Goal: Task Accomplishment & Management: Manage account settings

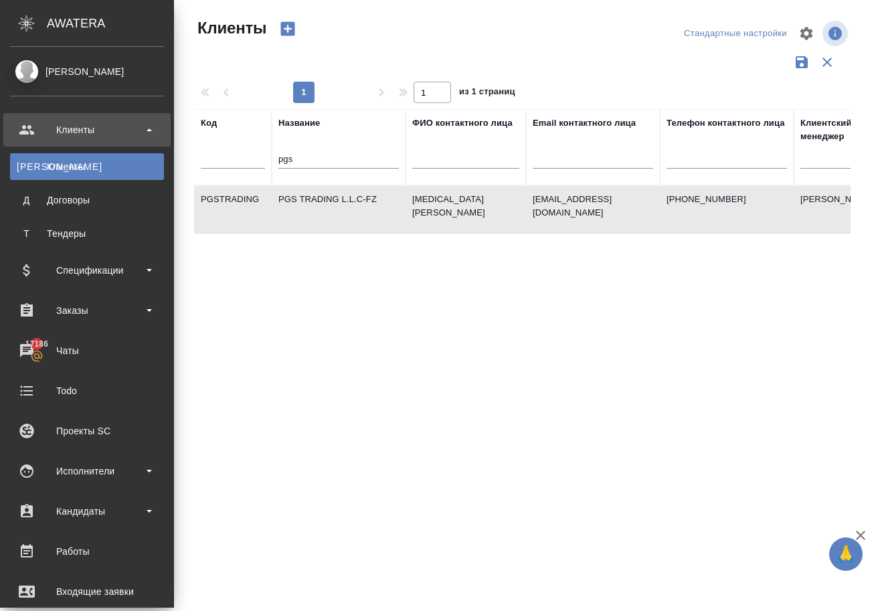
select select "RU"
click at [79, 130] on div "Клиенты" at bounding box center [87, 130] width 154 height 20
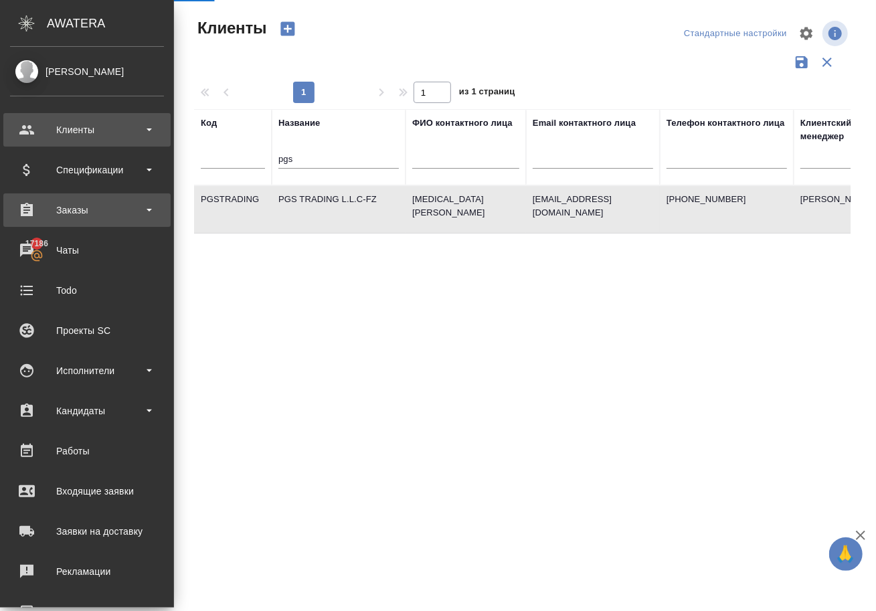
click at [64, 207] on div "Заказы" at bounding box center [87, 210] width 154 height 20
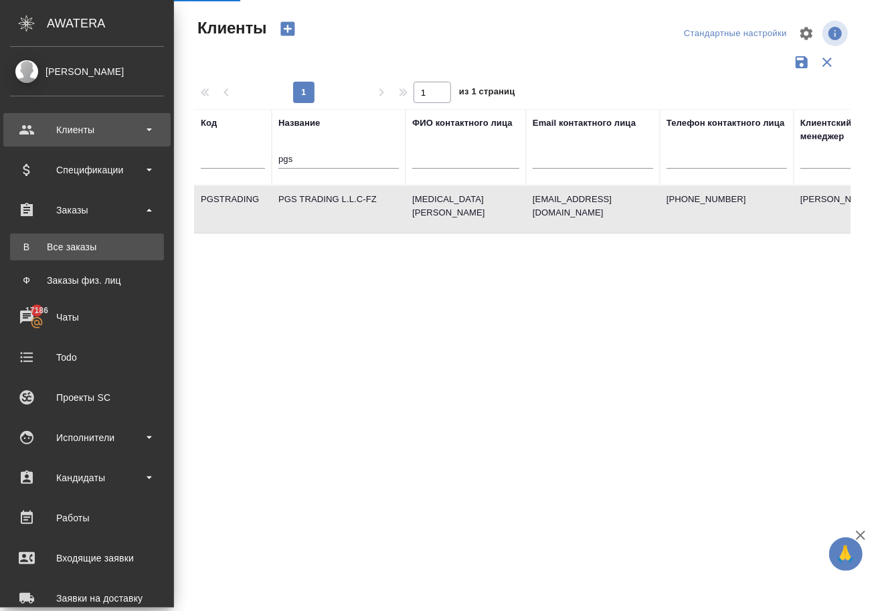
click at [76, 244] on div "Все заказы" at bounding box center [87, 246] width 141 height 13
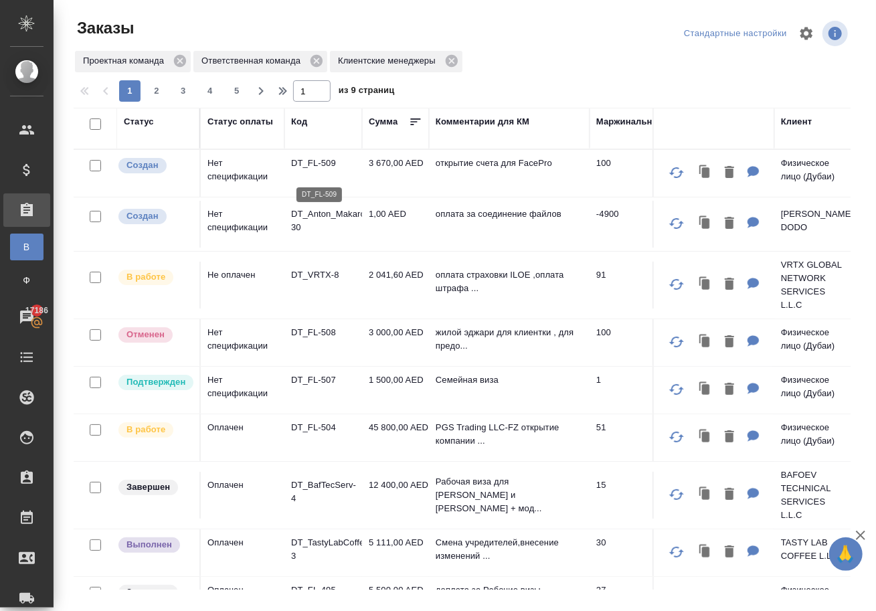
click at [315, 170] on p "DT_FL-509" at bounding box center [323, 163] width 64 height 13
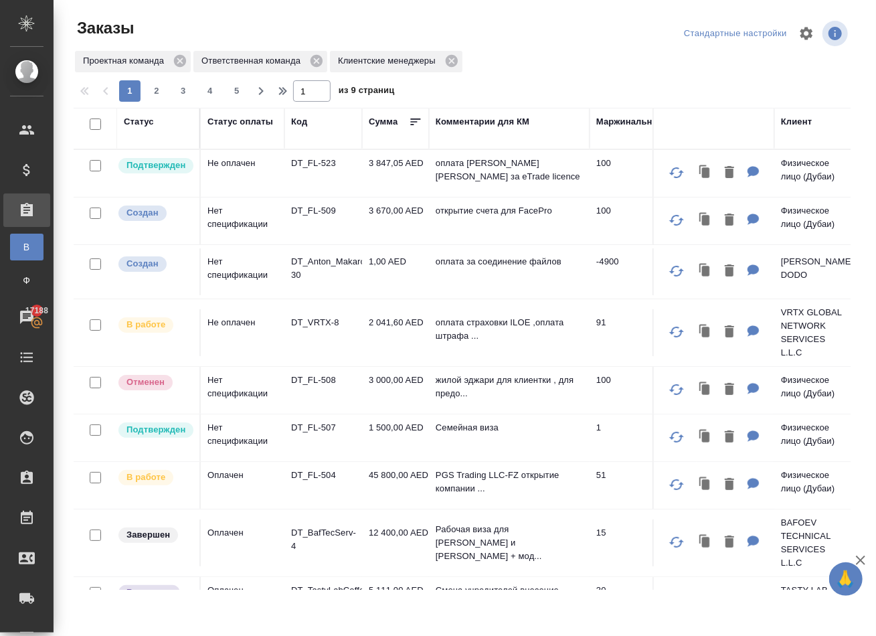
click at [319, 218] on p "DT_FL-509" at bounding box center [323, 210] width 64 height 13
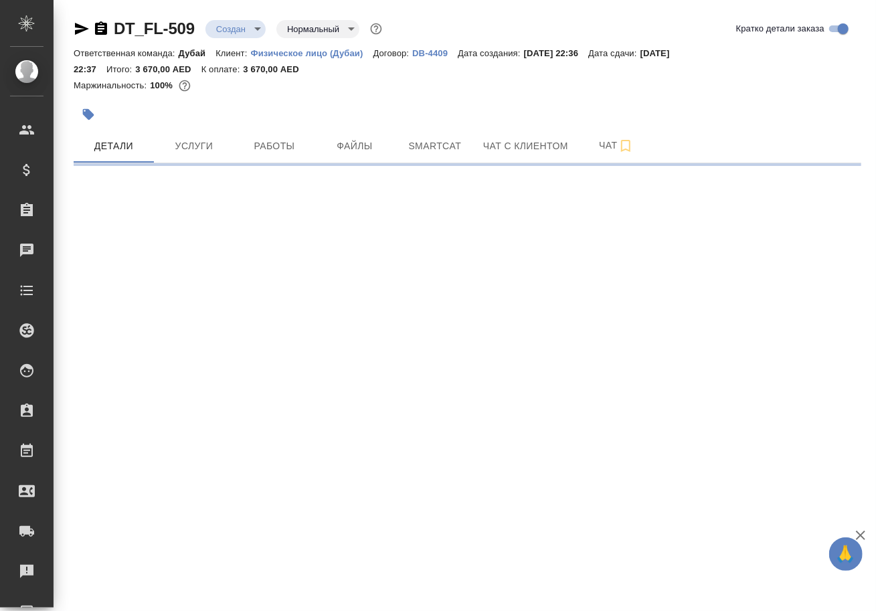
select select "RU"
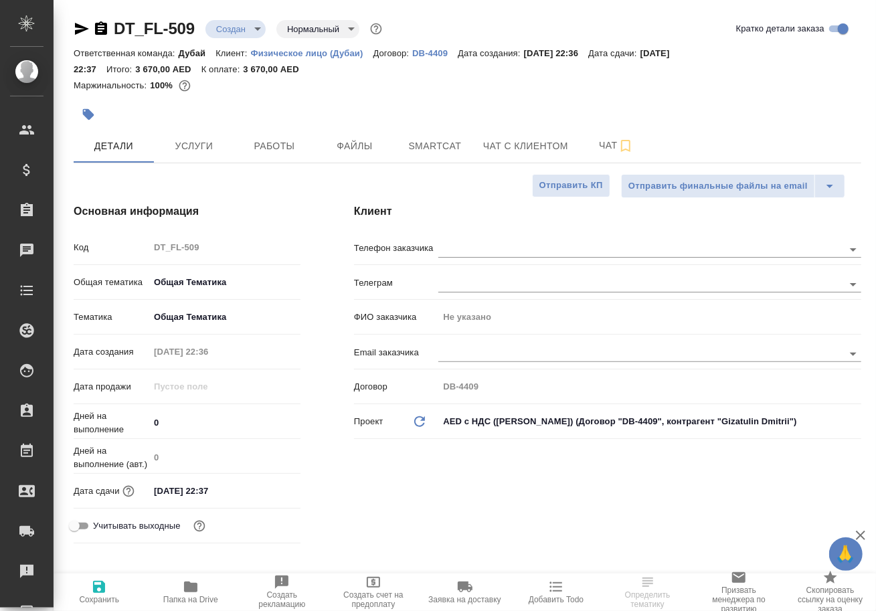
type textarea "x"
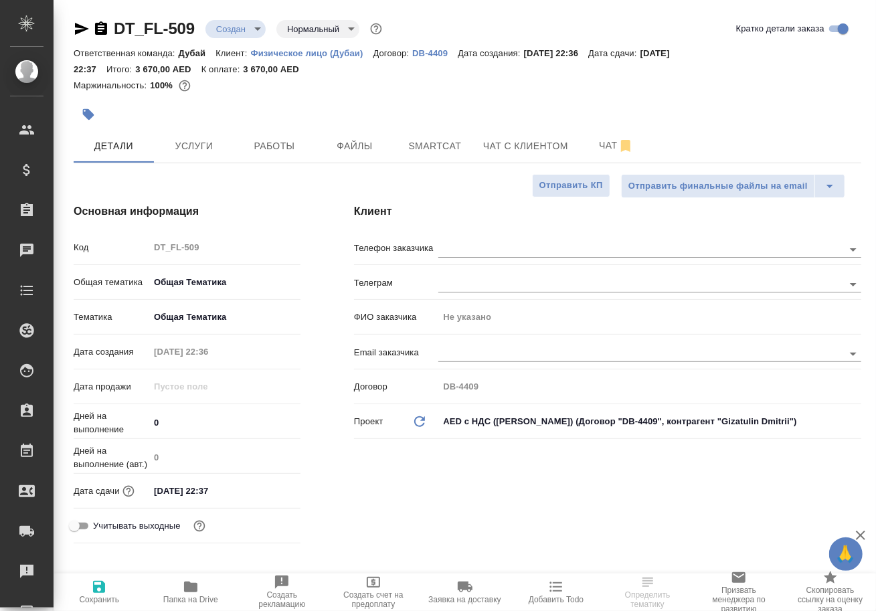
type textarea "x"
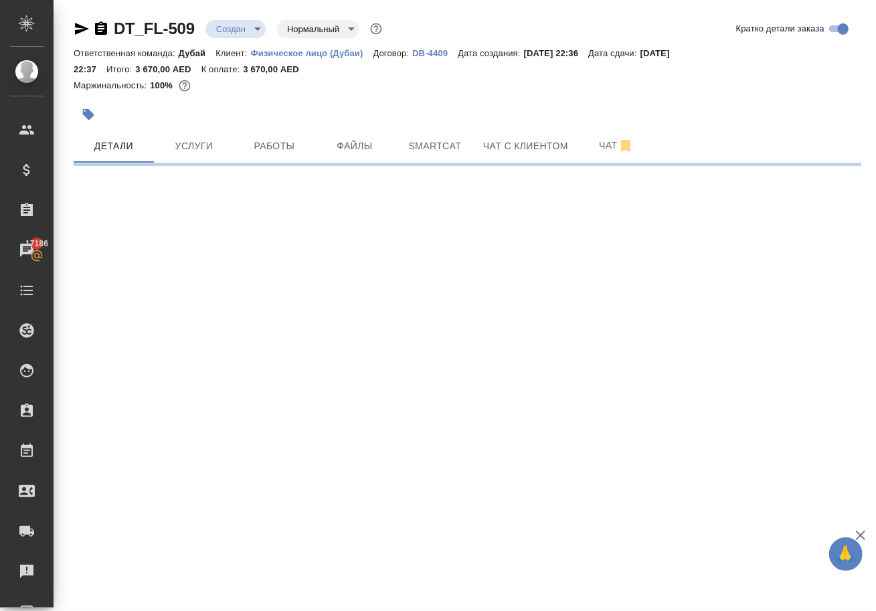
select select "RU"
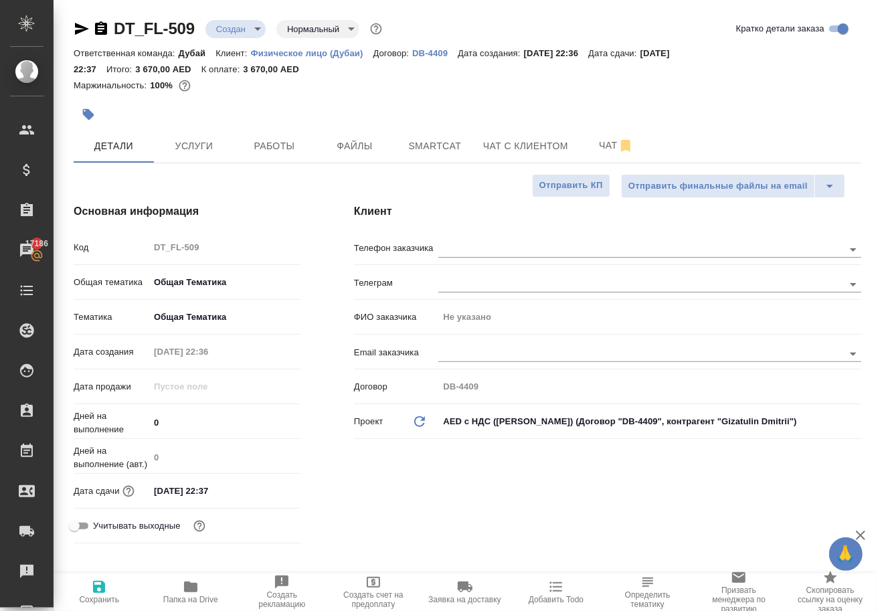
type textarea "x"
click at [271, 55] on p "Физическое лицо (Дубаи)" at bounding box center [312, 53] width 122 height 10
type textarea "x"
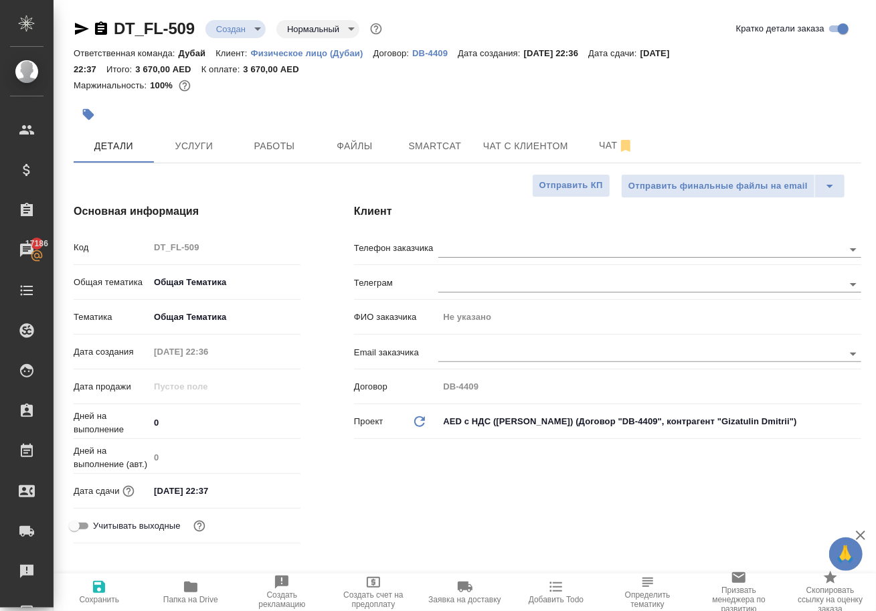
type textarea "x"
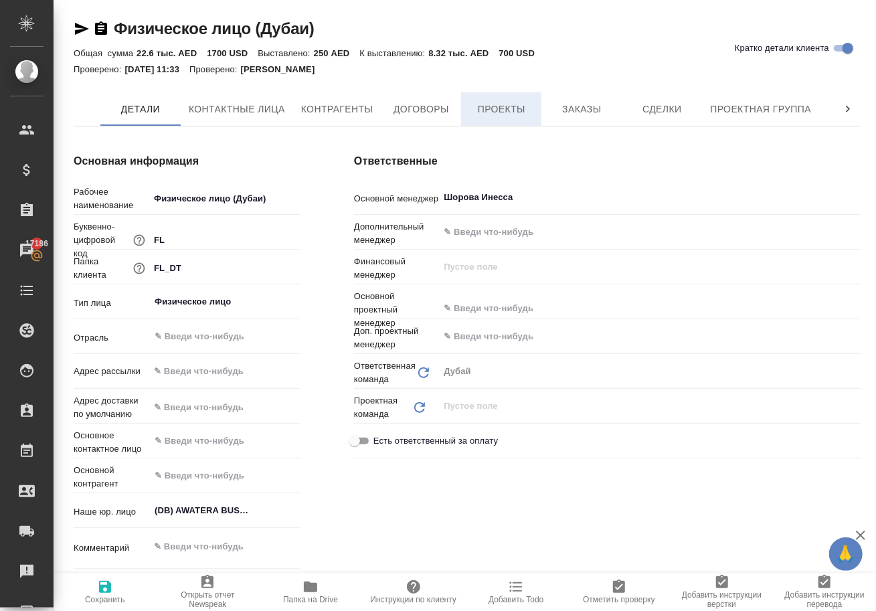
type textarea "x"
click at [580, 113] on span "Заказы" at bounding box center [581, 109] width 64 height 17
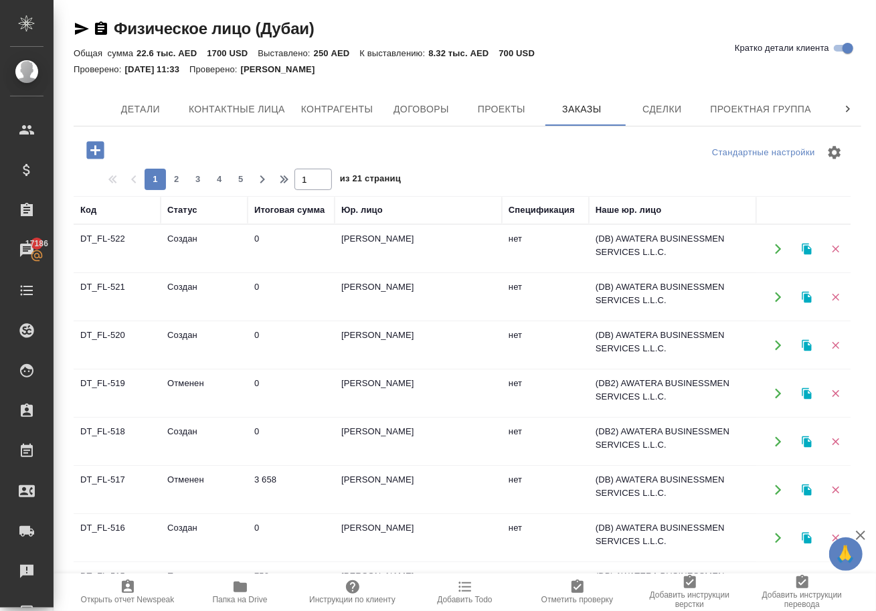
click at [774, 254] on icon "button" at bounding box center [778, 249] width 12 height 12
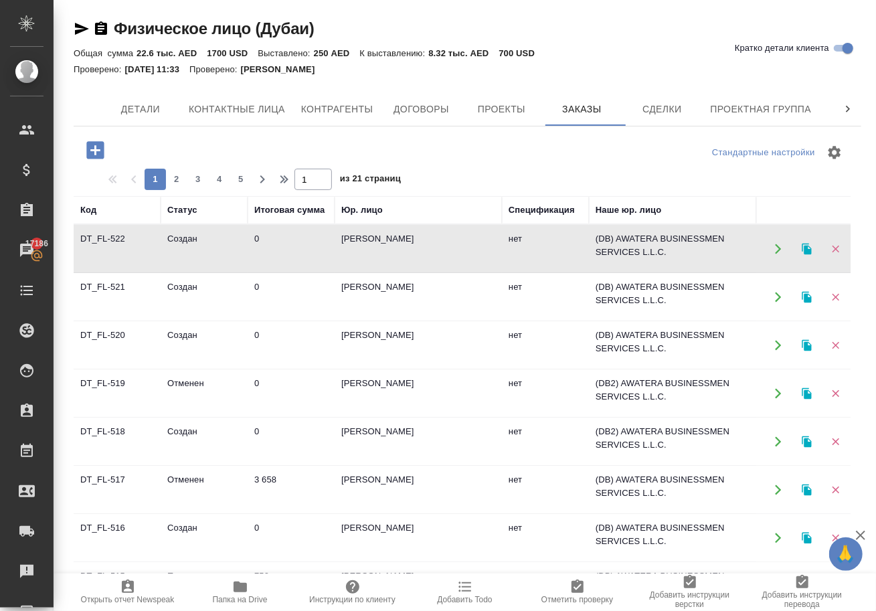
click at [104, 157] on icon "button" at bounding box center [94, 149] width 17 height 17
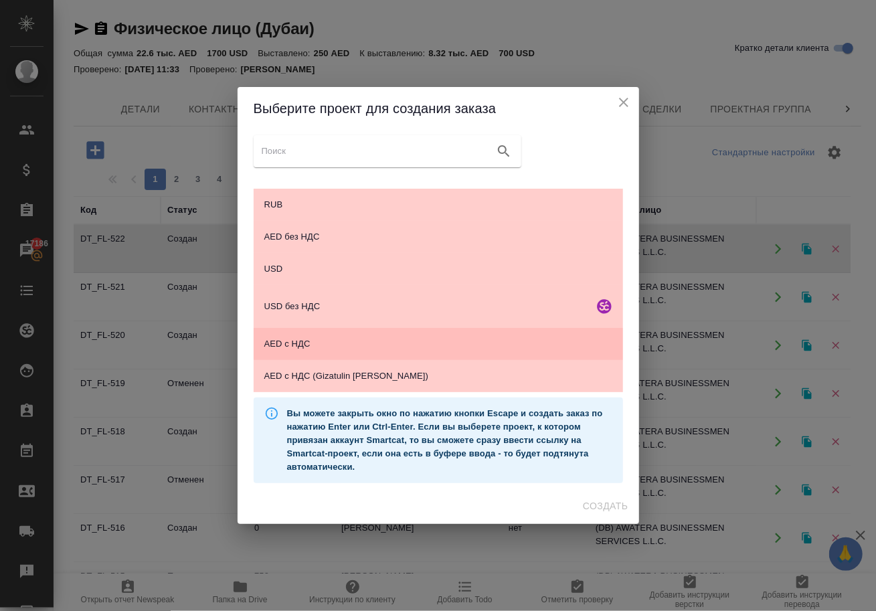
click at [313, 349] on span "AED с НДС" at bounding box center [438, 343] width 348 height 13
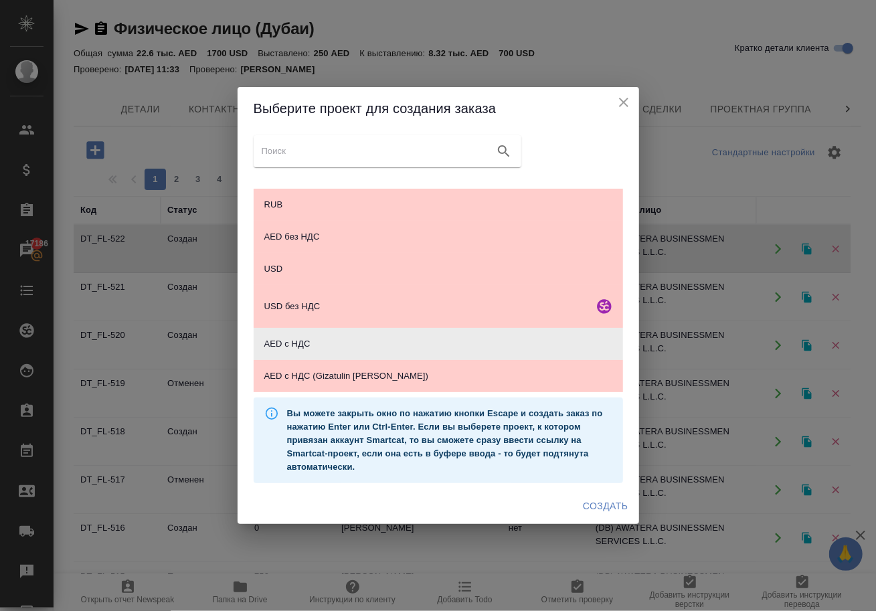
click at [597, 515] on span "Создать" at bounding box center [605, 506] width 45 height 17
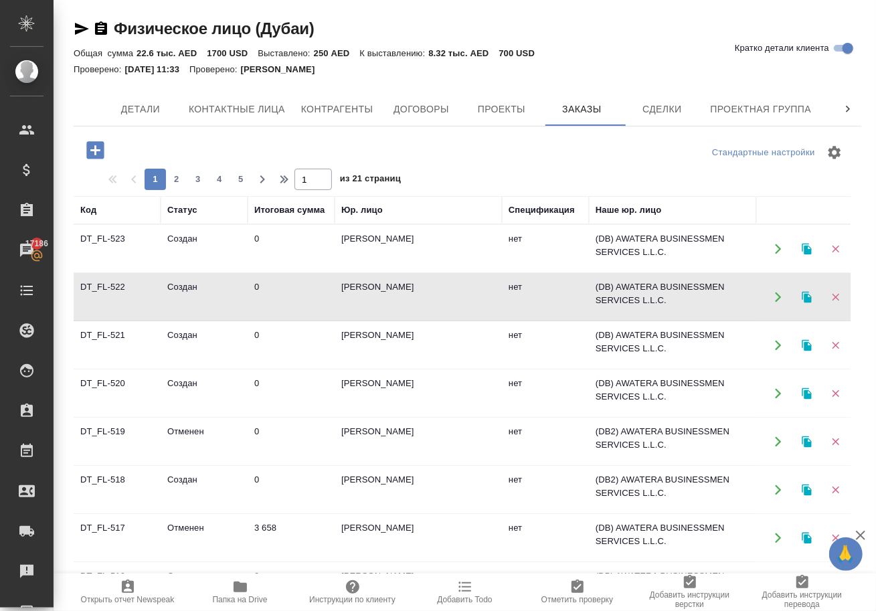
click at [777, 252] on icon "button" at bounding box center [778, 249] width 6 height 10
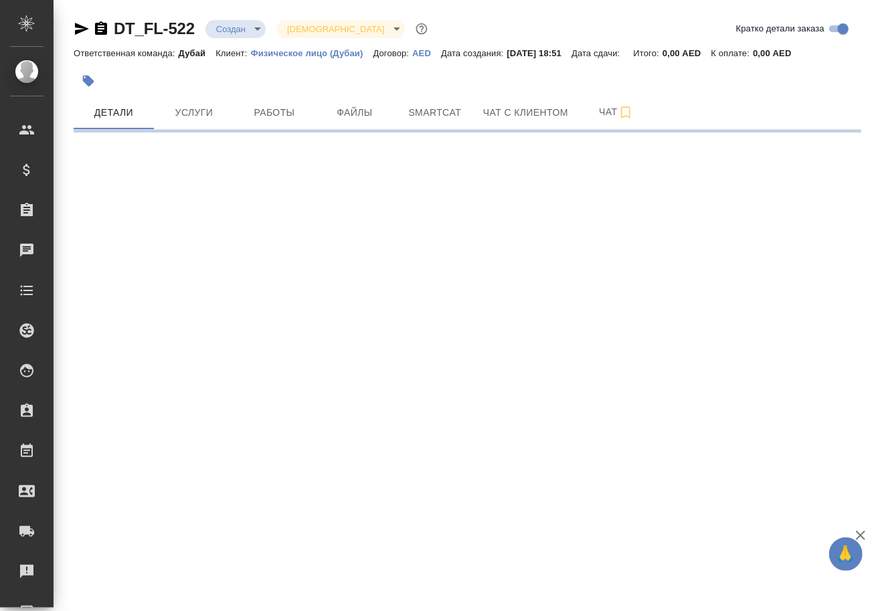
select select "RU"
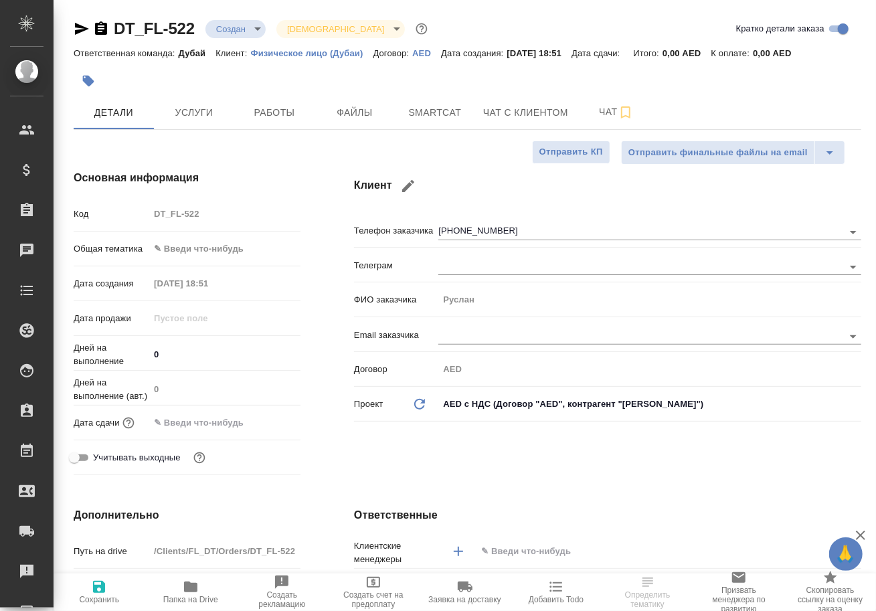
type textarea "x"
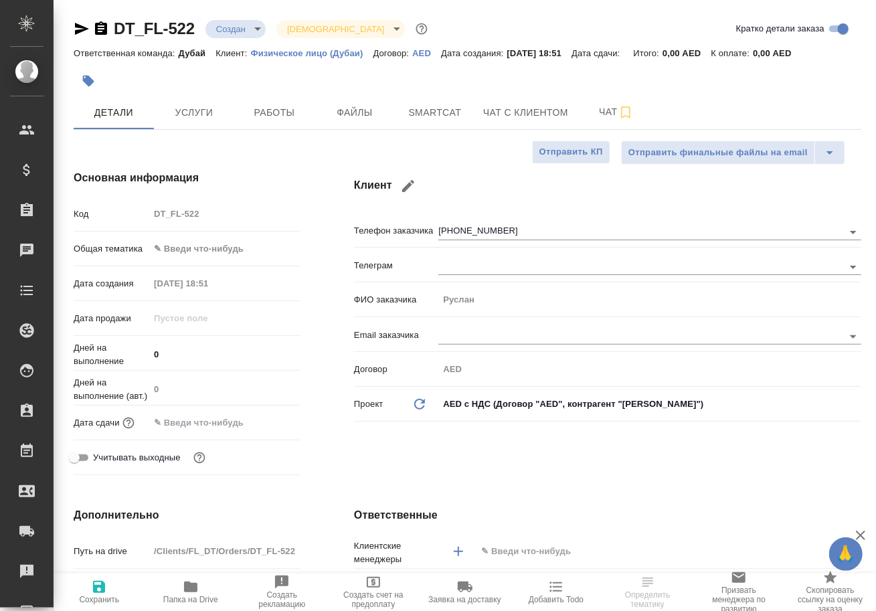
type textarea "x"
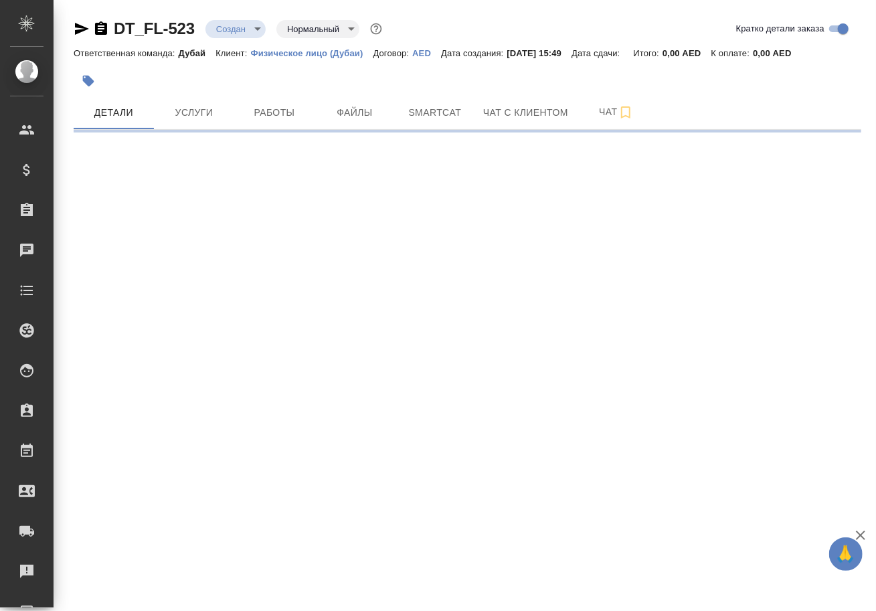
select select "RU"
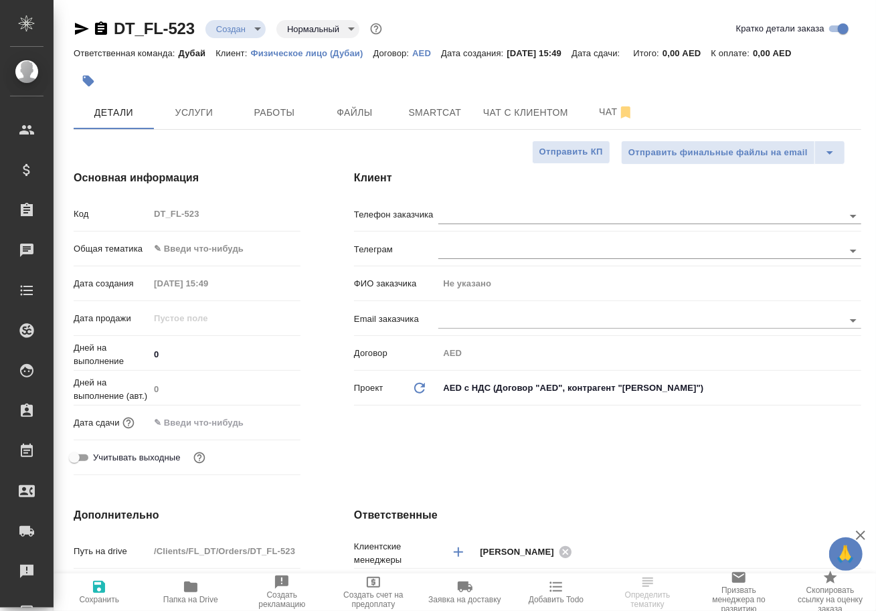
type textarea "x"
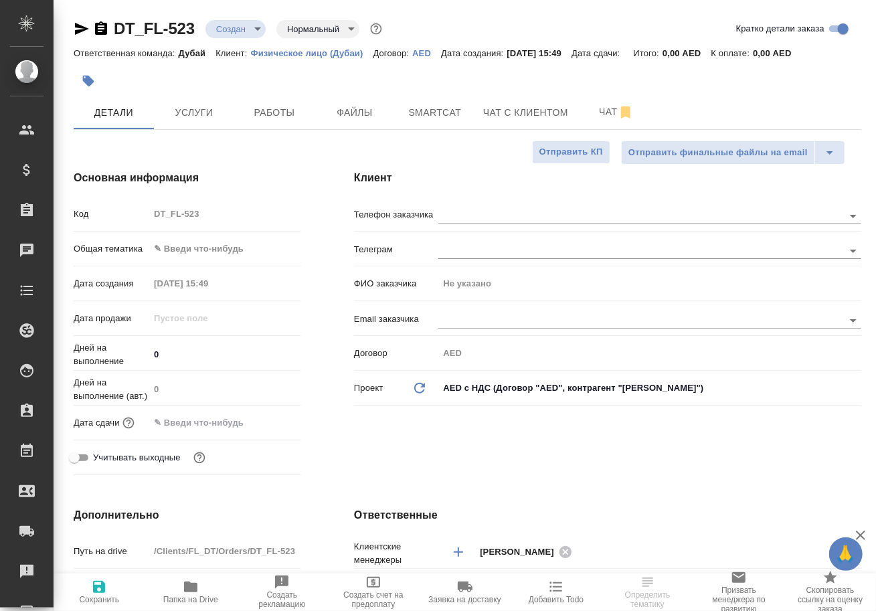
type textarea "x"
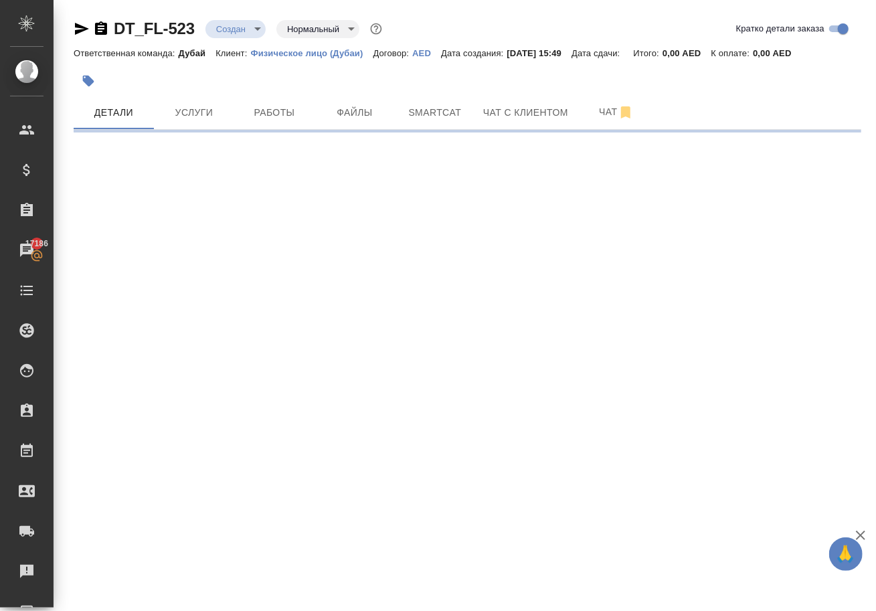
select select "RU"
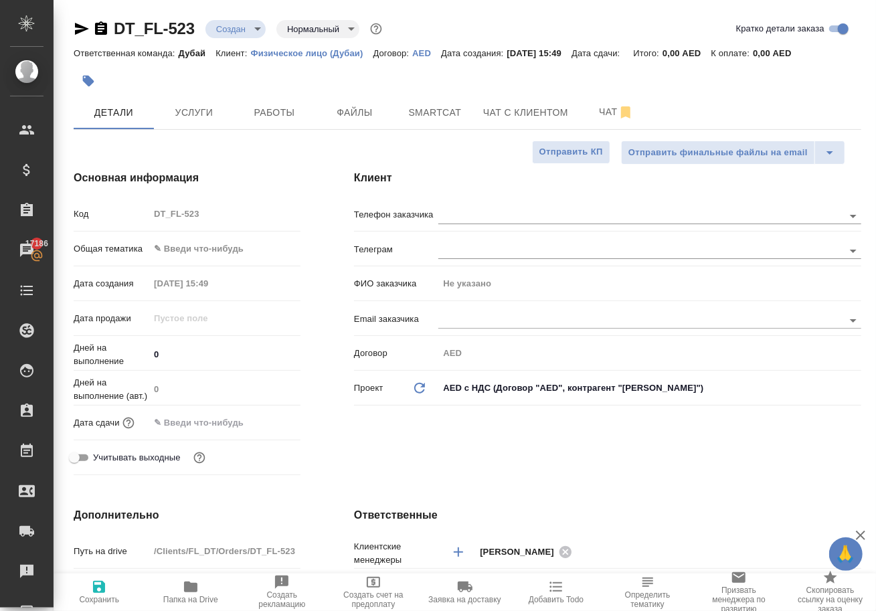
type textarea "x"
click at [252, 37] on body "🙏 .cls-1 fill:#fff; AWATERA Solokha Petro Клиенты Спецификации Заказы 17186 Чат…" at bounding box center [438, 305] width 876 height 611
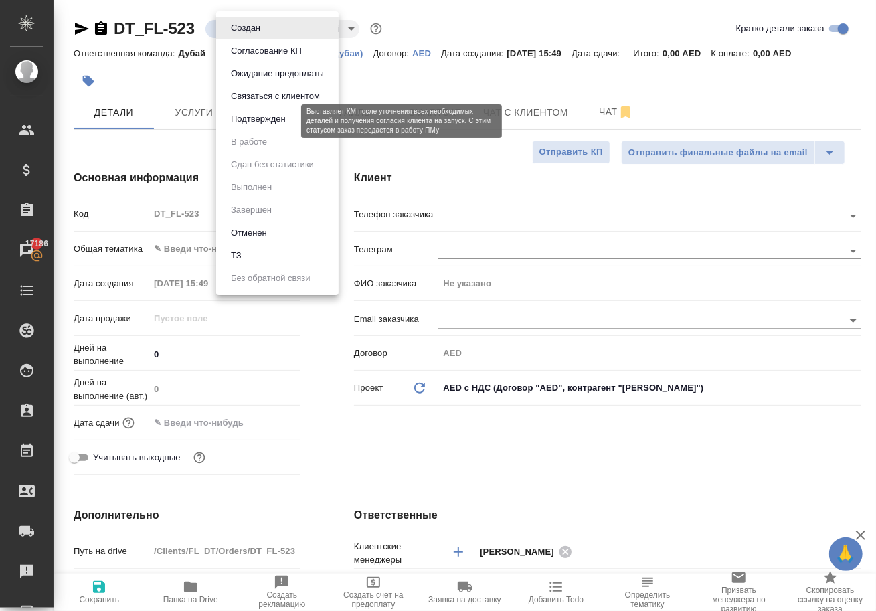
click at [269, 126] on button "Подтвержден" at bounding box center [258, 119] width 63 height 15
type textarea "x"
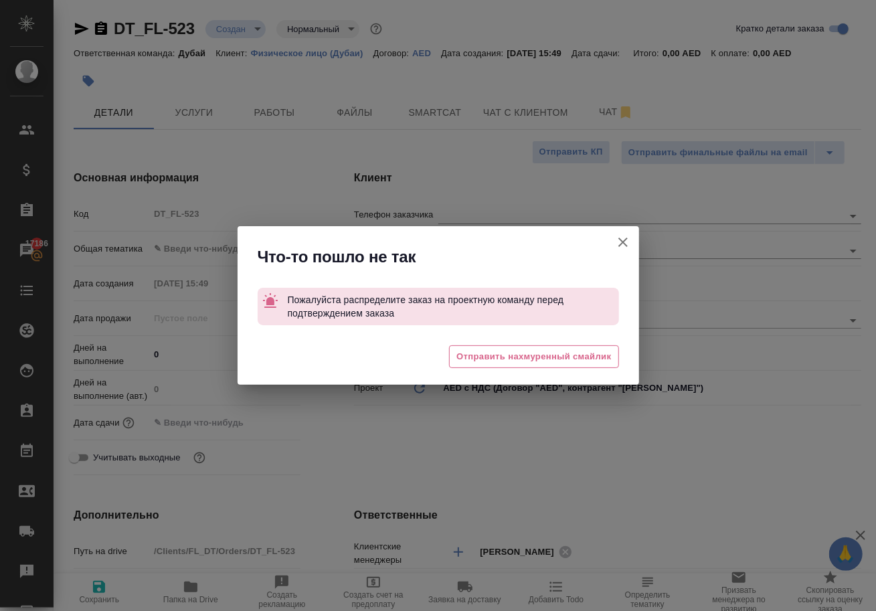
click at [625, 242] on icon "button" at bounding box center [623, 242] width 16 height 16
type textarea "x"
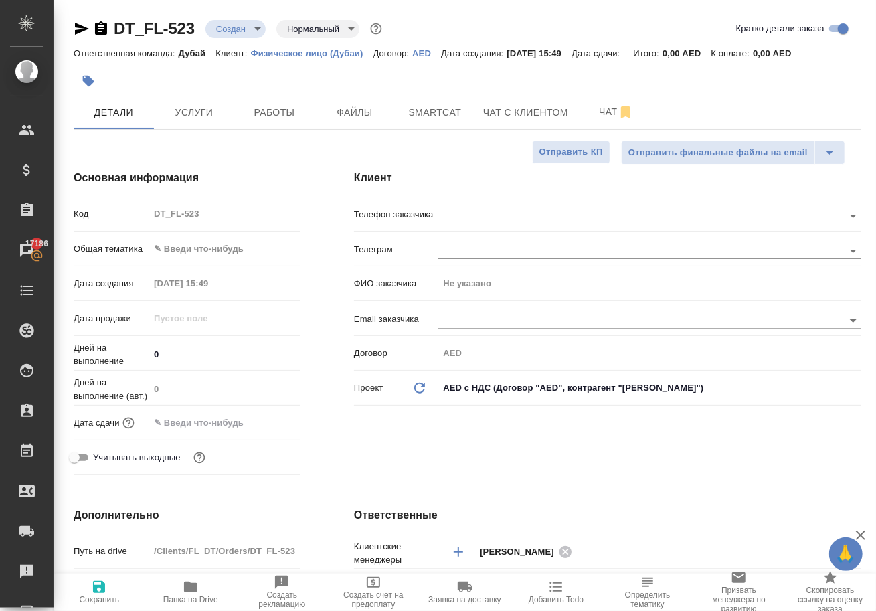
click at [214, 258] on body "🙏 .cls-1 fill:#fff; AWATERA Solokha Petro Клиенты Спецификации Заказы 17186 Чат…" at bounding box center [438, 305] width 876 height 611
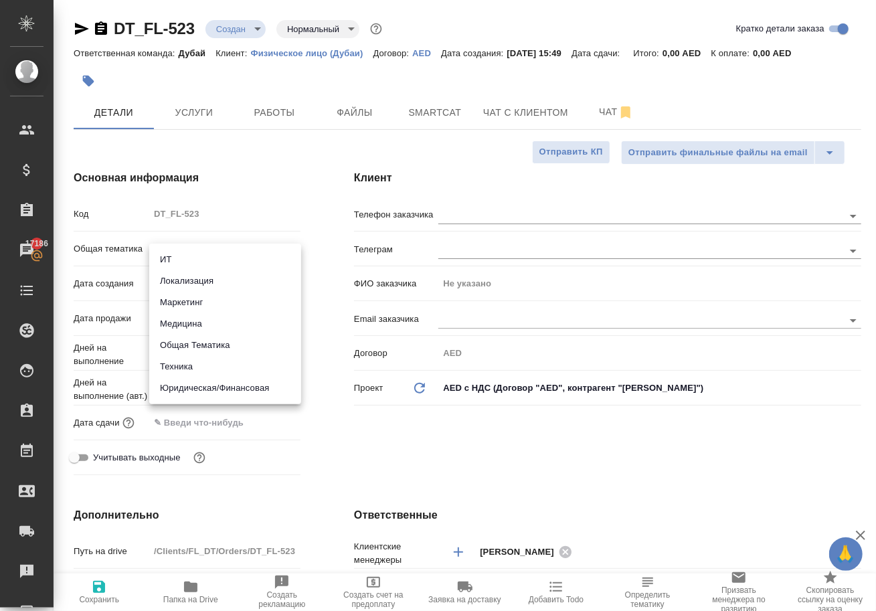
click at [233, 349] on li "Общая Тематика" at bounding box center [225, 345] width 152 height 21
type input "obtem"
type textarea "x"
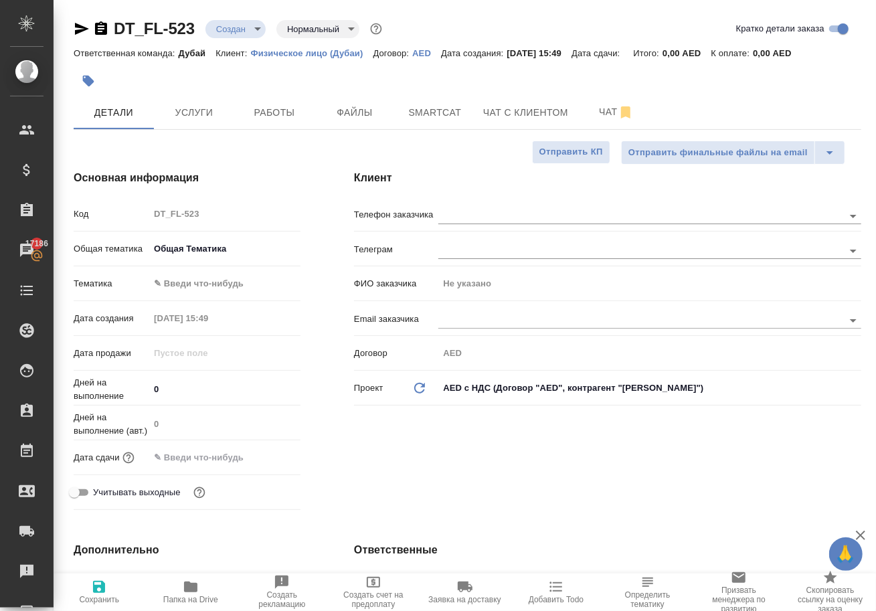
click at [198, 294] on body "🙏 .cls-1 fill:#fff; AWATERA Solokha Petro Клиенты Спецификации Заказы 17186 Чат…" at bounding box center [438, 305] width 876 height 611
click at [210, 297] on li "Общая Тематика" at bounding box center [225, 294] width 152 height 21
type textarea "x"
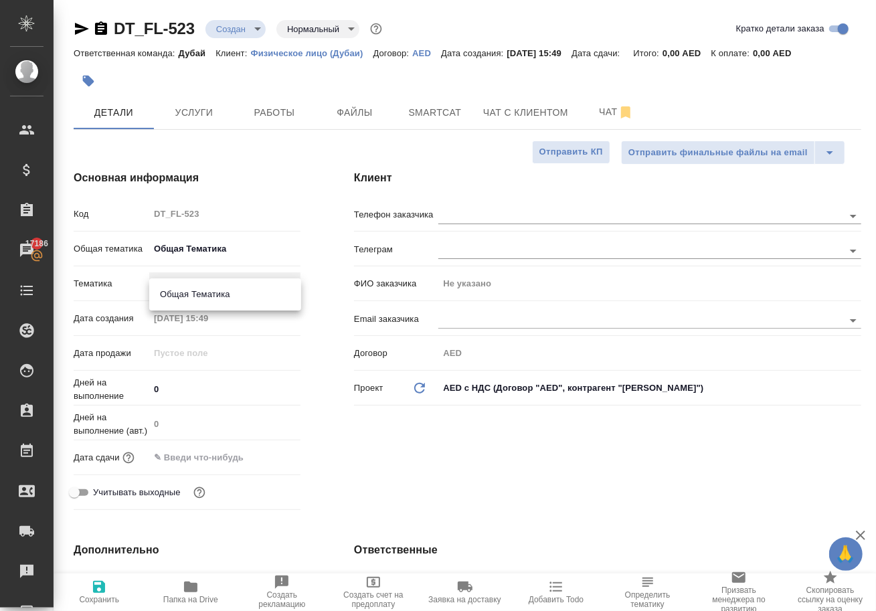
type input "6012b1ca196b0e5c9229a120"
click at [214, 467] on input "text" at bounding box center [207, 457] width 117 height 19
click at [270, 464] on icon "button" at bounding box center [262, 456] width 16 height 16
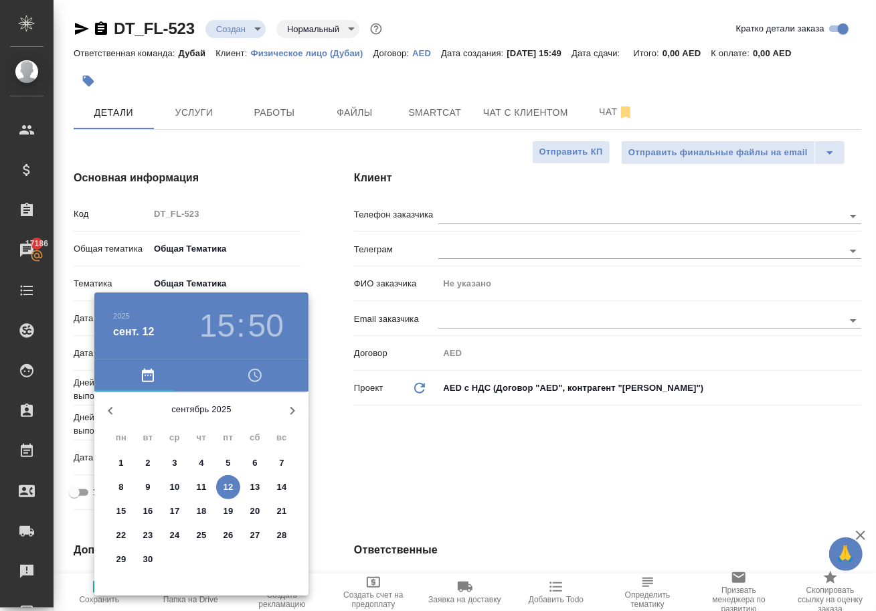
click at [231, 541] on p "26" at bounding box center [229, 535] width 10 height 13
type textarea "x"
type input "26.09.2025 15:50"
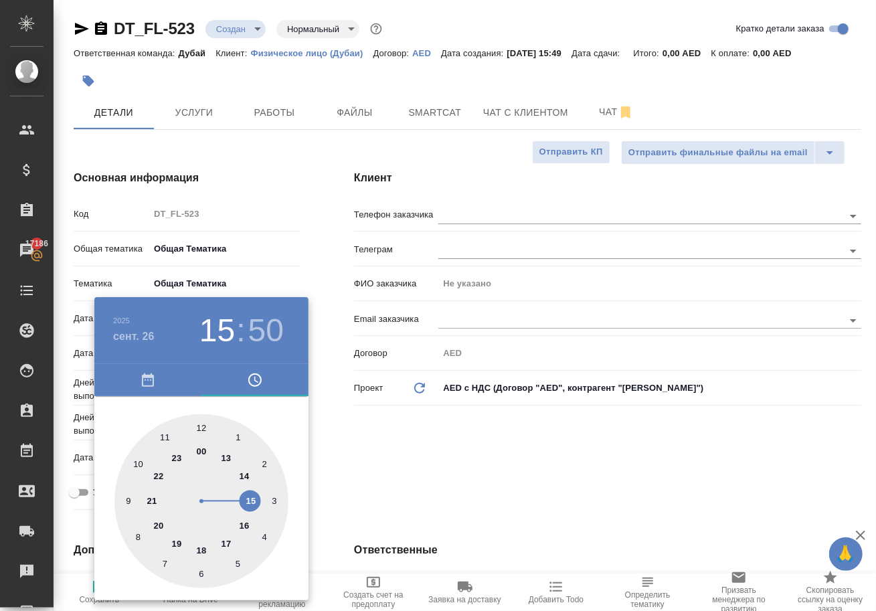
click at [351, 491] on div at bounding box center [438, 305] width 876 height 611
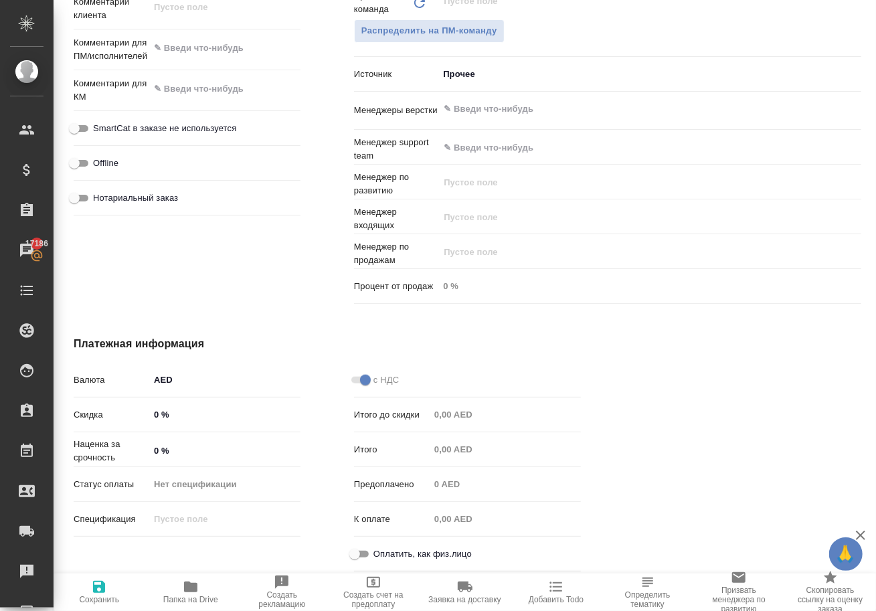
scroll to position [730, 0]
click at [106, 600] on span "Сохранить" at bounding box center [99, 599] width 40 height 9
type textarea "x"
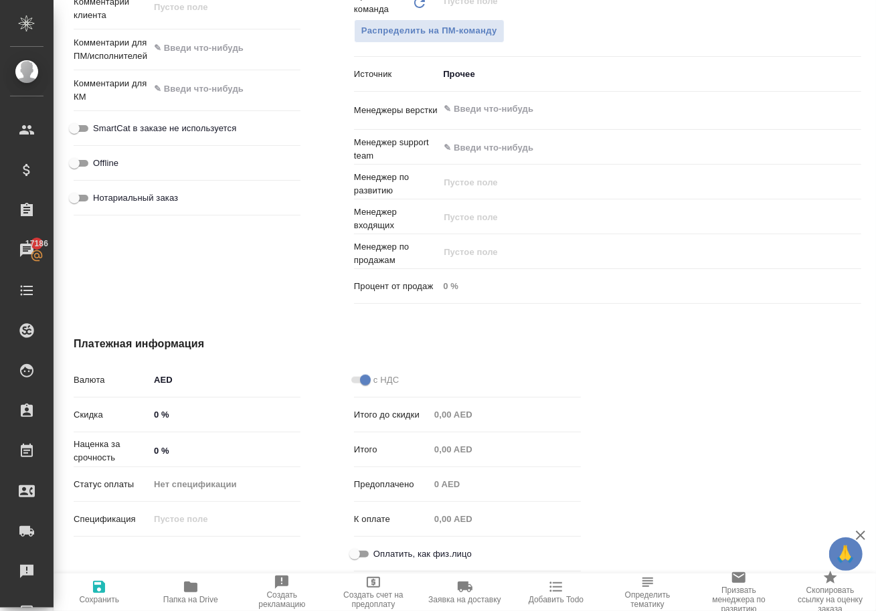
type textarea "x"
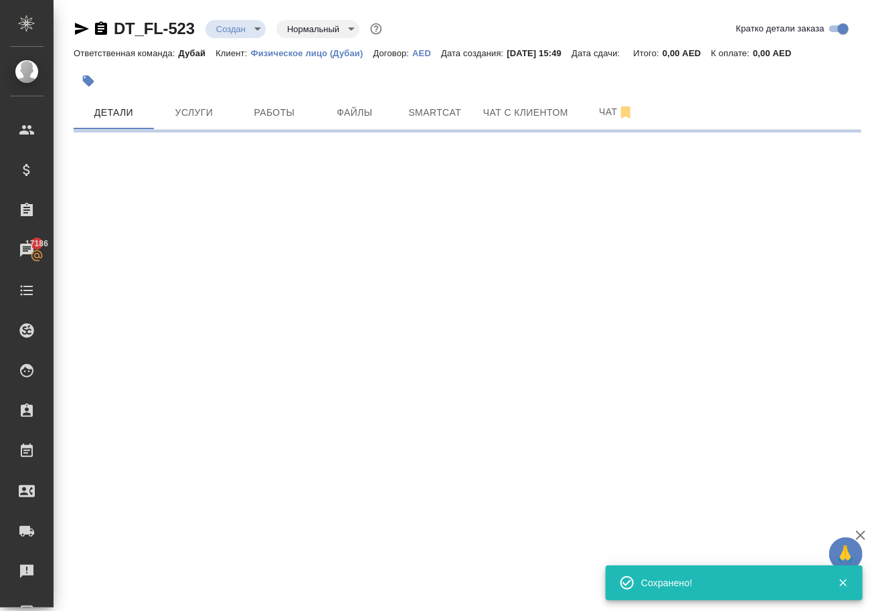
scroll to position [0, 0]
select select "RU"
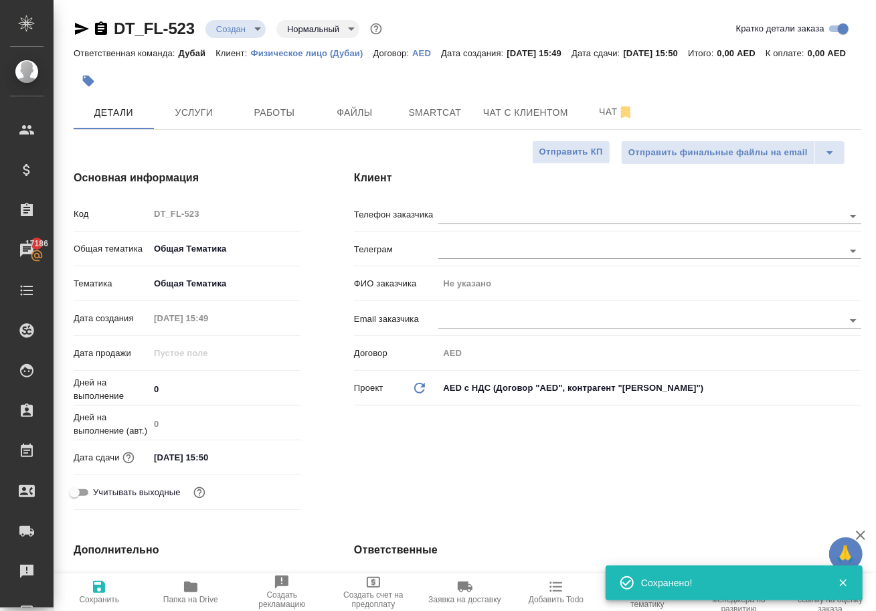
type textarea "x"
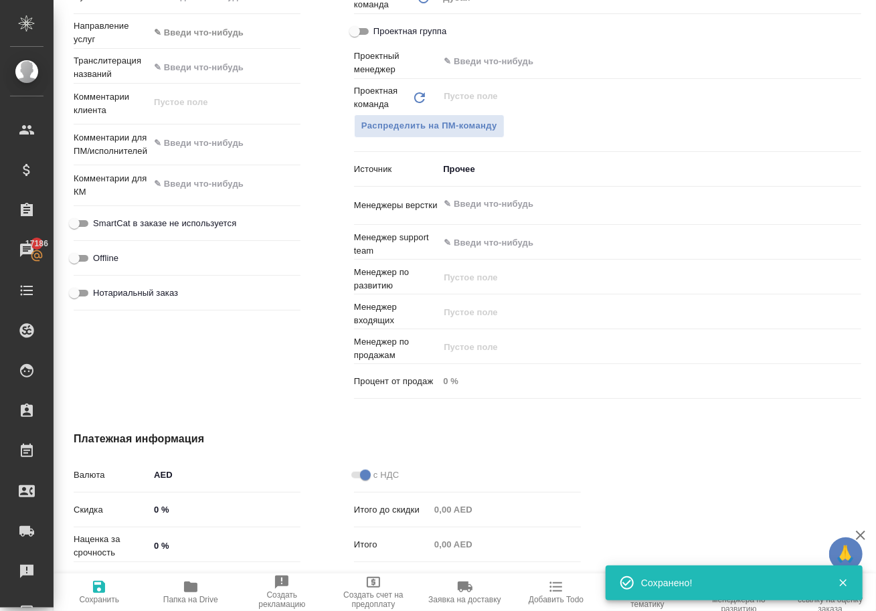
scroll to position [619, 0]
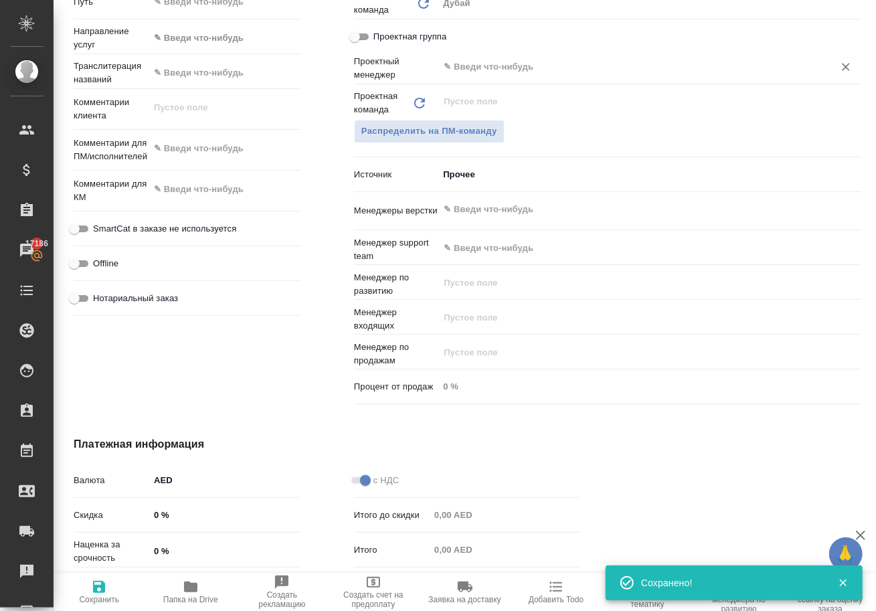
click at [481, 75] on input "text" at bounding box center [627, 67] width 370 height 16
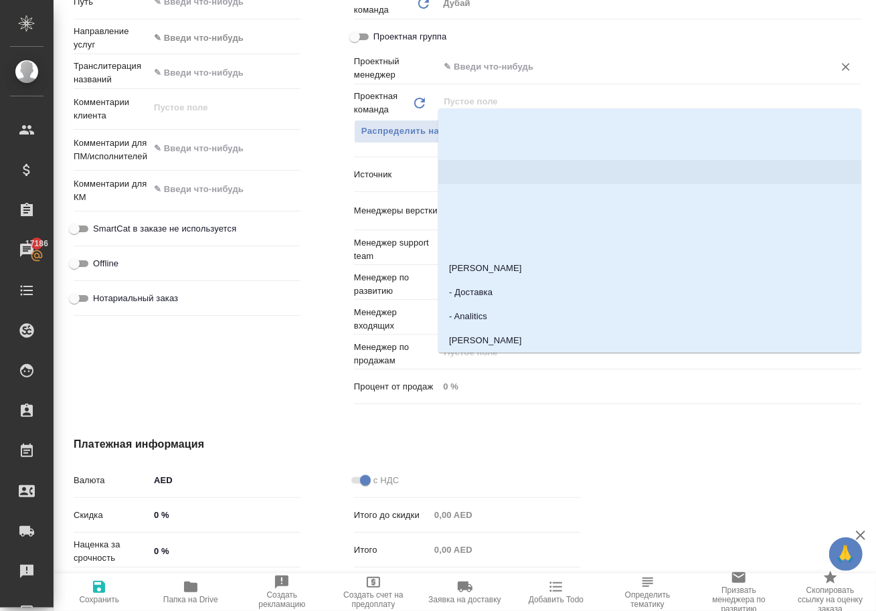
type input "ы"
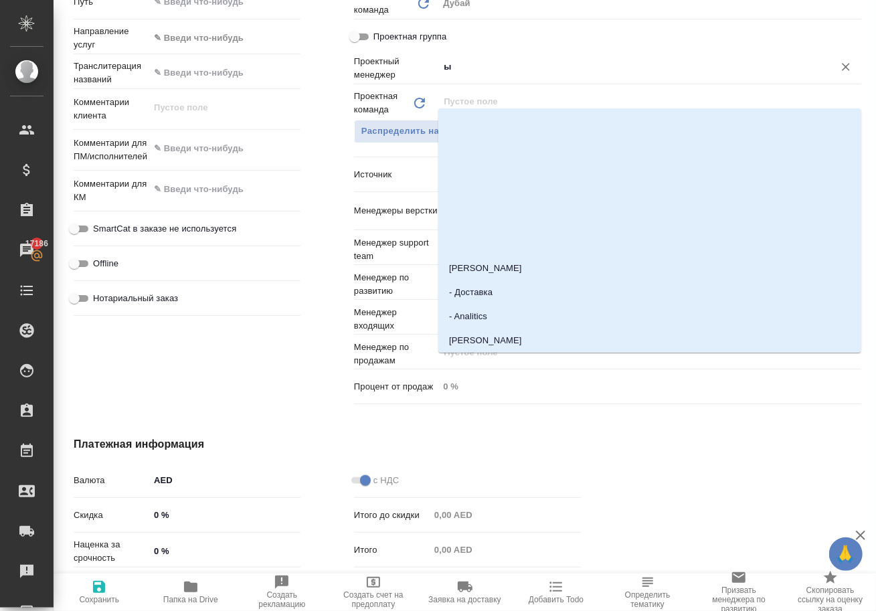
type textarea "x"
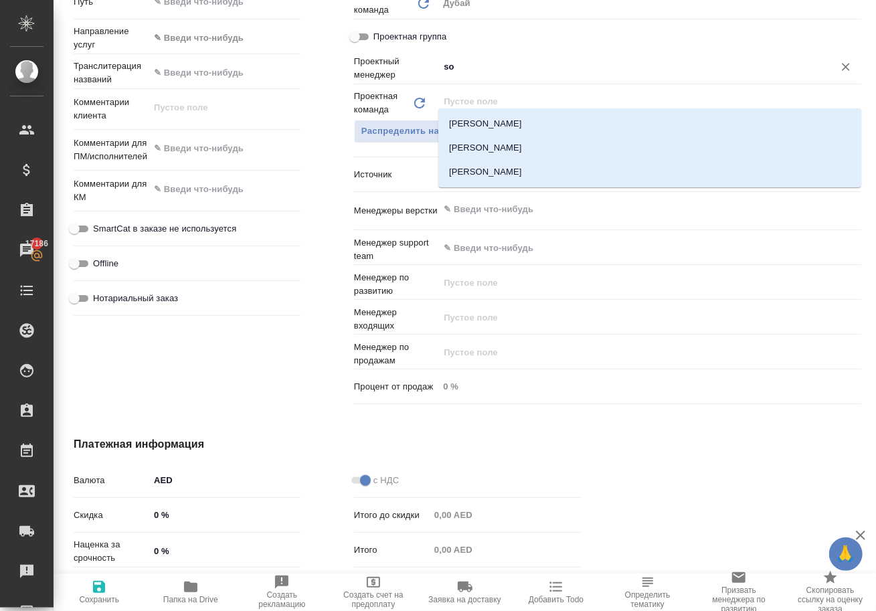
type input "sol"
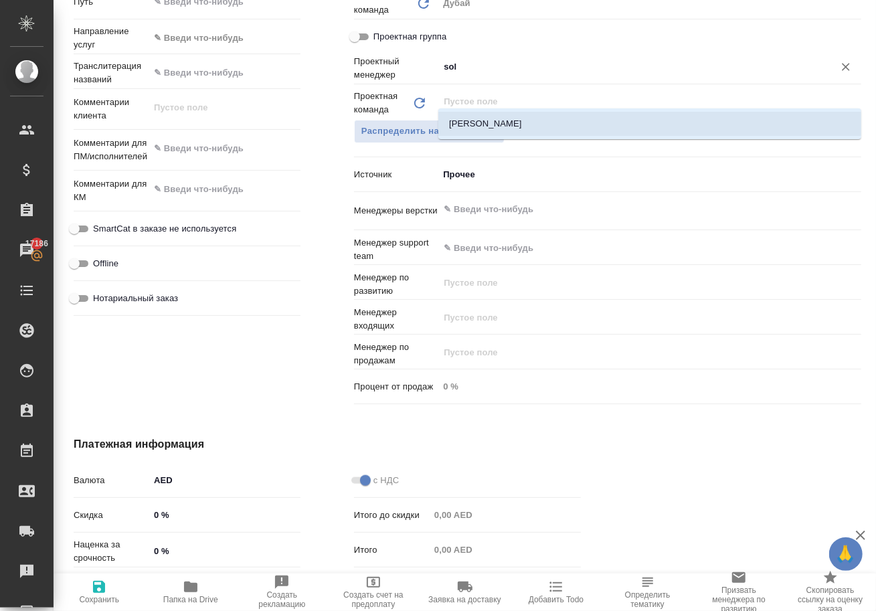
click at [503, 129] on li "[PERSON_NAME]" at bounding box center [649, 124] width 423 height 24
type textarea "x"
type input "[PERSON_NAME]"
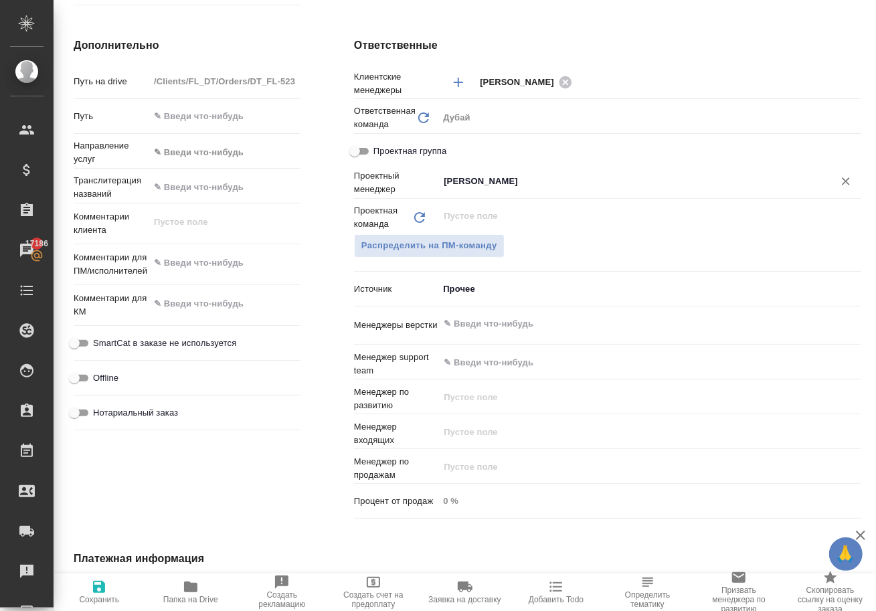
scroll to position [498, 0]
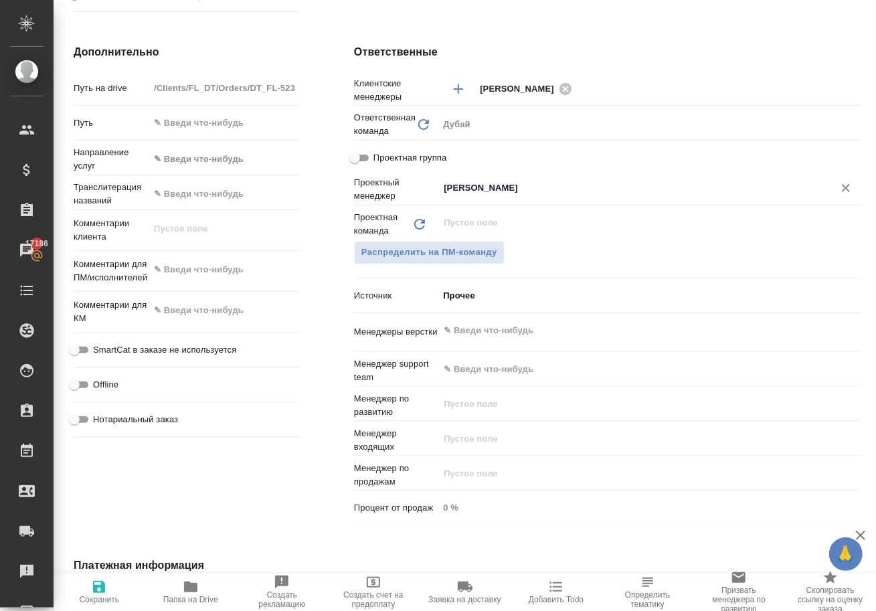
click at [104, 588] on icon "button" at bounding box center [99, 587] width 12 height 12
type textarea "x"
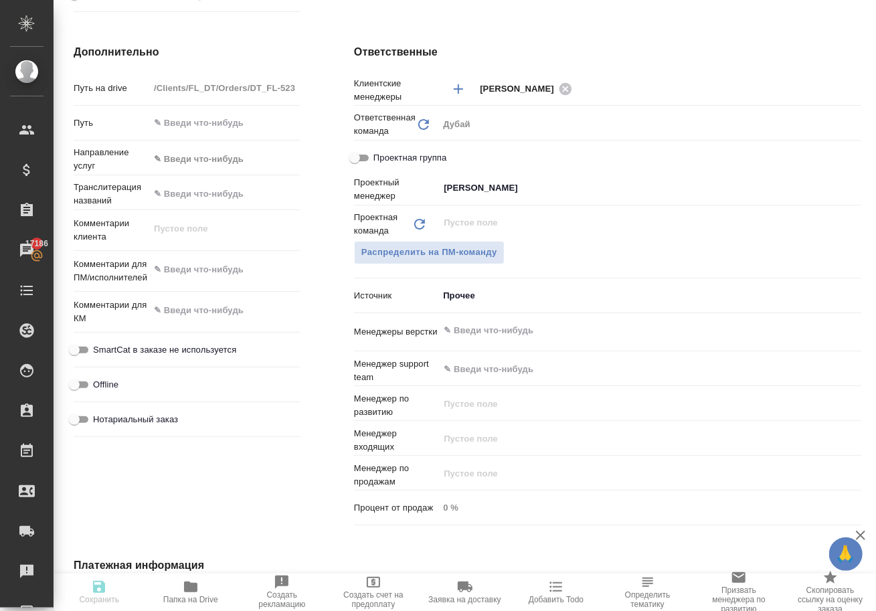
type textarea "x"
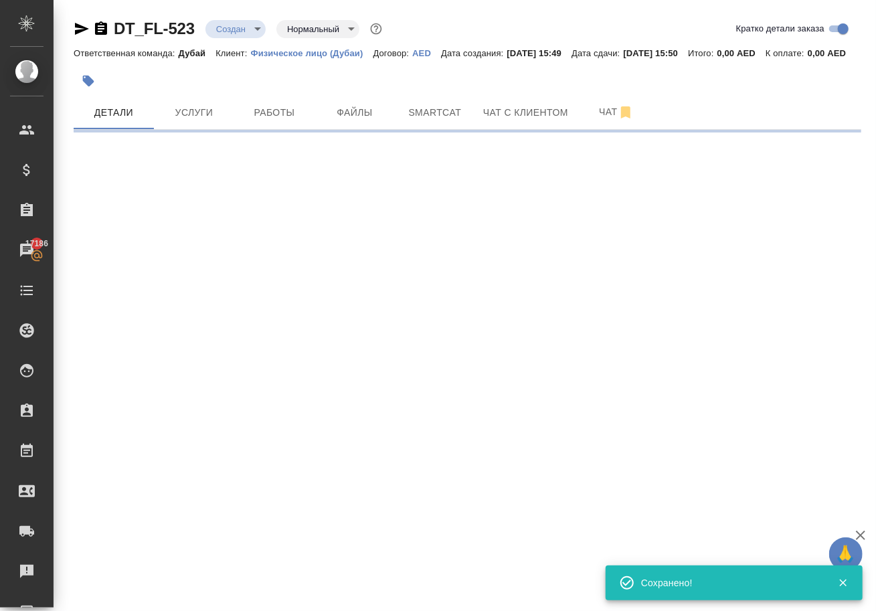
scroll to position [0, 0]
select select "RU"
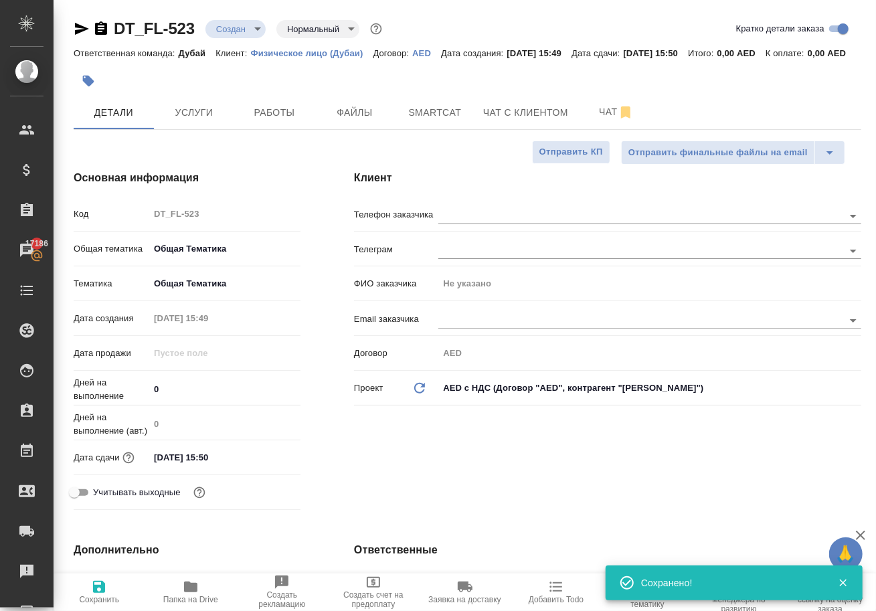
type textarea "x"
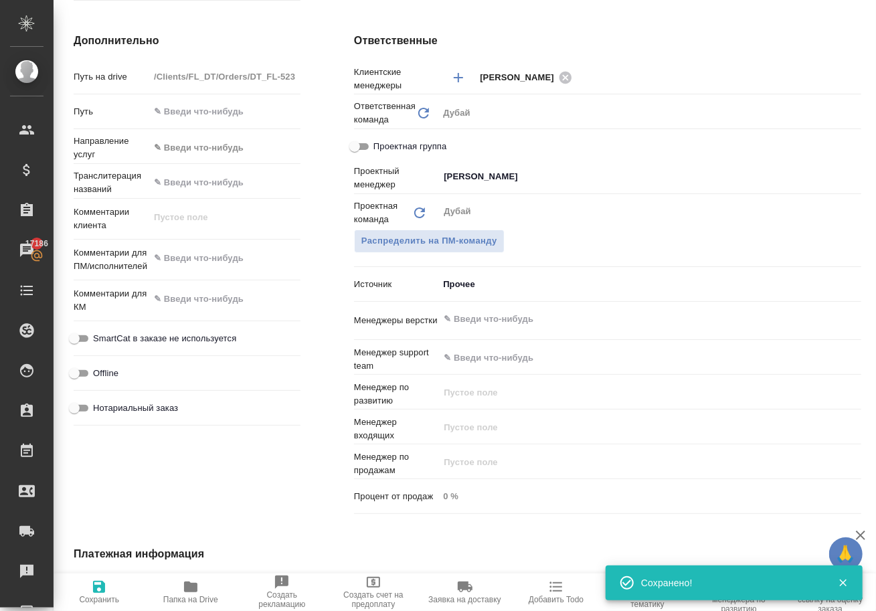
scroll to position [520, 0]
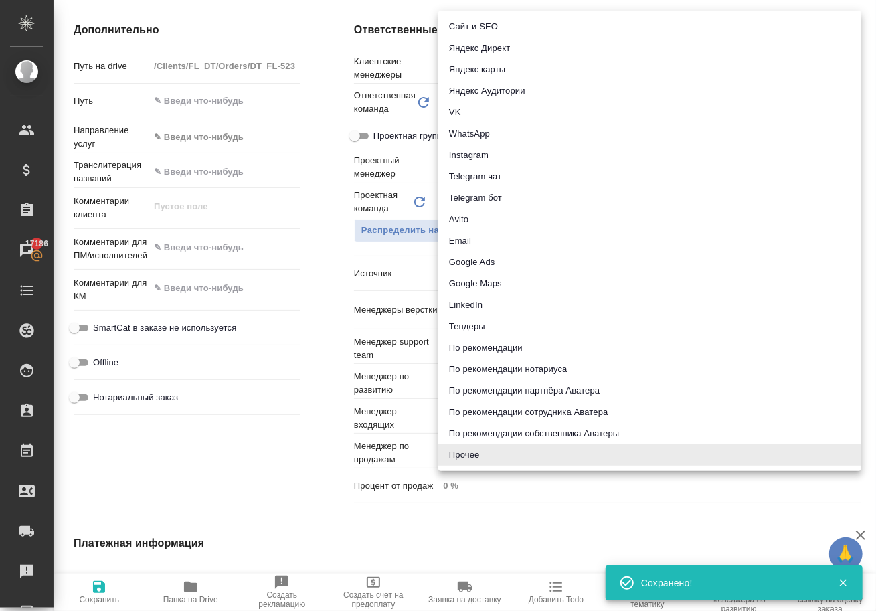
click at [463, 296] on body "🙏 .cls-1 fill:#fff; AWATERA Solokha Petro Клиенты Спецификации Заказы 17186 Чат…" at bounding box center [438, 305] width 876 height 611
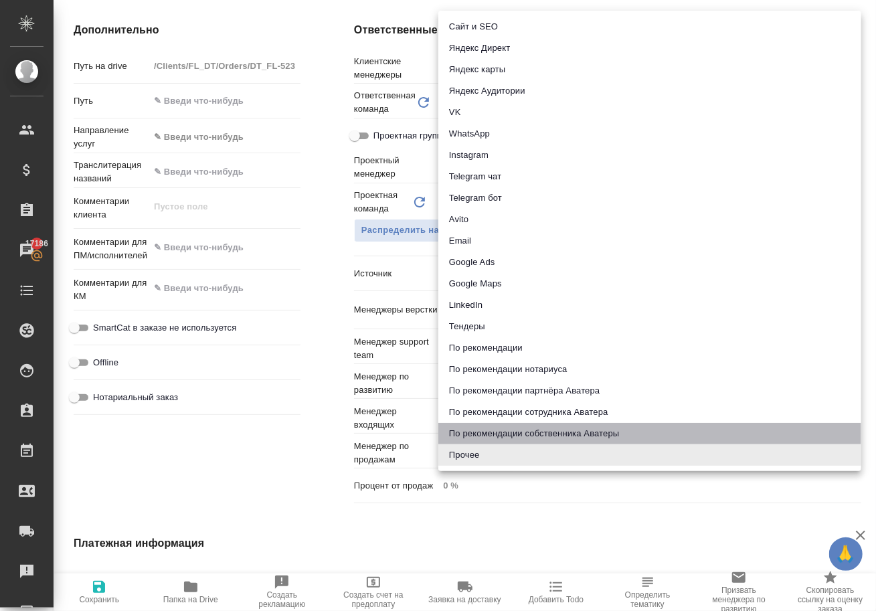
click at [493, 430] on li "По рекомендации собственника Аватеры" at bounding box center [649, 433] width 423 height 21
type textarea "x"
type input "ownerRecommendation"
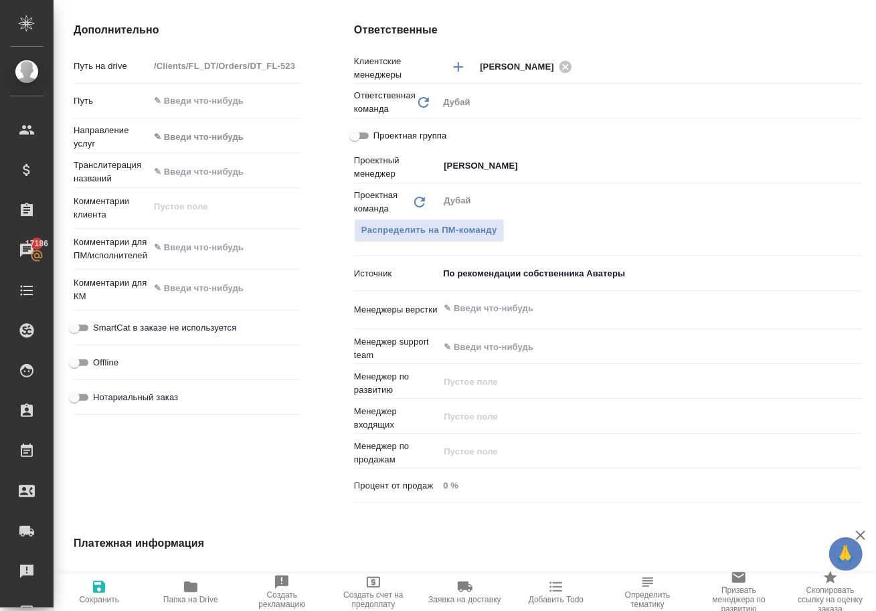
click at [105, 588] on icon "button" at bounding box center [99, 587] width 12 height 12
type textarea "x"
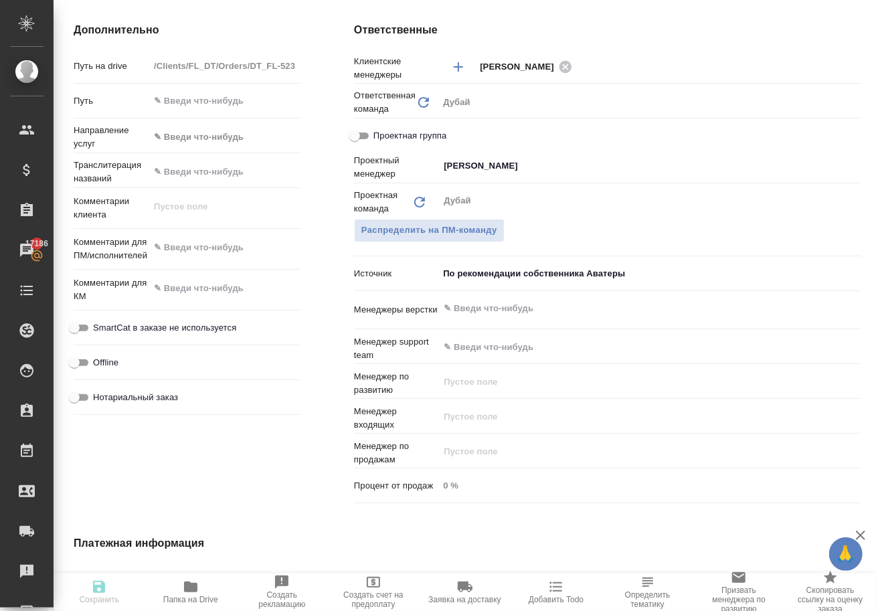
type textarea "x"
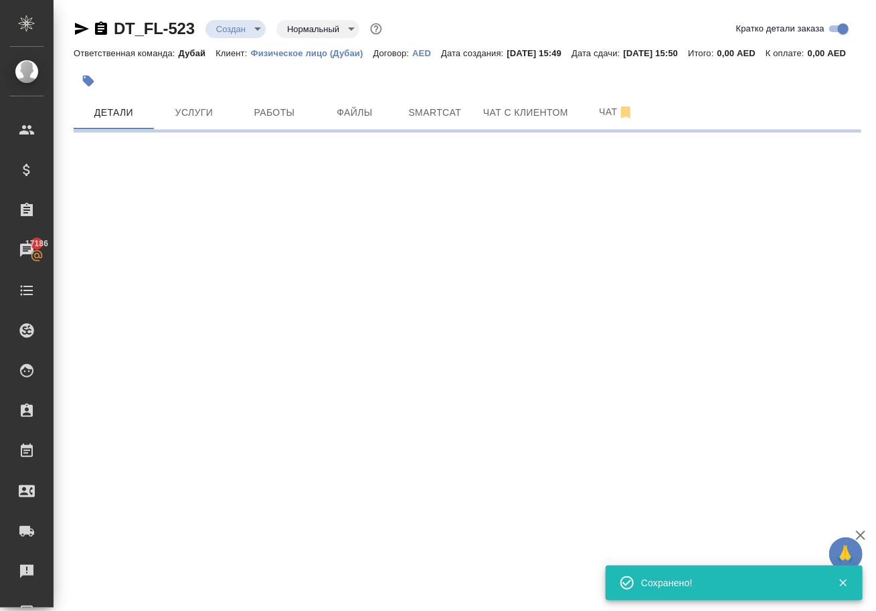
scroll to position [0, 0]
select select "RU"
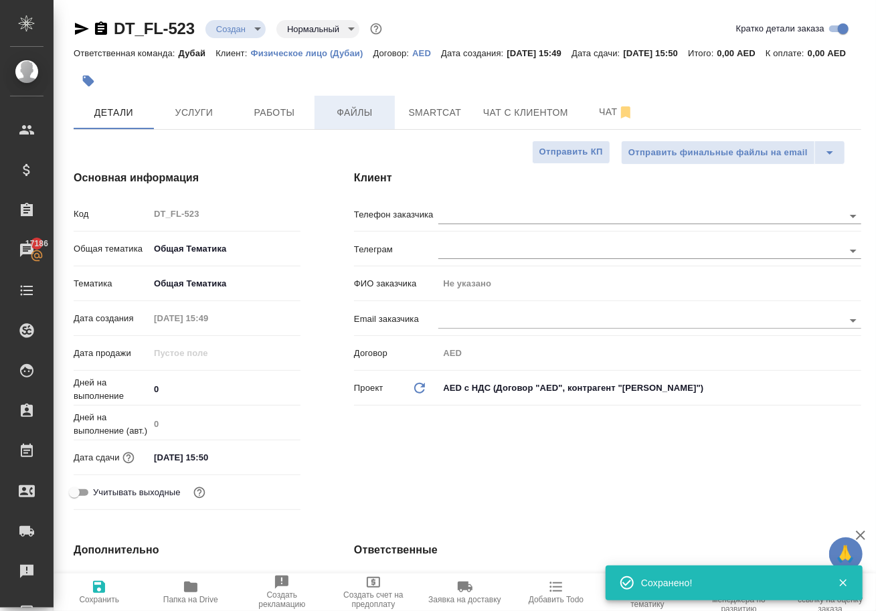
type textarea "x"
click at [260, 20] on body "🙏 .cls-1 fill:#fff; AWATERA Solokha Petro Клиенты Спецификации Заказы 17186 Чат…" at bounding box center [438, 305] width 876 height 611
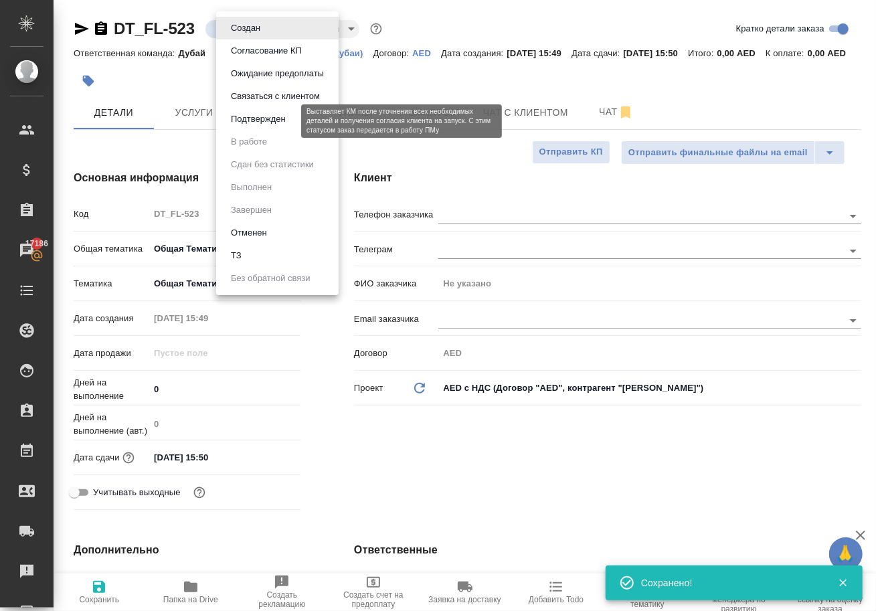
click at [274, 124] on button "Подтвержден" at bounding box center [258, 119] width 63 height 15
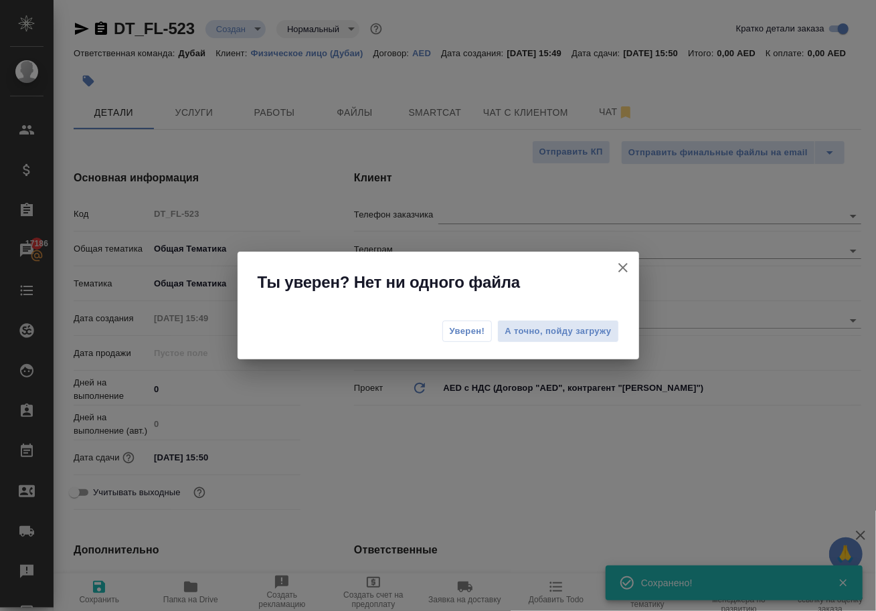
click at [472, 325] on span "Уверен!" at bounding box center [467, 331] width 35 height 13
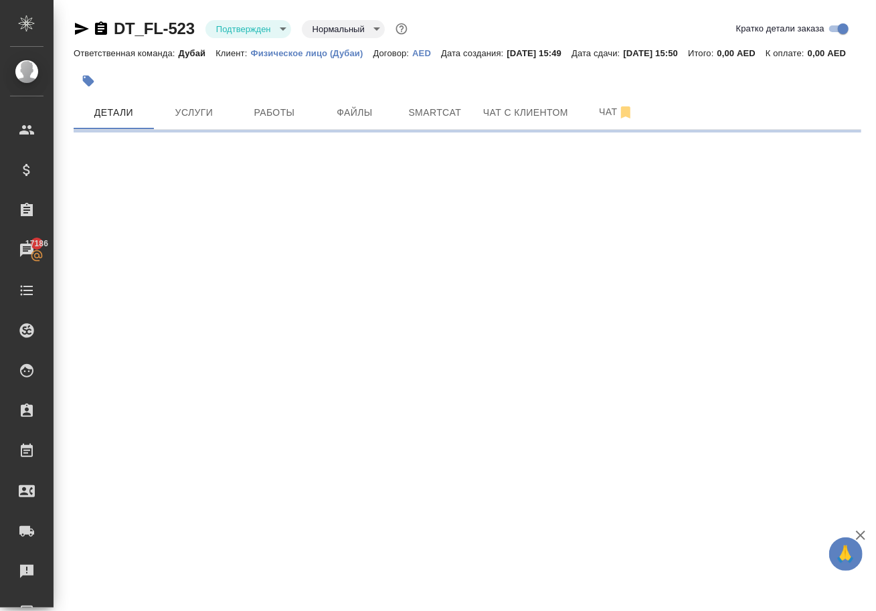
click at [193, 121] on span "Услуги" at bounding box center [194, 112] width 64 height 17
select select "RU"
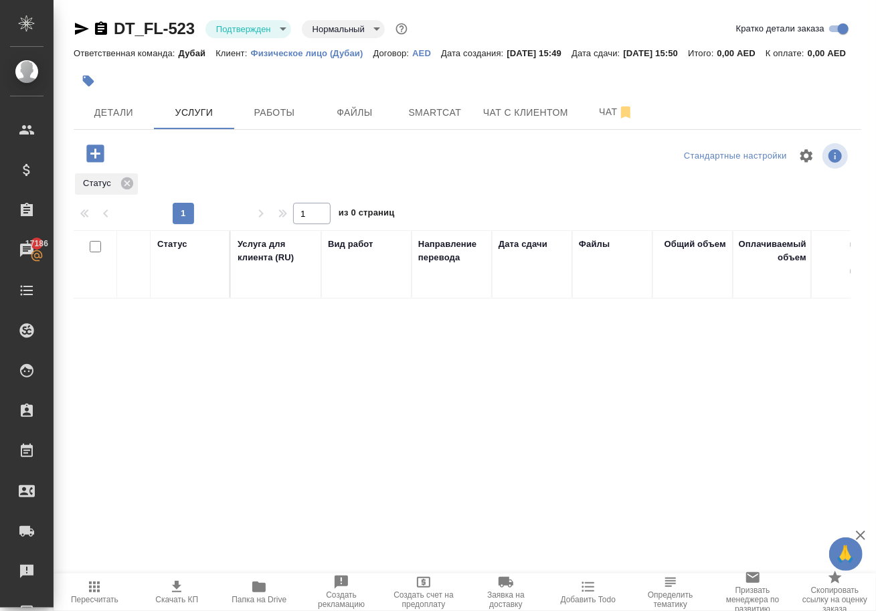
click at [104, 162] on icon "button" at bounding box center [94, 153] width 17 height 17
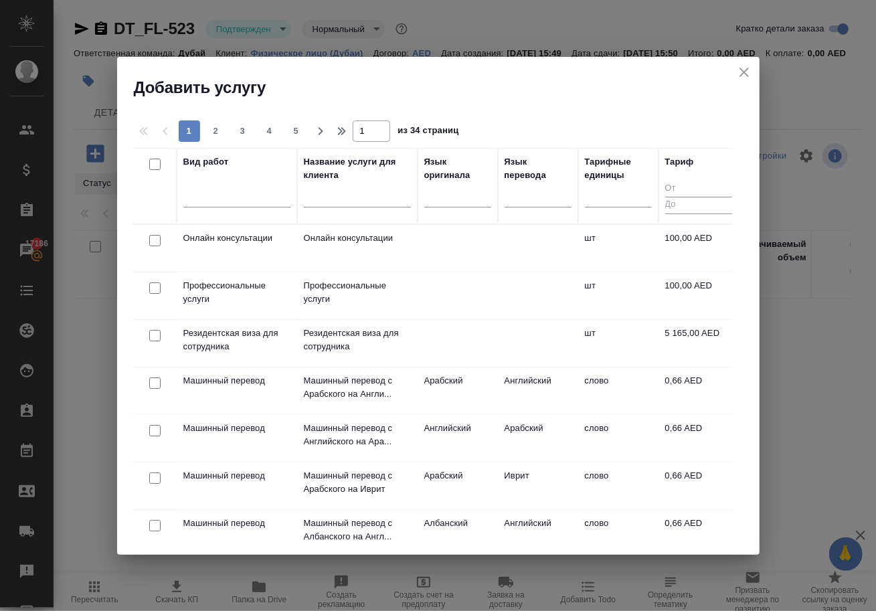
click at [154, 246] on input "checkbox" at bounding box center [154, 240] width 11 height 11
checkbox input "true"
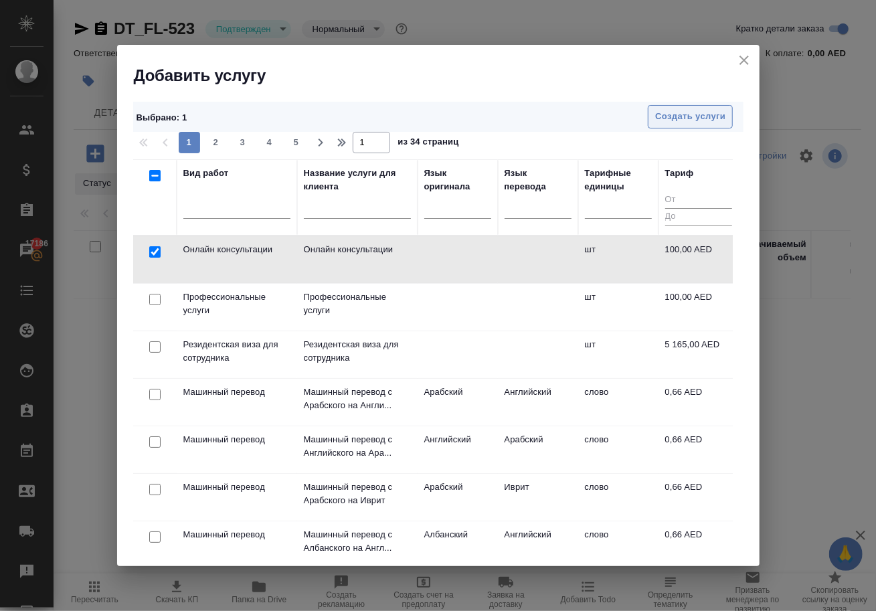
click at [667, 114] on span "Создать услуги" at bounding box center [690, 116] width 70 height 15
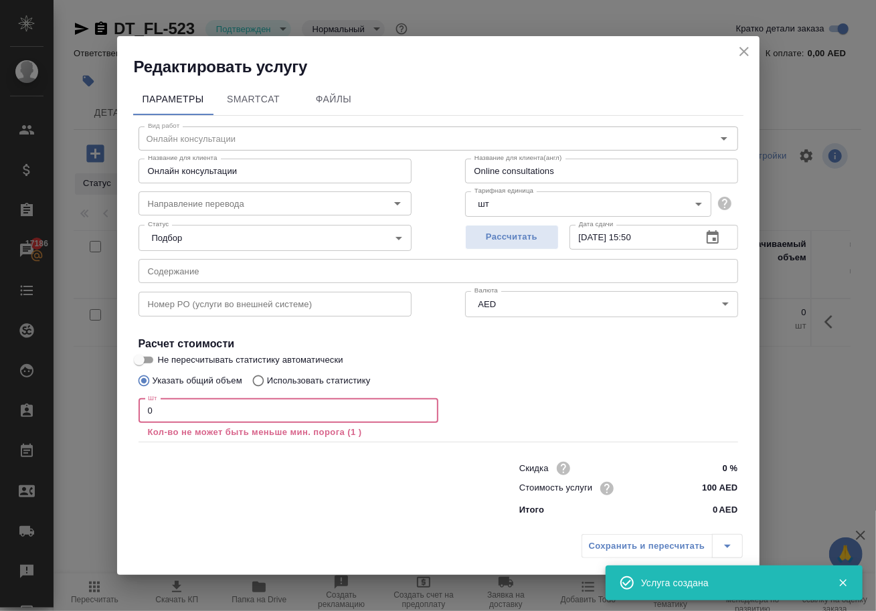
click at [222, 412] on input "0" at bounding box center [289, 411] width 300 height 24
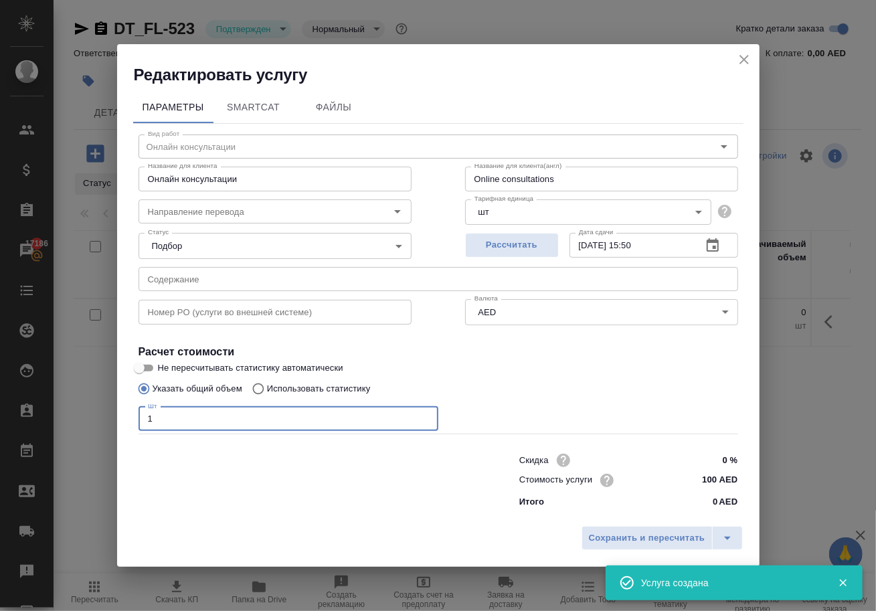
type input "1"
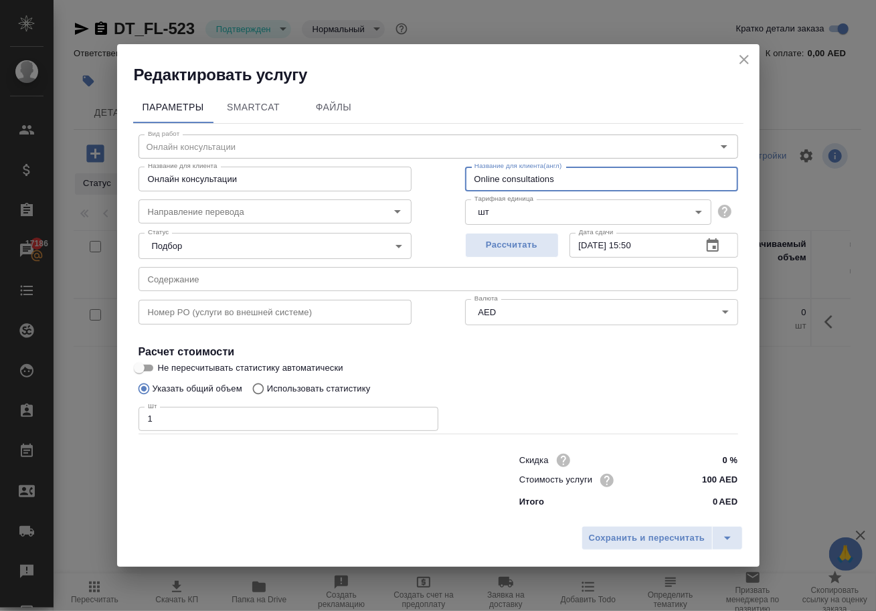
drag, startPoint x: 560, startPoint y: 177, endPoint x: 397, endPoint y: 177, distance: 163.3
click at [400, 175] on div "Название для клиента Онлайн консультации Название для клиента Название для клие…" at bounding box center [438, 178] width 653 height 86
paste input "eTrader"
type input "eTrader"
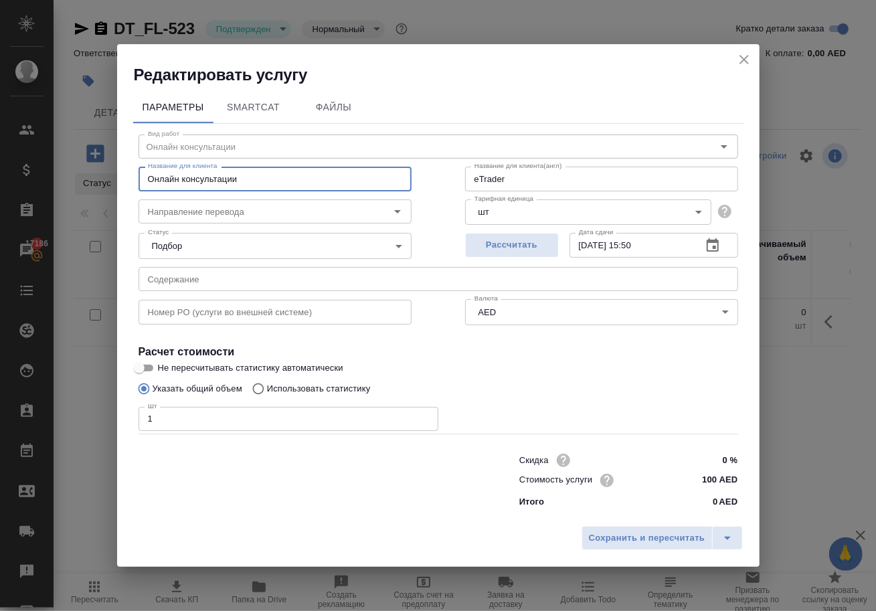
drag, startPoint x: 245, startPoint y: 166, endPoint x: 3, endPoint y: 161, distance: 241.7
click at [3, 161] on div "Редактировать услугу Параметры SmartCat Файлы Вид работ Онлайн консультации Вид…" at bounding box center [438, 305] width 876 height 611
paste input "eTrader"
type input "eTrader"
click at [517, 169] on input "eTrader" at bounding box center [601, 179] width 273 height 24
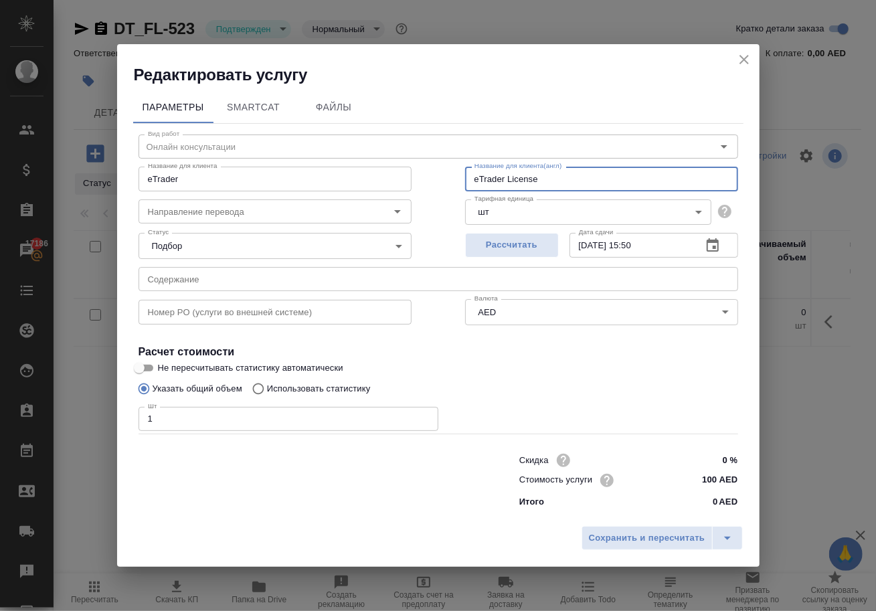
drag, startPoint x: 538, startPoint y: 171, endPoint x: 507, endPoint y: 175, distance: 31.0
click at [507, 175] on input "eTrader License" at bounding box center [601, 179] width 273 height 24
type input "eTrader License"
click at [276, 167] on input "eTrader" at bounding box center [275, 179] width 273 height 24
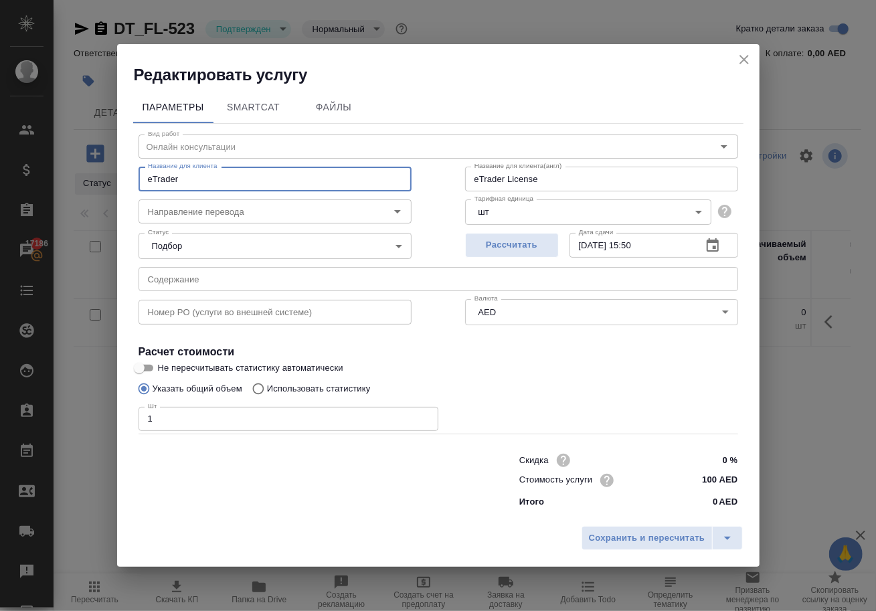
paste input "License"
click at [177, 169] on input "eTraderLicense" at bounding box center [275, 179] width 273 height 24
type input "eTrader License"
click at [654, 541] on span "Сохранить и пересчитать" at bounding box center [647, 538] width 116 height 15
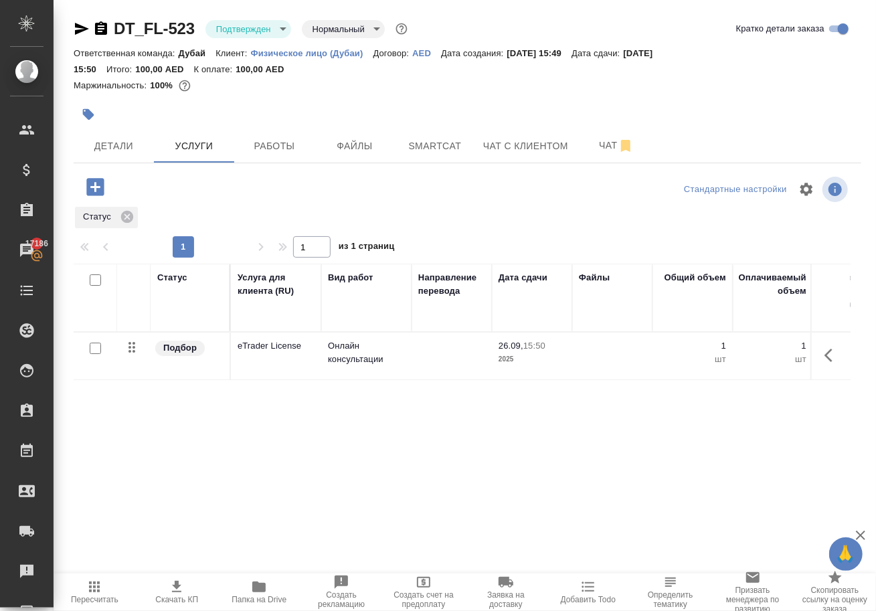
click at [92, 199] on icon "button" at bounding box center [95, 186] width 23 height 23
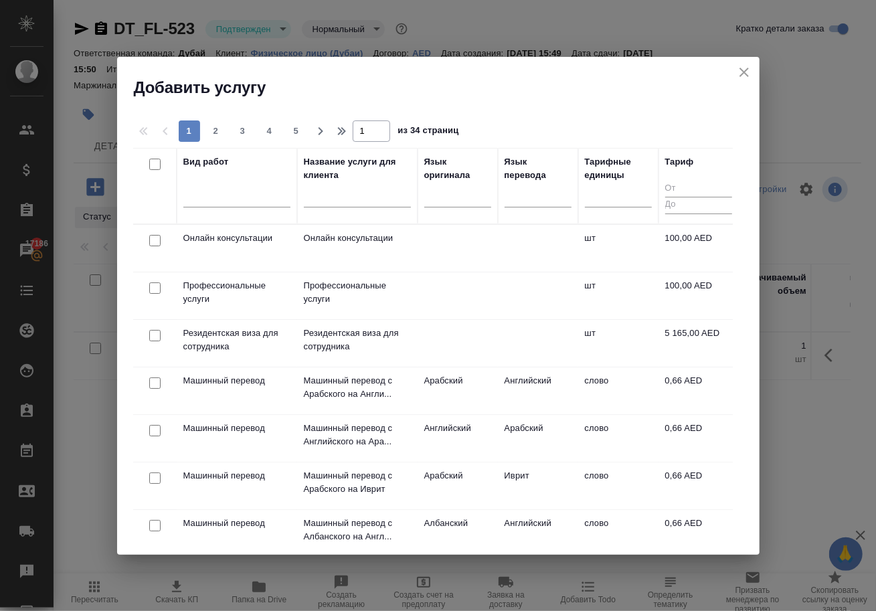
click at [153, 289] on input "checkbox" at bounding box center [154, 287] width 11 height 11
checkbox input "true"
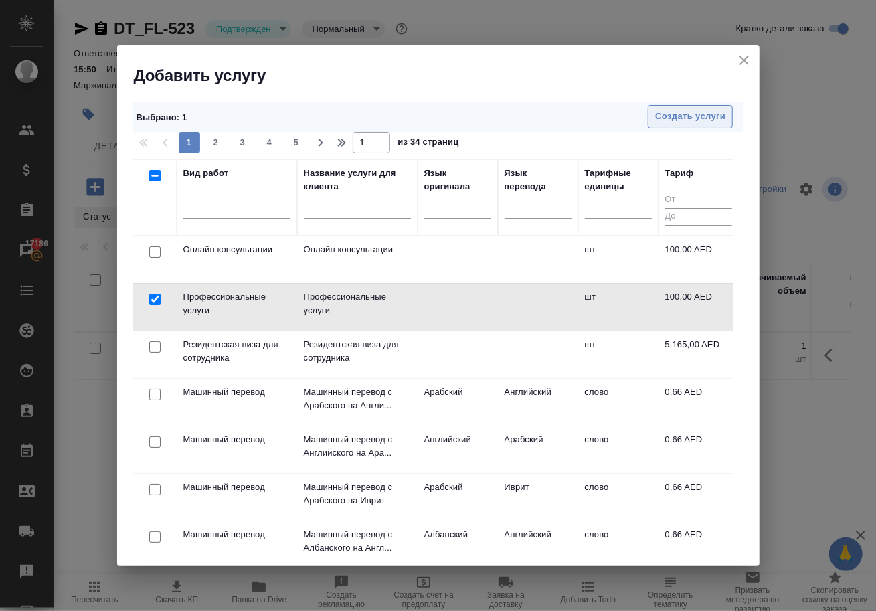
click at [679, 116] on span "Создать услуги" at bounding box center [690, 116] width 70 height 15
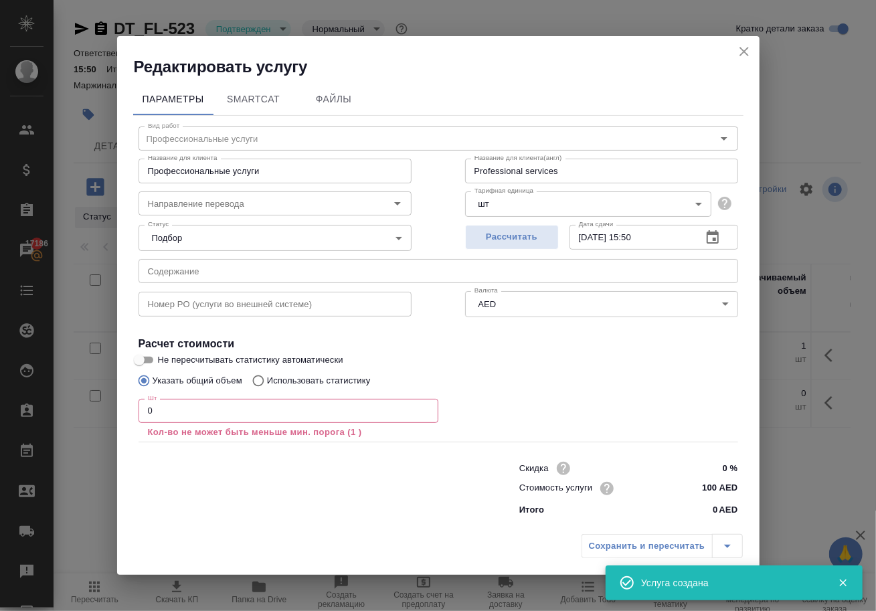
click at [268, 404] on input "0" at bounding box center [289, 411] width 300 height 24
type input "10"
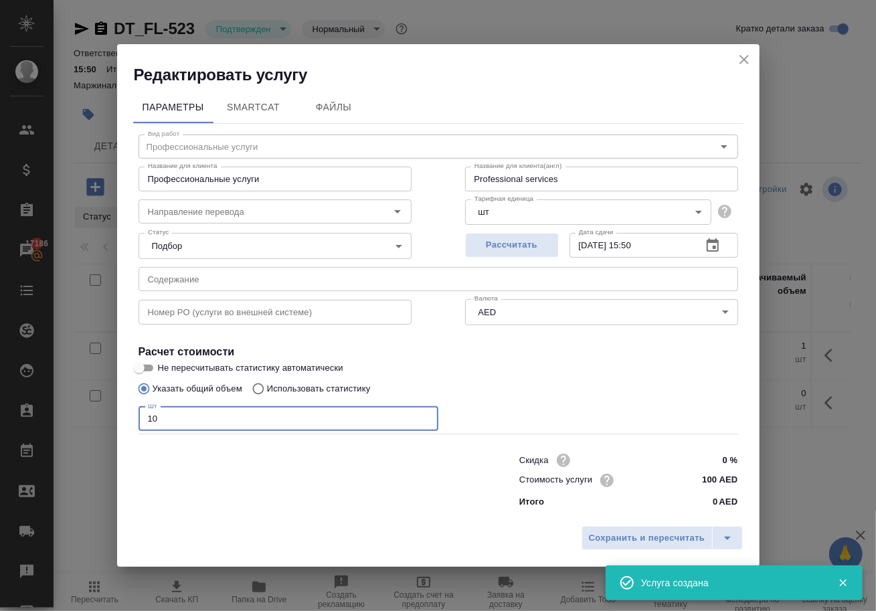
click at [274, 412] on input "10" at bounding box center [289, 419] width 300 height 24
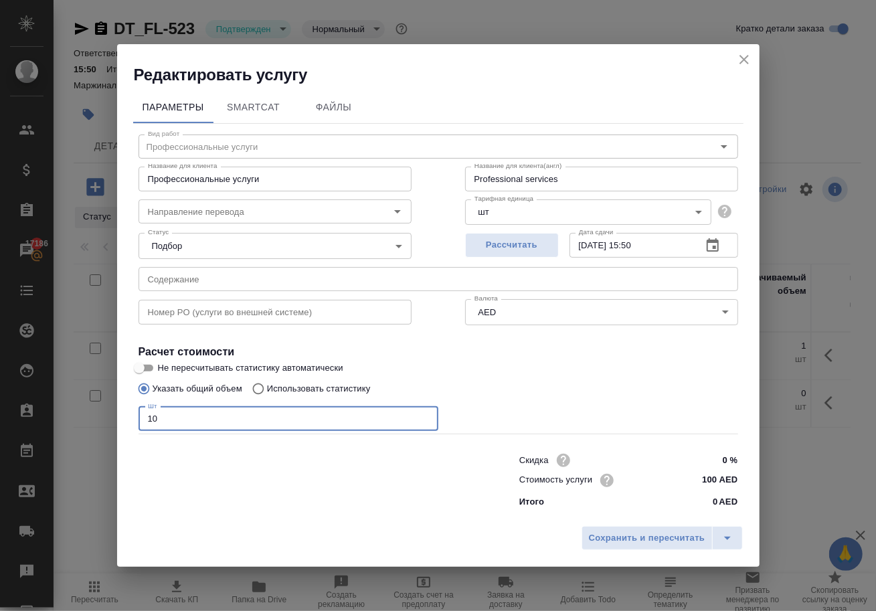
drag, startPoint x: 157, startPoint y: 421, endPoint x: 132, endPoint y: 421, distance: 24.8
click at [132, 421] on div "Параметры SmartCat Файлы Вид работ Профессиональные услуги Вид работ Название д…" at bounding box center [438, 303] width 643 height 434
type input "1"
click at [594, 538] on span "Сохранить и пересчитать" at bounding box center [647, 538] width 116 height 15
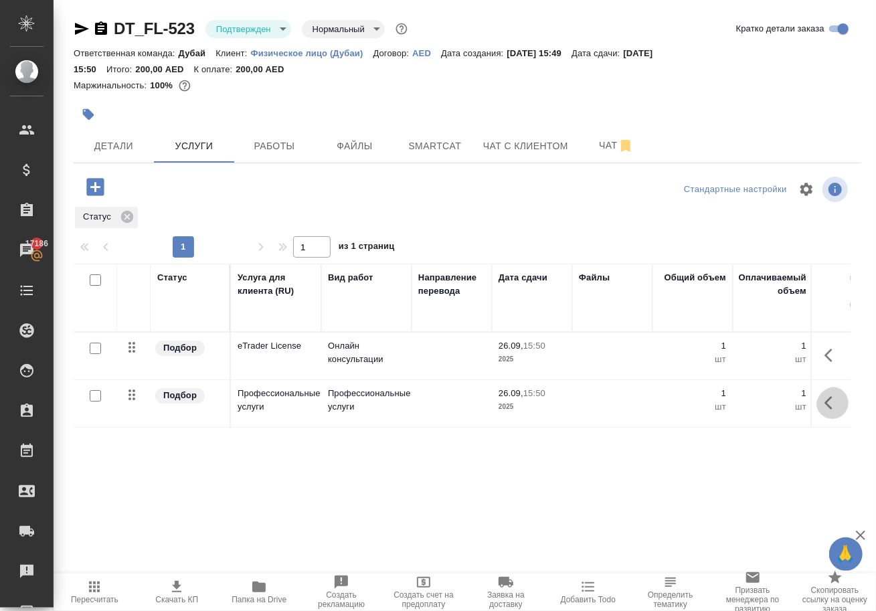
click at [825, 412] on button "button" at bounding box center [833, 403] width 32 height 32
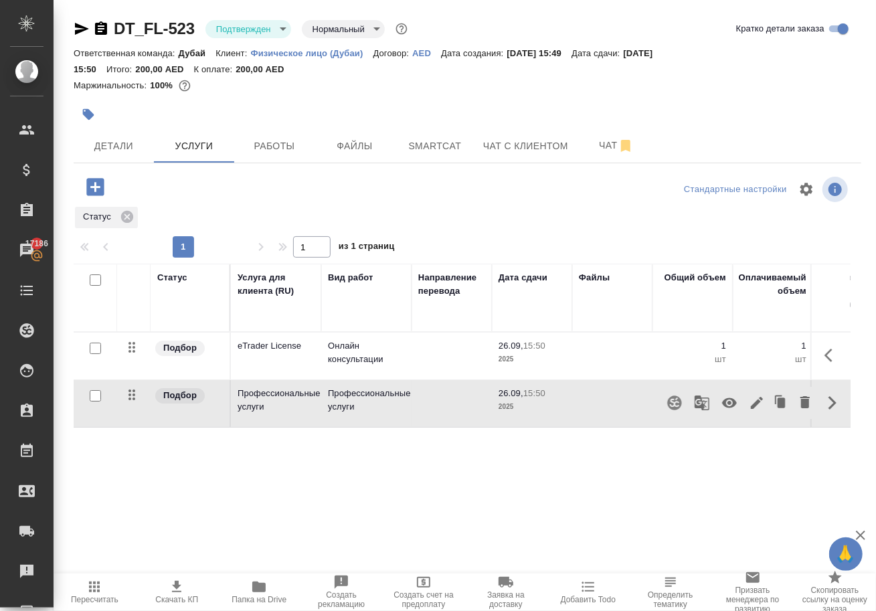
click at [749, 411] on icon "button" at bounding box center [757, 403] width 16 height 16
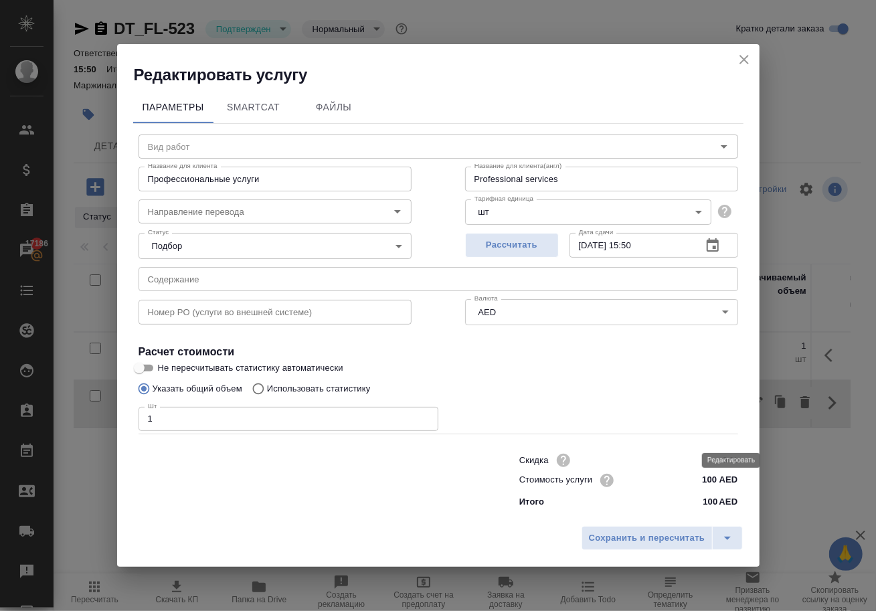
type input "Профессиональные услуги"
drag, startPoint x: 566, startPoint y: 175, endPoint x: 333, endPoint y: 171, distance: 232.9
click at [335, 172] on div "Название для клиента Профессиональные услуги Название для клиента Название для …" at bounding box center [438, 178] width 653 height 86
drag, startPoint x: 264, startPoint y: 175, endPoint x: 58, endPoint y: 159, distance: 206.8
click at [58, 159] on div "Редактировать услугу Параметры SmartCat Файлы Вид работ Профессиональные услуги…" at bounding box center [438, 305] width 876 height 611
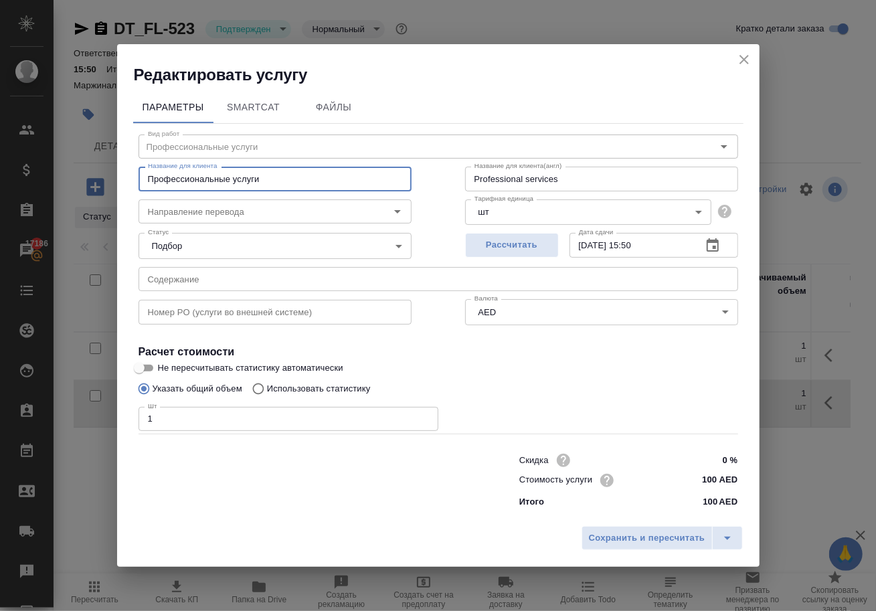
paste input "Professional services"
type input "Professional services"
click at [610, 546] on span "Сохранить и пересчитать" at bounding box center [647, 538] width 116 height 15
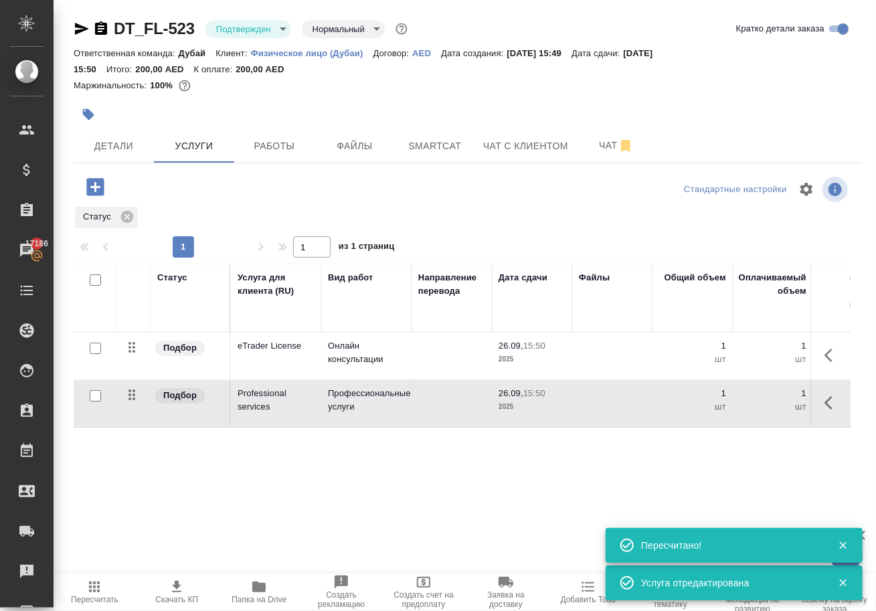
click at [827, 411] on icon "button" at bounding box center [833, 403] width 16 height 16
click at [749, 411] on icon "button" at bounding box center [757, 403] width 16 height 16
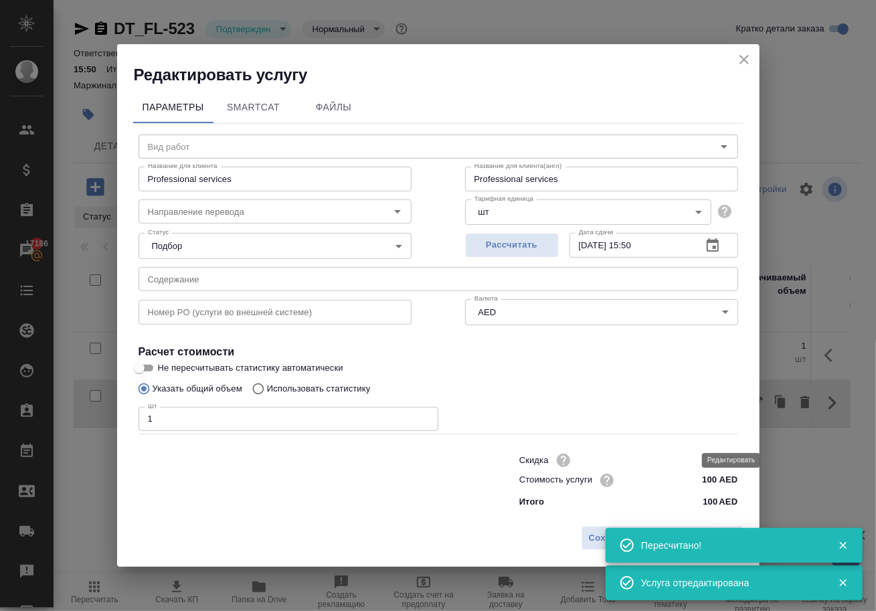
type input "Профессиональные услуги"
click at [740, 52] on icon "close" at bounding box center [744, 60] width 16 height 16
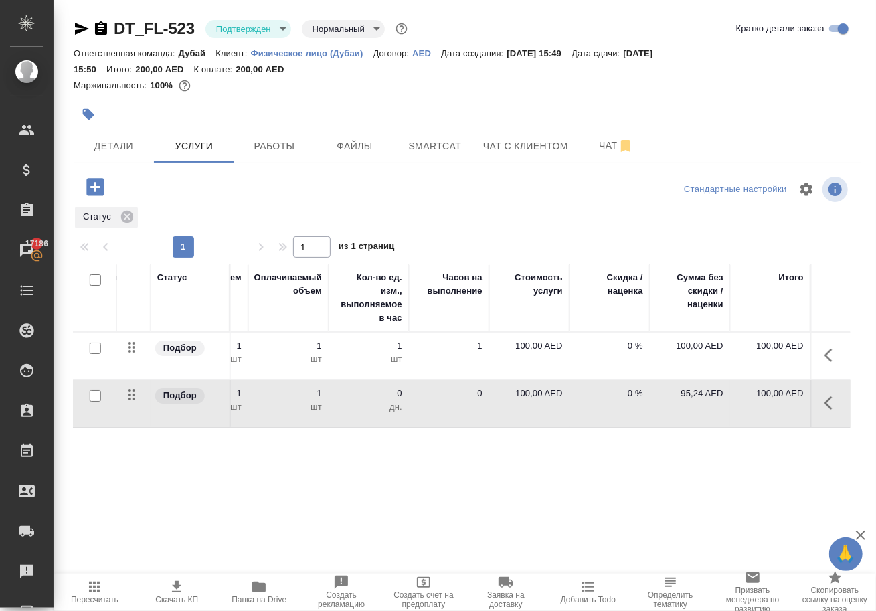
scroll to position [0, 485]
click at [520, 400] on p "100,00 AED" at bounding box center [529, 393] width 67 height 13
drag, startPoint x: 533, startPoint y: 418, endPoint x: 612, endPoint y: 422, distance: 79.1
click at [612, 422] on tr "Подбор Professional services Профессиональные услуги 26.09, 15:50 2025 1 1 шт 0…" at bounding box center [220, 404] width 1262 height 48
type input "735"
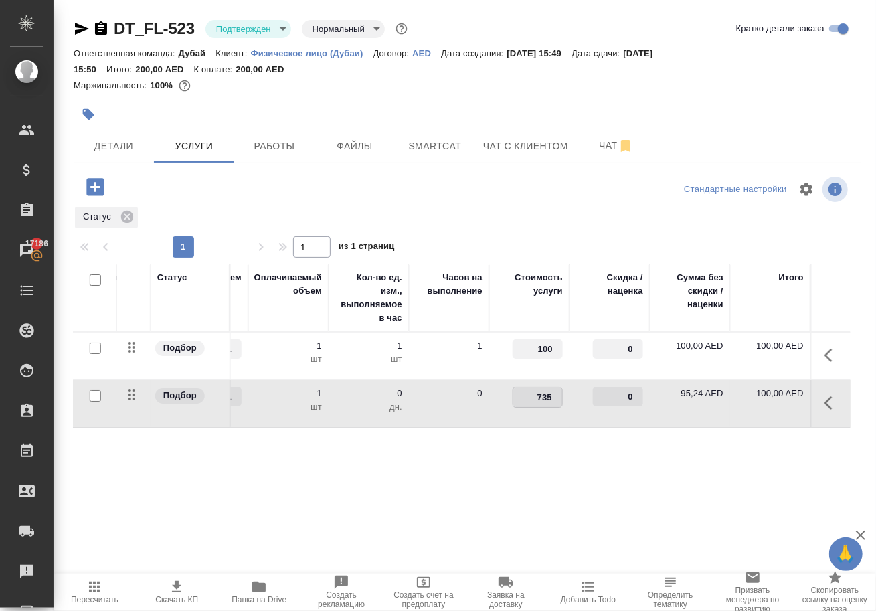
click at [553, 544] on div "Статус Услуга для клиента (RU) Вид работ Направление перевода Дата сдачи Файлы …" at bounding box center [462, 408] width 777 height 288
click at [233, 193] on span "Сохранить и пересчитать" at bounding box center [190, 185] width 116 height 15
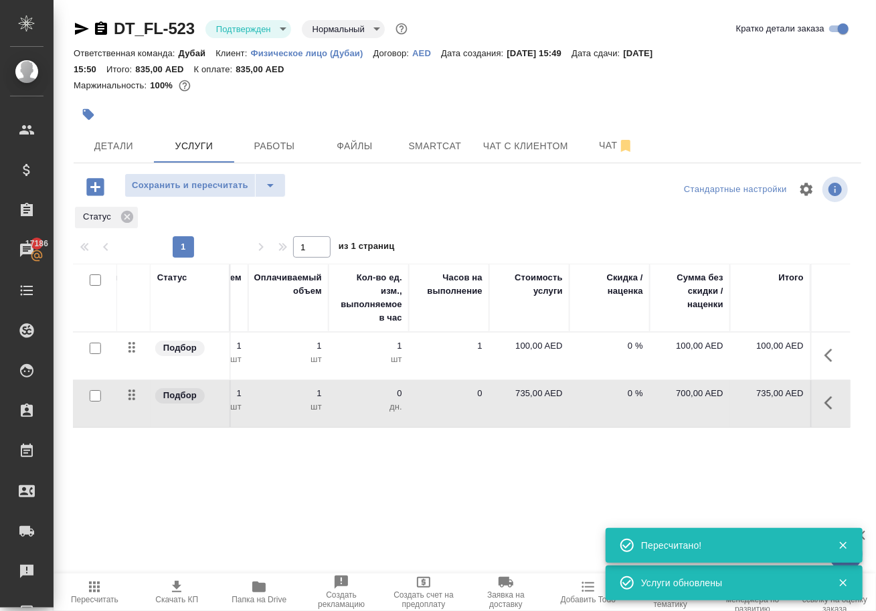
click at [530, 353] on p "100,00 AED" at bounding box center [529, 345] width 67 height 13
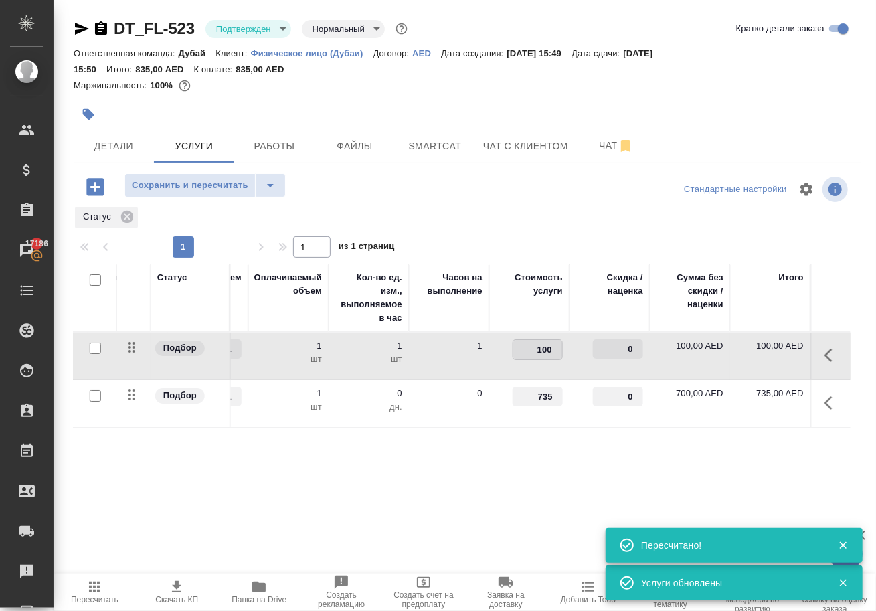
drag, startPoint x: 534, startPoint y: 365, endPoint x: 629, endPoint y: 368, distance: 95.1
click at [625, 367] on tr "Подбор eTrader License Онлайн консультации 26.09, 15:50 2025 1 1 шт 1 шт 1 100 …" at bounding box center [220, 357] width 1262 height 48
type input "3000"
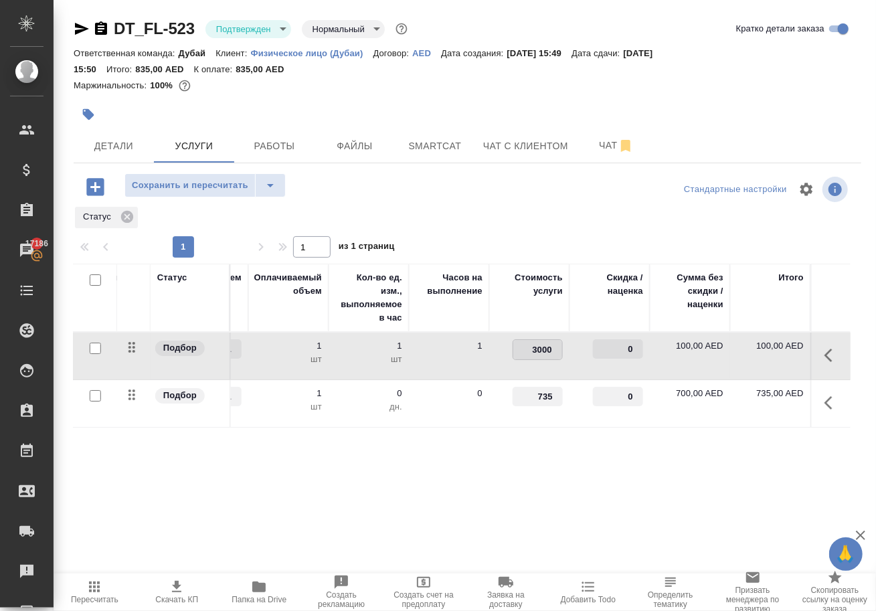
click at [542, 515] on div "Статус Услуга для клиента (RU) Вид работ Направление перевода Дата сдачи Файлы …" at bounding box center [462, 408] width 777 height 288
click at [228, 193] on span "Сохранить и пересчитать" at bounding box center [190, 185] width 116 height 15
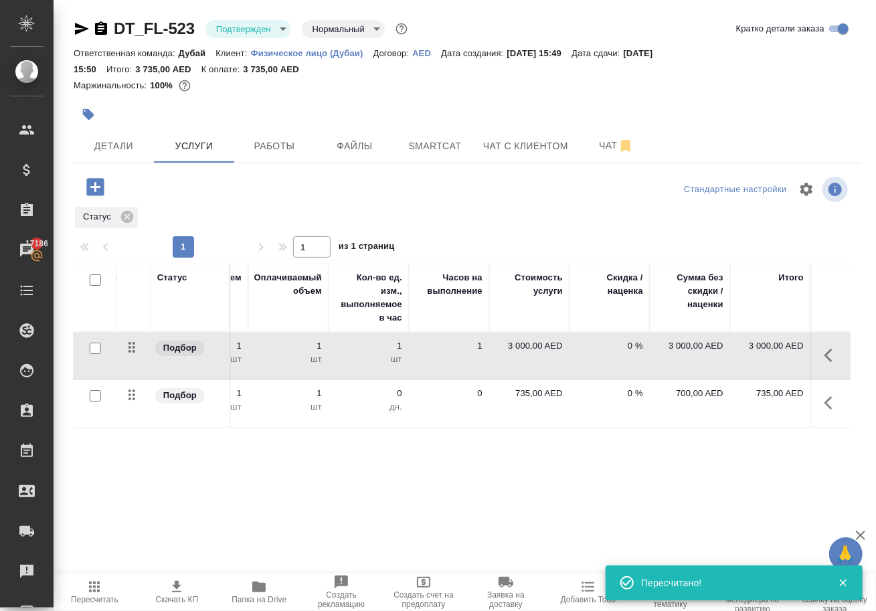
click at [94, 199] on icon "button" at bounding box center [95, 186] width 23 height 23
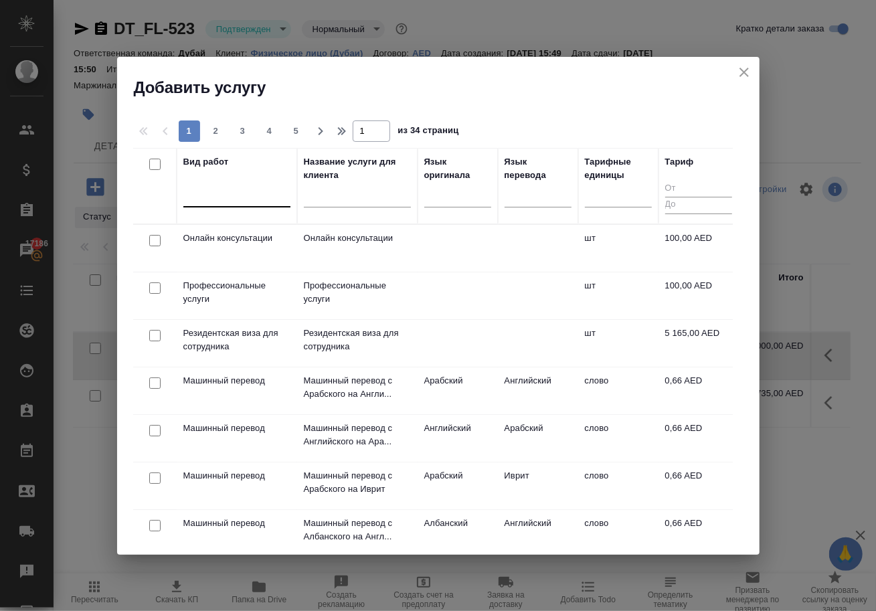
click at [218, 199] on div at bounding box center [236, 193] width 107 height 19
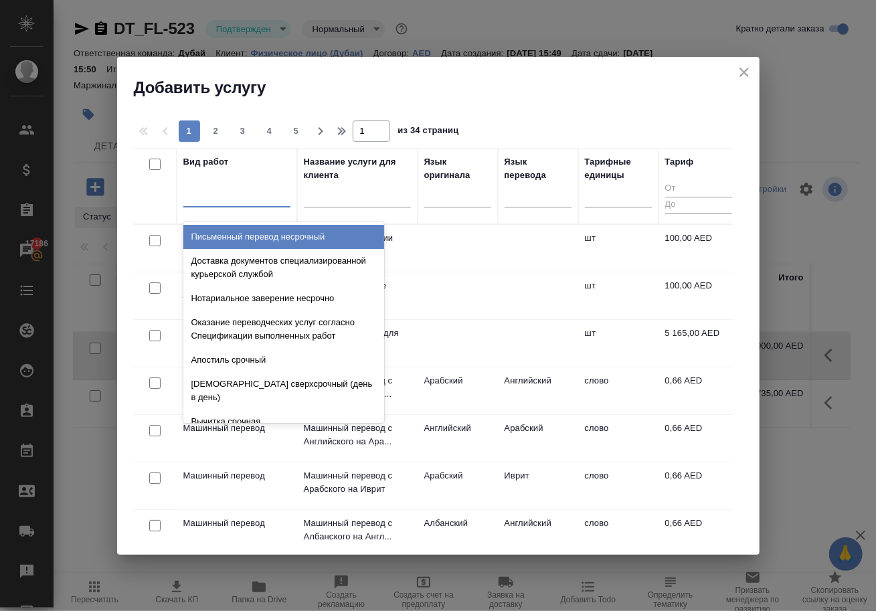
click at [480, 253] on td at bounding box center [458, 248] width 80 height 47
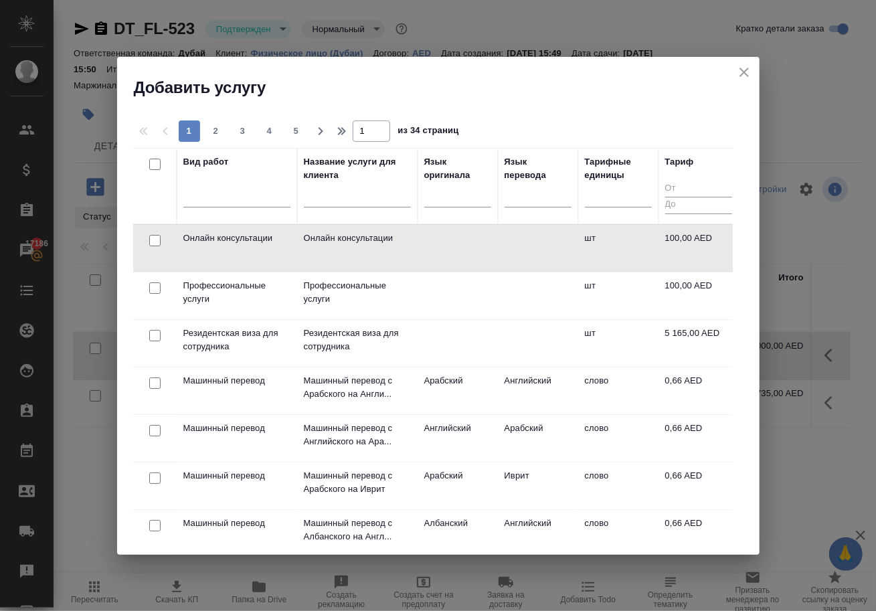
click at [151, 236] on input "checkbox" at bounding box center [154, 240] width 11 height 11
checkbox input "true"
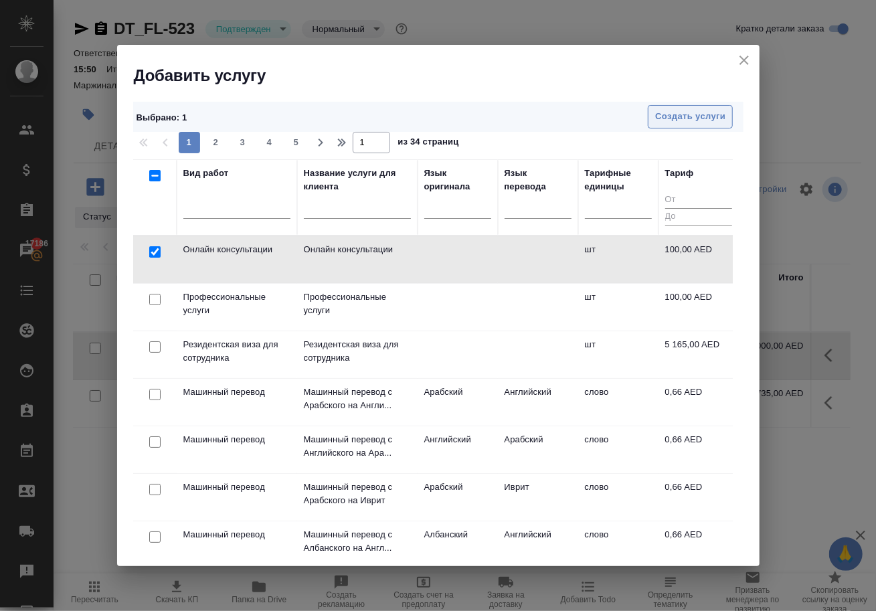
click at [695, 113] on span "Создать услуги" at bounding box center [690, 116] width 70 height 15
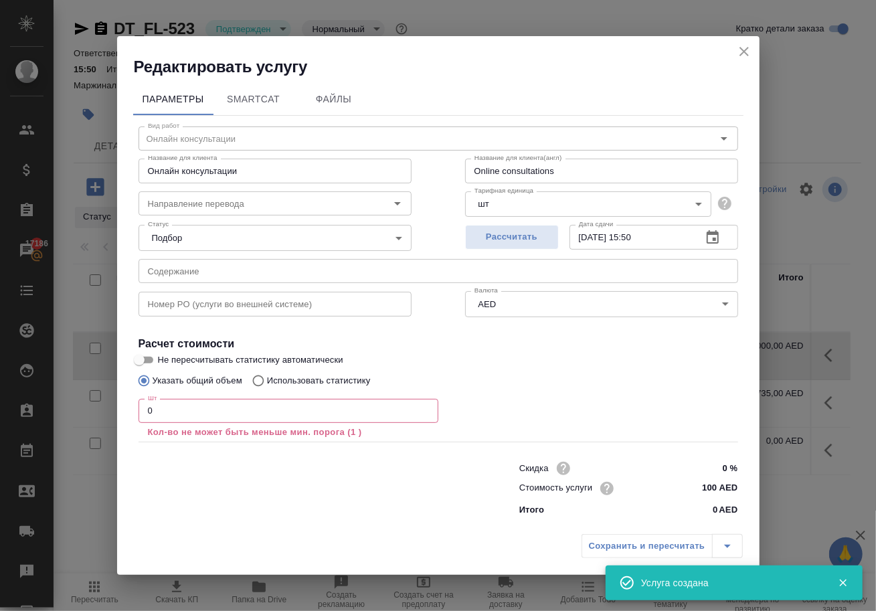
click at [211, 407] on input "0" at bounding box center [289, 411] width 300 height 24
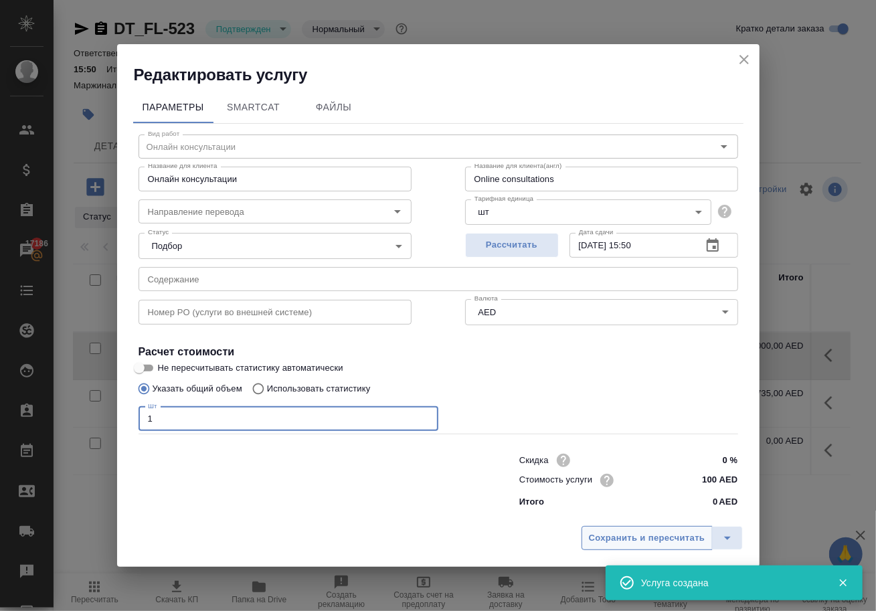
type input "1"
click at [614, 550] on button "Сохранить и пересчитать" at bounding box center [647, 538] width 131 height 24
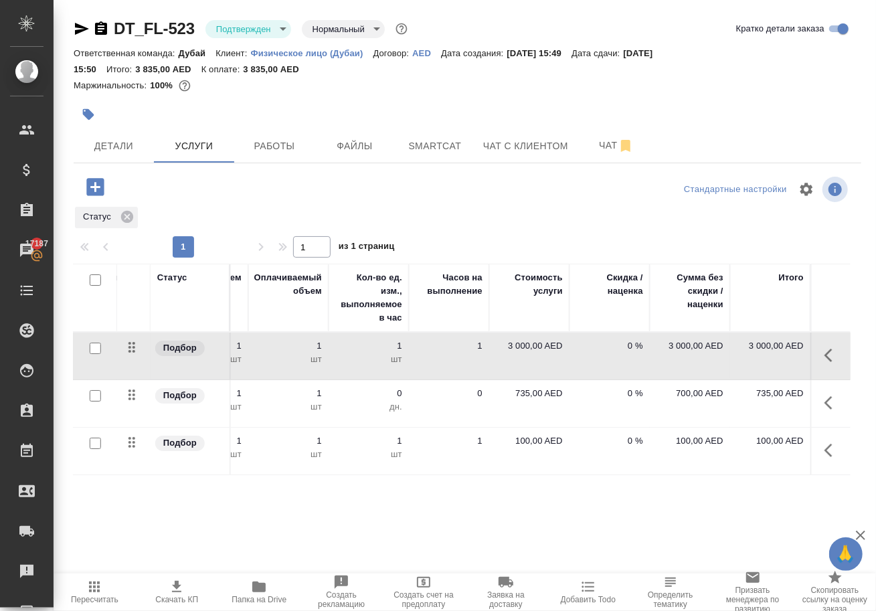
scroll to position [0, 0]
click at [523, 448] on p "100,00 AED" at bounding box center [529, 440] width 67 height 13
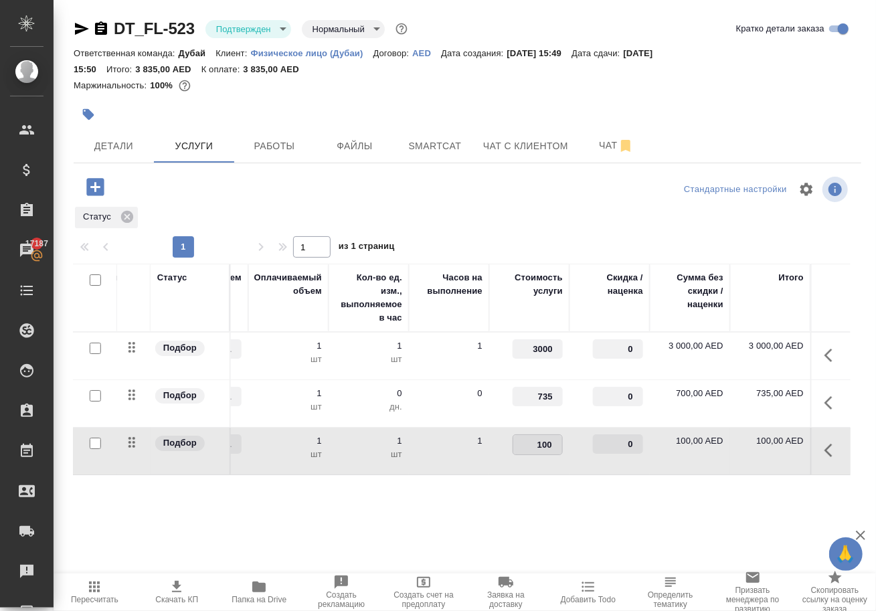
drag, startPoint x: 533, startPoint y: 466, endPoint x: 574, endPoint y: 466, distance: 40.2
click at [574, 466] on tr "Подбор Онлайн консультации Онлайн консультации 26.09, 15:50 2025 1 1 шт 1 шт 1 …" at bounding box center [220, 452] width 1262 height 48
type input "112"
type input "112.5"
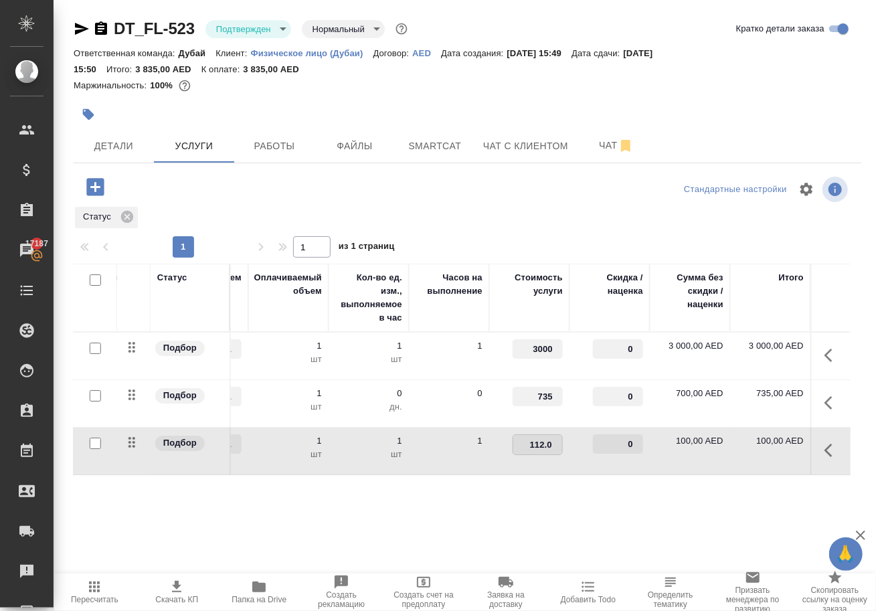
type input "112.05"
click at [574, 525] on div "Статус Услуга для клиента (RU) Вид работ Направление перевода Дата сдачи Файлы …" at bounding box center [462, 408] width 777 height 288
click at [222, 193] on span "Сохранить и пересчитать" at bounding box center [190, 185] width 116 height 15
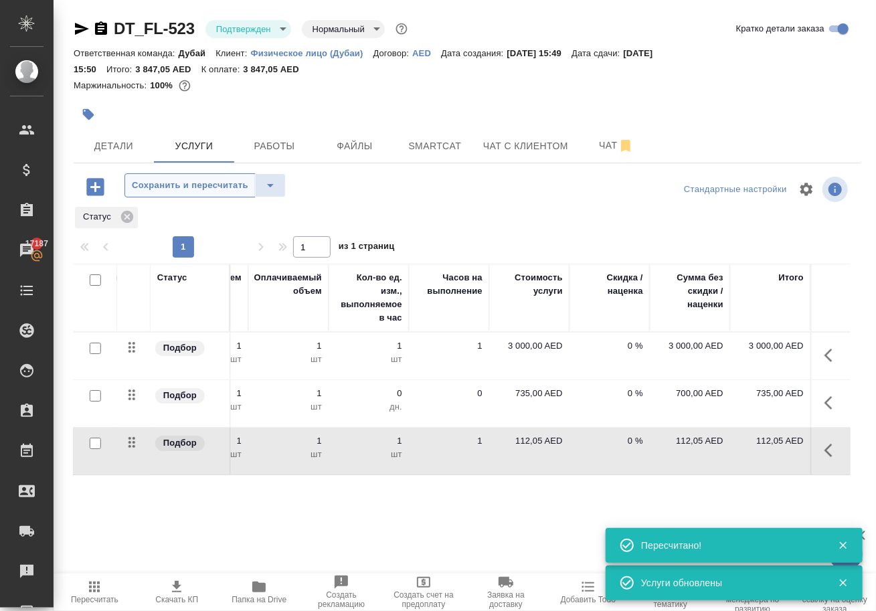
click at [229, 197] on button "Сохранить и пересчитать" at bounding box center [189, 185] width 131 height 24
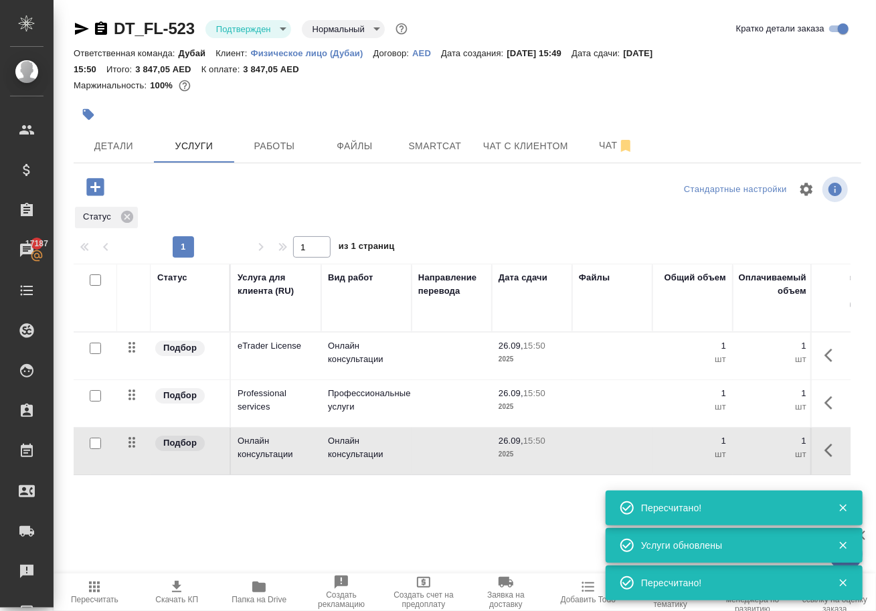
click at [838, 461] on button "button" at bounding box center [833, 450] width 32 height 32
click at [749, 458] on icon "button" at bounding box center [757, 450] width 16 height 16
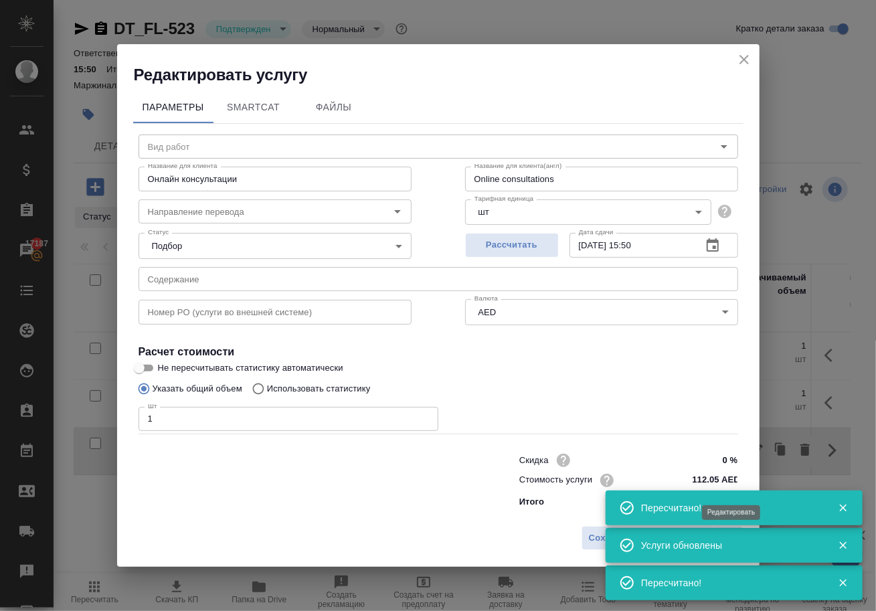
type input "Онлайн консультации"
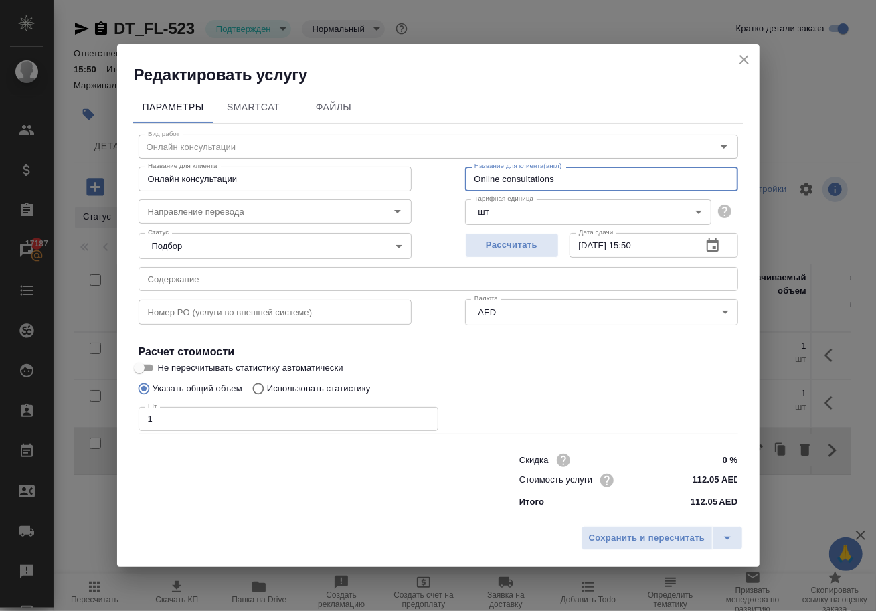
drag, startPoint x: 553, startPoint y: 171, endPoint x: 365, endPoint y: 143, distance: 190.2
click at [367, 145] on div "Название для клиента Онлайн консультации Название для клиента Название для клие…" at bounding box center [438, 178] width 653 height 86
paste input "Stripe provider commission"
type input "3% (Stripe provider commission)"
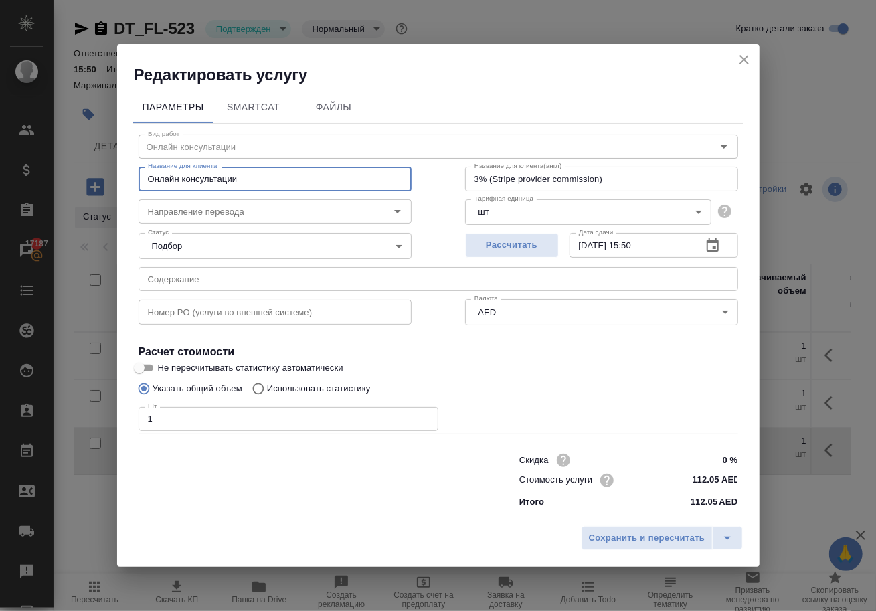
drag, startPoint x: 258, startPoint y: 169, endPoint x: 35, endPoint y: 153, distance: 224.2
click at [35, 153] on div "Редактировать услугу Параметры SmartCat Файлы Вид работ Онлайн консультации Вид…" at bounding box center [438, 305] width 876 height 611
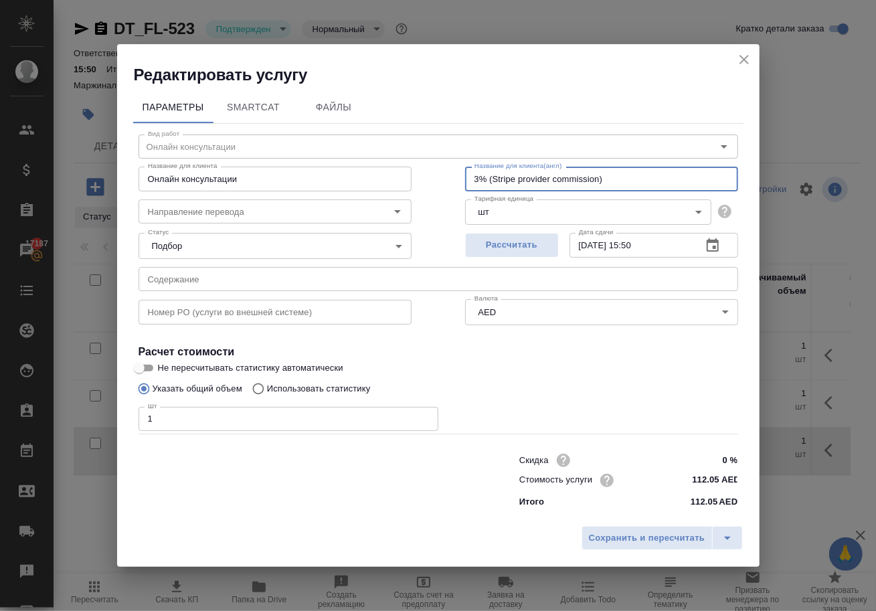
drag, startPoint x: 608, startPoint y: 178, endPoint x: 404, endPoint y: 163, distance: 204.0
click at [404, 163] on div "Название для клиента Онлайн консультации Название для клиента Название для клие…" at bounding box center [438, 178] width 653 height 86
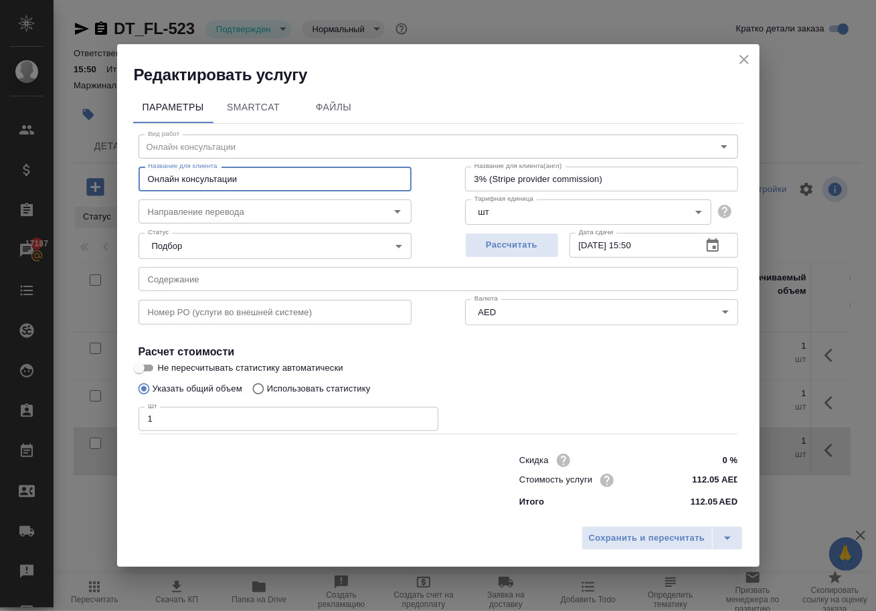
drag, startPoint x: 332, startPoint y: 173, endPoint x: 20, endPoint y: 167, distance: 311.9
click at [20, 167] on div "Редактировать услугу Параметры SmartCat Файлы Вид работ Онлайн консультации Вид…" at bounding box center [438, 305] width 876 height 611
paste input "3% (Stripe provider commission)"
click at [141, 173] on input "3% (Stripe provider commission)" at bounding box center [275, 179] width 273 height 24
type input "+3% (Stripe provider commission)"
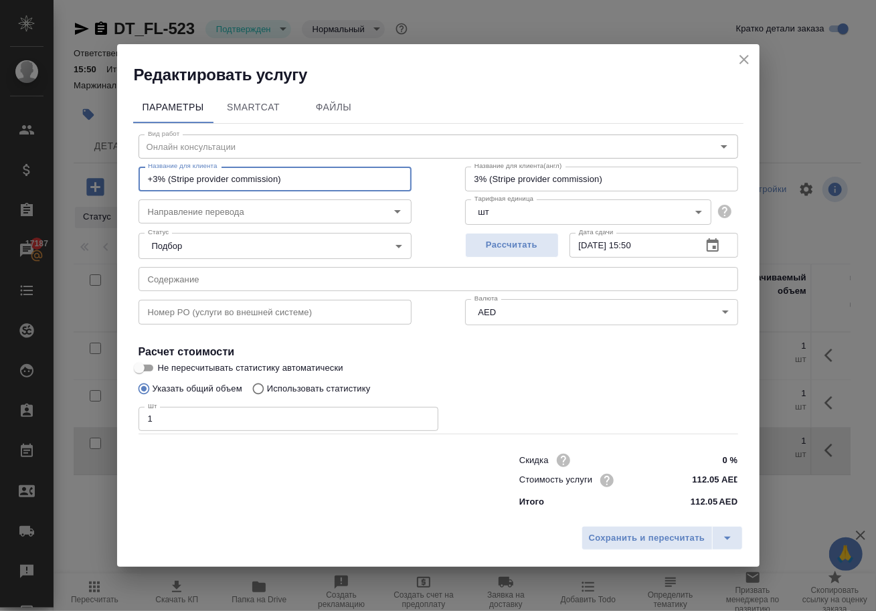
click at [475, 172] on input "3% (Stripe provider commission)" at bounding box center [601, 179] width 273 height 24
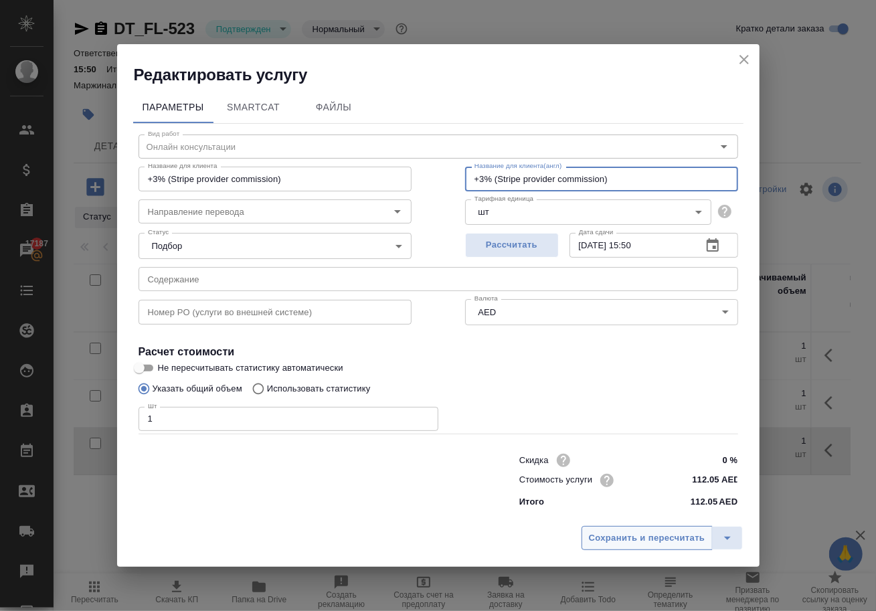
type input "3% (Stripe provider commission)"
click at [151, 171] on input "+3% (Stripe provider commission)" at bounding box center [275, 179] width 273 height 24
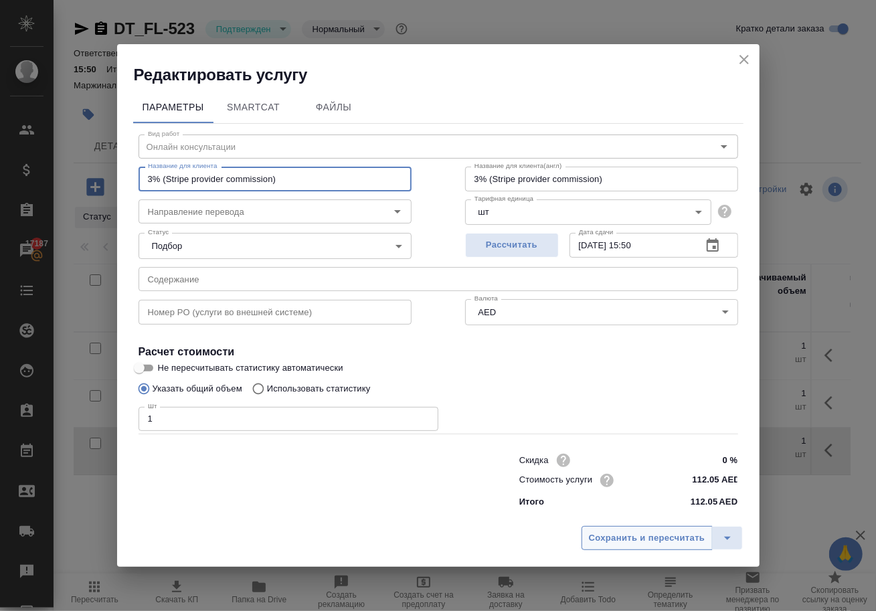
type input "3% (Stripe provider commission)"
click at [651, 546] on span "Сохранить и пересчитать" at bounding box center [647, 538] width 116 height 15
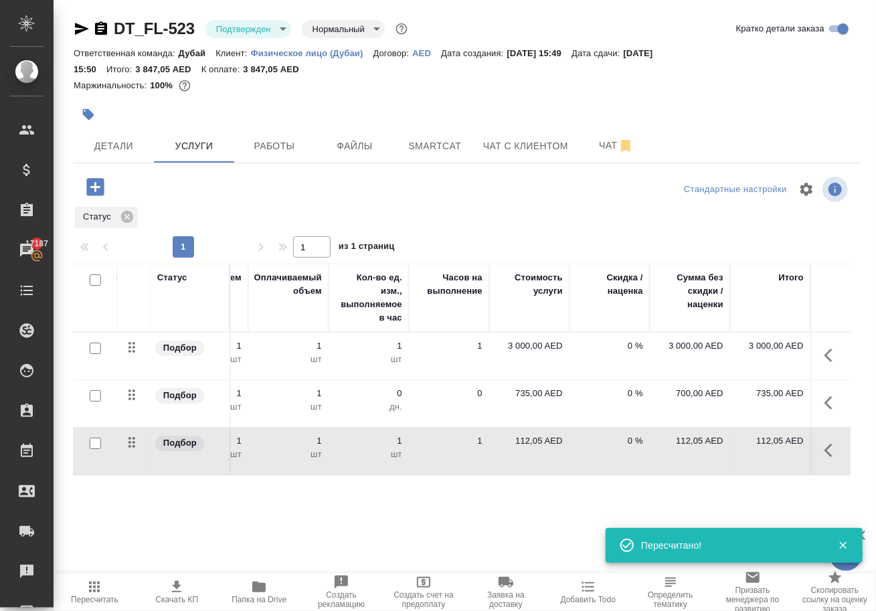
scroll to position [0, 485]
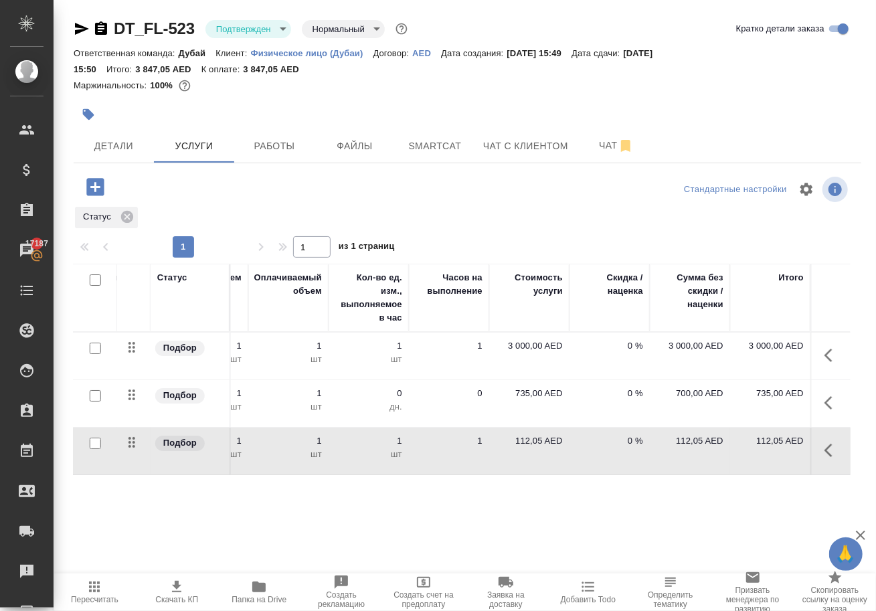
click at [97, 592] on icon "button" at bounding box center [94, 587] width 16 height 16
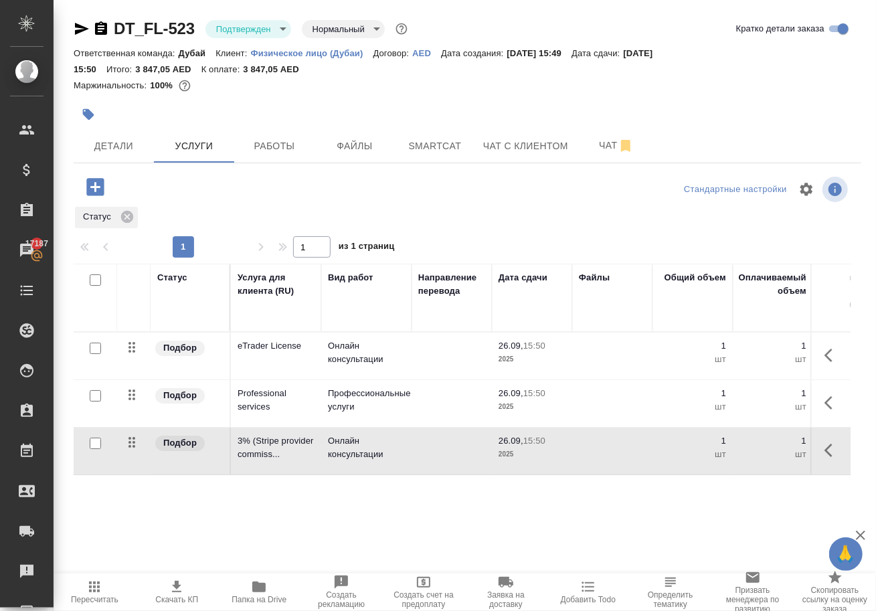
scroll to position [0, 0]
drag, startPoint x: 236, startPoint y: 355, endPoint x: 292, endPoint y: 375, distance: 59.9
click at [292, 375] on td "eTrader License" at bounding box center [276, 356] width 90 height 47
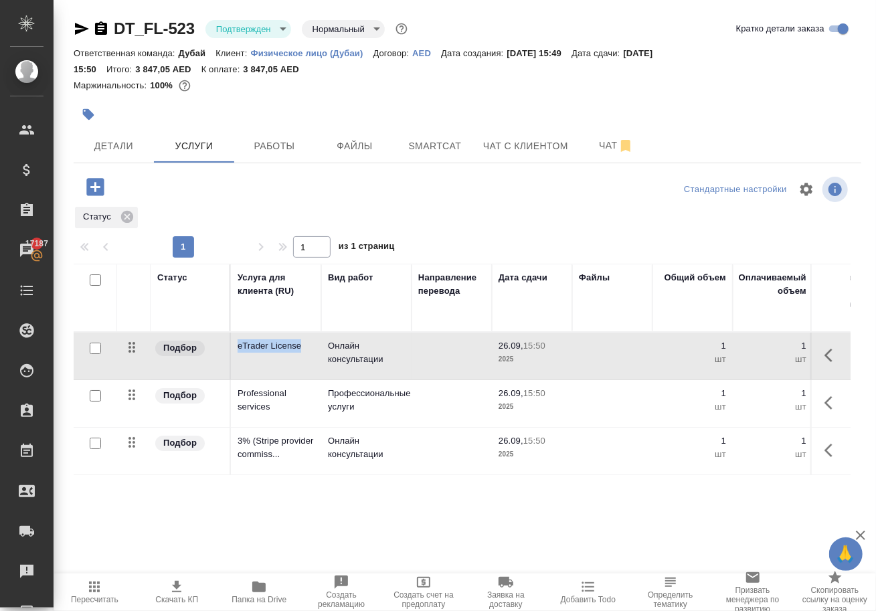
copy p "eTrader License"
drag, startPoint x: 237, startPoint y: 407, endPoint x: 277, endPoint y: 430, distance: 46.2
click at [277, 427] on td "Professional services" at bounding box center [276, 403] width 90 height 47
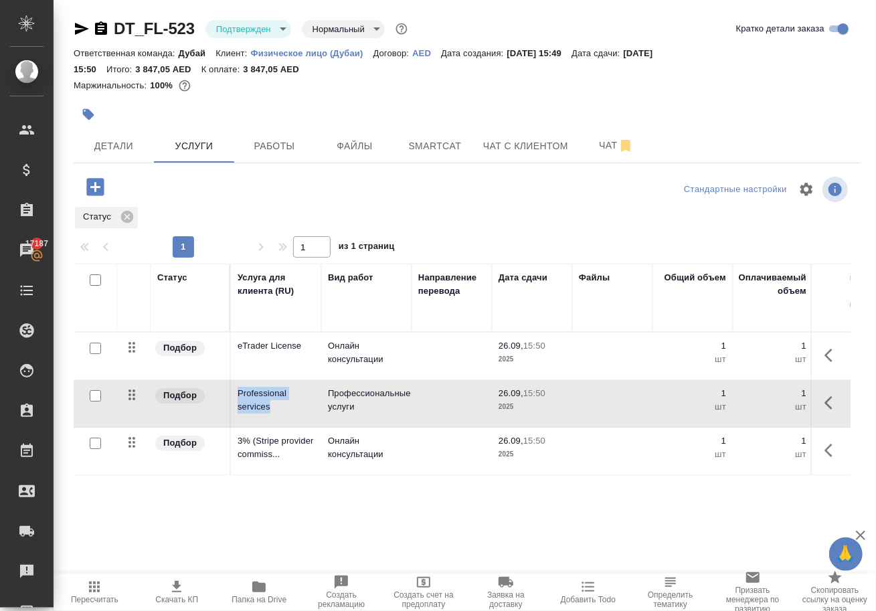
copy p "Professional services"
drag, startPoint x: 238, startPoint y: 463, endPoint x: 282, endPoint y: 489, distance: 50.4
click at [282, 475] on td "3% (Stripe provider commiss..." at bounding box center [276, 451] width 90 height 47
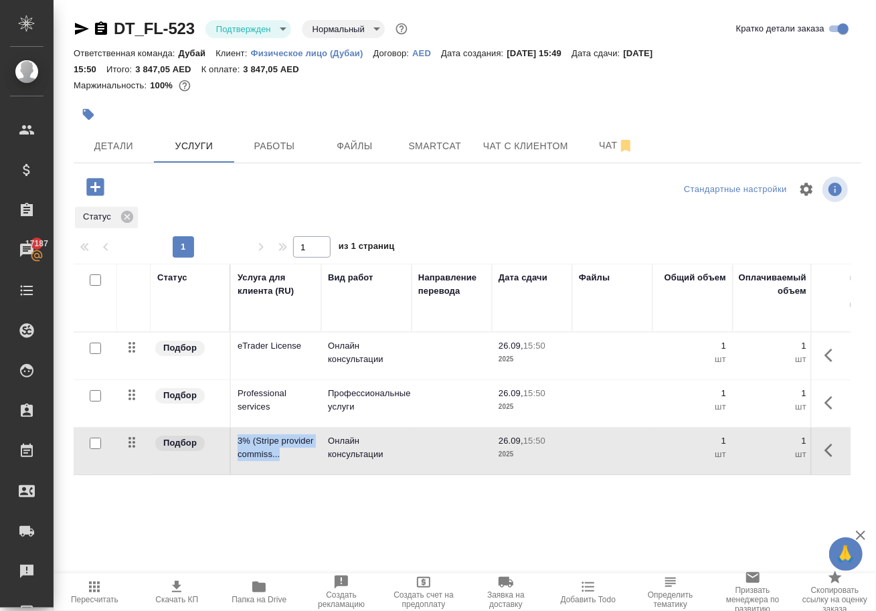
click at [582, 551] on div "Статус Услуга для клиента (RU) Вид работ Направление перевода Дата сдачи Файлы …" at bounding box center [462, 408] width 777 height 288
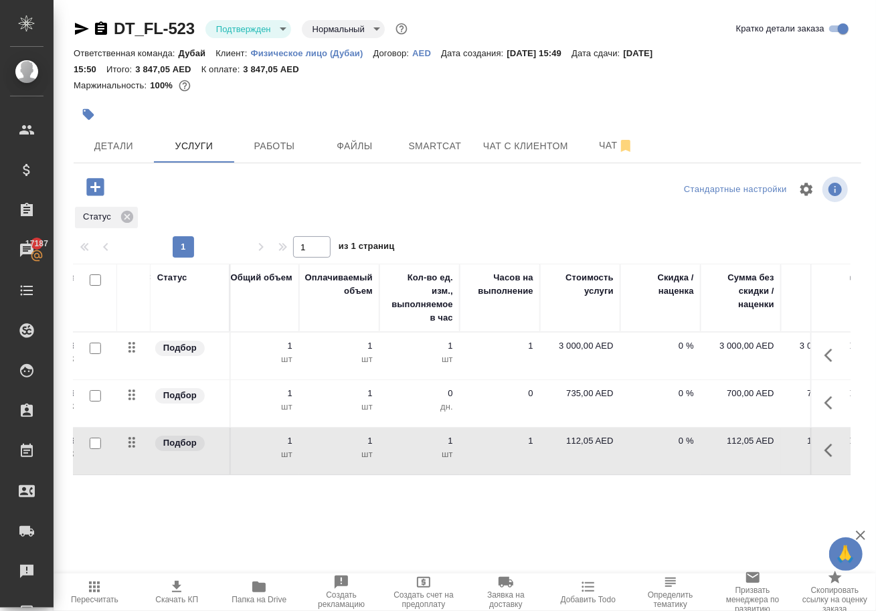
scroll to position [0, 444]
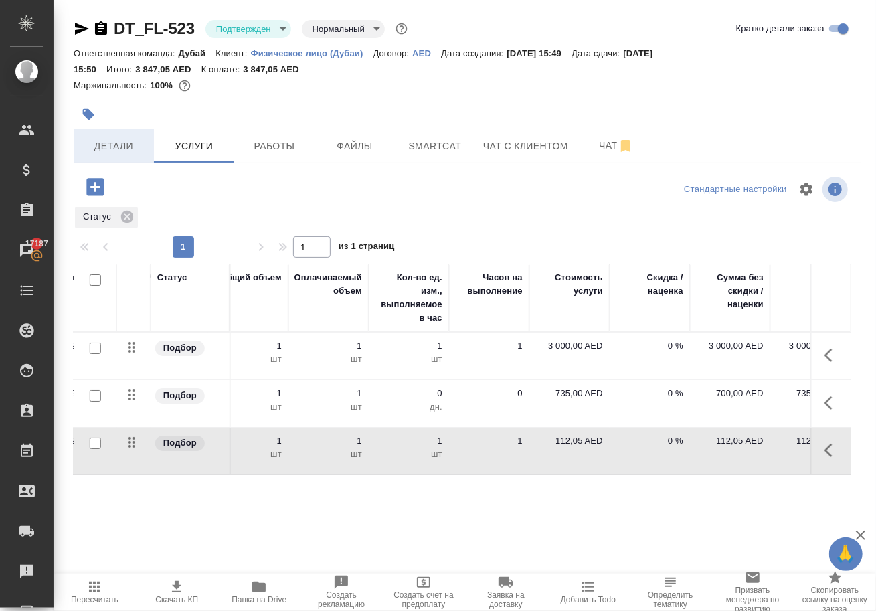
click at [129, 149] on span "Детали" at bounding box center [114, 146] width 64 height 17
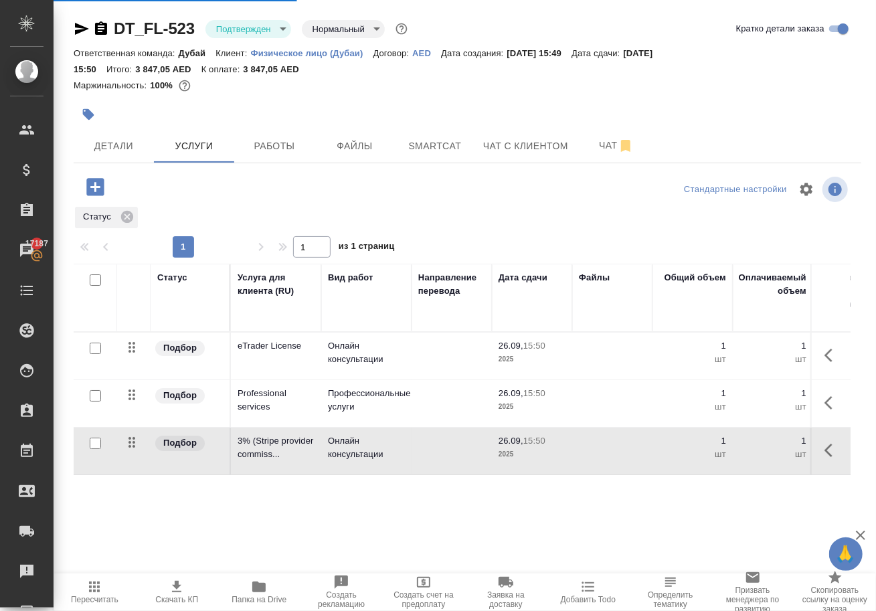
scroll to position [0, 0]
click at [114, 154] on span "Детали" at bounding box center [114, 146] width 64 height 17
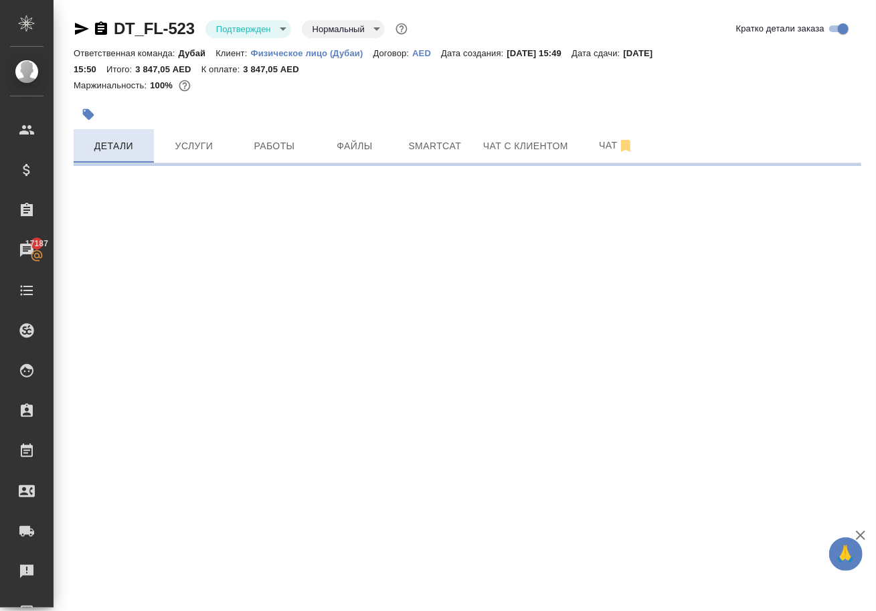
select select "RU"
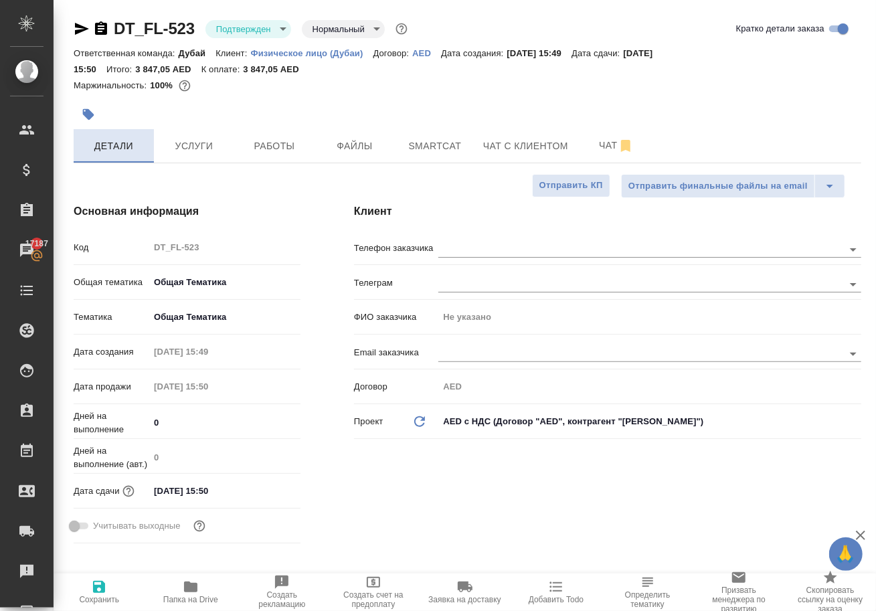
type textarea "x"
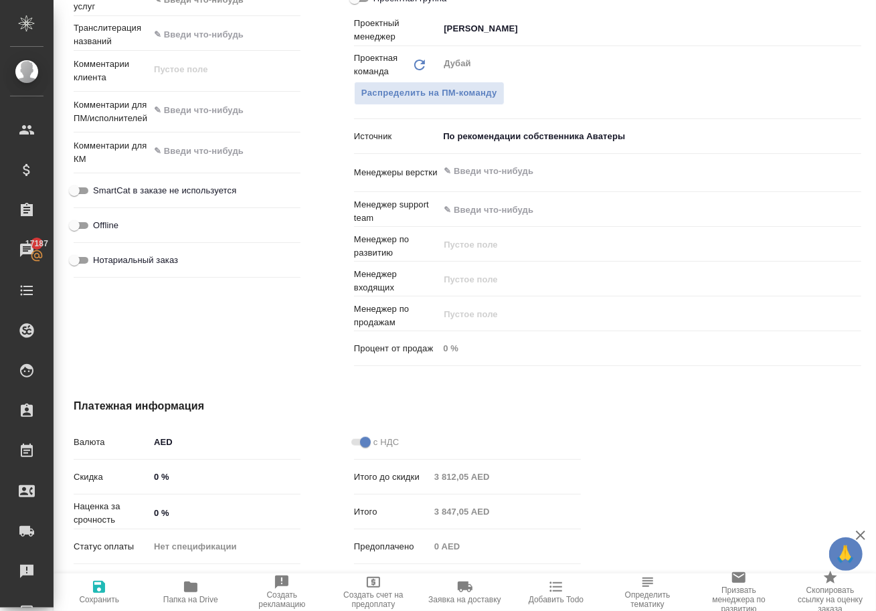
scroll to position [691, 0]
type textarea "x"
click at [207, 162] on textarea at bounding box center [224, 150] width 151 height 23
type textarea "x"
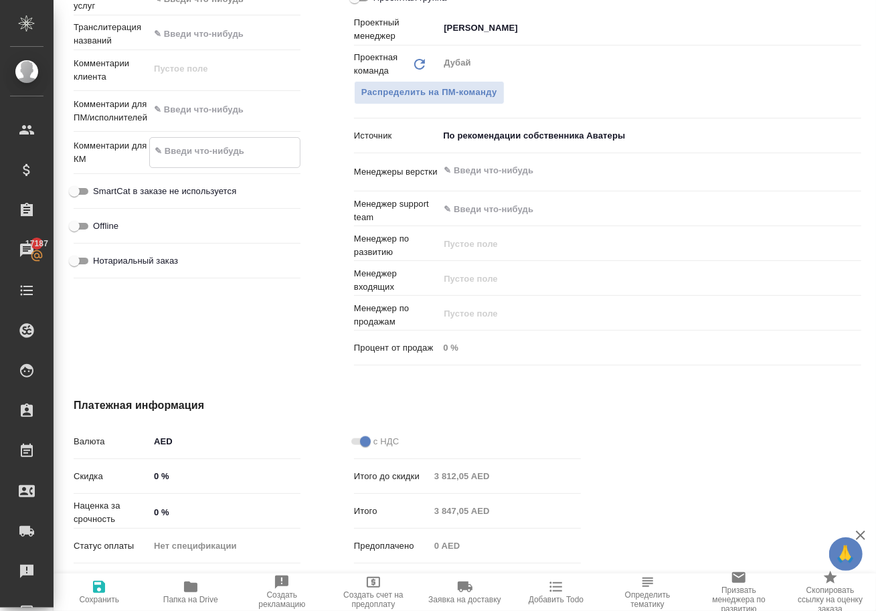
type textarea "о"
type textarea "x"
type textarea "оп"
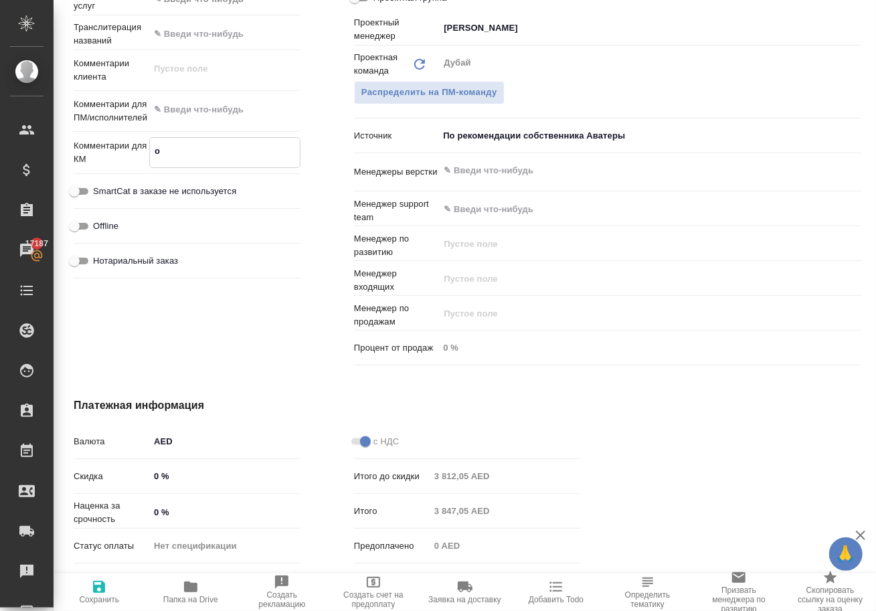
type textarea "x"
type textarea "опл"
type textarea "x"
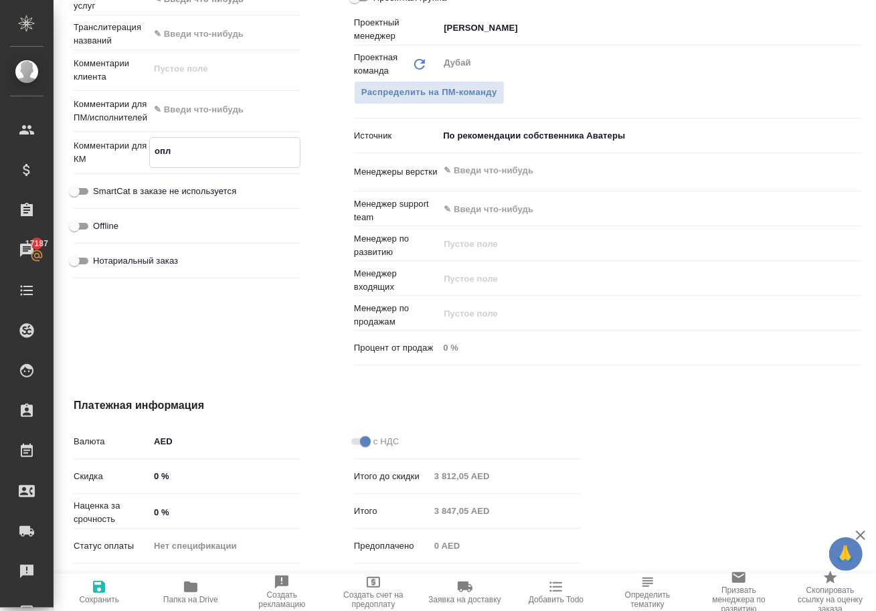
type textarea "x"
type textarea "опла"
type textarea "x"
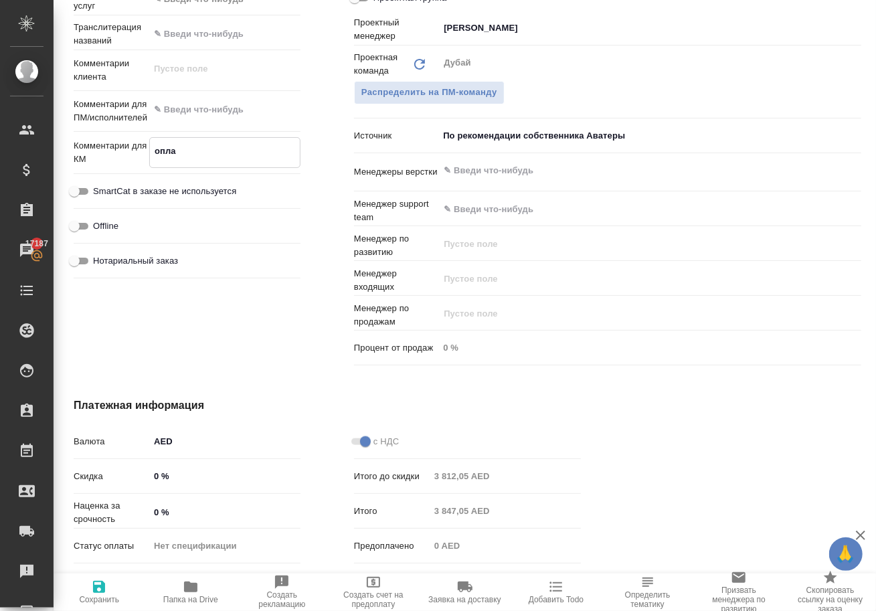
type textarea "x"
type textarea "оплат"
type textarea "x"
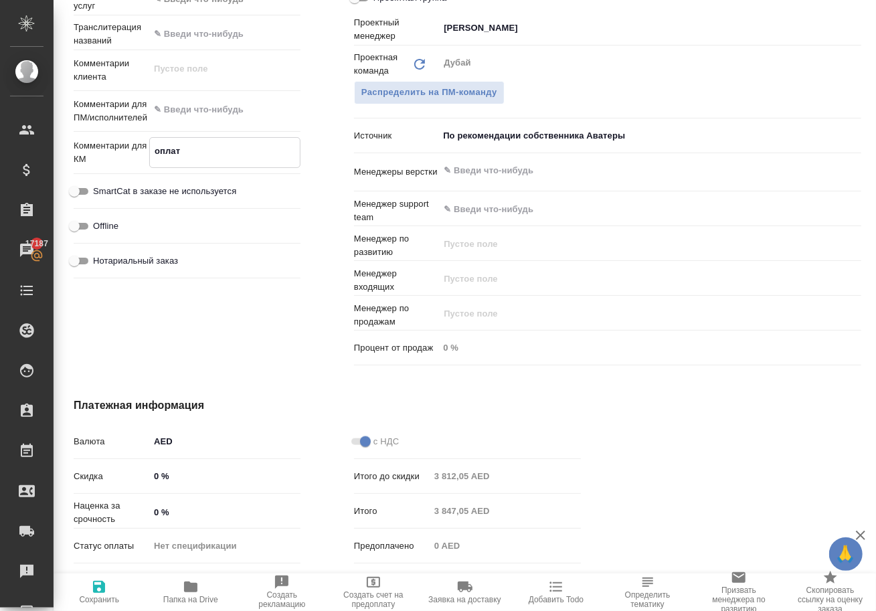
type textarea "оплата"
type textarea "x"
type textarea "оплата"
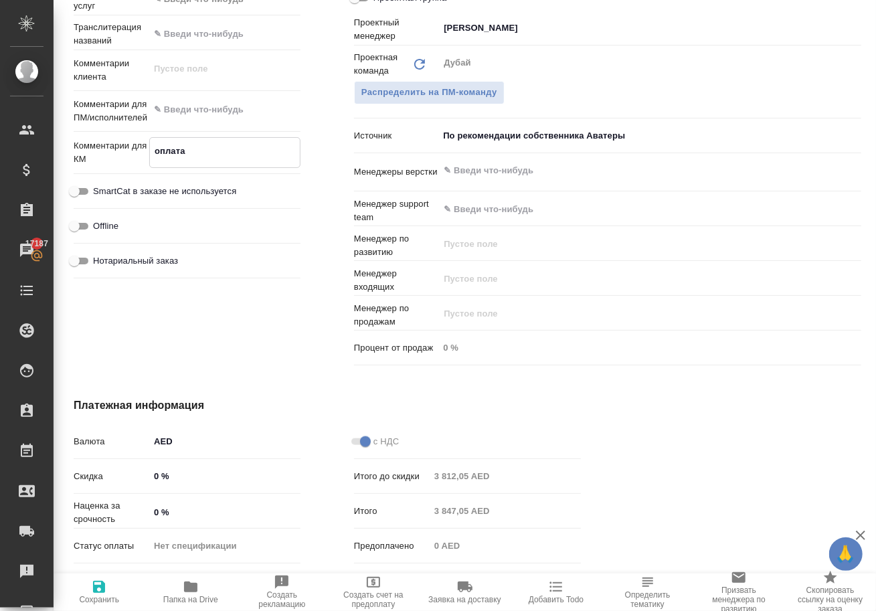
type textarea "x"
type textarea "оплата В"
type textarea "x"
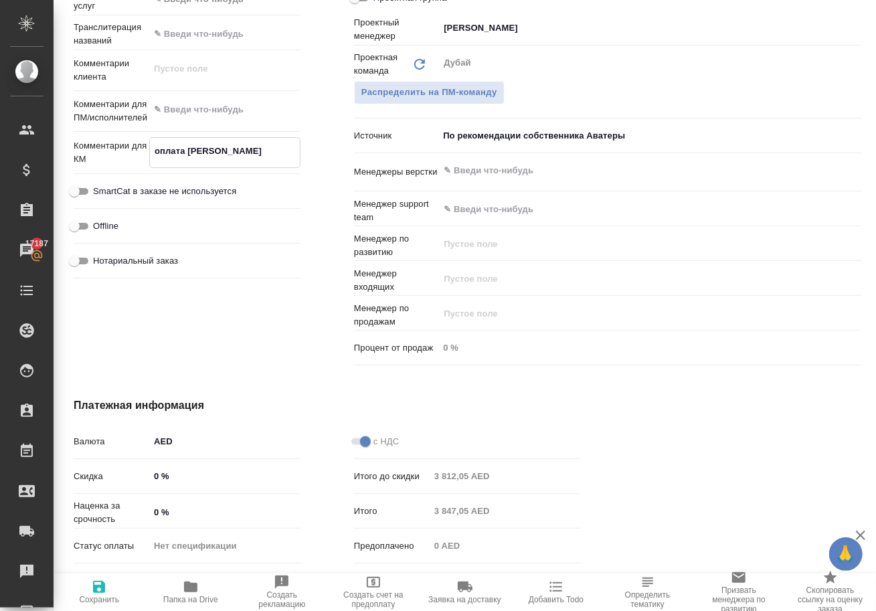
type textarea "x"
type textarea "оплата В."
type textarea "x"
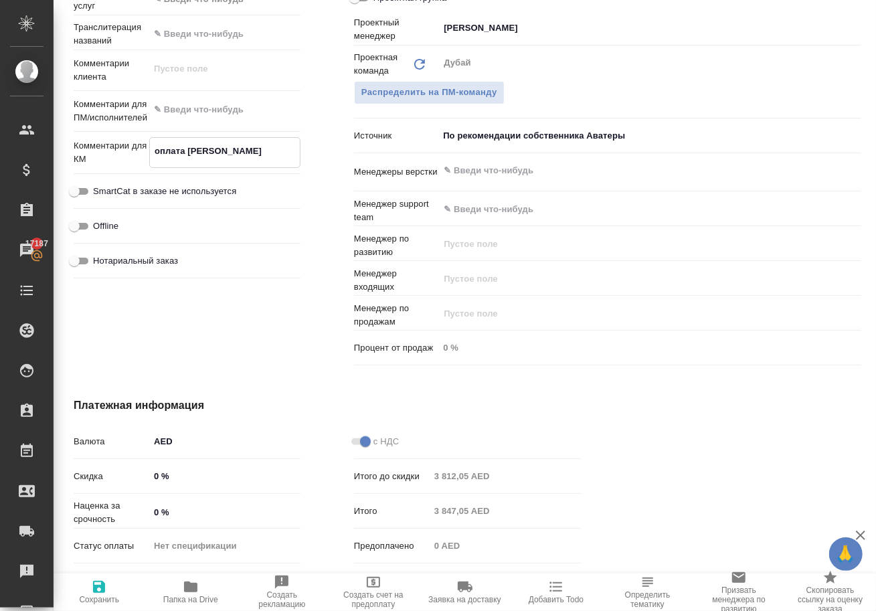
type textarea "x"
type textarea "оплата В.П"
type textarea "x"
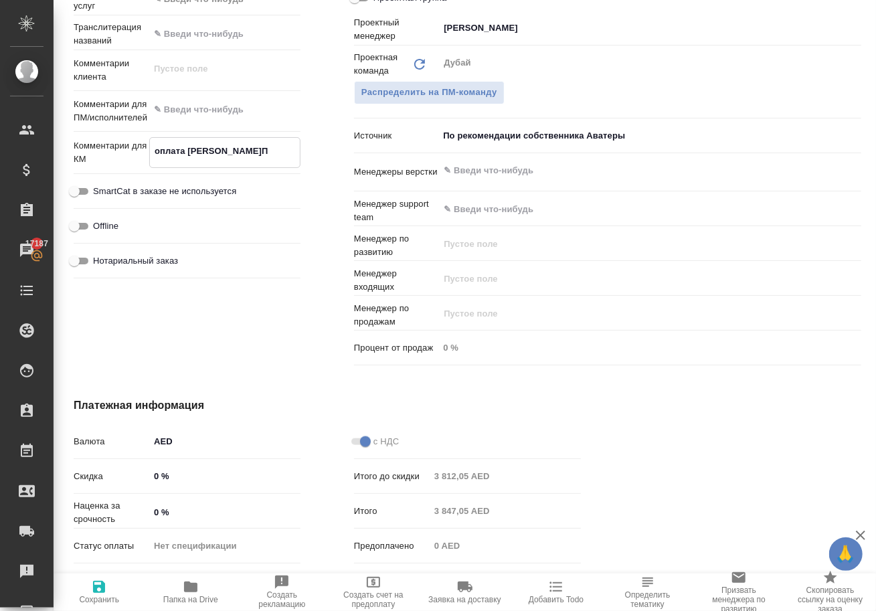
type textarea "оплата В.Пе"
type textarea "x"
type textarea "оплата В.Печ"
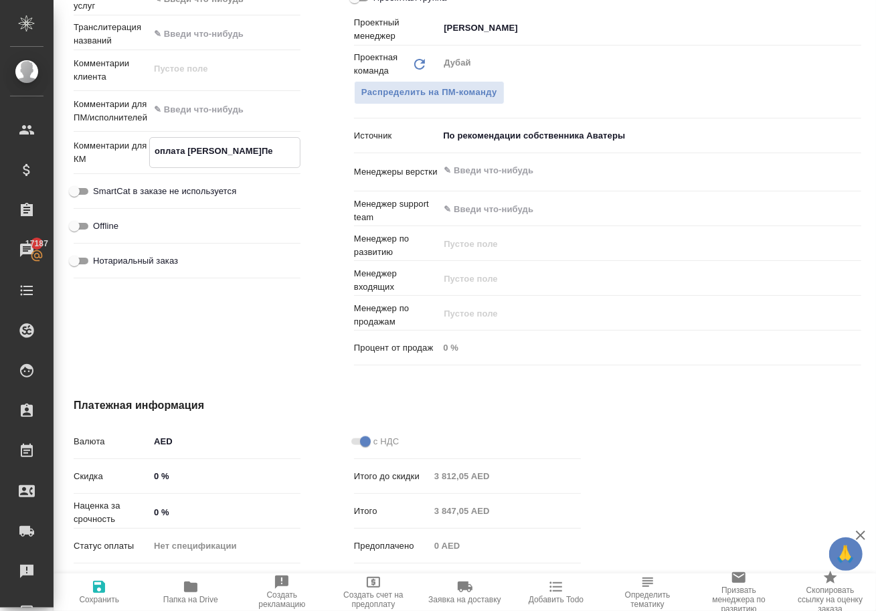
type textarea "x"
type textarea "оплата В.Пече"
type textarea "x"
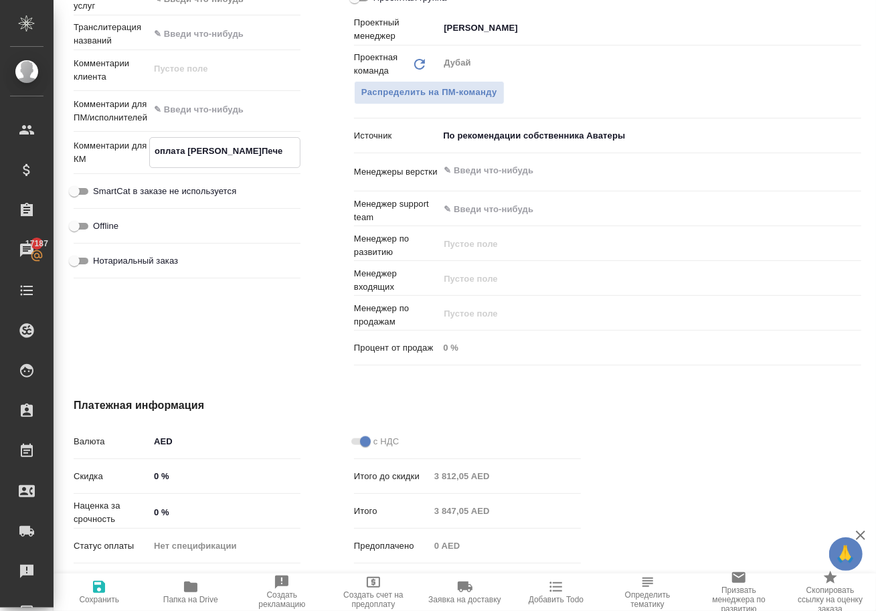
type textarea "x"
type textarea "оплата В.Печен"
type textarea "x"
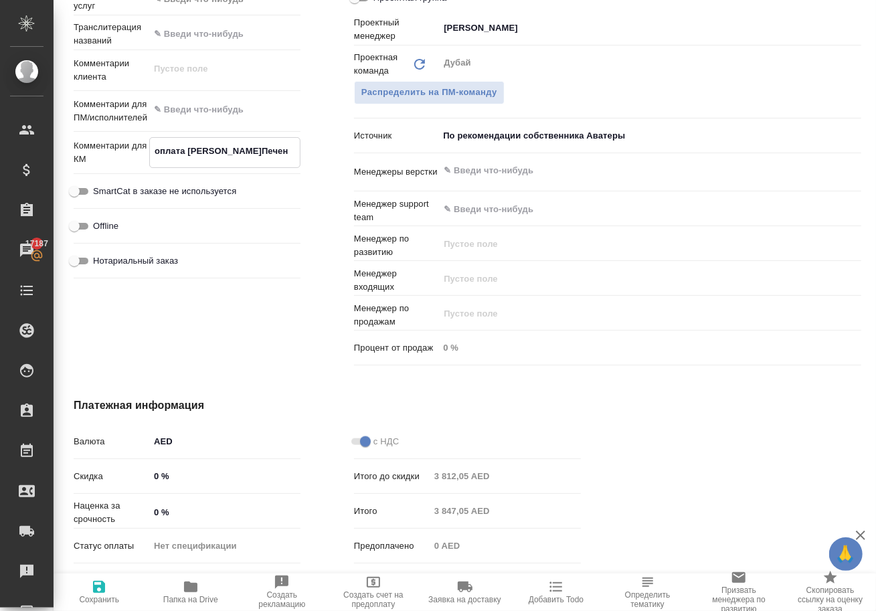
type textarea "x"
type textarea "оплата В.Печенк"
type textarea "x"
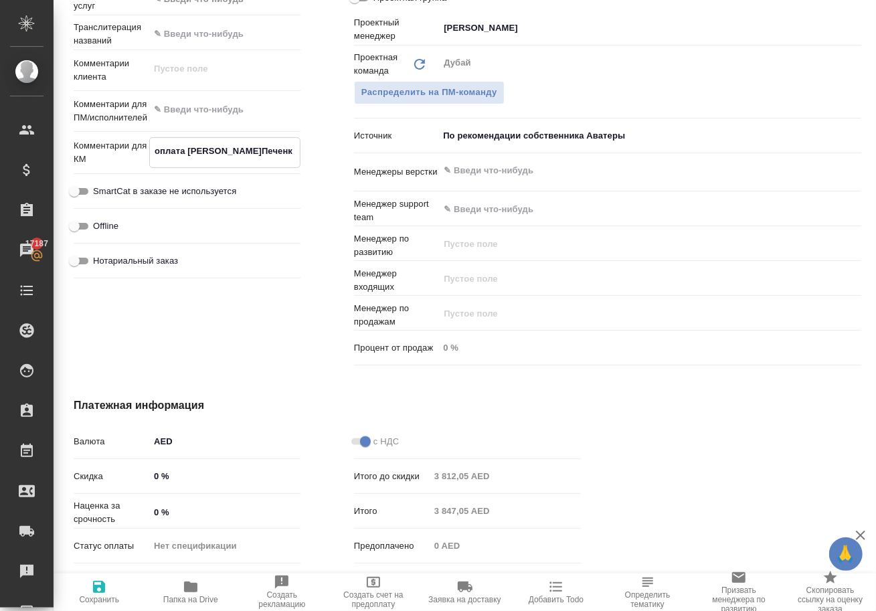
type textarea "оплата В.Печенки"
type textarea "x"
type textarea "оплата В.Печенкин"
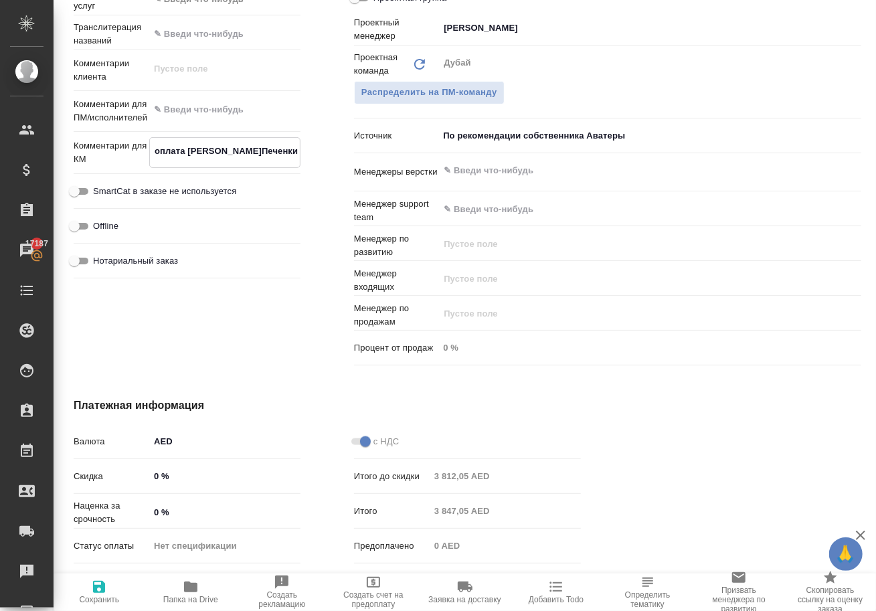
type textarea "x"
type textarea "оплата В.Печенкино"
type textarea "x"
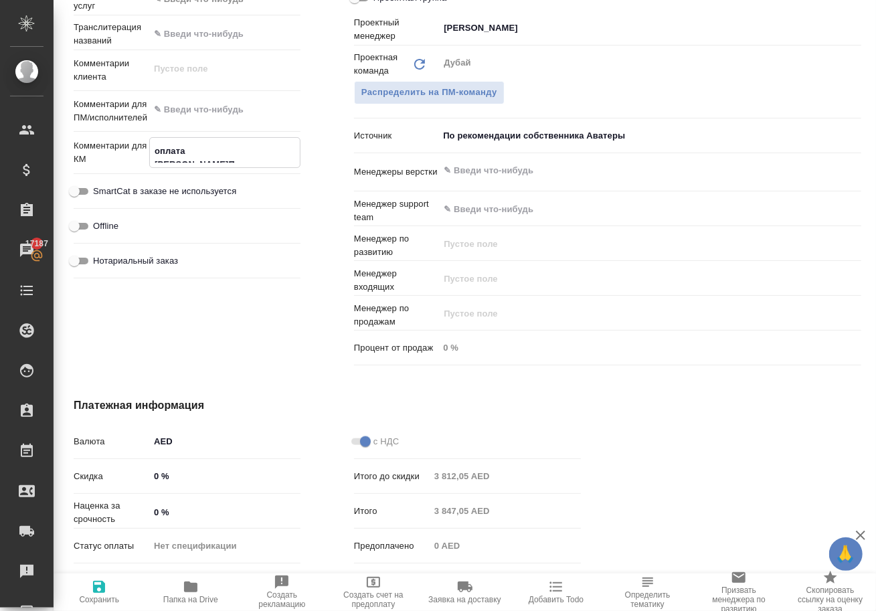
type textarea "x"
type textarea "оплата В.Печенкиной"
type textarea "x"
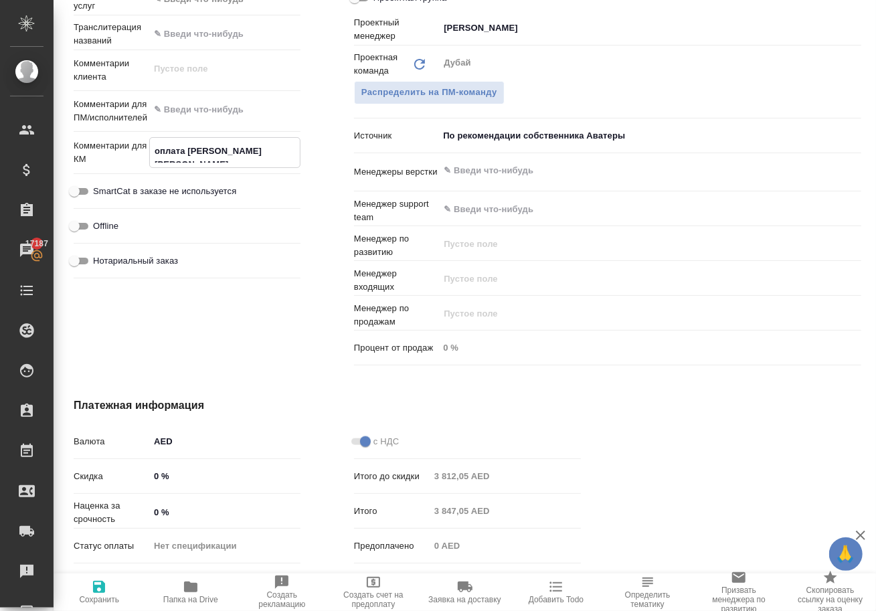
type textarea "x"
type textarea "оплата В.Печенкиной"
type textarea "x"
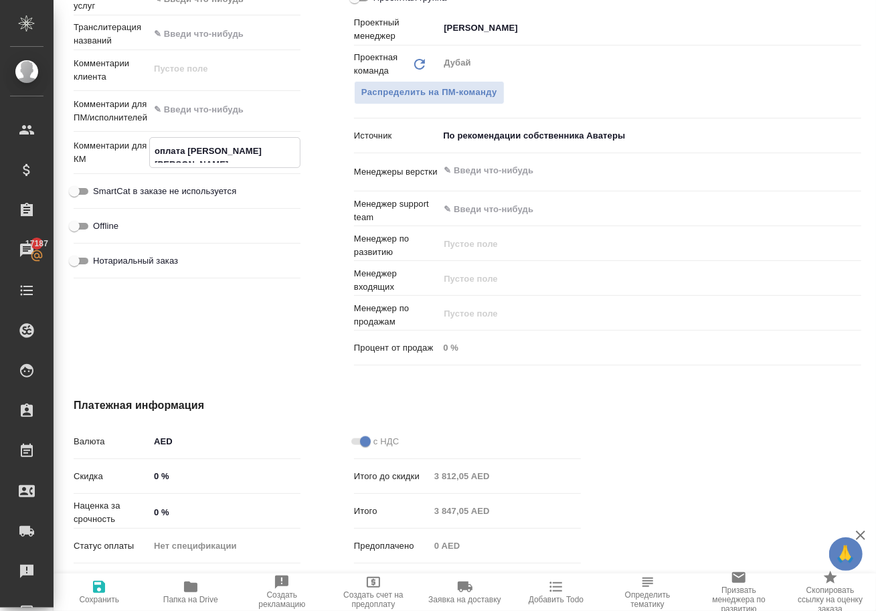
type textarea "оплата В.Печенкиной з"
type textarea "x"
type textarea "оплата В.Печенкиной за"
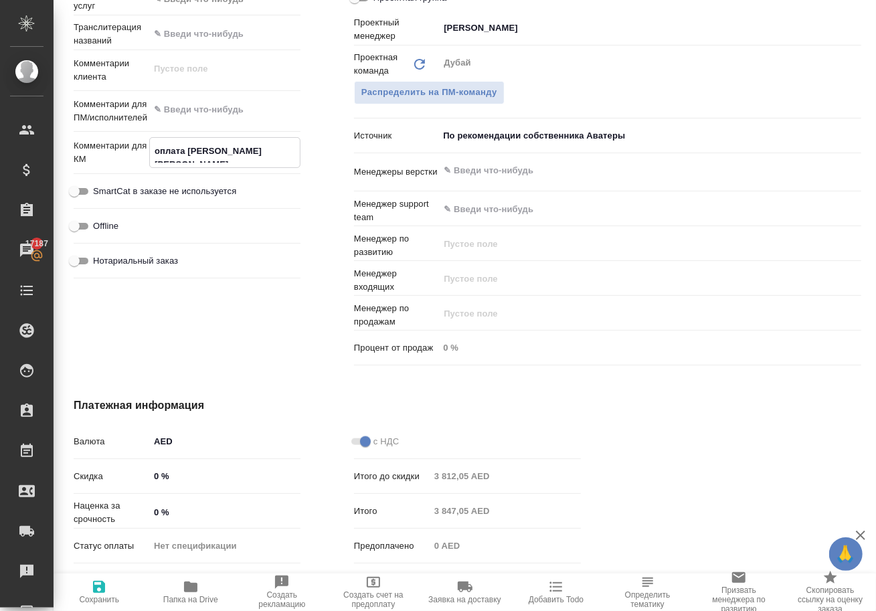
type textarea "x"
type textarea "оплата В.Печенкиной за"
type textarea "x"
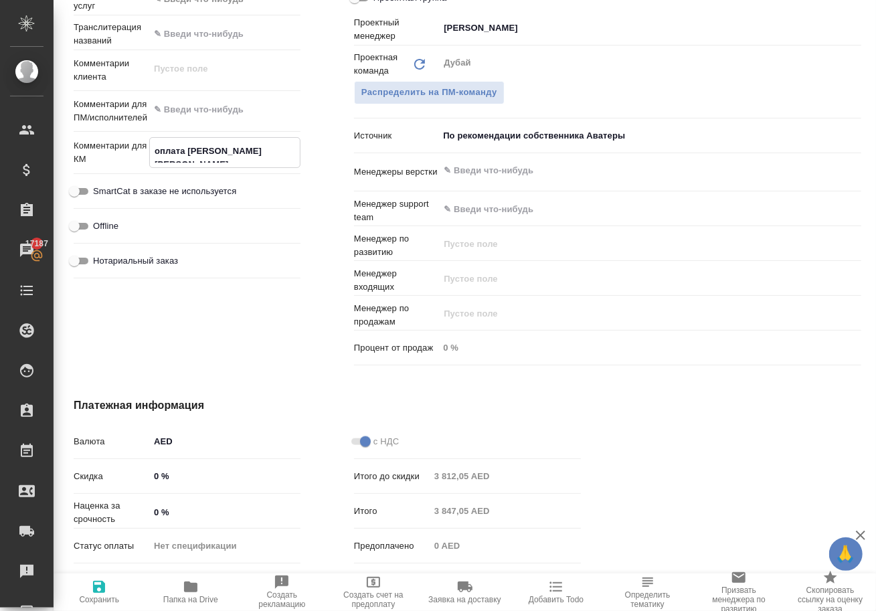
type textarea "x"
type textarea "оплата В.Печенкиной за E"
type textarea "x"
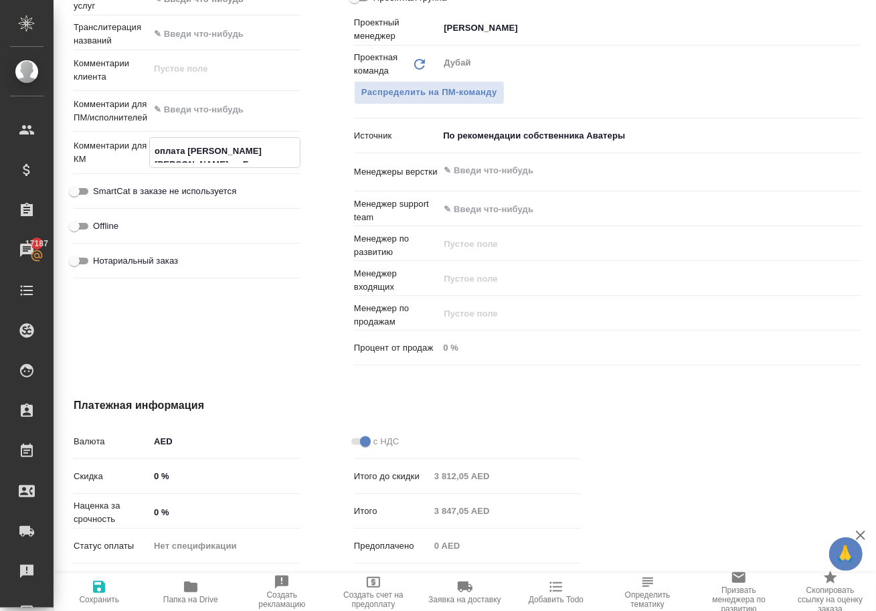
type textarea "x"
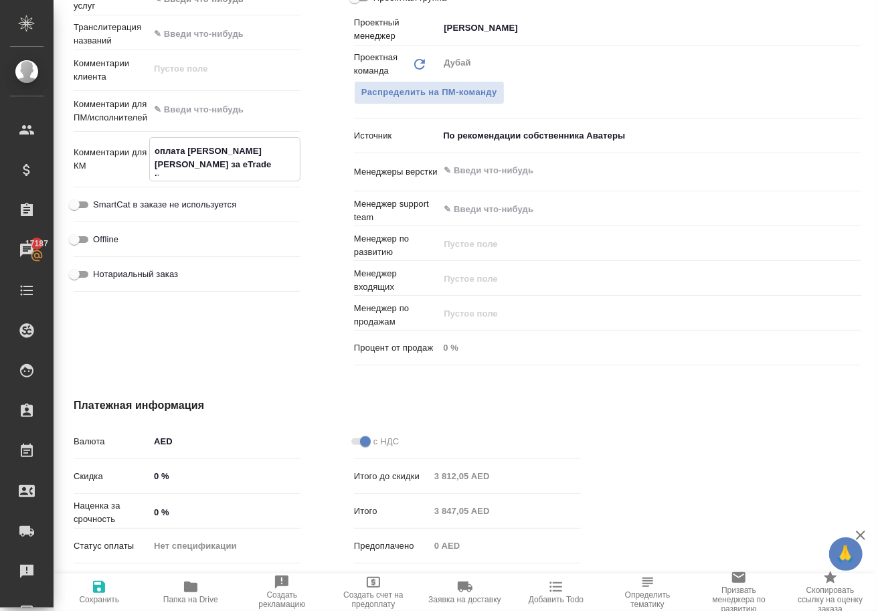
click at [91, 589] on icon "button" at bounding box center [99, 587] width 16 height 16
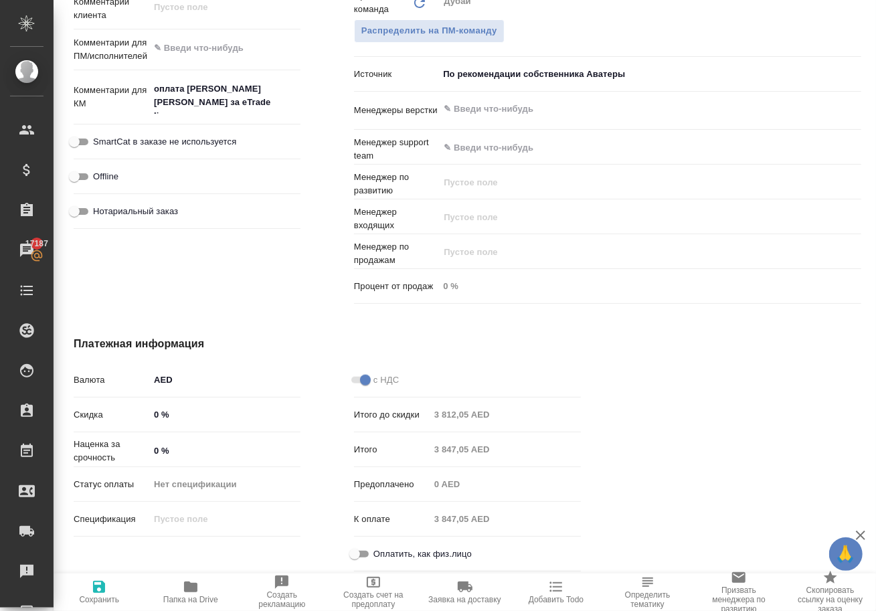
scroll to position [768, 0]
click at [369, 552] on input "Оплатить, как физ.лицо" at bounding box center [355, 554] width 48 height 16
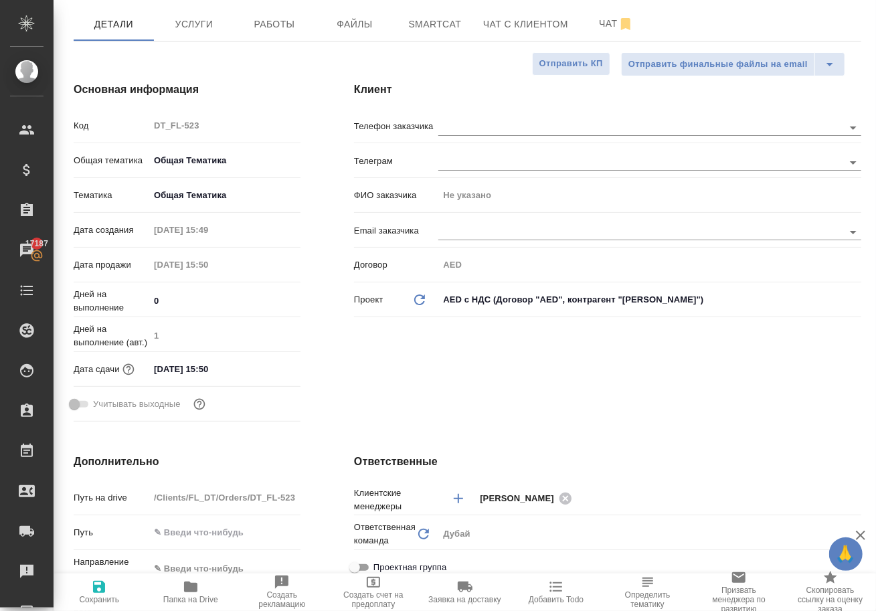
scroll to position [119, 0]
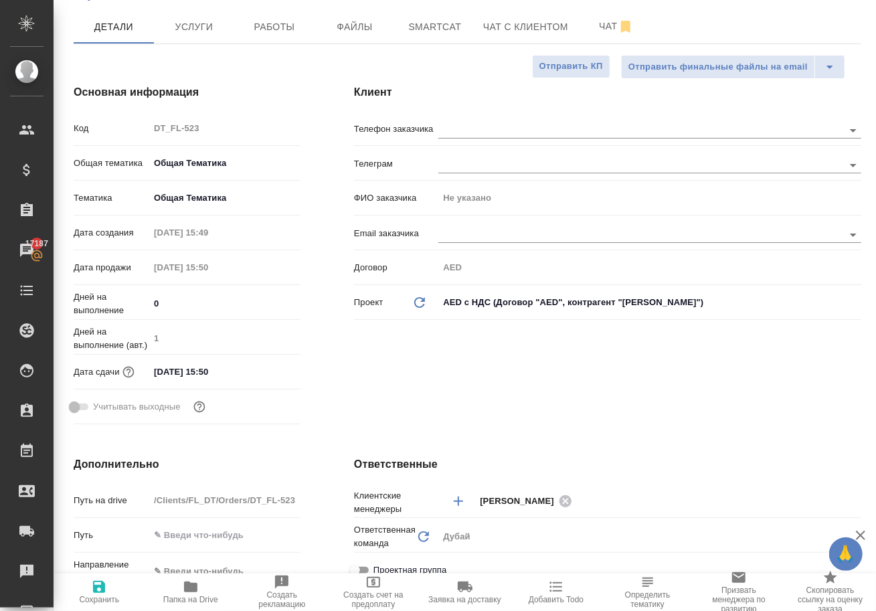
click at [100, 585] on icon "button" at bounding box center [99, 587] width 12 height 12
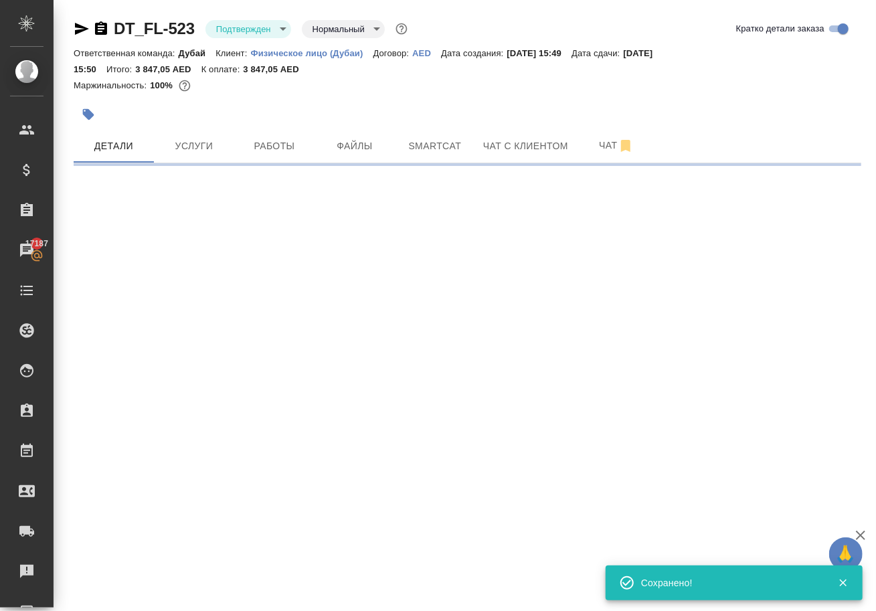
scroll to position [0, 0]
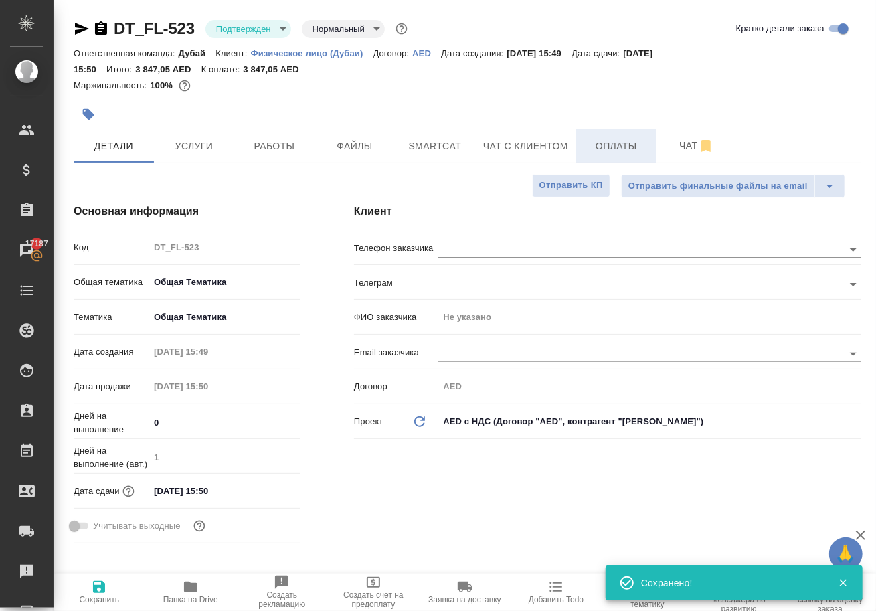
click at [624, 154] on span "Оплаты" at bounding box center [616, 146] width 64 height 17
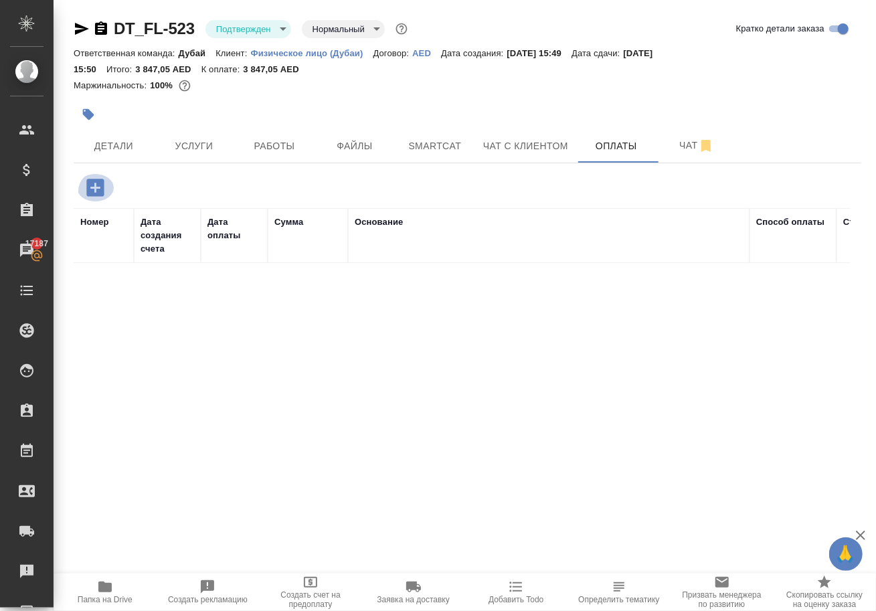
click at [94, 196] on icon "button" at bounding box center [94, 187] width 17 height 17
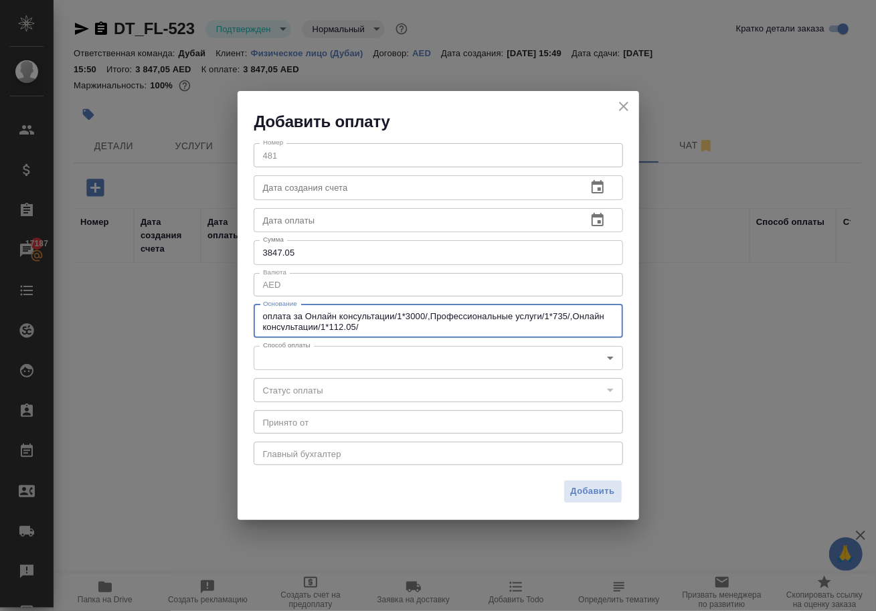
drag, startPoint x: 262, startPoint y: 317, endPoint x: 400, endPoint y: 319, distance: 137.2
click at [400, 319] on textarea "оплата за Онлайн консультации/1*3000/,Профессиональные услуги/1*735/,Онлайн кон…" at bounding box center [438, 320] width 351 height 19
paste textarea "eTrader"
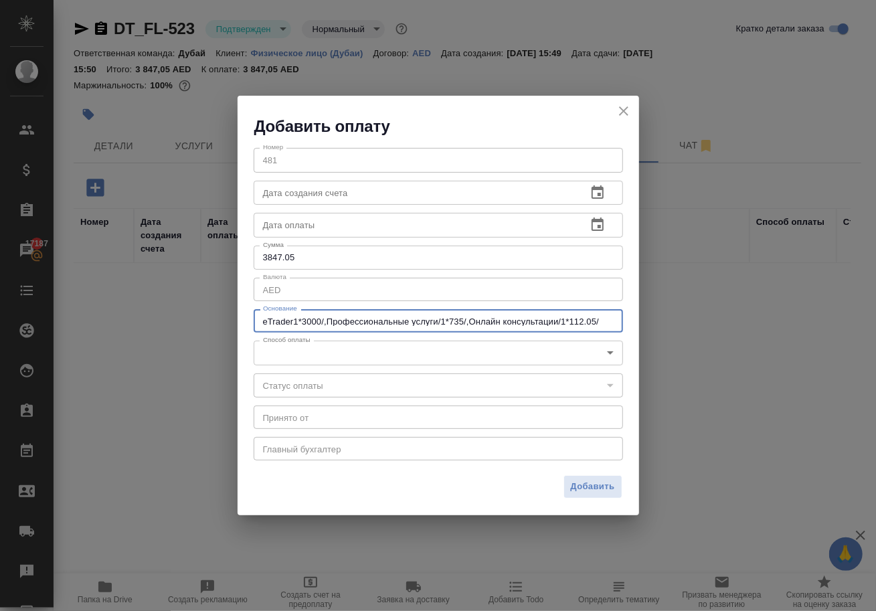
click at [258, 319] on div "eTrader1*3000/,Профессиональные услуги/1*735/,Онлайн консультации/1*112.05/ x О…" at bounding box center [438, 320] width 369 height 23
click at [261, 322] on div "eTrader1*3000/,Профессиональные услуги/1*735/,Онлайн консультации/1*112.05/ x О…" at bounding box center [438, 320] width 369 height 23
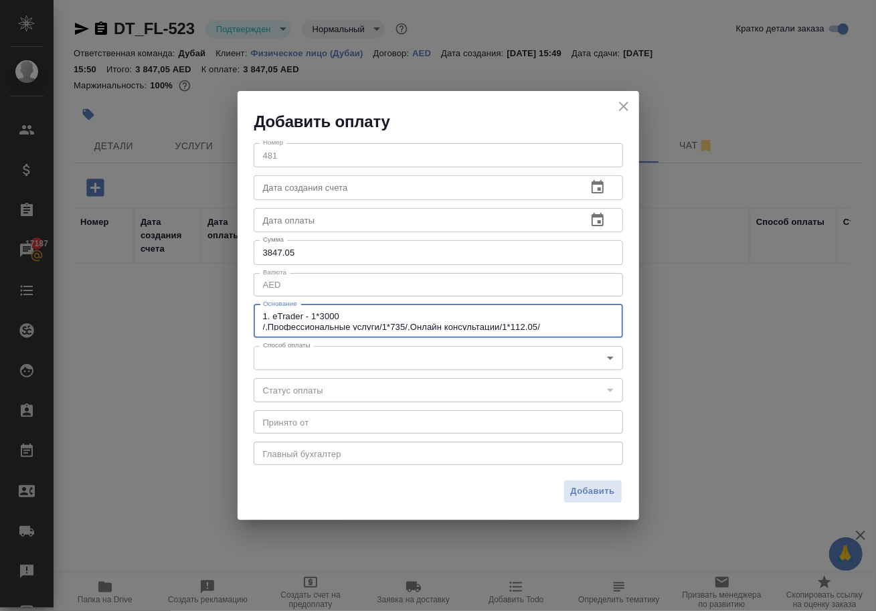
click at [345, 314] on textarea "1. eTrader - 1*3000 /,Профессиональные услуги/1*735/,Онлайн консультации/1*112.…" at bounding box center [438, 320] width 351 height 19
drag, startPoint x: 384, startPoint y: 327, endPoint x: 260, endPoint y: 329, distance: 123.2
click at [260, 329] on div "1. eTrader - 1*3000 AED /,Профессиональные услуги/1*735/,Онлайн консультации/1*…" at bounding box center [438, 321] width 369 height 33
click at [294, 327] on textarea "1. eTrader - 1*3000 AED 2. 1*735/,Онлайн консультации/1*112.05/" at bounding box center [438, 320] width 351 height 19
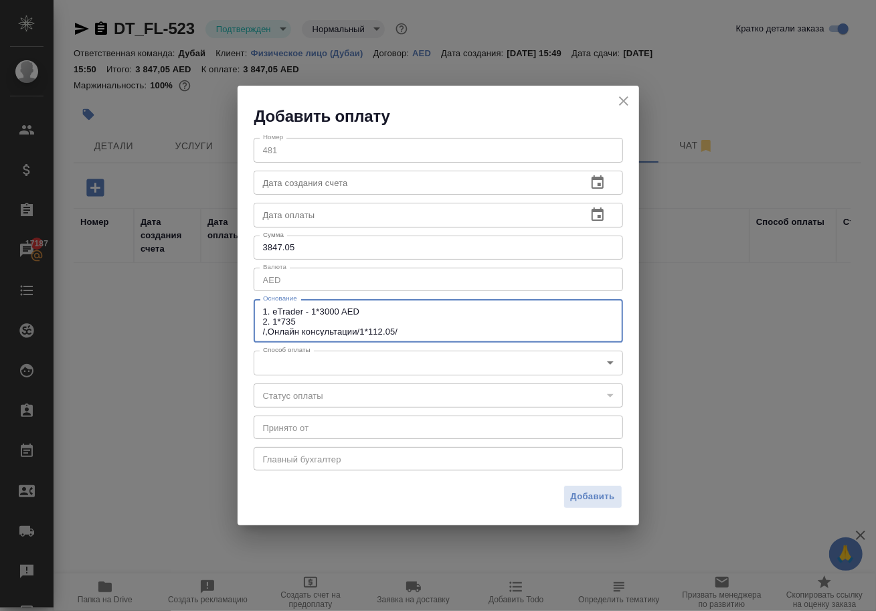
click at [295, 323] on textarea "1. eTrader - 1*3000 AED 2. 1*735 /,Онлайн консультации/1*112.05/" at bounding box center [438, 321] width 351 height 29
click at [303, 320] on textarea "1. eTrader - 1*3000 AED 2. 1*700=5% /,Онлайн консультации/1*112.05/" at bounding box center [438, 321] width 351 height 29
click at [317, 325] on textarea "1. eTrader - 1*3000 AED 2. 1*700+5% /,Онлайн консультации/1*112.05/" at bounding box center [438, 321] width 351 height 29
click at [273, 319] on textarea "1. eTrader - 1*3000 AED 2. 1*700+5%VAT=735 AED /,Онлайн консультации/1*112.05/" at bounding box center [438, 321] width 351 height 29
paste textarea "Professional services"
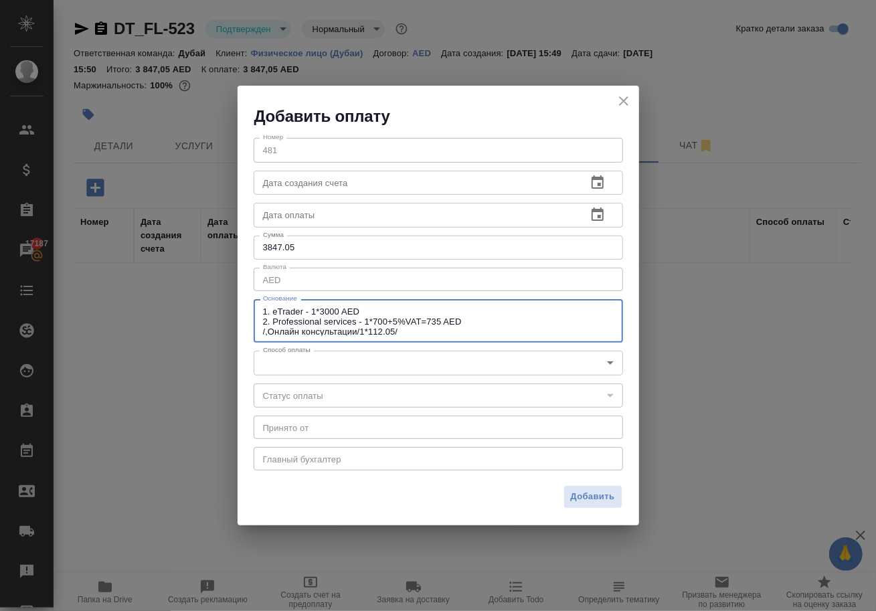
click at [474, 319] on textarea "1. eTrader - 1*3000 AED 2. Professional services - 1*700+5%VAT=735 AED /,Онлайн…" at bounding box center [438, 321] width 351 height 29
click at [260, 329] on div "1. eTrader - 1*3000 AED 2. Professional services - 1*700+5%VAT=735 AED /,Онлайн…" at bounding box center [438, 321] width 369 height 44
click at [263, 331] on textarea "1. eTrader - 1*3000 AED 2. Professional services - 1*700+5%VAT=735 AED /,Онлайн…" at bounding box center [438, 321] width 351 height 29
paste textarea "3% (Stripe provider commission)"
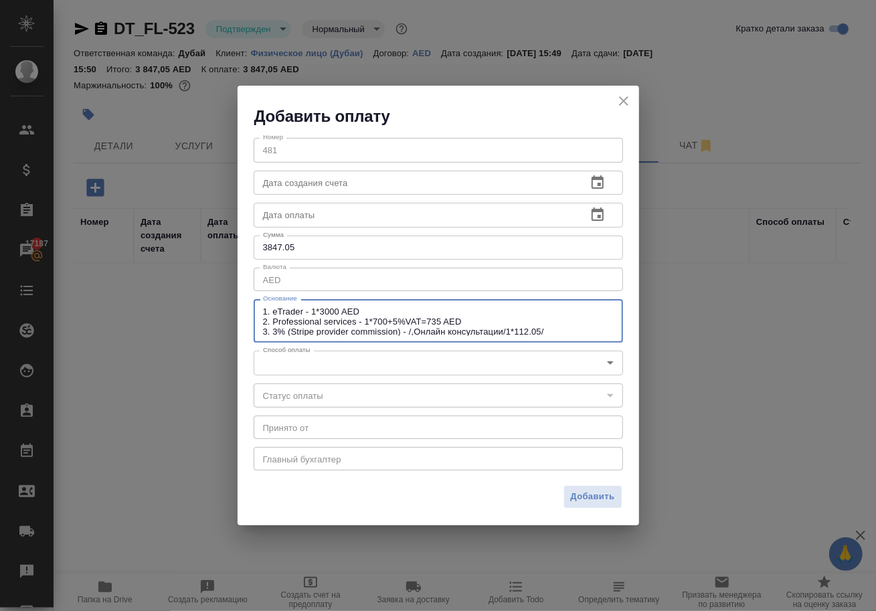
drag, startPoint x: 509, startPoint y: 332, endPoint x: 402, endPoint y: 329, distance: 107.8
click at [402, 329] on textarea "1. eTrader - 1*3000 AED 2. Professional services - 1*700+5%VAT=735 AED 3. 3% (S…" at bounding box center [438, 321] width 351 height 29
click at [448, 331] on textarea "1. eTrader - 1*3000 AED 2. Professional services - 1*700+5%VAT=735 AED 3. 3% (S…" at bounding box center [438, 321] width 351 height 29
click at [431, 370] on body "🙏 .cls-1 fill:#fff; AWATERA Solokha Petro Клиенты Спецификации Заказы 17187 Чат…" at bounding box center [438, 305] width 876 height 611
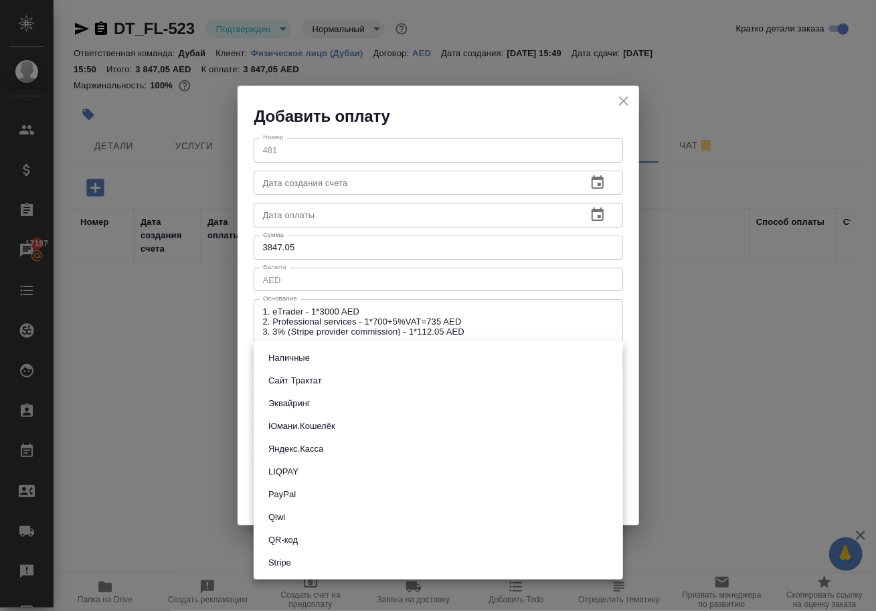
click at [353, 574] on li "Stripe" at bounding box center [438, 562] width 369 height 23
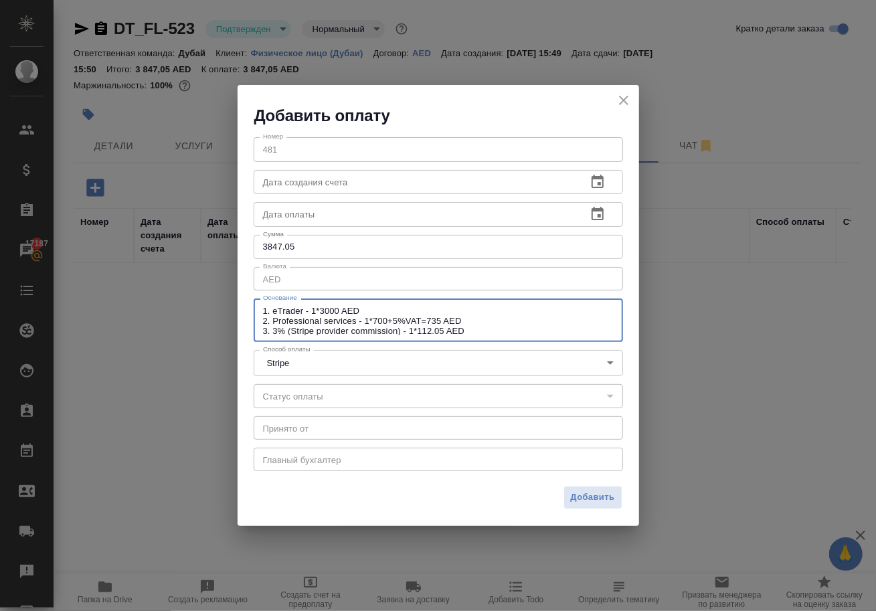
drag, startPoint x: 469, startPoint y: 330, endPoint x: 260, endPoint y: 298, distance: 210.6
click at [260, 299] on div "1. eTrader - 1*3000 AED 2. Professional services - 1*700+5%VAT=735 AED 3. 3% (S…" at bounding box center [438, 321] width 369 height 44
click at [596, 495] on span "Добавить" at bounding box center [593, 497] width 44 height 15
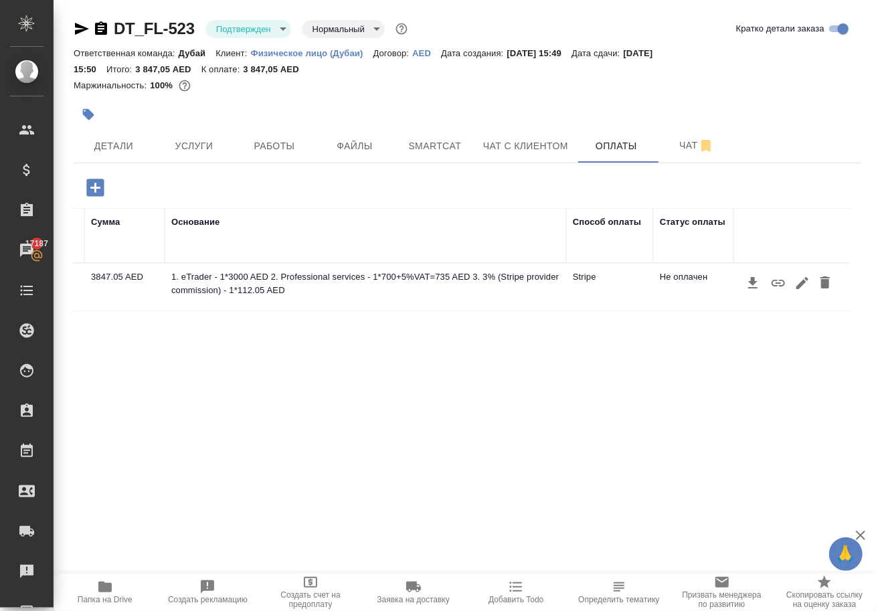
scroll to position [0, 191]
click at [775, 286] on icon "button" at bounding box center [778, 283] width 13 height 7
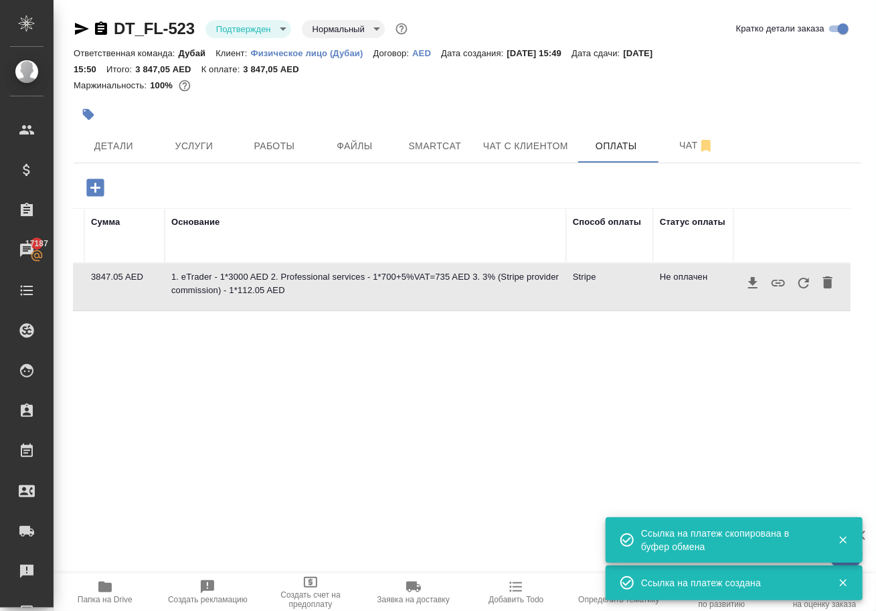
click at [778, 291] on icon "button" at bounding box center [778, 283] width 16 height 16
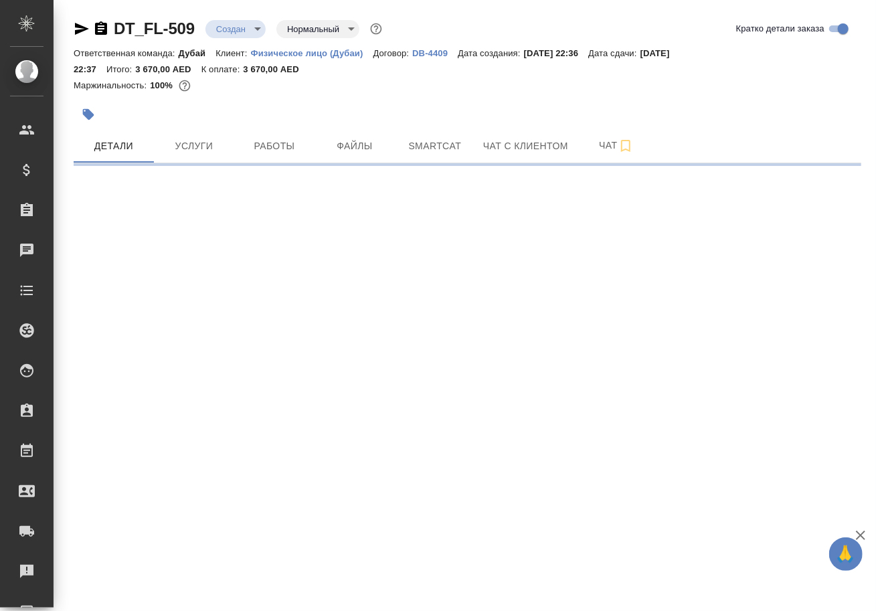
select select "RU"
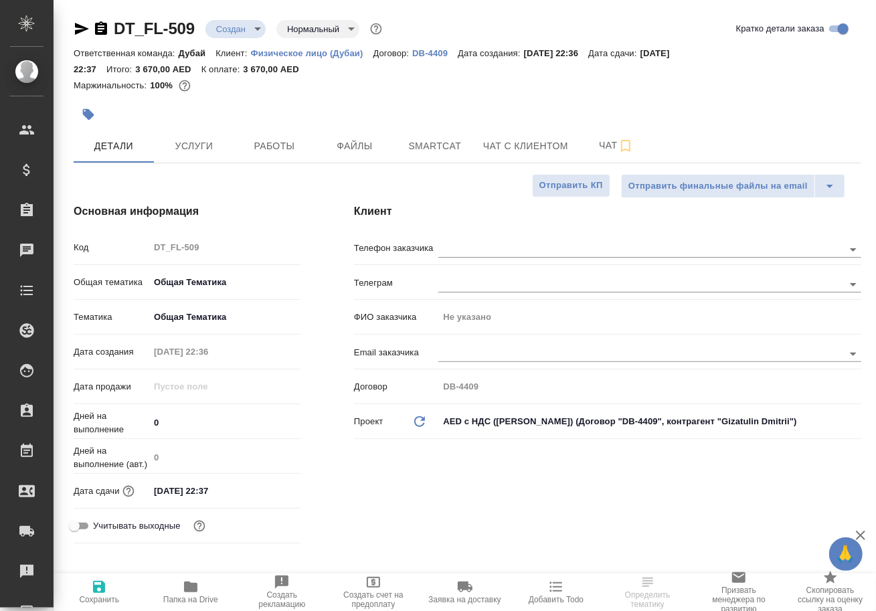
type textarea "x"
click at [181, 163] on button "Услуги" at bounding box center [194, 145] width 80 height 33
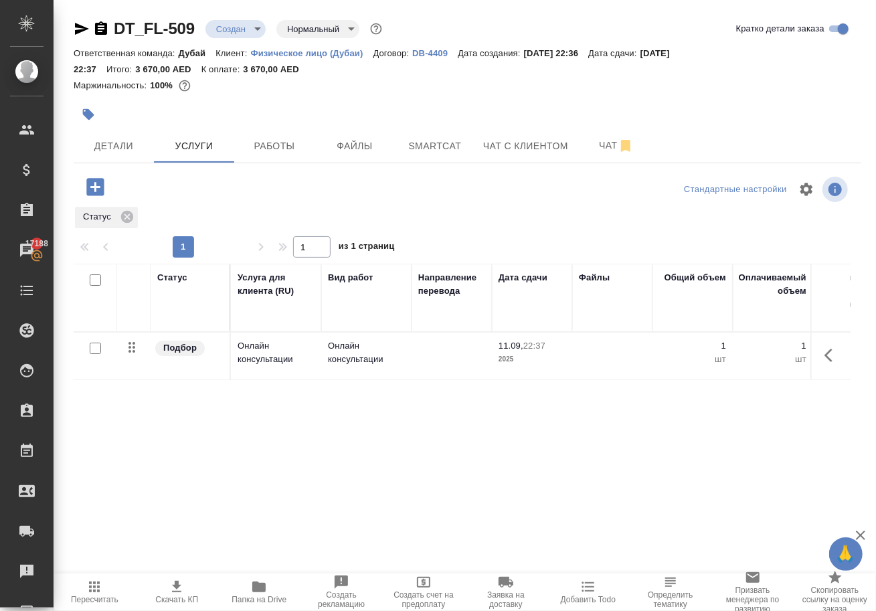
click at [245, 18] on div "DT_FL-509 Создан new Нормальный normal" at bounding box center [229, 28] width 311 height 21
click at [250, 27] on body "🙏 .cls-1 fill:#fff; AWATERA Solokha Petro Клиенты Спецификации Заказы 17188 Чат…" at bounding box center [438, 305] width 876 height 611
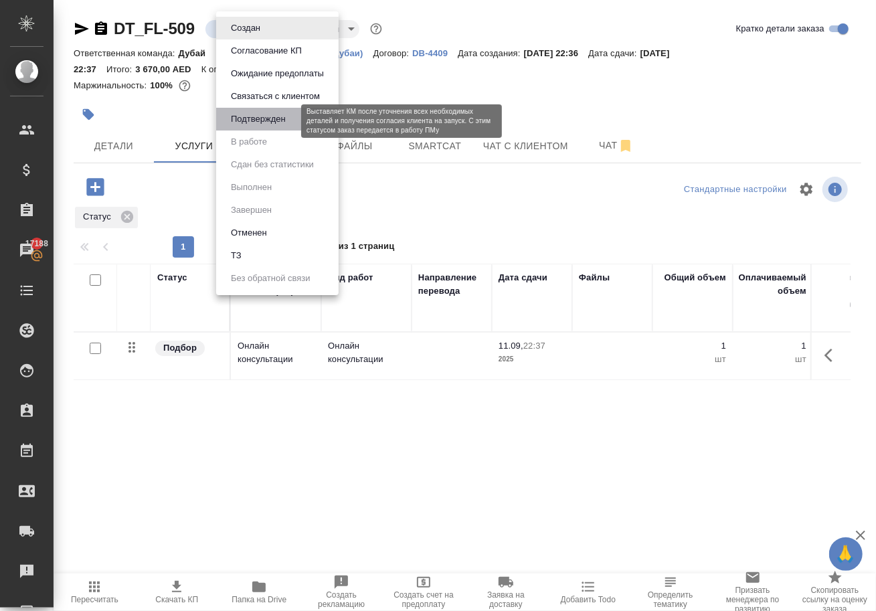
click at [261, 126] on button "Подтвержден" at bounding box center [258, 119] width 63 height 15
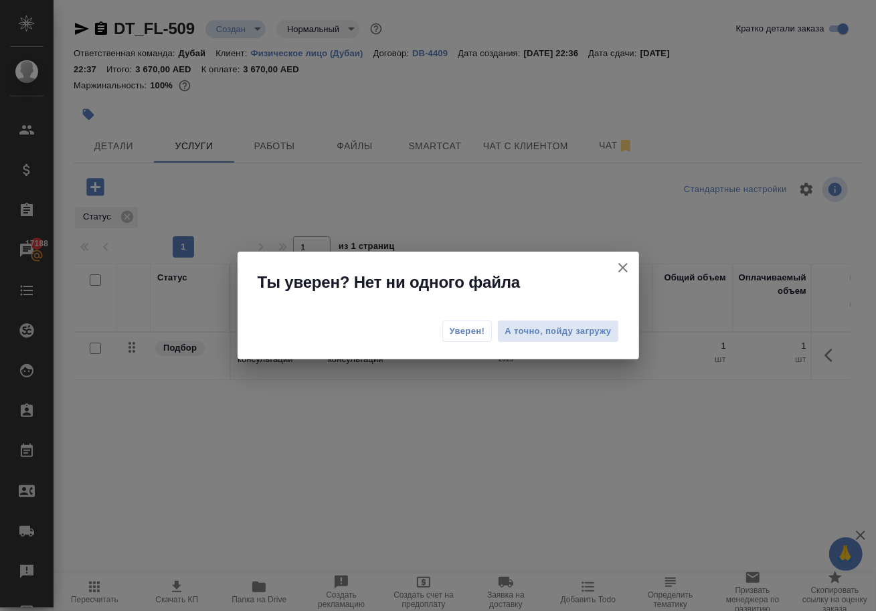
click at [461, 328] on span "Уверен!" at bounding box center [467, 331] width 35 height 13
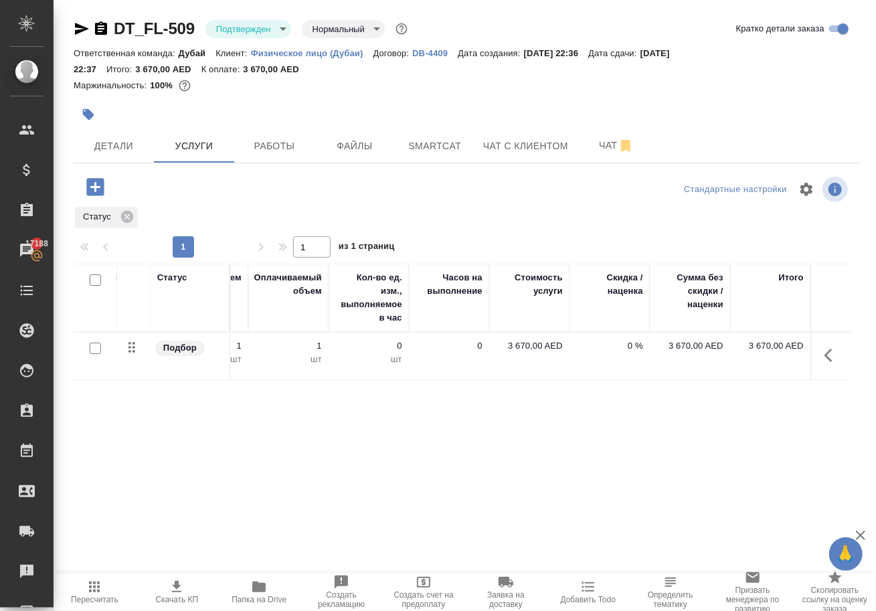
scroll to position [0, 485]
click at [525, 353] on p "3 670,00 AED" at bounding box center [529, 345] width 67 height 13
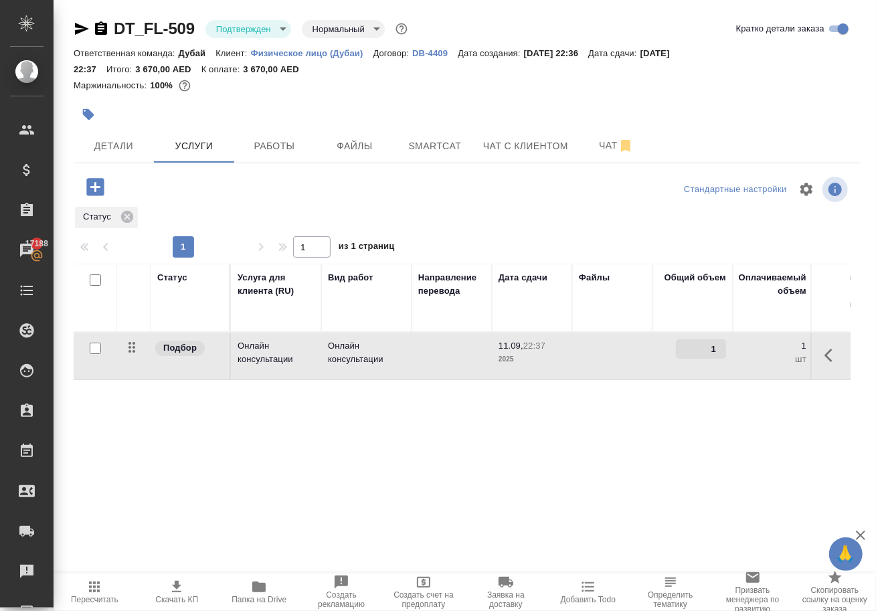
scroll to position [0, 0]
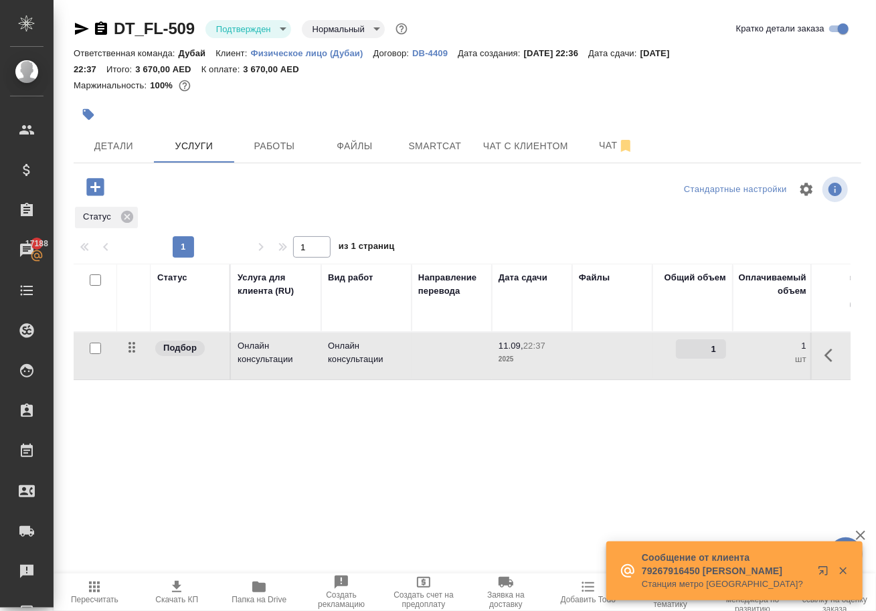
click at [95, 195] on icon "button" at bounding box center [94, 186] width 17 height 17
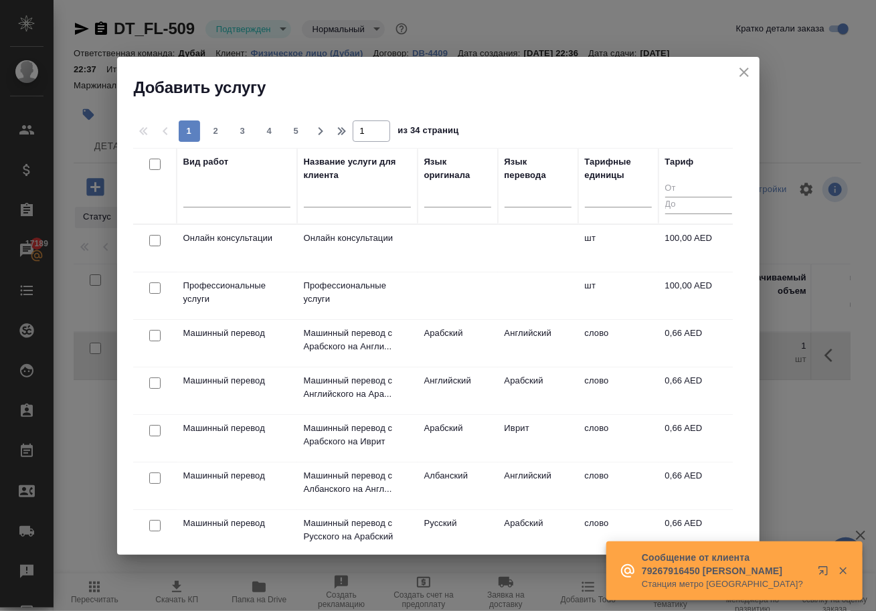
click at [153, 284] on input "checkbox" at bounding box center [154, 287] width 11 height 11
checkbox input "true"
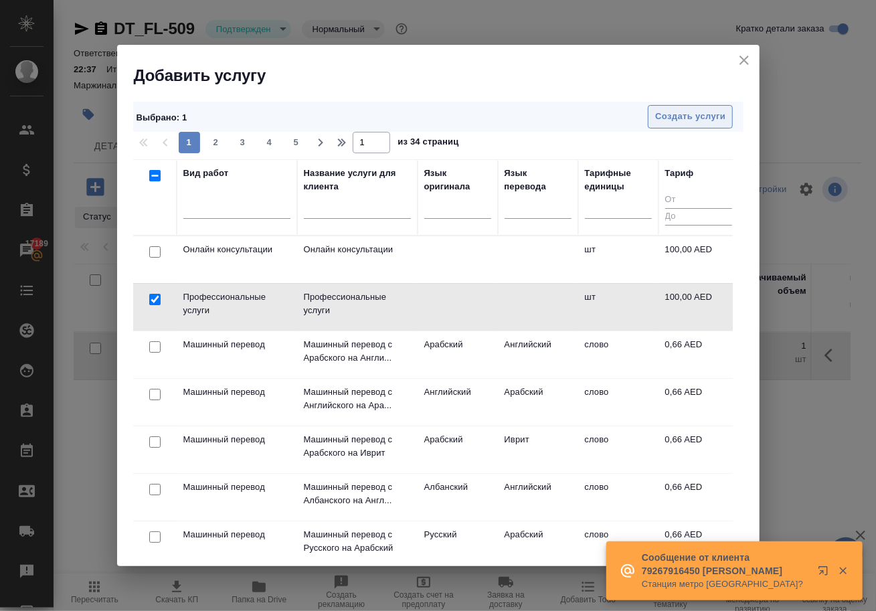
click at [681, 118] on span "Создать услуги" at bounding box center [690, 116] width 70 height 15
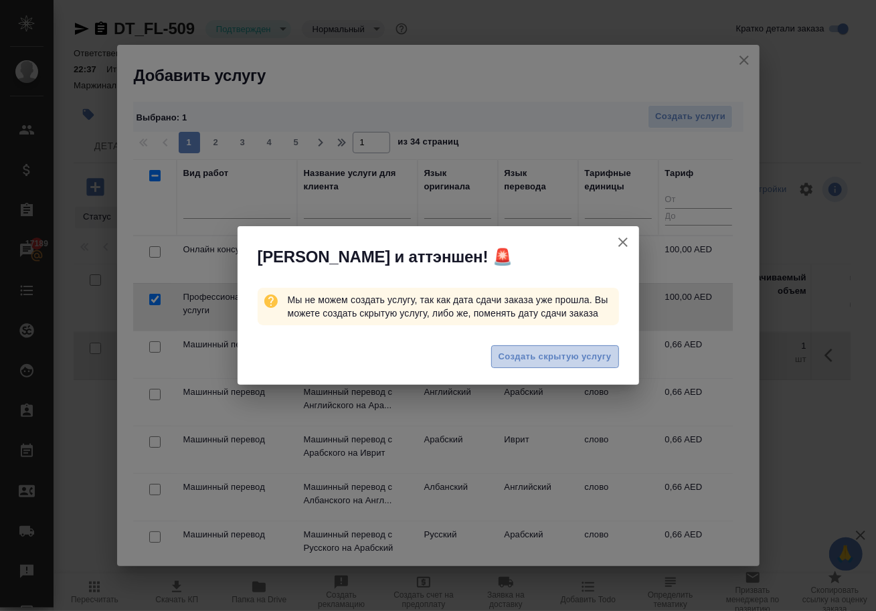
click at [595, 364] on span "Создать скрытую услугу" at bounding box center [555, 356] width 113 height 15
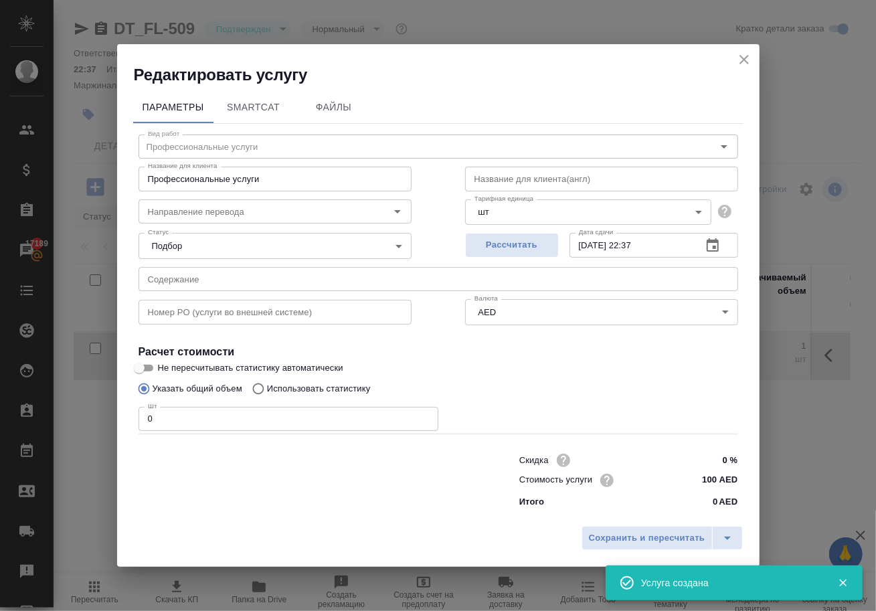
click at [736, 62] on icon "close" at bounding box center [744, 60] width 16 height 16
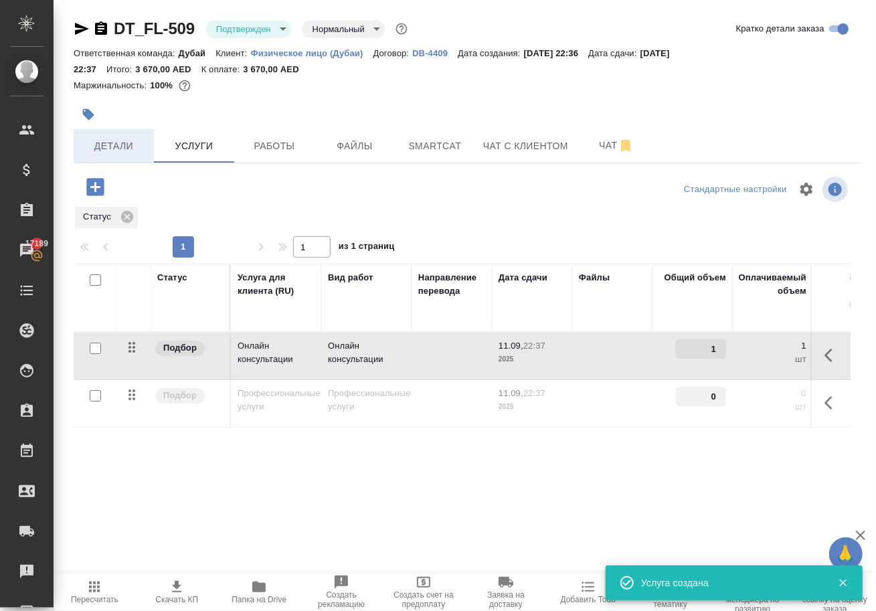
click at [124, 155] on span "Детали" at bounding box center [114, 146] width 64 height 17
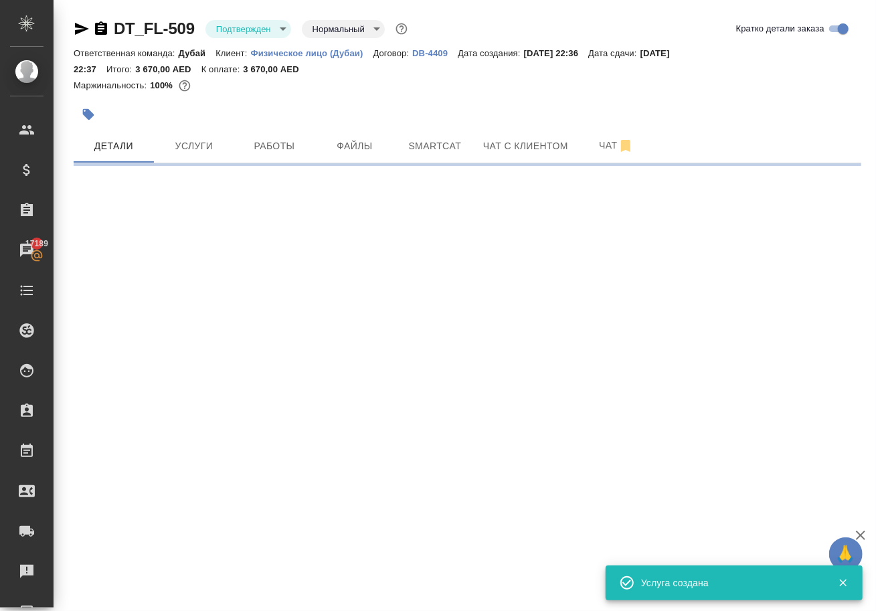
select select "RU"
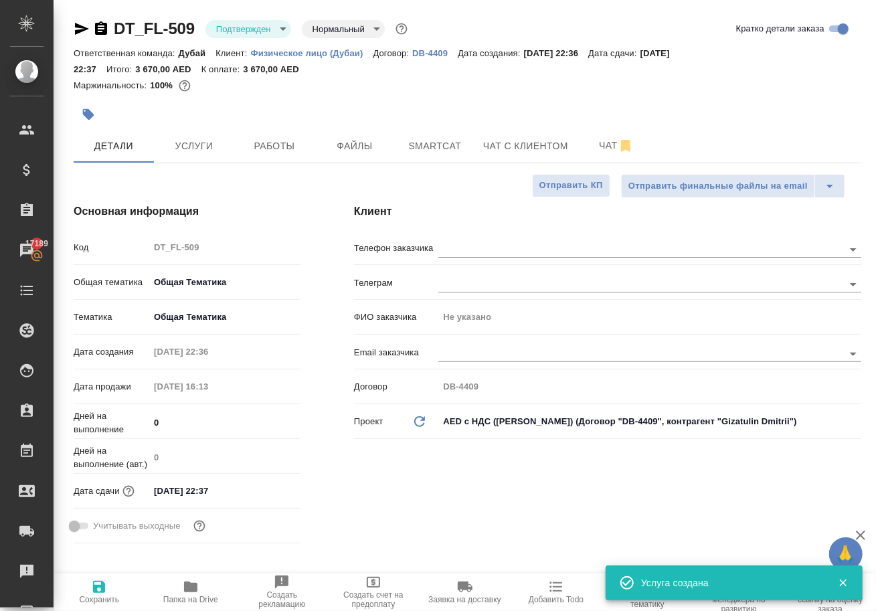
type textarea "x"
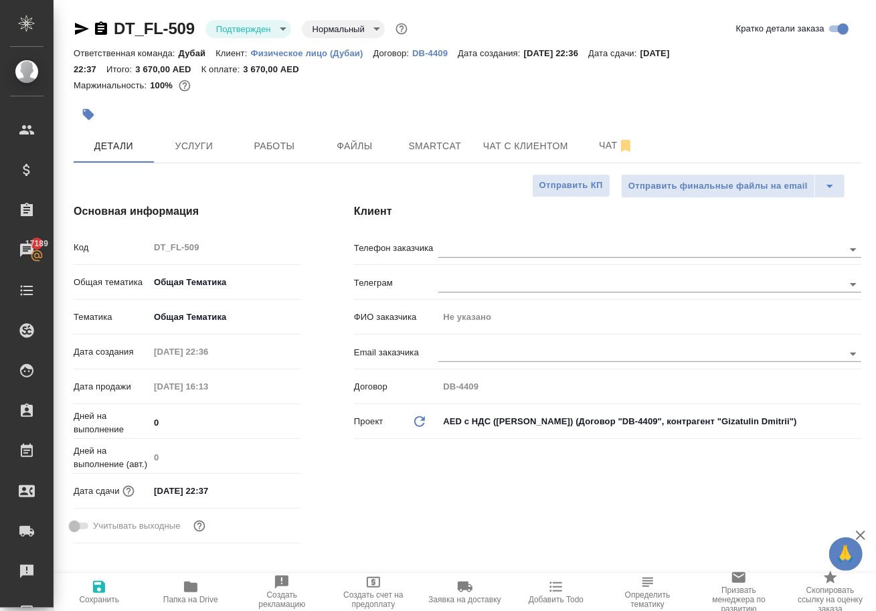
click at [226, 501] on input "11.09.2025 22:37" at bounding box center [207, 490] width 117 height 19
click at [270, 498] on icon "button" at bounding box center [262, 490] width 16 height 16
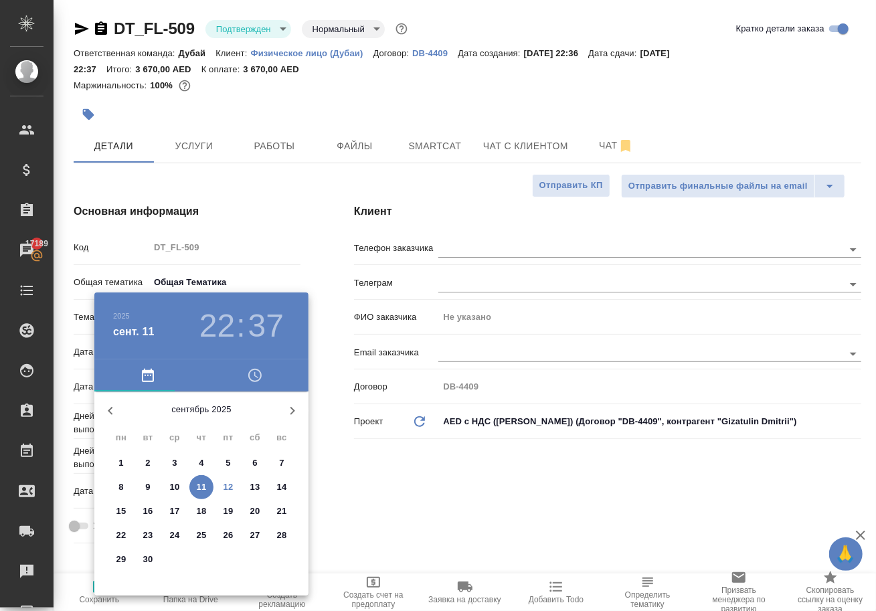
click at [231, 539] on p "26" at bounding box center [229, 535] width 10 height 13
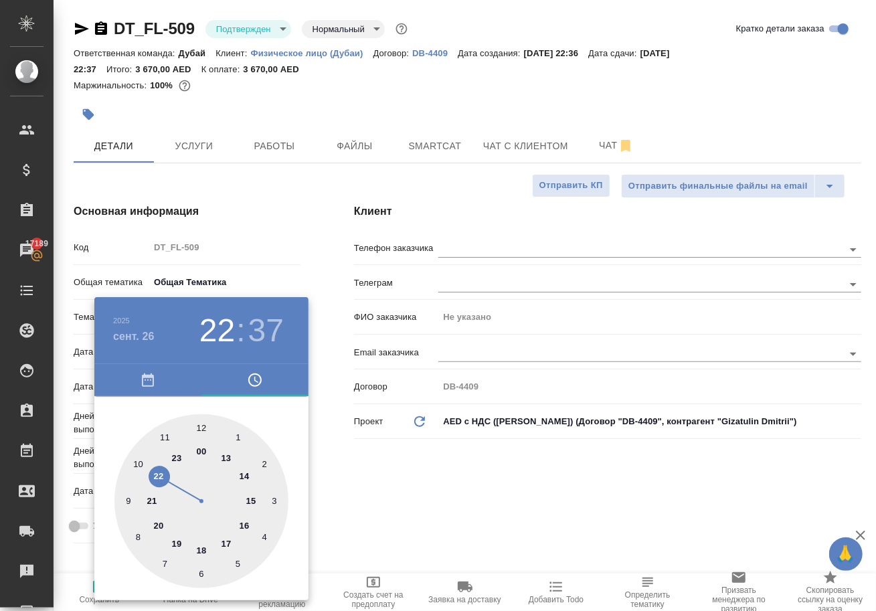
type input "26.09.2025 22:37"
type textarea "x"
click at [365, 519] on div at bounding box center [438, 305] width 876 height 611
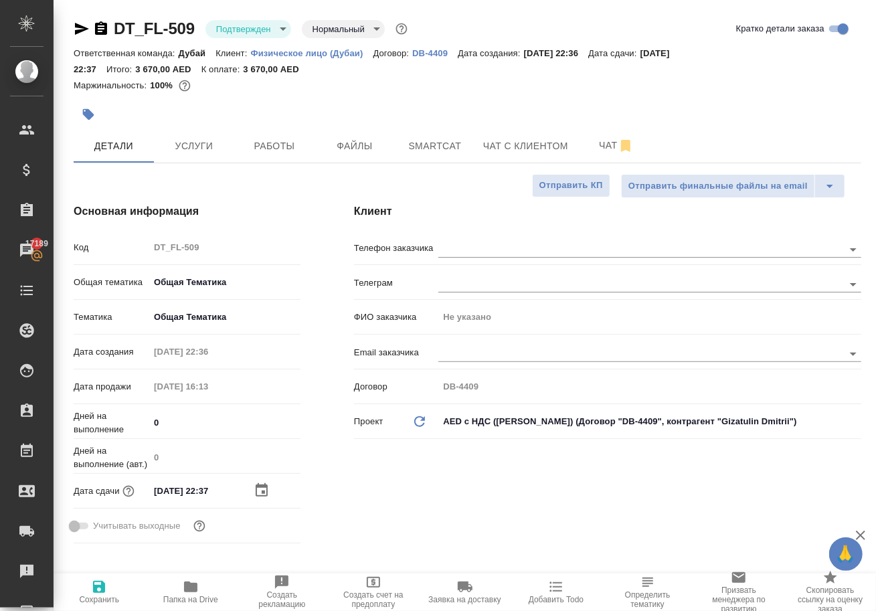
click at [100, 586] on icon "button" at bounding box center [99, 587] width 12 height 12
type textarea "x"
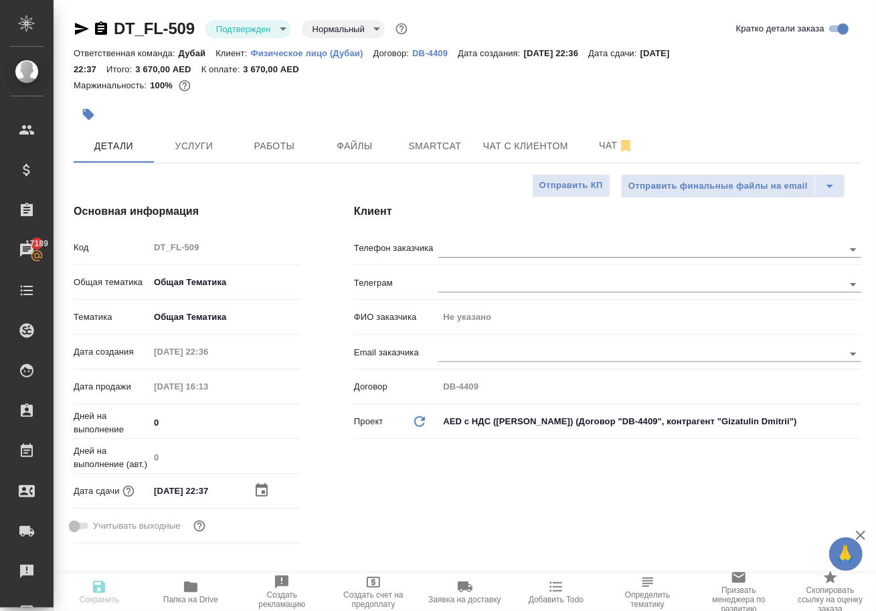
type textarea "x"
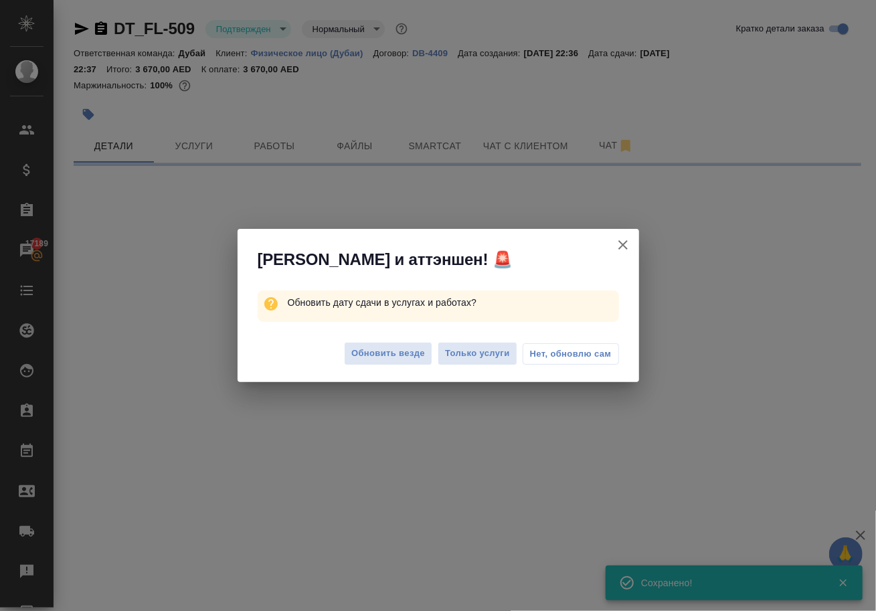
select select "RU"
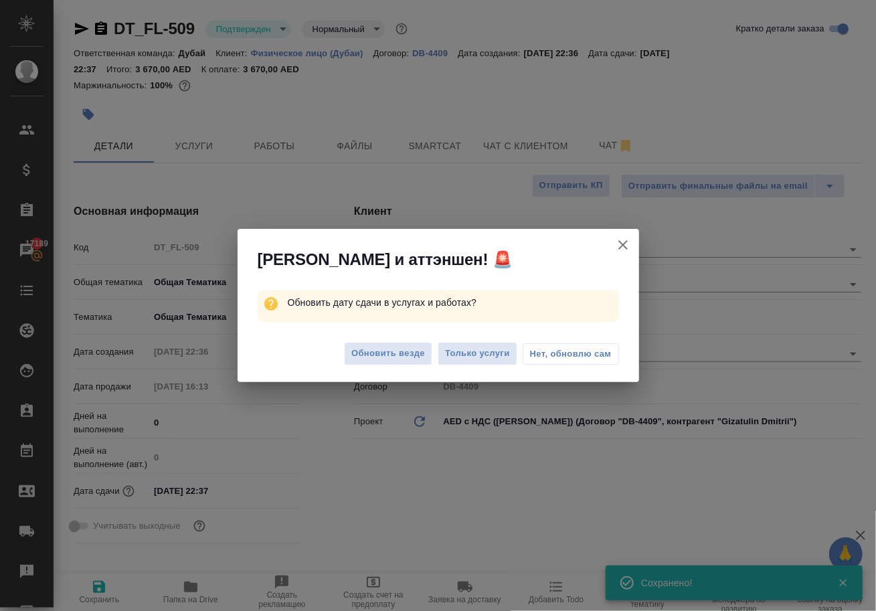
type textarea "x"
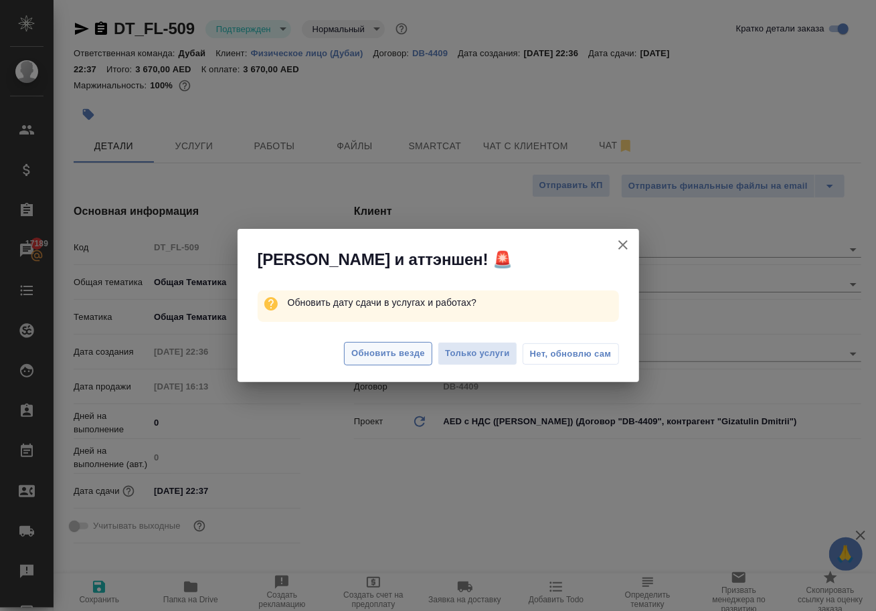
click at [386, 361] on span "Обновить везде" at bounding box center [388, 353] width 74 height 15
type textarea "x"
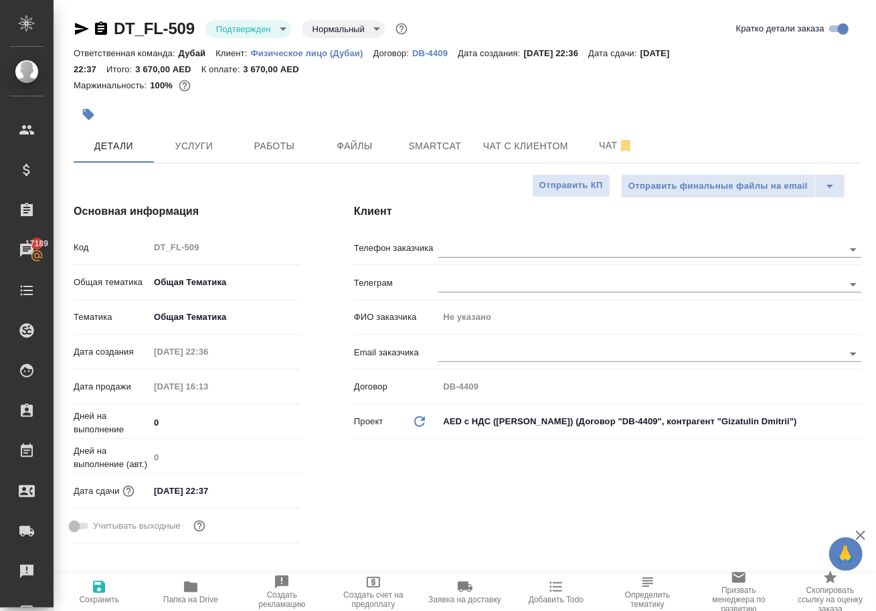
click at [455, 197] on div "Клиент Телефон заказчика Телеграм ФИО заказчика Не указано Email заказчика Дого…" at bounding box center [607, 376] width 561 height 399
click at [195, 155] on span "Услуги" at bounding box center [194, 146] width 64 height 17
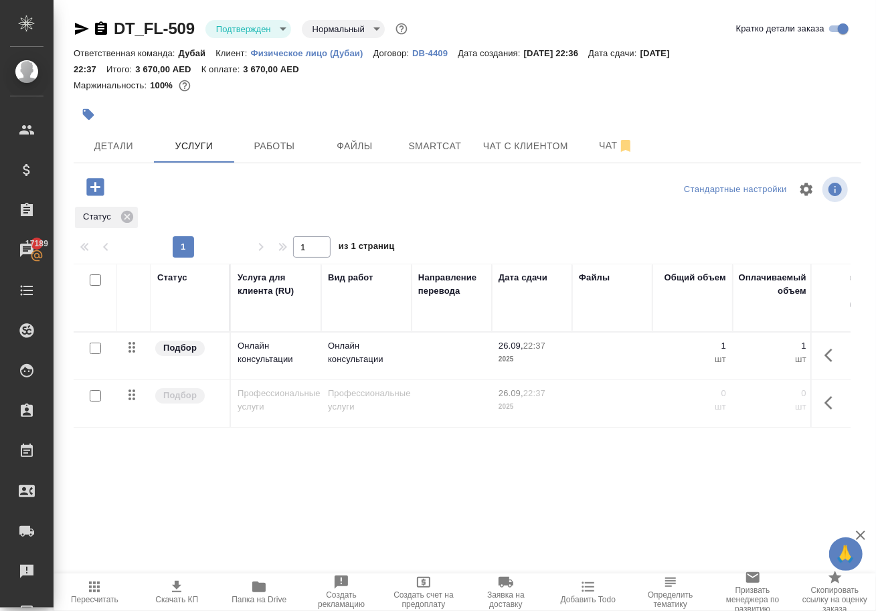
click at [827, 363] on icon "button" at bounding box center [833, 355] width 16 height 16
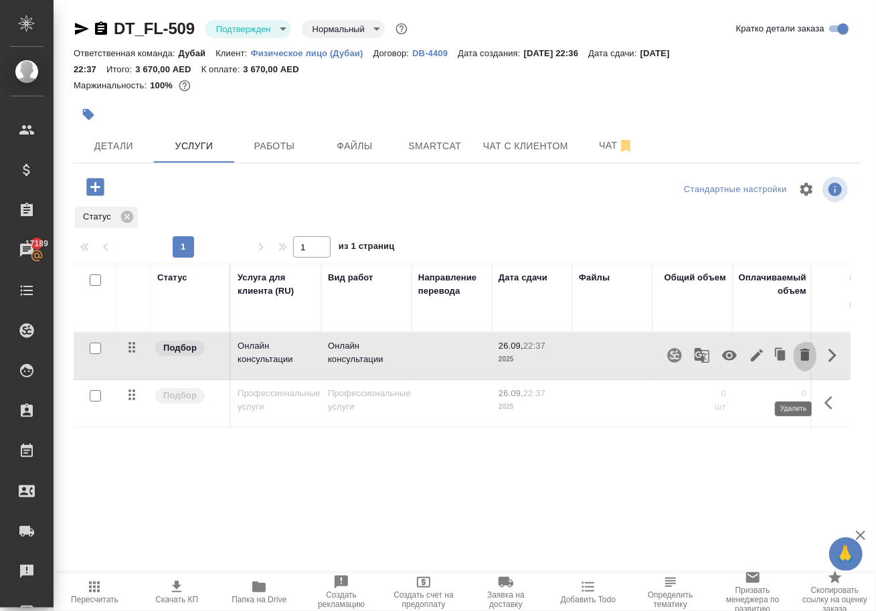
click at [800, 363] on icon "button" at bounding box center [805, 355] width 16 height 16
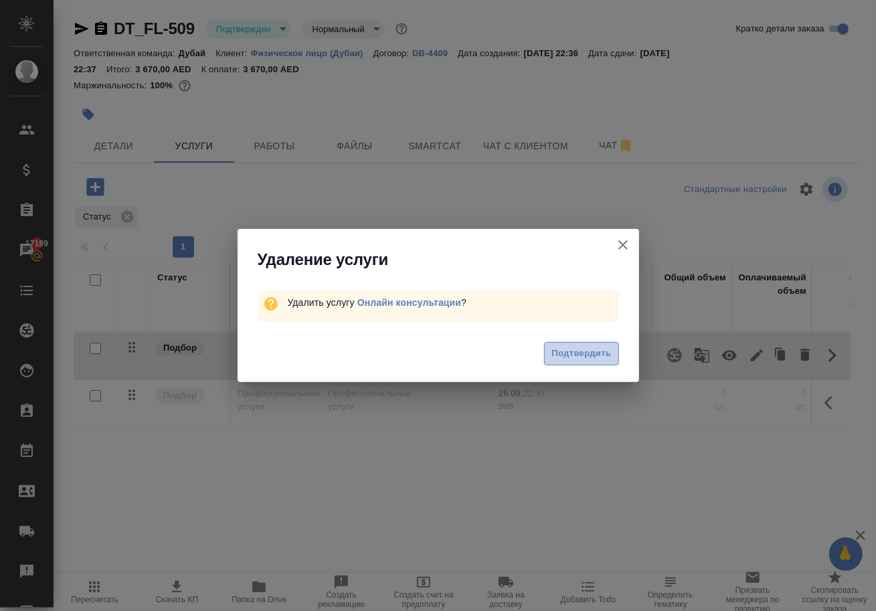
click at [588, 357] on span "Подтвердить" at bounding box center [581, 353] width 60 height 15
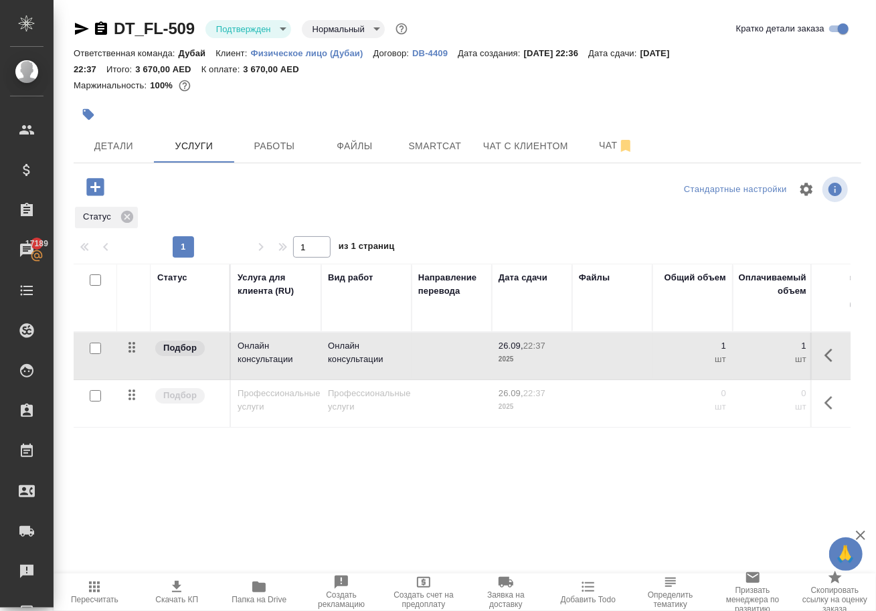
click at [825, 410] on icon "button" at bounding box center [829, 402] width 8 height 13
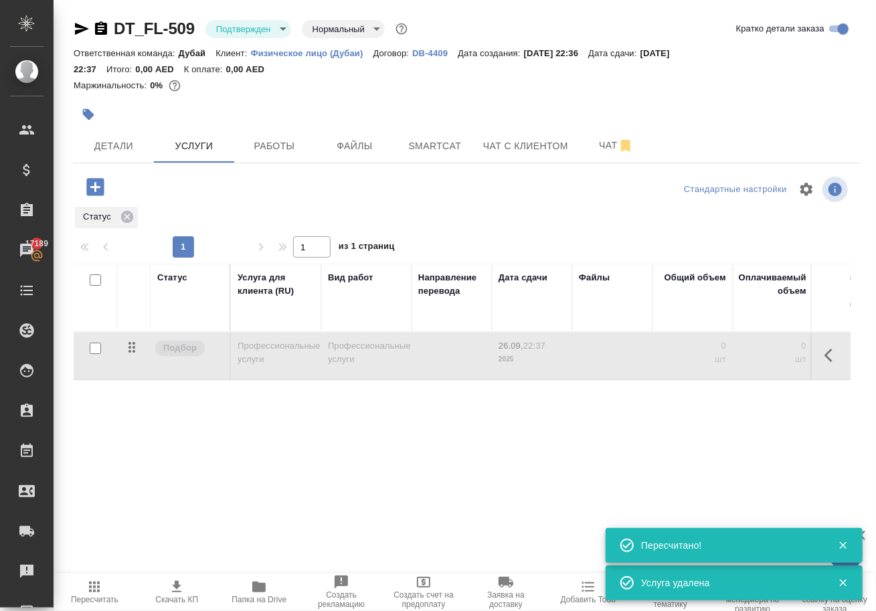
click at [825, 362] on icon "button" at bounding box center [829, 355] width 8 height 13
click at [721, 363] on icon "button" at bounding box center [729, 355] width 16 height 16
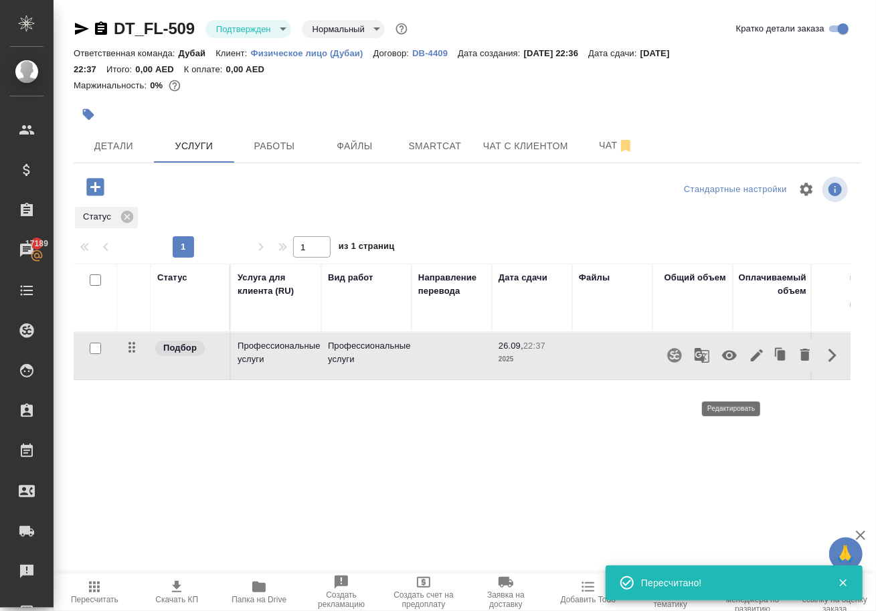
click at [749, 363] on icon "button" at bounding box center [757, 355] width 16 height 16
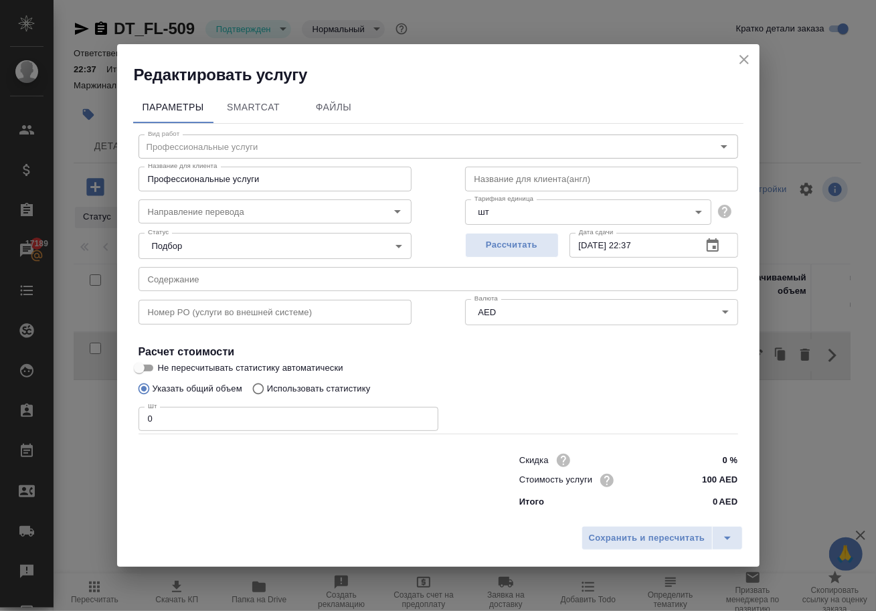
click at [305, 411] on input "0" at bounding box center [289, 419] width 300 height 24
type input "10"
click at [604, 167] on input "text" at bounding box center [601, 179] width 273 height 24
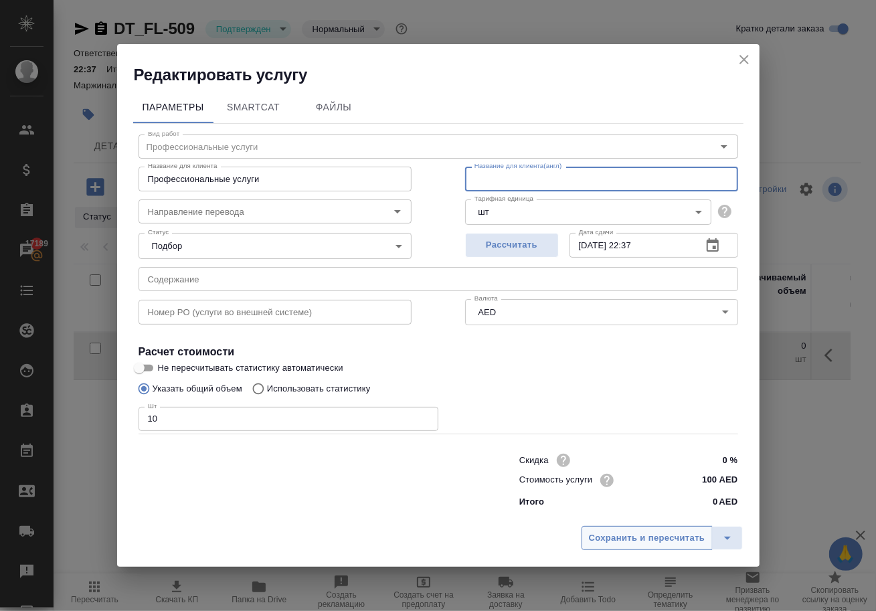
click at [651, 539] on span "Сохранить и пересчитать" at bounding box center [647, 538] width 116 height 15
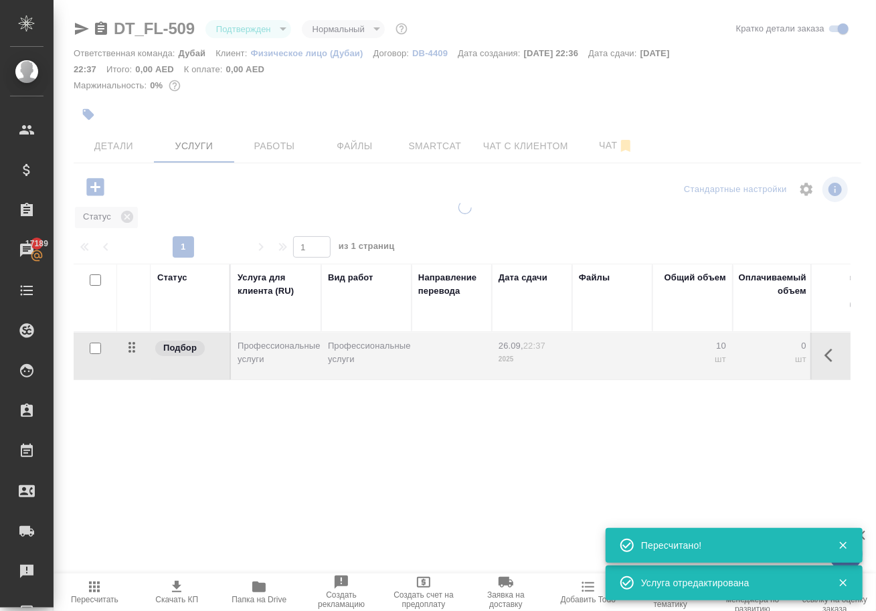
click at [828, 363] on icon "button" at bounding box center [833, 355] width 16 height 16
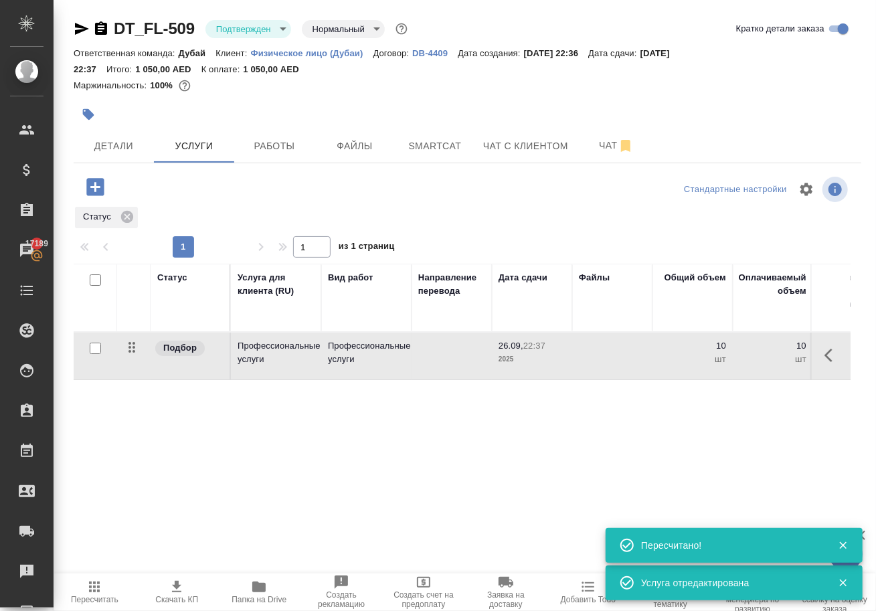
click at [833, 363] on icon "button" at bounding box center [833, 355] width 16 height 16
click at [749, 363] on icon "button" at bounding box center [757, 355] width 16 height 16
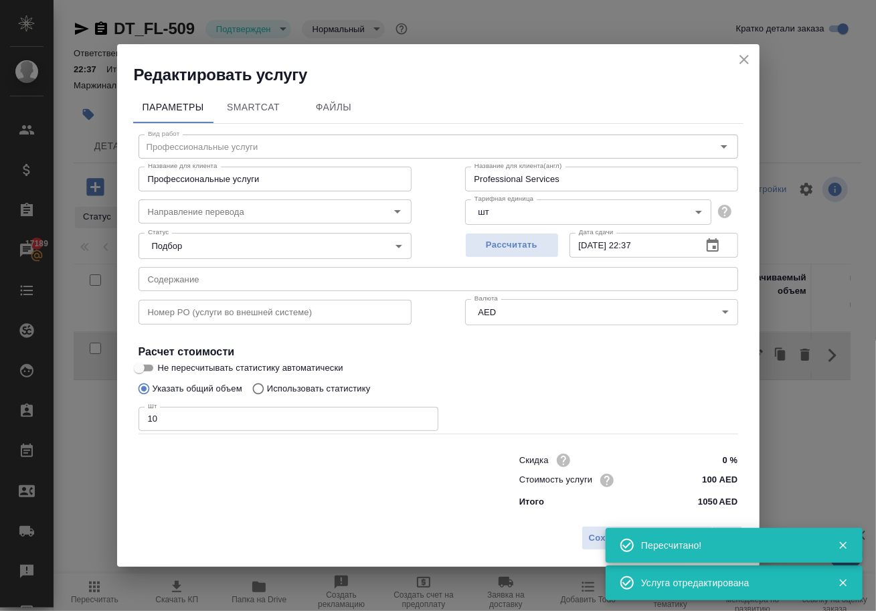
click at [314, 426] on input "10" at bounding box center [289, 419] width 300 height 24
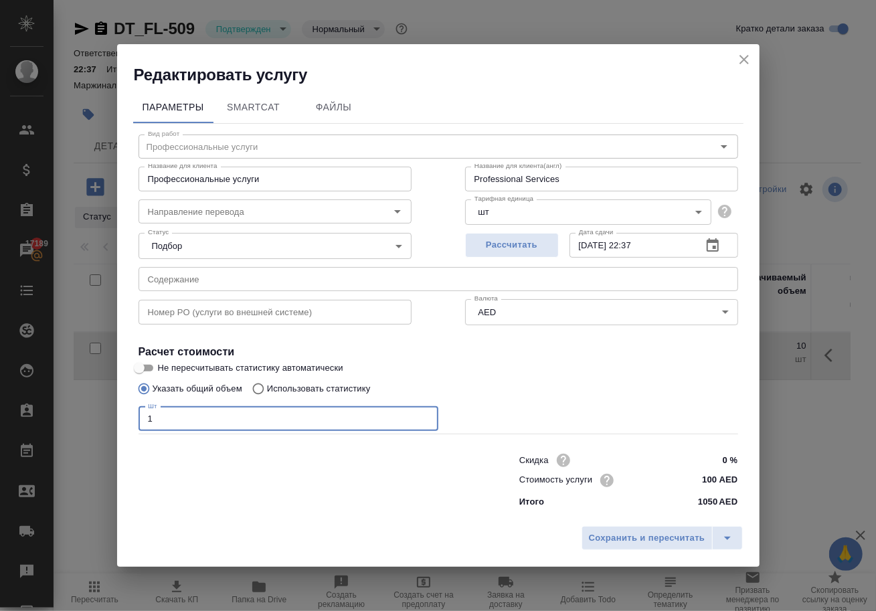
type input "1"
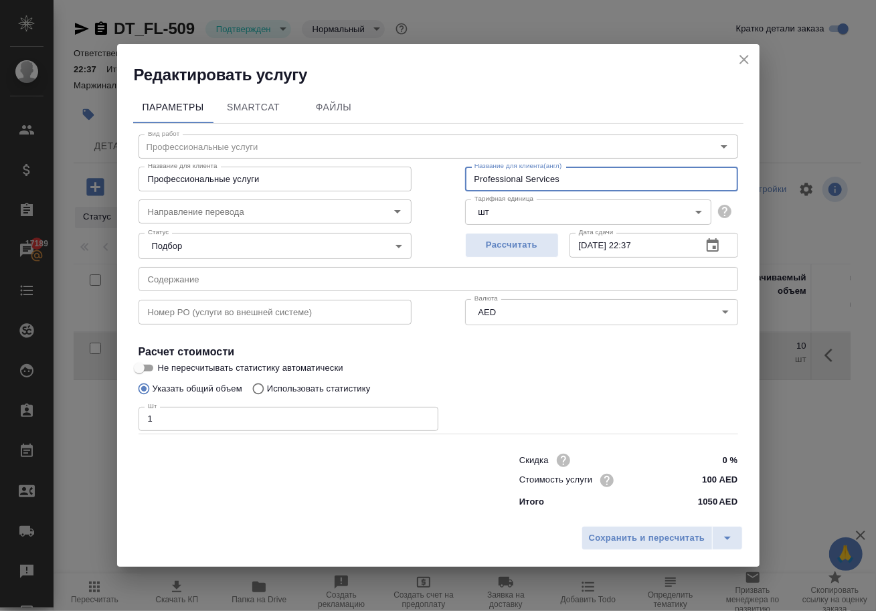
drag, startPoint x: 564, startPoint y: 165, endPoint x: 357, endPoint y: 149, distance: 206.8
click at [357, 149] on div "Название для клиента Профессиональные услуги Название для клиента Название для …" at bounding box center [438, 178] width 653 height 86
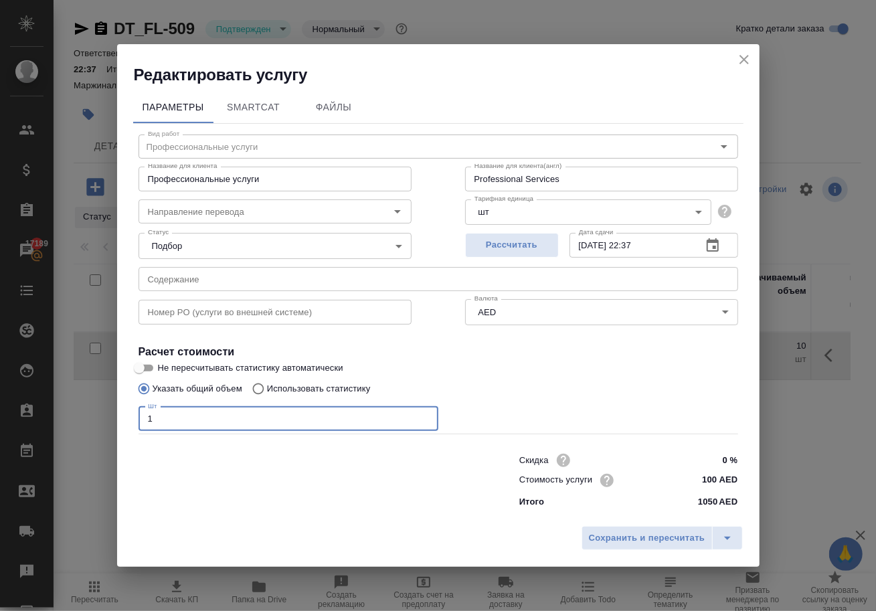
click at [496, 175] on input "Professional Services" at bounding box center [601, 179] width 273 height 24
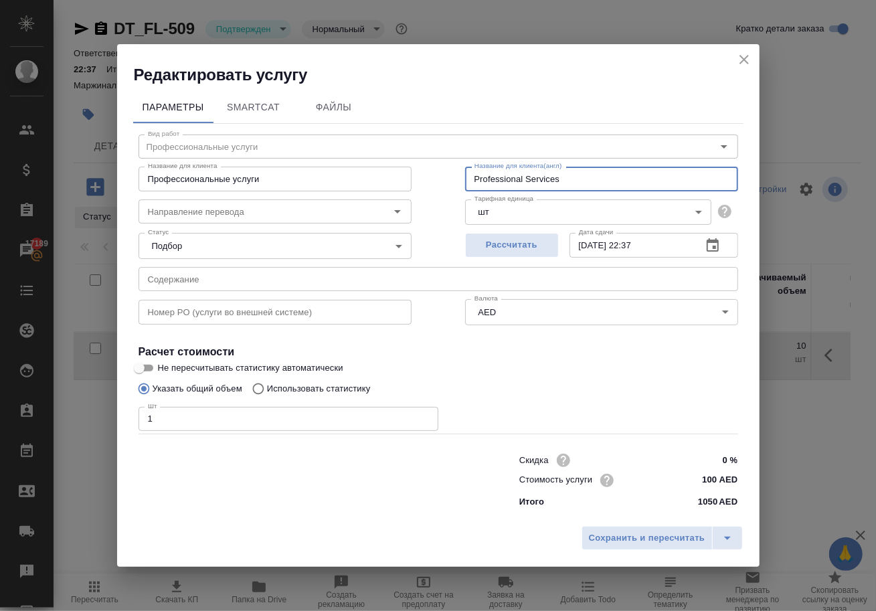
click at [343, 167] on input "Профессиональные услуги" at bounding box center [275, 179] width 273 height 24
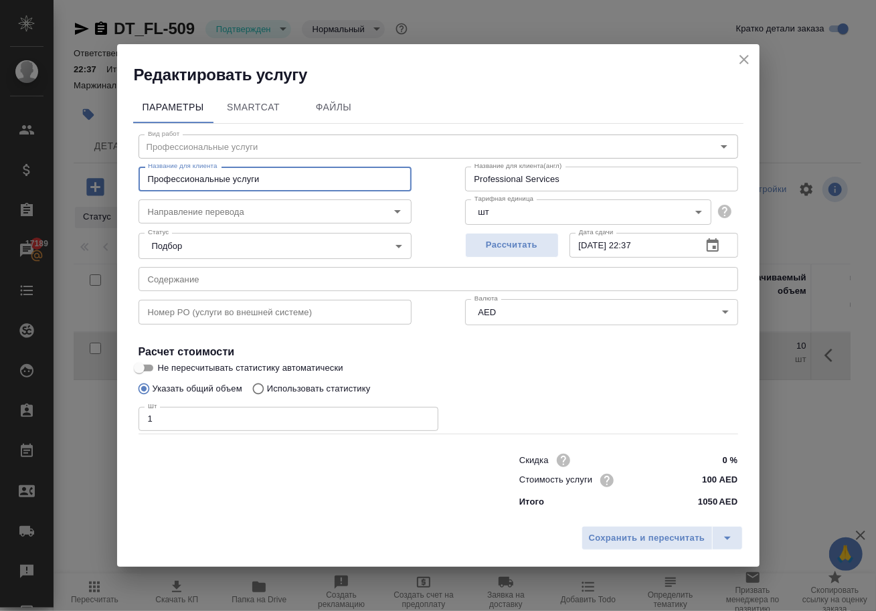
paste input "Professional Services"
type input "Professional Services"
click at [629, 546] on span "Сохранить и пересчитать" at bounding box center [647, 538] width 116 height 15
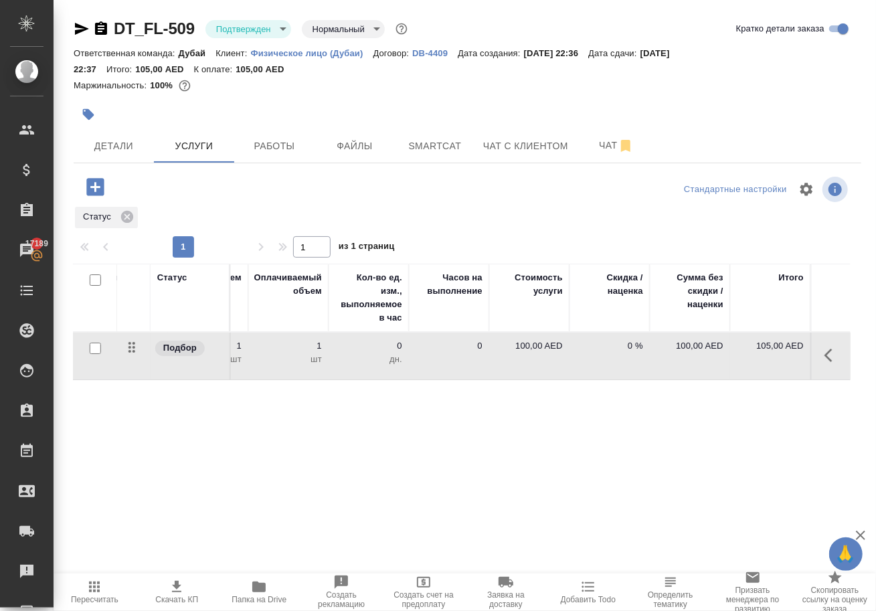
scroll to position [0, 485]
click at [525, 353] on p "100,00 AED" at bounding box center [529, 345] width 67 height 13
drag, startPoint x: 534, startPoint y: 364, endPoint x: 590, endPoint y: 364, distance: 56.2
click at [590, 364] on tr "Подбор Professional Services Профессиональные услуги 26.09, 22:37 2025 1 1 шт 0…" at bounding box center [220, 357] width 1262 height 48
type input "3700"
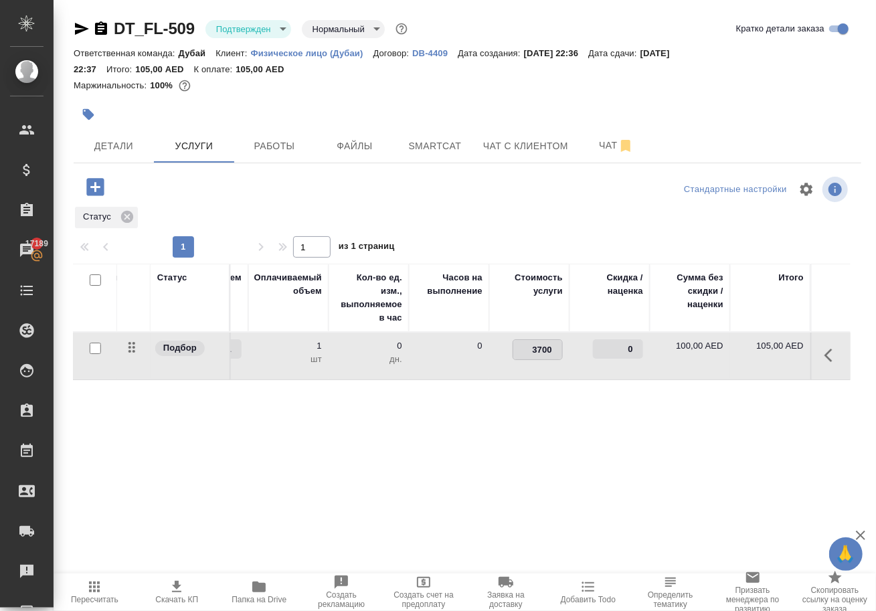
click at [533, 442] on div "Статус Услуга для клиента (RU) Вид работ Направление перевода Дата сдачи Файлы …" at bounding box center [462, 408] width 777 height 288
click at [167, 193] on span "Сохранить и пересчитать" at bounding box center [190, 185] width 116 height 15
click at [531, 353] on p "3 700,00 AED" at bounding box center [529, 345] width 67 height 13
click at [531, 359] on input "3700" at bounding box center [538, 348] width 50 height 19
click at [531, 359] on input "3700" at bounding box center [537, 349] width 49 height 19
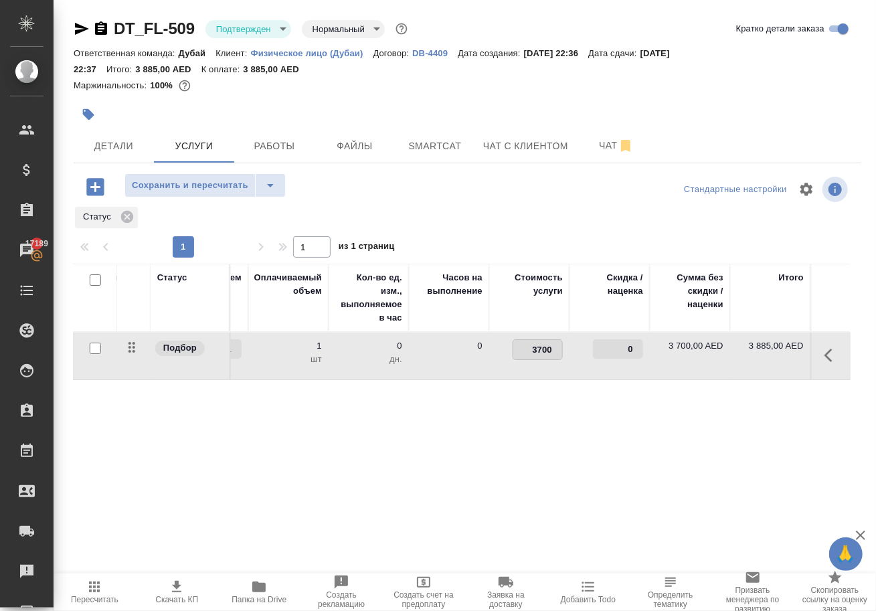
paste input "523.81"
type input "3523.81"
click at [496, 422] on div "Статус Услуга для клиента (RU) Вид работ Направление перевода Дата сдачи Файлы …" at bounding box center [462, 408] width 777 height 288
click at [197, 193] on span "Сохранить и пересчитать" at bounding box center [190, 185] width 116 height 15
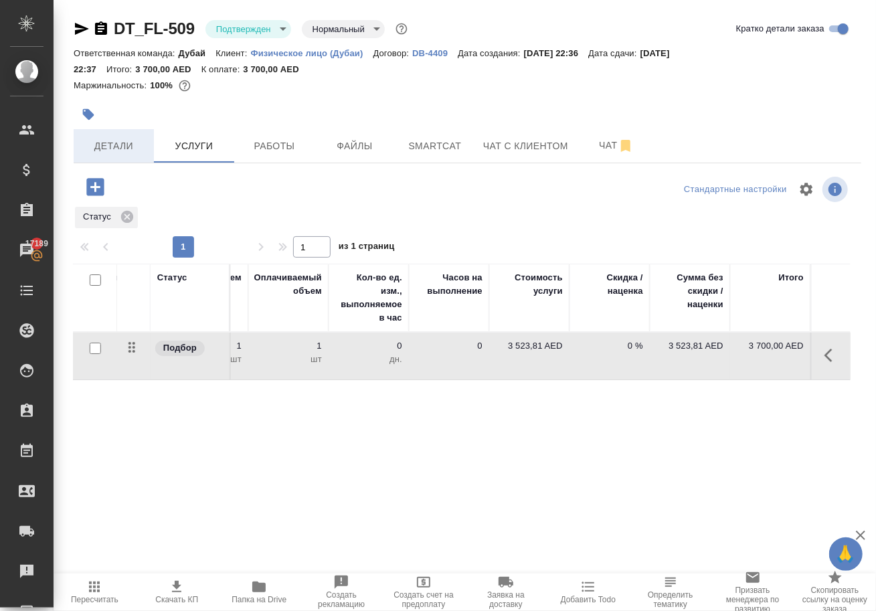
click at [100, 142] on button "Детали" at bounding box center [114, 145] width 80 height 33
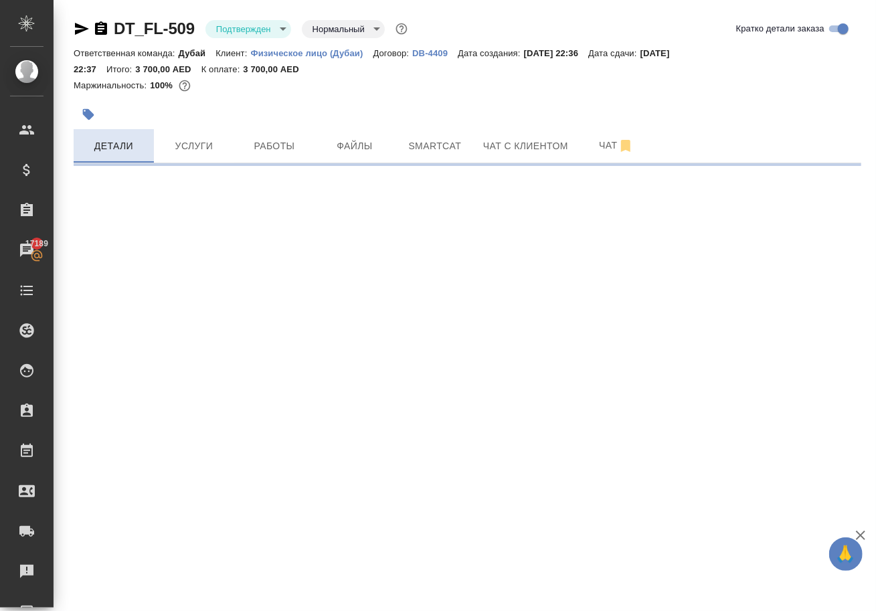
select select "RU"
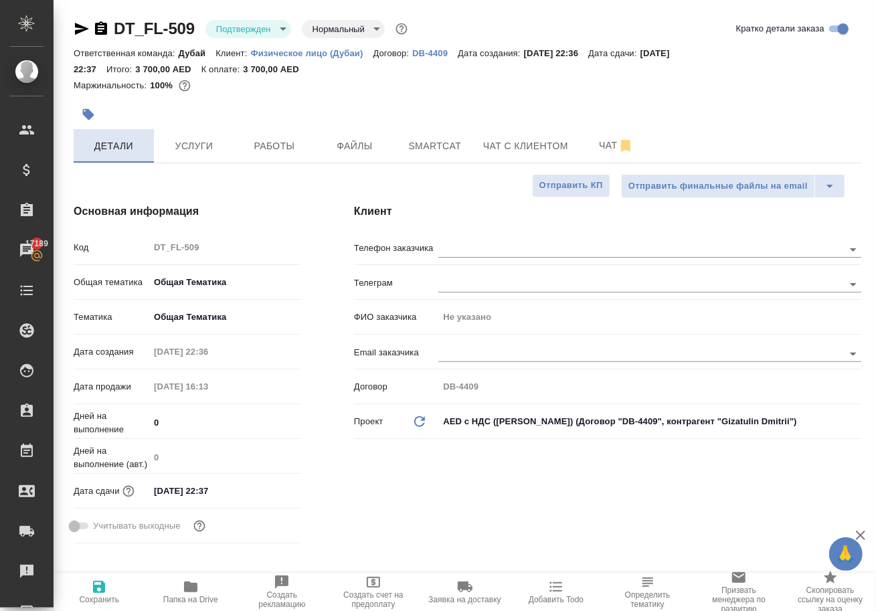
type textarea "x"
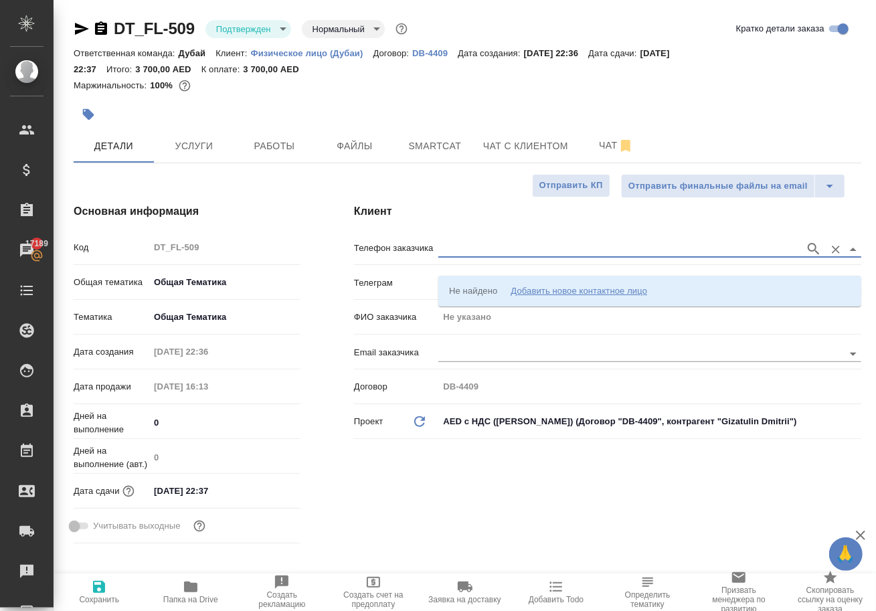
click at [578, 256] on input "text" at bounding box center [618, 249] width 360 height 16
type input "7712"
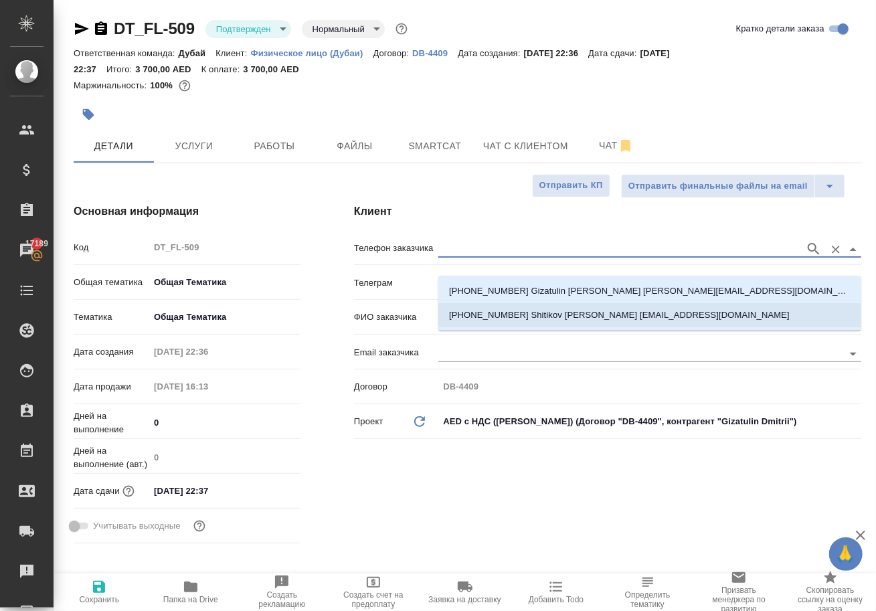
click at [496, 312] on p "+971586167712 Shitikov Alexander crypro.moc004@gmail.com" at bounding box center [619, 315] width 341 height 13
type input "+971586167712 Shitikov Alexander crypro.moc004@gmail.com"
type input "Shitikov Alexander"
type textarea "x"
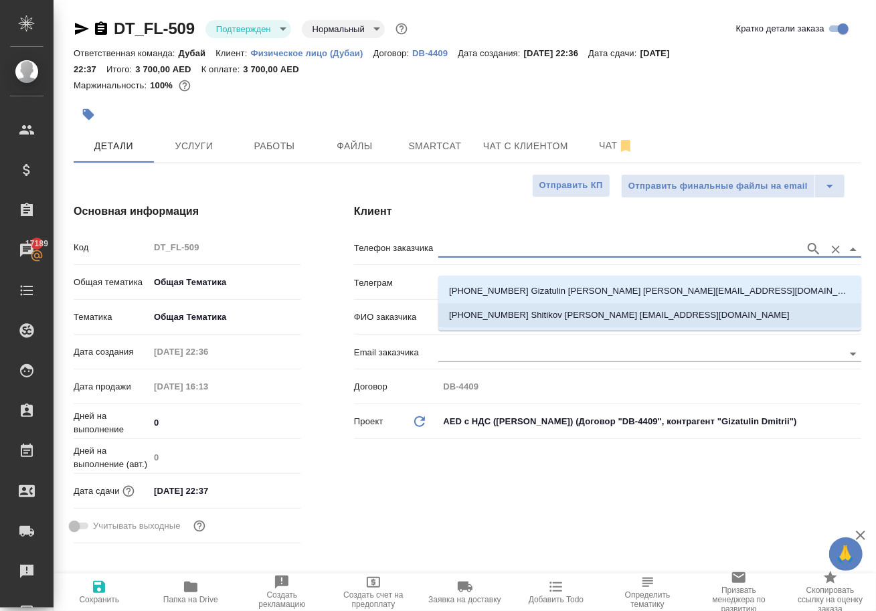
type textarea "x"
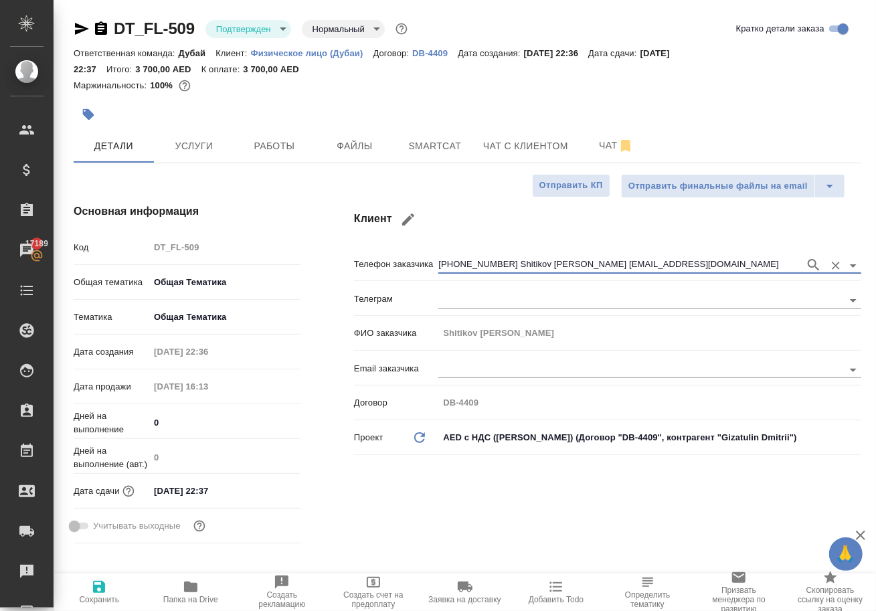
click at [337, 501] on div "Клиент Телефон заказчика +971586167712 Shitikov Alexander crypro.moc004@gmail.c…" at bounding box center [607, 376] width 561 height 399
click at [113, 598] on span "Сохранить" at bounding box center [99, 599] width 40 height 9
type textarea "x"
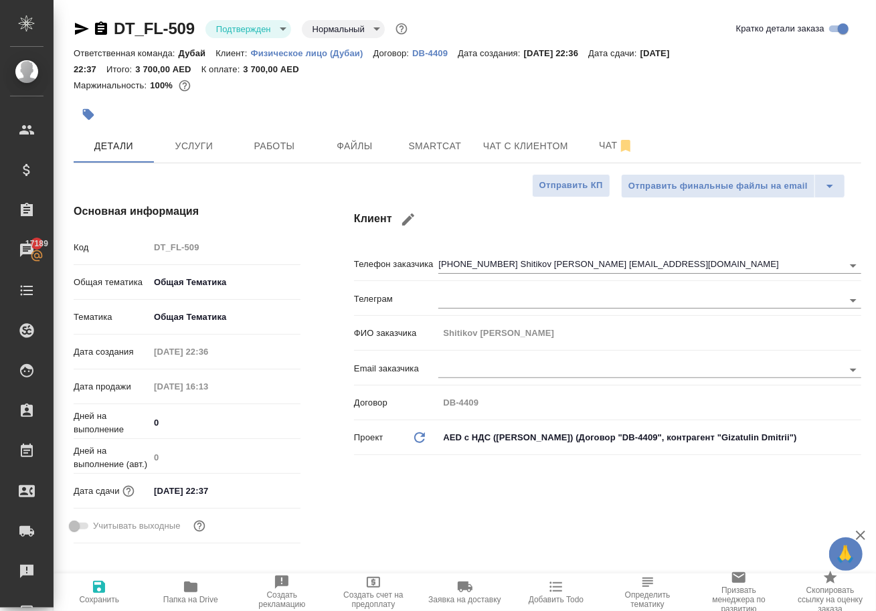
type textarea "x"
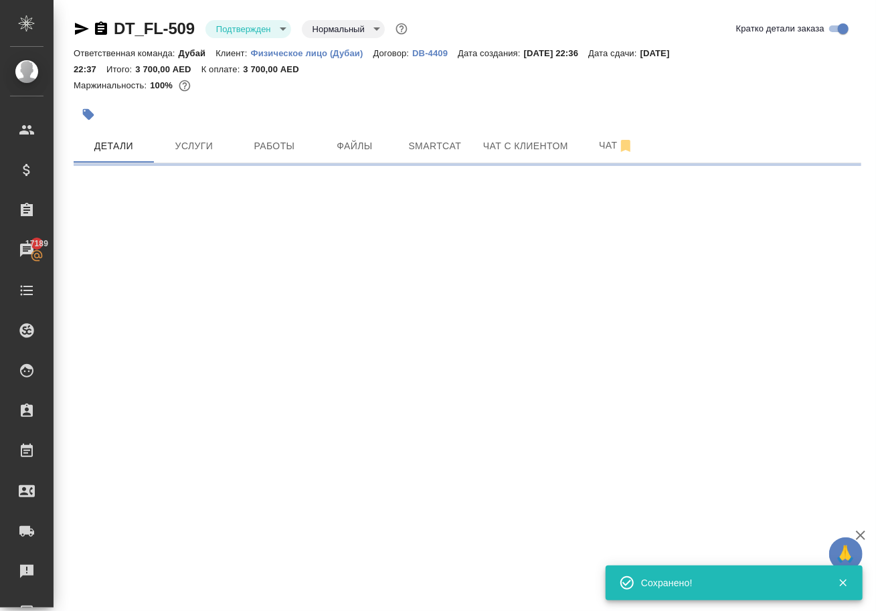
select select "RU"
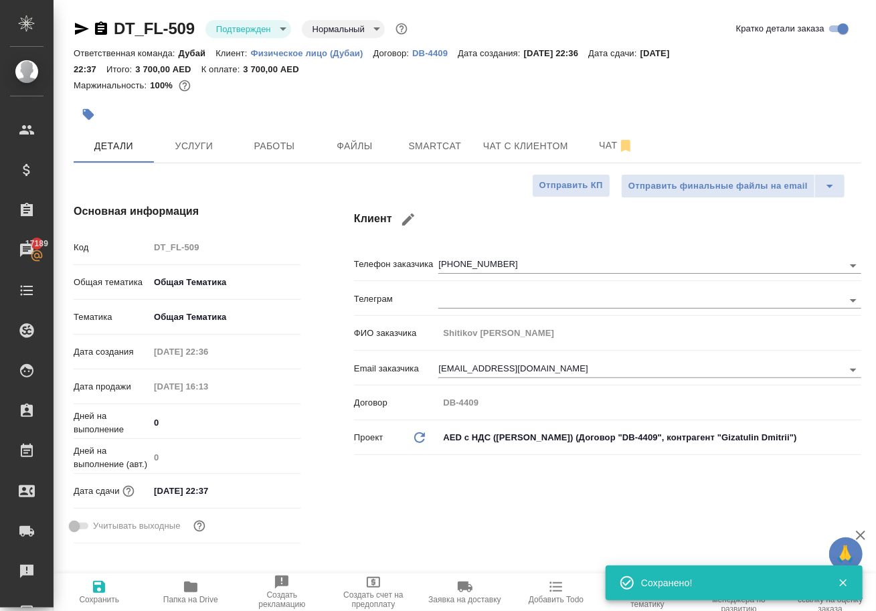
type textarea "x"
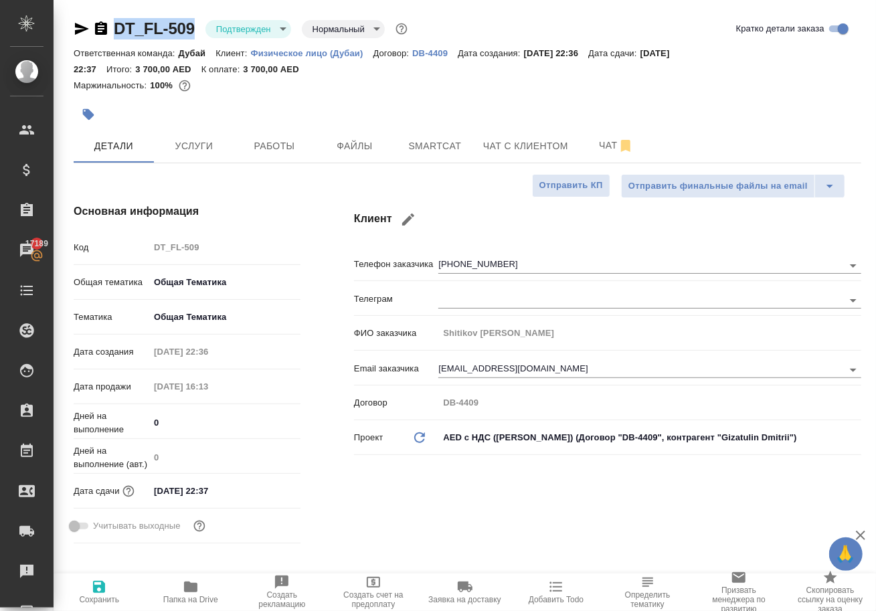
drag, startPoint x: 121, startPoint y: 19, endPoint x: 203, endPoint y: 30, distance: 83.0
click at [203, 30] on div "DT_FL-509 Подтвержден confirmed Нормальный normal" at bounding box center [242, 28] width 337 height 21
copy div "DT_FL-509"
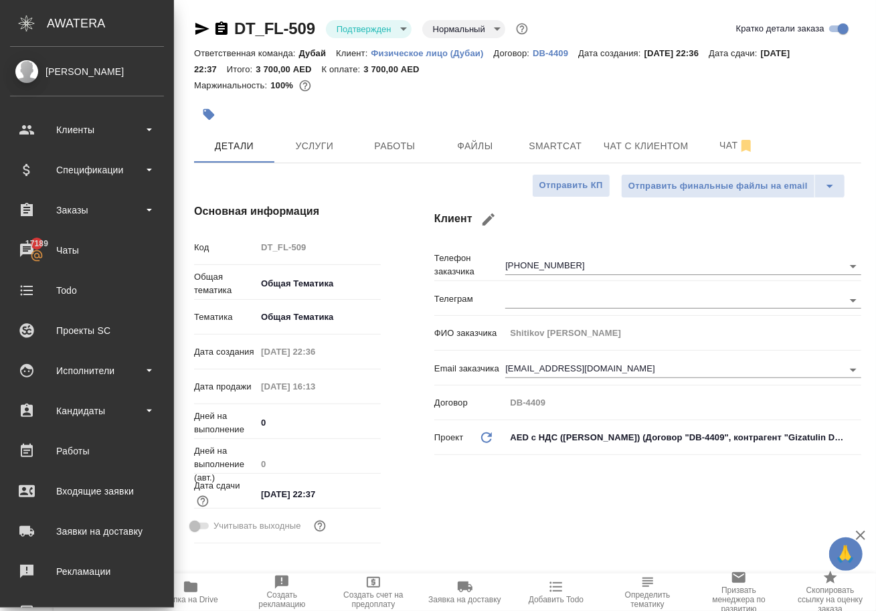
type textarea "x"
click at [80, 174] on div "Спецификации" at bounding box center [87, 170] width 154 height 20
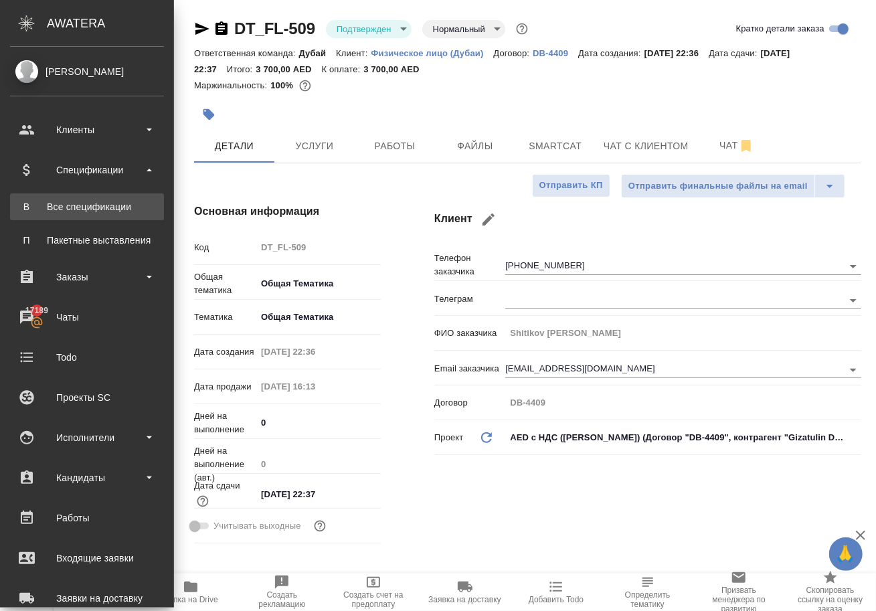
click at [86, 207] on div "Все спецификации" at bounding box center [87, 206] width 141 height 13
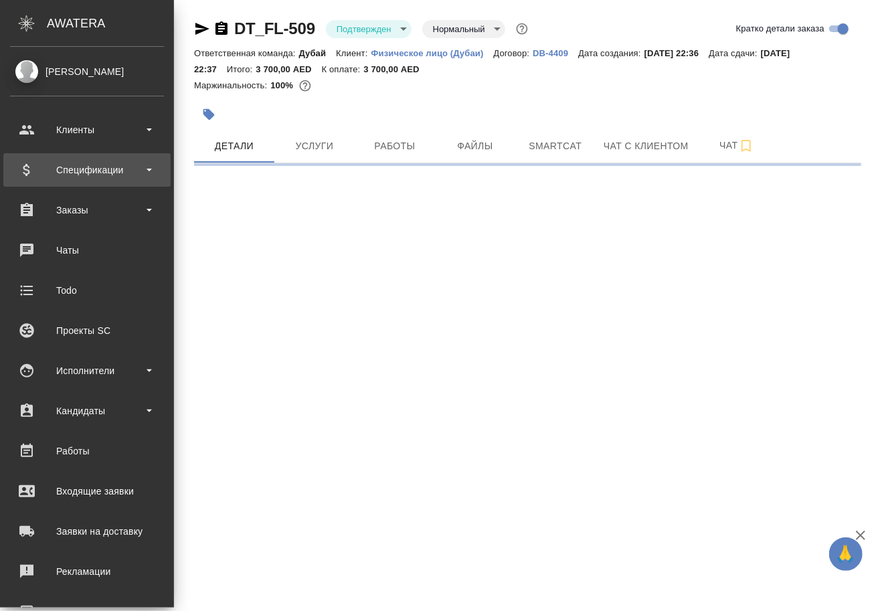
select select "RU"
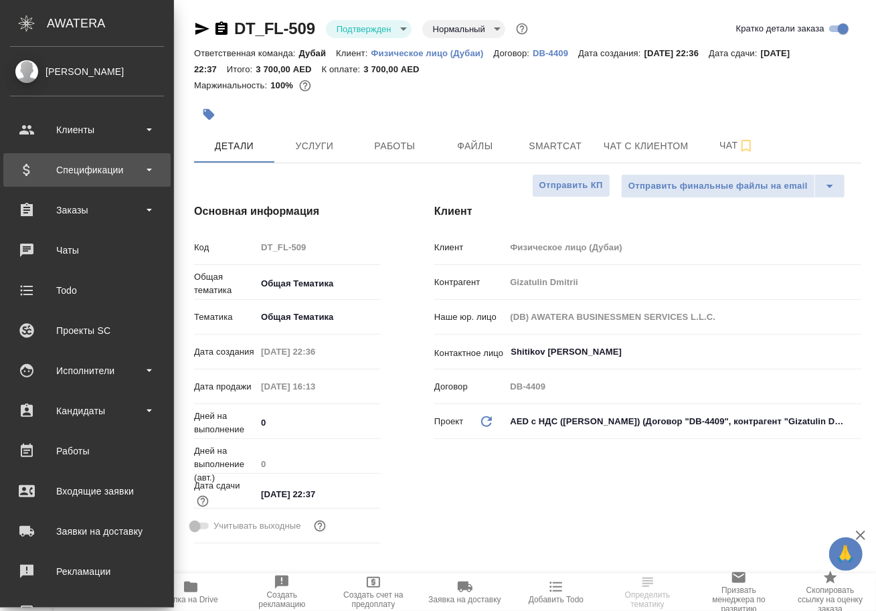
click at [70, 173] on div "Спецификации" at bounding box center [87, 170] width 154 height 20
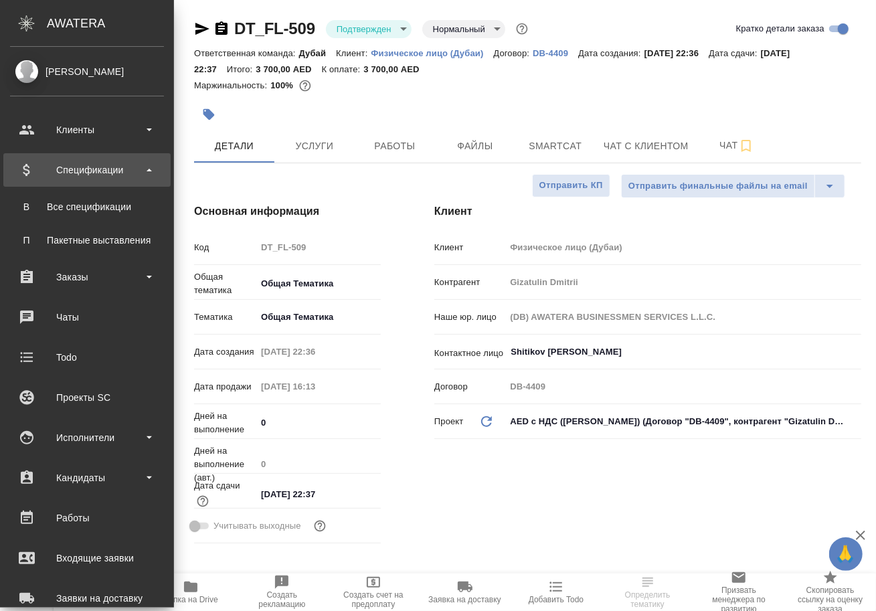
type textarea "x"
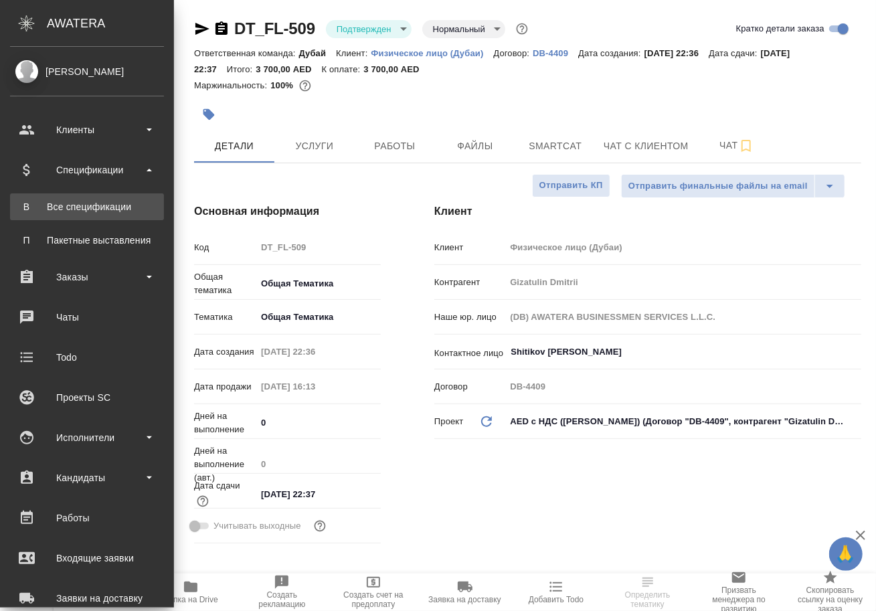
type textarea "x"
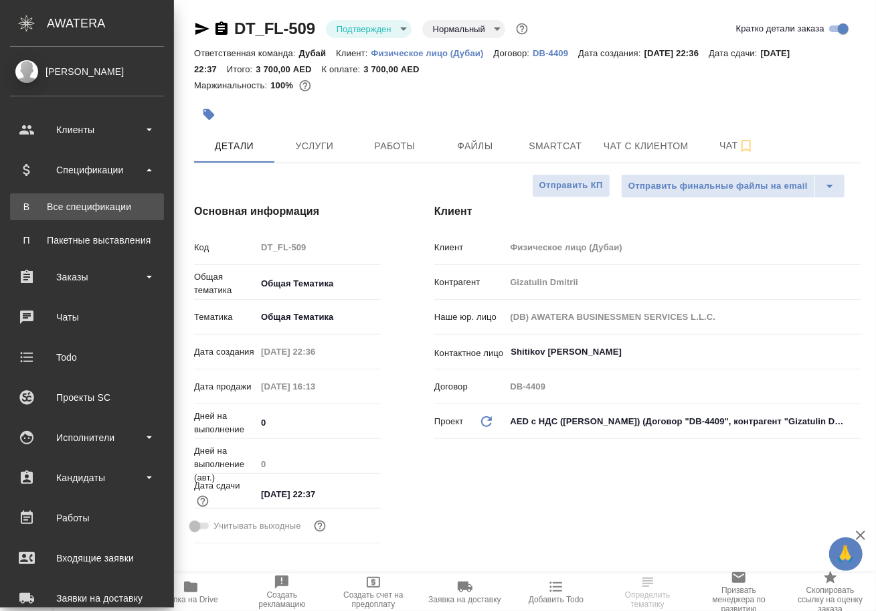
type textarea "x"
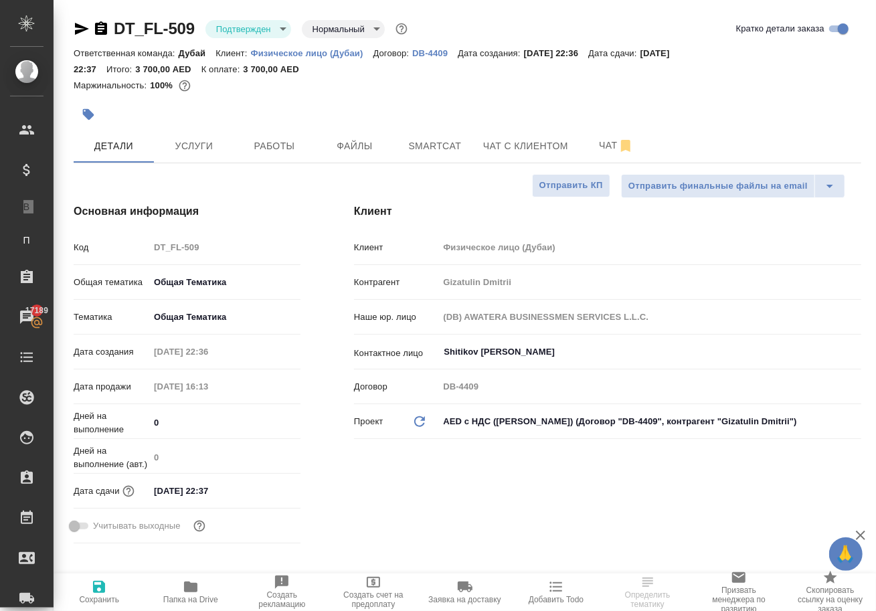
type textarea "x"
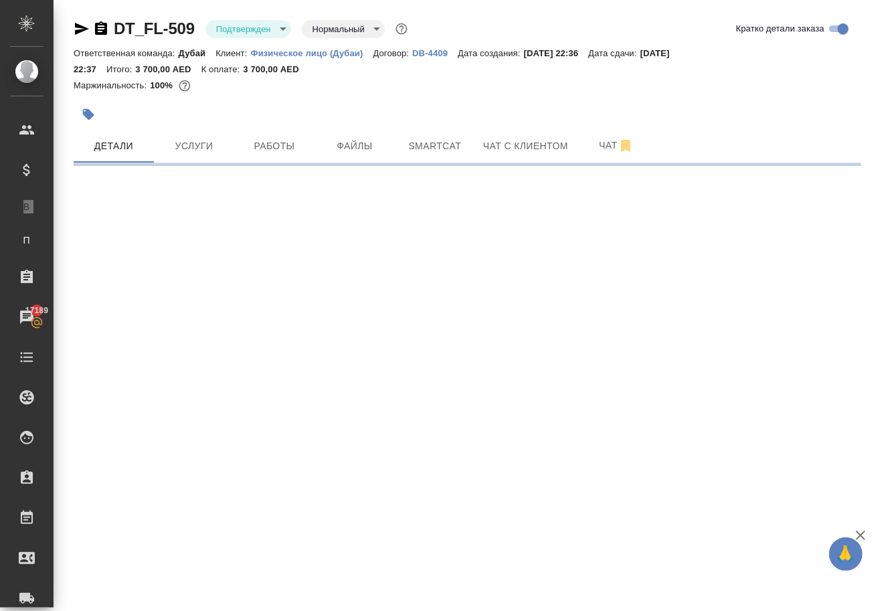
select select "RU"
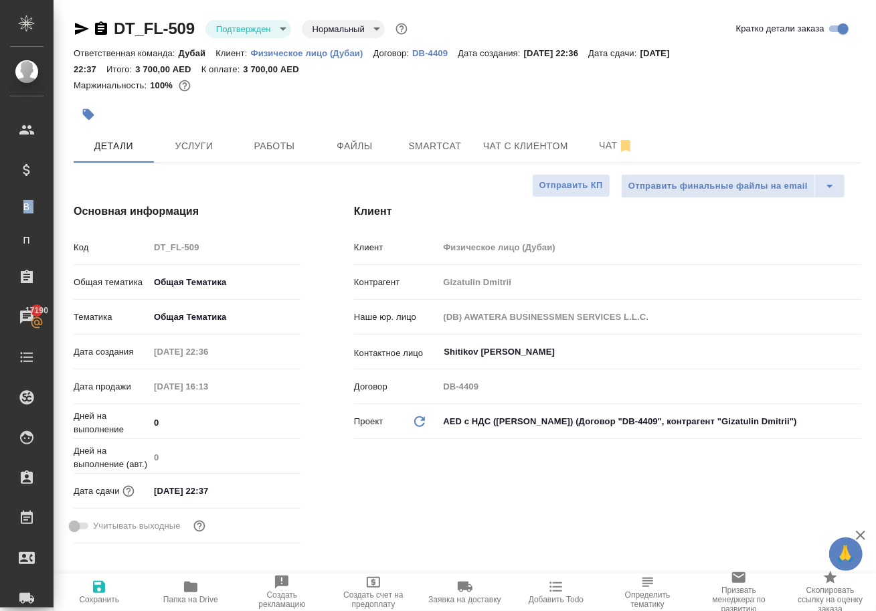
type textarea "x"
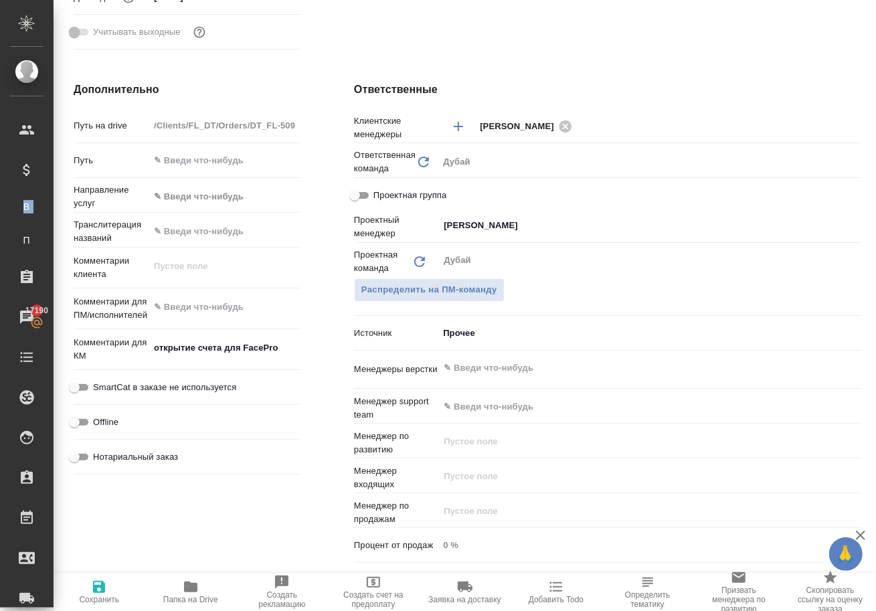
scroll to position [518, 0]
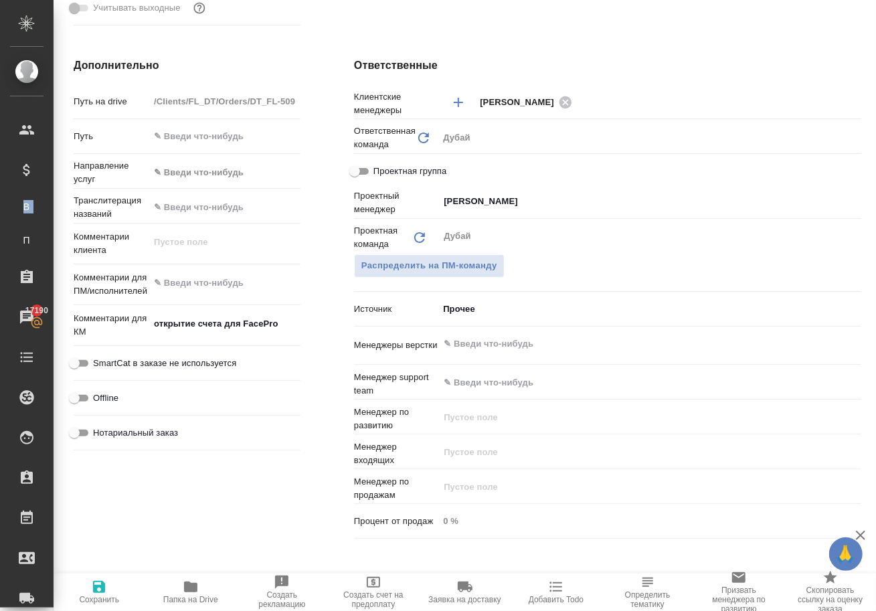
type textarea "x"
click at [284, 335] on textarea "открытие счета для FacePro" at bounding box center [224, 324] width 151 height 23
type textarea "x"
type textarea "открытие счета для FacePro"
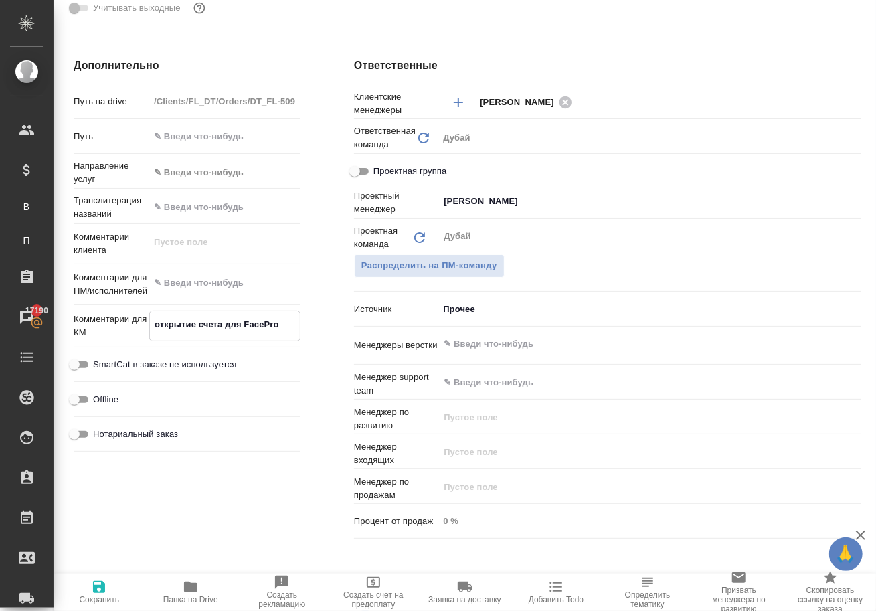
type textarea "x"
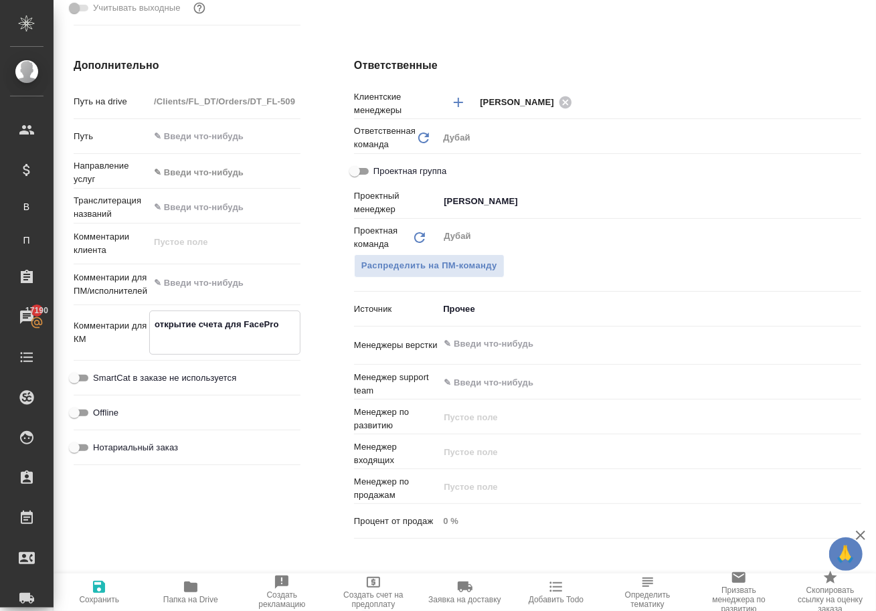
type textarea "x"
type textarea "открытие счета для FacePro м"
type textarea "x"
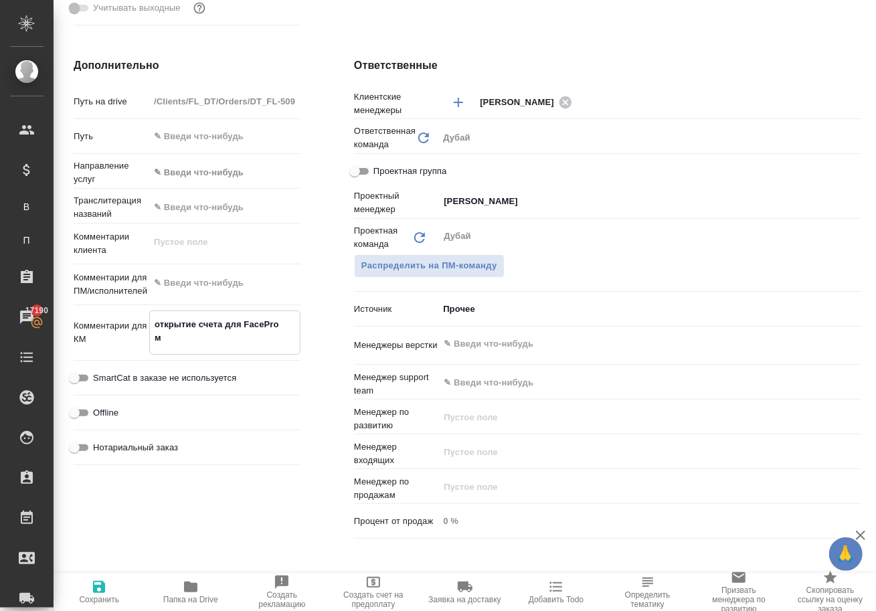
type textarea "x"
type textarea "открытие счета для FacePro ма"
type textarea "x"
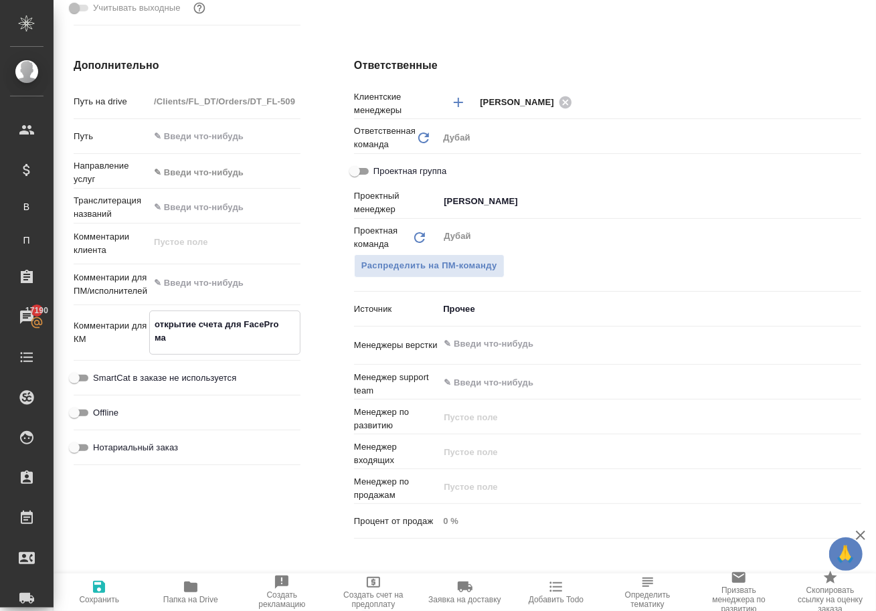
type textarea "открытие счета для FacePro мар"
type textarea "x"
type textarea "открытие счета для FacePro марж"
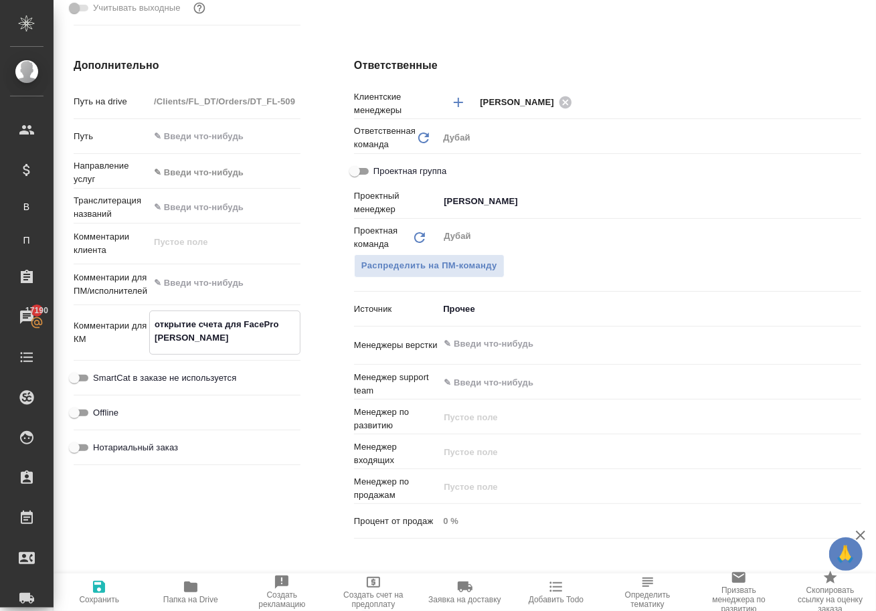
type textarea "x"
type textarea "открытие счета для FacePro маржа"
type textarea "x"
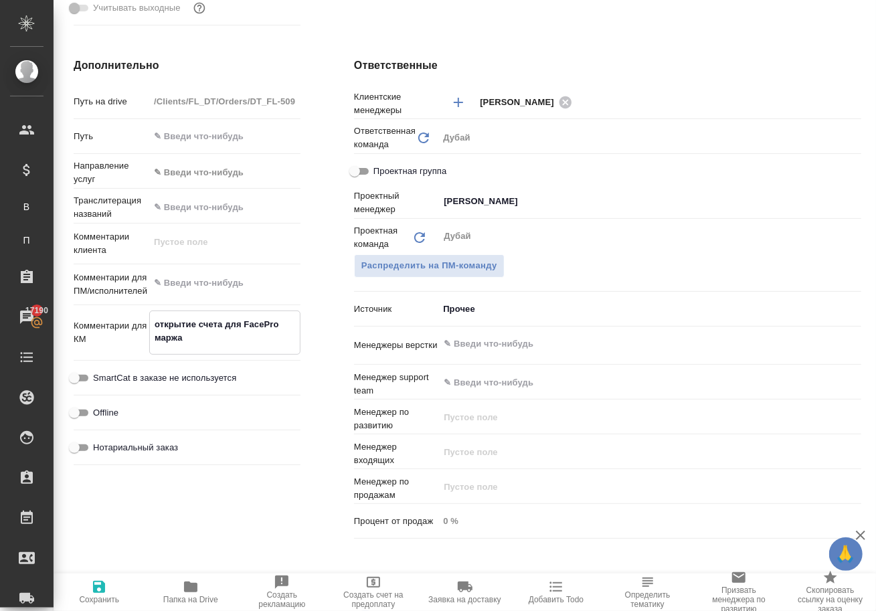
type textarea "x"
type textarea "открытие счета для FacePro маржа"
type textarea "x"
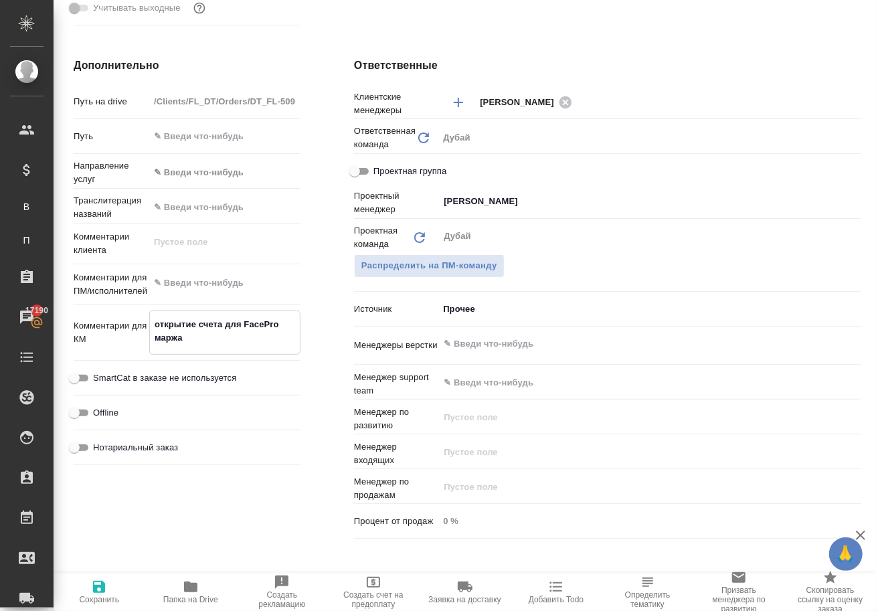
type textarea "x"
type textarea "открытие счета для FacePro маржа 1"
type textarea "x"
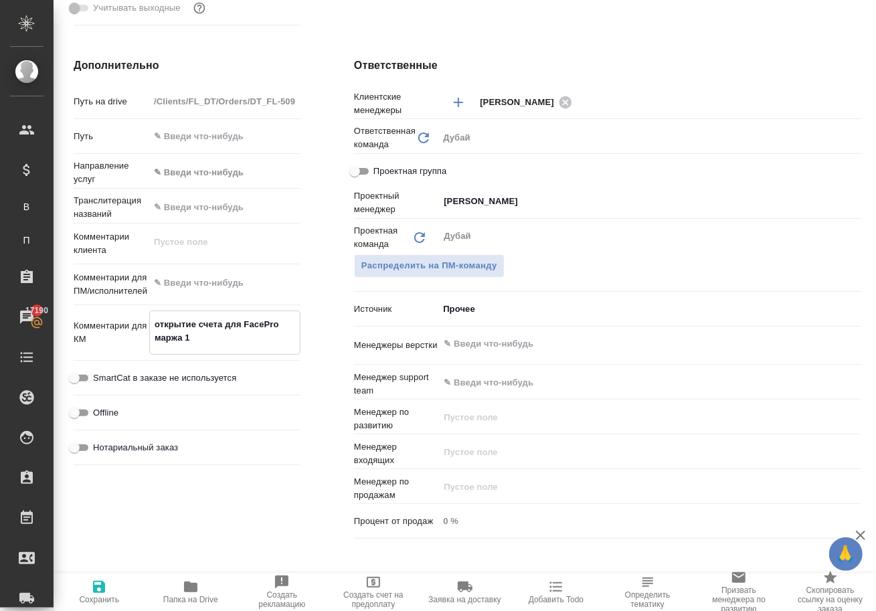
type textarea "открытие счета для FacePro маржа 10"
type textarea "x"
type textarea "открытие счета для FacePro маржа 100"
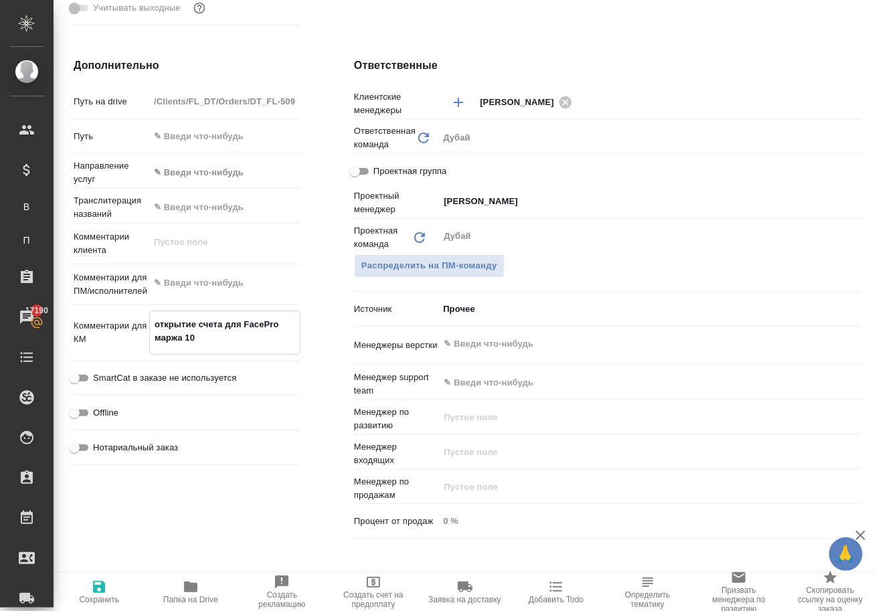
type textarea "x"
type textarea "открытие счета для FacePro маржа 100%"
type textarea "x"
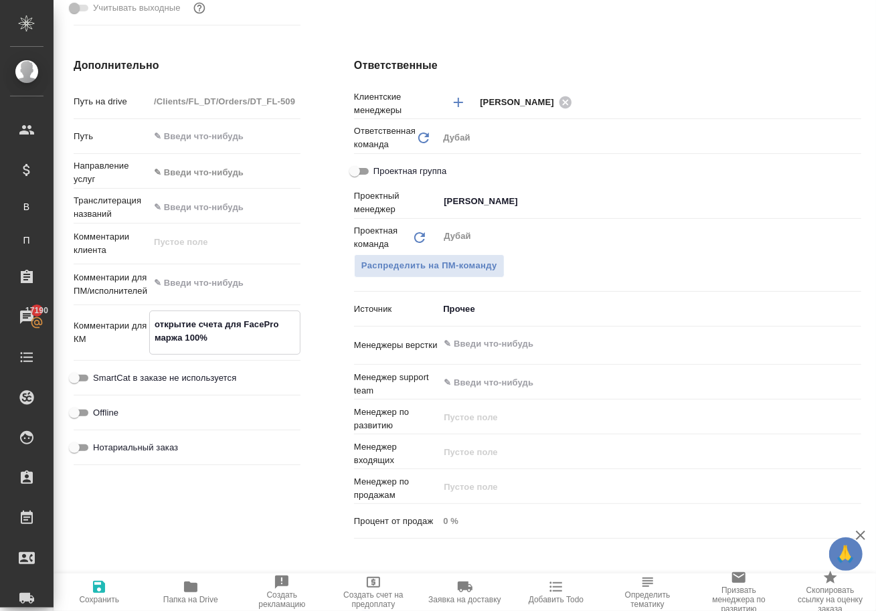
type textarea "открытие счета для FacePro маржа 100%"
type textarea "x"
click at [105, 590] on icon "button" at bounding box center [99, 587] width 12 height 12
type textarea "x"
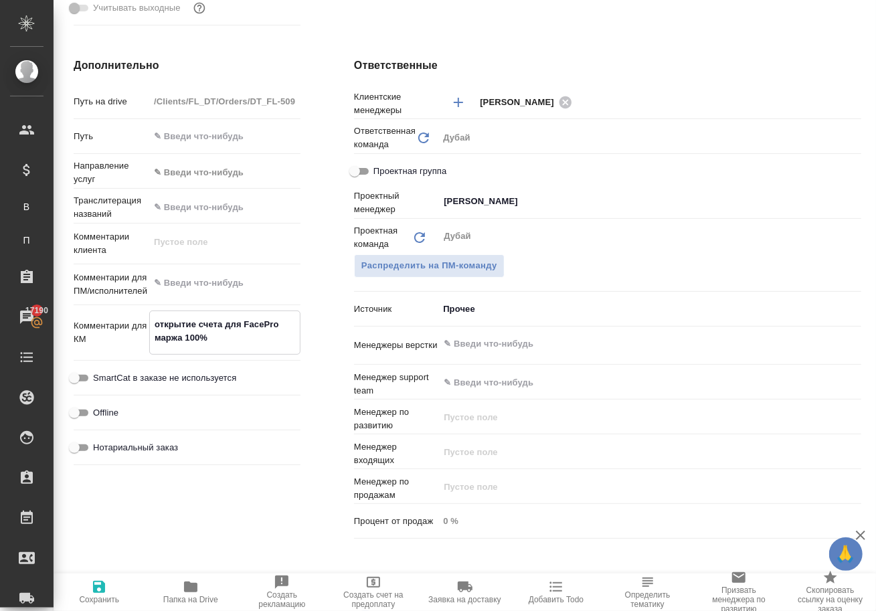
type textarea "x"
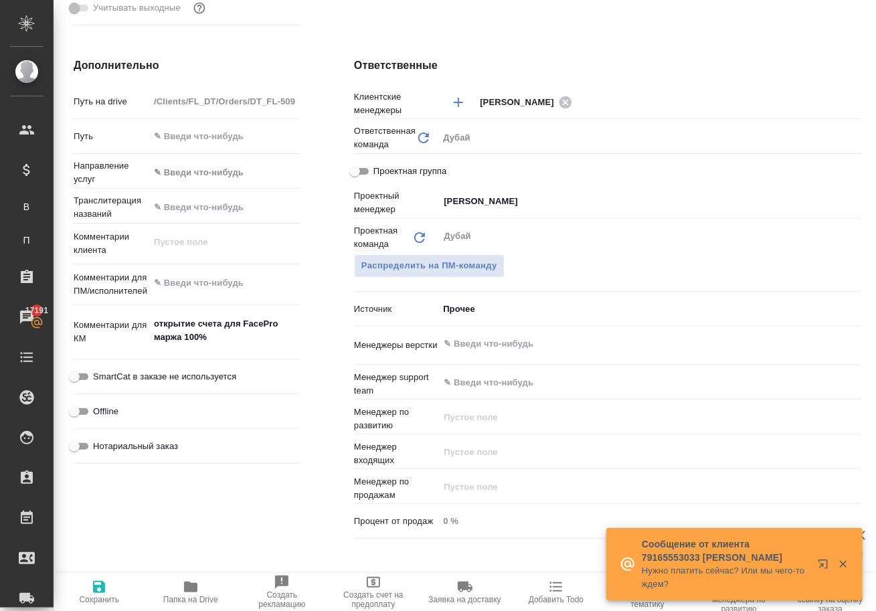
type textarea "x"
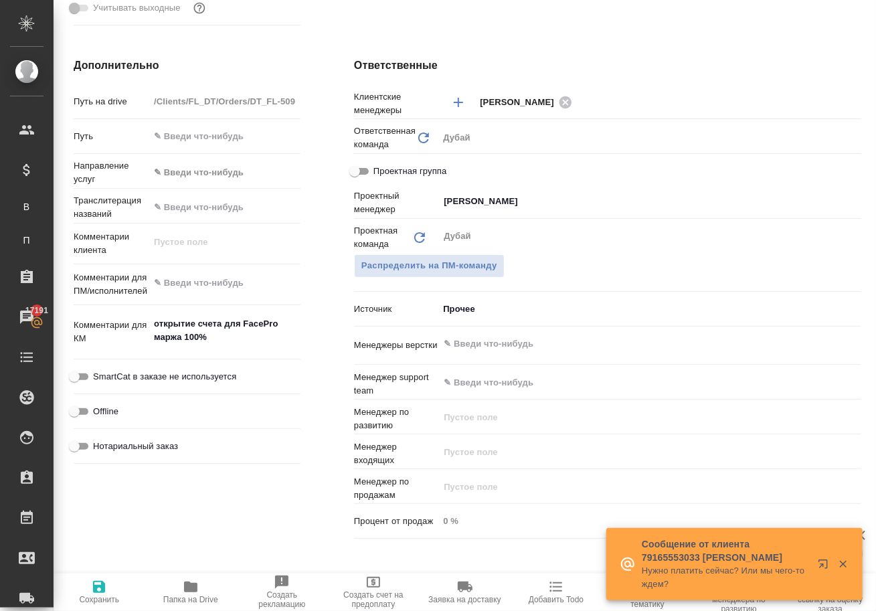
type textarea "x"
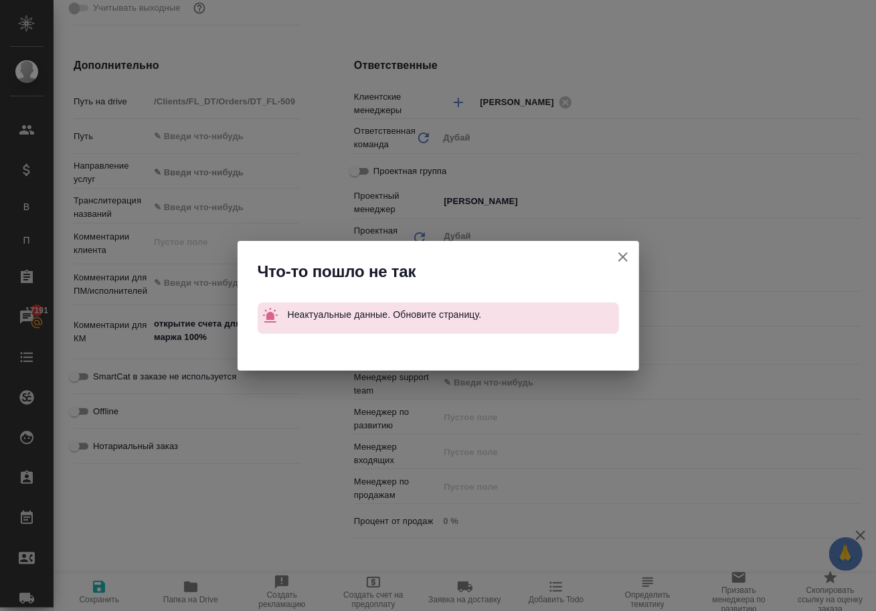
click at [620, 257] on icon "button" at bounding box center [623, 257] width 16 height 16
type textarea "x"
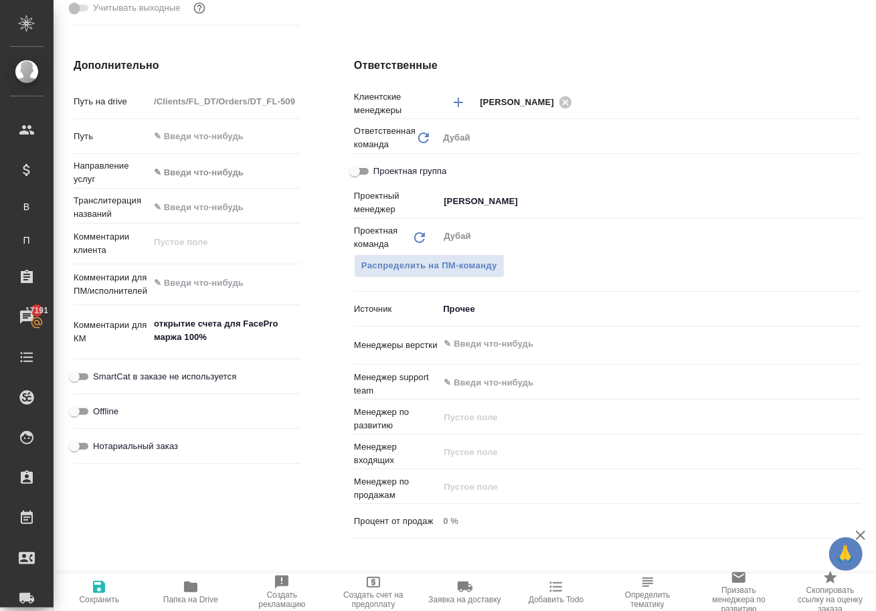
click at [97, 588] on icon "button" at bounding box center [99, 587] width 12 height 12
type textarea "x"
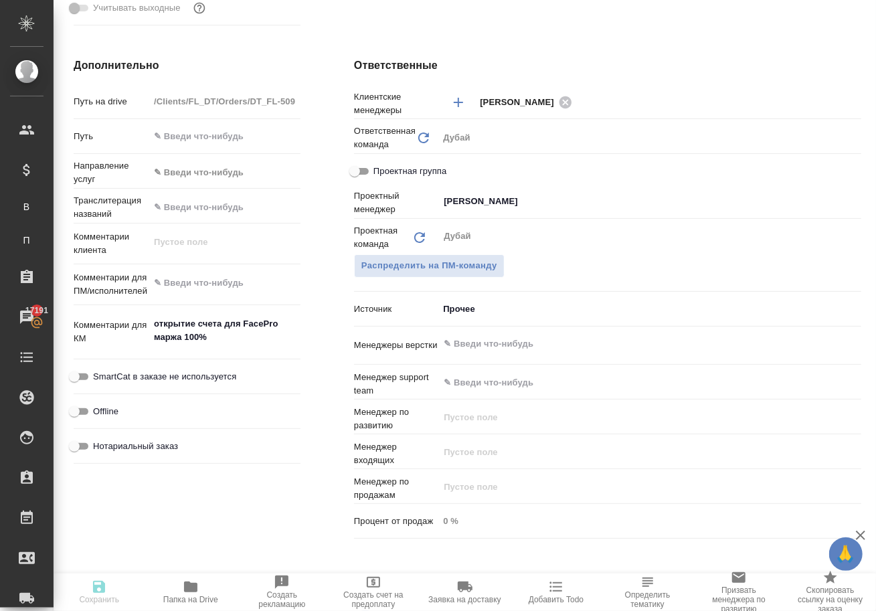
type textarea "x"
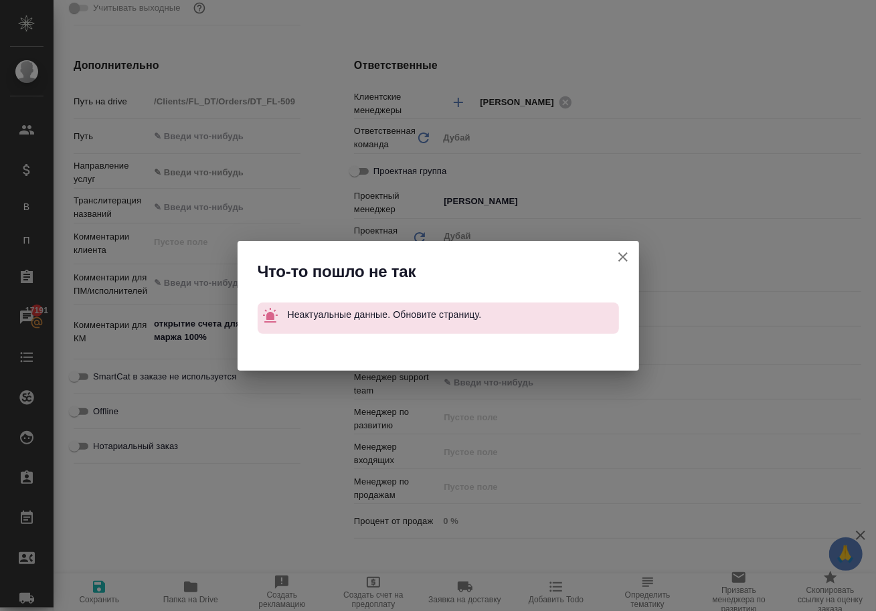
click at [617, 260] on icon "button" at bounding box center [623, 257] width 16 height 16
type textarea "x"
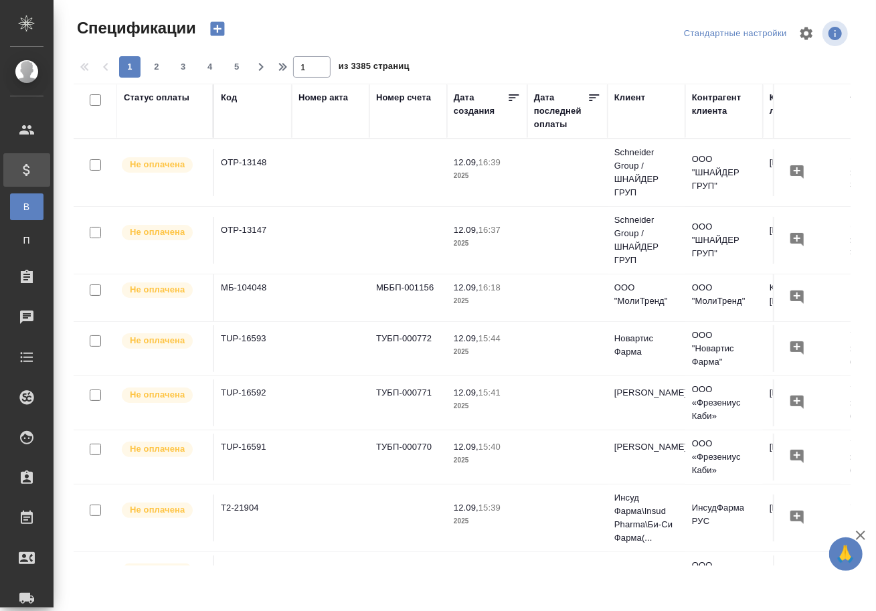
click at [222, 36] on icon "button" at bounding box center [217, 29] width 14 height 14
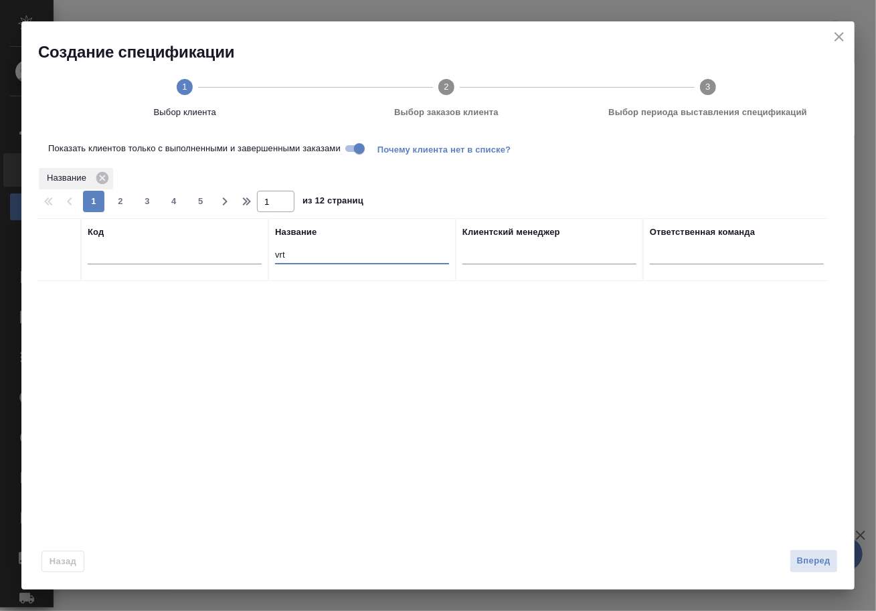
drag, startPoint x: 316, startPoint y: 257, endPoint x: 193, endPoint y: 248, distance: 122.8
click at [197, 248] on tr "Код Название vrt Клиентский менеджер Ответственная команда" at bounding box center [433, 249] width 793 height 63
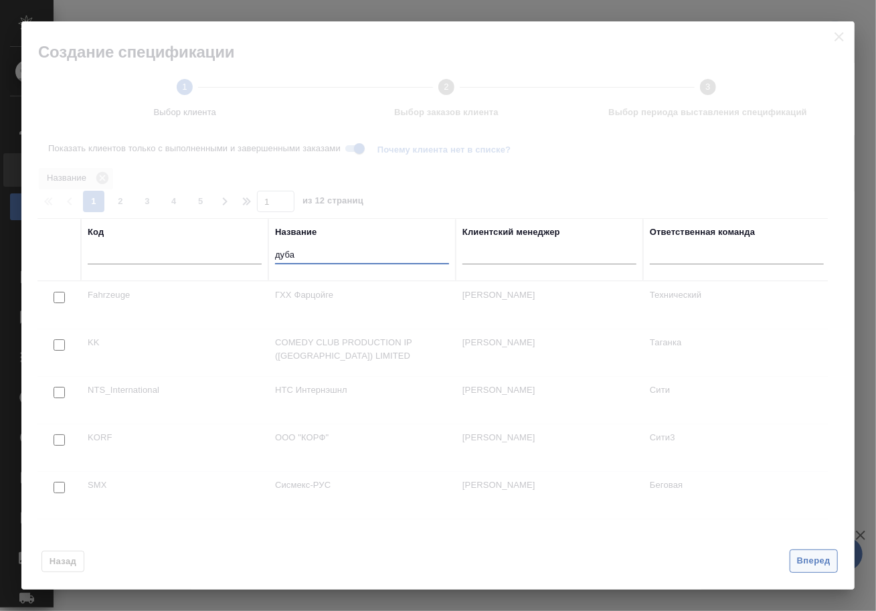
click at [810, 561] on span "Вперед" at bounding box center [813, 561] width 33 height 15
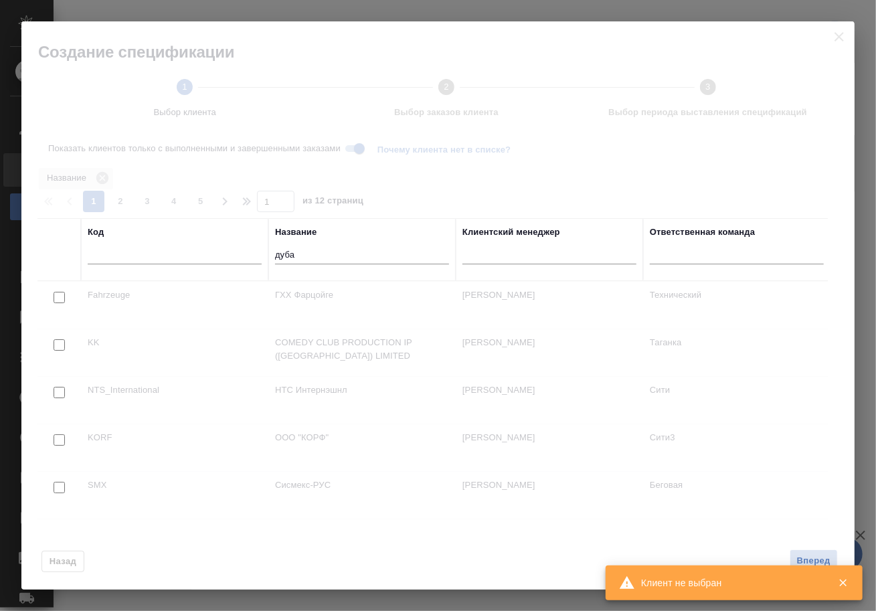
click at [357, 308] on div at bounding box center [437, 405] width 833 height 367
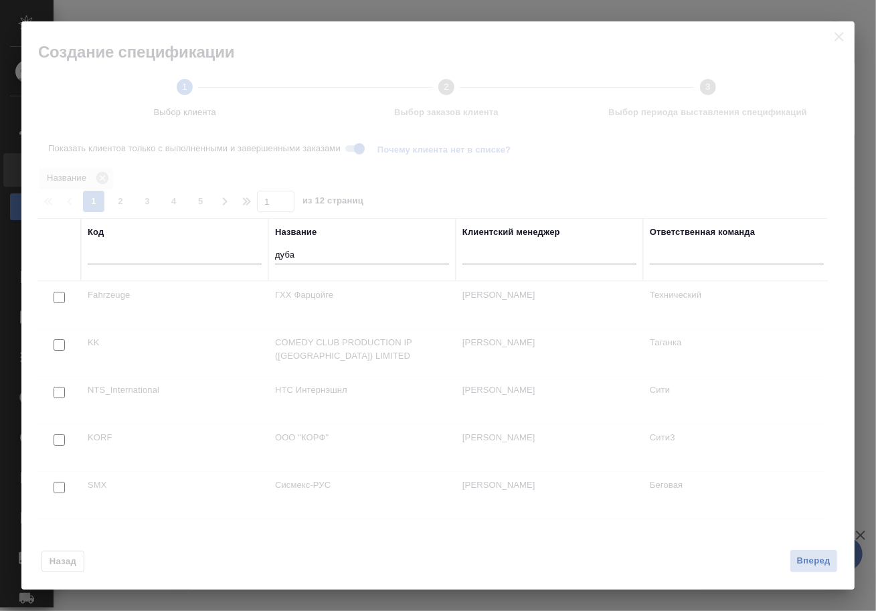
click at [314, 255] on input "дуба" at bounding box center [362, 256] width 174 height 17
type input "д"
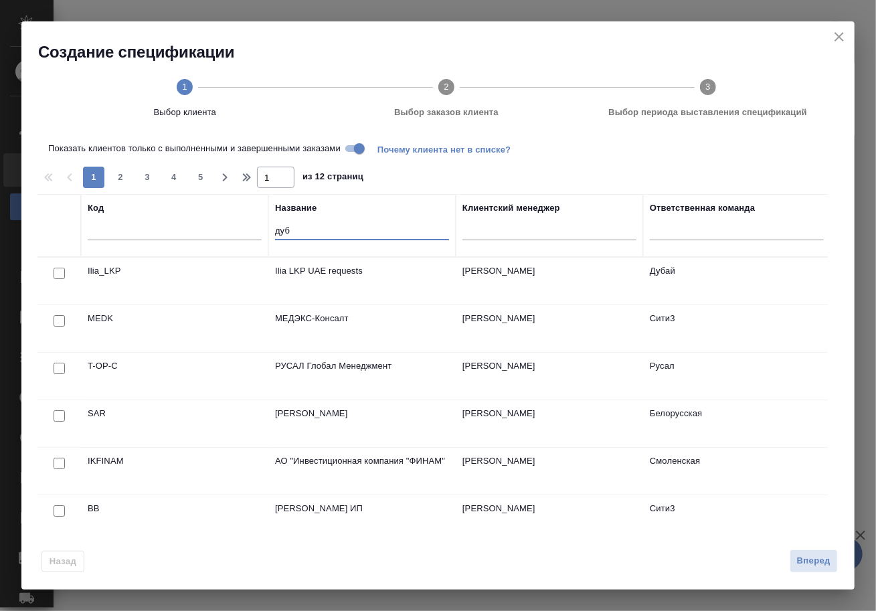
type input "дуба"
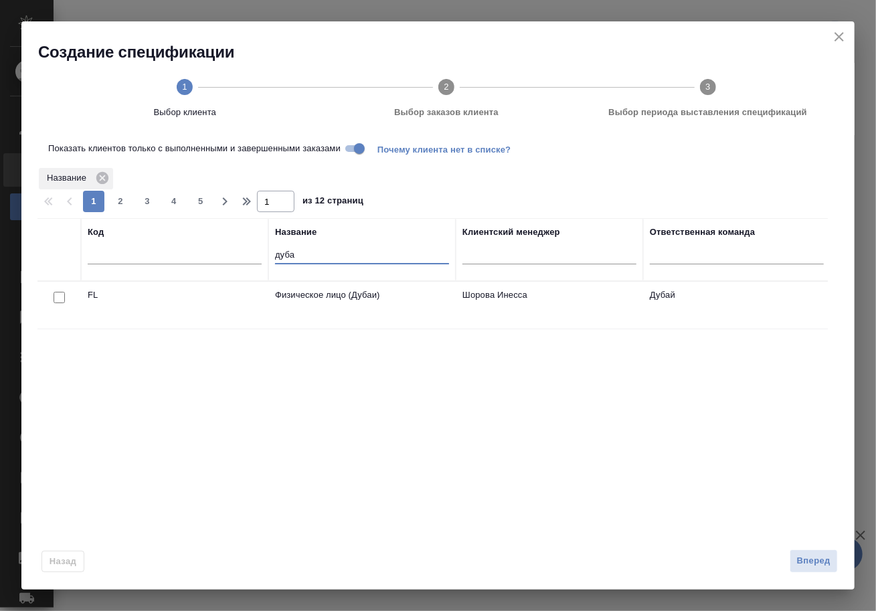
click at [62, 296] on div at bounding box center [59, 297] width 30 height 19
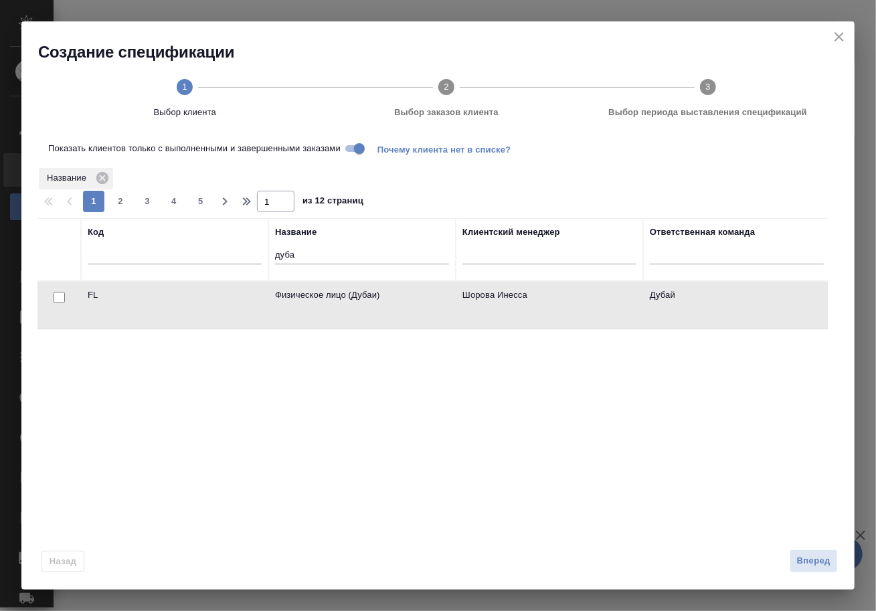
click at [57, 303] on input "checkbox" at bounding box center [59, 297] width 11 height 11
checkbox input "true"
click at [799, 568] on span "Вперед" at bounding box center [813, 561] width 33 height 15
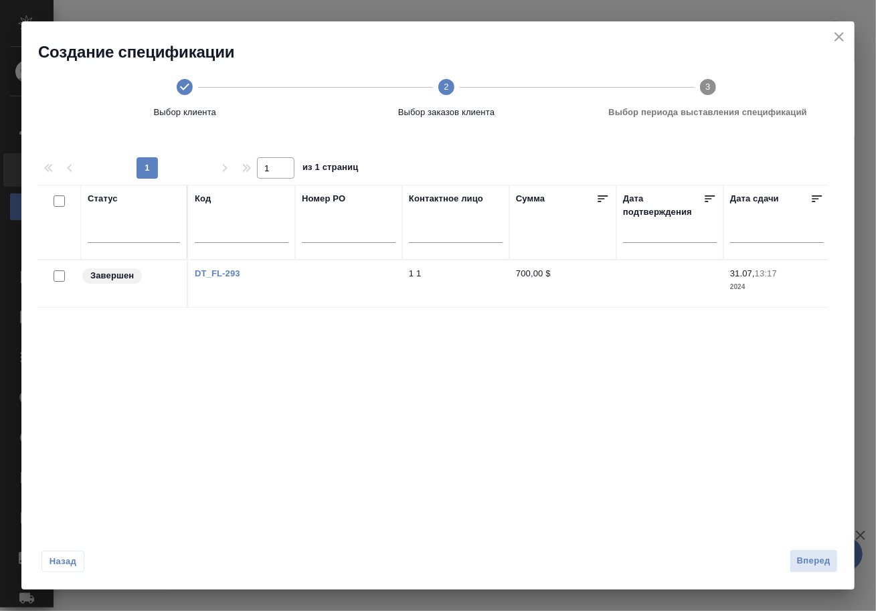
click at [67, 562] on span "Назад" at bounding box center [63, 561] width 28 height 13
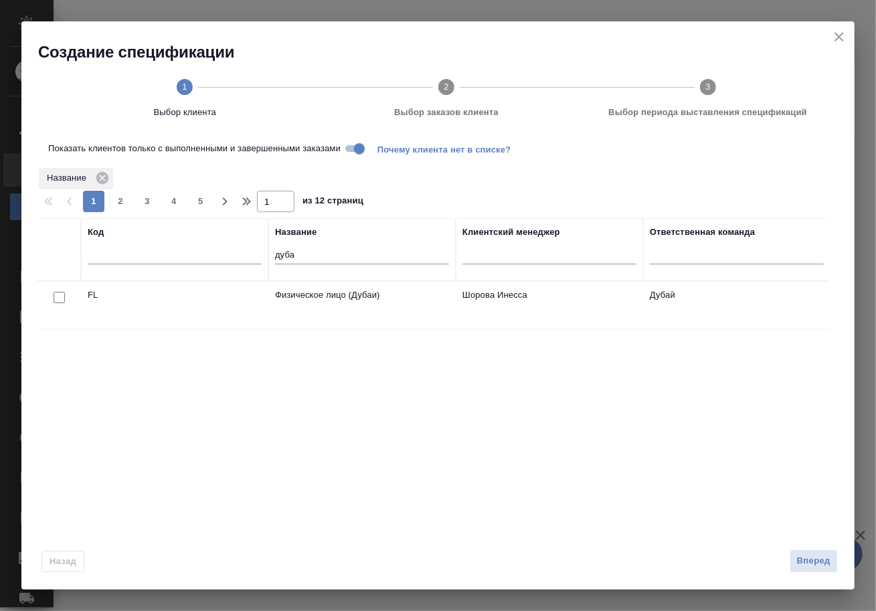
click at [365, 157] on input "Показать клиентов только с выполненными и завершенными заказами" at bounding box center [359, 149] width 48 height 16
click at [58, 303] on input "checkbox" at bounding box center [59, 297] width 11 height 11
checkbox input "true"
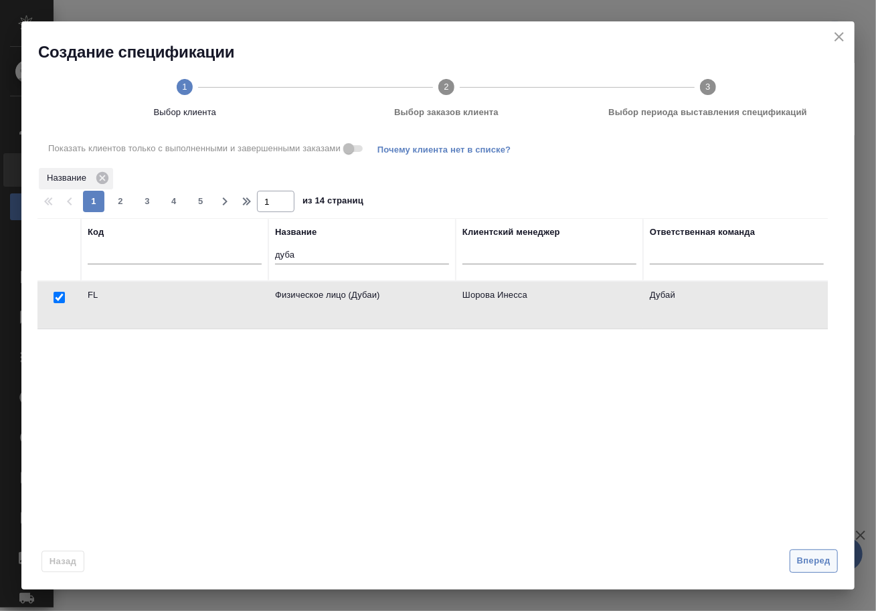
click at [810, 565] on span "Вперед" at bounding box center [813, 561] width 33 height 15
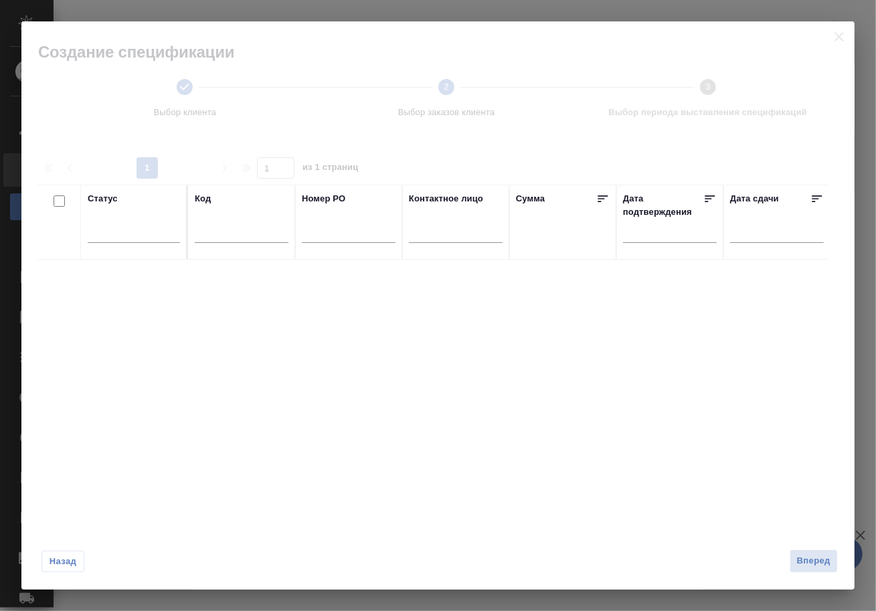
click at [252, 236] on input "text" at bounding box center [242, 234] width 94 height 17
type input "дуба"
click at [62, 560] on span "Назад" at bounding box center [63, 561] width 28 height 13
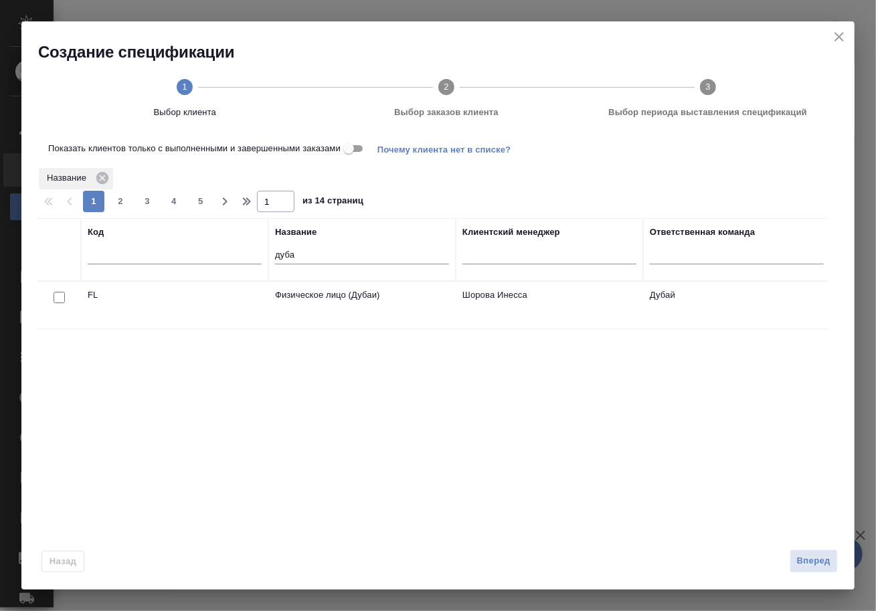
click at [60, 303] on input "checkbox" at bounding box center [59, 297] width 11 height 11
checkbox input "true"
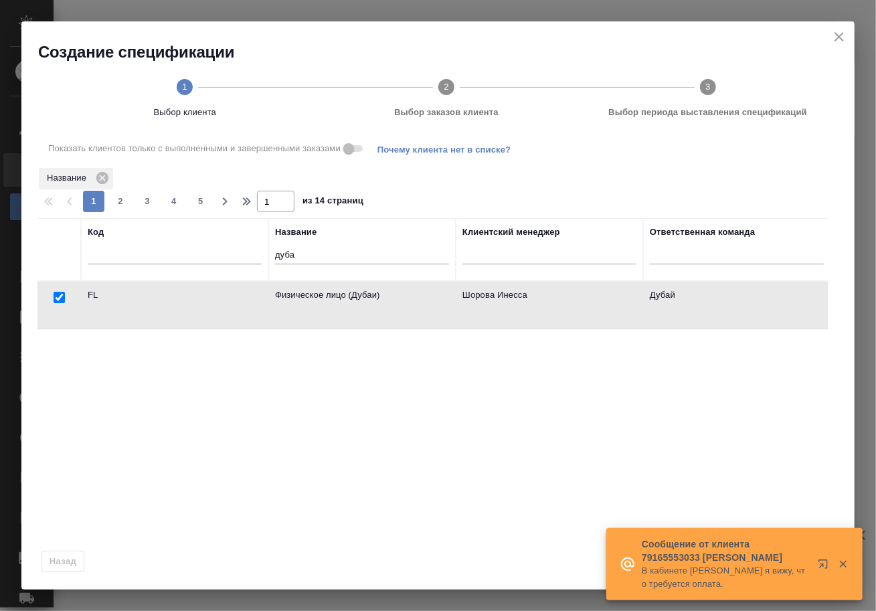
click at [849, 561] on icon "button" at bounding box center [843, 564] width 12 height 12
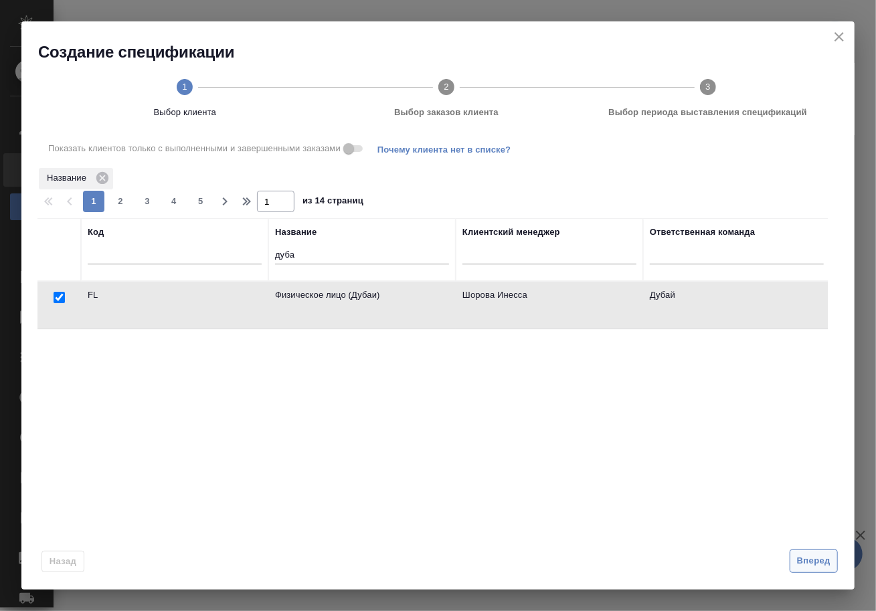
click at [815, 562] on span "Вперед" at bounding box center [813, 561] width 33 height 15
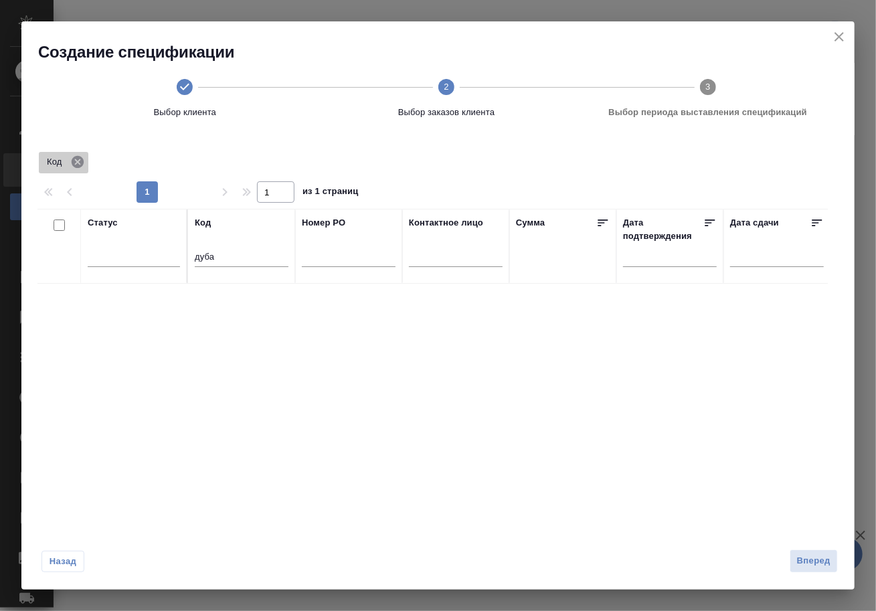
click at [78, 163] on icon at bounding box center [78, 162] width 12 height 12
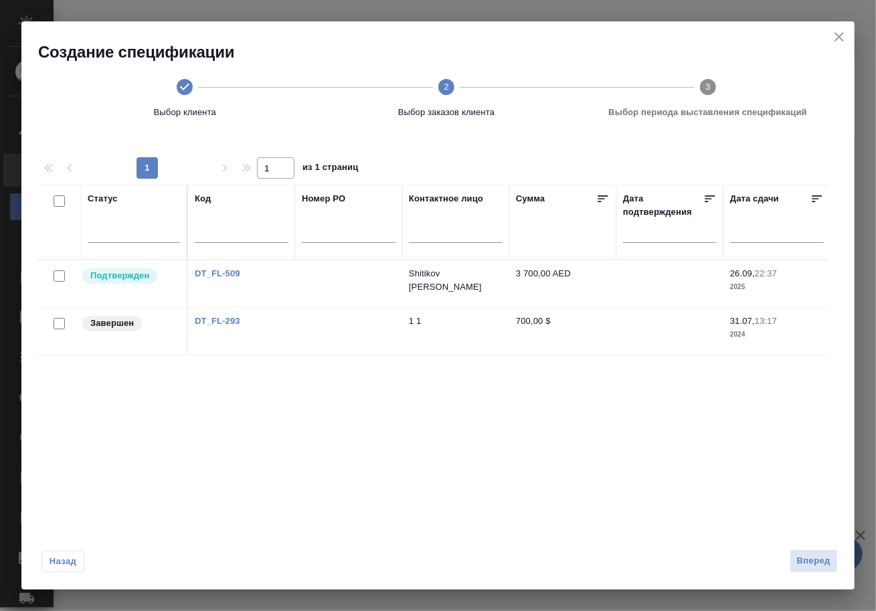
click at [59, 281] on input "checkbox" at bounding box center [59, 275] width 11 height 11
checkbox input "true"
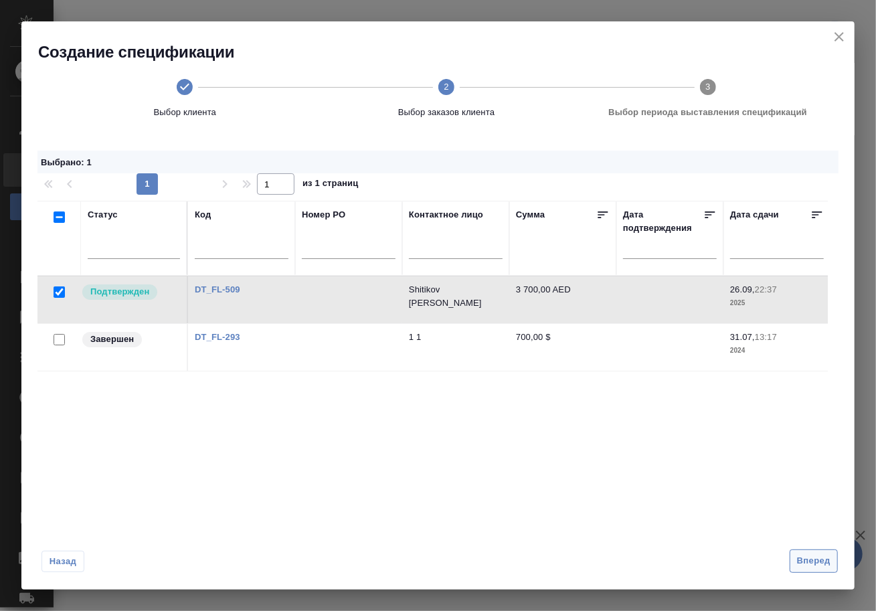
click at [819, 558] on span "Вперед" at bounding box center [813, 561] width 33 height 15
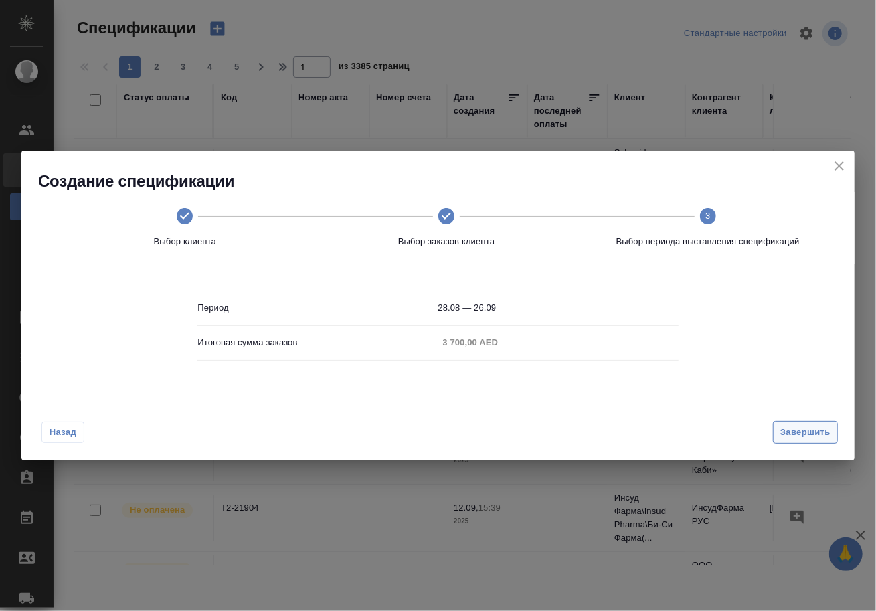
click at [793, 434] on span "Завершить" at bounding box center [805, 432] width 50 height 15
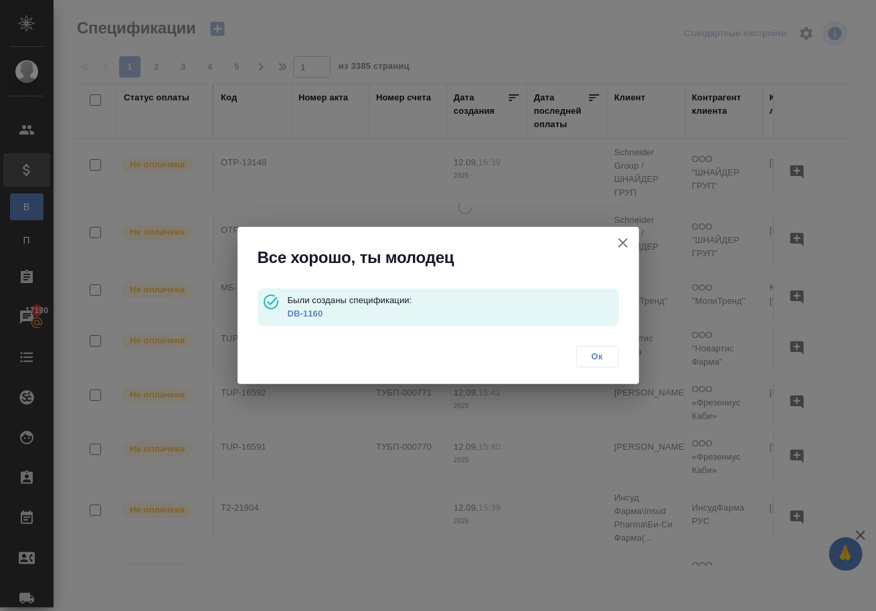
click at [315, 313] on link "DB-1160" at bounding box center [305, 314] width 35 height 10
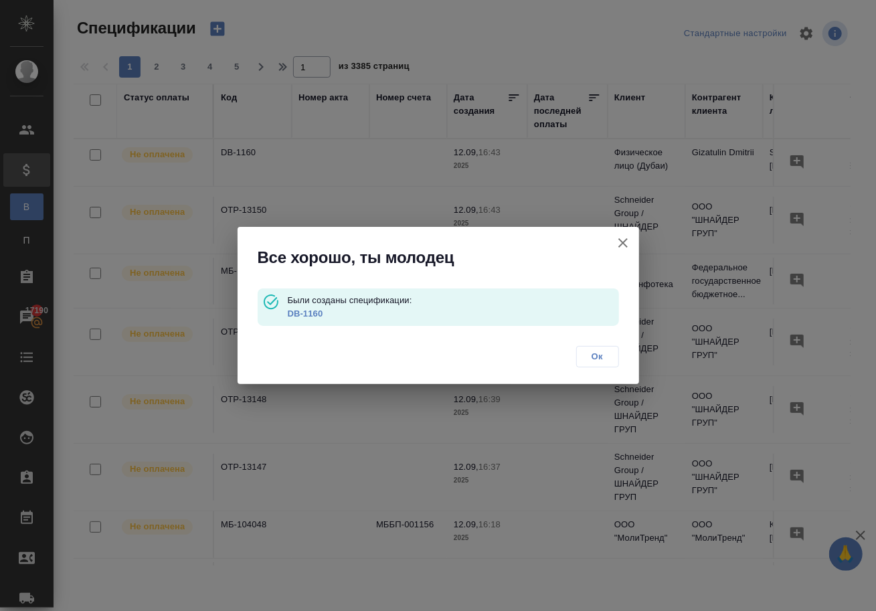
click at [621, 241] on icon "button" at bounding box center [623, 243] width 16 height 16
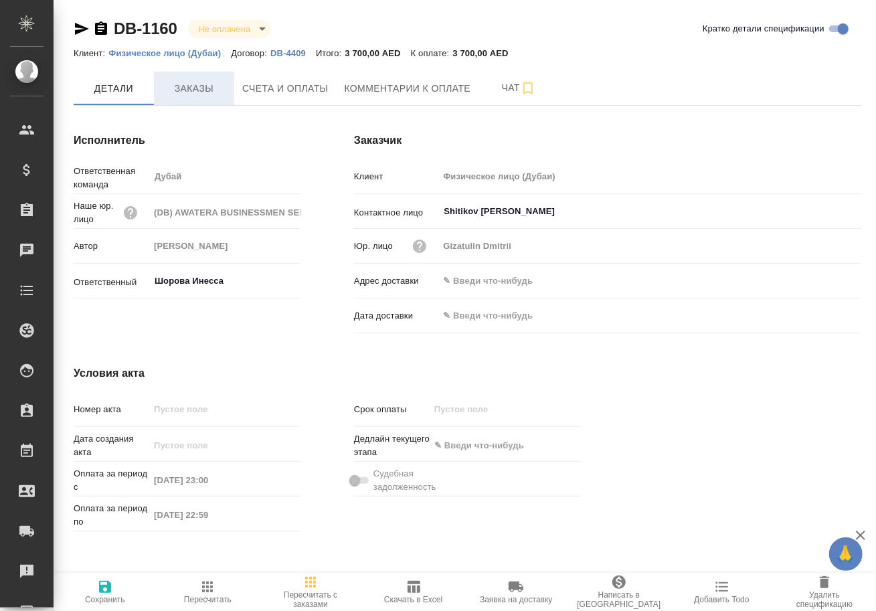
click at [215, 91] on span "Заказы" at bounding box center [194, 88] width 64 height 17
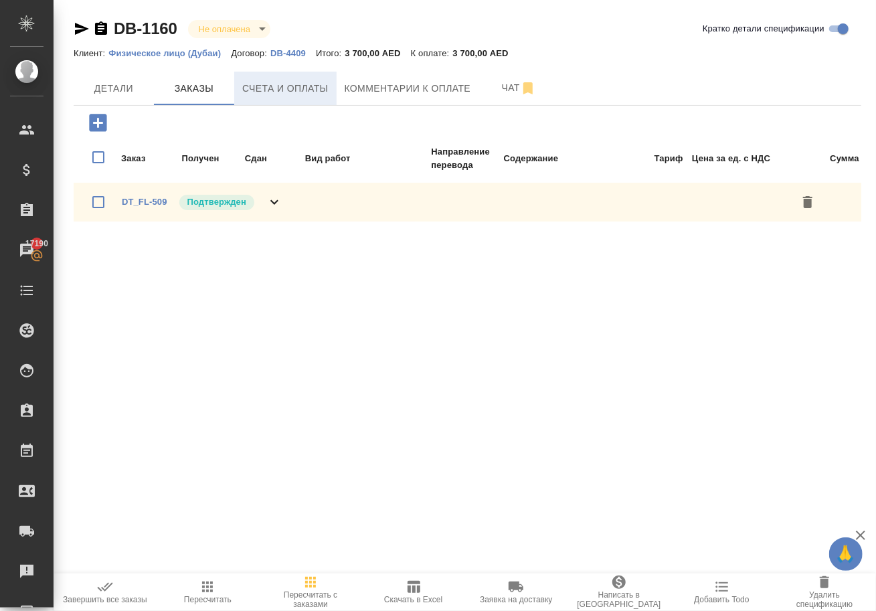
click at [274, 94] on span "Счета и оплаты" at bounding box center [285, 88] width 86 height 17
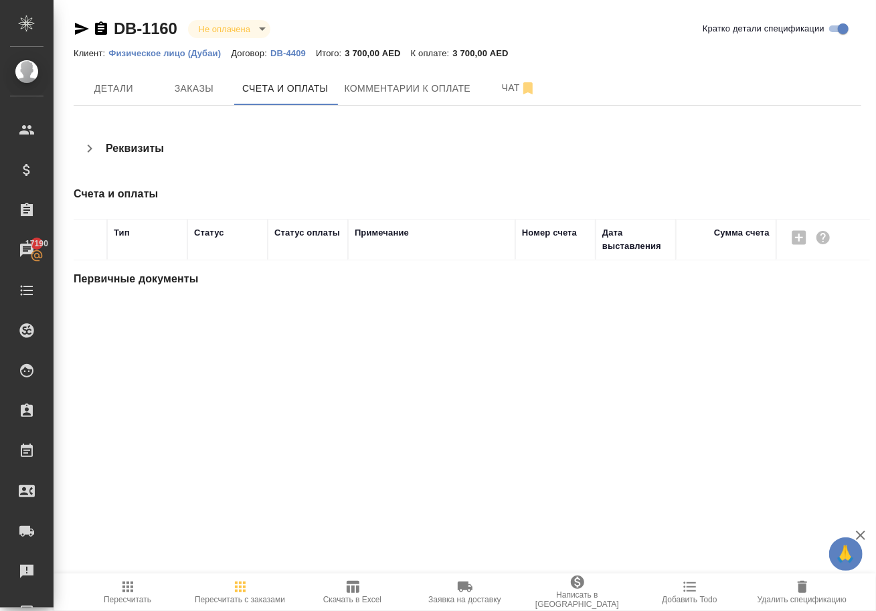
click at [274, 94] on span "Счета и оплаты" at bounding box center [285, 88] width 86 height 17
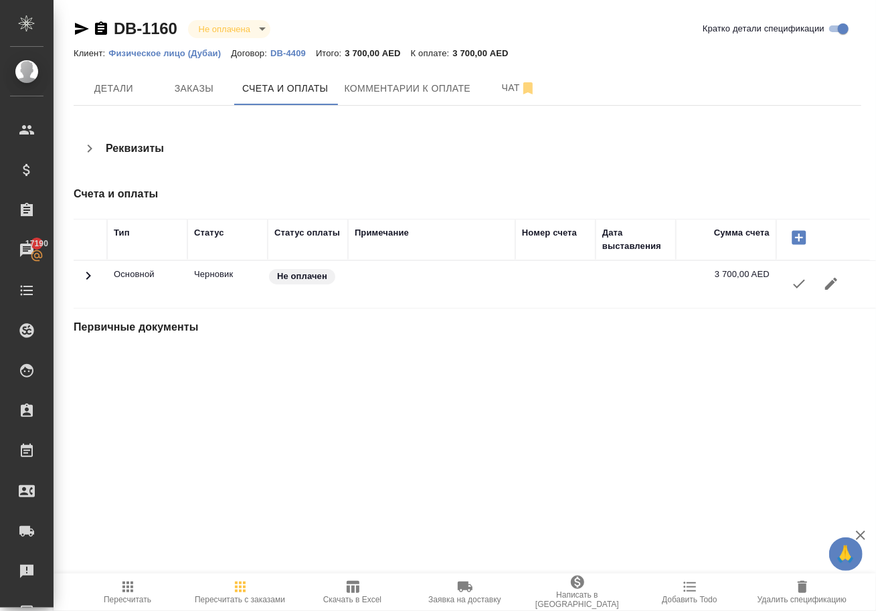
click at [796, 292] on icon "button" at bounding box center [799, 284] width 16 height 16
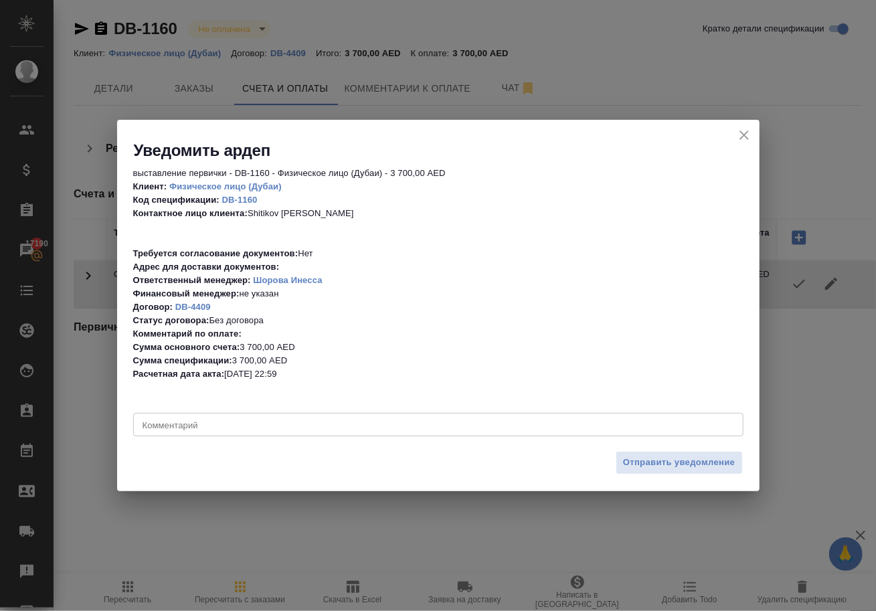
click at [609, 426] on textarea at bounding box center [439, 424] width 592 height 9
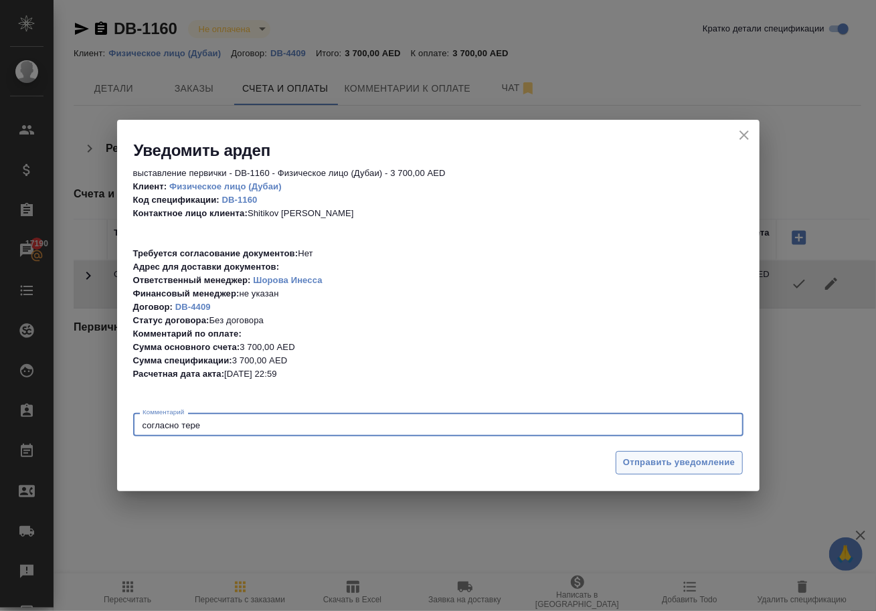
type textarea "согласно тере"
click at [703, 463] on span "Отправить уведомление" at bounding box center [679, 462] width 112 height 15
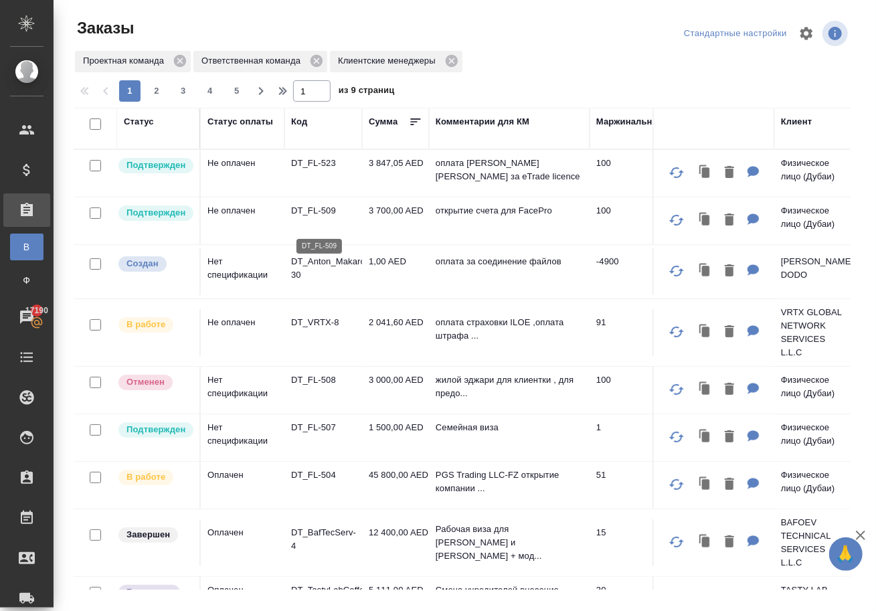
click at [317, 218] on p "DT_FL-509" at bounding box center [323, 210] width 64 height 13
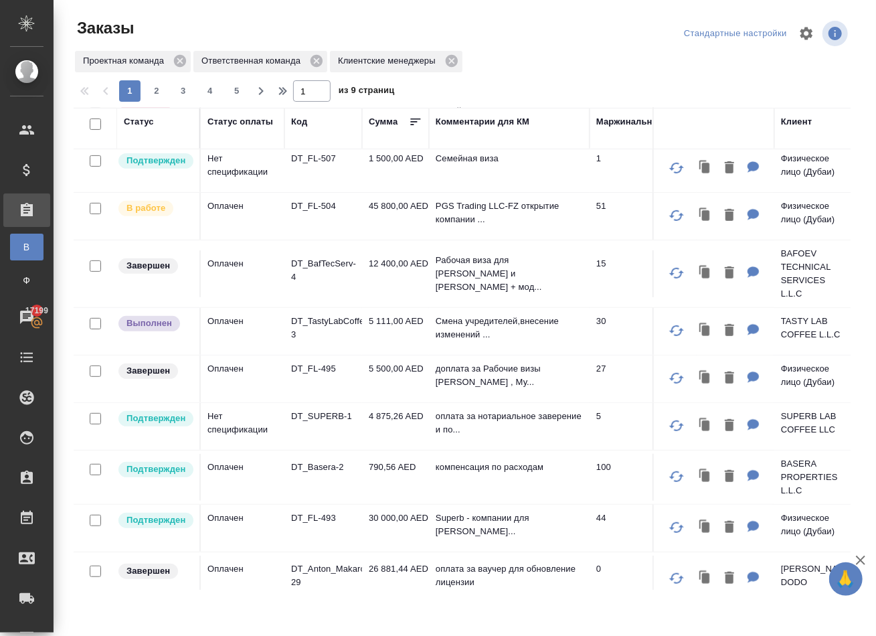
scroll to position [268, 0]
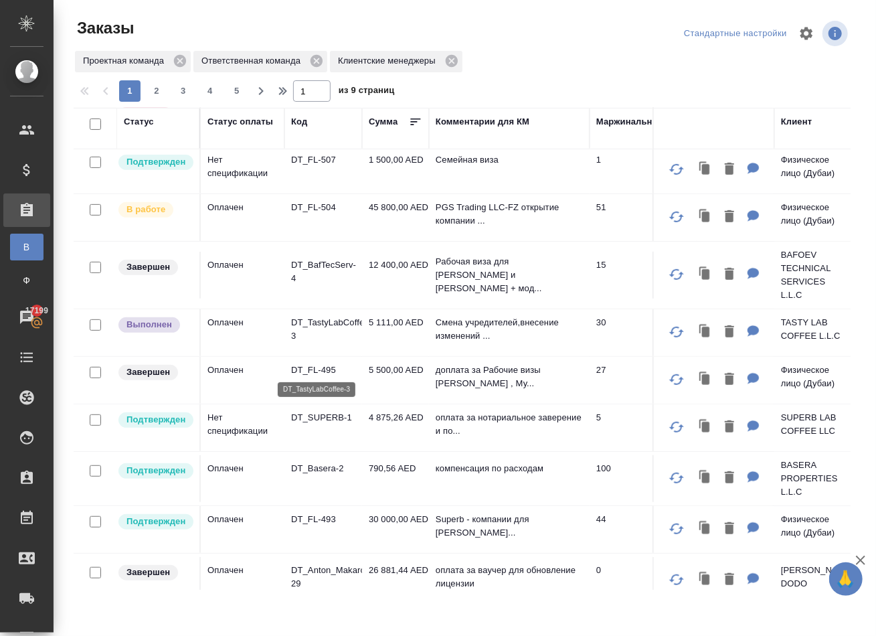
click at [322, 343] on p "DT_TastyLabCoffee-3" at bounding box center [323, 329] width 64 height 27
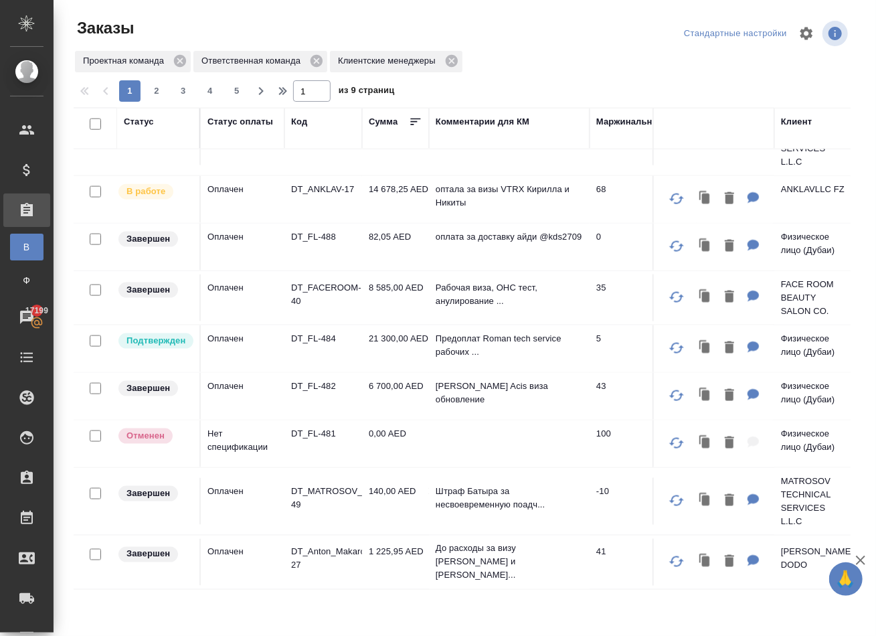
scroll to position [0, 0]
click at [161, 92] on span "2" at bounding box center [156, 90] width 21 height 13
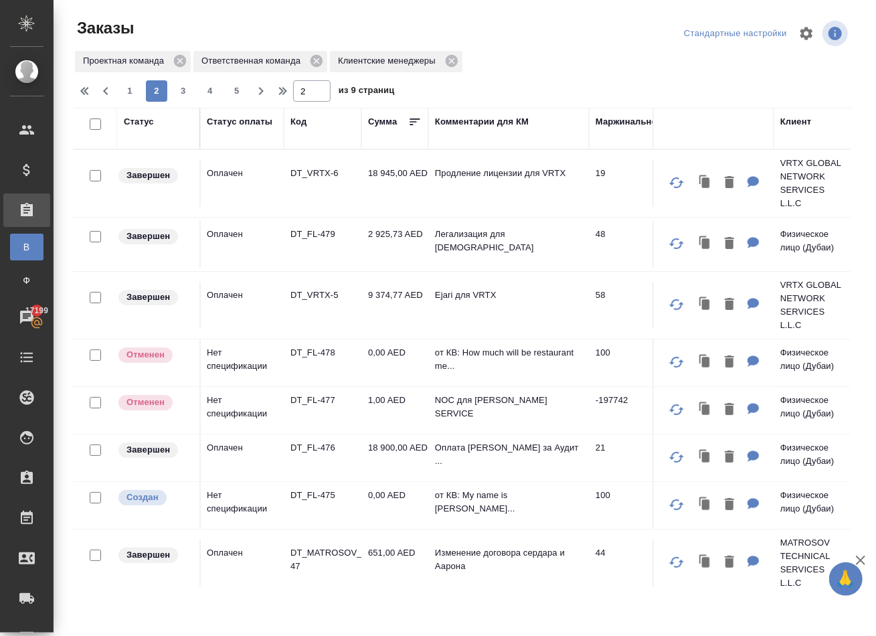
scroll to position [0, 1]
click at [191, 97] on span "3" at bounding box center [183, 90] width 21 height 13
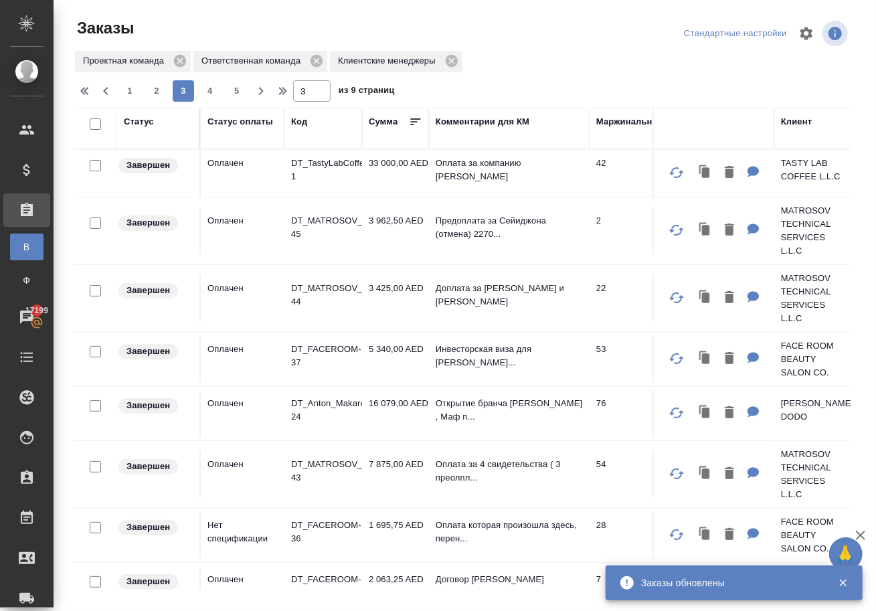
scroll to position [0, 0]
click at [141, 98] on span "1" at bounding box center [129, 90] width 21 height 13
type input "1"
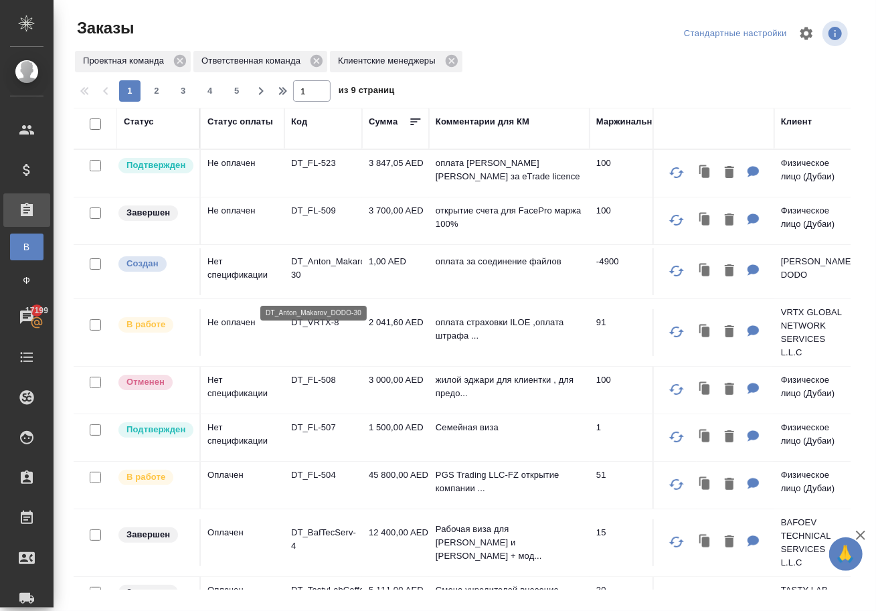
click at [339, 271] on p "DT_Anton_Makarov_DODO-30" at bounding box center [323, 268] width 64 height 27
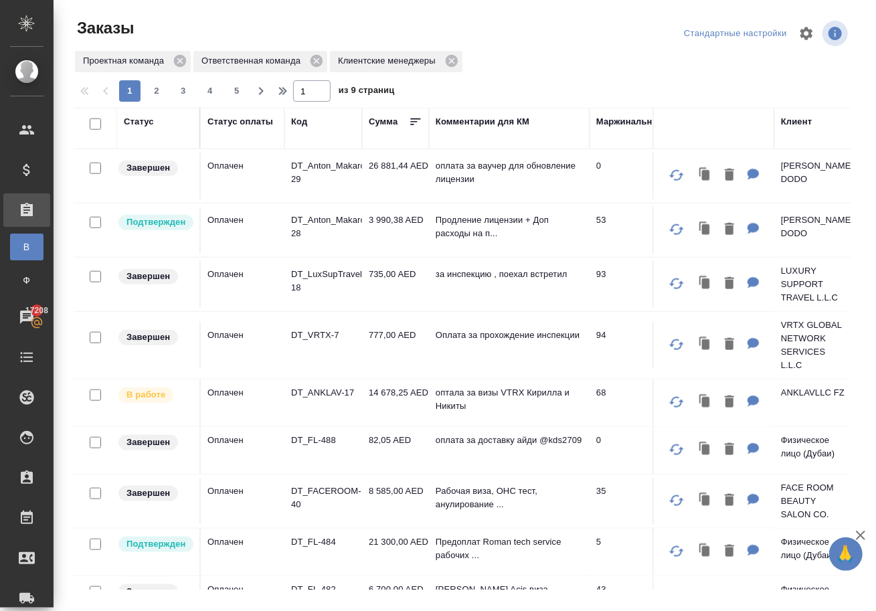
scroll to position [662, 0]
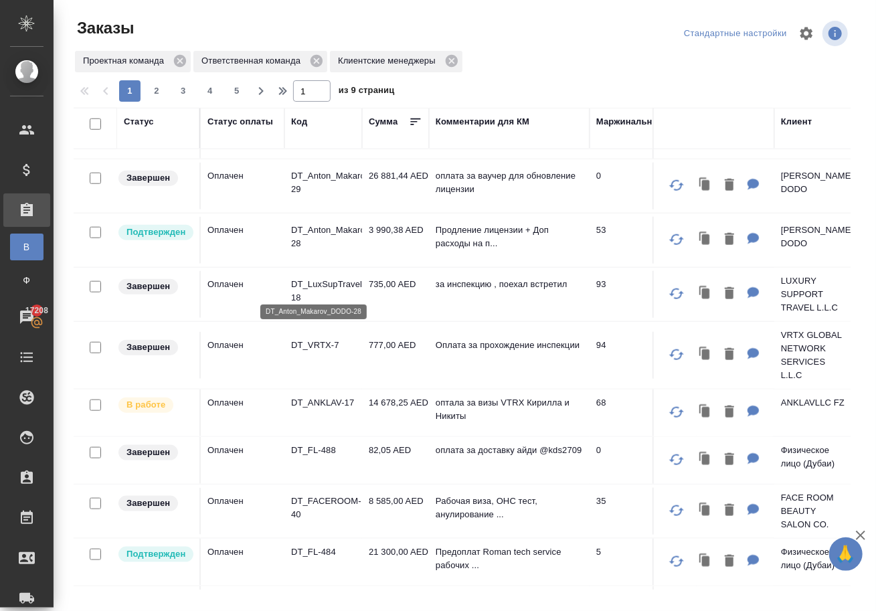
click at [308, 250] on p "DT_Anton_Makarov_DODO-28" at bounding box center [323, 237] width 64 height 27
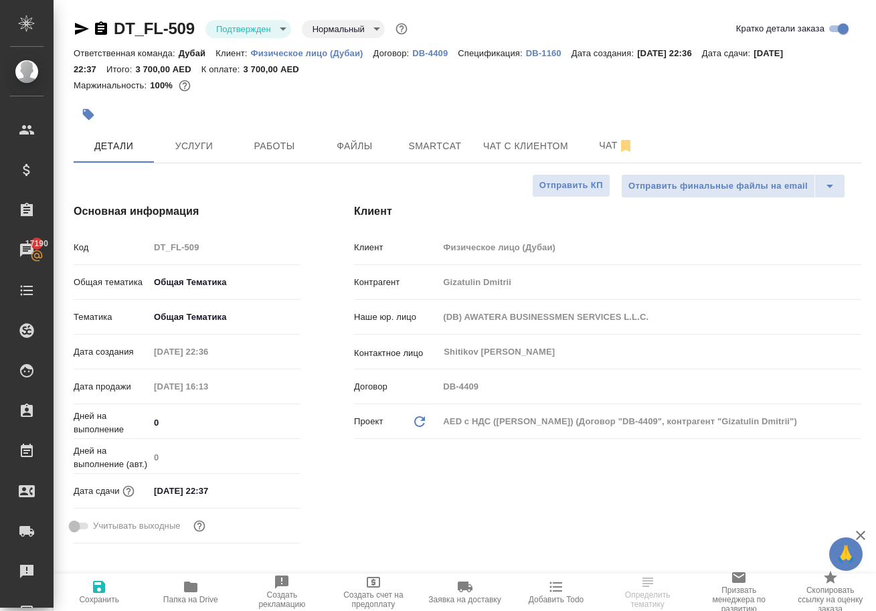
select select "RU"
type textarea "x"
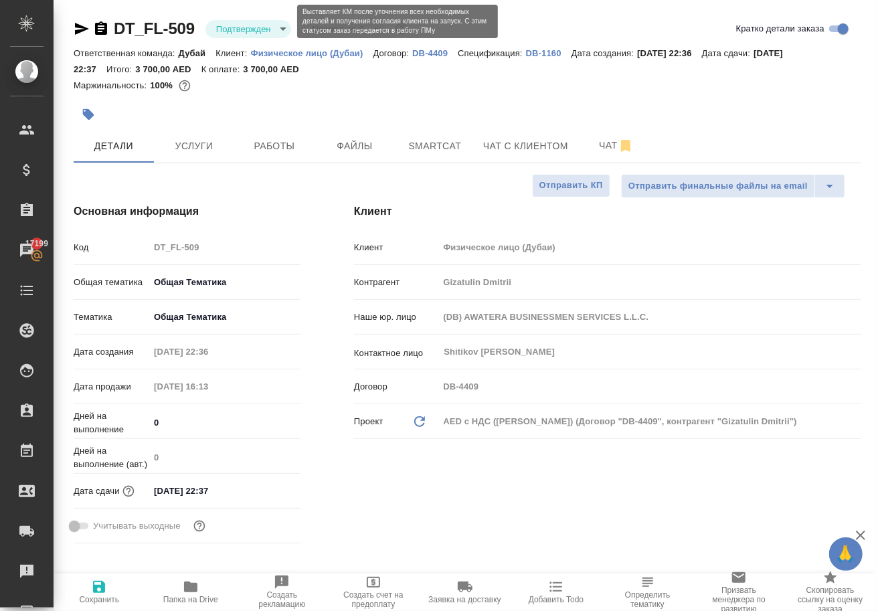
click at [282, 27] on body "🙏 .cls-1 fill:#fff; AWATERA Solokha Petro Клиенты Спецификации Заказы 17199 Чат…" at bounding box center [438, 305] width 876 height 611
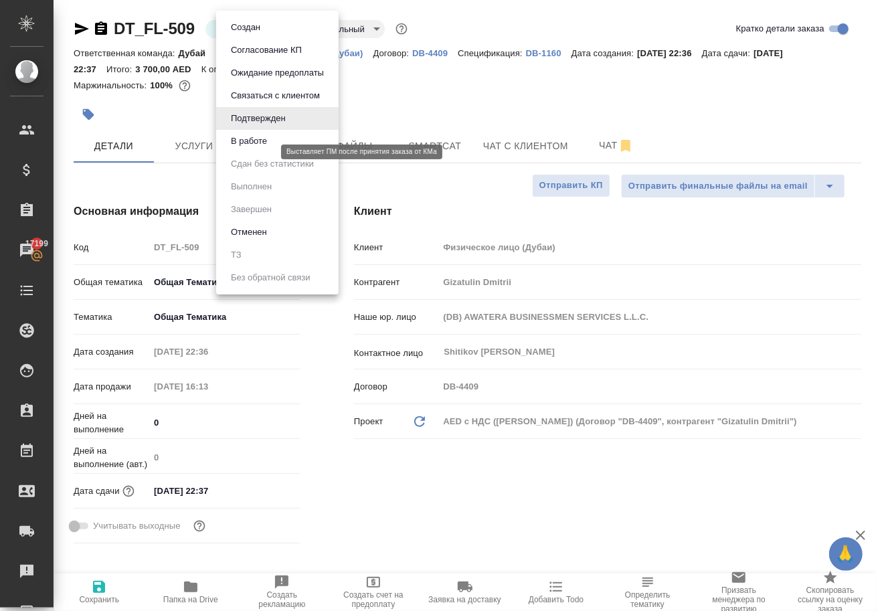
click at [265, 149] on button "В работе" at bounding box center [249, 141] width 44 height 15
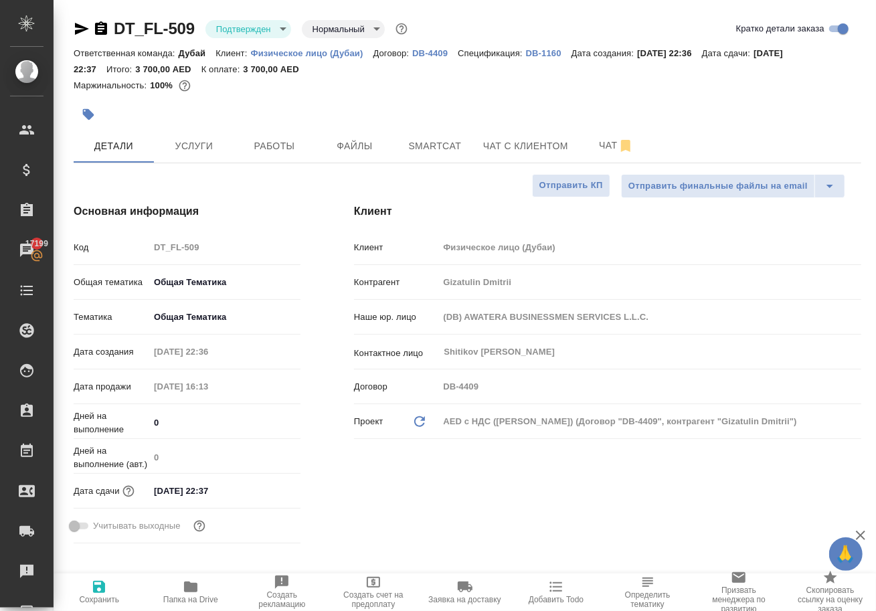
type textarea "x"
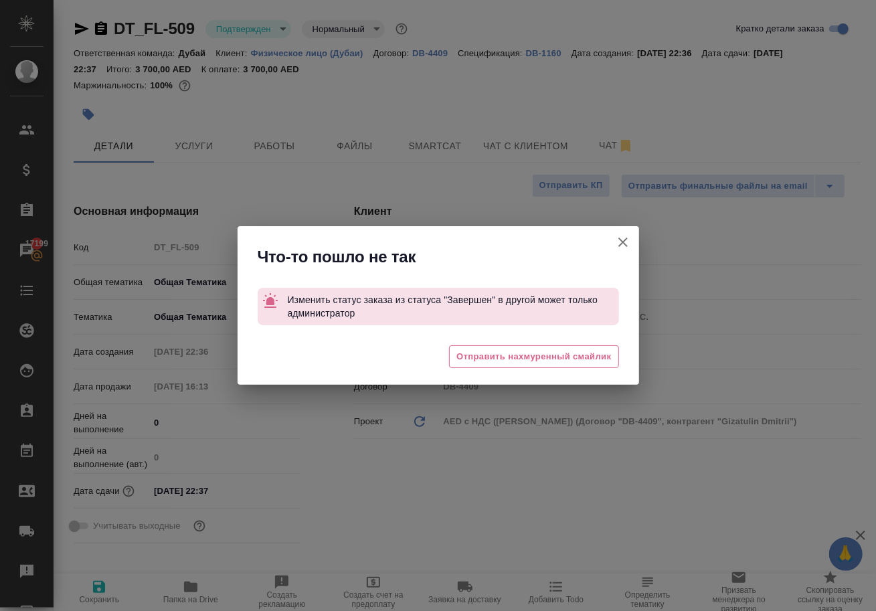
click at [622, 240] on icon "button" at bounding box center [623, 242] width 16 height 16
type textarea "x"
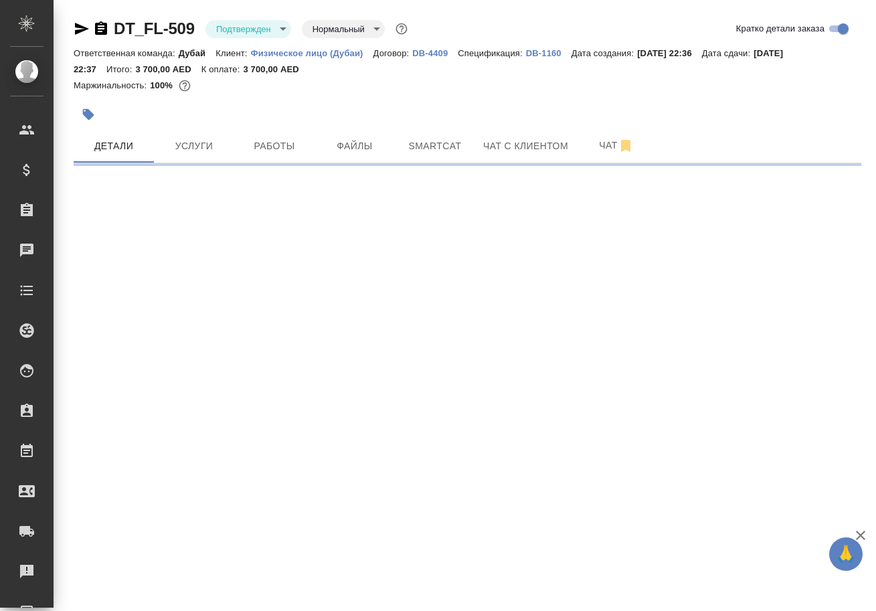
scroll to position [3, 0]
select select "RU"
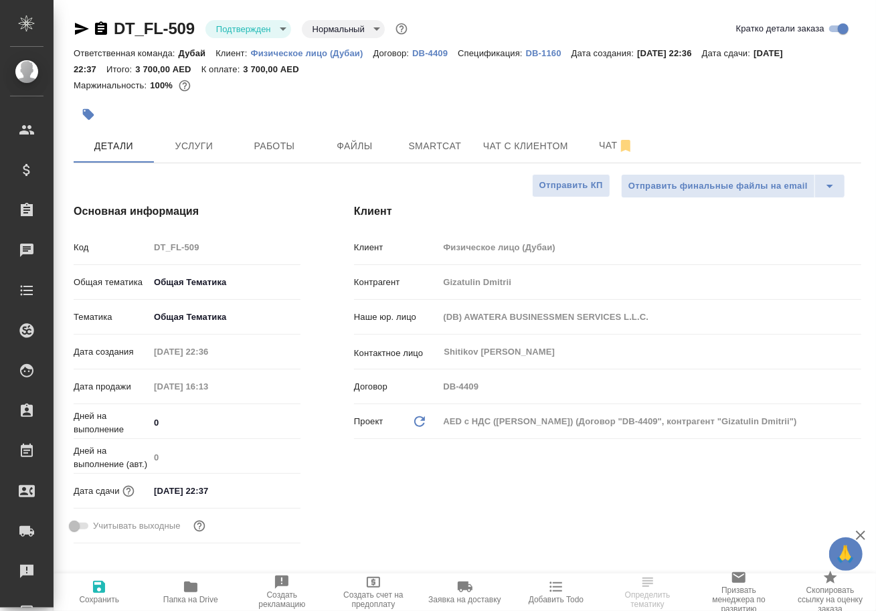
scroll to position [0, 0]
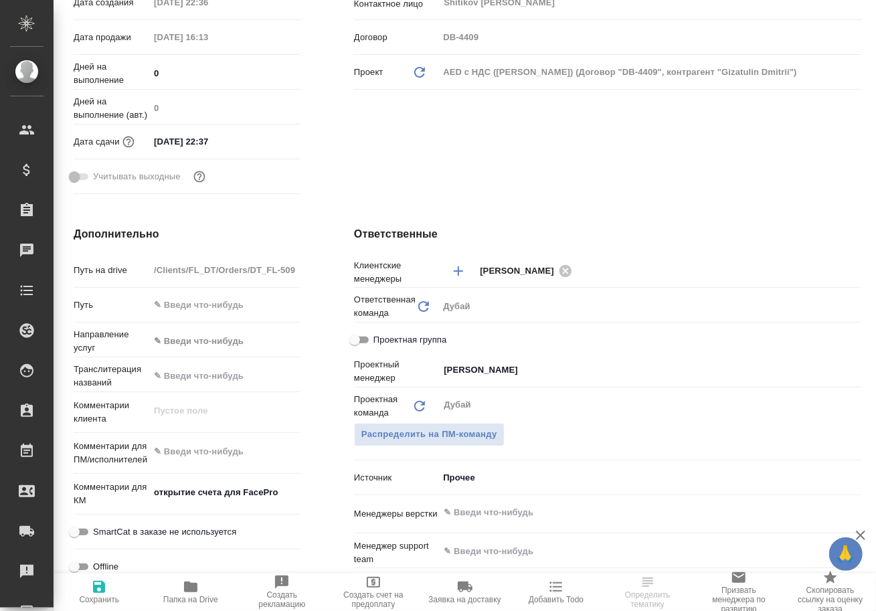
type textarea "x"
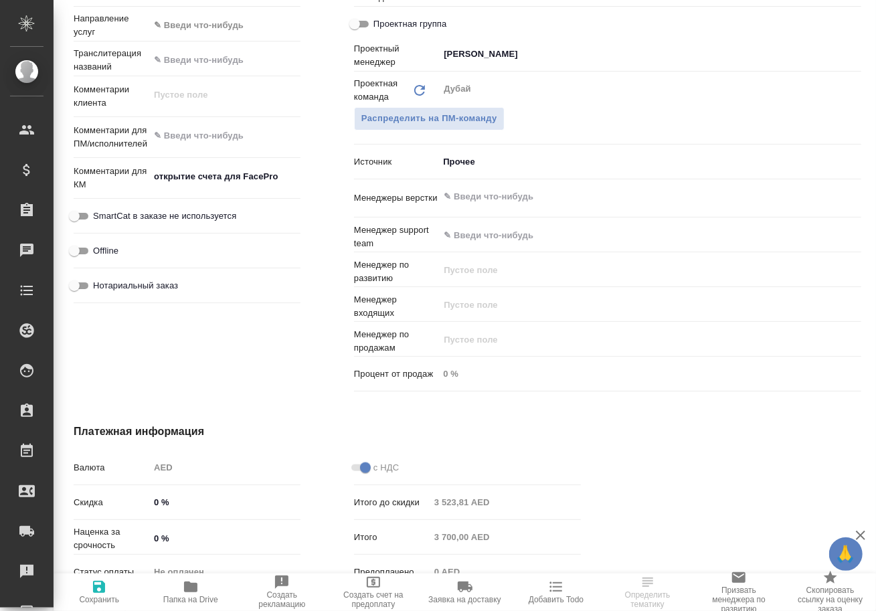
scroll to position [724, 0]
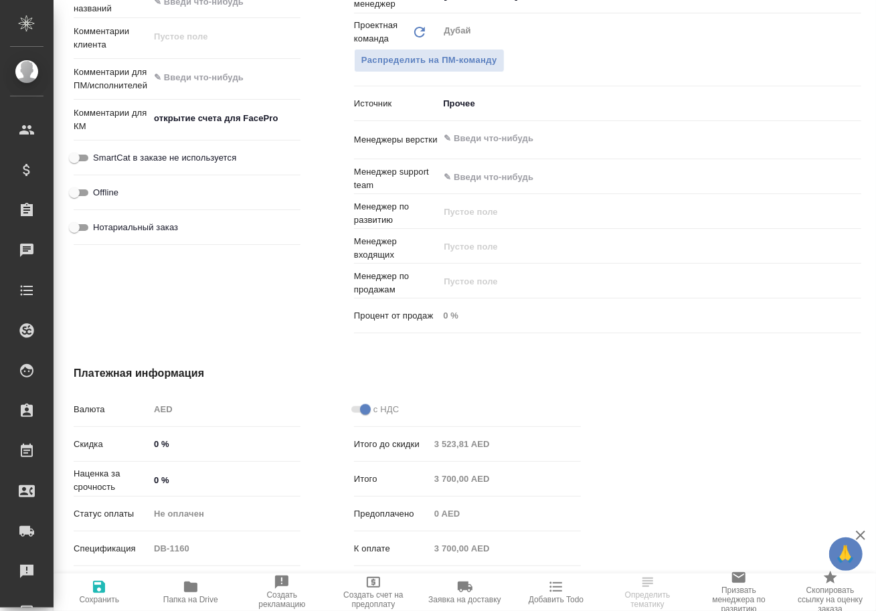
click at [282, 135] on div "открытие счета для FacePro x" at bounding box center [224, 119] width 151 height 29
type textarea "x"
click at [284, 131] on textarea "открытие счета для FacePro" at bounding box center [225, 119] width 150 height 23
type textarea "x"
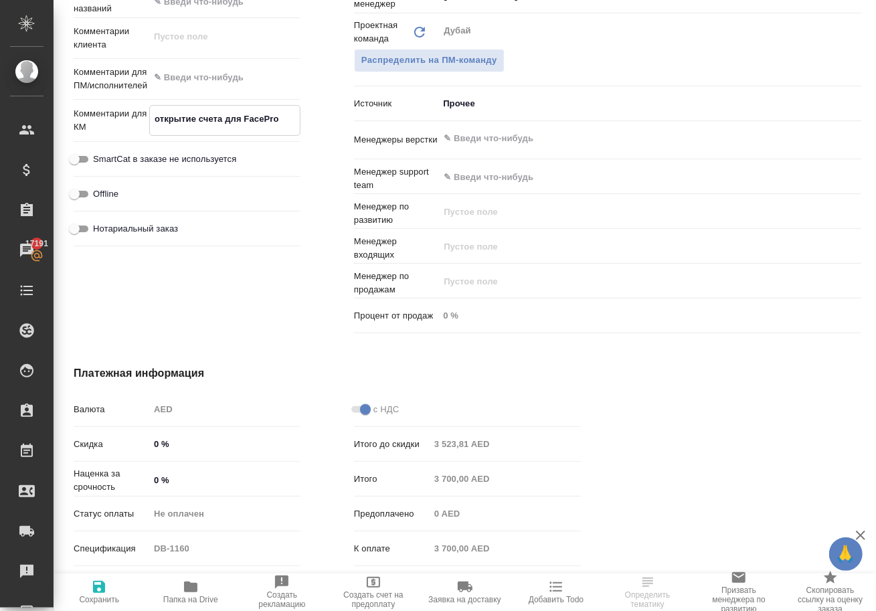
type textarea "открытие счета для FacePro"
type textarea "x"
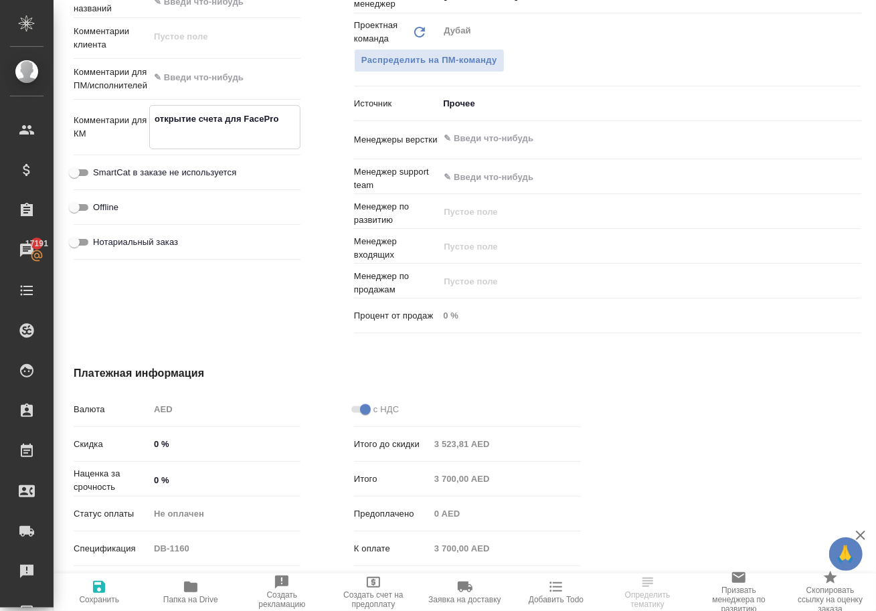
type textarea "x"
type textarea "открытие счета для FacePro м"
type textarea "x"
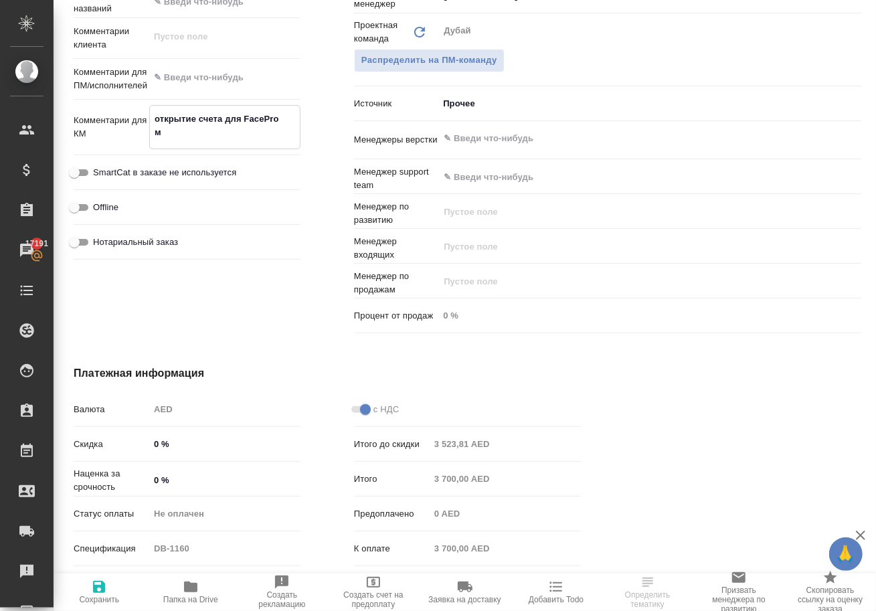
type textarea "x"
type textarea "открытие счета для FacePro ма"
type textarea "x"
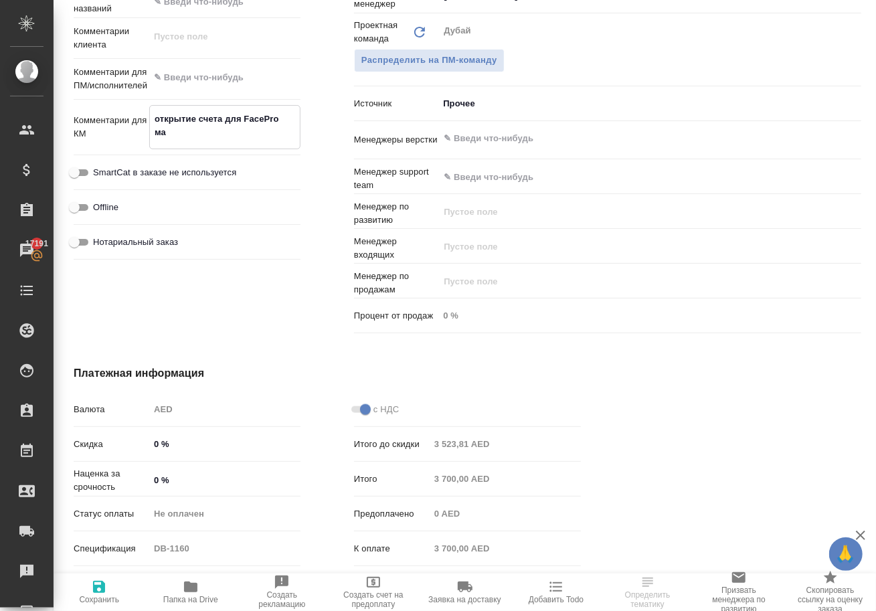
type textarea "открытие счета для FacePro мар"
type textarea "x"
type textarea "открытие счета для FacePro марж"
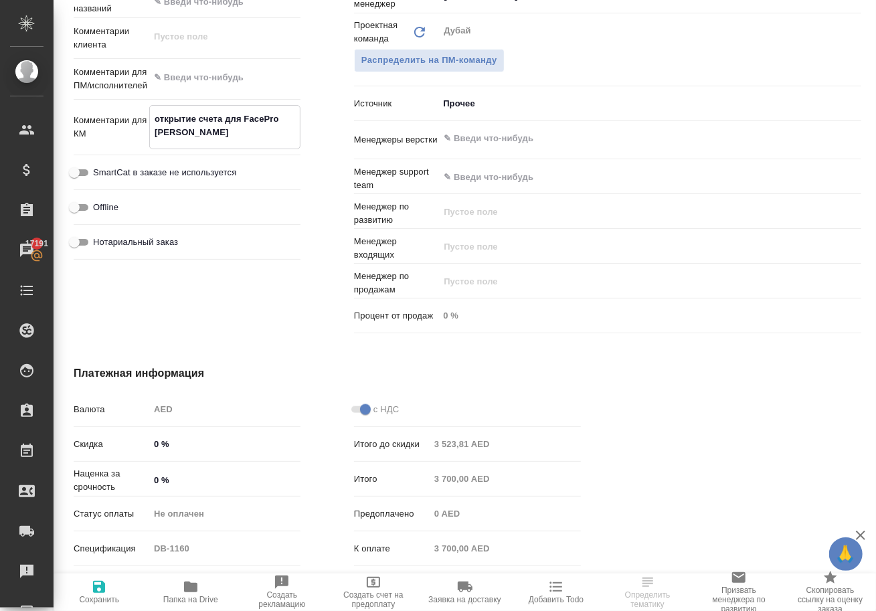
type textarea "x"
type textarea "открытие счета для FacePro маржа"
type textarea "x"
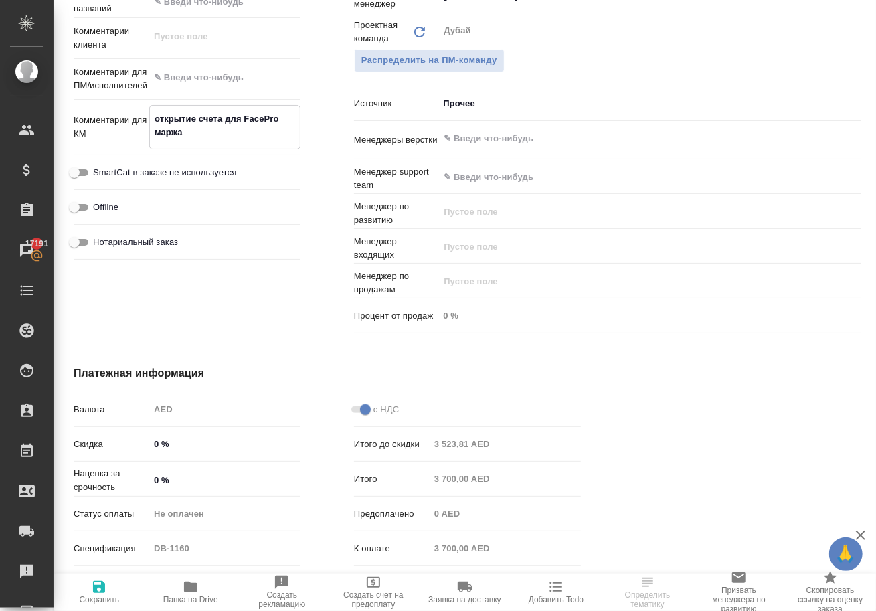
type textarea "x"
type textarea "открытие счета для FacePro маржа"
type textarea "x"
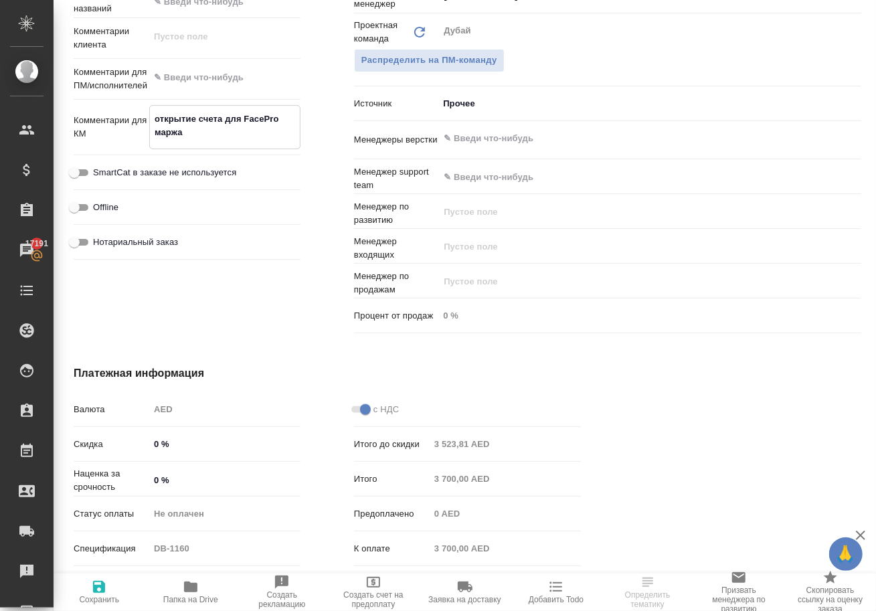
type textarea "x"
type textarea "открытие счета для FacePro маржа 1"
type textarea "x"
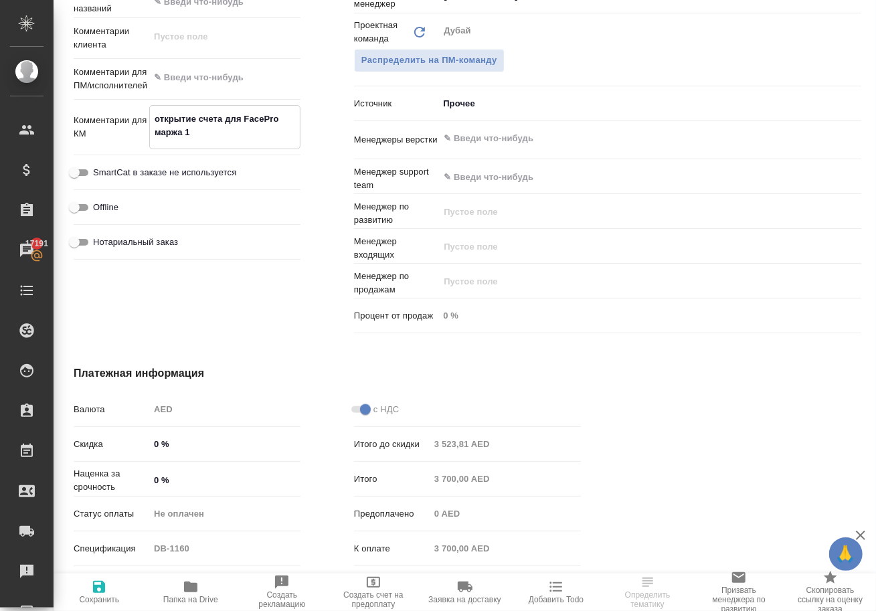
type textarea "открытие счета для FacePro маржа 10"
type textarea "x"
type textarea "открытие счета для FacePro маржа 100"
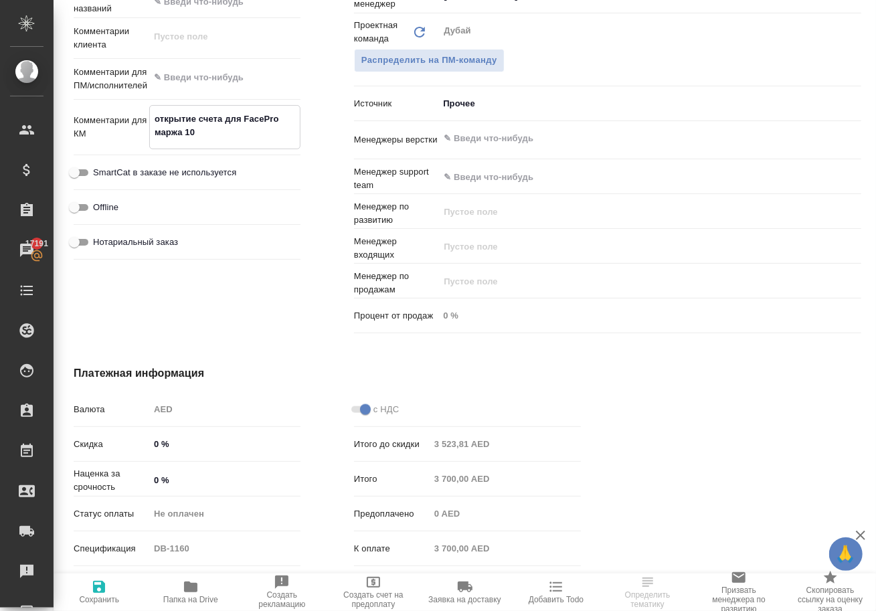
type textarea "x"
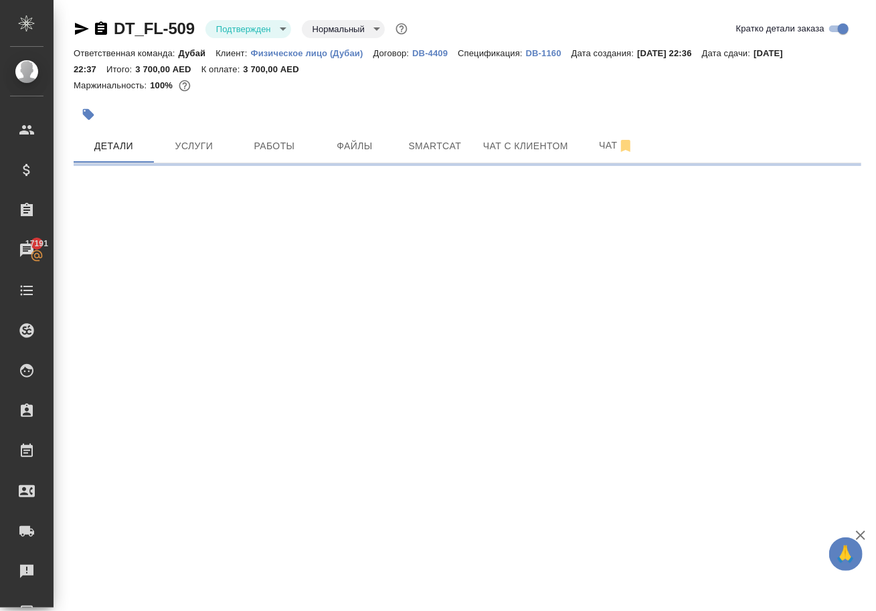
scroll to position [0, 0]
select select "RU"
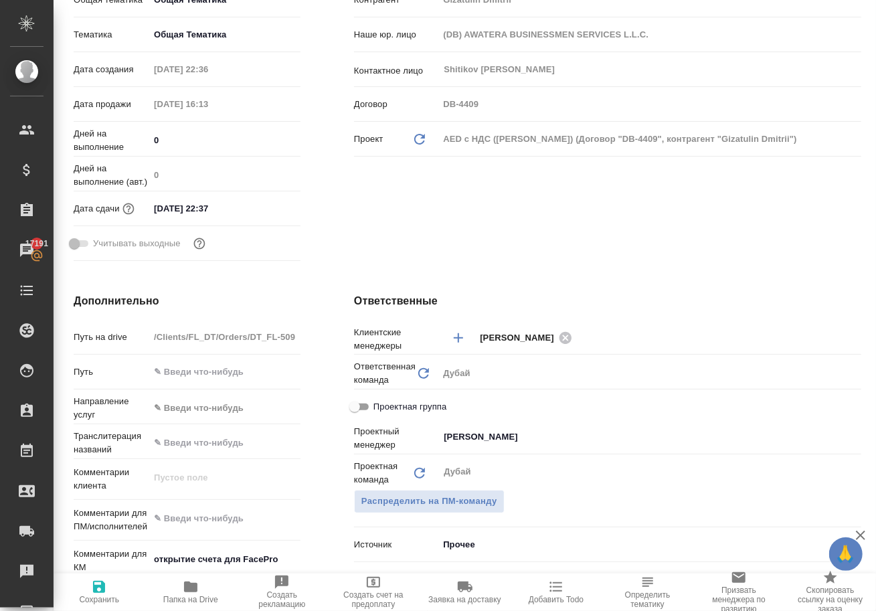
type textarea "x"
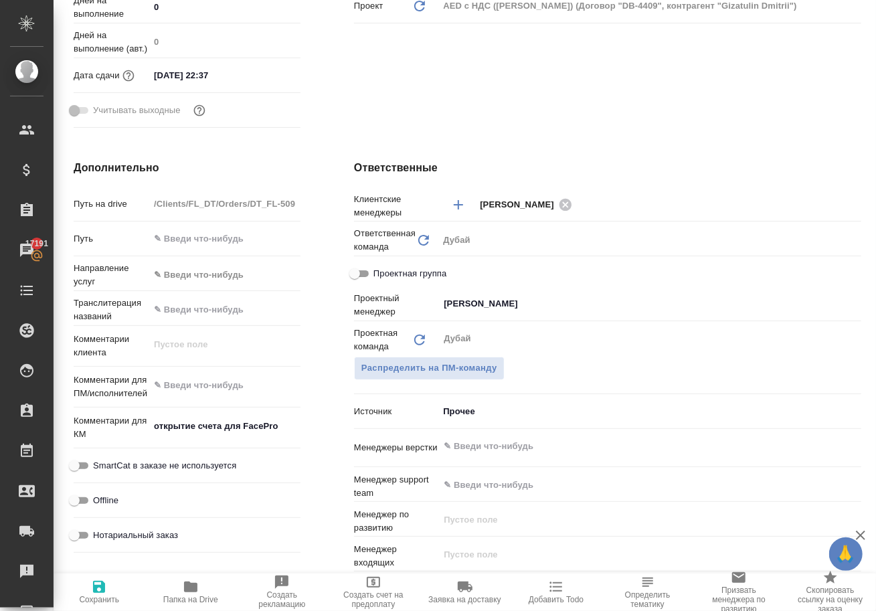
scroll to position [487, 0]
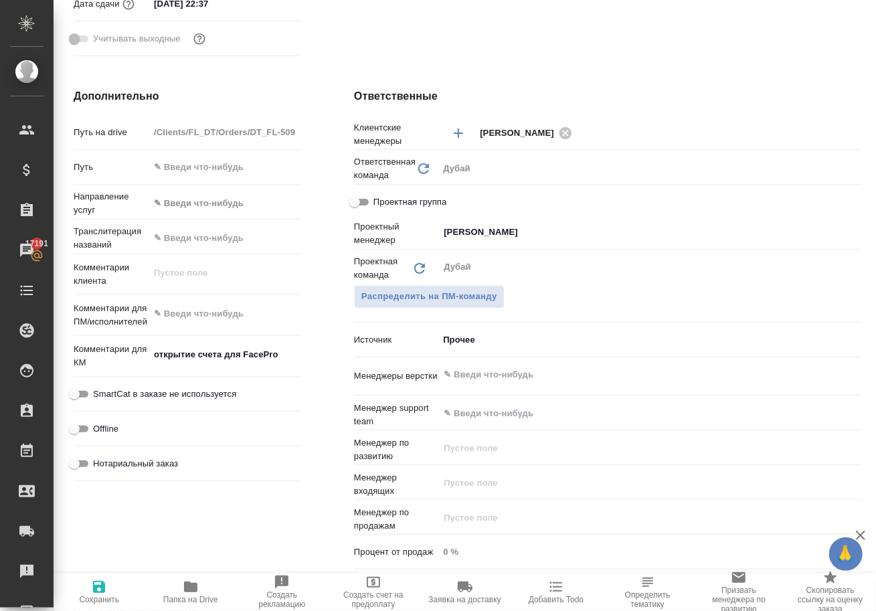
type textarea "x"
click at [285, 365] on textarea "открытие счета для FacePro" at bounding box center [224, 354] width 151 height 23
type textarea "x"
type textarea "открытие счета для FacePro"
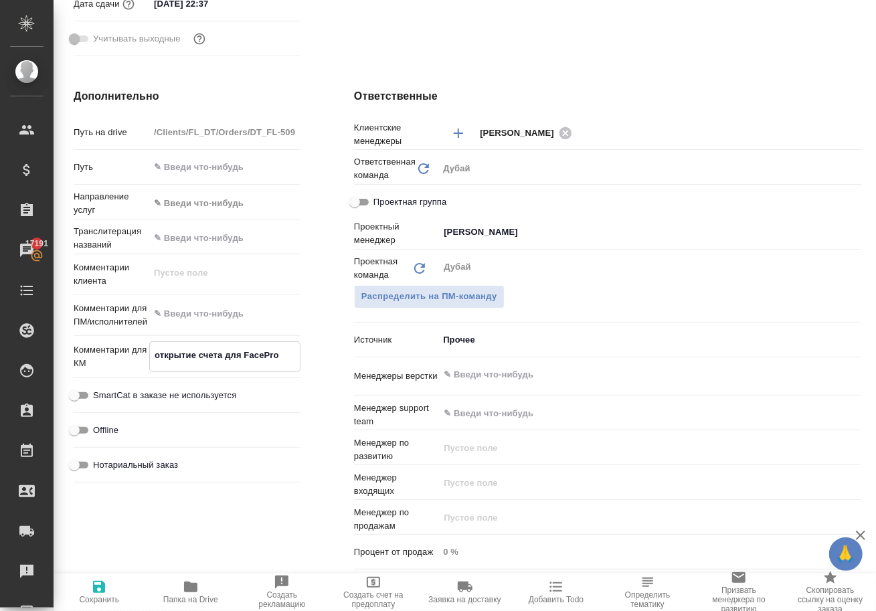
type textarea "x"
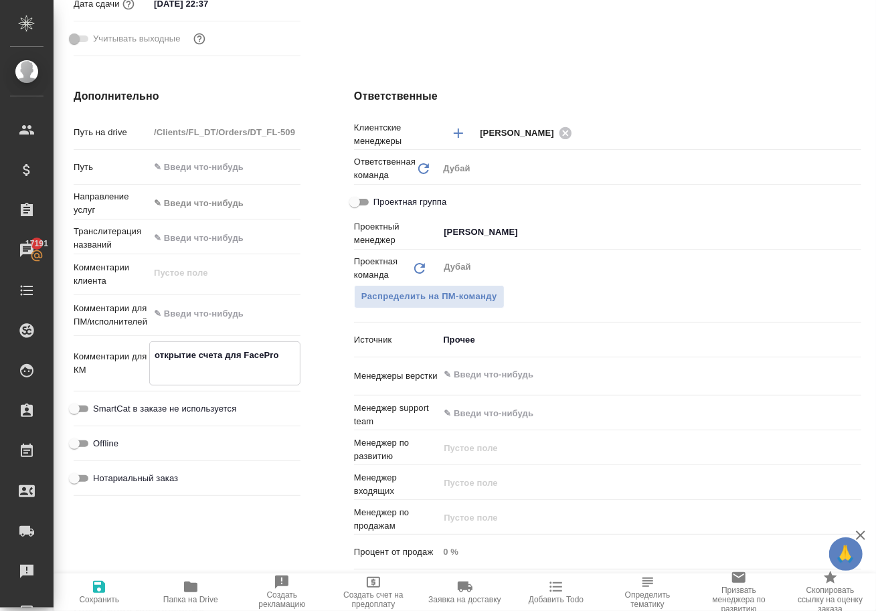
type textarea "x"
type textarea "открытие счета для FacePro м"
type textarea "x"
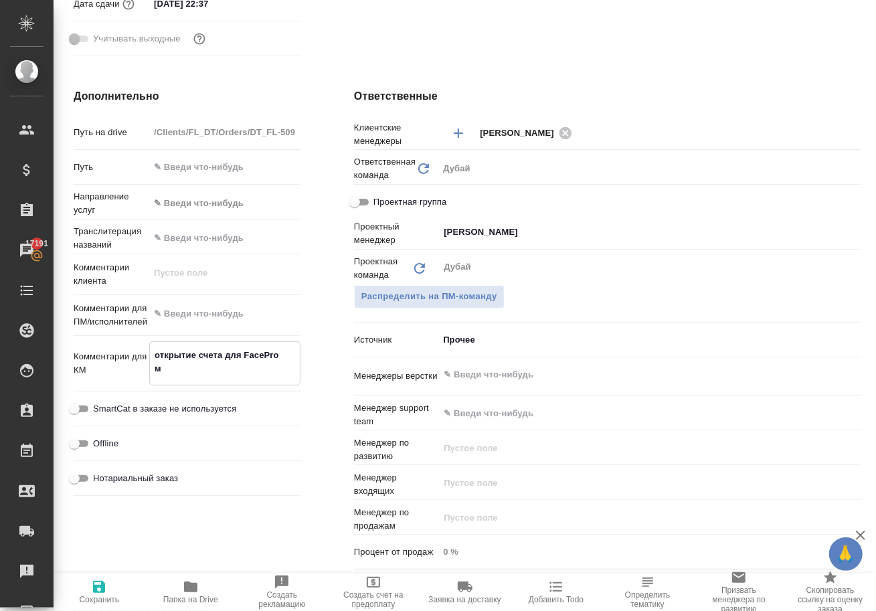
type textarea "x"
type textarea "открытие счета для FacePro ма"
type textarea "x"
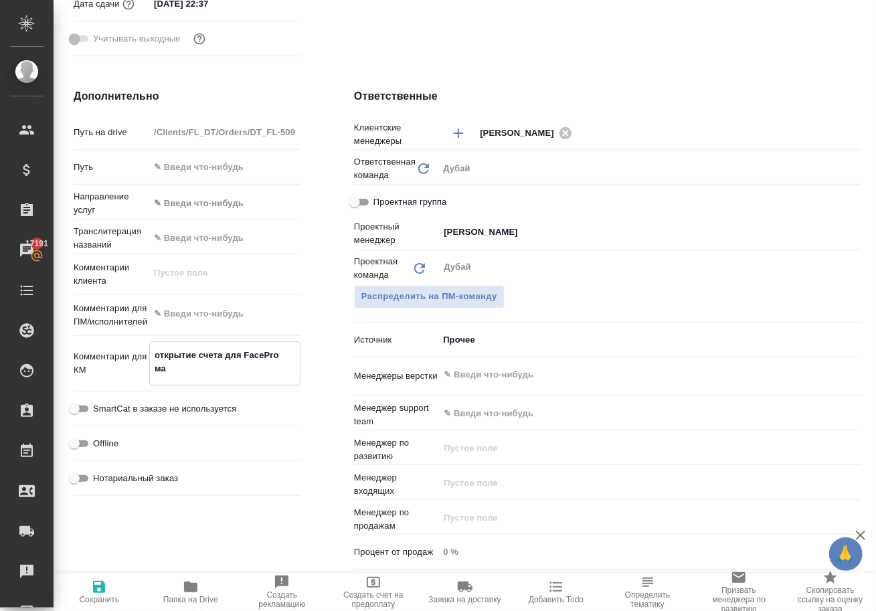
type textarea "открытие счета для FacePro мар"
type textarea "x"
type textarea "открытие счета для FacePro марж"
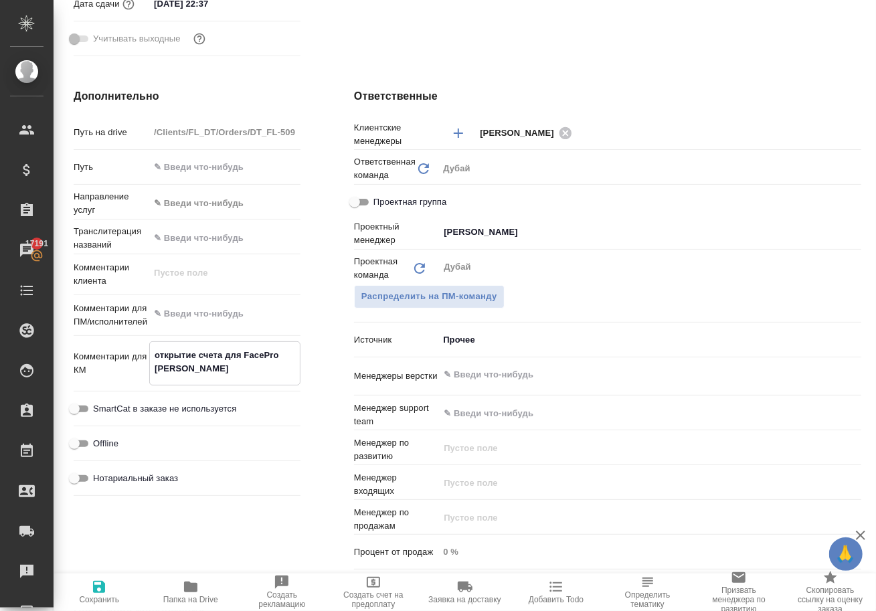
type textarea "x"
type textarea "открытие счета для FacePro маржа"
type textarea "x"
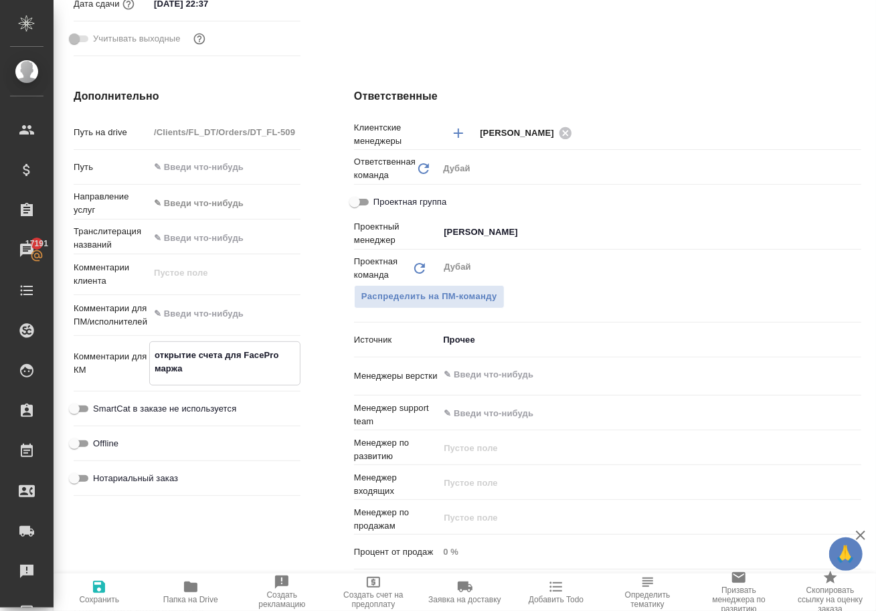
type textarea "x"
type textarea "открытие счета для FacePro маржа"
type textarea "x"
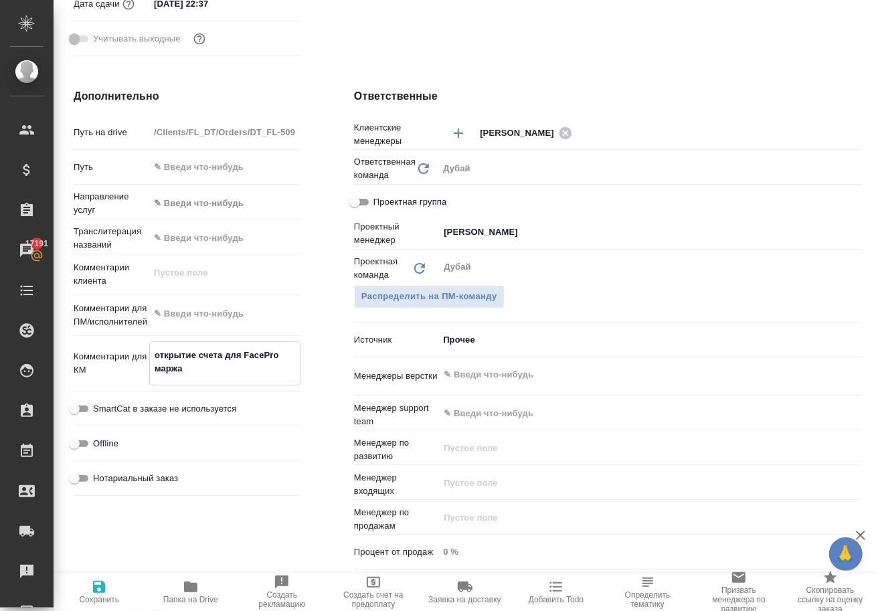
type textarea "x"
type textarea "открытие счета для FacePro маржа 1"
type textarea "x"
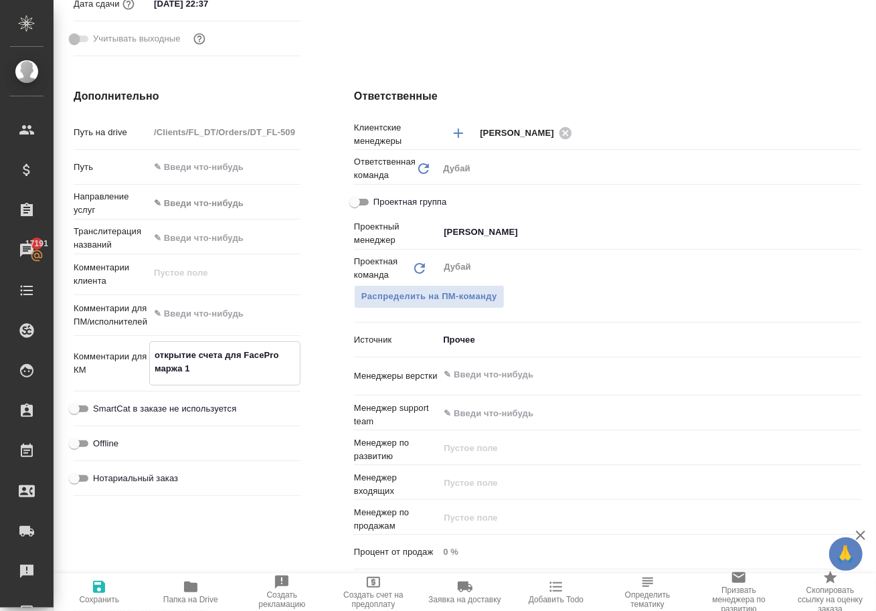
type textarea "открытие счета для FacePro маржа 10"
type textarea "x"
type textarea "открытие счета для FacePro маржа 100"
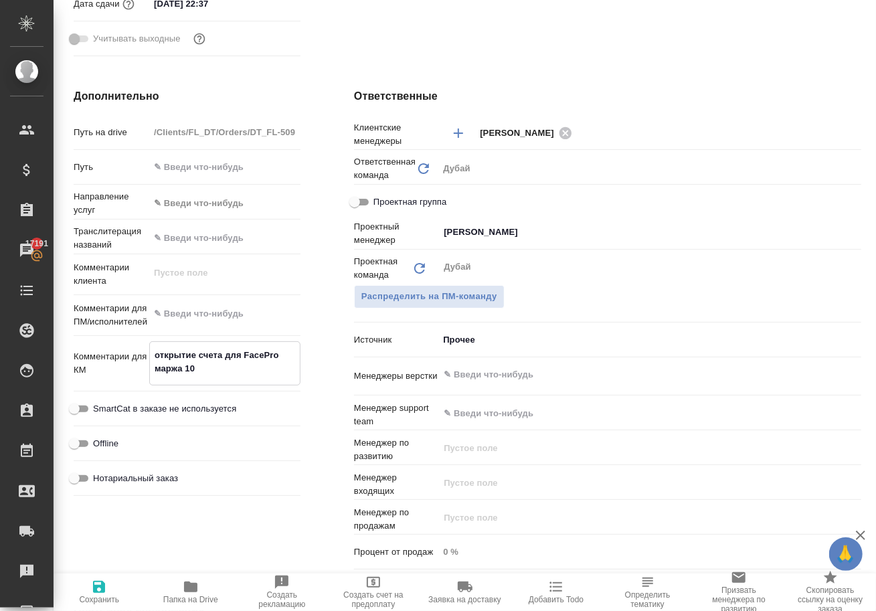
type textarea "x"
type textarea "открытие счета для FacePro маржа 100%"
type textarea "x"
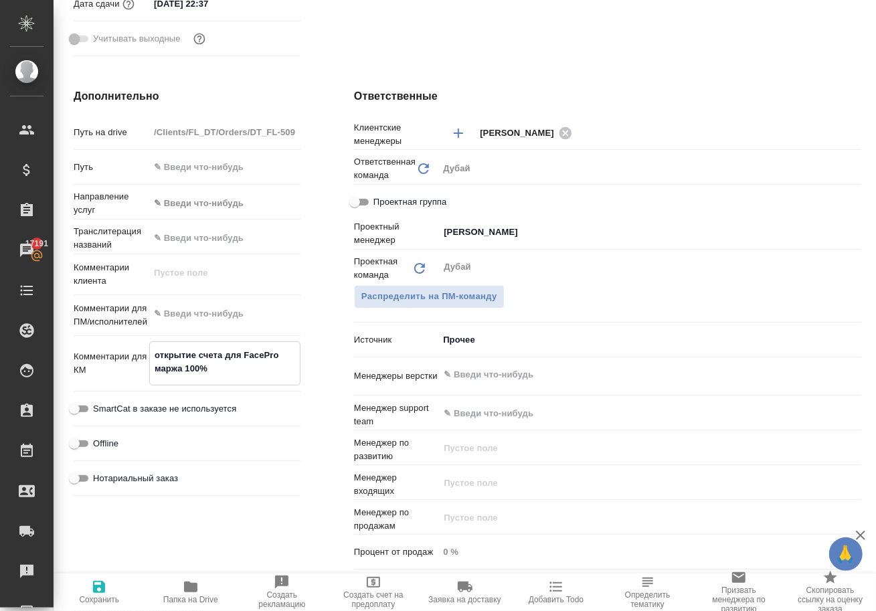
type textarea "открытие счета для FacePro маржа 100%"
type textarea "x"
click at [107, 595] on icon "button" at bounding box center [99, 587] width 16 height 16
type textarea "x"
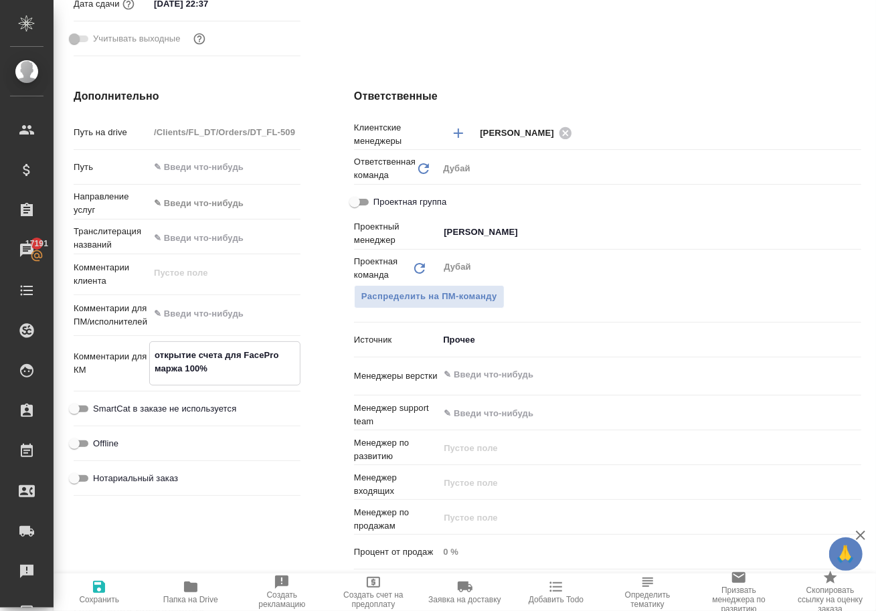
type textarea "x"
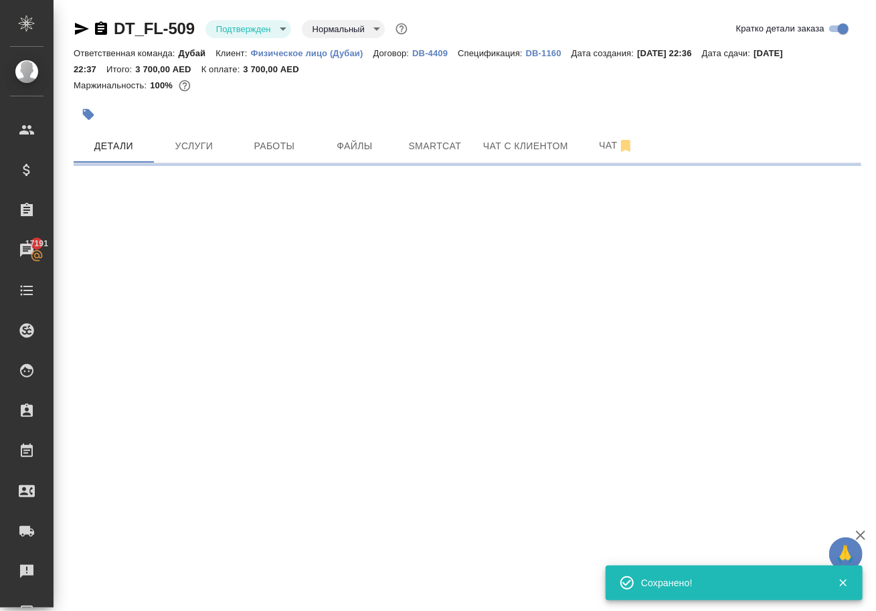
scroll to position [0, 0]
select select "RU"
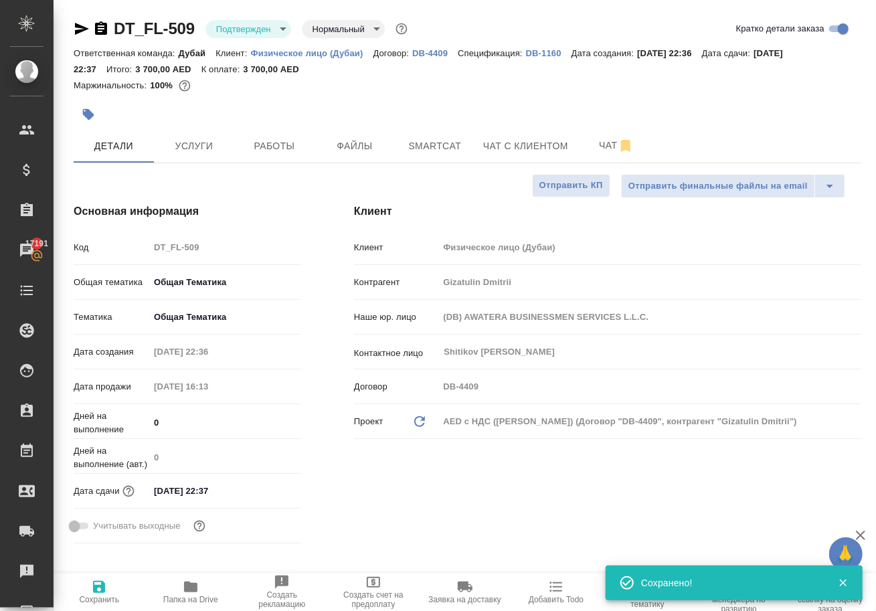
type textarea "x"
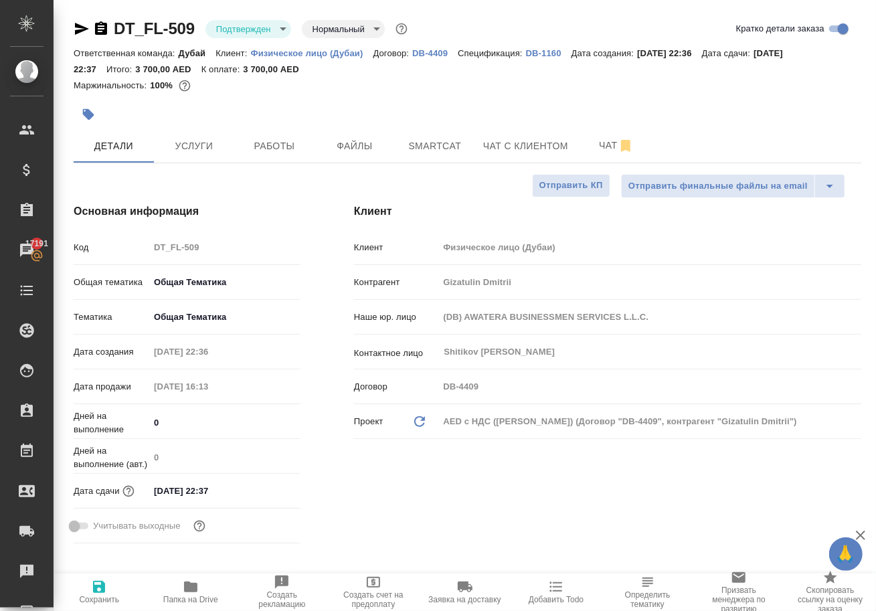
click at [105, 590] on icon "button" at bounding box center [99, 587] width 12 height 12
type textarea "x"
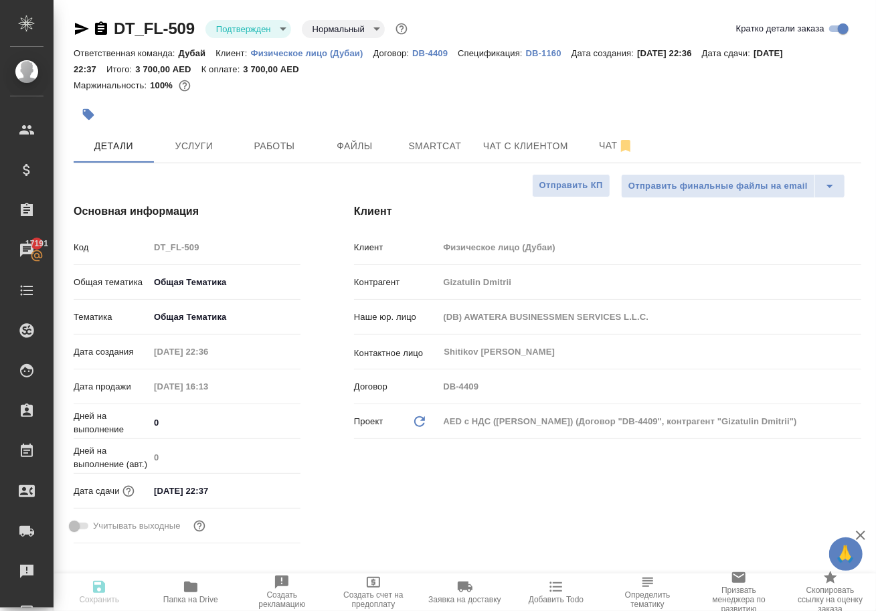
type textarea "x"
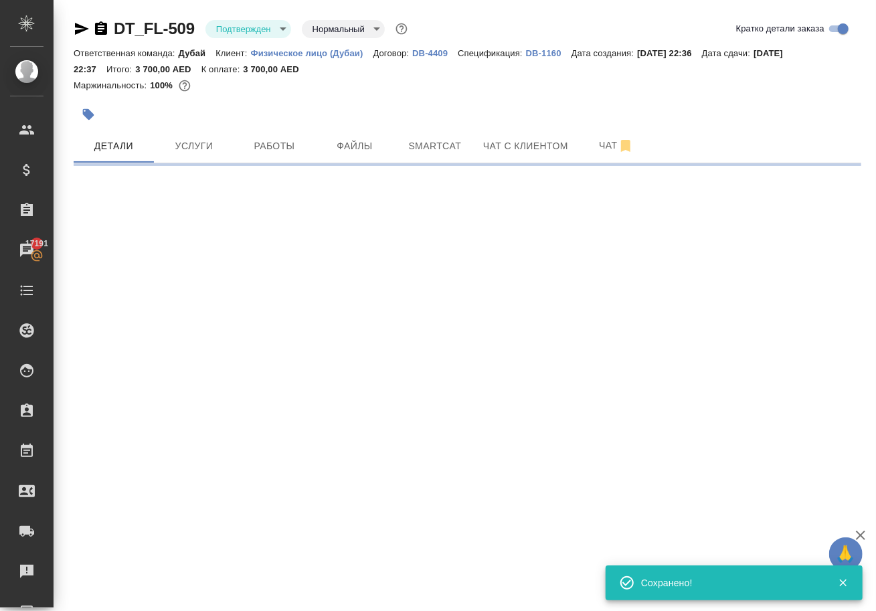
select select "RU"
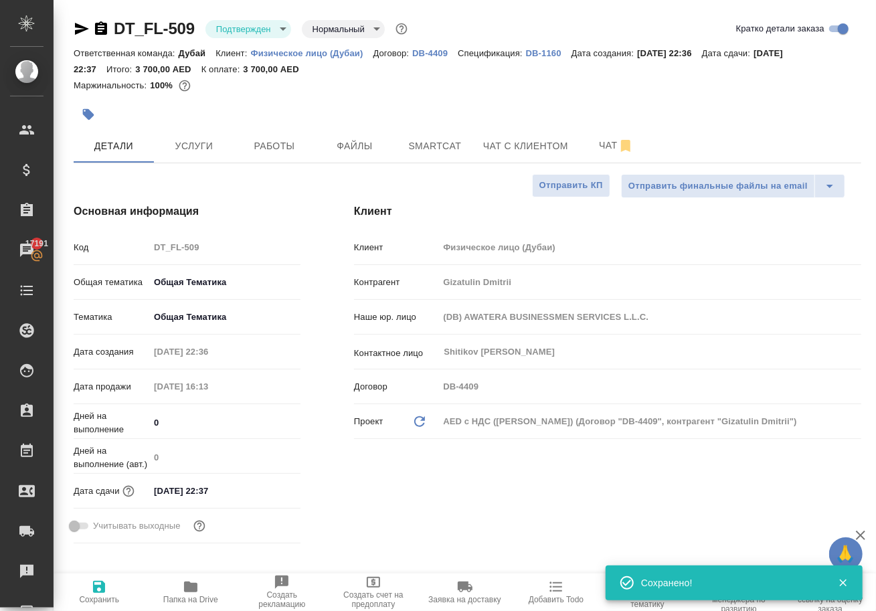
type textarea "x"
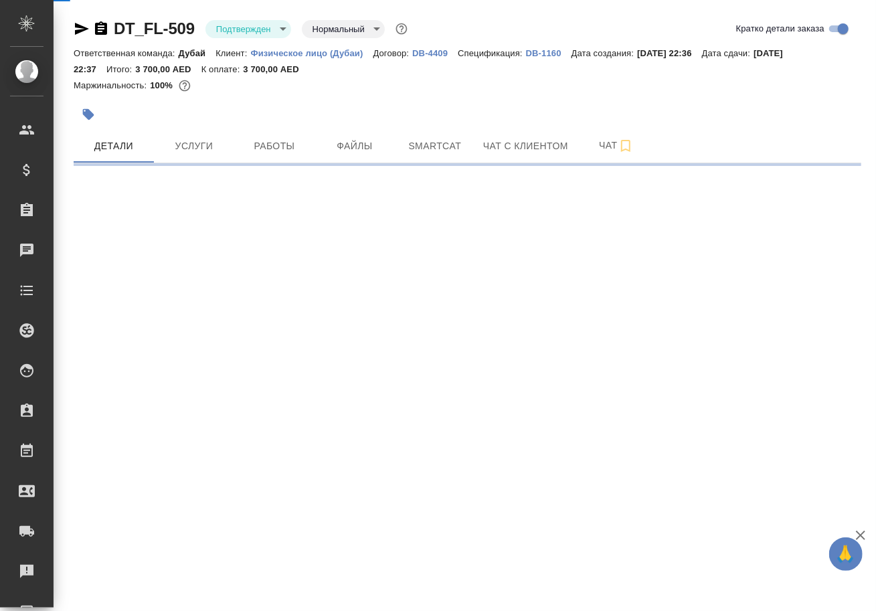
select select "RU"
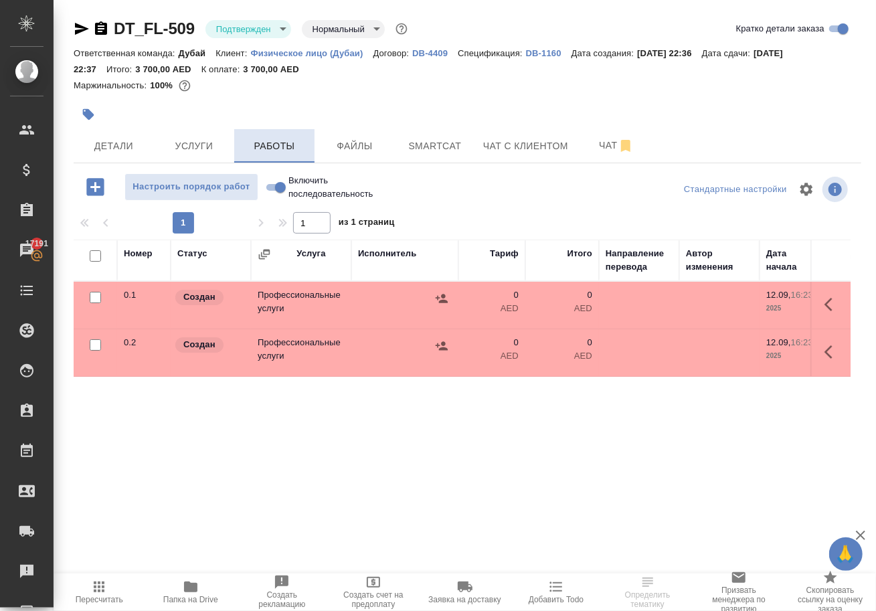
click at [285, 151] on span "Работы" at bounding box center [274, 146] width 64 height 17
click at [825, 359] on icon "button" at bounding box center [829, 351] width 8 height 13
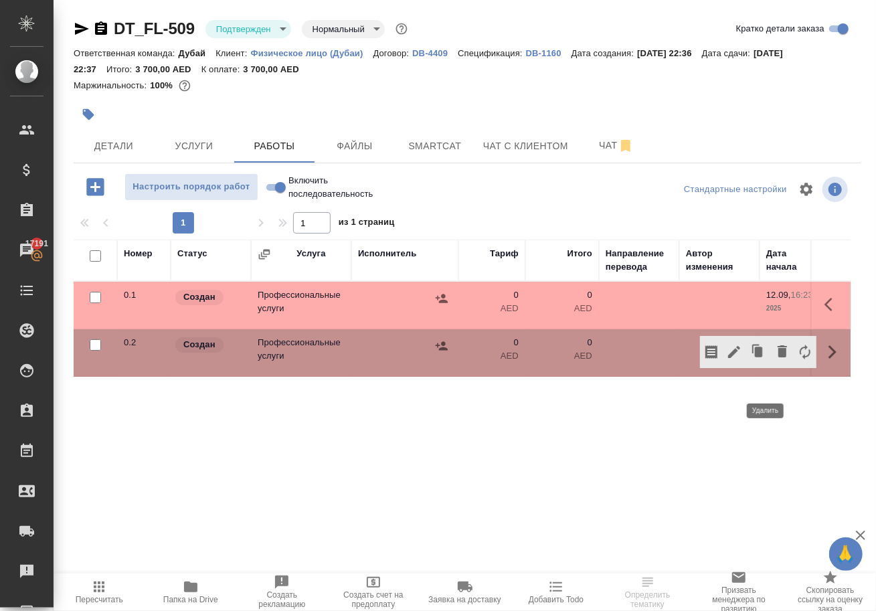
click at [778, 359] on icon "button" at bounding box center [782, 351] width 16 height 16
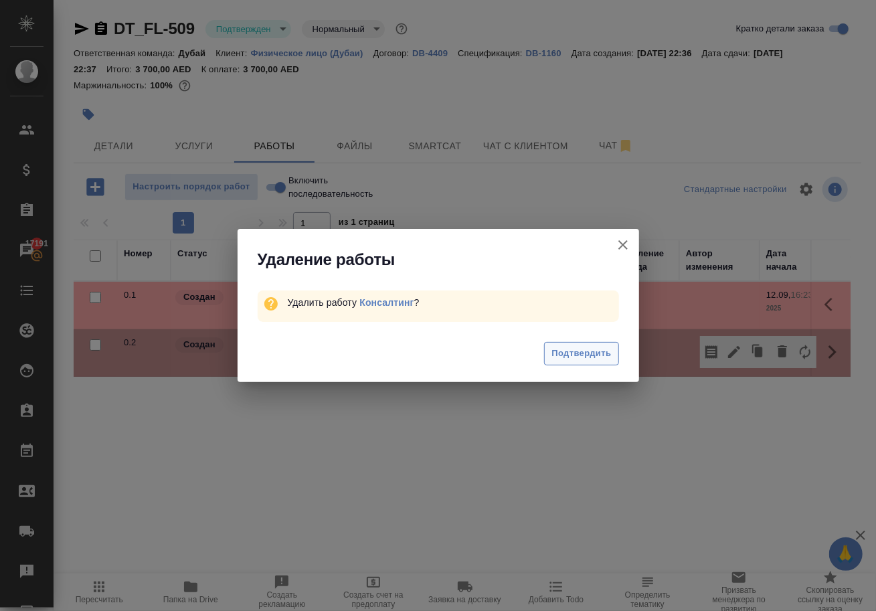
click at [577, 361] on span "Подтвердить" at bounding box center [581, 353] width 60 height 15
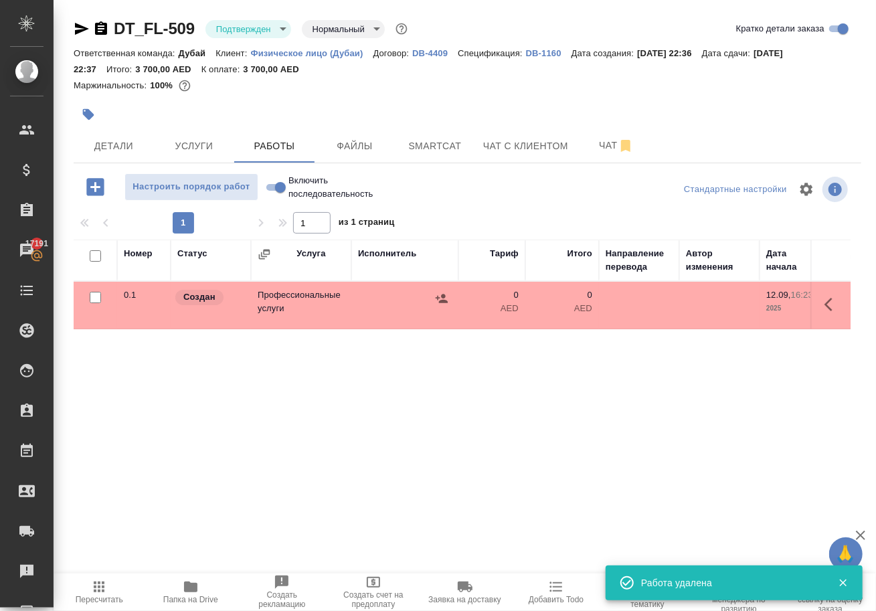
click at [124, 155] on span "Детали" at bounding box center [114, 146] width 64 height 17
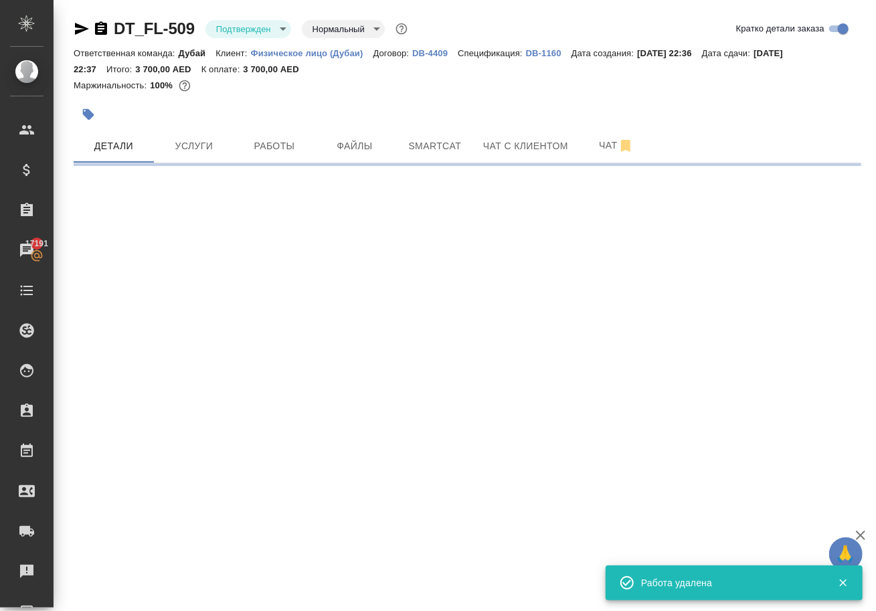
select select "RU"
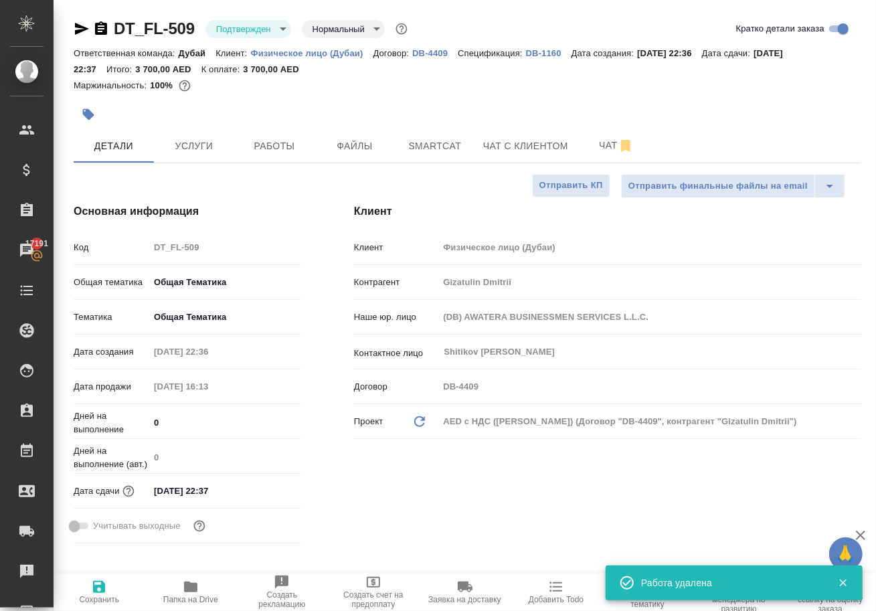
type textarea "x"
click at [193, 155] on span "Услуги" at bounding box center [194, 146] width 64 height 17
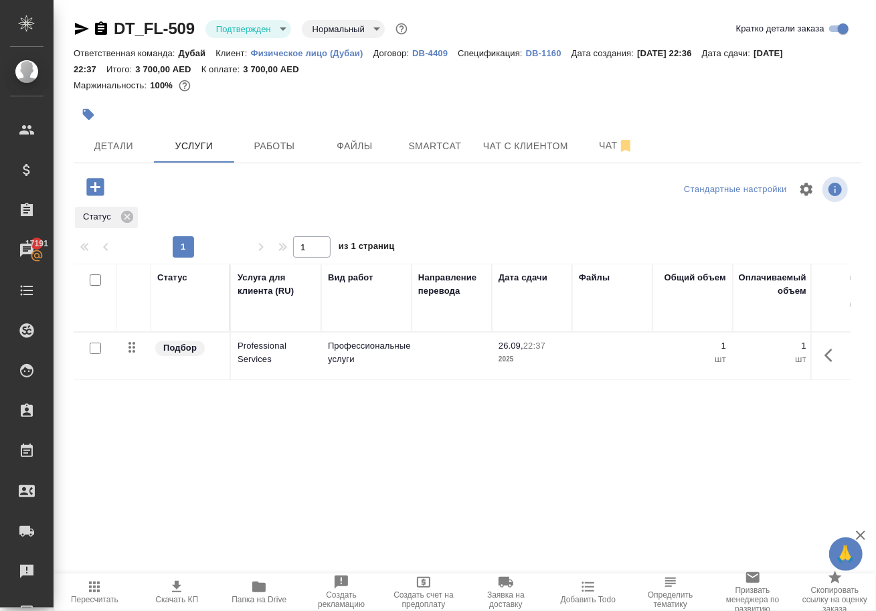
click at [99, 199] on icon "button" at bounding box center [95, 186] width 23 height 23
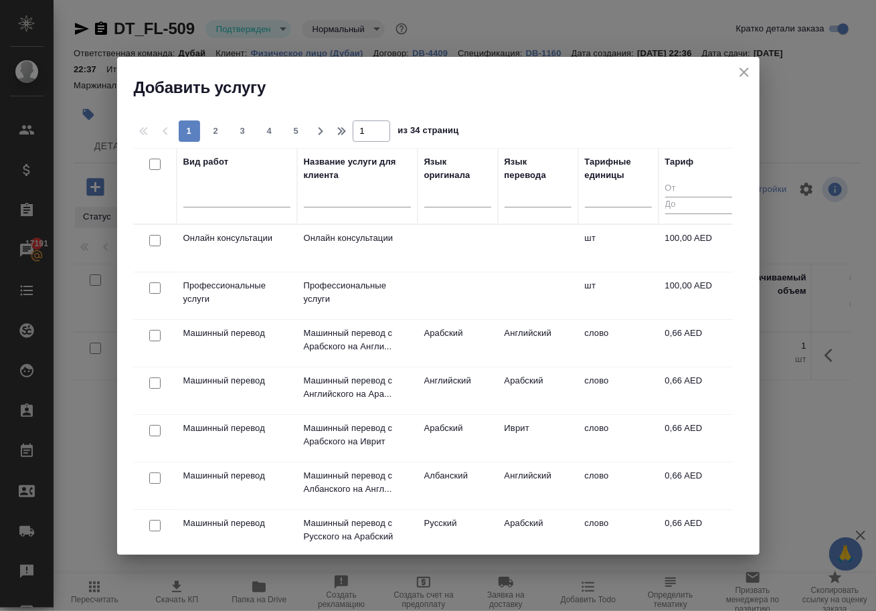
click at [161, 241] on div at bounding box center [155, 241] width 30 height 19
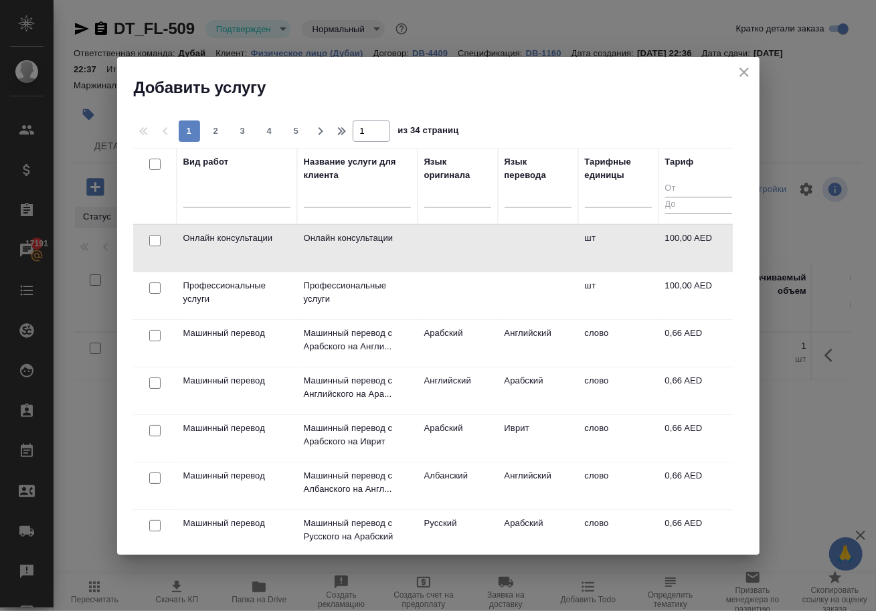
click at [153, 242] on input "checkbox" at bounding box center [154, 240] width 11 height 11
checkbox input "true"
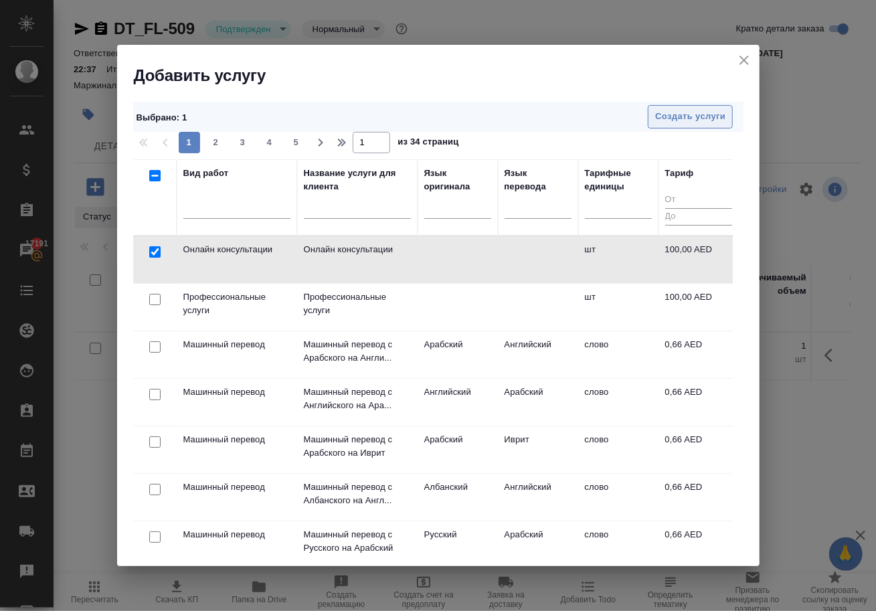
click at [711, 110] on span "Создать услуги" at bounding box center [690, 116] width 70 height 15
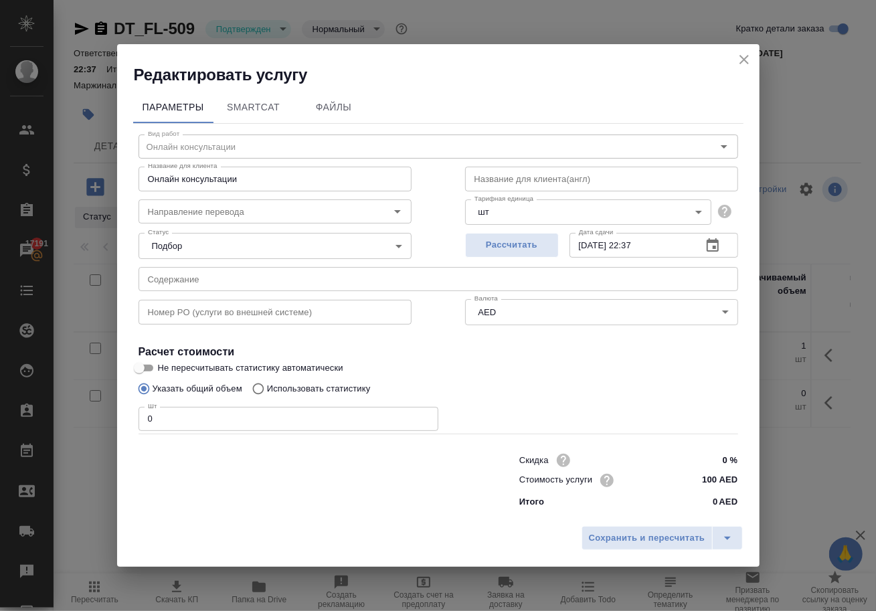
click at [271, 416] on input "0" at bounding box center [289, 419] width 300 height 24
click at [639, 550] on button "Сохранить и пересчитать" at bounding box center [647, 538] width 131 height 24
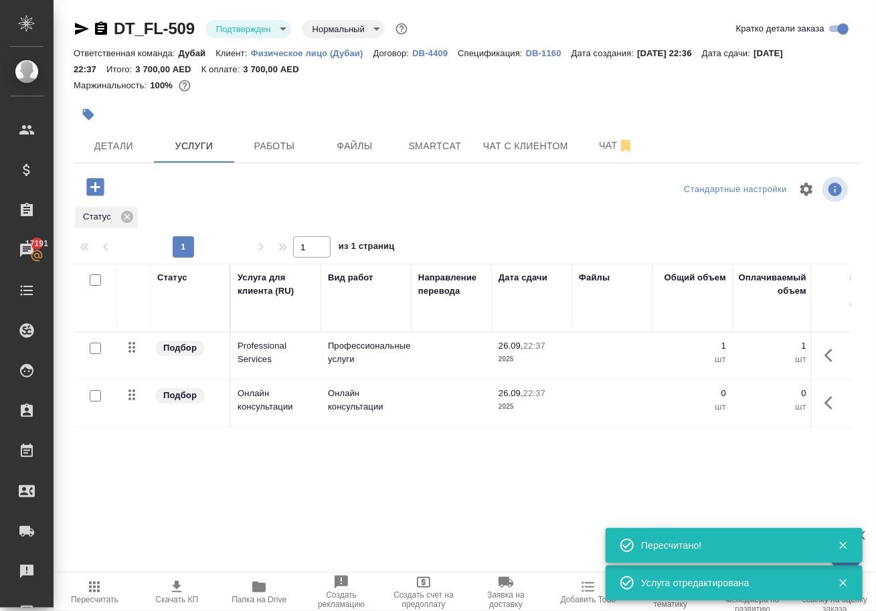
click at [833, 411] on icon "button" at bounding box center [833, 403] width 16 height 16
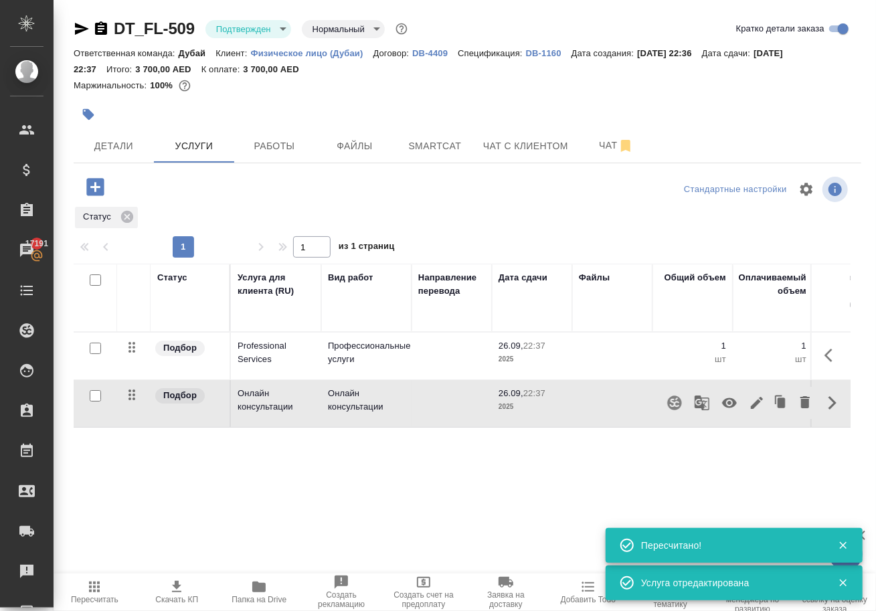
click at [722, 408] on icon "button" at bounding box center [729, 403] width 15 height 10
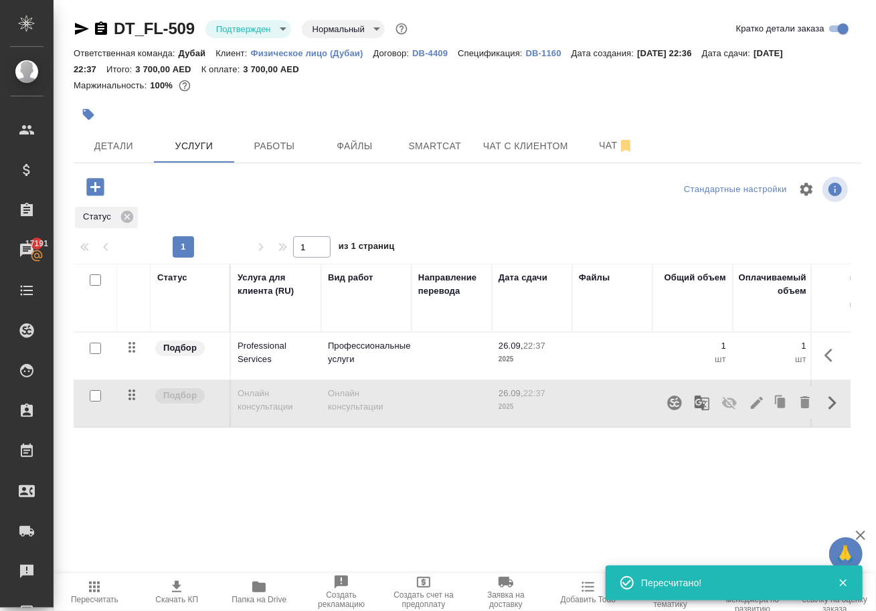
click at [91, 586] on icon "button" at bounding box center [94, 587] width 16 height 16
click at [277, 155] on span "Работы" at bounding box center [274, 146] width 64 height 17
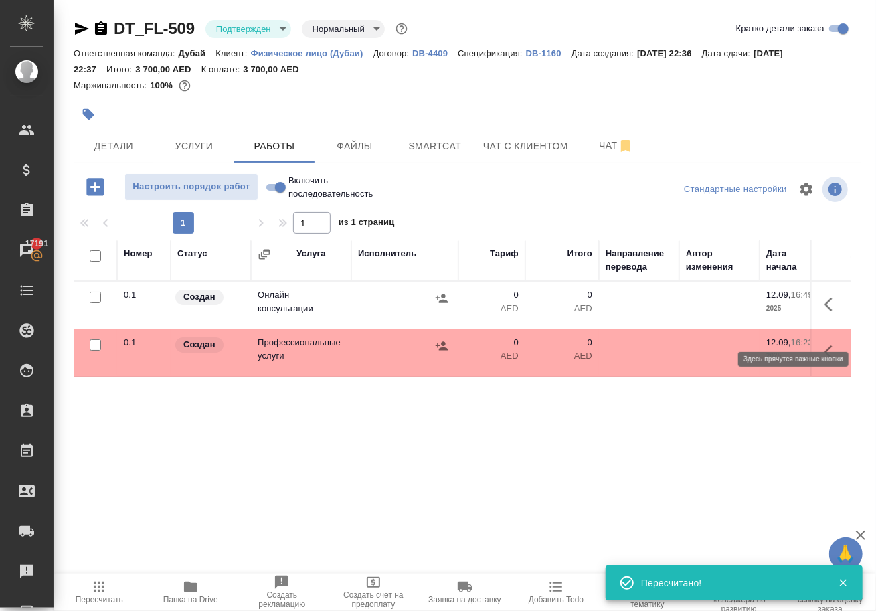
click at [825, 313] on icon "button" at bounding box center [833, 304] width 16 height 16
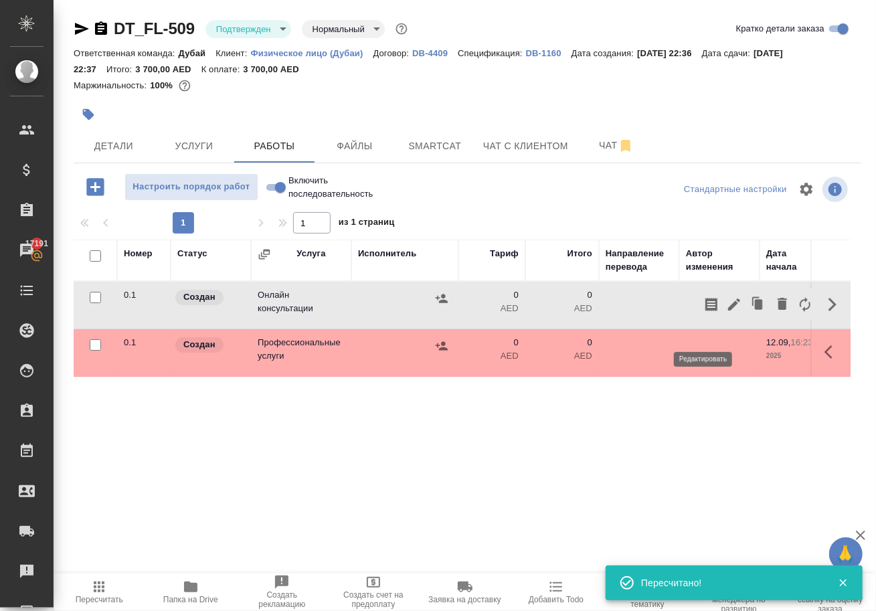
click at [726, 313] on icon "button" at bounding box center [734, 304] width 16 height 16
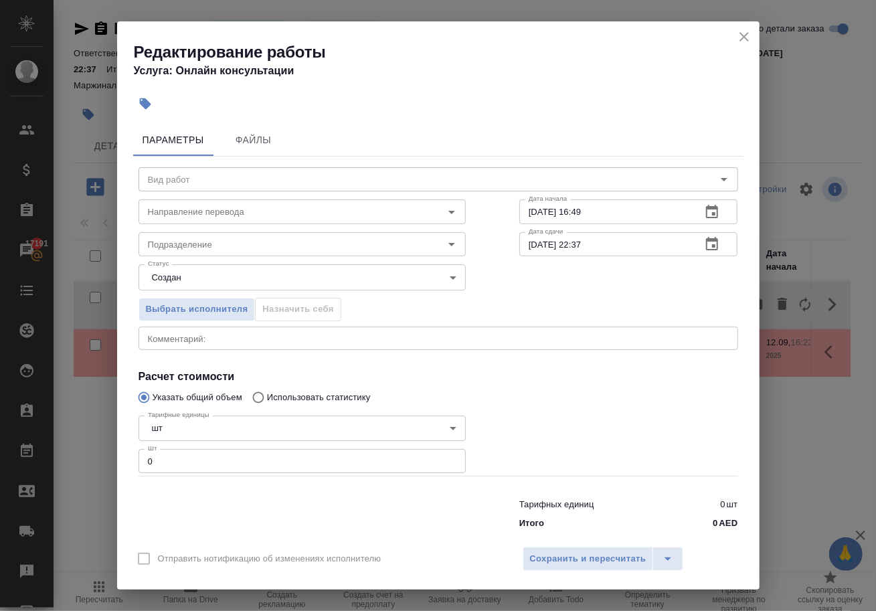
click at [193, 466] on input "0" at bounding box center [302, 461] width 327 height 24
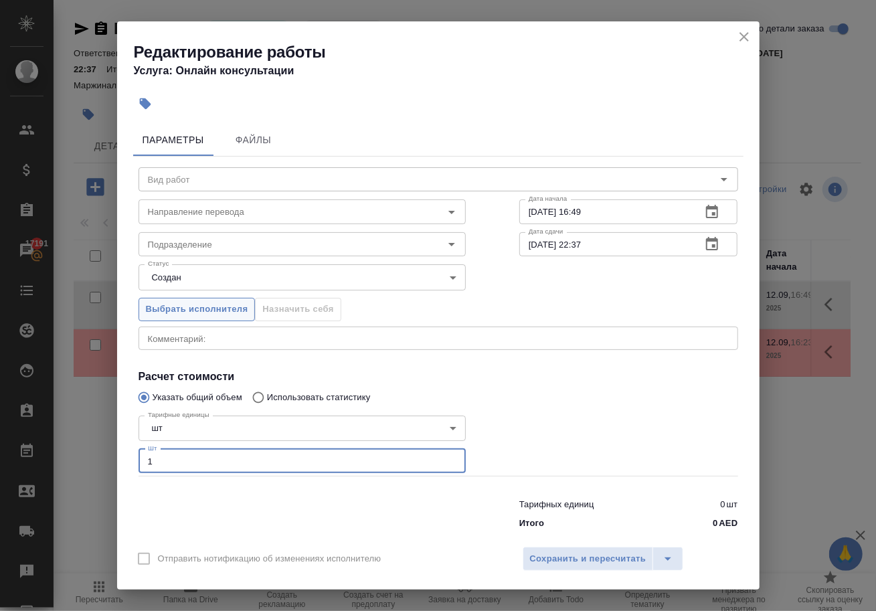
type input "1"
click at [183, 317] on span "Выбрать исполнителя" at bounding box center [197, 309] width 102 height 15
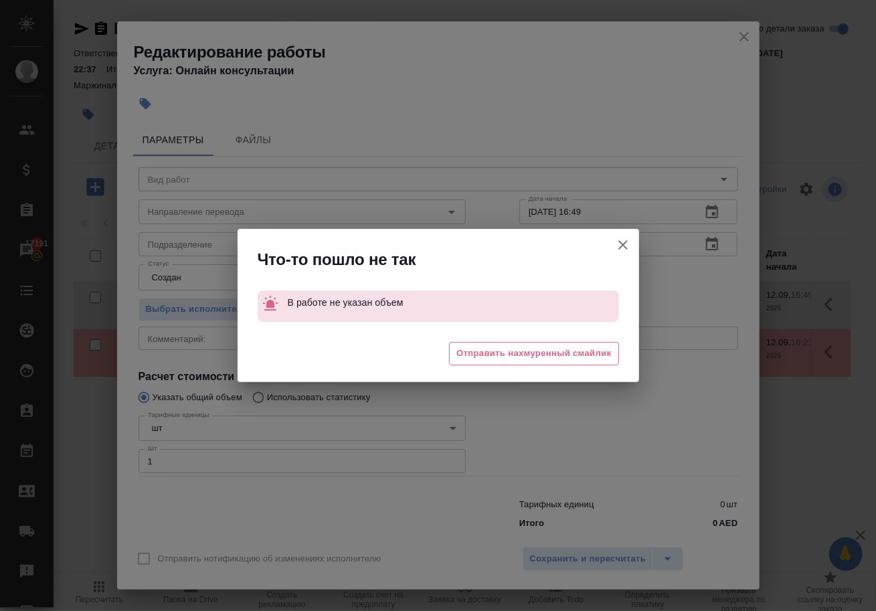
click at [619, 252] on icon "button" at bounding box center [623, 245] width 16 height 16
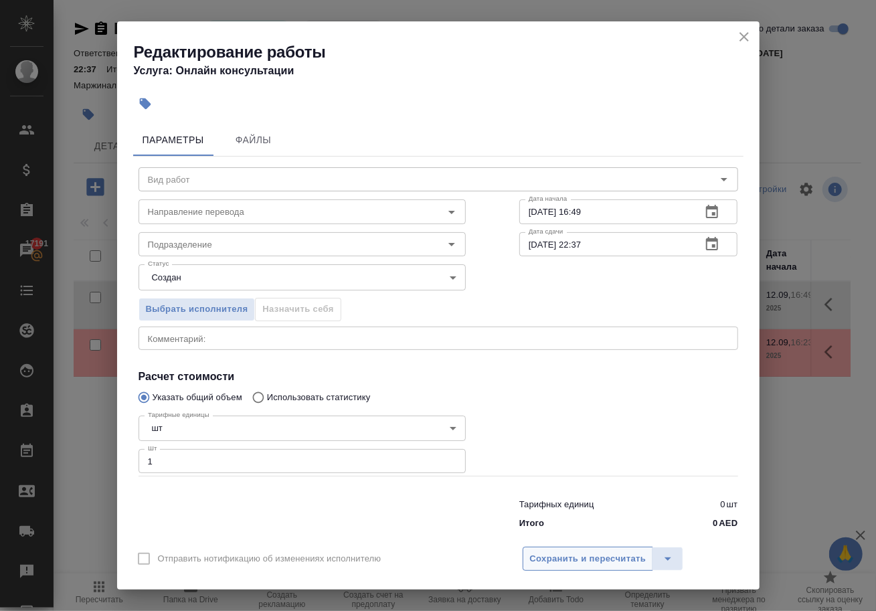
click at [560, 560] on span "Сохранить и пересчитать" at bounding box center [588, 558] width 116 height 15
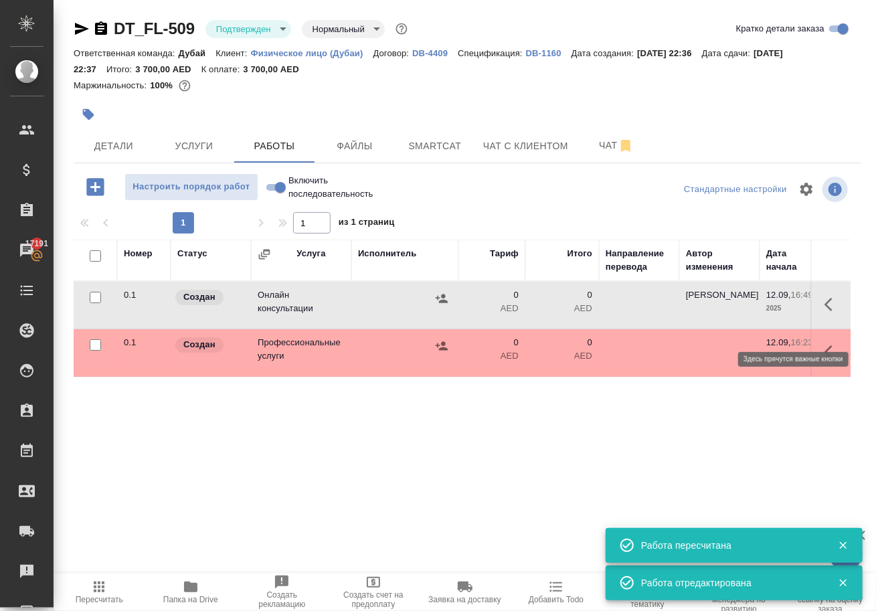
click at [825, 311] on icon "button" at bounding box center [829, 304] width 8 height 13
click at [726, 313] on icon "button" at bounding box center [734, 304] width 16 height 16
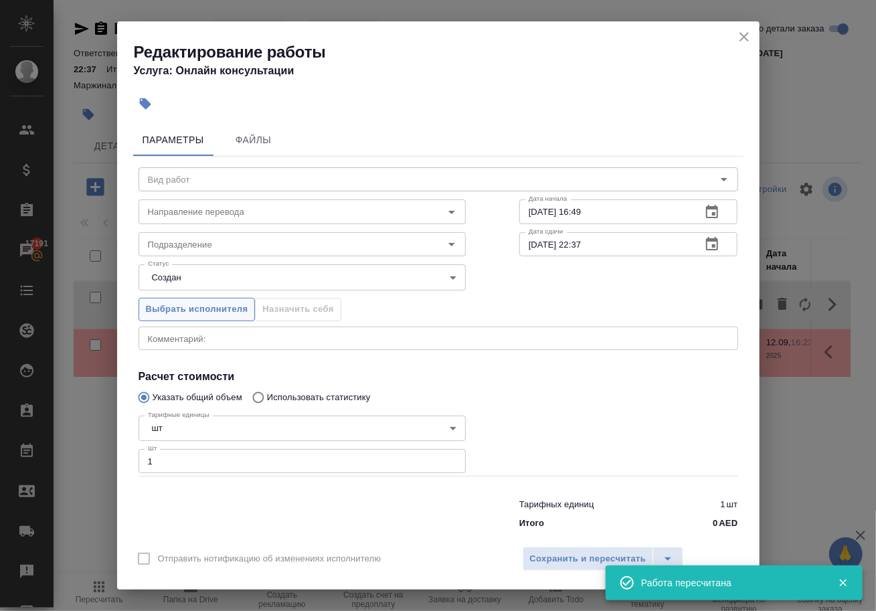
click at [213, 311] on span "Выбрать исполнителя" at bounding box center [197, 309] width 102 height 15
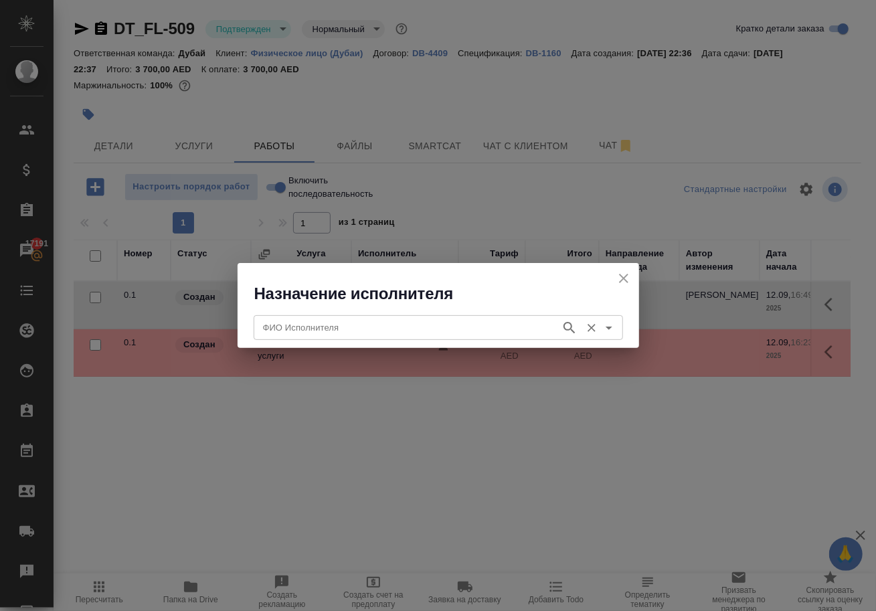
click at [289, 329] on input "ФИО Исполнителя" at bounding box center [406, 327] width 296 height 16
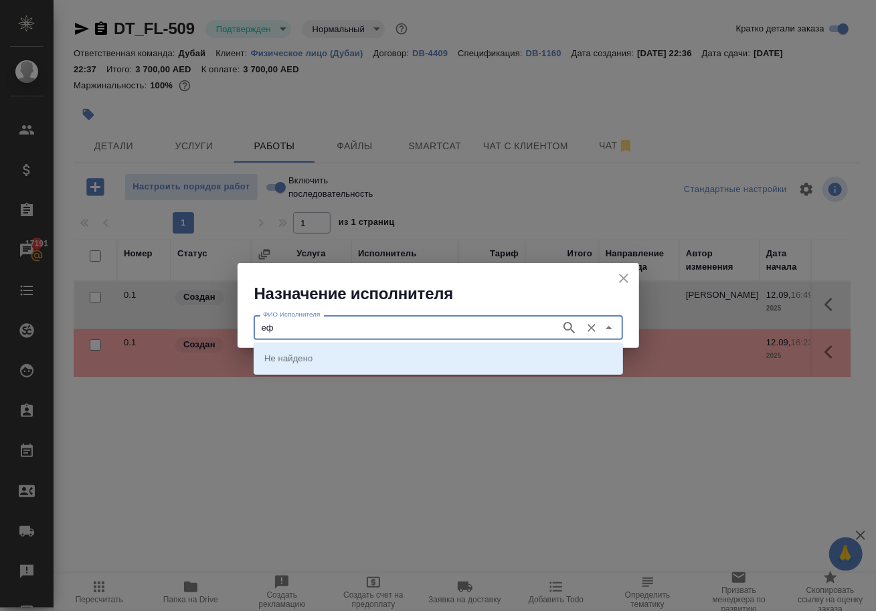
type input "е"
type input "tax"
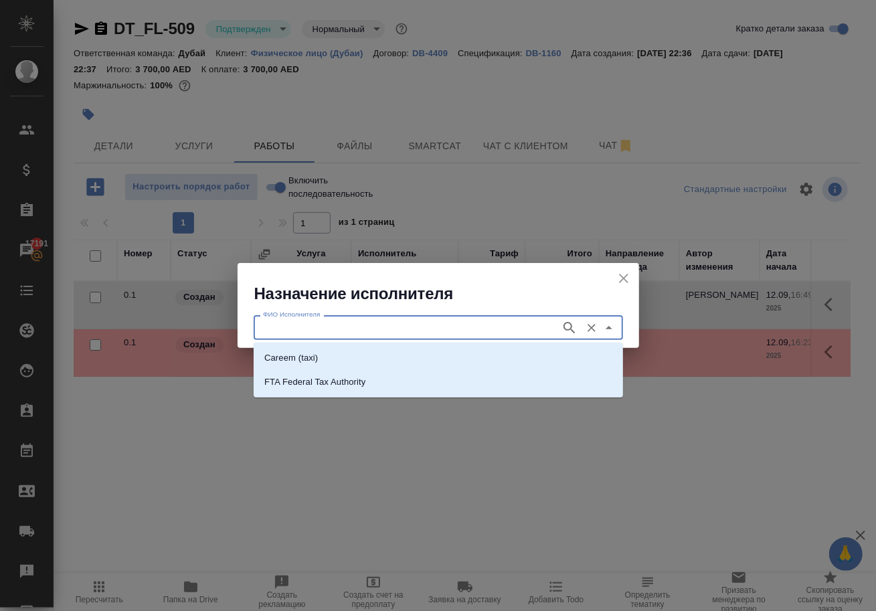
click at [289, 360] on p "Careem (taxi)" at bounding box center [291, 357] width 54 height 13
type input "Careem (taxi)"
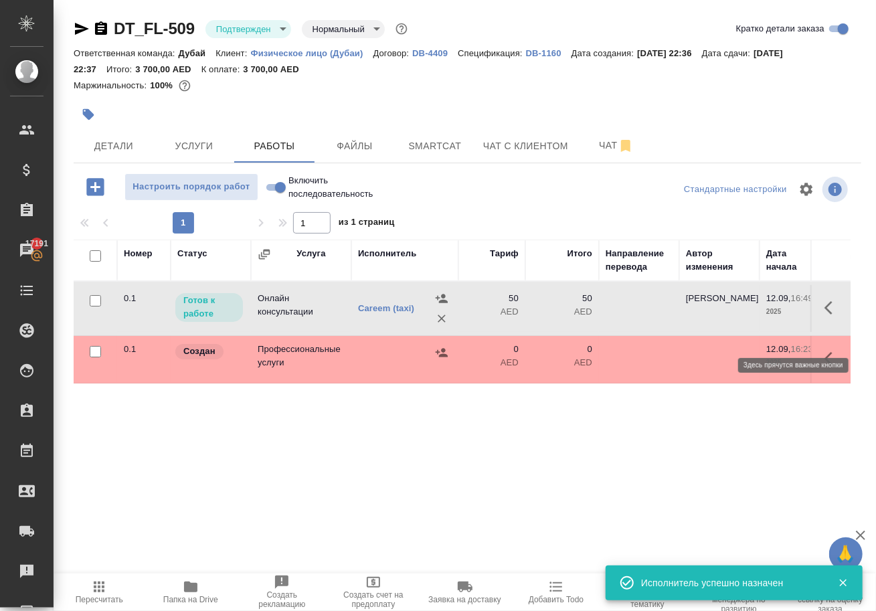
click at [825, 316] on icon "button" at bounding box center [833, 308] width 16 height 16
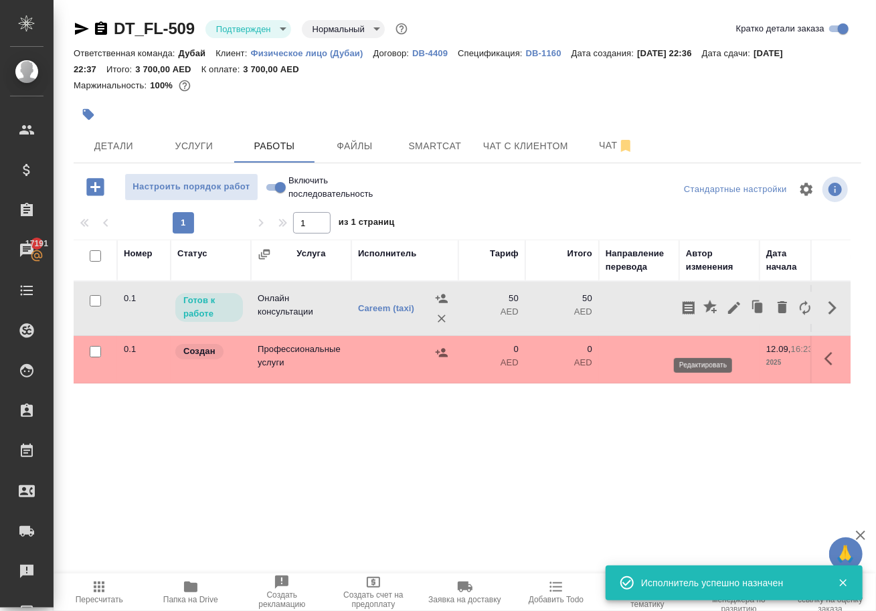
click at [726, 316] on icon "button" at bounding box center [734, 308] width 16 height 16
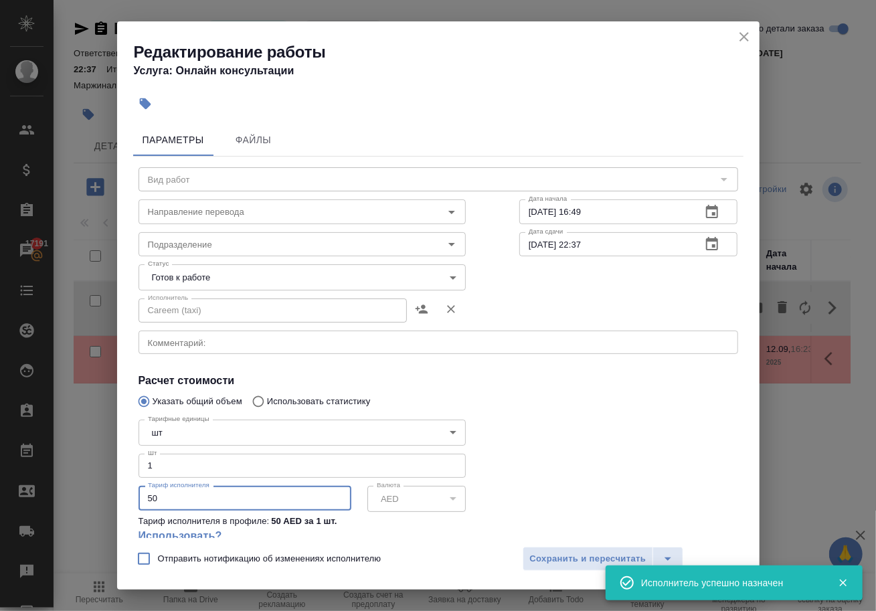
drag, startPoint x: 203, startPoint y: 505, endPoint x: 191, endPoint y: 505, distance: 12.0
click at [191, 505] on input "50" at bounding box center [245, 498] width 213 height 24
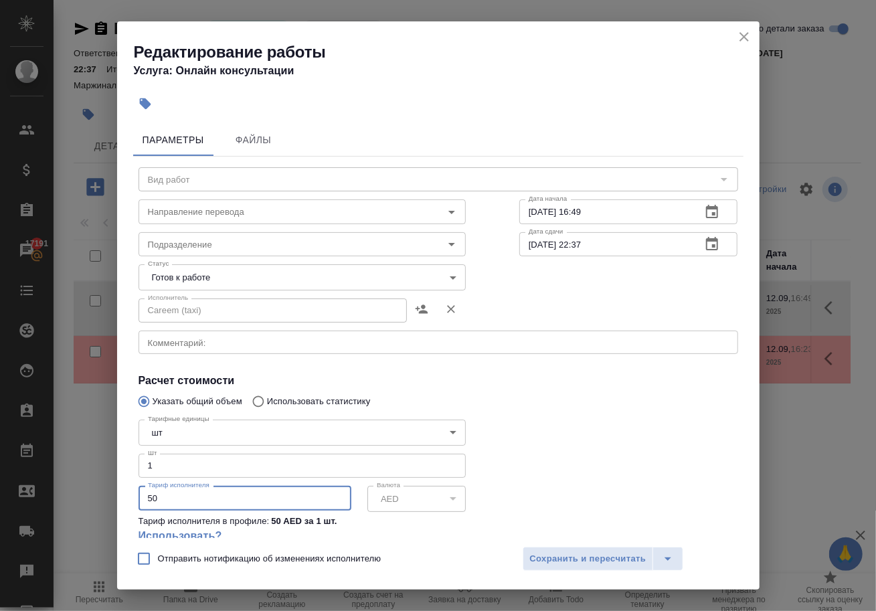
click at [191, 505] on input "50" at bounding box center [245, 498] width 213 height 24
type input "12"
click at [572, 560] on span "Сохранить и пересчитать" at bounding box center [588, 558] width 116 height 15
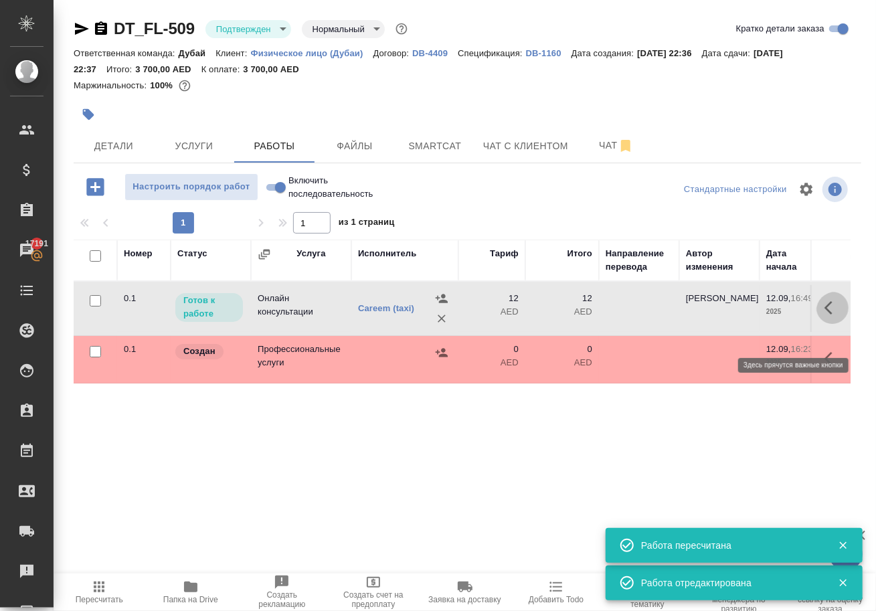
click at [817, 324] on button "button" at bounding box center [833, 308] width 32 height 32
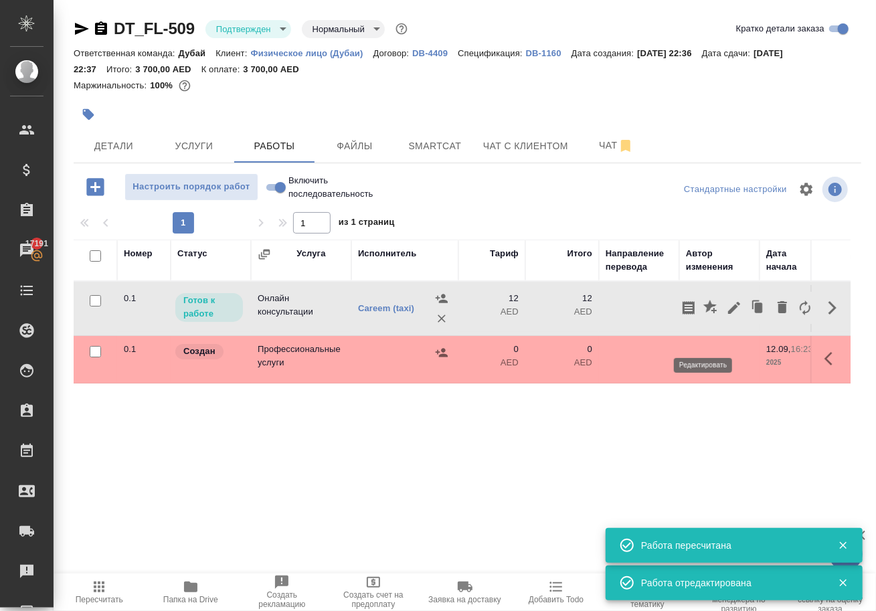
click at [728, 314] on icon "button" at bounding box center [734, 308] width 12 height 12
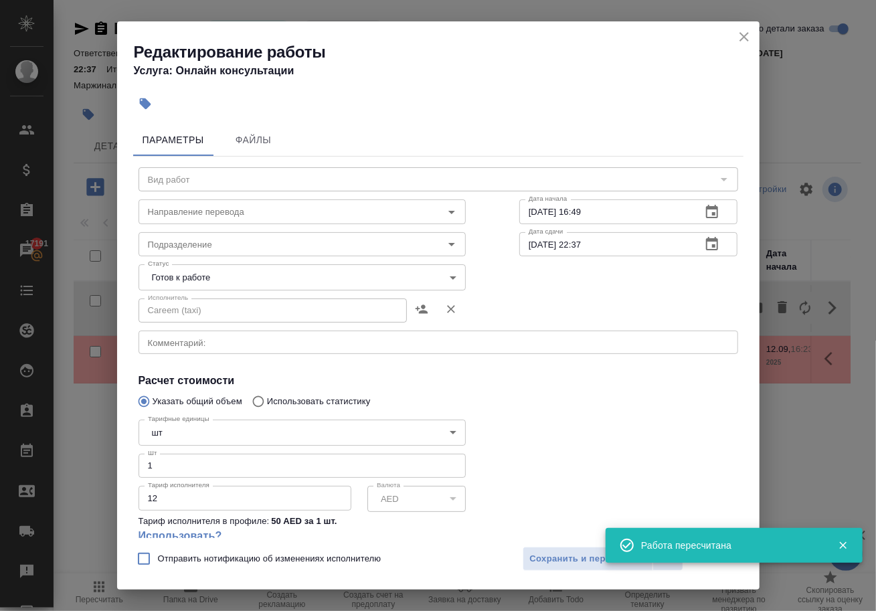
click at [270, 278] on body "🙏 .cls-1 fill:#fff; AWATERA Solokha Petro Клиенты Спецификации Заказы 17191 Чат…" at bounding box center [438, 305] width 876 height 611
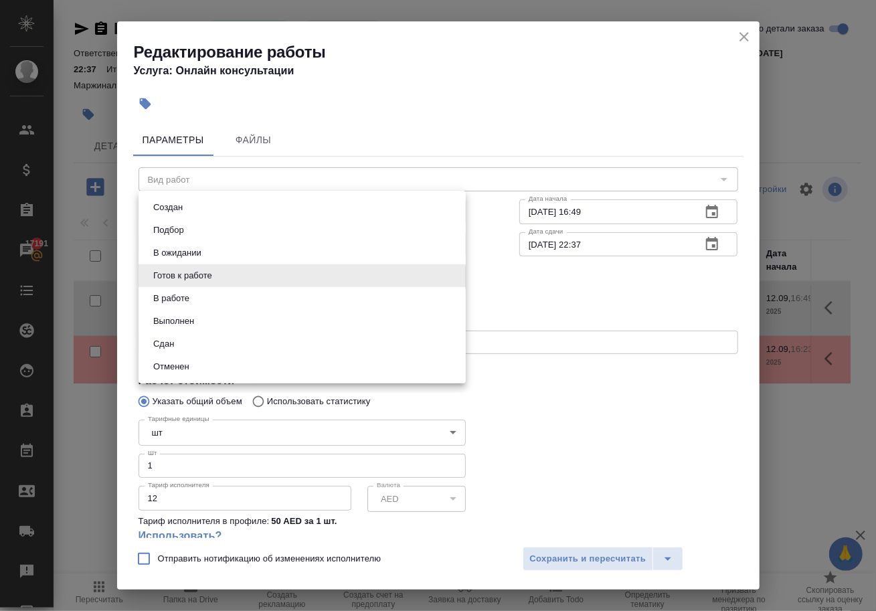
click at [246, 352] on li "Сдан" at bounding box center [302, 344] width 327 height 23
type input "closed"
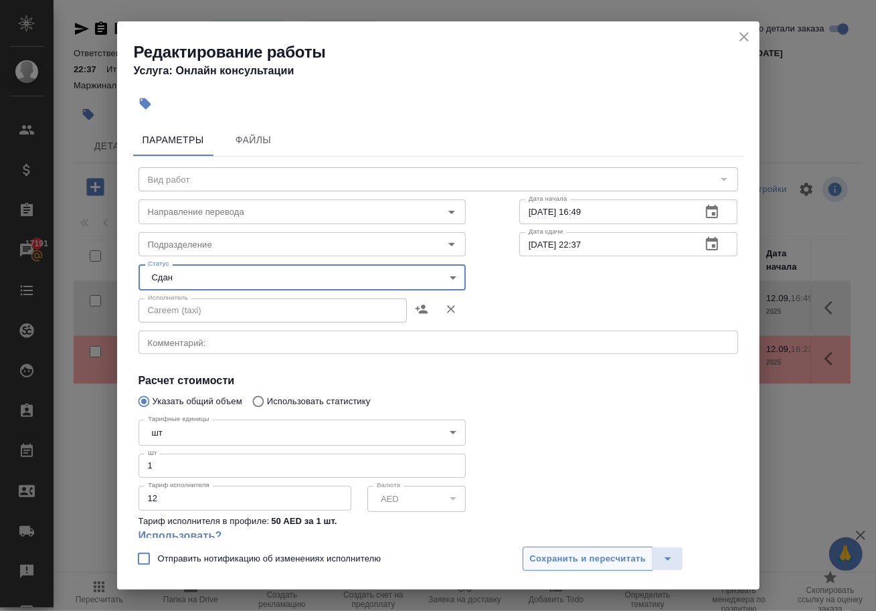
click at [620, 556] on span "Сохранить и пересчитать" at bounding box center [588, 558] width 116 height 15
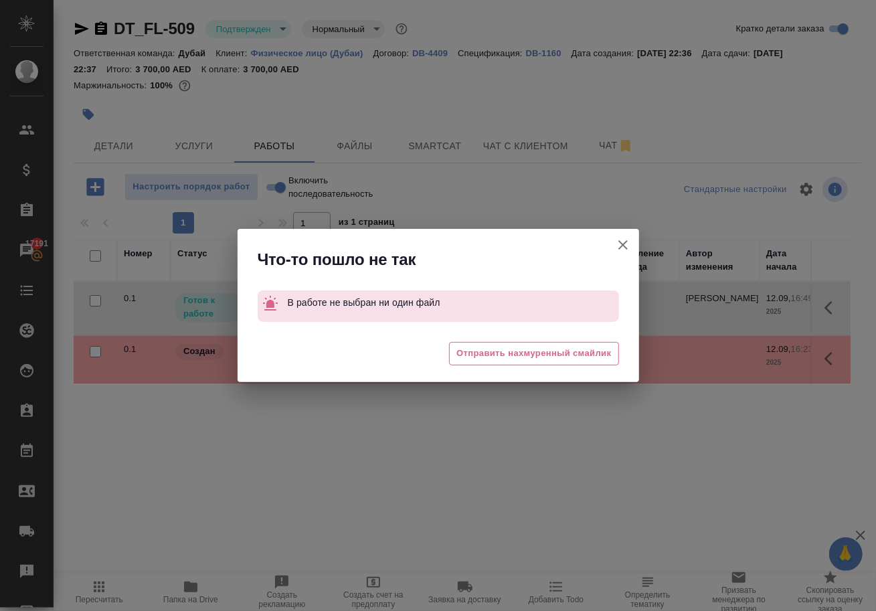
click at [617, 249] on icon "button" at bounding box center [623, 245] width 16 height 16
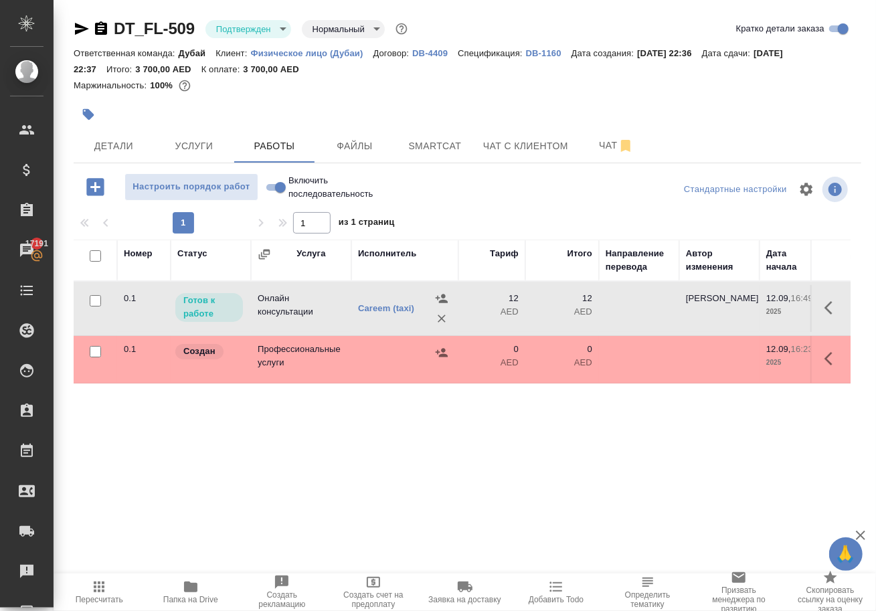
click at [282, 195] on input "Включить последовательность" at bounding box center [280, 187] width 48 height 16
checkbox input "true"
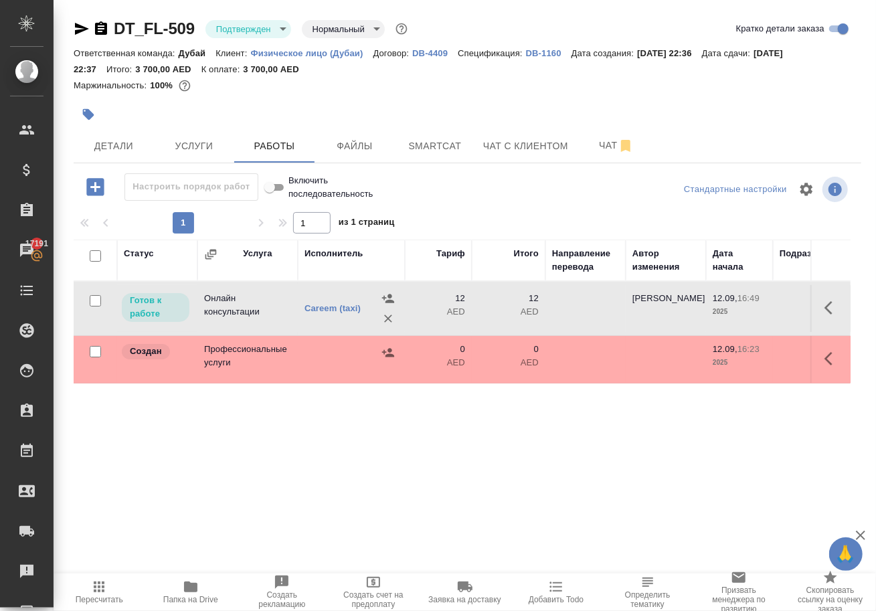
click at [282, 195] on input "Включить последовательность" at bounding box center [270, 187] width 48 height 16
checkbox input "false"
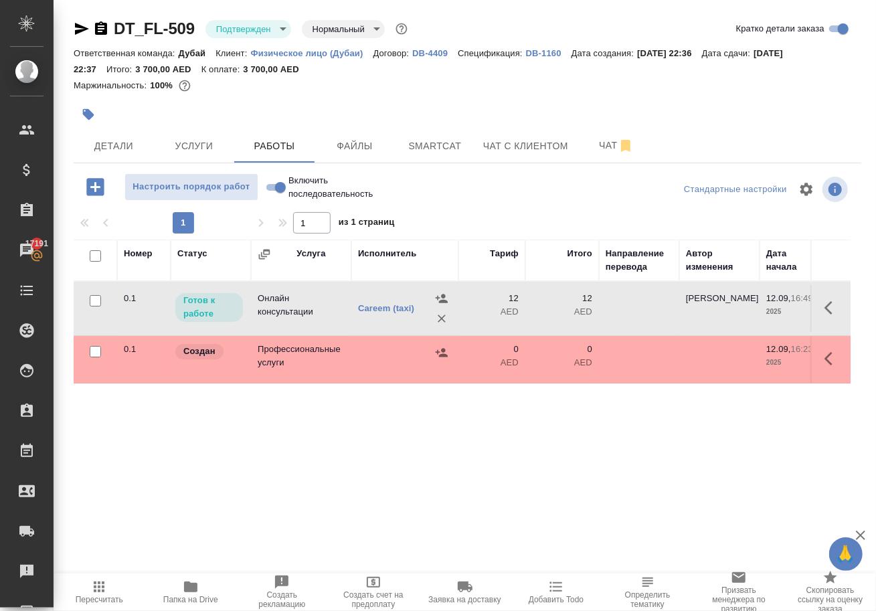
click at [282, 195] on input "Включить последовательность" at bounding box center [280, 187] width 48 height 16
checkbox input "true"
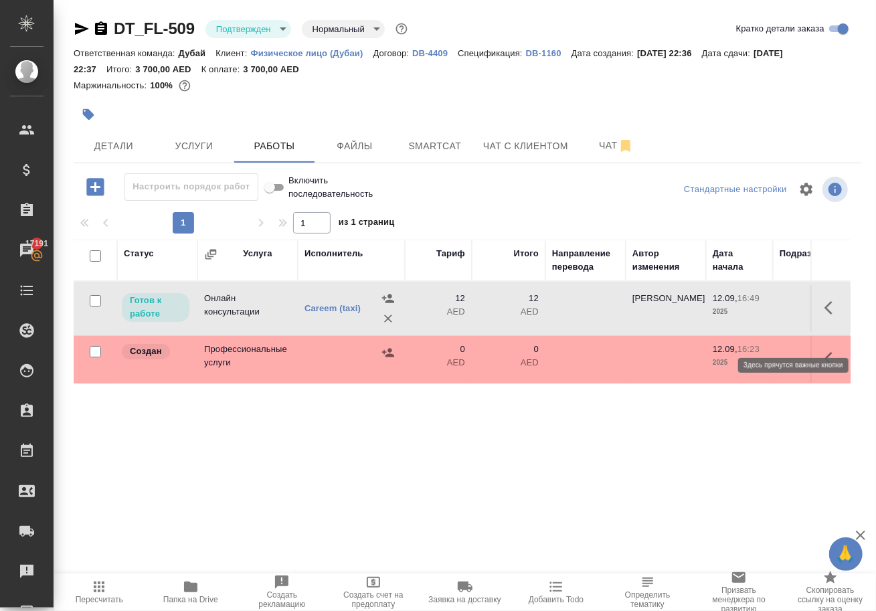
click at [825, 316] on icon "button" at bounding box center [833, 308] width 16 height 16
click at [728, 314] on icon "button" at bounding box center [734, 308] width 12 height 12
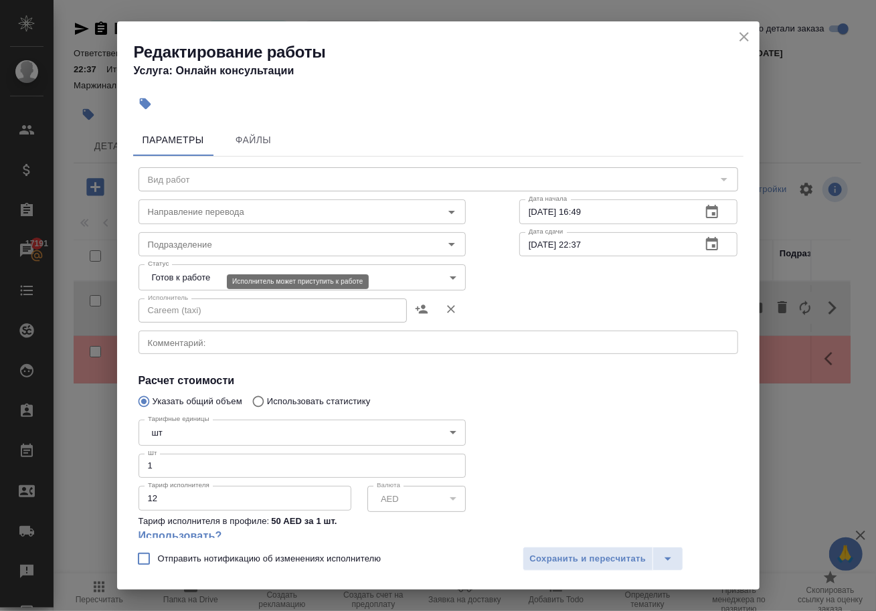
click at [189, 282] on body "🙏 .cls-1 fill:#fff; AWATERA Solokha Petro Клиенты Спецификации Заказы 17191 Чат…" at bounding box center [438, 305] width 876 height 611
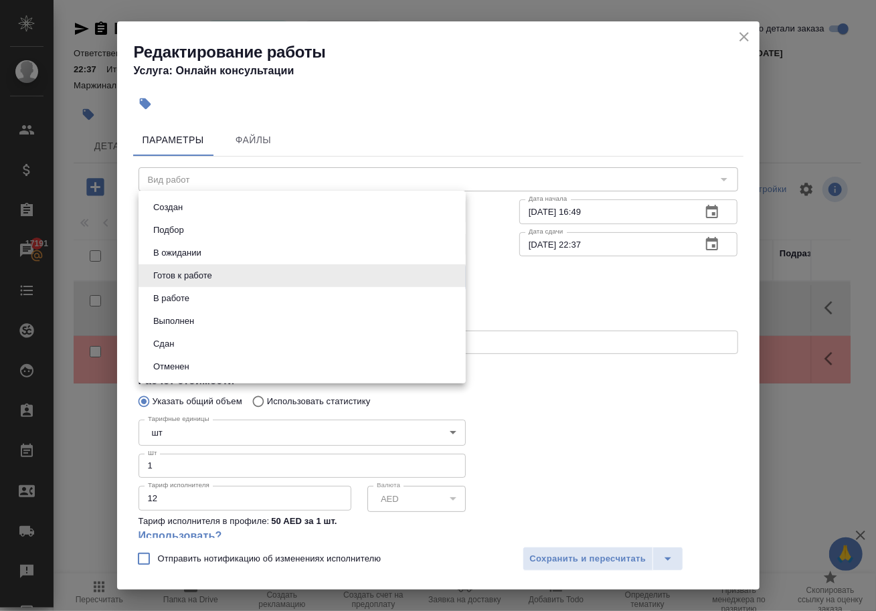
click at [202, 354] on li "Сдан" at bounding box center [302, 344] width 327 height 23
type input "closed"
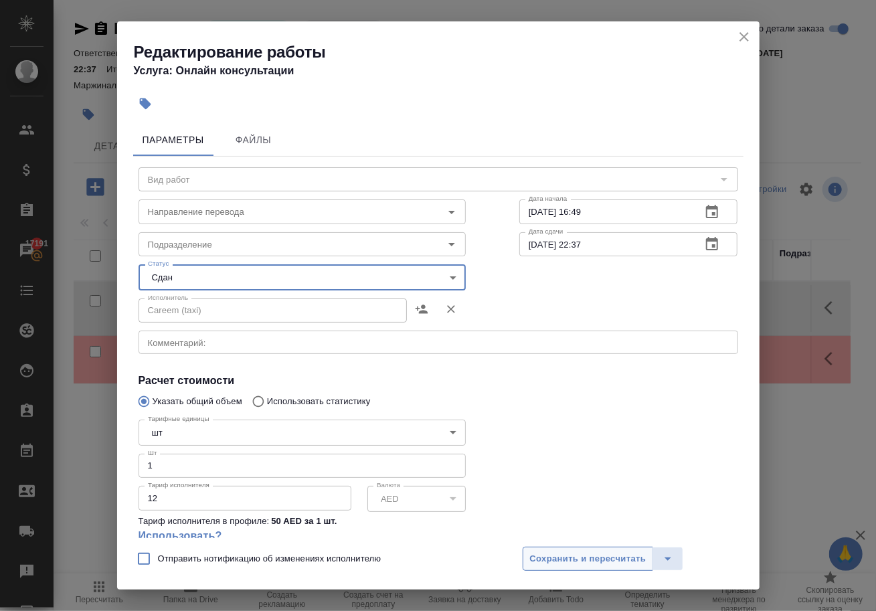
click at [573, 553] on span "Сохранить и пересчитать" at bounding box center [588, 558] width 116 height 15
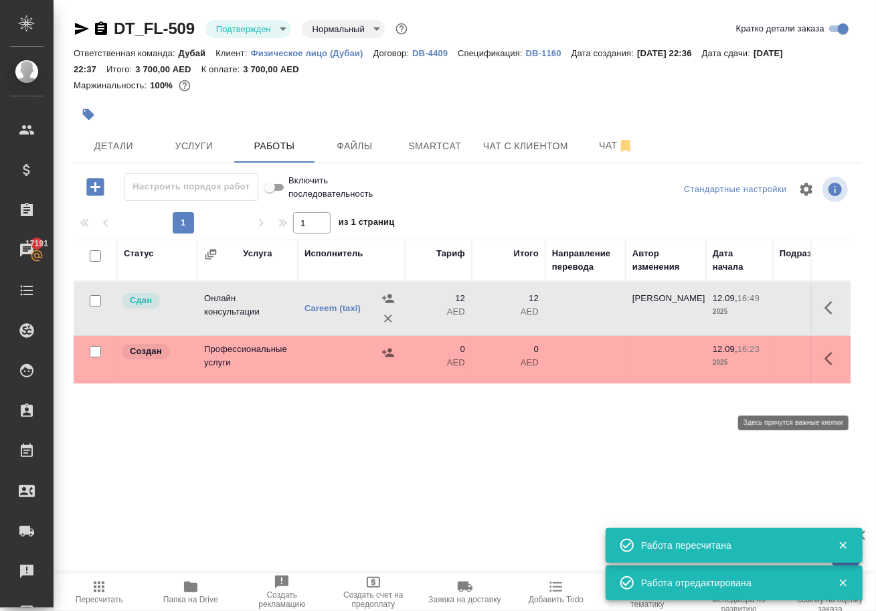
click at [841, 375] on button "button" at bounding box center [833, 359] width 32 height 32
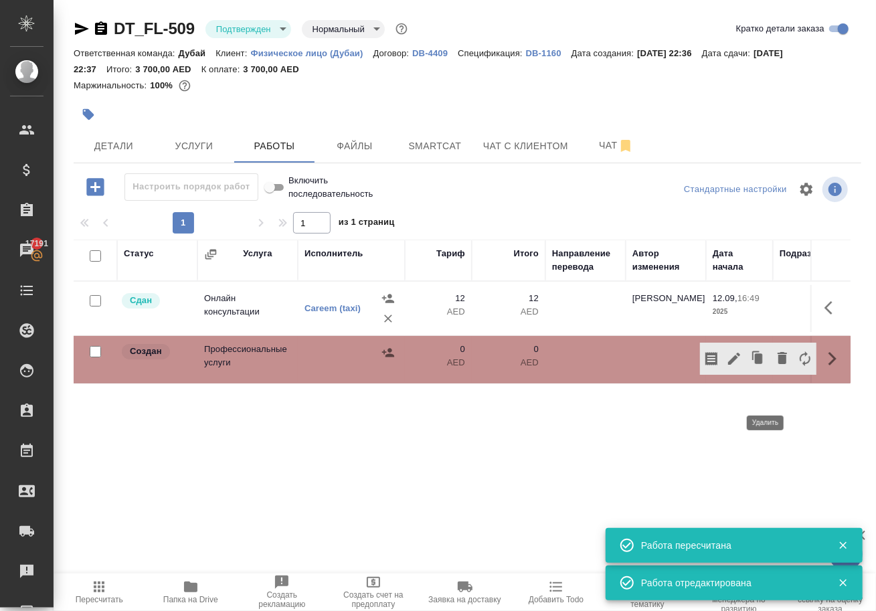
click at [778, 364] on icon "button" at bounding box center [782, 358] width 9 height 12
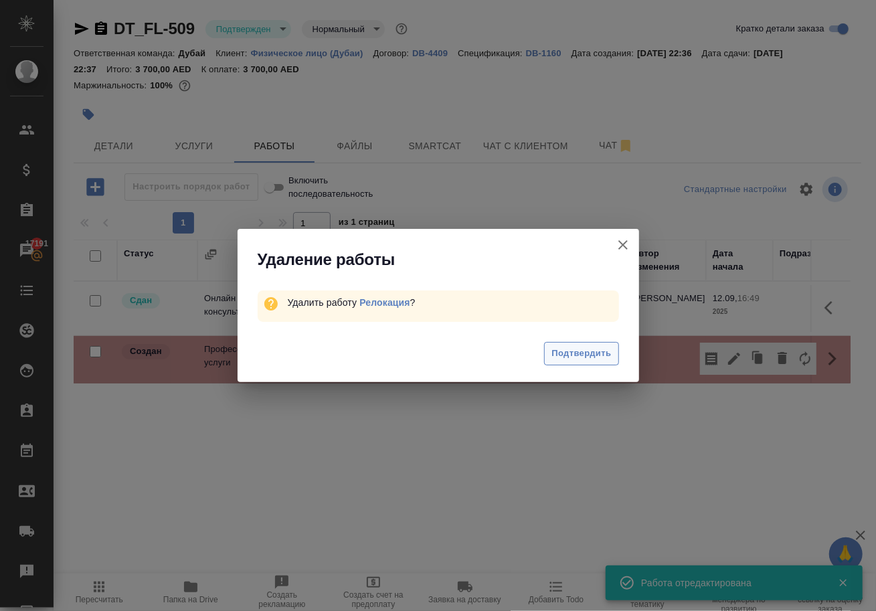
click at [579, 359] on span "Подтвердить" at bounding box center [581, 353] width 60 height 15
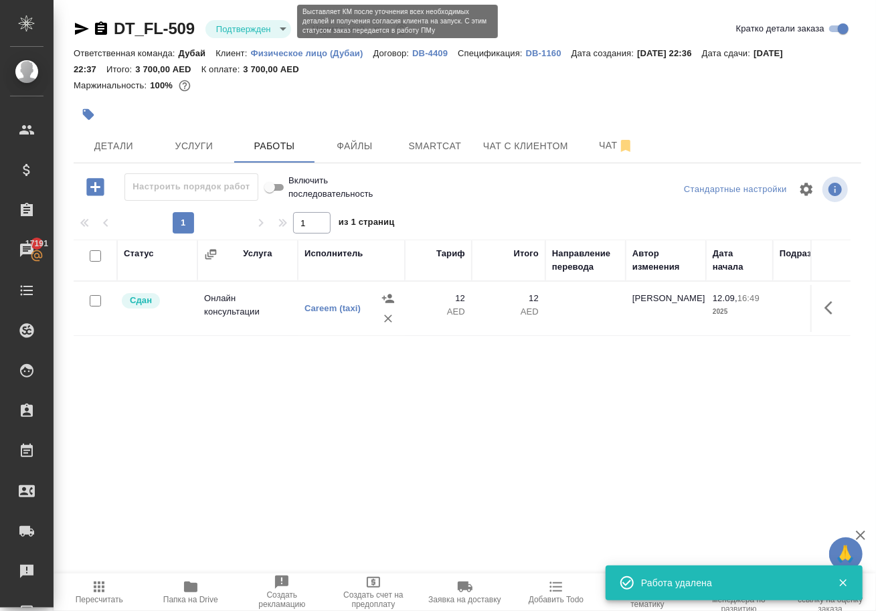
click at [282, 27] on body "🙏 .cls-1 fill:#fff; AWATERA Solokha Petro Клиенты Спецификации Заказы 17191 Чат…" at bounding box center [438, 305] width 876 height 611
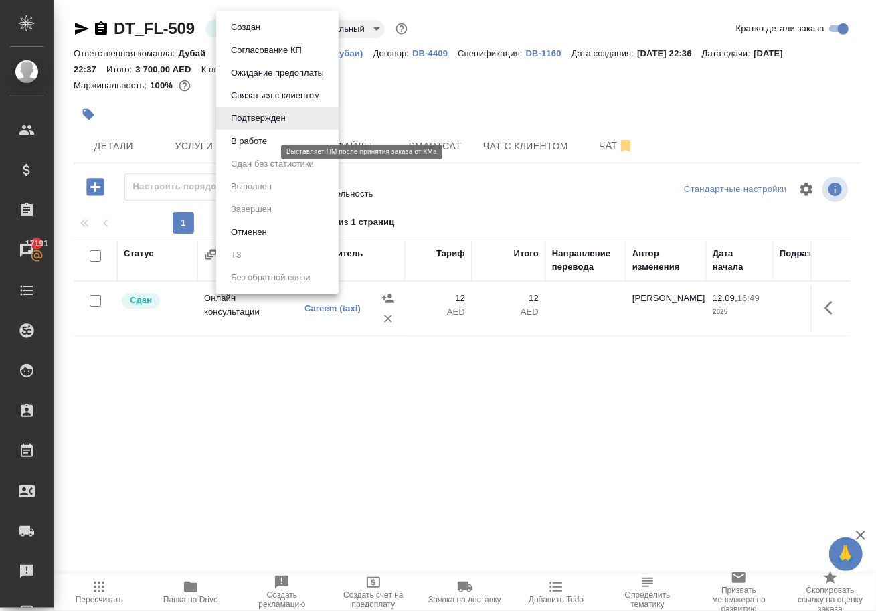
click at [260, 149] on button "В работе" at bounding box center [249, 141] width 44 height 15
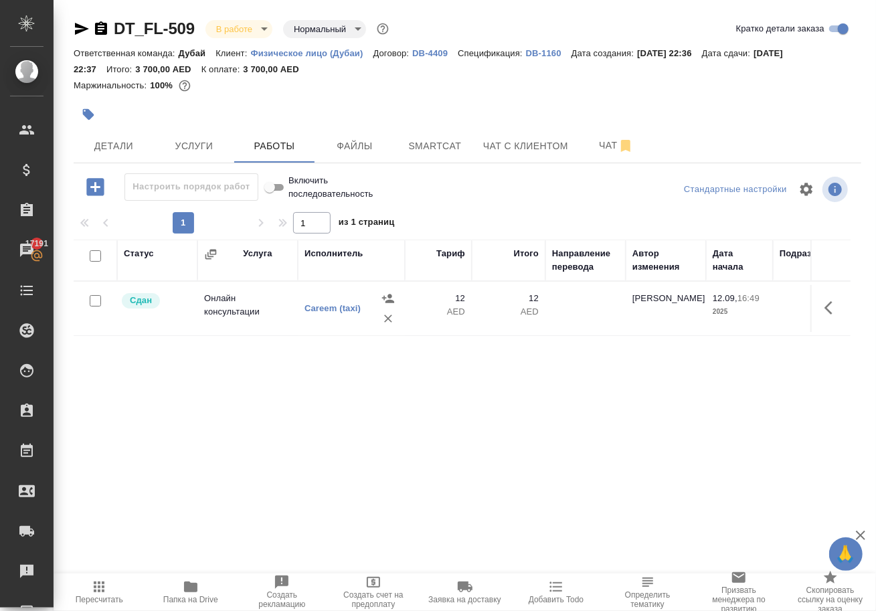
click at [266, 25] on body "🙏 .cls-1 fill:#fff; AWATERA Solokha Petro Клиенты Спецификации Заказы 17191 Чат…" at bounding box center [438, 305] width 876 height 611
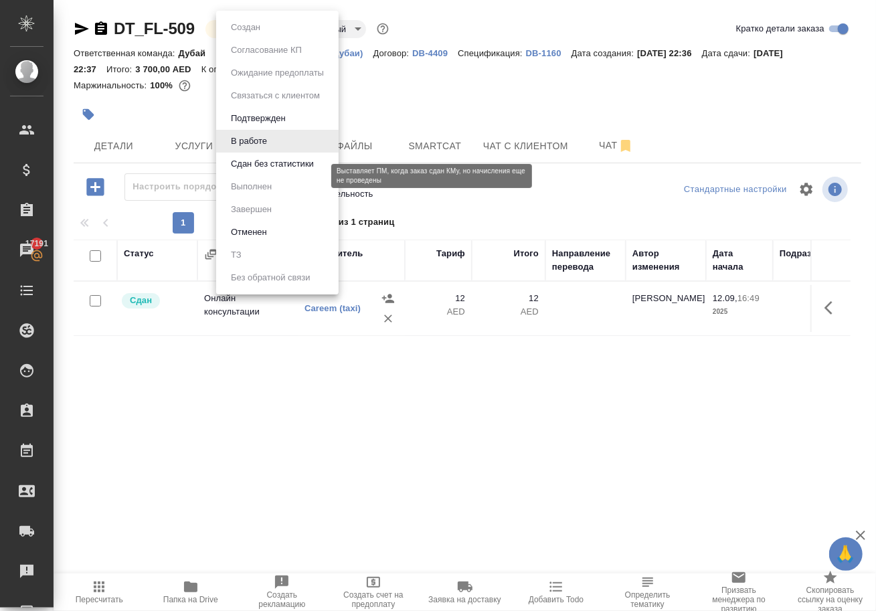
click at [257, 171] on button "Сдан без статистики" at bounding box center [272, 164] width 91 height 15
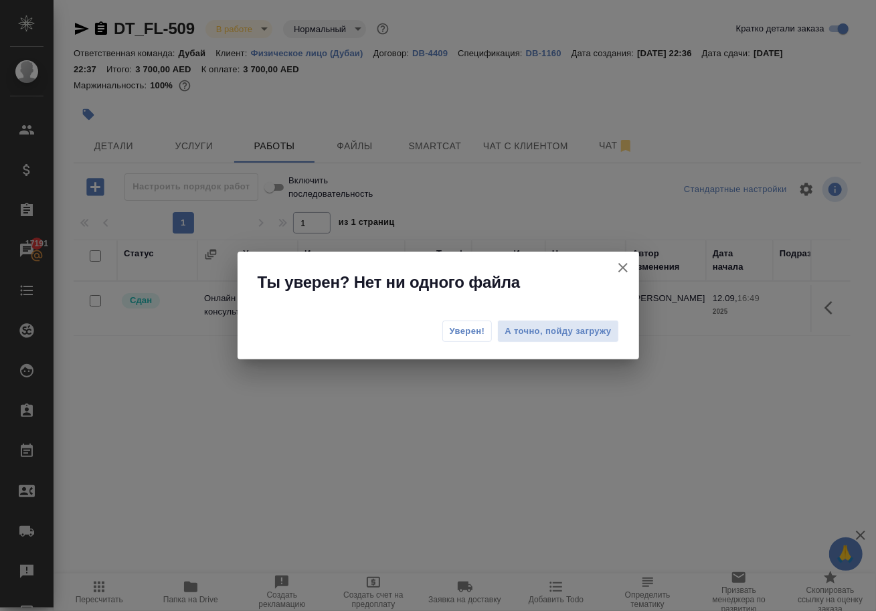
click at [456, 337] on span "Уверен!" at bounding box center [467, 331] width 35 height 13
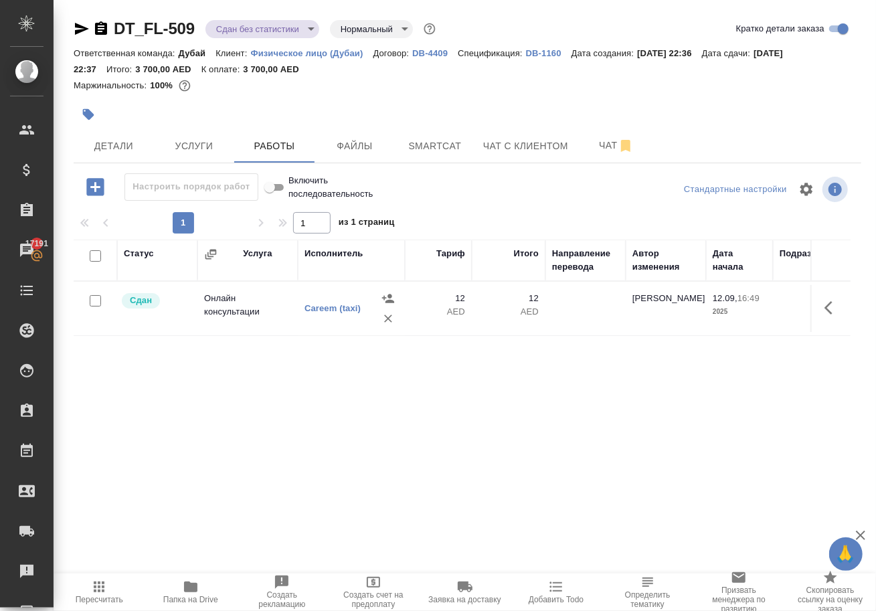
click at [258, 35] on body "🙏 .cls-1 fill:#fff; AWATERA Solokha Petro Клиенты Спецификации Заказы 17191 Чат…" at bounding box center [438, 305] width 876 height 611
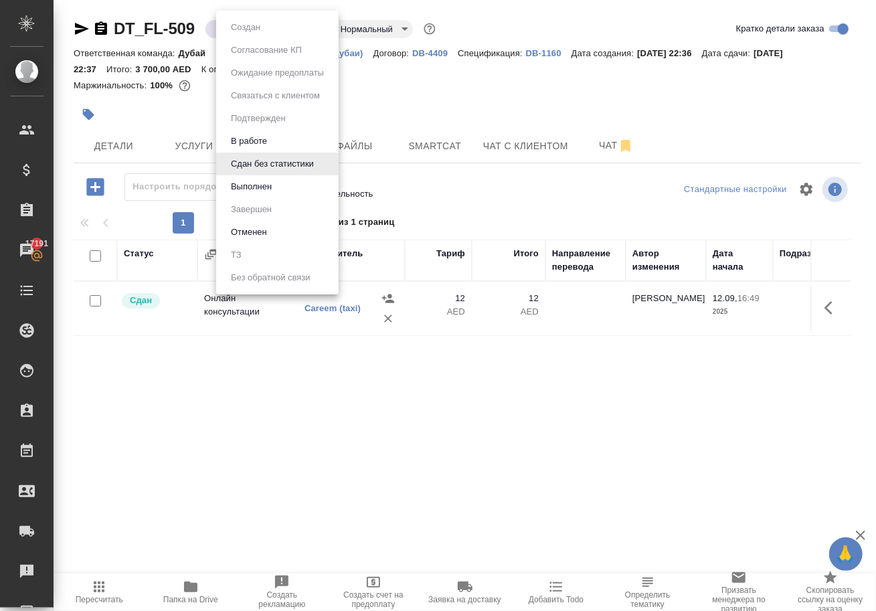
click at [292, 196] on li "Выполнен" at bounding box center [277, 186] width 122 height 23
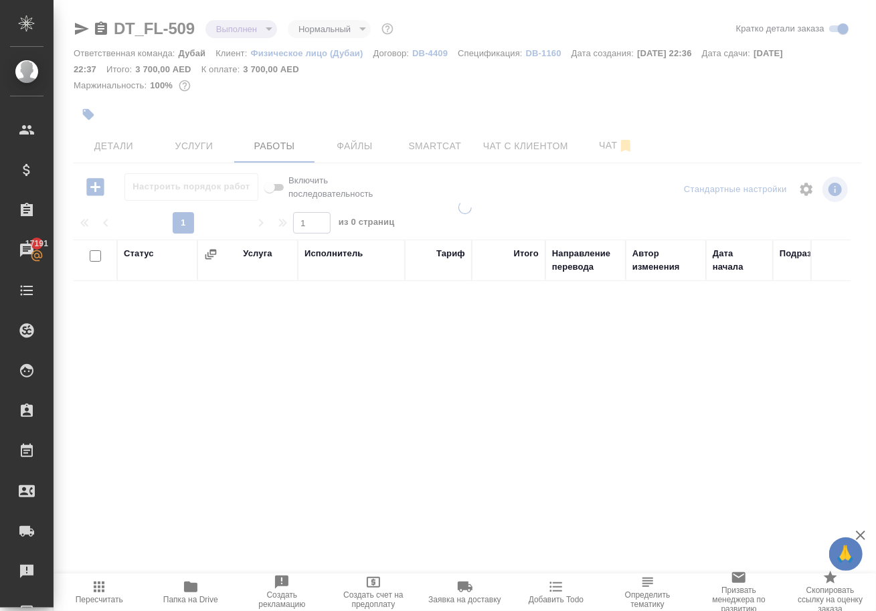
click at [264, 33] on body "🙏 .cls-1 fill:#fff; AWATERA Solokha Petro Клиенты Спецификации Заказы 17191 Чат…" at bounding box center [438, 305] width 876 height 611
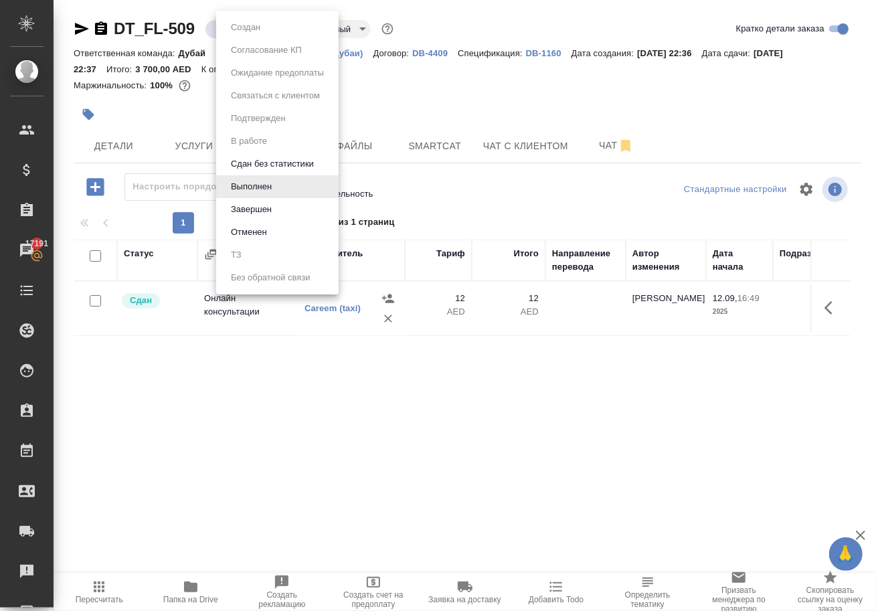
click at [287, 221] on li "Завершен" at bounding box center [277, 209] width 122 height 23
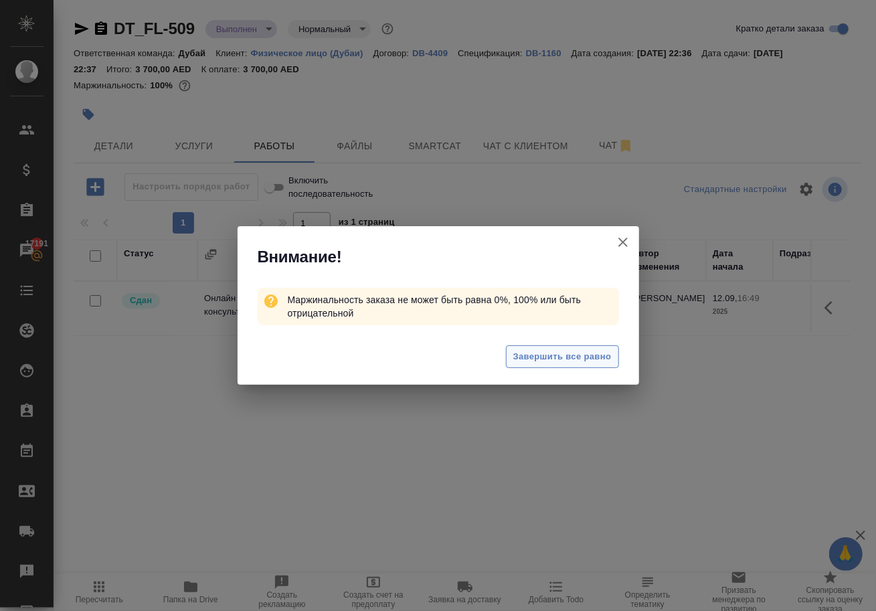
click at [530, 353] on span "Завершить все равно" at bounding box center [562, 356] width 98 height 15
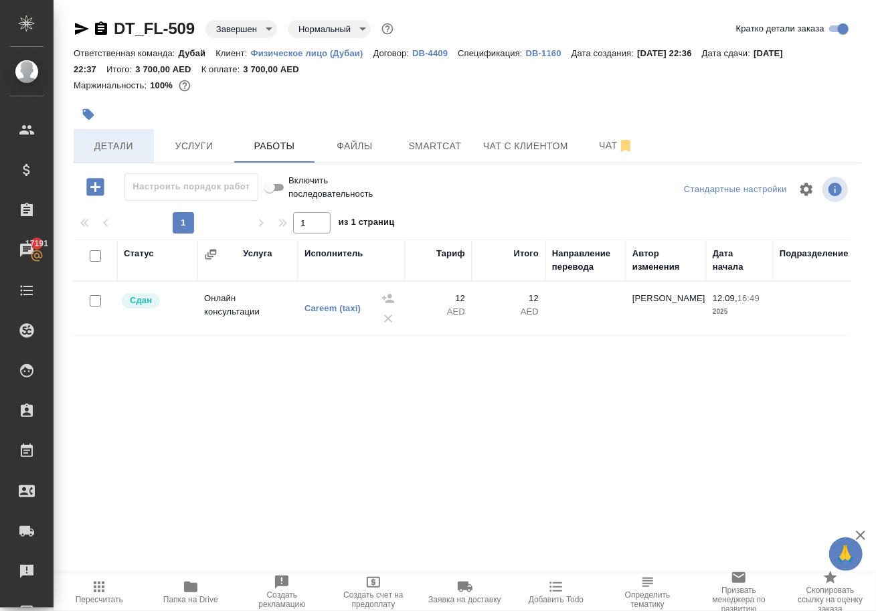
click at [114, 153] on span "Детали" at bounding box center [114, 146] width 64 height 17
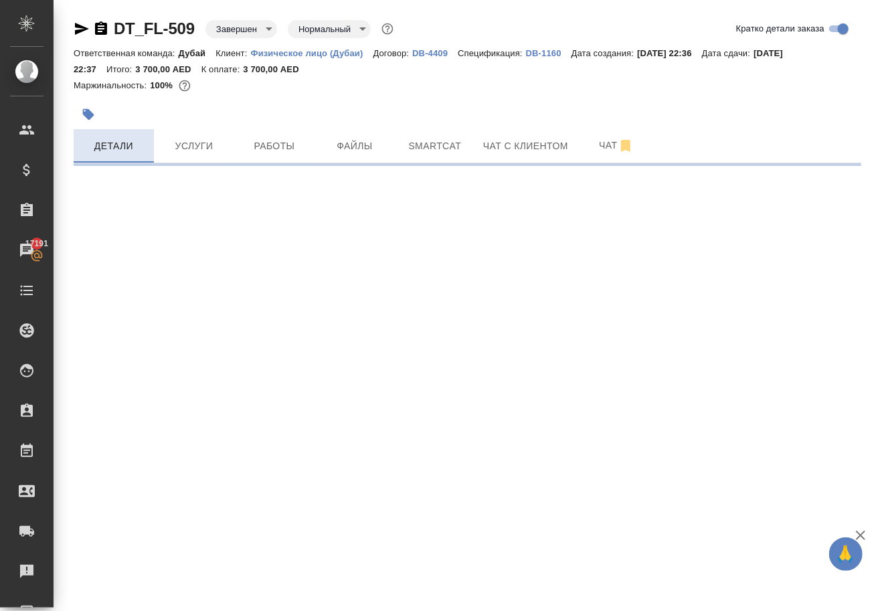
select select "RU"
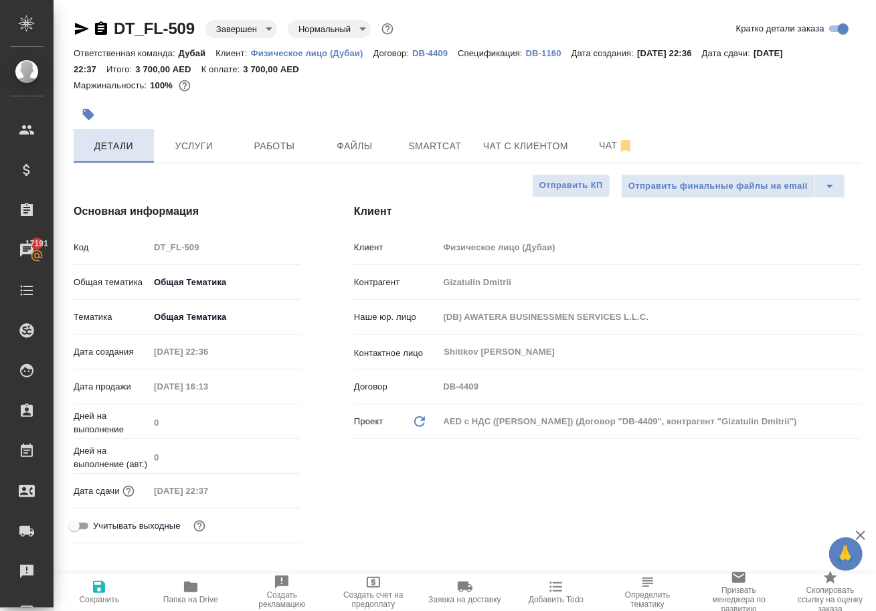
type textarea "x"
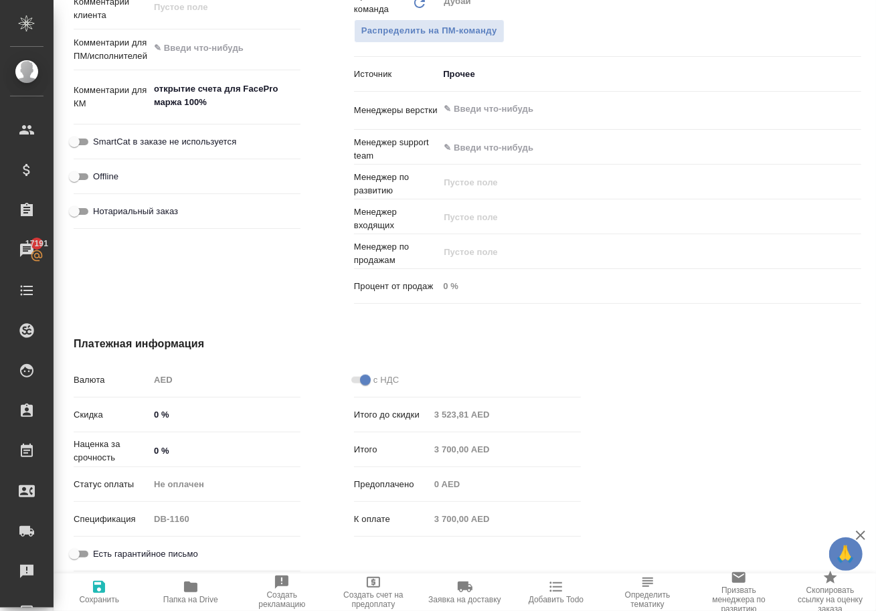
scroll to position [768, 0]
click at [463, 80] on body "🙏 .cls-1 fill:#fff; AWATERA Solokha Petro Клиенты Спецификации Заказы 17191 Чат…" at bounding box center [438, 305] width 876 height 611
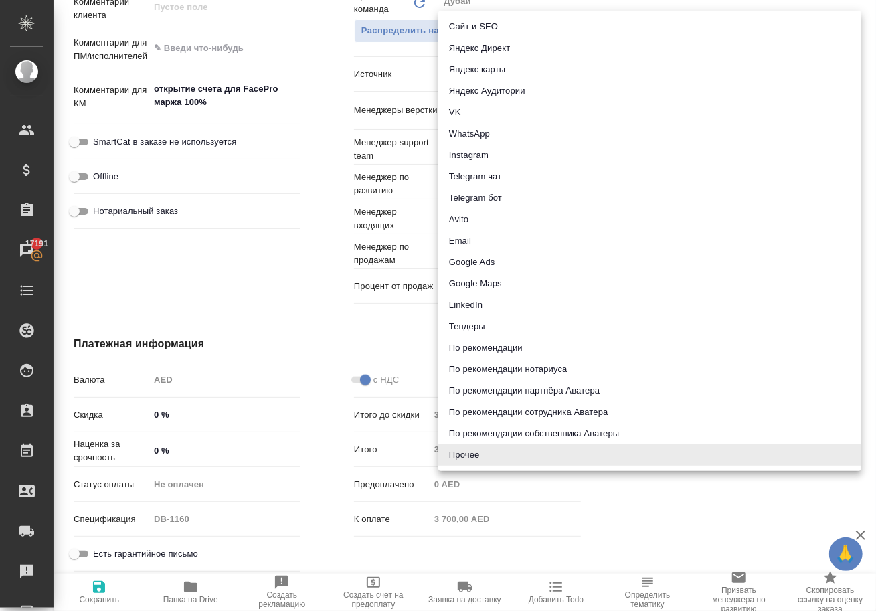
click at [541, 388] on li "По рекомендации партнёра Аватера" at bounding box center [649, 390] width 423 height 21
type textarea "x"
type input "partnerRecommendation"
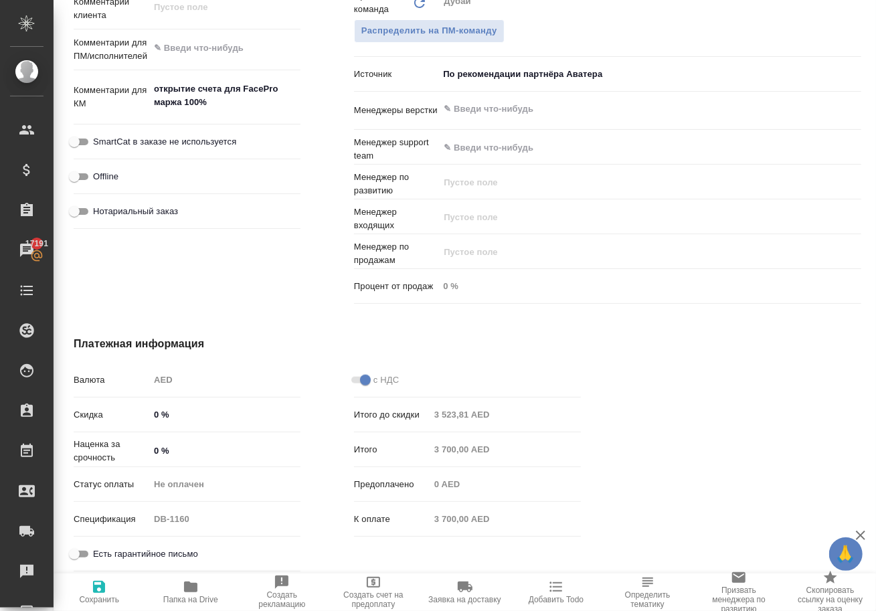
click at [94, 593] on icon "button" at bounding box center [99, 587] width 12 height 12
type textarea "x"
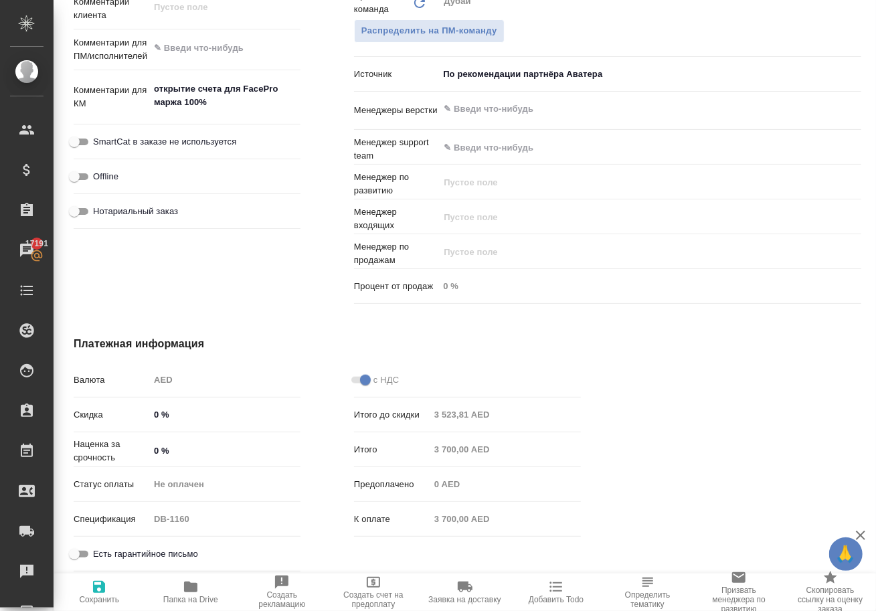
type textarea "x"
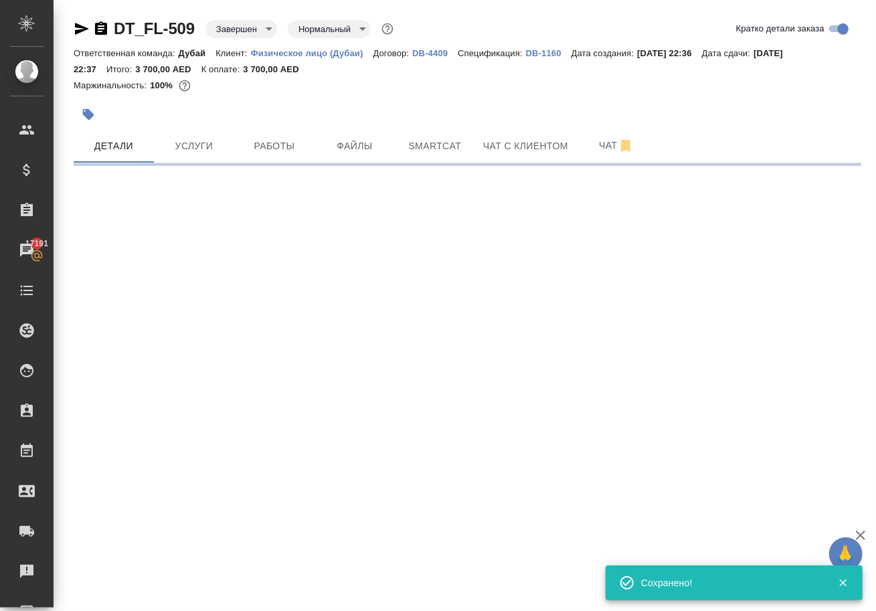
scroll to position [0, 0]
select select "RU"
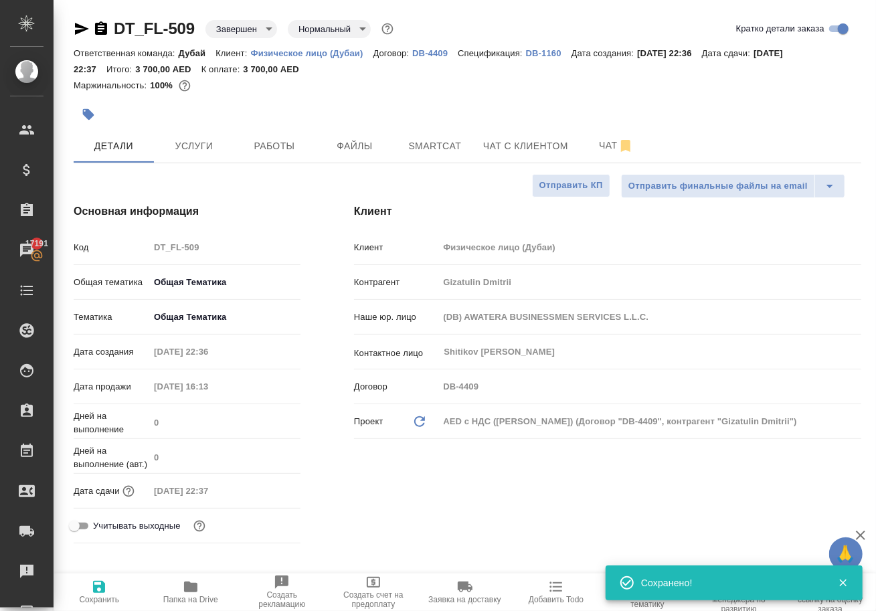
type textarea "x"
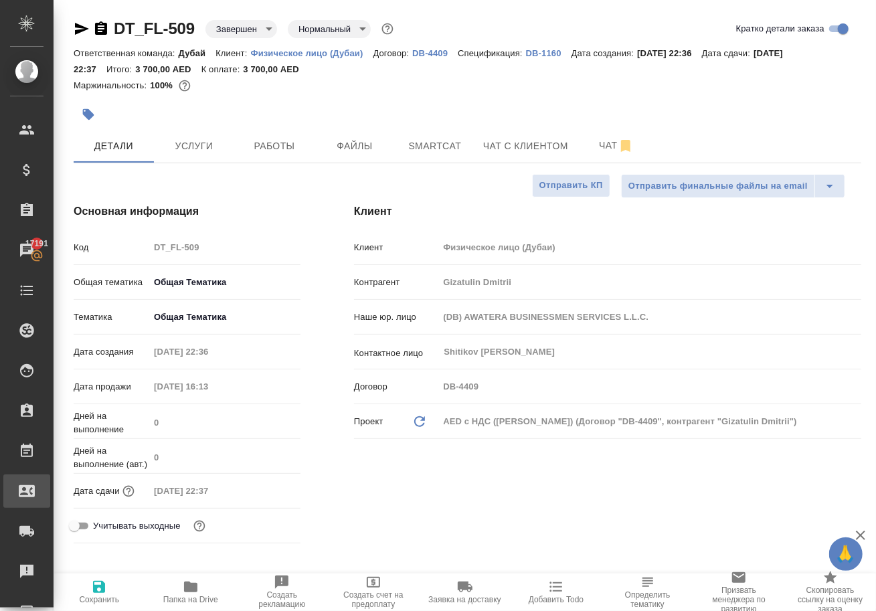
type textarea "x"
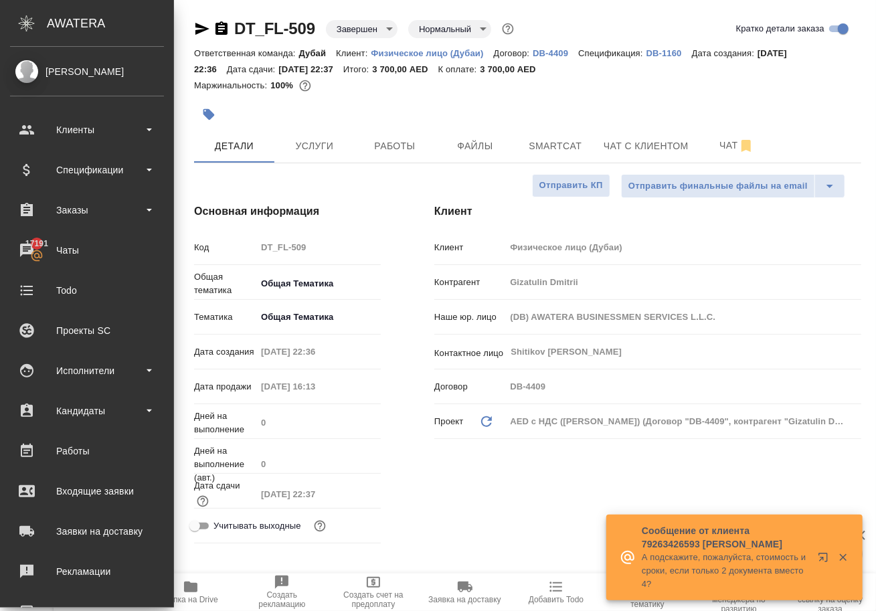
type textarea "x"
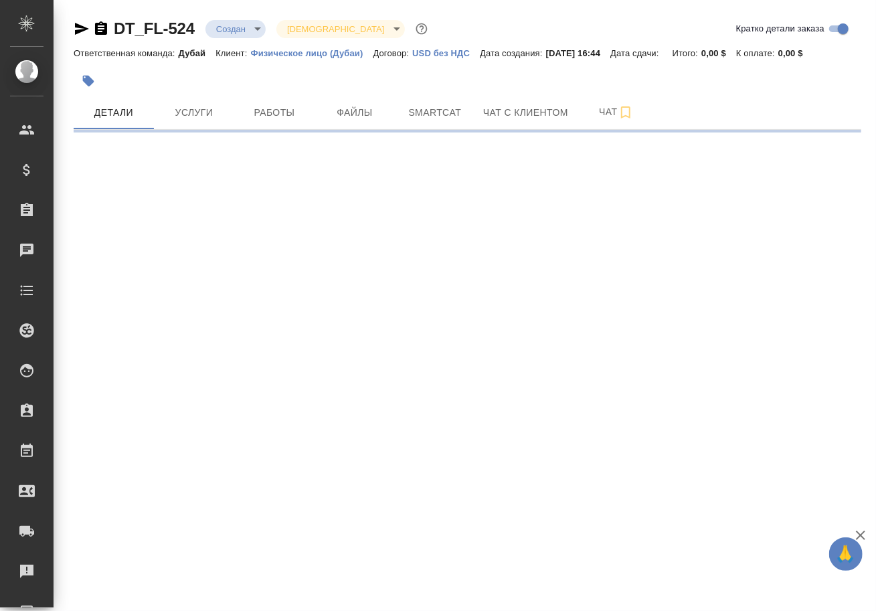
select select "RU"
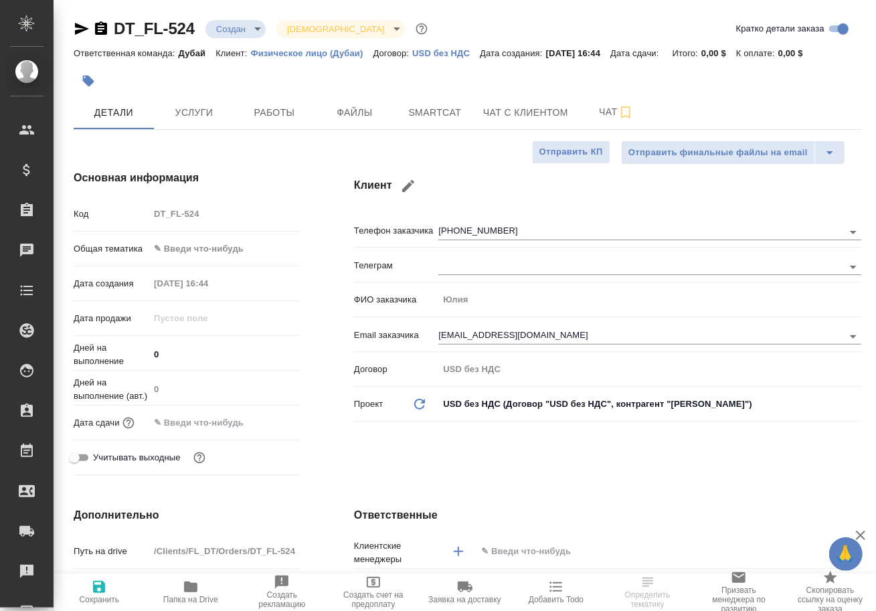
type textarea "x"
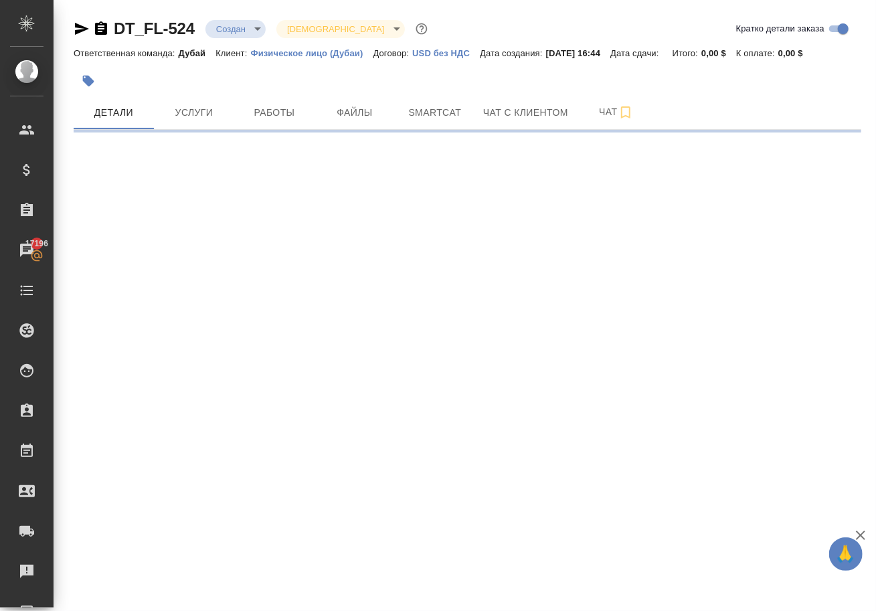
select select "RU"
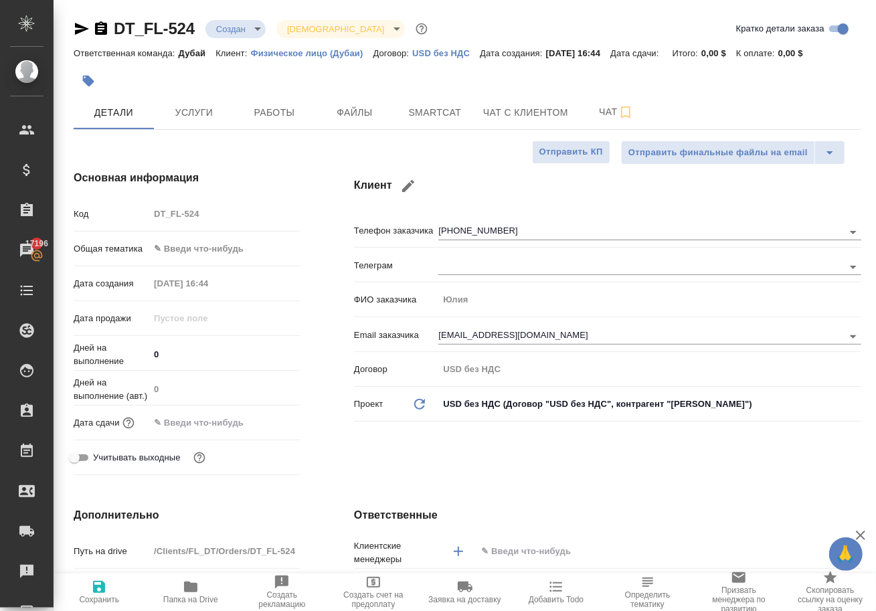
type textarea "x"
click at [204, 113] on span "Услуги" at bounding box center [194, 112] width 64 height 17
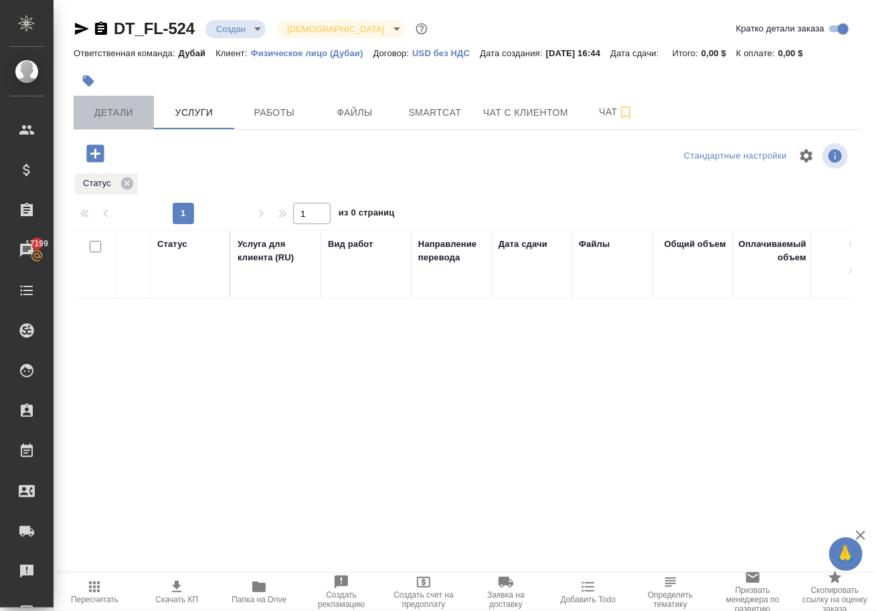
click at [111, 112] on span "Детали" at bounding box center [114, 112] width 64 height 17
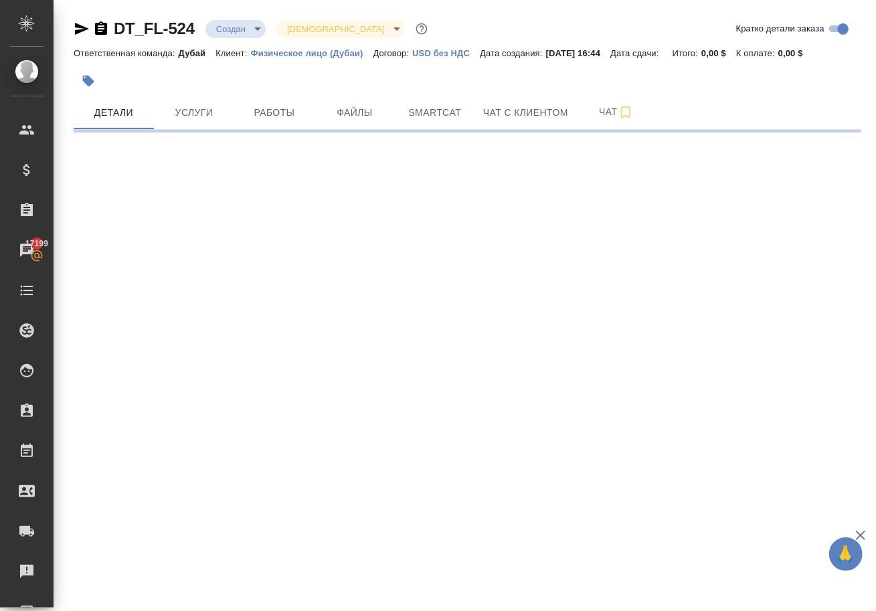
select select "RU"
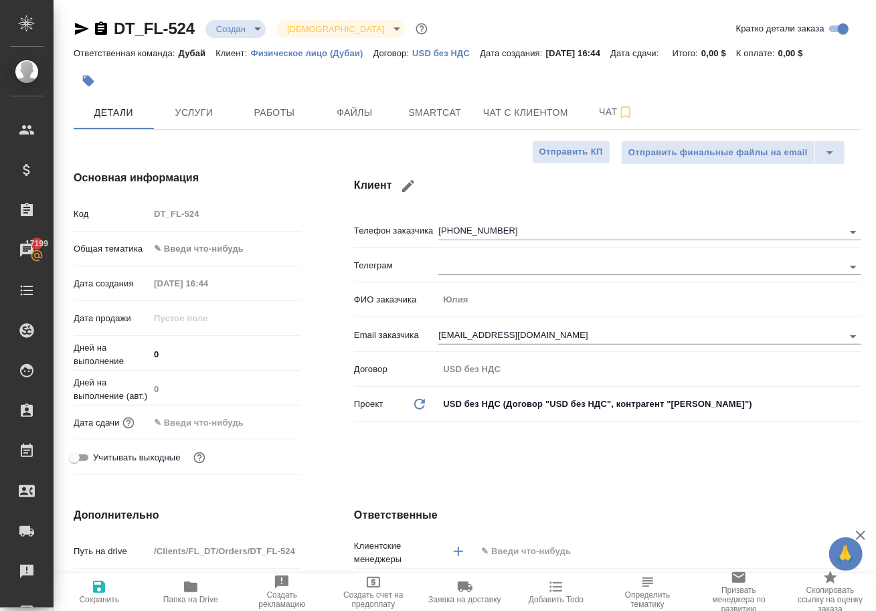
type textarea "x"
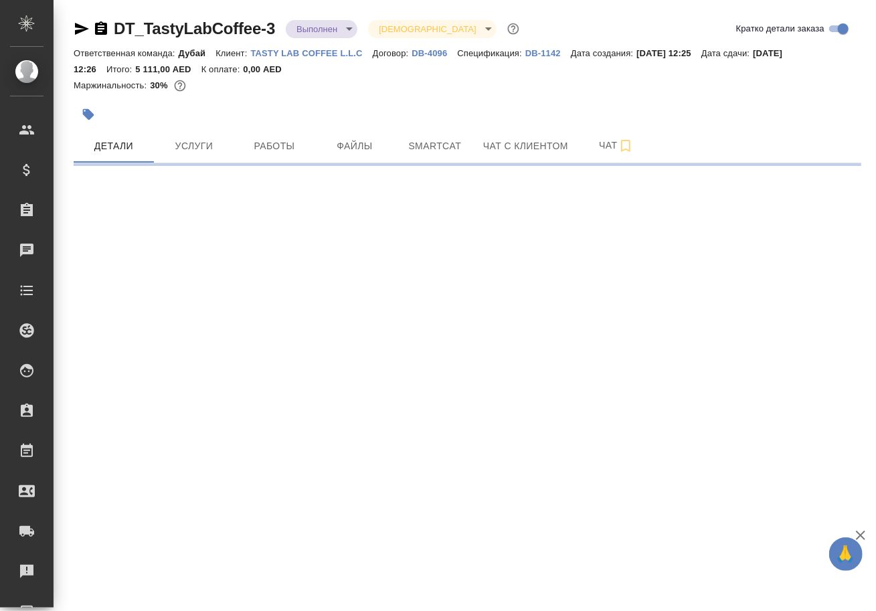
select select "RU"
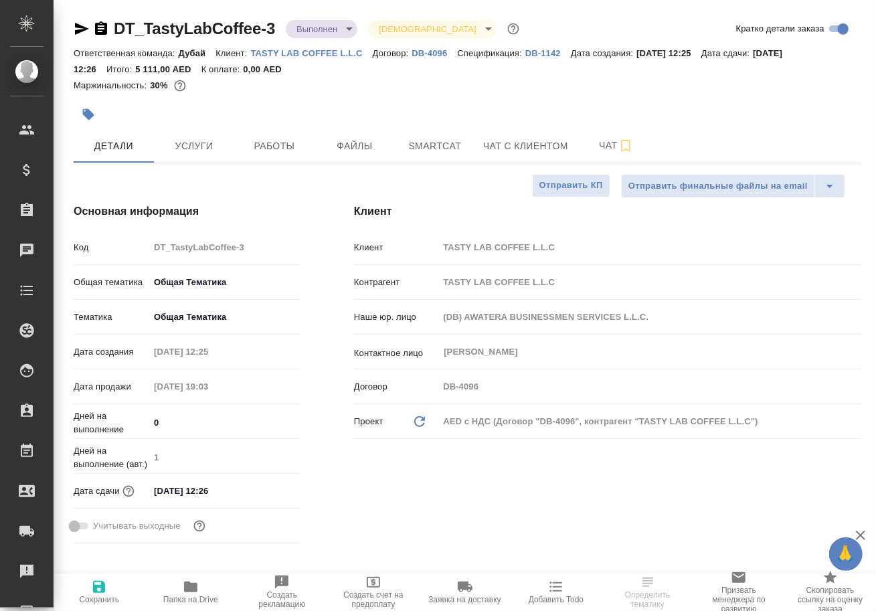
type textarea "x"
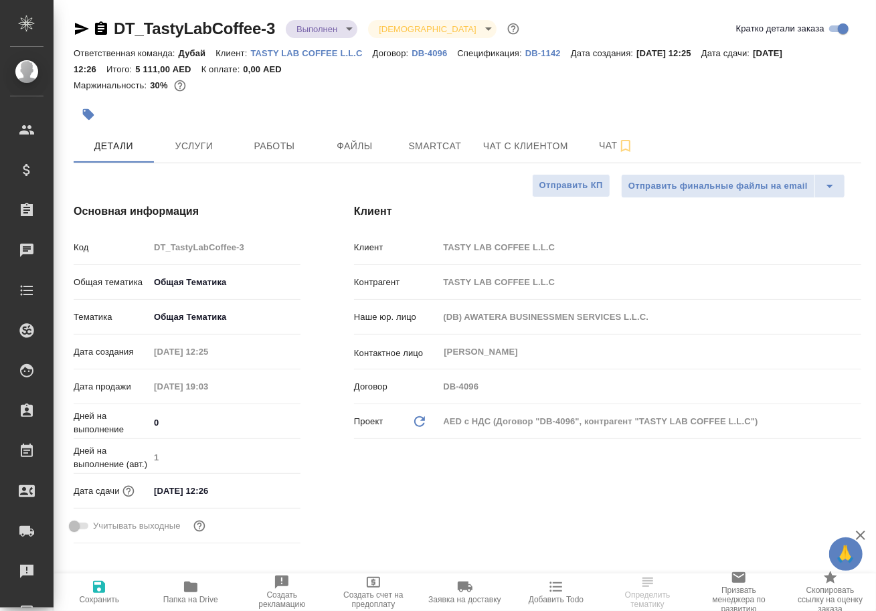
type textarea "x"
click at [278, 151] on span "Работы" at bounding box center [274, 146] width 64 height 17
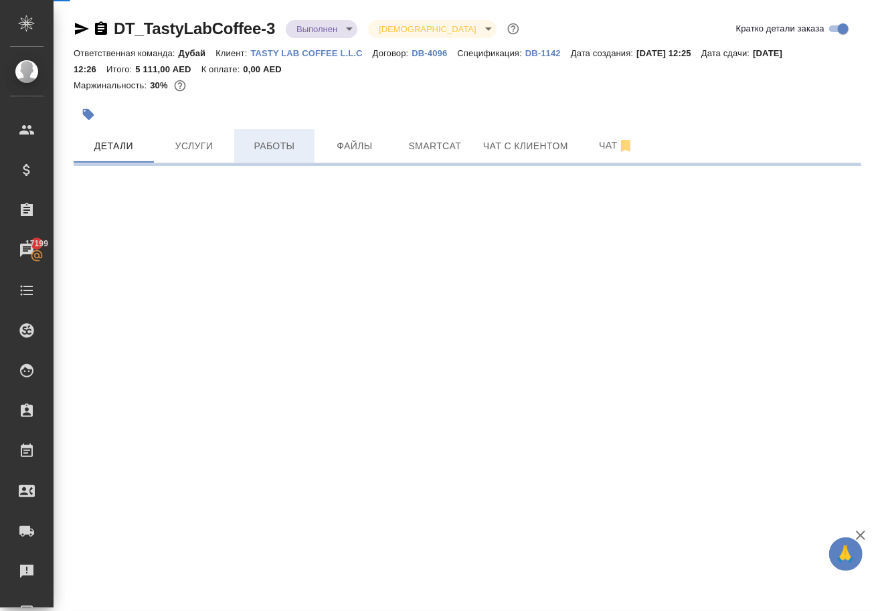
select select "RU"
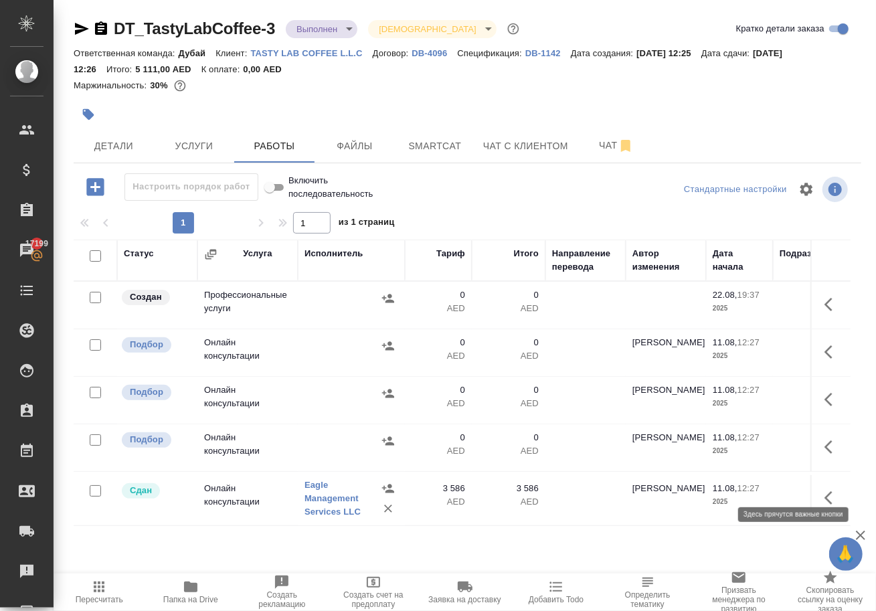
click at [817, 463] on button "button" at bounding box center [833, 447] width 32 height 32
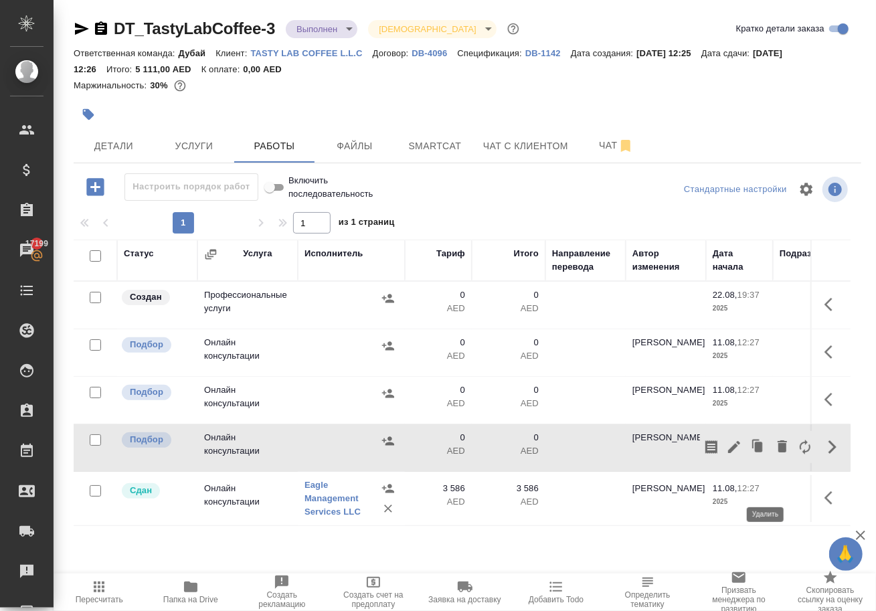
click at [778, 452] on icon "button" at bounding box center [782, 446] width 9 height 12
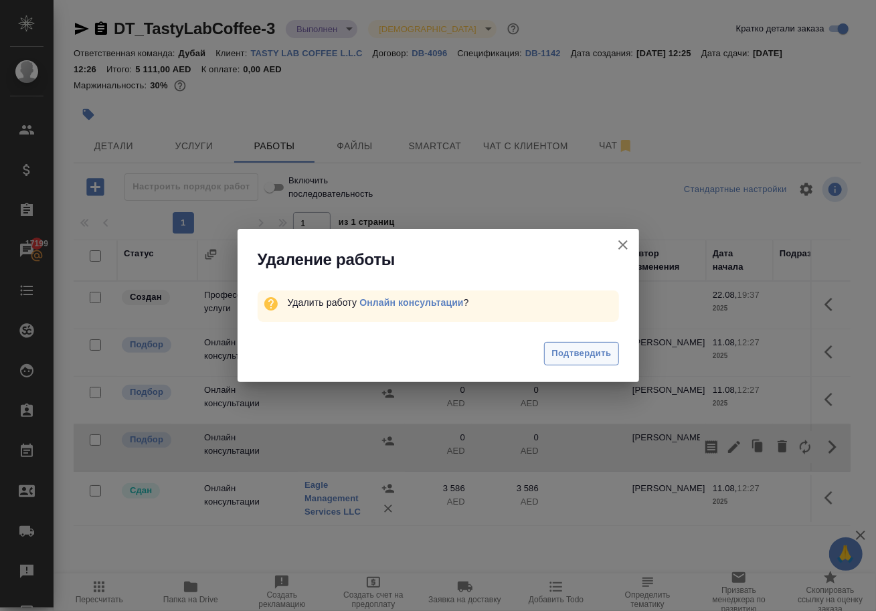
click at [560, 353] on span "Подтвердить" at bounding box center [581, 353] width 60 height 15
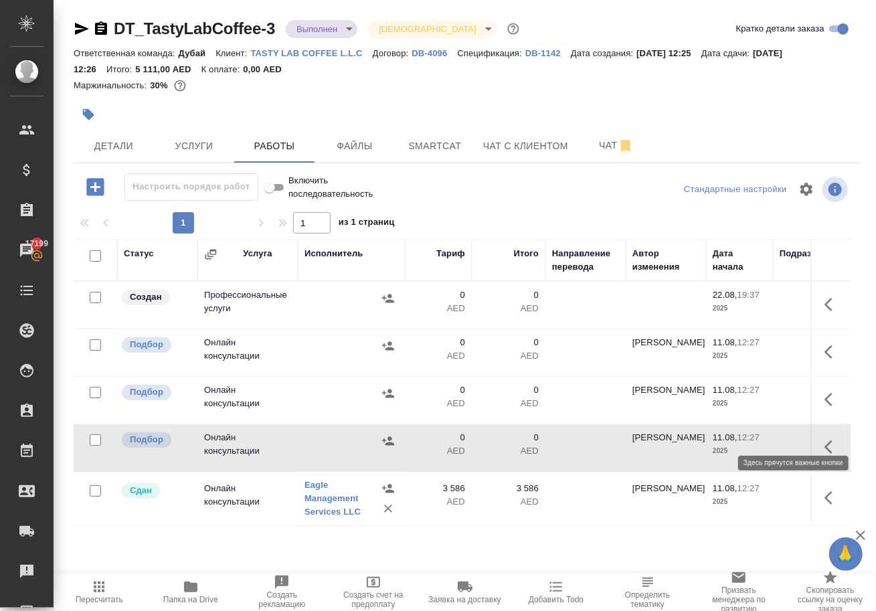
click at [829, 406] on icon "button" at bounding box center [829, 399] width 8 height 13
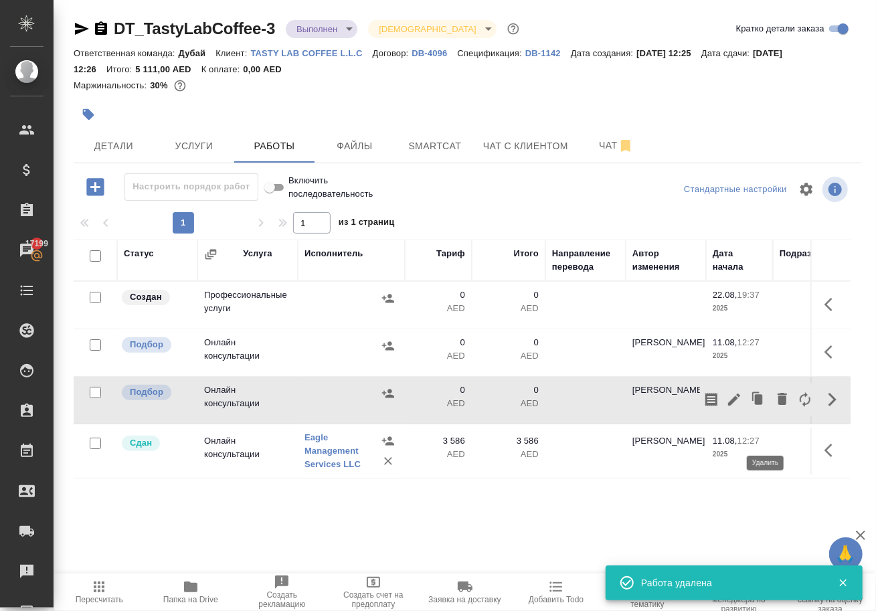
click at [778, 405] on icon "button" at bounding box center [782, 399] width 9 height 12
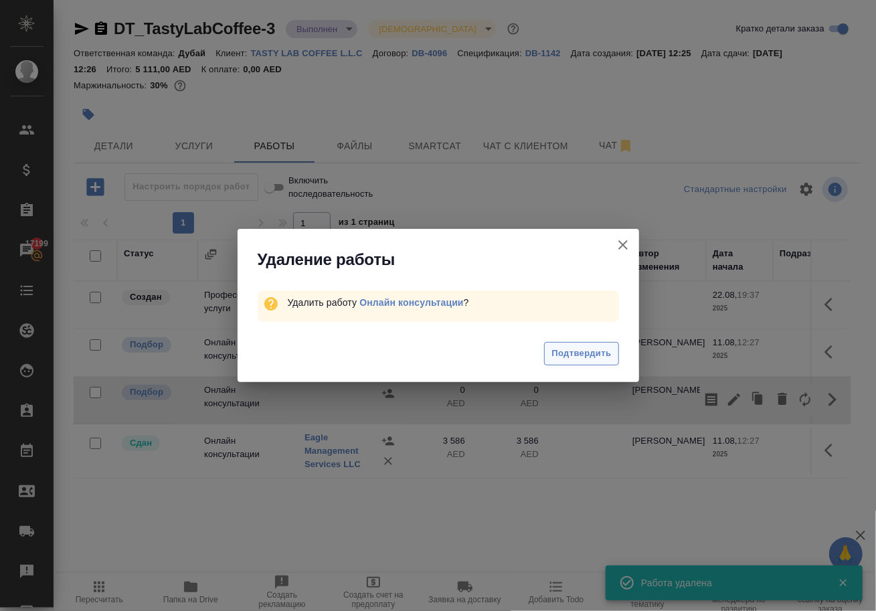
click at [570, 365] on button "Подтвердить" at bounding box center [581, 353] width 74 height 23
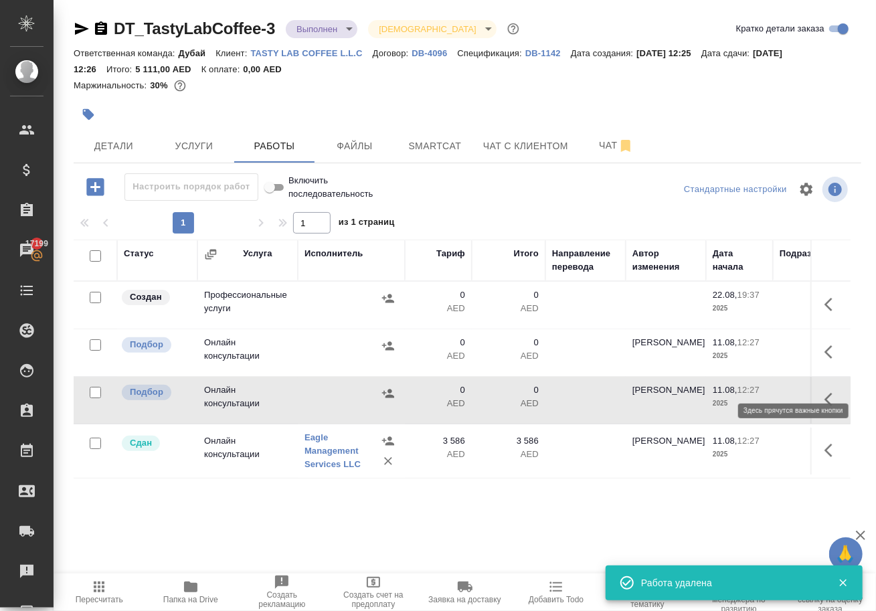
click at [827, 360] on icon "button" at bounding box center [833, 352] width 16 height 16
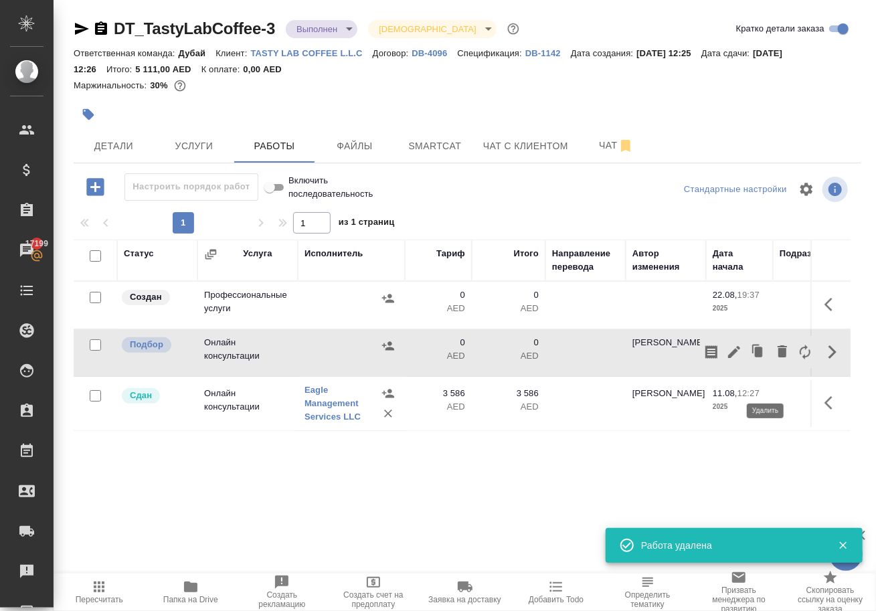
click at [774, 359] on icon "button" at bounding box center [782, 351] width 16 height 16
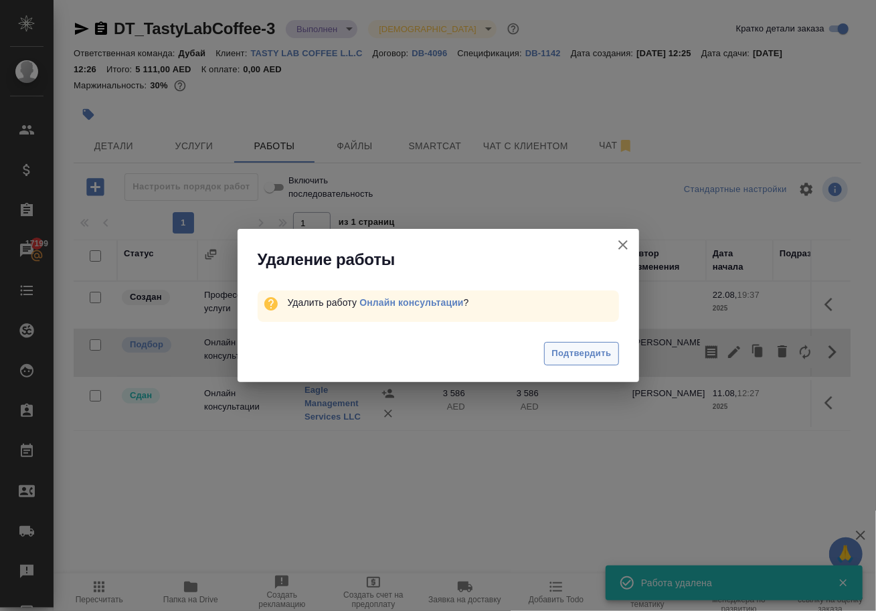
click at [606, 356] on span "Подтвердить" at bounding box center [581, 353] width 60 height 15
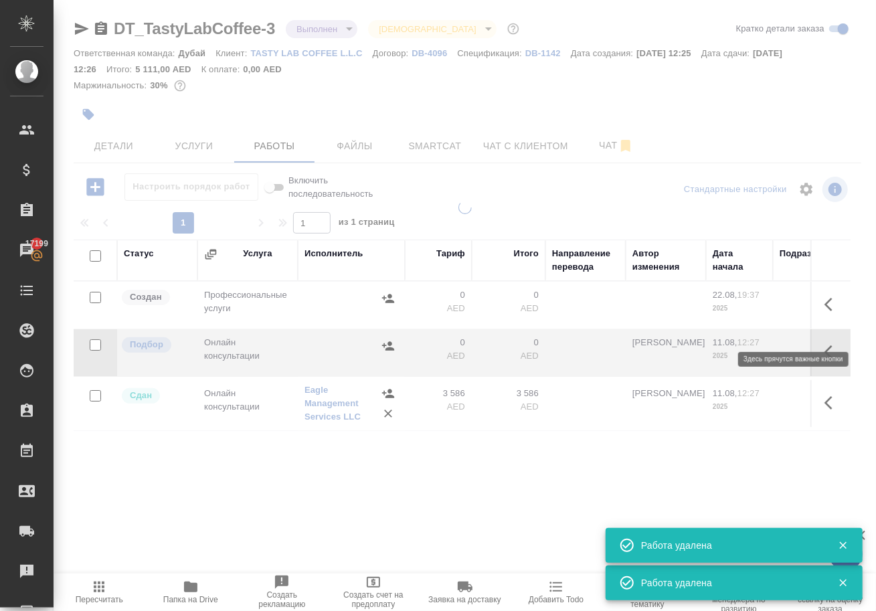
click at [826, 313] on icon "button" at bounding box center [833, 304] width 16 height 16
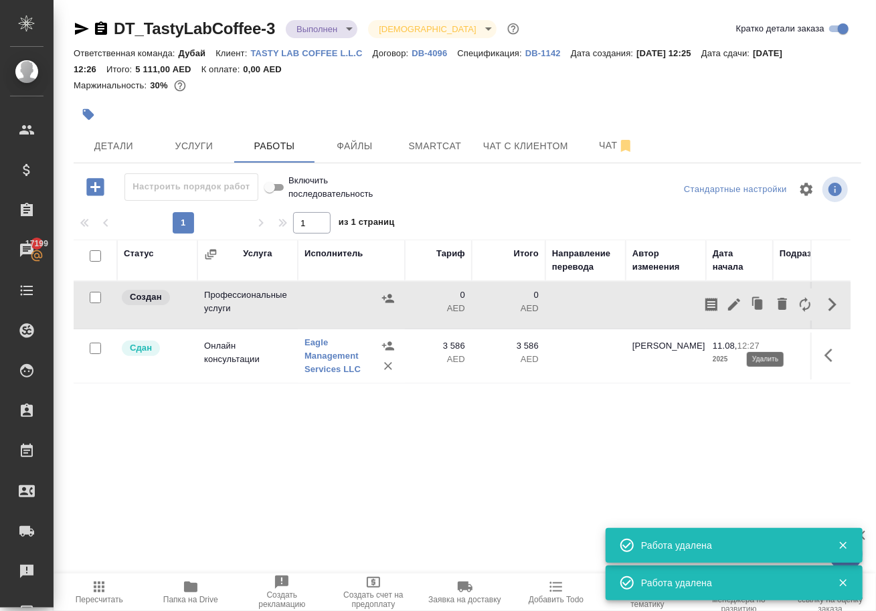
click at [778, 310] on icon "button" at bounding box center [782, 304] width 9 height 12
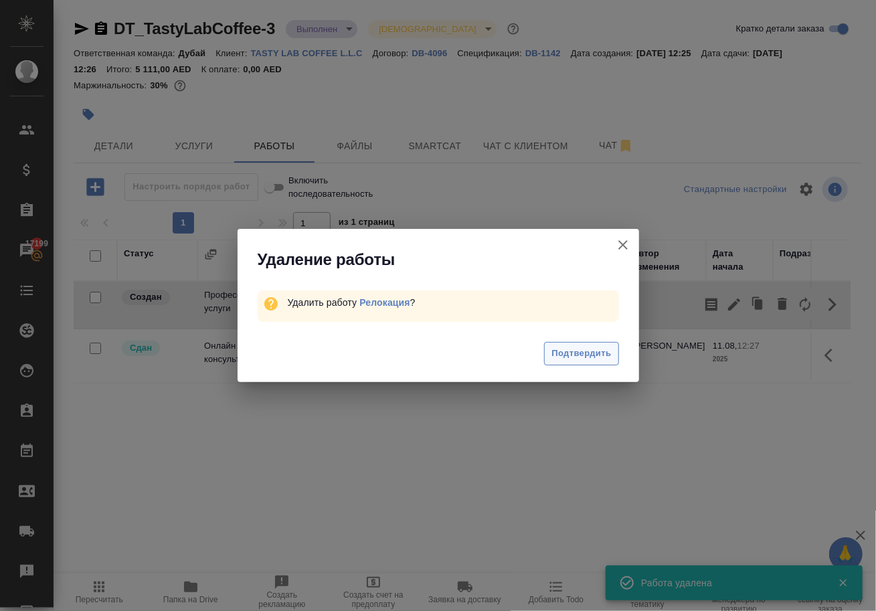
click at [590, 355] on span "Подтвердить" at bounding box center [581, 353] width 60 height 15
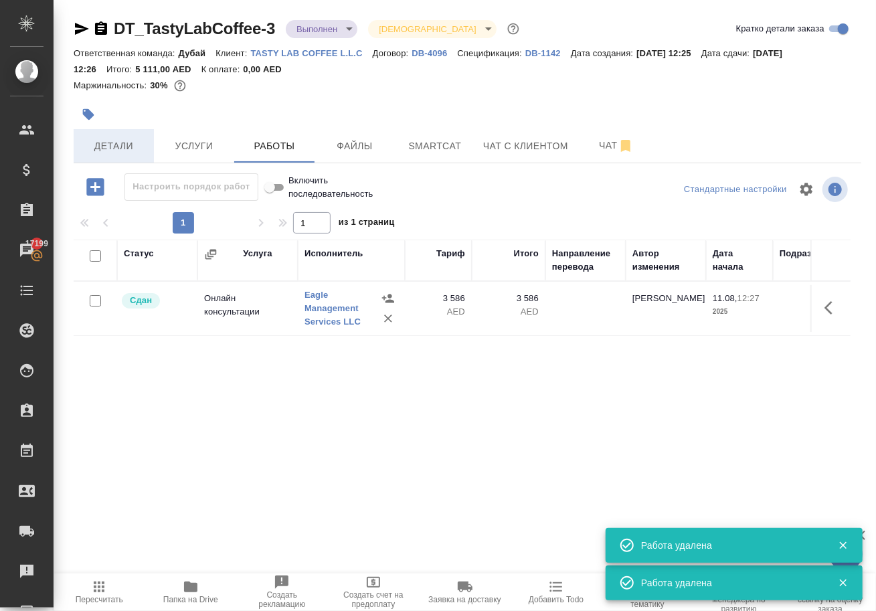
click at [119, 151] on span "Детали" at bounding box center [114, 146] width 64 height 17
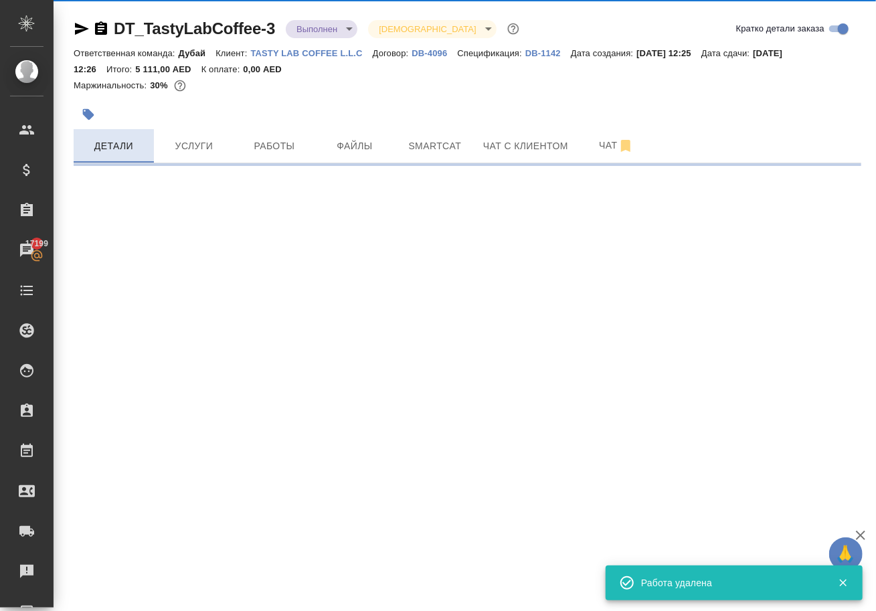
select select "RU"
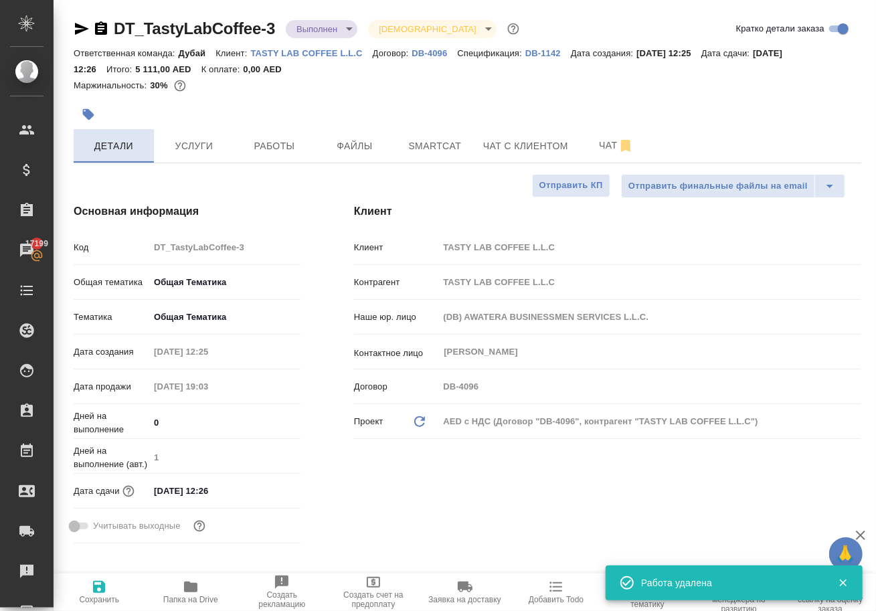
type textarea "x"
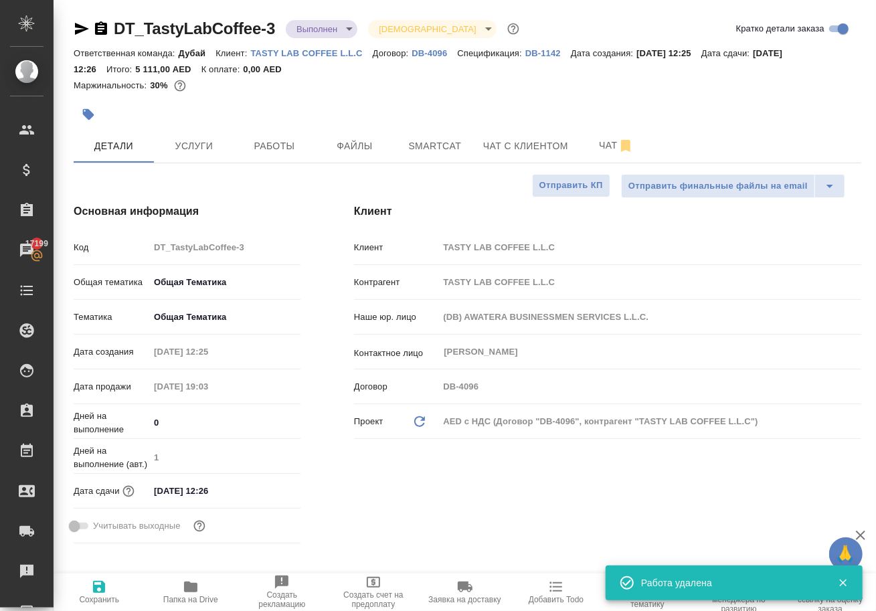
type textarea "x"
click at [319, 25] on body "🙏 .cls-1 fill:#fff; AWATERA Solokha Petro Клиенты Спецификации Заказы 17199 Чат…" at bounding box center [438, 305] width 876 height 611
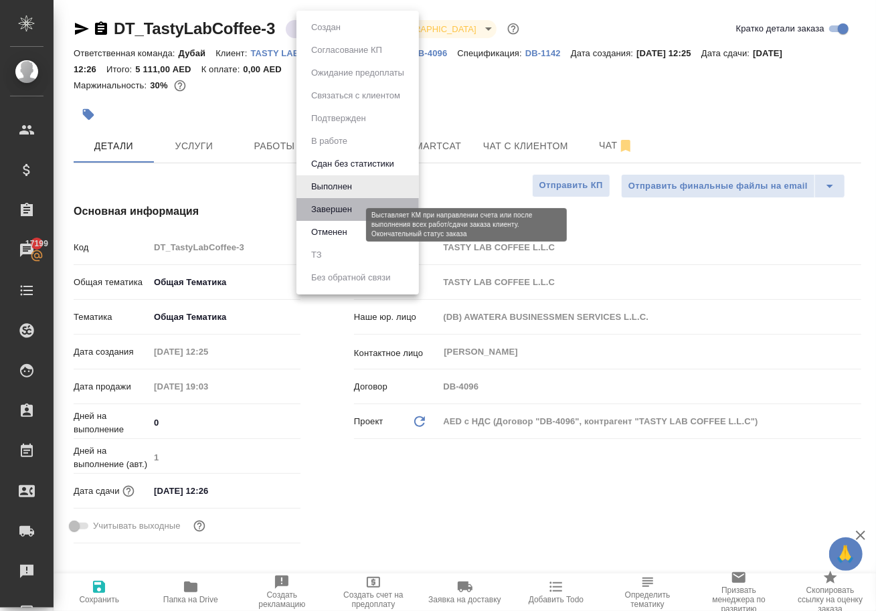
click at [340, 217] on button "Завершен" at bounding box center [331, 209] width 49 height 15
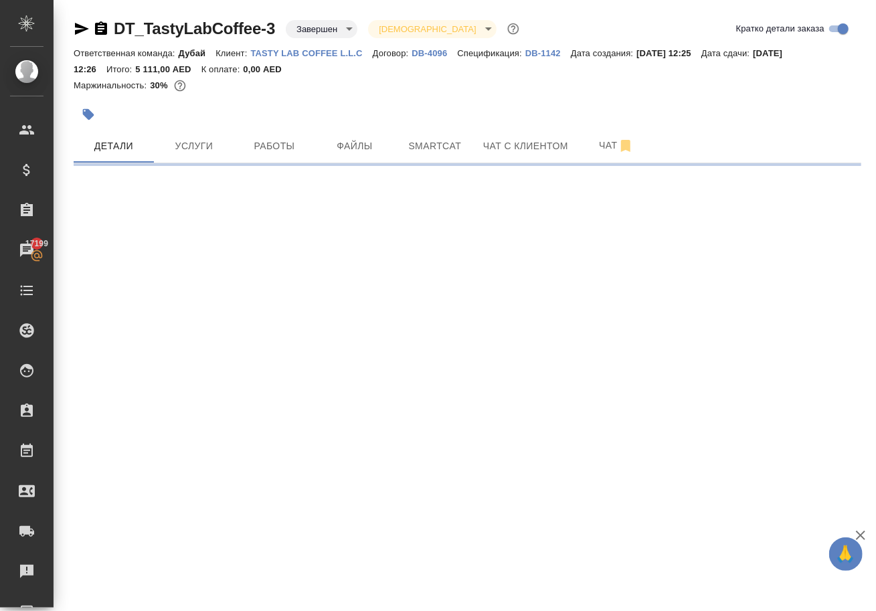
select select "RU"
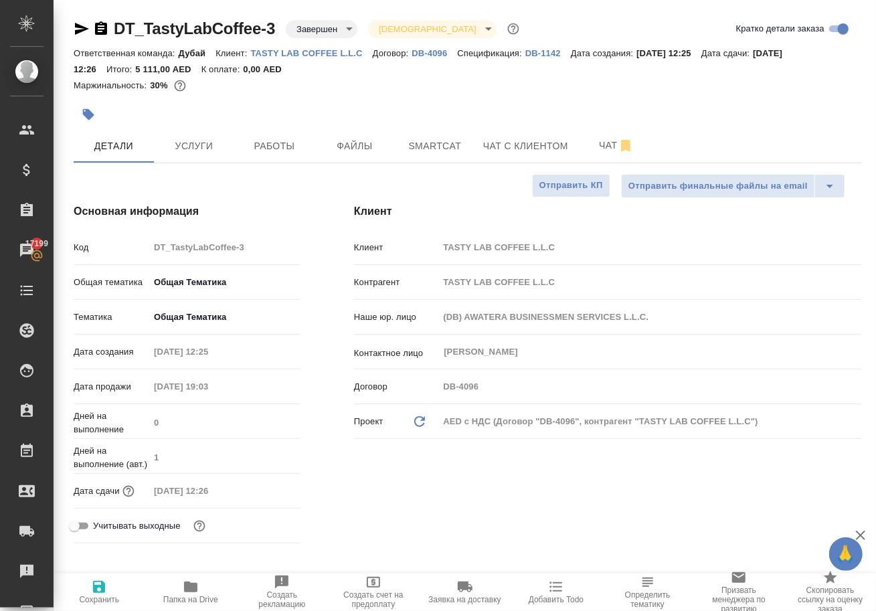
type textarea "x"
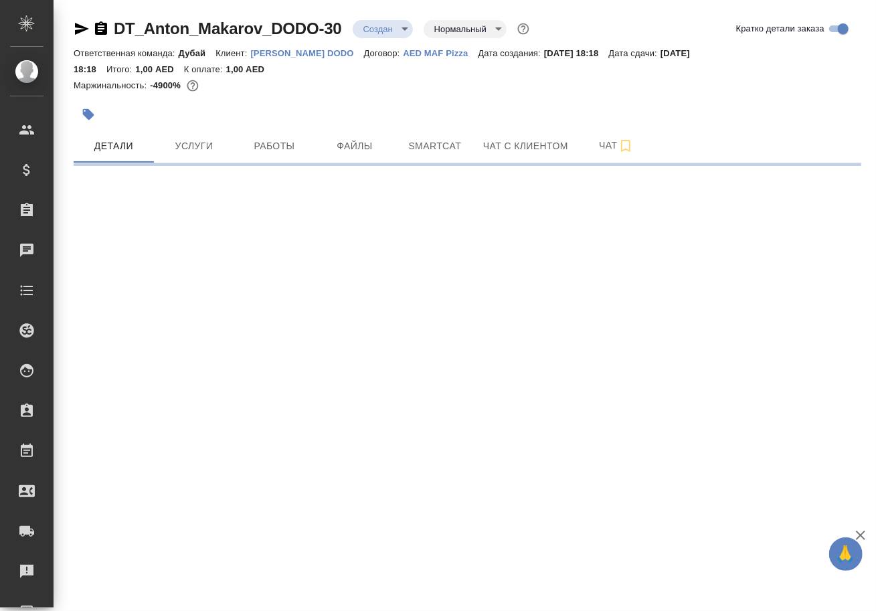
select select "RU"
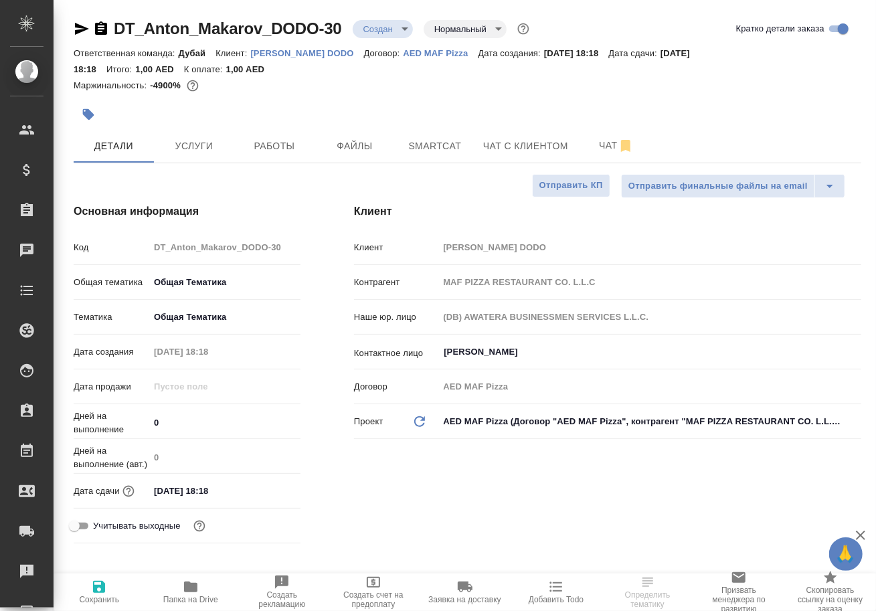
type textarea "x"
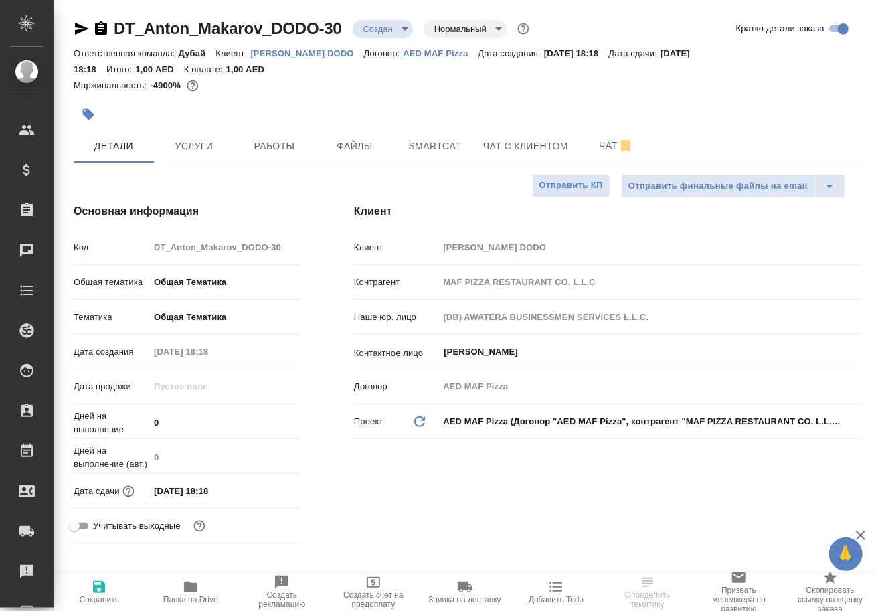
type textarea "x"
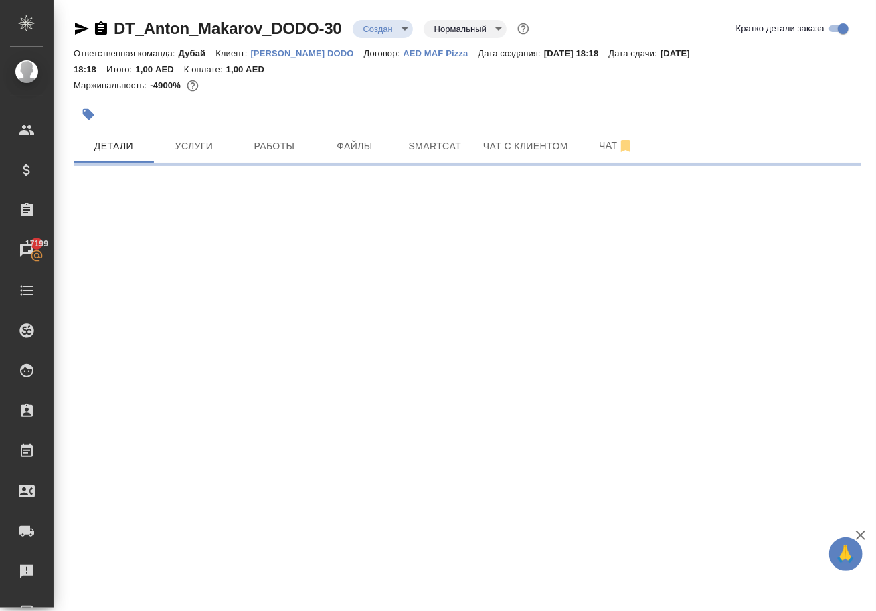
select select "RU"
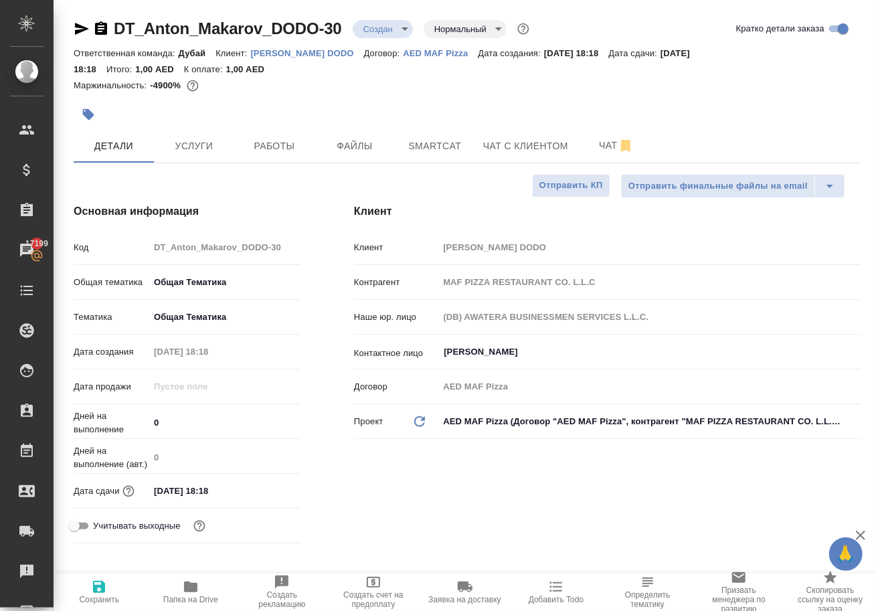
type textarea "x"
click at [207, 151] on span "Услуги" at bounding box center [194, 146] width 64 height 17
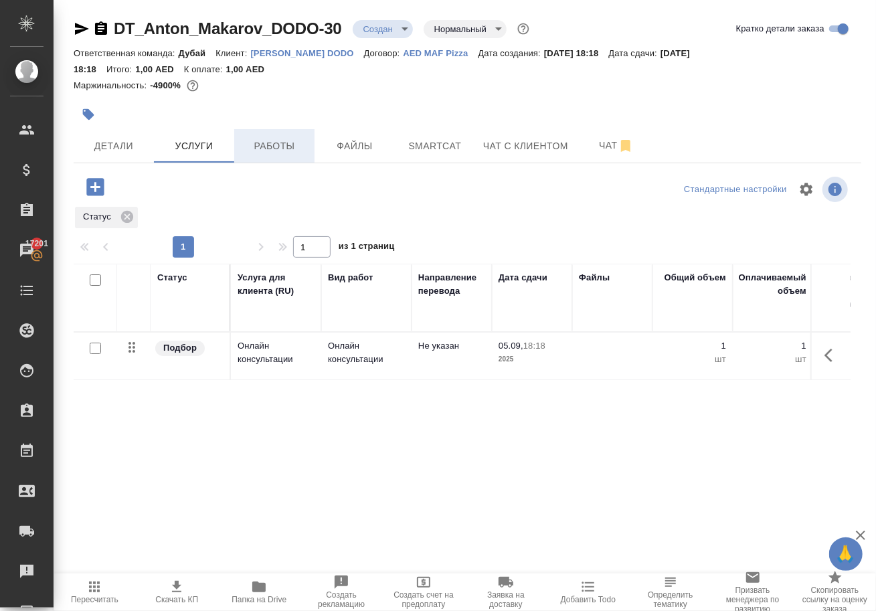
click at [278, 151] on span "Работы" at bounding box center [274, 146] width 64 height 17
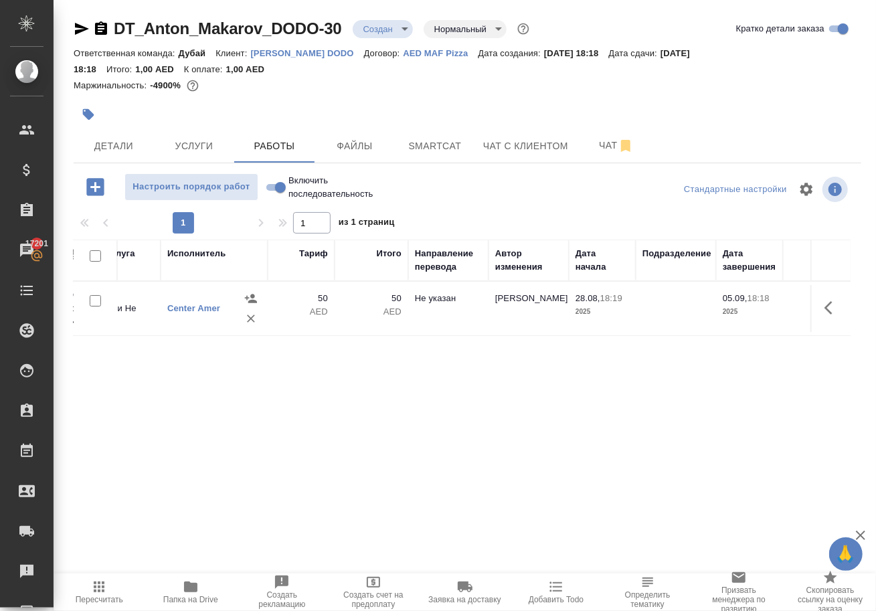
scroll to position [0, 199]
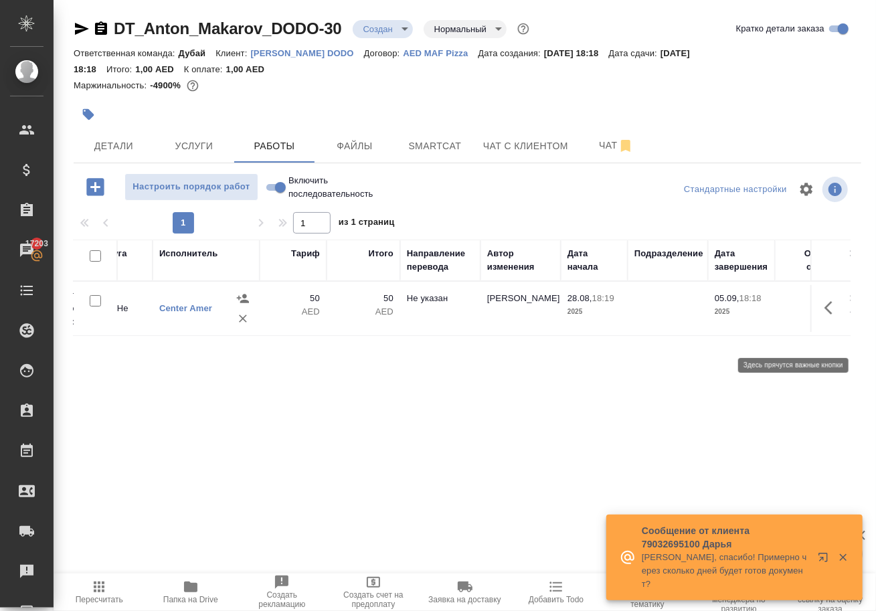
click at [825, 316] on icon "button" at bounding box center [833, 308] width 16 height 16
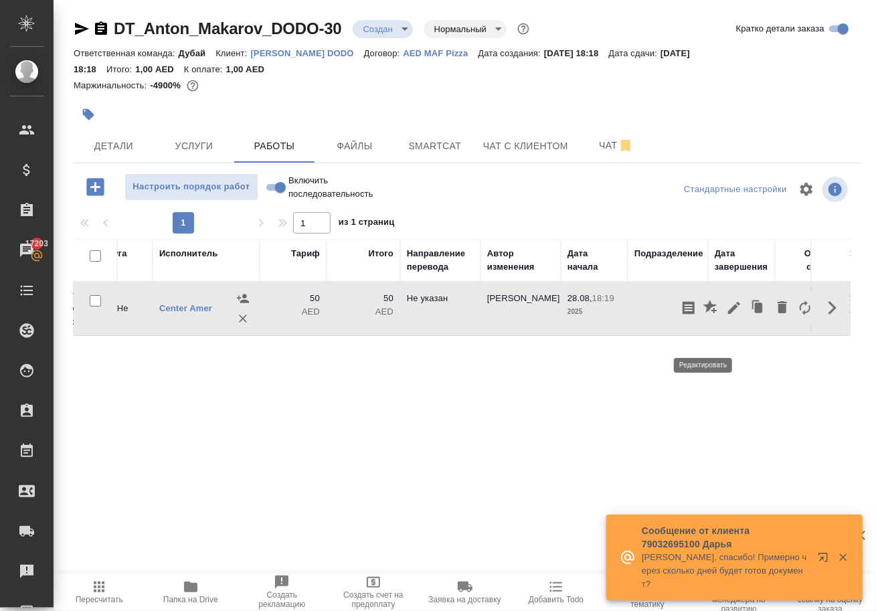
click at [728, 314] on icon "button" at bounding box center [734, 308] width 12 height 12
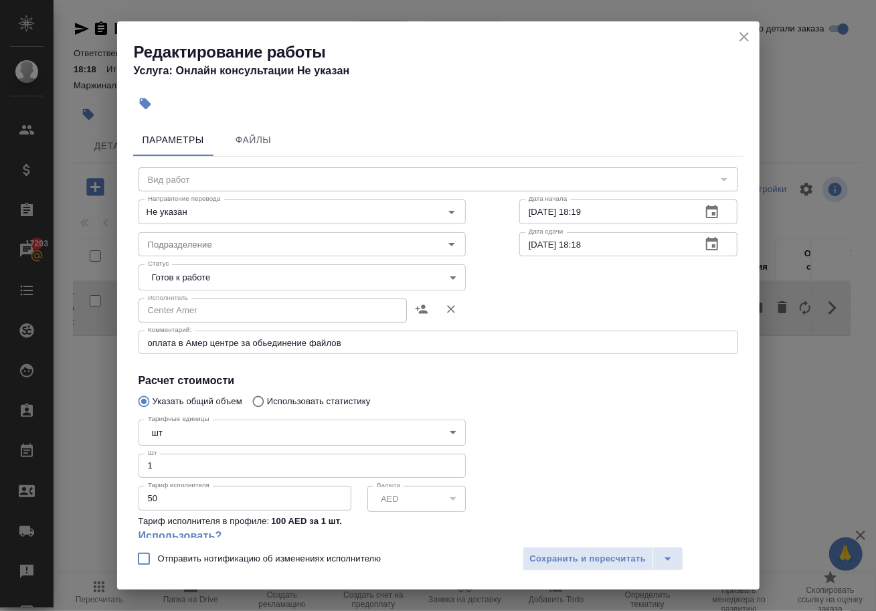
click at [187, 510] on input "50" at bounding box center [245, 498] width 213 height 24
type input "50"
type input "50.5"
click at [590, 551] on span "Сохранить и пересчитать" at bounding box center [588, 558] width 116 height 15
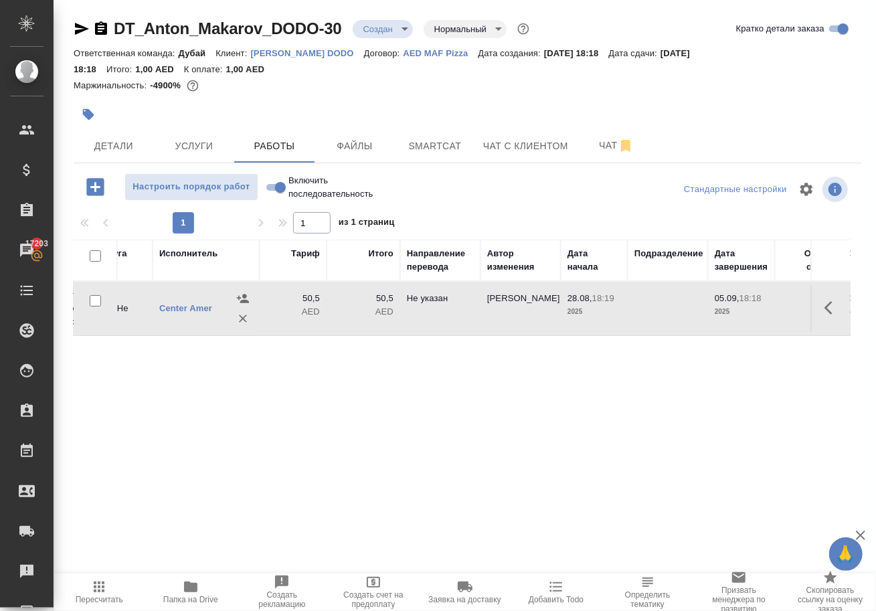
click at [284, 195] on input "Включить последовательность" at bounding box center [280, 187] width 48 height 16
checkbox input "true"
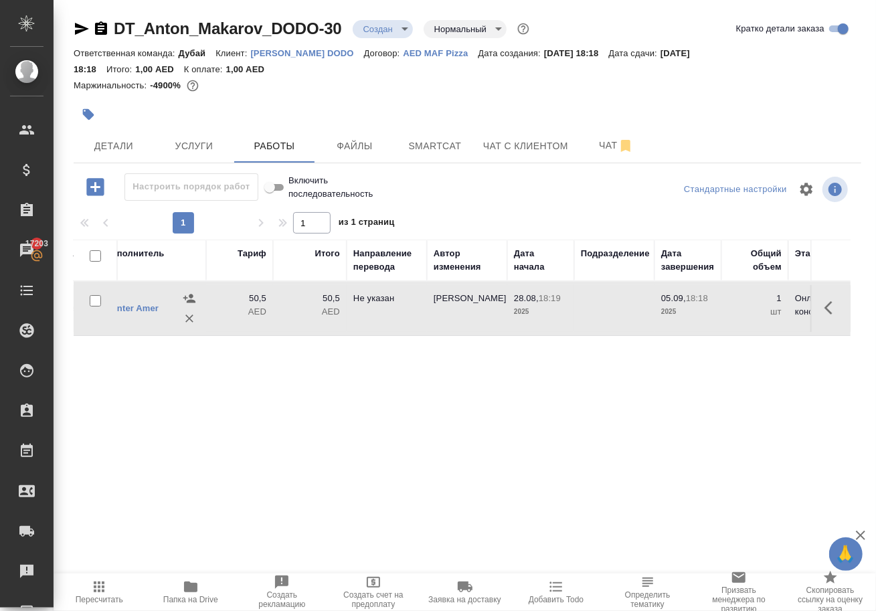
click at [92, 590] on icon "button" at bounding box center [99, 587] width 16 height 16
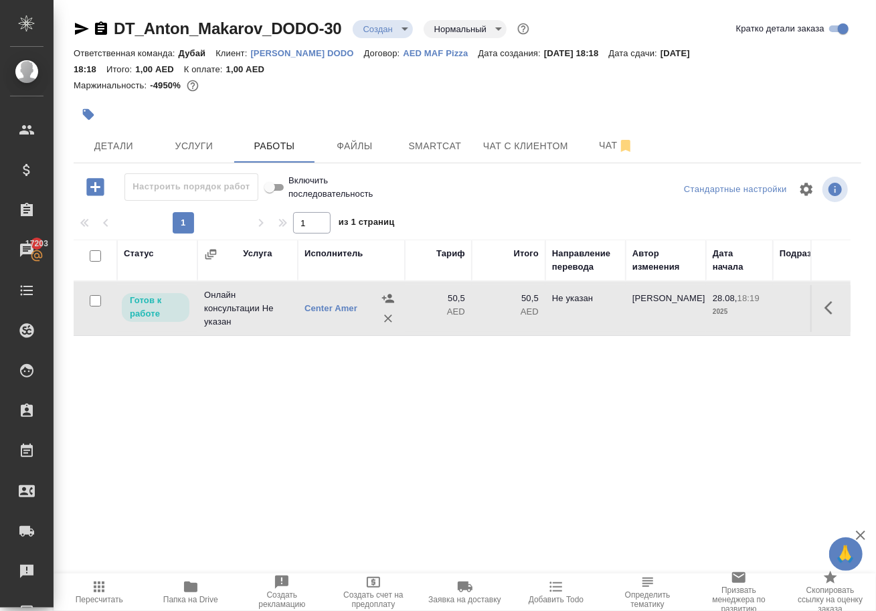
scroll to position [0, 0]
click at [196, 147] on span "Услуги" at bounding box center [194, 146] width 64 height 17
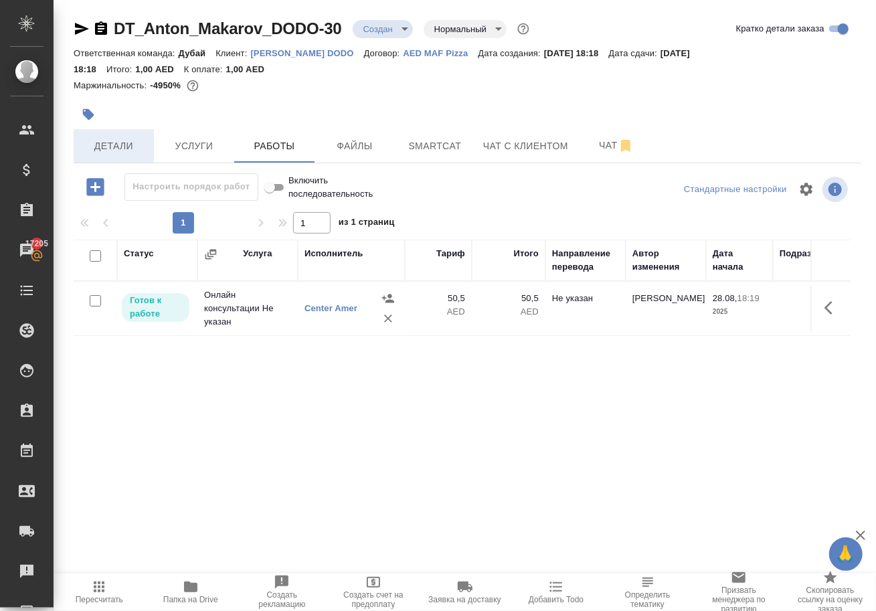
click at [121, 148] on span "Детали" at bounding box center [114, 146] width 64 height 17
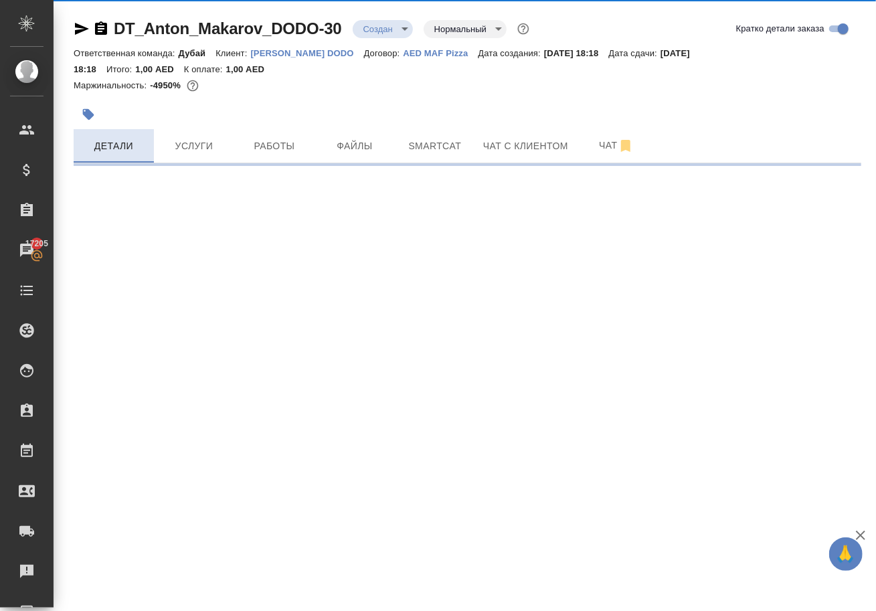
select select "RU"
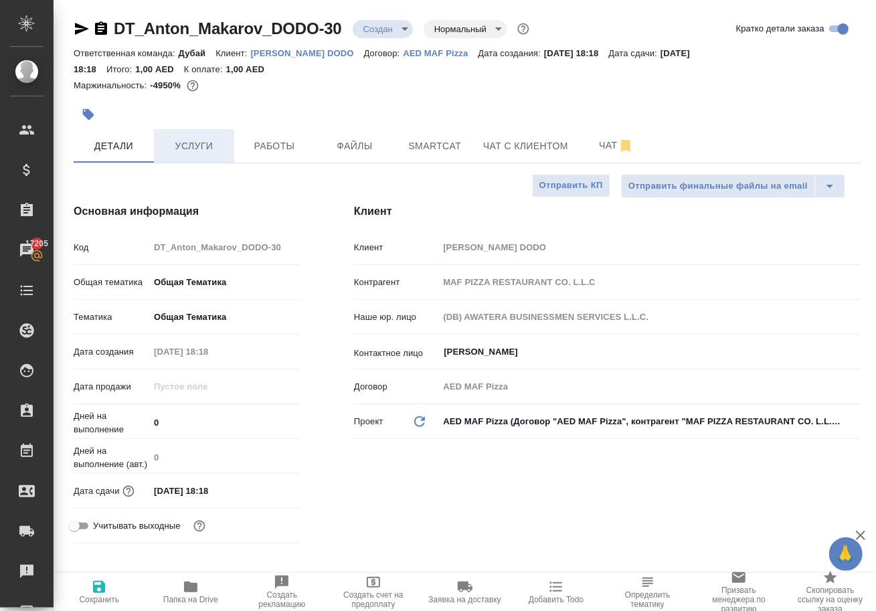
type textarea "x"
click at [199, 154] on span "Услуги" at bounding box center [194, 146] width 64 height 17
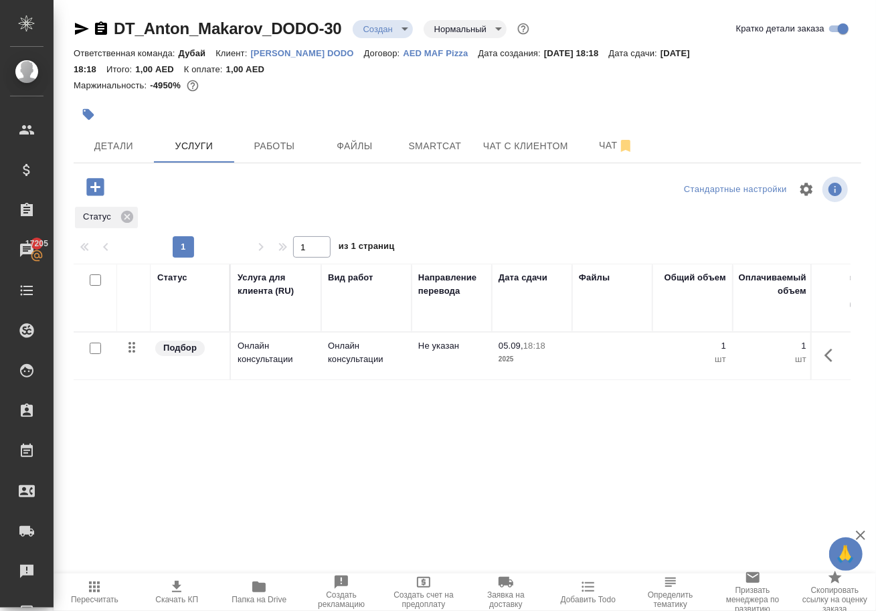
click at [825, 363] on icon "button" at bounding box center [833, 355] width 16 height 16
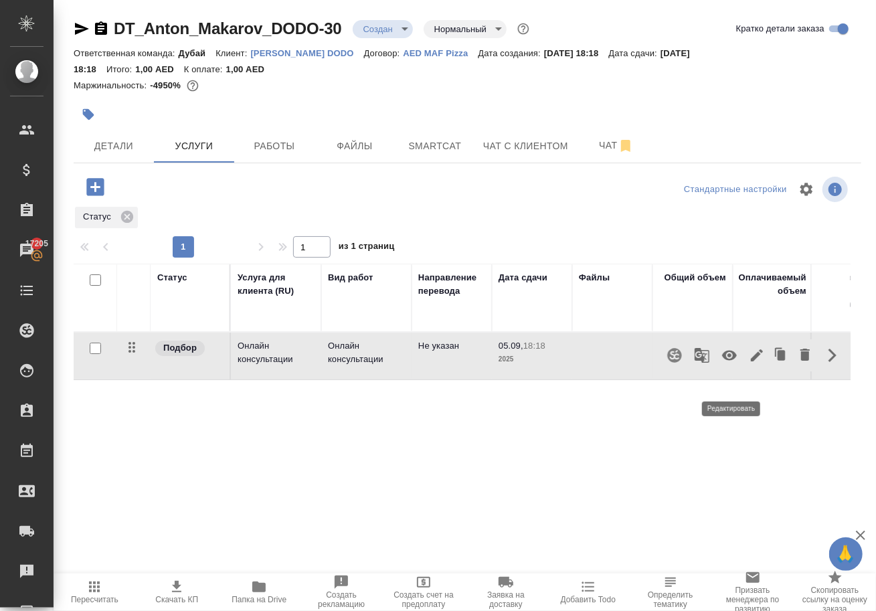
click at [749, 363] on icon "button" at bounding box center [757, 355] width 16 height 16
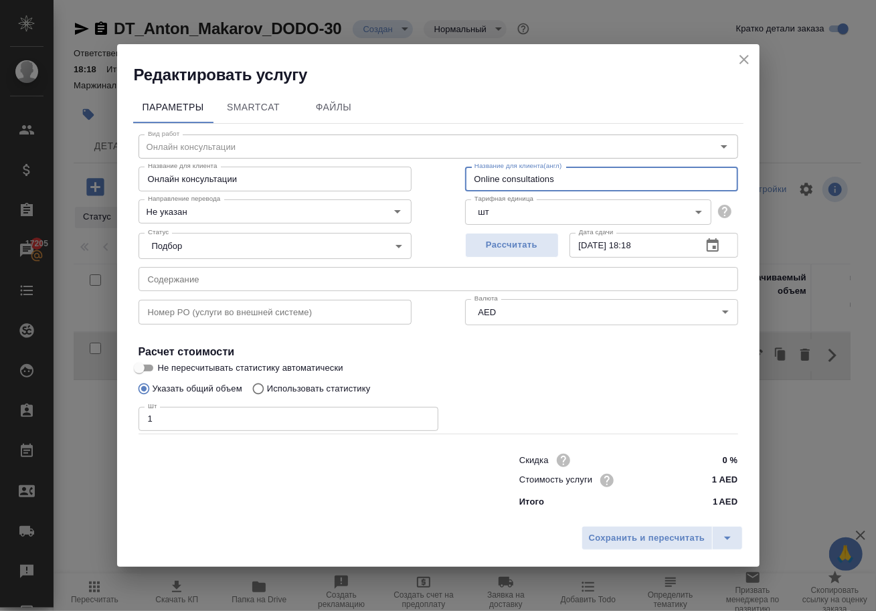
drag, startPoint x: 568, startPoint y: 175, endPoint x: 254, endPoint y: 150, distance: 314.9
click at [261, 151] on div "Название для клиента Онлайн консультации Название для клиента Название для клие…" at bounding box center [438, 178] width 653 height 86
paste input "merge file GDRFAD"
type input "merge file GDRFAD"
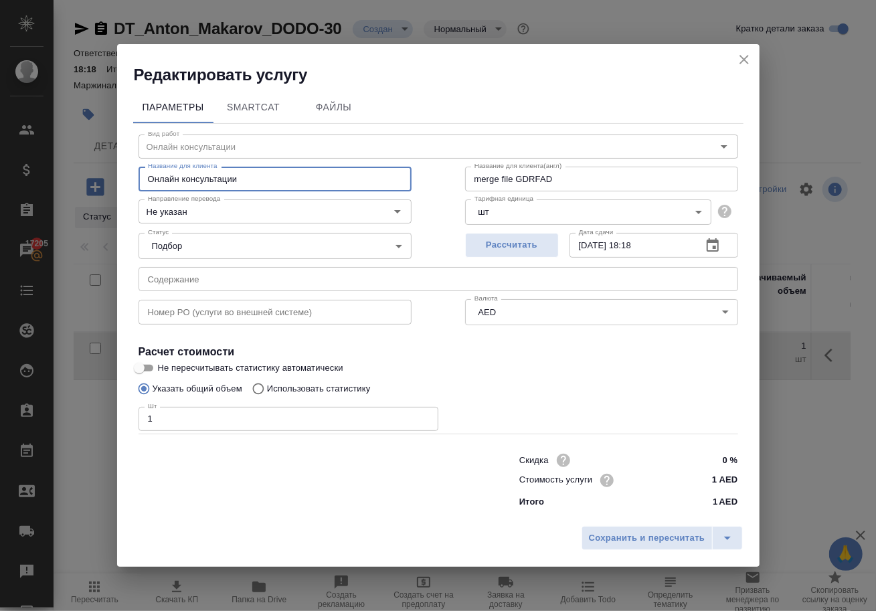
drag, startPoint x: 246, startPoint y: 169, endPoint x: 15, endPoint y: 173, distance: 231.6
click at [21, 173] on div "Редактировать услугу Параметры SmartCat Файлы Вид работ Онлайн консультации Вид…" at bounding box center [438, 305] width 876 height 611
paste input "merge file GDRFAD"
click at [153, 167] on input "merge file GDRFAD" at bounding box center [275, 179] width 273 height 24
type input "Merge file GDRFAD"
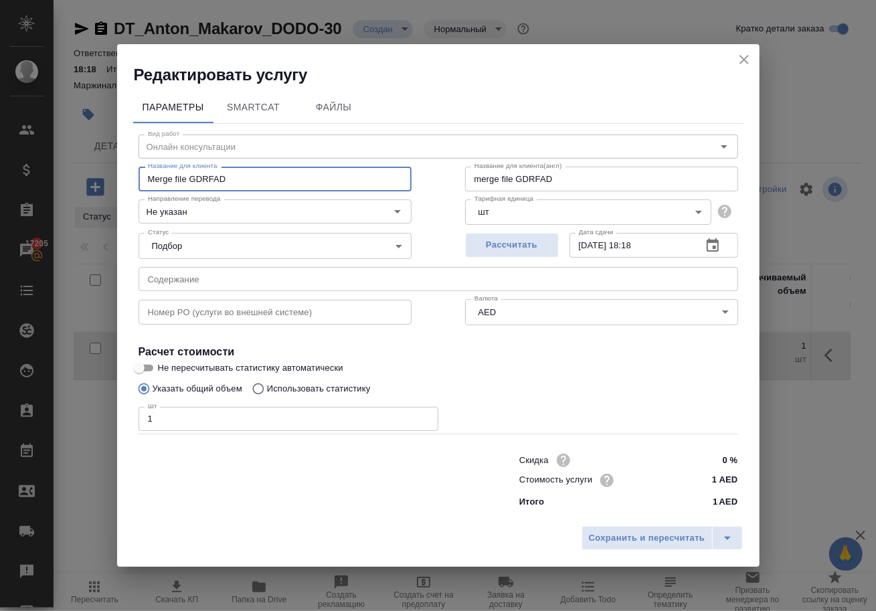
click at [480, 171] on input "merge file GDRFAD" at bounding box center [601, 179] width 273 height 24
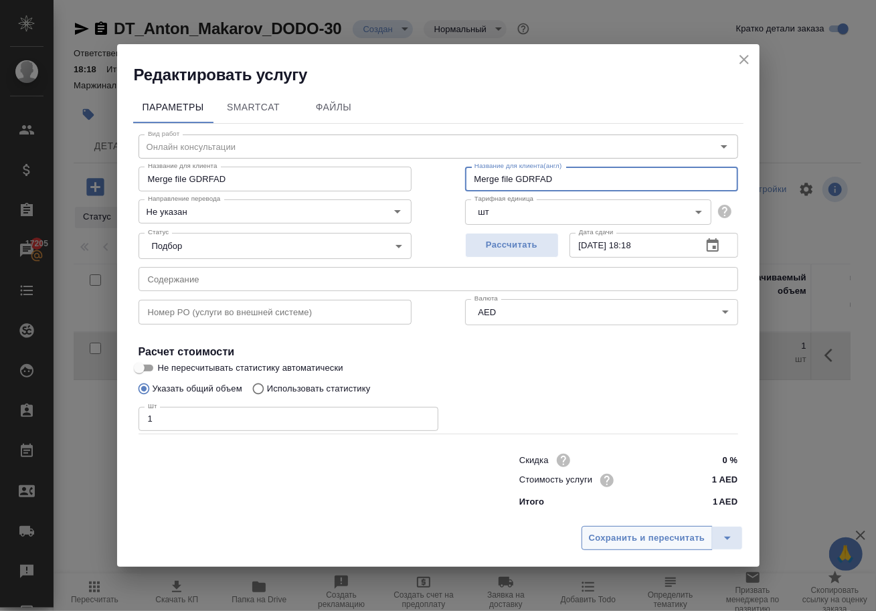
type input "Merge file GDRFAD"
click at [635, 541] on span "Сохранить и пересчитать" at bounding box center [647, 538] width 116 height 15
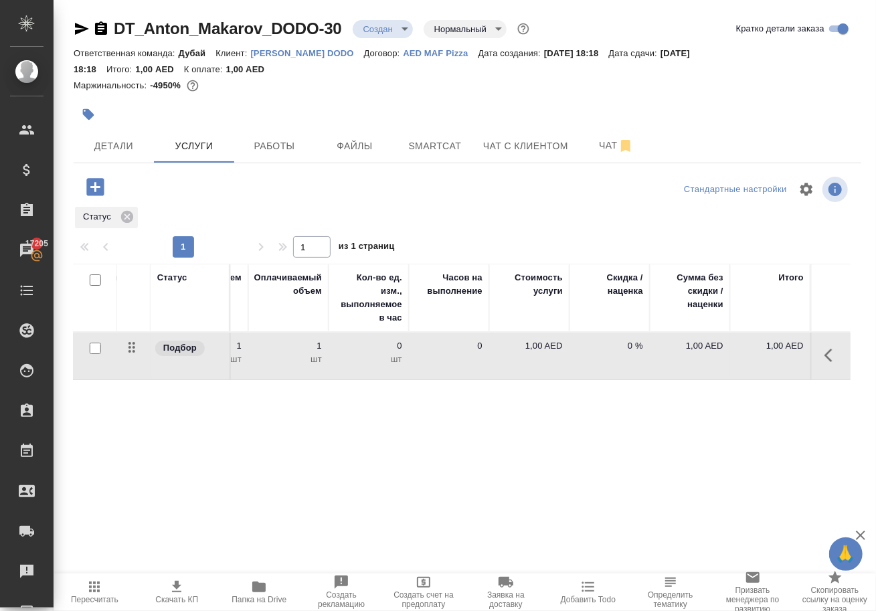
scroll to position [0, 485]
click at [535, 353] on p "1,00 AED" at bounding box center [529, 345] width 67 height 13
click at [547, 359] on input "1" at bounding box center [538, 348] width 50 height 19
click at [547, 359] on input "1" at bounding box center [537, 349] width 49 height 19
type input "50"
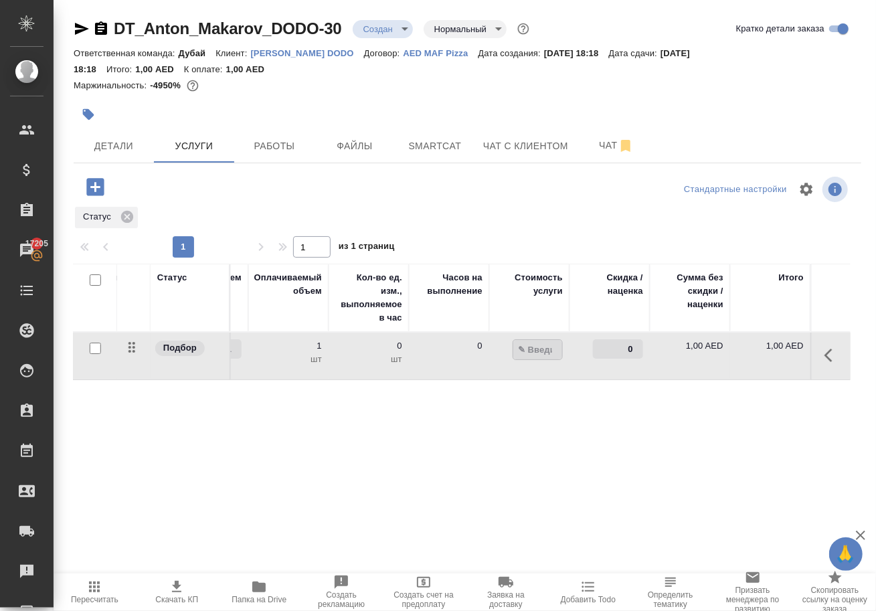
type input "50"
type input "50.5"
click at [472, 550] on div "Статус Услуга для клиента (RU) Вид работ Направление перевода Дата сдачи Файлы …" at bounding box center [462, 408] width 777 height 288
click at [165, 197] on button "Сохранить и пересчитать" at bounding box center [189, 185] width 131 height 24
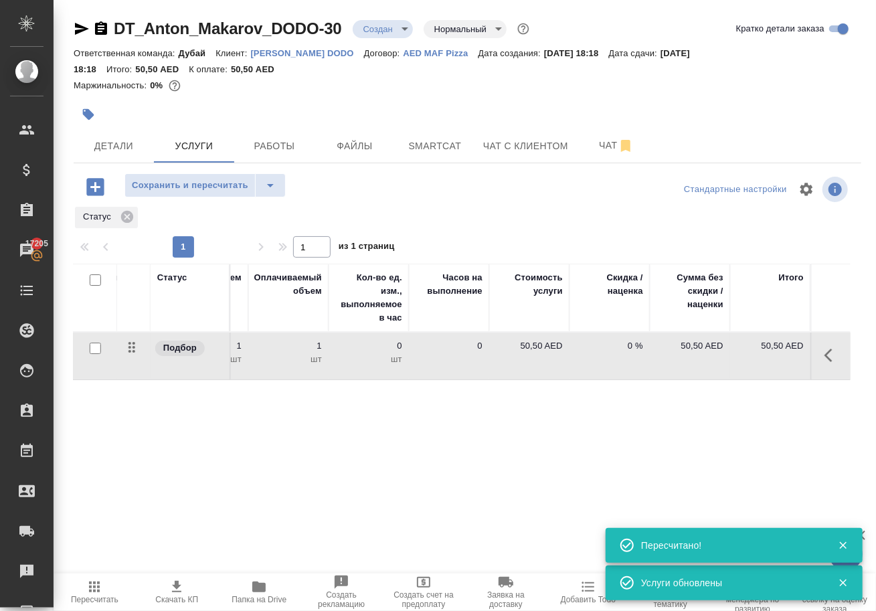
click at [100, 195] on icon "button" at bounding box center [94, 186] width 17 height 17
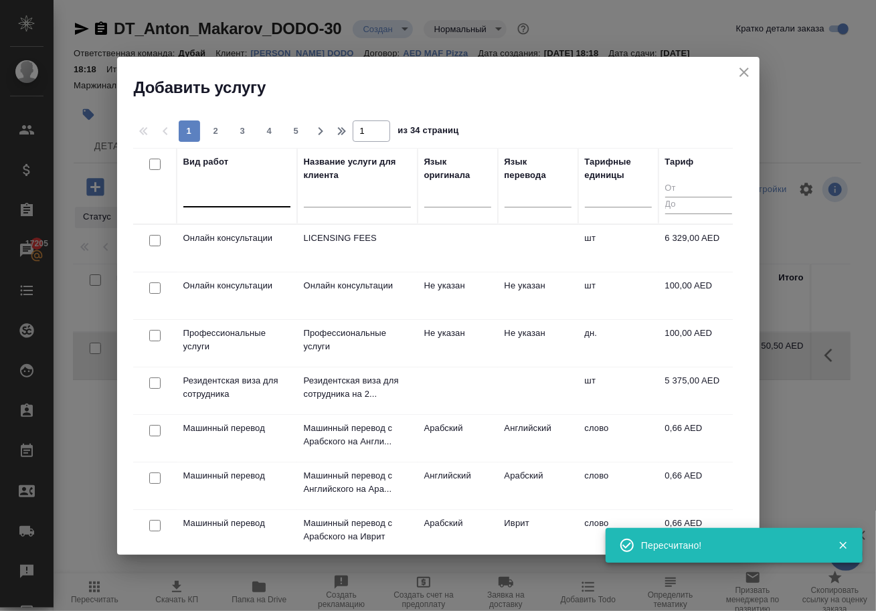
click at [226, 194] on div at bounding box center [236, 193] width 107 height 19
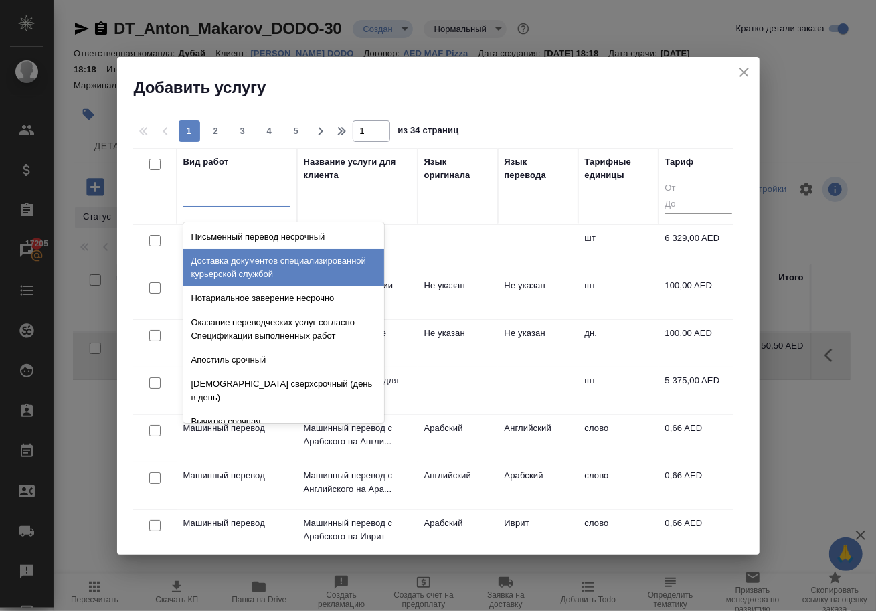
click at [534, 120] on div "1 2 3 4 5 1 из 34 страниц" at bounding box center [438, 130] width 610 height 21
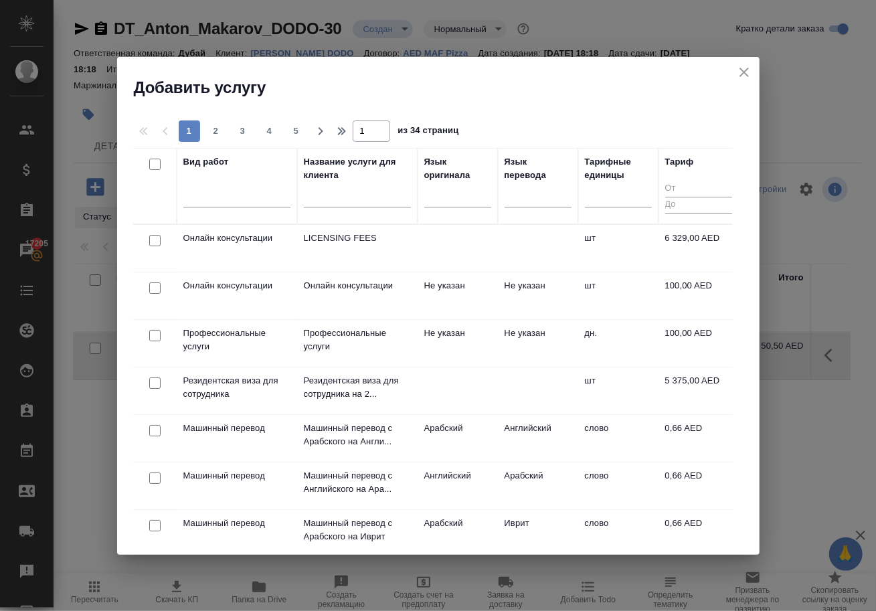
click at [157, 288] on input "checkbox" at bounding box center [154, 287] width 11 height 11
checkbox input "true"
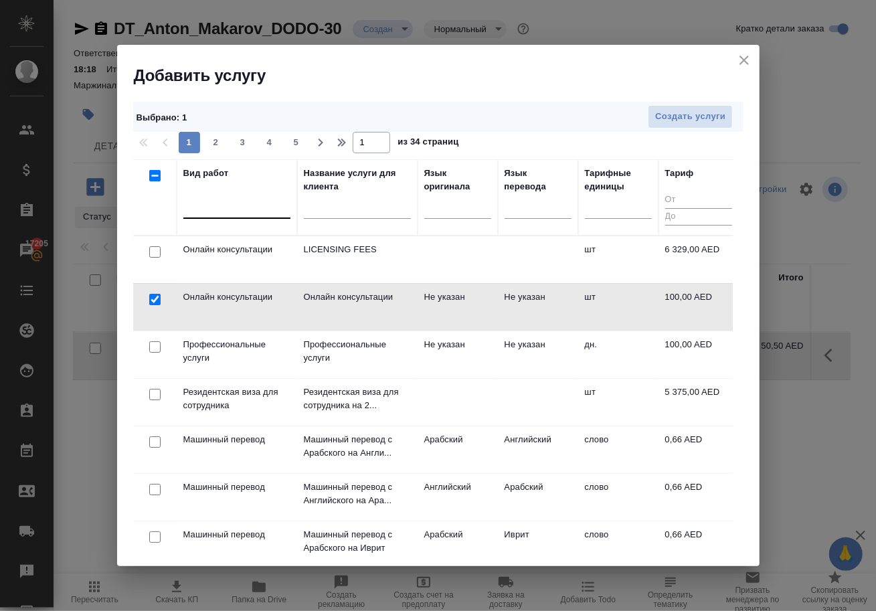
click at [242, 209] on div at bounding box center [236, 204] width 107 height 19
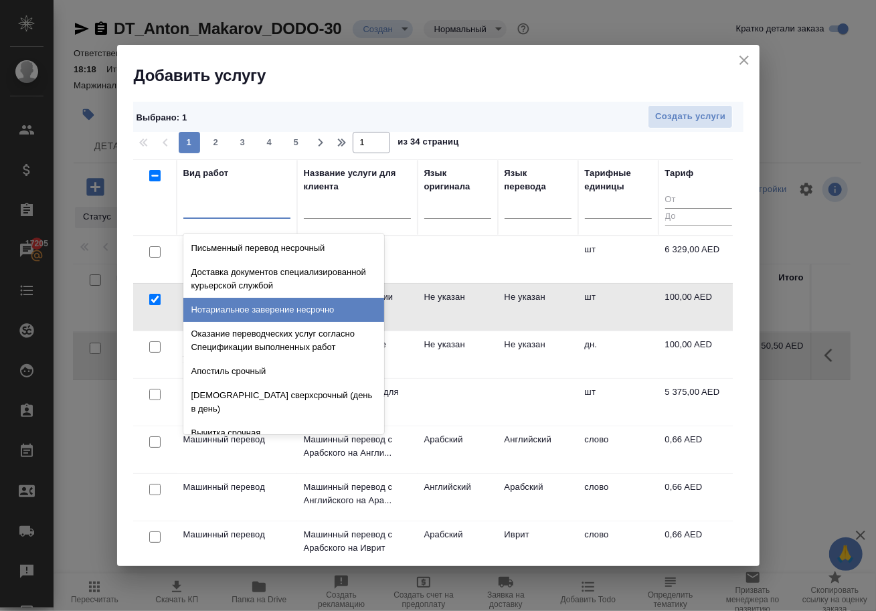
click at [579, 97] on div "Выбрано : 1 Создать услуги 1 2 3 4 5 1 из 34 страниц Вид работ option Нотариаль…" at bounding box center [438, 326] width 643 height 480
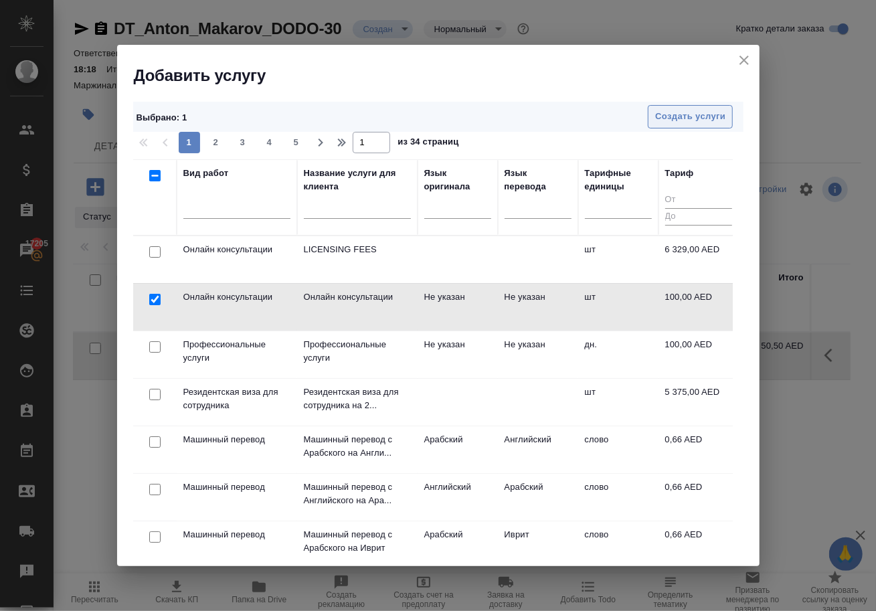
click at [691, 113] on span "Создать услуги" at bounding box center [690, 116] width 70 height 15
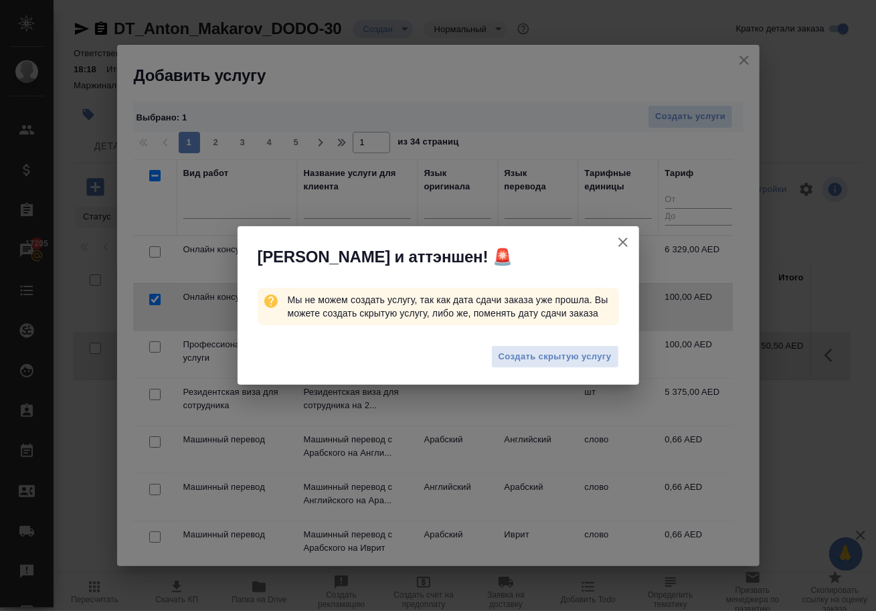
click at [622, 242] on icon "button" at bounding box center [623, 242] width 16 height 16
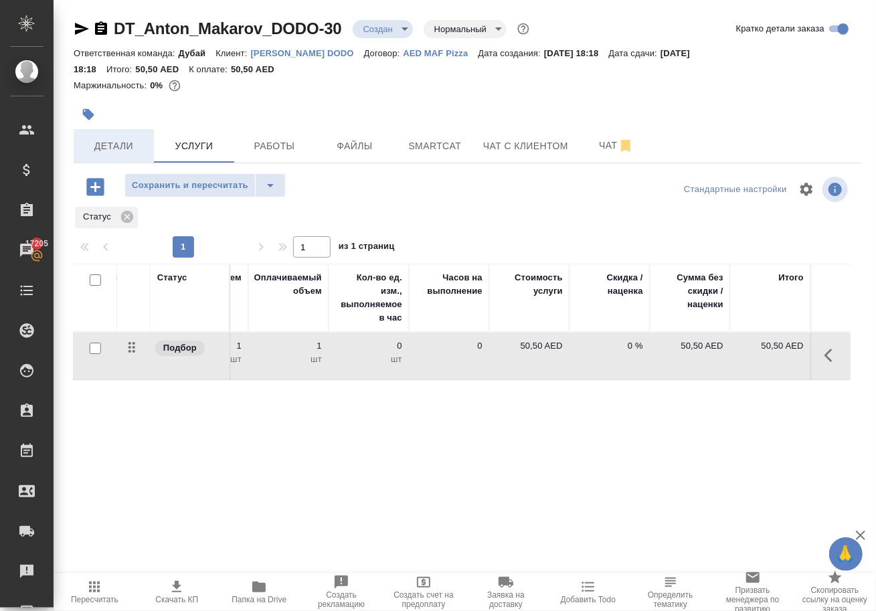
click at [115, 155] on span "Детали" at bounding box center [114, 146] width 64 height 17
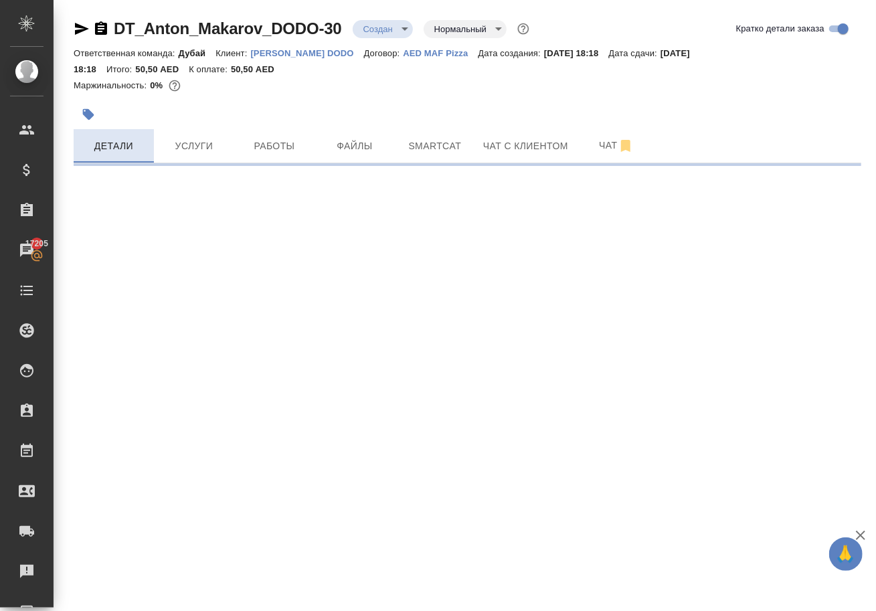
select select "RU"
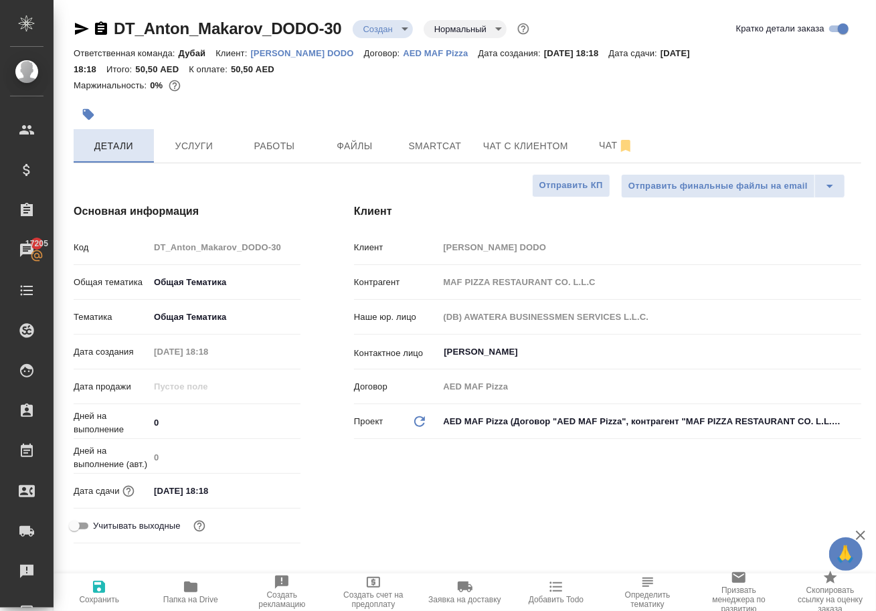
type textarea "x"
click at [209, 497] on input "05.09.2025 18:18" at bounding box center [207, 490] width 117 height 19
click at [260, 498] on icon "button" at bounding box center [262, 490] width 16 height 16
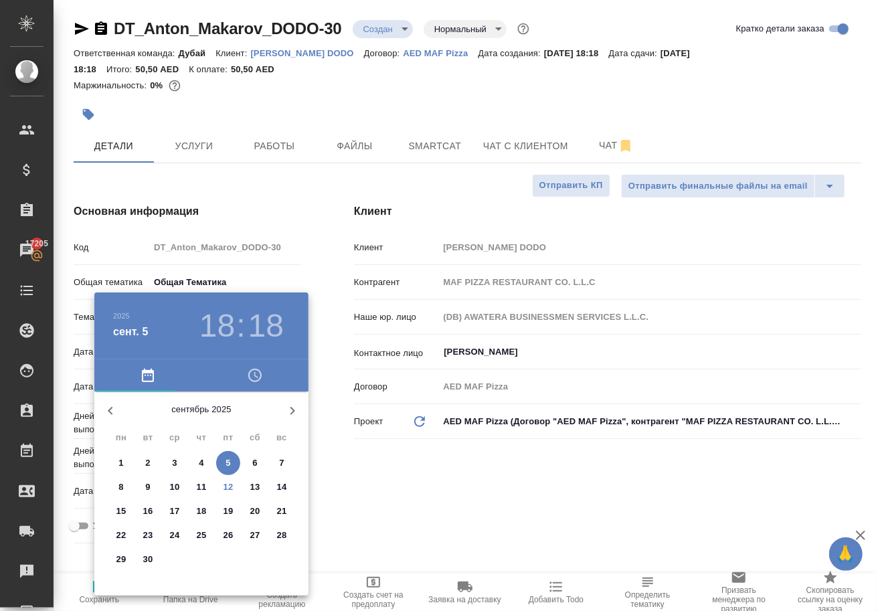
click at [229, 542] on p "26" at bounding box center [229, 535] width 10 height 13
type input "26.09.2025 18:18"
type textarea "x"
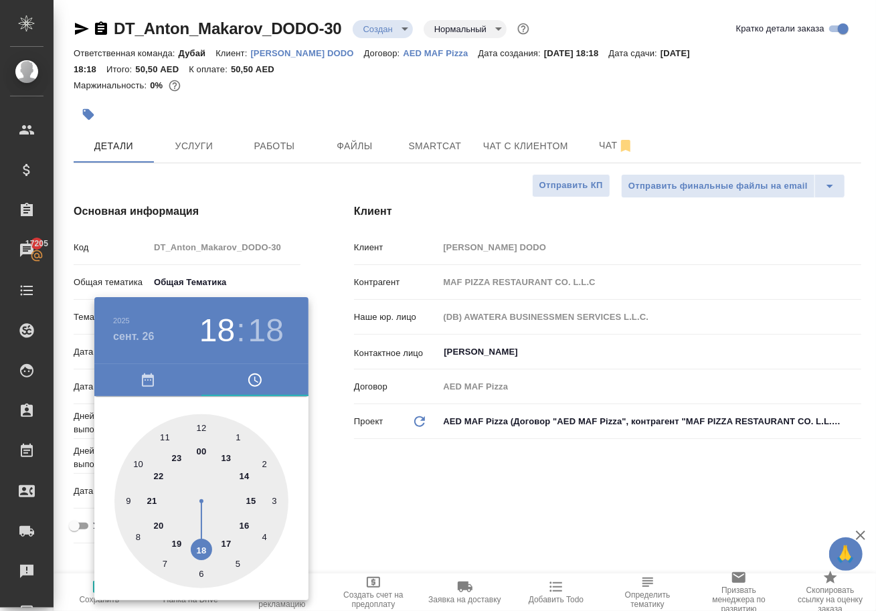
click at [348, 507] on div at bounding box center [438, 305] width 876 height 611
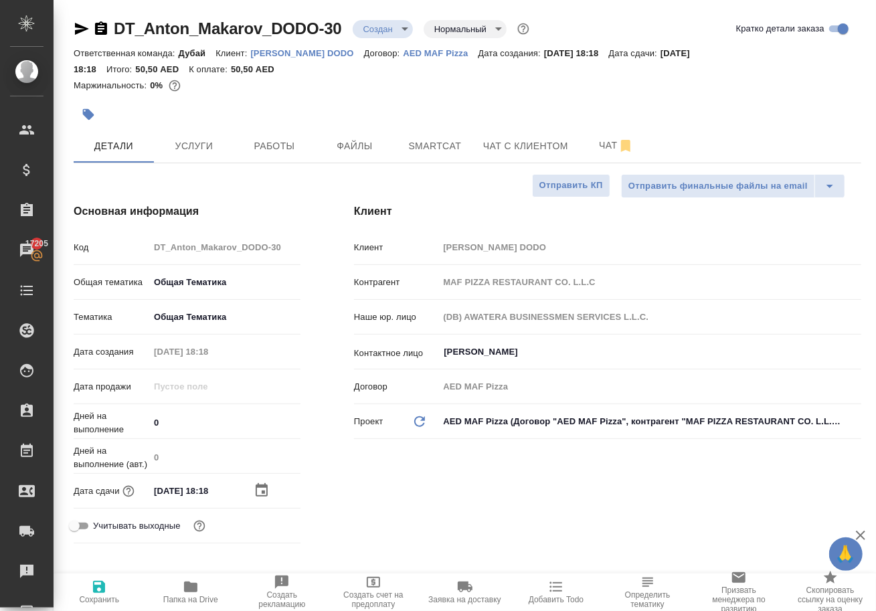
click at [87, 604] on span "Сохранить" at bounding box center [99, 599] width 40 height 9
type textarea "x"
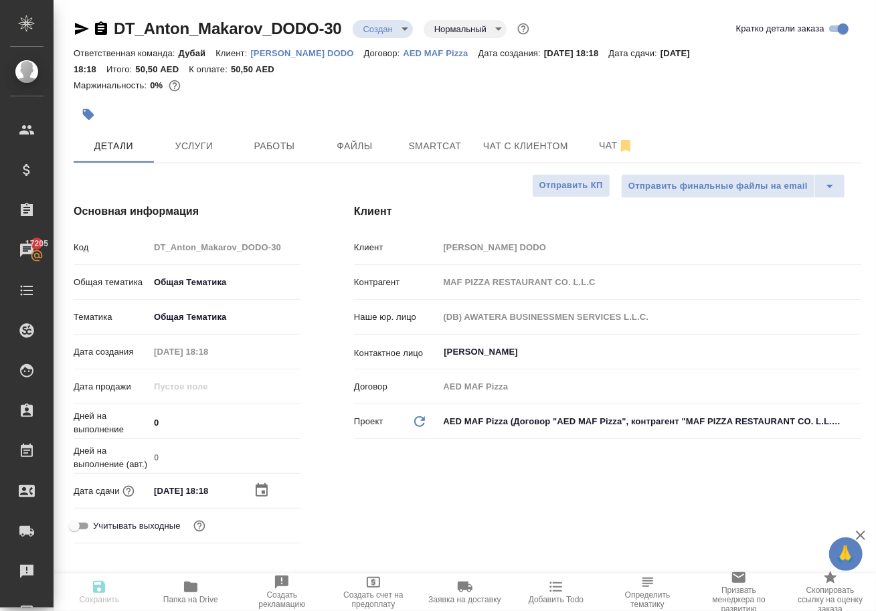
type textarea "x"
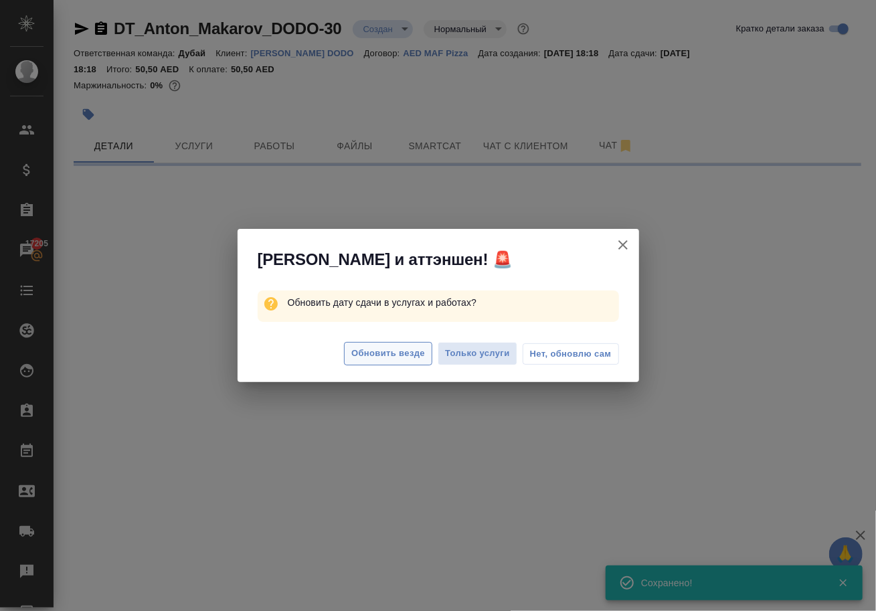
select select "RU"
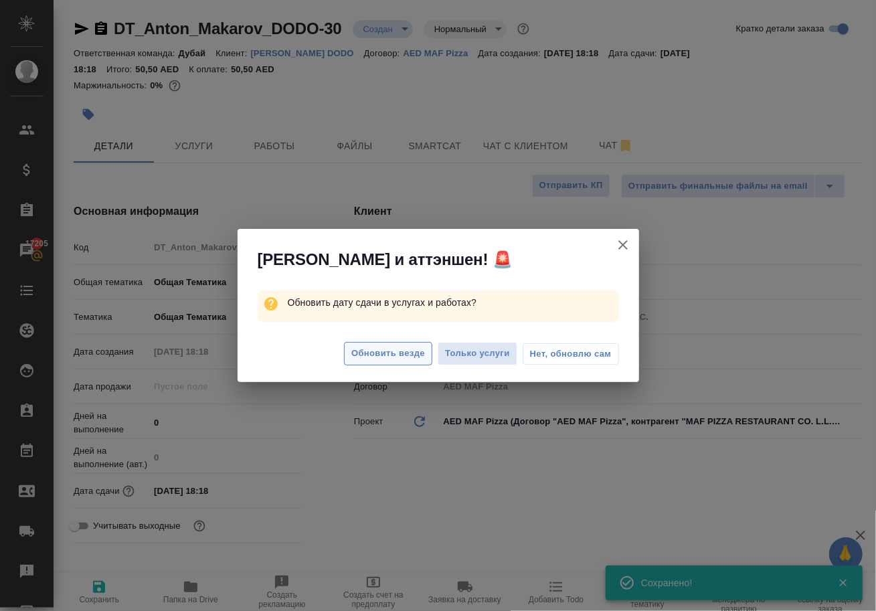
click at [377, 356] on span "Обновить везде" at bounding box center [388, 353] width 74 height 15
type textarea "x"
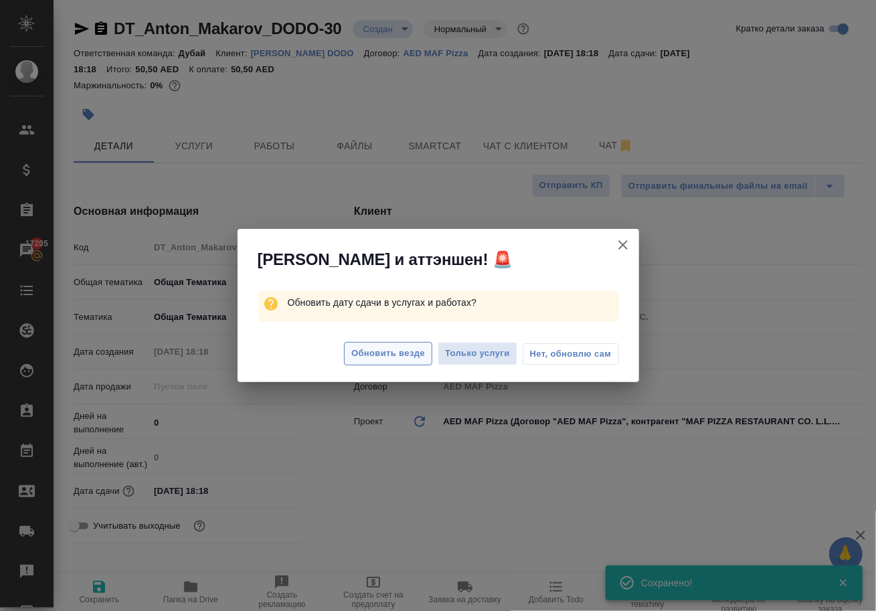
type textarea "x"
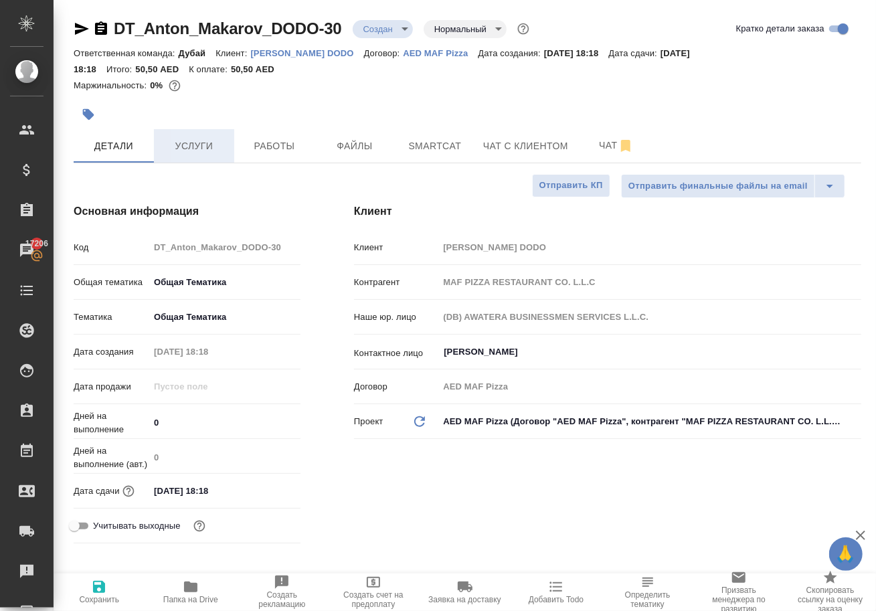
click at [201, 148] on span "Услуги" at bounding box center [194, 146] width 64 height 17
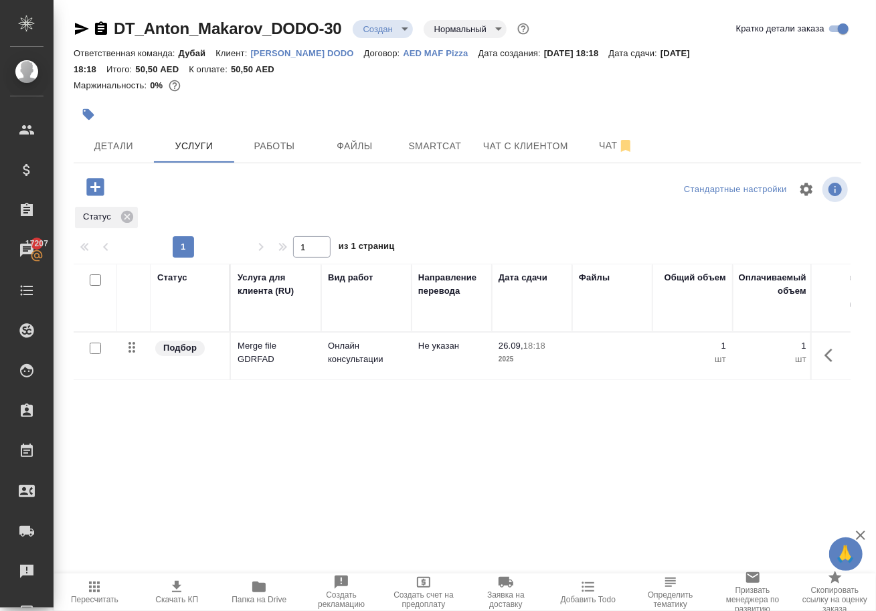
click at [102, 199] on icon "button" at bounding box center [95, 186] width 23 height 23
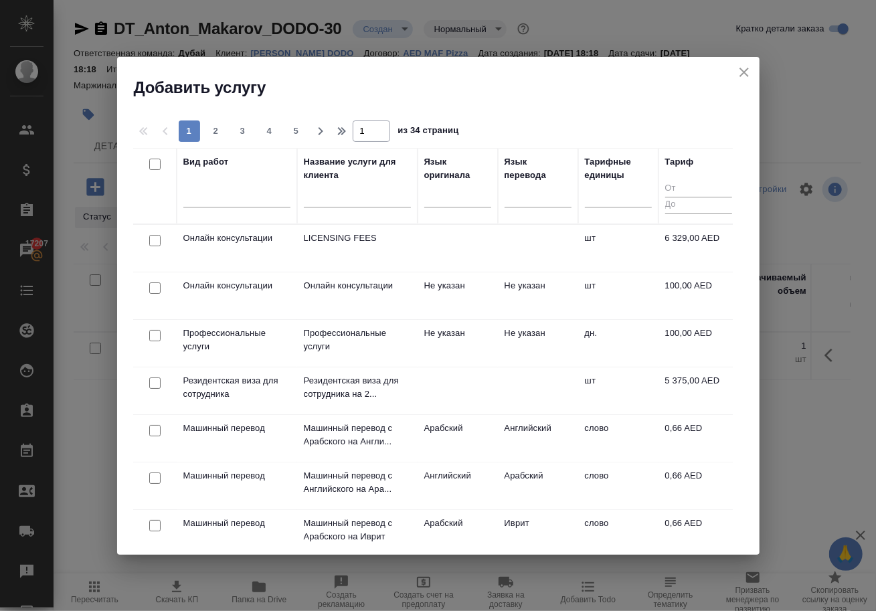
click at [155, 292] on input "checkbox" at bounding box center [154, 287] width 11 height 11
checkbox input "true"
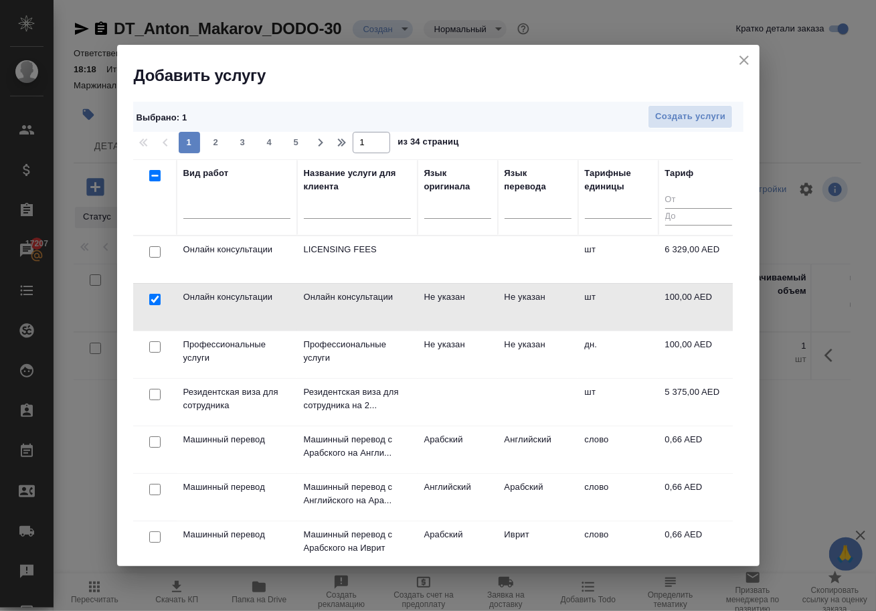
click at [155, 292] on div at bounding box center [155, 299] width 30 height 19
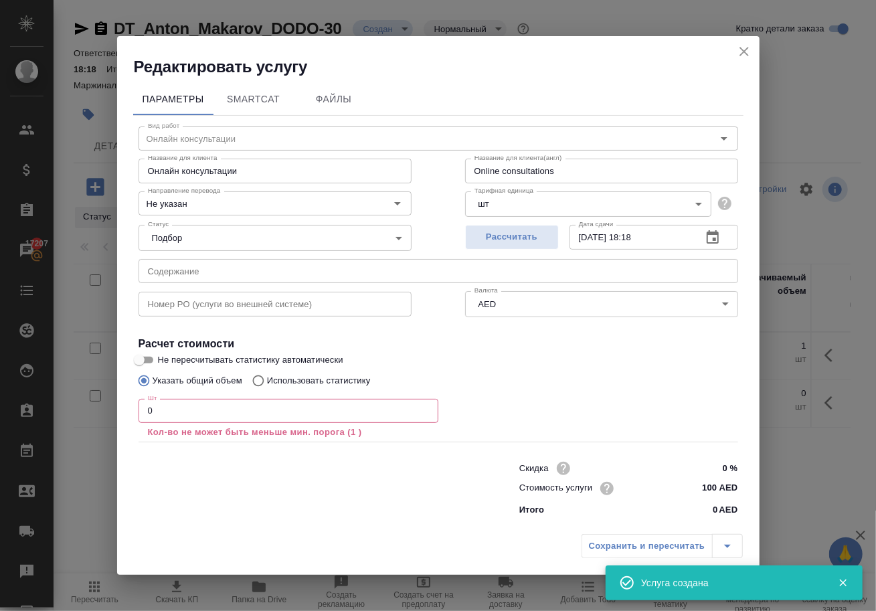
click at [338, 413] on input "0" at bounding box center [289, 411] width 300 height 24
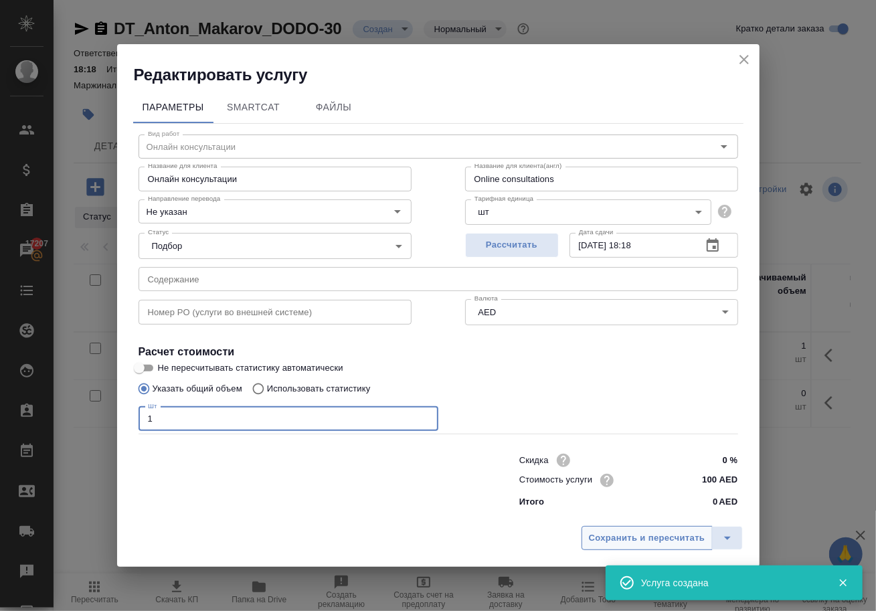
type input "1"
click at [610, 538] on span "Сохранить и пересчитать" at bounding box center [647, 538] width 116 height 15
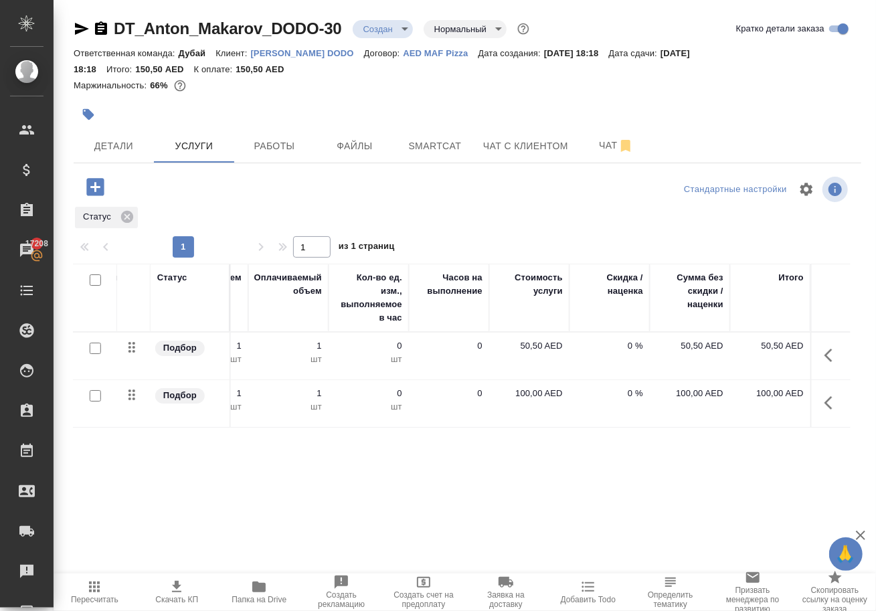
scroll to position [0, 485]
click at [828, 411] on icon "button" at bounding box center [833, 403] width 16 height 16
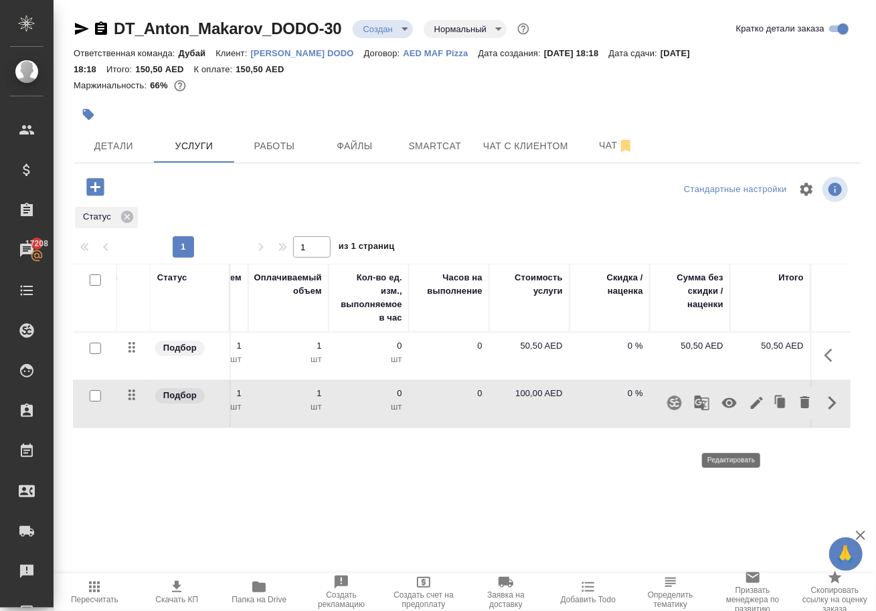
click at [749, 411] on icon "button" at bounding box center [757, 403] width 16 height 16
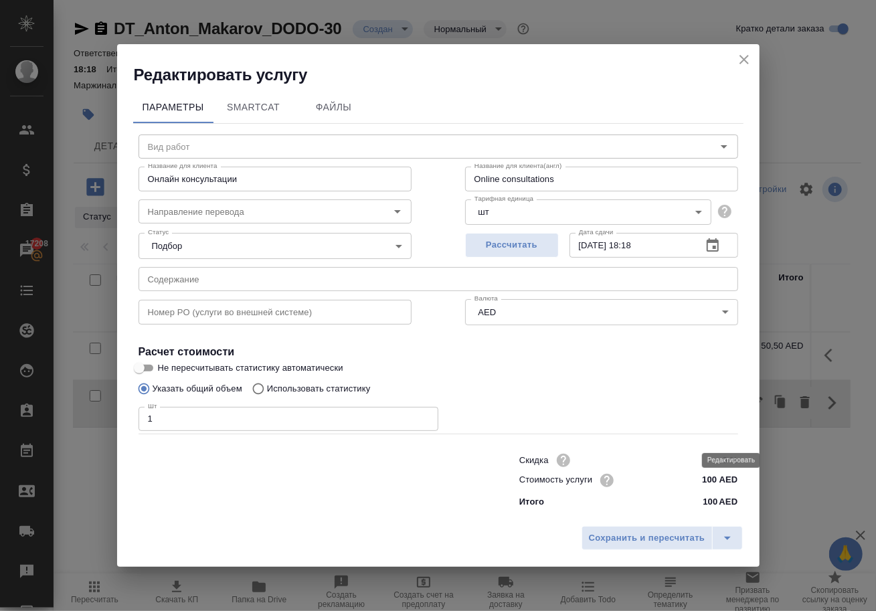
type input "Онлайн консультации"
type input "Не указан"
click at [312, 411] on input "1" at bounding box center [289, 419] width 300 height 24
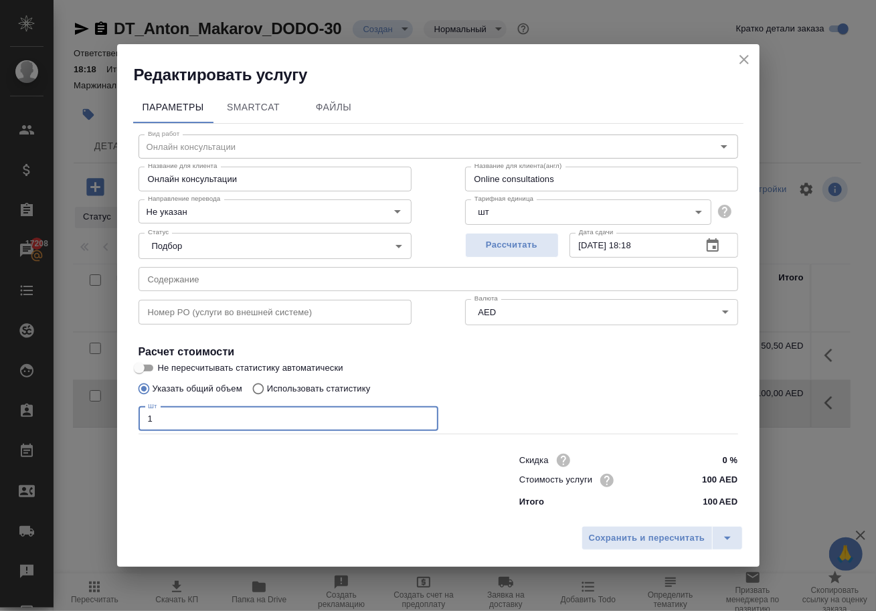
click at [312, 411] on input "1" at bounding box center [289, 419] width 300 height 24
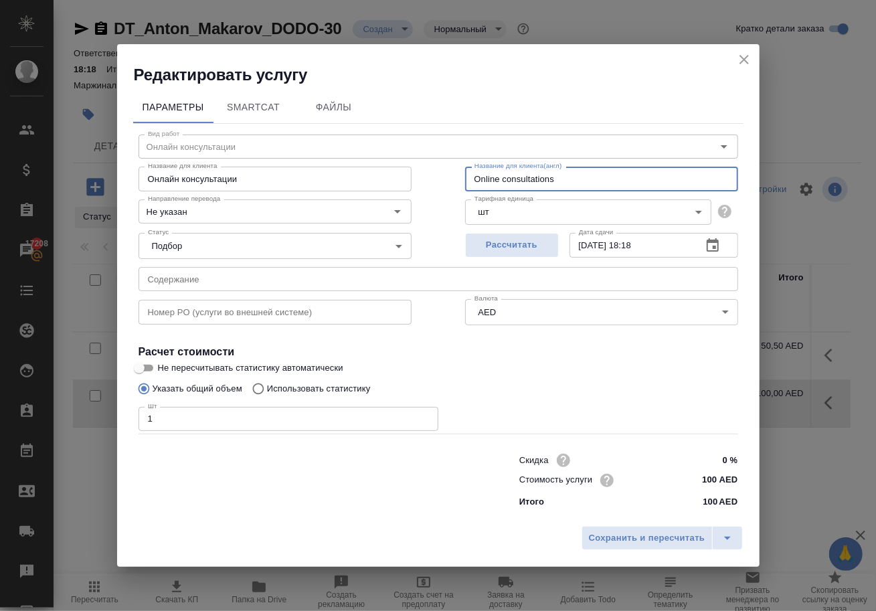
drag, startPoint x: 565, startPoint y: 177, endPoint x: 246, endPoint y: 178, distance: 318.6
click at [258, 177] on div "Название для клиента Онлайн консультации Название для клиента Название для клие…" at bounding box center [438, 178] width 653 height 86
drag, startPoint x: 563, startPoint y: 170, endPoint x: 416, endPoint y: 167, distance: 146.6
click at [418, 169] on div "Вид работ Онлайн консультации Вид работ Название для клиента Онлайн консультаци…" at bounding box center [438, 319] width 610 height 390
type input "А"
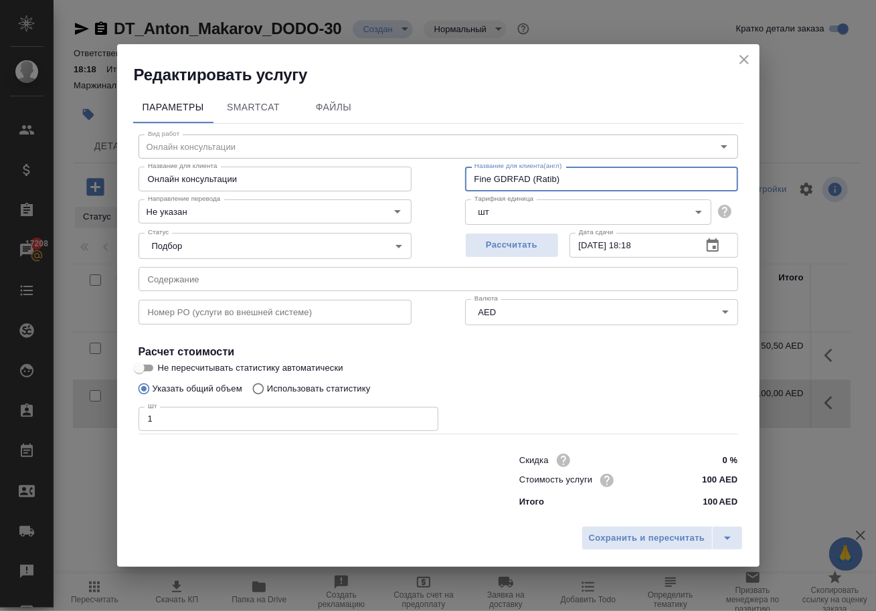
drag, startPoint x: 577, startPoint y: 173, endPoint x: 438, endPoint y: 167, distance: 139.3
click at [440, 169] on div "Вид работ Онлайн консультации Вид работ Название для клиента Онлайн консультаци…" at bounding box center [438, 319] width 610 height 390
type input "Fine GDRFAD (Ratib)"
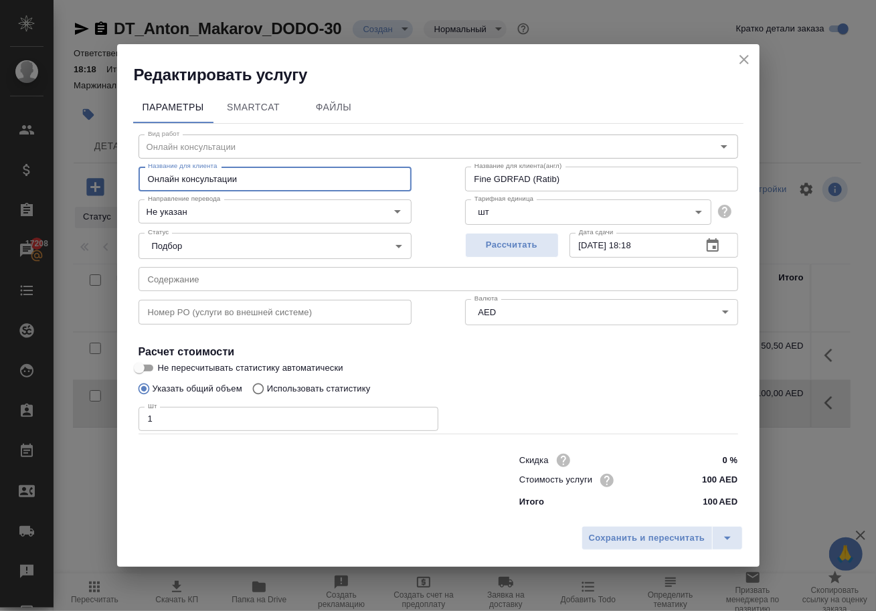
drag, startPoint x: 250, startPoint y: 181, endPoint x: 92, endPoint y: 157, distance: 159.1
click at [92, 157] on div "Редактировать услугу Параметры SmartCat Файлы Вид работ Онлайн консультации Вид…" at bounding box center [438, 305] width 876 height 611
paste input "Fine GDRFAD (Ratib)"
type input "Fine GDRFAD (Ratib)"
click at [605, 543] on span "Сохранить и пересчитать" at bounding box center [647, 538] width 116 height 15
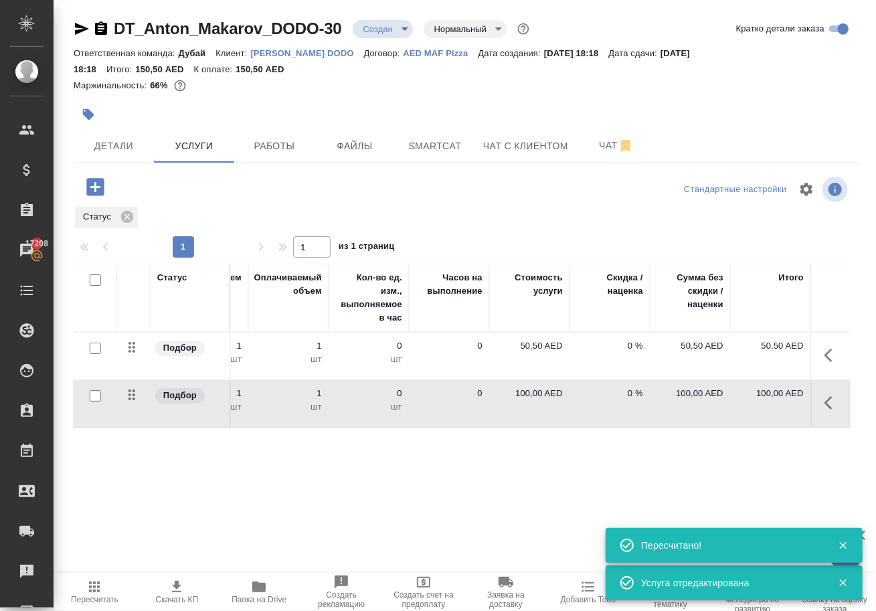
click at [826, 411] on icon "button" at bounding box center [833, 403] width 16 height 16
click at [751, 409] on icon "button" at bounding box center [757, 403] width 12 height 12
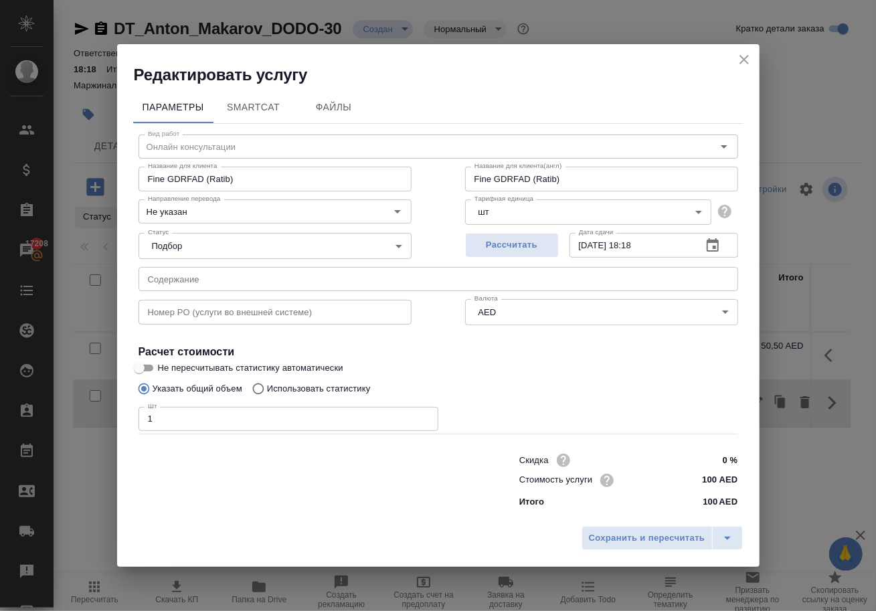
click at [742, 52] on icon "close" at bounding box center [744, 60] width 16 height 16
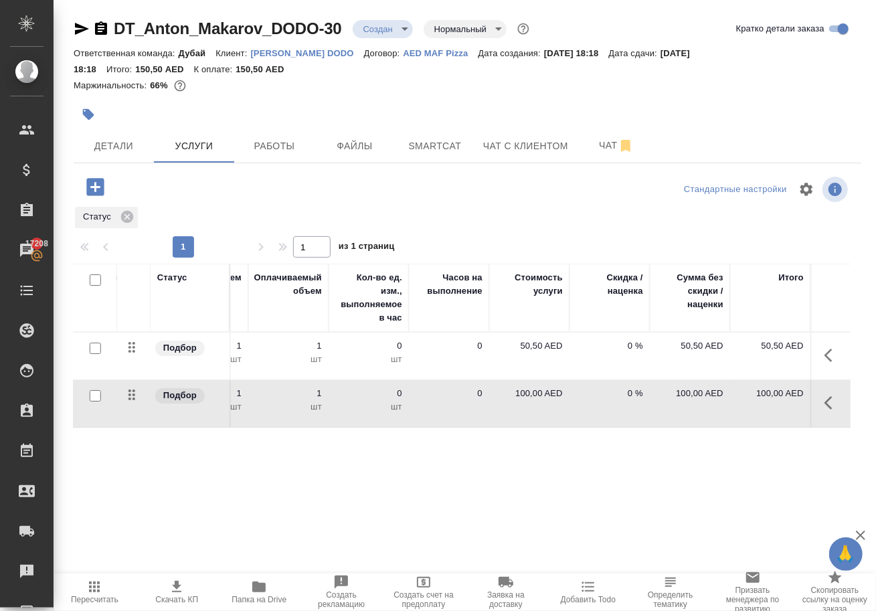
click at [523, 400] on p "100,00 AED" at bounding box center [529, 393] width 67 height 13
click at [547, 406] on input "100" at bounding box center [538, 396] width 50 height 19
click at [547, 407] on input "100" at bounding box center [537, 397] width 49 height 19
type input "50"
click at [644, 495] on div "Статус Услуга для клиента (RU) Вид работ Направление перевода Дата сдачи Файлы …" at bounding box center [462, 408] width 777 height 288
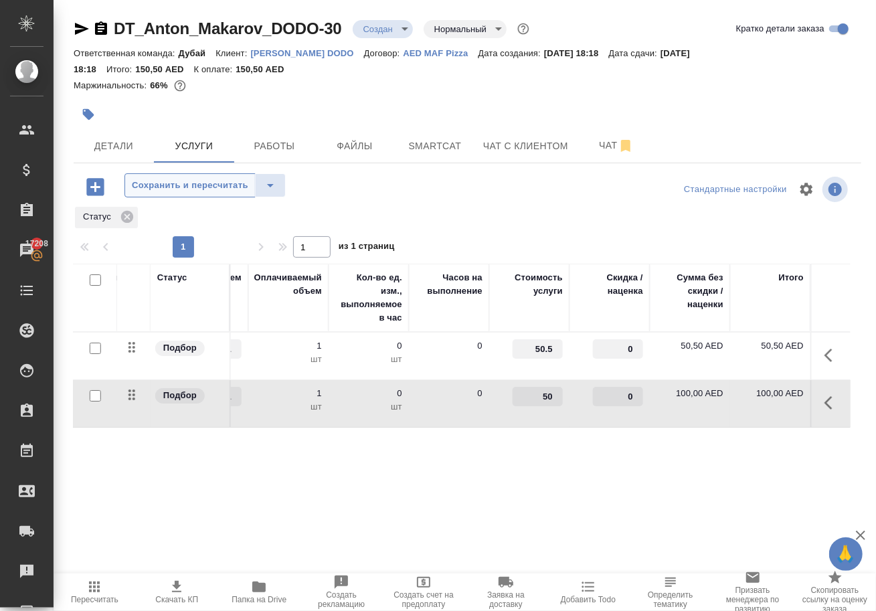
click at [206, 193] on span "Сохранить и пересчитать" at bounding box center [190, 185] width 116 height 15
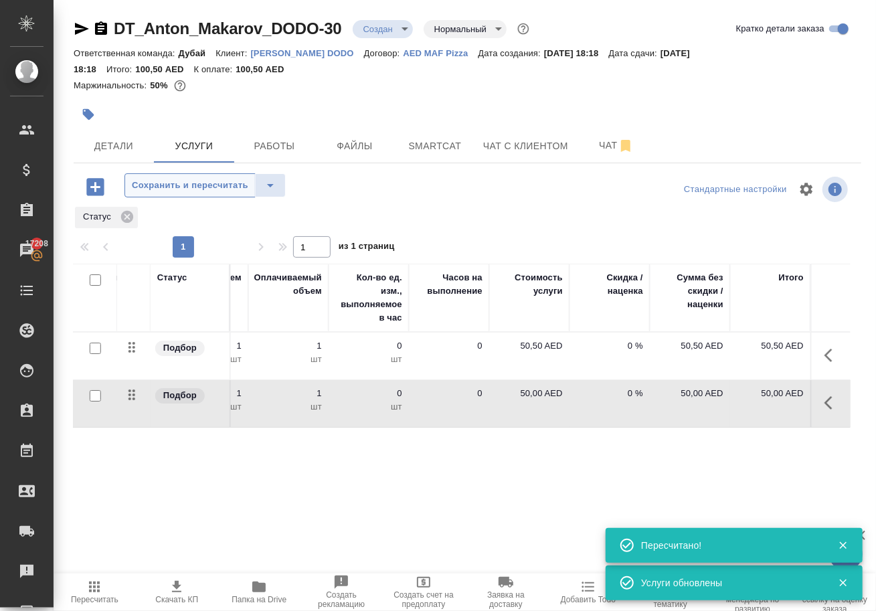
click at [199, 189] on button "Сохранить и пересчитать" at bounding box center [189, 185] width 131 height 24
click at [102, 194] on icon "button" at bounding box center [94, 186] width 17 height 17
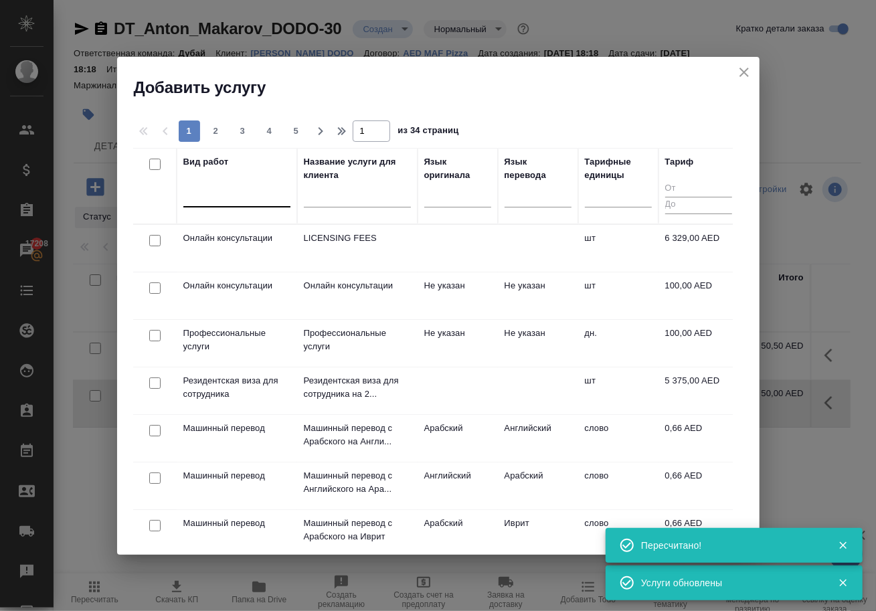
click at [221, 194] on div at bounding box center [236, 193] width 107 height 19
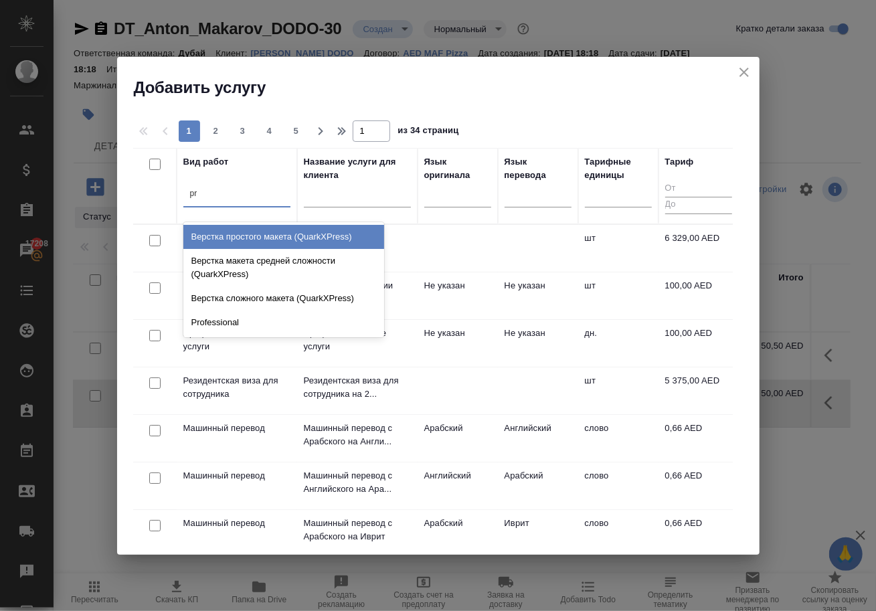
type input "p"
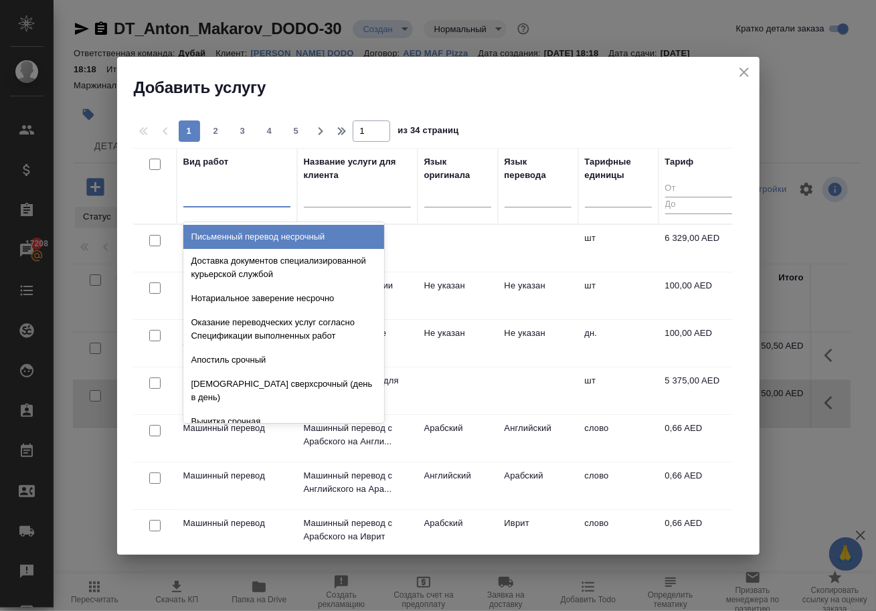
click at [359, 83] on h2 "Добавить услугу" at bounding box center [447, 87] width 626 height 21
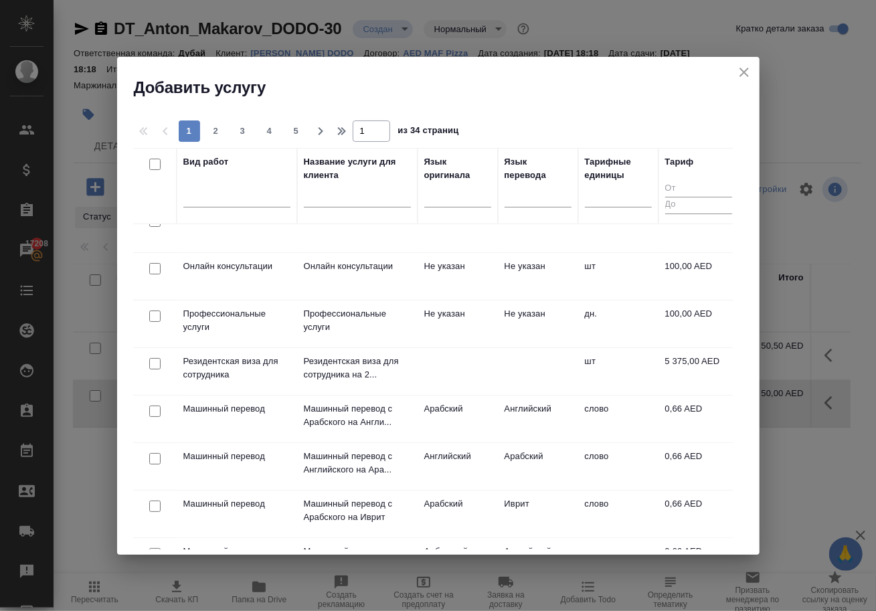
scroll to position [0, 0]
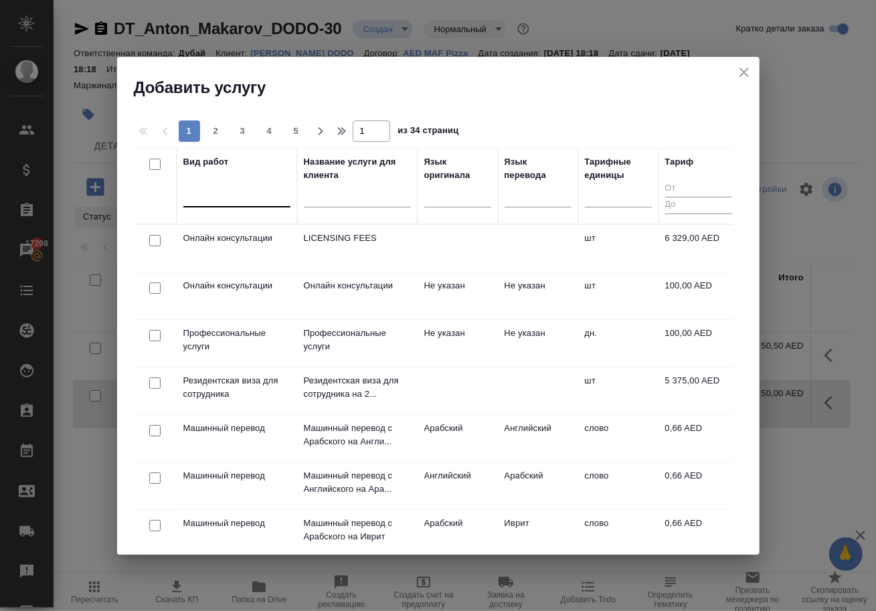
click at [204, 186] on div at bounding box center [236, 193] width 107 height 19
type input "g"
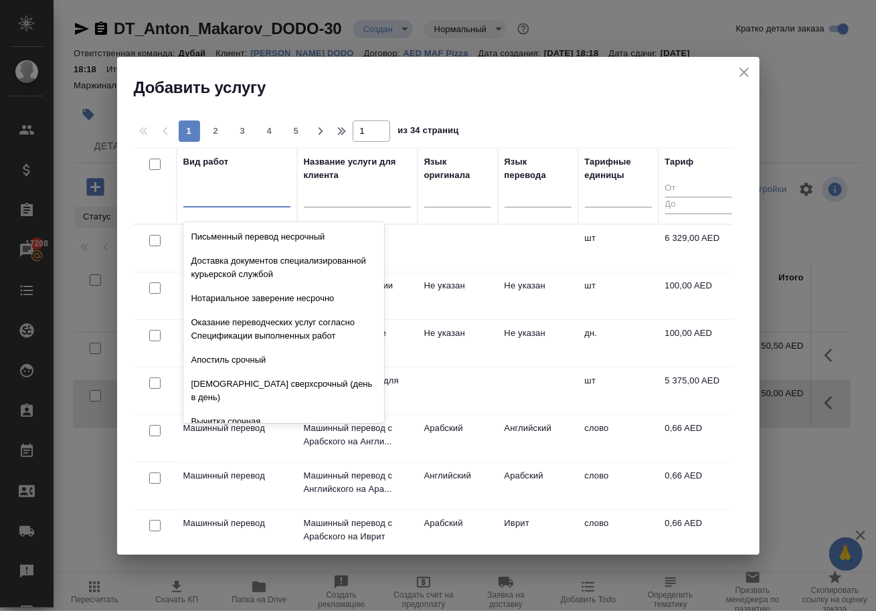
click at [359, 98] on div "1 2 3 4 5 1 из 34 страниц Вид работ option Верстка простого макета (Indesign) f…" at bounding box center [438, 326] width 643 height 456
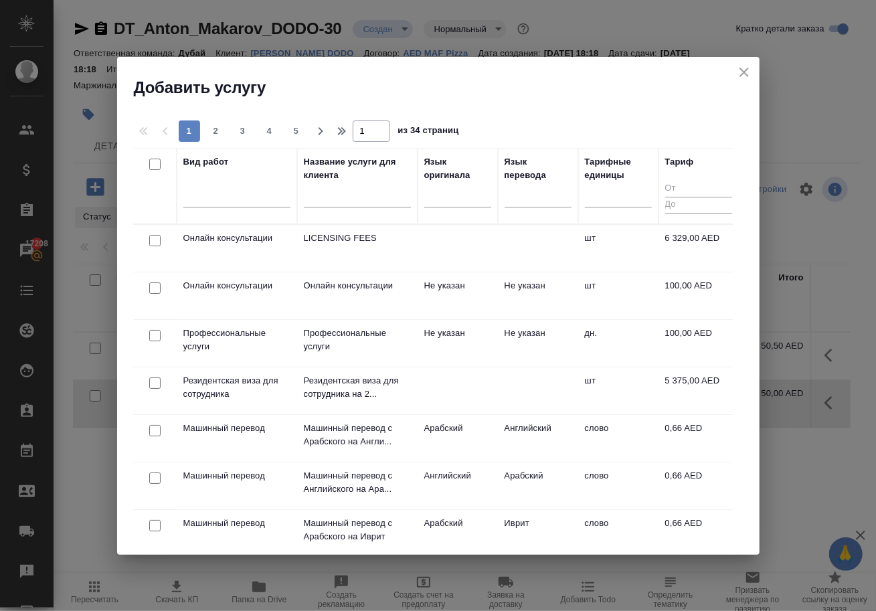
click at [739, 76] on icon "close" at bounding box center [744, 72] width 16 height 16
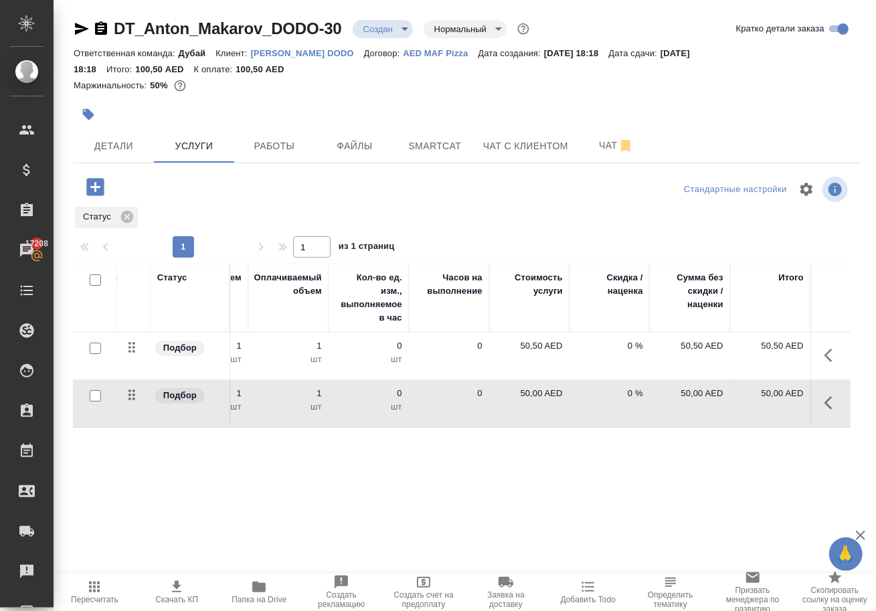
click at [94, 195] on icon "button" at bounding box center [94, 186] width 17 height 17
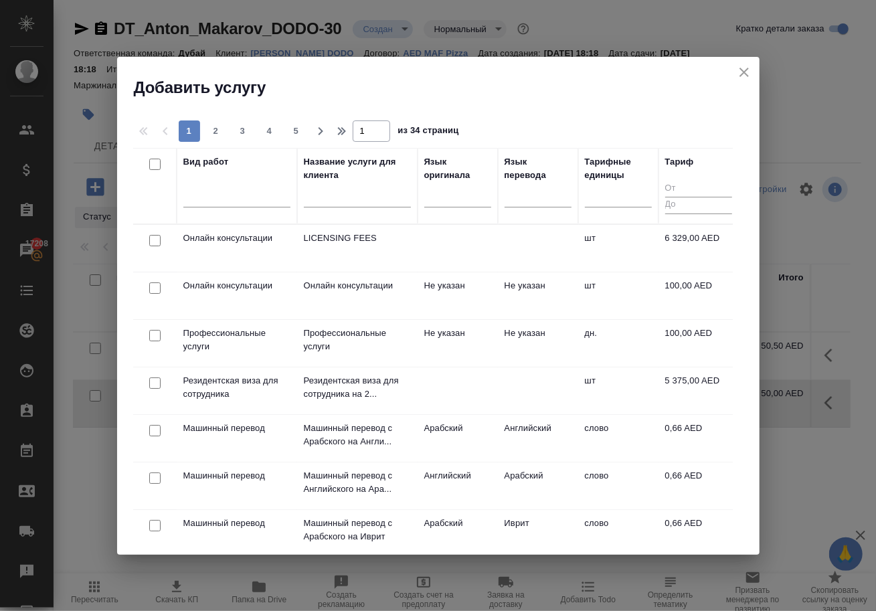
click at [158, 337] on input "checkbox" at bounding box center [154, 335] width 11 height 11
checkbox input "true"
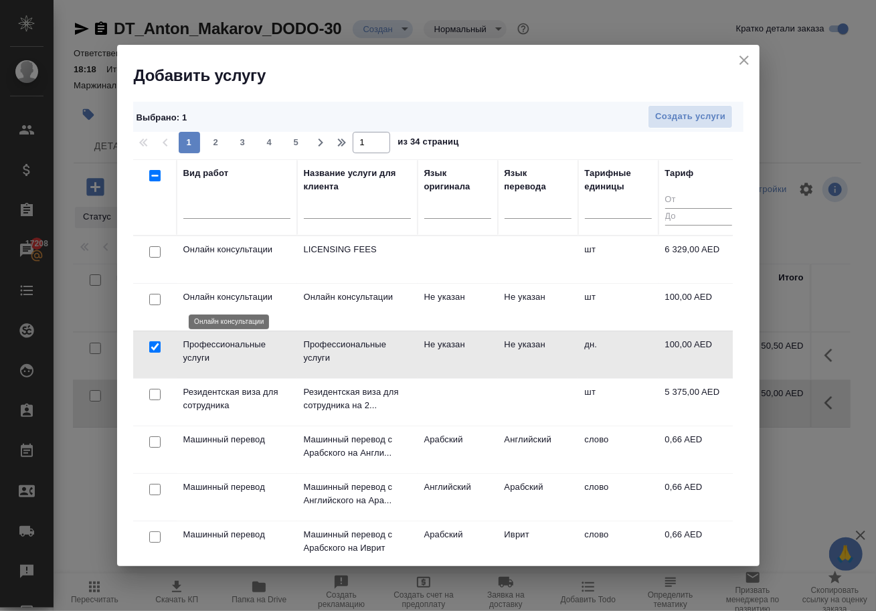
click at [194, 304] on p "Онлайн консультации" at bounding box center [236, 296] width 107 height 13
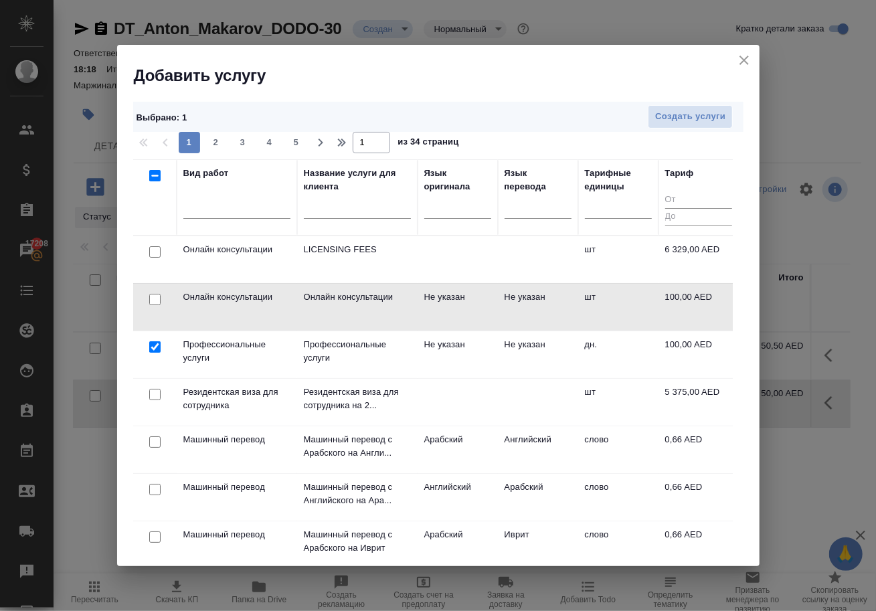
click at [151, 301] on input "checkbox" at bounding box center [154, 299] width 11 height 11
checkbox input "true"
click at [695, 116] on span "Создать услуги" at bounding box center [690, 116] width 70 height 15
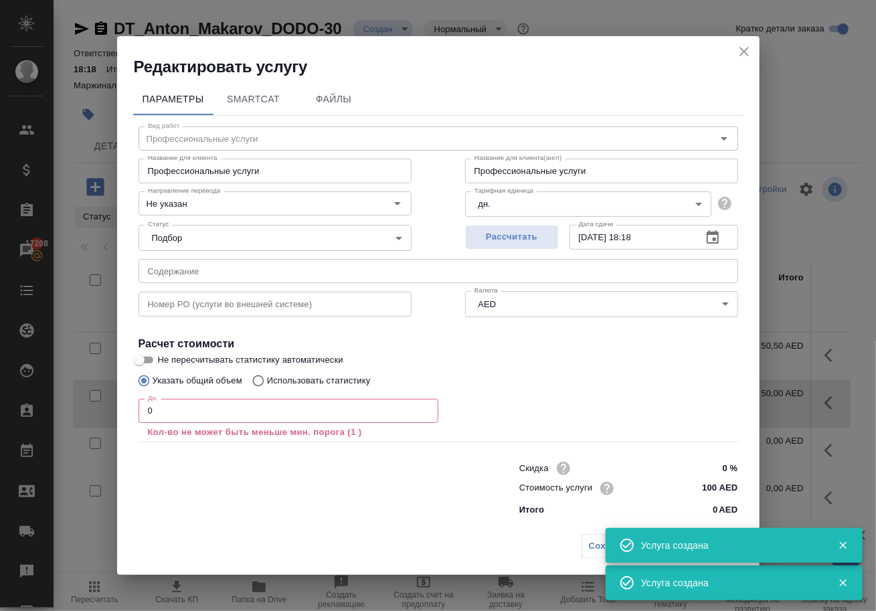
click at [324, 415] on input "0" at bounding box center [289, 411] width 300 height 24
type input "1"
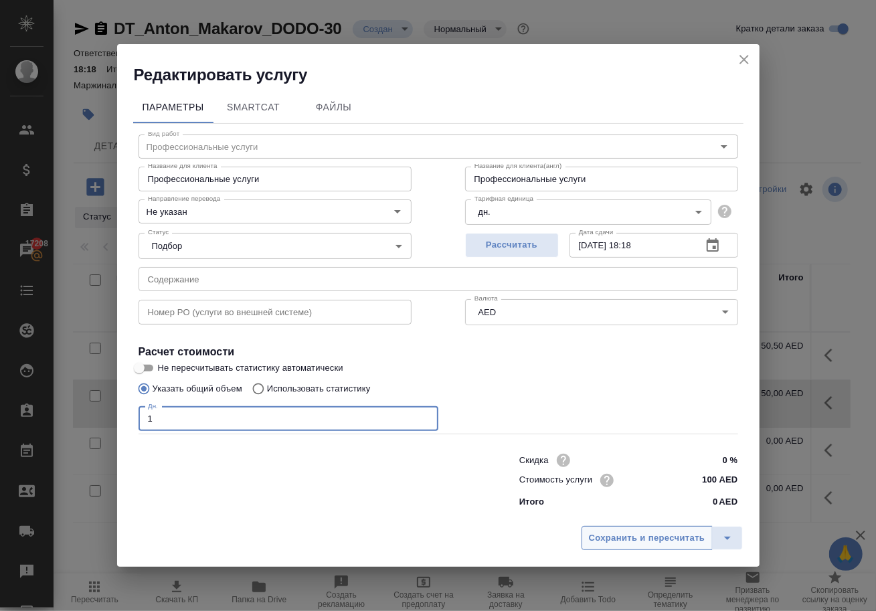
click at [589, 544] on span "Сохранить и пересчитать" at bounding box center [647, 538] width 116 height 15
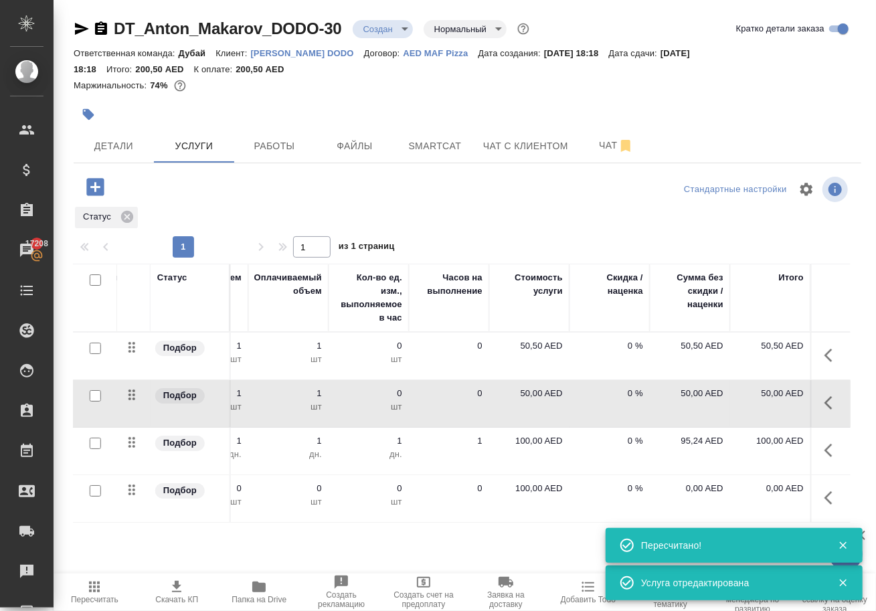
click at [827, 458] on icon "button" at bounding box center [833, 450] width 16 height 16
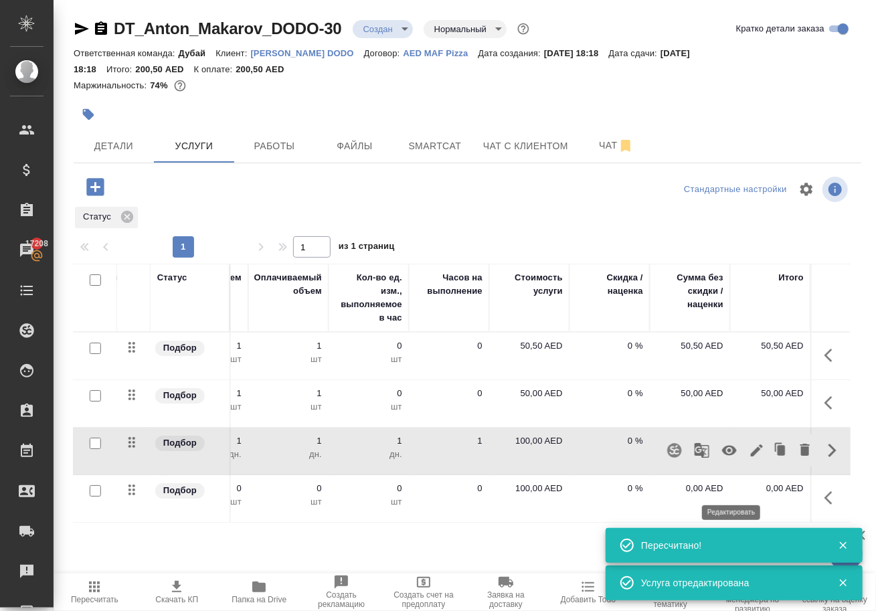
click at [749, 458] on icon "button" at bounding box center [757, 450] width 16 height 16
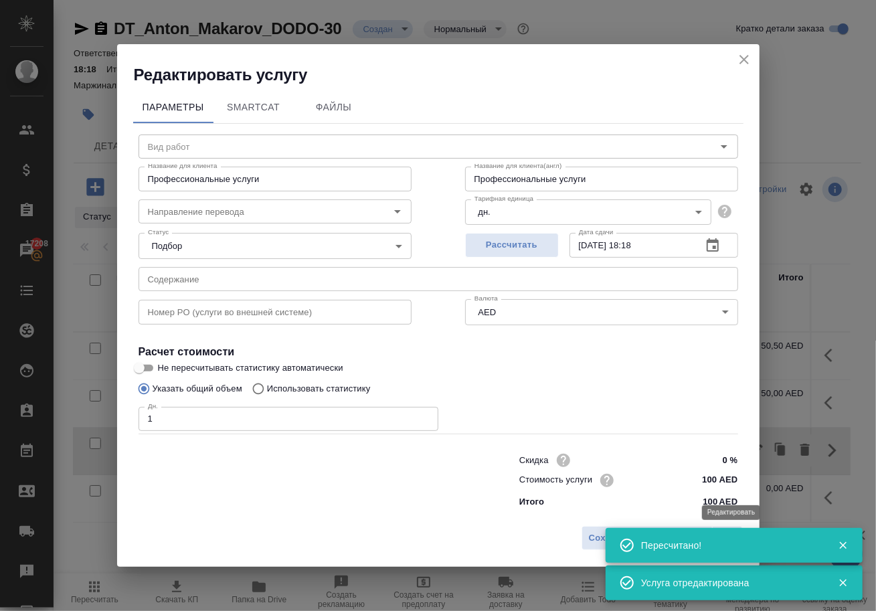
type input "Профессиональные услуги"
type input "Не указан"
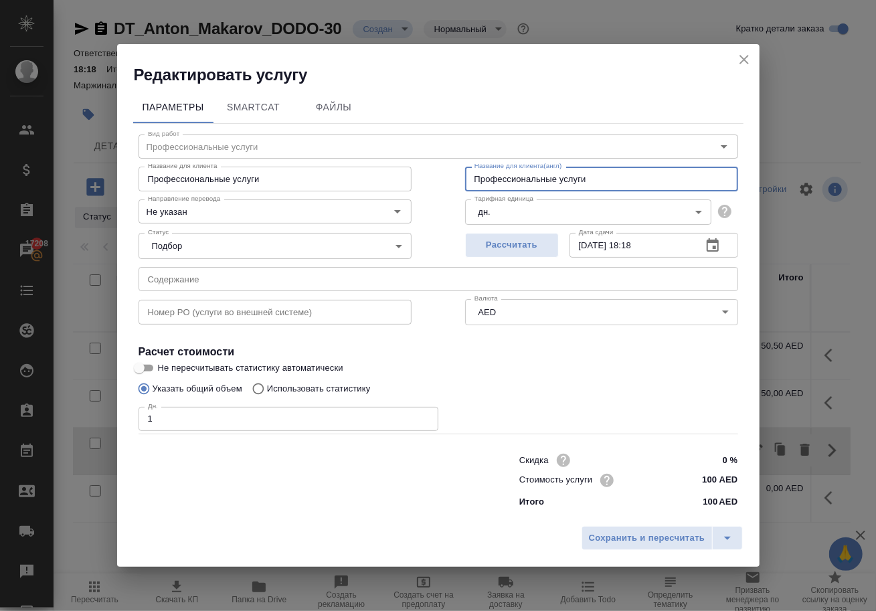
drag, startPoint x: 590, startPoint y: 174, endPoint x: 402, endPoint y: 153, distance: 189.3
click at [402, 153] on div "Название для клиента Профессиональные услуги Название для клиента Название для …" at bounding box center [438, 178] width 653 height 86
paste input "⁠Contract amendment"
type input "⁠Contract amendment"
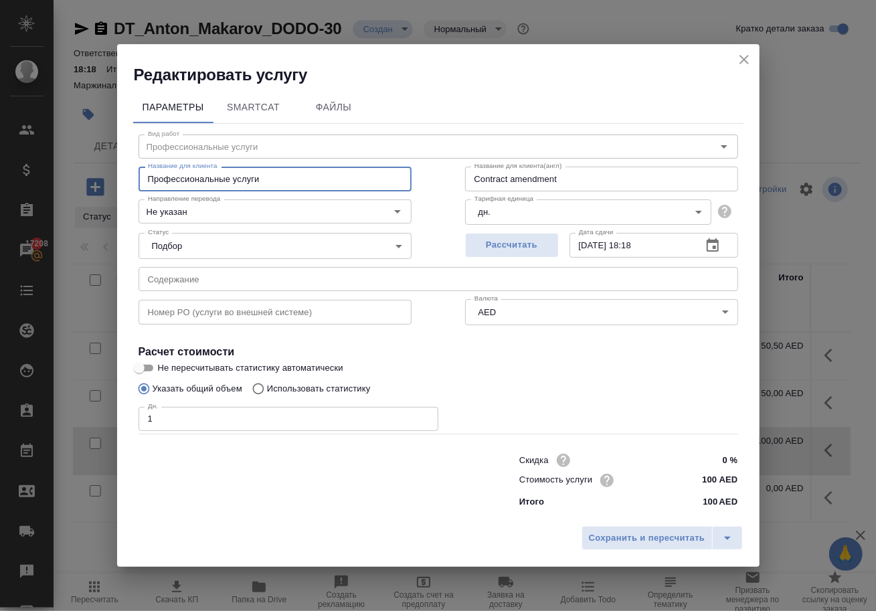
drag, startPoint x: 303, startPoint y: 175, endPoint x: 110, endPoint y: 164, distance: 193.1
click at [110, 164] on div "Редактировать услугу Параметры SmartCat Файлы Вид работ Профессиональные услуги…" at bounding box center [438, 305] width 876 height 611
paste input "⁠Contract amendment"
type input "⁠Contract amendment"
click at [612, 546] on span "Сохранить и пересчитать" at bounding box center [647, 538] width 116 height 15
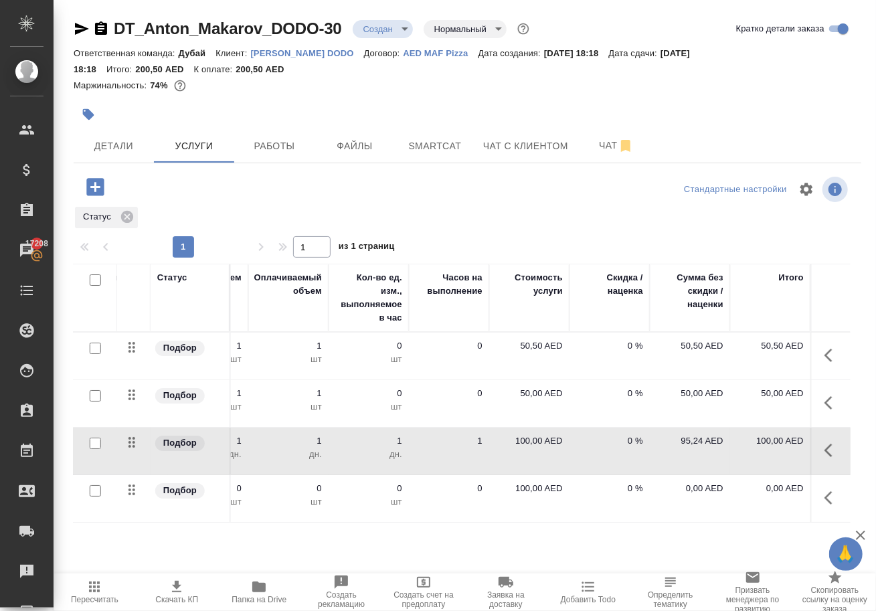
scroll to position [0, 485]
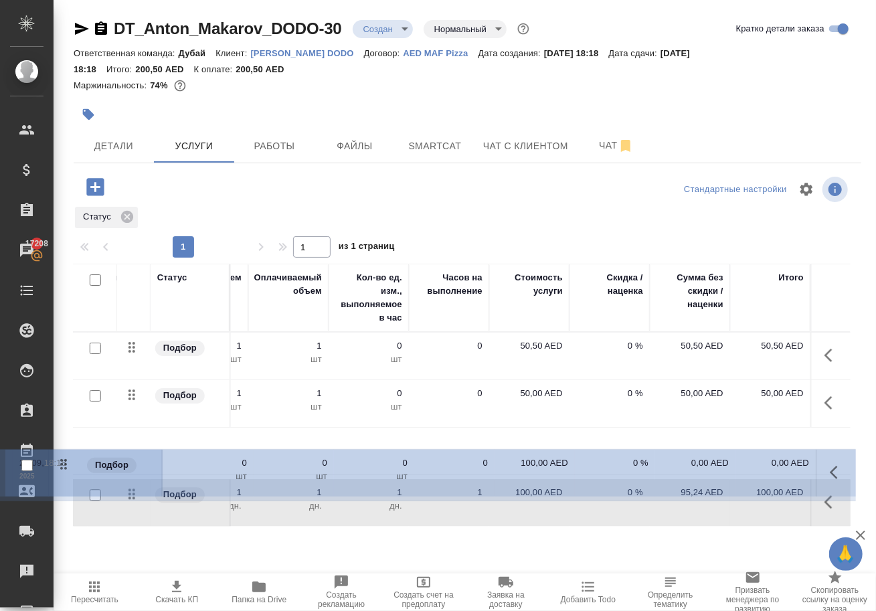
drag, startPoint x: 131, startPoint y: 517, endPoint x: 143, endPoint y: 458, distance: 60.8
click at [143, 458] on tbody "Подбор Merge file GDRFAD Онлайн консультации Не указан 26.09, 18:18 2025 1 шт 1…" at bounding box center [220, 430] width 1262 height 195
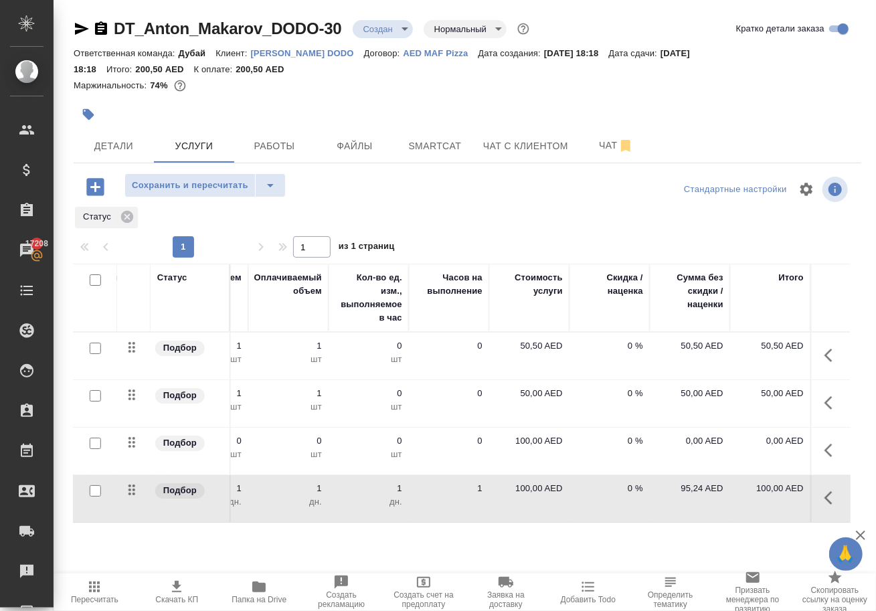
click at [826, 457] on icon "button" at bounding box center [829, 450] width 8 height 13
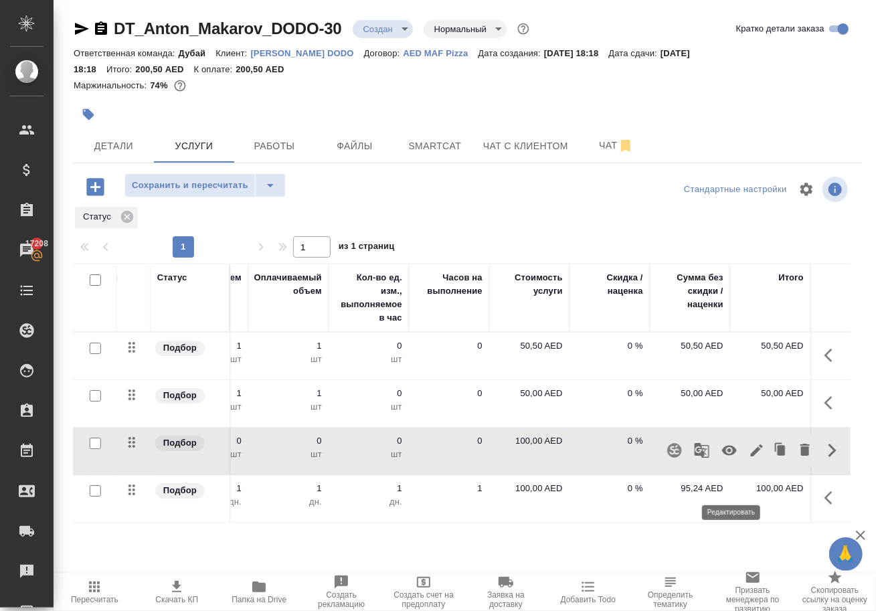
click at [751, 456] on icon "button" at bounding box center [757, 450] width 12 height 12
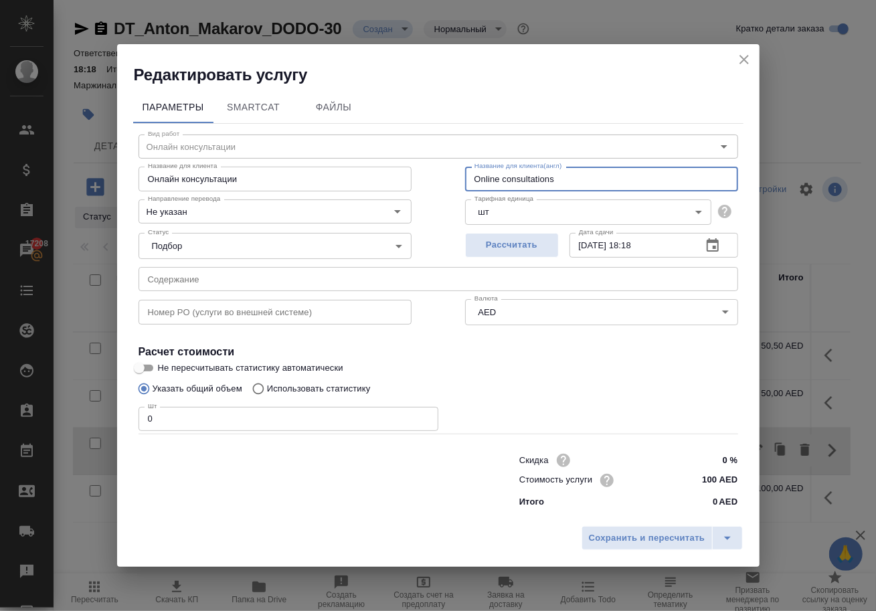
drag, startPoint x: 572, startPoint y: 165, endPoint x: 301, endPoint y: 140, distance: 271.5
click at [301, 140] on div "Название для клиента Онлайн консультации Название для клиента Название для клие…" at bounding box center [438, 178] width 653 height 86
drag, startPoint x: 566, startPoint y: 174, endPoint x: 335, endPoint y: 148, distance: 231.7
click at [335, 148] on div "Название для клиента Онлайн консультации Название для клиента Название для клие…" at bounding box center [438, 178] width 653 height 86
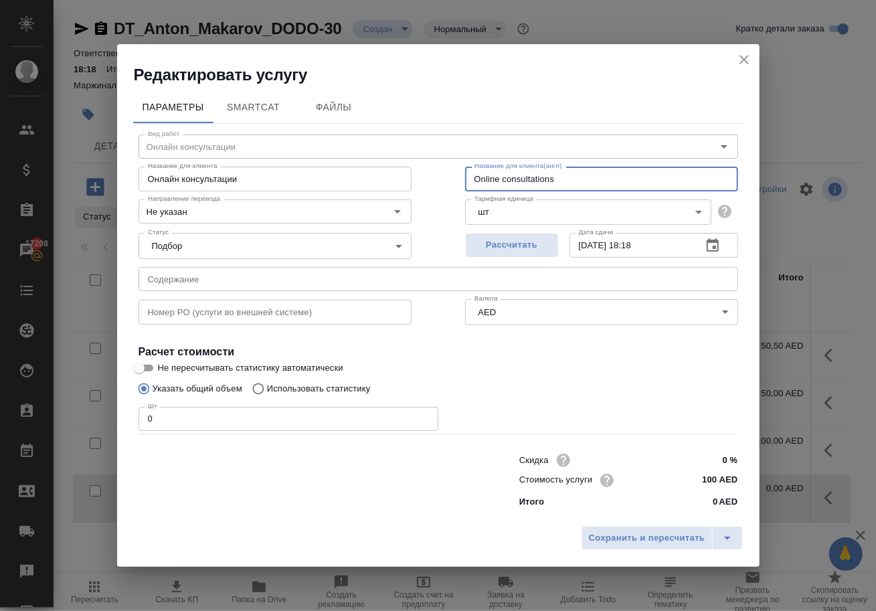
paste input "⁠Contract amendment"
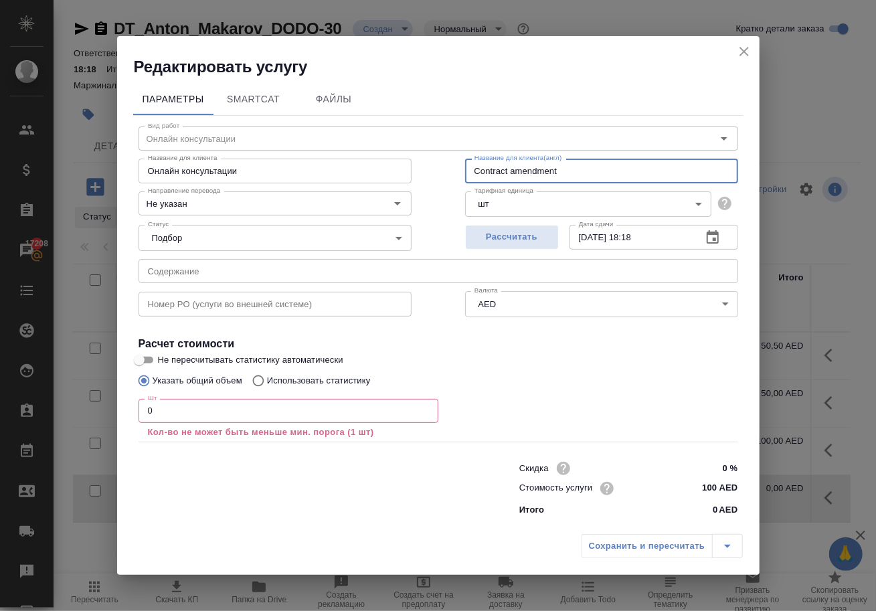
type input "⁠Contract amendment"
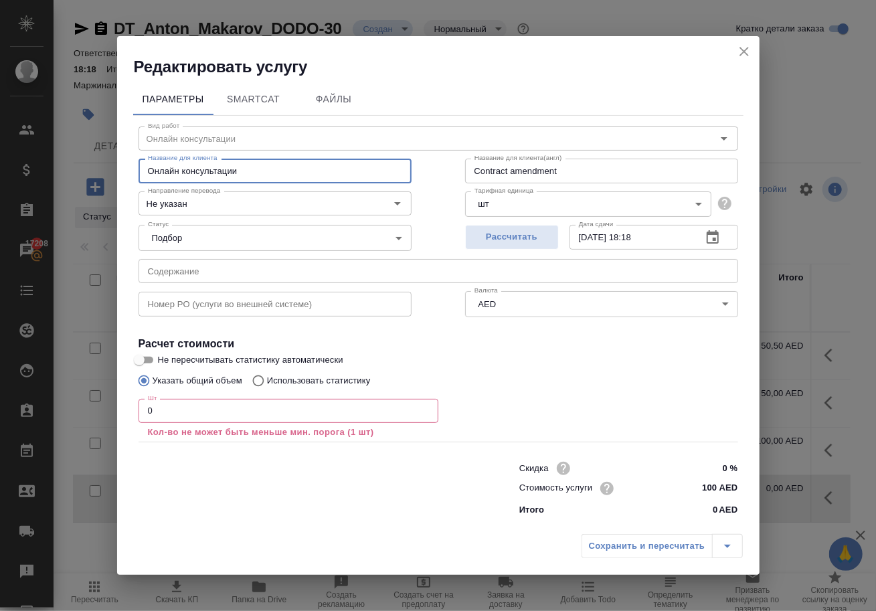
click at [276, 169] on input "Онлайн консультации" at bounding box center [275, 171] width 273 height 24
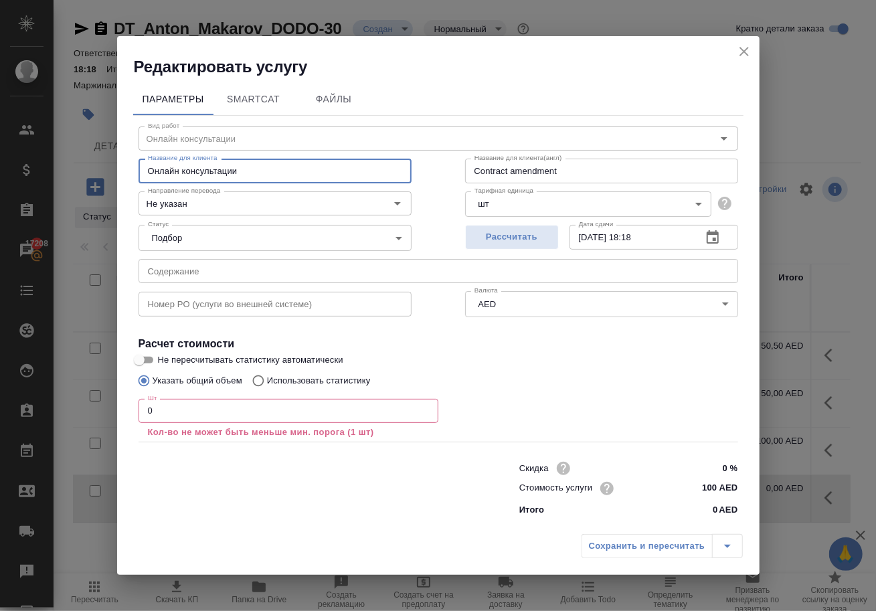
click at [276, 169] on input "Онлайн консультации" at bounding box center [275, 171] width 273 height 24
paste input "⁠Contract amendment"
type input "⁠Contract amendment"
click at [177, 412] on input "0" at bounding box center [289, 411] width 300 height 24
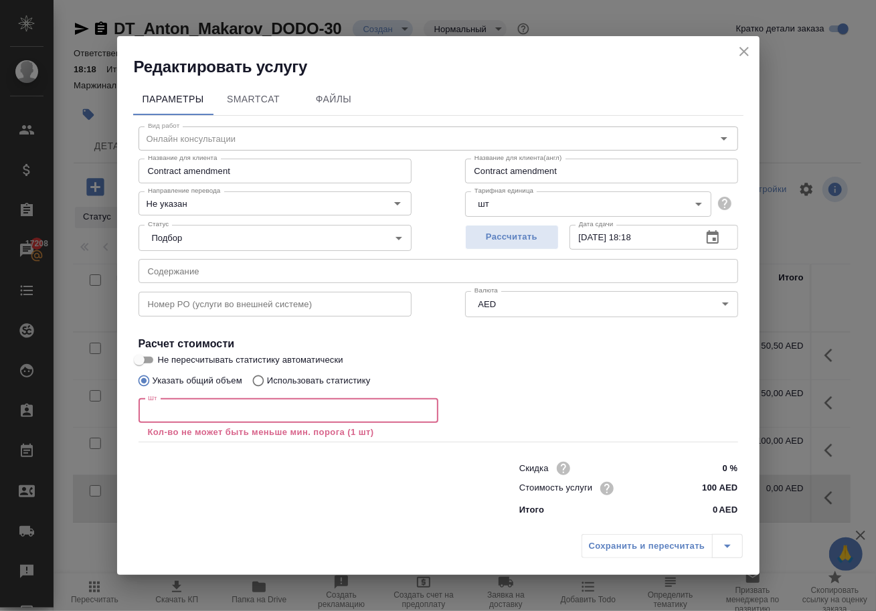
type input "1"
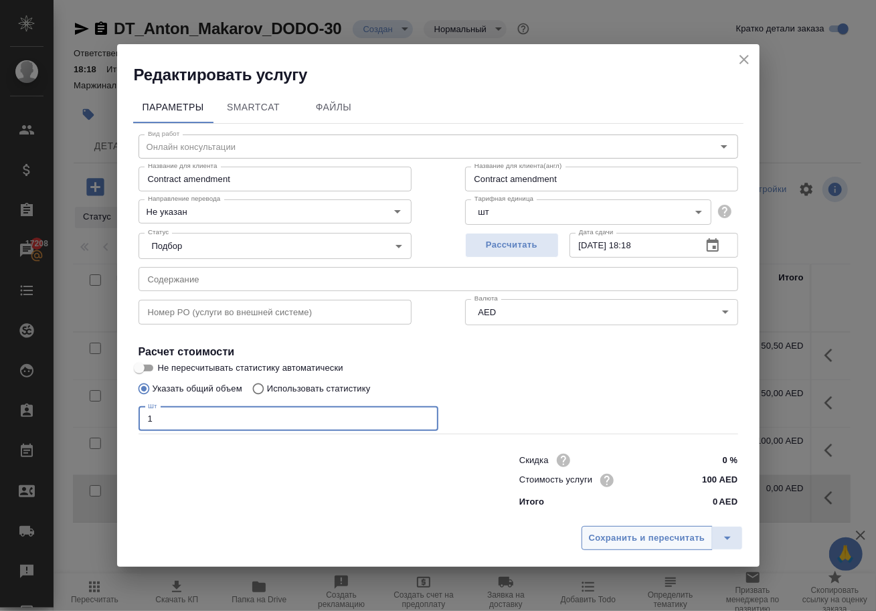
click at [608, 539] on span "Сохранить и пересчитать" at bounding box center [647, 538] width 116 height 15
click at [661, 545] on span "Сохранить и пересчитать" at bounding box center [647, 538] width 116 height 15
click at [661, 533] on button "Сохранить и пересчитать" at bounding box center [647, 538] width 131 height 24
click at [622, 535] on button "Сохранить и пересчитать" at bounding box center [647, 538] width 131 height 24
click at [594, 546] on span "Сохранить и пересчитать" at bounding box center [647, 538] width 116 height 15
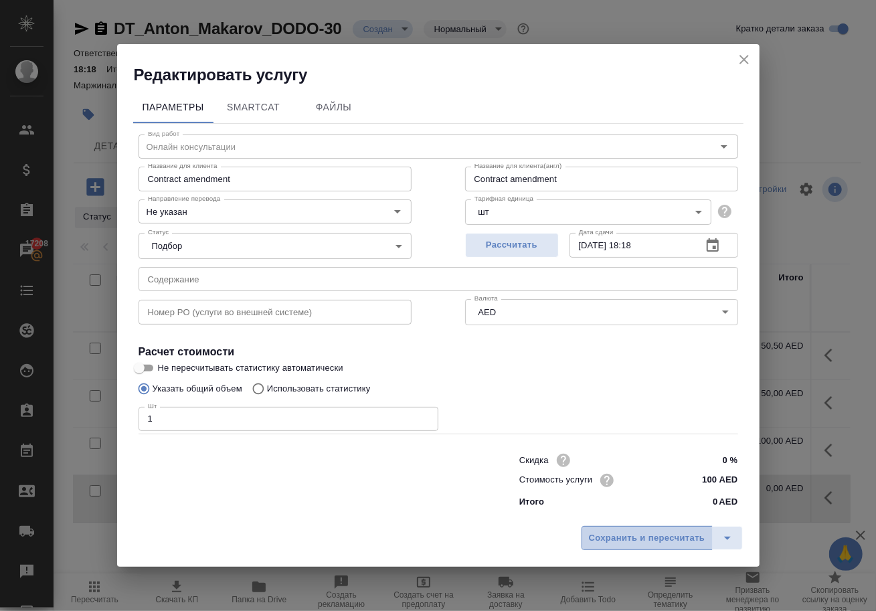
click at [594, 546] on span "Сохранить и пересчитать" at bounding box center [647, 538] width 116 height 15
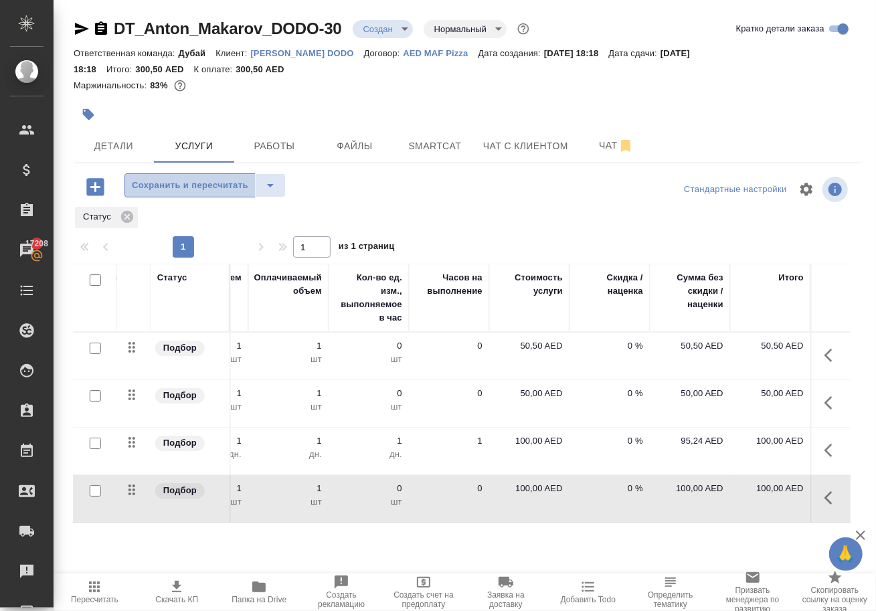
click at [185, 193] on span "Сохранить и пересчитать" at bounding box center [190, 185] width 116 height 15
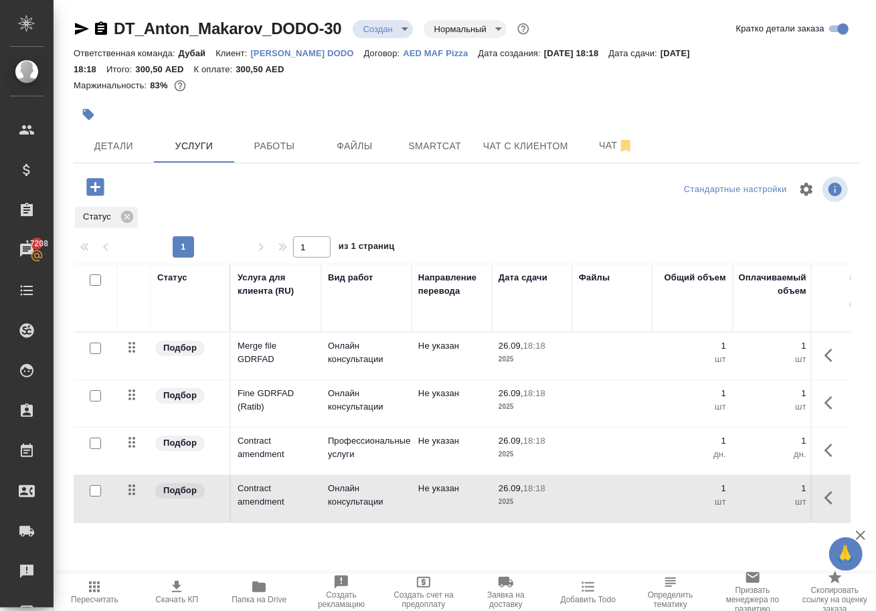
scroll to position [0, 0]
click at [825, 458] on icon "button" at bounding box center [833, 450] width 16 height 16
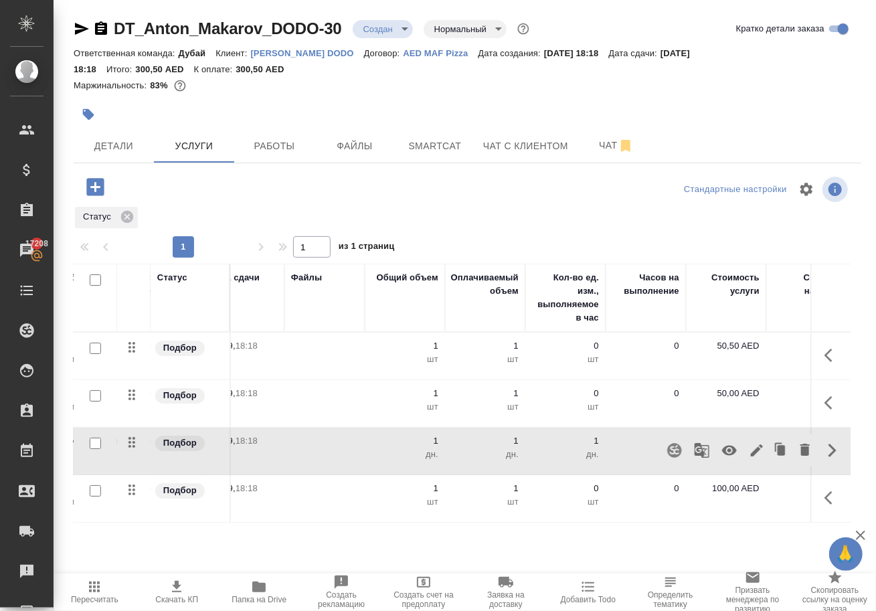
scroll to position [0, 323]
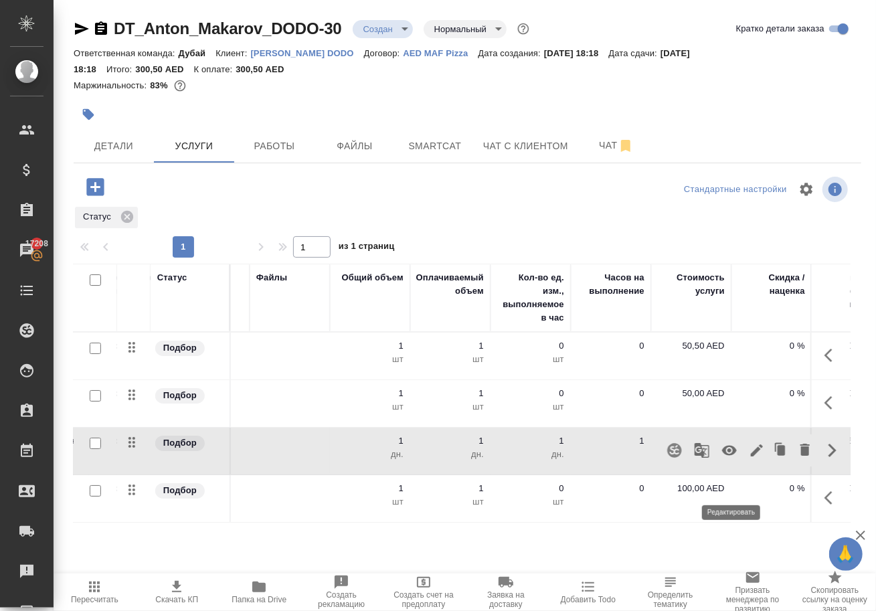
click at [751, 456] on icon "button" at bounding box center [757, 450] width 12 height 12
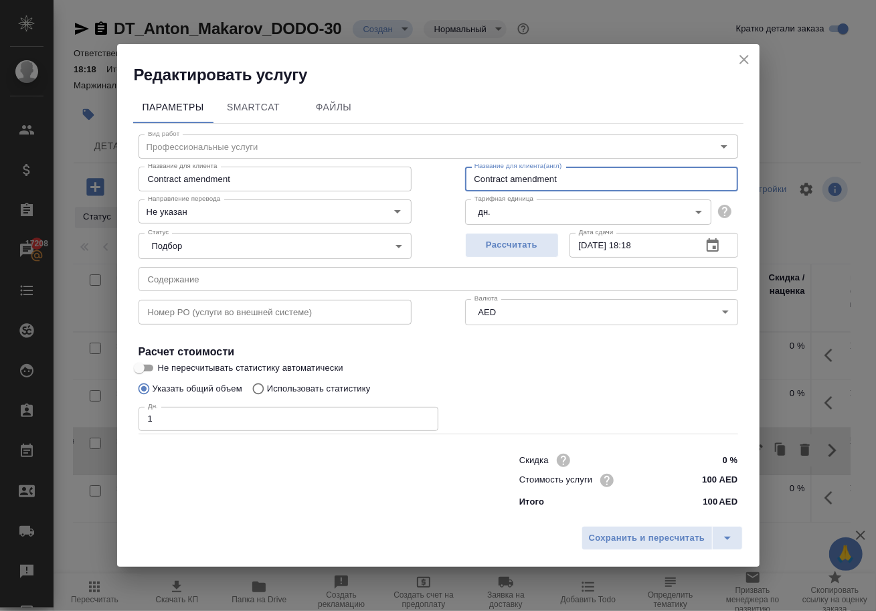
drag, startPoint x: 558, startPoint y: 172, endPoint x: 223, endPoint y: 156, distance: 335.0
click at [223, 156] on div "Название для клиента ⁠Contract amendment Название для клиента Название для клие…" at bounding box center [438, 178] width 653 height 86
drag, startPoint x: 555, startPoint y: 170, endPoint x: 403, endPoint y: 170, distance: 151.9
click at [403, 170] on div "Название для клиента ⁠Contract amendment Название для клиента Название для клие…" at bounding box center [438, 178] width 653 height 86
type input "Visa for employee"
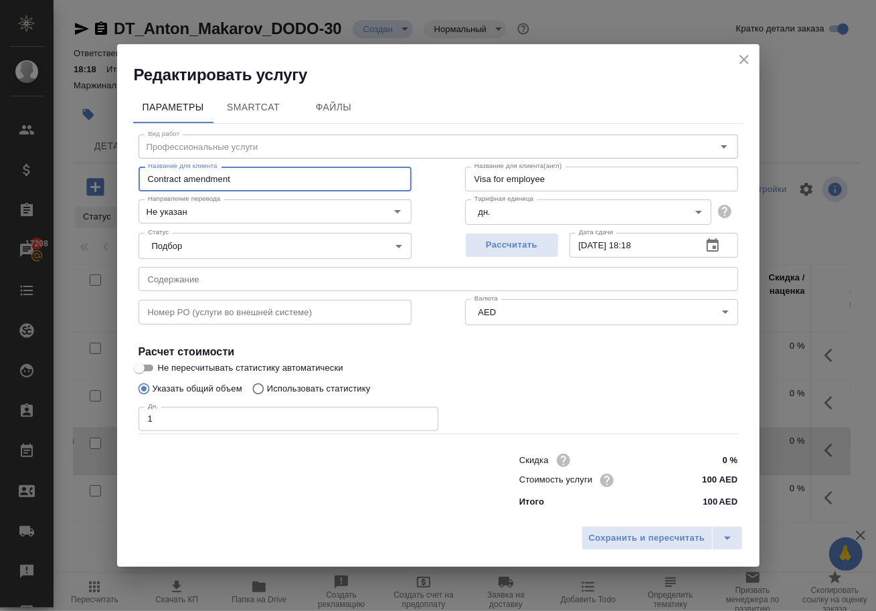
drag, startPoint x: 229, startPoint y: 166, endPoint x: 41, endPoint y: 137, distance: 190.3
click at [41, 137] on div "Редактировать услугу Параметры SmartCat Файлы Вид работ Профессиональные услуги…" at bounding box center [438, 305] width 876 height 611
paste input "Visa for employee"
type input "Visa for employee"
click at [746, 55] on icon "close" at bounding box center [744, 59] width 9 height 9
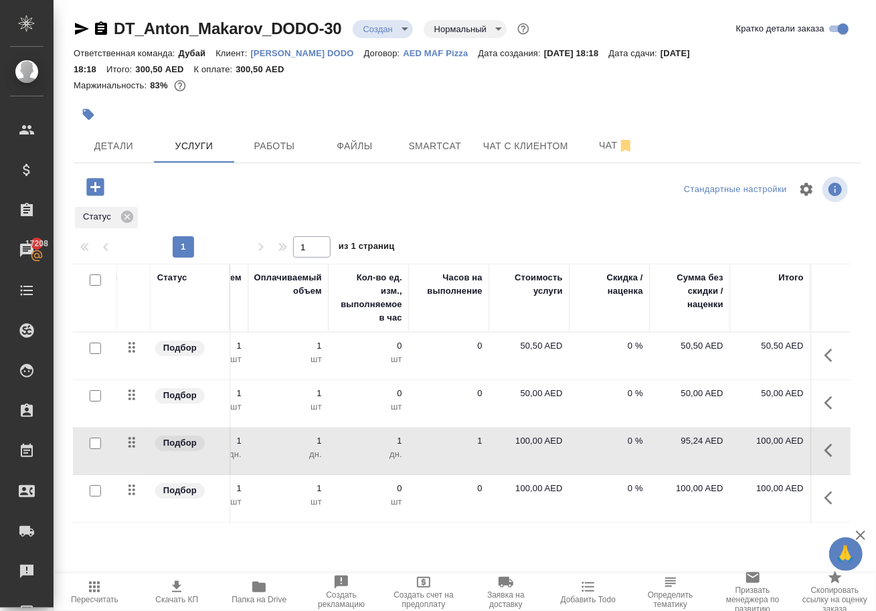
scroll to position [0, 485]
click at [825, 505] on icon "button" at bounding box center [829, 497] width 8 height 13
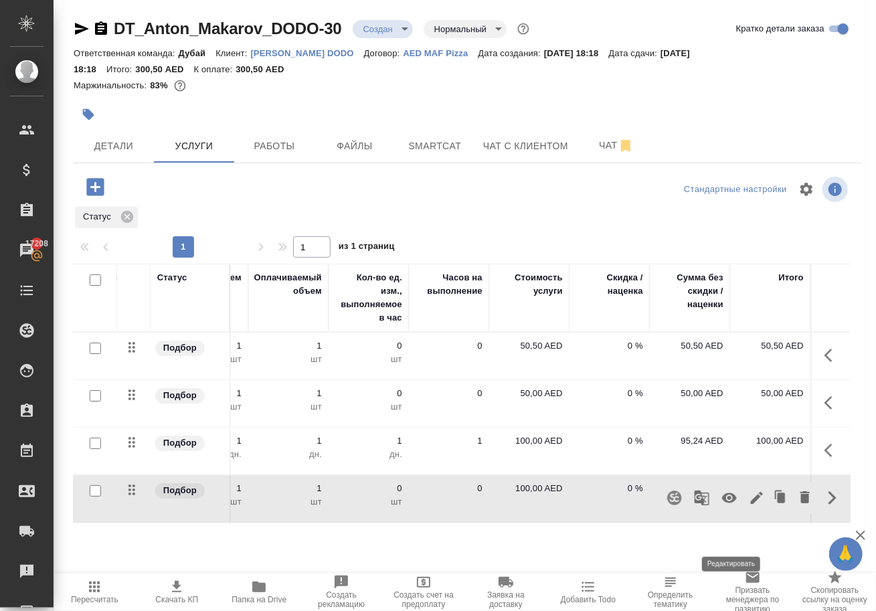
click at [751, 504] on icon "button" at bounding box center [757, 498] width 12 height 12
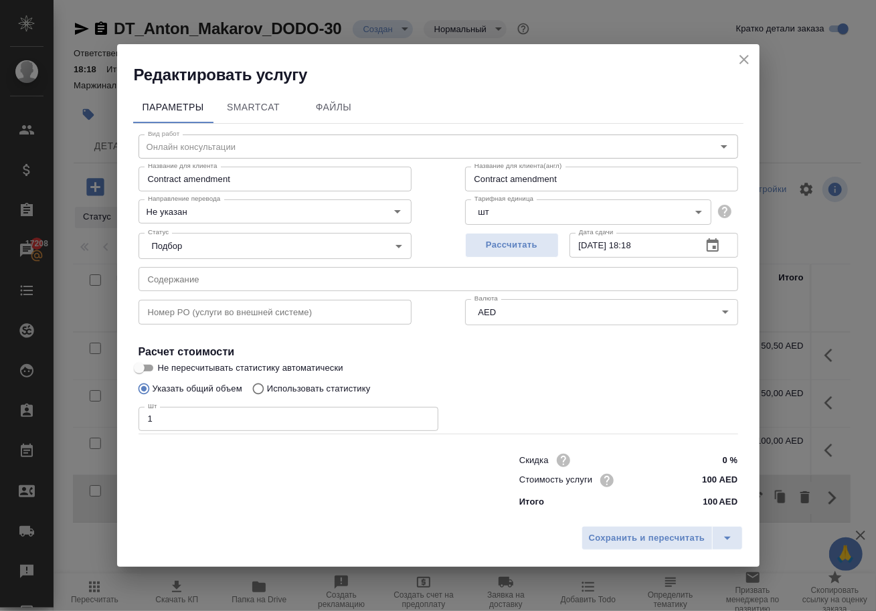
click at [740, 55] on icon "close" at bounding box center [744, 59] width 9 height 9
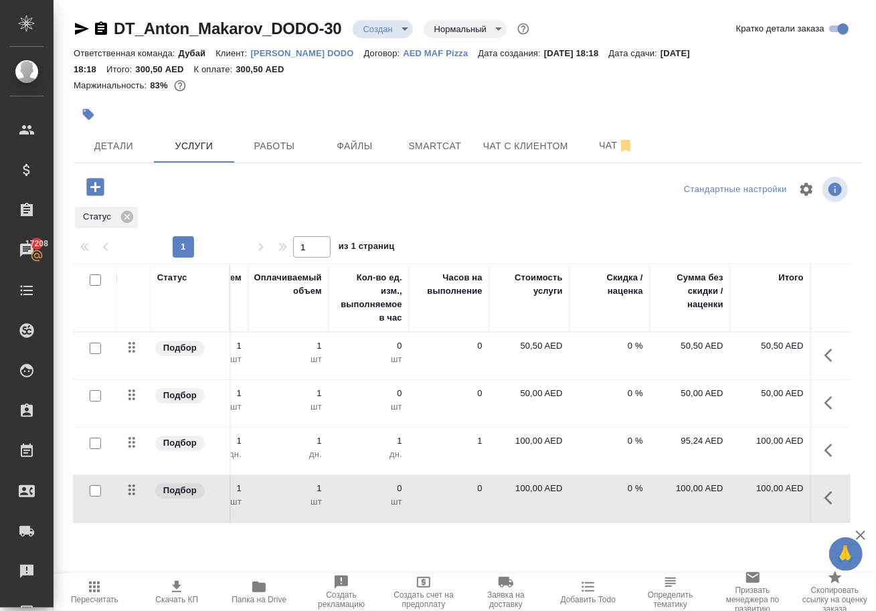
click at [538, 495] on p "100,00 AED" at bounding box center [529, 488] width 67 height 13
drag, startPoint x: 533, startPoint y: 522, endPoint x: 585, endPoint y: 525, distance: 52.3
click at [566, 522] on td "100" at bounding box center [529, 498] width 80 height 47
type input "387"
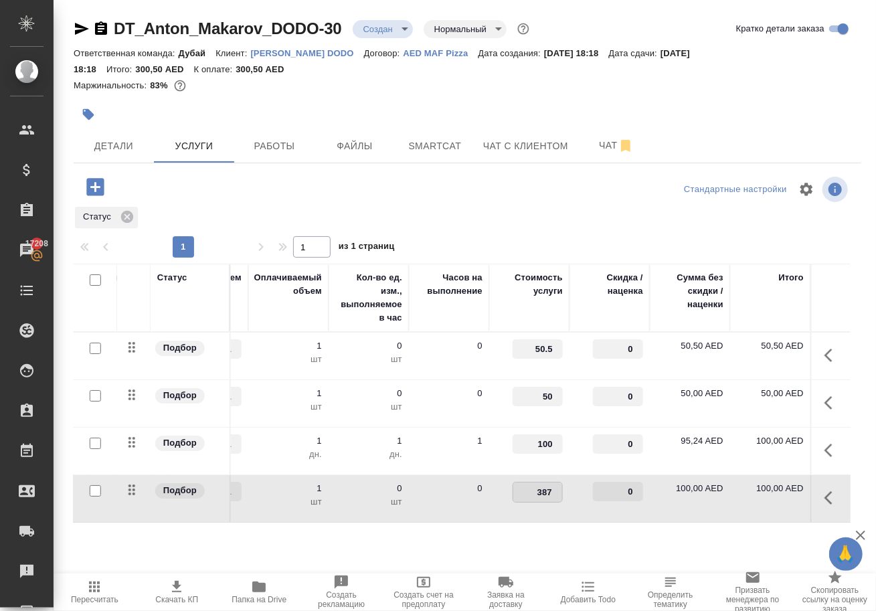
click at [456, 205] on div at bounding box center [467, 189] width 262 height 32
click at [201, 191] on span "Сохранить и пересчитать" at bounding box center [190, 185] width 116 height 15
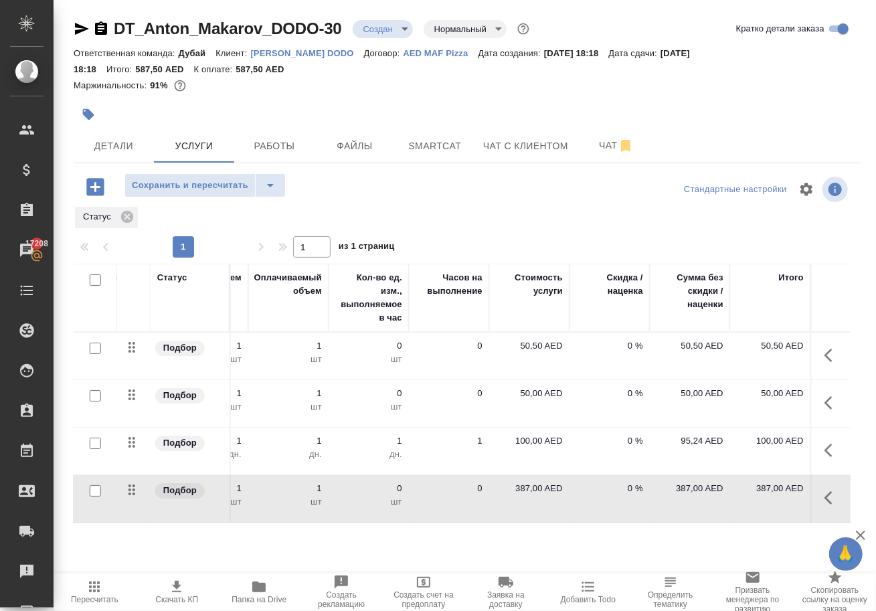
scroll to position [0, 485]
click at [818, 466] on button "button" at bounding box center [833, 450] width 32 height 32
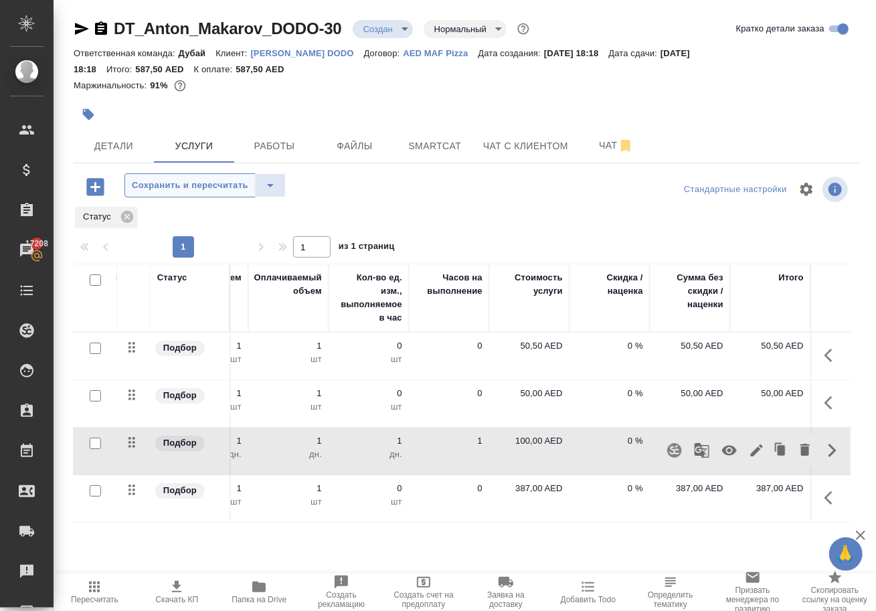
click at [177, 193] on span "Сохранить и пересчитать" at bounding box center [190, 185] width 116 height 15
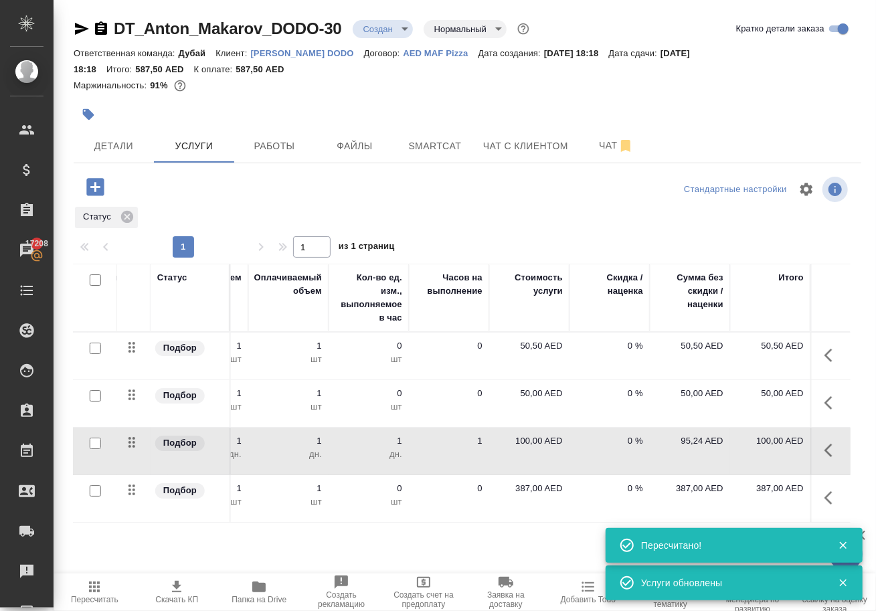
click at [102, 199] on icon "button" at bounding box center [95, 186] width 23 height 23
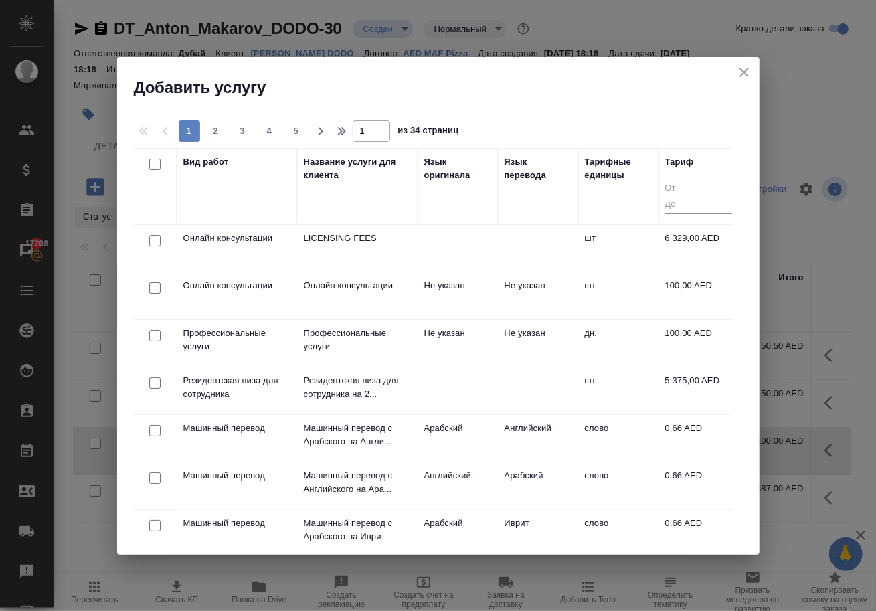
click at [151, 335] on input "checkbox" at bounding box center [154, 335] width 11 height 11
checkbox input "true"
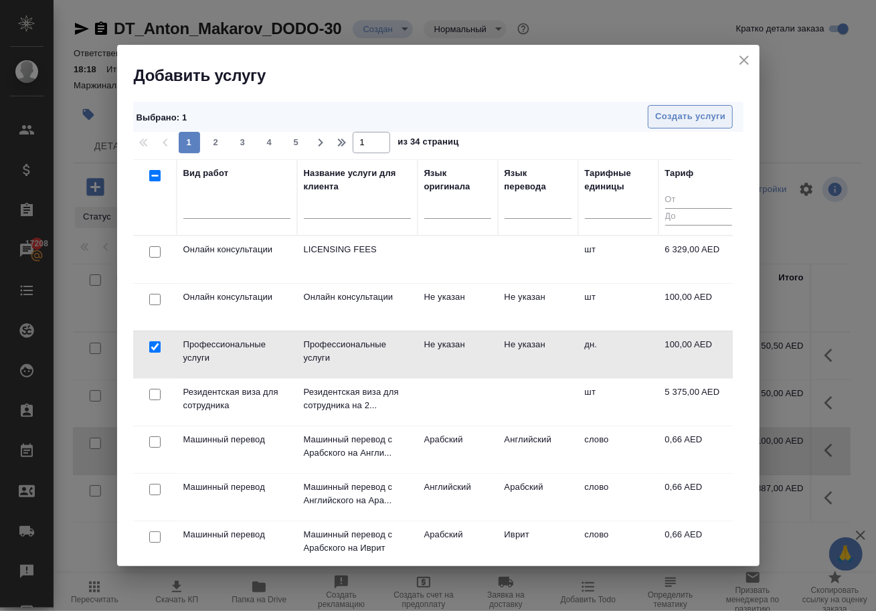
click at [691, 119] on span "Создать услуги" at bounding box center [690, 116] width 70 height 15
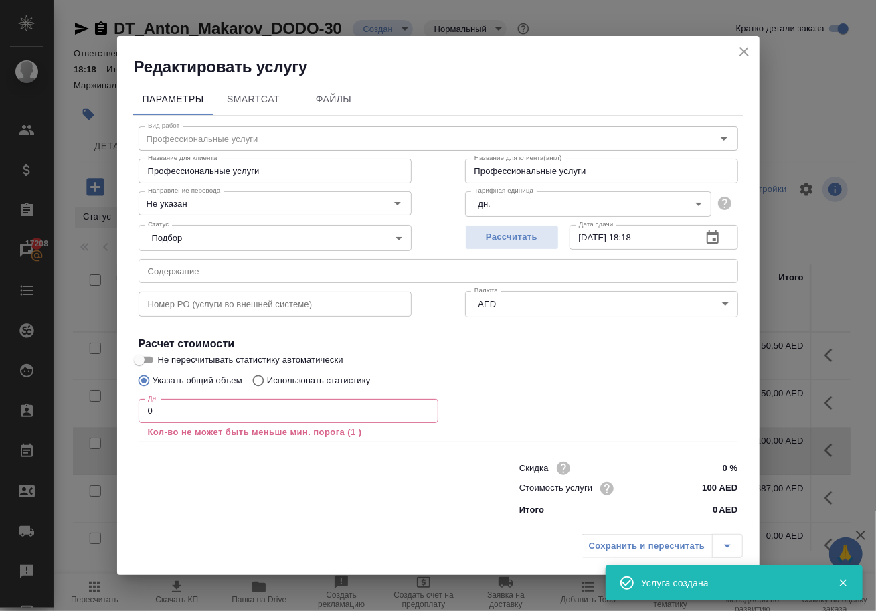
click at [204, 407] on input "0" at bounding box center [289, 411] width 300 height 24
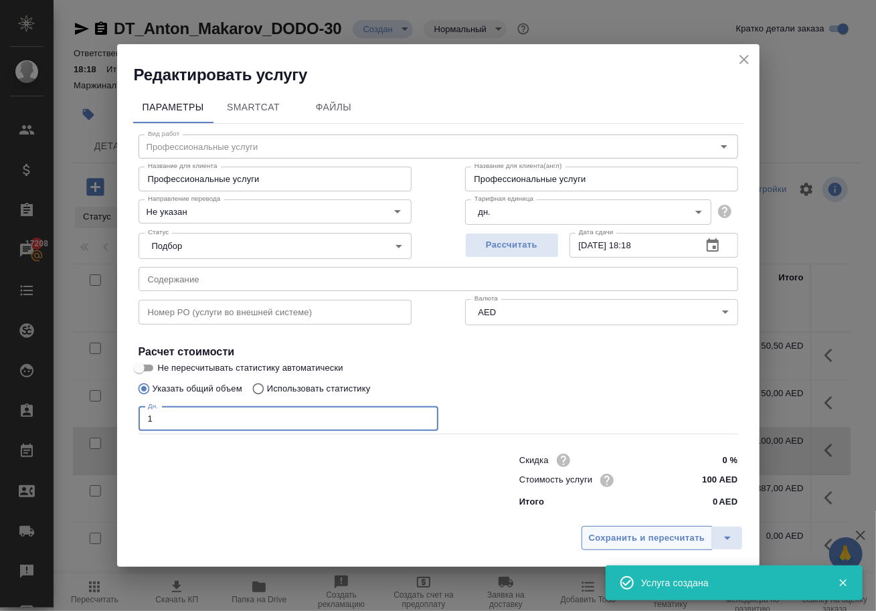
type input "1"
click at [668, 542] on span "Сохранить и пересчитать" at bounding box center [647, 538] width 116 height 15
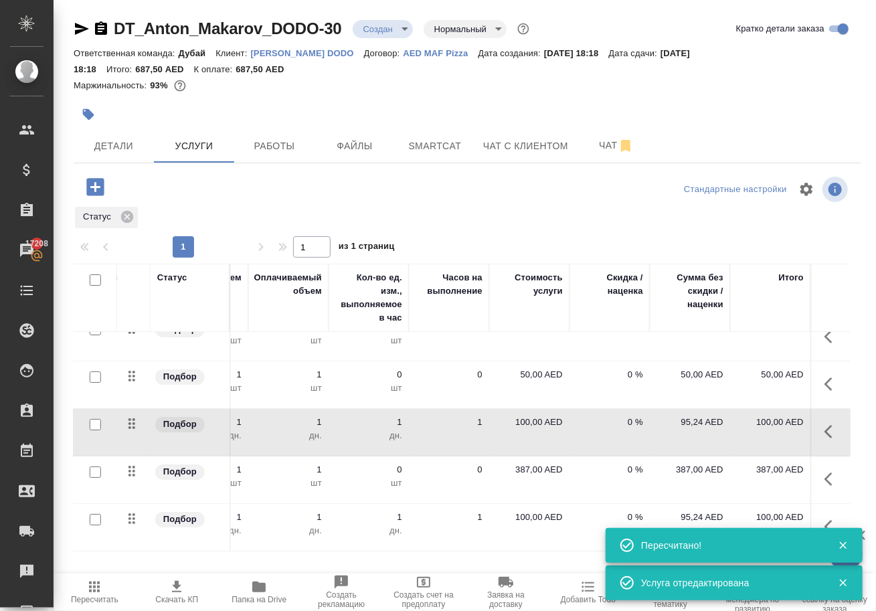
scroll to position [40, 485]
click at [839, 539] on icon "button" at bounding box center [843, 545] width 12 height 12
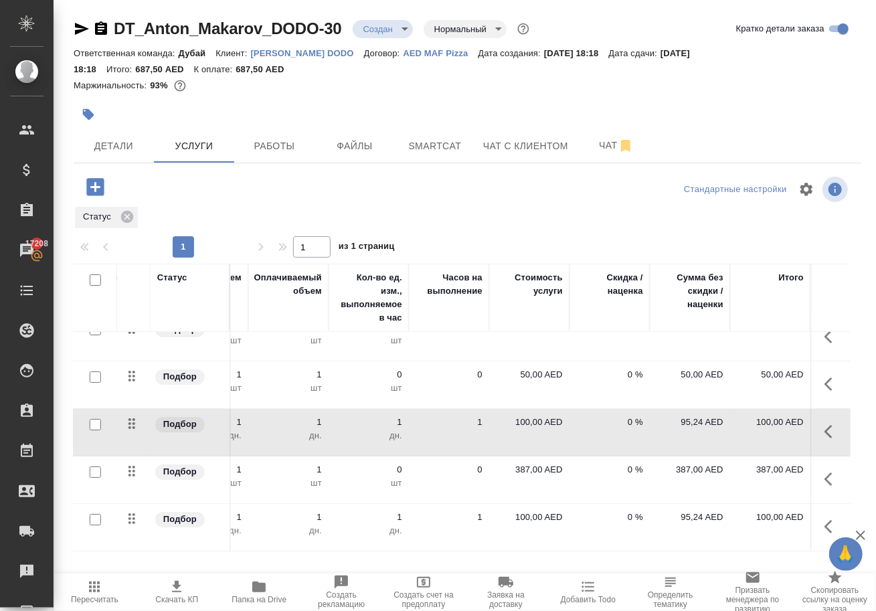
click at [817, 530] on button "button" at bounding box center [833, 527] width 32 height 32
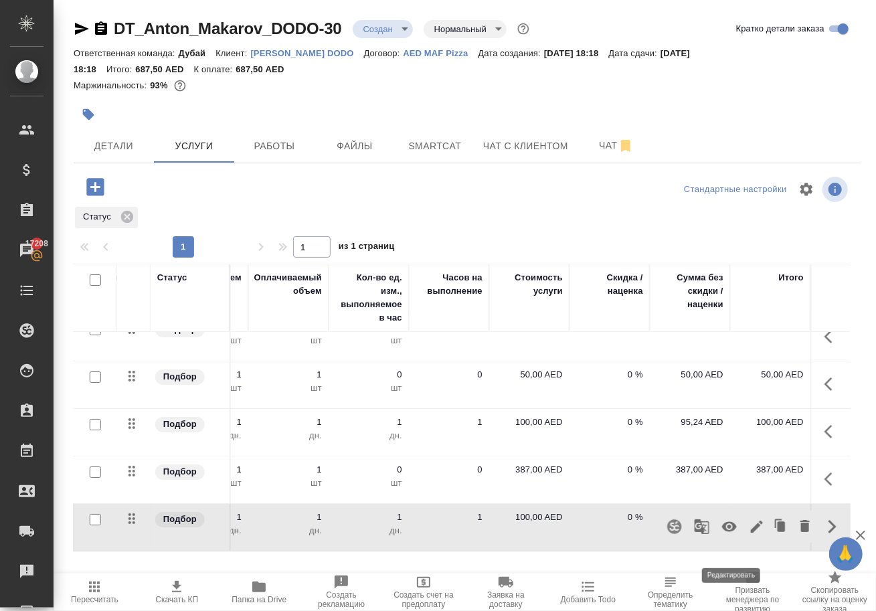
click at [749, 535] on icon "button" at bounding box center [757, 527] width 16 height 16
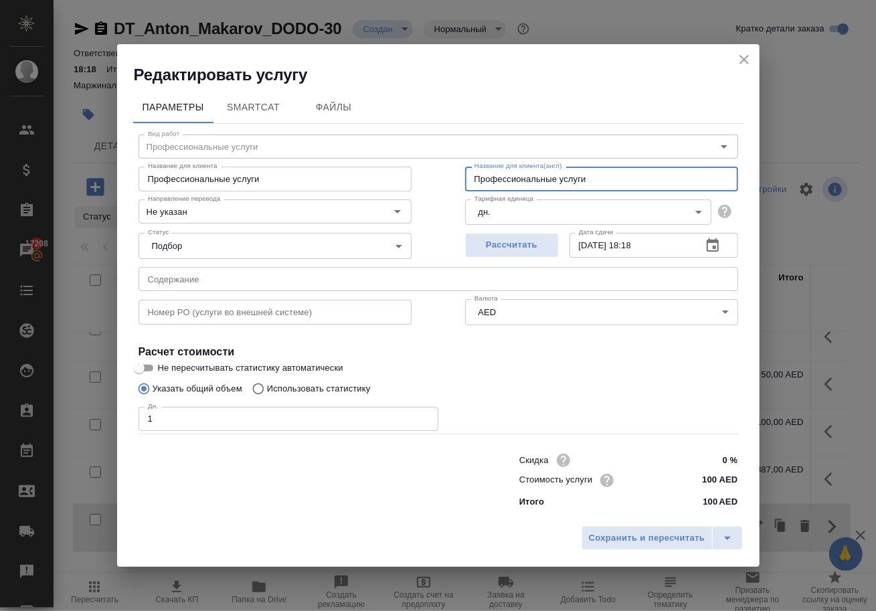
drag, startPoint x: 600, startPoint y: 169, endPoint x: 338, endPoint y: 153, distance: 262.1
click at [338, 153] on div "Название для клиента Профессиональные услуги Название для клиента Название для …" at bounding box center [438, 178] width 653 height 86
paste input "Professional services"
type input "Professional services"
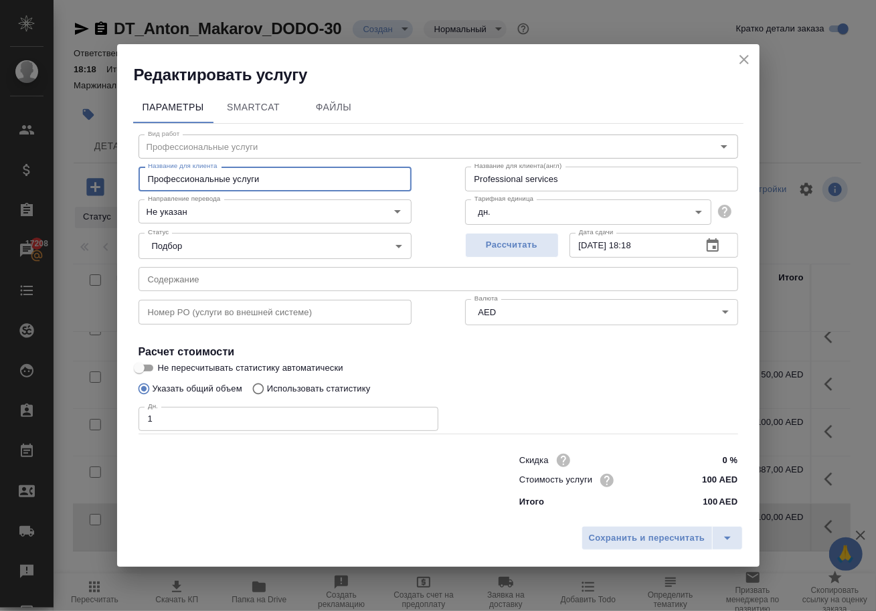
drag, startPoint x: 260, startPoint y: 169, endPoint x: 15, endPoint y: 161, distance: 245.1
click at [15, 161] on div "Редактировать услугу Параметры SmartCat Файлы Вид работ Профессиональные услуги…" at bounding box center [438, 305] width 876 height 611
paste input "Professional services"
type input "Professional services"
click at [632, 546] on span "Сохранить и пересчитать" at bounding box center [647, 538] width 116 height 15
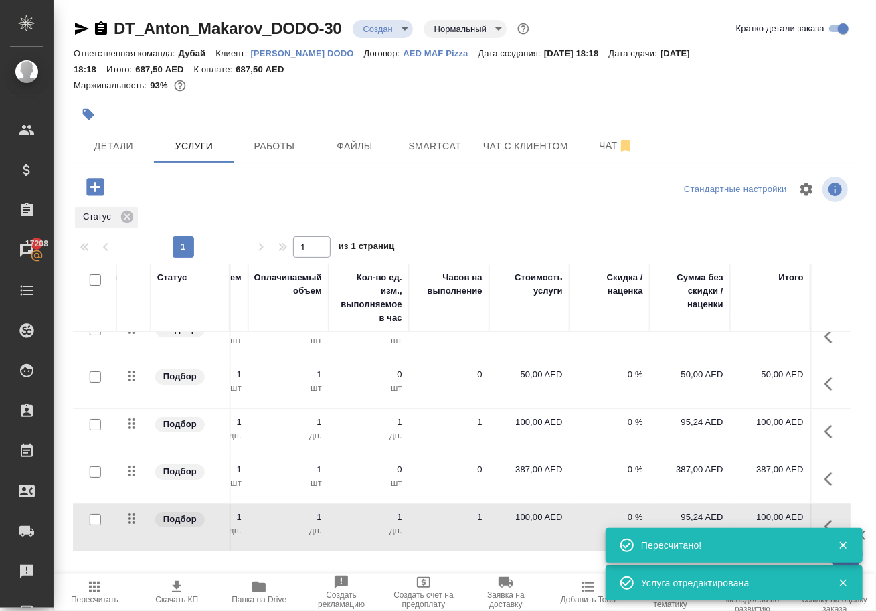
click at [523, 524] on p "100,00 AED" at bounding box center [529, 517] width 67 height 13
click at [546, 530] on input "100" at bounding box center [538, 520] width 50 height 19
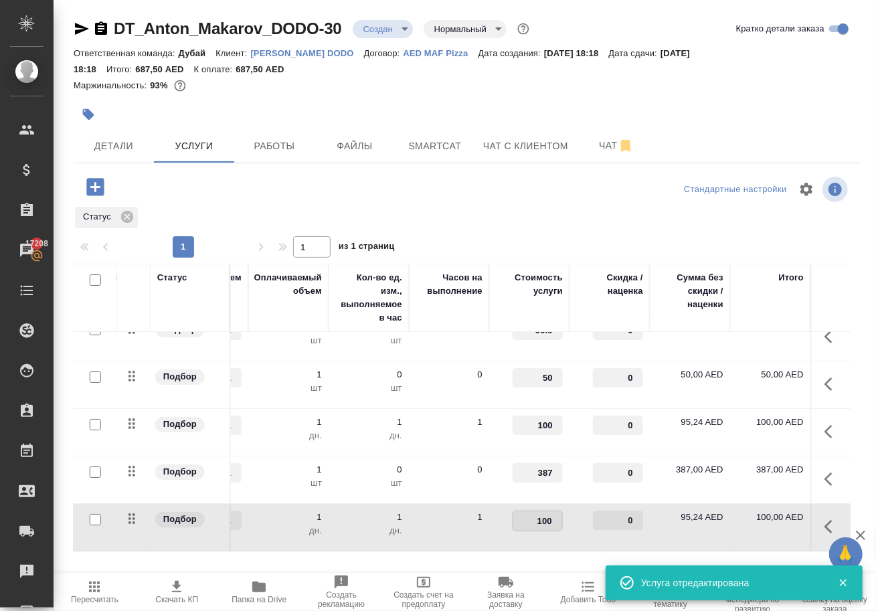
click at [546, 530] on input "100" at bounding box center [537, 520] width 49 height 19
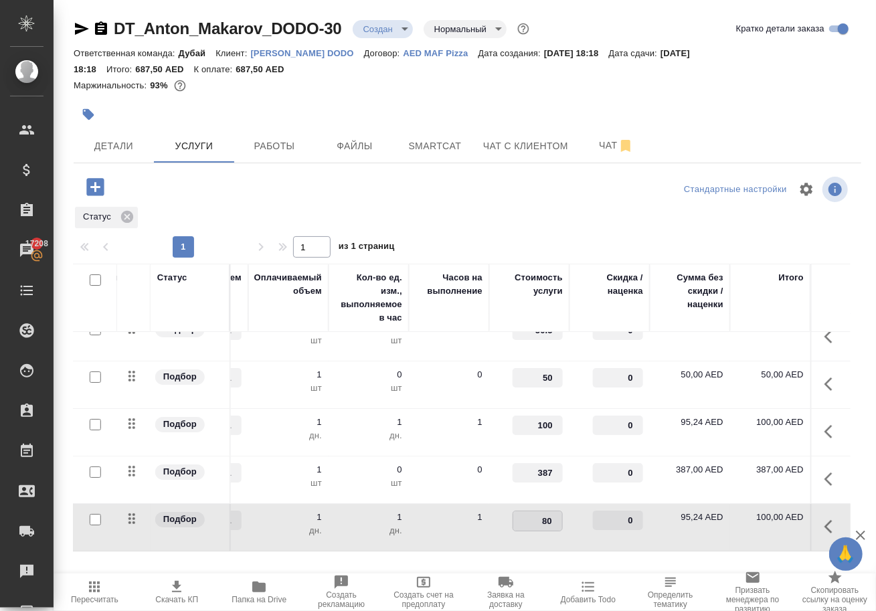
type input "800"
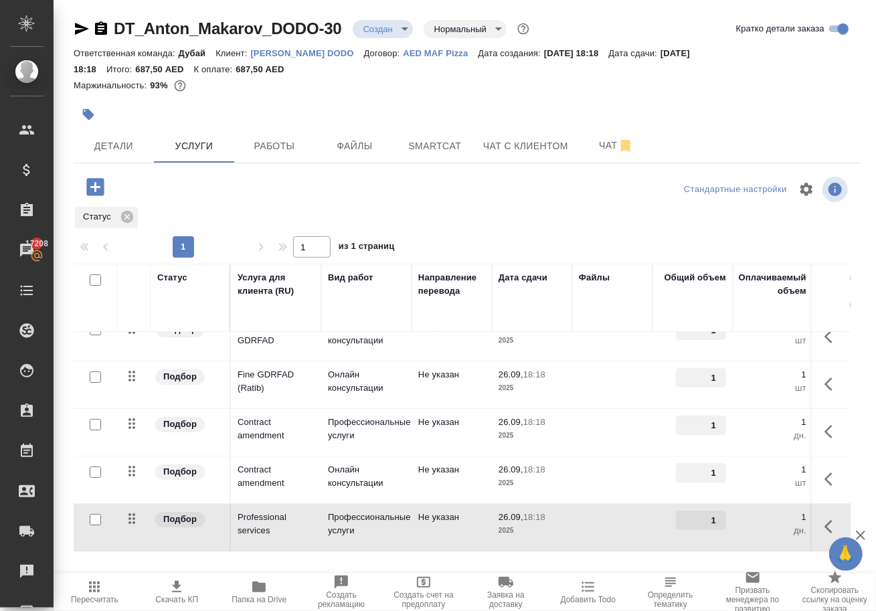
scroll to position [40, 0]
click at [499, 221] on div "Статус" at bounding box center [462, 217] width 777 height 24
click at [198, 183] on button "Сохранить и пересчитать" at bounding box center [189, 185] width 131 height 24
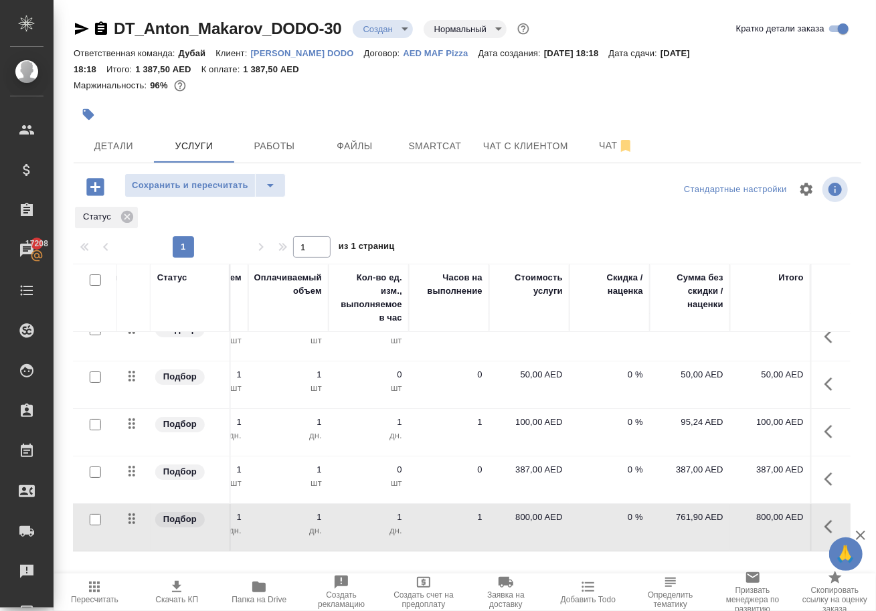
scroll to position [40, 485]
click at [517, 524] on p "800,00 AED" at bounding box center [529, 517] width 67 height 13
type input "840"
click at [459, 236] on div at bounding box center [468, 233] width 788 height 7
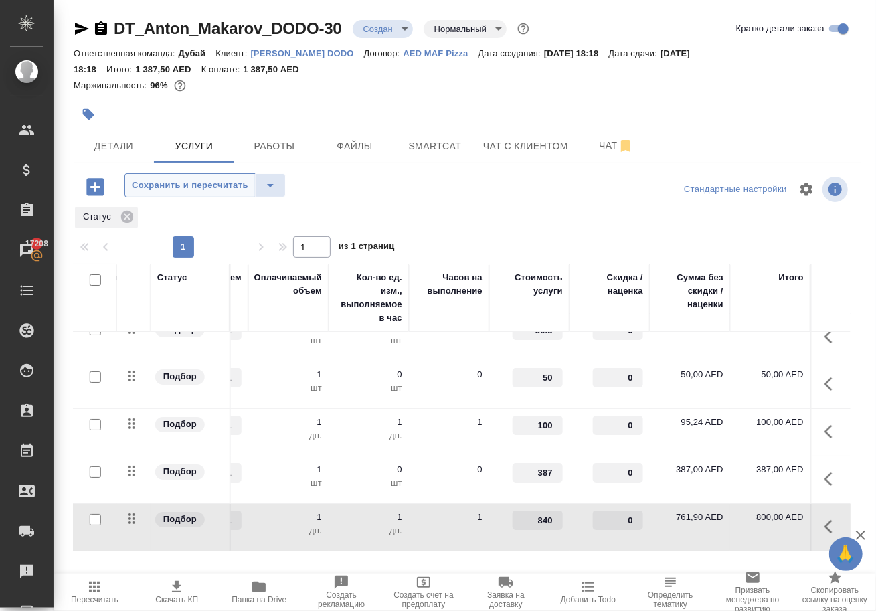
click at [189, 193] on span "Сохранить и пересчитать" at bounding box center [190, 185] width 116 height 15
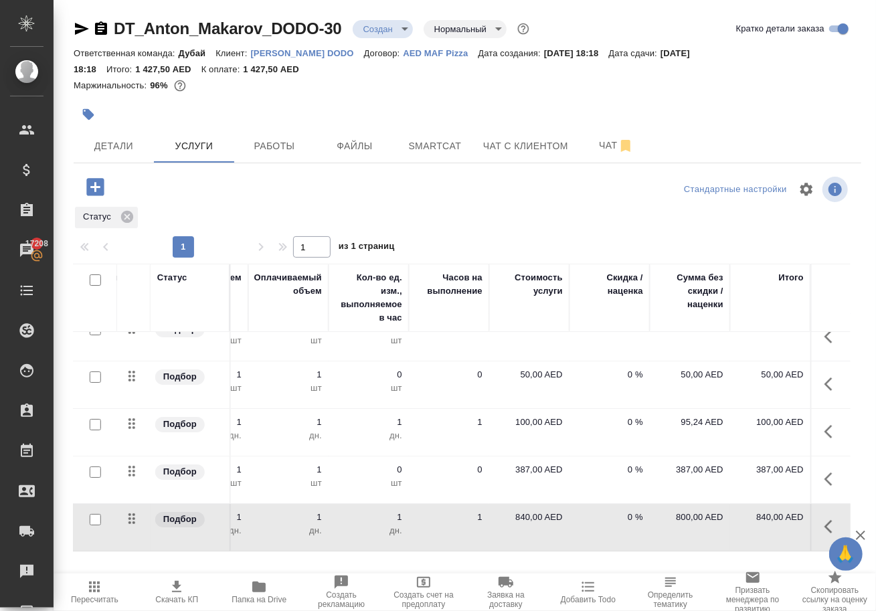
click at [96, 582] on icon "button" at bounding box center [94, 587] width 16 height 16
click at [831, 434] on icon "button" at bounding box center [833, 432] width 16 height 16
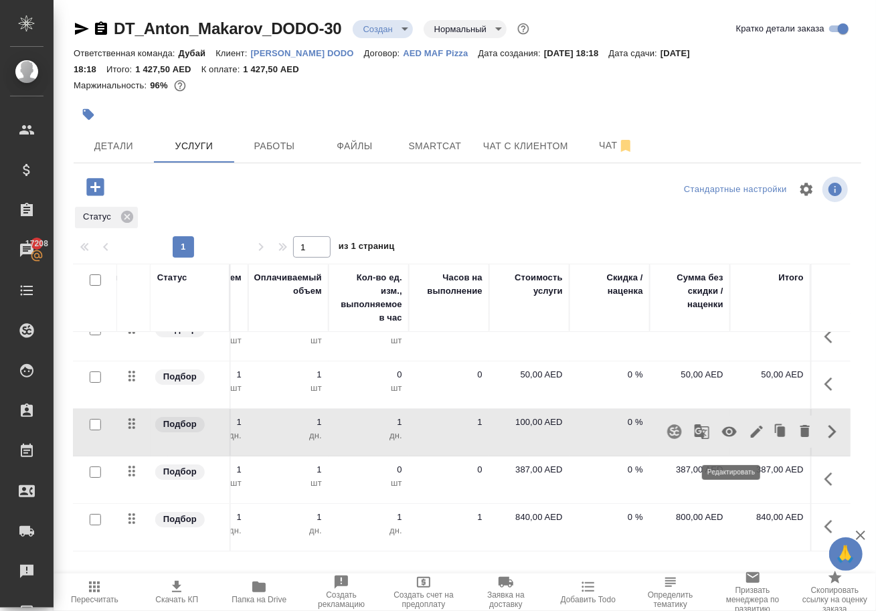
click at [749, 440] on icon "button" at bounding box center [757, 432] width 16 height 16
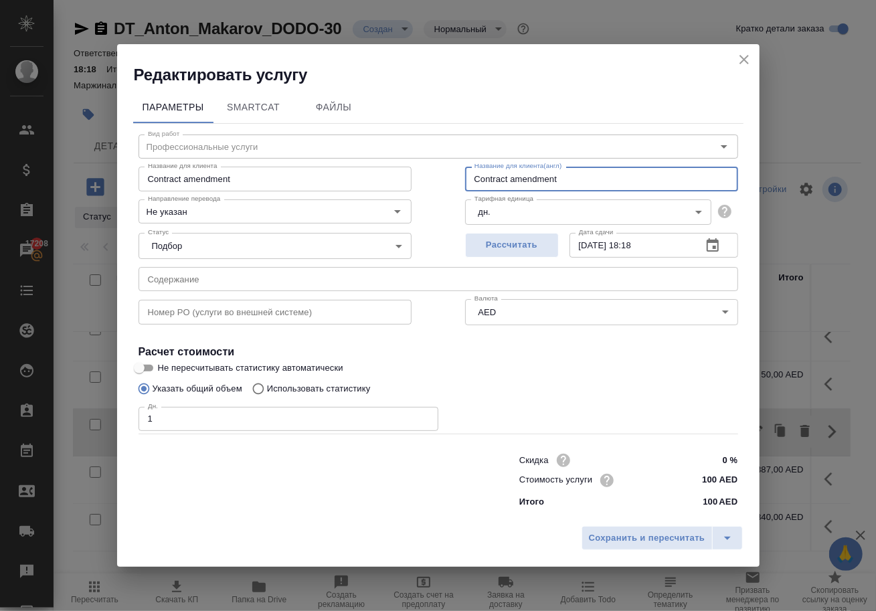
drag, startPoint x: 570, startPoint y: 170, endPoint x: 392, endPoint y: 163, distance: 178.8
click at [394, 164] on div "Название для клиента ⁠Contract amendment Название для клиента Название для клие…" at bounding box center [438, 178] width 653 height 86
paste input "Professional services"
type input "Professional services"
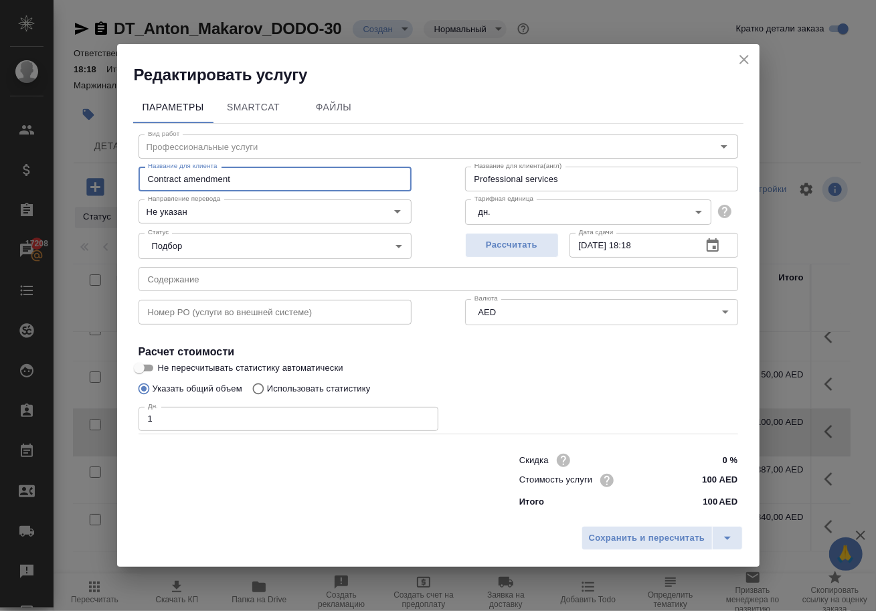
drag, startPoint x: 242, startPoint y: 173, endPoint x: -83, endPoint y: 140, distance: 326.3
click at [0, 140] on html "🙏 .cls-1 fill:#fff; AWATERA Solokha Petro Клиенты Спецификации Заказы 17208 Чат…" at bounding box center [438, 305] width 876 height 611
paste input "Professional services"
type input "Professional services"
click at [565, 172] on input "Professional services" at bounding box center [601, 179] width 273 height 24
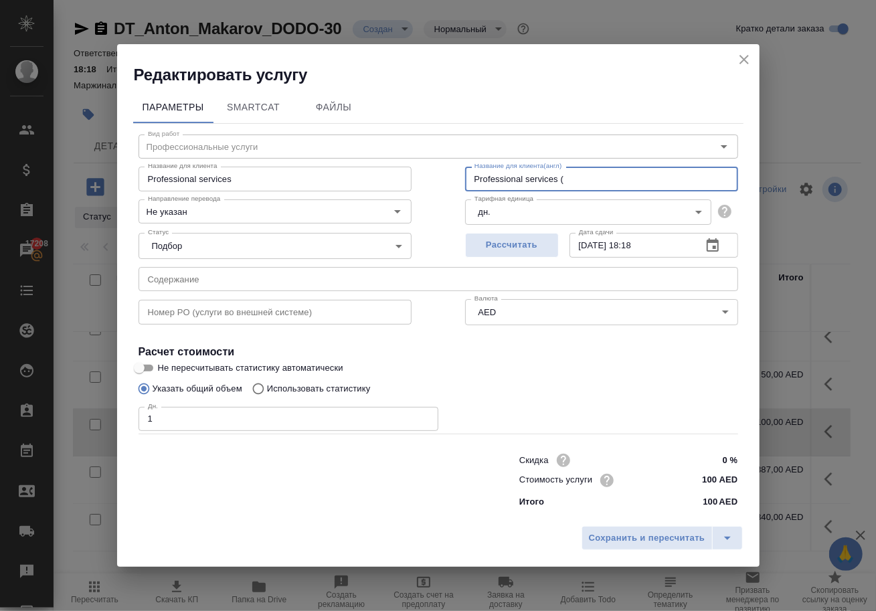
paste input "Contract amendment"
type input "Professional services (Contract amendment)"
click at [304, 167] on input "Professional services" at bounding box center [275, 179] width 273 height 24
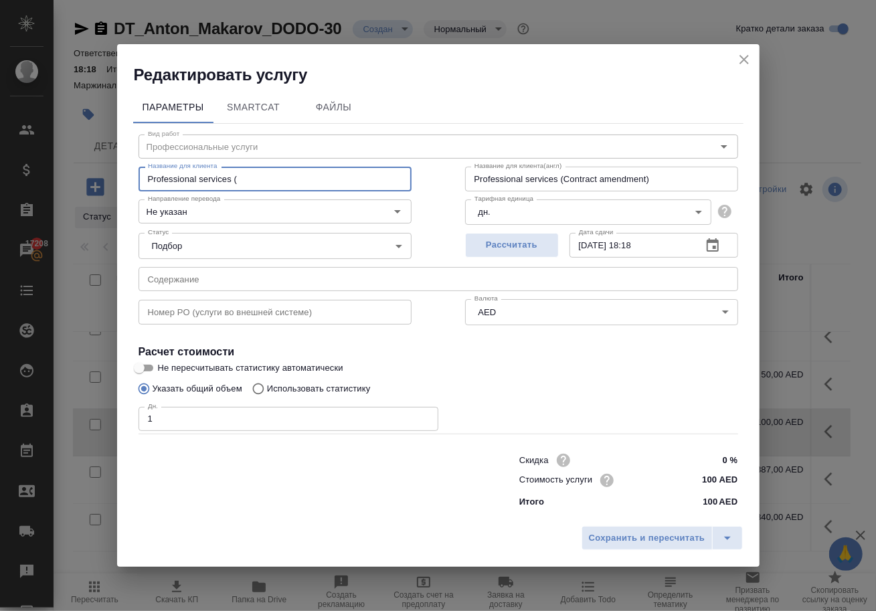
paste input "Contract amendment"
type input "Professional services (Contract amendment)"
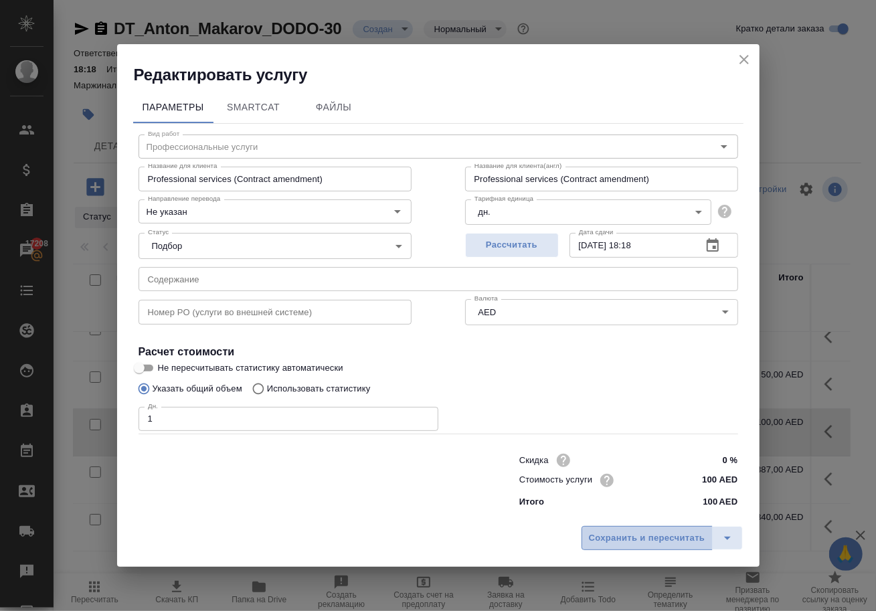
click at [614, 539] on span "Сохранить и пересчитать" at bounding box center [647, 538] width 116 height 15
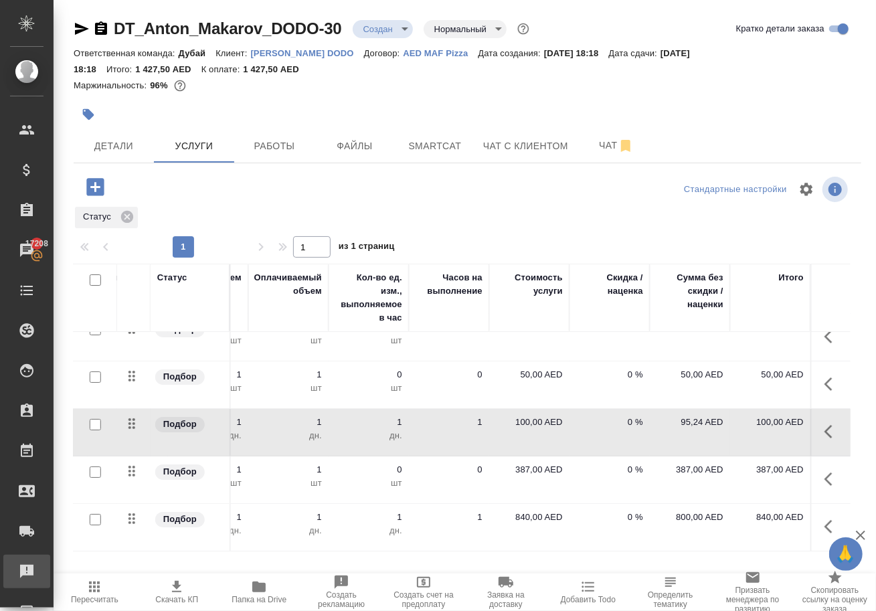
click at [533, 426] on p "100,00 AED" at bounding box center [529, 422] width 67 height 13
click at [533, 426] on input "100" at bounding box center [538, 425] width 50 height 19
paste input "78.75"
type input "78.75"
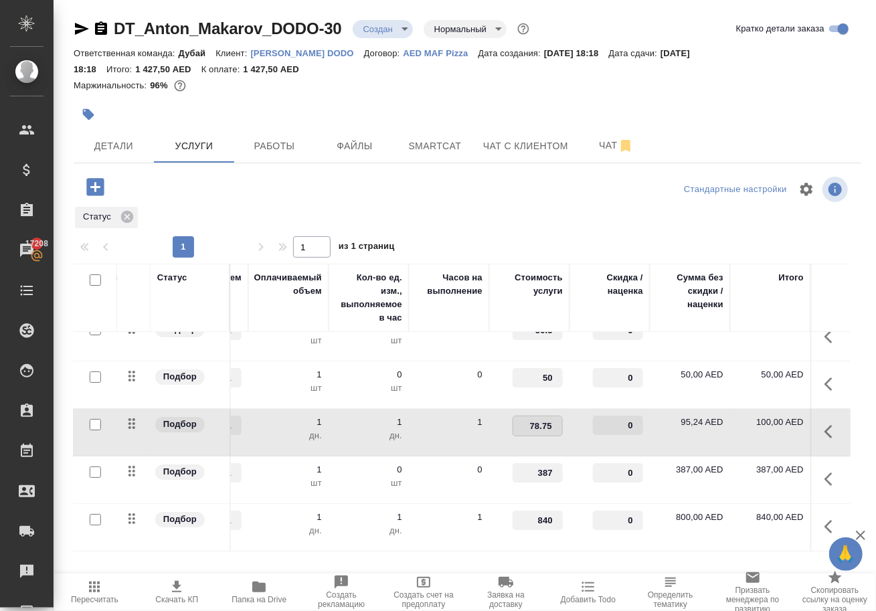
click at [472, 205] on div at bounding box center [467, 189] width 262 height 32
click at [223, 197] on button "Сохранить и пересчитать" at bounding box center [189, 185] width 131 height 24
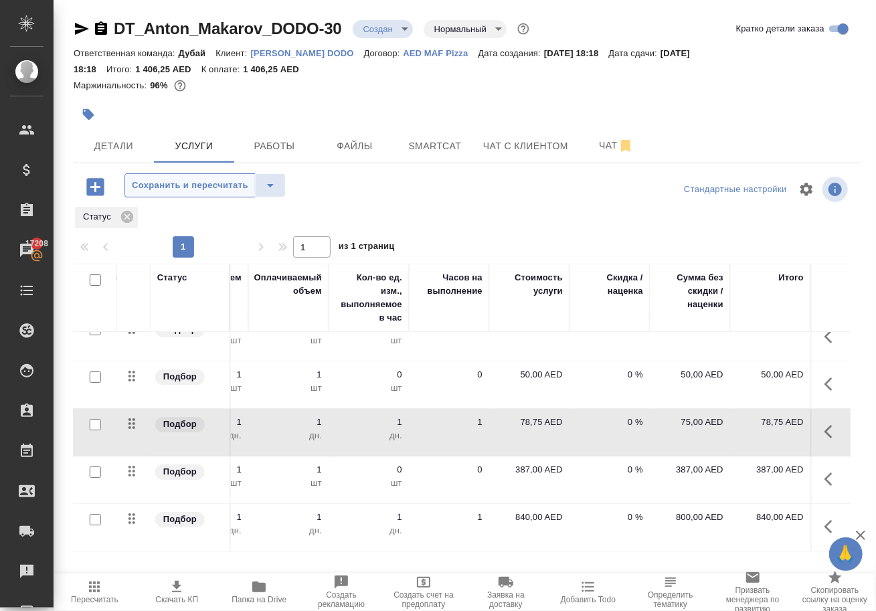
click at [222, 193] on span "Сохранить и пересчитать" at bounding box center [190, 185] width 116 height 15
click at [99, 199] on icon "button" at bounding box center [95, 186] width 23 height 23
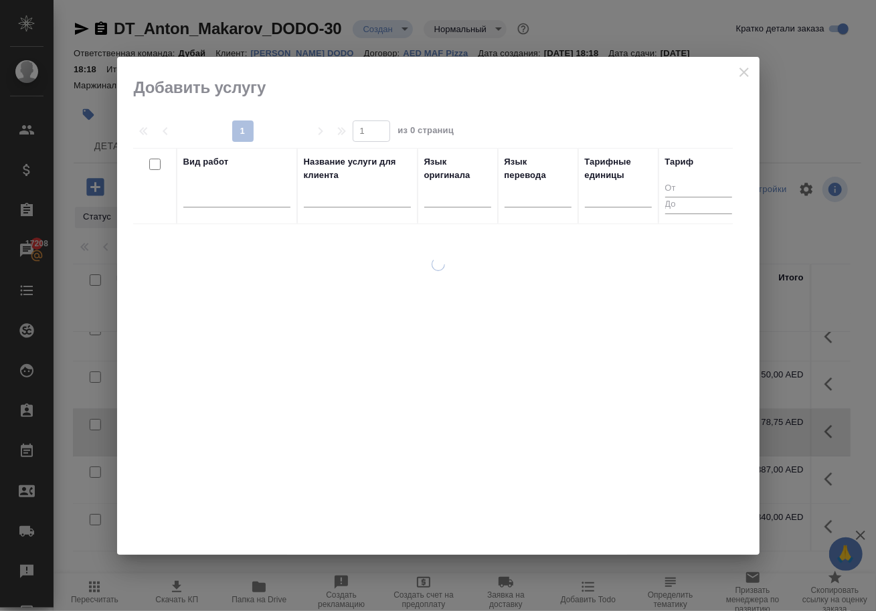
click at [754, 68] on div at bounding box center [438, 306] width 643 height 498
click at [740, 72] on div at bounding box center [438, 306] width 643 height 498
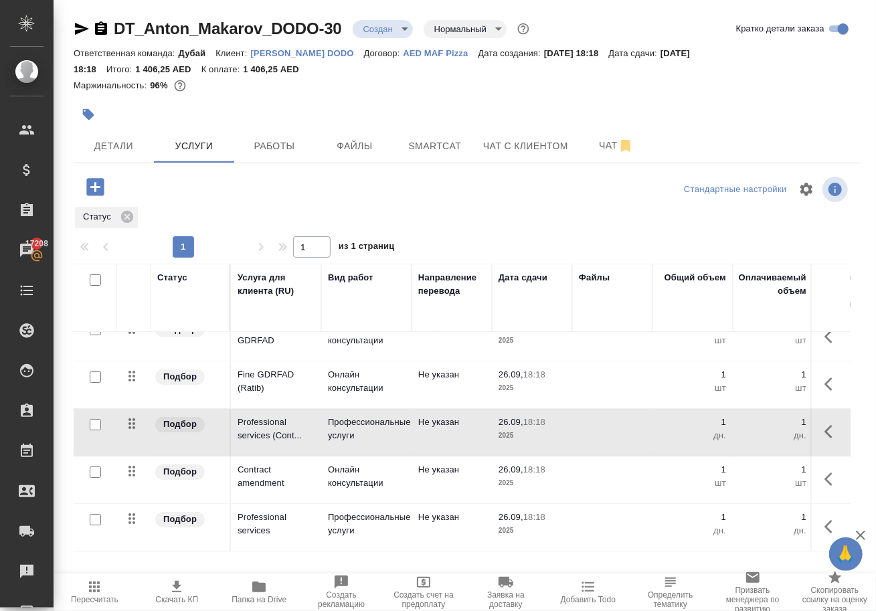
scroll to position [40, 0]
click at [127, 223] on icon at bounding box center [127, 217] width 12 height 12
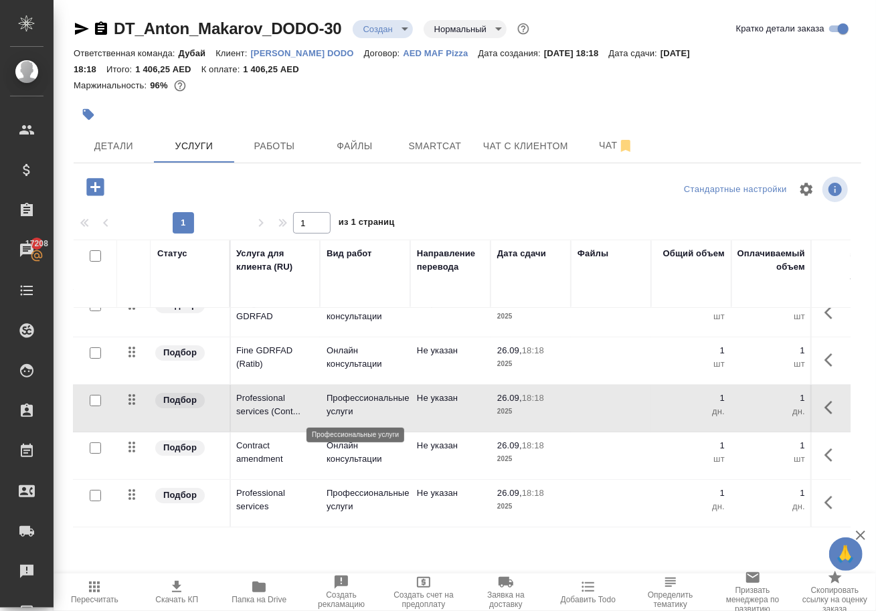
scroll to position [0, 0]
click at [102, 195] on icon "button" at bounding box center [94, 186] width 17 height 17
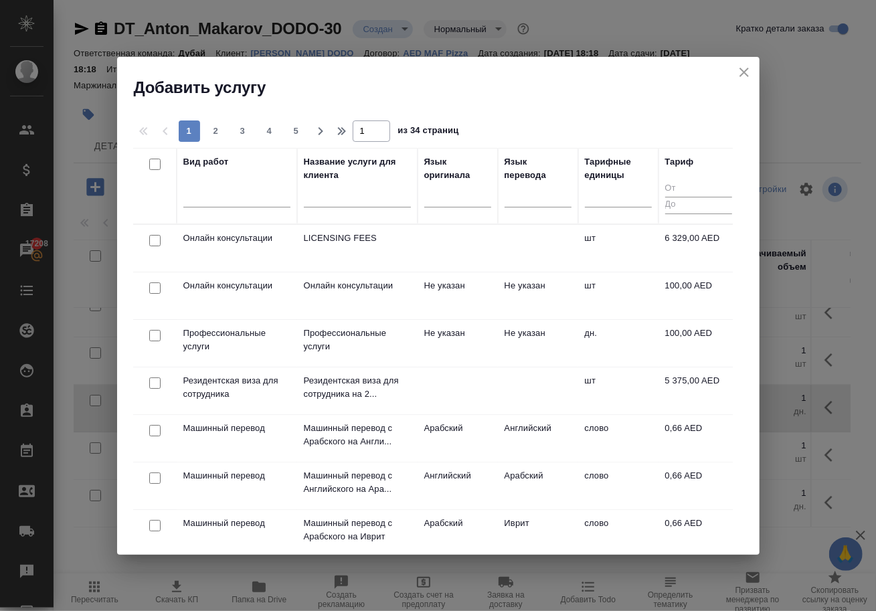
click at [154, 292] on input "checkbox" at bounding box center [154, 287] width 11 height 11
checkbox input "true"
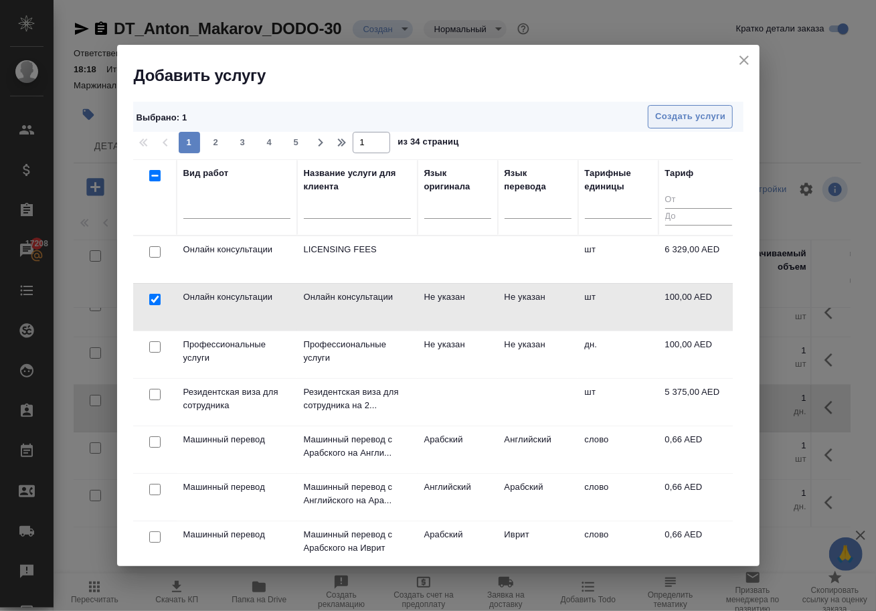
click at [673, 113] on span "Создать услуги" at bounding box center [690, 116] width 70 height 15
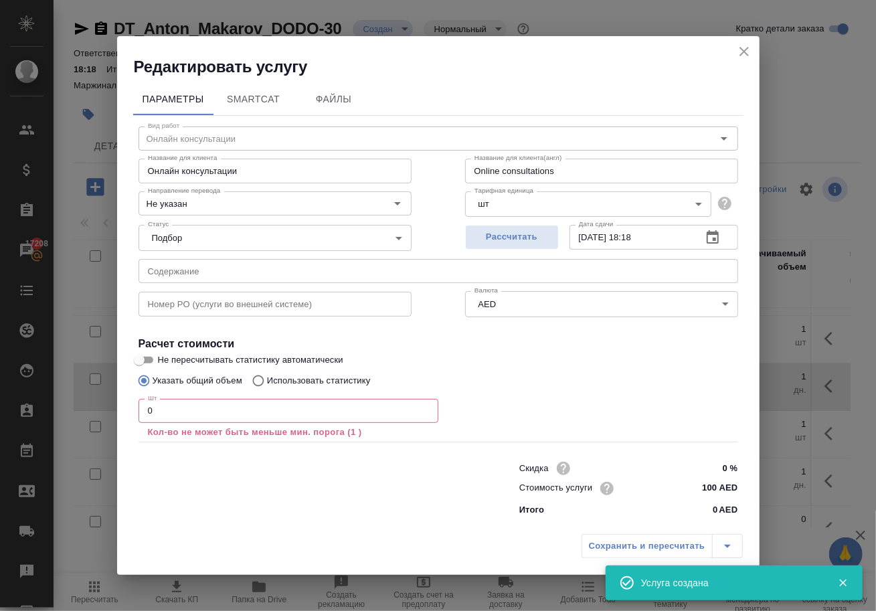
click at [220, 424] on div "Шт 0 Шт Кол-во не может быть меньше мин. порога (1 )" at bounding box center [289, 419] width 300 height 40
click at [181, 416] on input "0" at bounding box center [289, 411] width 300 height 24
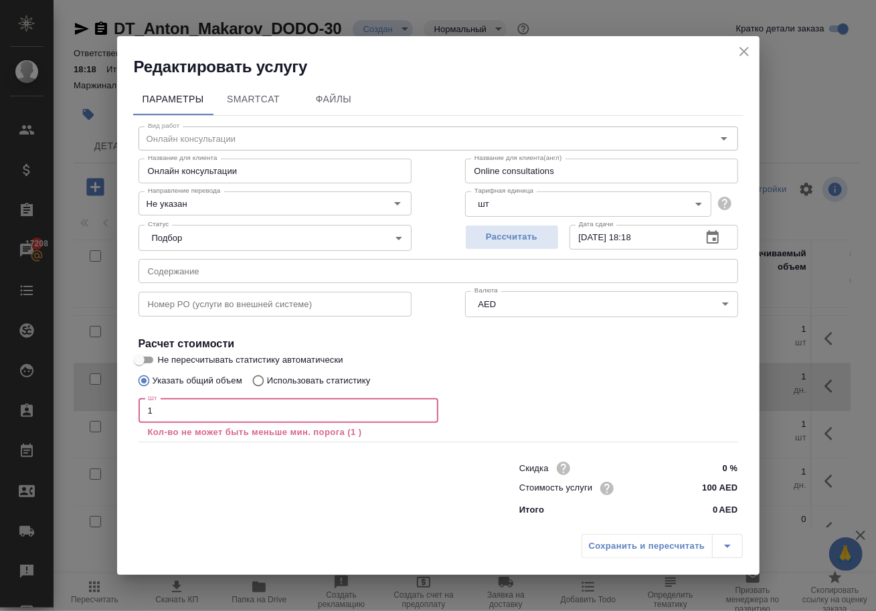
type input "1"
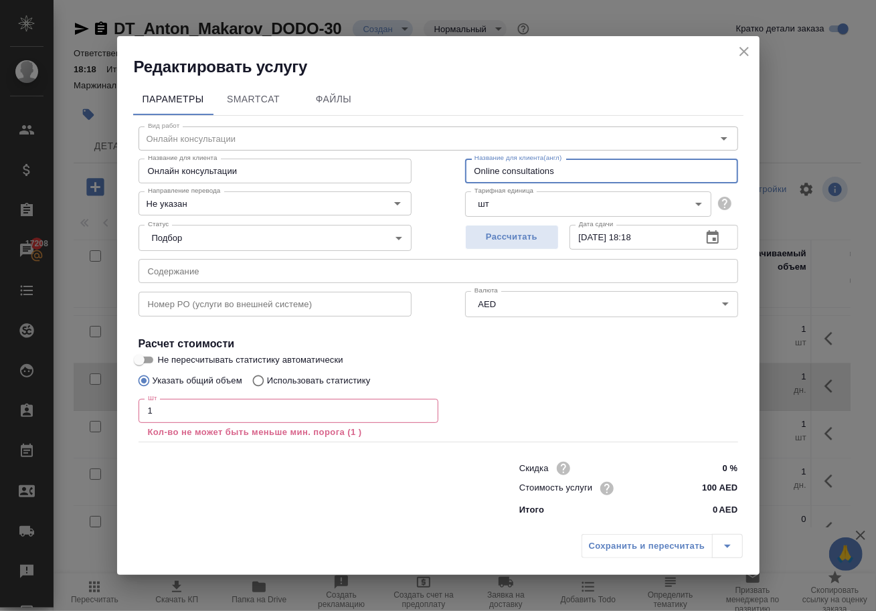
drag, startPoint x: 576, startPoint y: 161, endPoint x: 305, endPoint y: 155, distance: 270.4
click at [305, 155] on div "Название для клиента Онлайн консультации Название для клиента Название для клие…" at bounding box center [438, 169] width 653 height 86
paste input "Visa for employee"
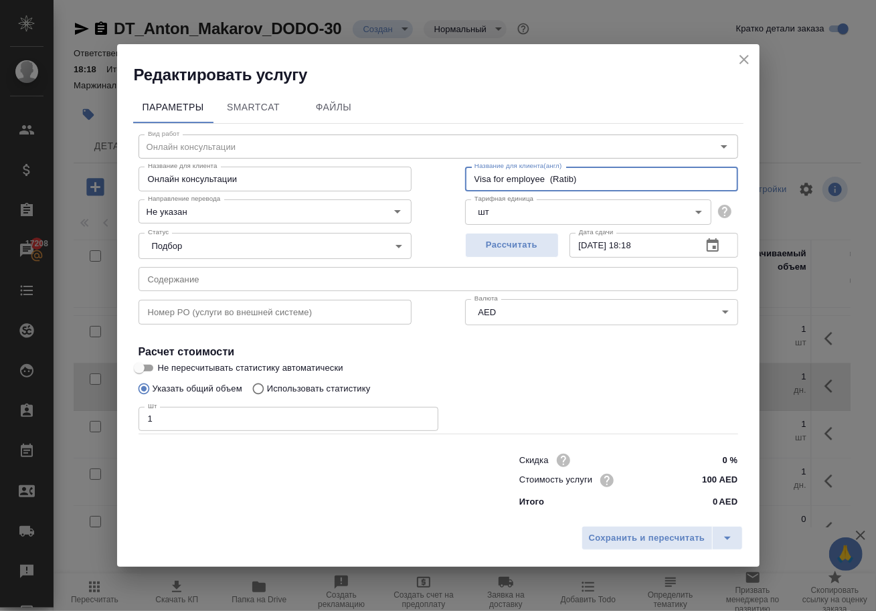
click at [550, 169] on input "Visa for employee (Ratib)" at bounding box center [601, 179] width 273 height 24
type input "Visa for employee (Ratib)"
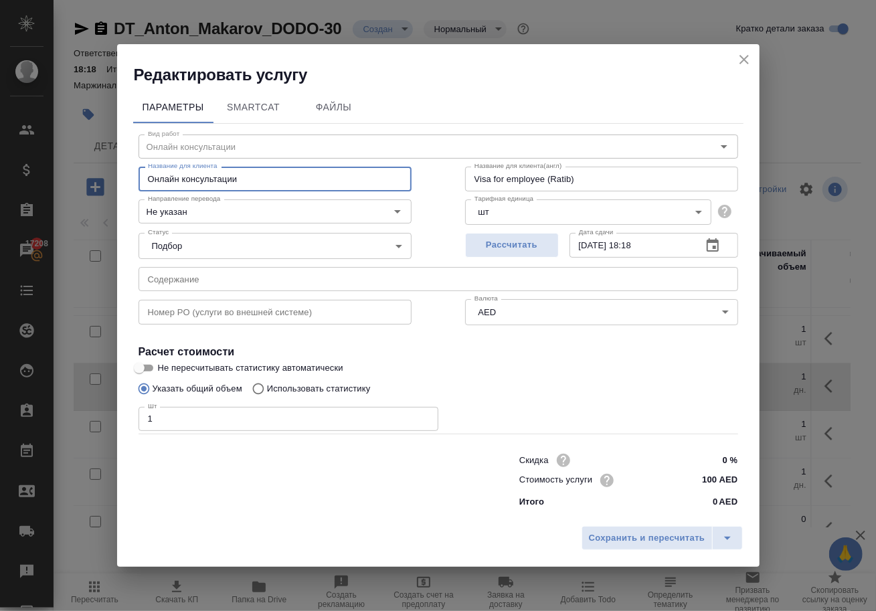
click at [303, 167] on input "Онлайн консультации" at bounding box center [275, 179] width 273 height 24
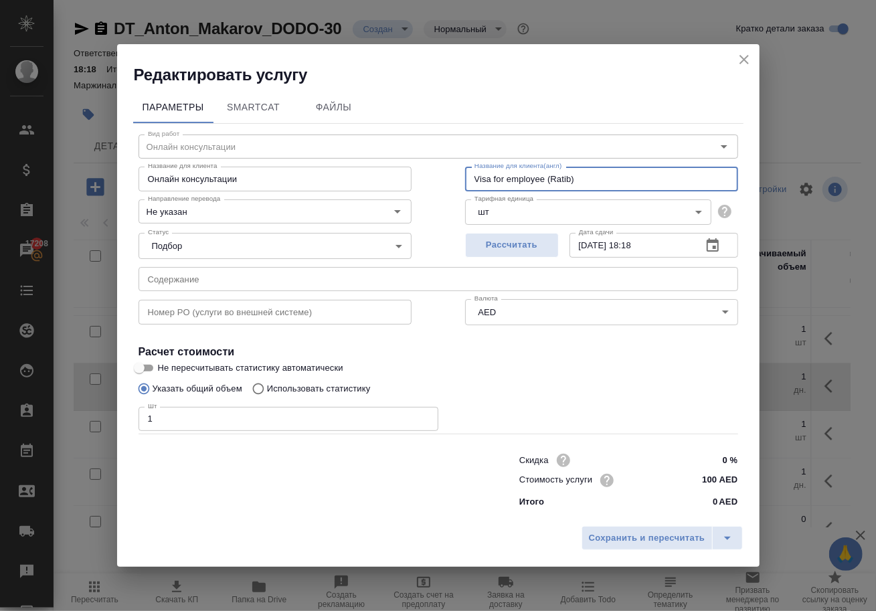
drag, startPoint x: 600, startPoint y: 172, endPoint x: 373, endPoint y: 164, distance: 227.0
click at [373, 164] on div "Название для клиента Онлайн консультации Название для клиента Название для клие…" at bounding box center [438, 178] width 653 height 86
click at [299, 169] on input "Онлайн консультации" at bounding box center [275, 179] width 273 height 24
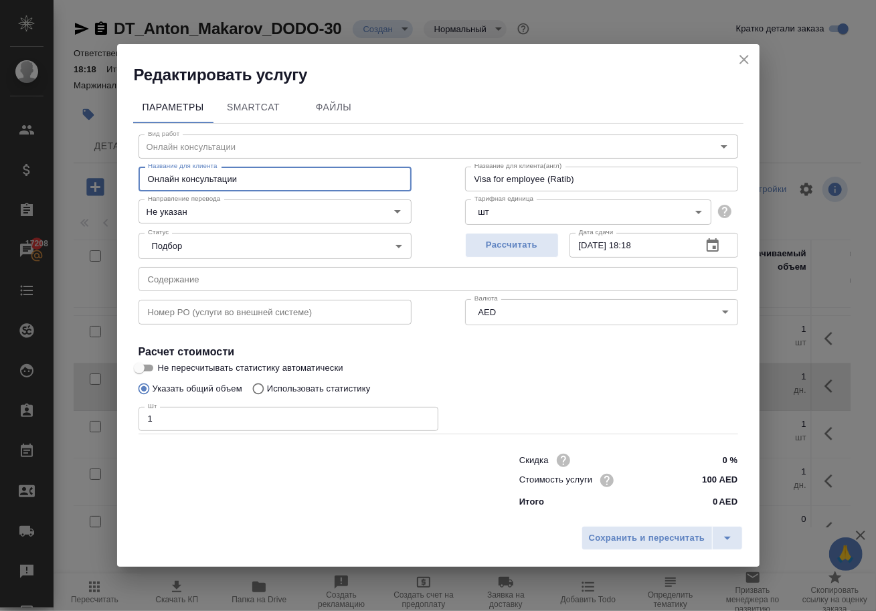
click at [299, 169] on input "Онлайн консультации" at bounding box center [275, 179] width 273 height 24
paste input "Visa for employee (Ratib)"
type input "Visa for employee (Ratib)"
click at [596, 539] on span "Сохранить и пересчитать" at bounding box center [647, 538] width 116 height 15
click at [608, 542] on span "Сохранить и пересчитать" at bounding box center [647, 538] width 116 height 15
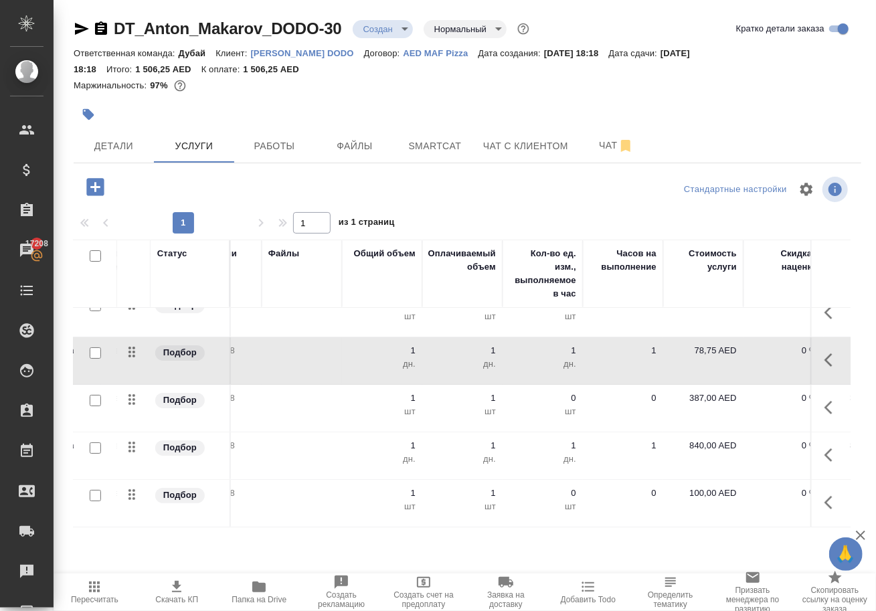
scroll to position [91, 314]
click at [699, 500] on p "100,00 AED" at bounding box center [700, 493] width 67 height 13
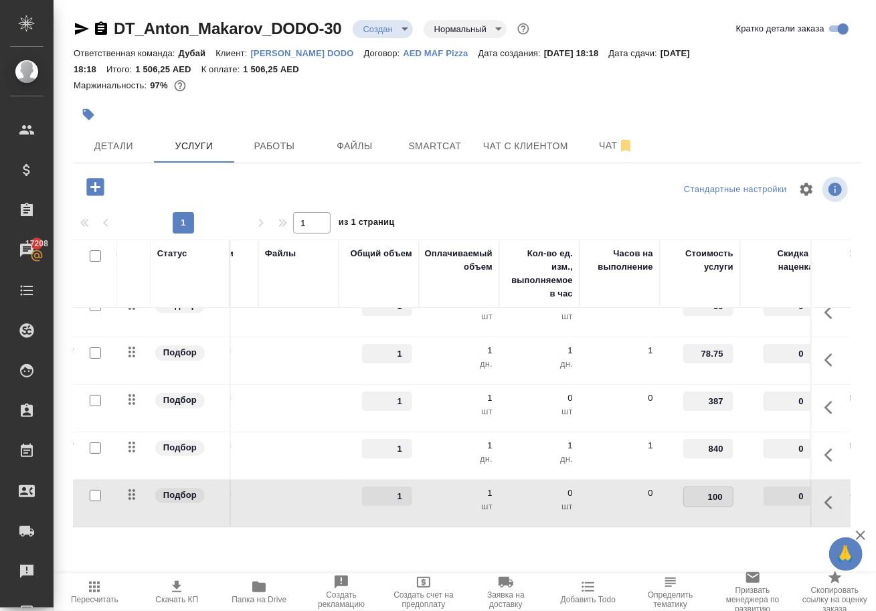
click at [717, 507] on input "100" at bounding box center [708, 496] width 49 height 19
type input "5650"
click at [527, 205] on div at bounding box center [467, 189] width 262 height 32
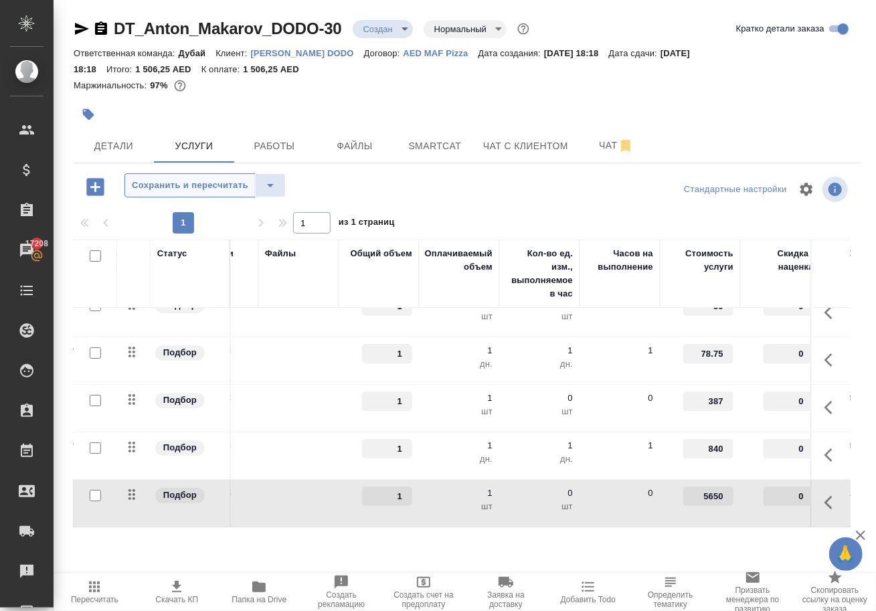
click at [177, 193] on span "Сохранить и пересчитать" at bounding box center [190, 185] width 116 height 15
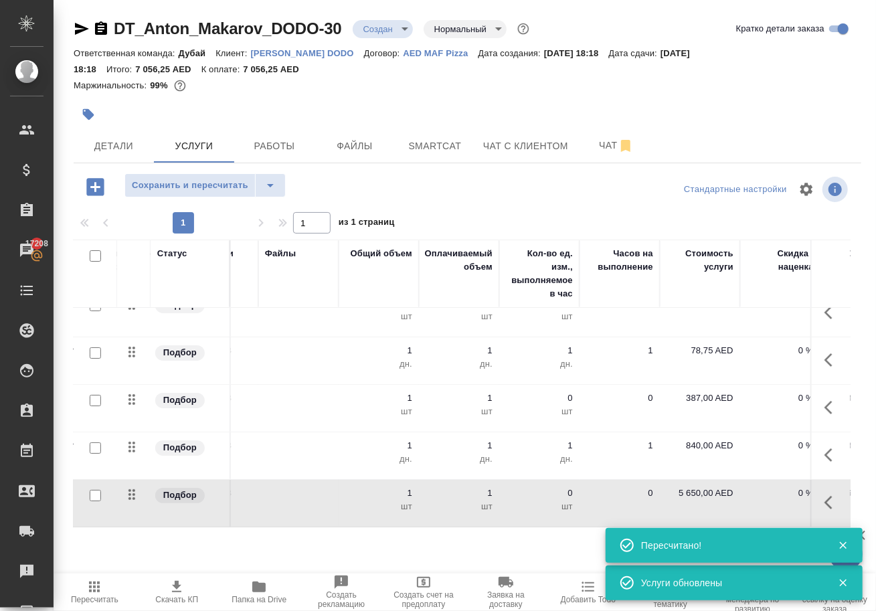
click at [177, 193] on span "Сохранить и пересчитать" at bounding box center [190, 185] width 116 height 15
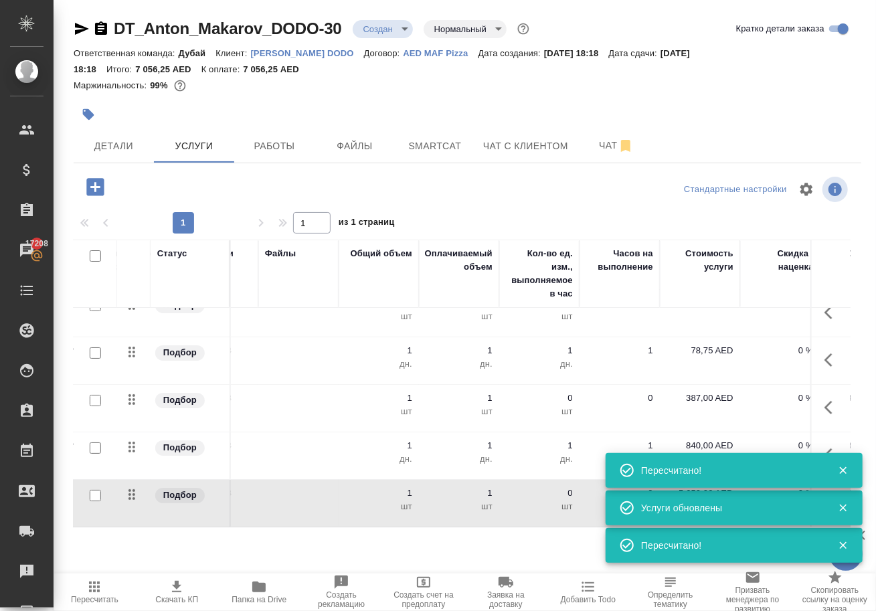
click at [518, 212] on div at bounding box center [468, 208] width 788 height 7
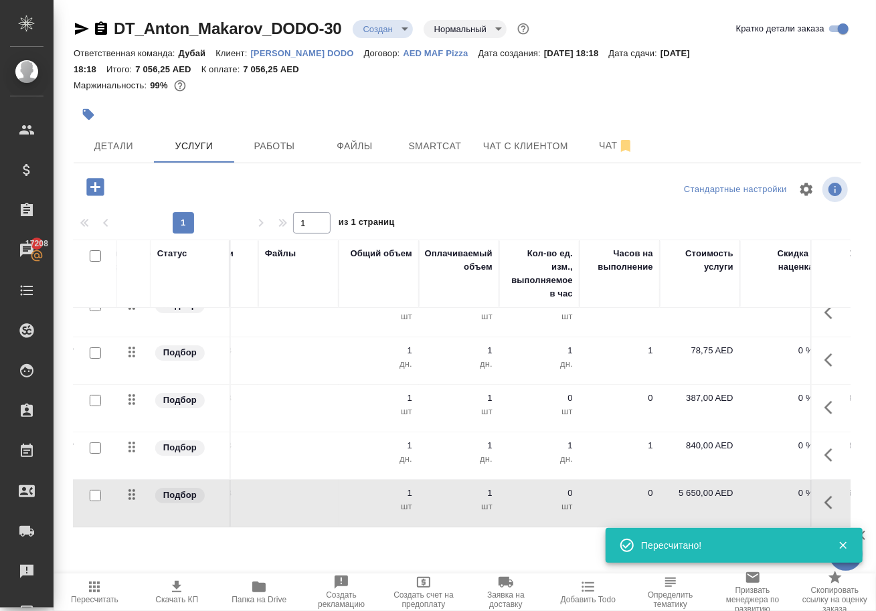
scroll to position [92, 314]
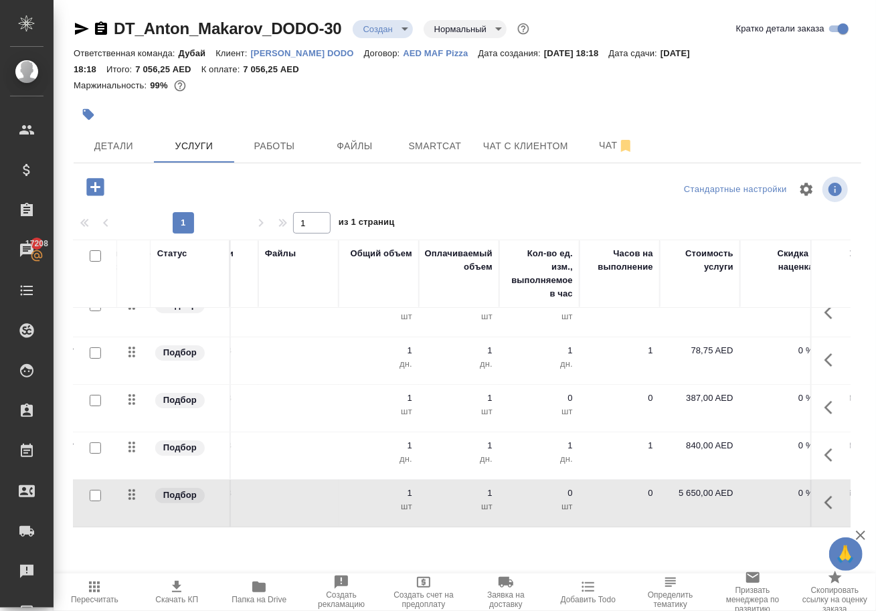
click at [102, 584] on icon "button" at bounding box center [94, 587] width 16 height 16
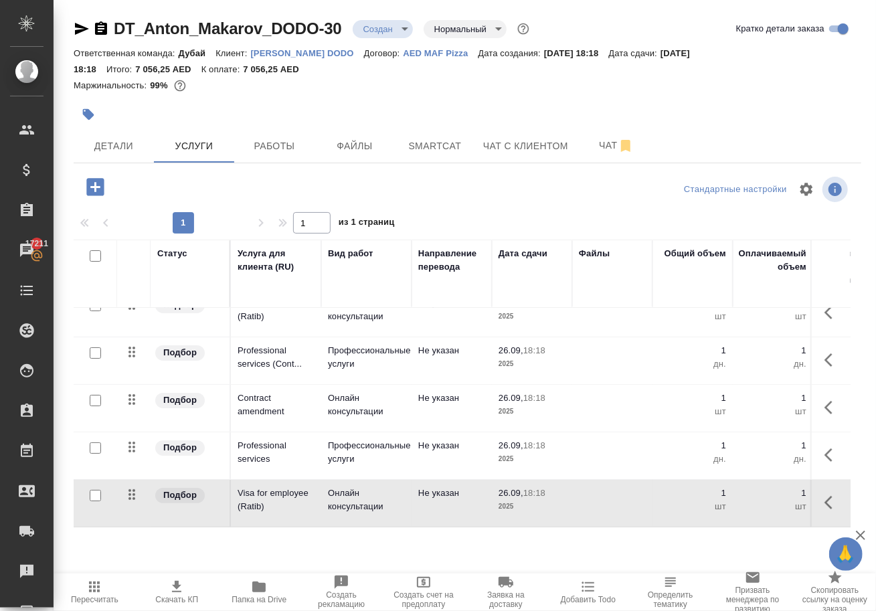
scroll to position [92, 0]
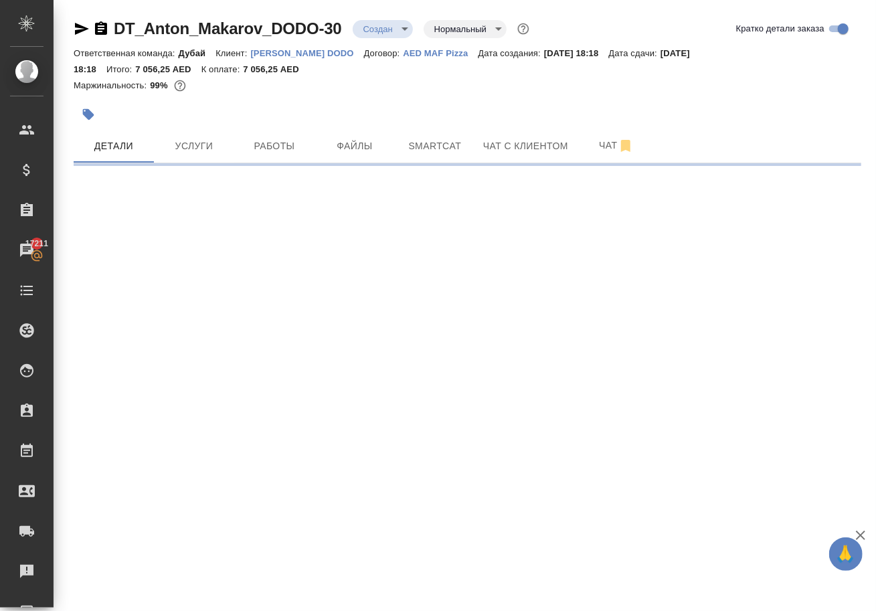
select select "RU"
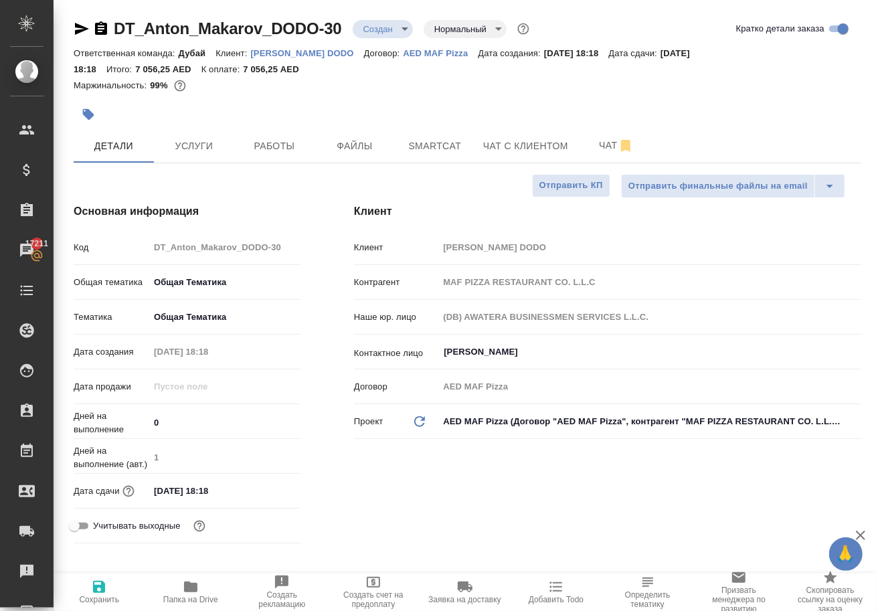
type textarea "x"
click at [344, 429] on div "Клиент Клиент Anton Makarov DODO Контрагент MAF PIZZA RESTAURANT CO. L.L.C Наше…" at bounding box center [607, 376] width 561 height 399
type input "[PERSON_NAME]"
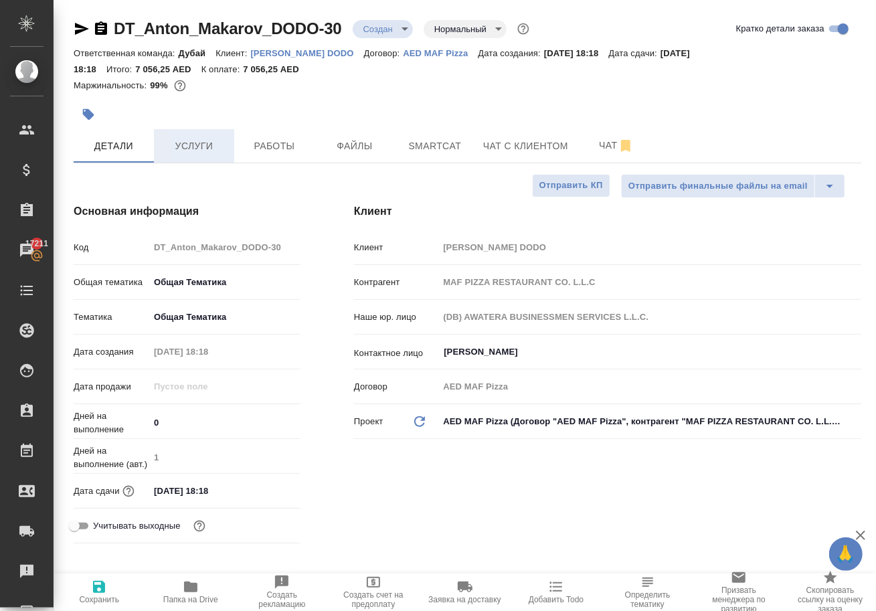
click at [201, 150] on span "Услуги" at bounding box center [194, 146] width 64 height 17
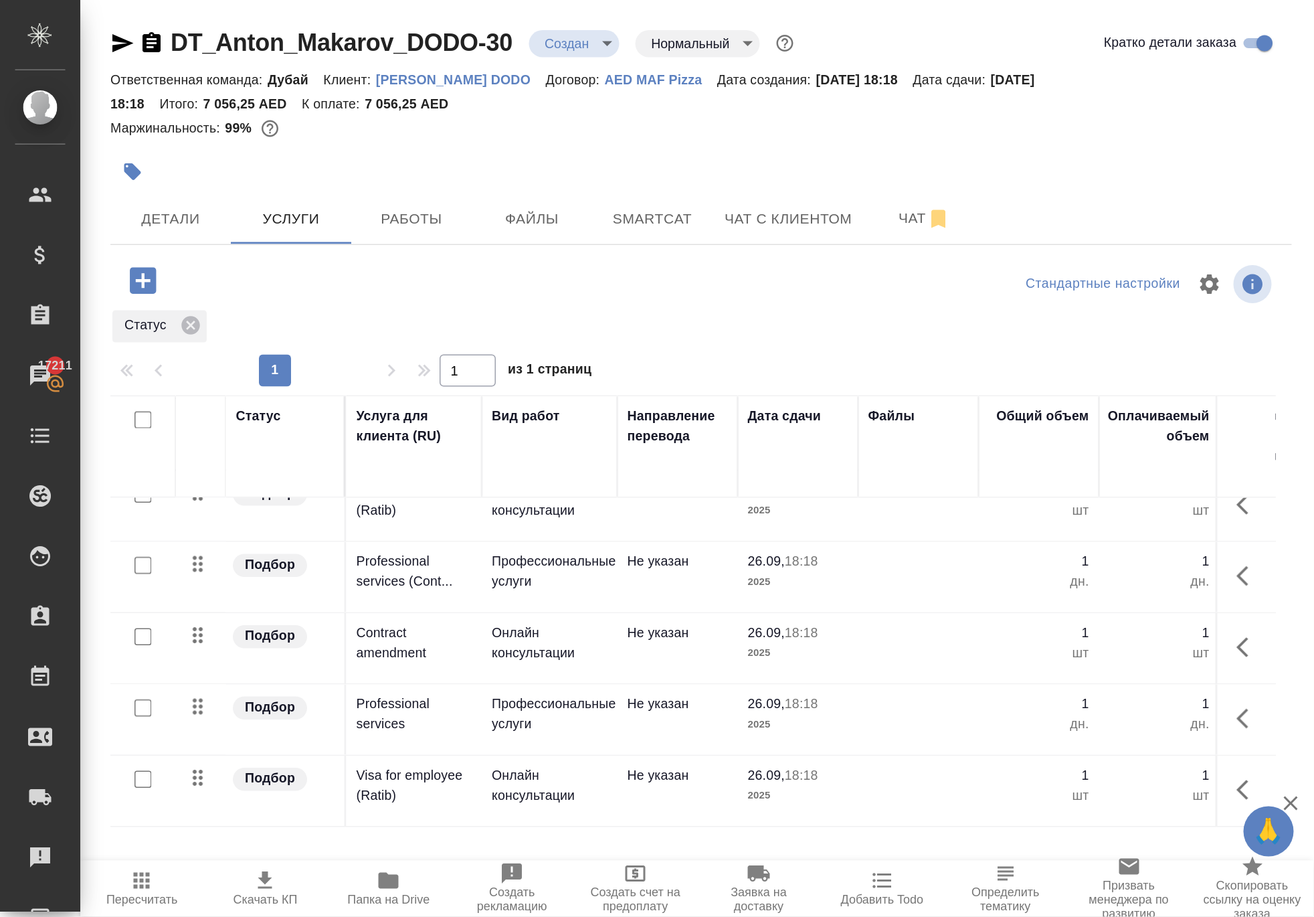
scroll to position [89, 0]
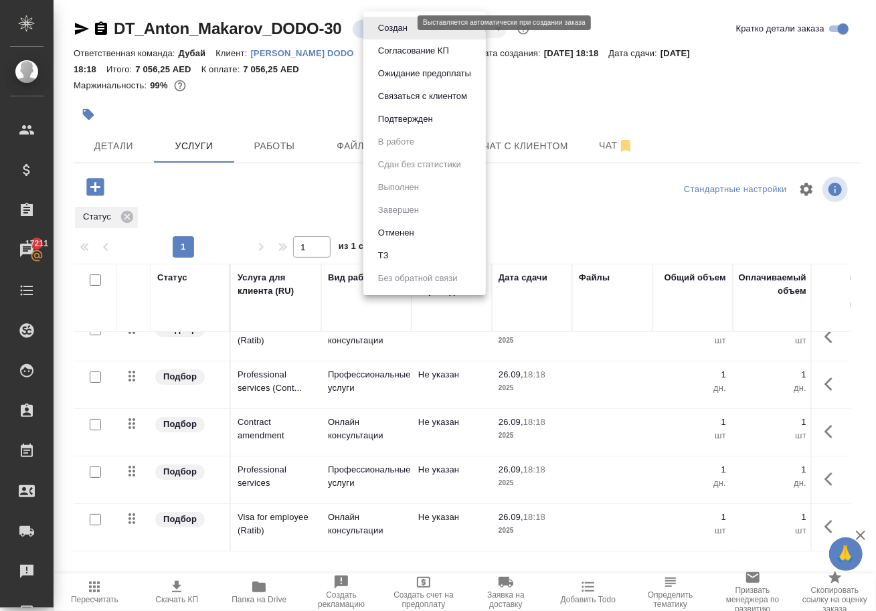
click at [384, 27] on body "🙏 .cls-1 fill:#fff; AWATERA Solokha Petro Клиенты Спецификации Заказы 17211 Чат…" at bounding box center [438, 305] width 876 height 611
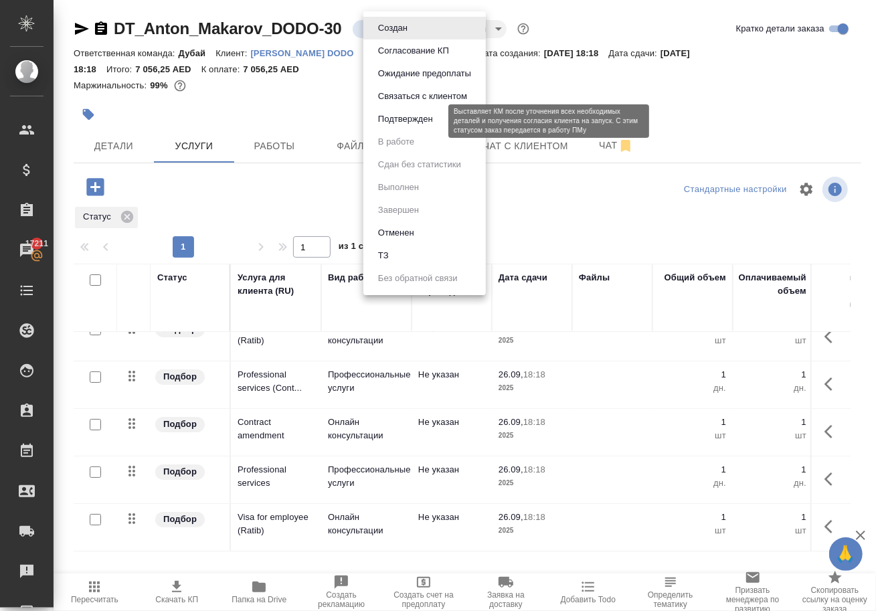
click at [424, 126] on button "Подтвержден" at bounding box center [405, 119] width 63 height 15
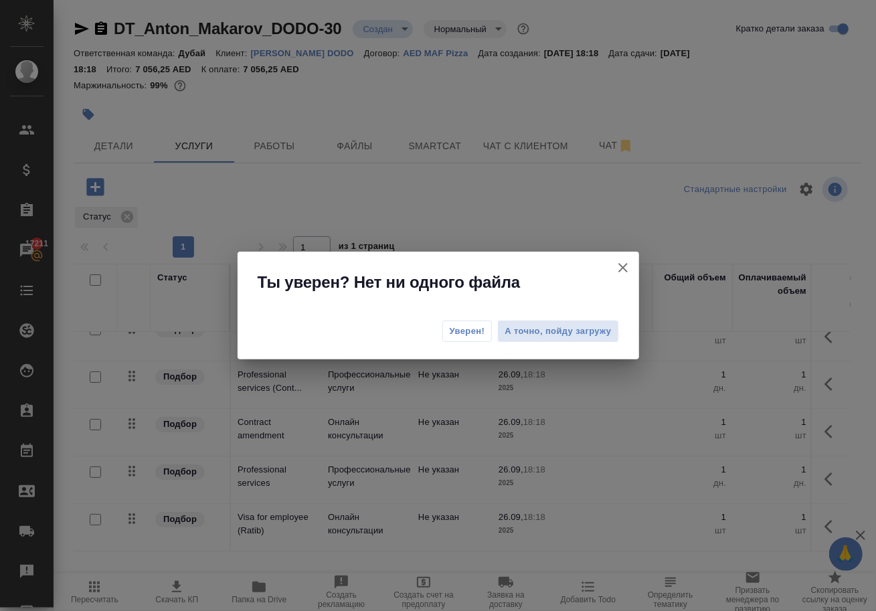
click at [466, 325] on span "Уверен!" at bounding box center [467, 331] width 35 height 13
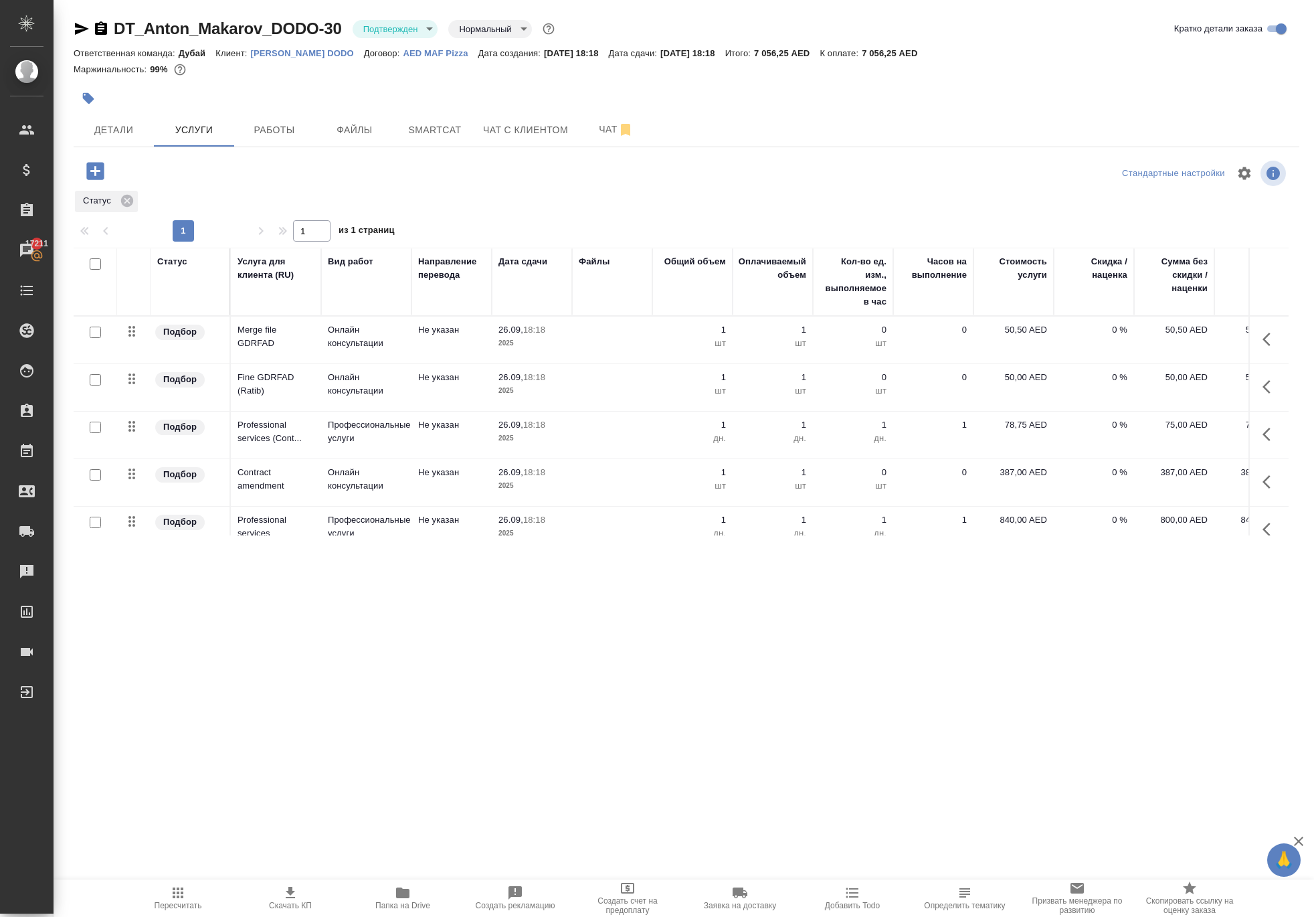
scroll to position [0, 0]
click at [27, 166] on div "Спецификации" at bounding box center [9, 170] width 33 height 20
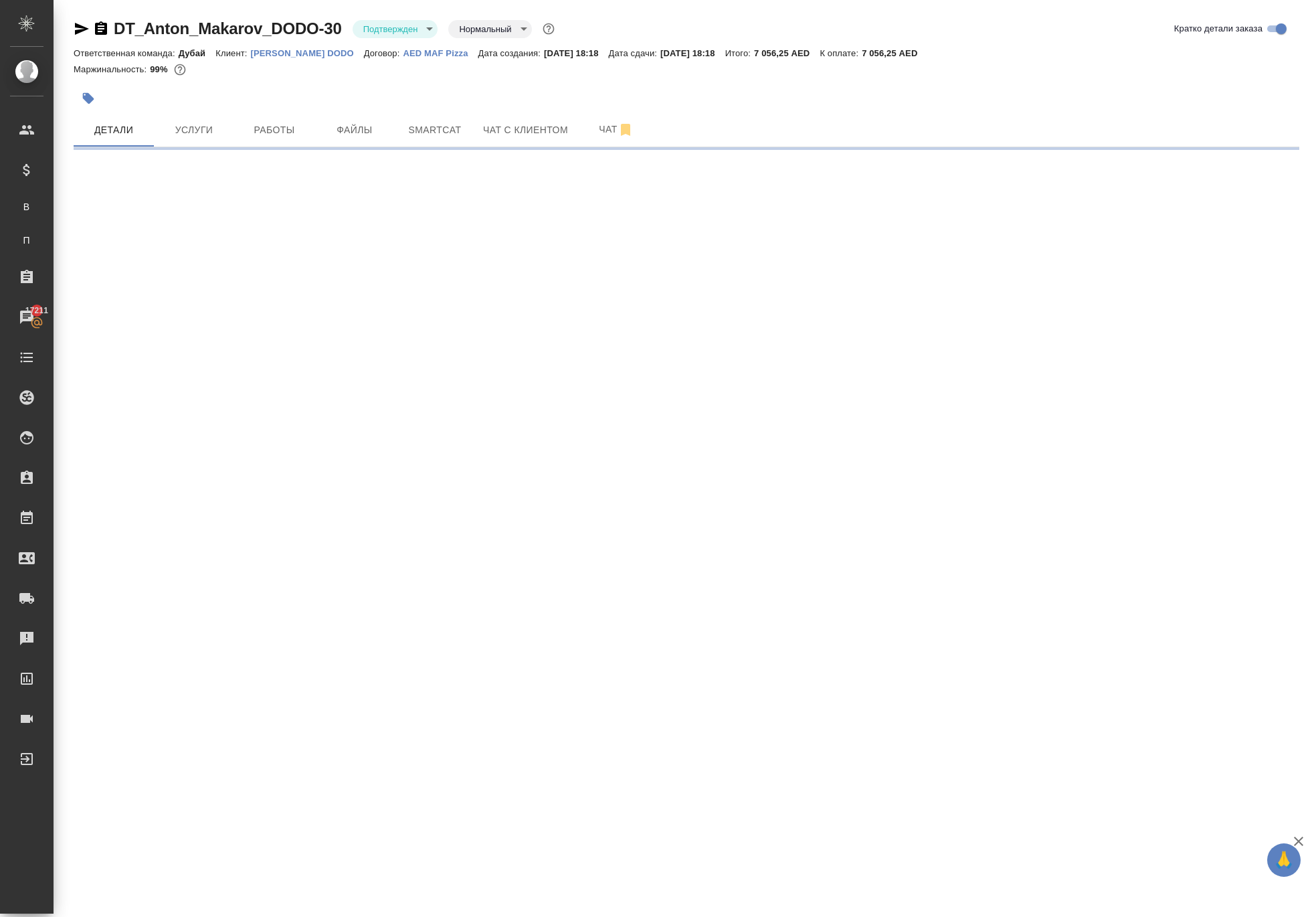
select select "RU"
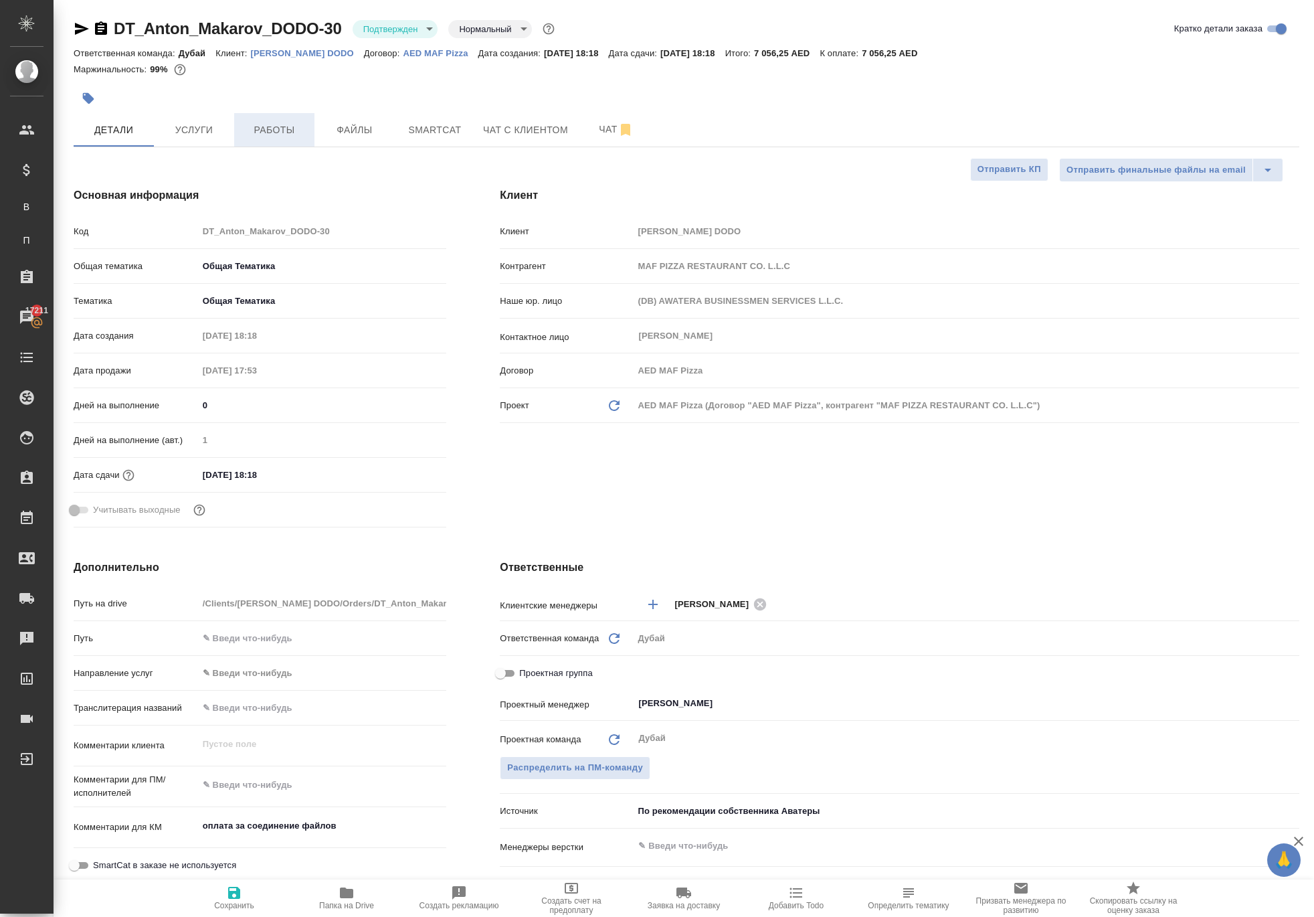
click at [262, 147] on button "Работы" at bounding box center [274, 129] width 80 height 33
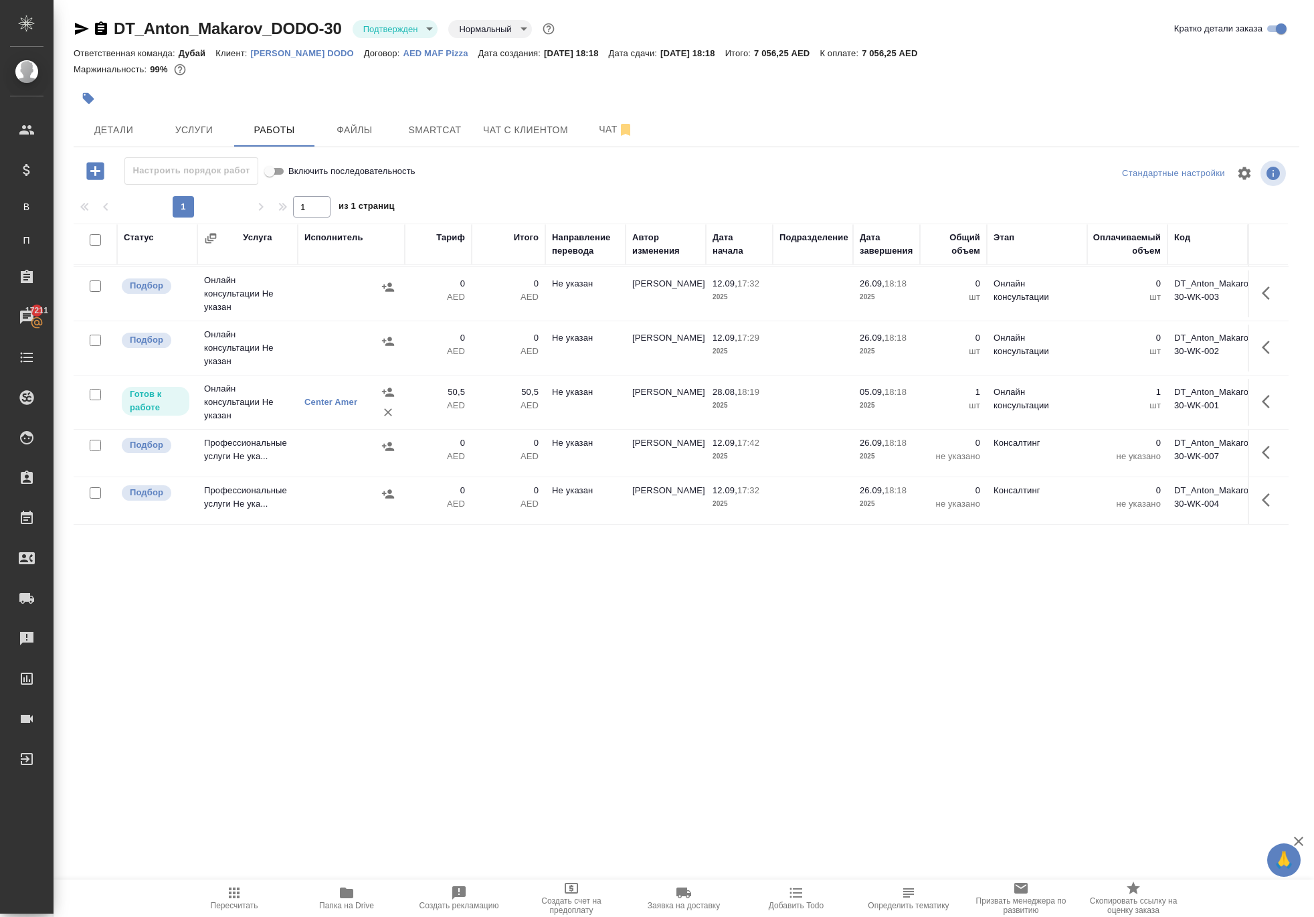
scroll to position [265, 0]
click at [875, 460] on icon "button" at bounding box center [1270, 452] width 16 height 16
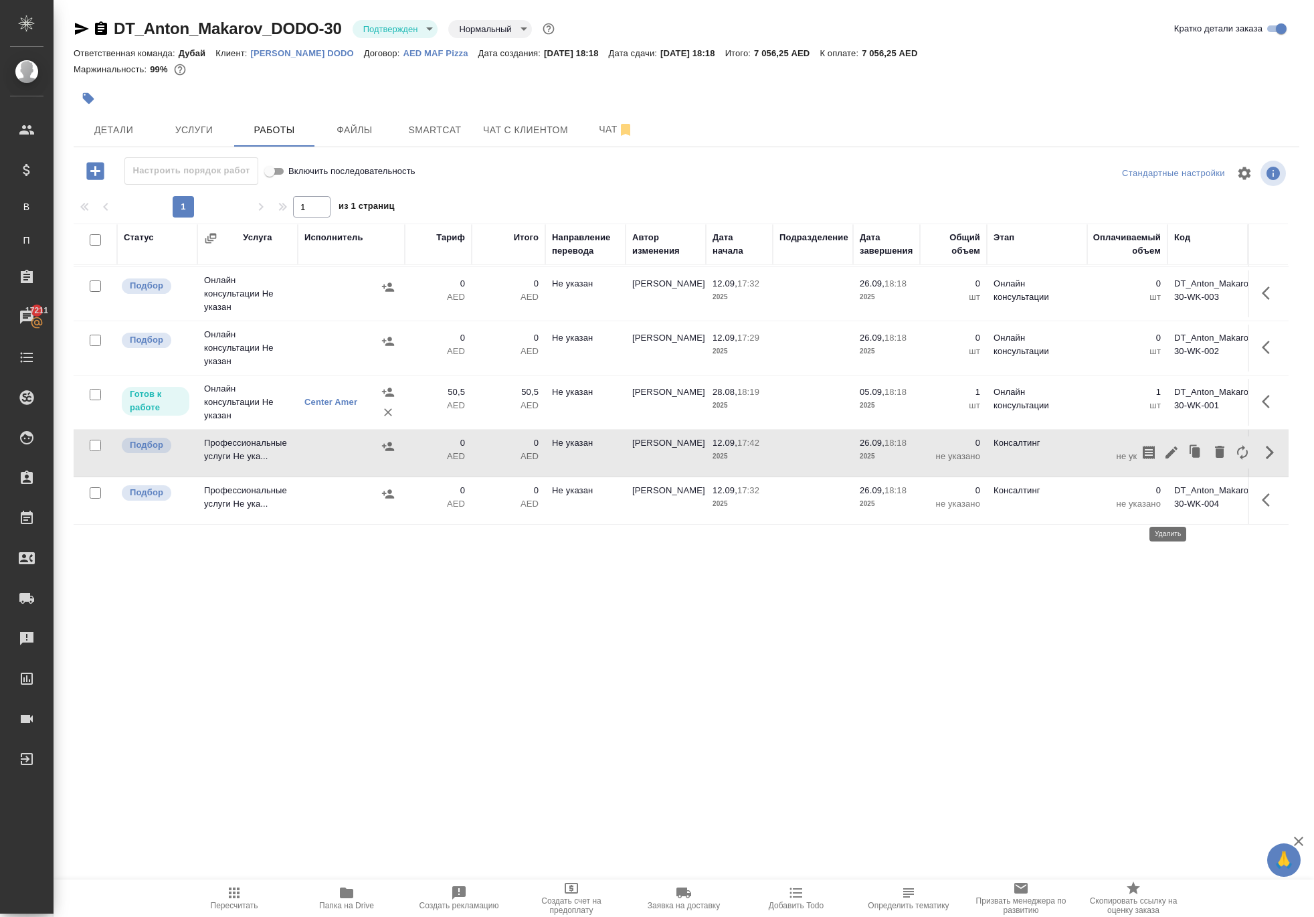
click at [875, 458] on icon "button" at bounding box center [1219, 452] width 9 height 12
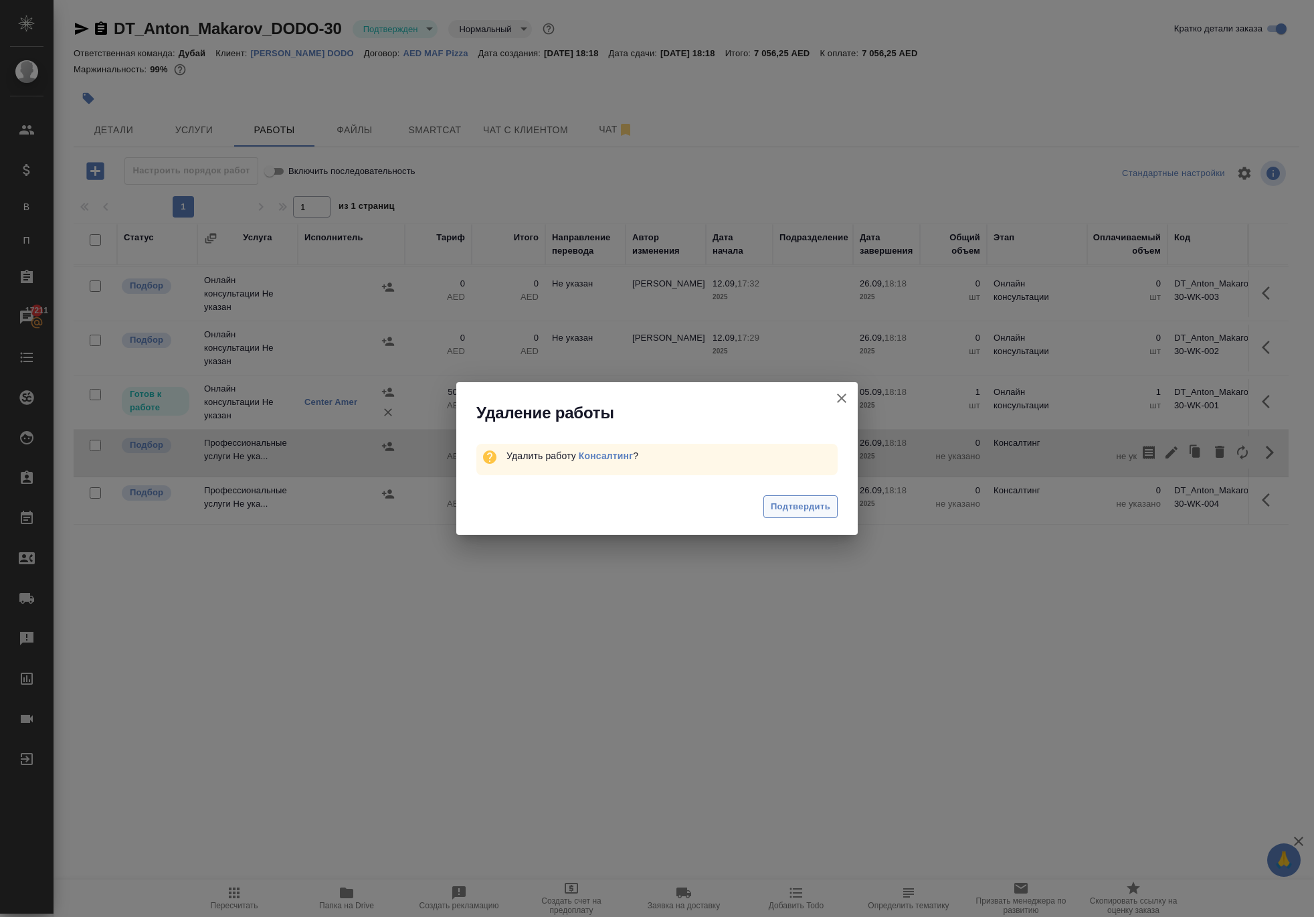
click at [795, 519] on button "Подтвердить" at bounding box center [801, 506] width 74 height 23
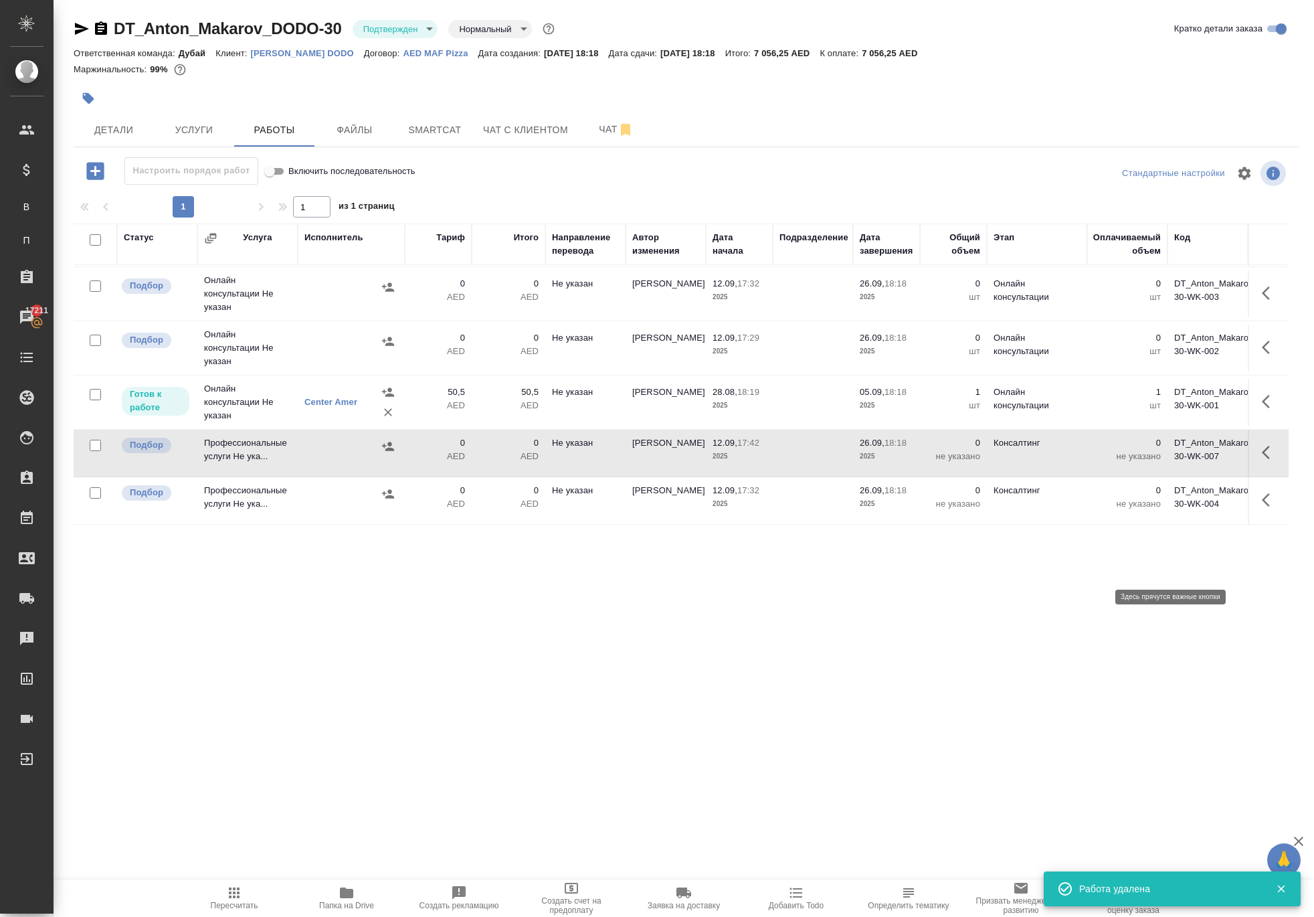
click at [875, 508] on icon "button" at bounding box center [1270, 500] width 16 height 16
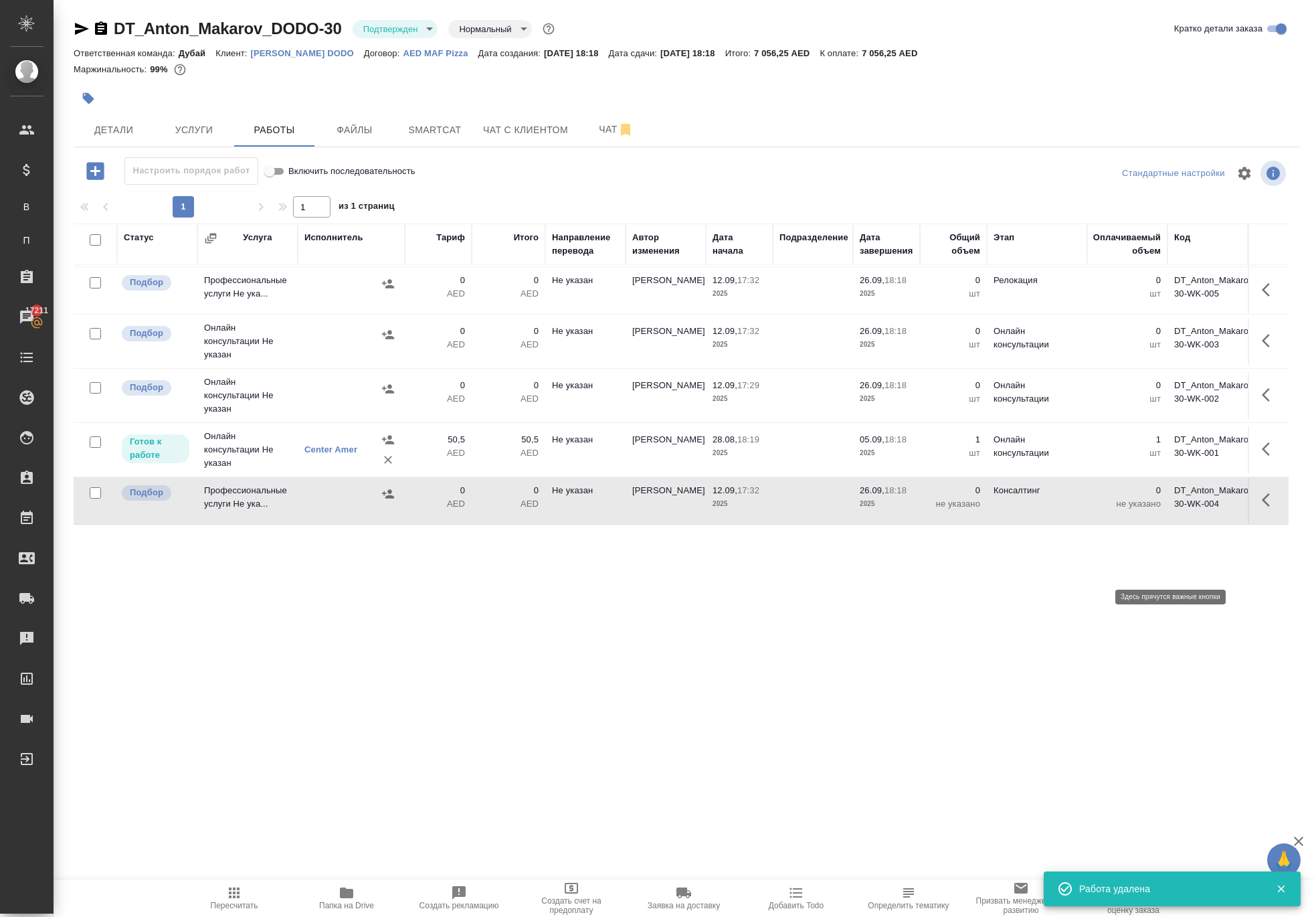
scroll to position [202, 0]
click at [875, 507] on icon "button" at bounding box center [1266, 499] width 8 height 13
click at [875, 505] on icon "button" at bounding box center [1219, 499] width 9 height 12
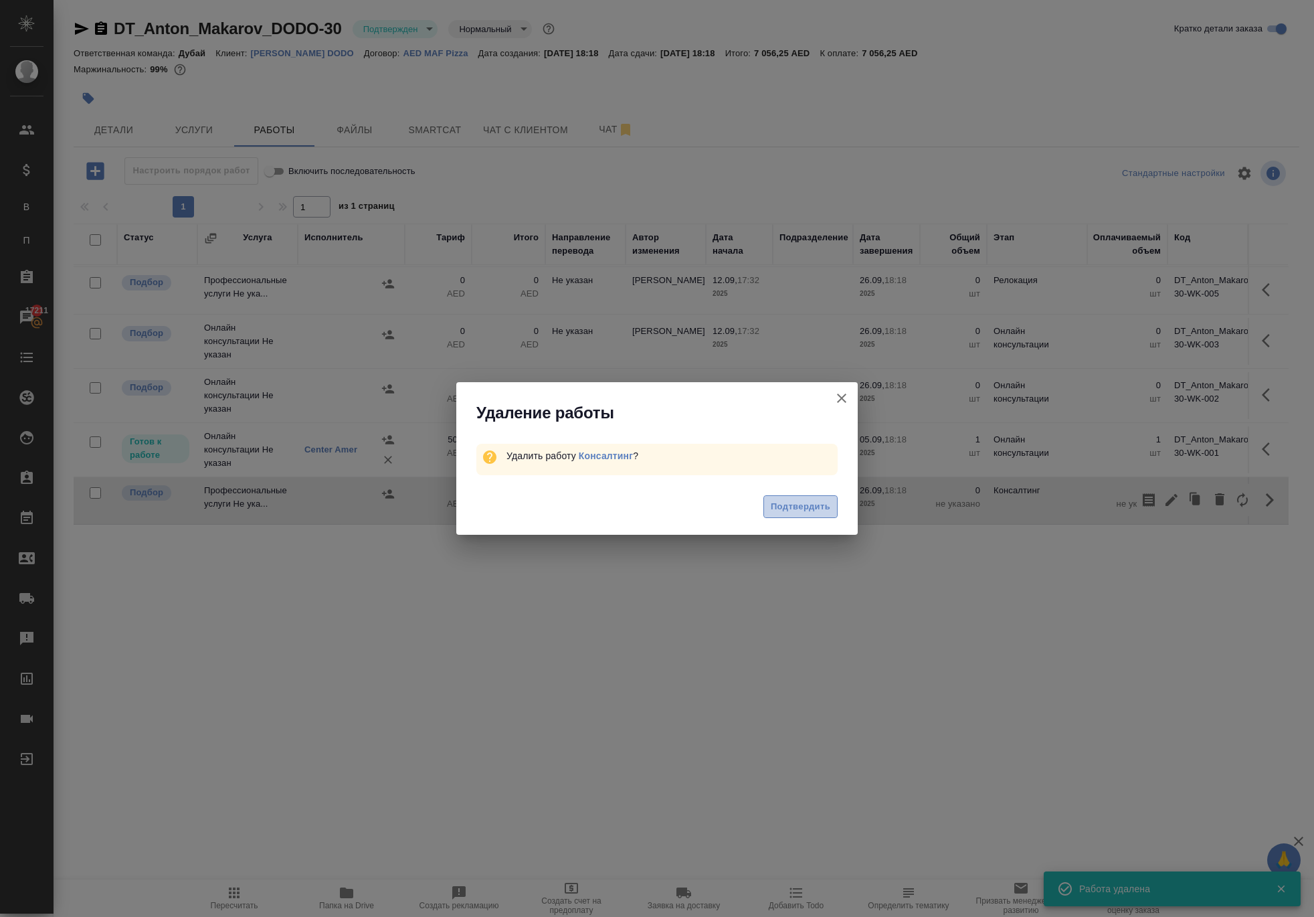
click at [771, 515] on span "Подтвердить" at bounding box center [801, 506] width 60 height 15
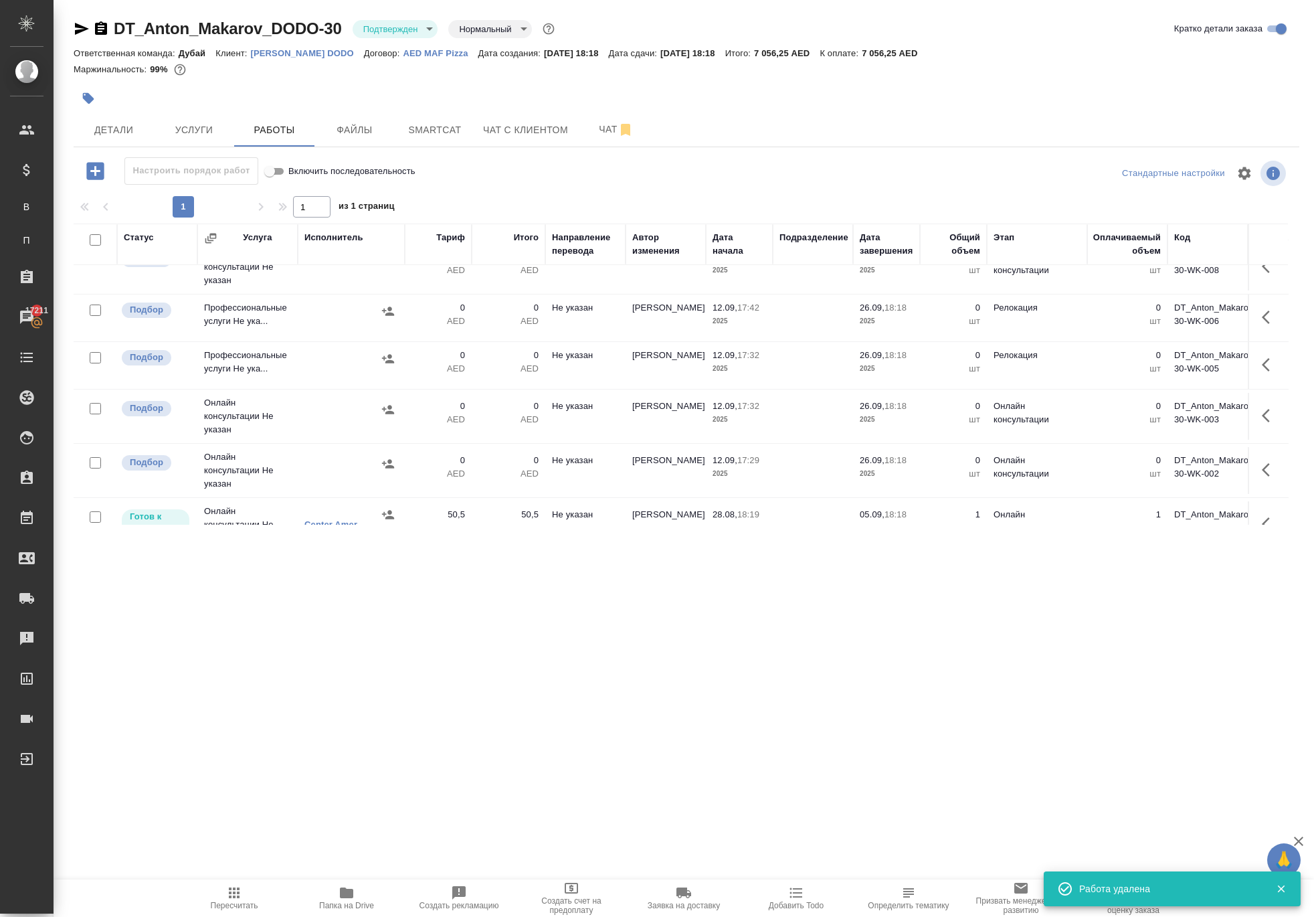
scroll to position [17, 0]
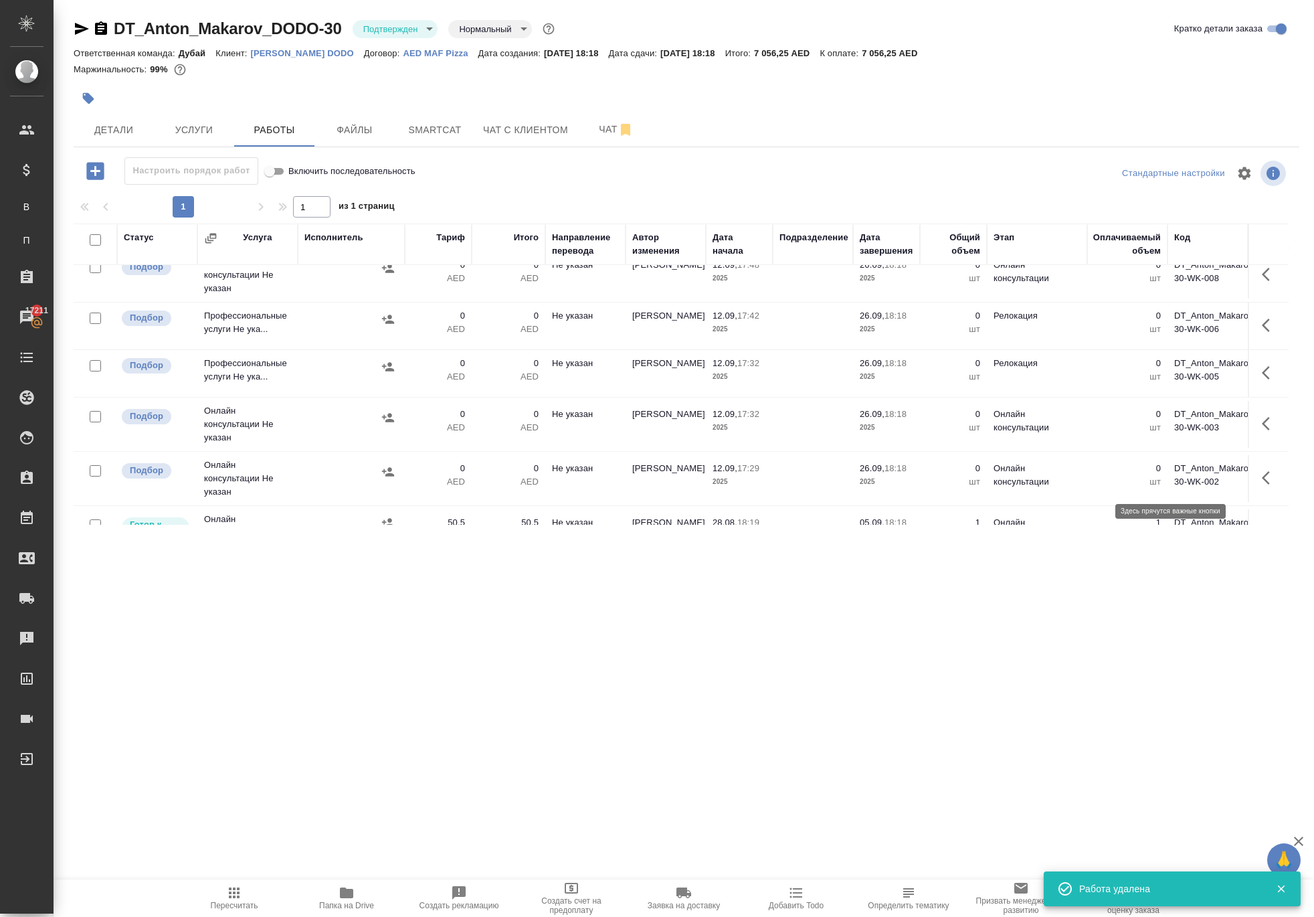
click at [875, 379] on icon "button" at bounding box center [1266, 372] width 8 height 13
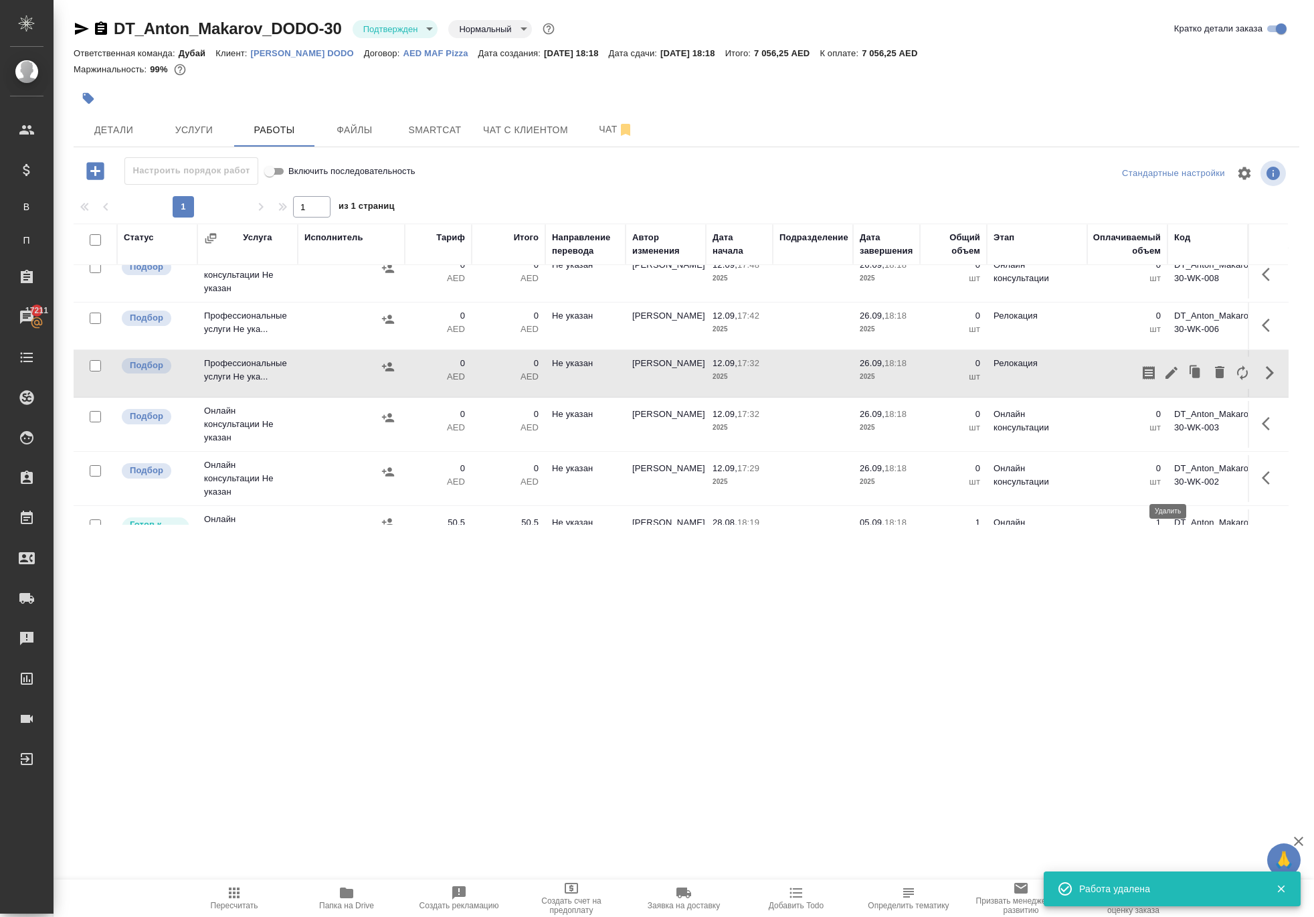
click at [875, 380] on icon "button" at bounding box center [1220, 372] width 16 height 16
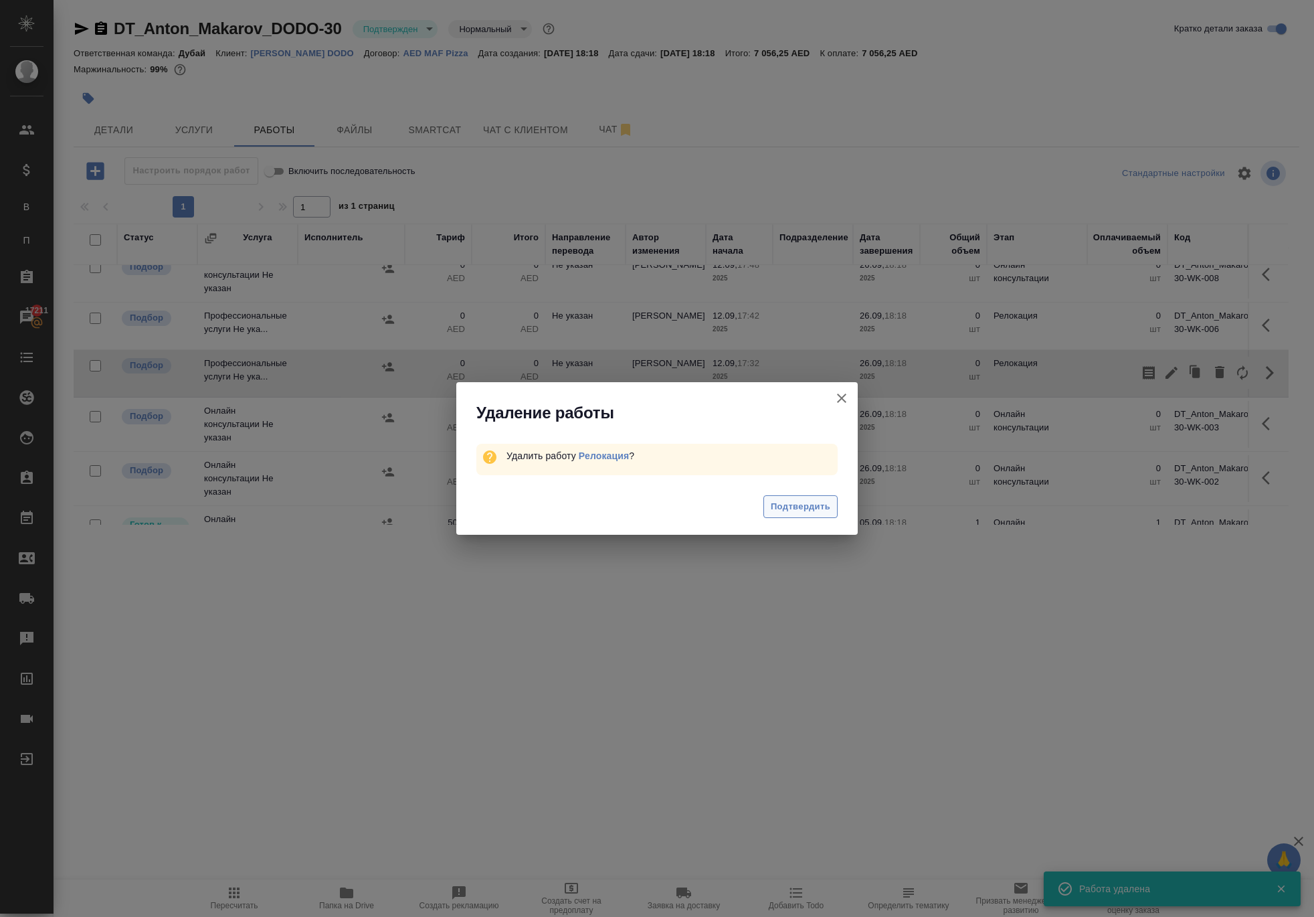
click at [772, 515] on span "Подтвердить" at bounding box center [801, 506] width 60 height 15
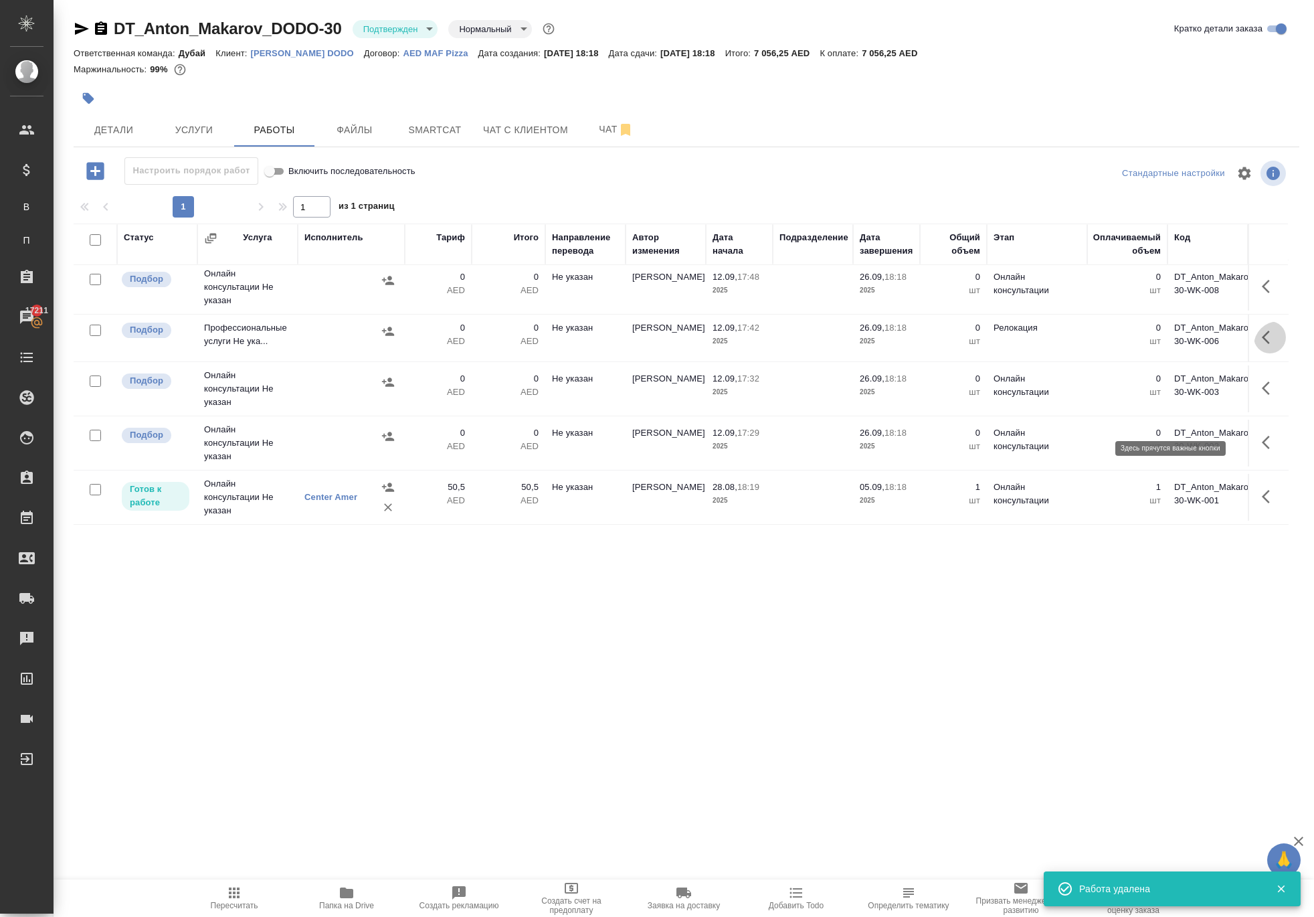
click at [875, 345] on icon "button" at bounding box center [1270, 337] width 16 height 16
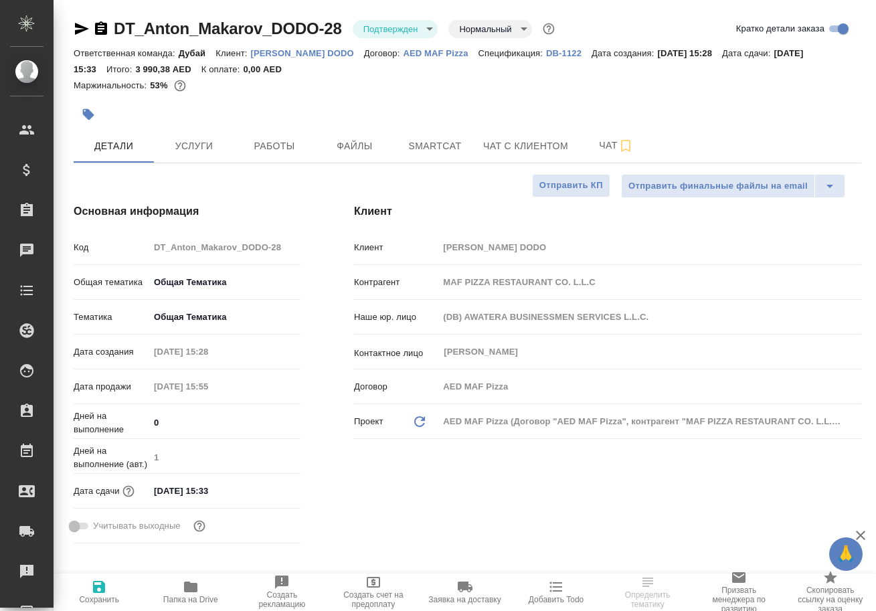
select select "RU"
click at [196, 154] on span "Услуги" at bounding box center [194, 146] width 64 height 17
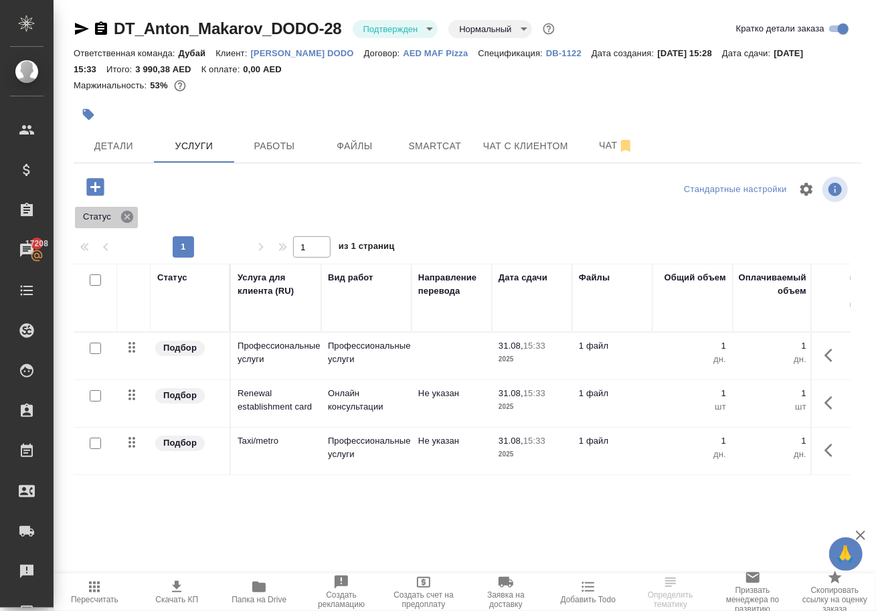
click at [124, 224] on icon at bounding box center [127, 216] width 15 height 15
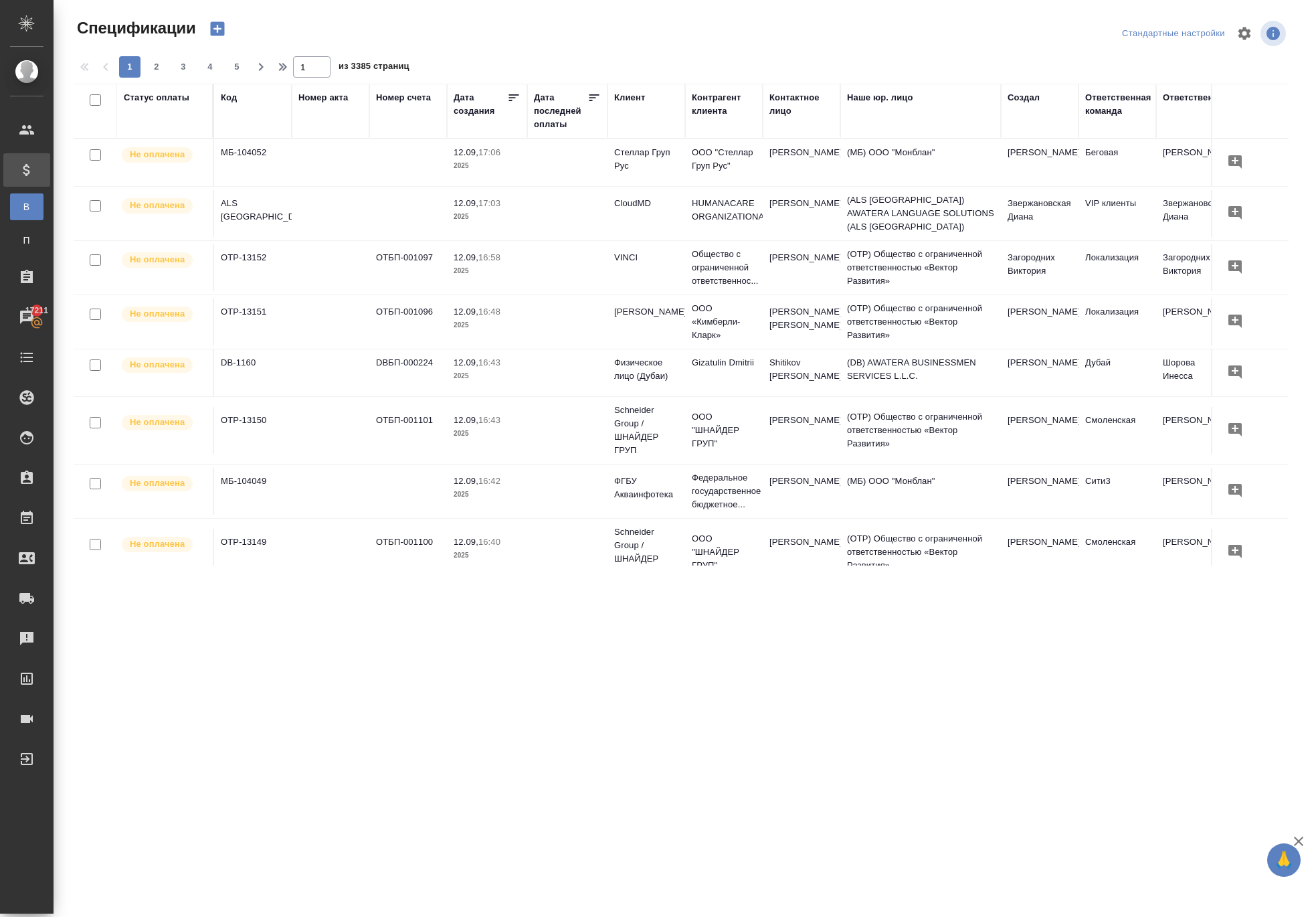
click at [224, 35] on icon "button" at bounding box center [217, 29] width 14 height 14
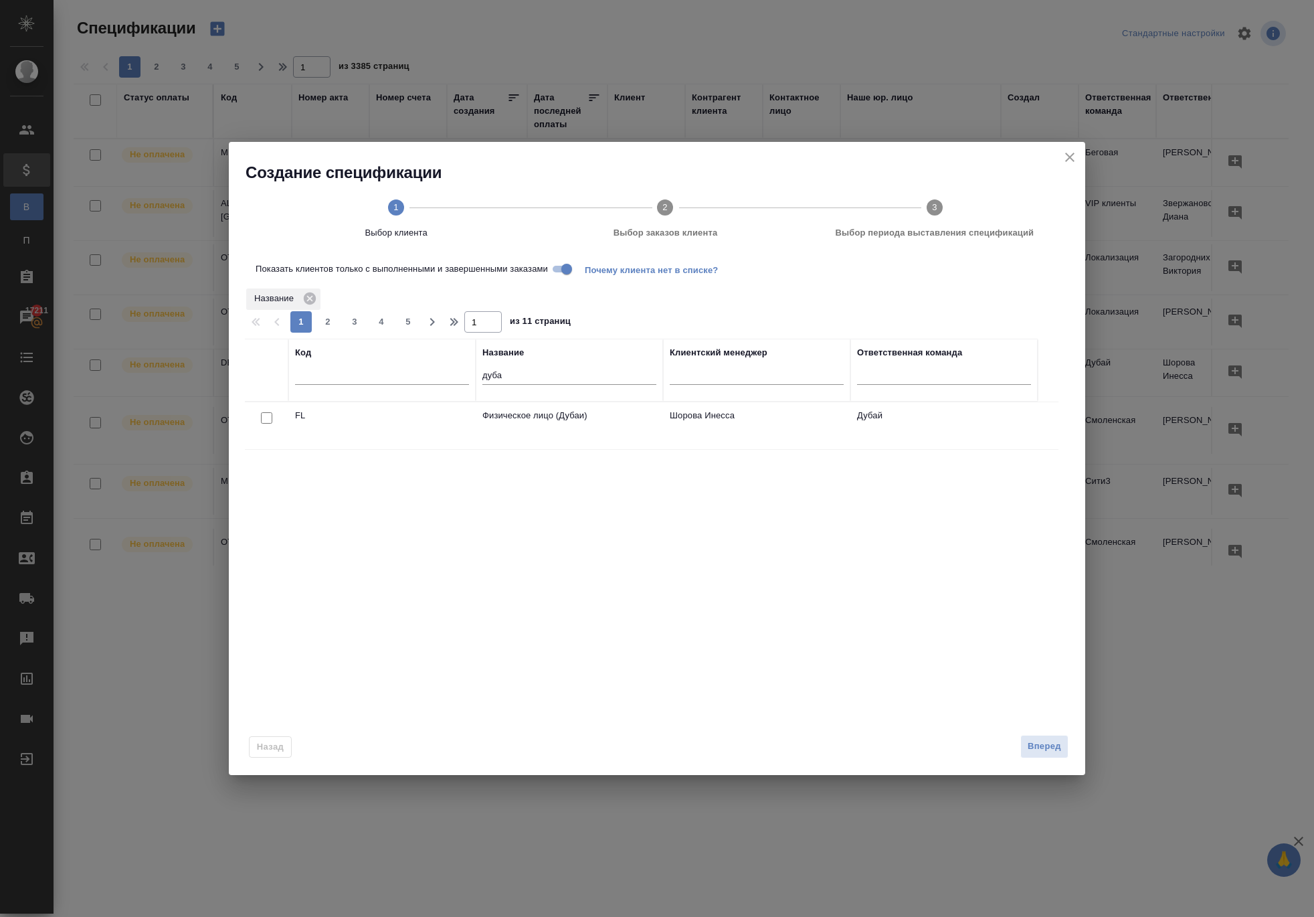
click at [549, 373] on div "дуба" at bounding box center [570, 377] width 174 height 33
drag, startPoint x: 543, startPoint y: 386, endPoint x: 311, endPoint y: 325, distance: 240.6
click at [313, 324] on div "Показать клиентов только с выполненными и завершенными заказами Почему клиента …" at bounding box center [657, 484] width 825 height 446
type input "a"
type input "mak"
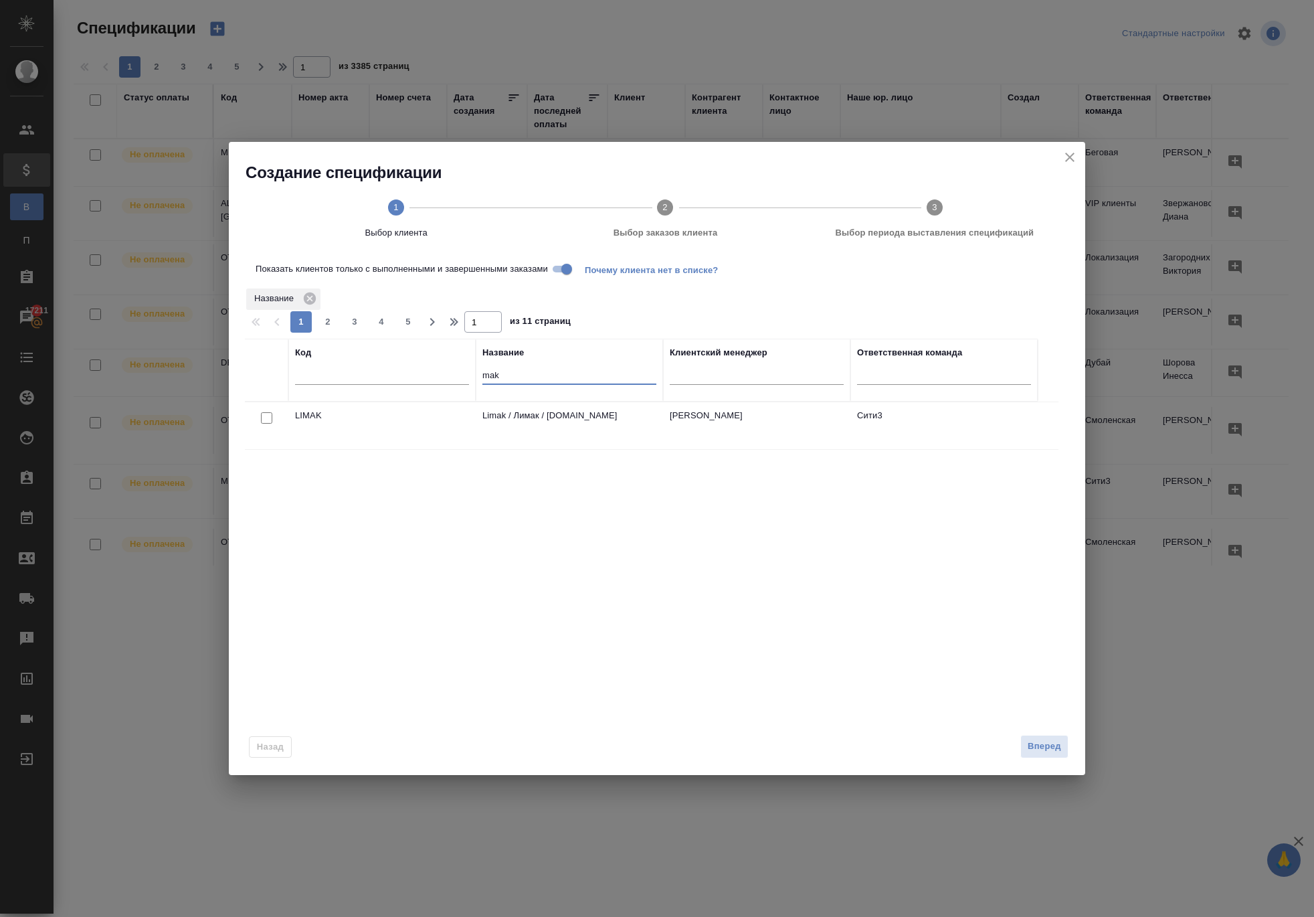
click at [591, 277] on input "Показать клиентов только с выполненными и завершенными заказами" at bounding box center [567, 269] width 48 height 16
click at [582, 422] on p "[PERSON_NAME] DODO" at bounding box center [570, 415] width 174 height 13
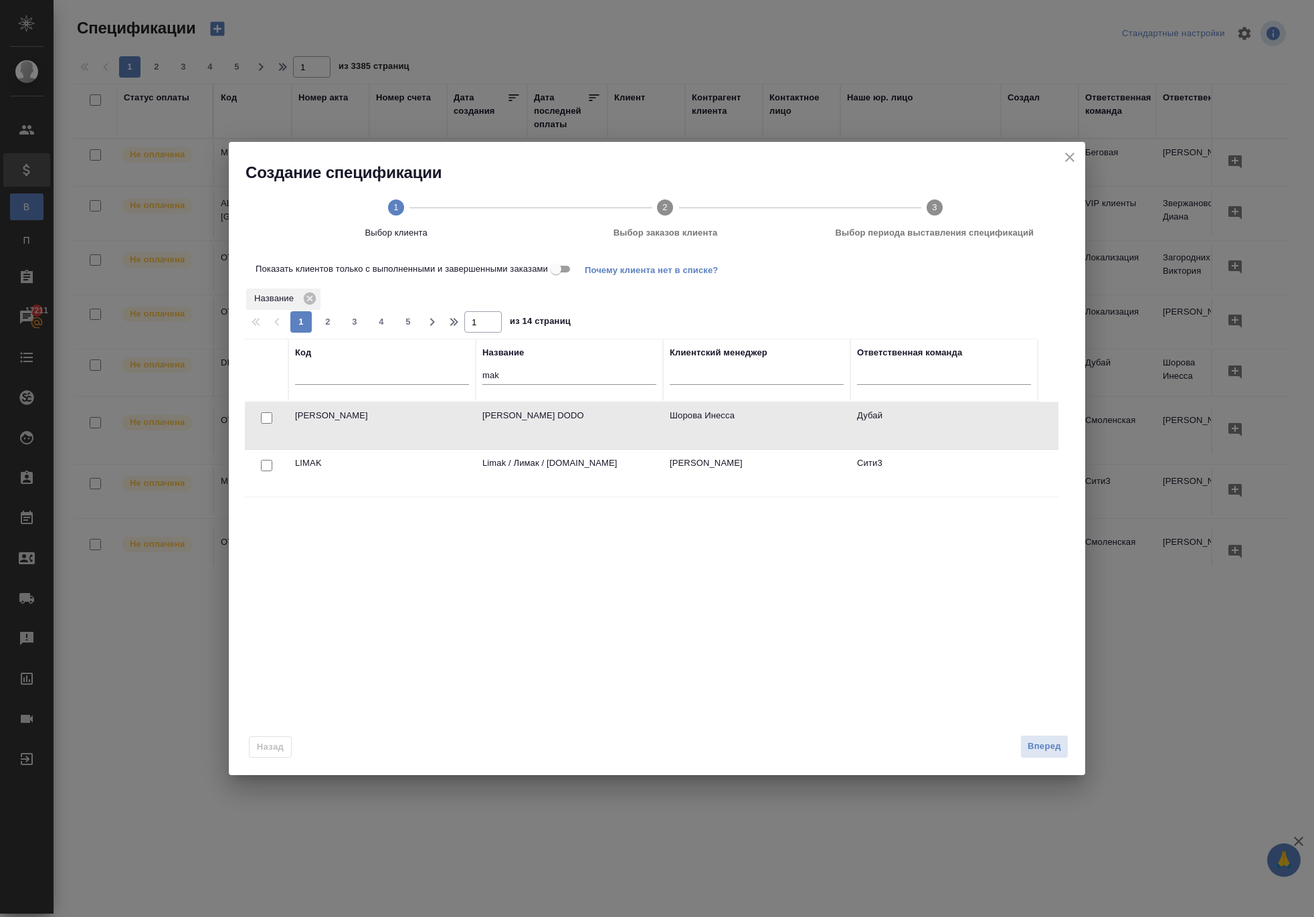
click at [264, 424] on input "checkbox" at bounding box center [266, 417] width 11 height 11
checkbox input "true"
click at [1029, 754] on span "Вперед" at bounding box center [1044, 746] width 33 height 15
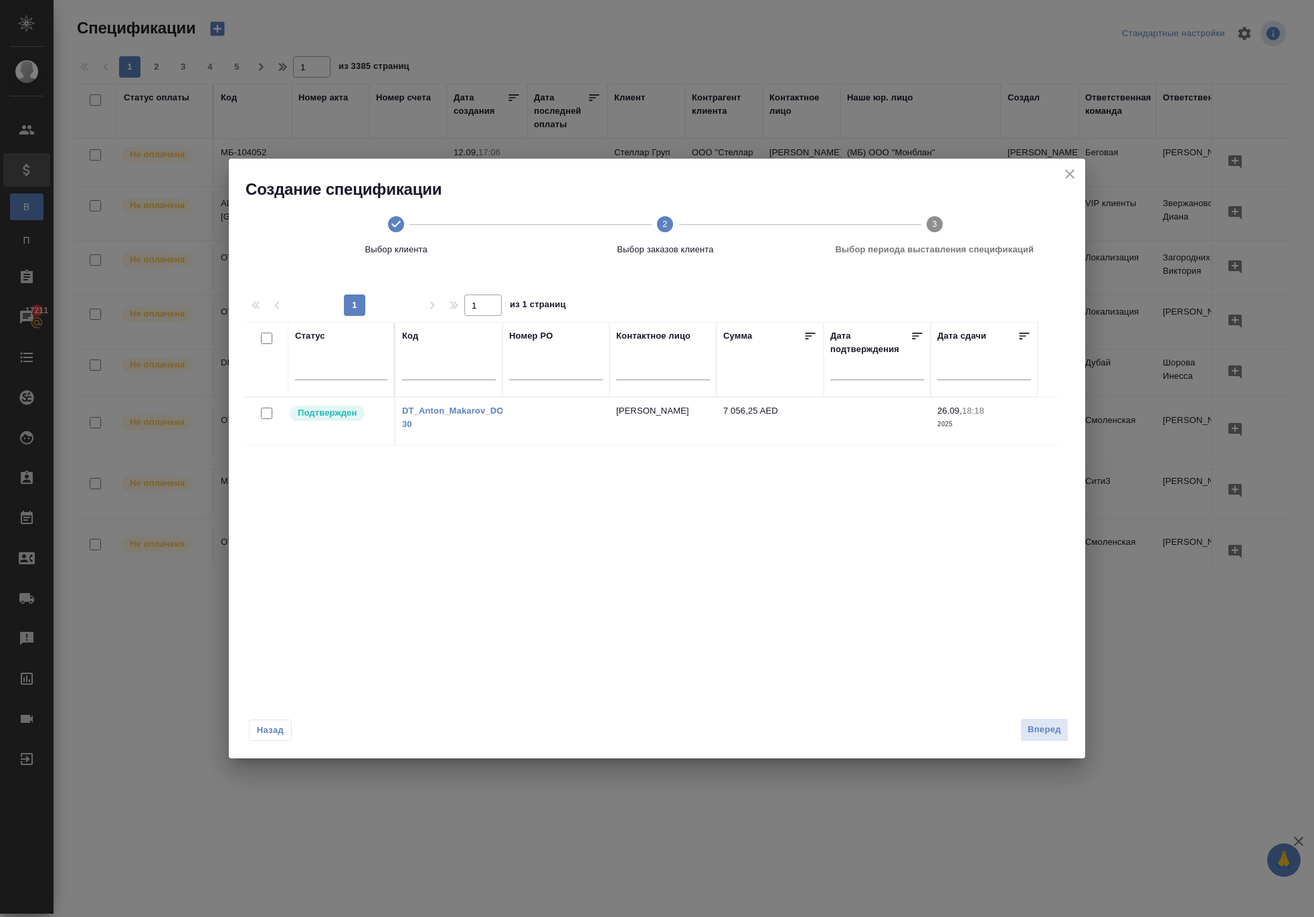
click at [262, 419] on input "checkbox" at bounding box center [266, 413] width 11 height 11
checkbox input "true"
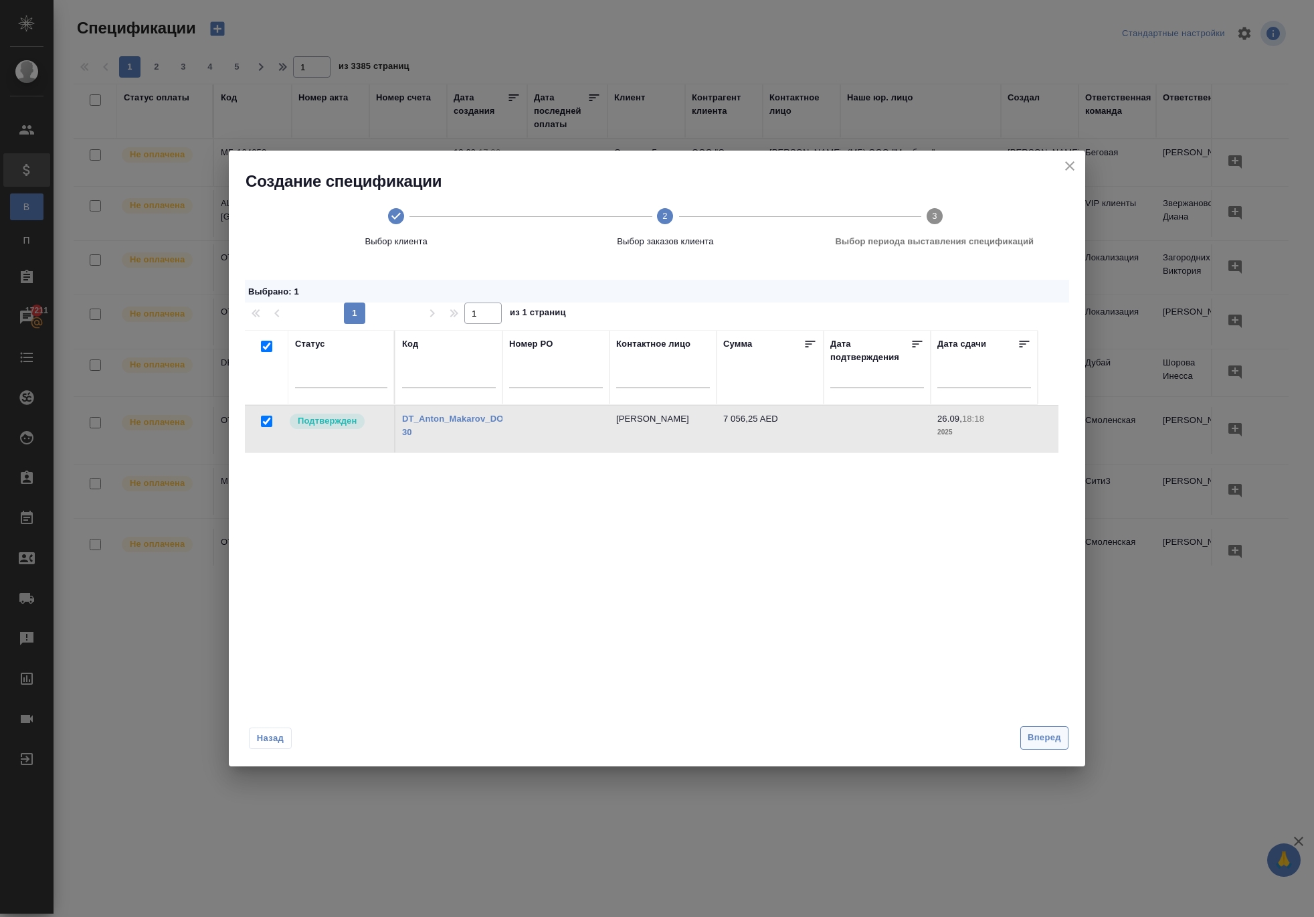
click at [1028, 746] on span "Вперед" at bounding box center [1044, 737] width 33 height 15
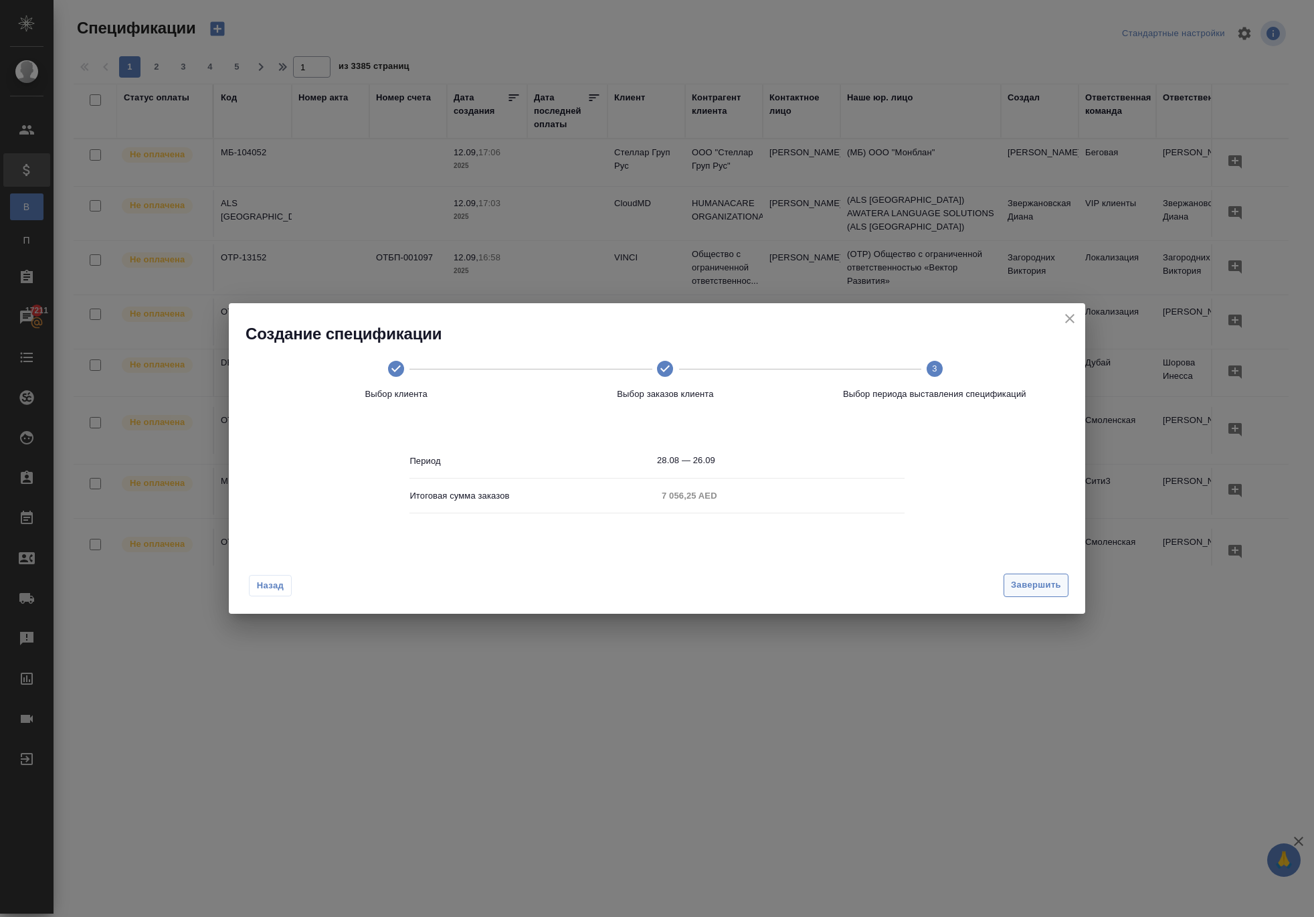
click at [1033, 592] on span "Завершить" at bounding box center [1036, 585] width 50 height 15
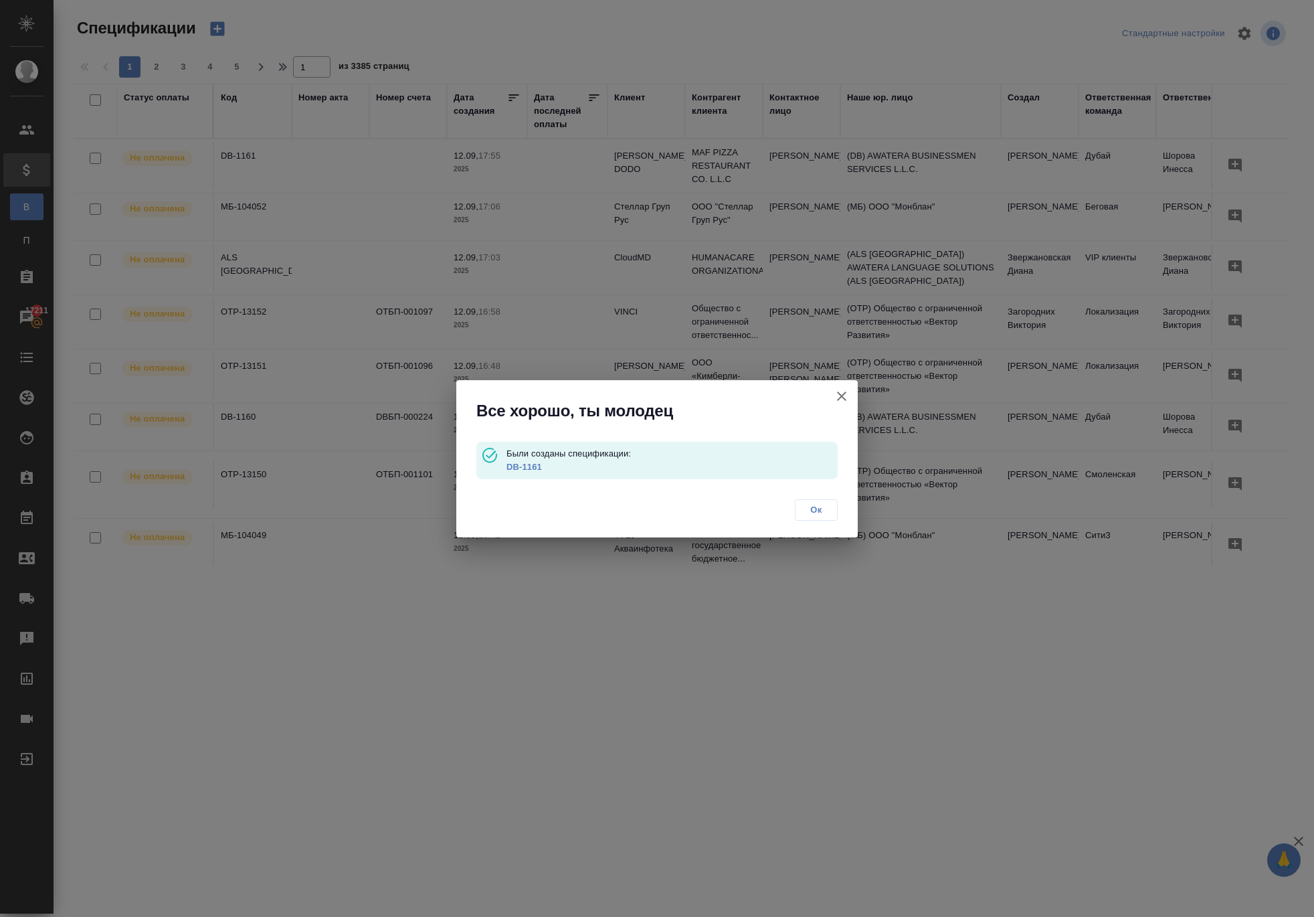
click at [538, 450] on p "Были созданы спецификации:" at bounding box center [672, 453] width 331 height 13
click at [537, 462] on link "DB-1161" at bounding box center [524, 467] width 35 height 10
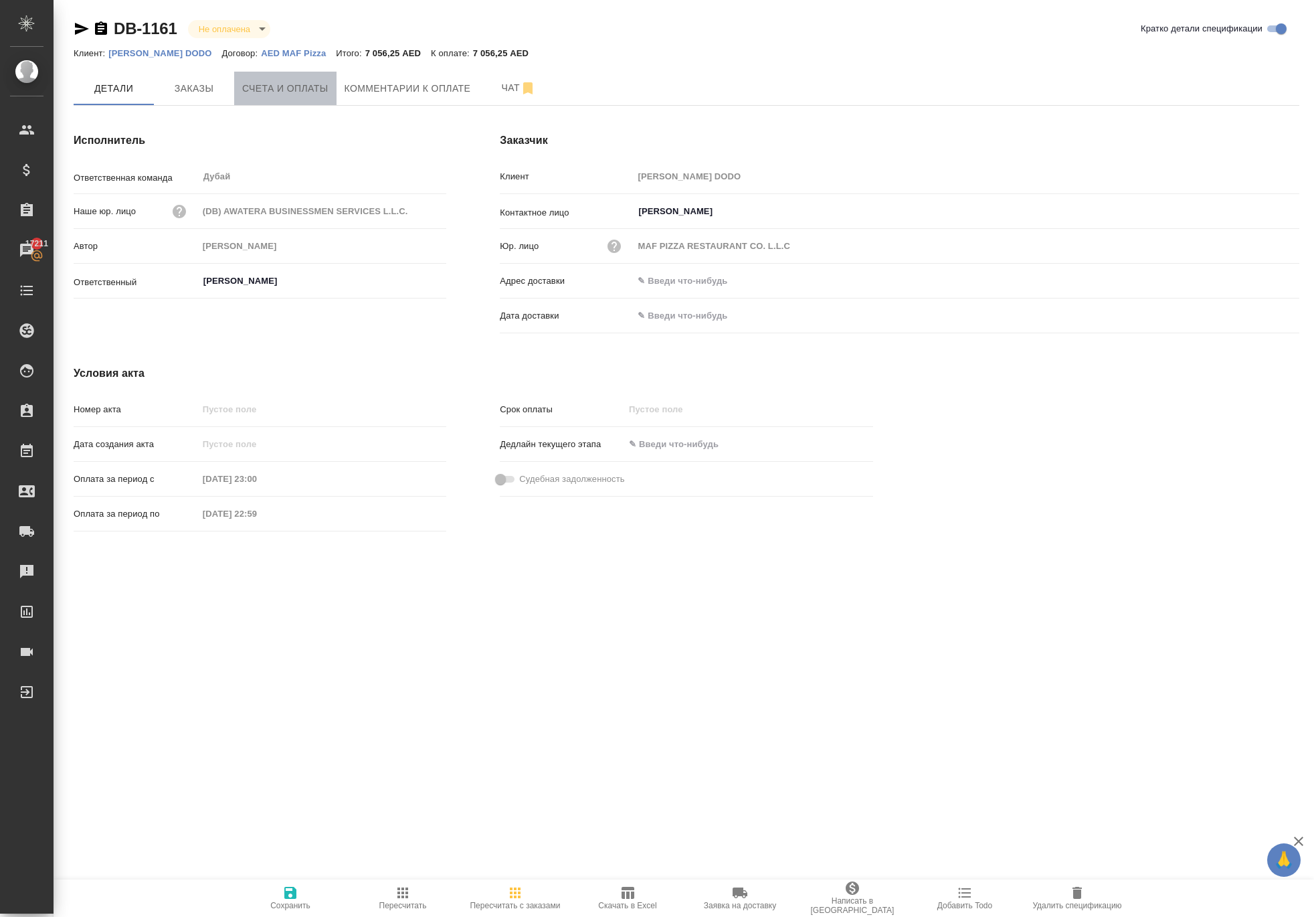
click at [329, 97] on span "Счета и оплаты" at bounding box center [285, 88] width 86 height 17
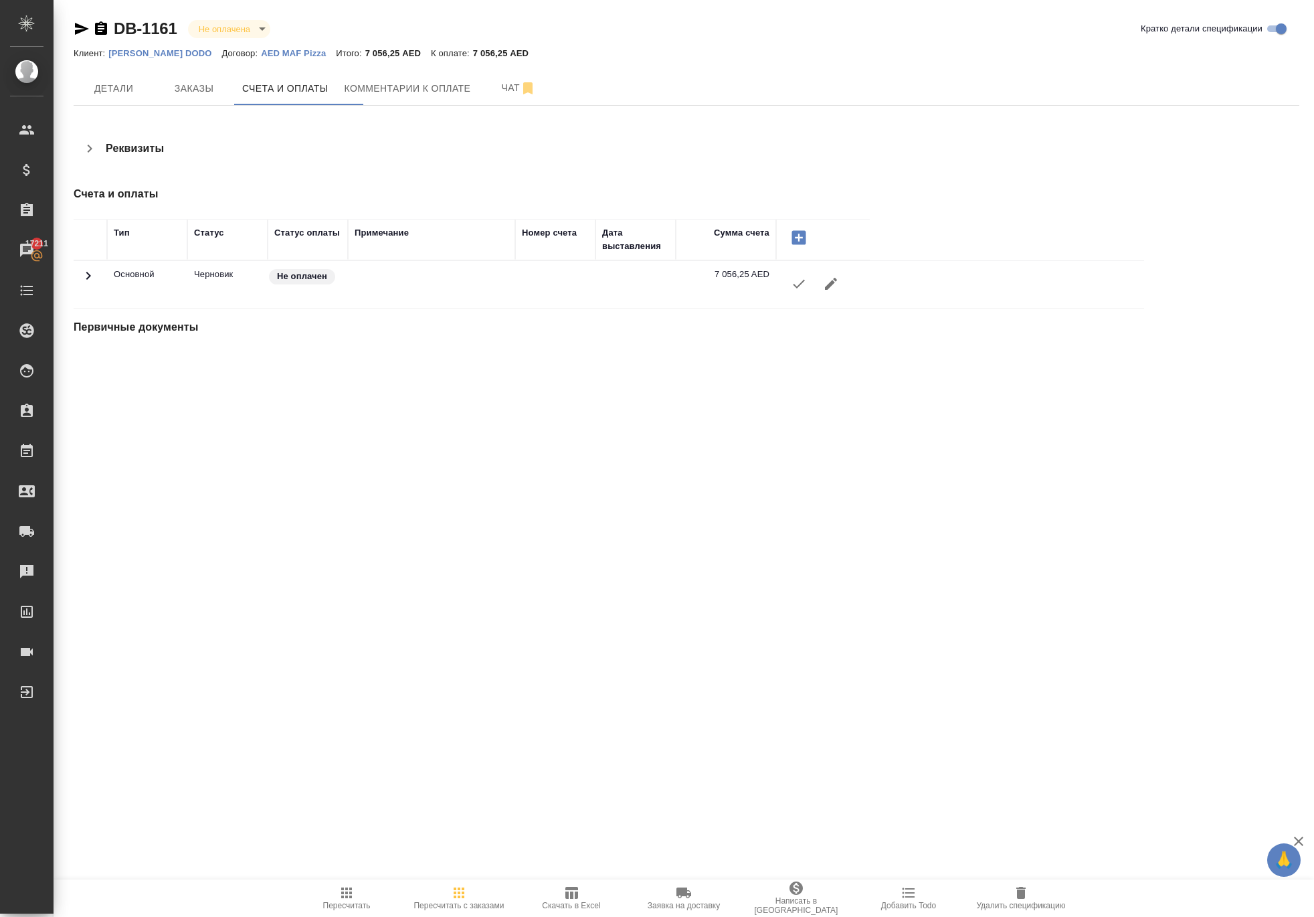
click at [807, 292] on icon "button" at bounding box center [799, 284] width 16 height 16
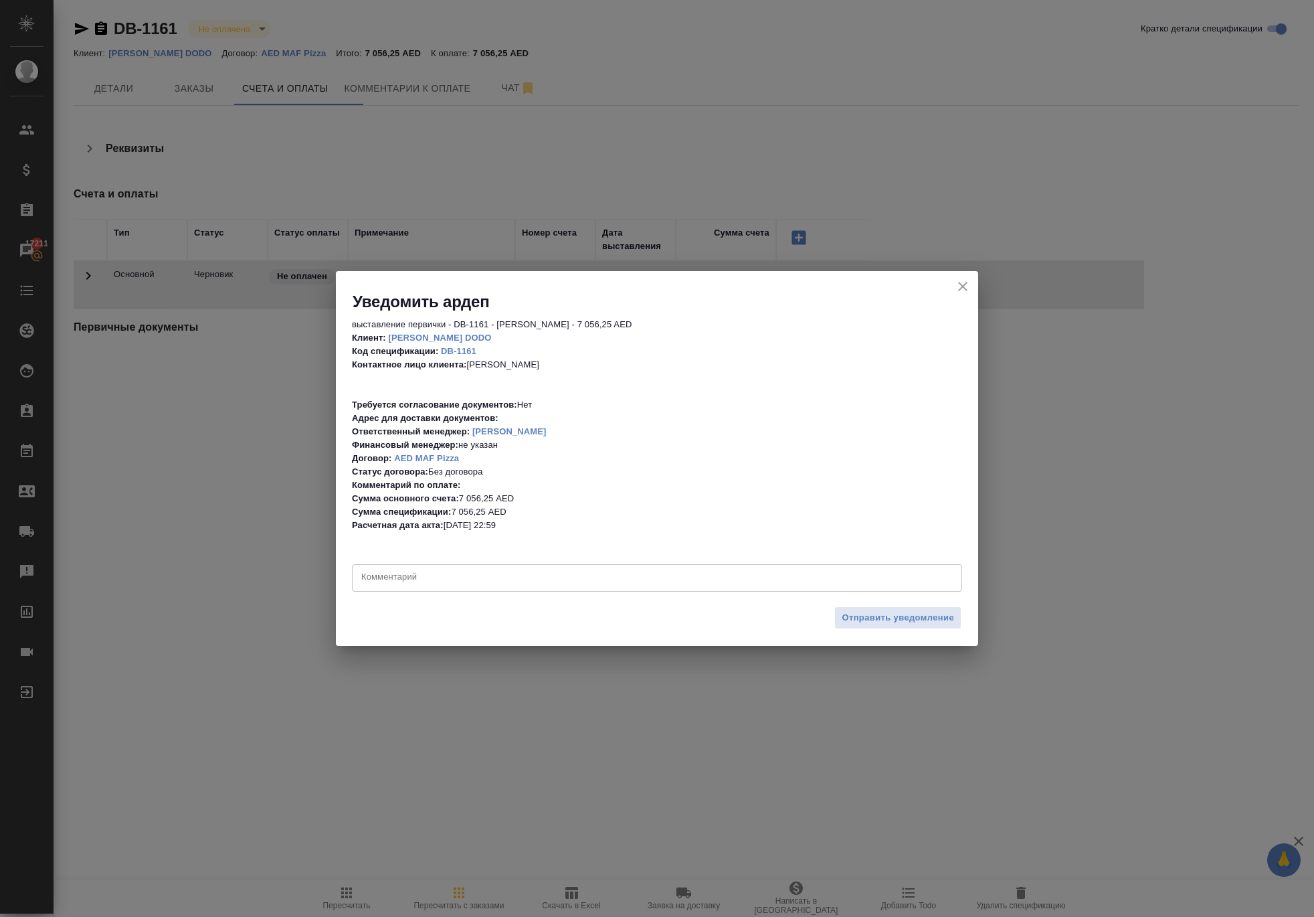
click at [679, 571] on textarea at bounding box center [657, 577] width 592 height 13
type textarea "cjukfcyj Ntht"
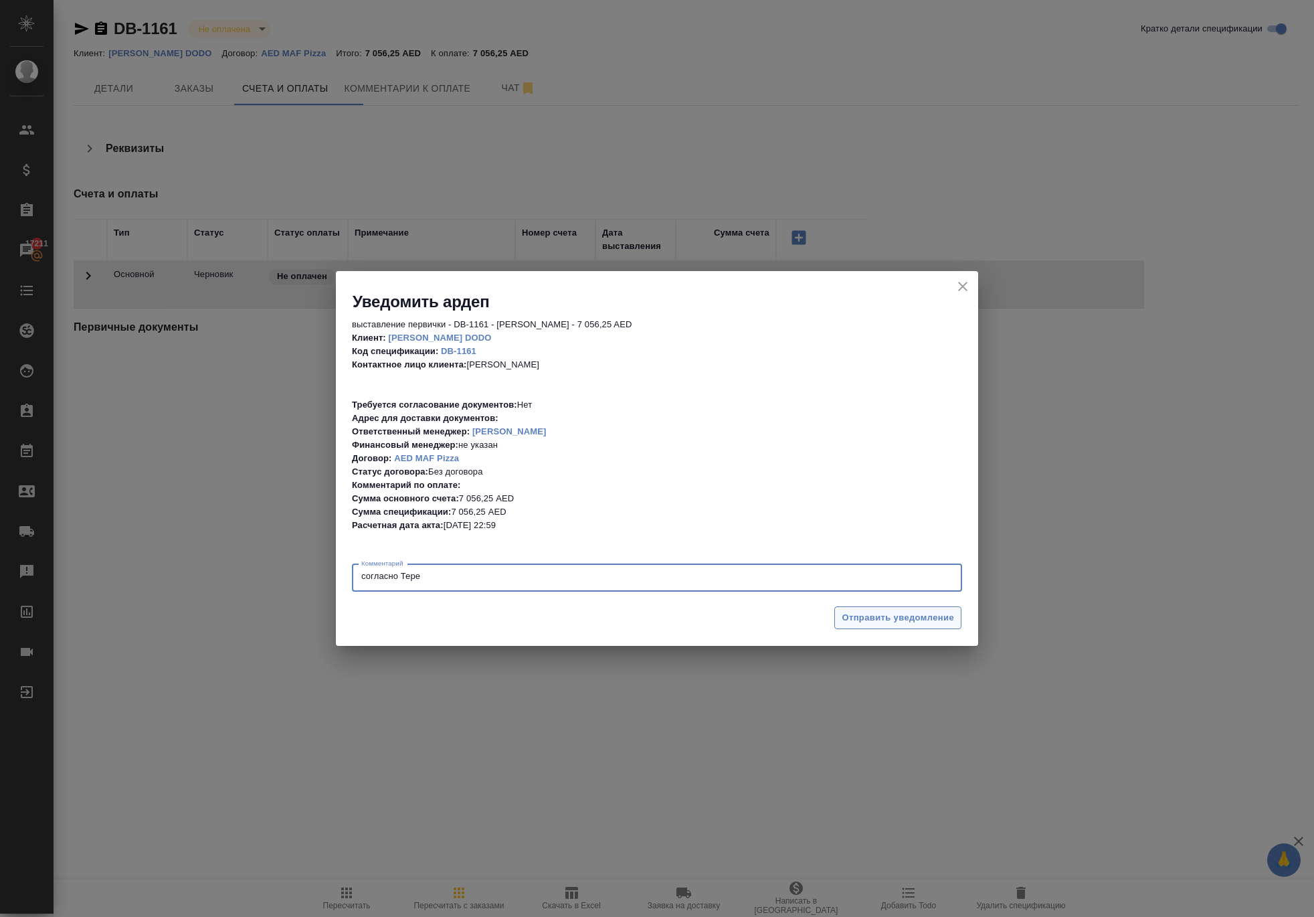
type textarea "согласно Тере"
click at [874, 614] on span "Отправить уведомление" at bounding box center [898, 617] width 112 height 15
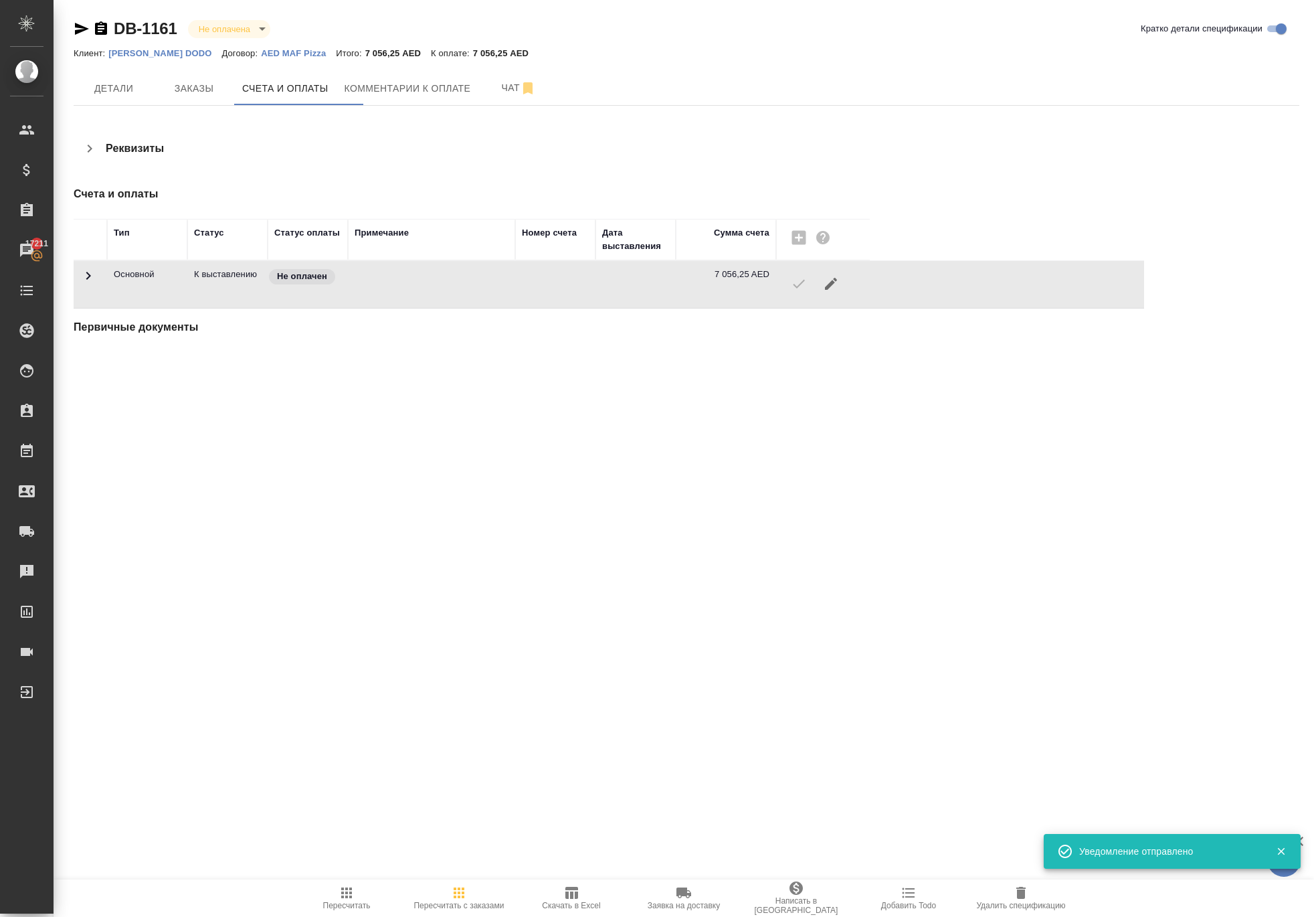
click at [814, 300] on div at bounding box center [823, 284] width 80 height 32
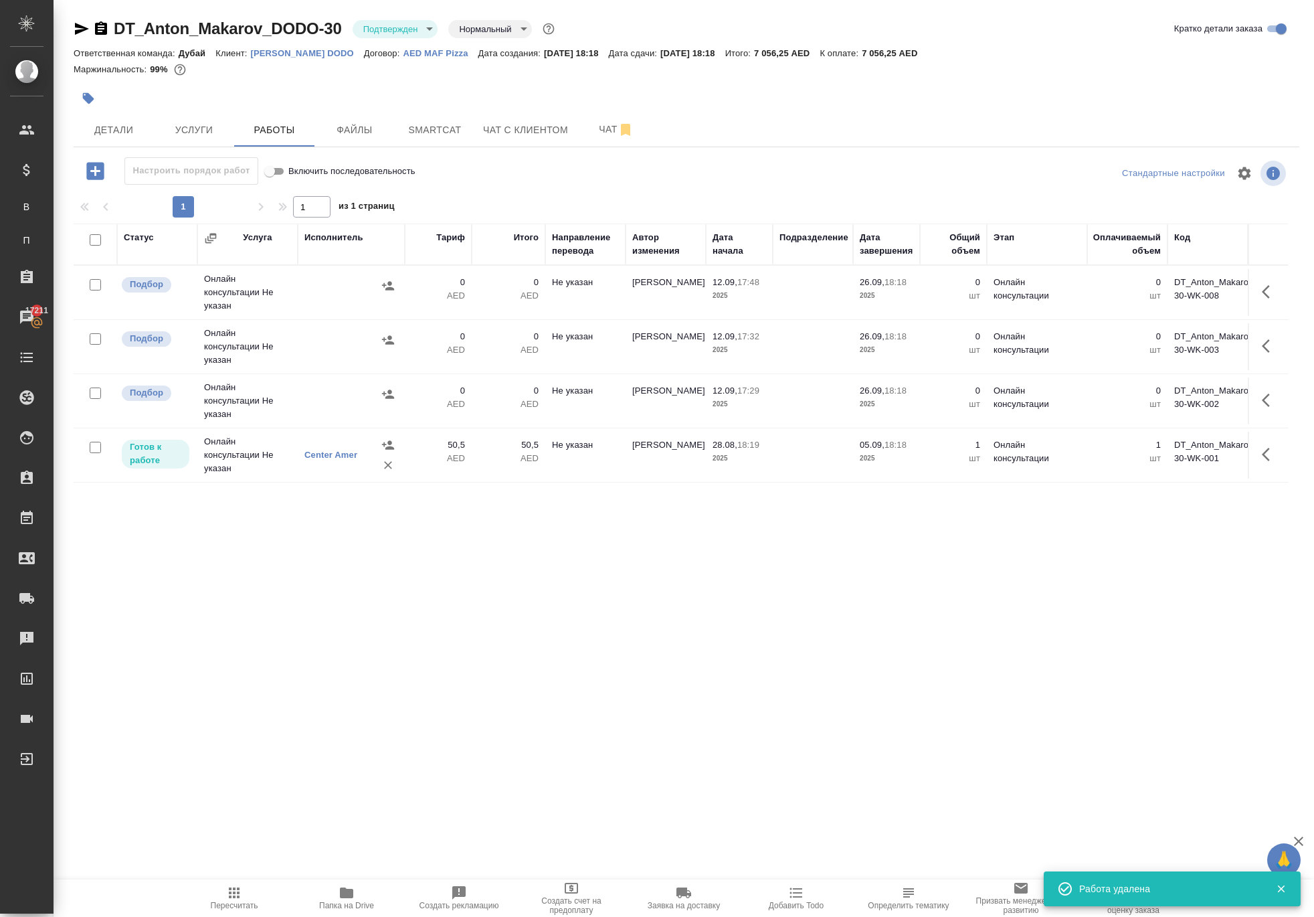
scroll to position [13, 0]
click at [1262, 407] on icon "button" at bounding box center [1266, 400] width 8 height 13
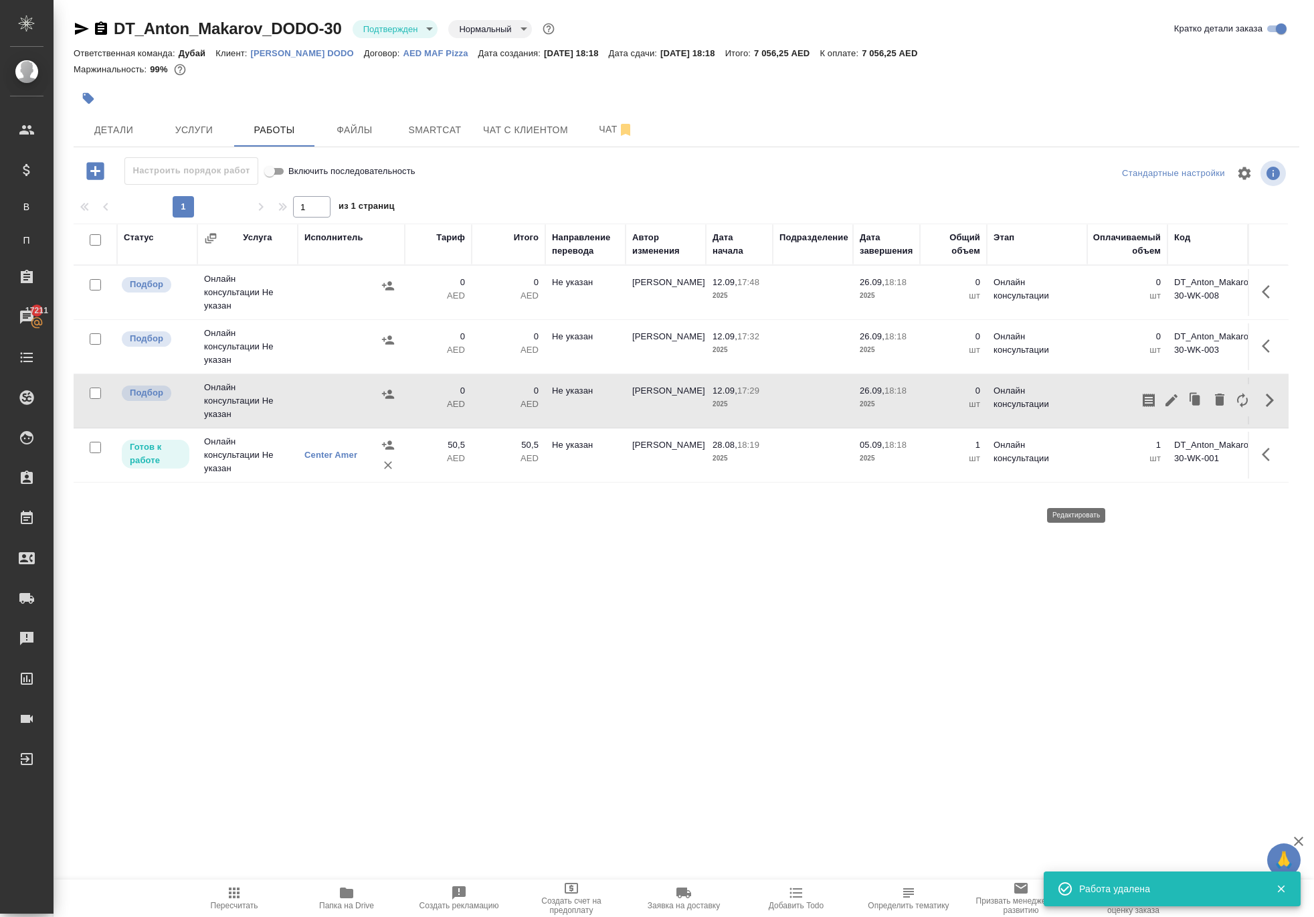
click at [1166, 406] on icon "button" at bounding box center [1172, 400] width 12 height 12
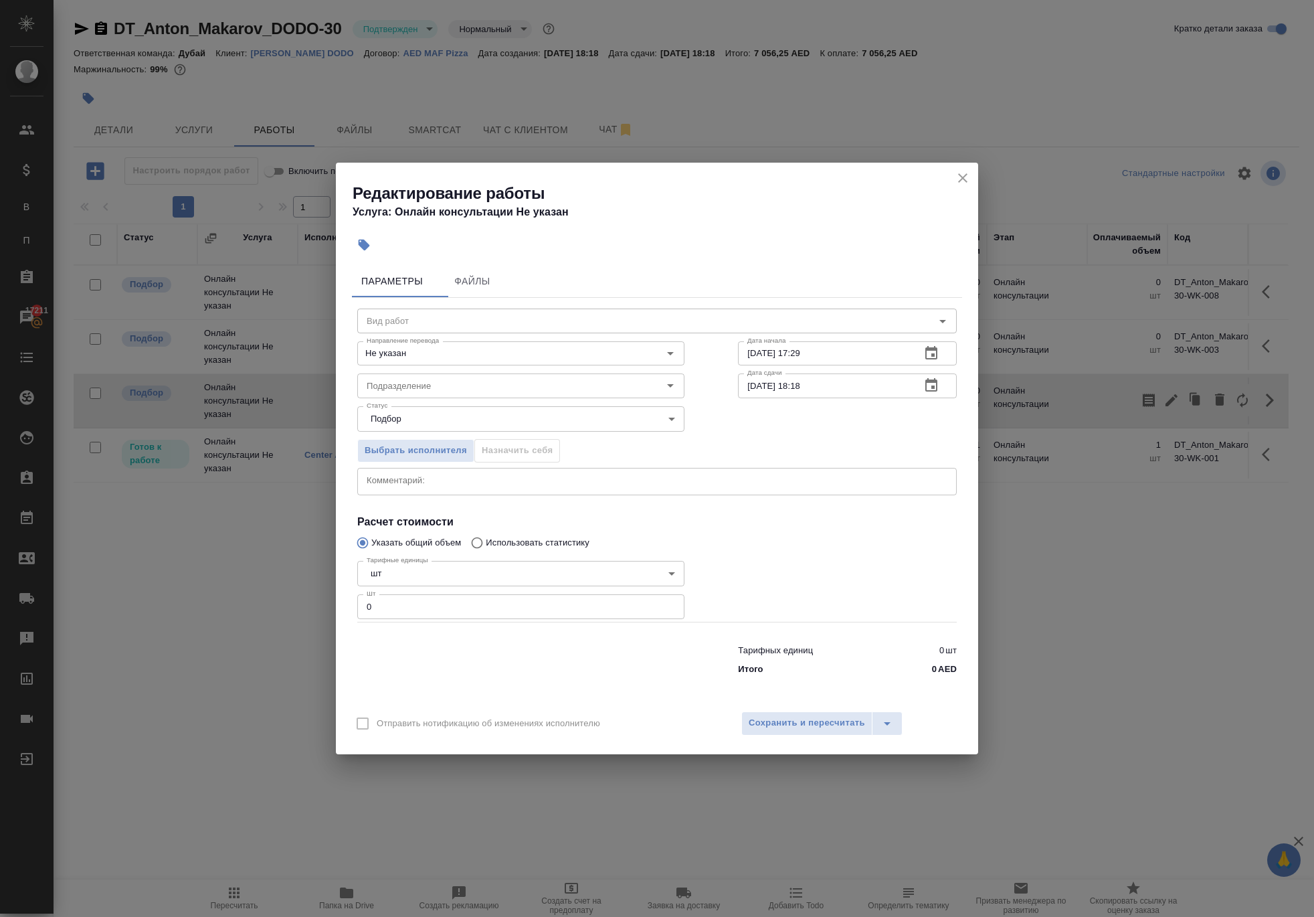
click at [551, 618] on input "0" at bounding box center [520, 606] width 327 height 24
type input "1"
click at [826, 731] on span "Сохранить и пересчитать" at bounding box center [807, 722] width 116 height 15
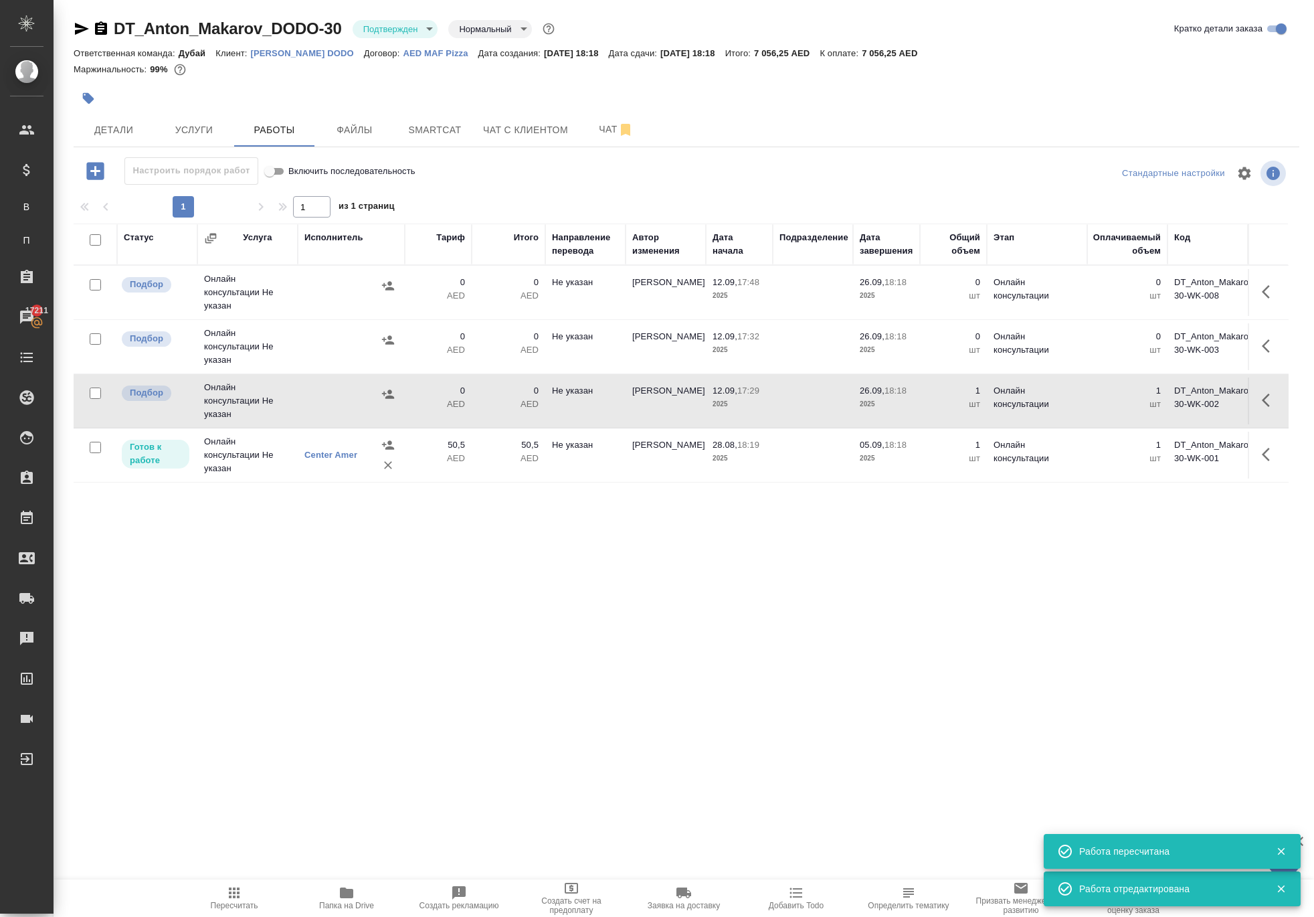
click at [1262, 408] on icon "button" at bounding box center [1270, 400] width 16 height 16
click at [1164, 408] on icon "button" at bounding box center [1172, 400] width 16 height 16
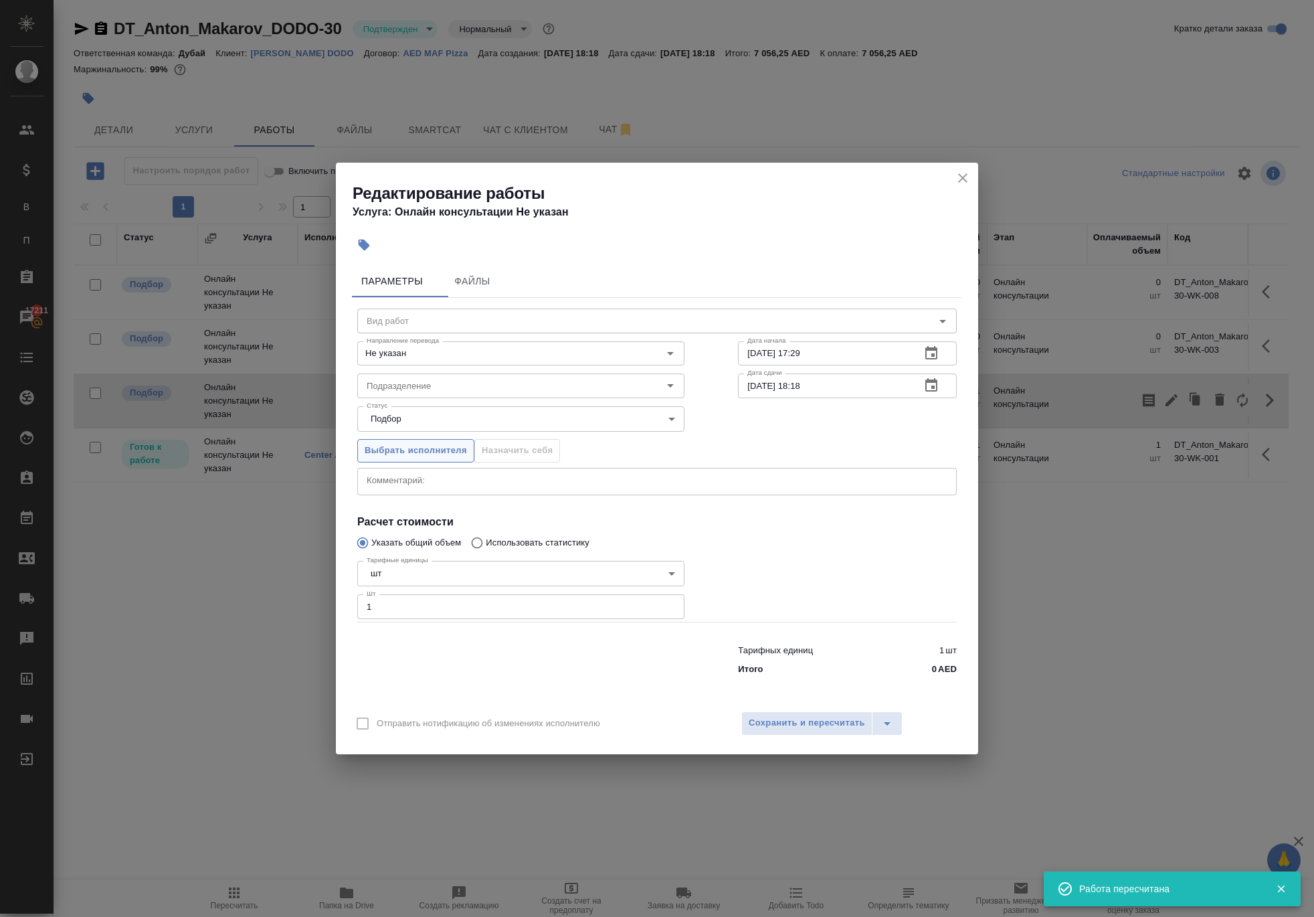
click at [446, 443] on span "Выбрать исполнителя" at bounding box center [416, 450] width 102 height 15
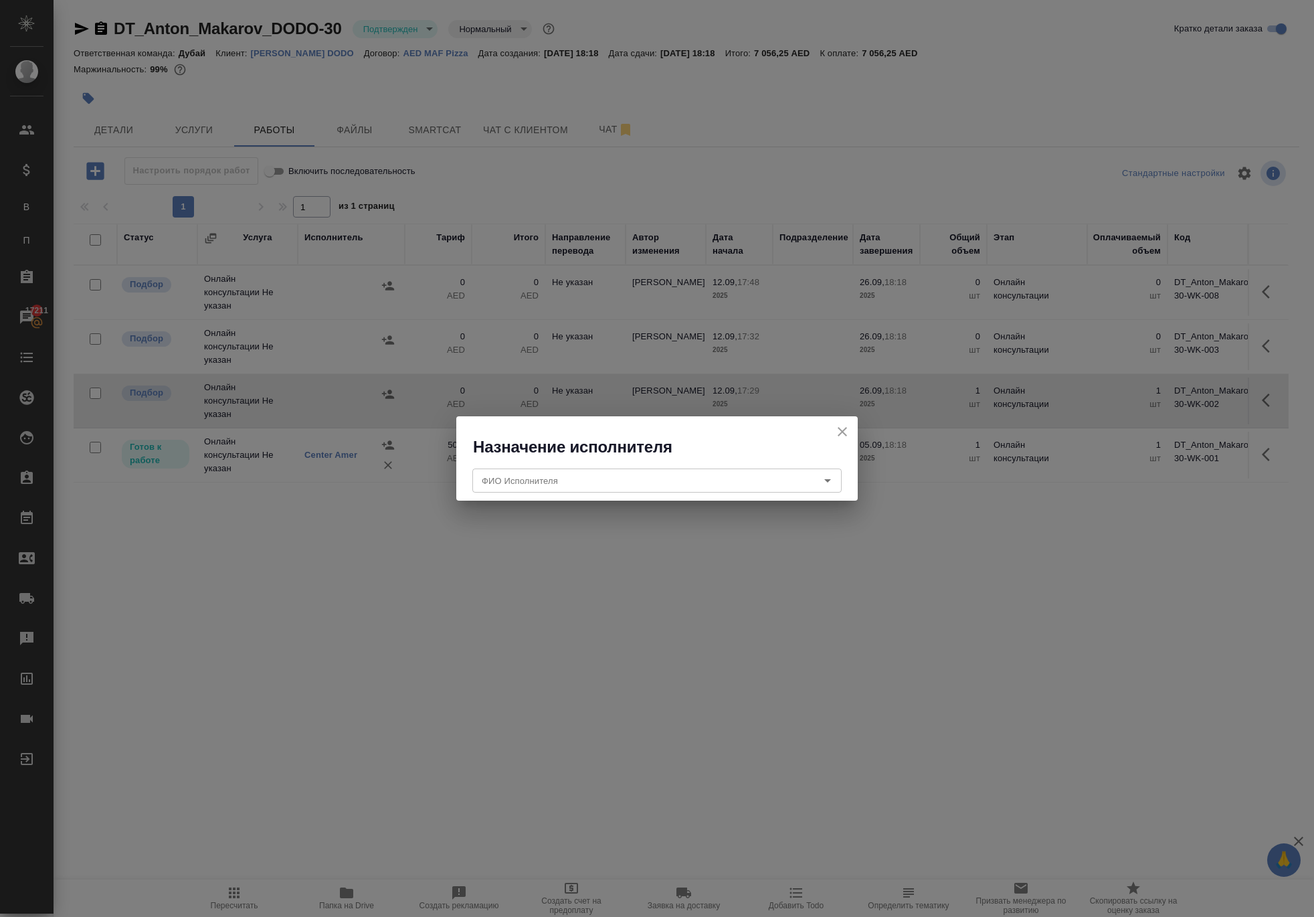
click at [835, 436] on icon "close" at bounding box center [843, 432] width 16 height 16
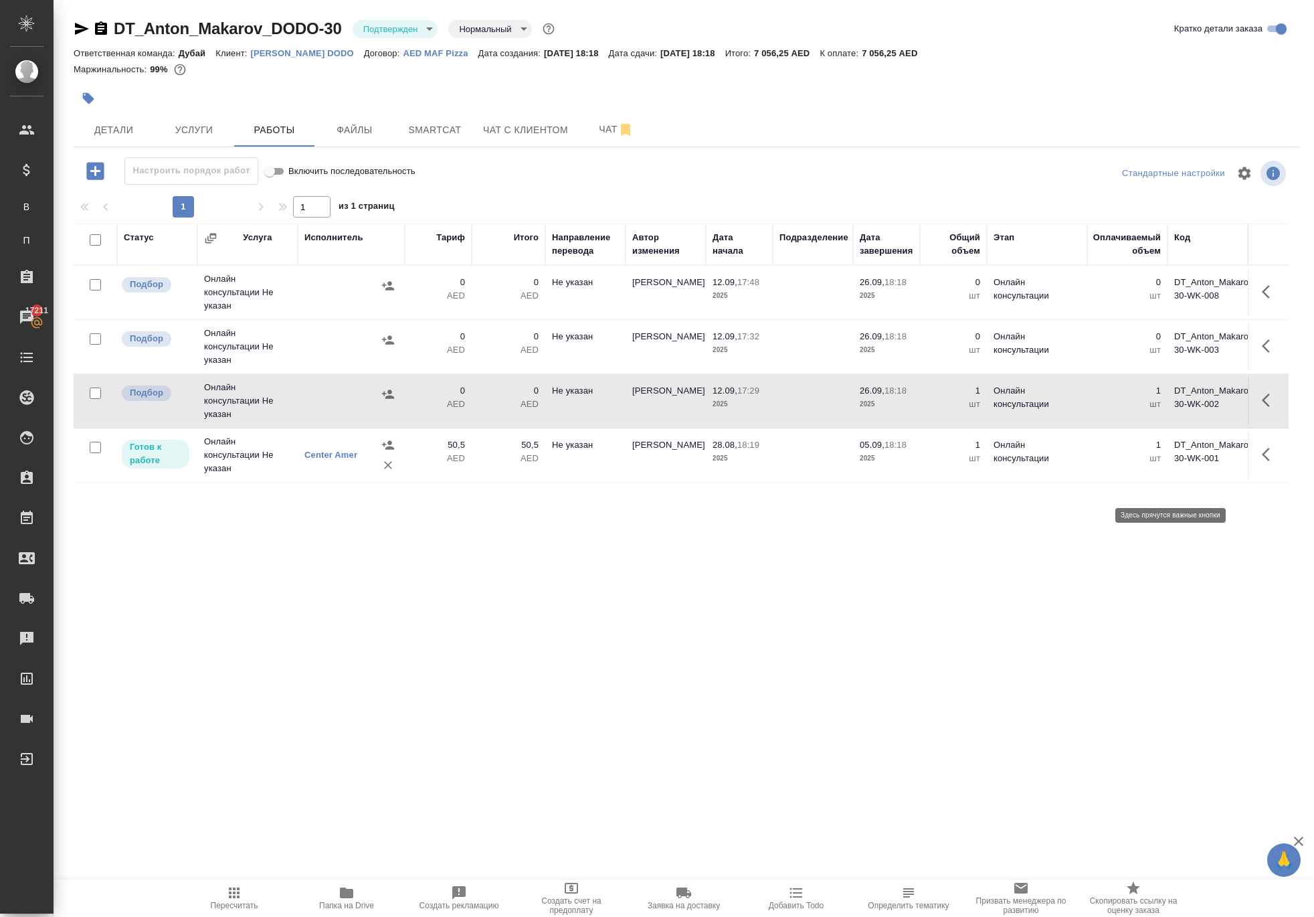
click at [1262, 407] on icon "button" at bounding box center [1266, 400] width 8 height 13
click at [381, 401] on icon "button" at bounding box center [387, 394] width 13 height 13
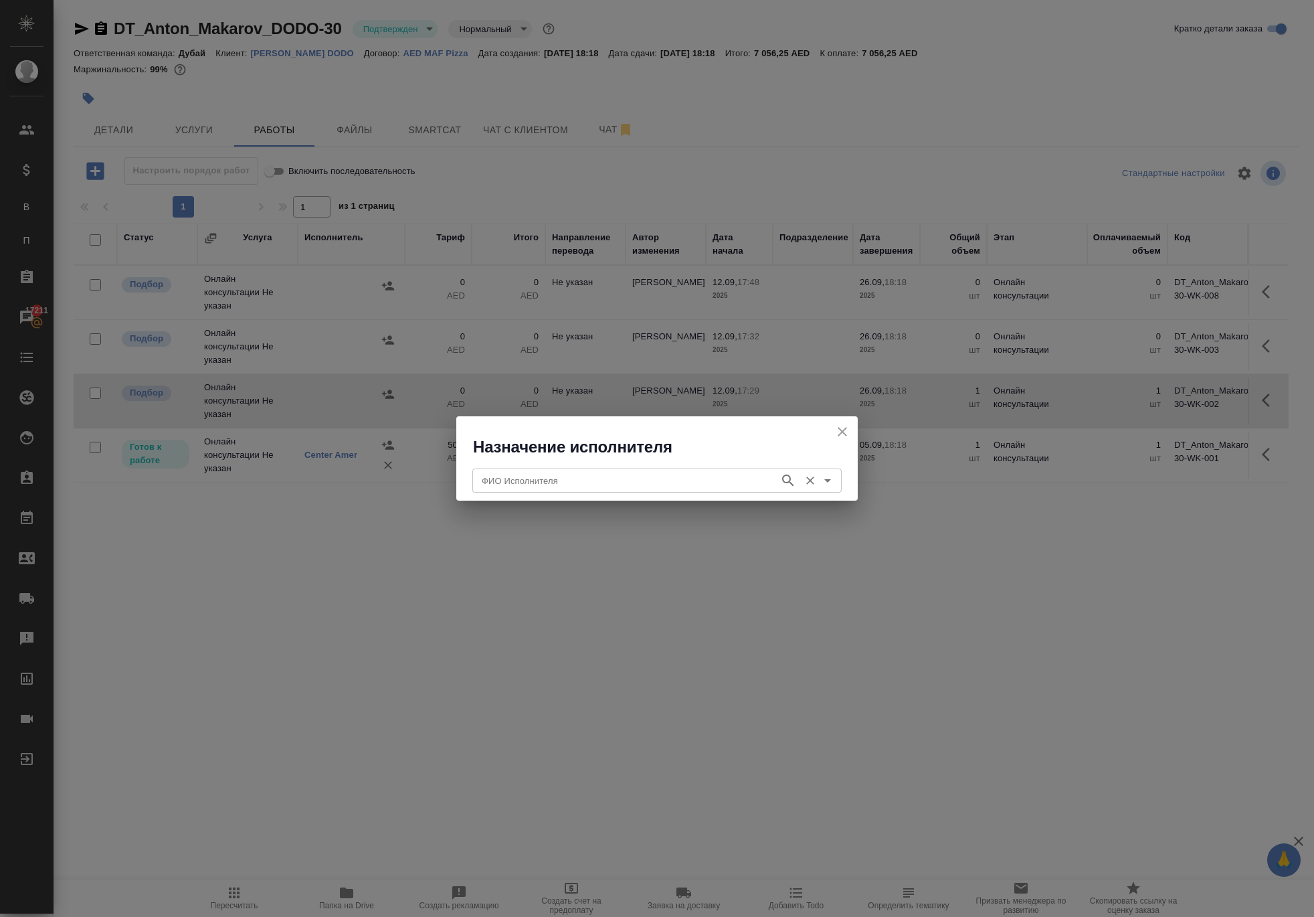
click at [503, 478] on input "ФИО Исполнителя" at bounding box center [625, 481] width 296 height 16
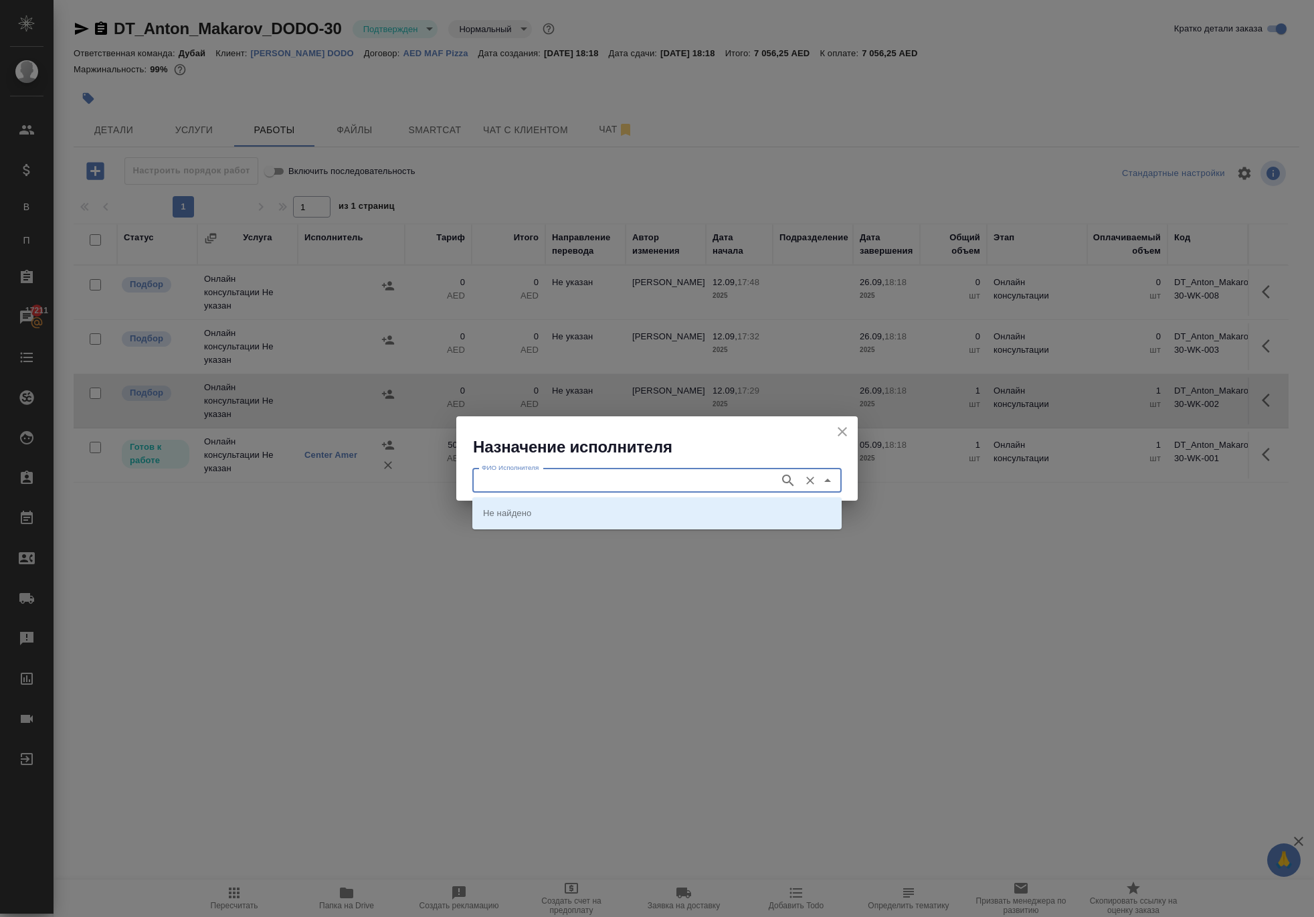
type input "у"
type input "embiz"
click at [620, 514] on li "Embiz BusinessService" at bounding box center [657, 513] width 369 height 24
type input "Embiz BusinessService"
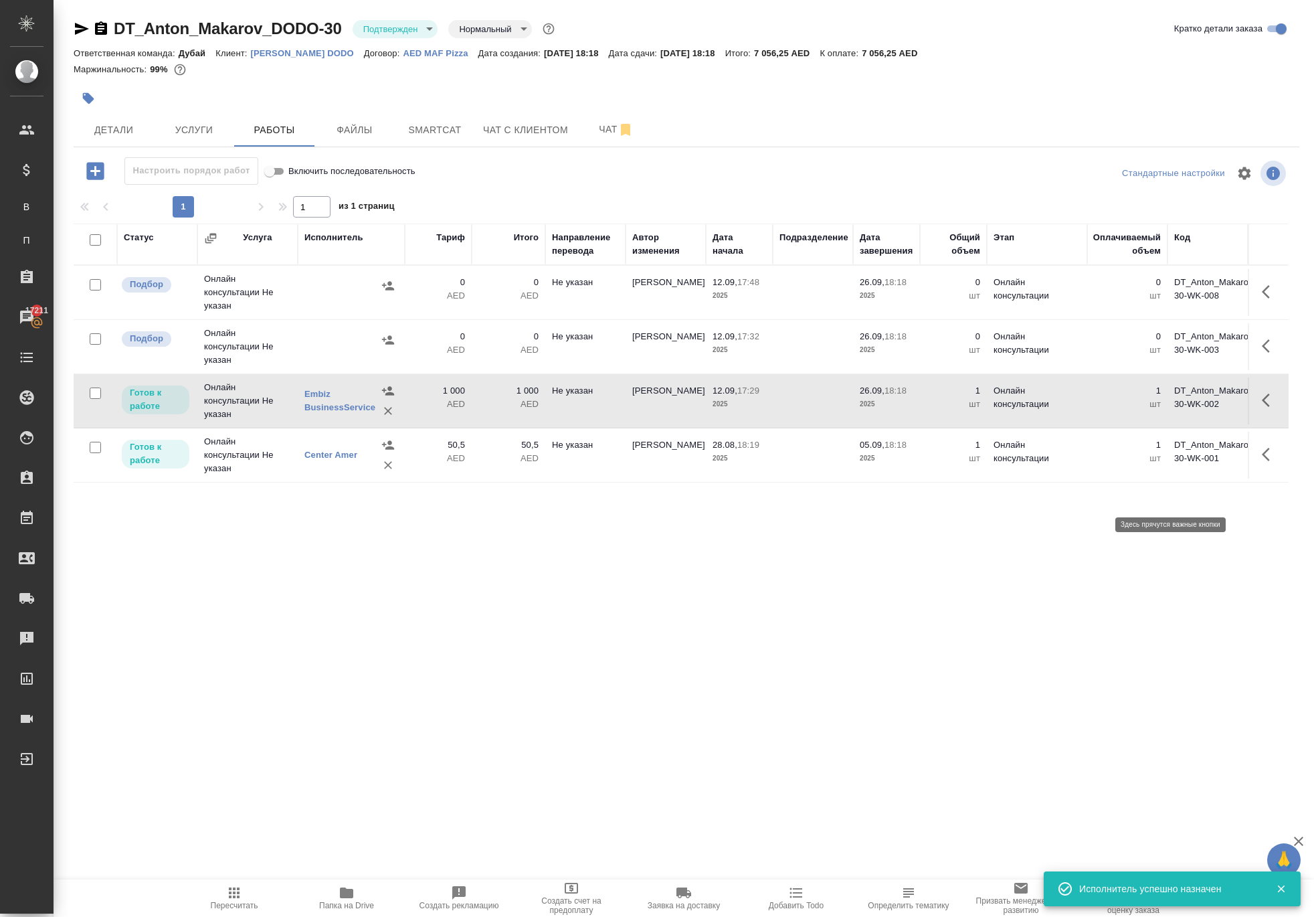
click at [1262, 408] on icon "button" at bounding box center [1270, 400] width 16 height 16
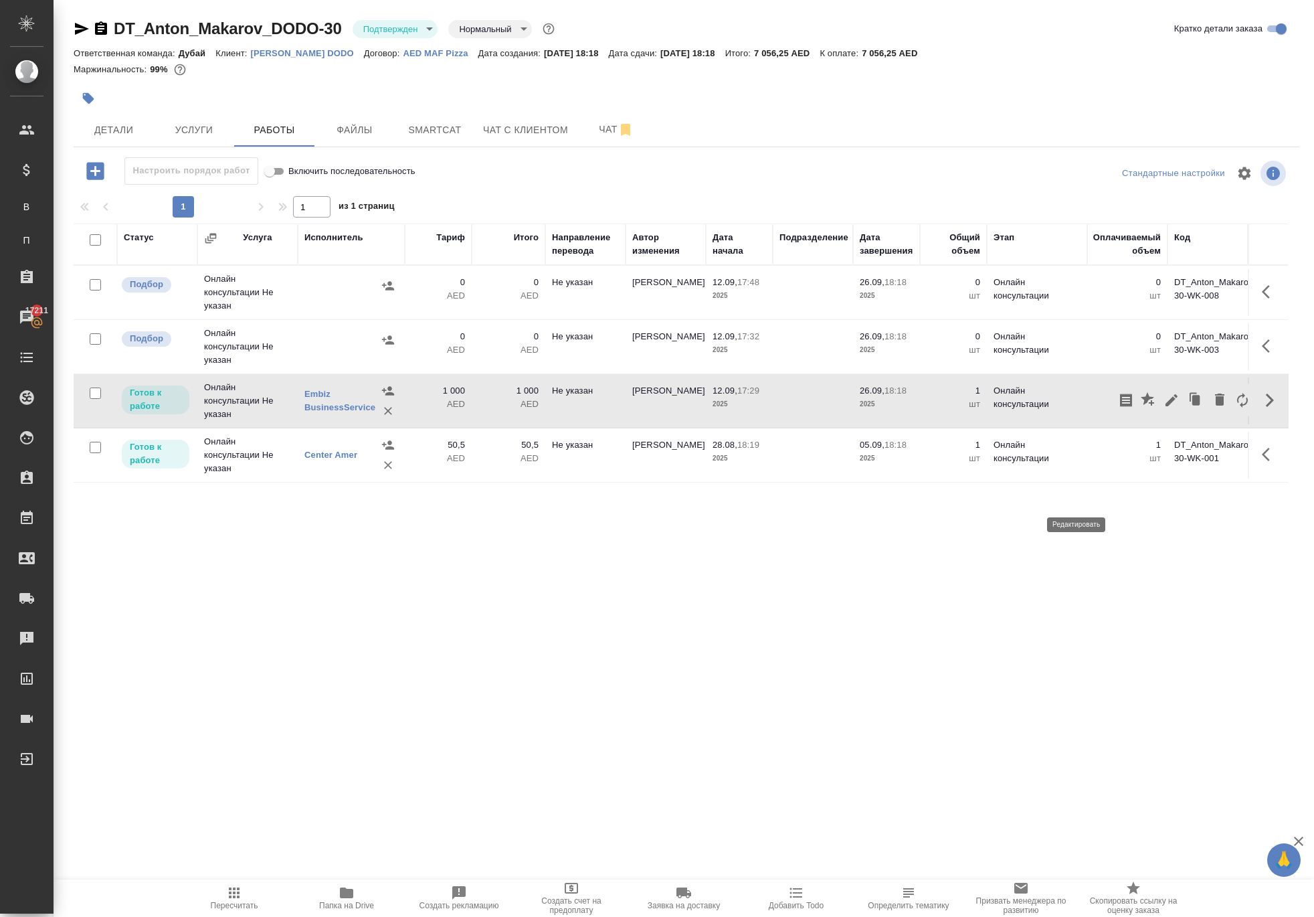
click at [1164, 408] on icon "button" at bounding box center [1172, 400] width 16 height 16
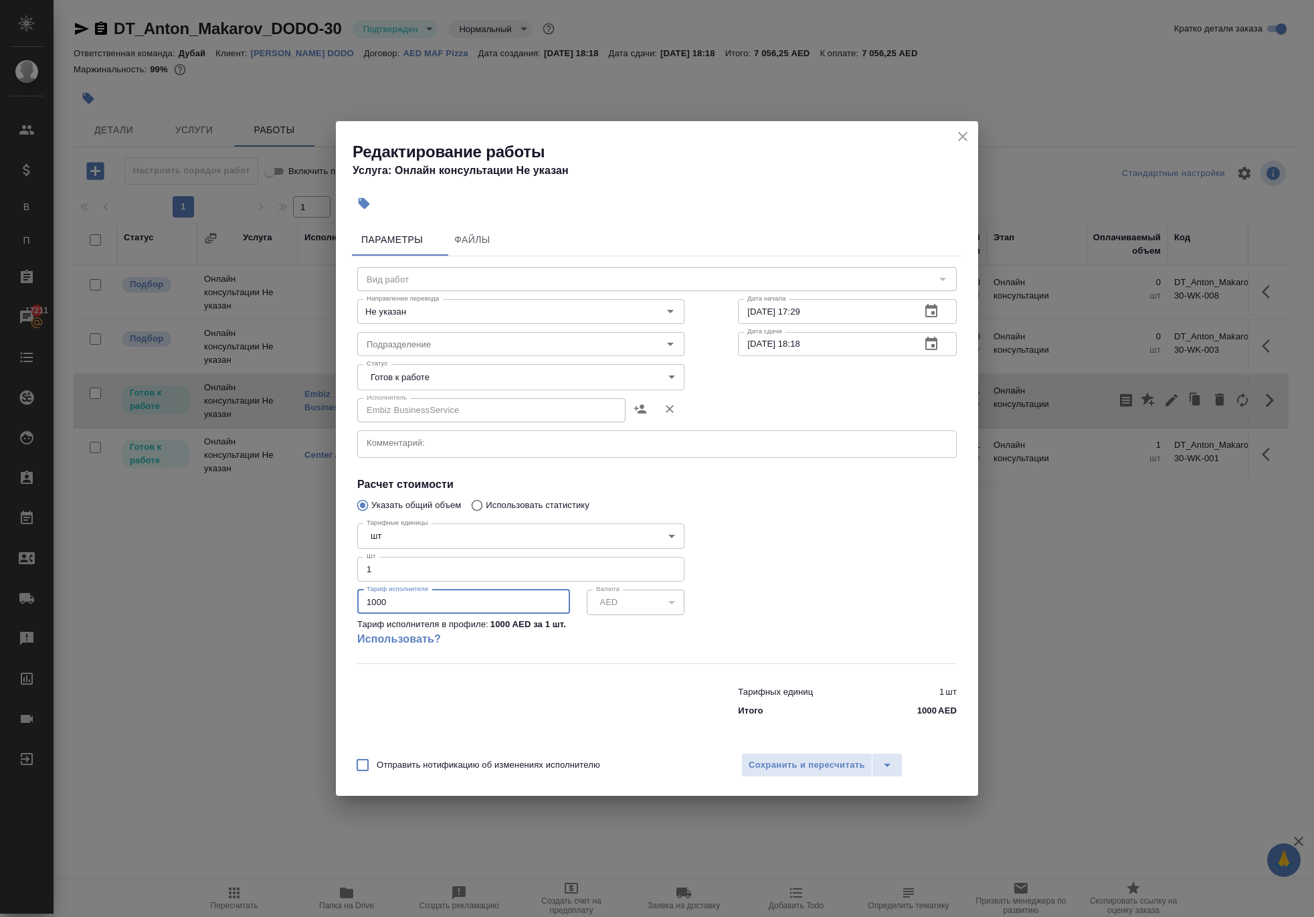
drag, startPoint x: 403, startPoint y: 626, endPoint x: 135, endPoint y: 637, distance: 267.9
click at [145, 636] on div "Редактирование работы Услуга: Онлайн консультации Не указан Параметры Файлы Вид…" at bounding box center [657, 458] width 1314 height 917
paste input "5630"
paste input "number"
type input "5630"
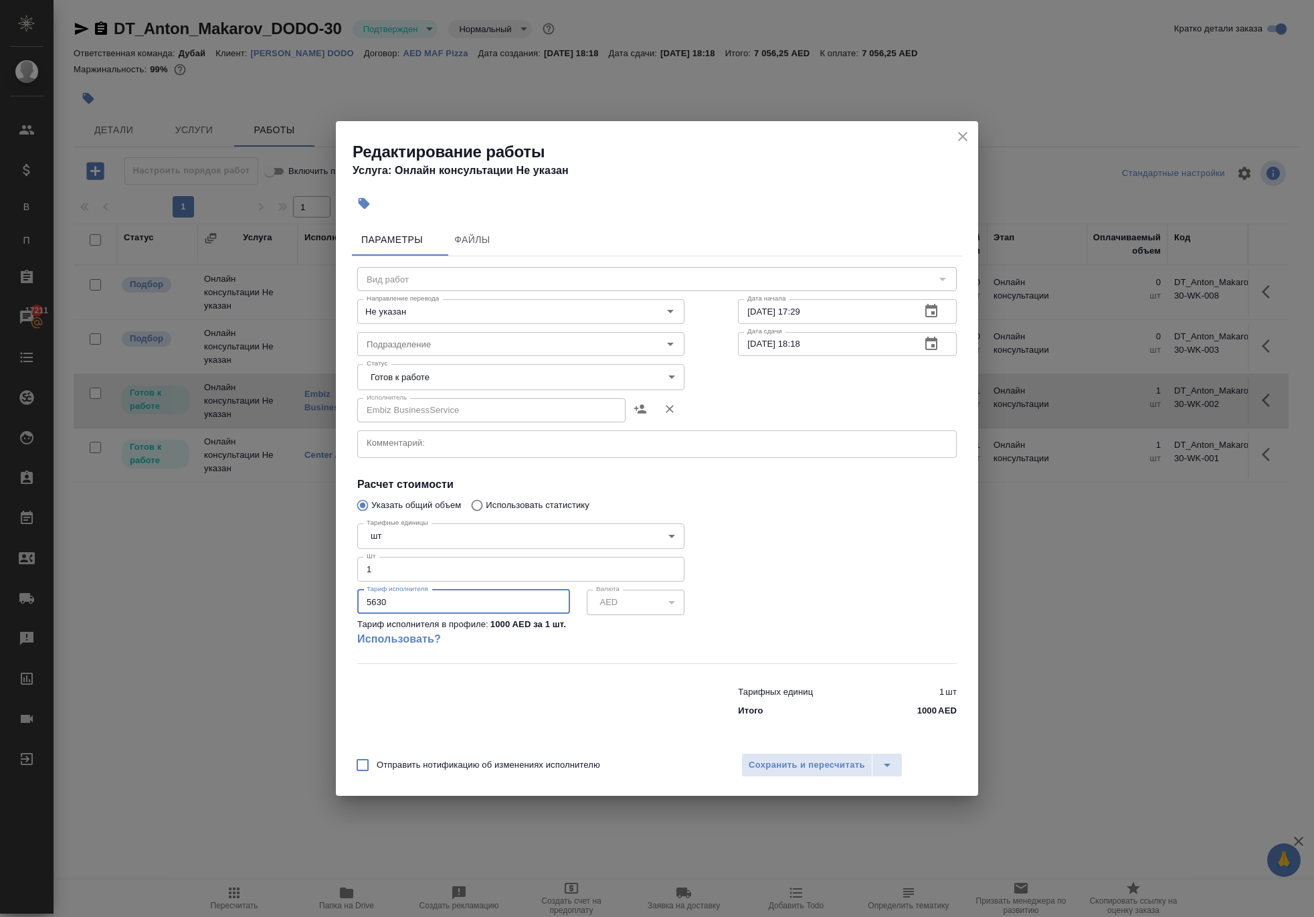
click at [665, 365] on body "🙏 .cls-1 fill:#fff; AWATERA [PERSON_NAME] Спецификации В Все спецификации П Пак…" at bounding box center [657, 458] width 1314 height 917
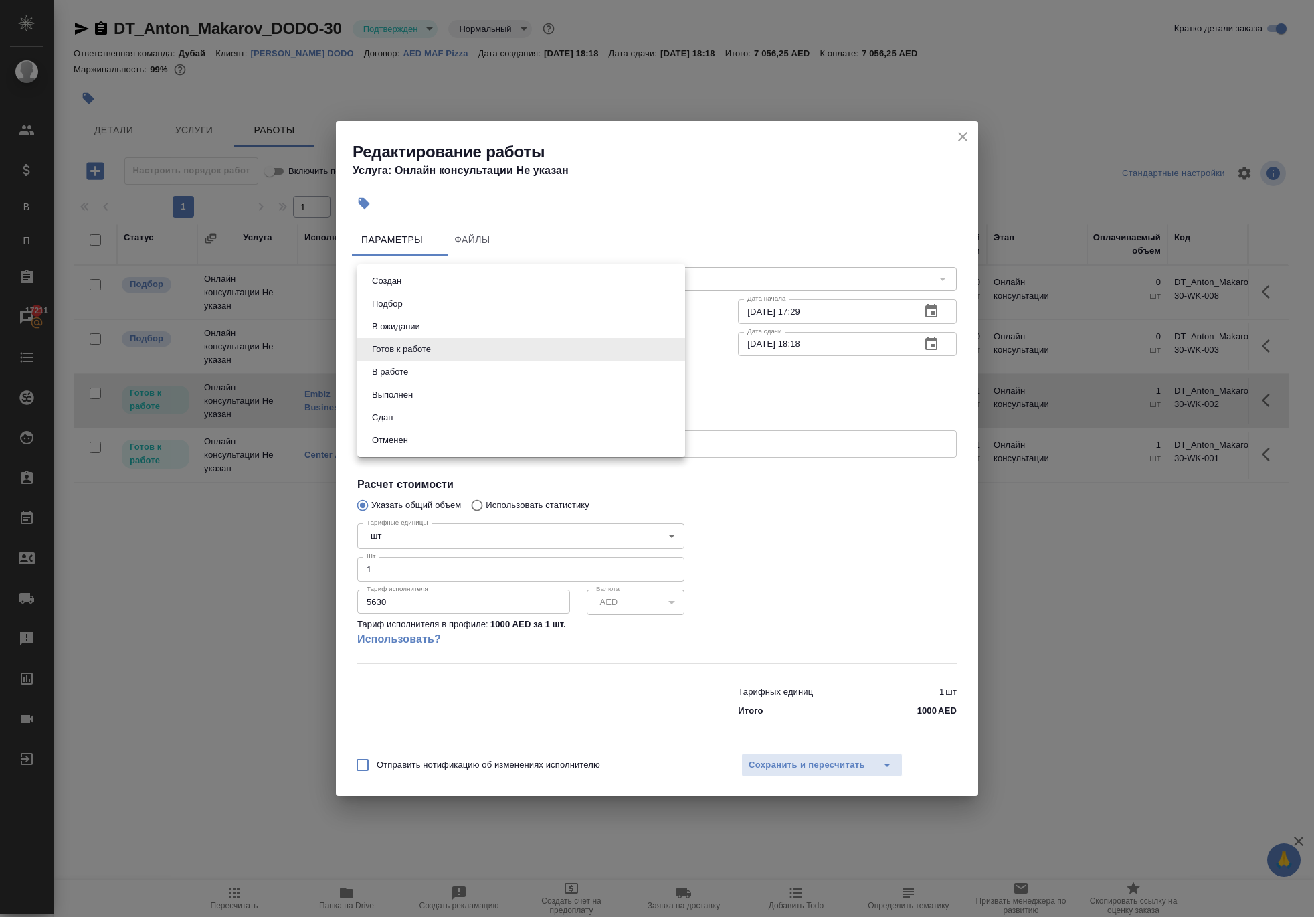
click at [590, 429] on li "Сдан" at bounding box center [521, 417] width 328 height 23
type input "closed"
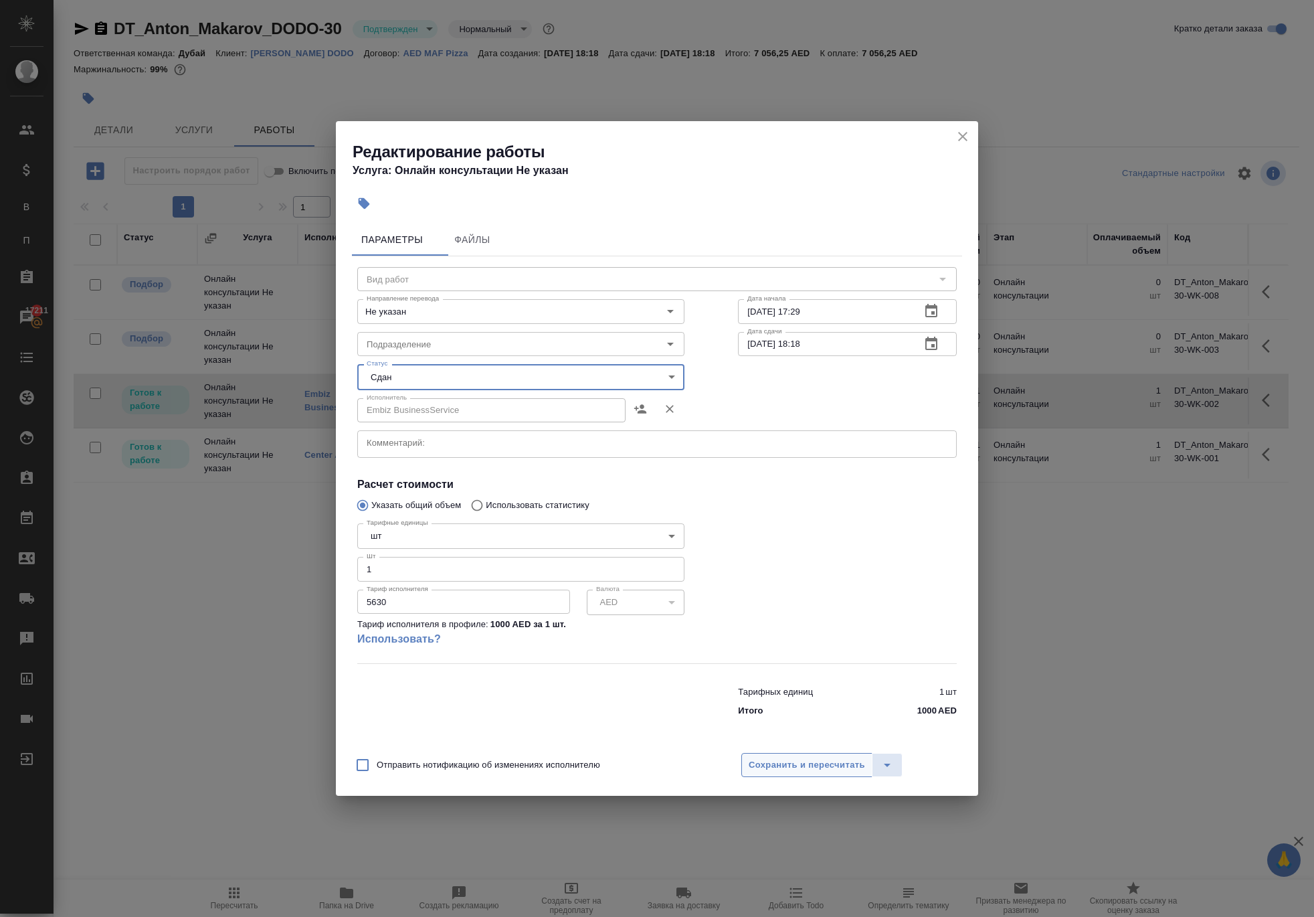
click at [798, 773] on span "Сохранить и пересчитать" at bounding box center [807, 765] width 116 height 15
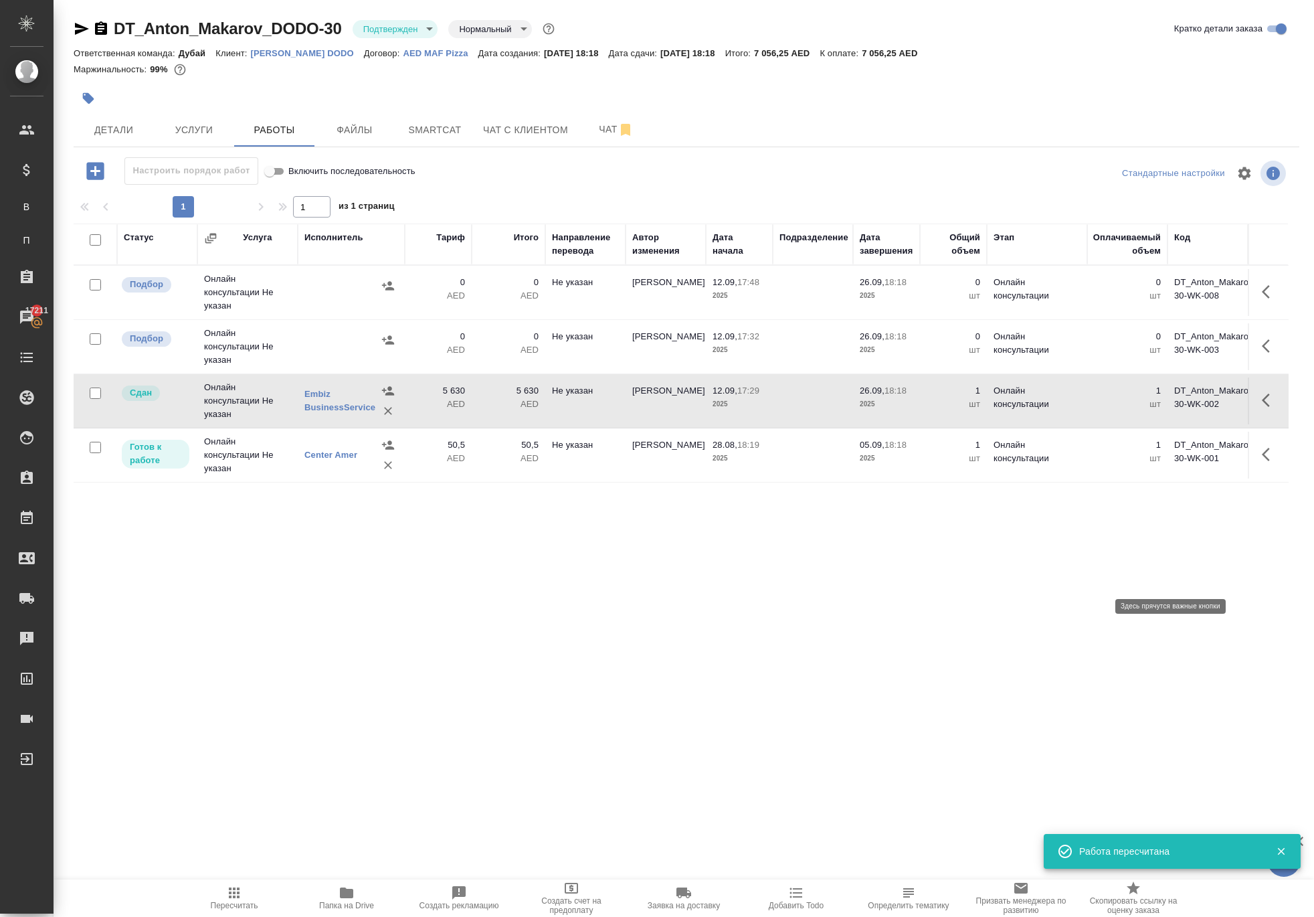
click at [1262, 462] on icon "button" at bounding box center [1270, 454] width 16 height 16
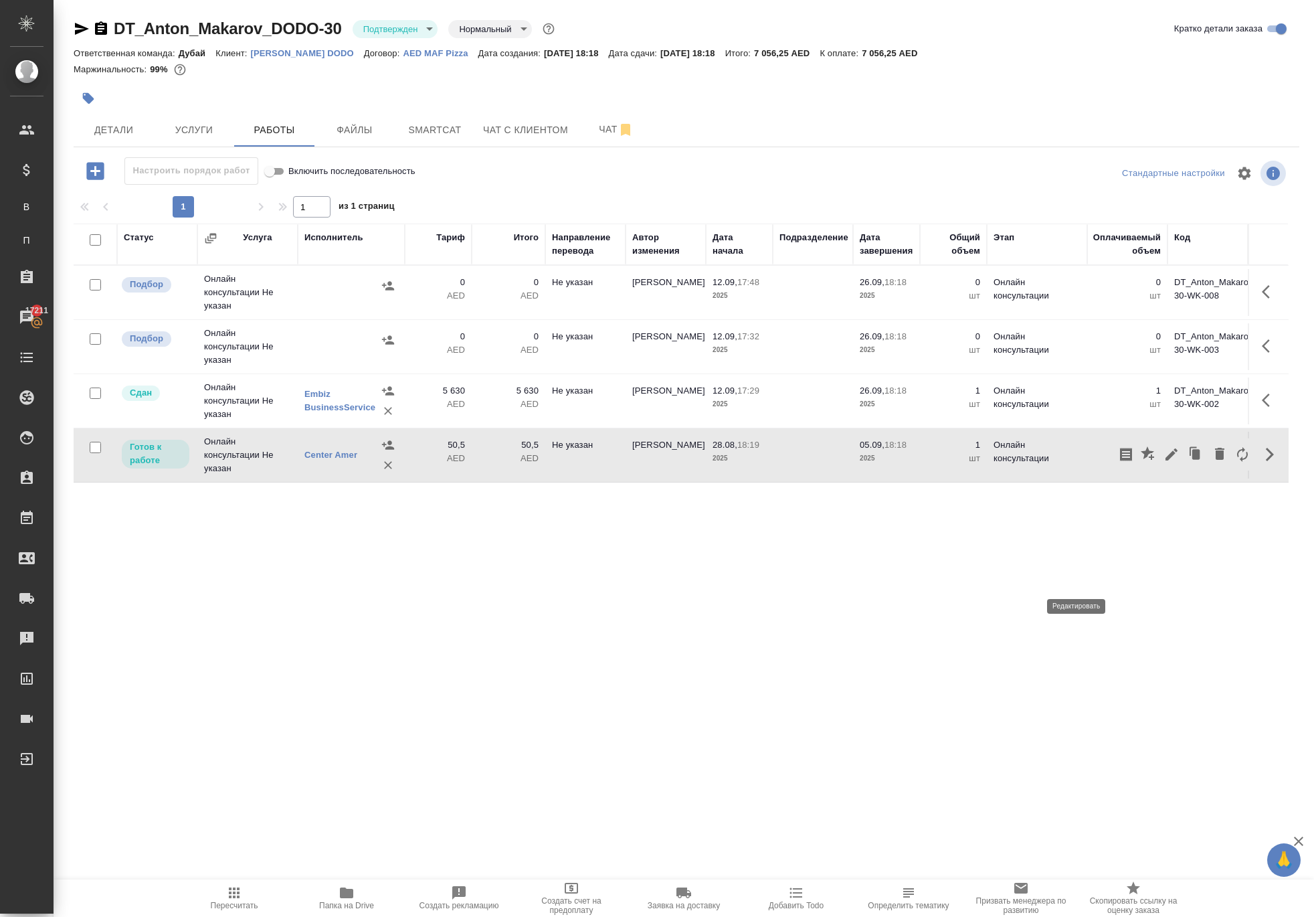
click at [1164, 462] on icon "button" at bounding box center [1172, 454] width 16 height 16
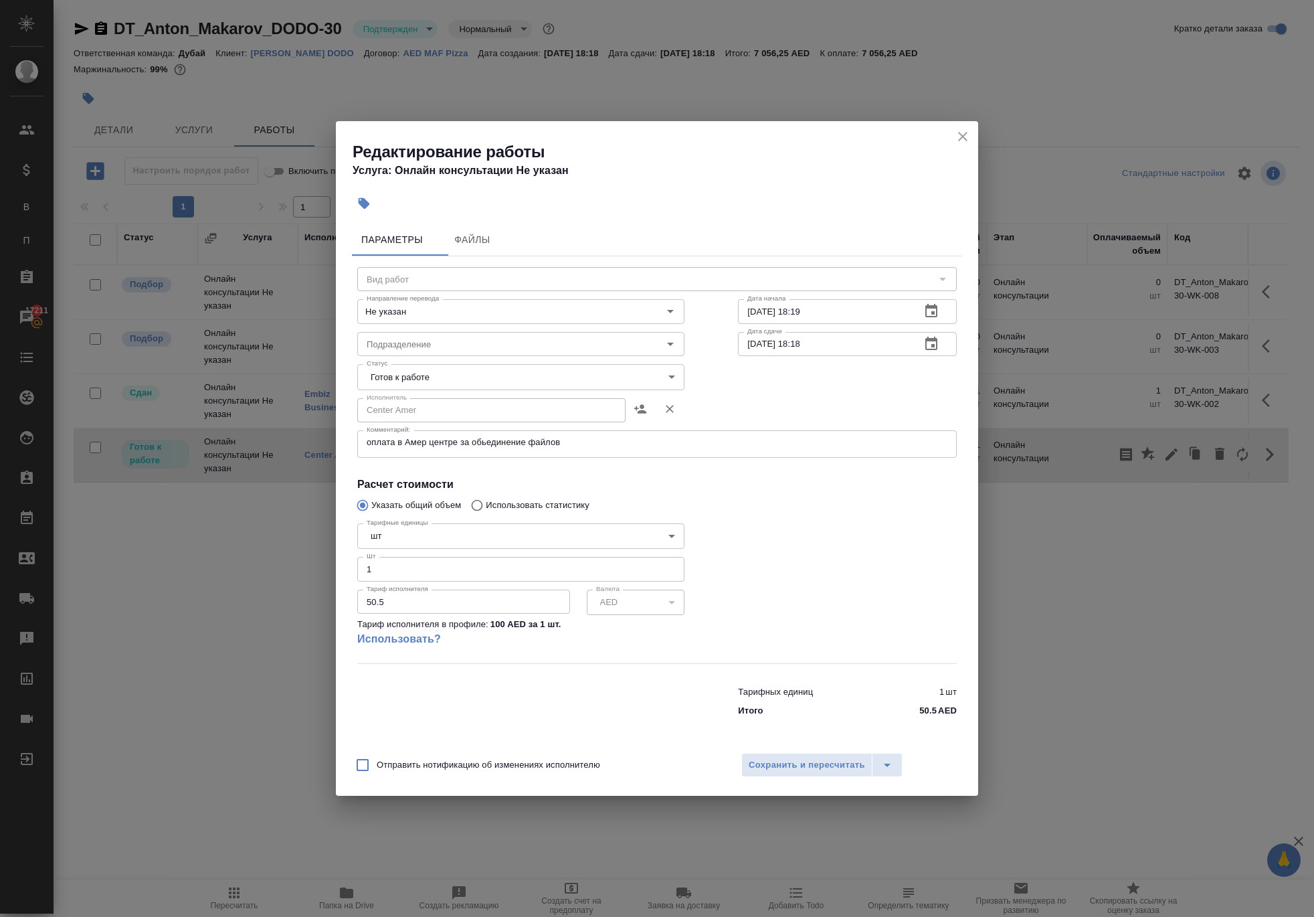
click at [455, 364] on body "🙏 .cls-1 fill:#fff; AWATERA [PERSON_NAME] Спецификации В Все спецификации П Пак…" at bounding box center [657, 458] width 1314 height 917
click at [419, 429] on li "Сдан" at bounding box center [521, 417] width 328 height 23
type input "closed"
click at [774, 773] on span "Сохранить и пересчитать" at bounding box center [807, 765] width 116 height 15
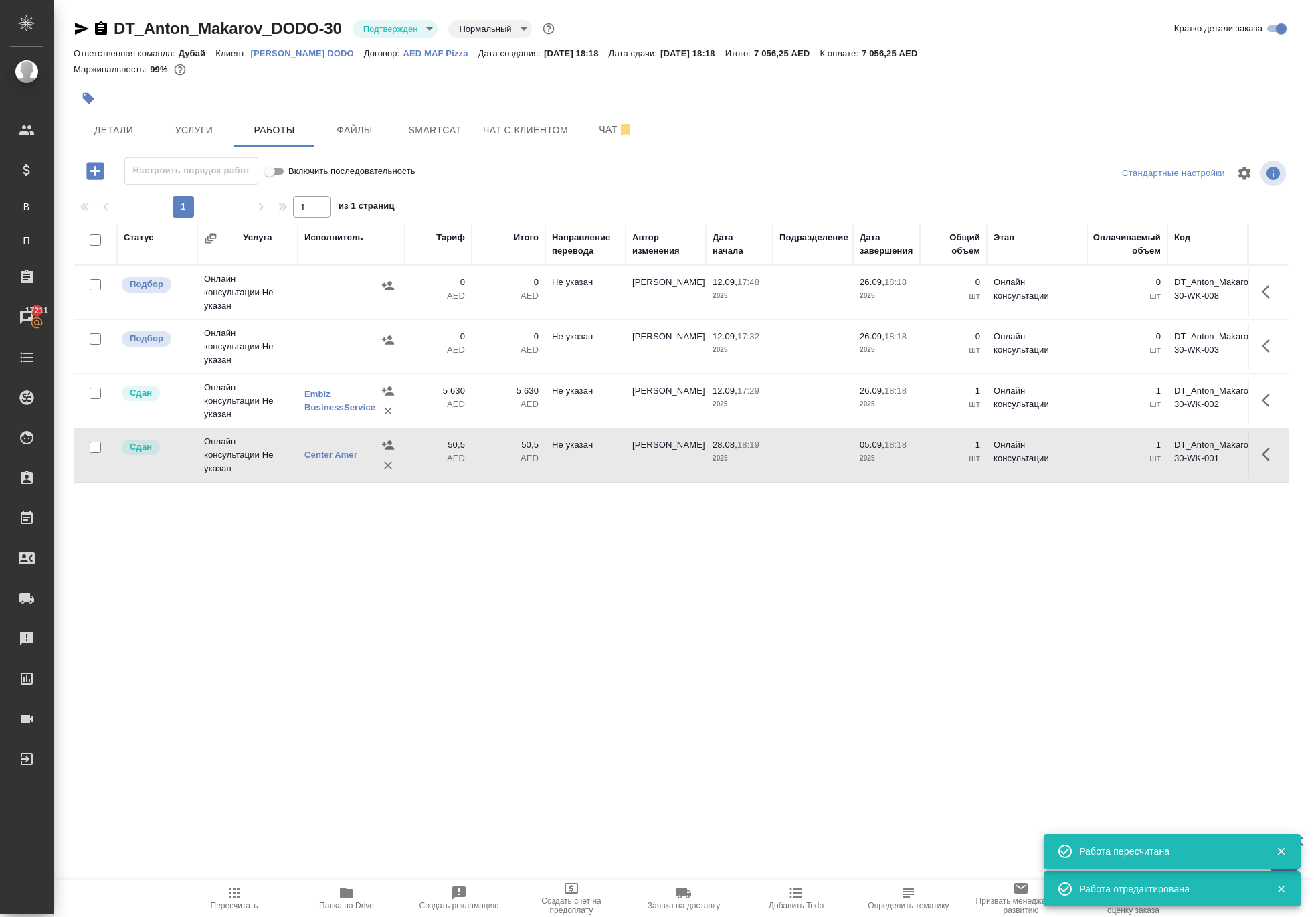
click at [527, 398] on p "5 630" at bounding box center [509, 390] width 60 height 13
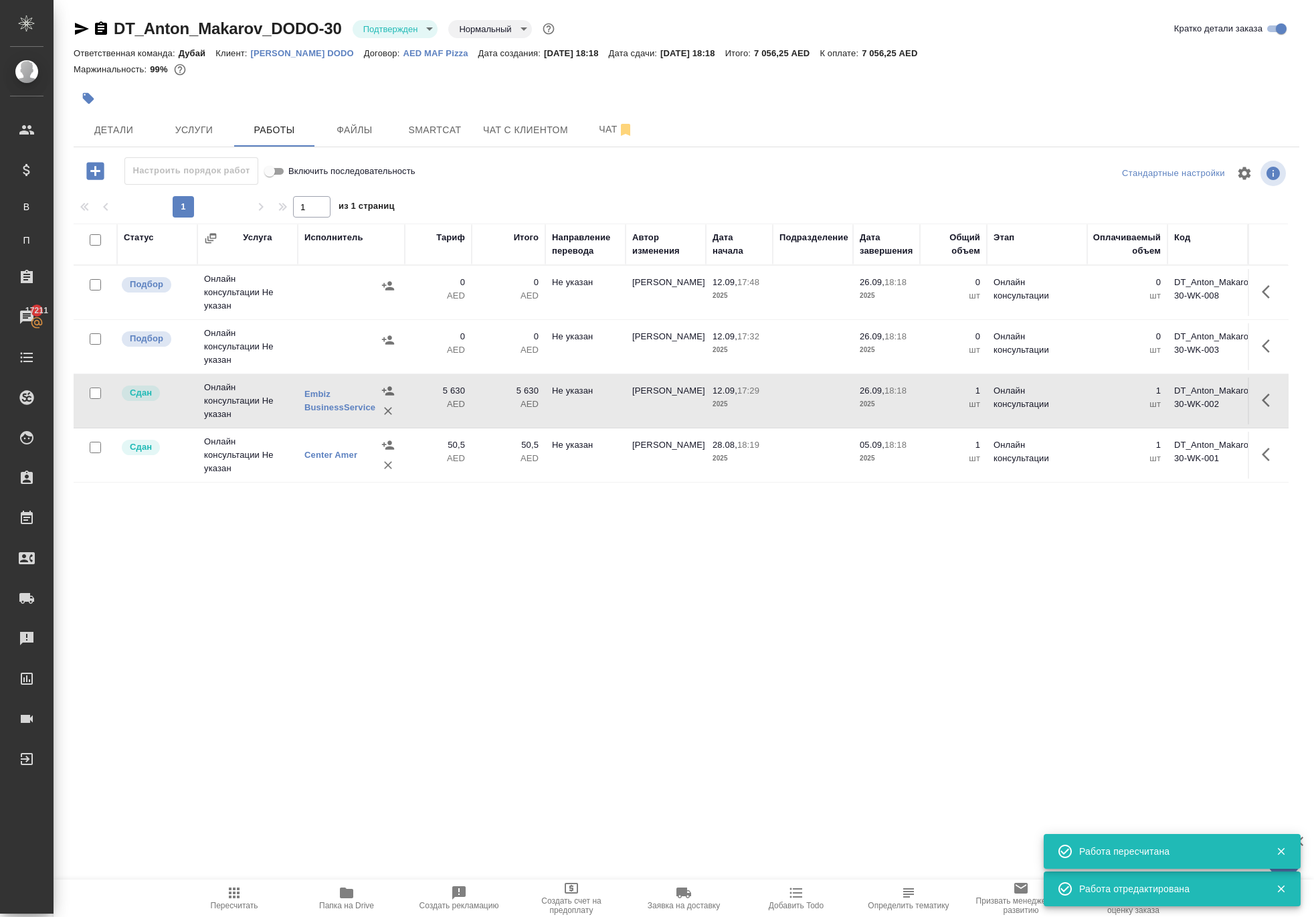
click at [527, 398] on p "5 630" at bounding box center [509, 390] width 60 height 13
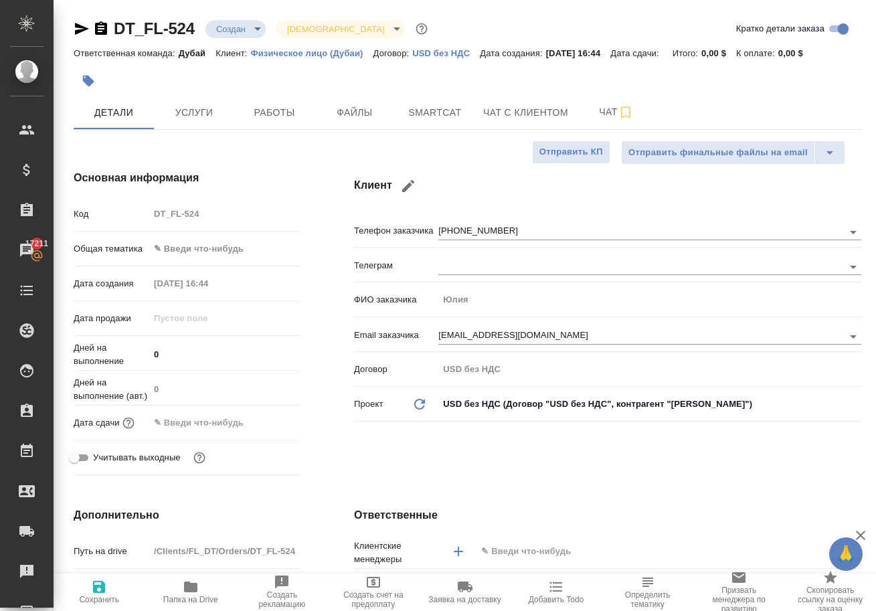
select select "RU"
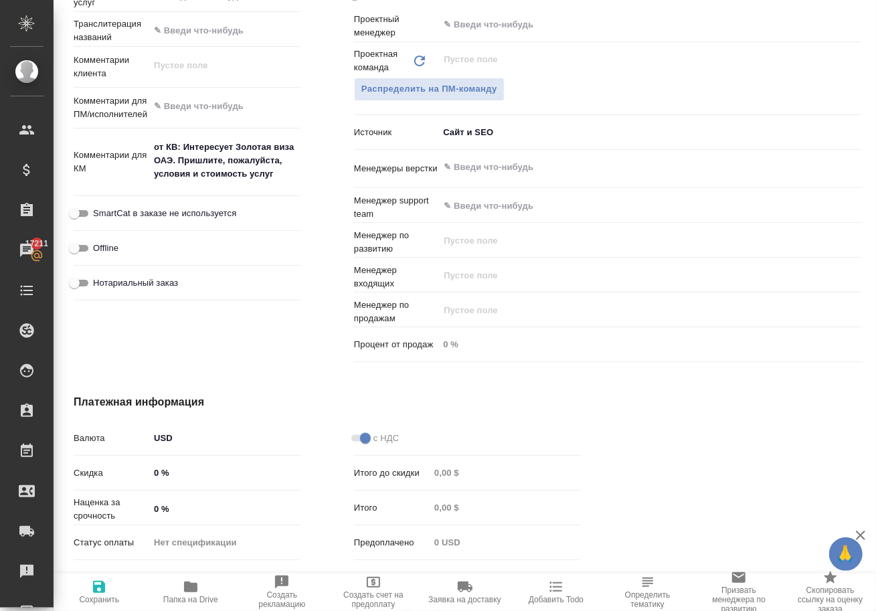
scroll to position [625, 0]
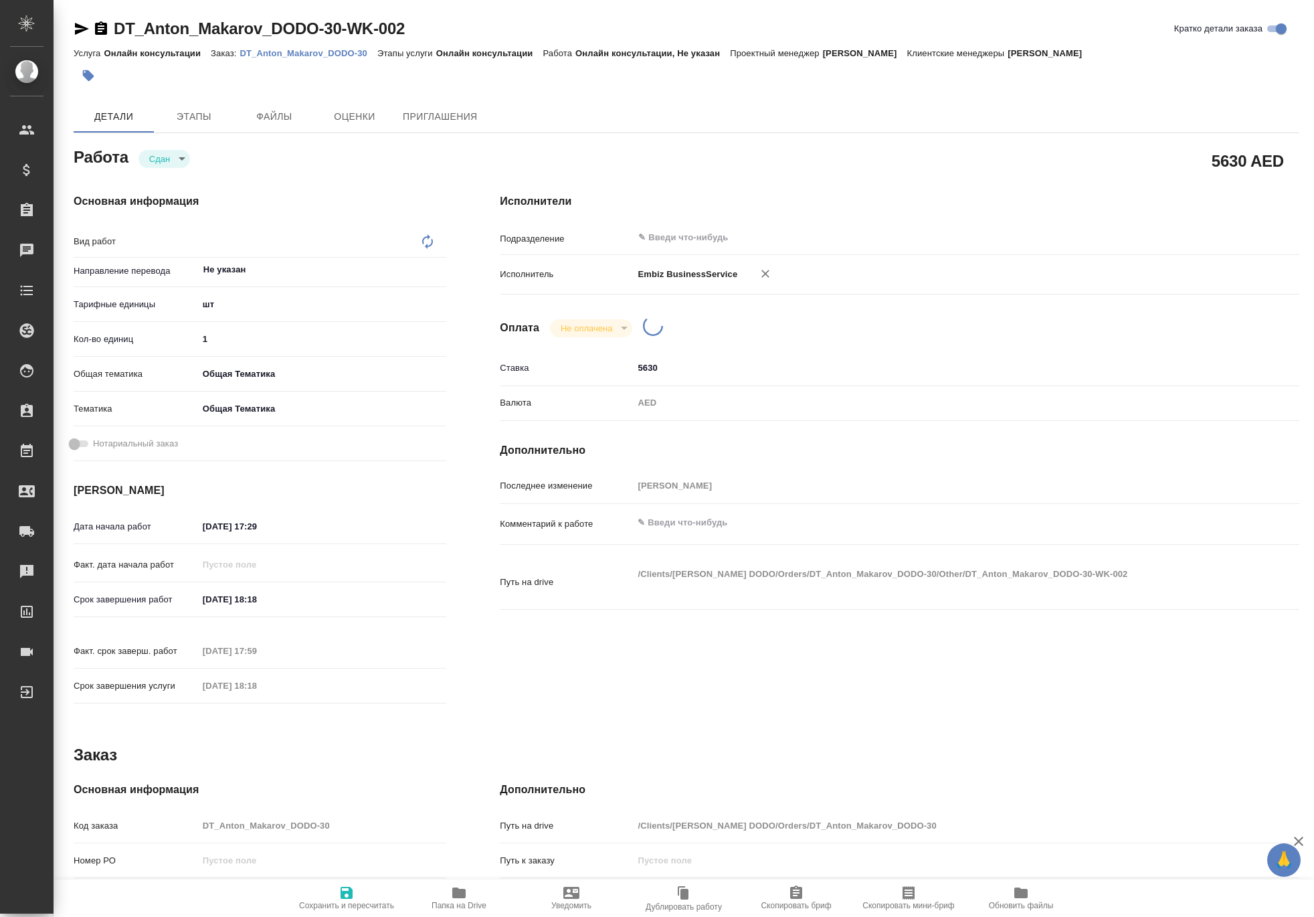
type textarea "x"
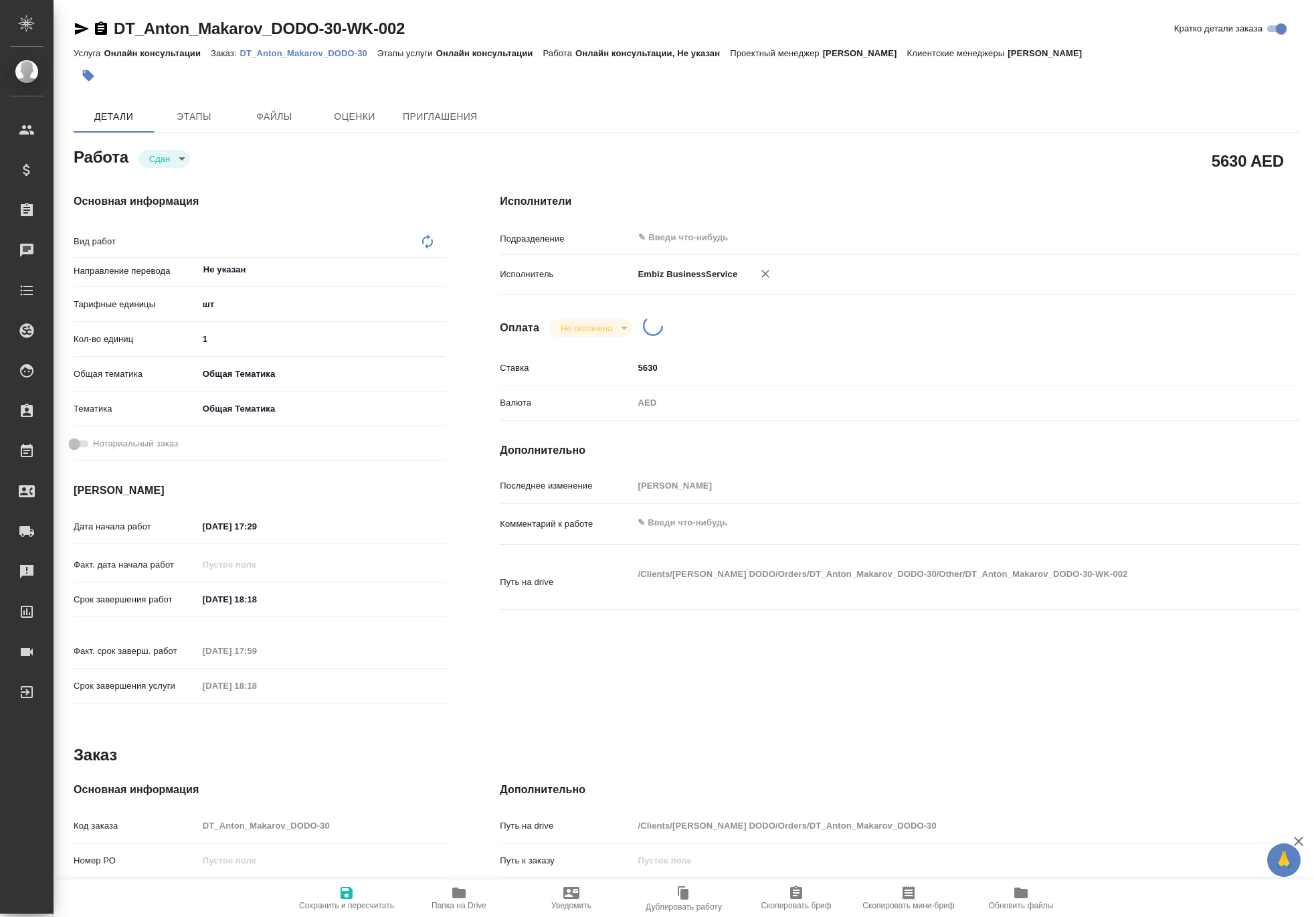
type textarea "x"
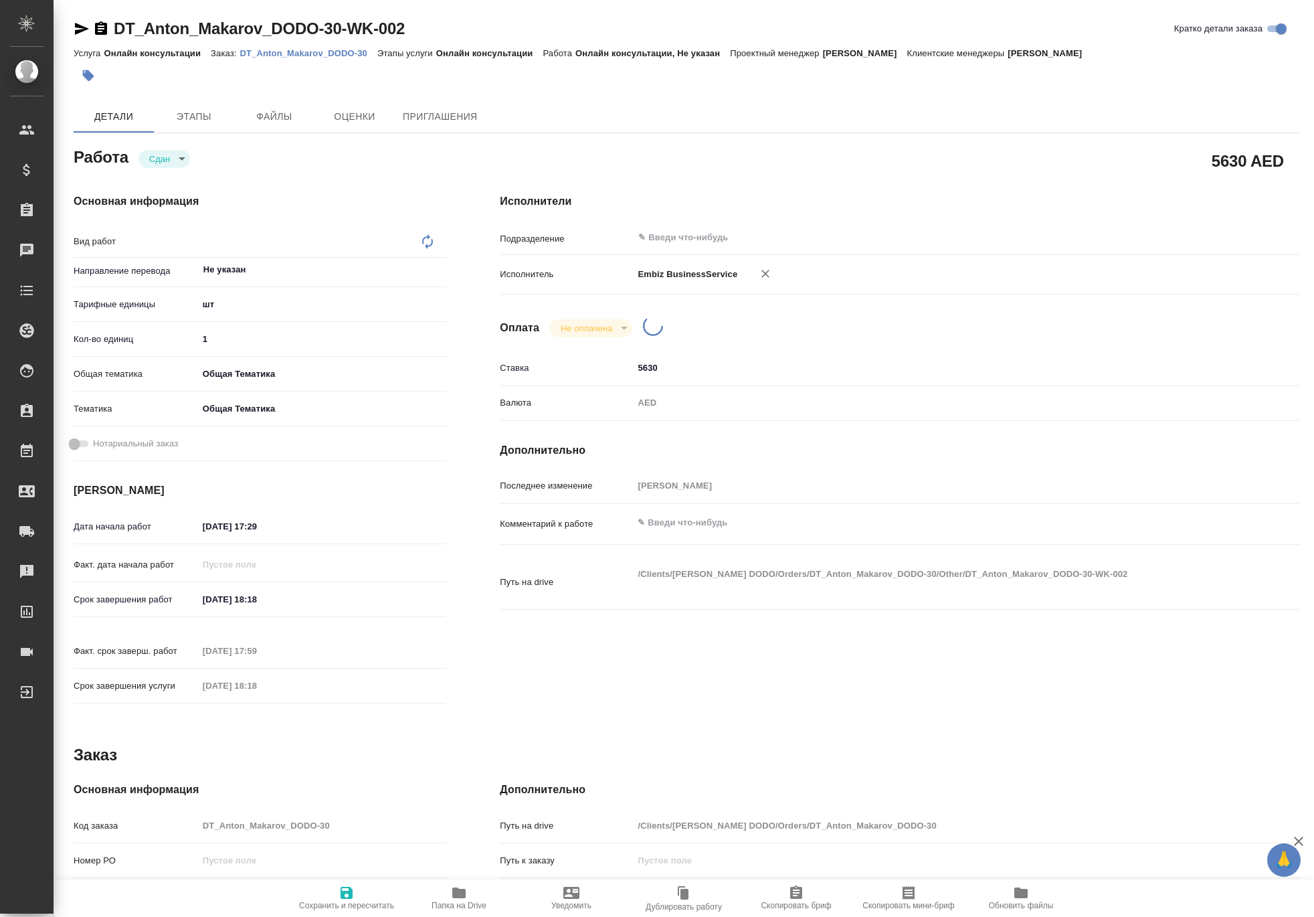
type textarea "x"
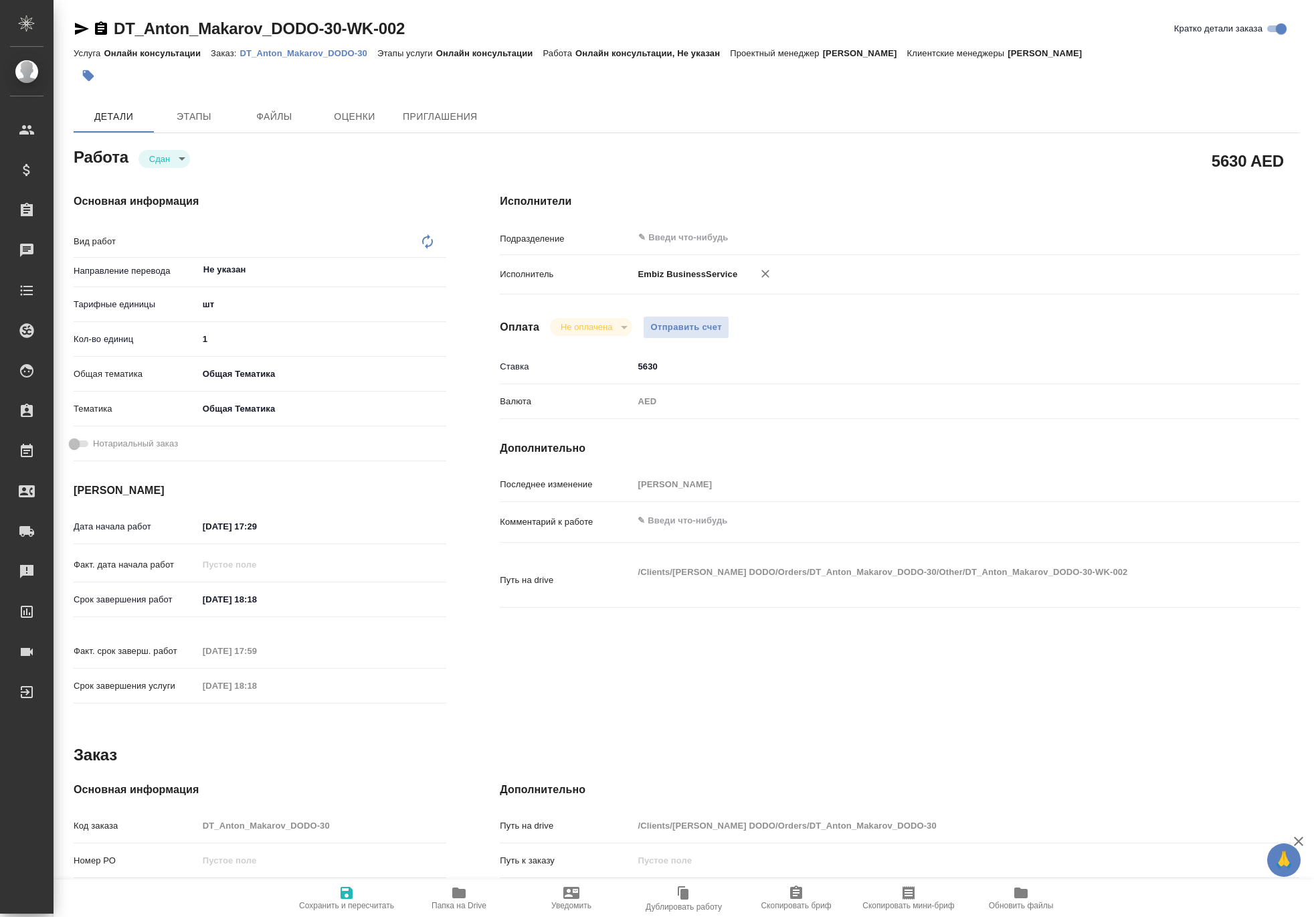
type textarea "x"
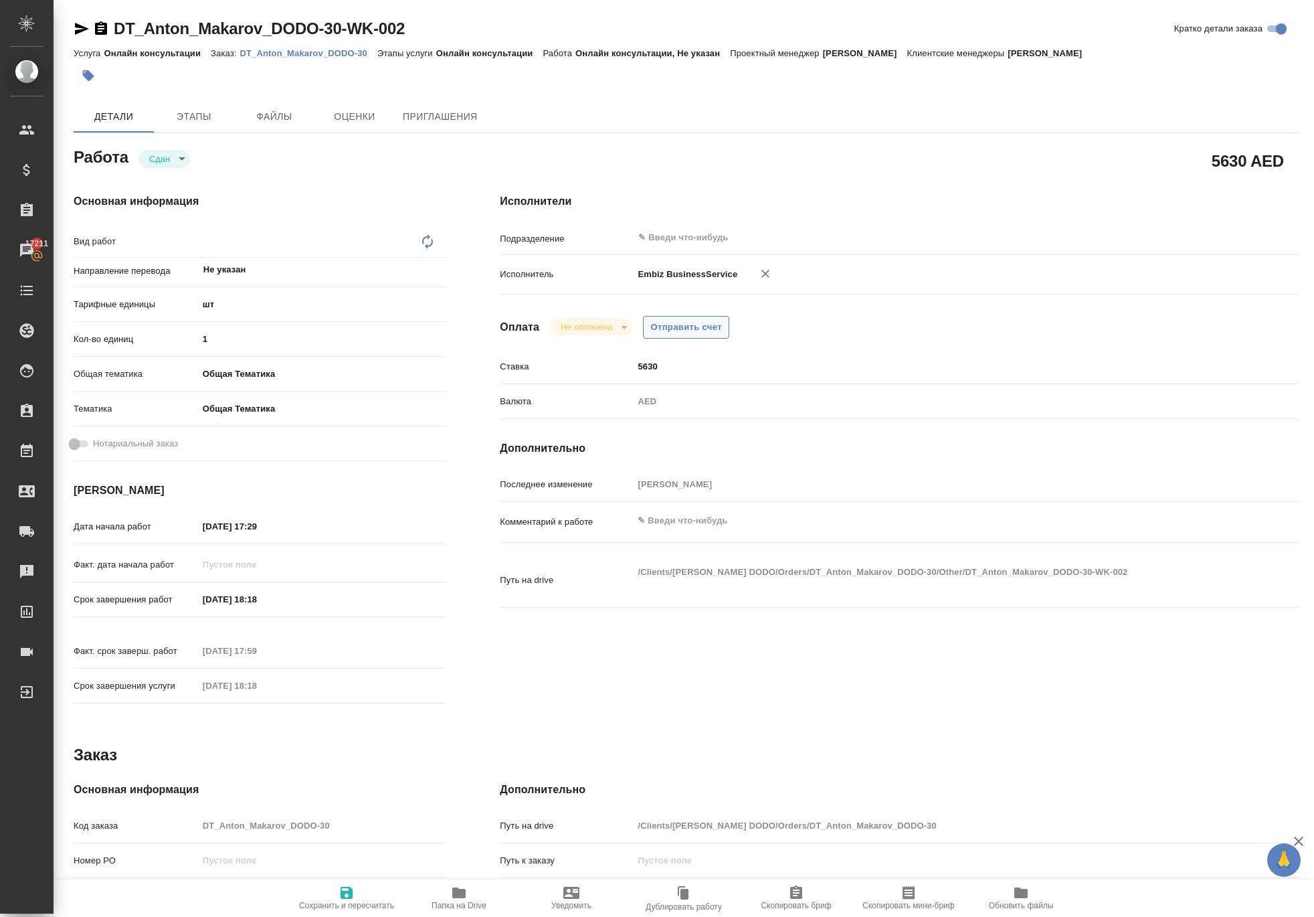
click at [722, 335] on span "Отправить счет" at bounding box center [687, 327] width 72 height 15
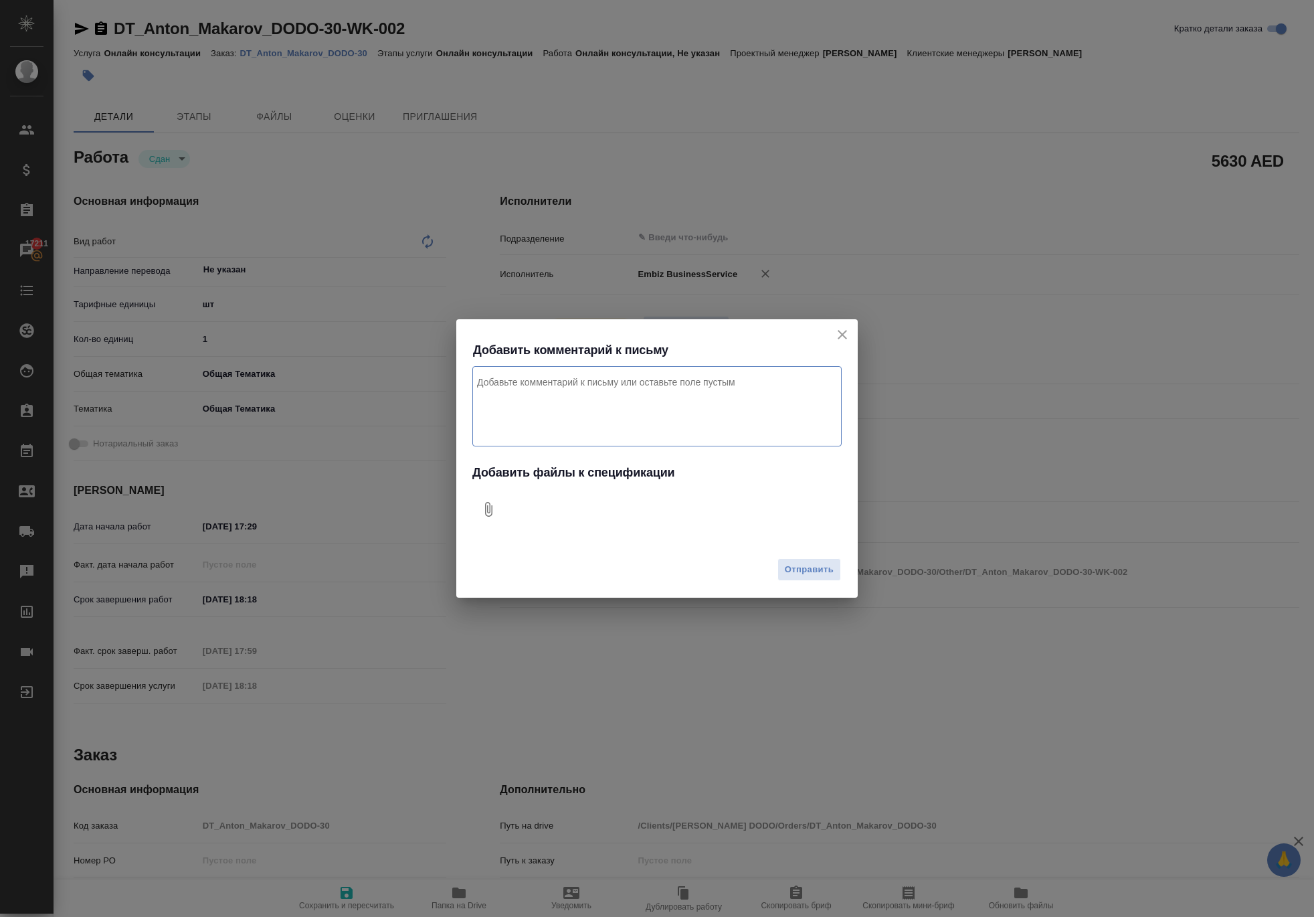
click at [493, 505] on icon "Добавить файлы к спецификации" at bounding box center [488, 509] width 7 height 15
click at [564, 375] on textarea "Комментарий к письму" at bounding box center [657, 406] width 369 height 80
type textarea "j"
type textarea "оплата за рабочую визу для клиента . Проект Дубай"
click at [794, 578] on span "Отправить" at bounding box center [809, 569] width 49 height 15
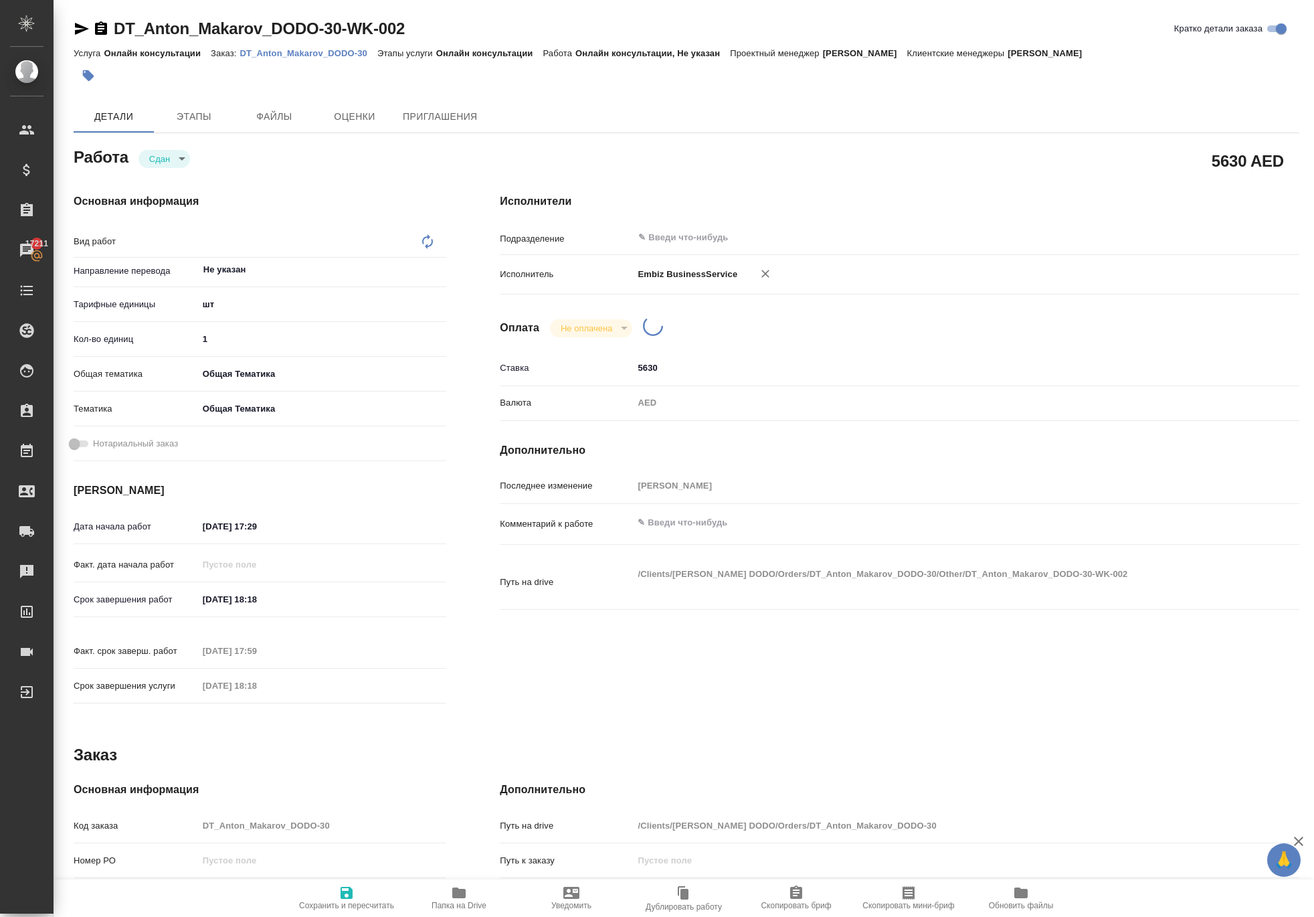
type textarea "x"
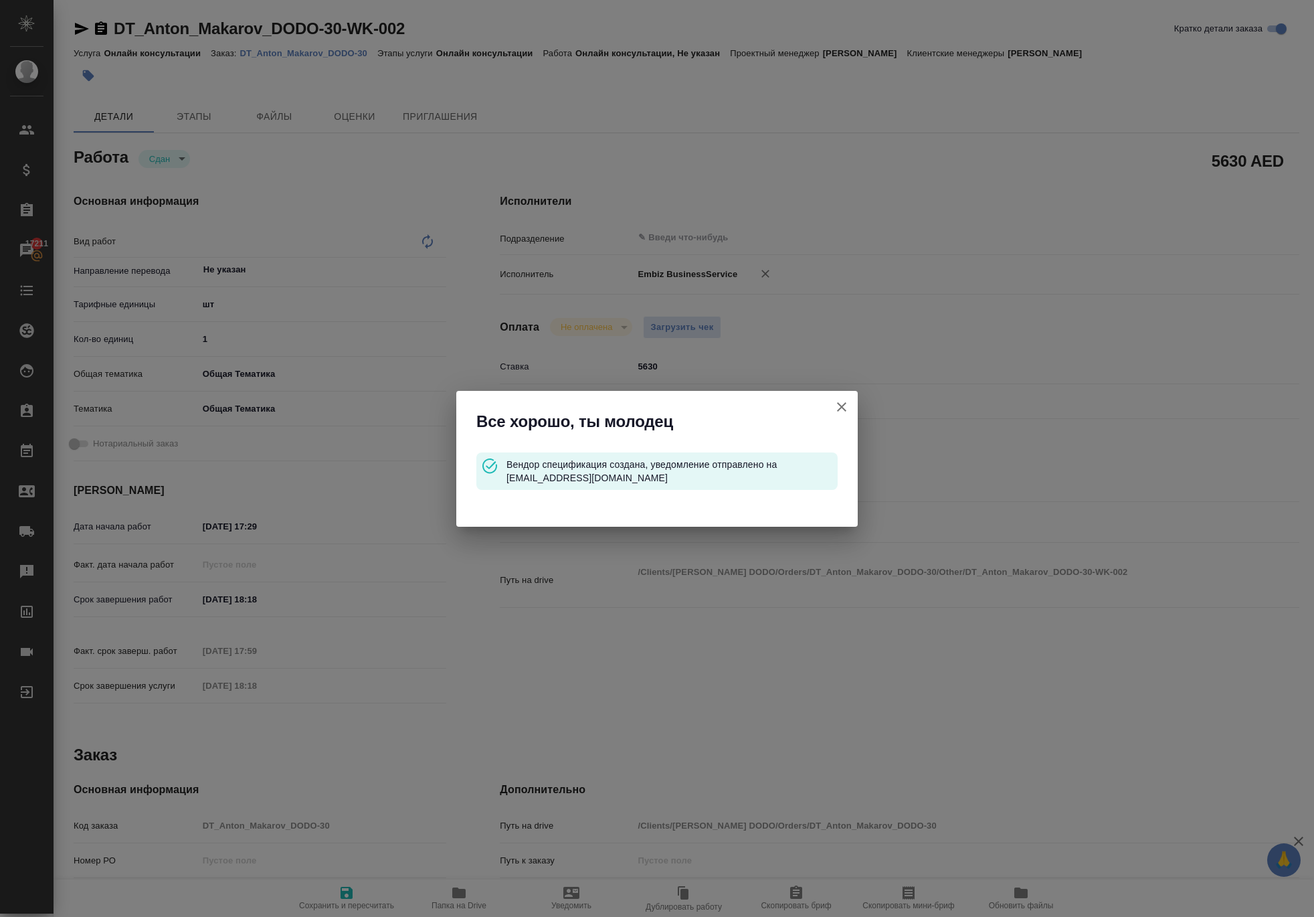
type input "closed"
type textarea "x"
type input "Не указан"
type input "5a8b1489cc6b4906c91bfdc1"
type input "1"
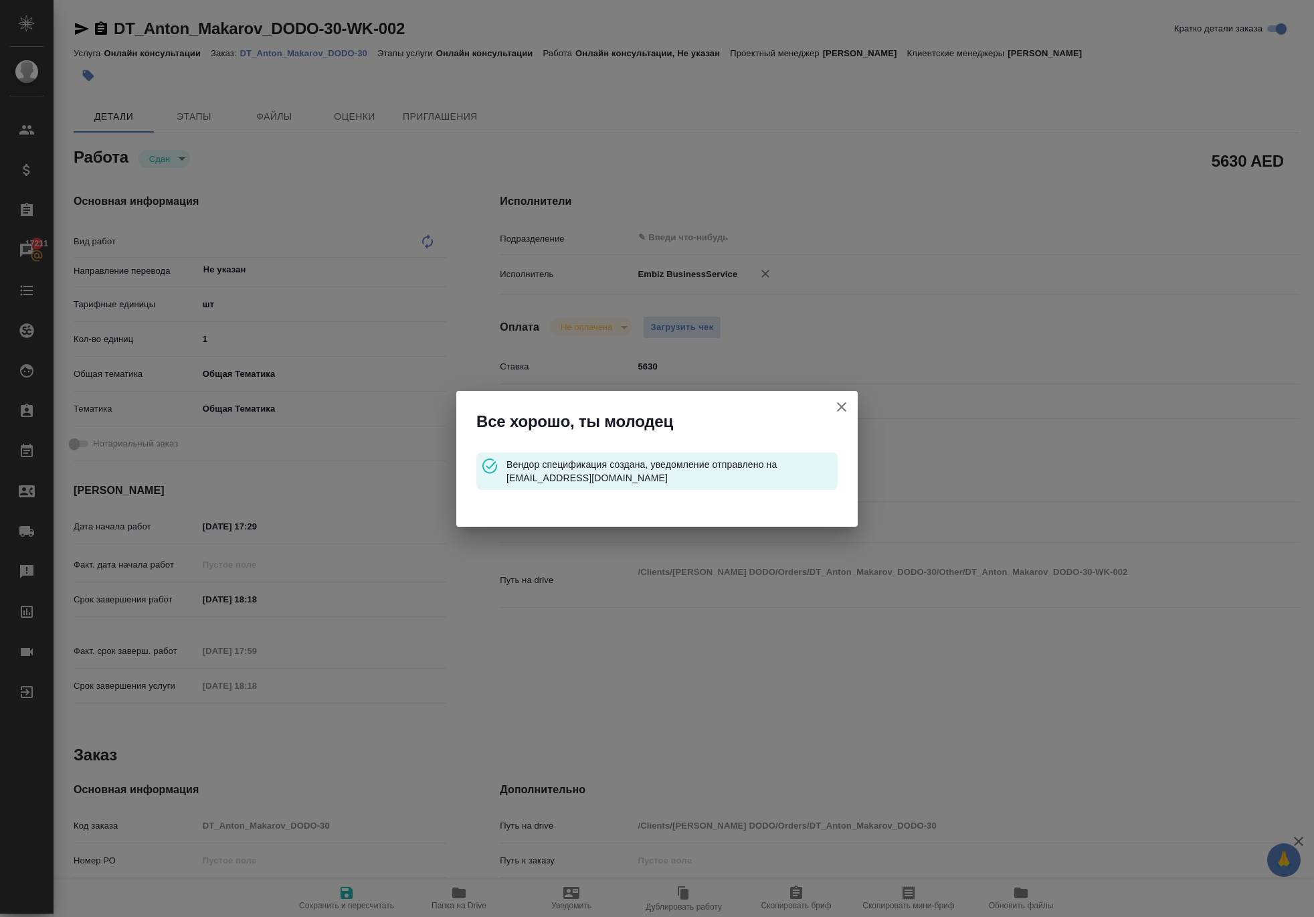
type input "obtem"
type input "6012b1ca196b0e5c9229a120"
type input "[DATE] 17:29"
type input "[DATE] 18:18"
type input "[DATE] 17:59"
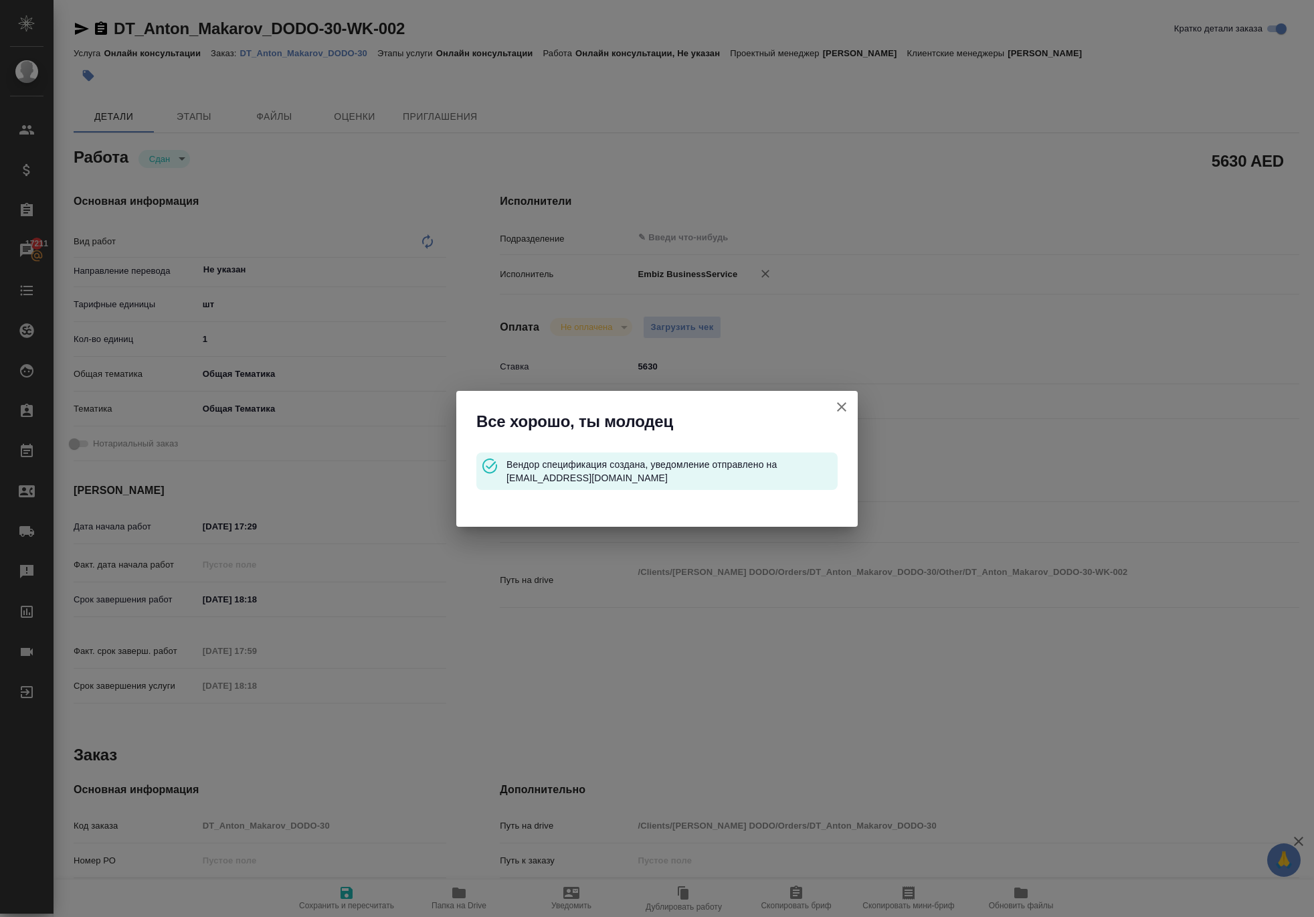
type input "[DATE] 18:18"
type input "notPayed"
type input "5630"
type input "AED"
type input "[PERSON_NAME]"
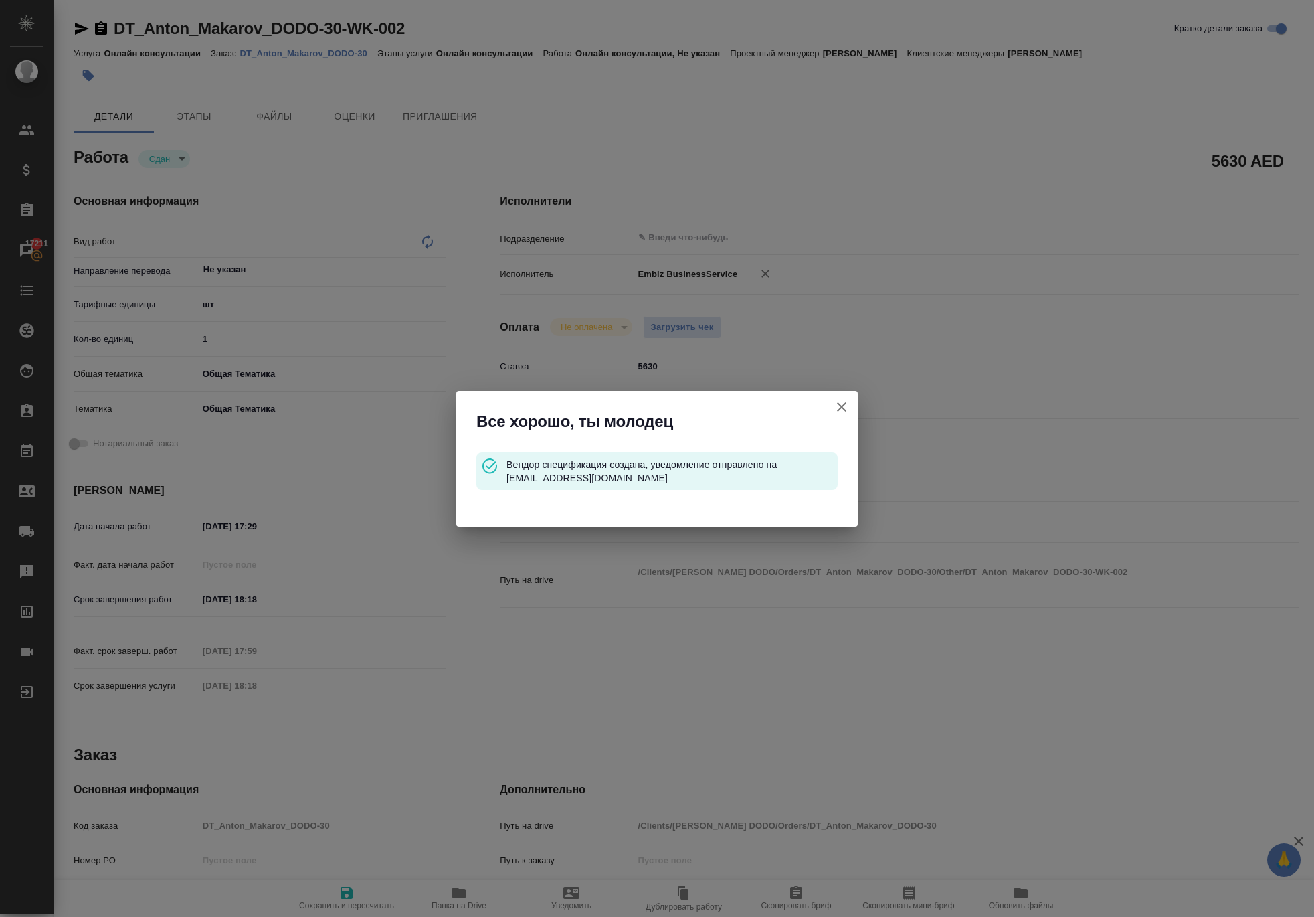
type textarea "x"
type textarea "/Clients/[PERSON_NAME] DODO/Orders/DT_Anton_Makarov_DODO-30/Other/DT_Anton_Maka…"
type textarea "x"
type input "DT_Anton_Makarov_DODO-30"
type input "Онлайн консультации"
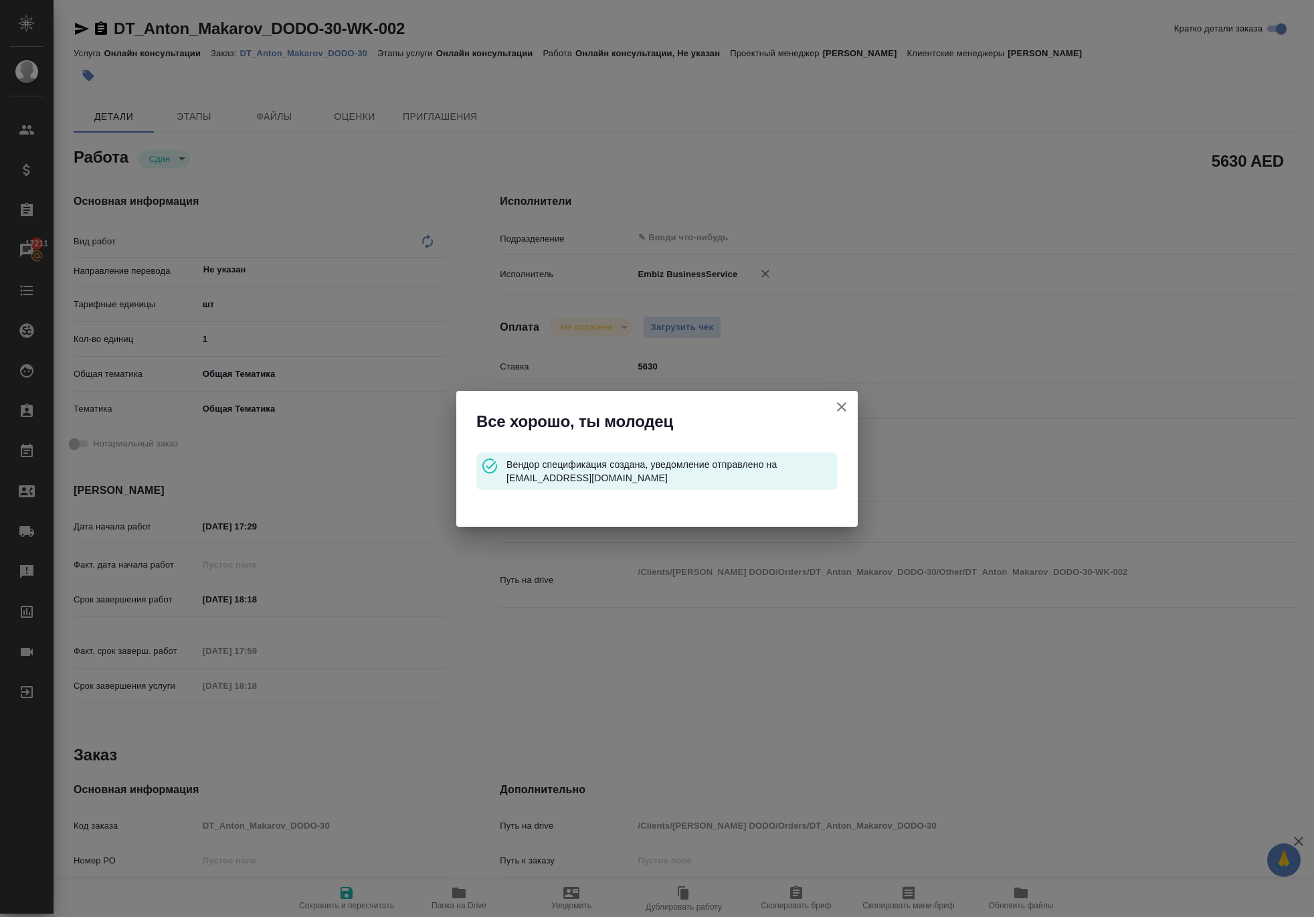
type input "Онлайн консультации"
type input "[PERSON_NAME]"
type input "/Clients/[PERSON_NAME] DODO/Orders/DT_Anton_Makarov_DODO-30"
type textarea "x"
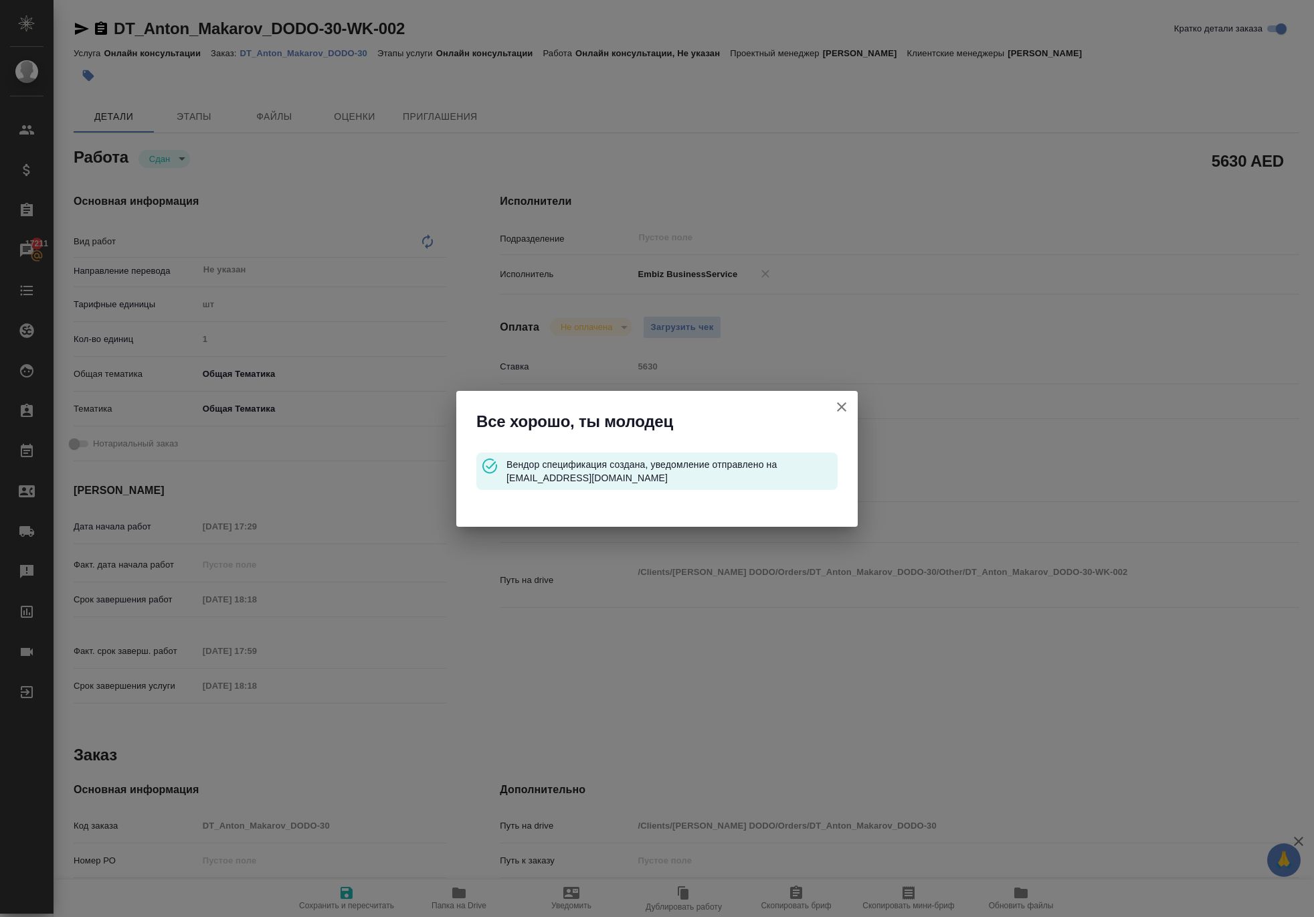
type textarea "x"
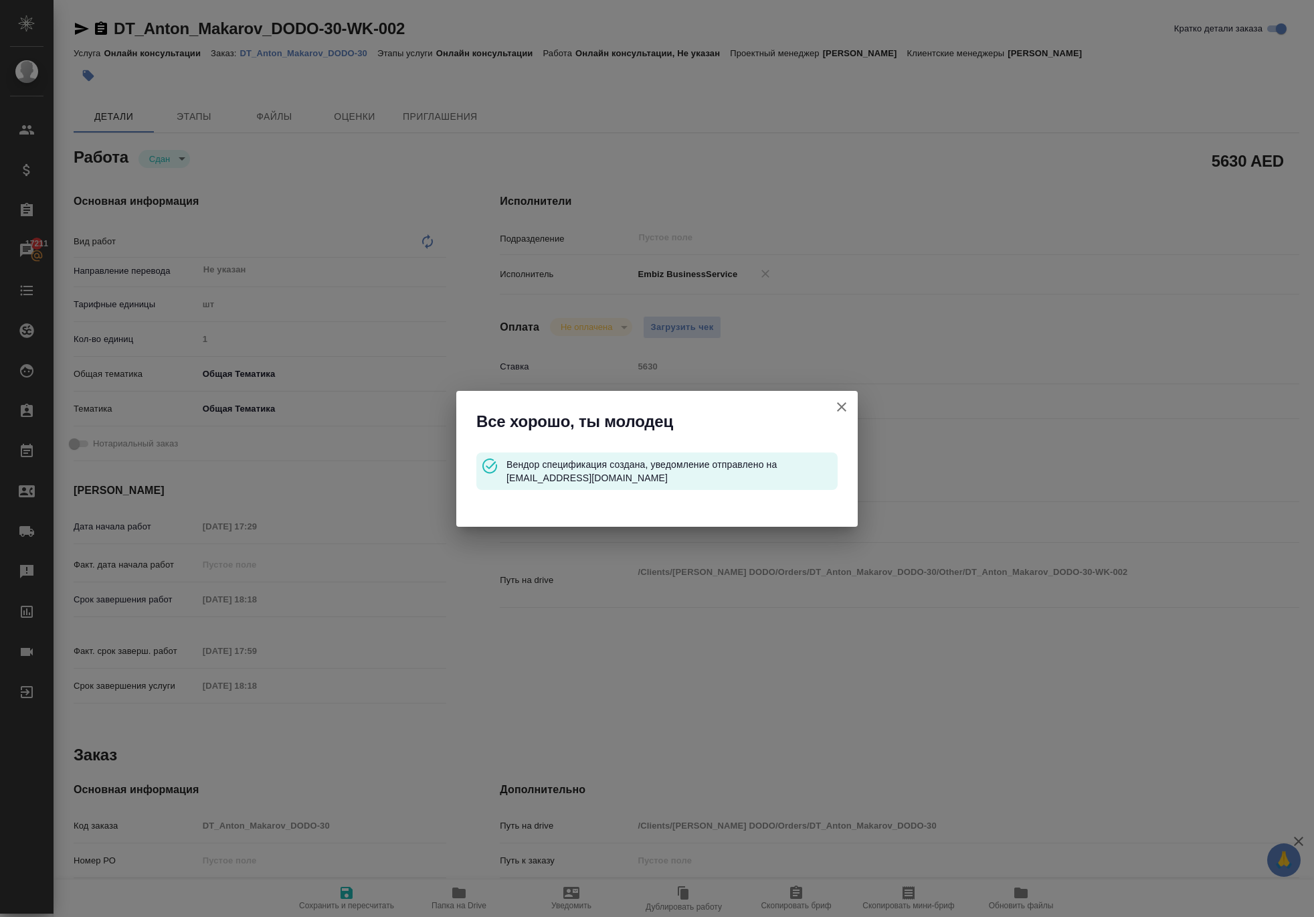
type textarea "x"
click at [837, 402] on icon "button" at bounding box center [841, 406] width 9 height 9
type textarea "x"
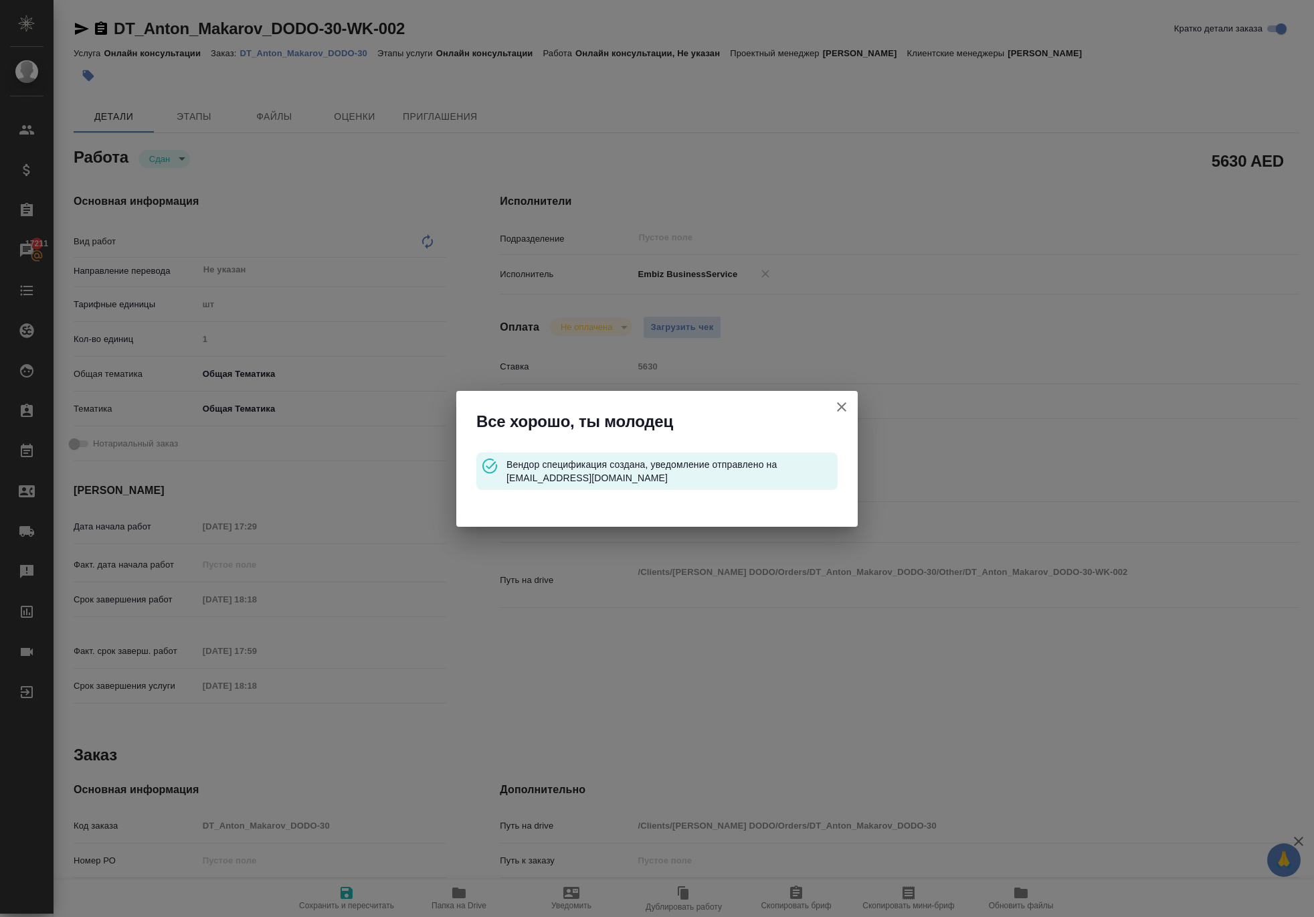
type textarea "x"
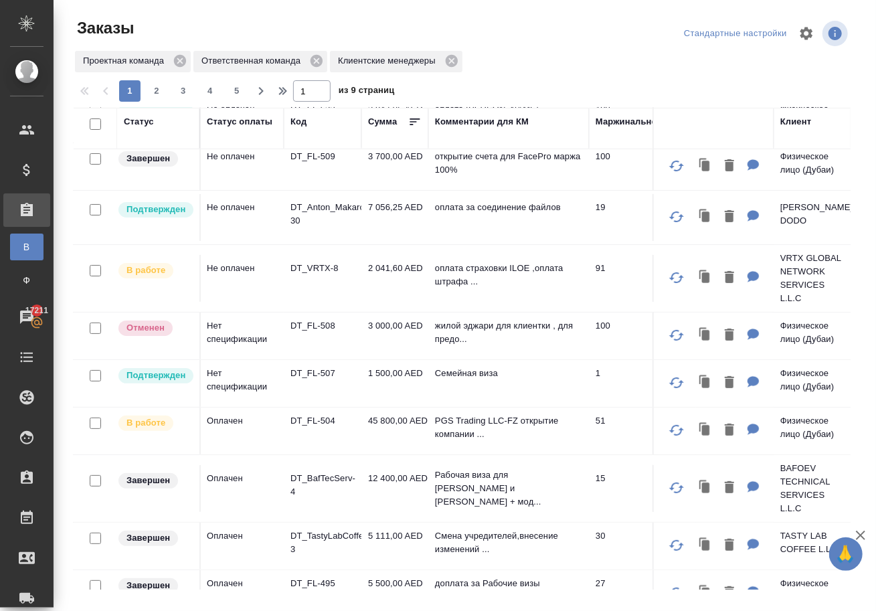
scroll to position [58, 1]
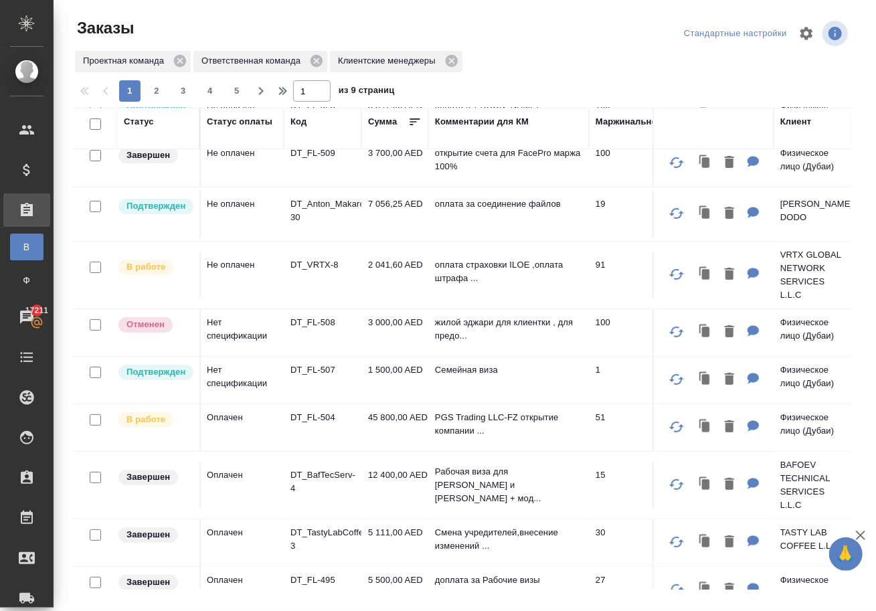
click at [400, 211] on td "7 056,25 AED" at bounding box center [394, 214] width 67 height 47
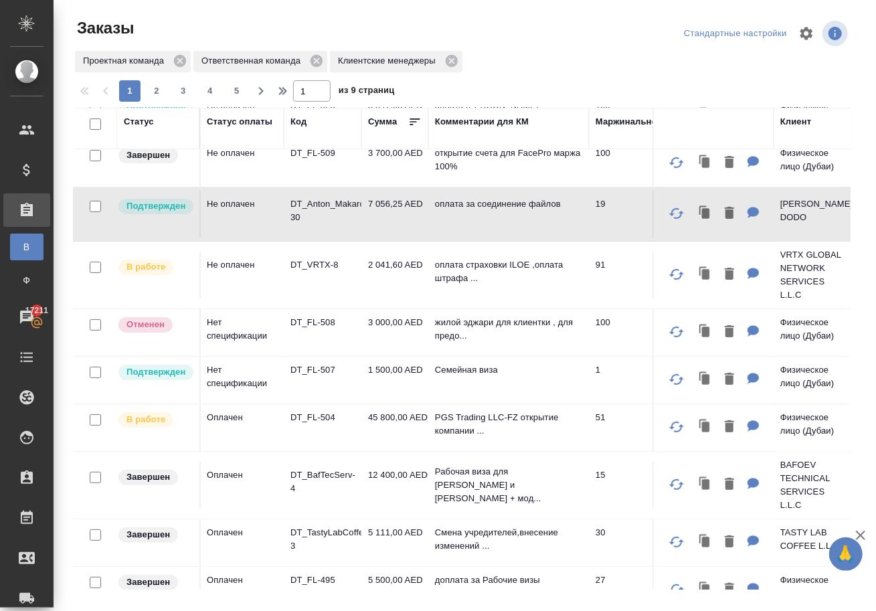
click at [394, 211] on td "7 056,25 AED" at bounding box center [394, 214] width 67 height 47
click at [336, 218] on p "DT_Anton_Makarov_DODO-30" at bounding box center [322, 210] width 64 height 27
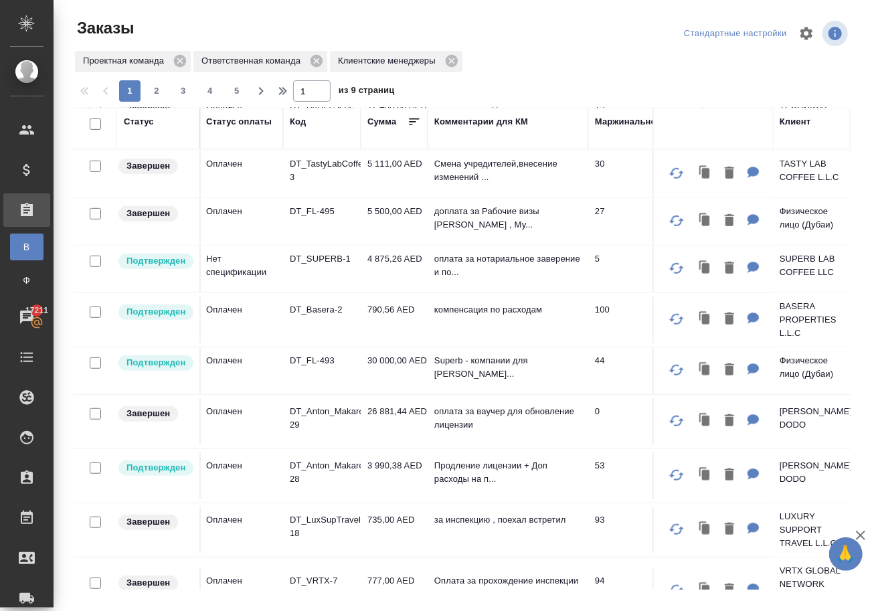
scroll to position [432, 1]
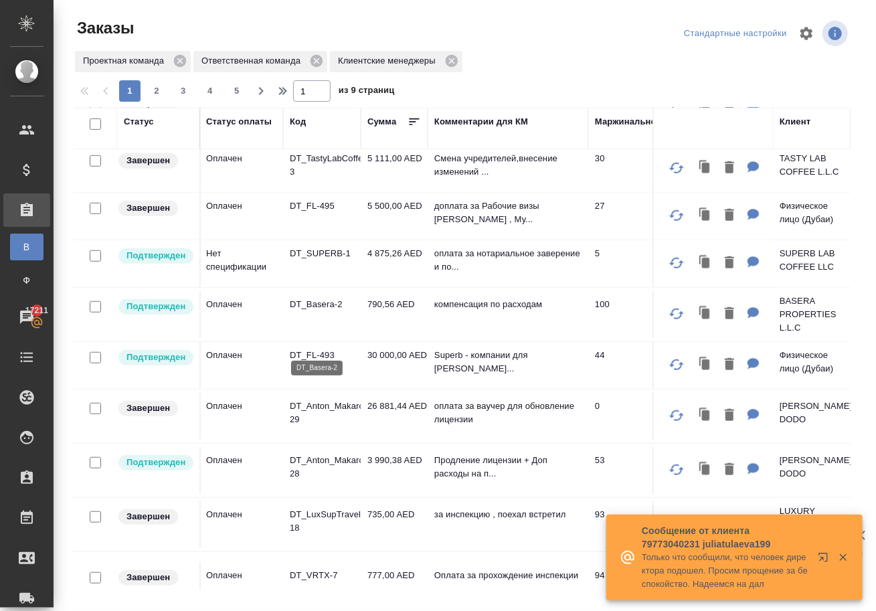
click at [315, 311] on p "DT_Basera-2" at bounding box center [322, 304] width 64 height 13
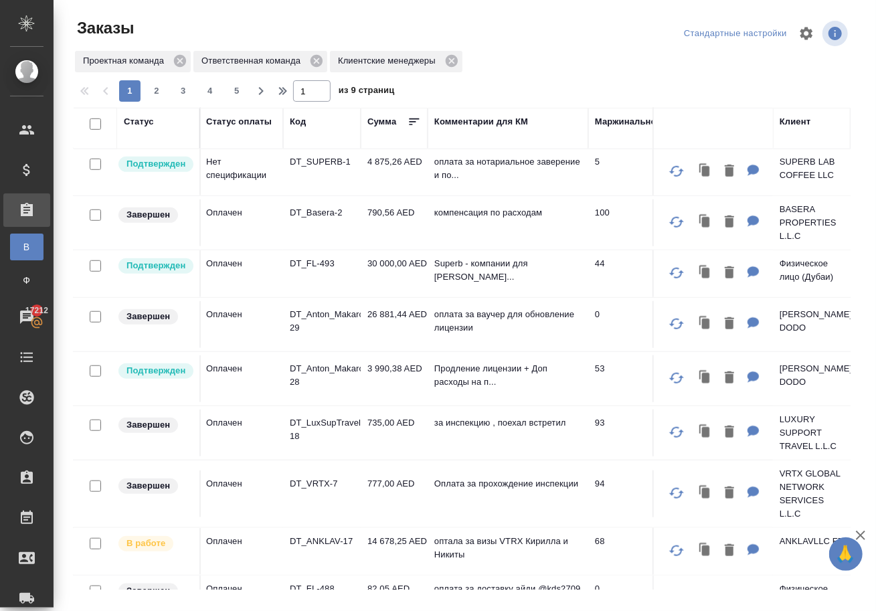
scroll to position [525, 1]
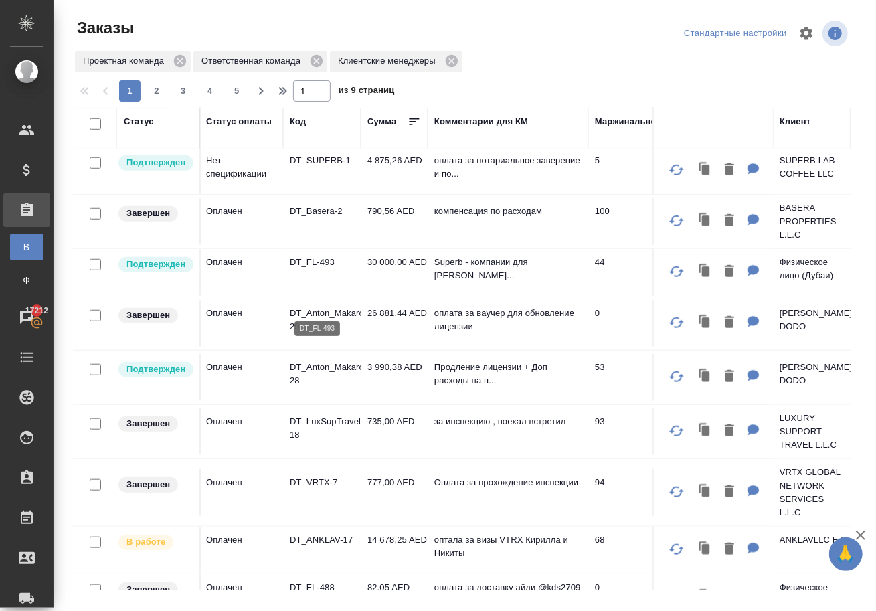
click at [320, 269] on p "DT_FL-493" at bounding box center [322, 262] width 64 height 13
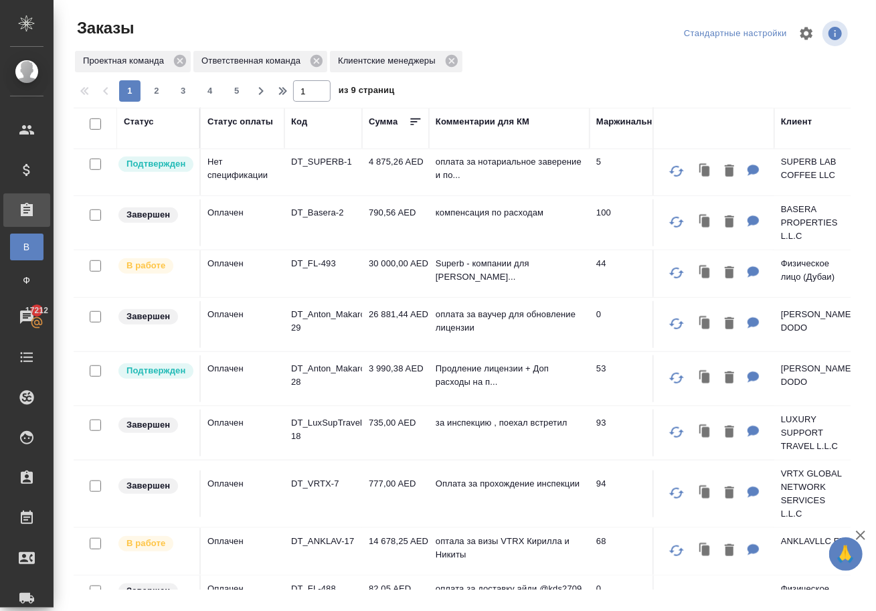
scroll to position [525, 0]
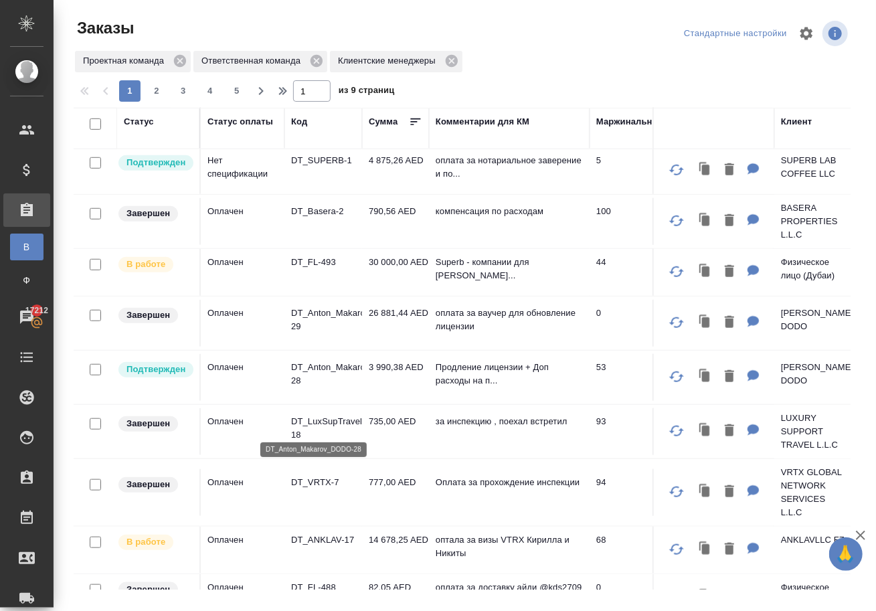
click at [313, 388] on p "DT_Anton_Makarov_DODO-28" at bounding box center [323, 374] width 64 height 27
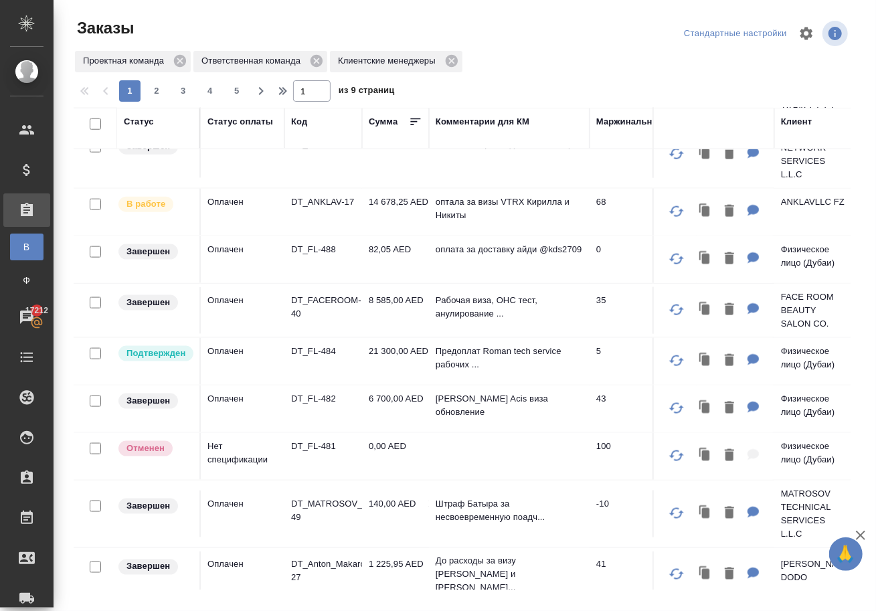
scroll to position [863, 0]
click at [319, 357] on p "DT_FL-484" at bounding box center [323, 350] width 64 height 13
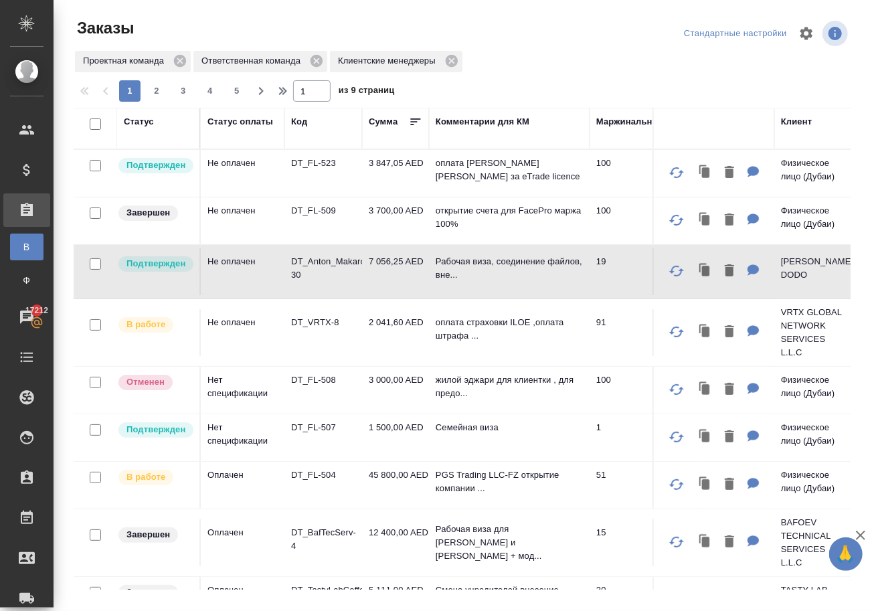
scroll to position [0, 0]
click at [311, 169] on p "DT_FL-523" at bounding box center [323, 163] width 64 height 13
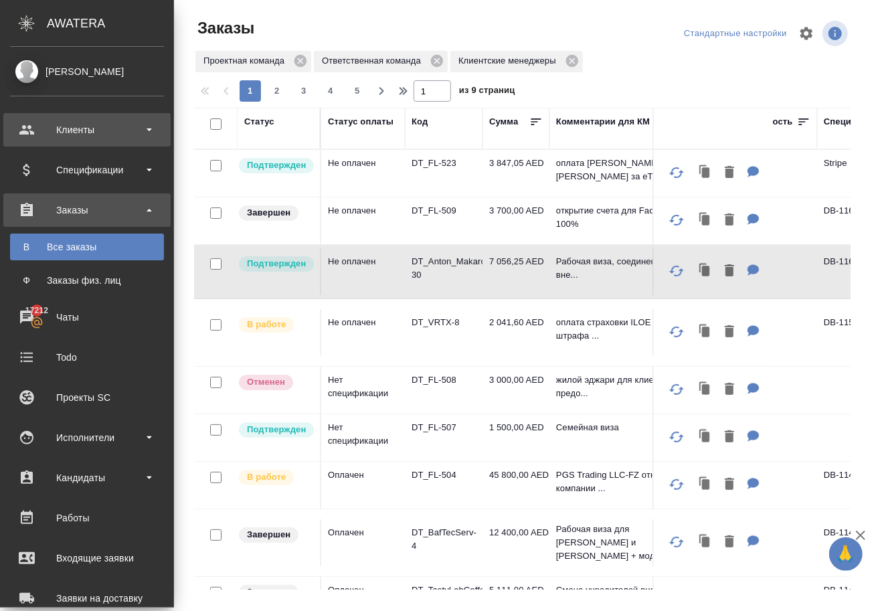
click at [33, 120] on div "Клиенты" at bounding box center [87, 130] width 154 height 20
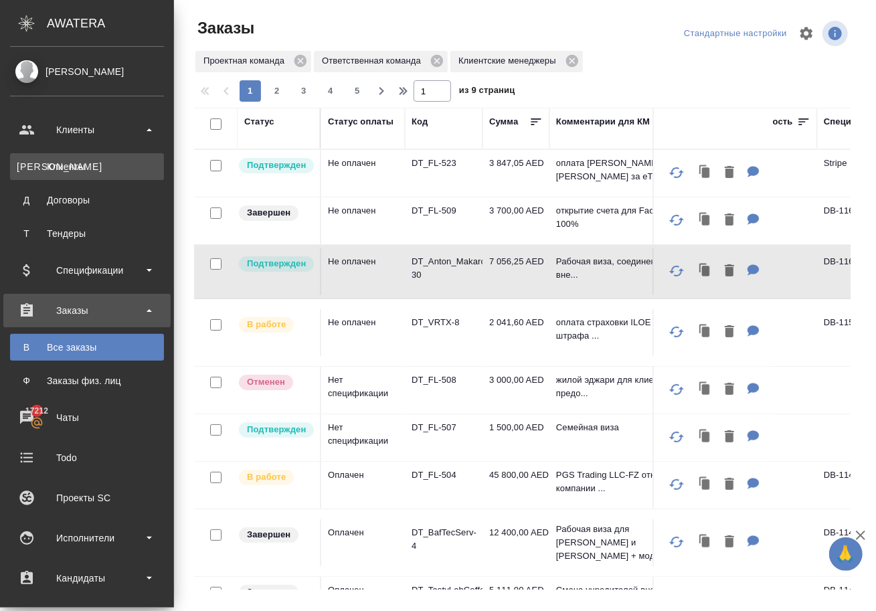
click at [91, 163] on div "Клиенты" at bounding box center [87, 166] width 141 height 13
select select "RU"
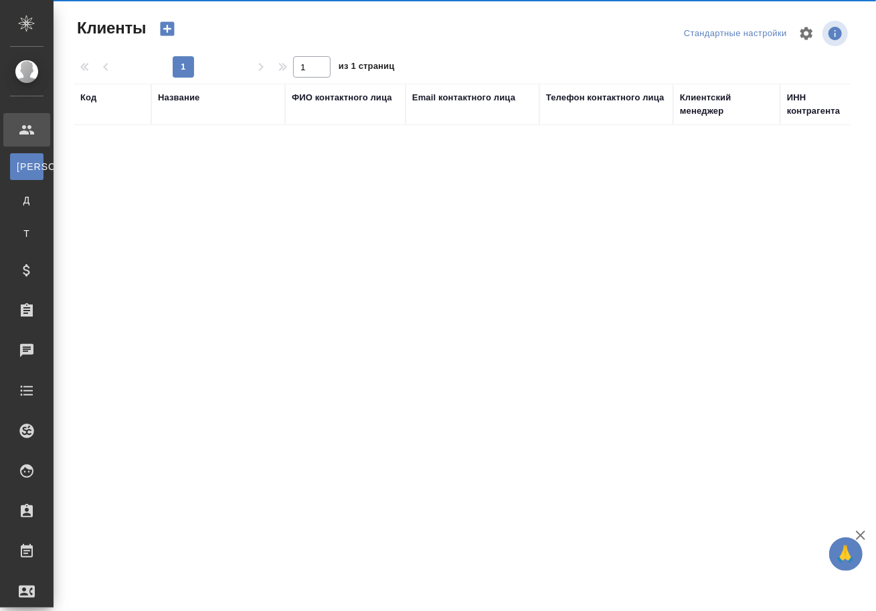
click at [91, 163] on div "Код Название ФИО контактного лица Email контактного лица Телефон контактного ли…" at bounding box center [462, 325] width 777 height 482
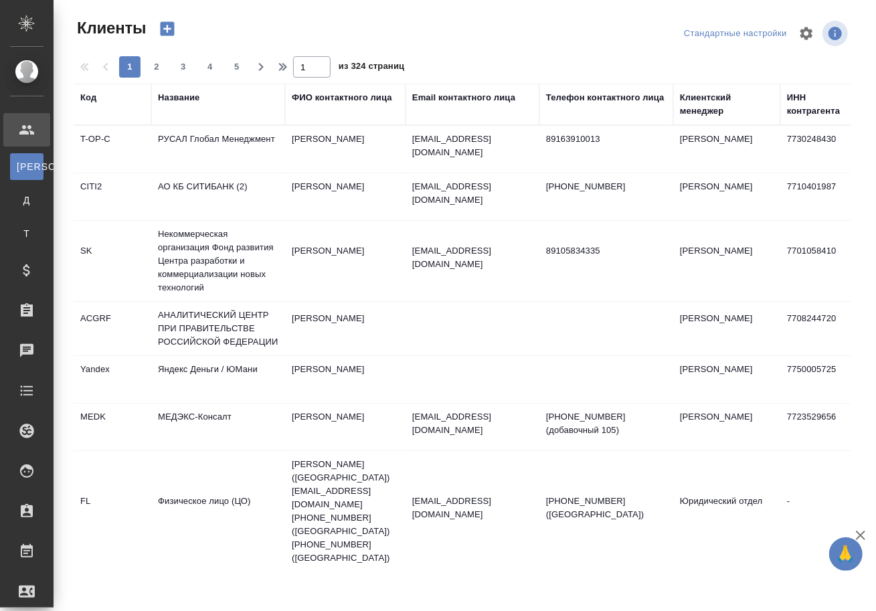
click at [183, 104] on div "Название" at bounding box center [178, 97] width 41 height 13
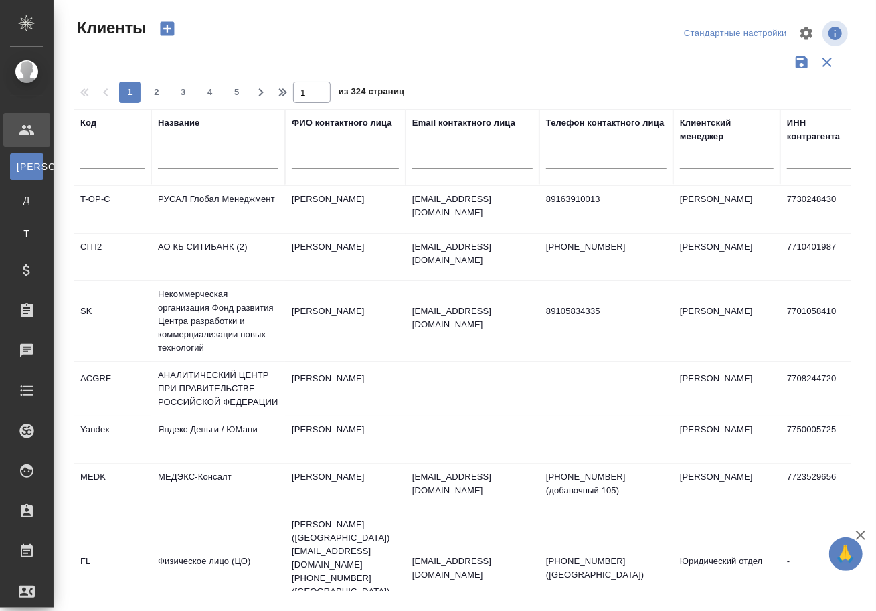
click at [197, 162] on input "text" at bounding box center [218, 160] width 120 height 17
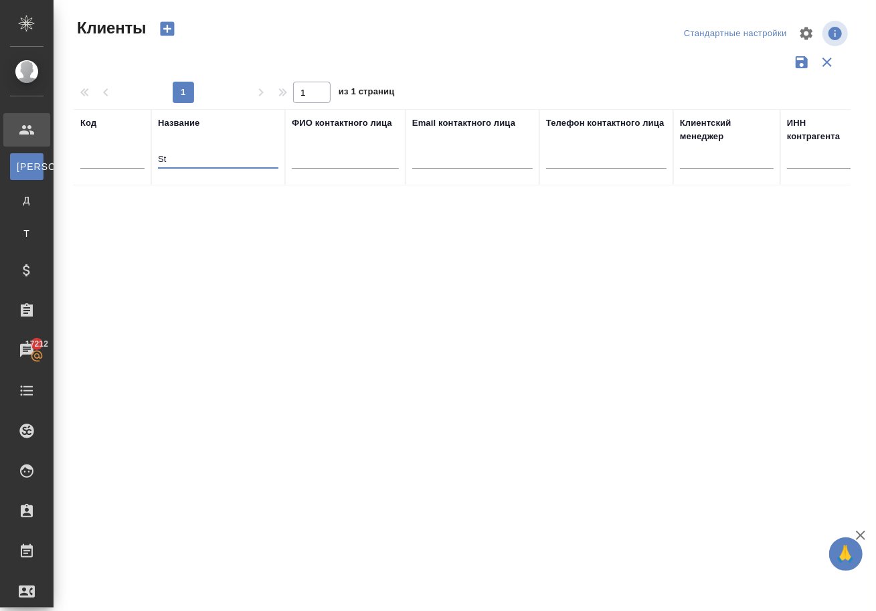
type input "S"
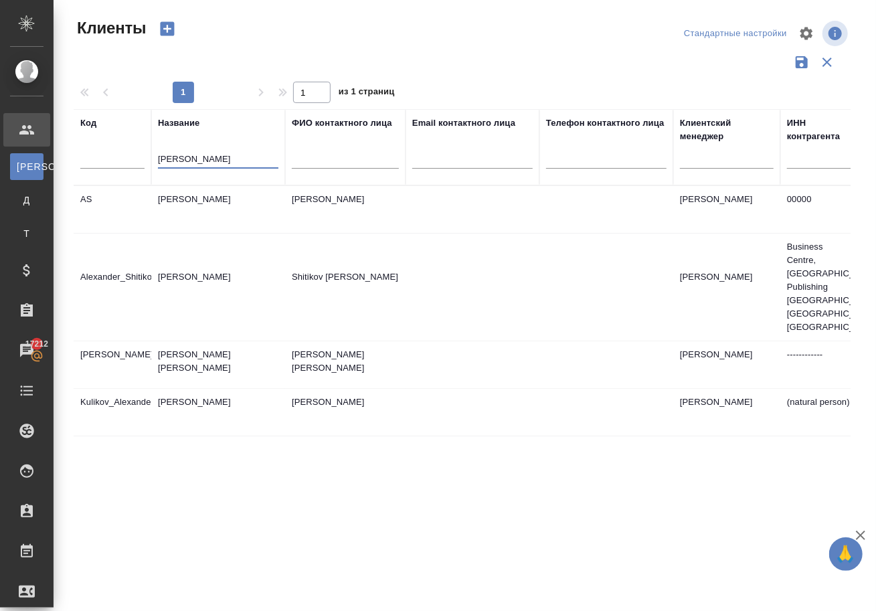
type input "alex"
click at [204, 204] on td "Alex Starskiy" at bounding box center [218, 209] width 134 height 47
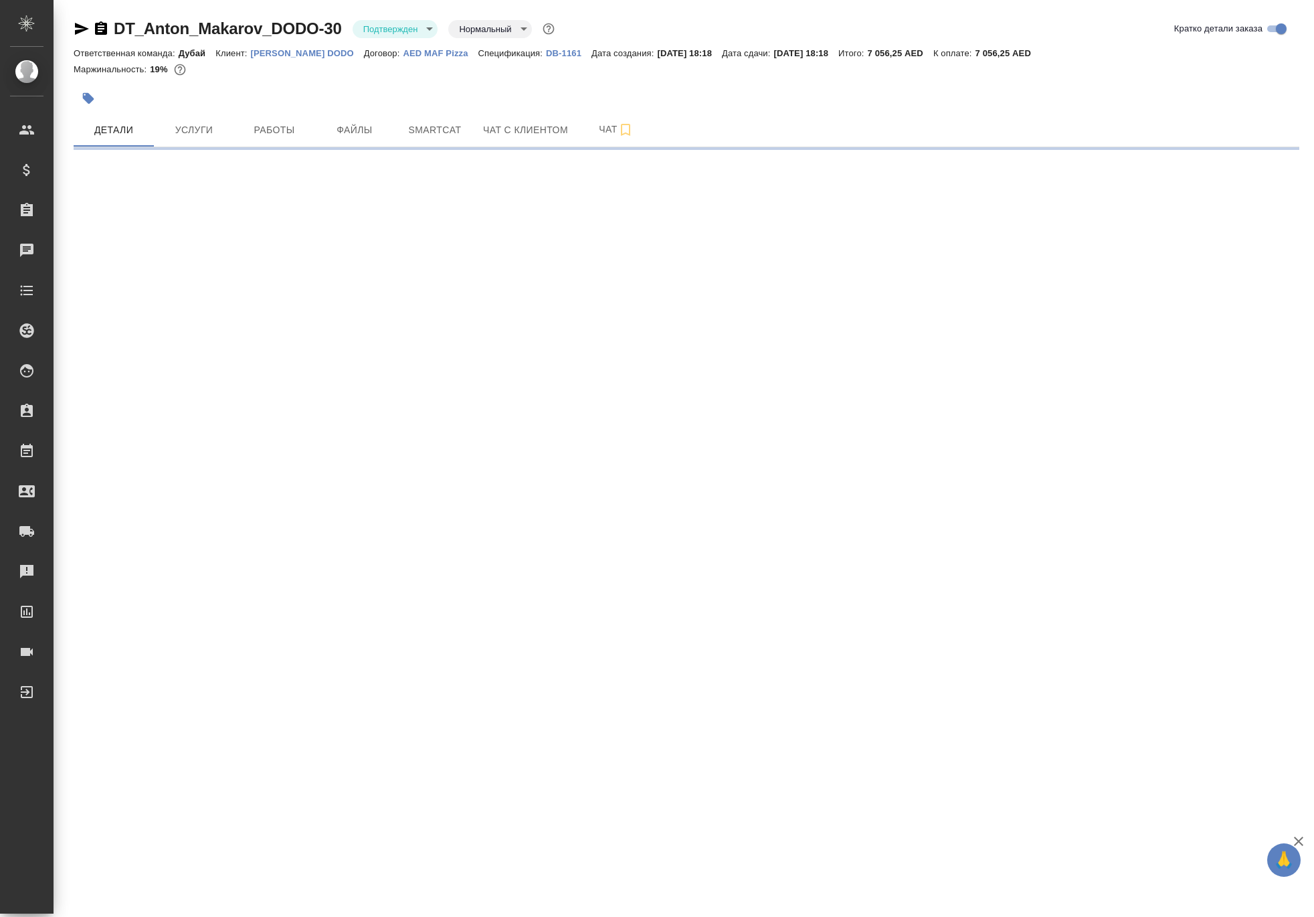
select select "RU"
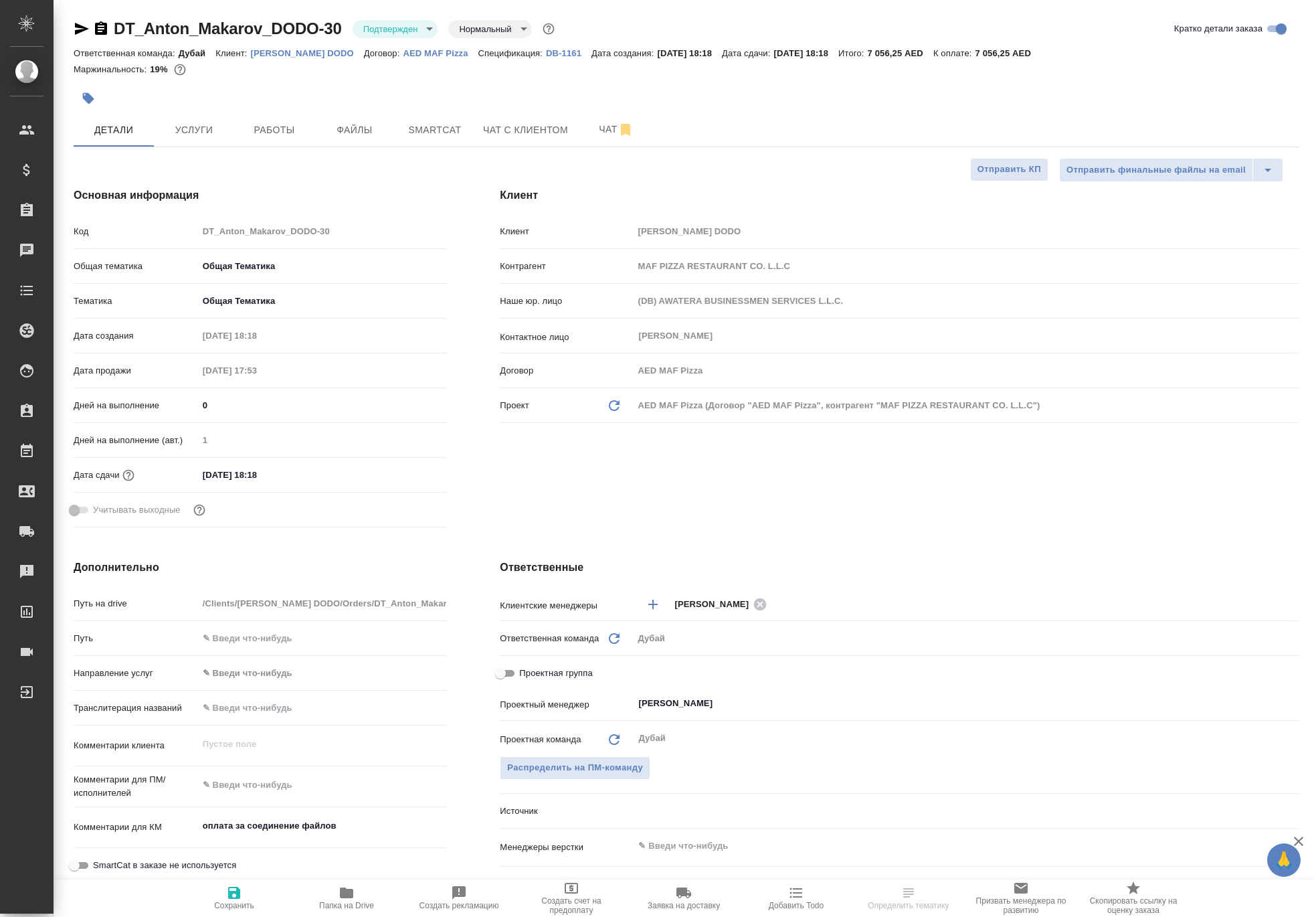
type textarea "x"
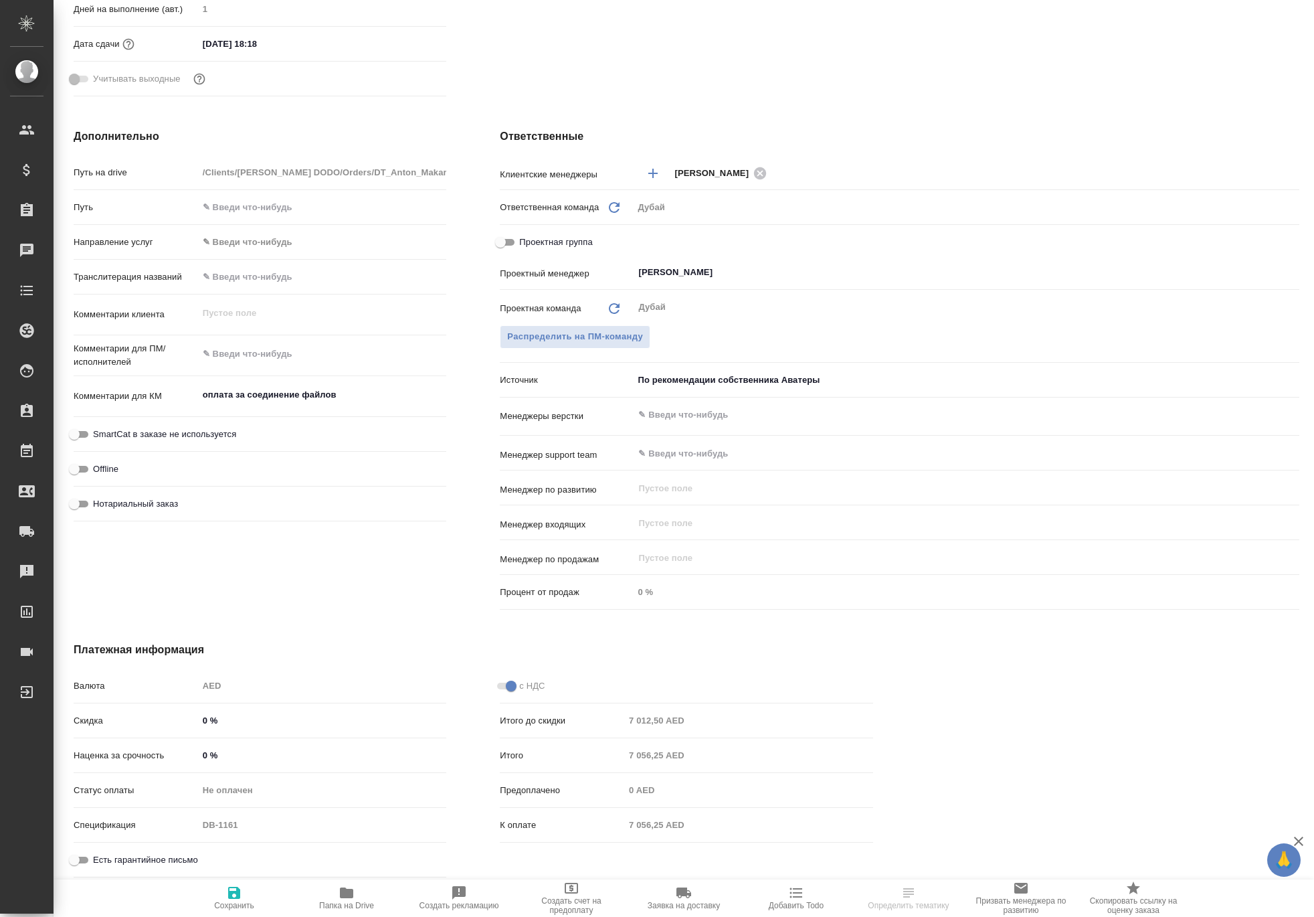
scroll to position [519, 0]
type textarea "x"
click at [383, 394] on textarea "оплата за соединение файлов" at bounding box center [322, 395] width 249 height 23
drag, startPoint x: 249, startPoint y: 390, endPoint x: 126, endPoint y: 376, distance: 123.9
click at [126, 381] on div "Комментарии для КМ оплата за соединение файлов x" at bounding box center [260, 396] width 373 height 31
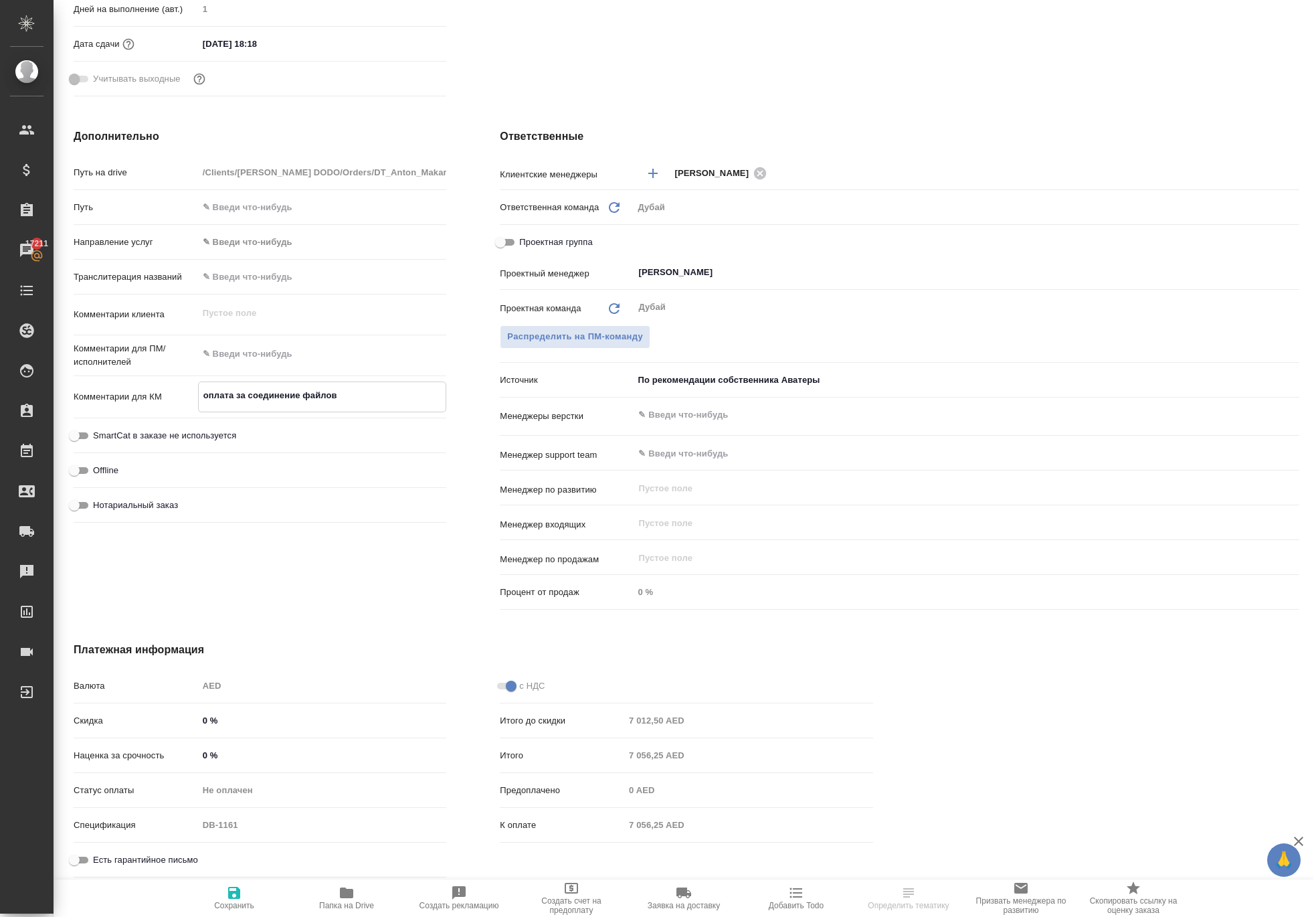
type textarea "x"
type textarea "Рза соединение файлов"
type textarea "x"
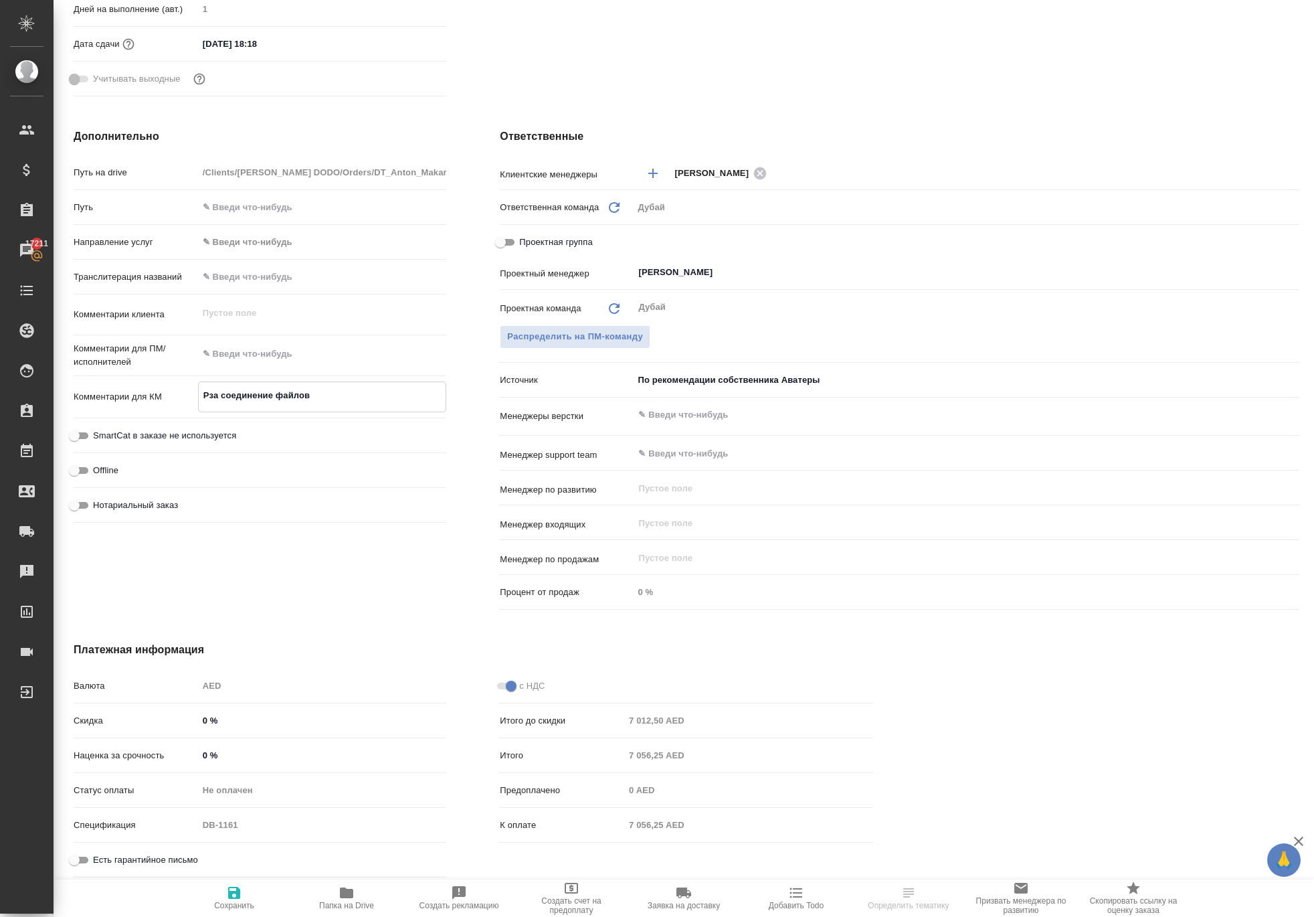
type textarea "x"
type textarea "Раза соединение файлов"
type textarea "x"
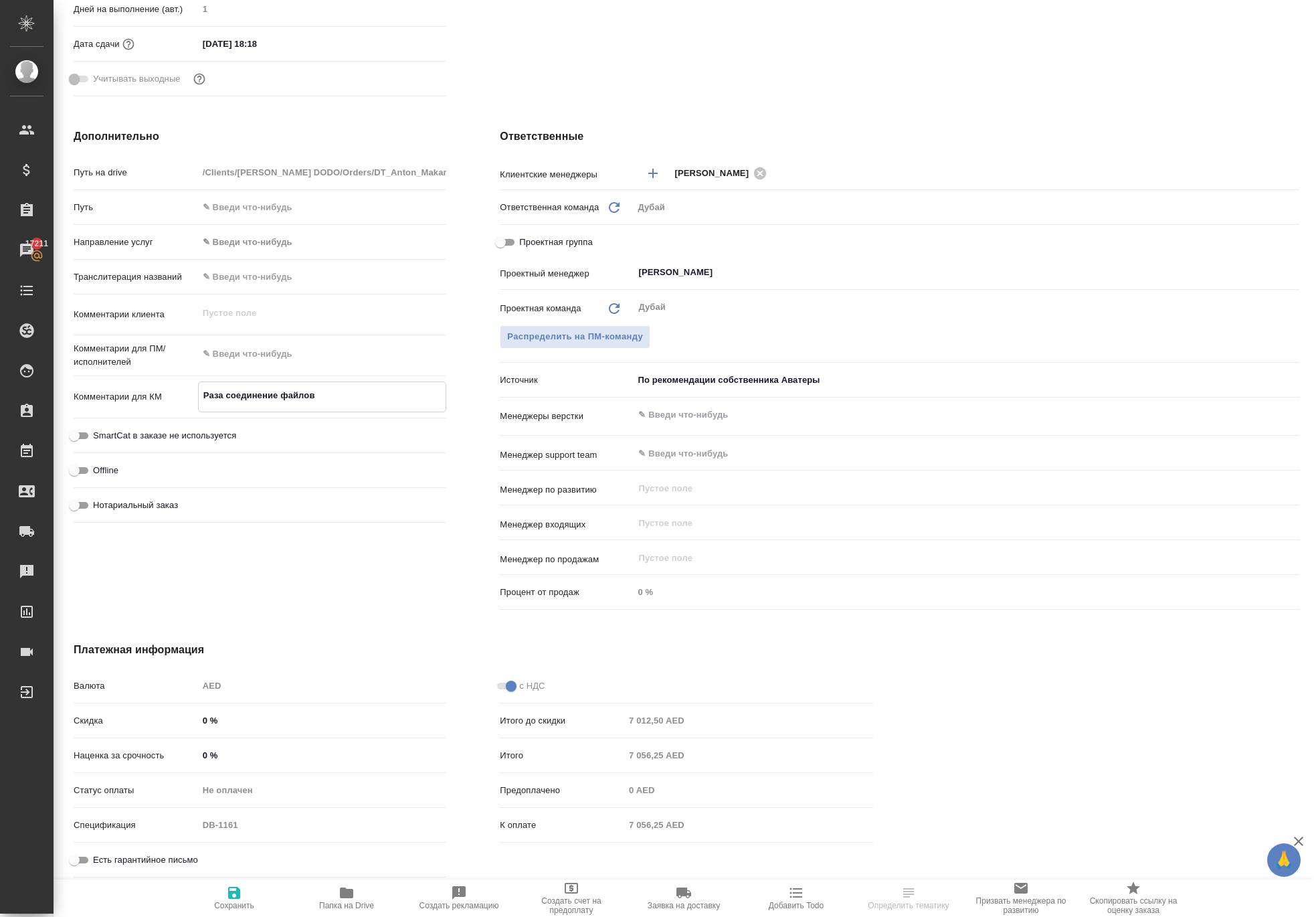
type textarea "Рабза соединение файлов"
type textarea "x"
type textarea "Рабоза соединение файлов"
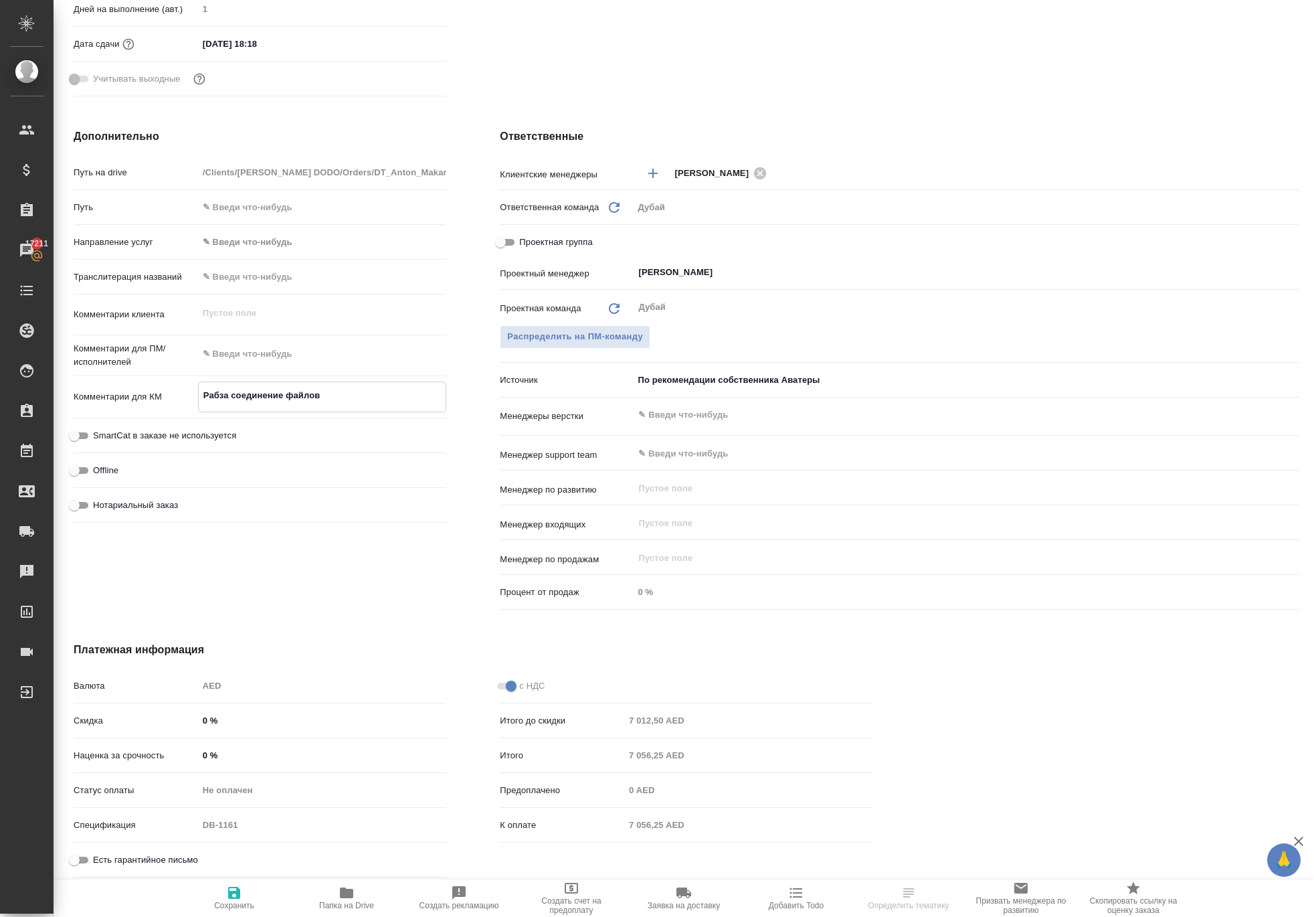
type textarea "x"
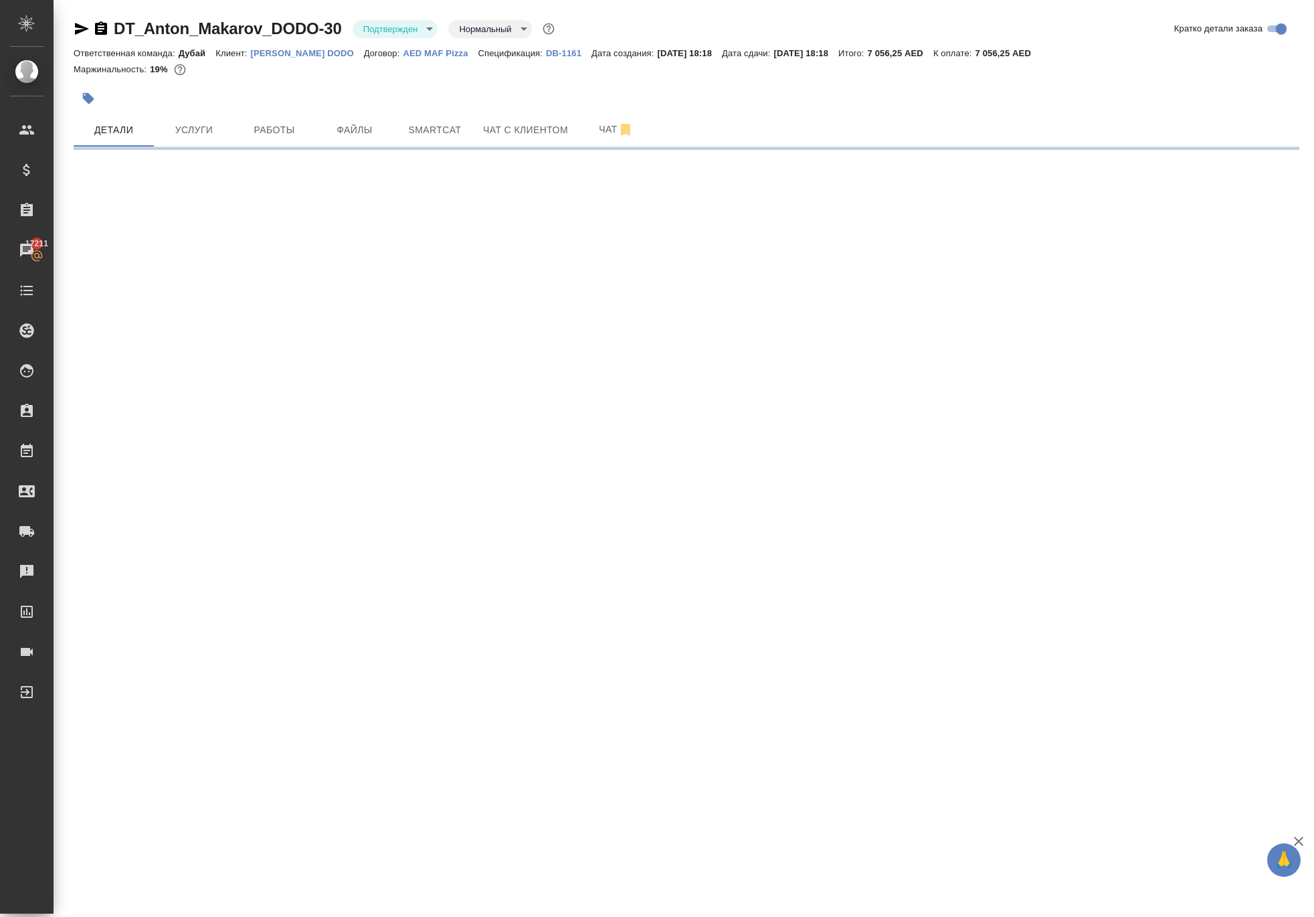
scroll to position [0, 0]
select select "RU"
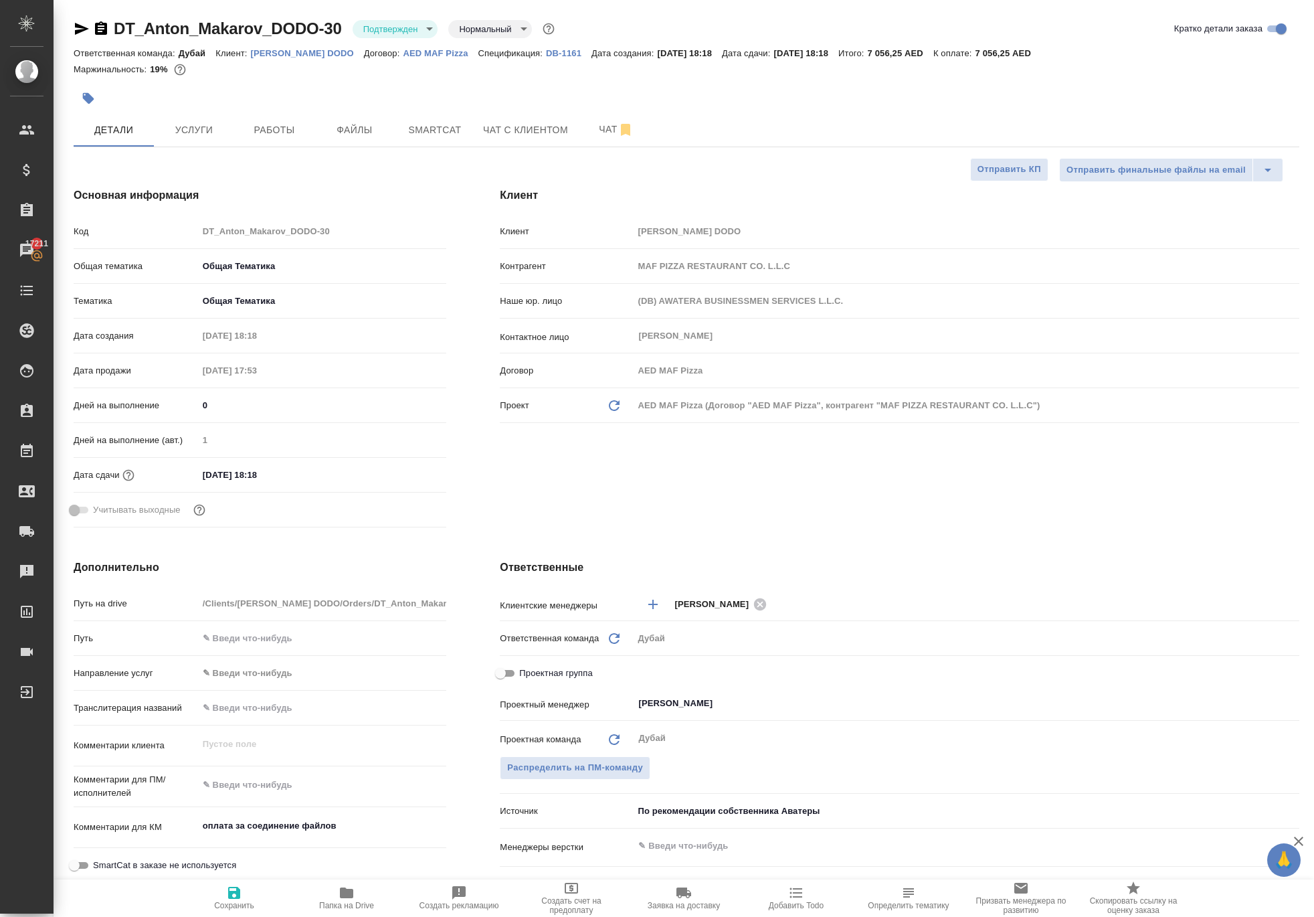
type textarea "x"
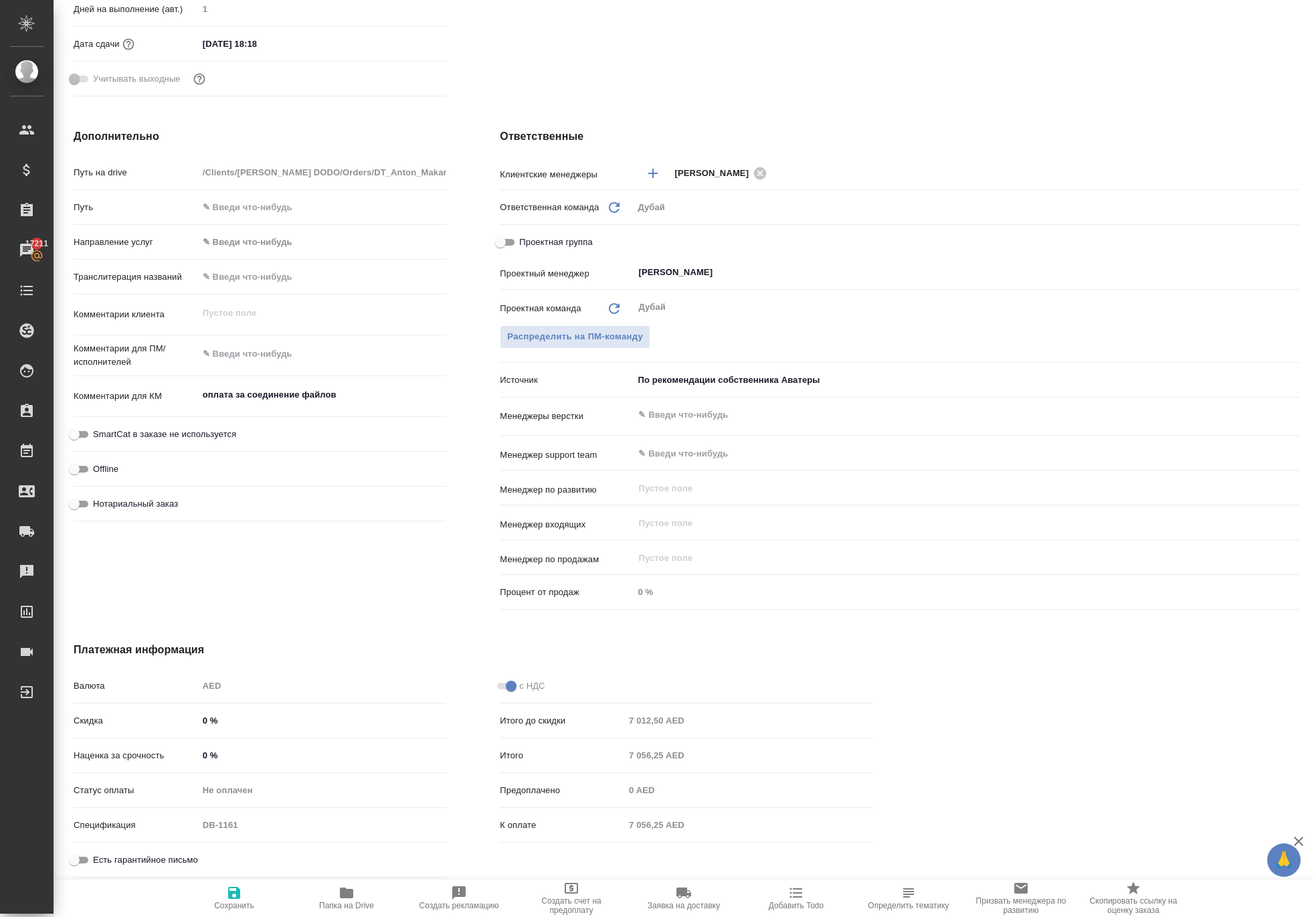
scroll to position [519, 0]
type textarea "x"
click at [232, 394] on textarea "оплата за соединение файлов" at bounding box center [323, 395] width 248 height 23
drag, startPoint x: 250, startPoint y: 392, endPoint x: 165, endPoint y: 391, distance: 85.7
click at [165, 391] on div "Комментарии для КМ оплата за соединение файлов x" at bounding box center [260, 396] width 373 height 31
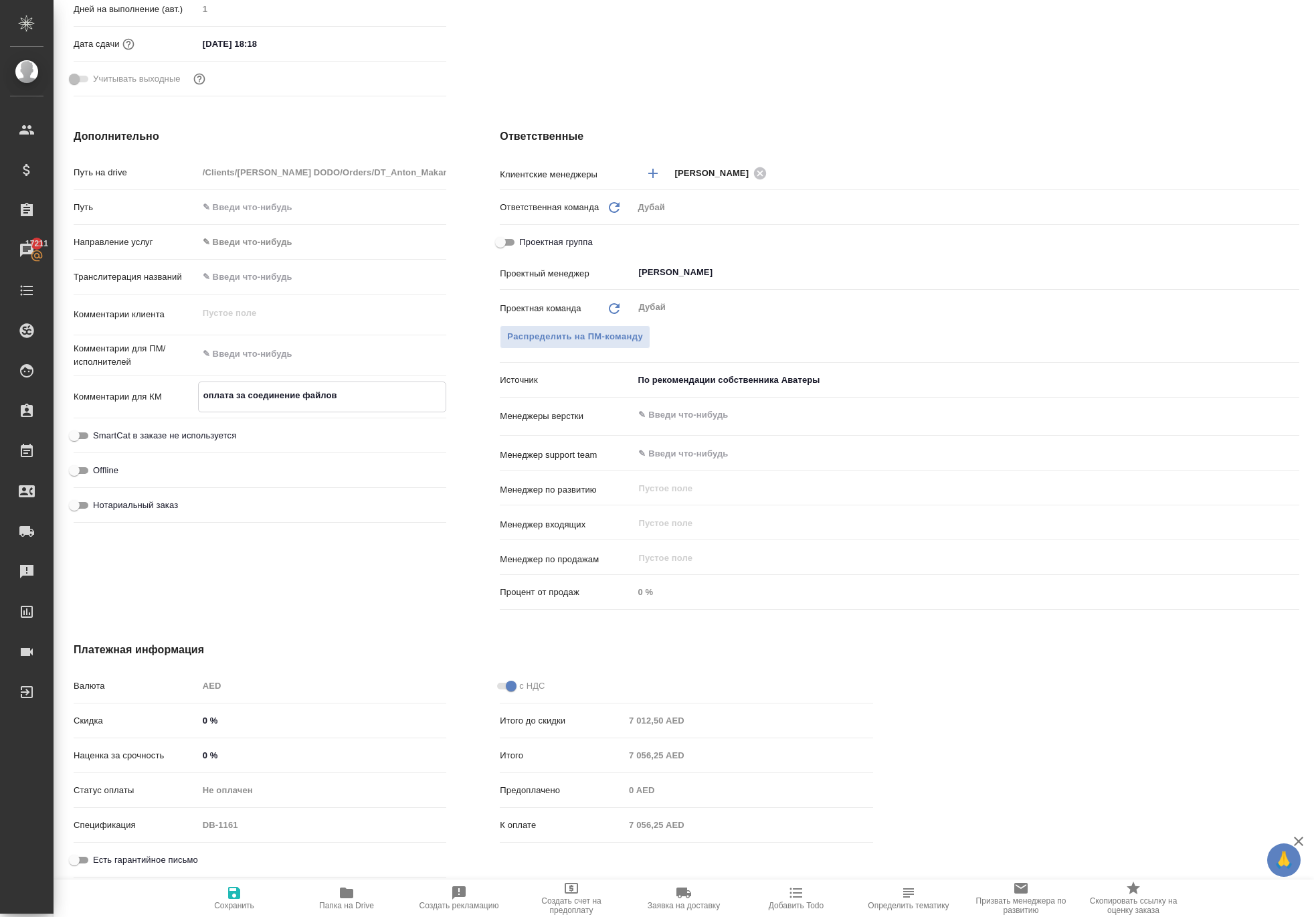
type textarea "x"
type textarea "Рза соединение файлов"
type textarea "x"
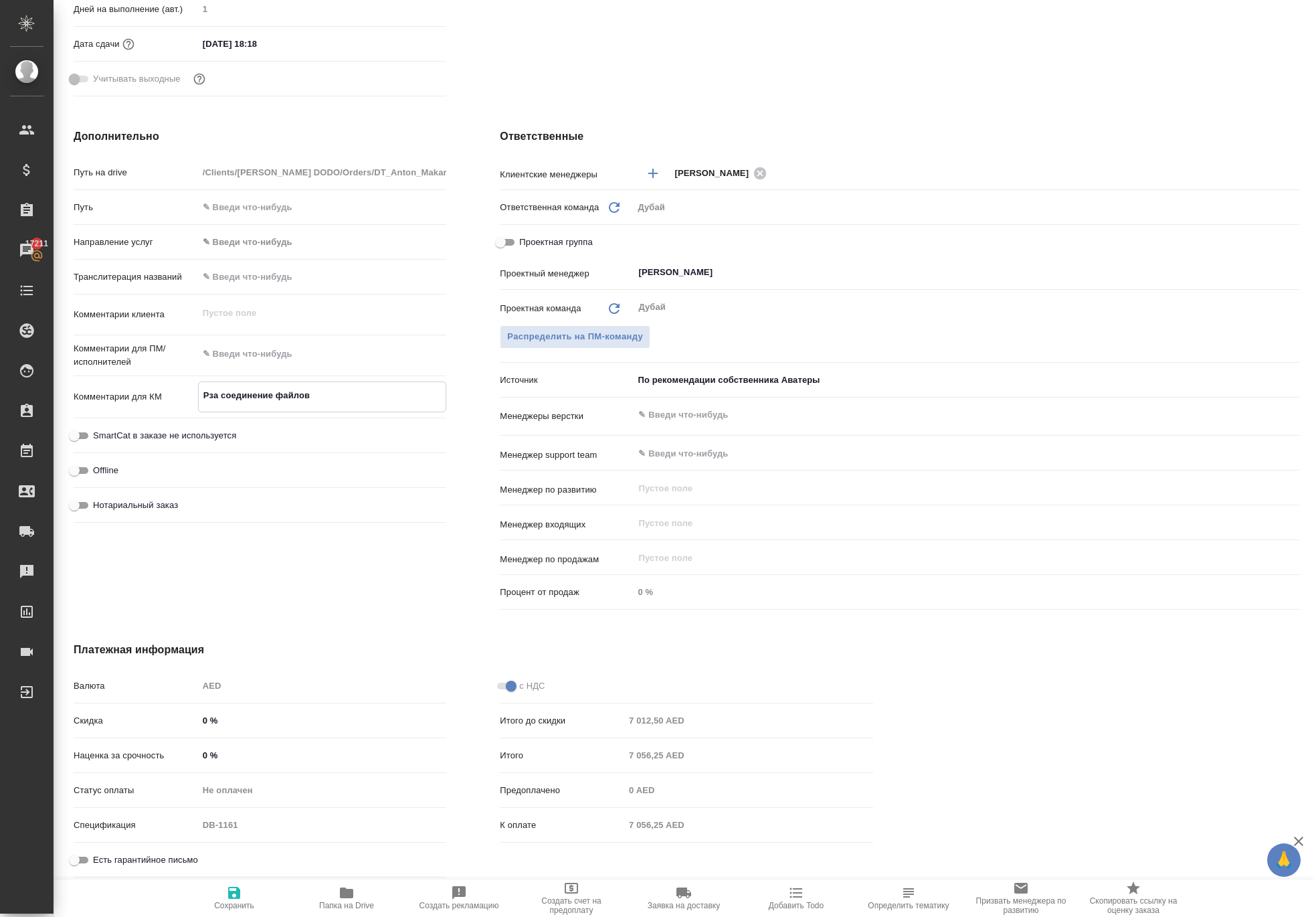
type textarea "x"
type textarea "Раза соединение файлов"
type textarea "x"
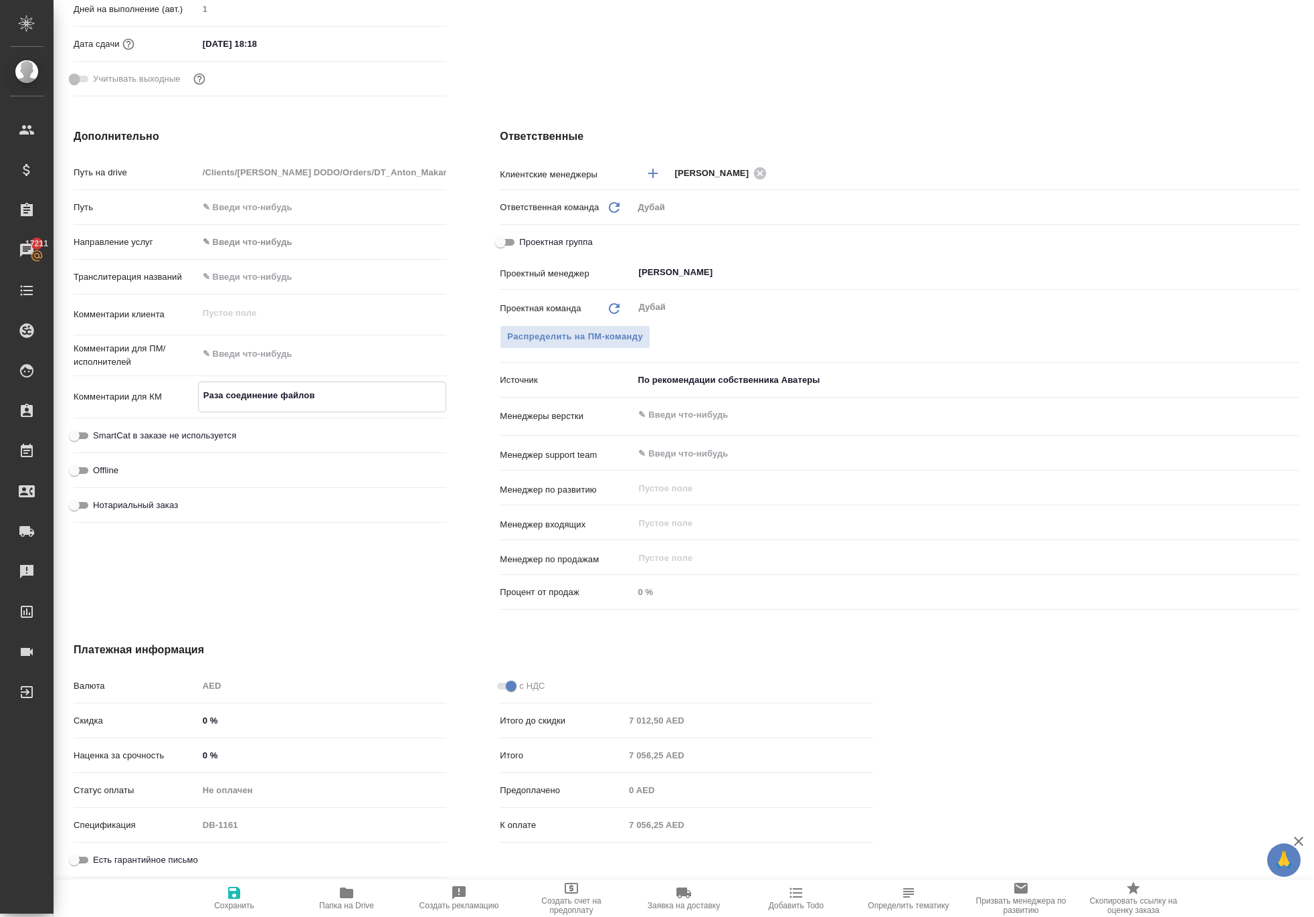
type textarea "Рабза соединение файлов"
type textarea "x"
type textarea "Рабоза соединение файлов"
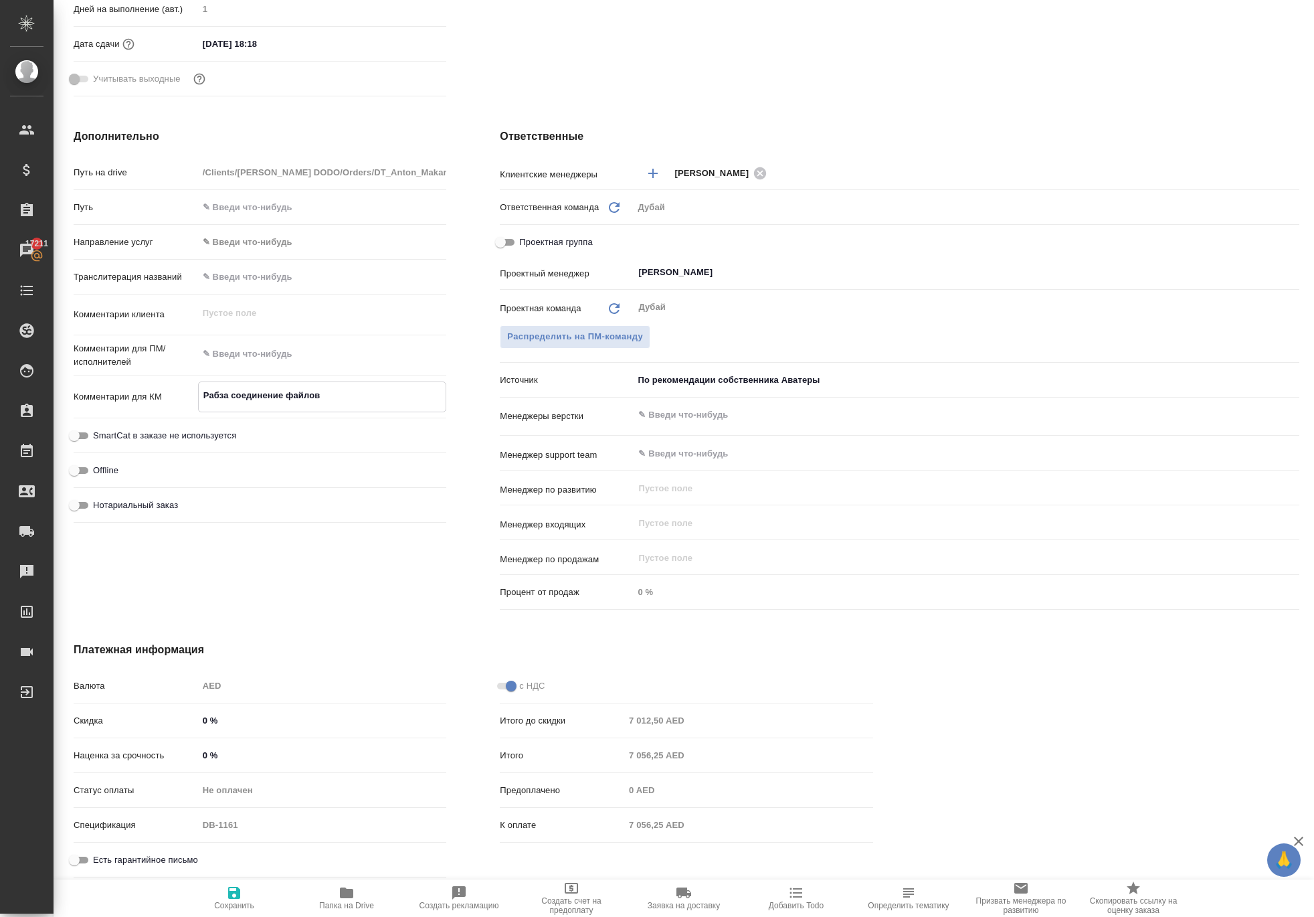
type textarea "x"
type textarea "Рабочза соединение файлов"
type textarea "x"
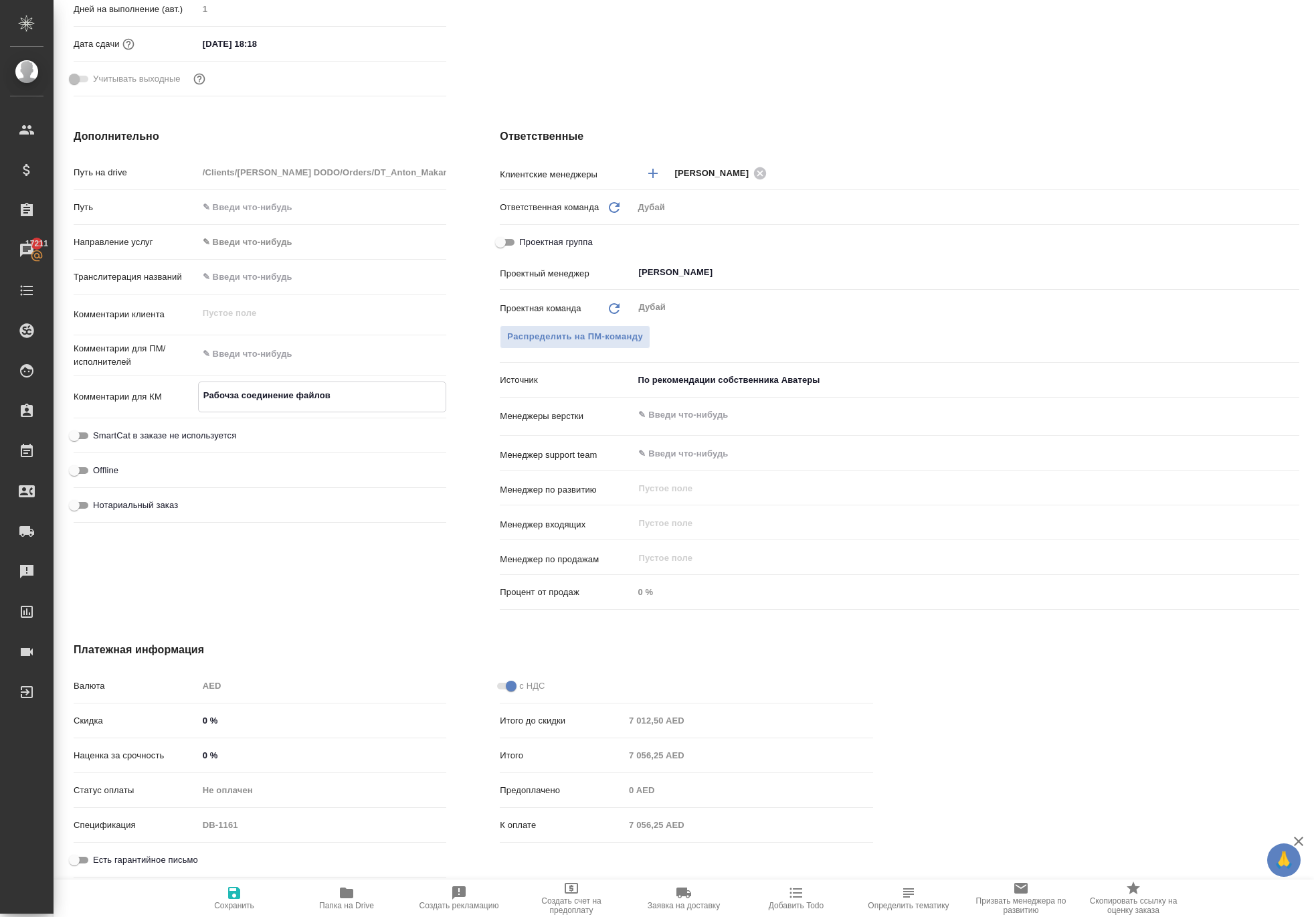
type textarea "x"
type textarea "Рабочаза соединение файлов"
type textarea "x"
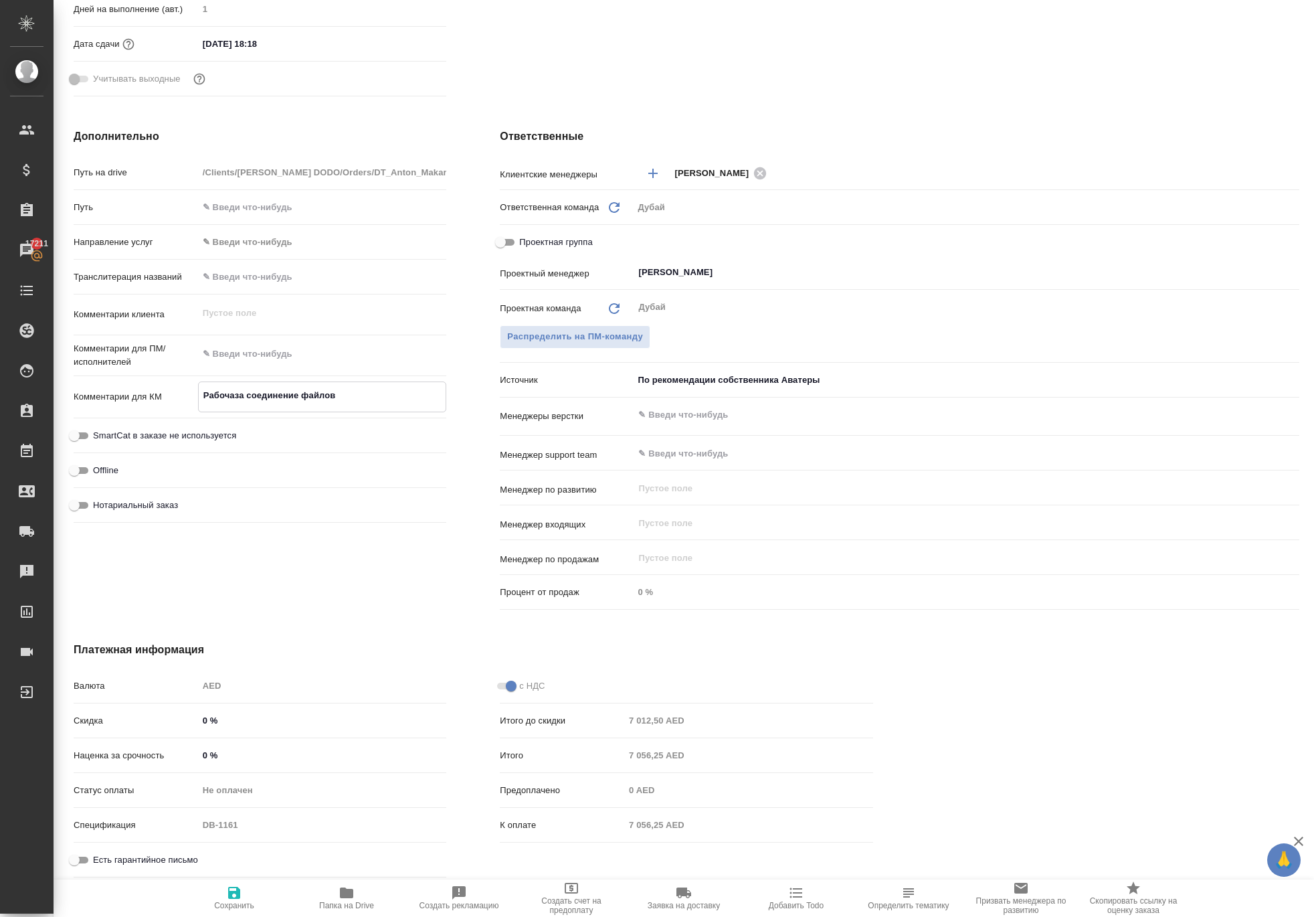
type textarea "x"
type textarea "Рабочаяза соединение файлов"
type textarea "x"
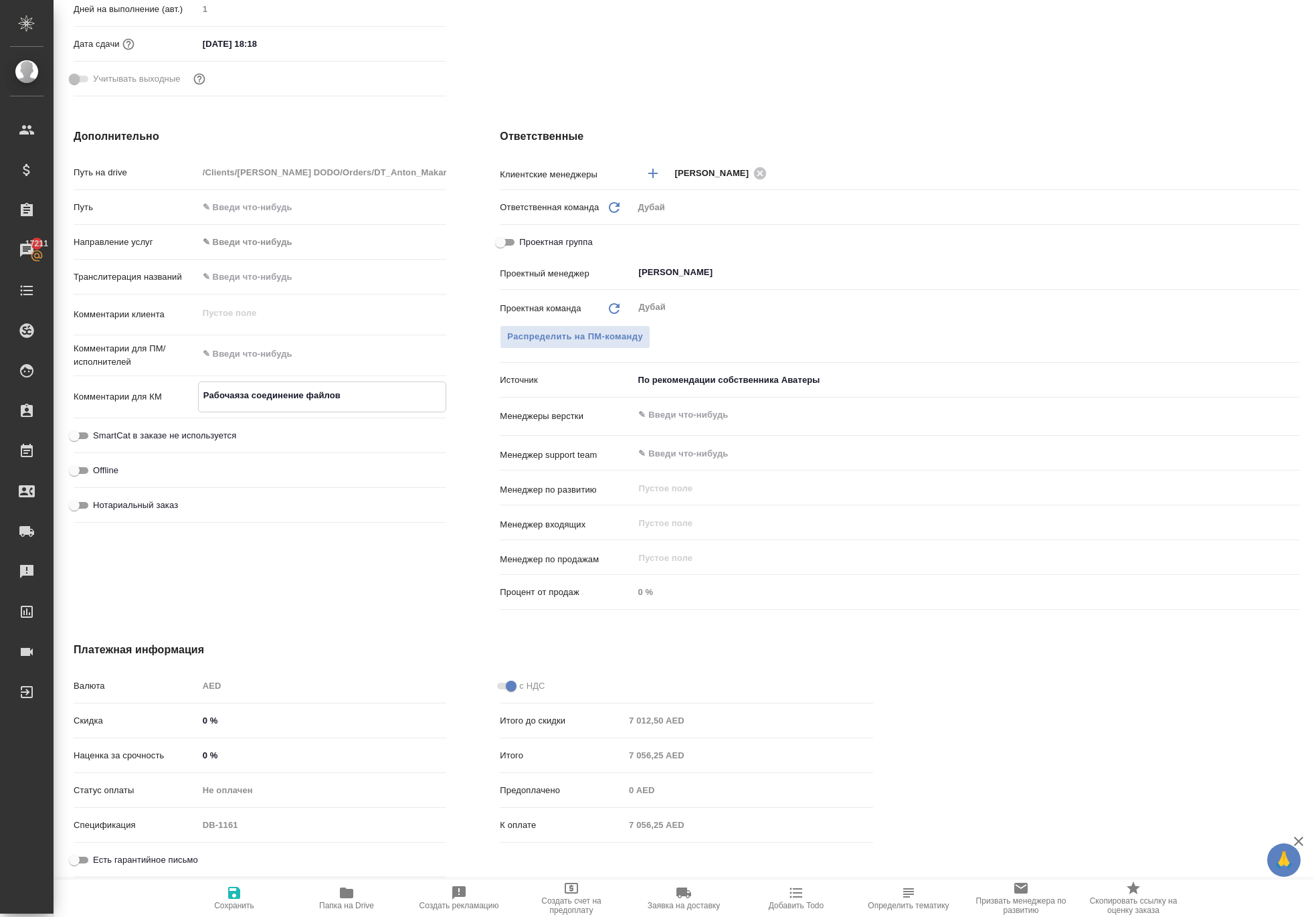
type textarea "Рабочая за соединение файлов"
type textarea "x"
type textarea "Рабочая вза соединение файлов"
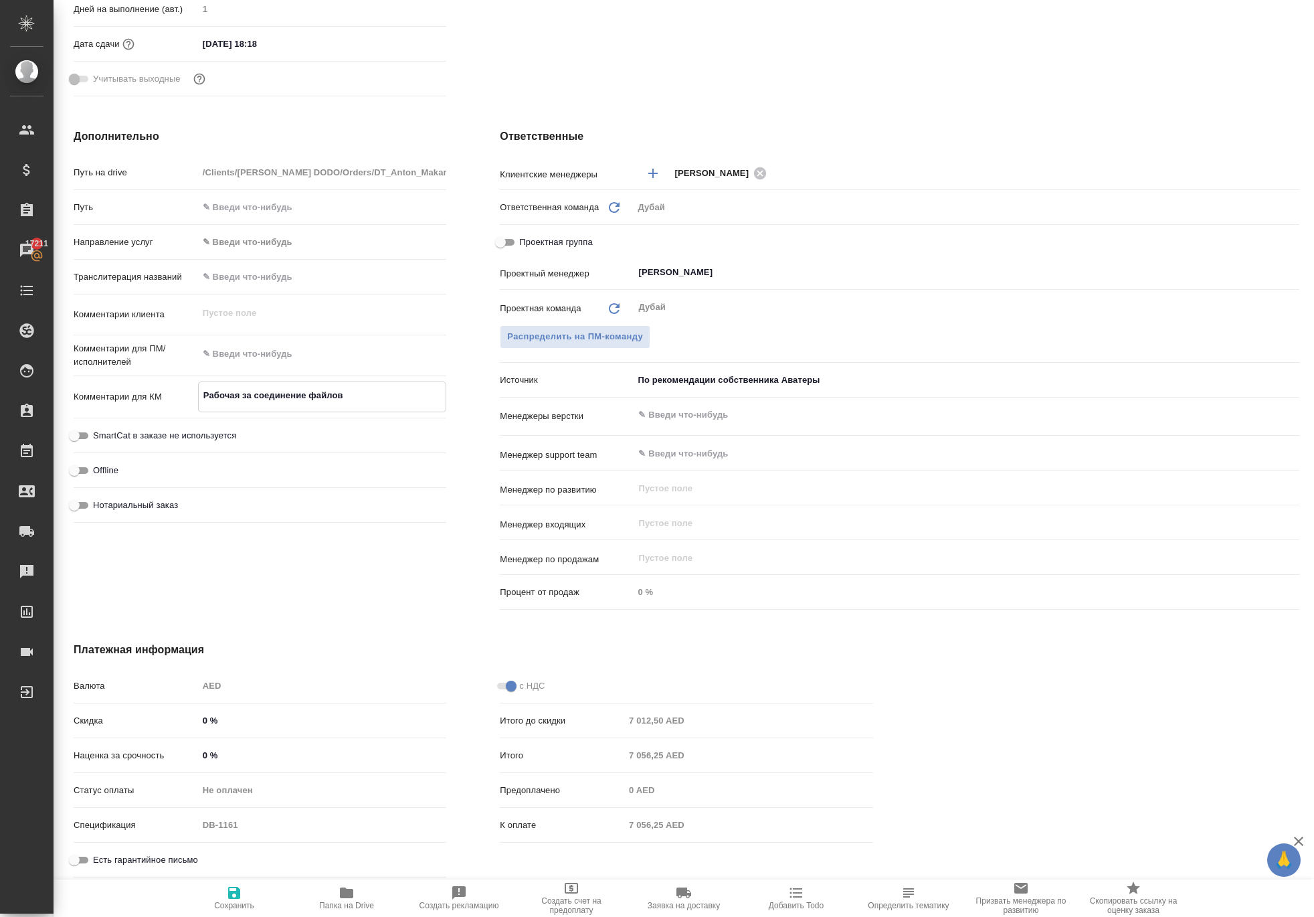
type textarea "x"
type textarea "Рабочая виза соединение файлов"
type textarea "x"
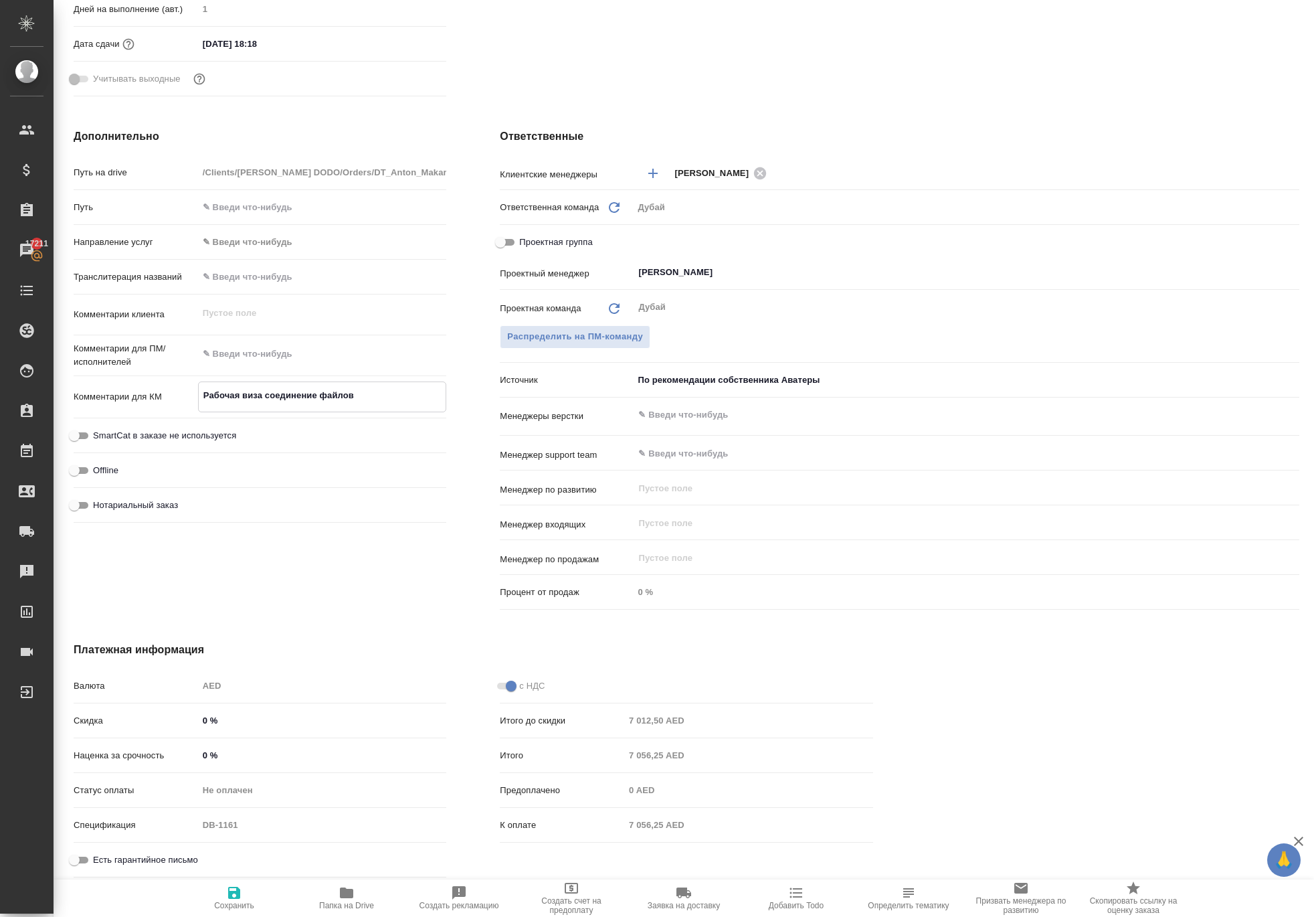
type textarea "x"
type textarea "Рабочая визза соединение файлов"
type textarea "x"
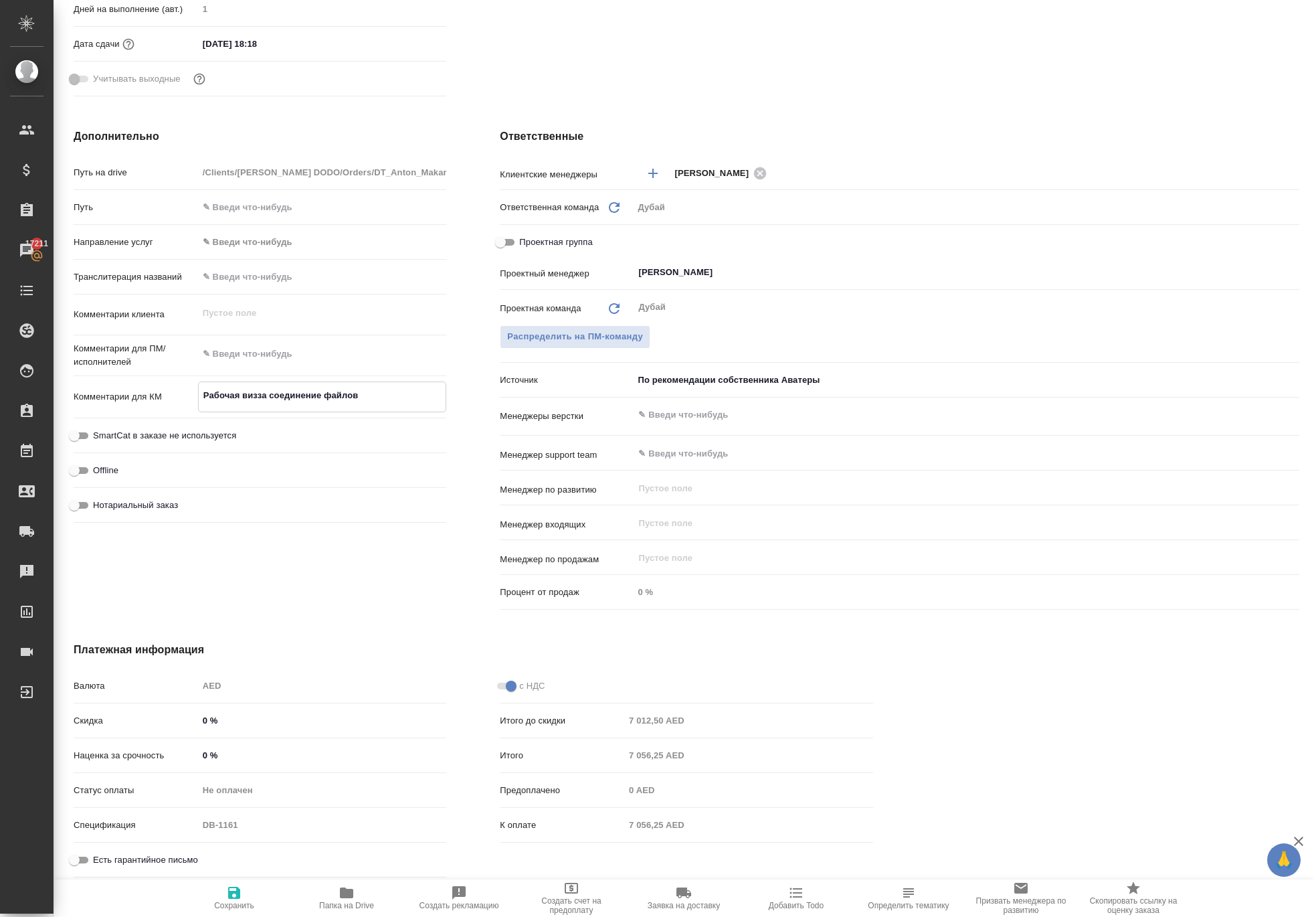
type textarea "x"
type textarea "Рабочая визаза соединение файлов"
type textarea "x"
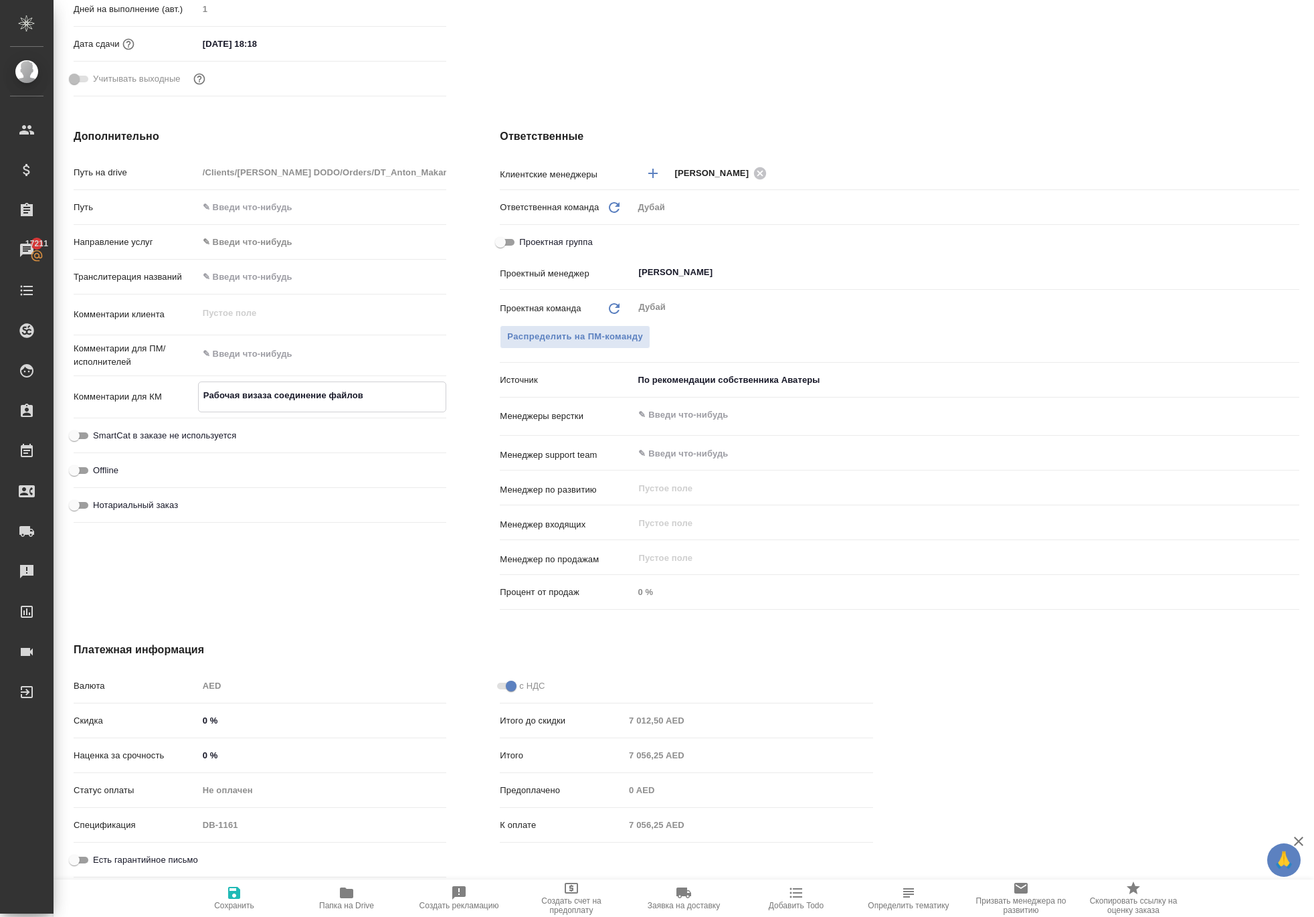
type textarea "Рабочая виза,за соединение файлов"
type textarea "x"
type textarea "Рабочая виза, за соединение файлов"
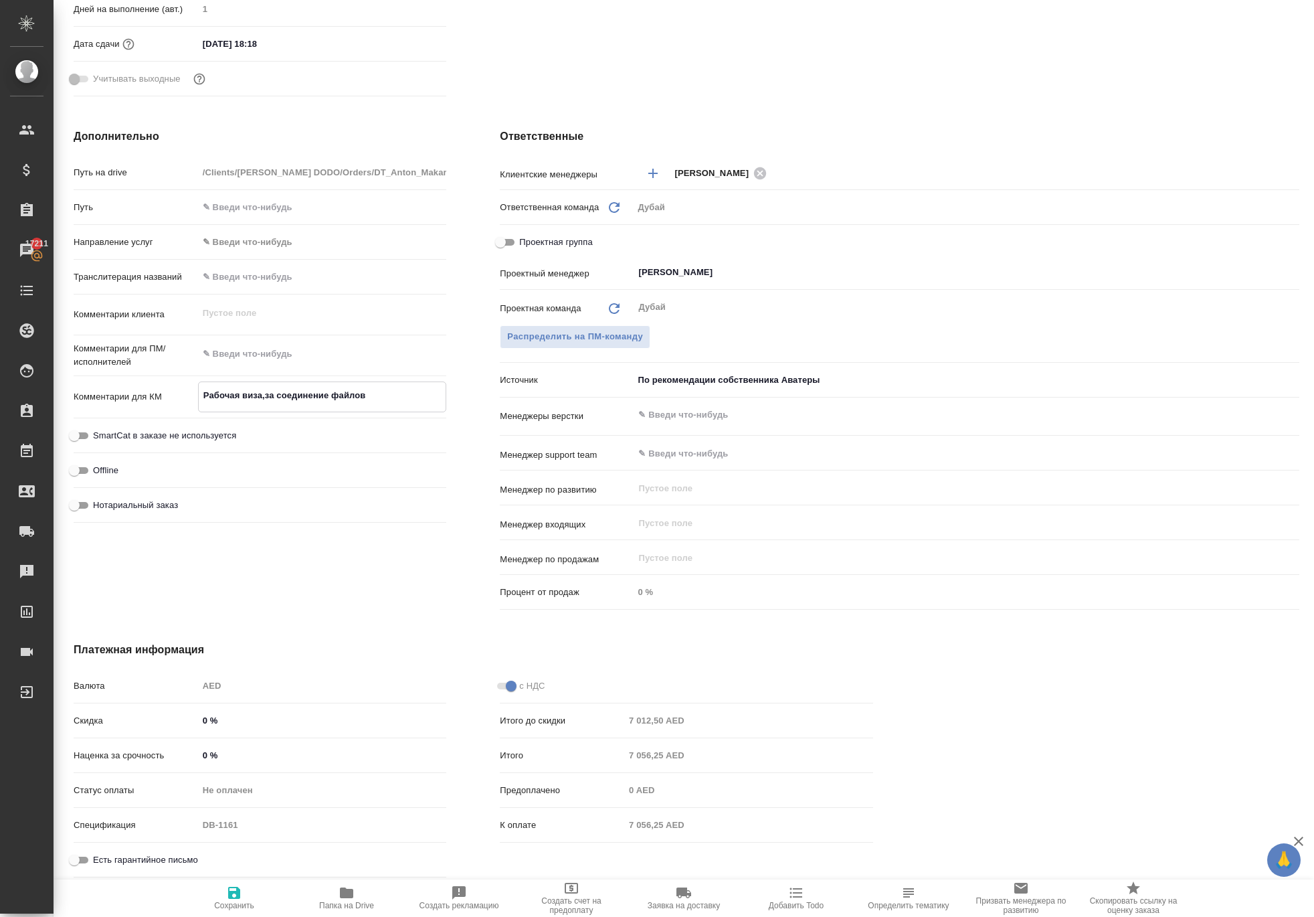
type textarea "x"
click at [305, 391] on textarea "Рабочая виза, за соединение файлов" at bounding box center [323, 395] width 248 height 23
type textarea "x"
type textarea "Рабочая виза, з соединение файлов"
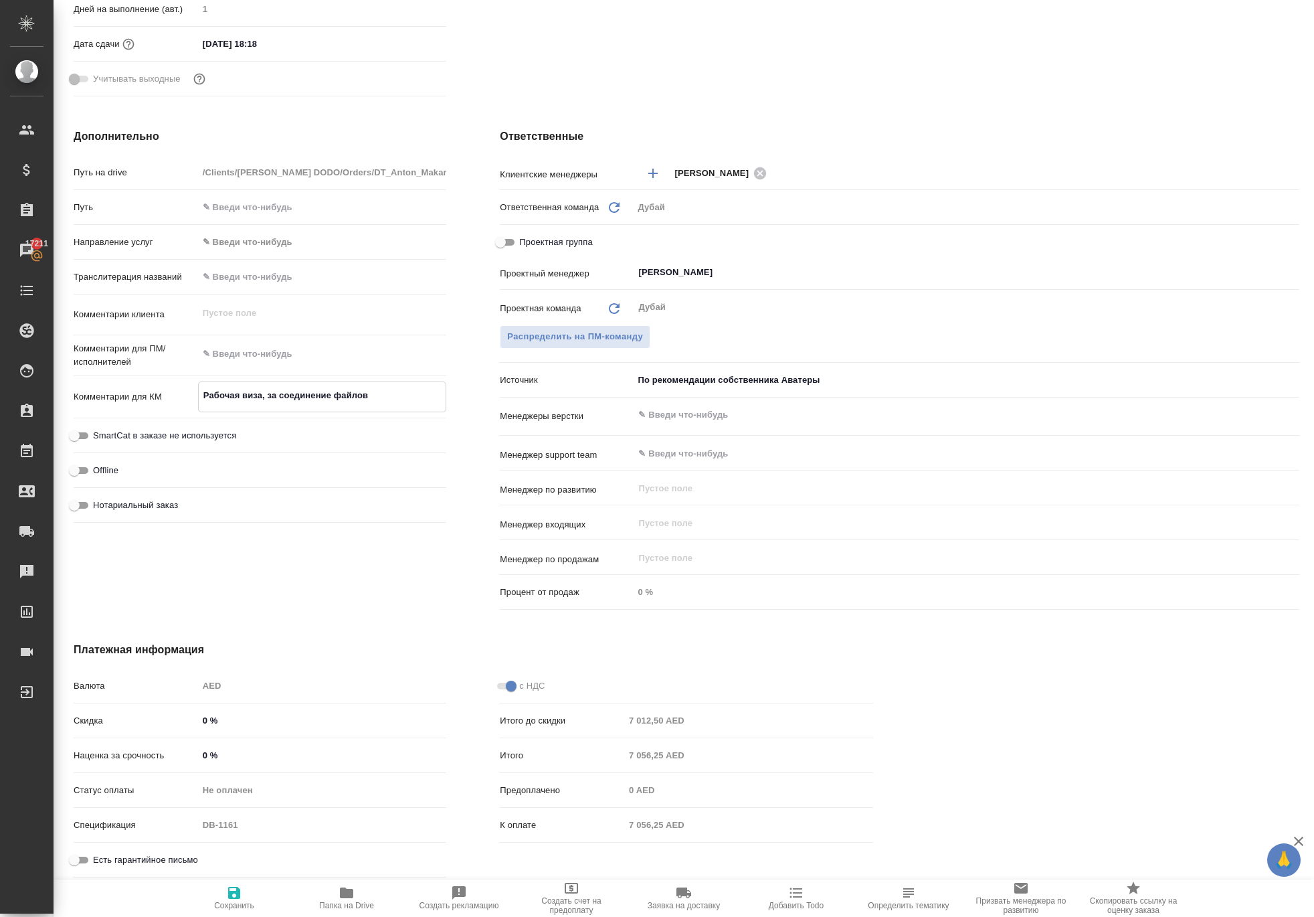
type textarea "x"
type textarea "Рабочая виза, соединение файлов"
type textarea "x"
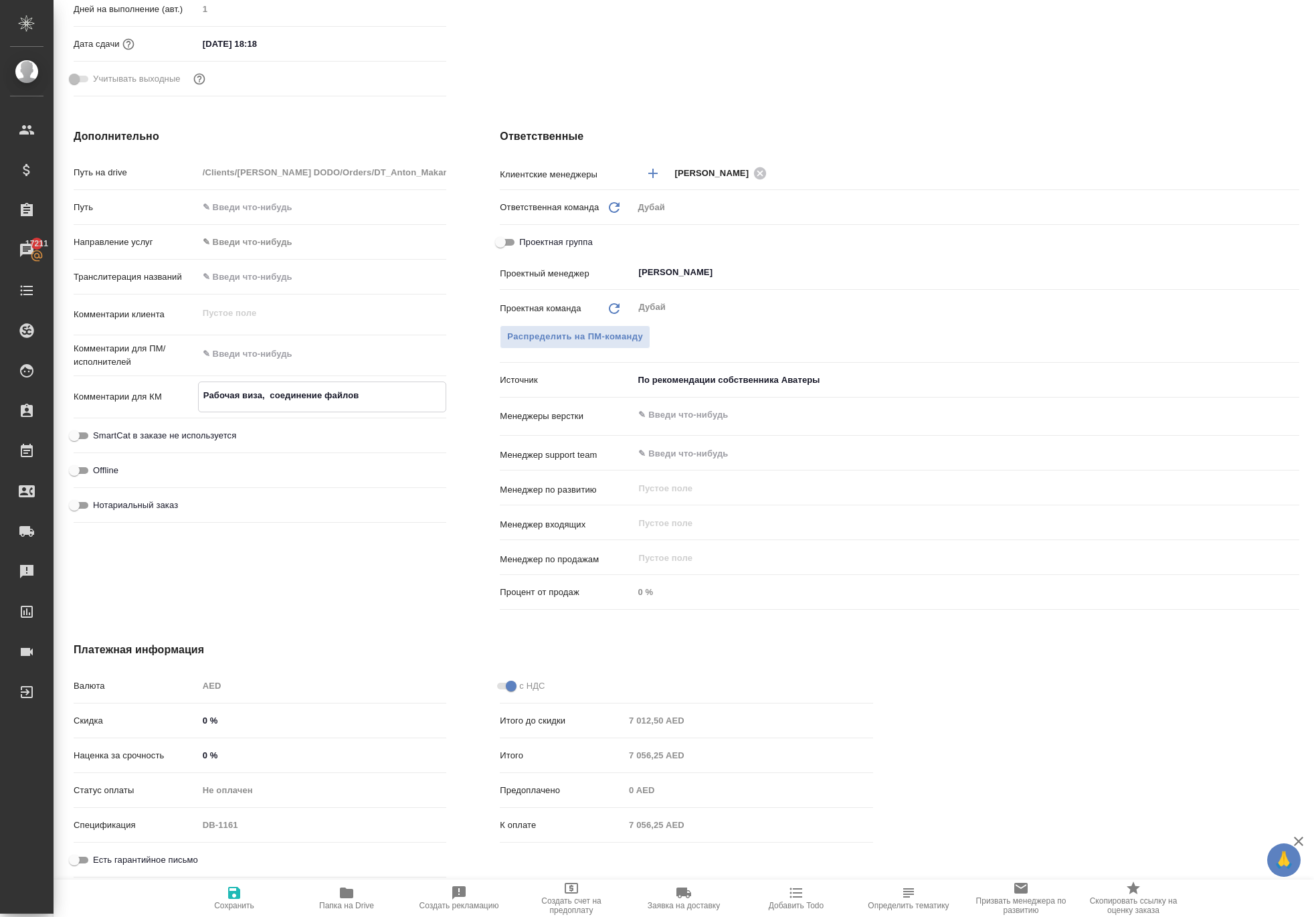
click at [427, 386] on textarea "Рабочая виза, соединение файлов" at bounding box center [323, 395] width 248 height 23
type textarea "x"
type textarea "Рабочая виза, соединение файлов,"
type textarea "x"
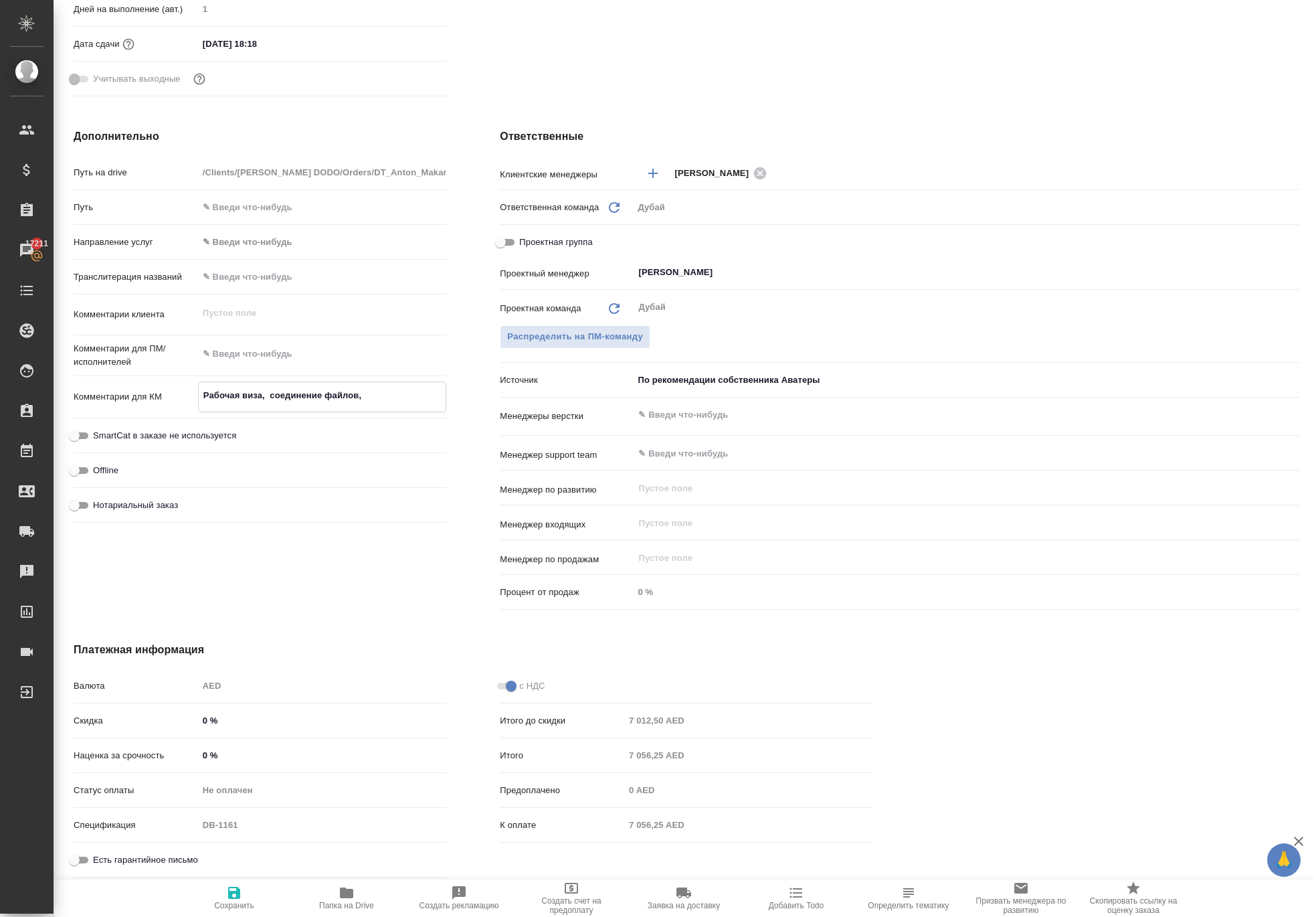
type textarea "x"
type textarea "Рабочая виза, соединение файлов,"
type textarea "x"
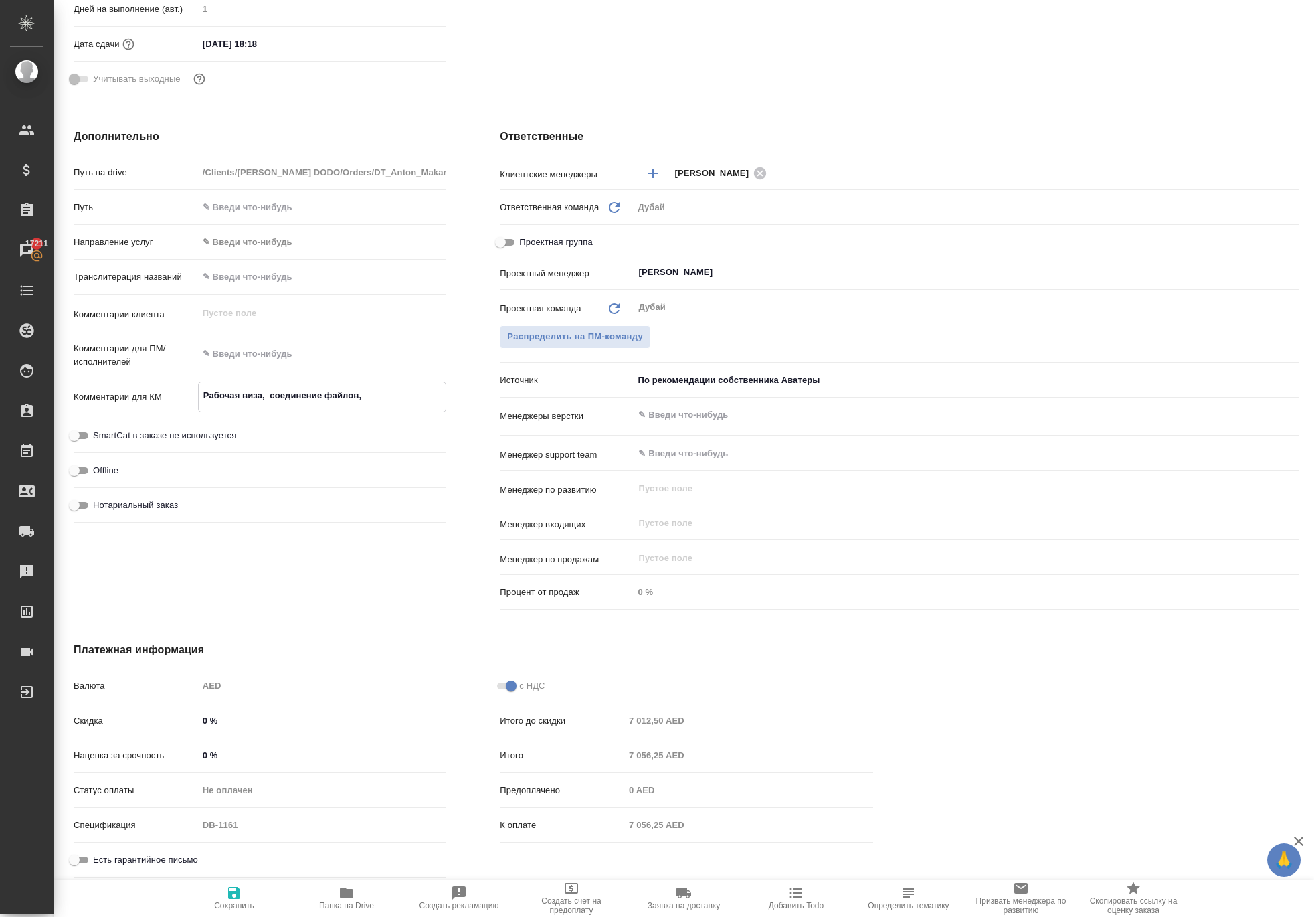
type textarea "x"
type textarea "Рабочая виза, соединение файлов, в"
type textarea "x"
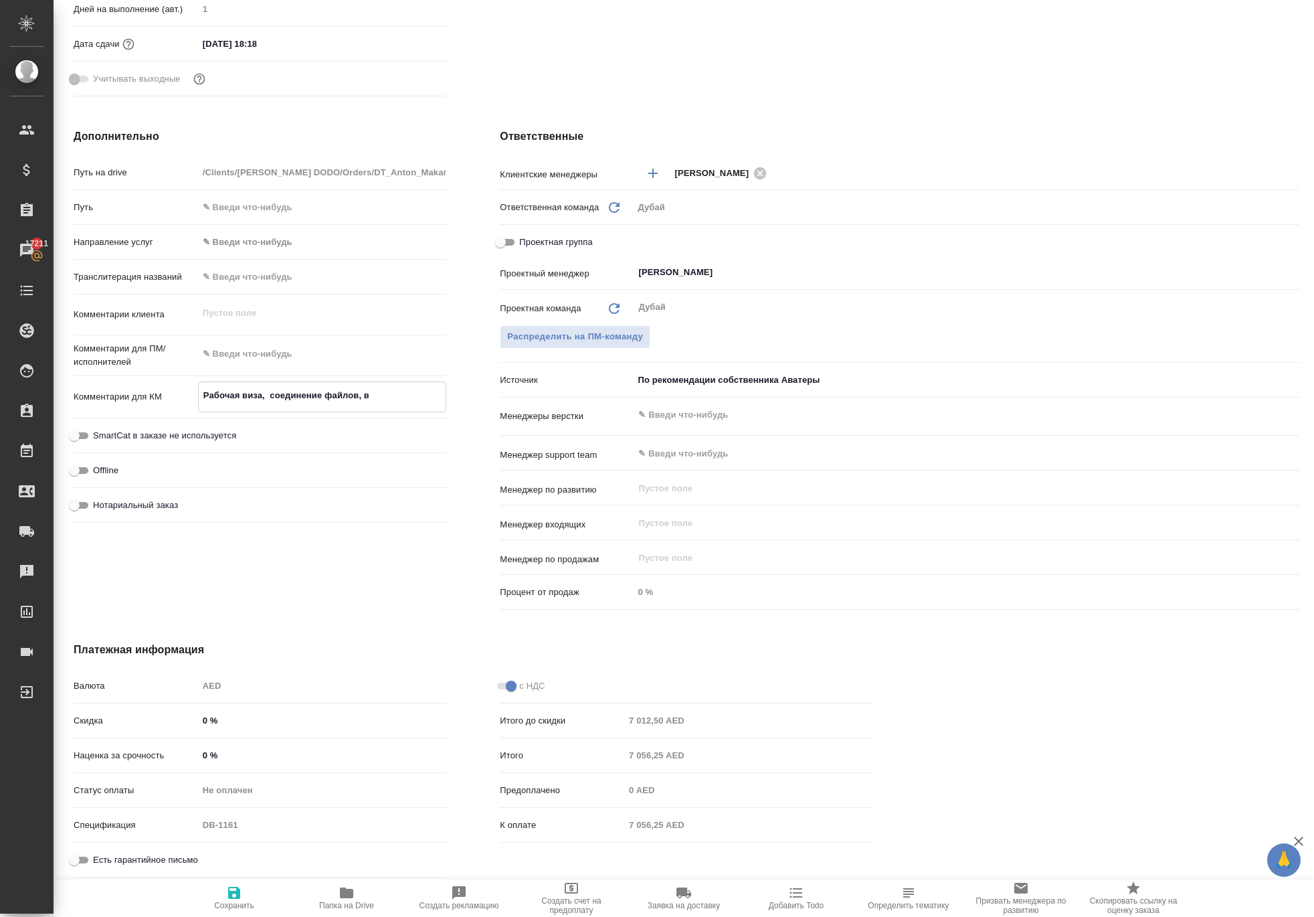
type textarea "Рабочая виза, соединение файлов, вн"
type textarea "x"
type textarea "Рабочая виза, соединение файлов, вне"
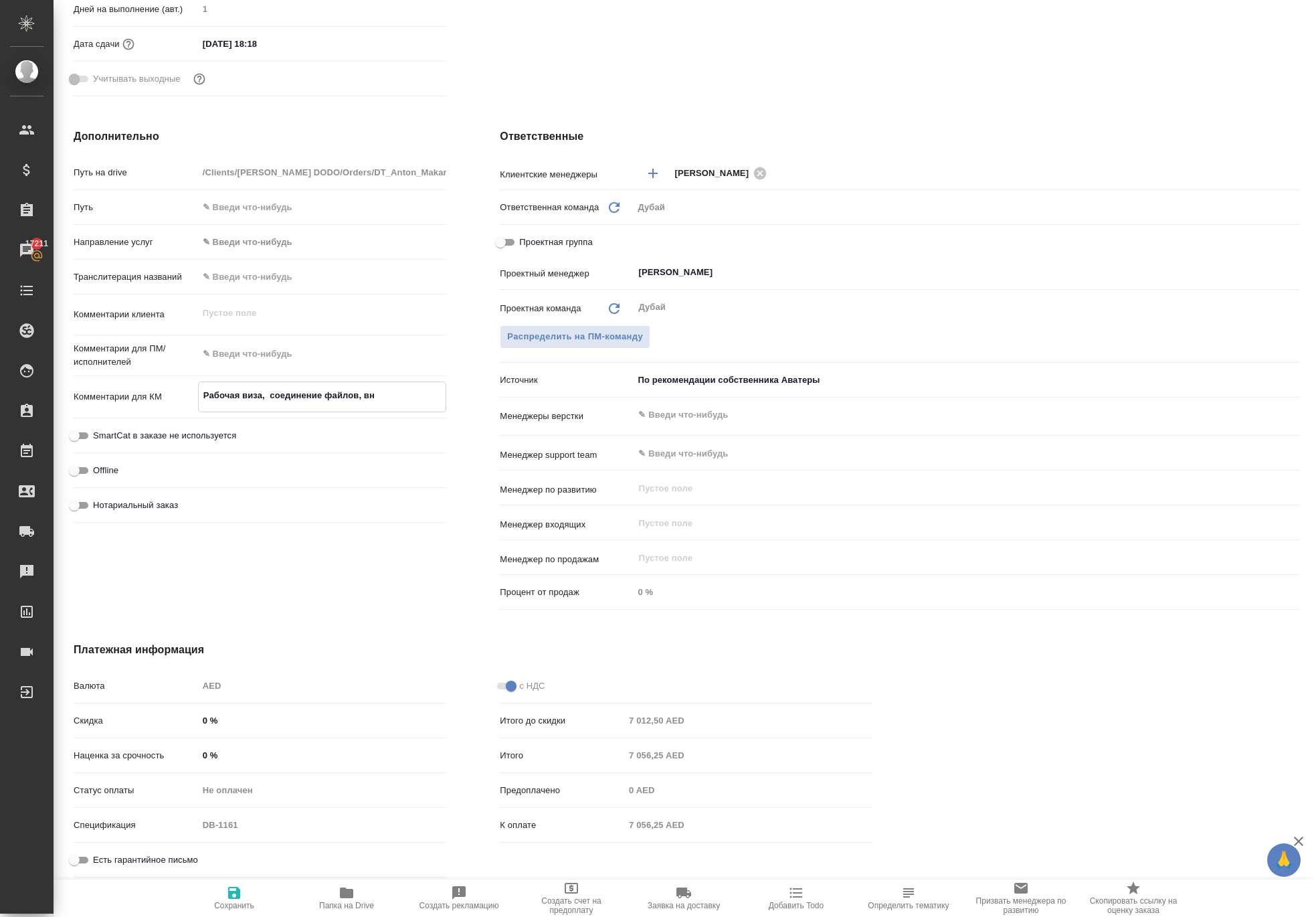
type textarea "x"
type textarea "Рабочая виза, соединение файлов, внес"
type textarea "x"
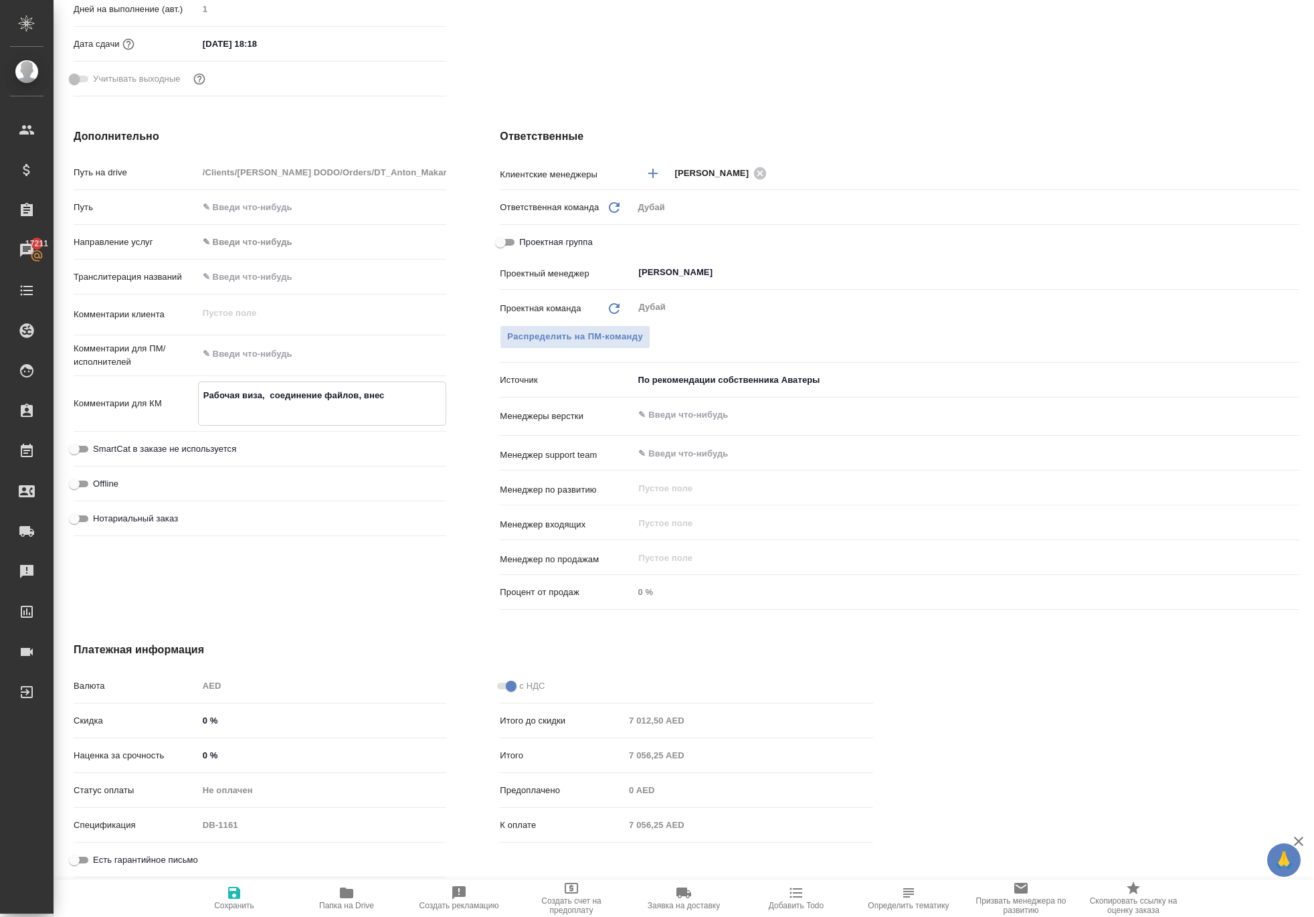
type textarea "x"
type textarea "Рабочая виза, соединение файлов, внесе"
type textarea "x"
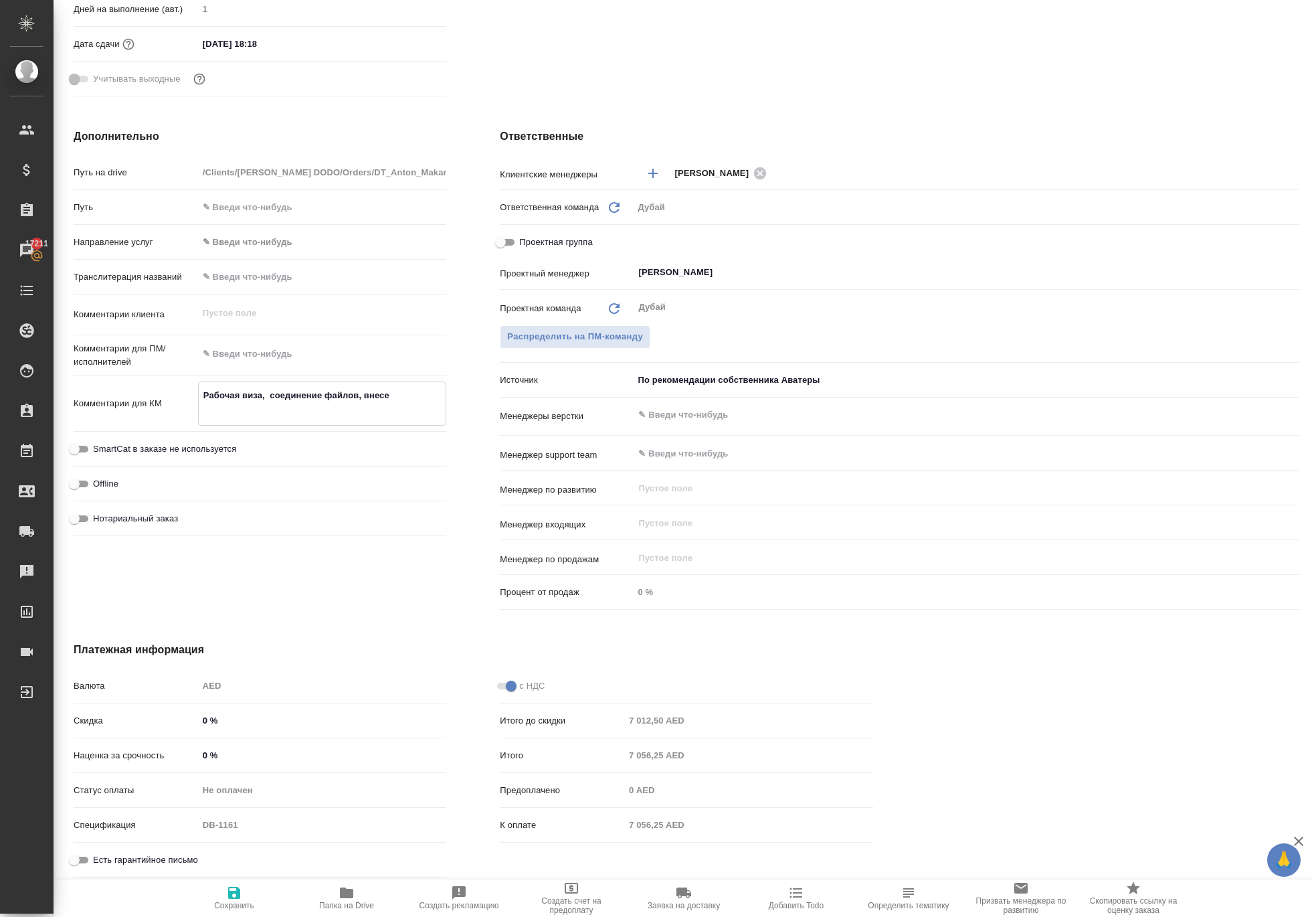
type textarea "x"
type textarea "Рабочая виза, соединение файлов, внесен"
type textarea "x"
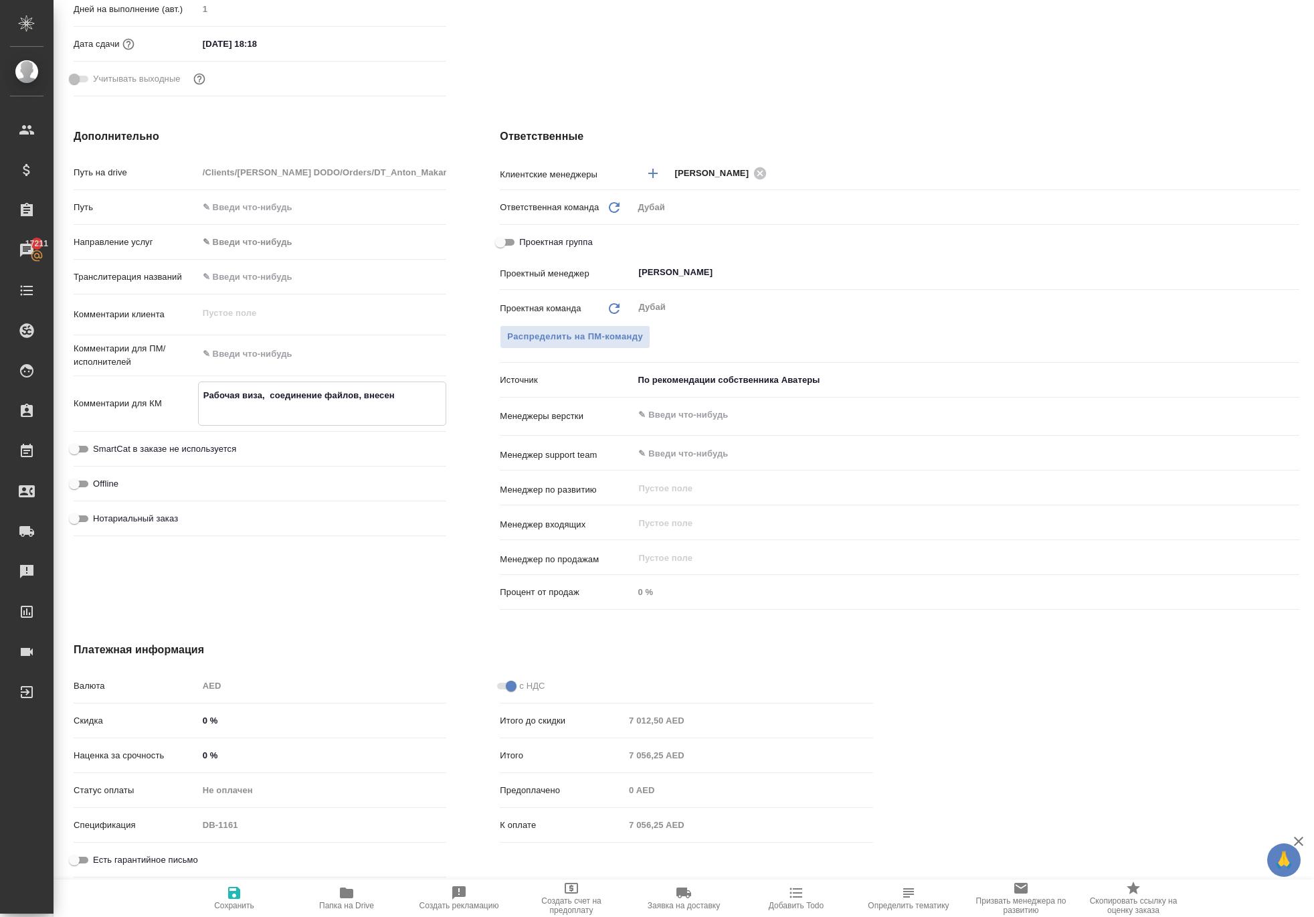
type textarea "Рабочая виза, соединение файлов, внесени"
type textarea "x"
type textarea "Рабочая виза, соединение файлов, внесение"
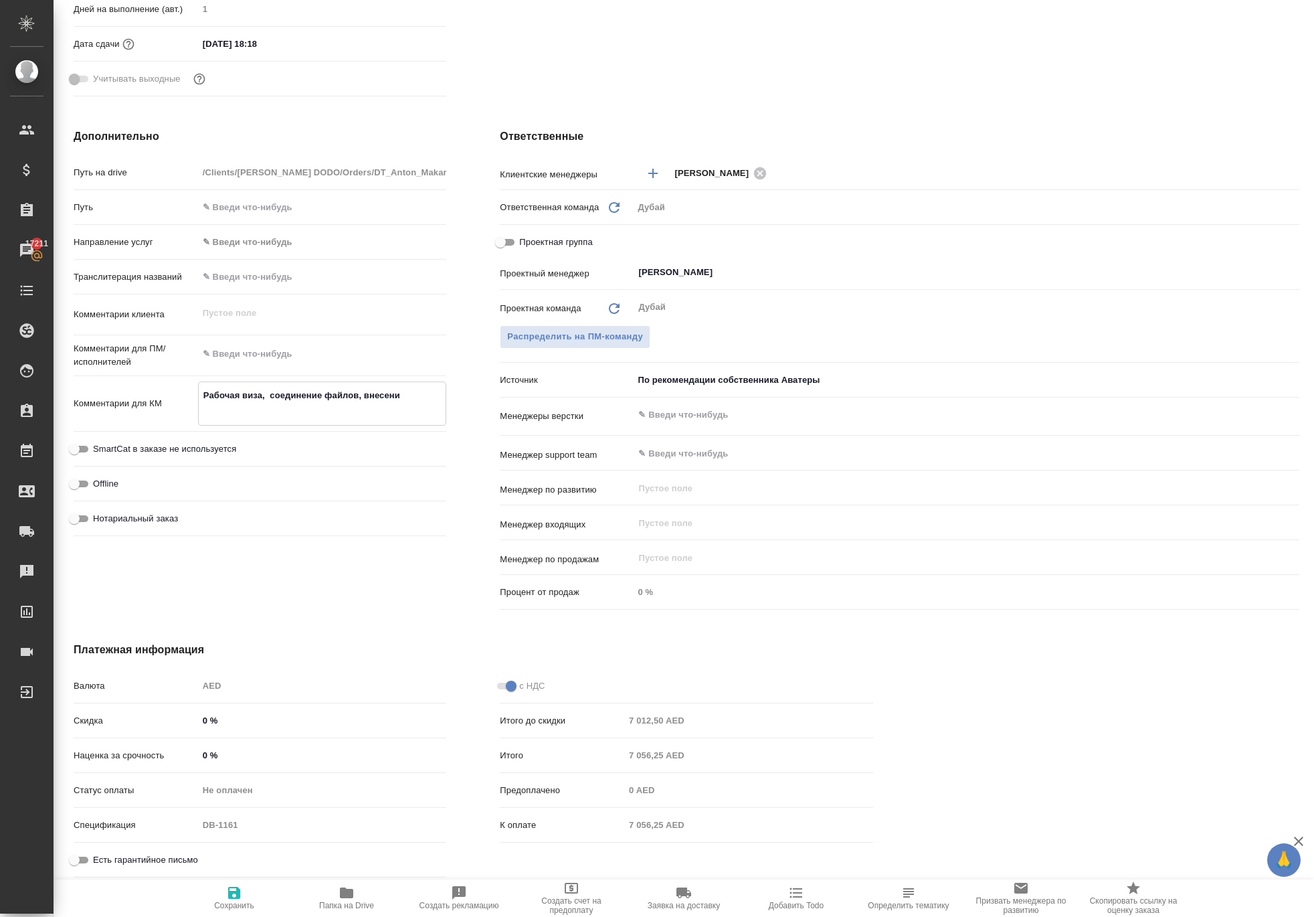
type textarea "x"
type textarea "Рабочая виза, соединение файлов, внесение"
type textarea "x"
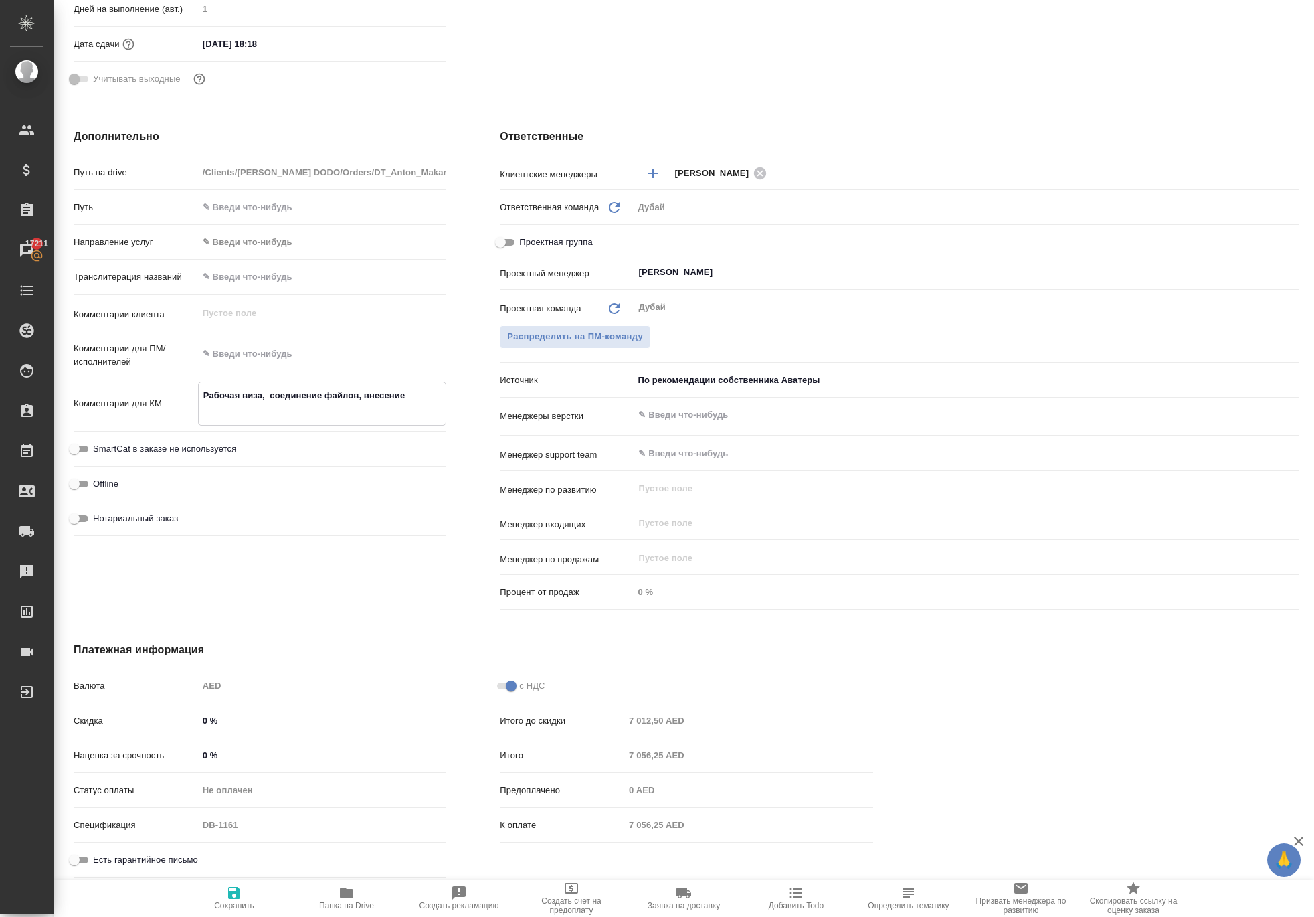
type textarea "x"
type textarea "Рабочая виза, соединение файлов, внесение и"
type textarea "x"
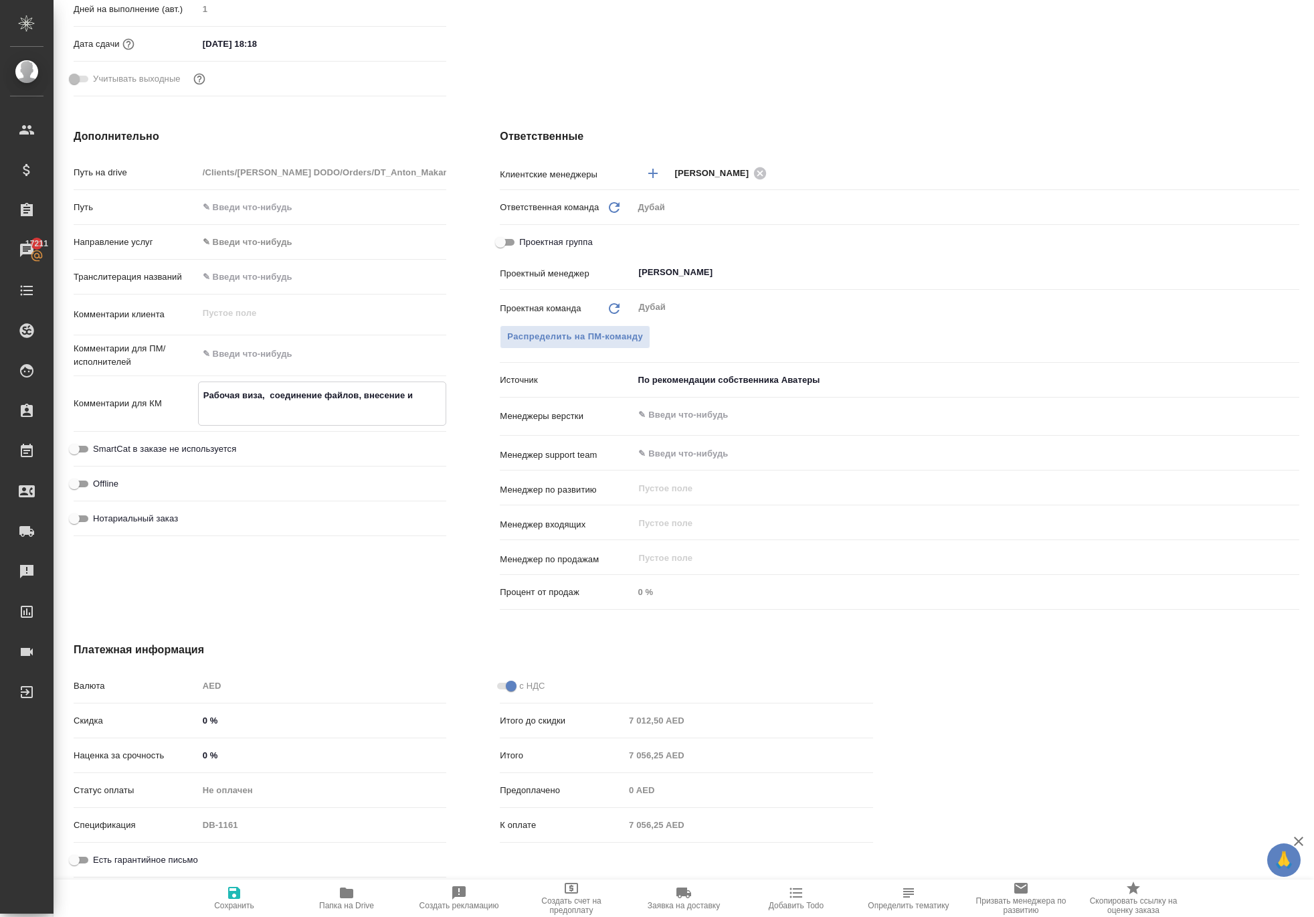
type textarea "x"
type textarea "Рабочая виза, соединение файлов, внесение из"
type textarea "x"
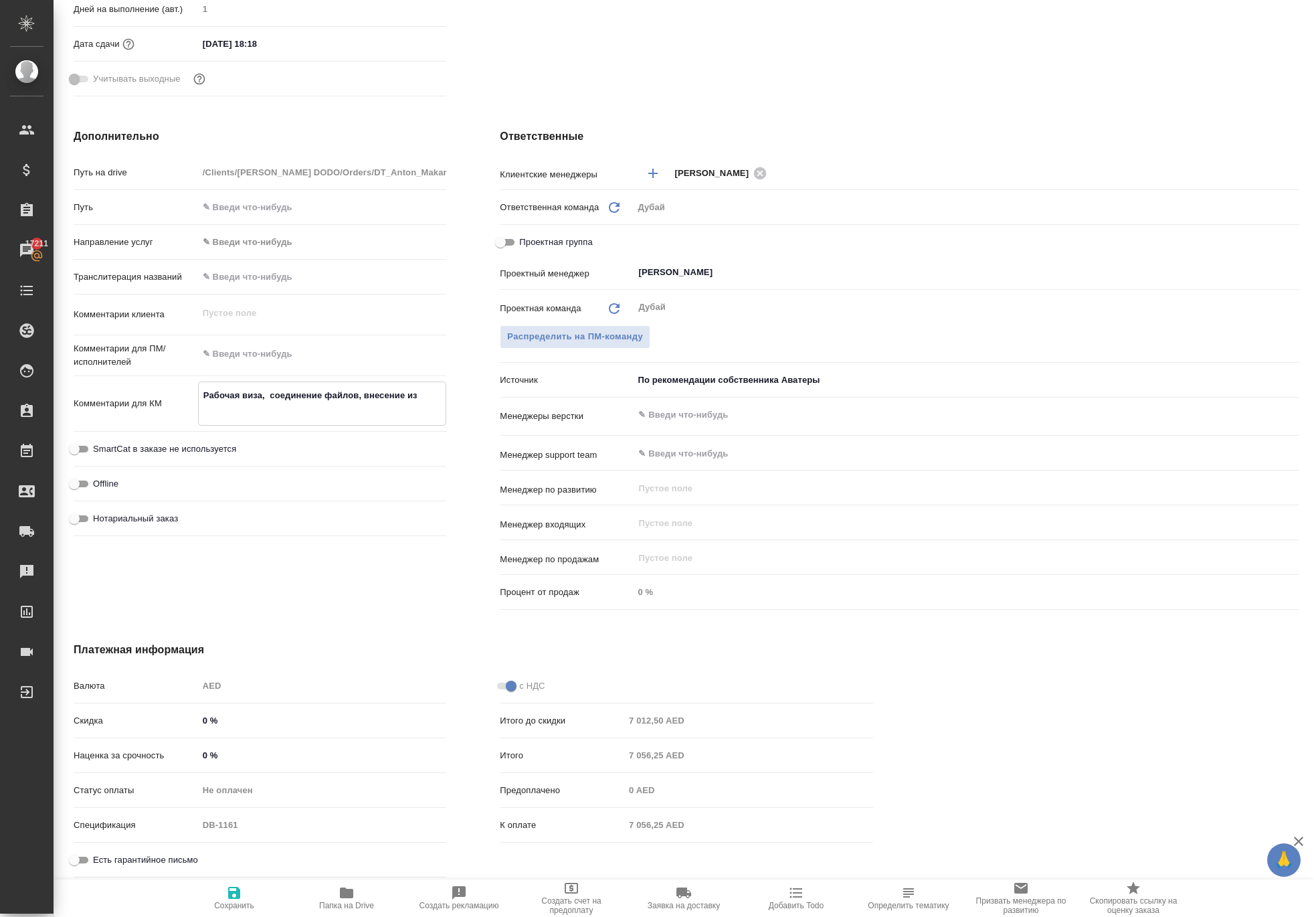
type textarea "Рабочая виза, соединение файлов, внесение изм"
type textarea "x"
type textarea "Рабочая виза, соединение файлов, внесение изме"
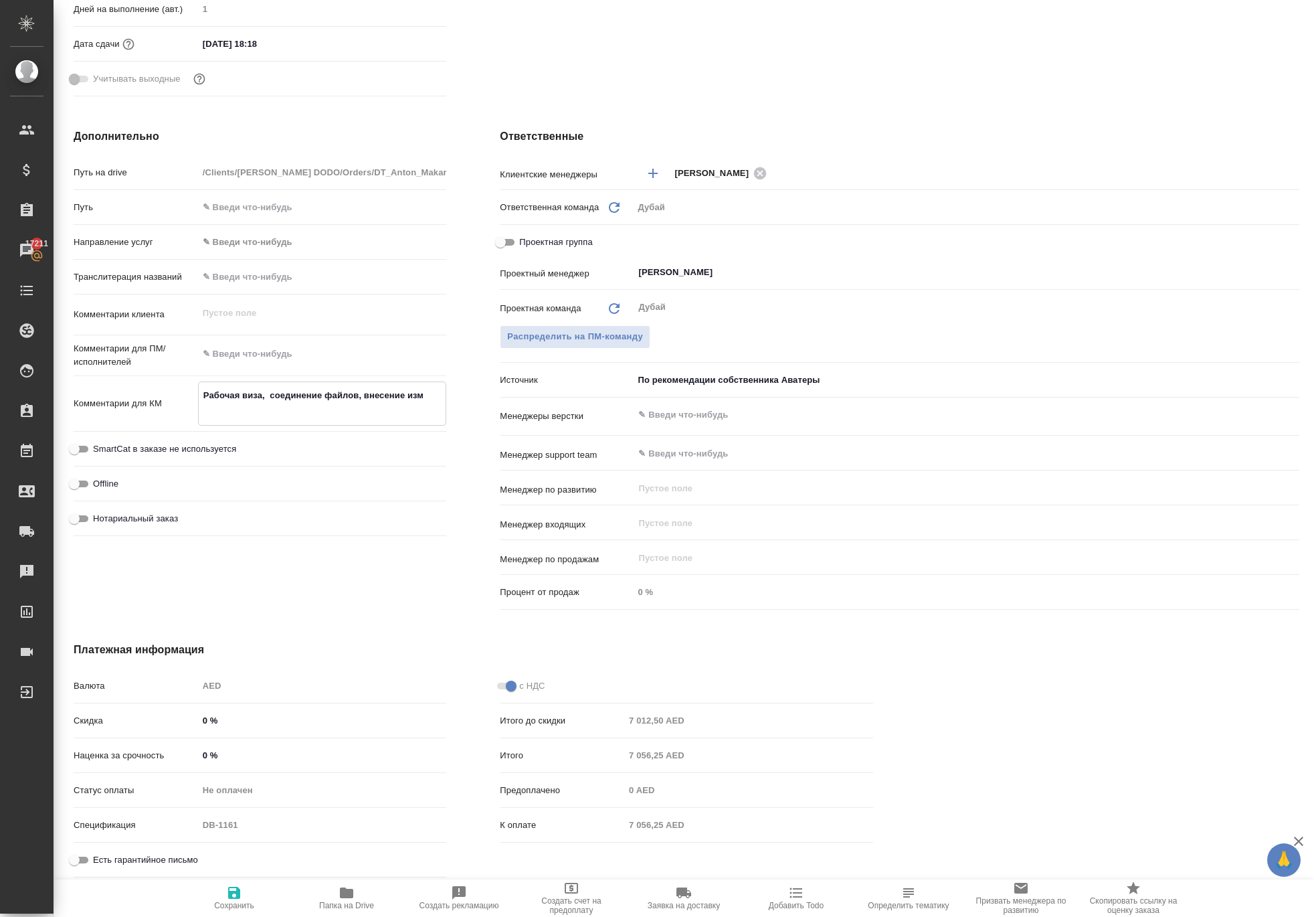
type textarea "x"
type textarea "Рабочая виза, соединение файлов, внесение измен"
type textarea "x"
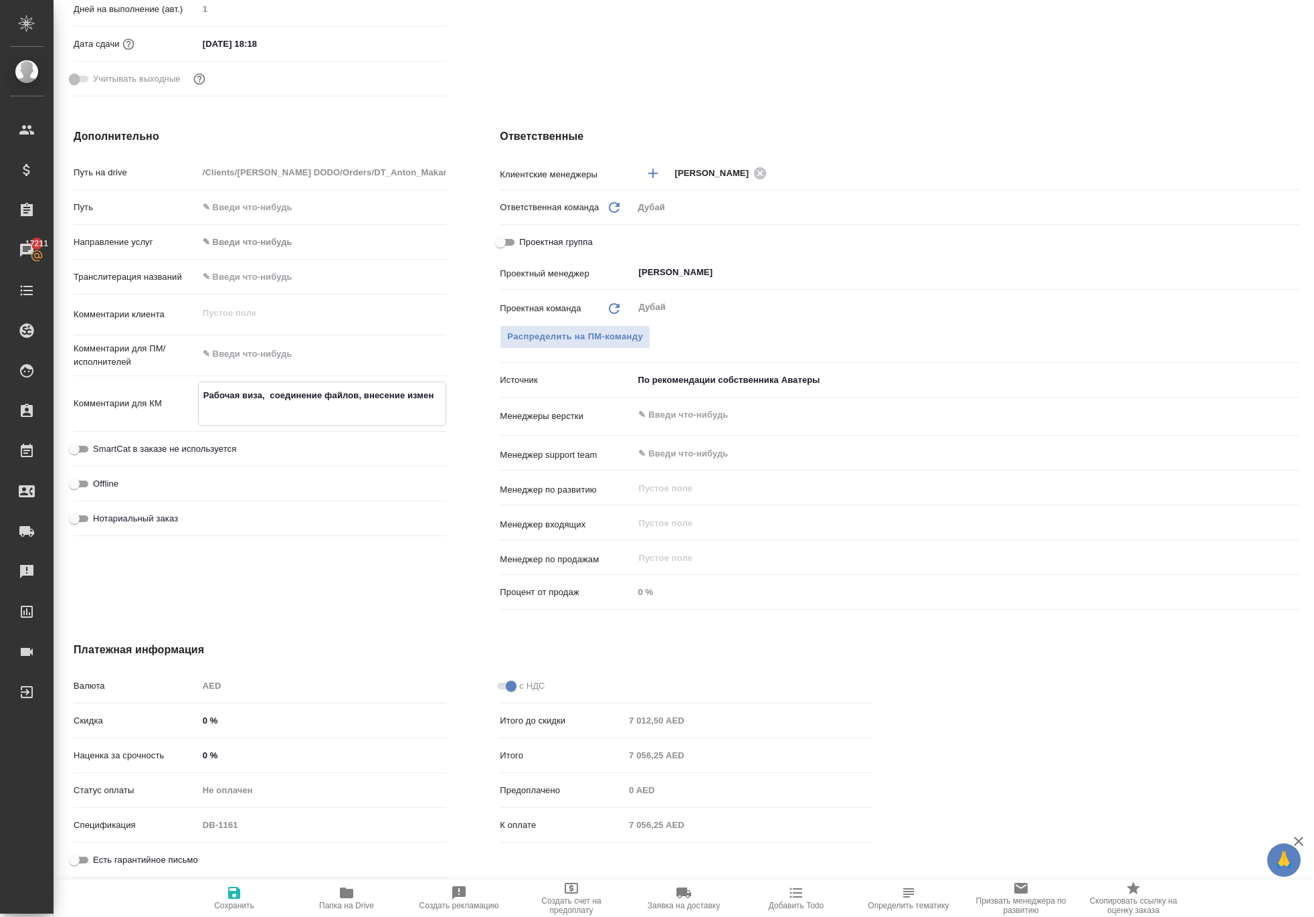
type textarea "x"
type textarea "Рабочая виза, соединение файлов, внесение измене"
type textarea "x"
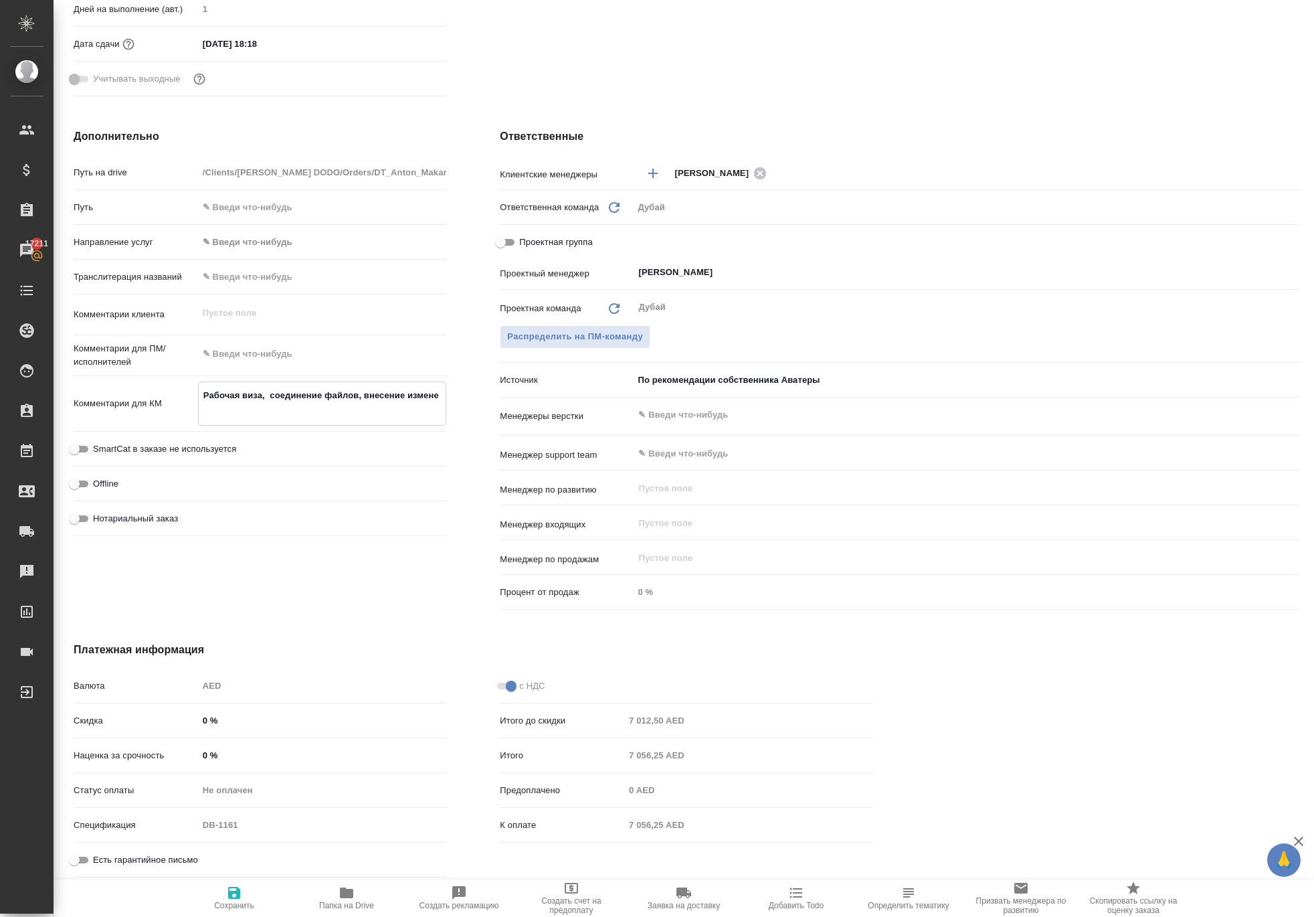
type textarea "x"
type textarea "Рабочая виза, соединение файлов, внесение изменен"
type textarea "x"
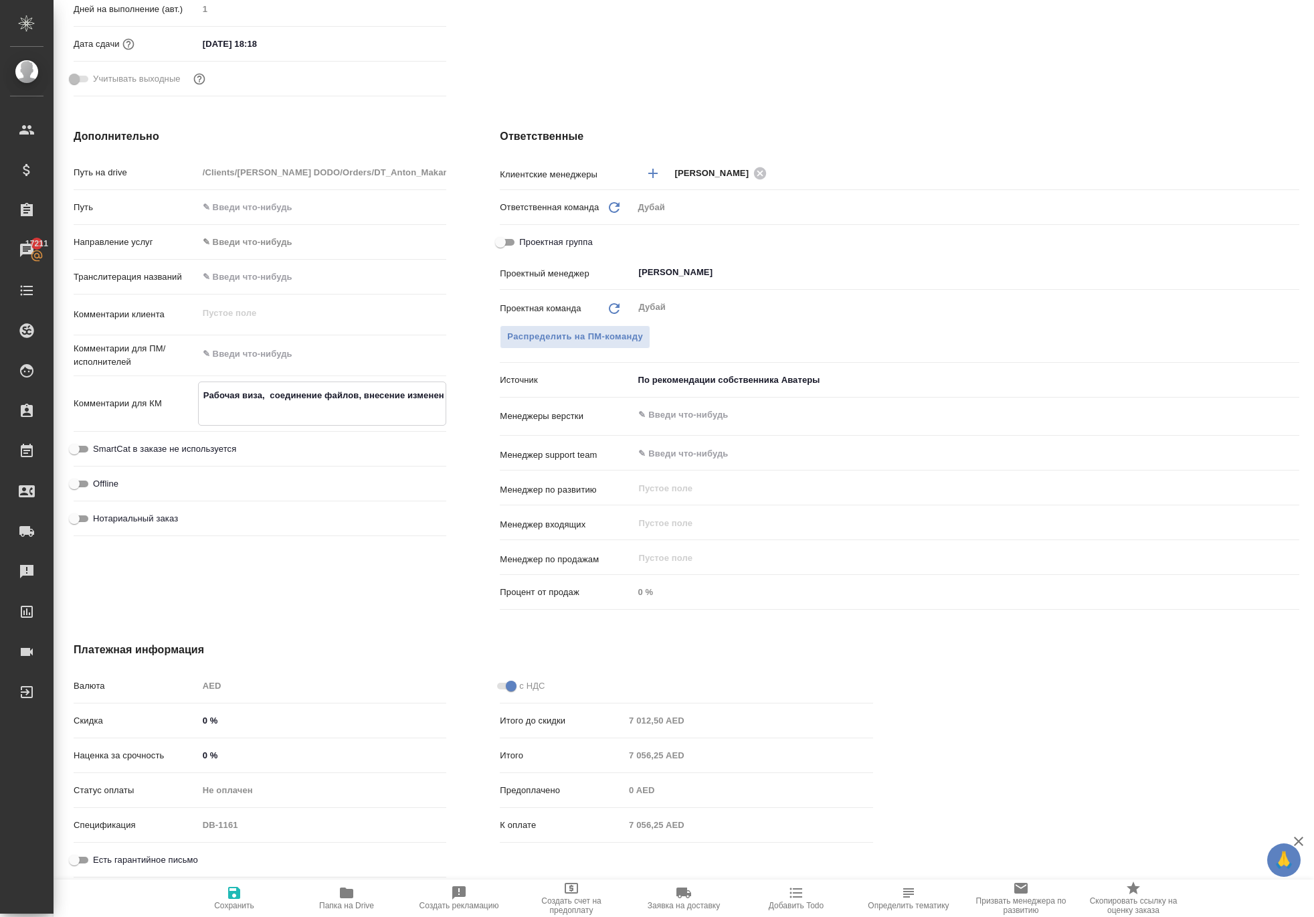
type textarea "Рабочая виза, соединение файлов, внесение изменени"
type textarea "x"
type textarea "Рабочая виза, соединение файлов, внесение изменений"
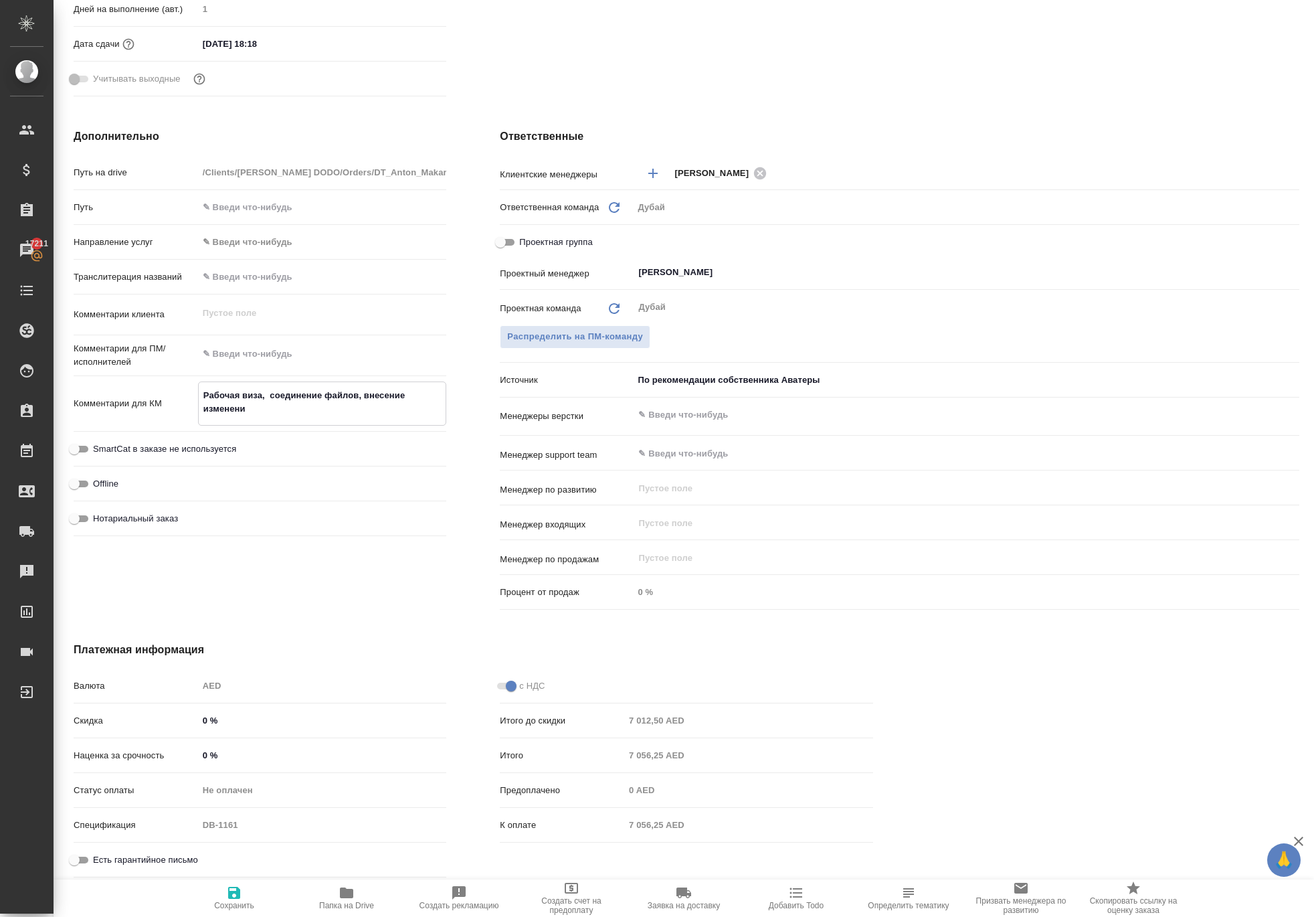
type textarea "x"
type textarea "Рабочая виза, соединение файлов, внесение изменений"
type textarea "x"
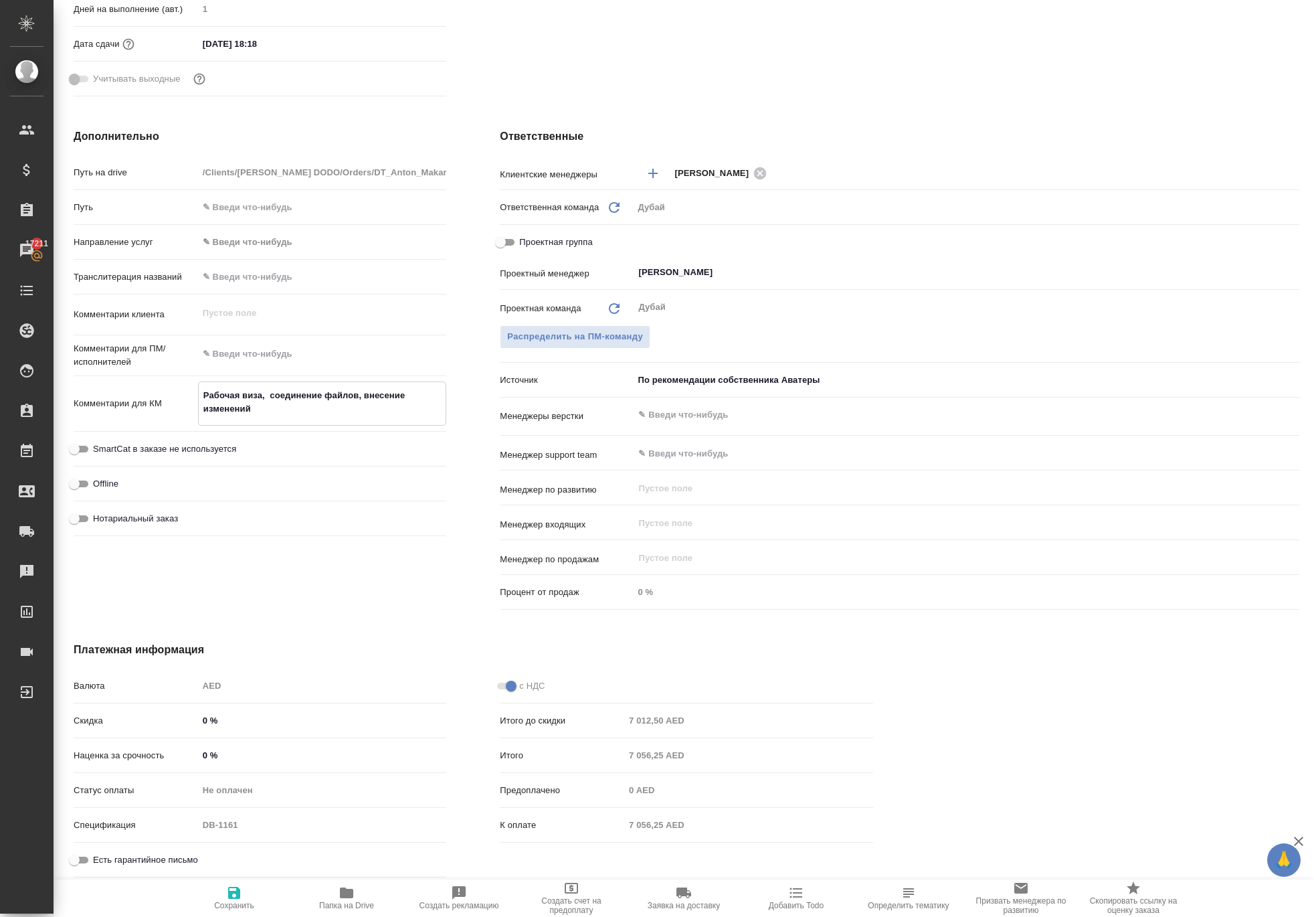
type textarea "x"
type textarea "Рабочая виза, соединение файлов, внесение изменений в"
type textarea "x"
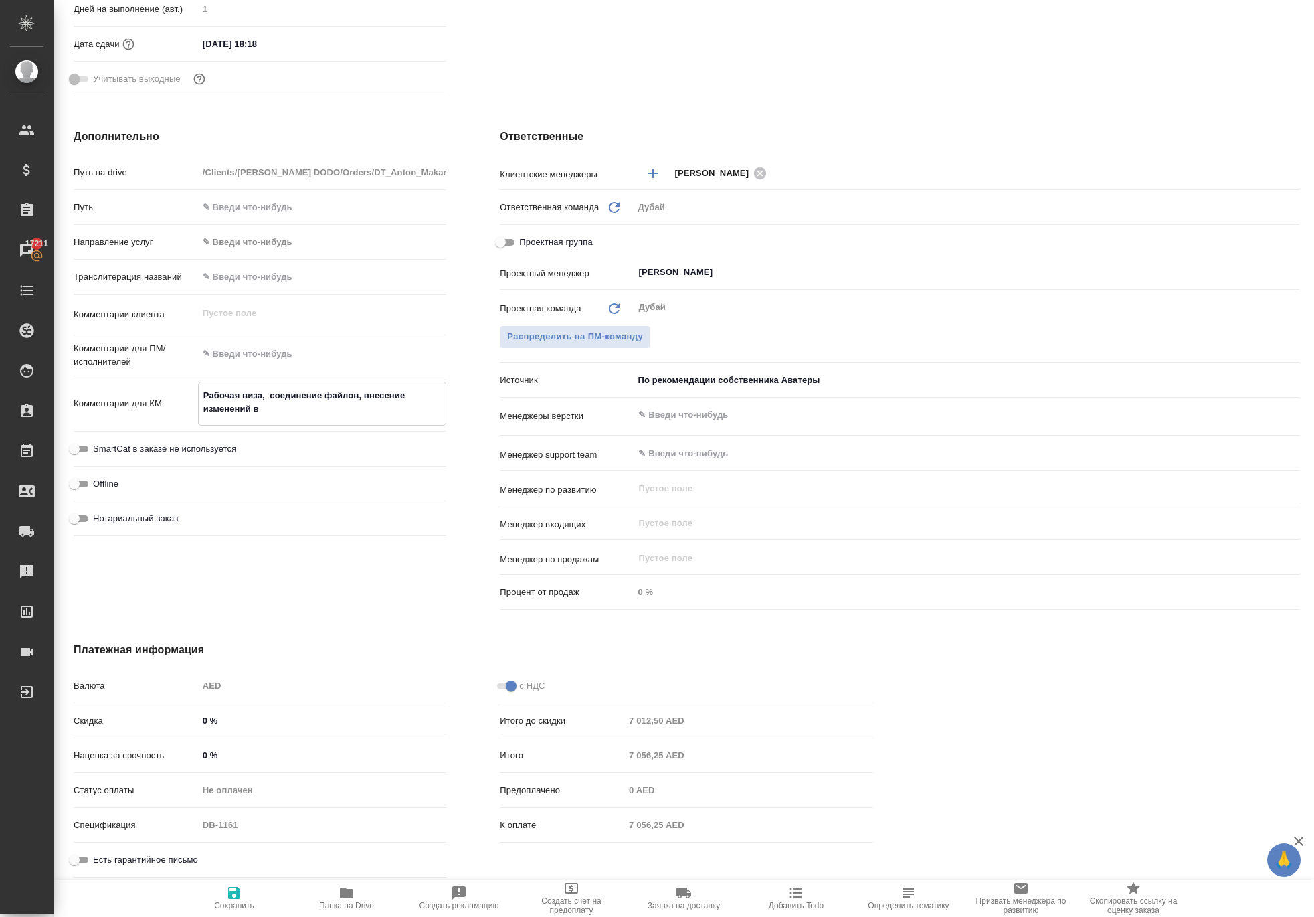
type textarea "x"
type textarea "Рабочая виза, соединение файлов, внесение изменений в"
type textarea "x"
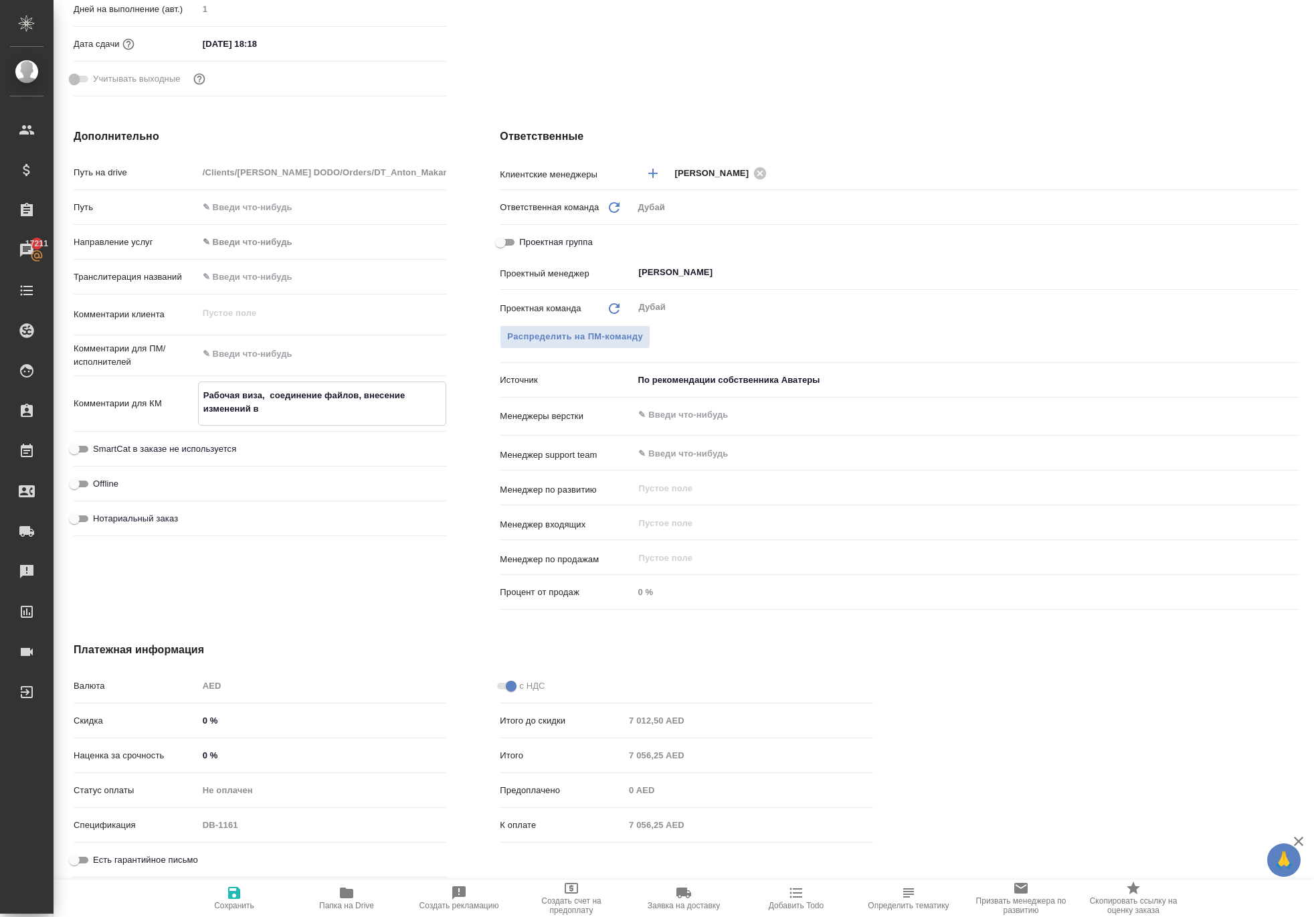
type textarea "Рабочая виза, соединение файлов, внесение изменений в д"
type textarea "x"
type textarea "Рабочая виза, соединение файлов, внесение изменений в до"
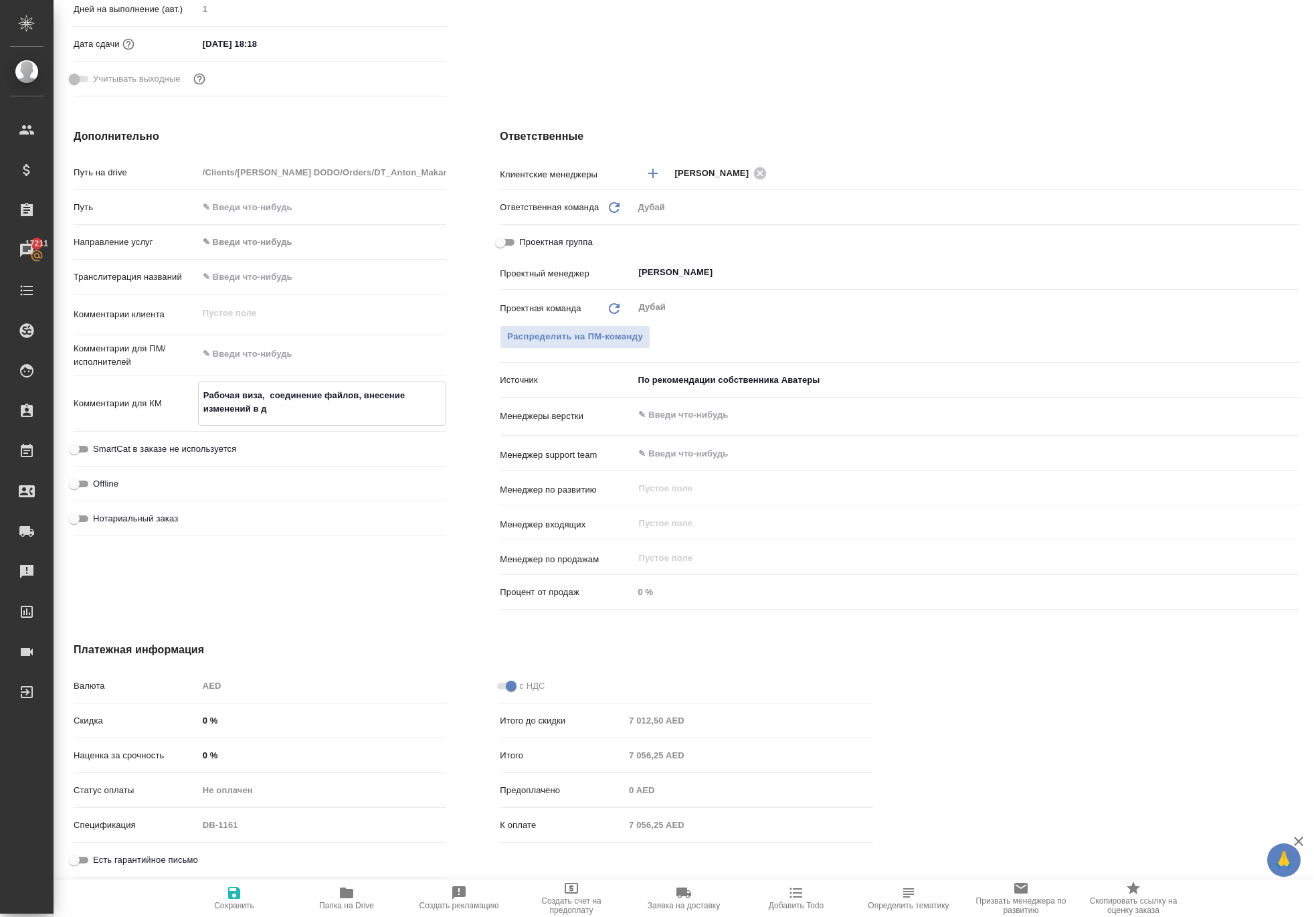
type textarea "x"
type textarea "Рабочая виза, соединение файлов, внесение изменений в дог"
type textarea "x"
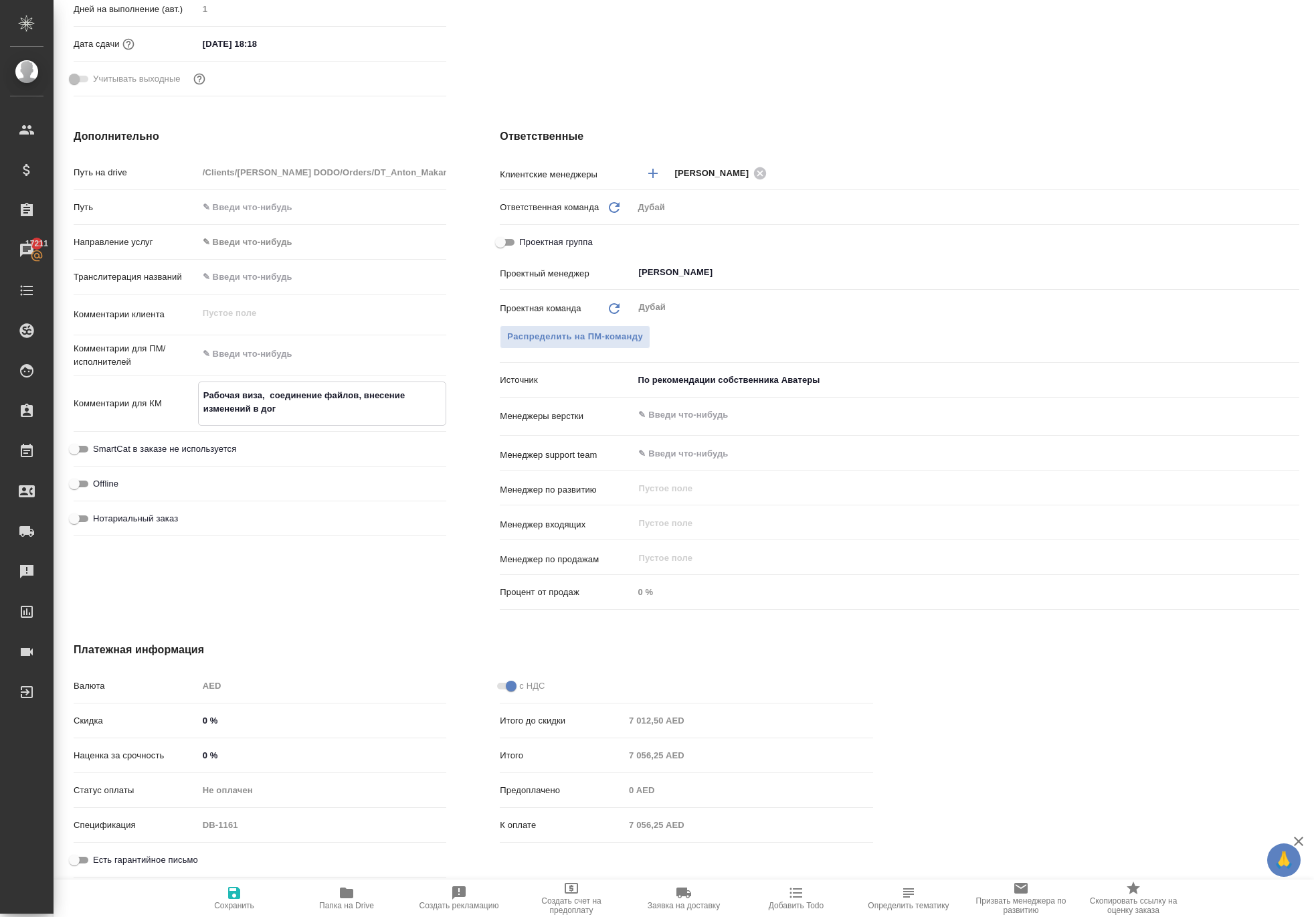
type textarea "x"
type textarea "Рабочая виза, соединение файлов, внесение изменений в дого"
type textarea "x"
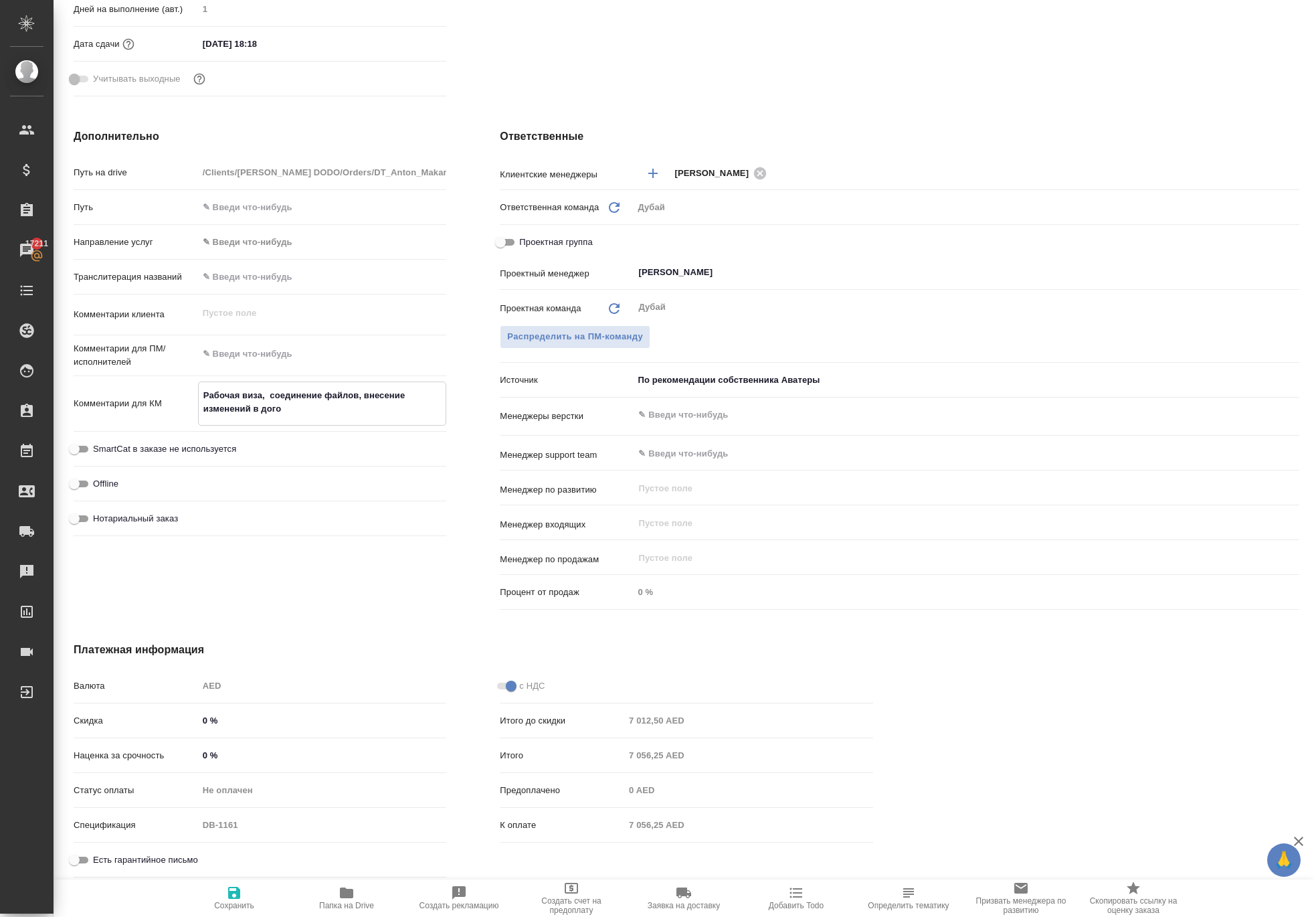
type textarea "x"
type textarea "Рабочая виза, соединение файлов, внесение изменений в догов"
type textarea "x"
click at [242, 885] on icon "button" at bounding box center [234, 893] width 16 height 16
click at [234, 885] on icon "button" at bounding box center [234, 893] width 16 height 16
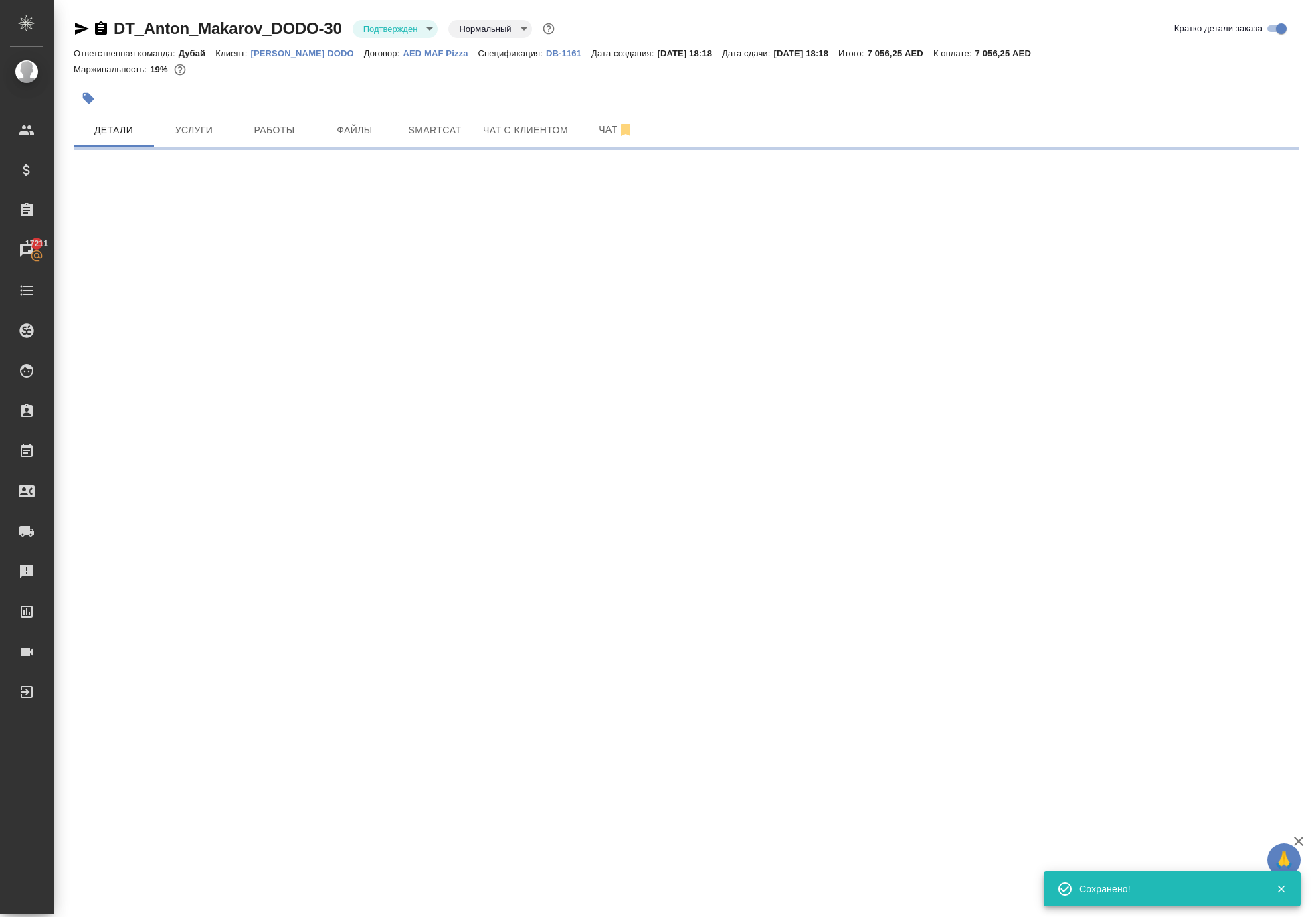
scroll to position [0, 0]
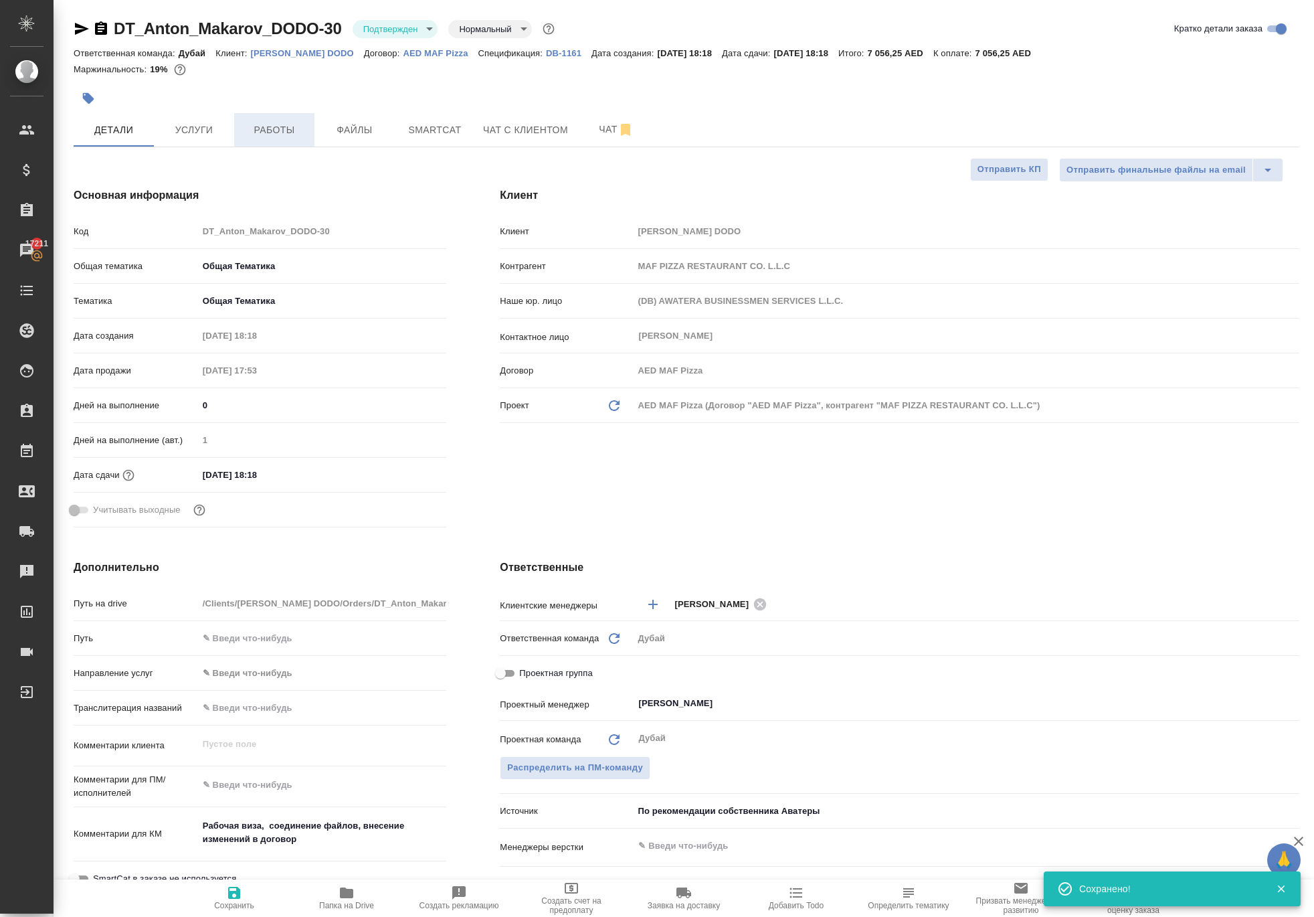
click at [274, 139] on span "Работы" at bounding box center [274, 130] width 64 height 17
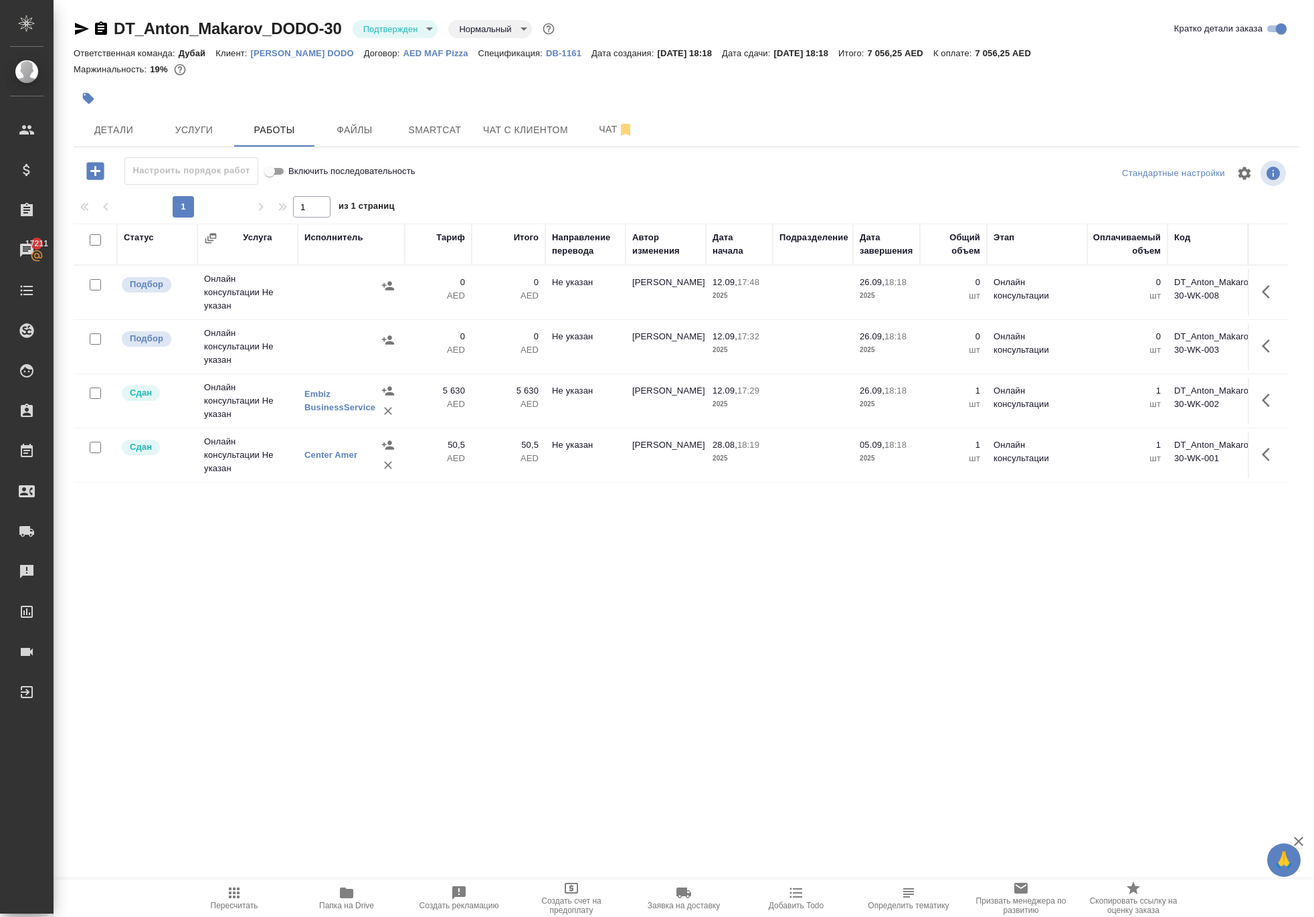
click at [236, 893] on icon "button" at bounding box center [234, 892] width 11 height 11
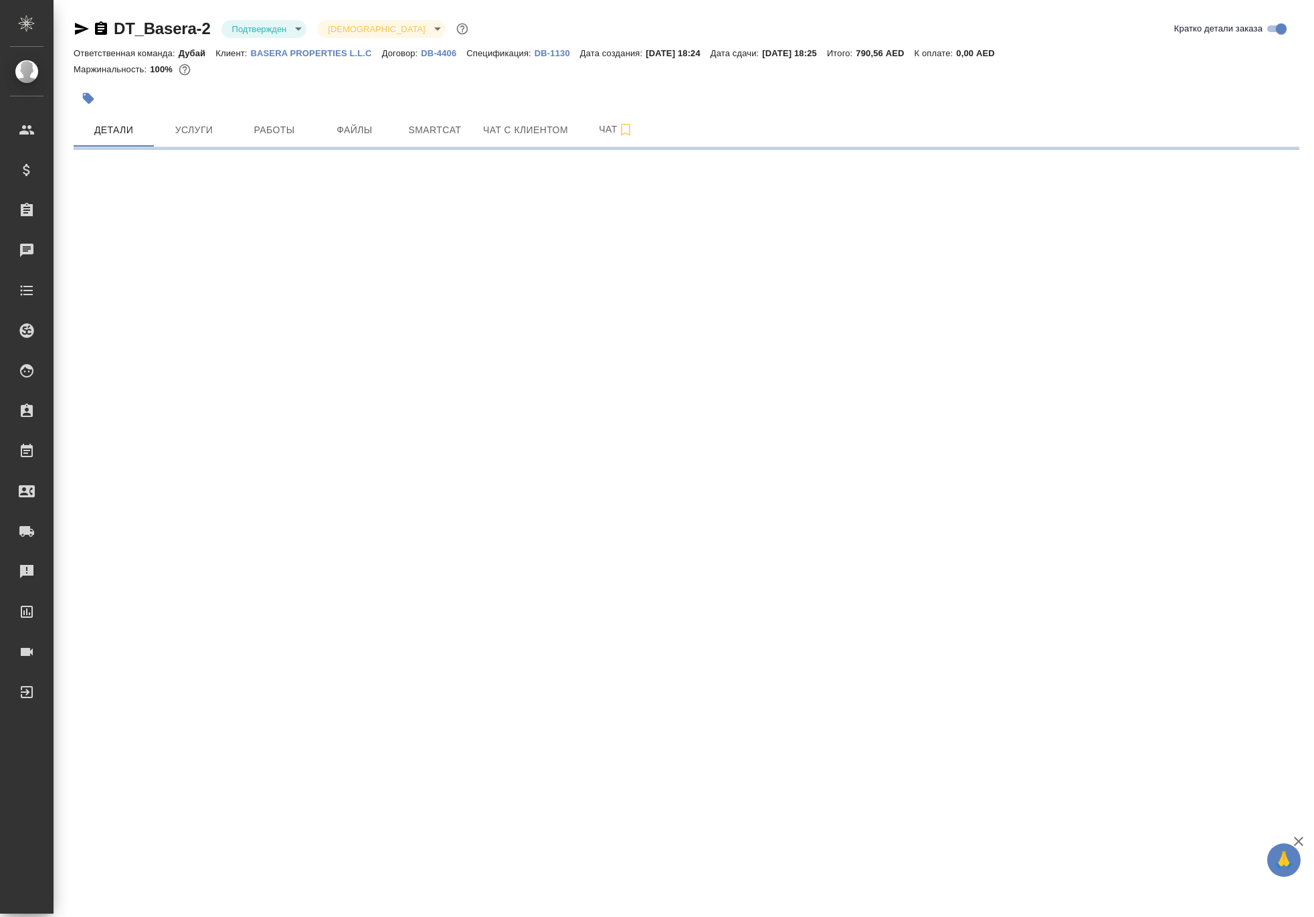
select select "RU"
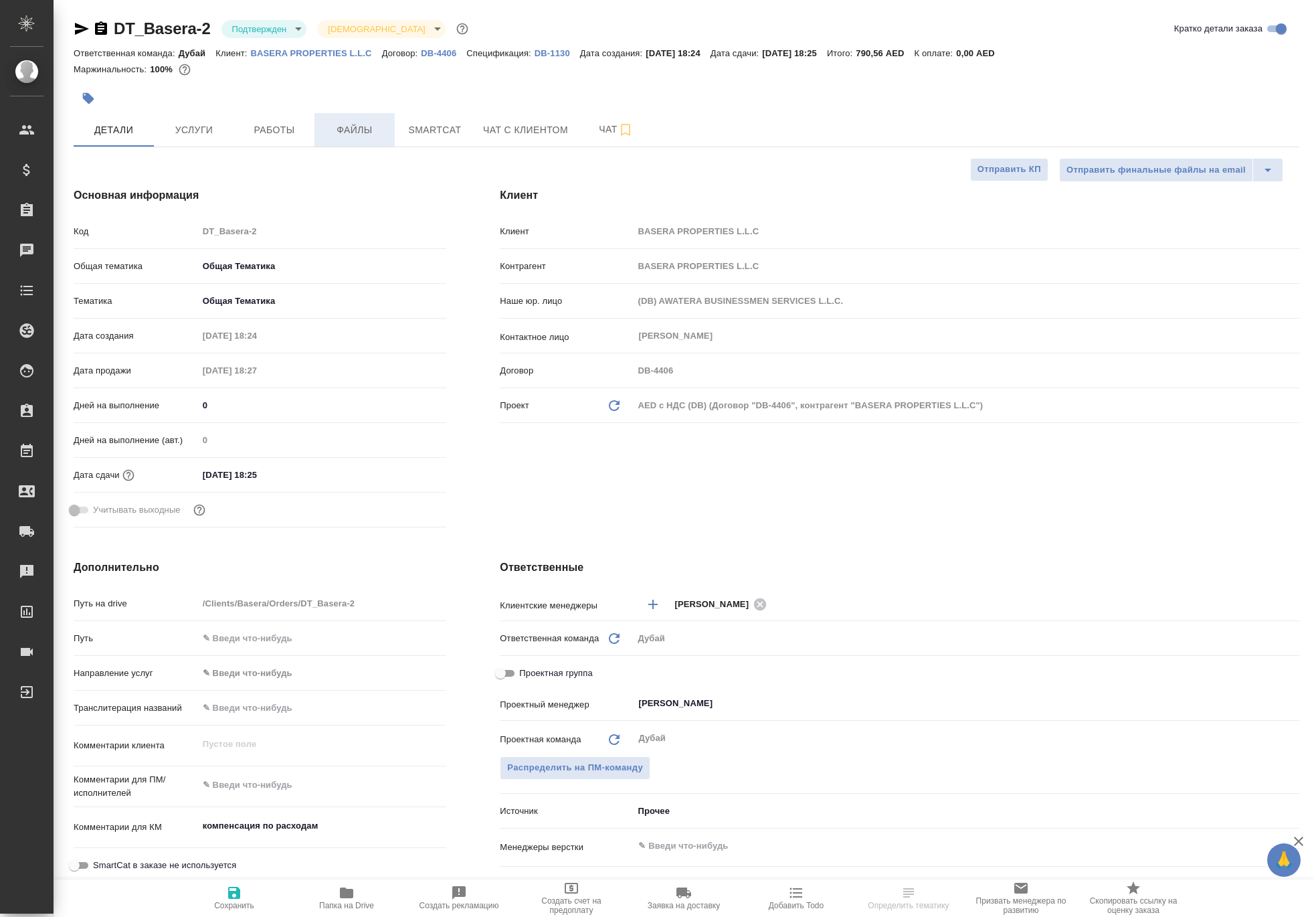
type textarea "x"
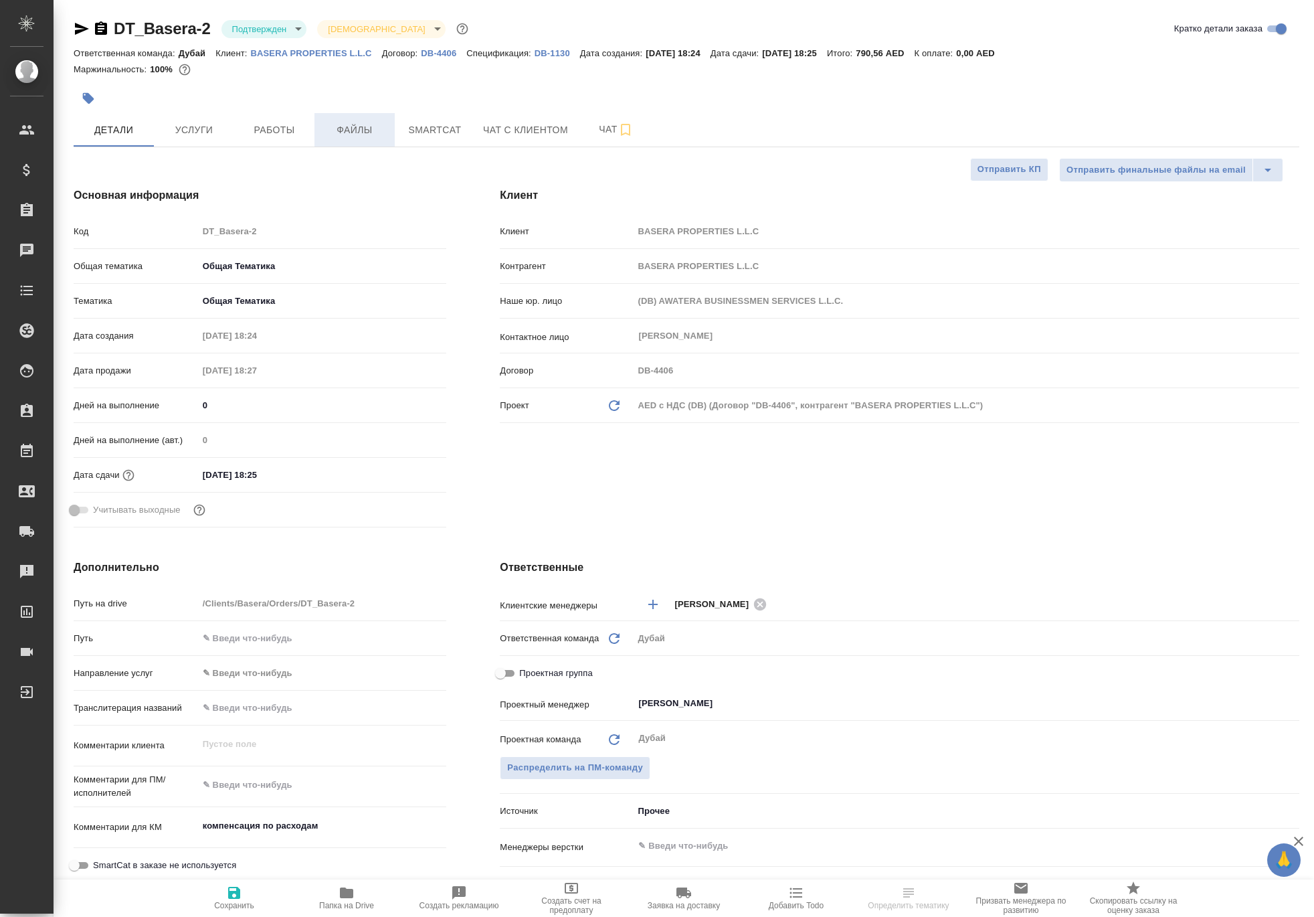
type textarea "x"
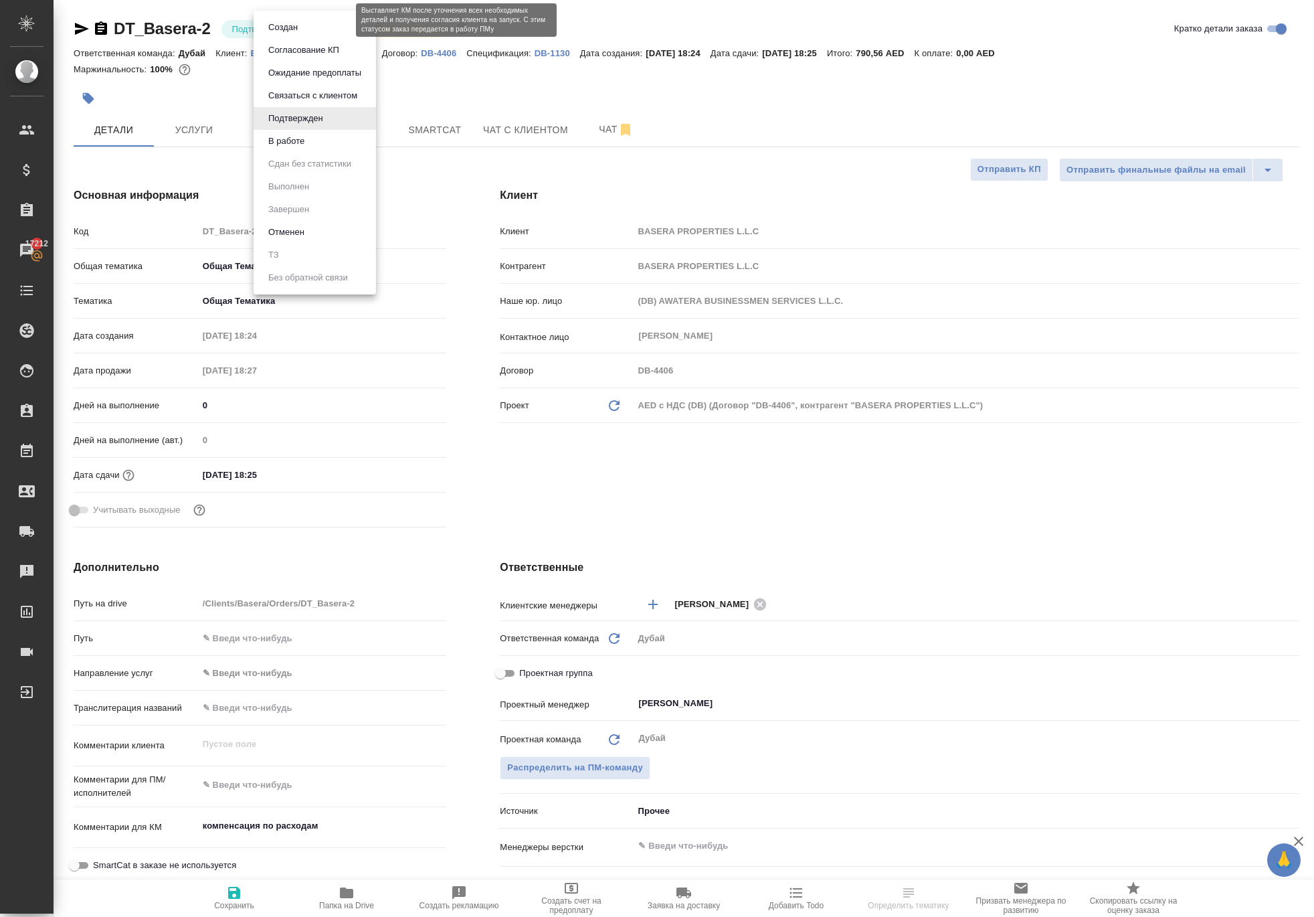
click at [308, 37] on body "🙏 .cls-1 fill:#fff; AWATERA [PERSON_NAME] Клиенты Спецификации Заказы 17212 Чат…" at bounding box center [657, 458] width 1314 height 917
click at [305, 145] on button "В работе" at bounding box center [286, 141] width 44 height 15
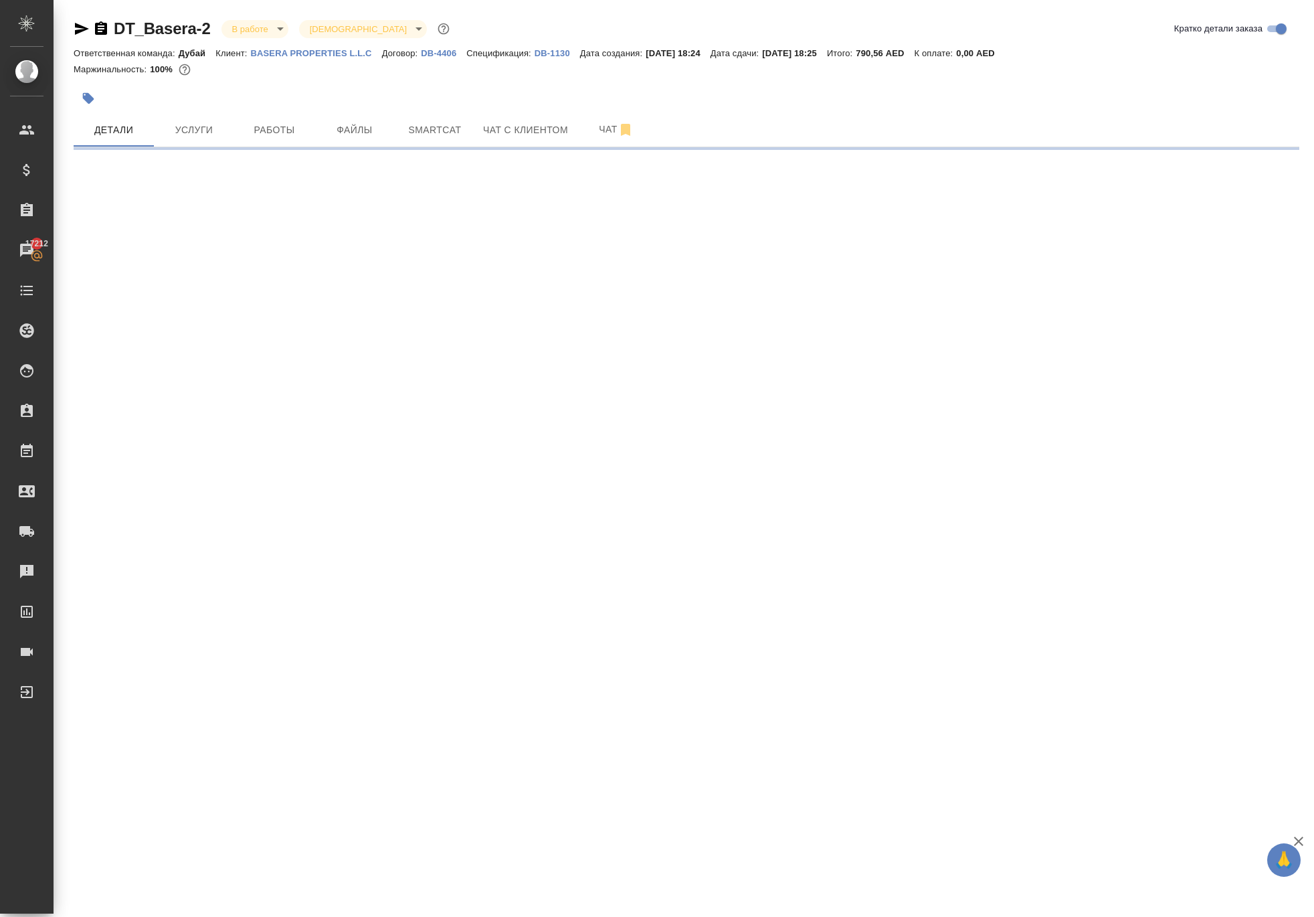
select select "RU"
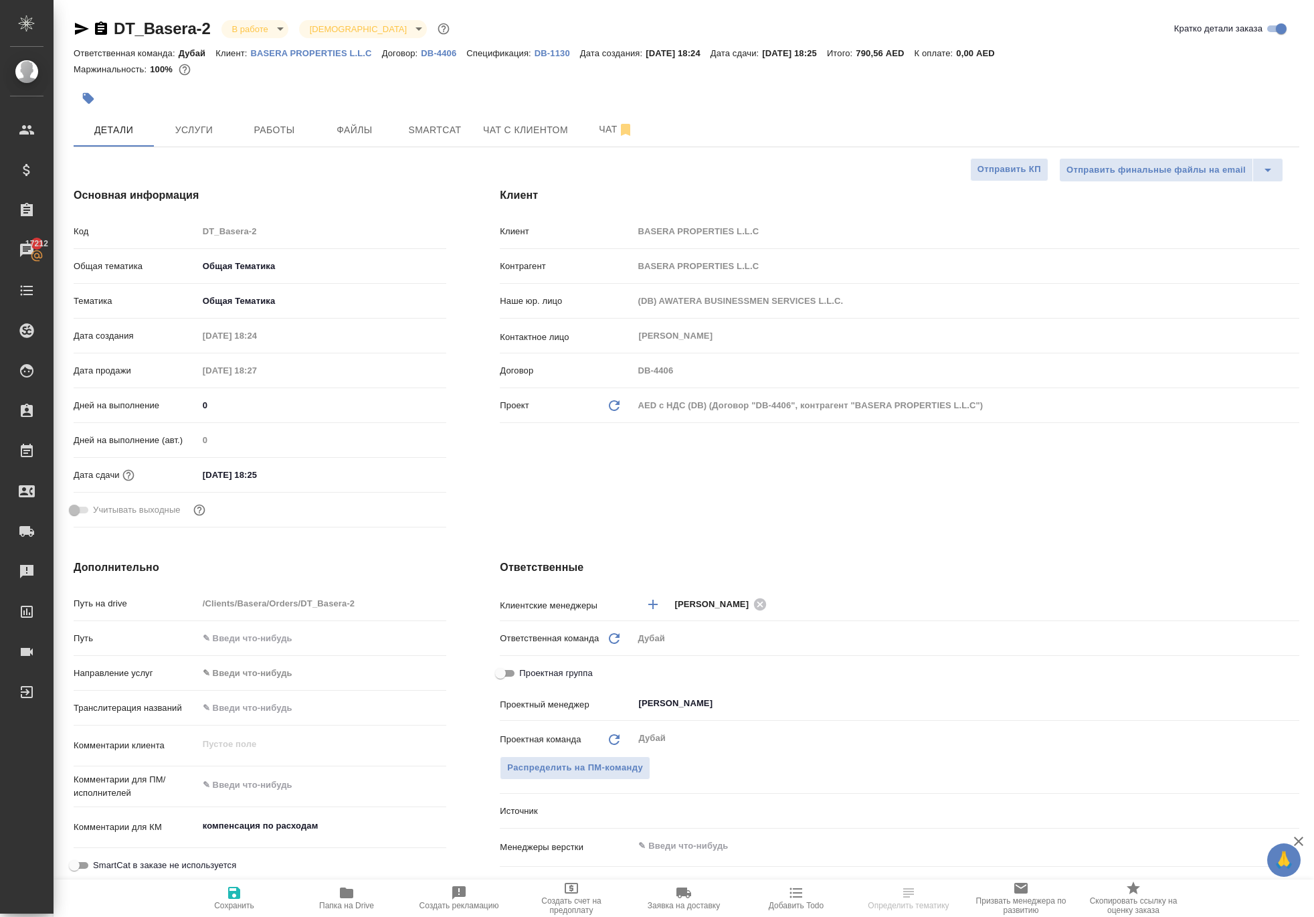
type textarea "x"
click at [292, 37] on body "🙏 .cls-1 fill:#fff; AWATERA [PERSON_NAME] Спецификации Заказы 17212 Чаты Todo П…" at bounding box center [657, 458] width 1314 height 917
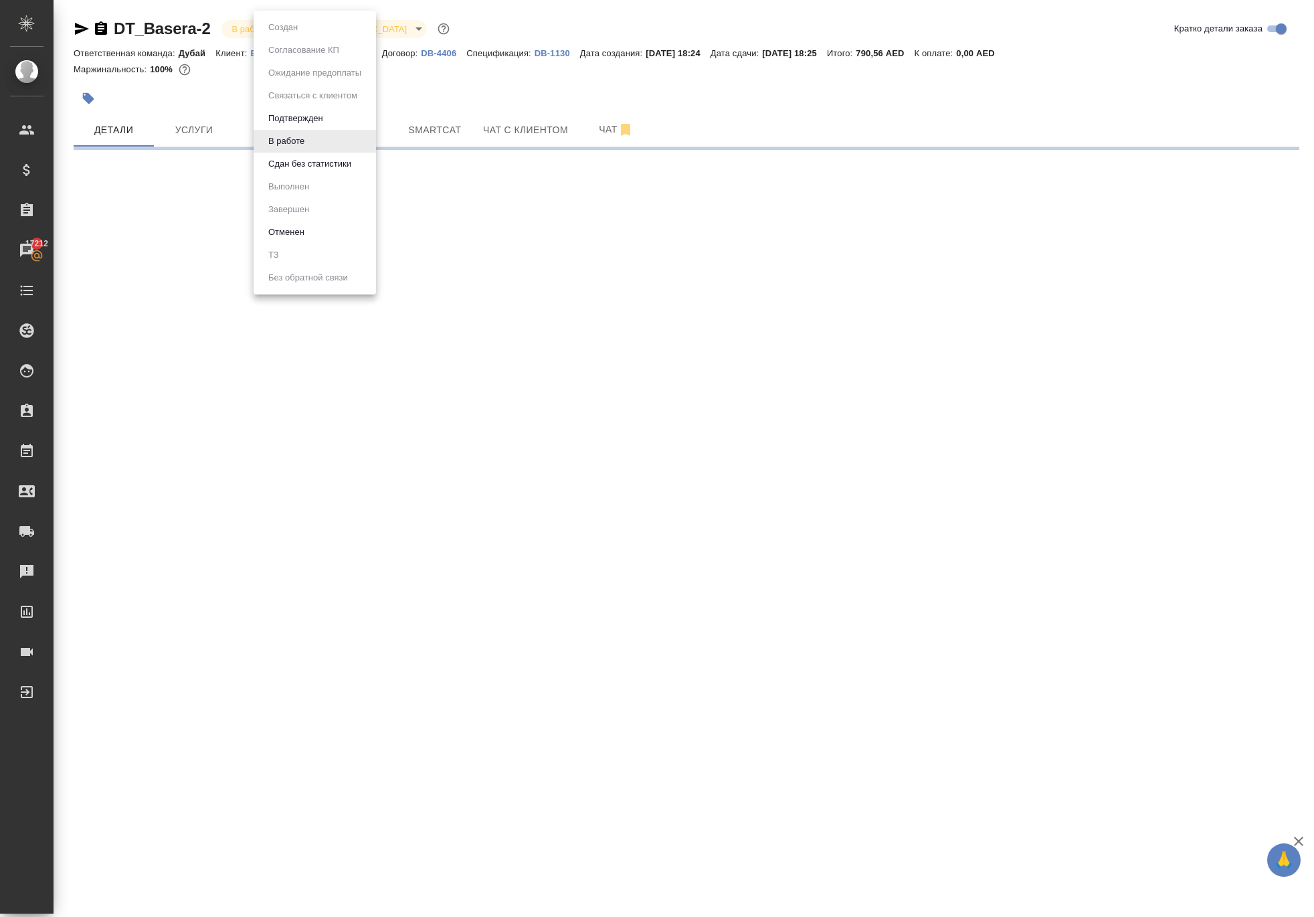
select select "RU"
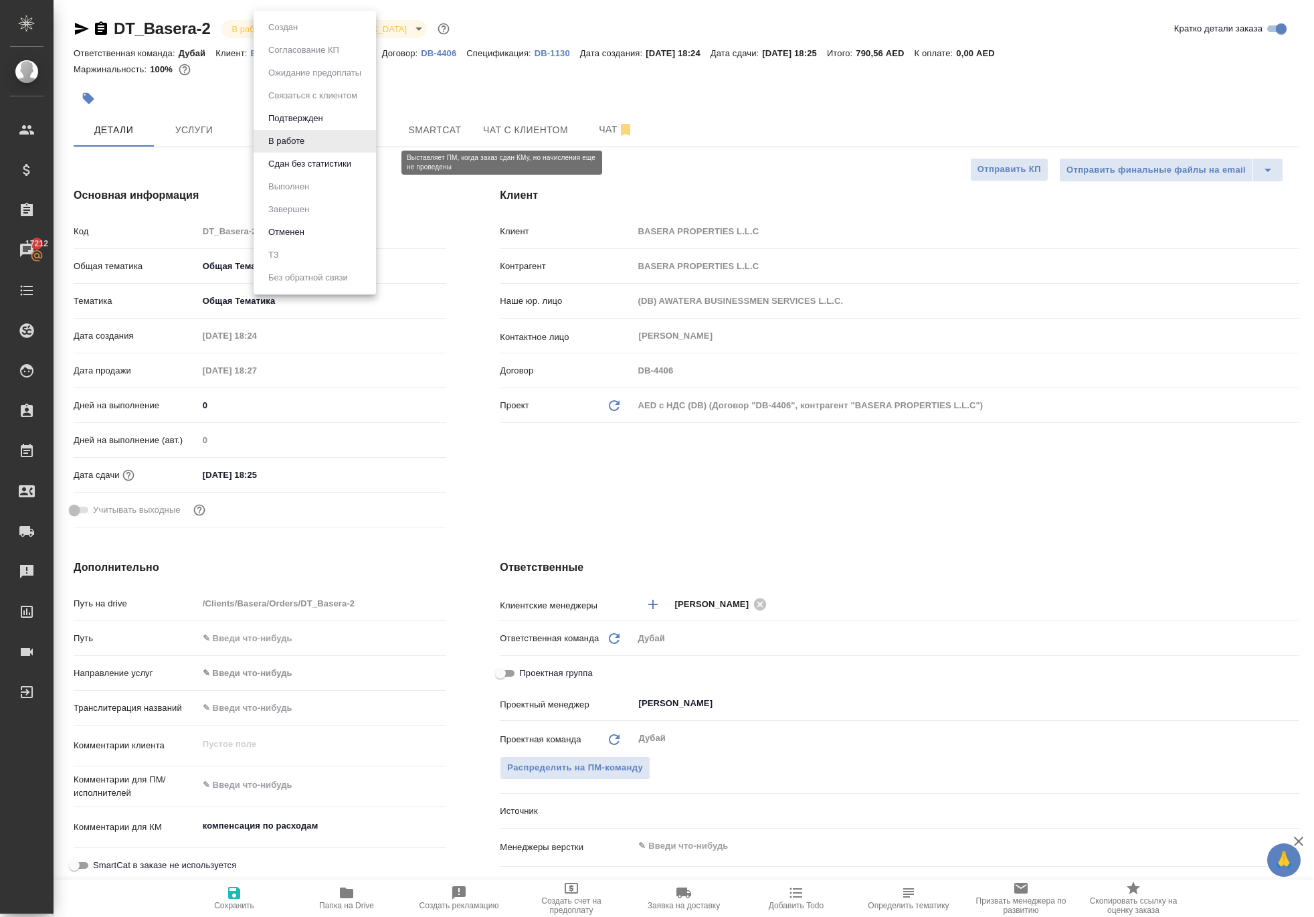
type textarea "x"
click at [325, 171] on button "Сдан без статистики" at bounding box center [309, 164] width 91 height 15
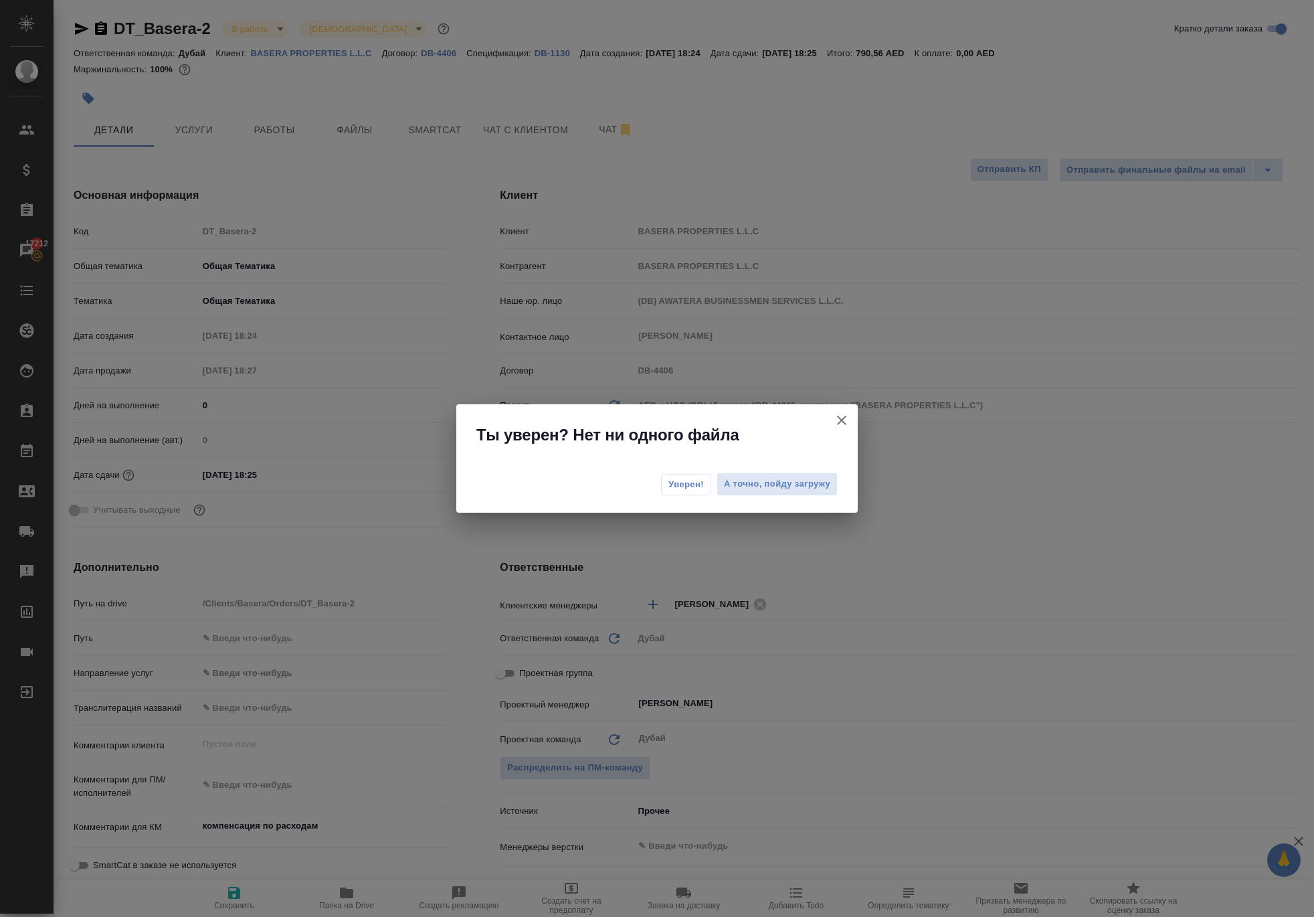
click at [661, 495] on button "Уверен!" at bounding box center [686, 484] width 50 height 21
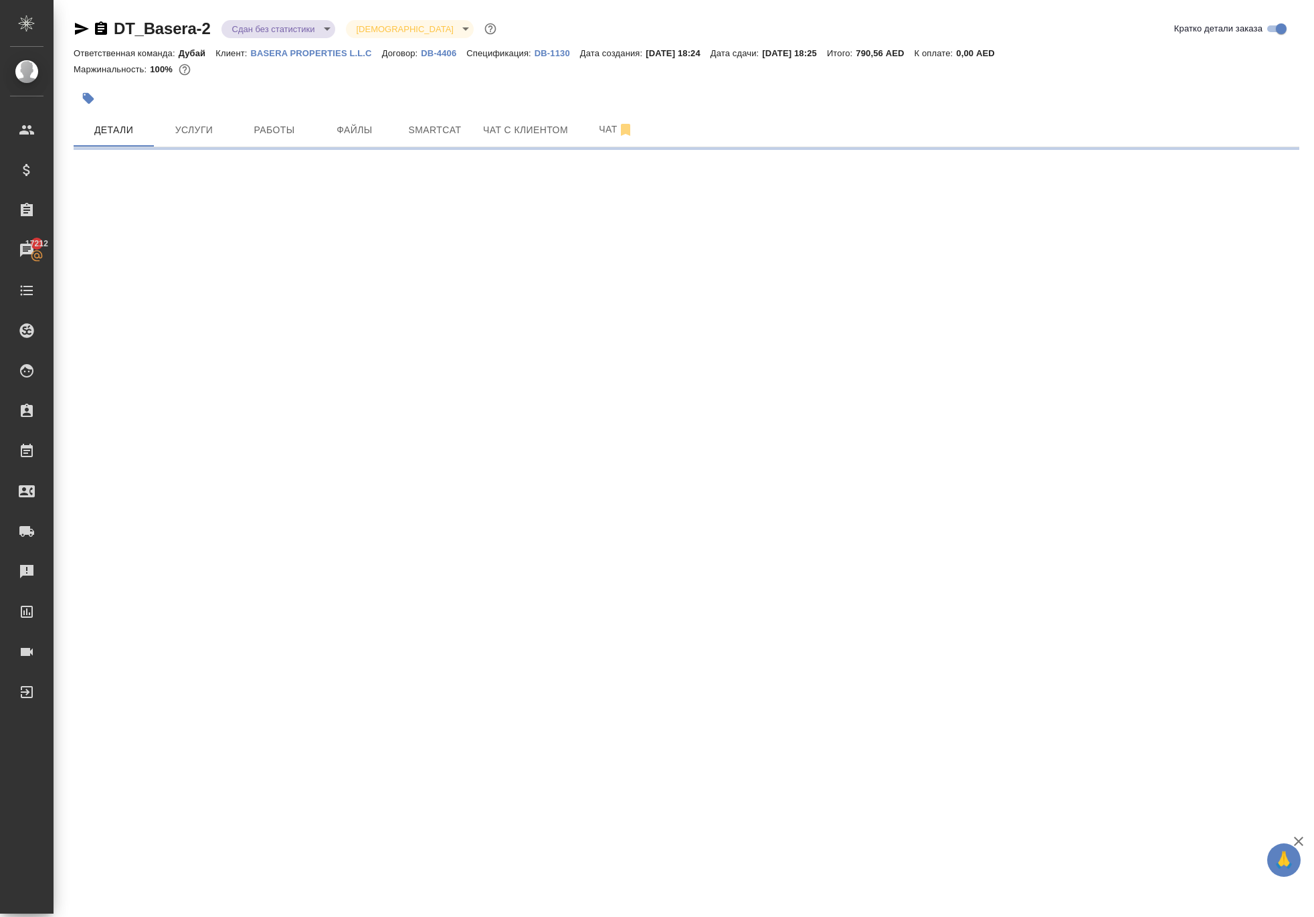
select select "RU"
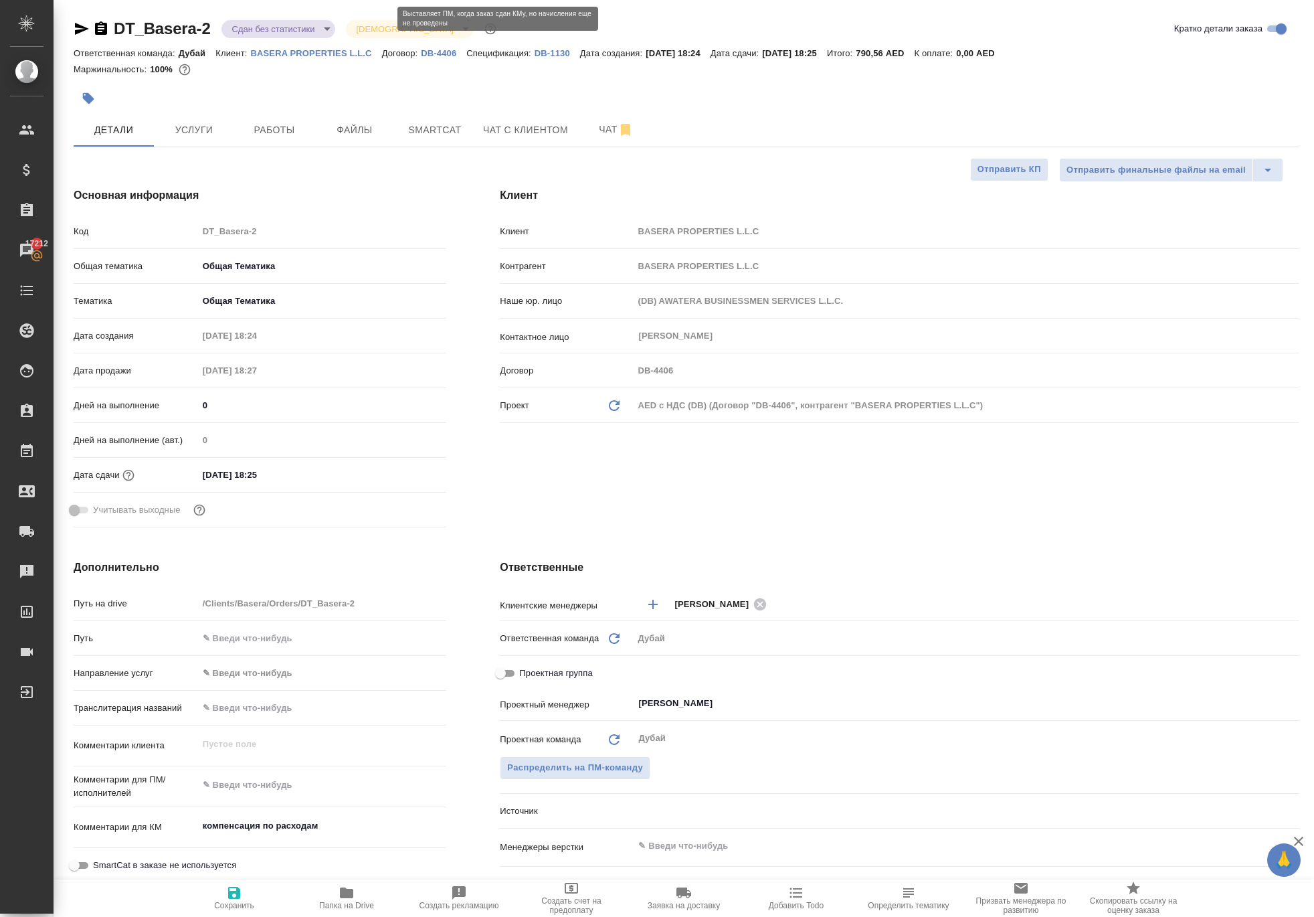
type textarea "x"
click at [296, 35] on body "🙏 .cls-1 fill:#fff; AWATERA [PERSON_NAME] Клиенты Спецификации Заказы 17212 Чат…" at bounding box center [657, 458] width 1314 height 917
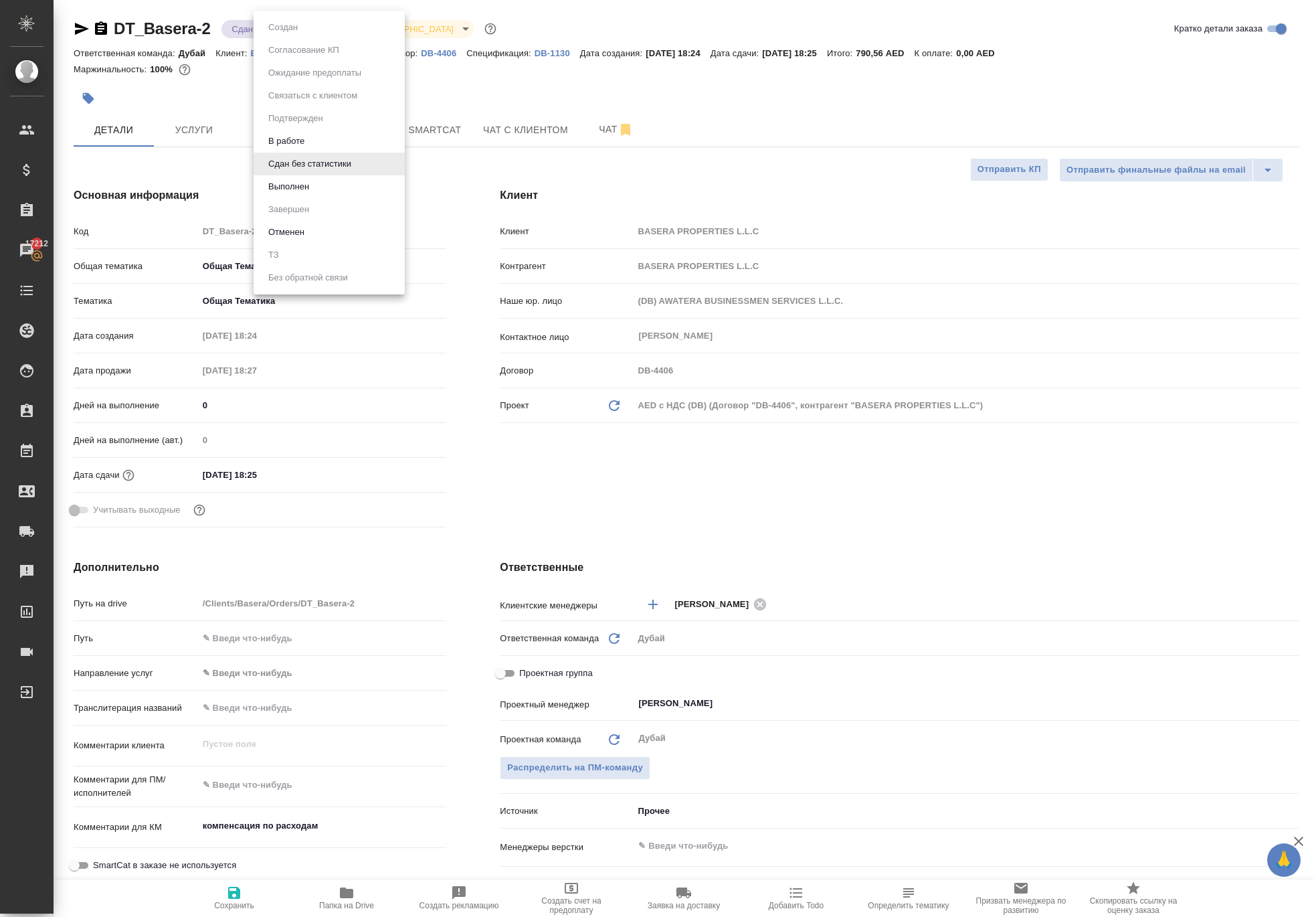
click at [335, 193] on li "Выполнен" at bounding box center [329, 186] width 151 height 23
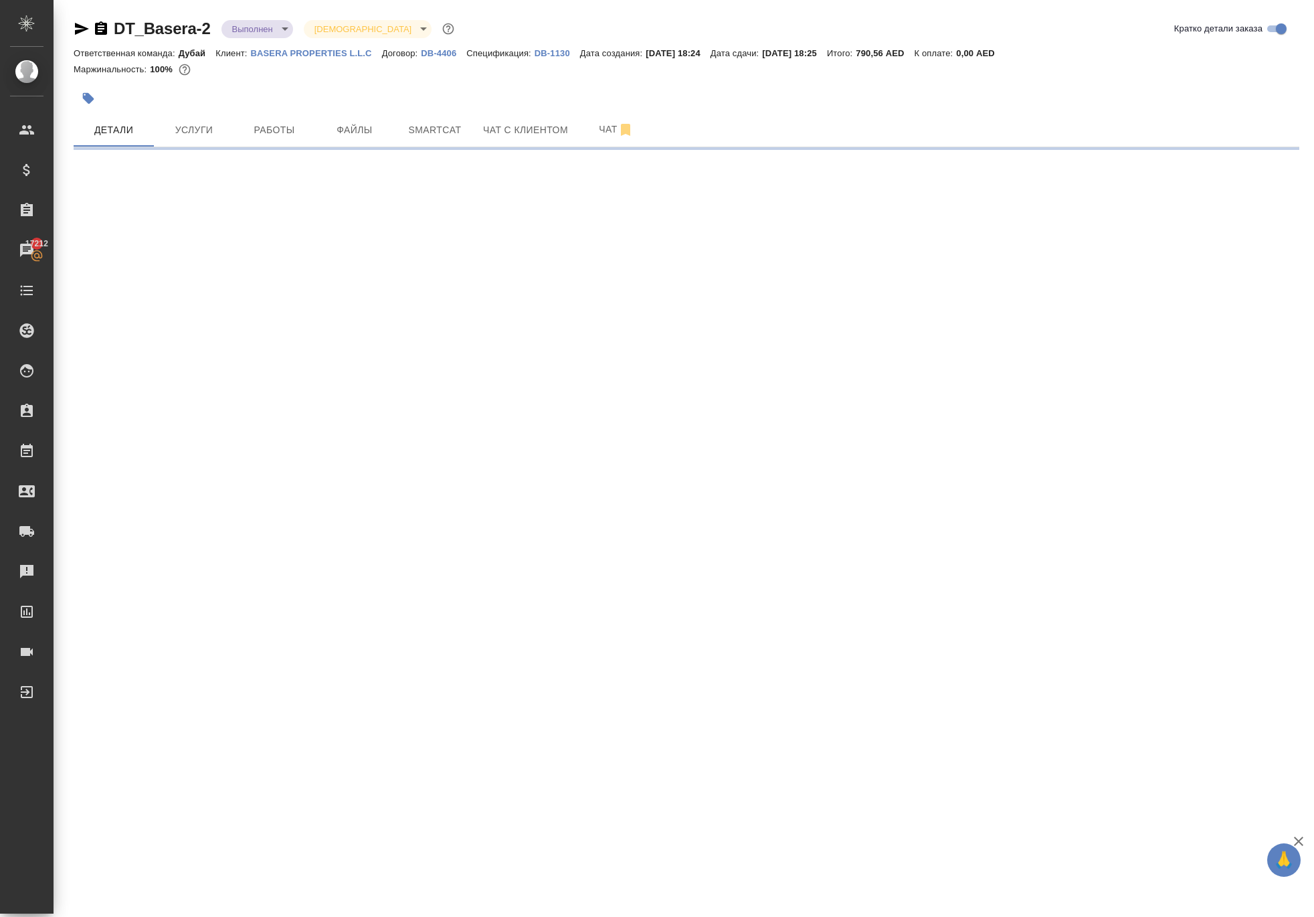
select select "RU"
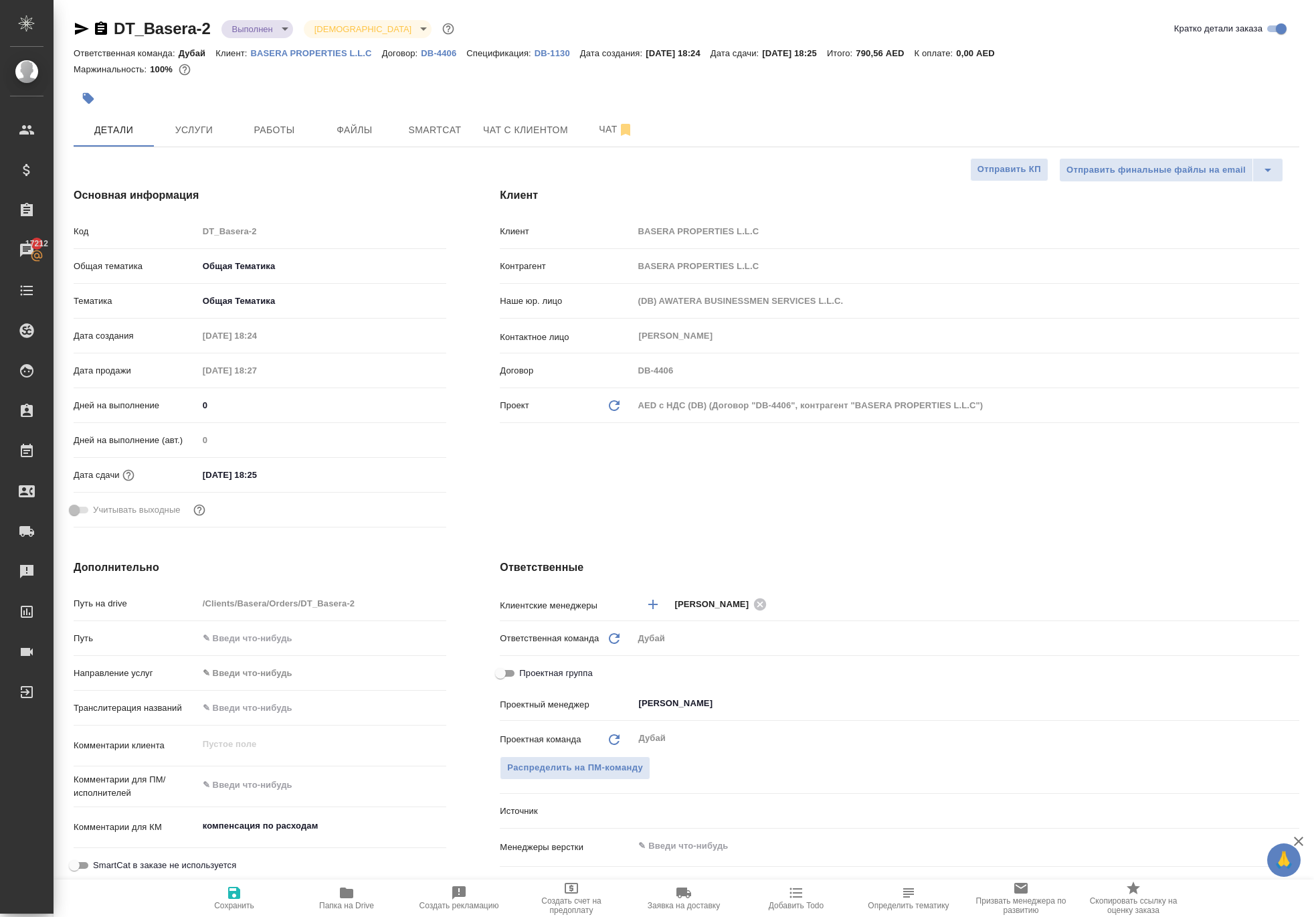
click at [301, 32] on body "🙏 .cls-1 fill:#fff; AWATERA [PERSON_NAME] Спецификации Заказы 17212 Чаты Todo П…" at bounding box center [657, 458] width 1314 height 917
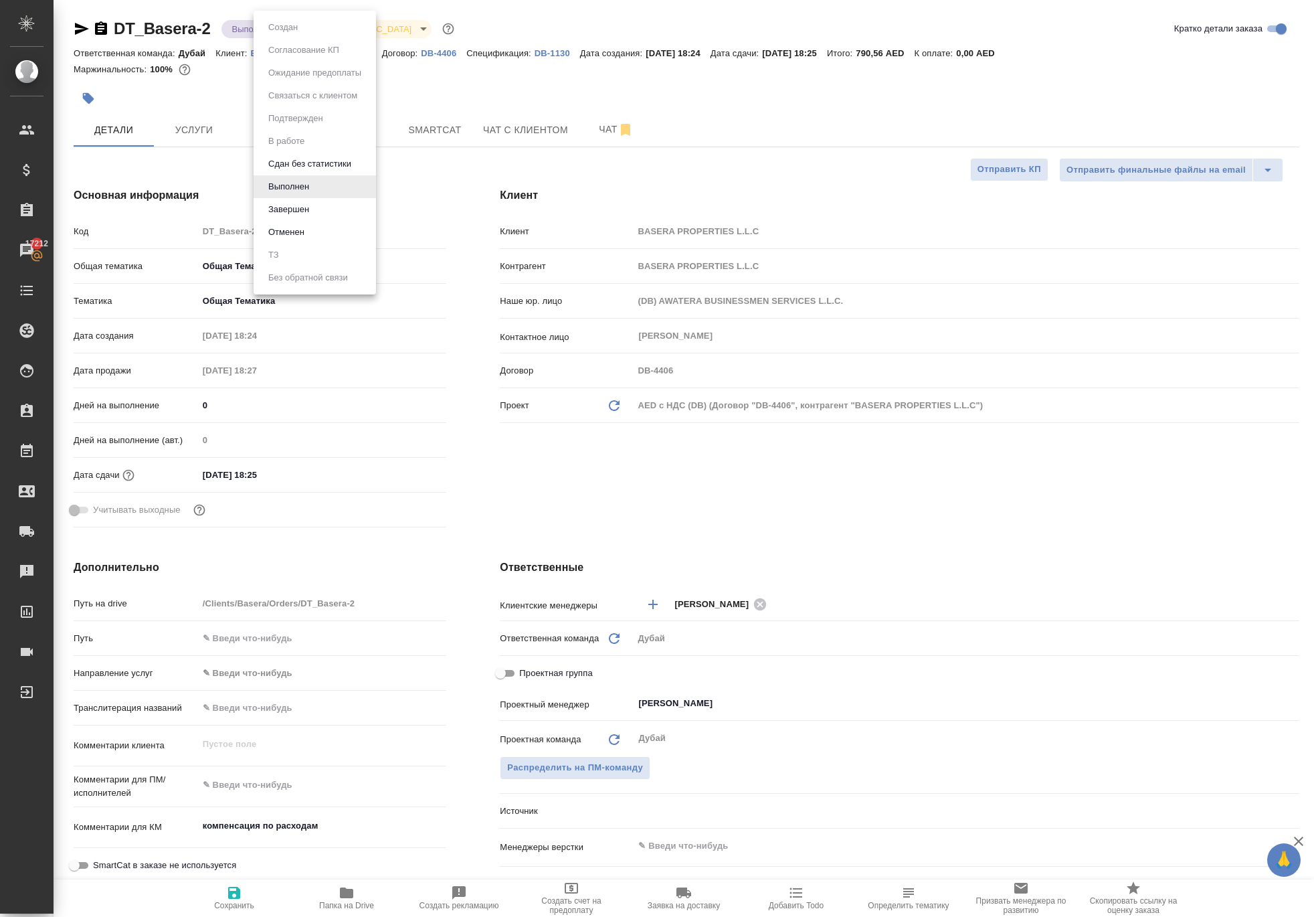
type textarea "x"
click at [333, 221] on li "Завершен" at bounding box center [315, 209] width 122 height 23
type textarea "x"
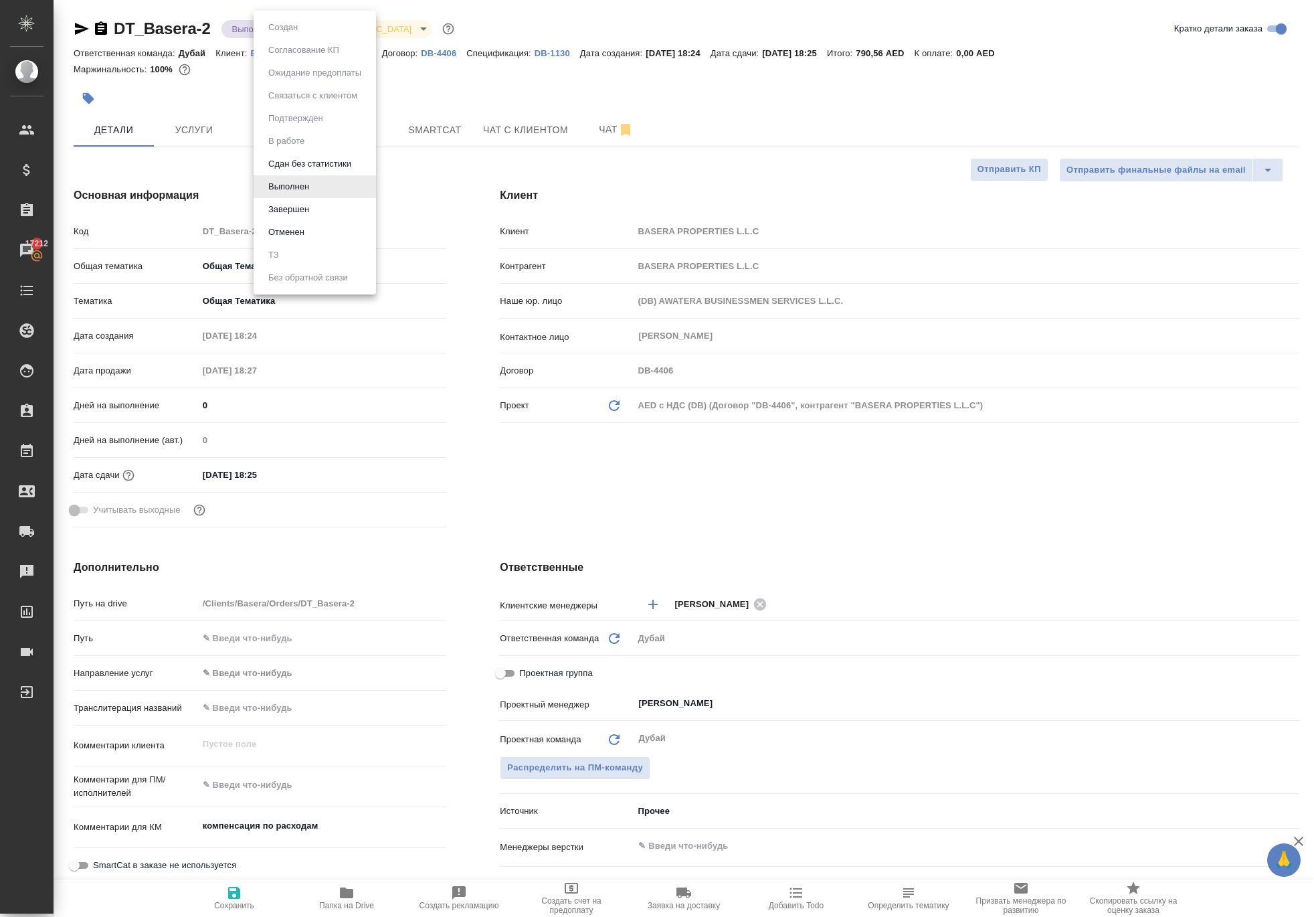
type textarea "x"
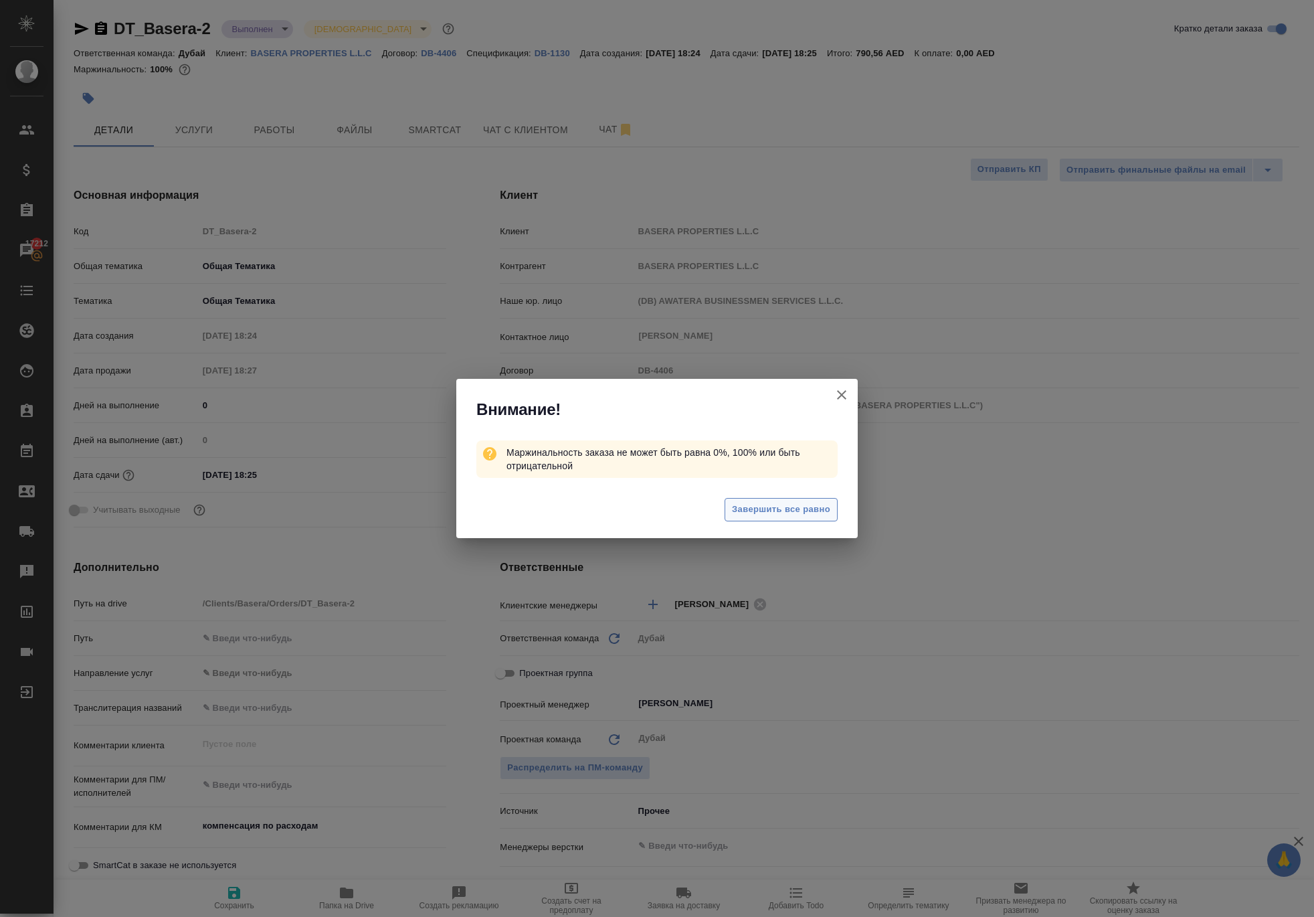
click at [732, 517] on span "Завершить все равно" at bounding box center [781, 509] width 98 height 15
type textarea "x"
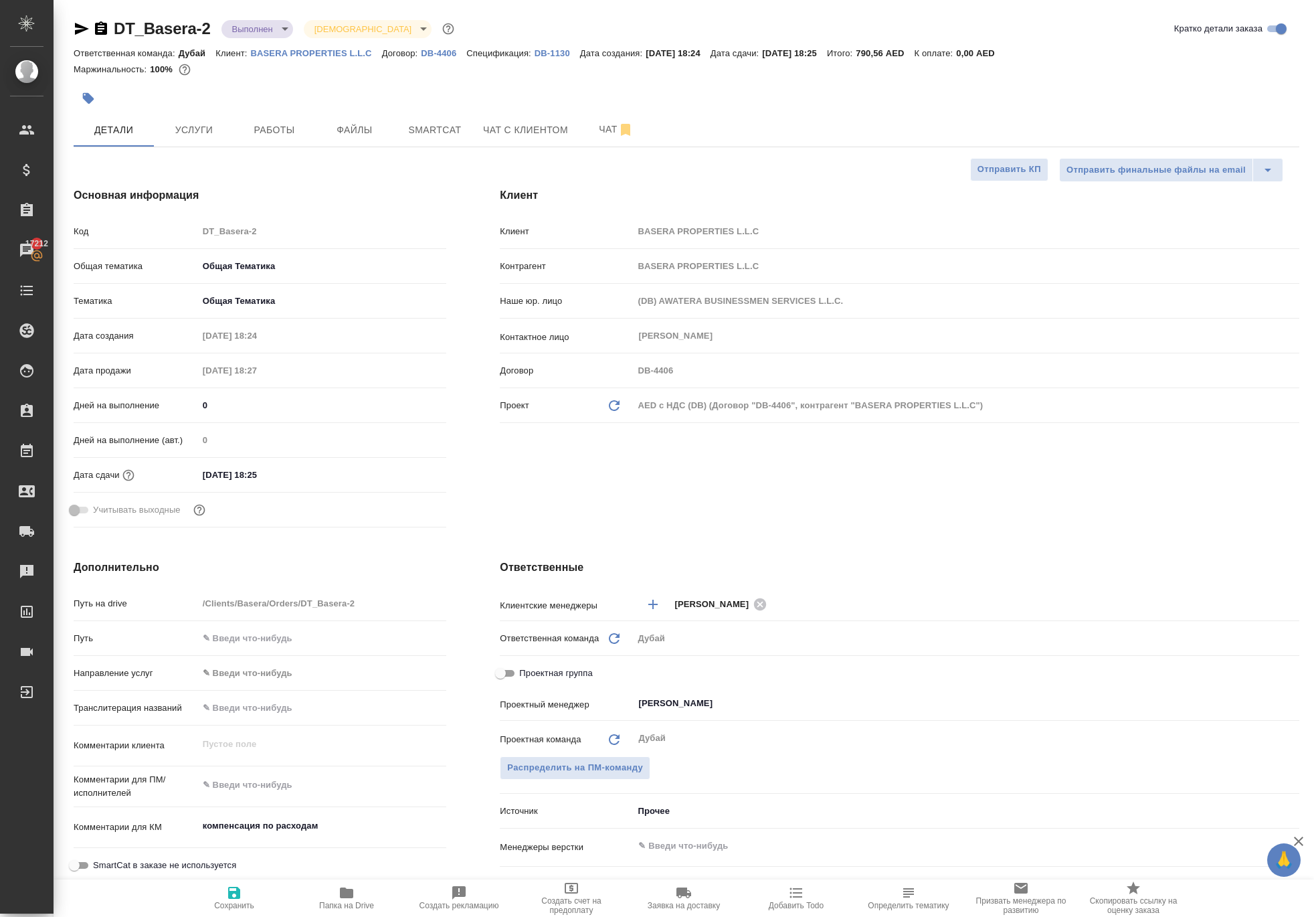
type textarea "x"
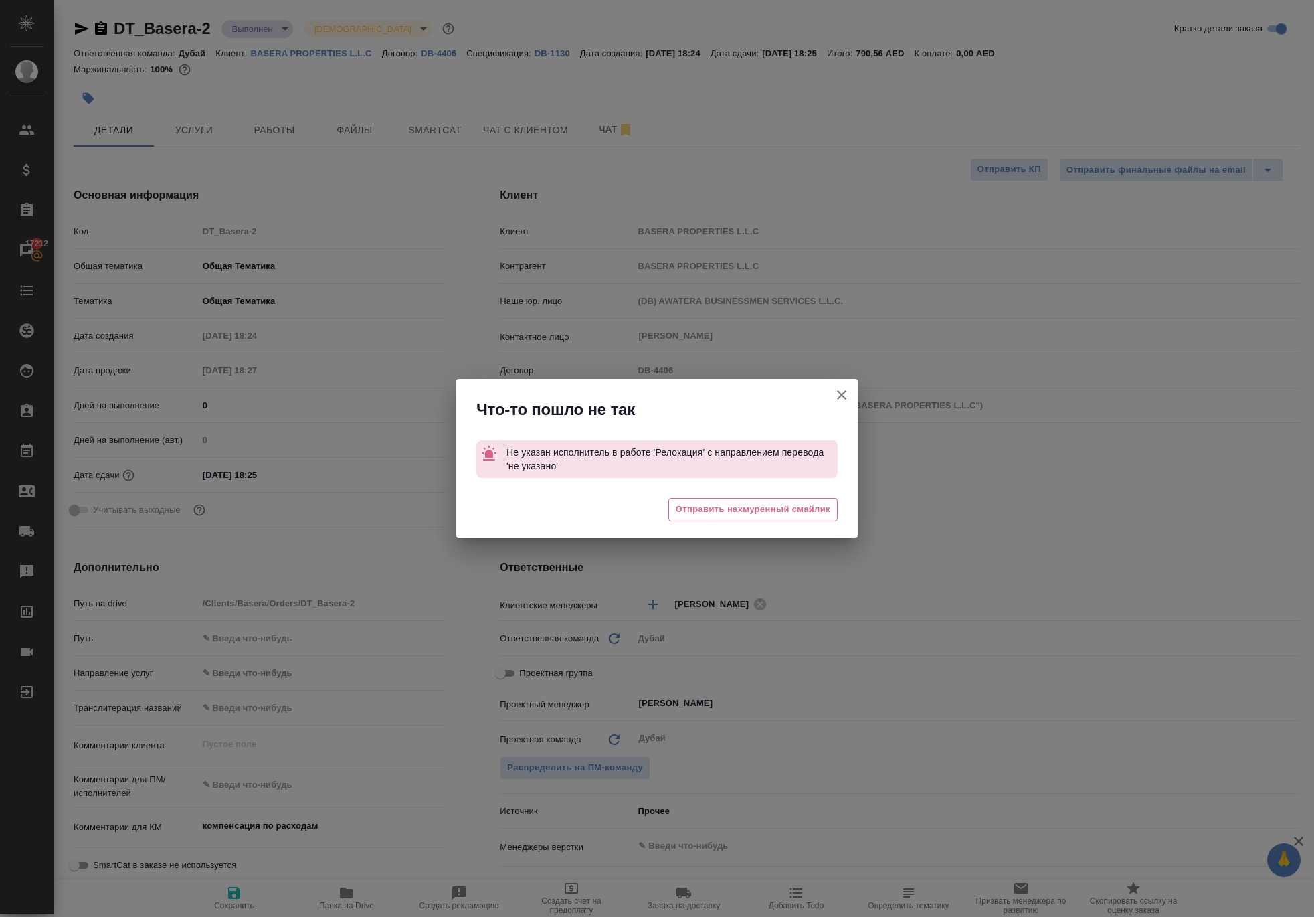
click at [834, 387] on icon "button" at bounding box center [842, 395] width 16 height 16
type textarea "x"
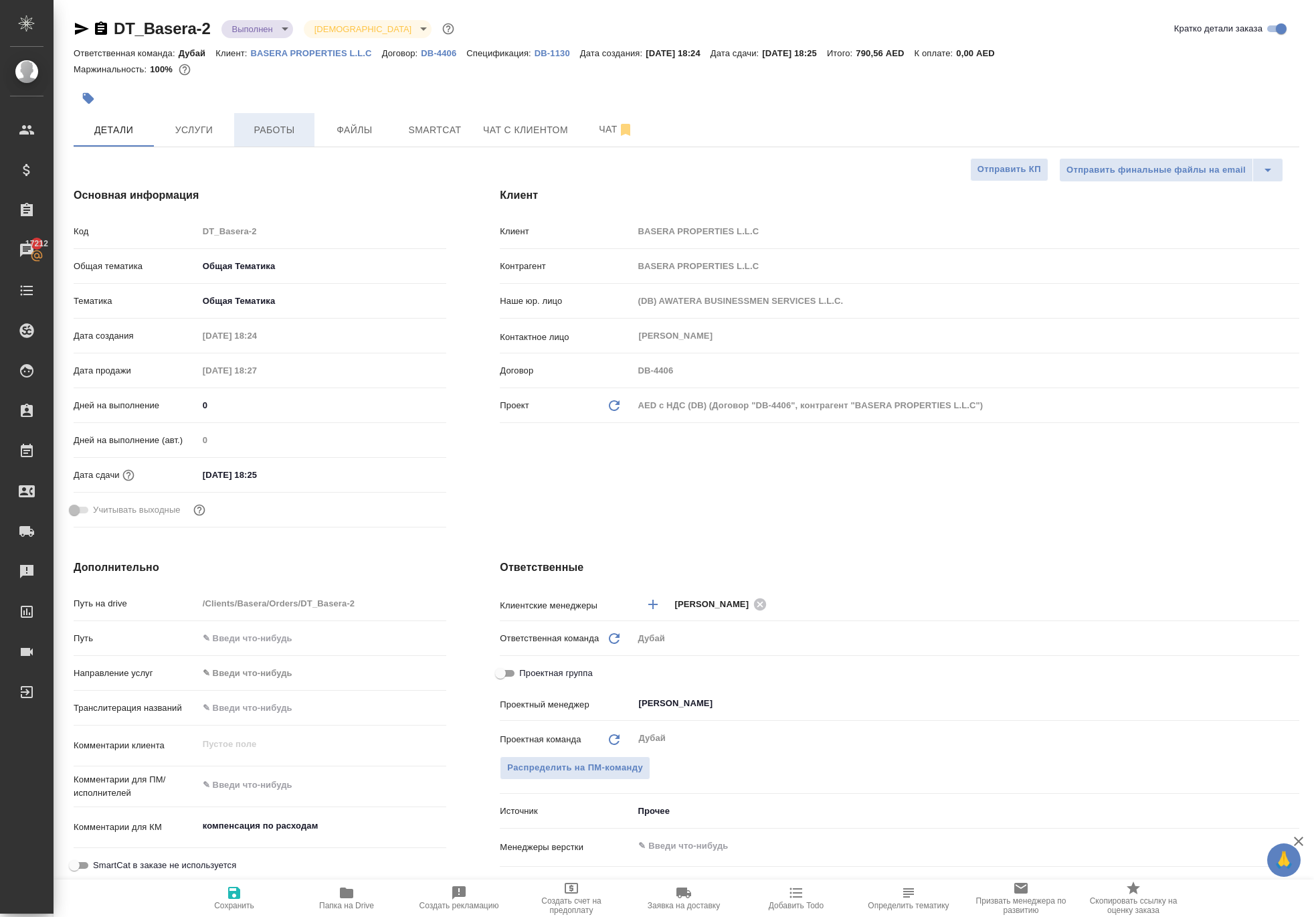
click at [270, 147] on button "Работы" at bounding box center [274, 129] width 80 height 33
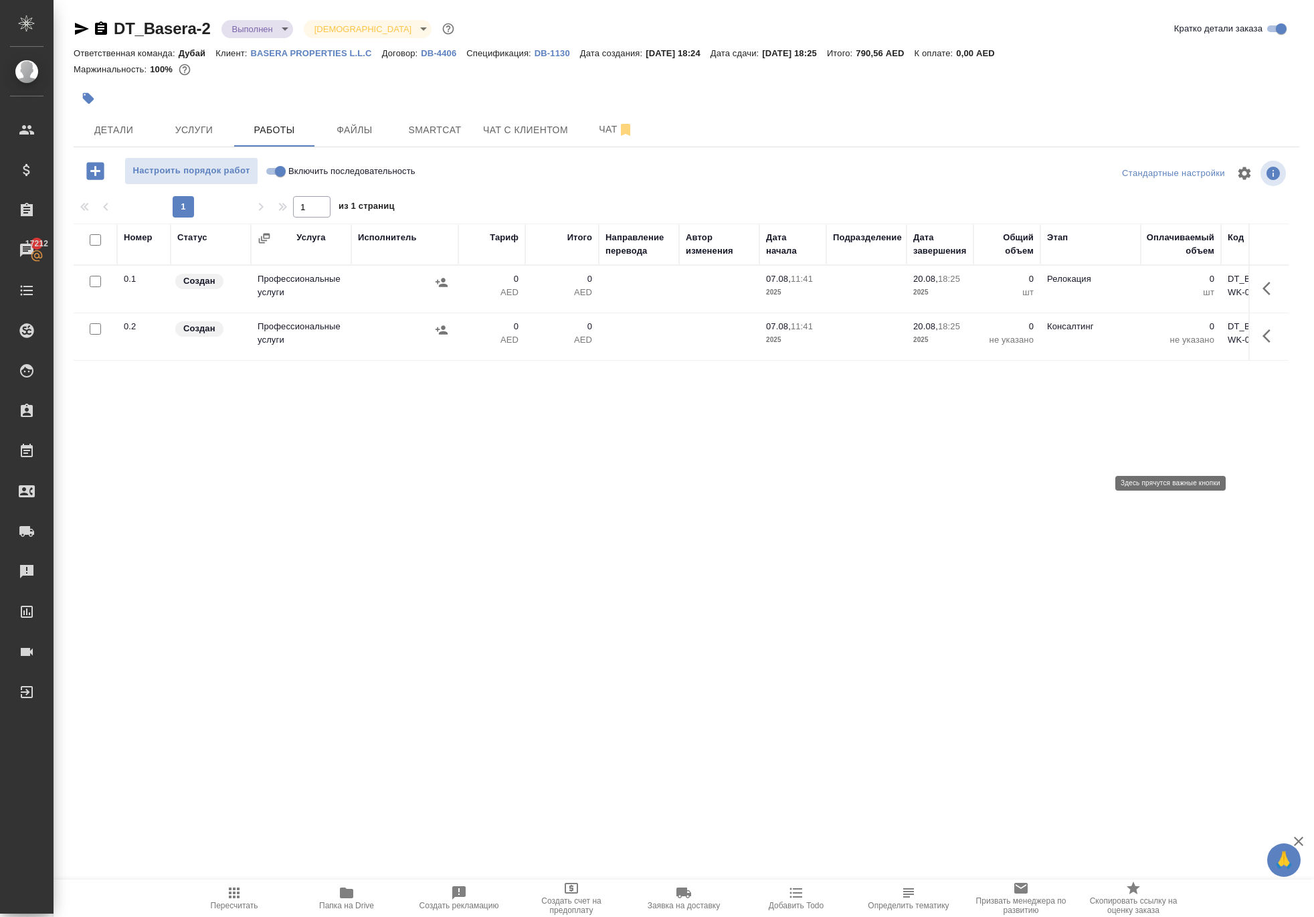
click at [1263, 344] on icon "button" at bounding box center [1271, 336] width 16 height 16
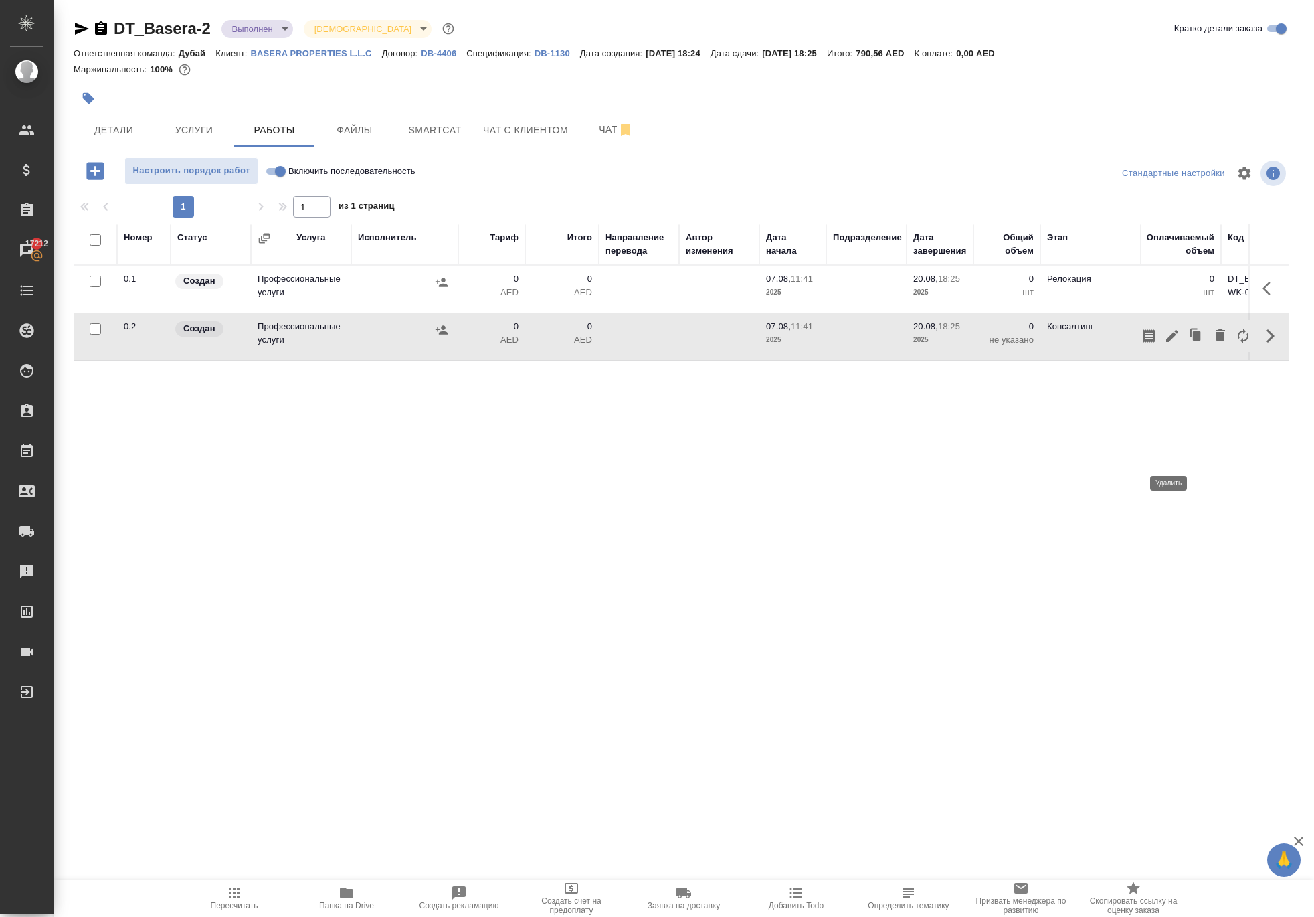
click at [1213, 343] on icon "button" at bounding box center [1221, 335] width 16 height 16
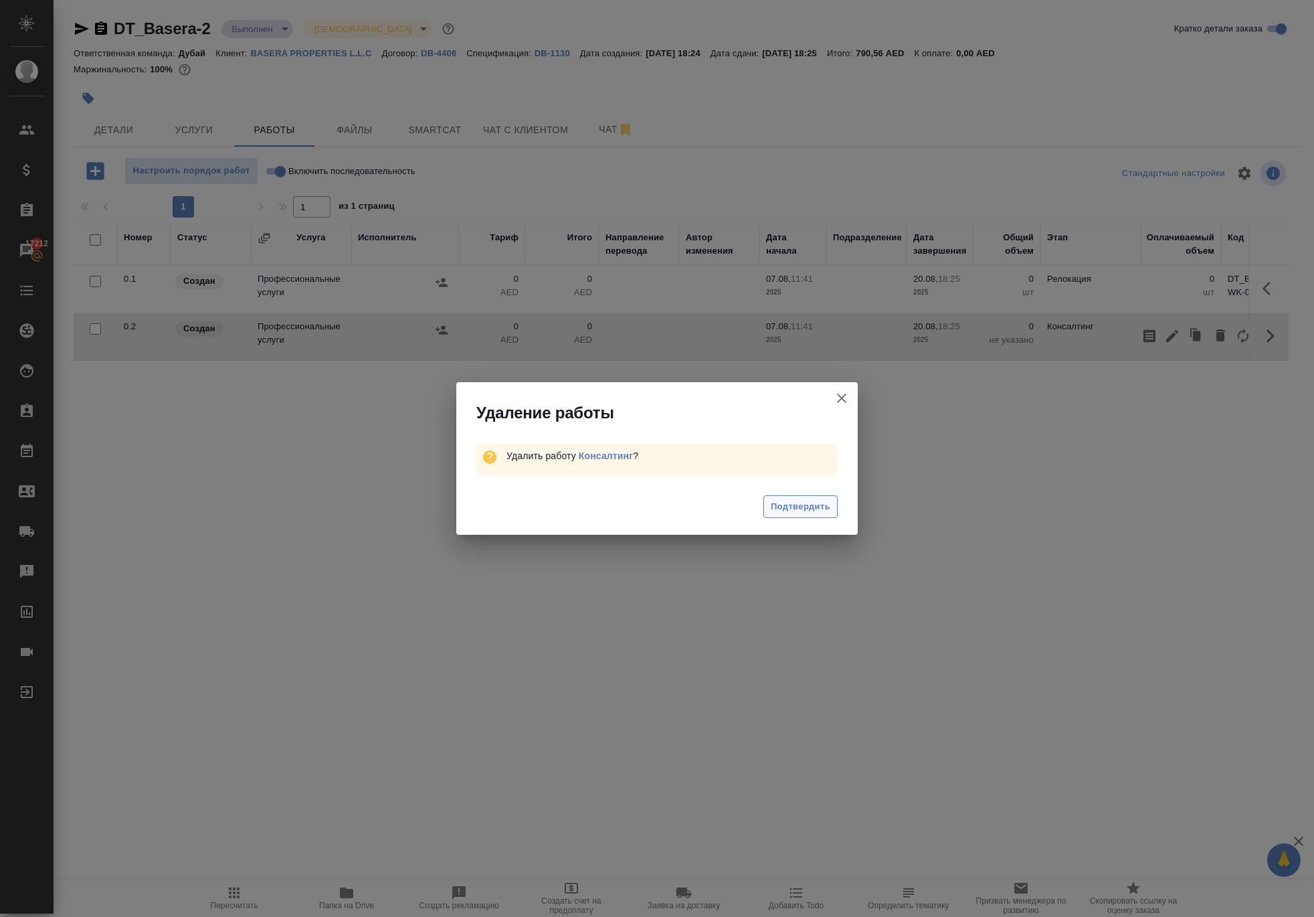
click at [811, 519] on button "Подтвердить" at bounding box center [801, 506] width 74 height 23
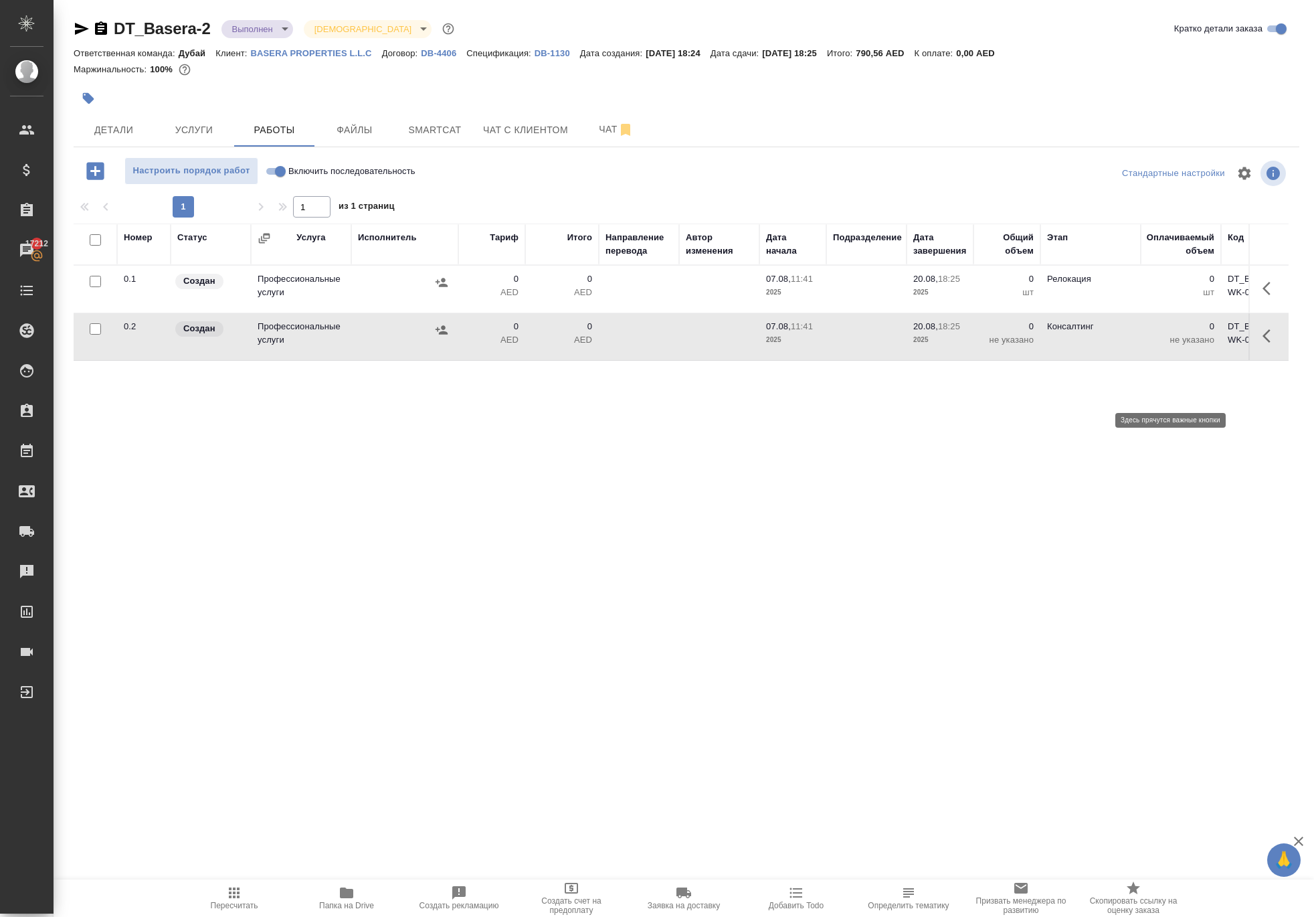
click at [1255, 305] on button "button" at bounding box center [1271, 288] width 32 height 32
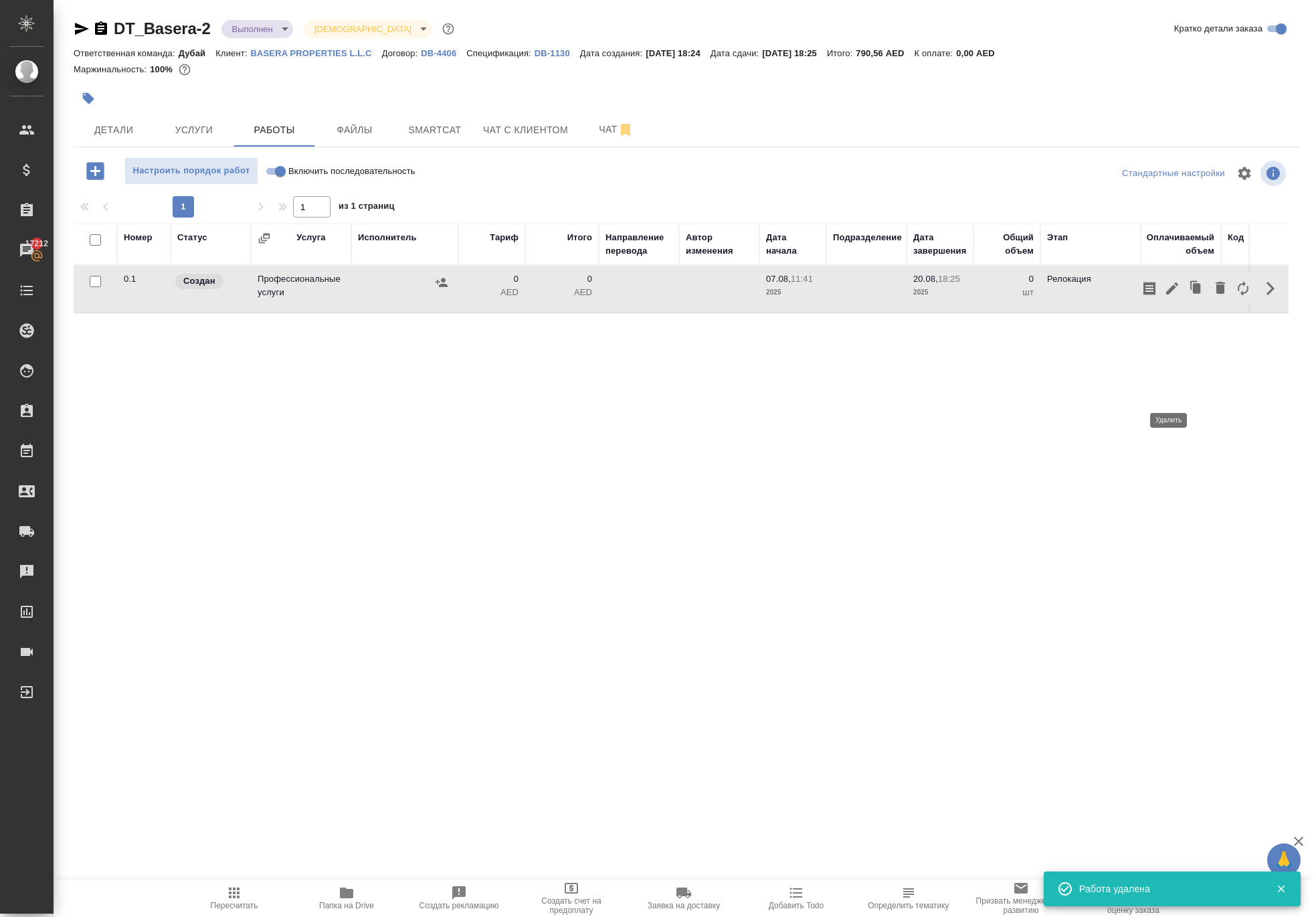
click at [1216, 294] on icon "button" at bounding box center [1220, 288] width 9 height 12
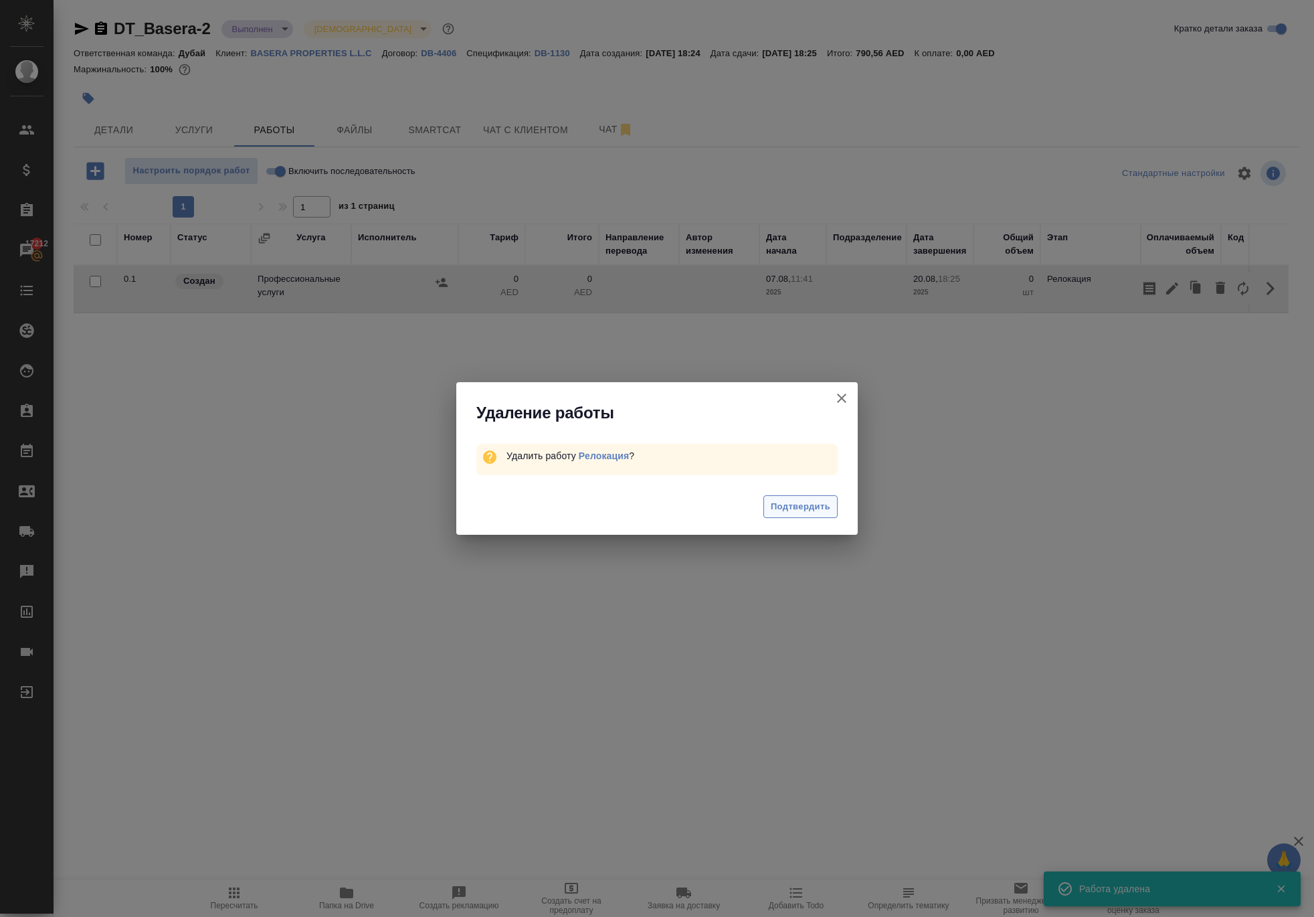
click at [814, 515] on span "Подтвердить" at bounding box center [801, 506] width 60 height 15
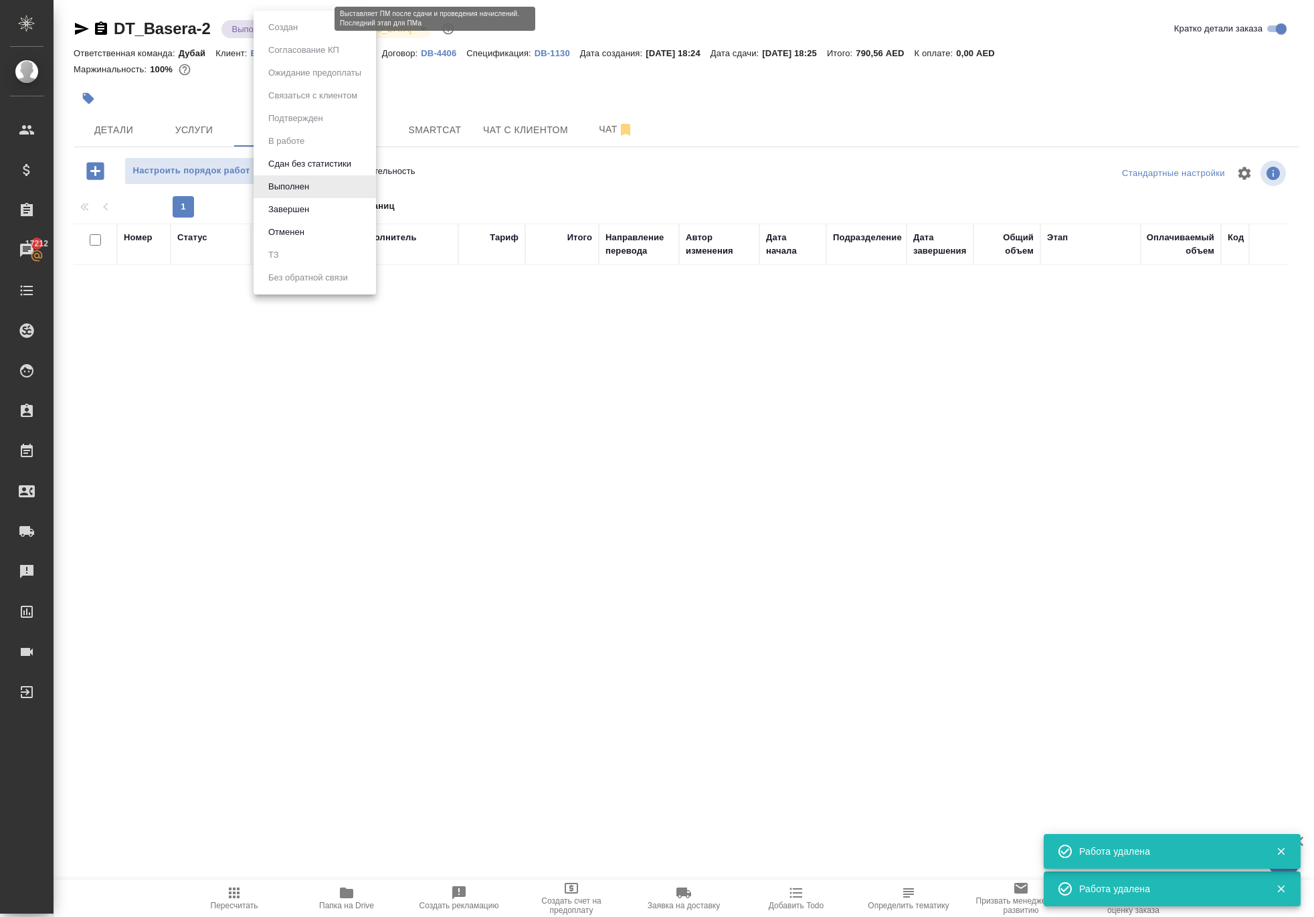
click at [284, 32] on body "🙏 .cls-1 fill:#fff; AWATERA [PERSON_NAME] Спецификации Заказы 17212 Чаты Todo П…" at bounding box center [657, 458] width 1314 height 917
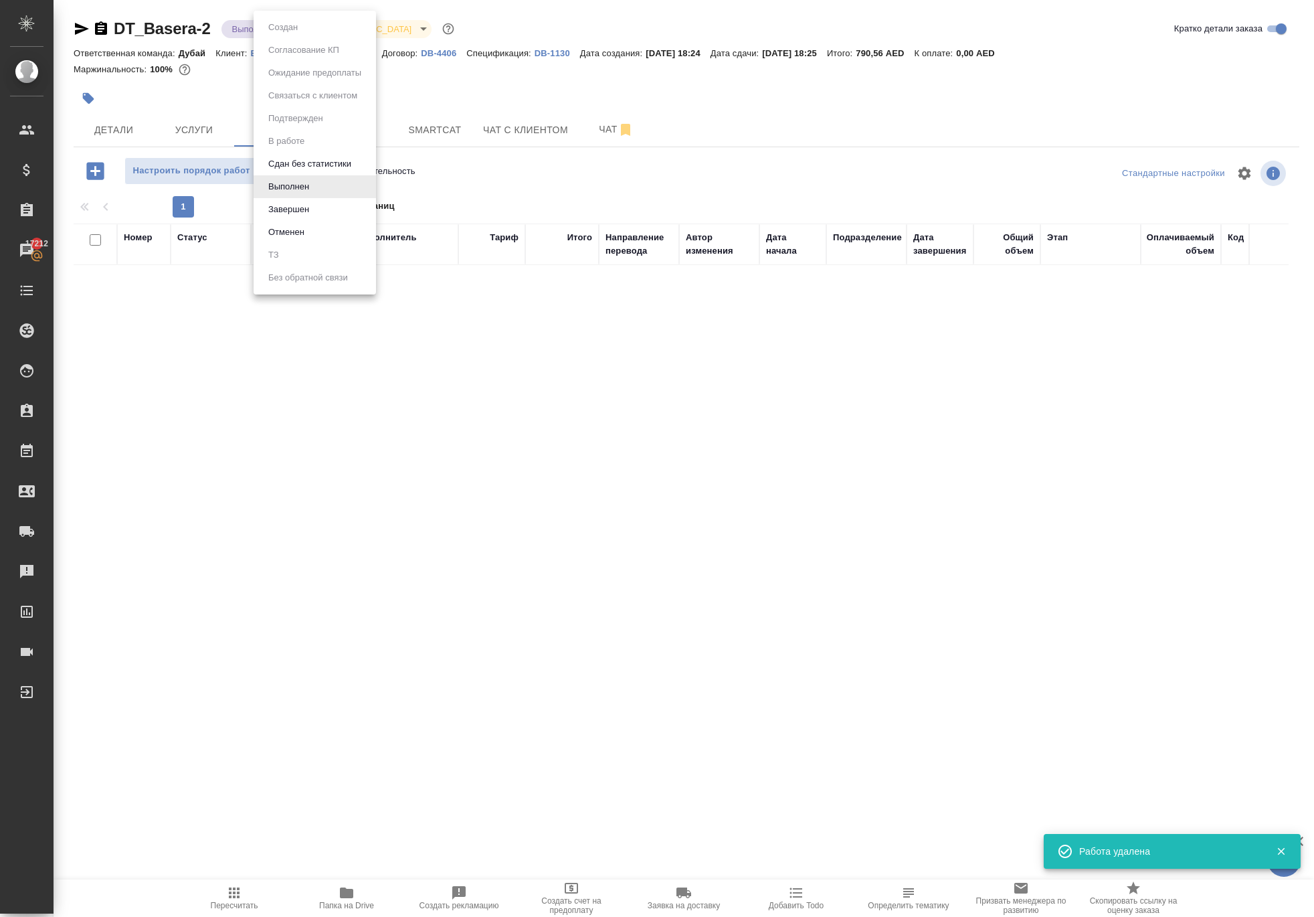
click at [325, 217] on li "Завершен" at bounding box center [315, 209] width 122 height 23
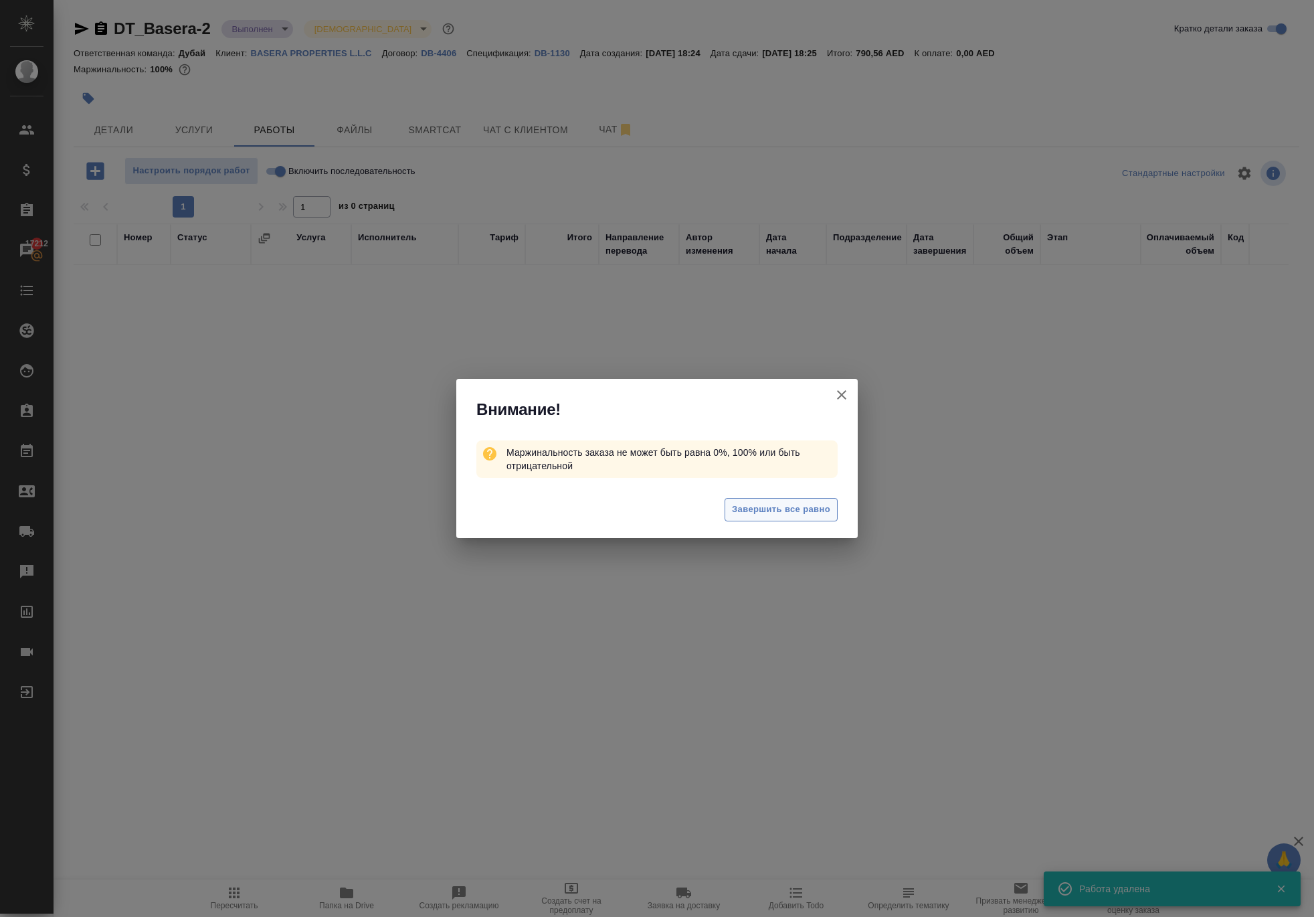
click at [775, 517] on span "Завершить все равно" at bounding box center [781, 509] width 98 height 15
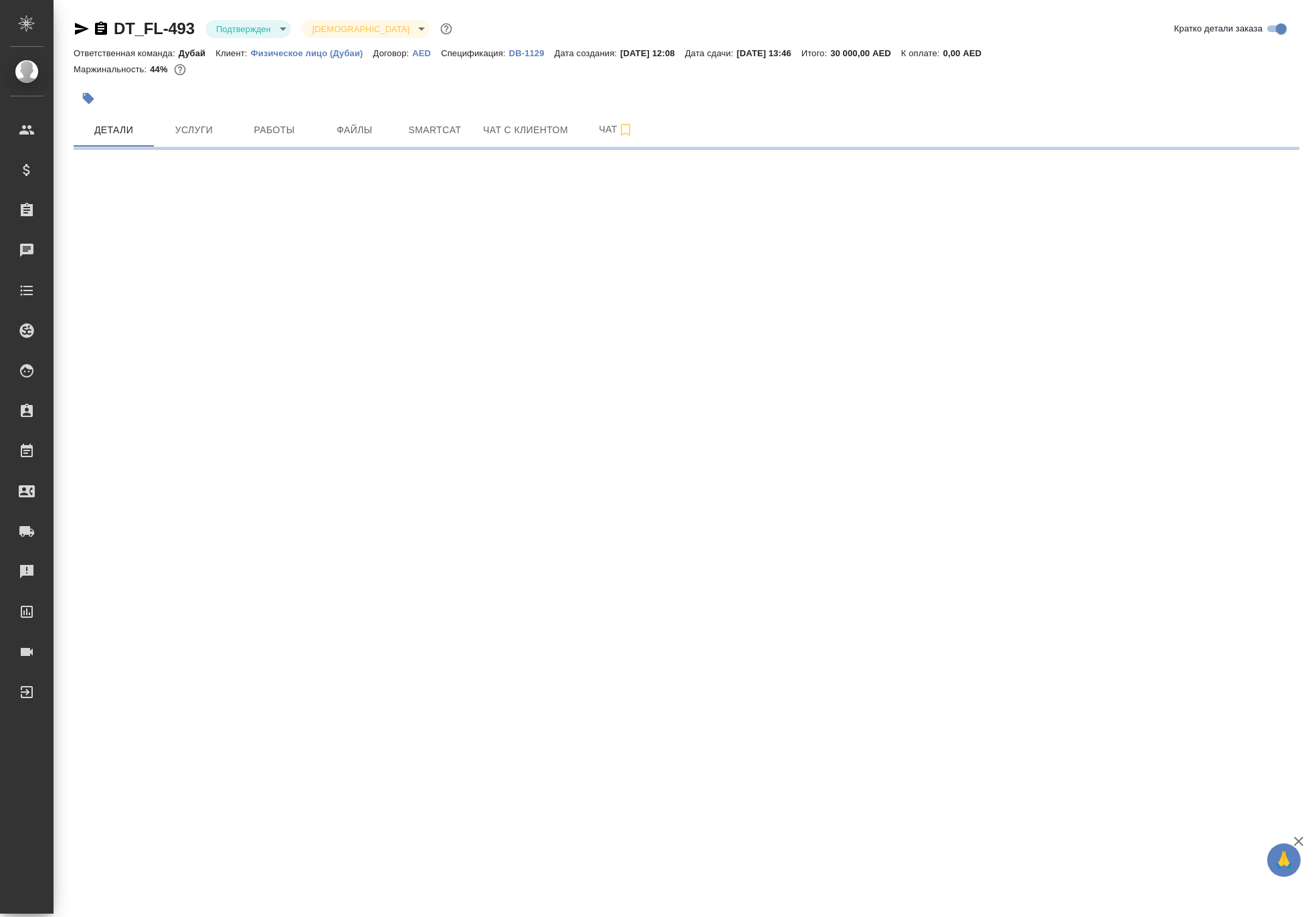
select select "RU"
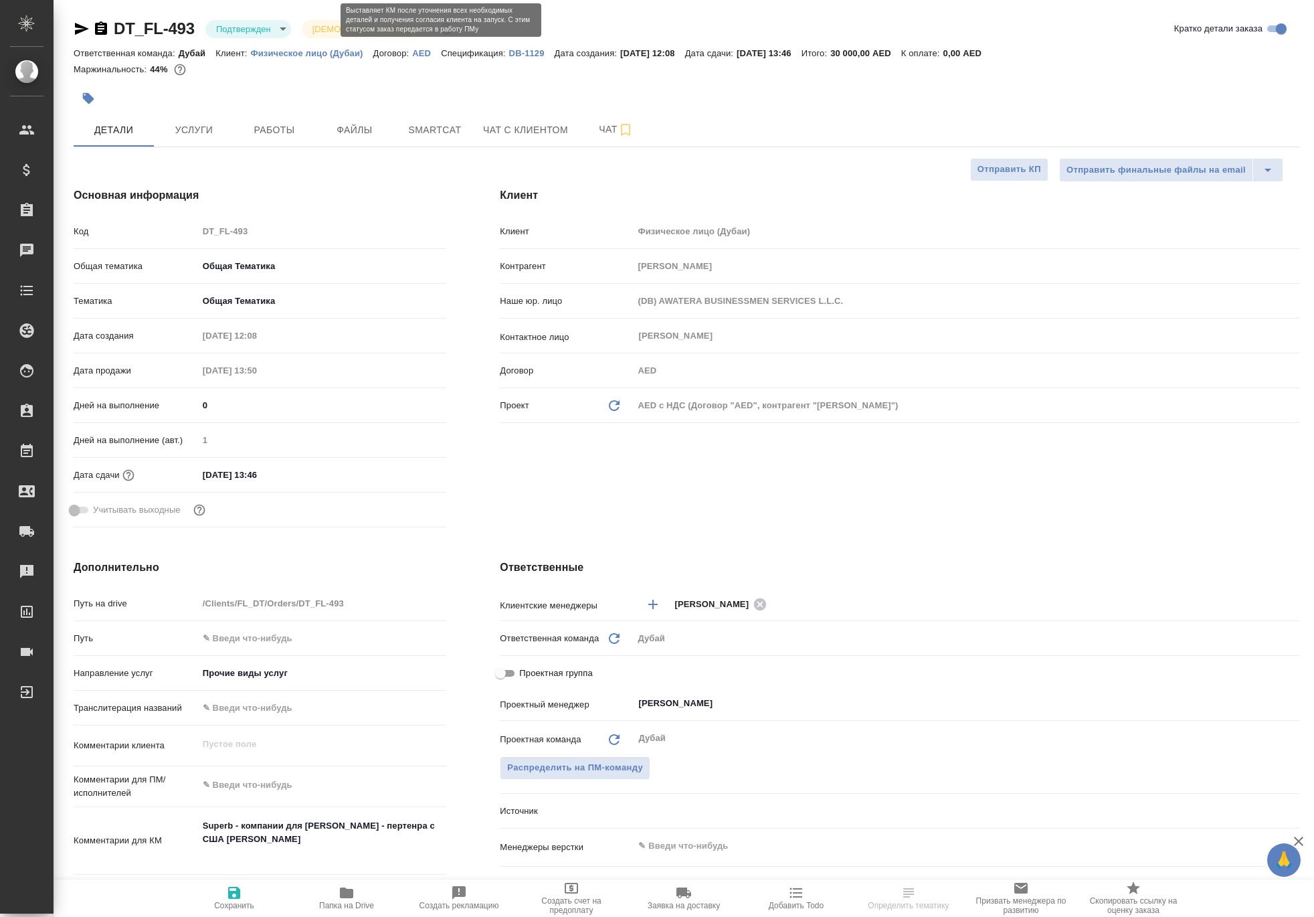
click at [313, 36] on body "🙏 .cls-1 fill:#fff; AWATERA [PERSON_NAME] Спецификации Заказы Чаты Todo Проекты…" at bounding box center [657, 458] width 1314 height 917
type textarea "x"
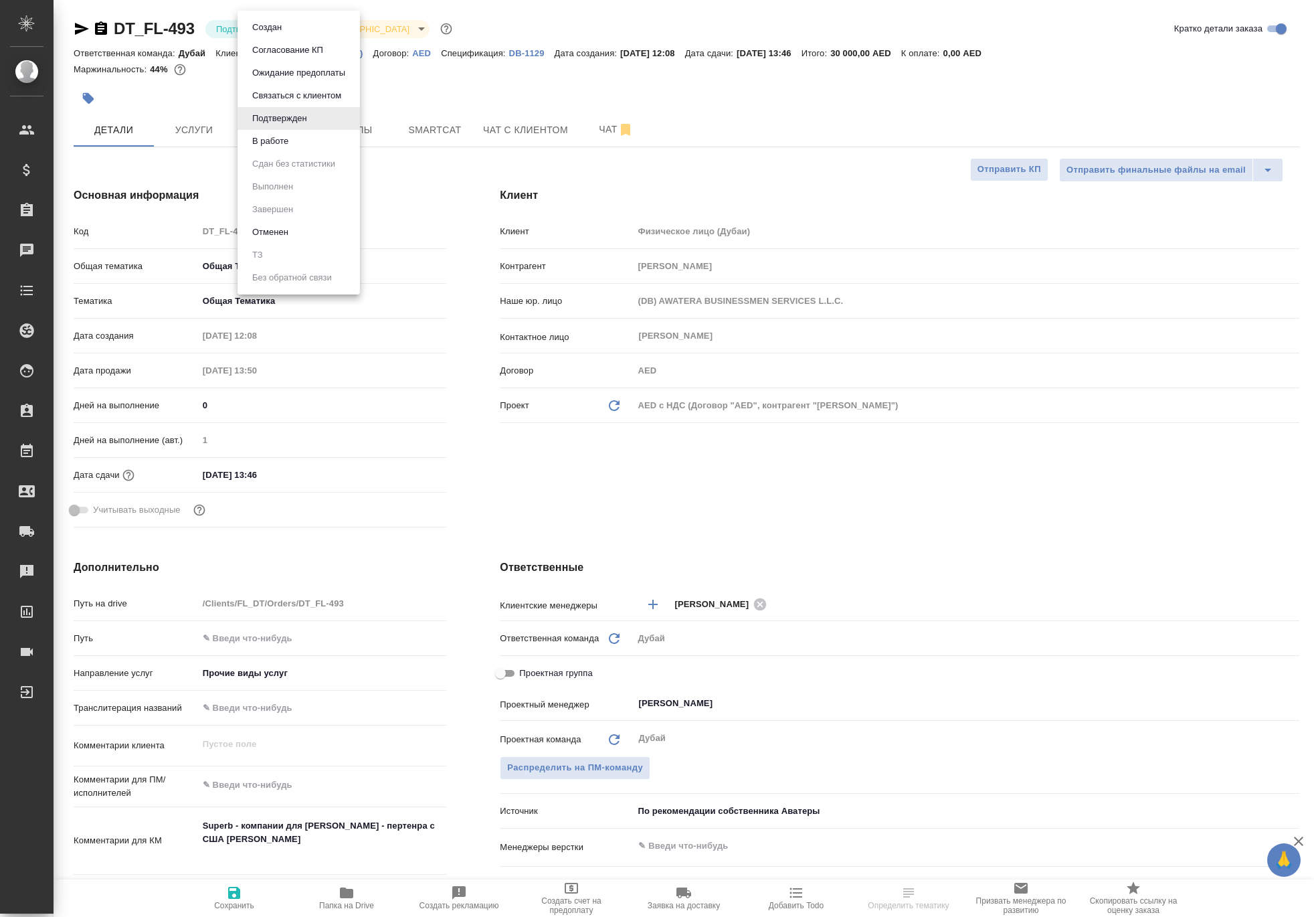
type textarea "x"
click at [301, 141] on li "В работе" at bounding box center [299, 141] width 122 height 23
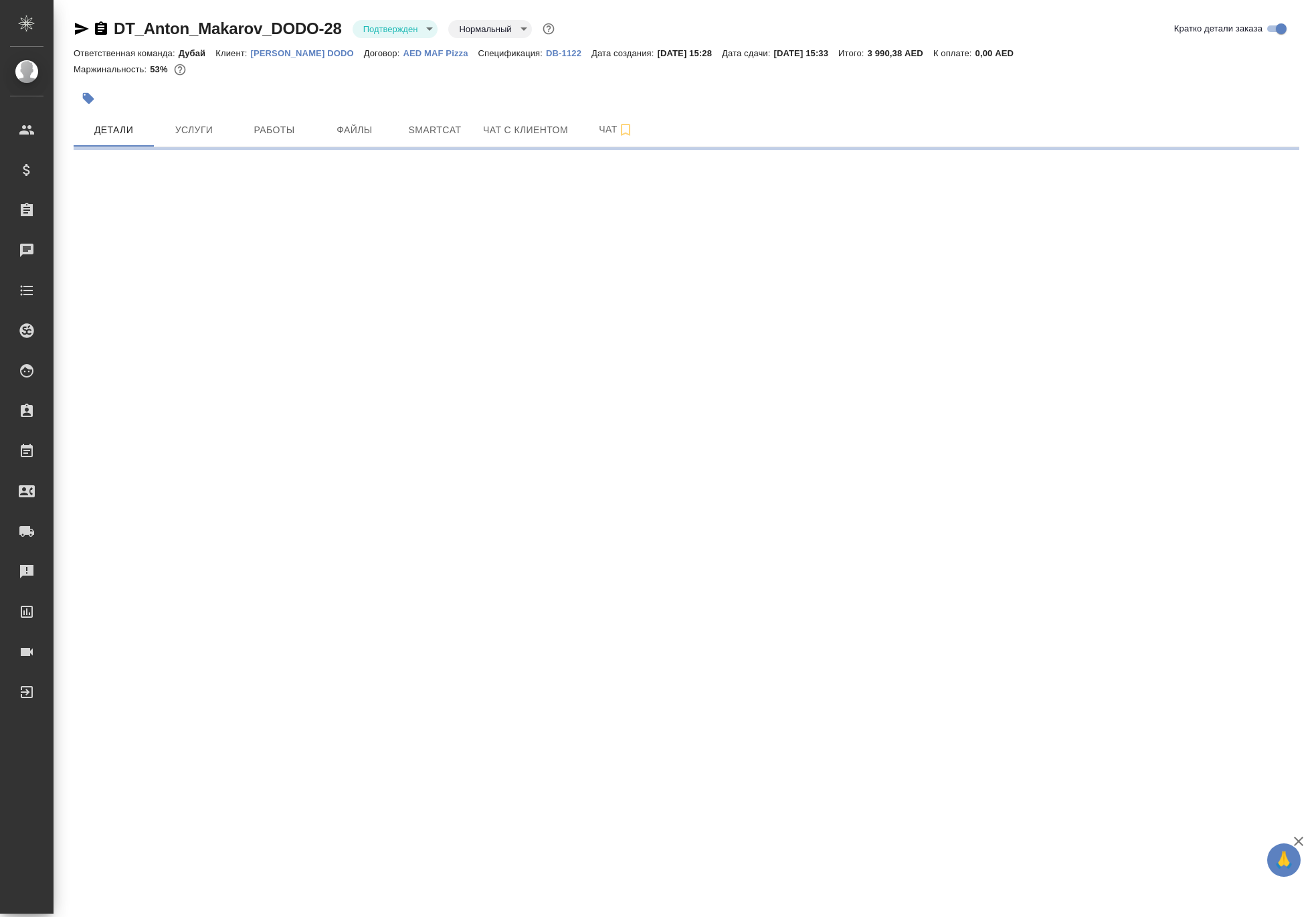
select select "RU"
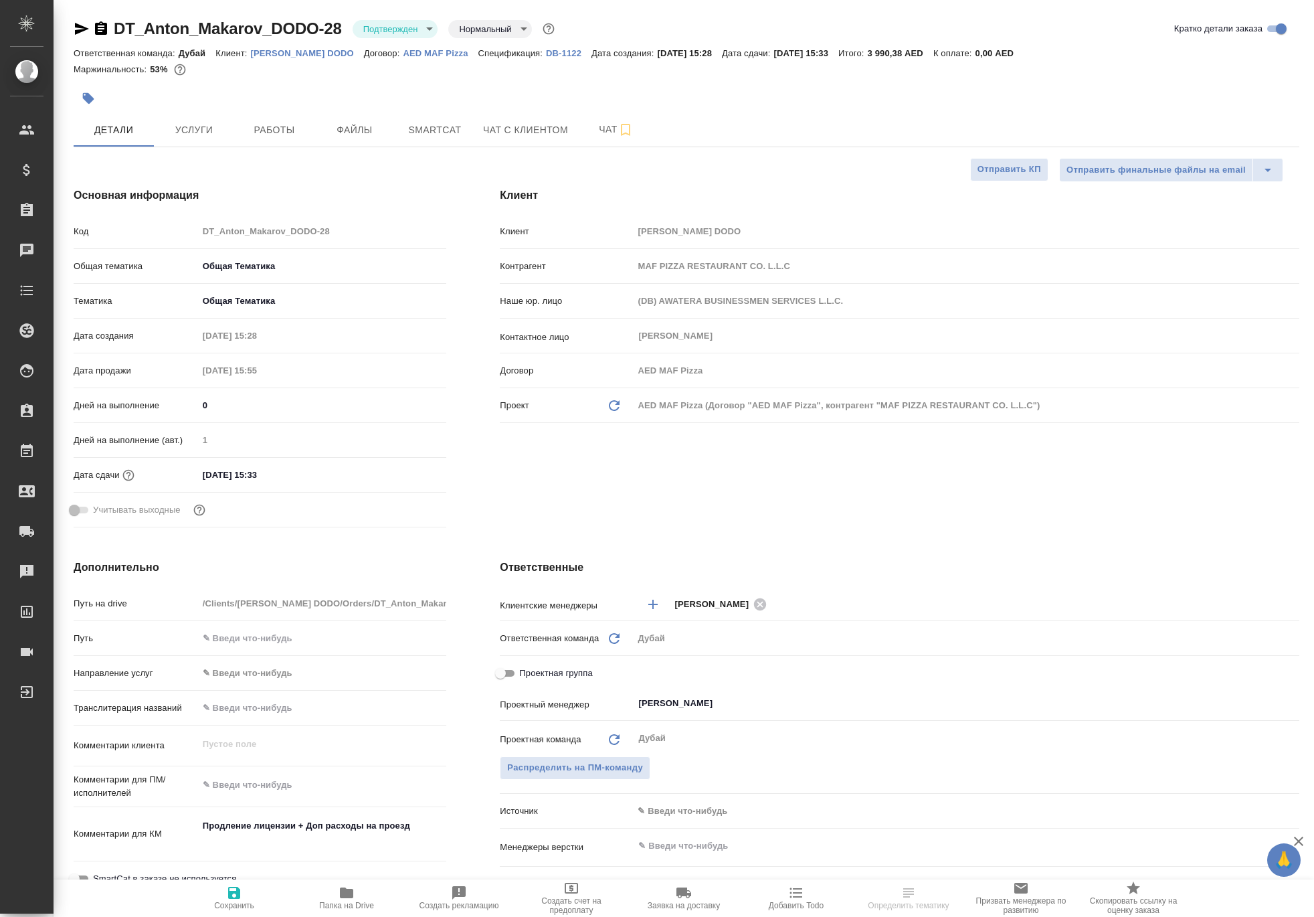
type textarea "x"
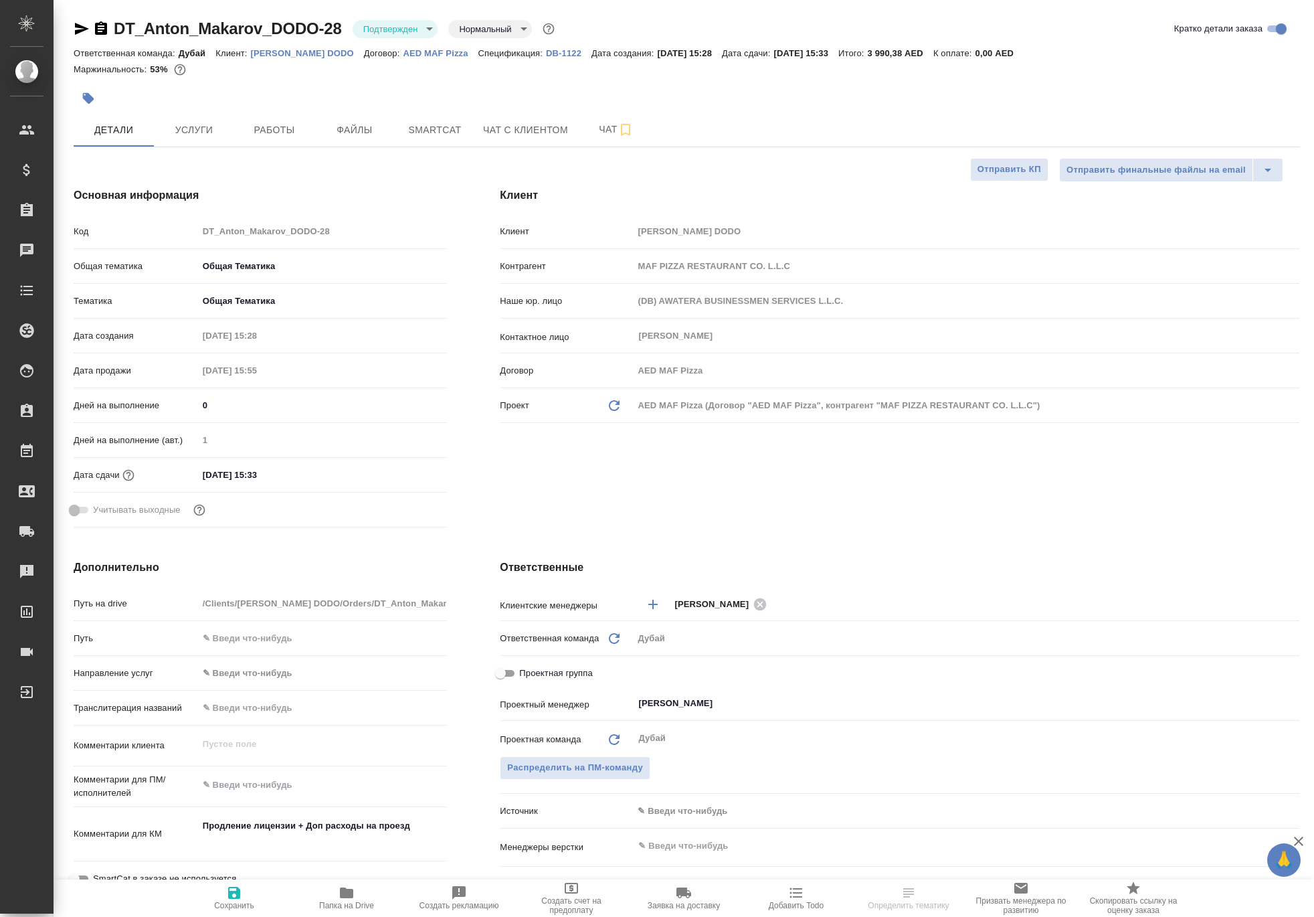
type textarea "x"
click at [269, 139] on span "Работы" at bounding box center [274, 130] width 64 height 17
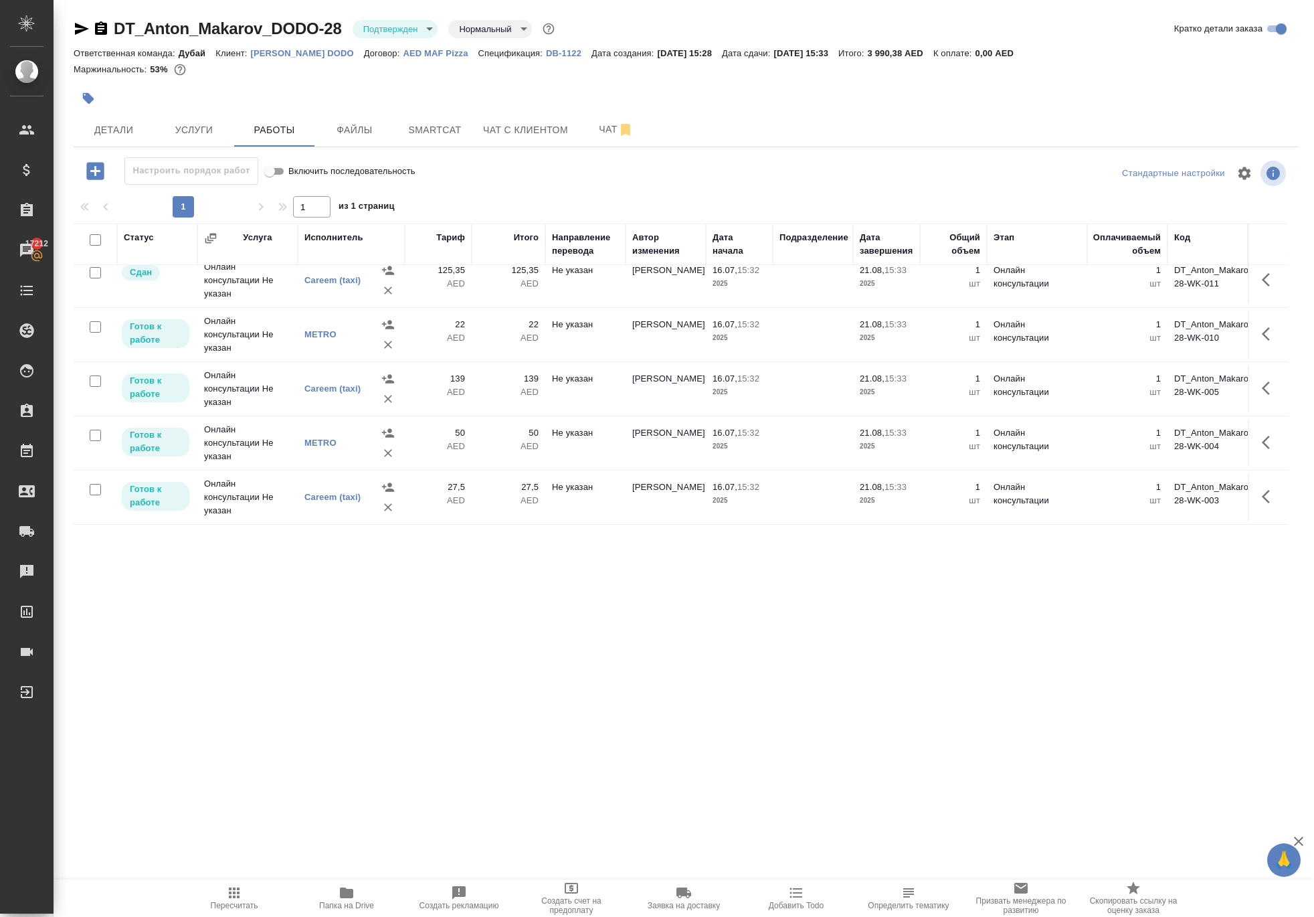
scroll to position [786, 0]
click at [434, 40] on body "🙏 .cls-1 fill:#fff; AWATERA [PERSON_NAME] Спецификации Заказы 17212 Чаты Todo П…" at bounding box center [657, 458] width 1314 height 917
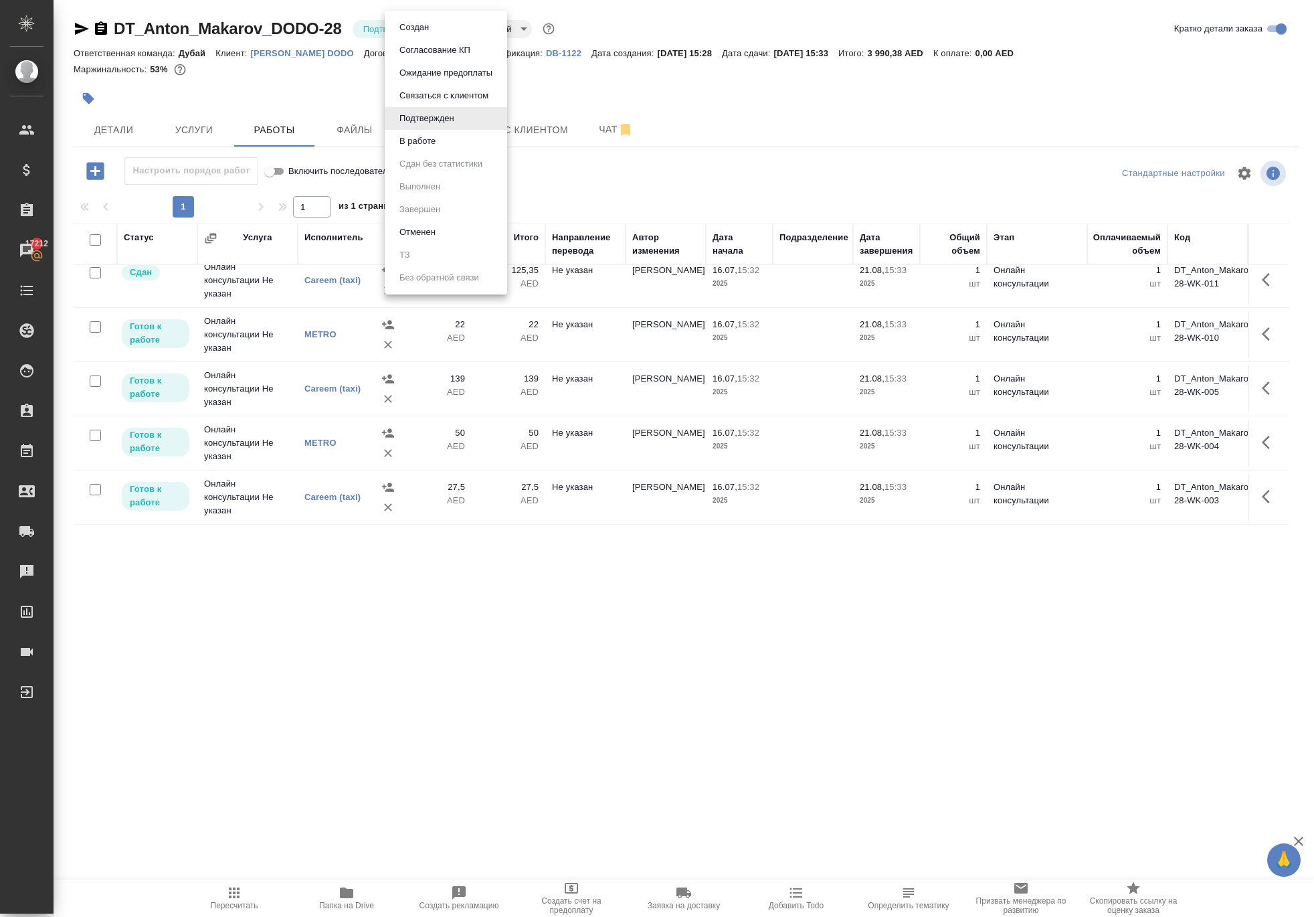
click at [456, 147] on li "В работе" at bounding box center [446, 141] width 122 height 23
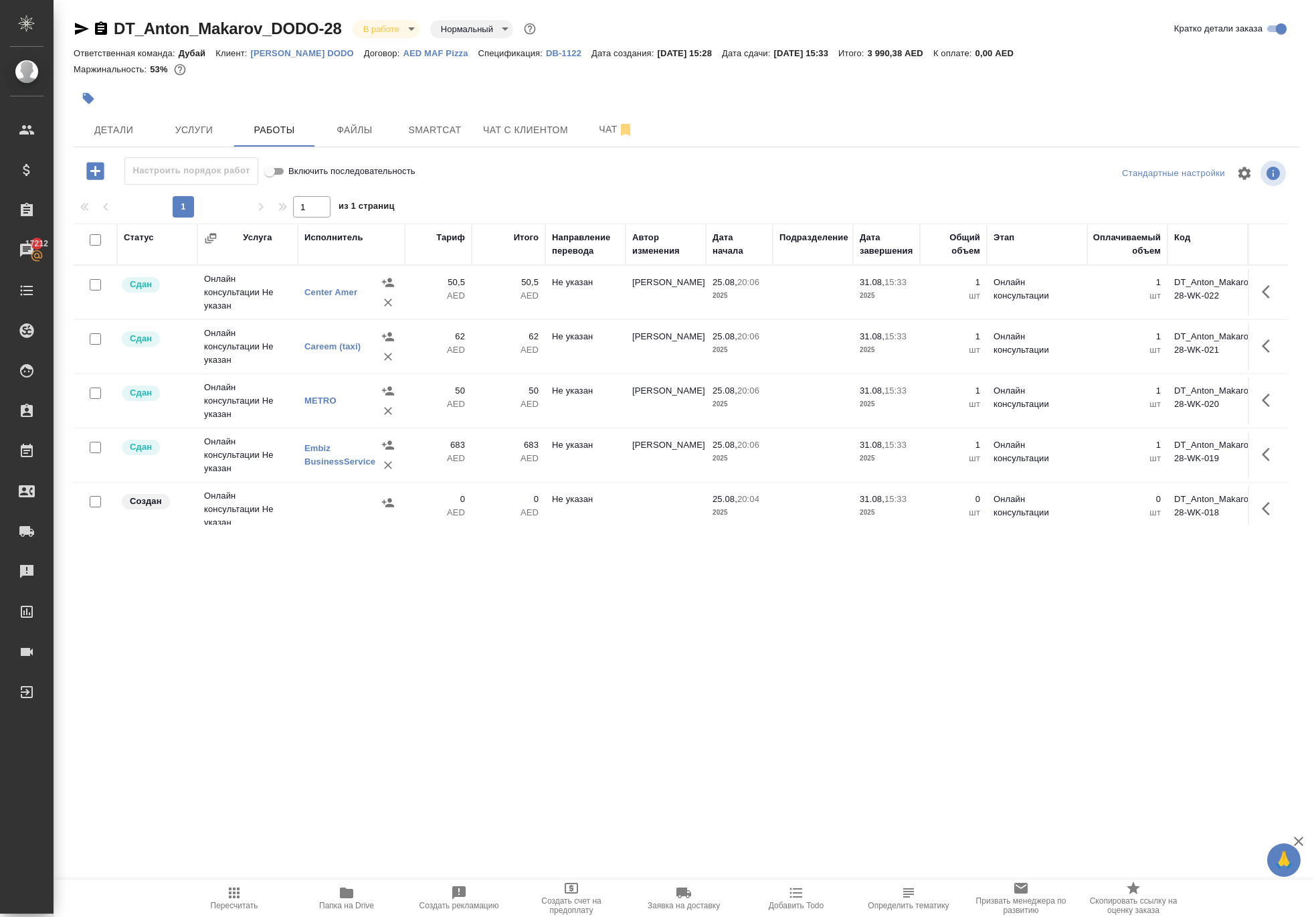
click at [436, 37] on body "🙏 .cls-1 fill:#fff; AWATERA [PERSON_NAME] Спецификации Заказы 17212 Чаты Todo П…" at bounding box center [657, 458] width 1314 height 917
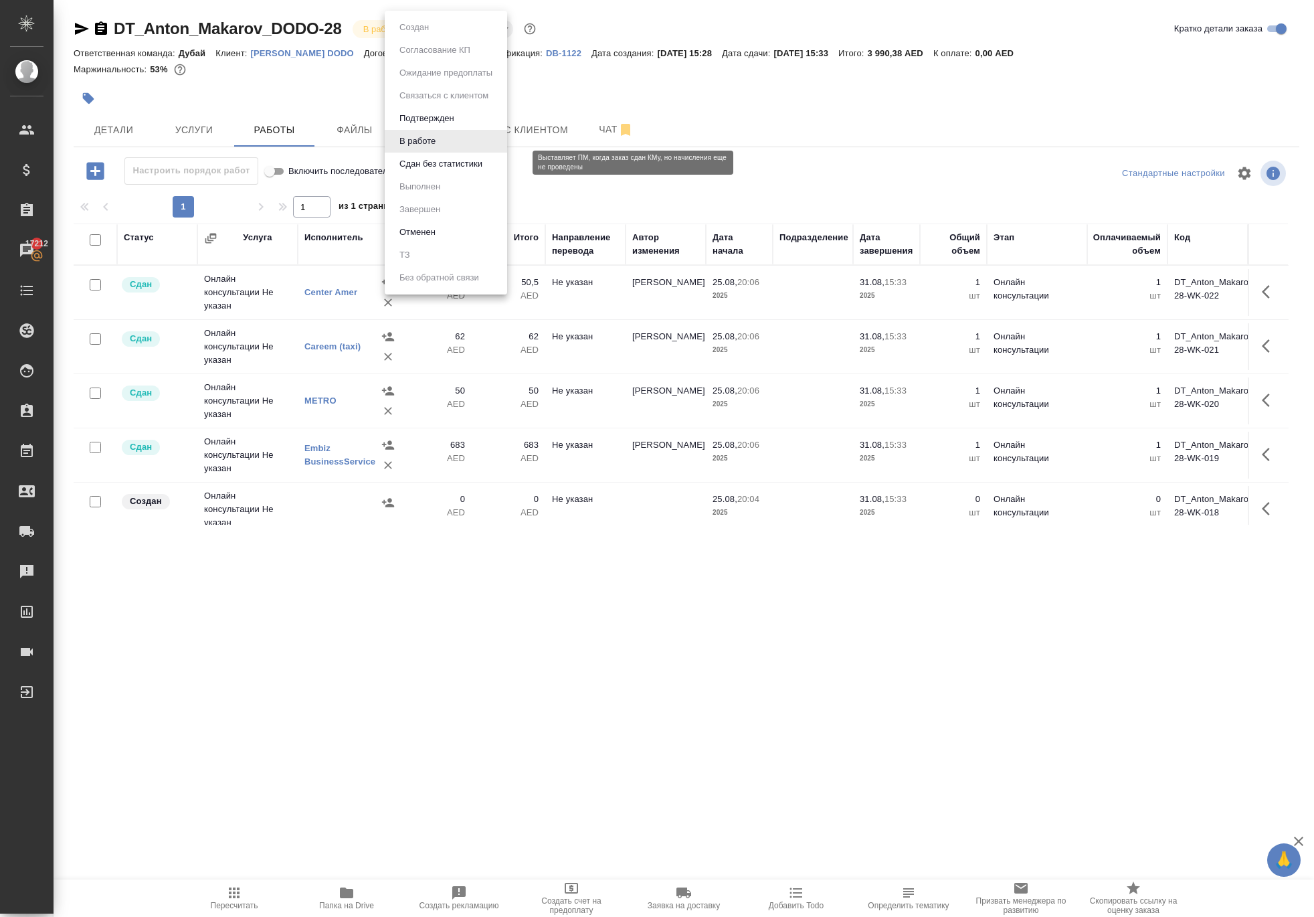
click at [451, 171] on button "Сдан без статистики" at bounding box center [441, 164] width 91 height 15
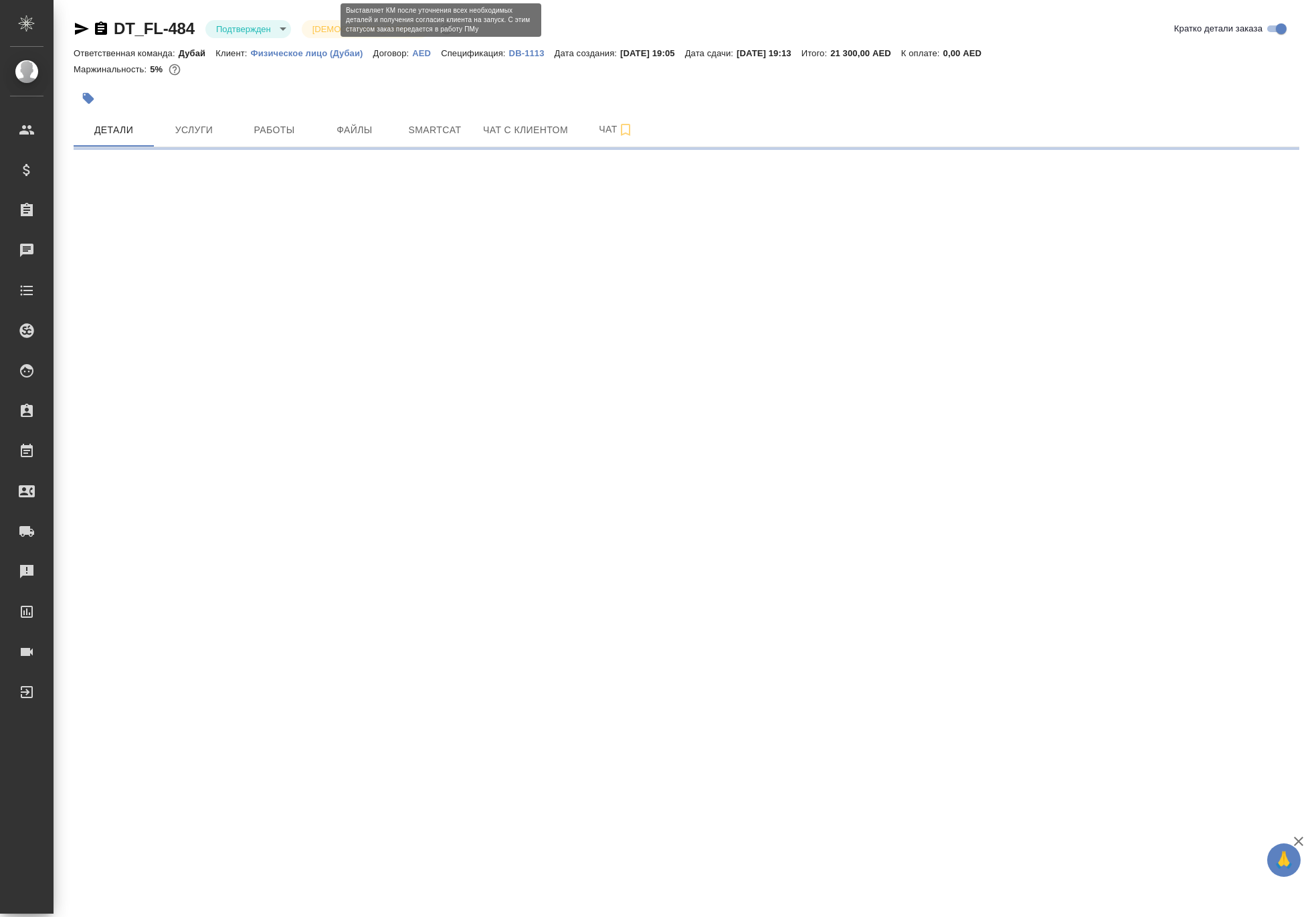
click at [321, 28] on body "🙏 .cls-1 fill:#fff; AWATERA [PERSON_NAME] Спецификации Заказы Чаты Todo Проекты…" at bounding box center [657, 458] width 1314 height 917
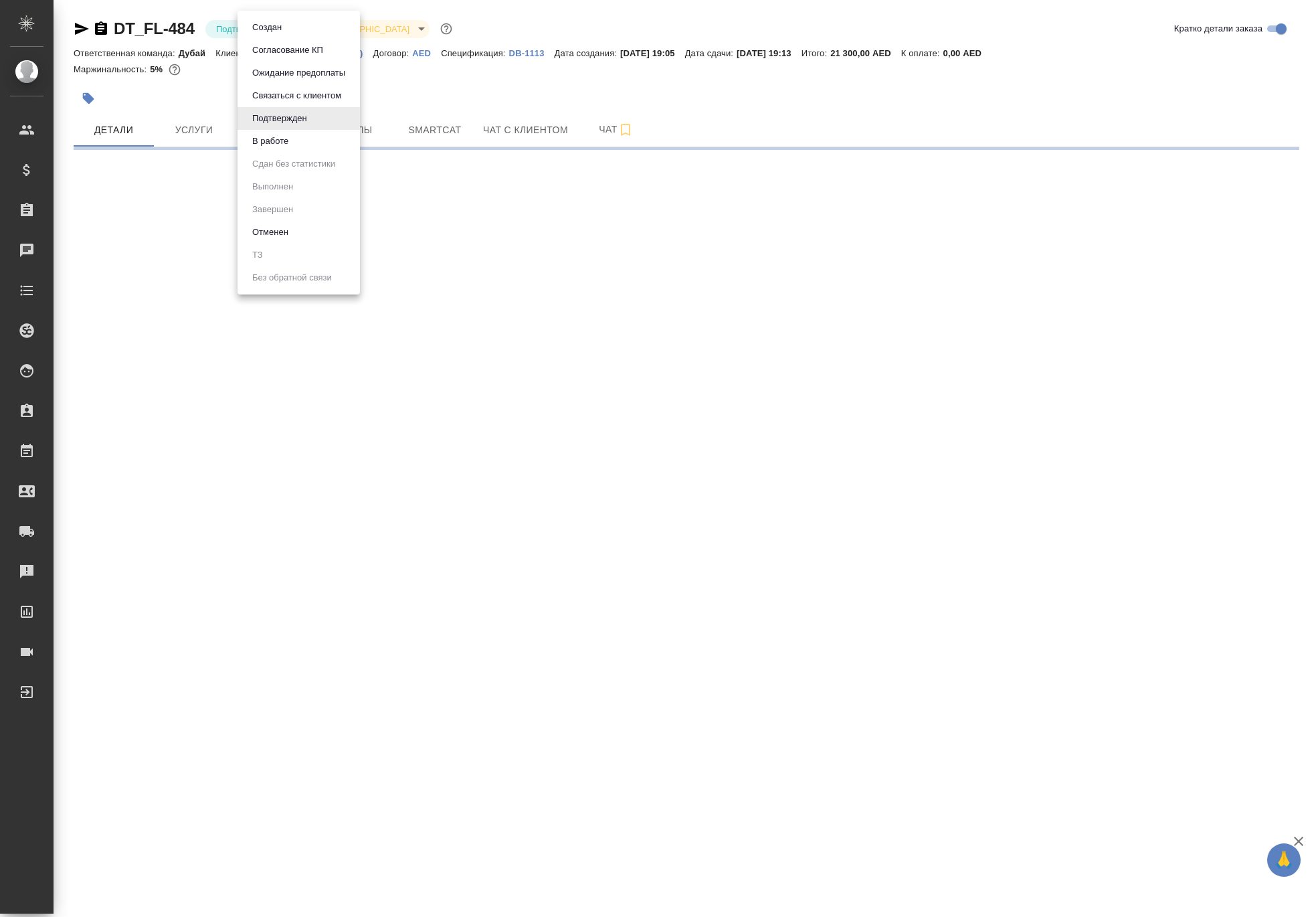
select select "RU"
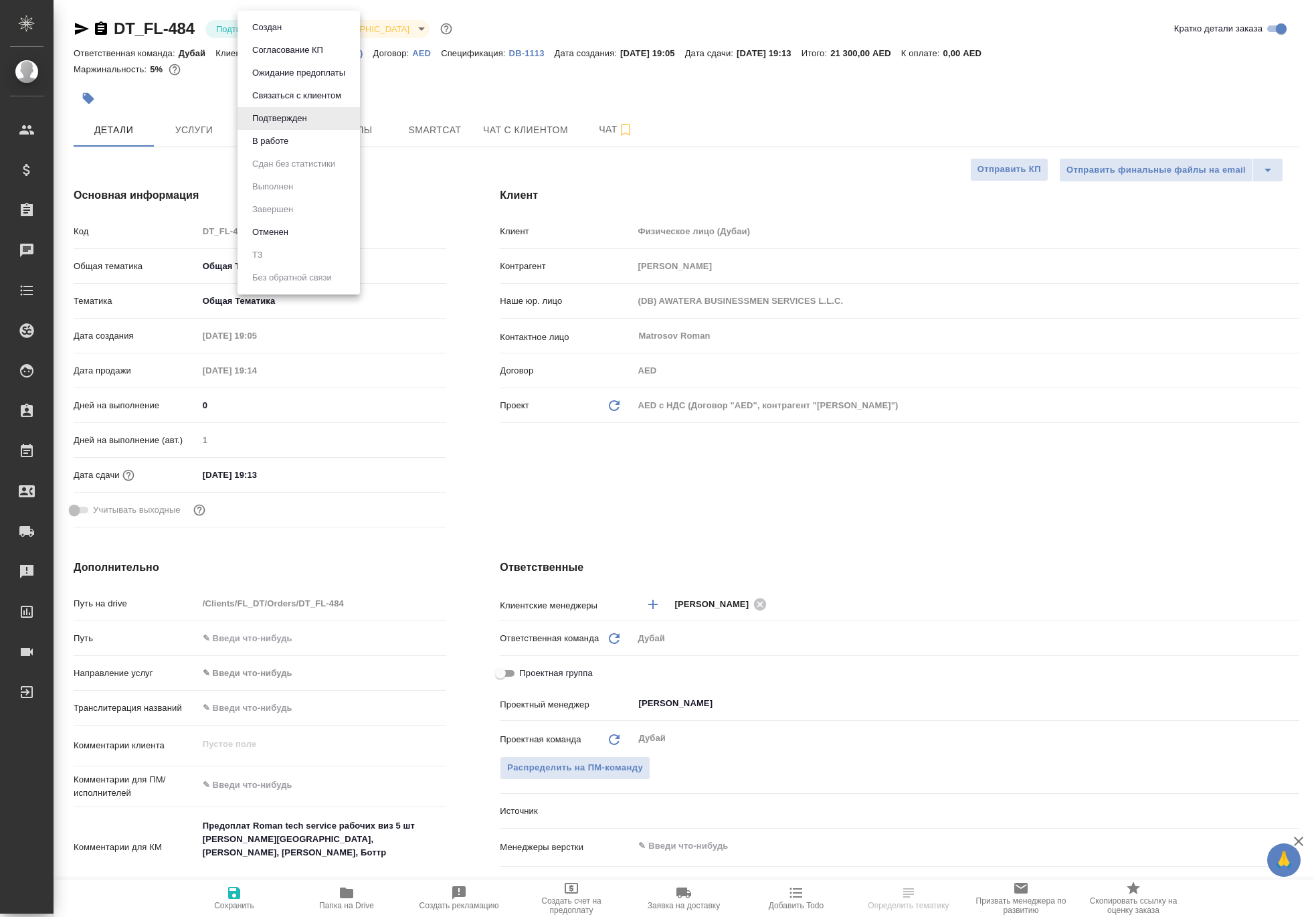
type textarea "x"
click at [292, 149] on button "В работе" at bounding box center [270, 141] width 44 height 15
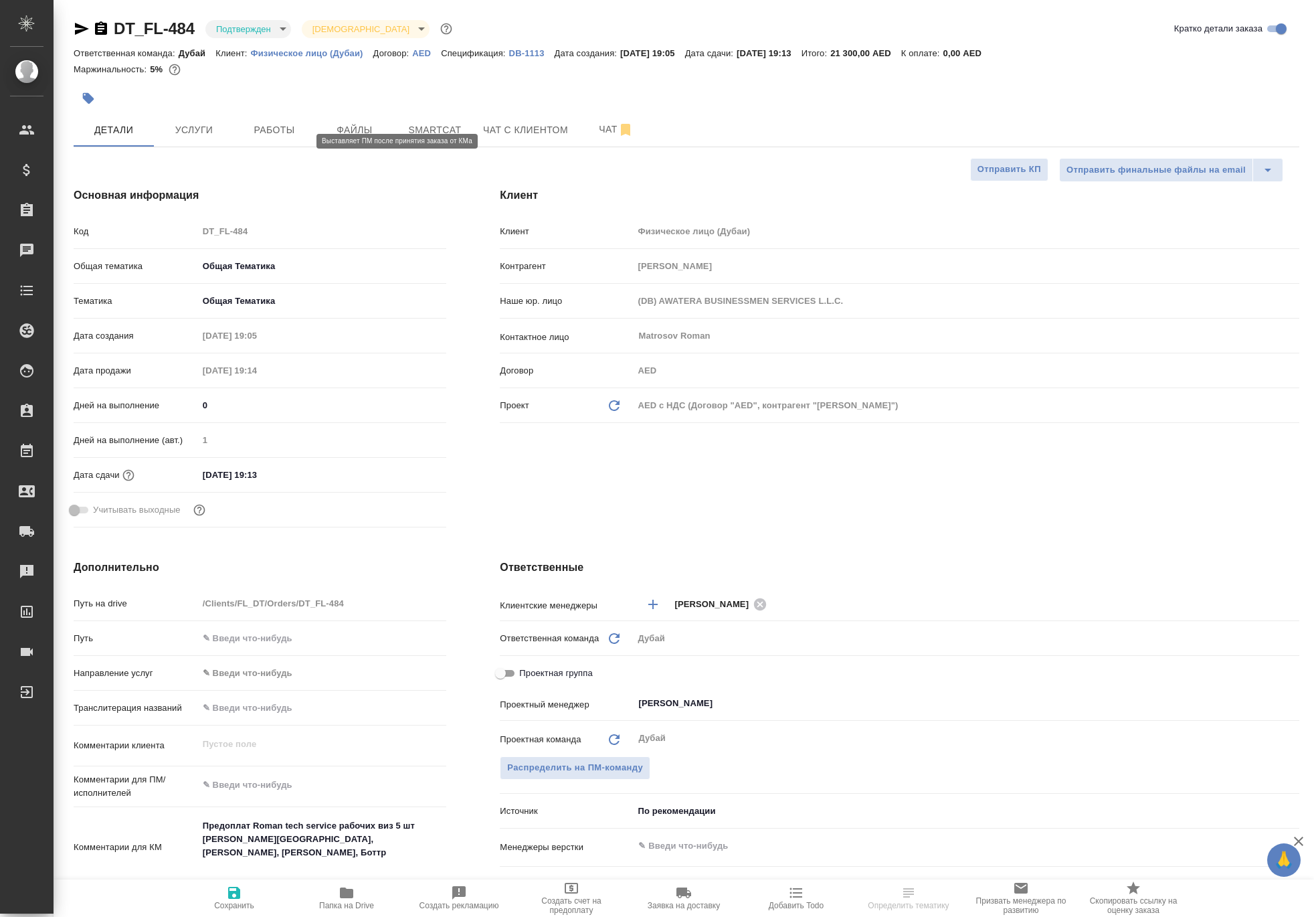
type textarea "x"
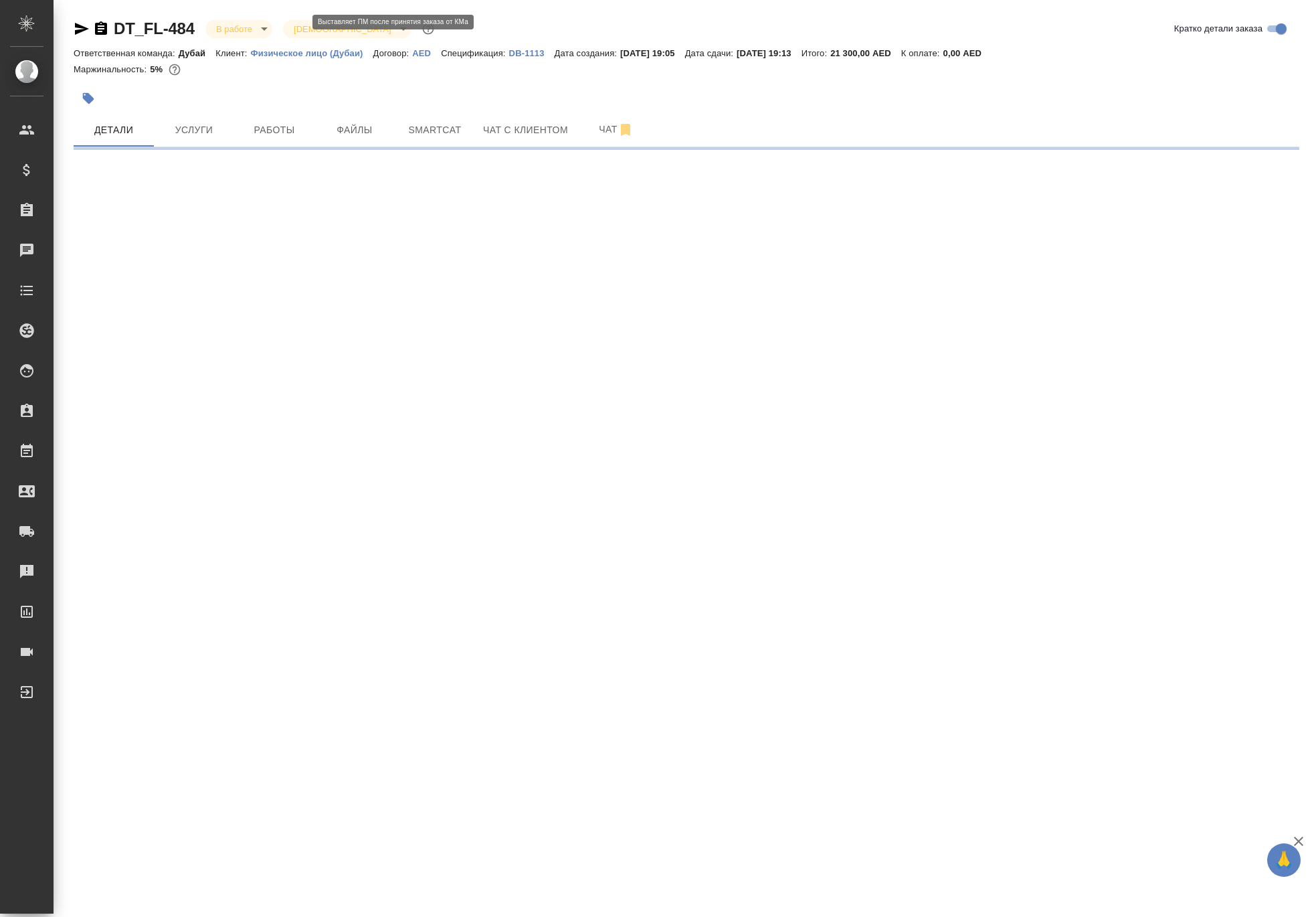
click at [278, 31] on body "🙏 .cls-1 fill:#fff; AWATERA Solokha Petro Клиенты Спецификации Заказы Чаты Todo…" at bounding box center [657, 458] width 1314 height 917
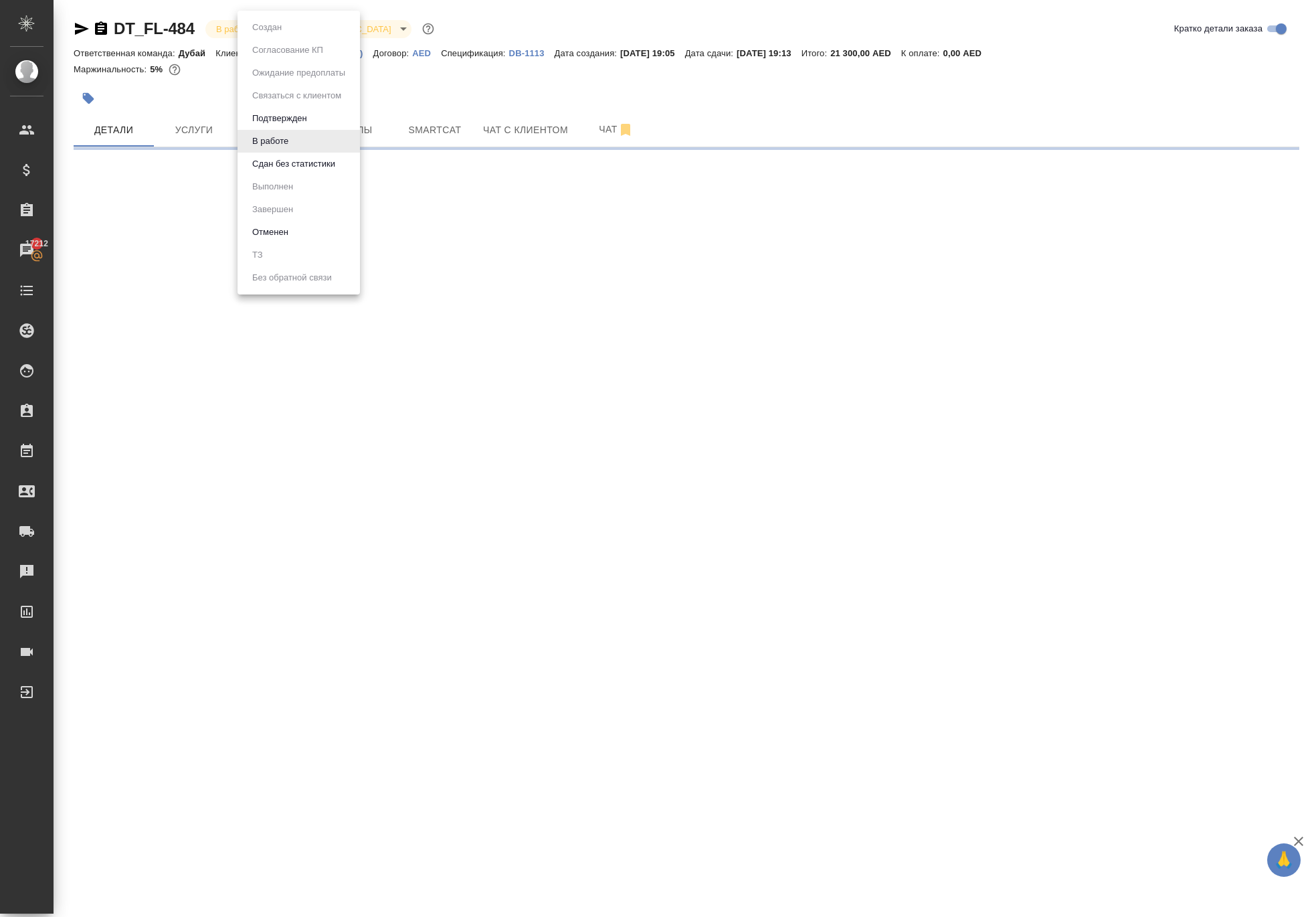
select select "RU"
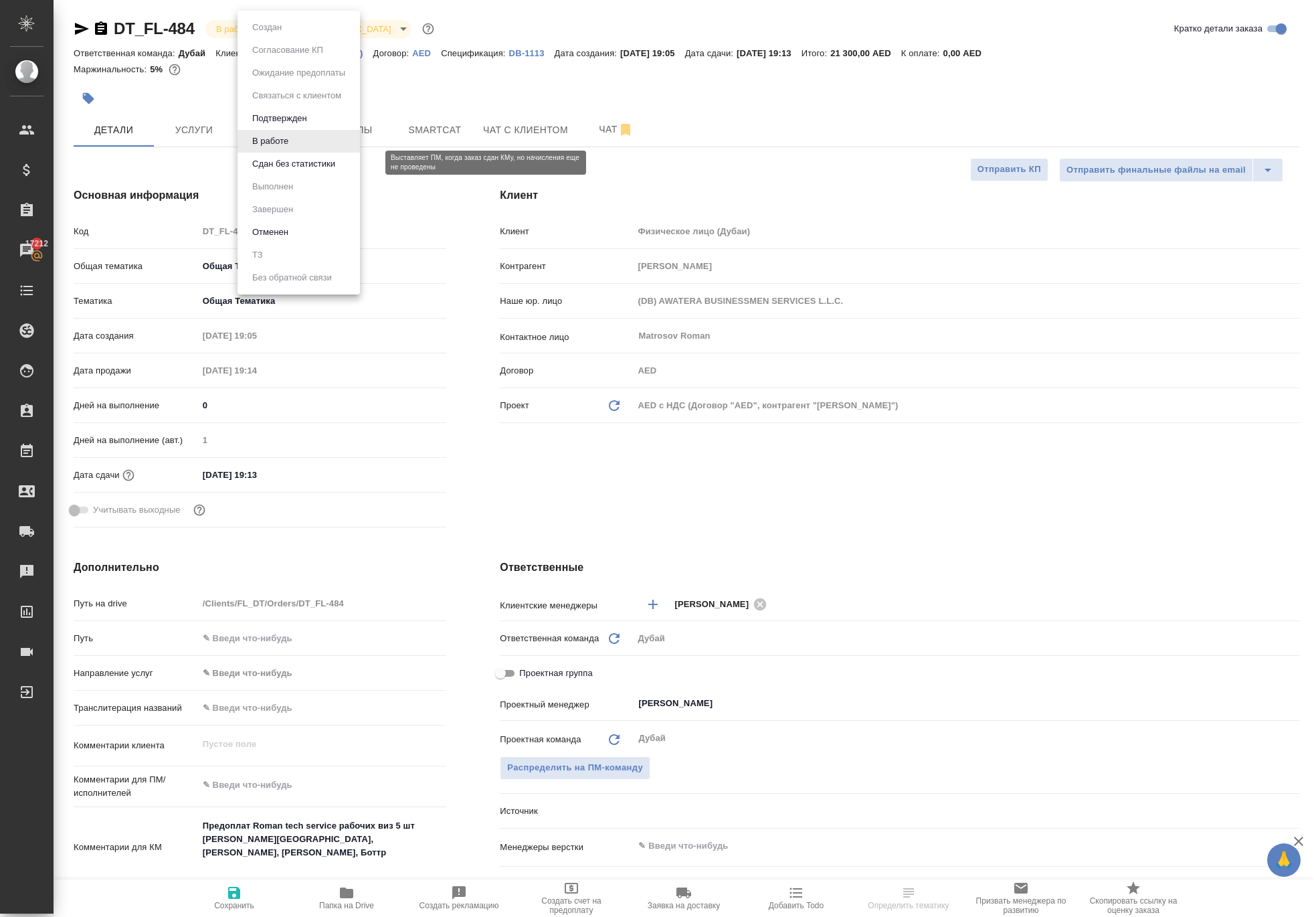
type textarea "x"
click at [285, 170] on button "Сдан без статистики" at bounding box center [293, 164] width 91 height 15
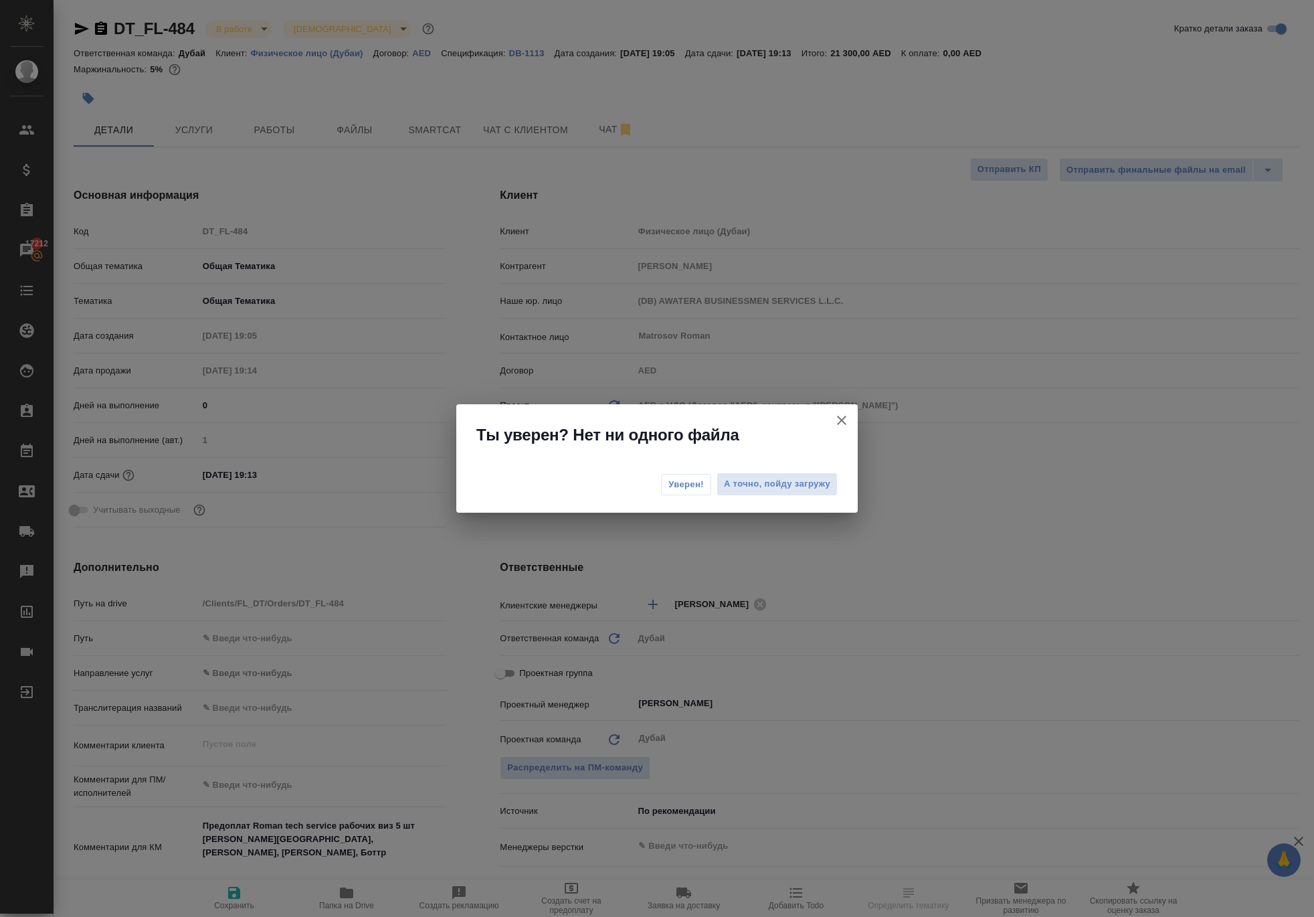
click at [669, 487] on span "Уверен!" at bounding box center [686, 484] width 35 height 13
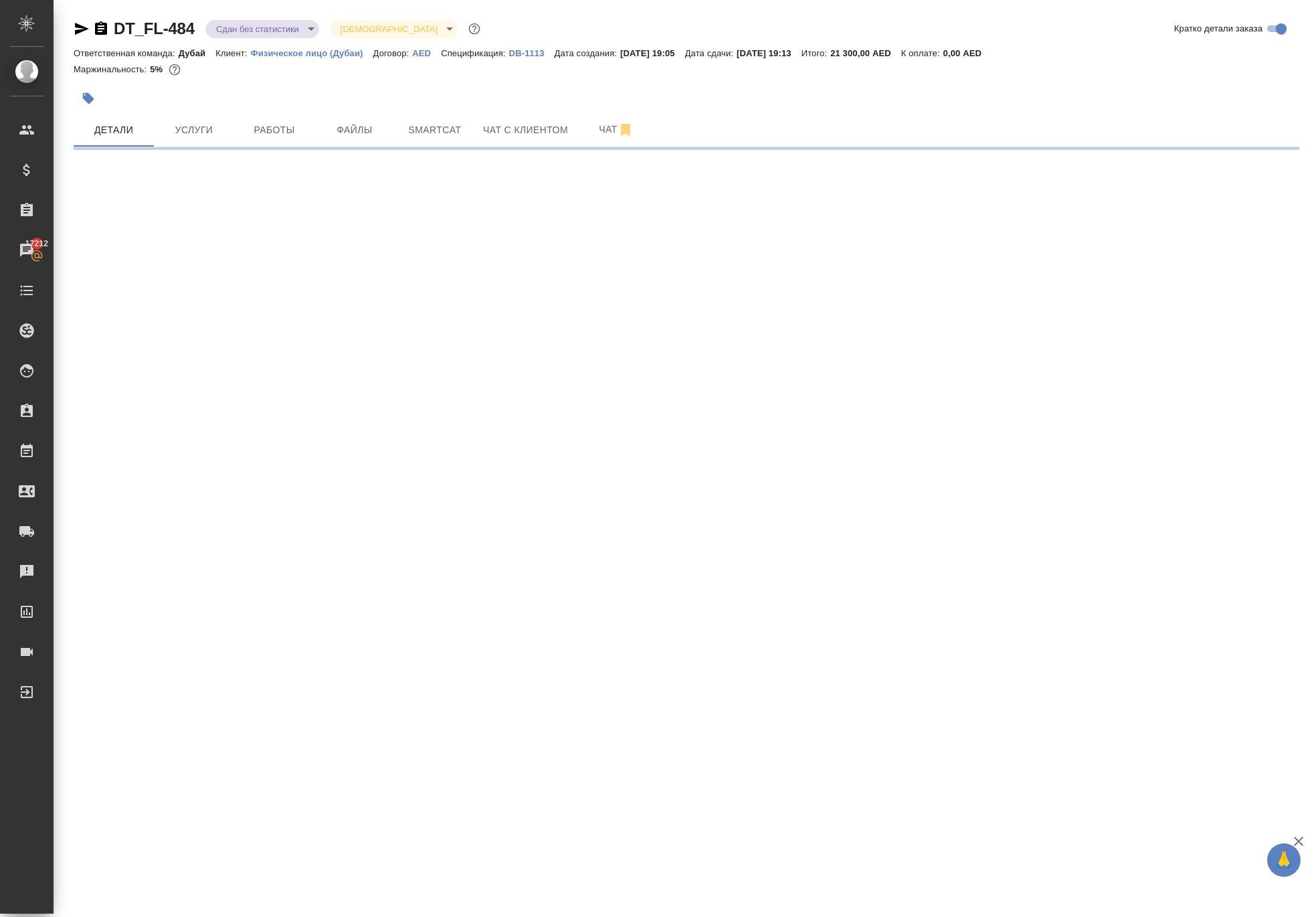
select select "RU"
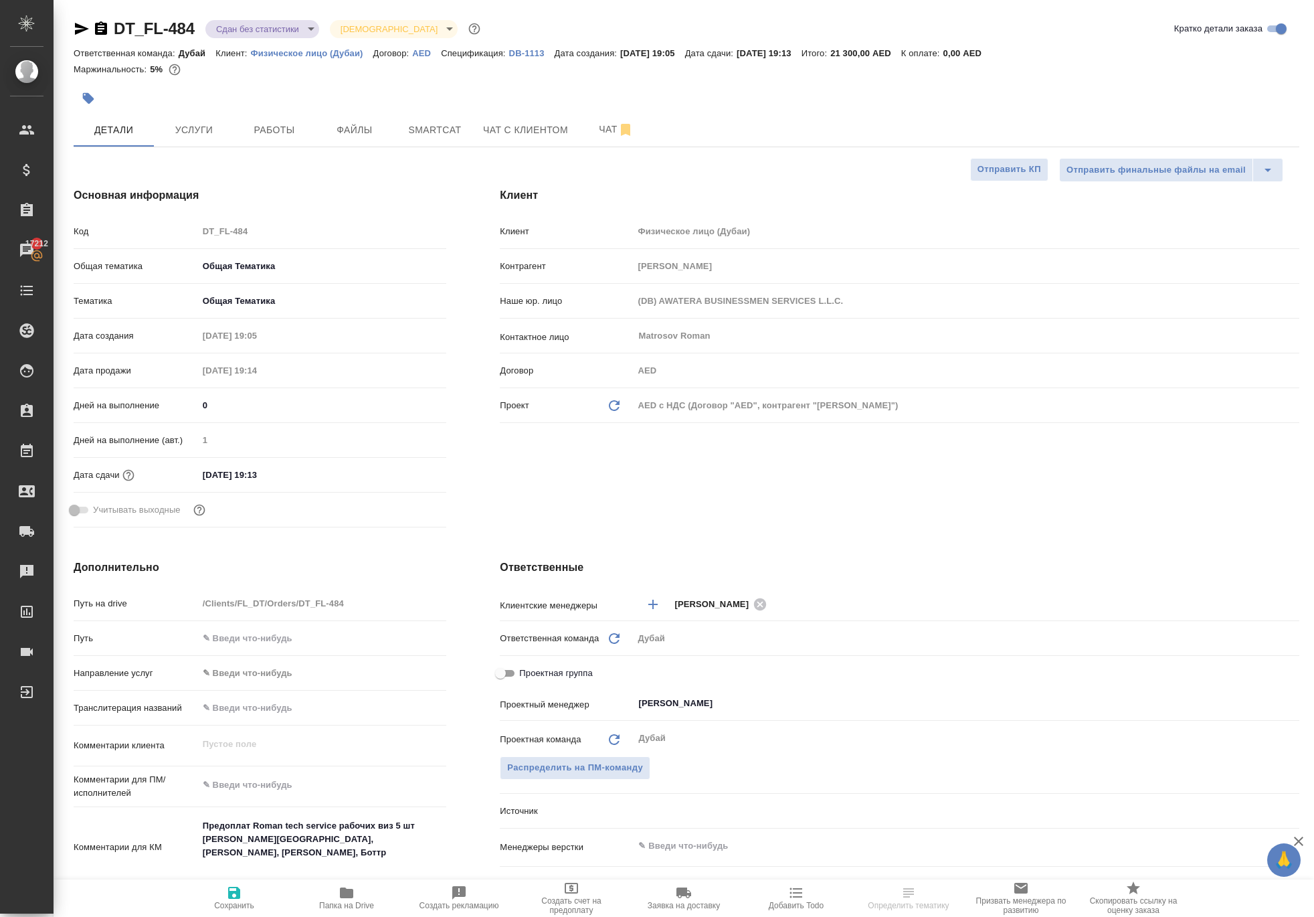
click at [339, 39] on body "🙏 .cls-1 fill:#fff; AWATERA Solokha Petro Клиенты Спецификации Заказы 17212 Чат…" at bounding box center [657, 458] width 1314 height 917
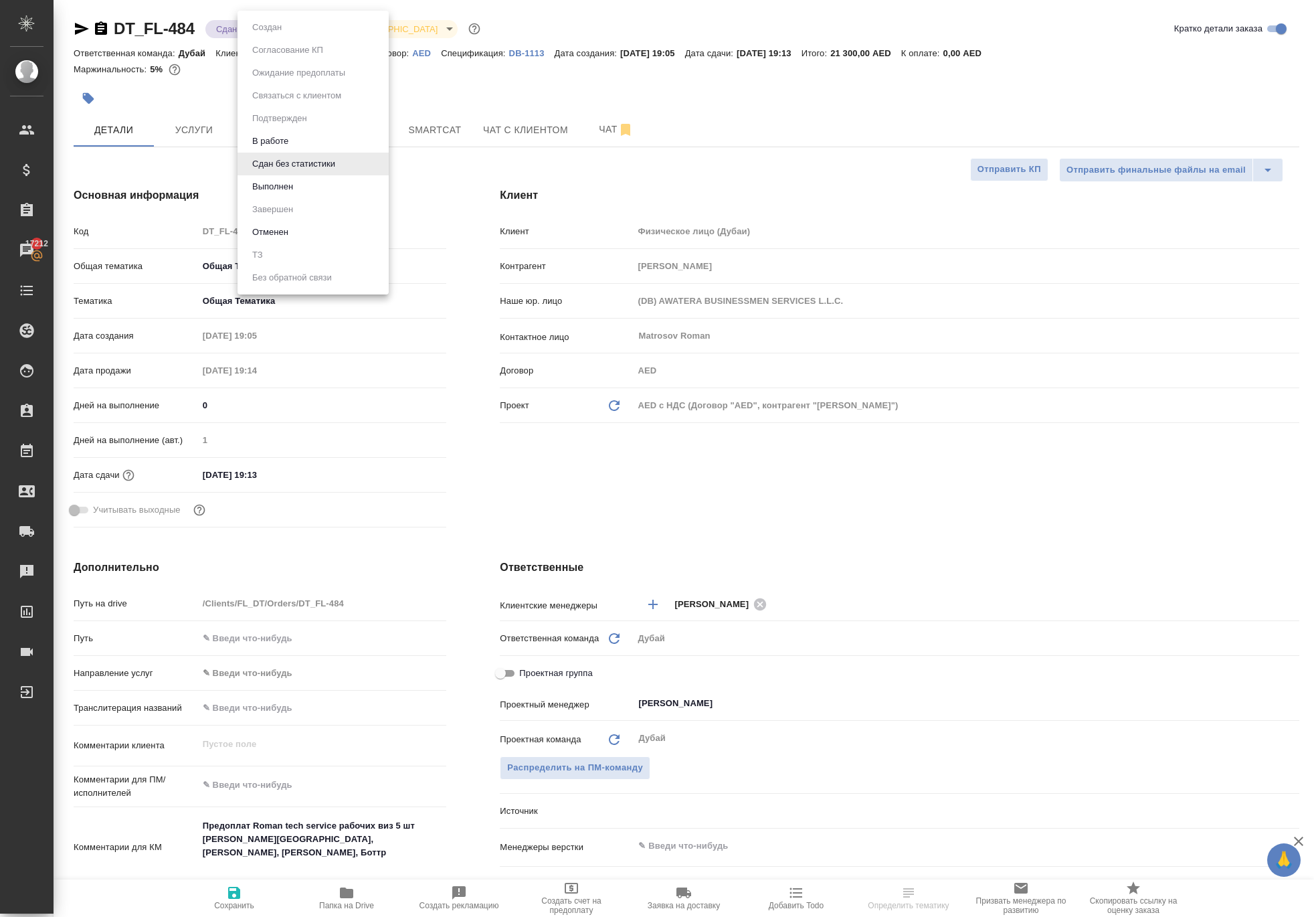
type textarea "x"
click at [341, 191] on li "Выполнен" at bounding box center [313, 186] width 151 height 23
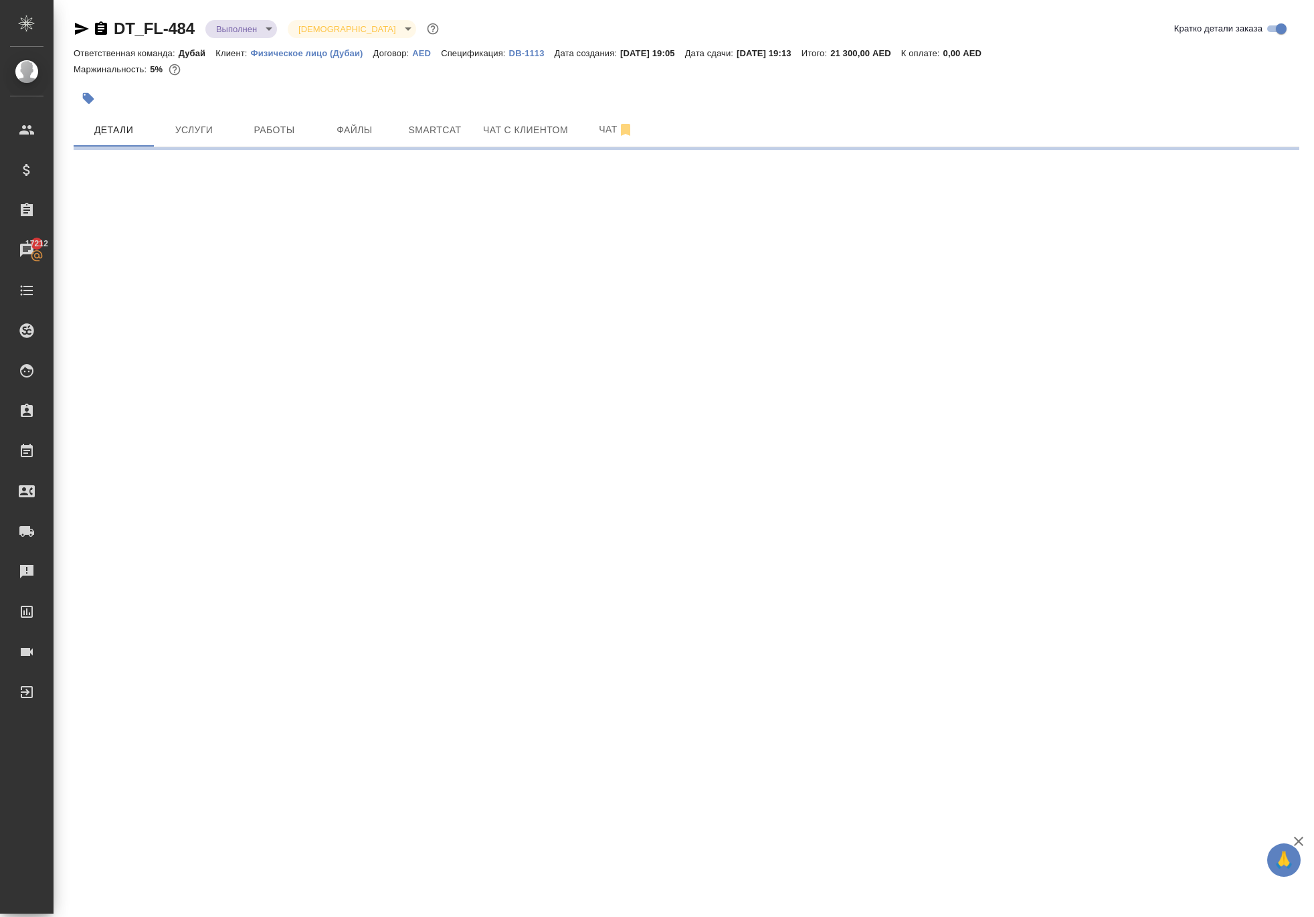
select select "RU"
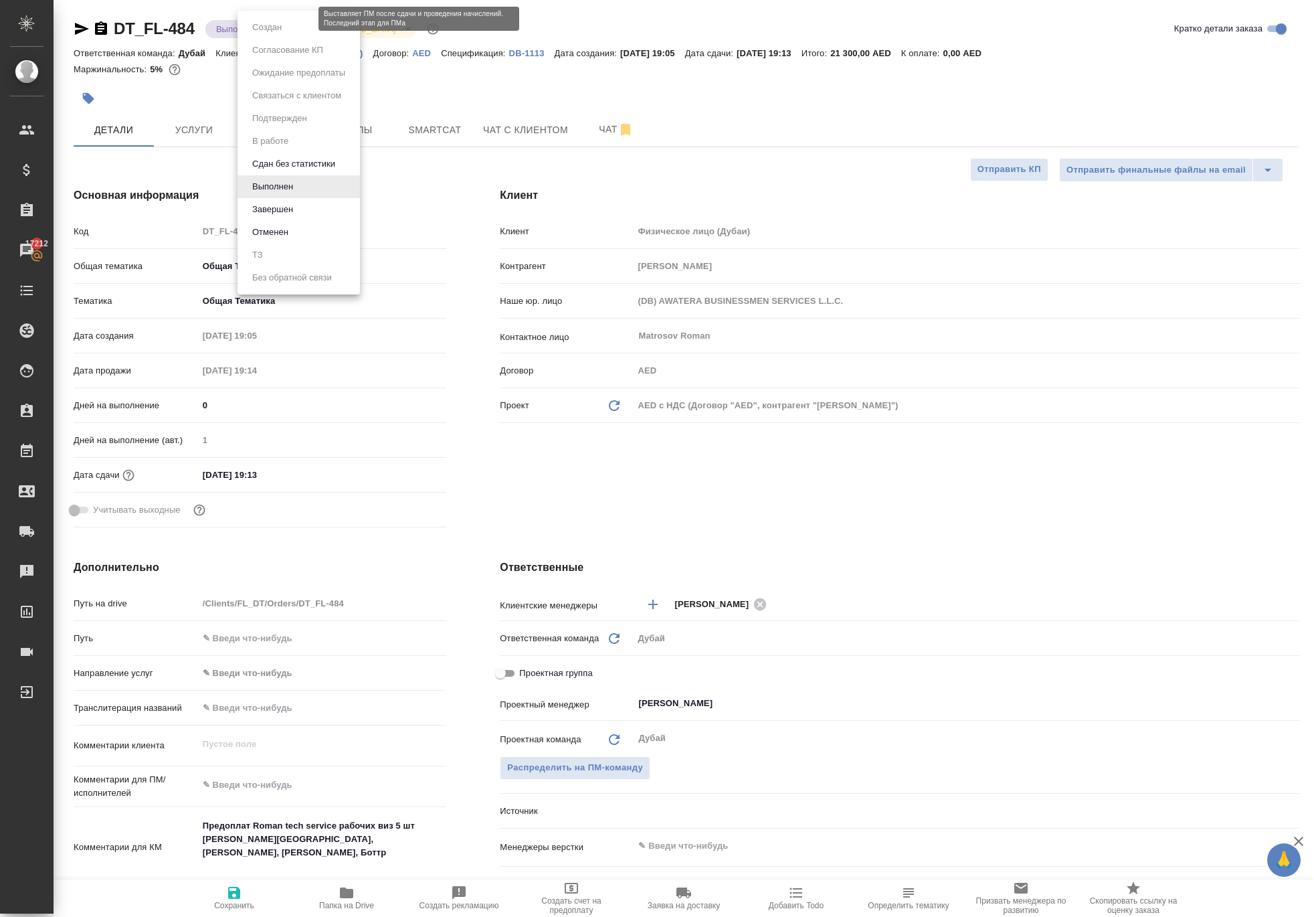
click at [280, 37] on body "🙏 .cls-1 fill:#fff; AWATERA Solokha Petro Клиенты Спецификации Заказы 17212 Чат…" at bounding box center [657, 458] width 1314 height 917
type textarea "x"
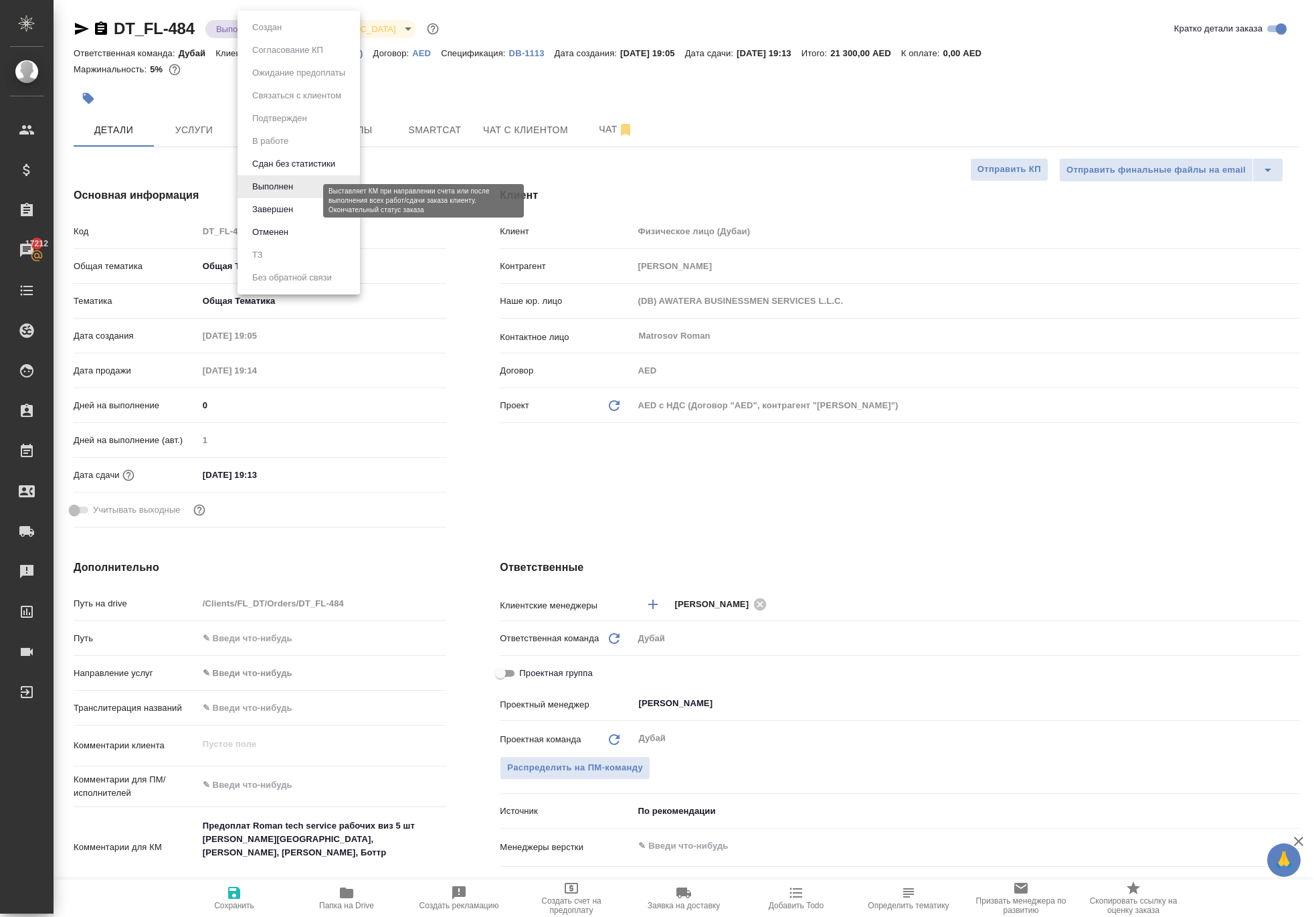
click at [293, 217] on button "Завершен" at bounding box center [272, 209] width 49 height 15
type textarea "x"
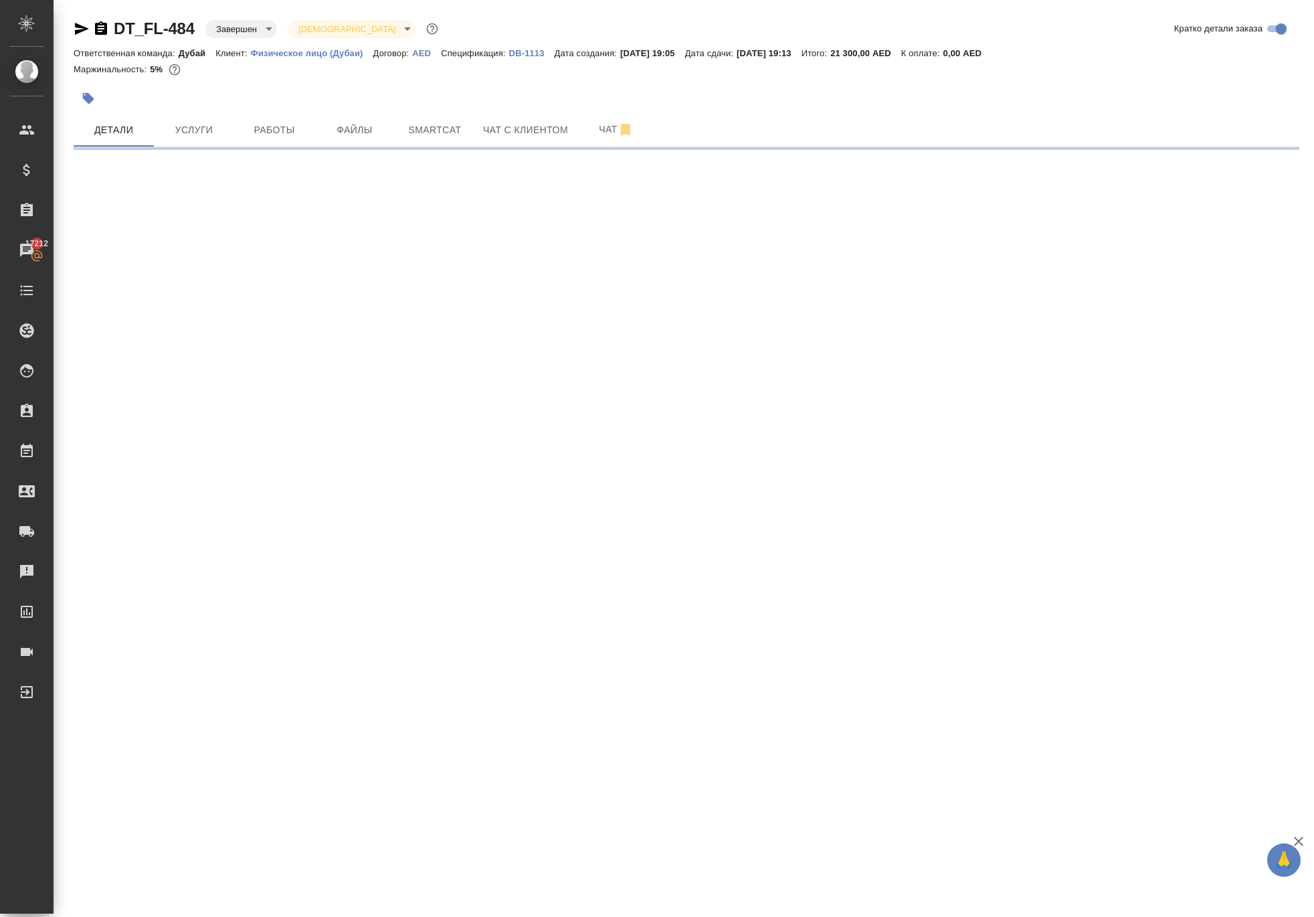
select select "RU"
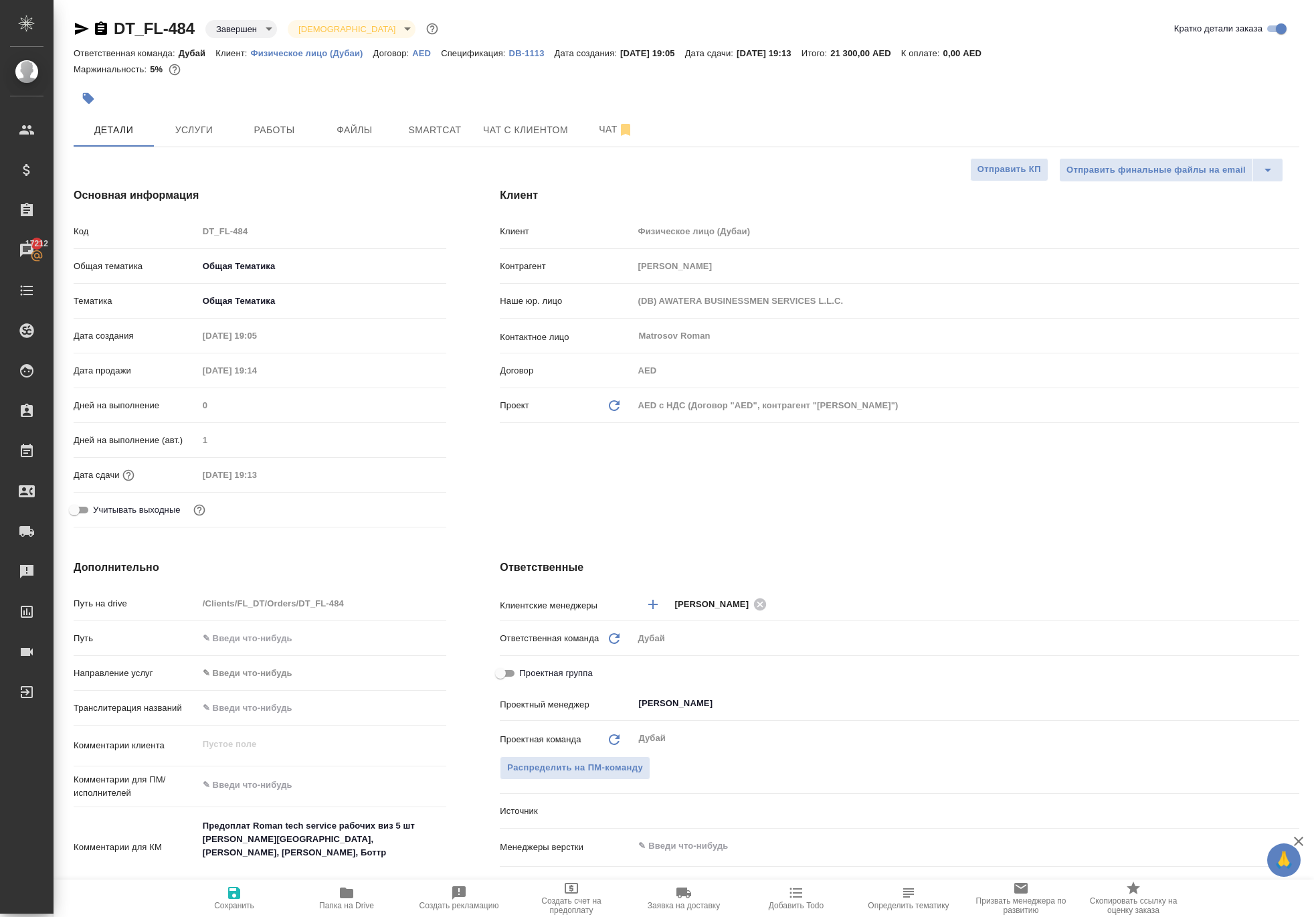
type textarea "x"
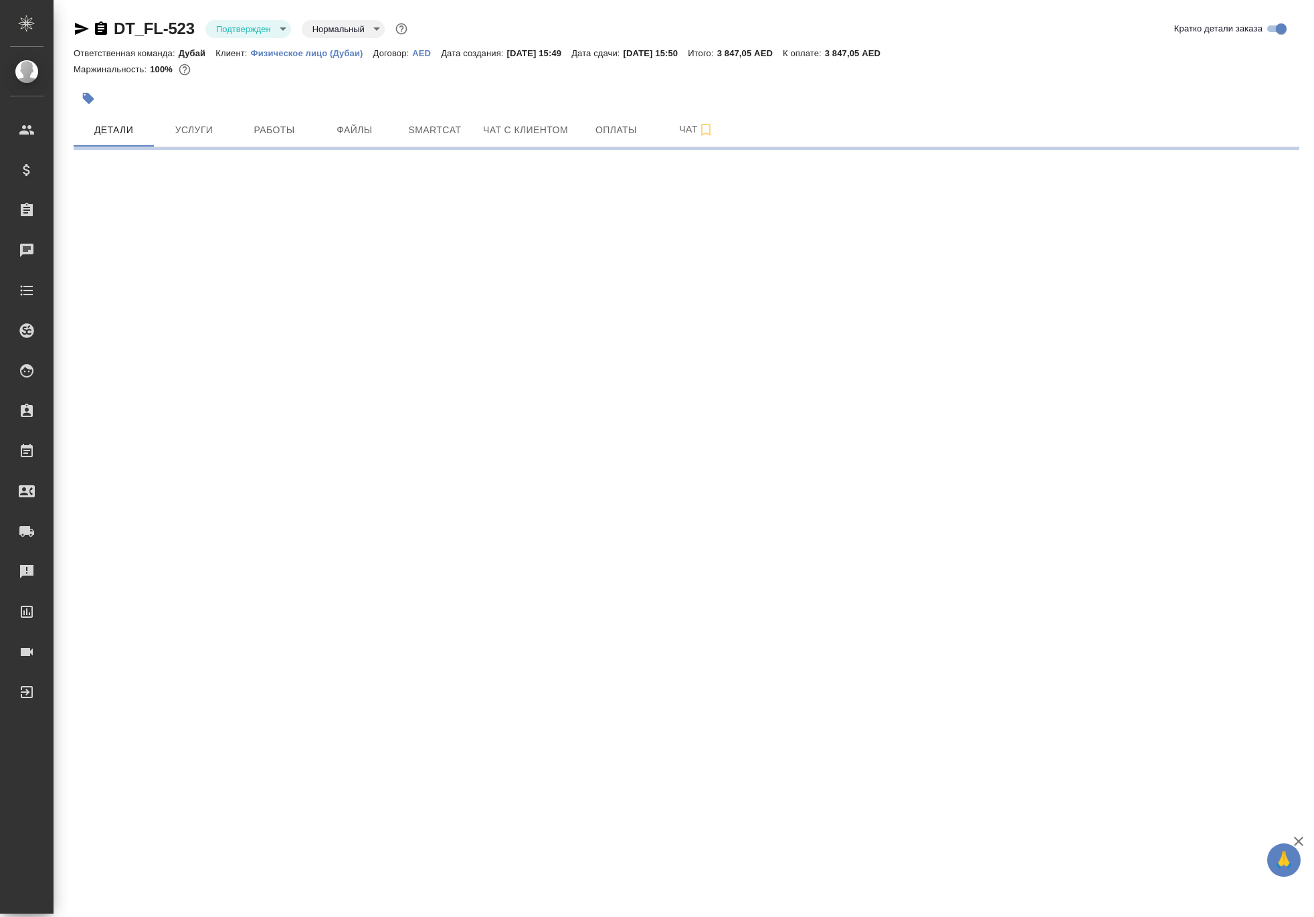
select select "RU"
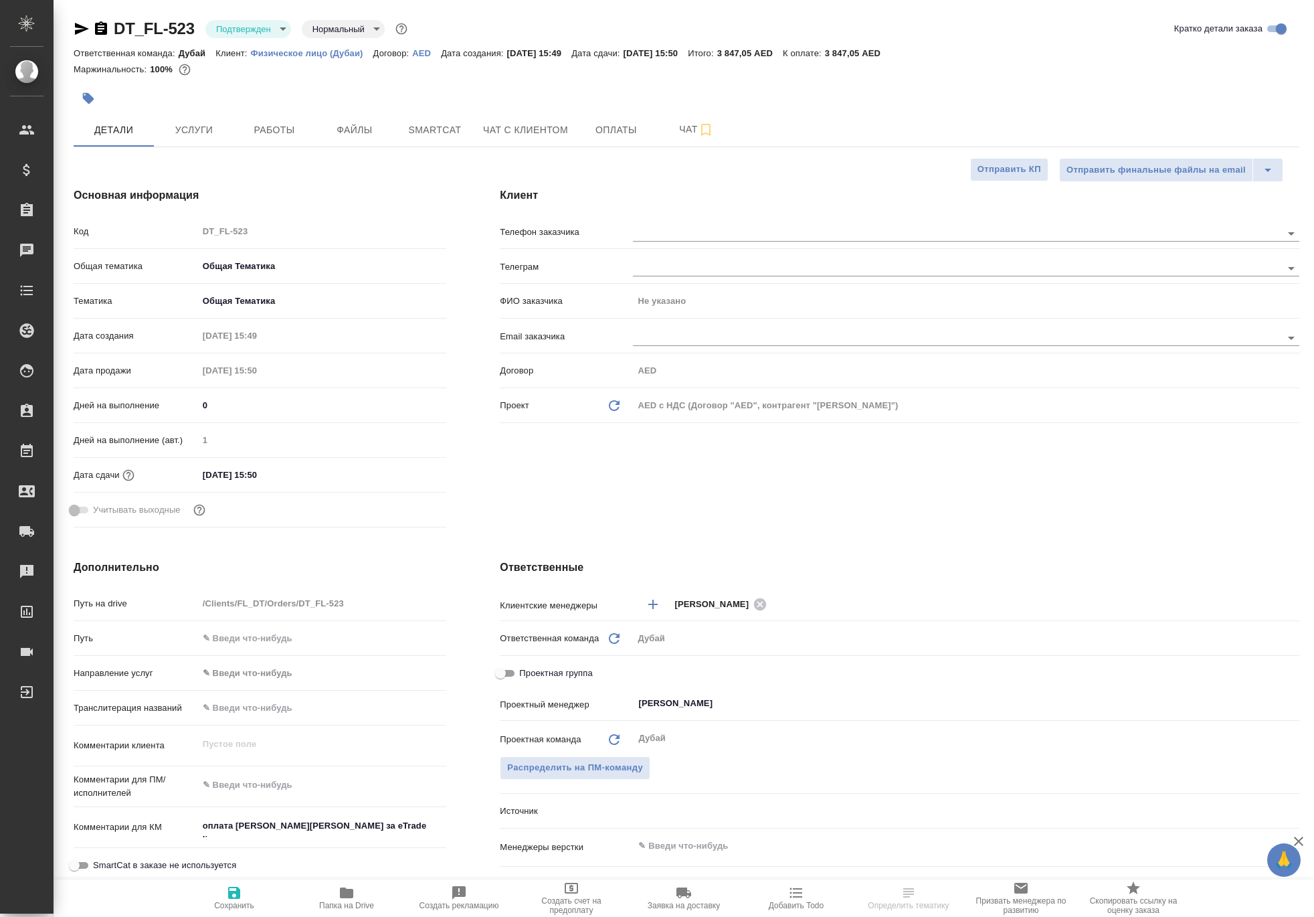
type textarea "x"
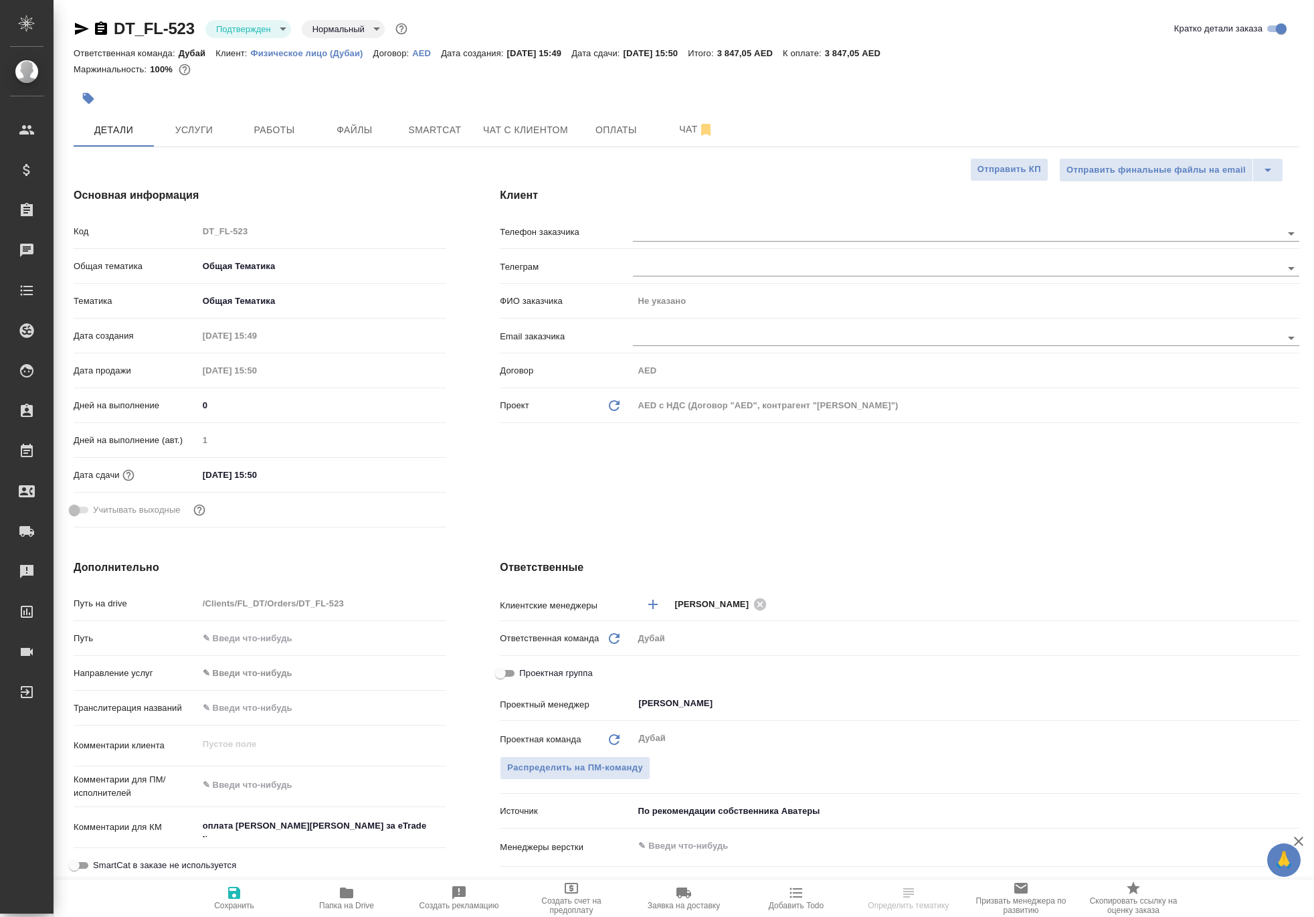
type textarea "x"
click at [564, 139] on span "Чат с клиентом" at bounding box center [525, 130] width 85 height 17
click at [630, 139] on span "Оплаты" at bounding box center [616, 130] width 64 height 17
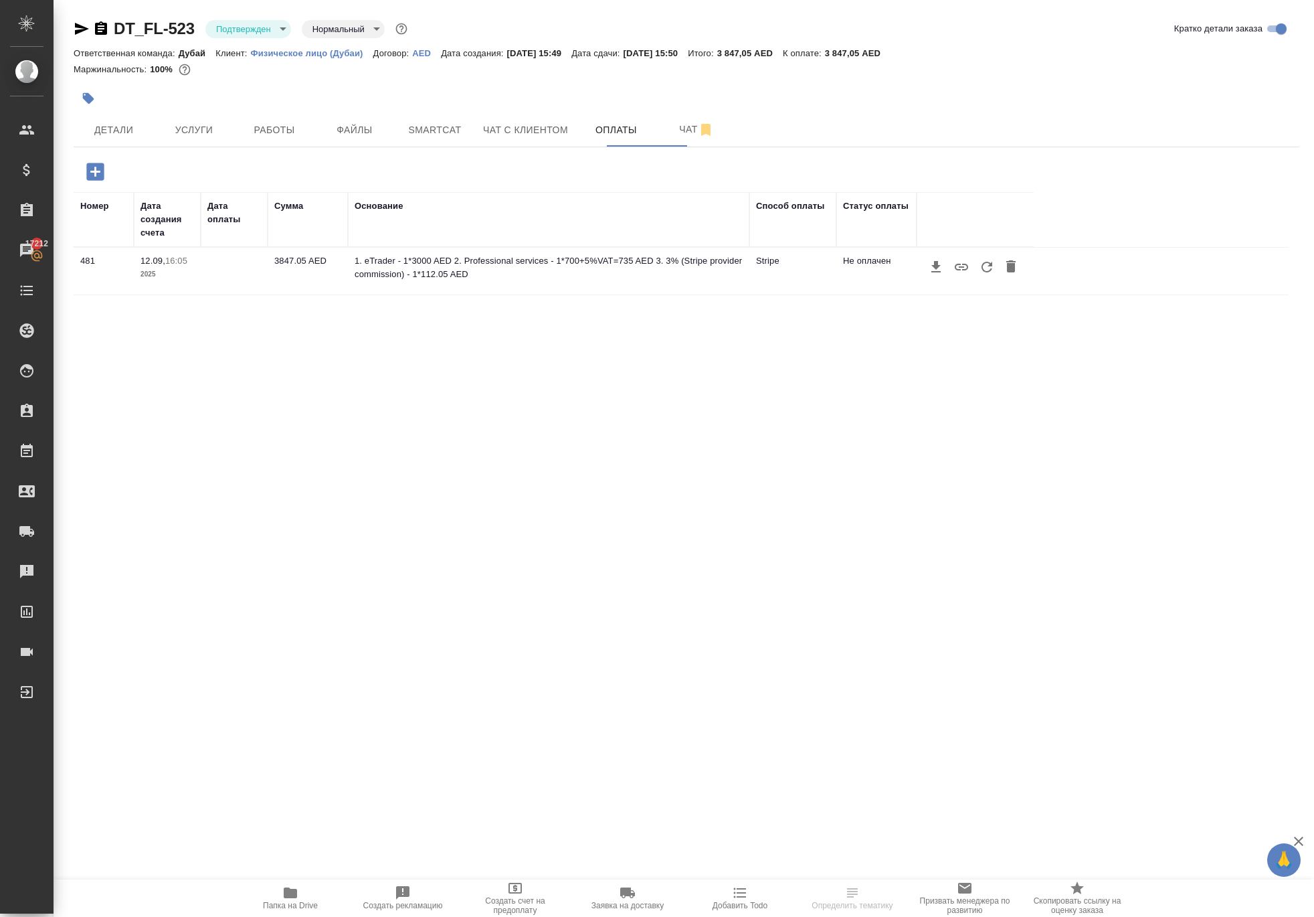
click at [995, 275] on icon "button" at bounding box center [987, 267] width 16 height 16
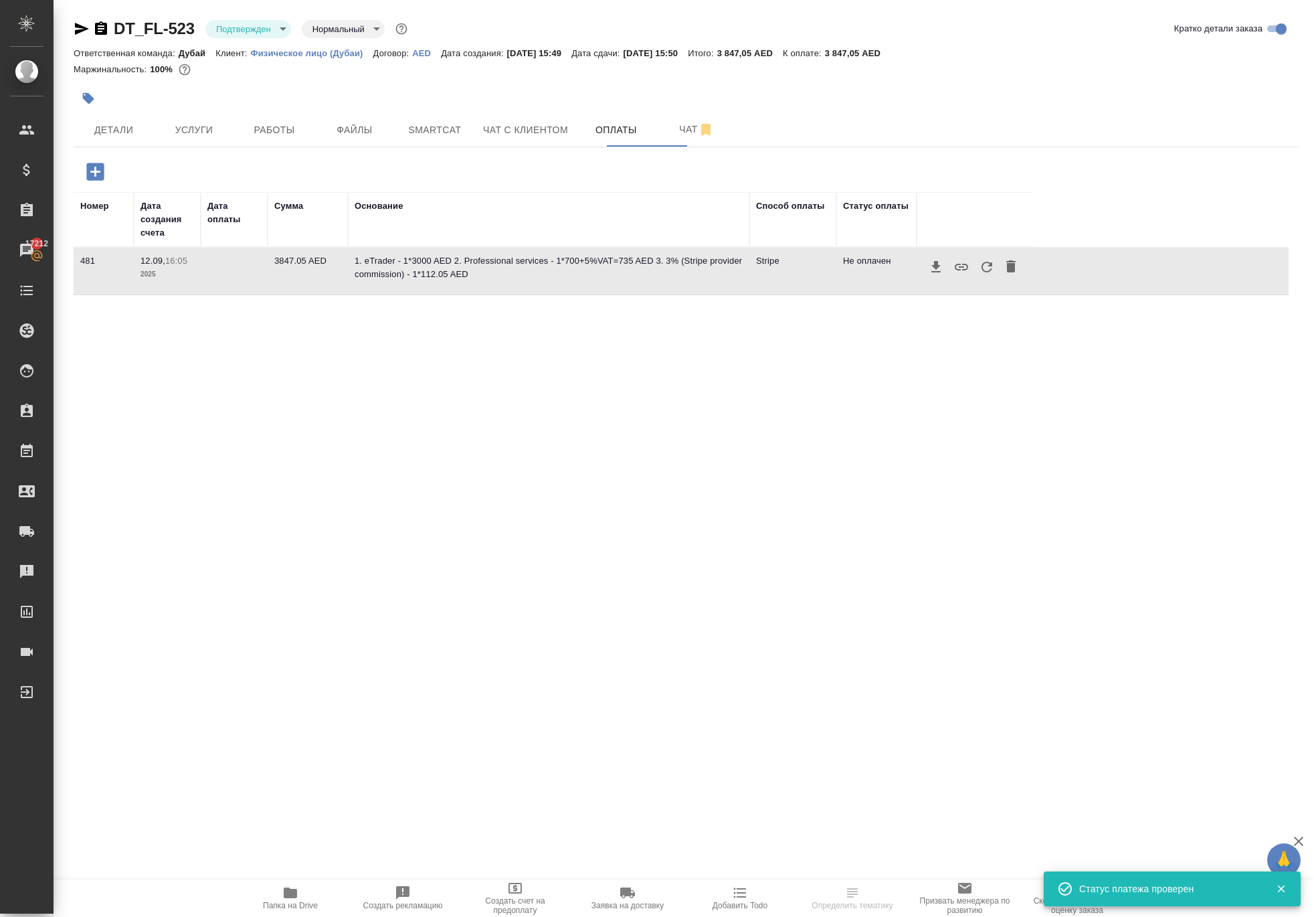
click at [995, 275] on icon "button" at bounding box center [987, 267] width 16 height 16
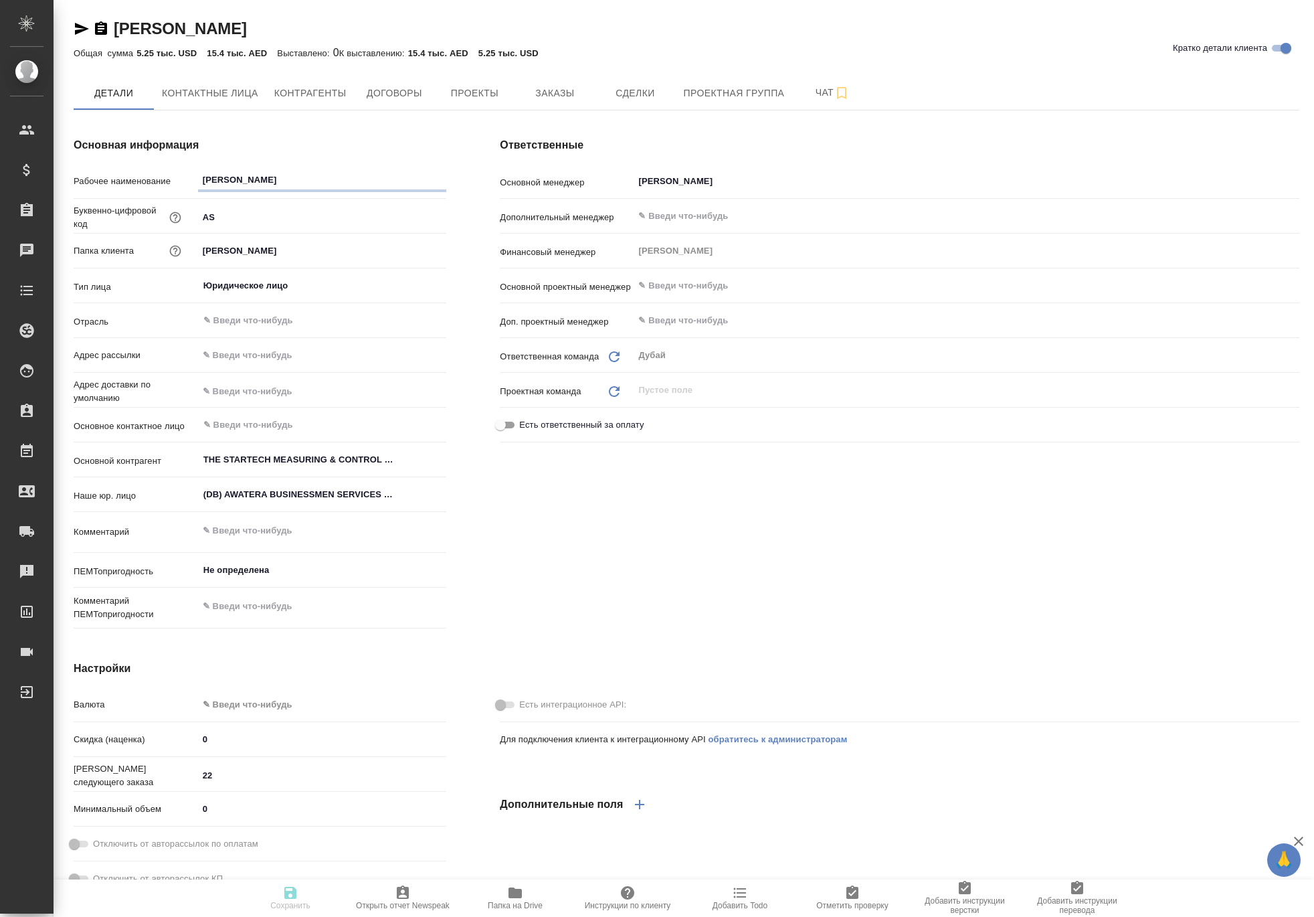
type textarea "x"
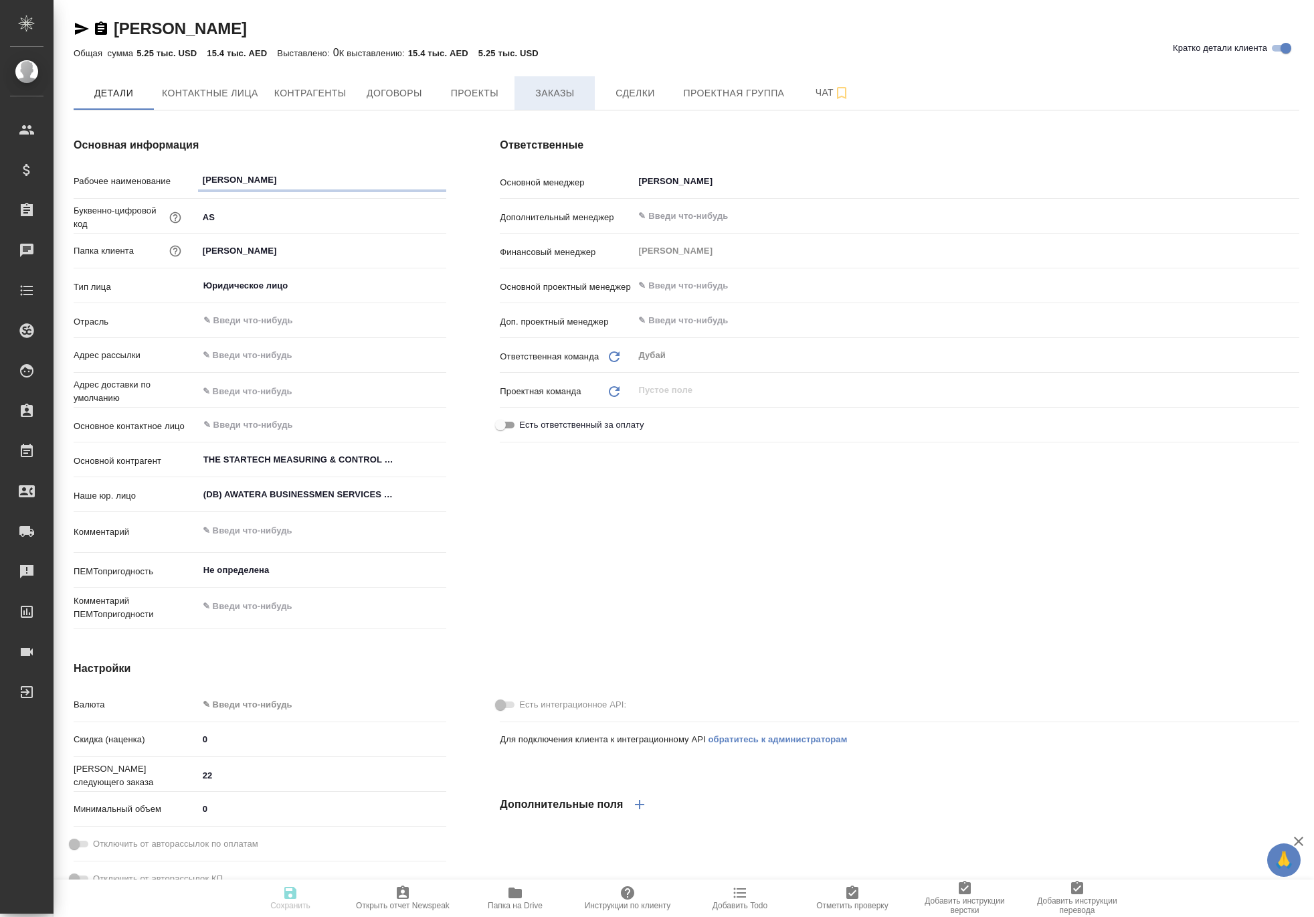
type textarea "x"
click at [587, 102] on span "Заказы" at bounding box center [555, 93] width 64 height 17
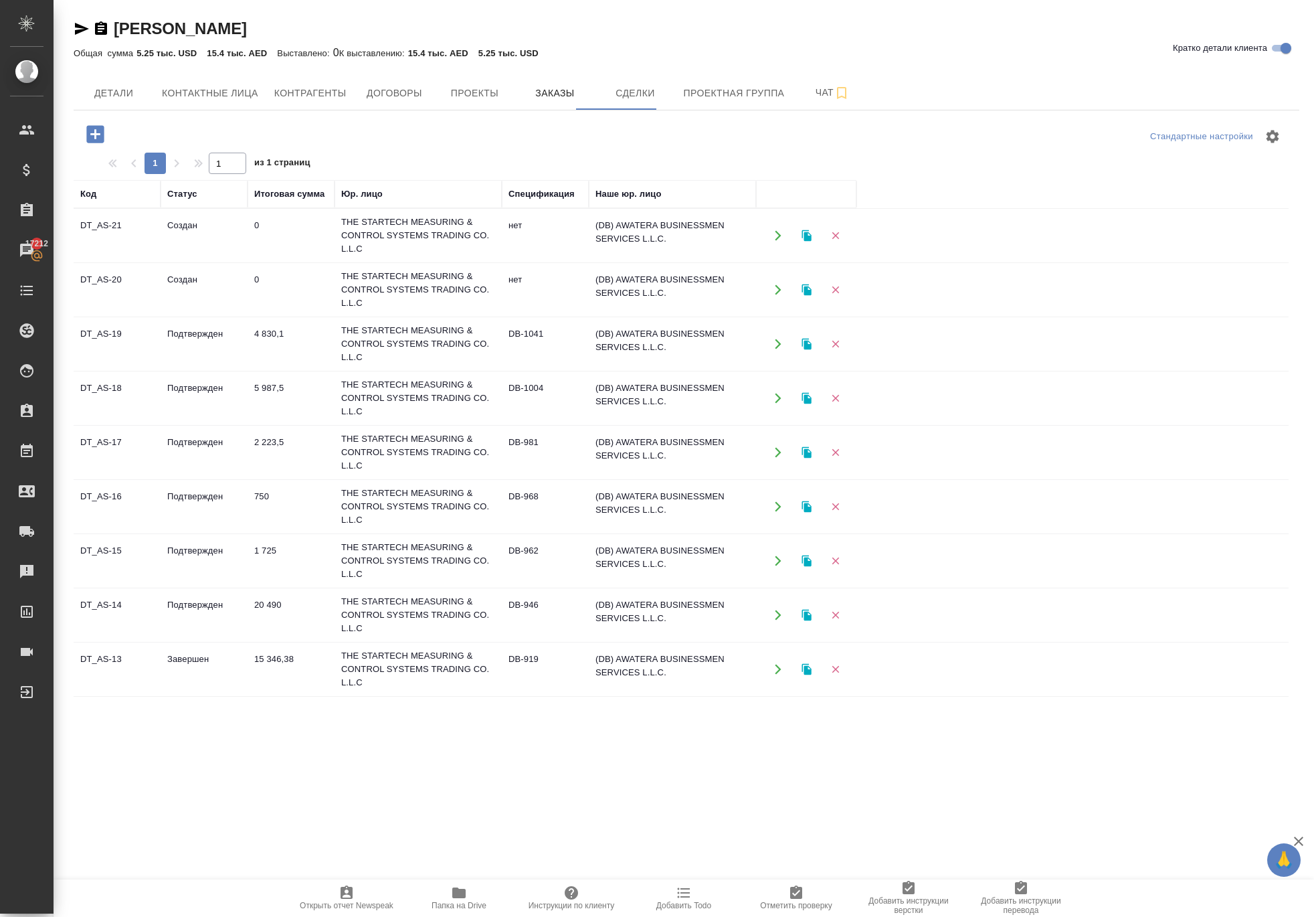
click at [780, 241] on icon "button" at bounding box center [778, 236] width 6 height 10
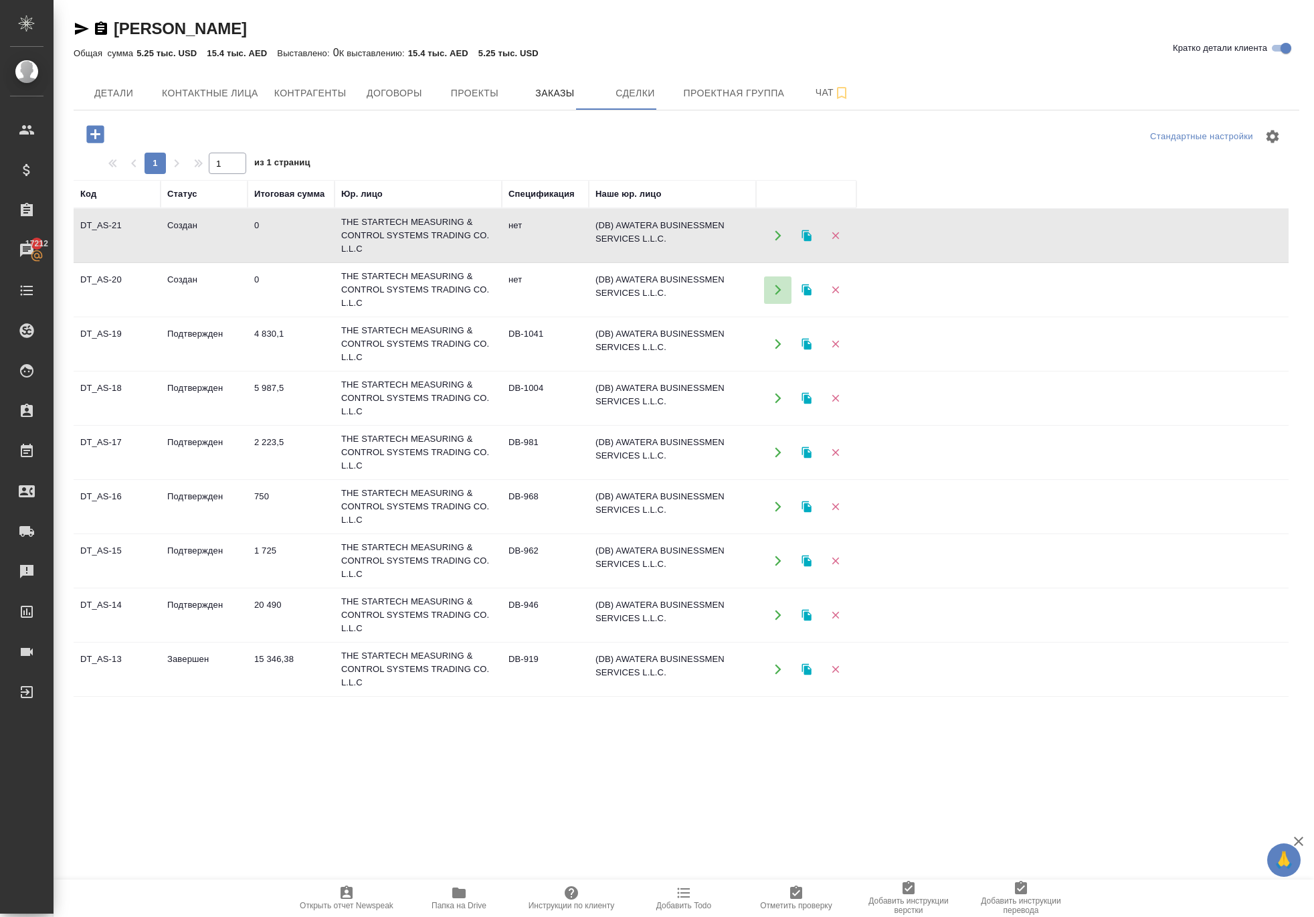
click at [774, 296] on icon "button" at bounding box center [778, 290] width 12 height 12
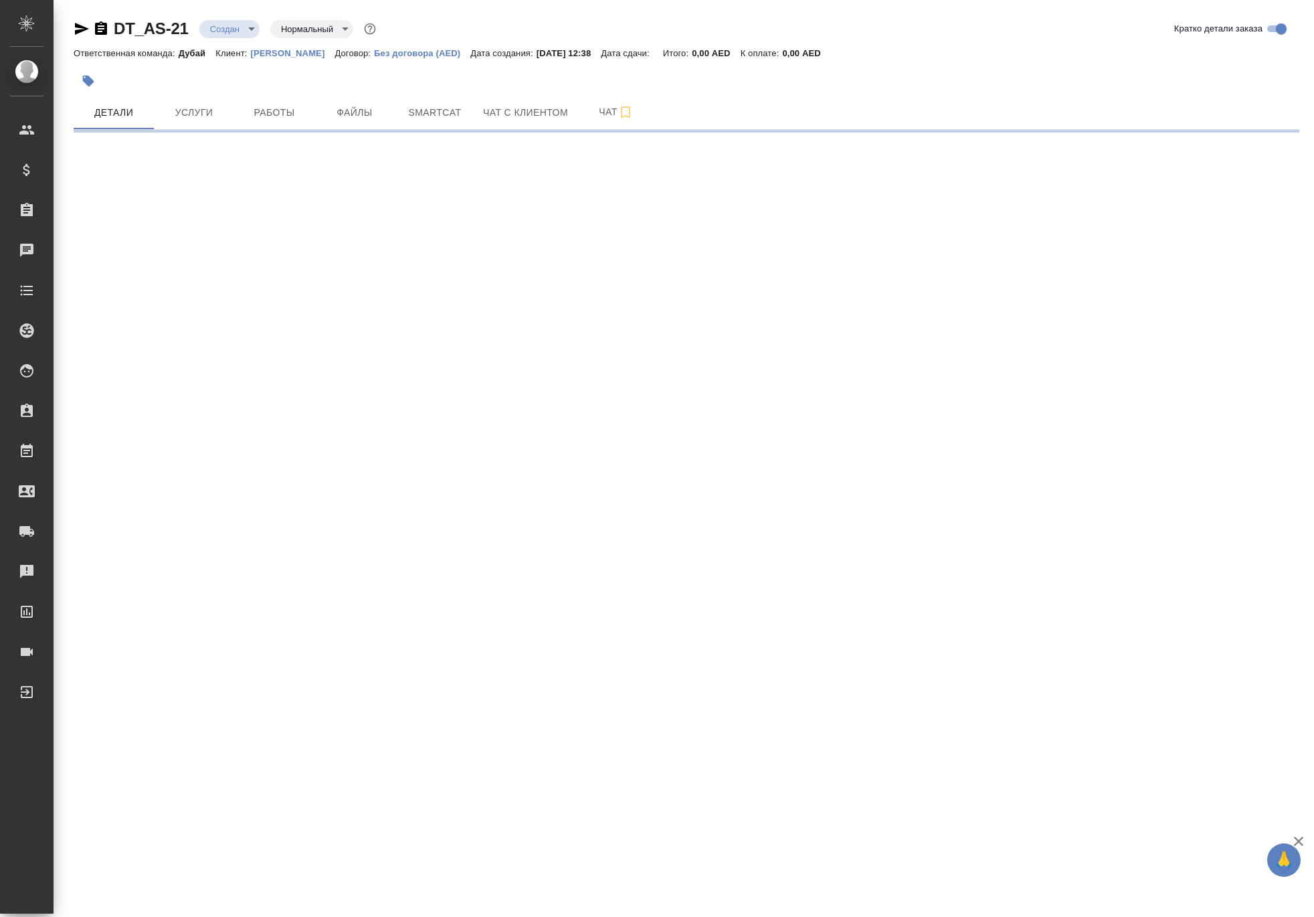
select select "RU"
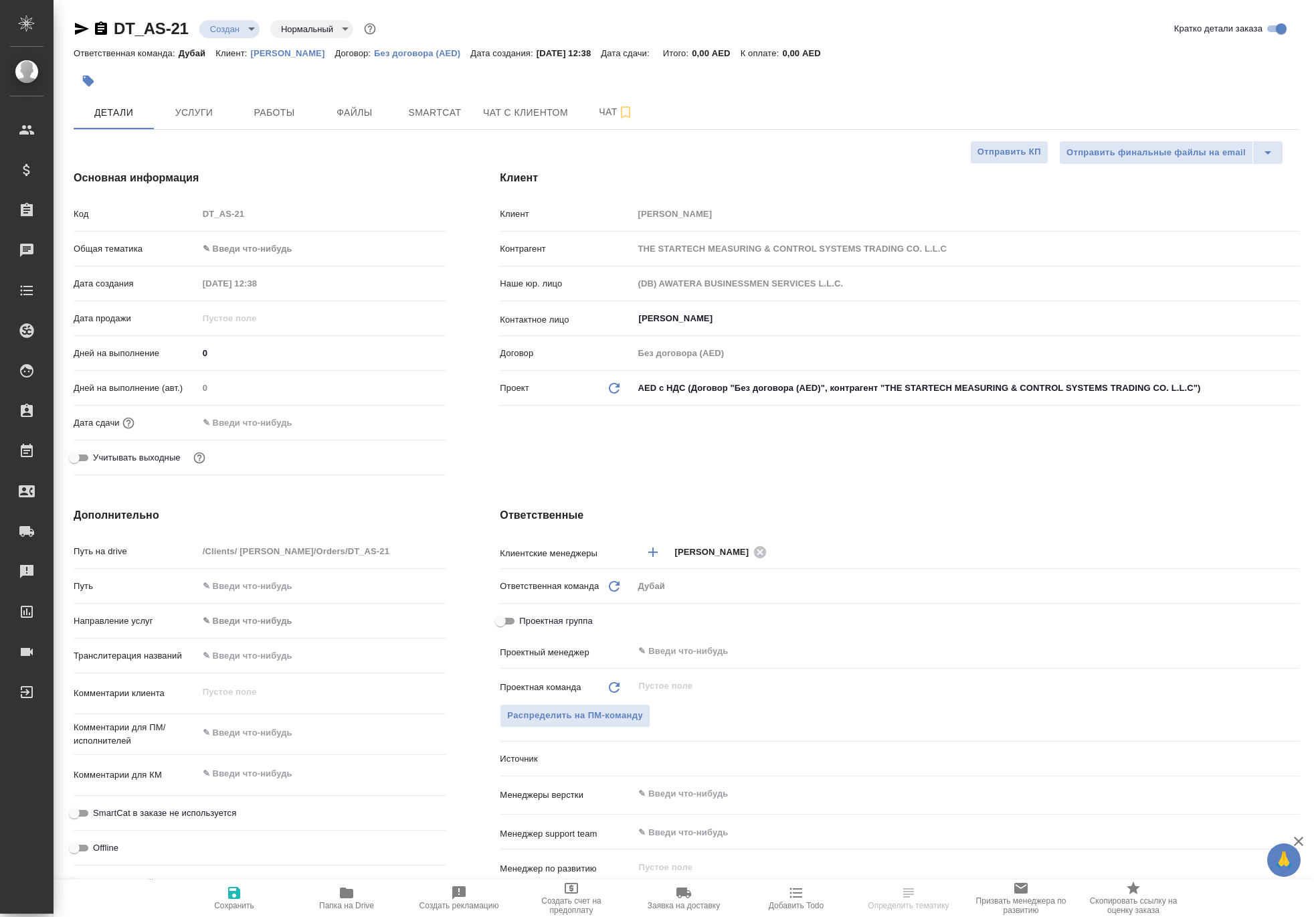
type textarea "x"
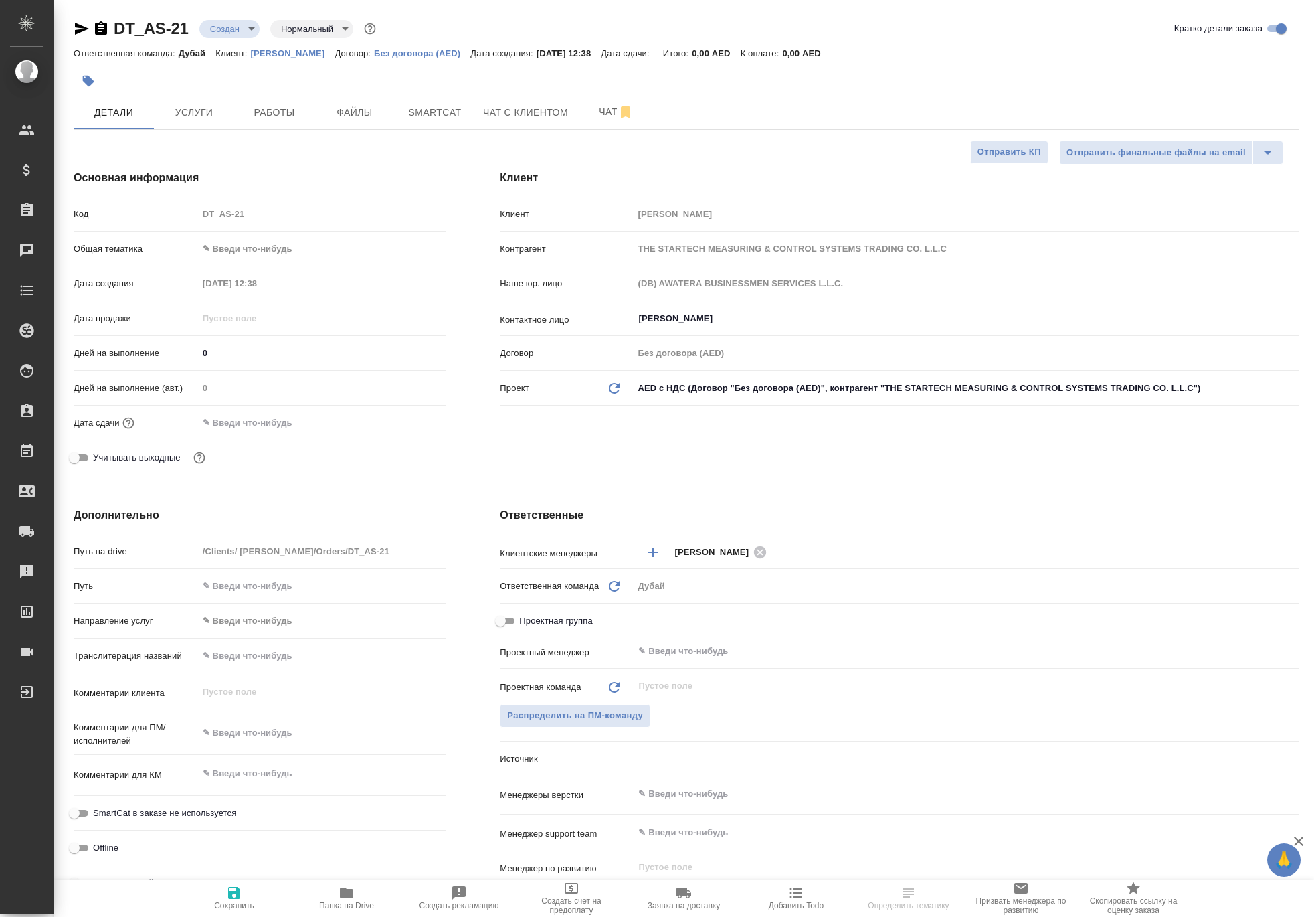
type textarea "x"
click at [209, 121] on span "Услуги" at bounding box center [194, 112] width 64 height 17
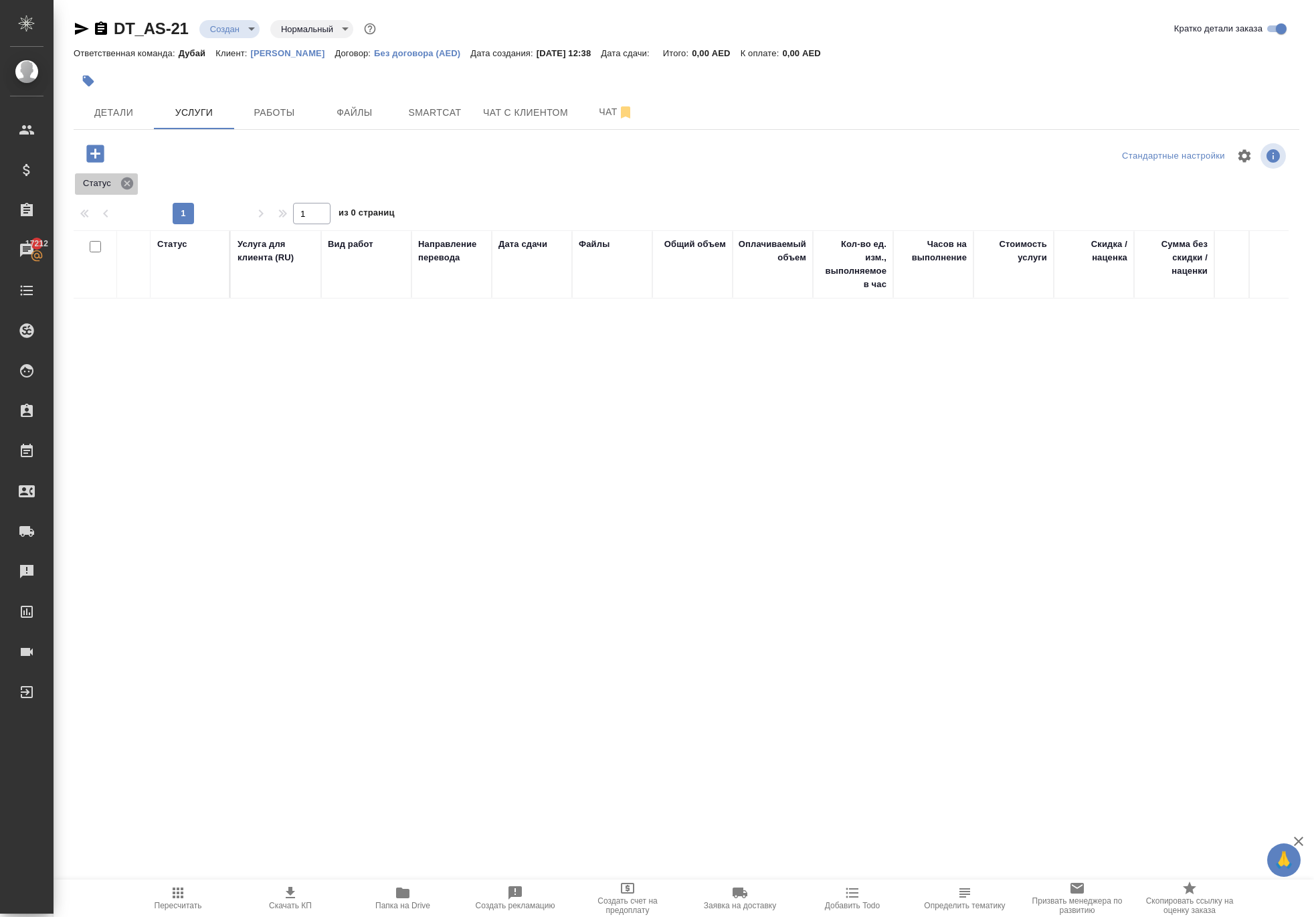
click at [135, 191] on icon at bounding box center [127, 183] width 15 height 15
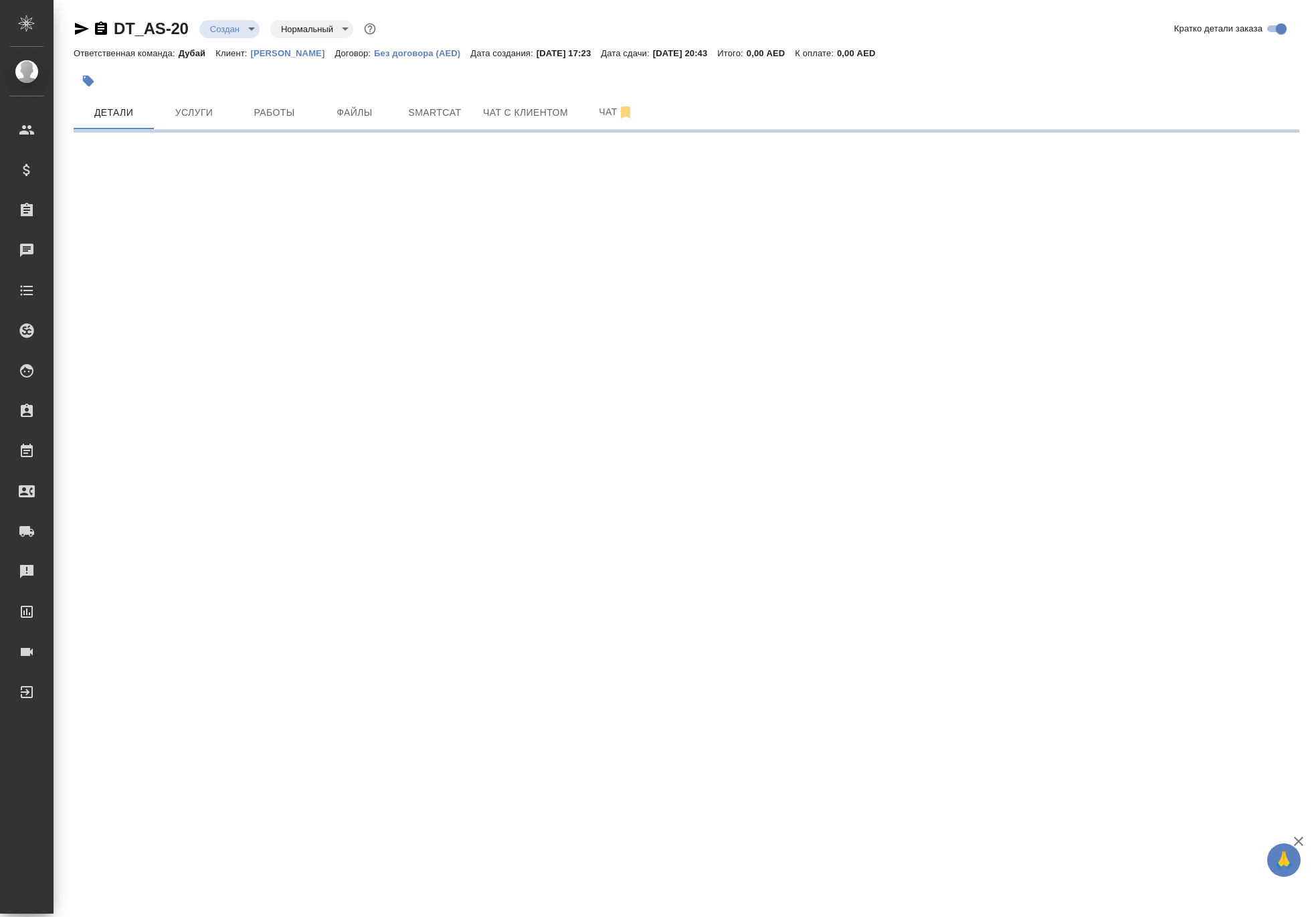
select select "RU"
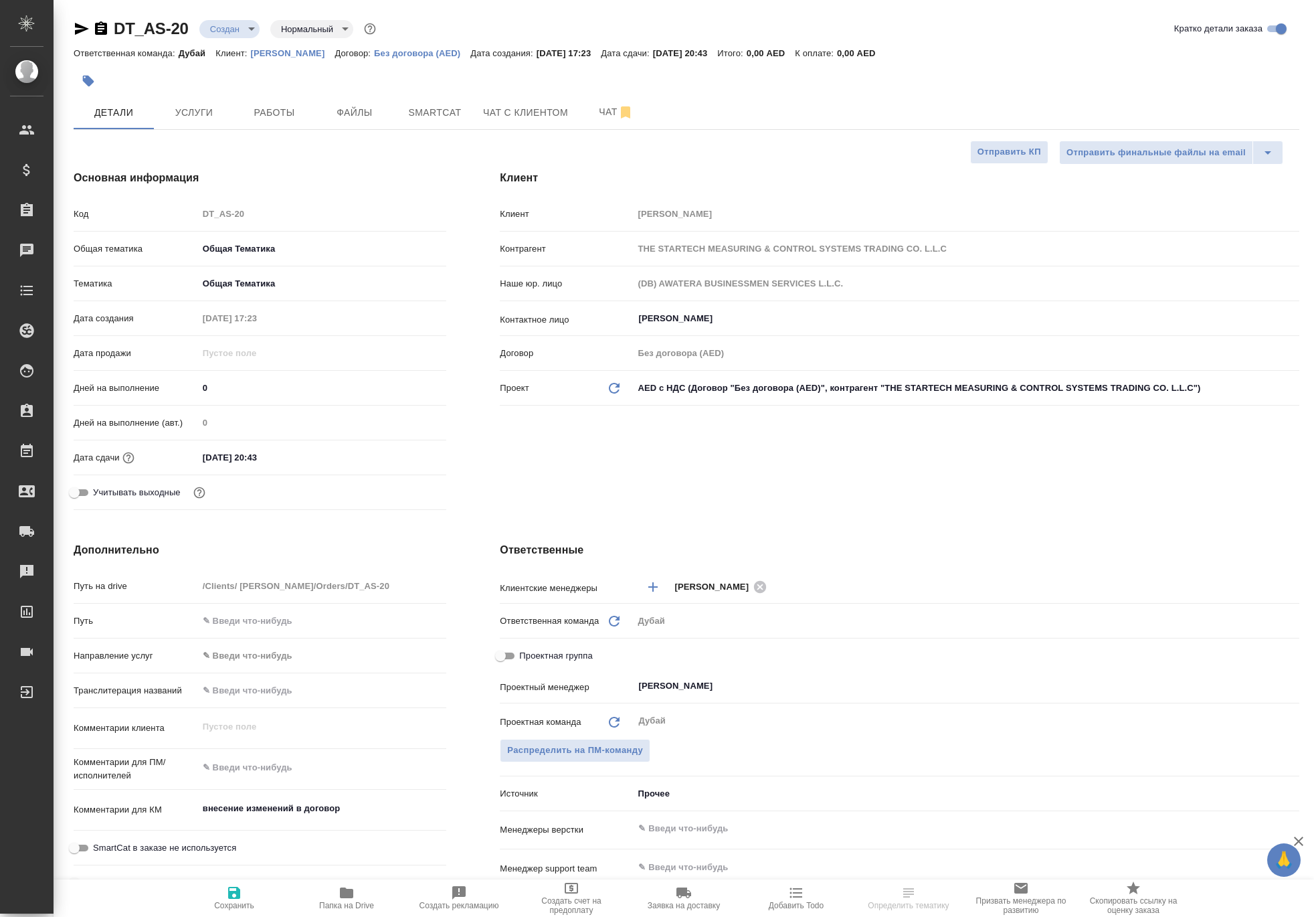
type textarea "x"
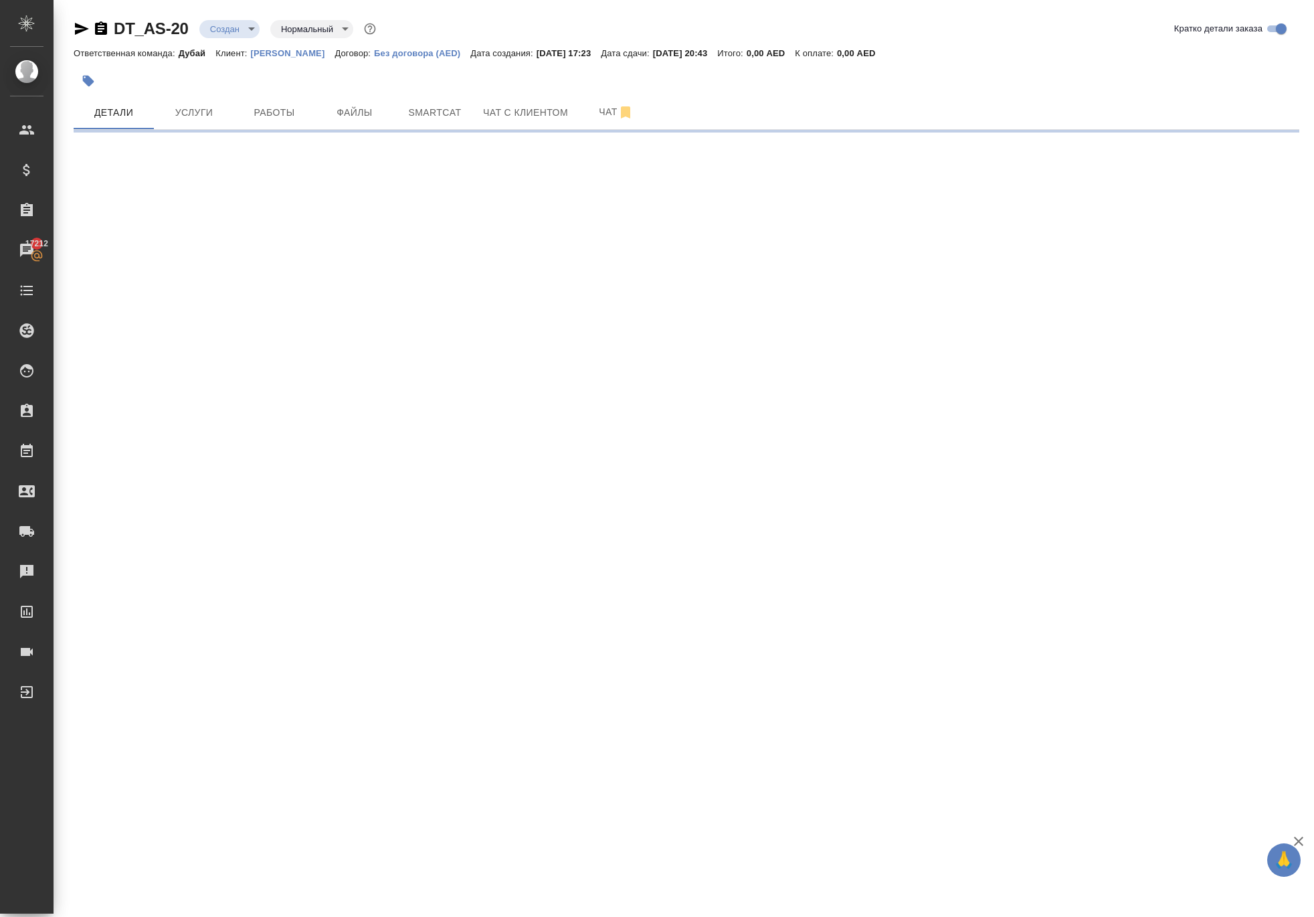
select select "RU"
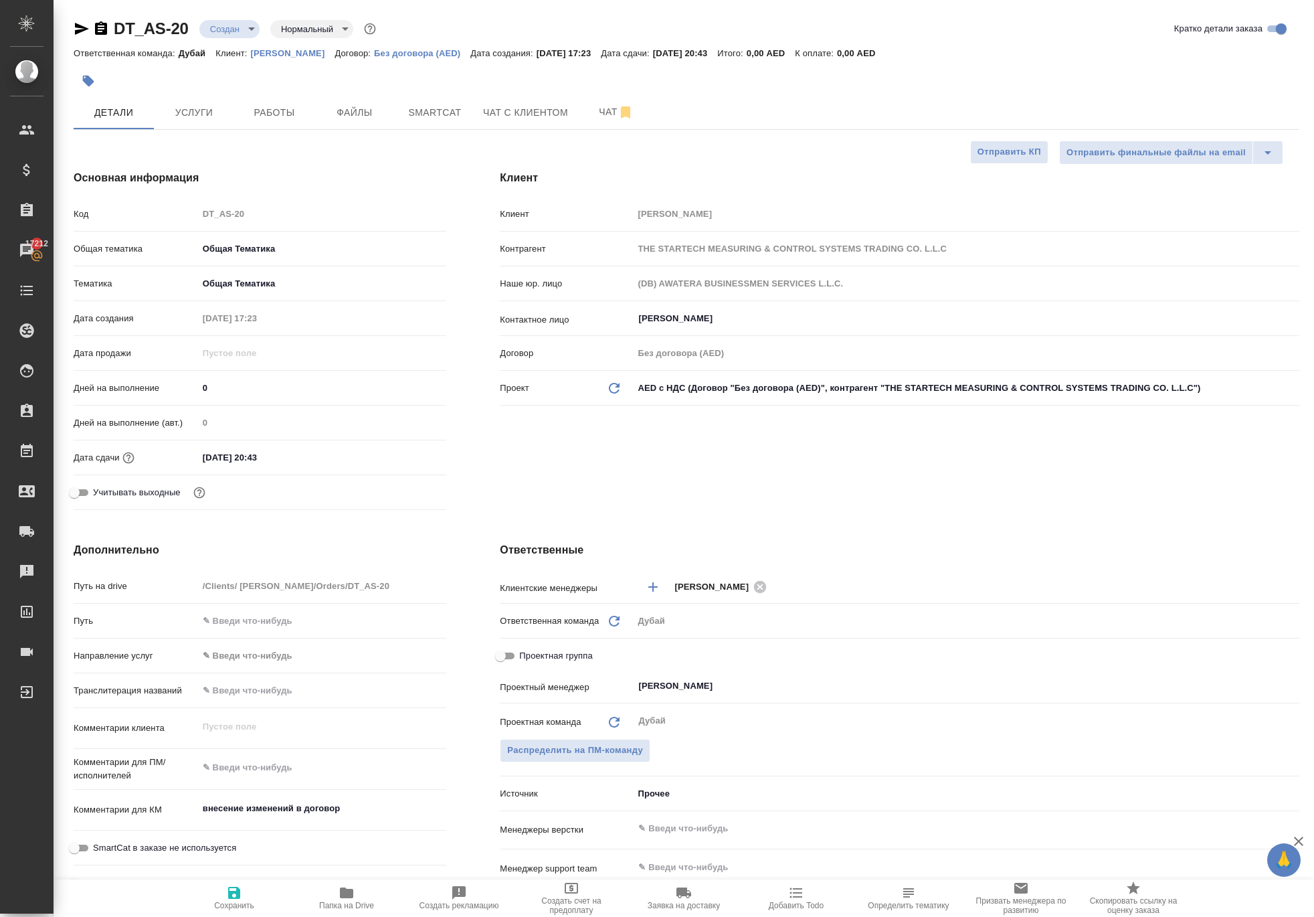
type textarea "x"
click at [197, 121] on span "Услуги" at bounding box center [194, 112] width 64 height 17
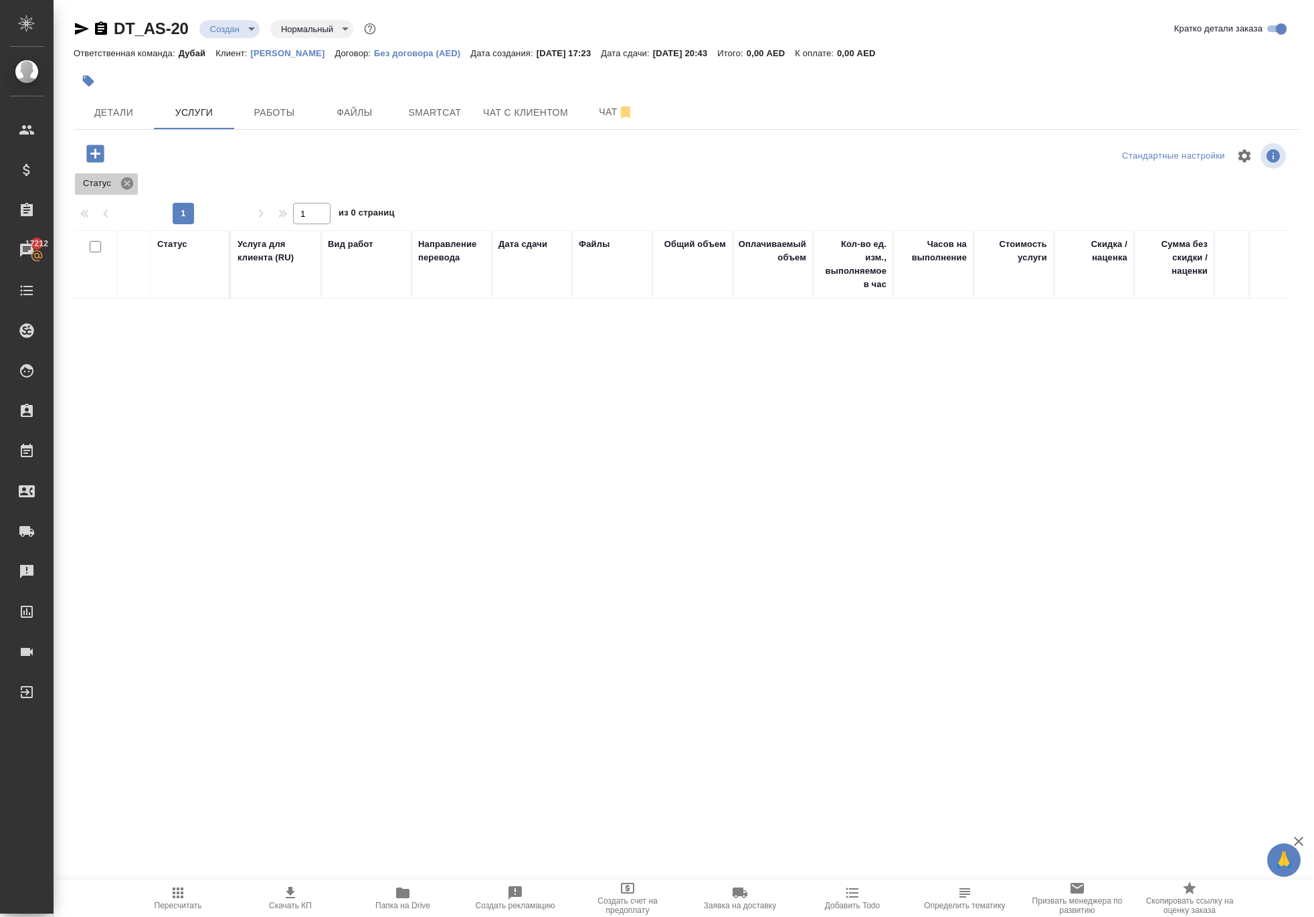
click at [133, 189] on icon at bounding box center [127, 183] width 12 height 12
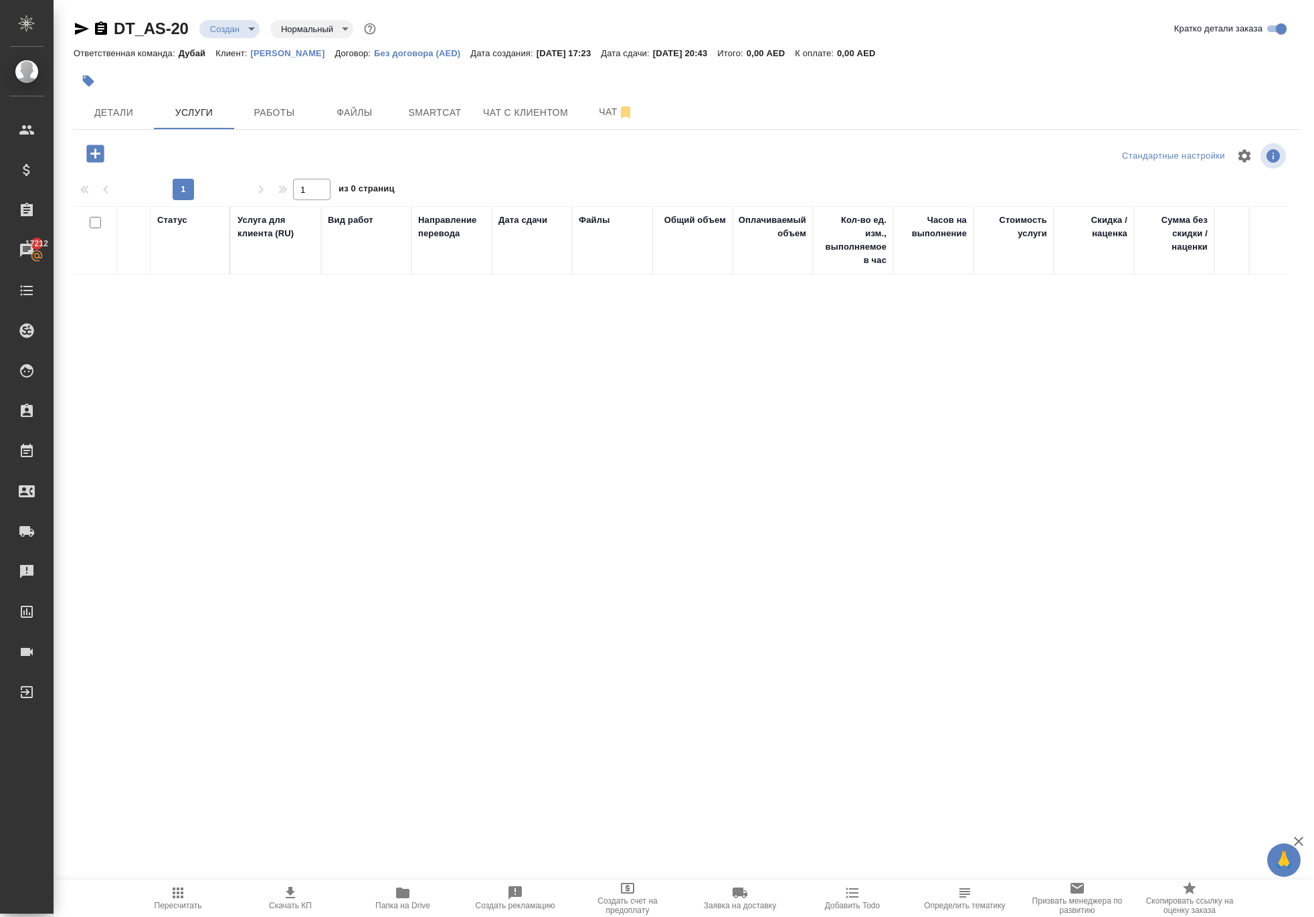
click at [107, 165] on icon "button" at bounding box center [95, 153] width 23 height 23
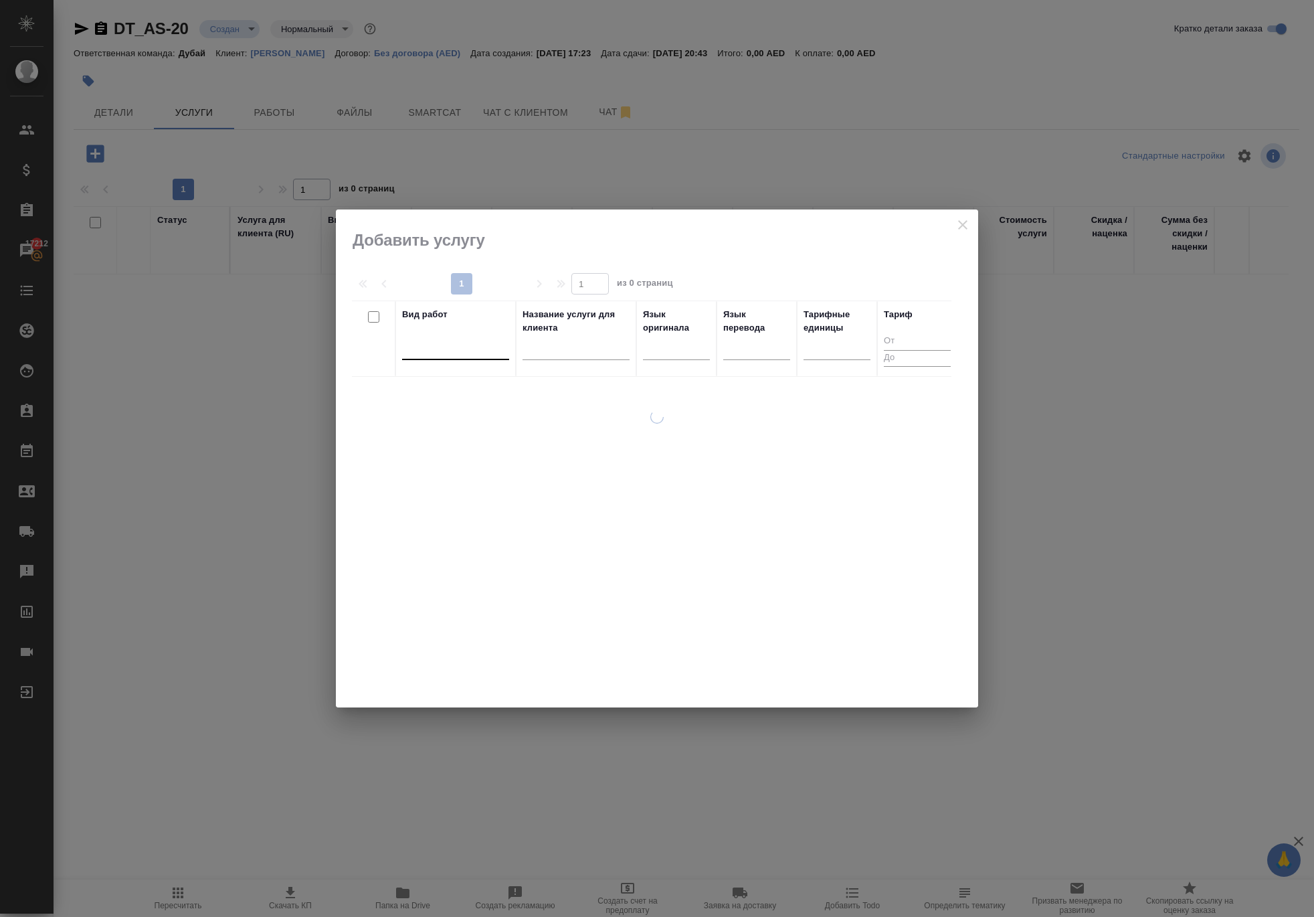
click at [450, 345] on div at bounding box center [455, 346] width 107 height 19
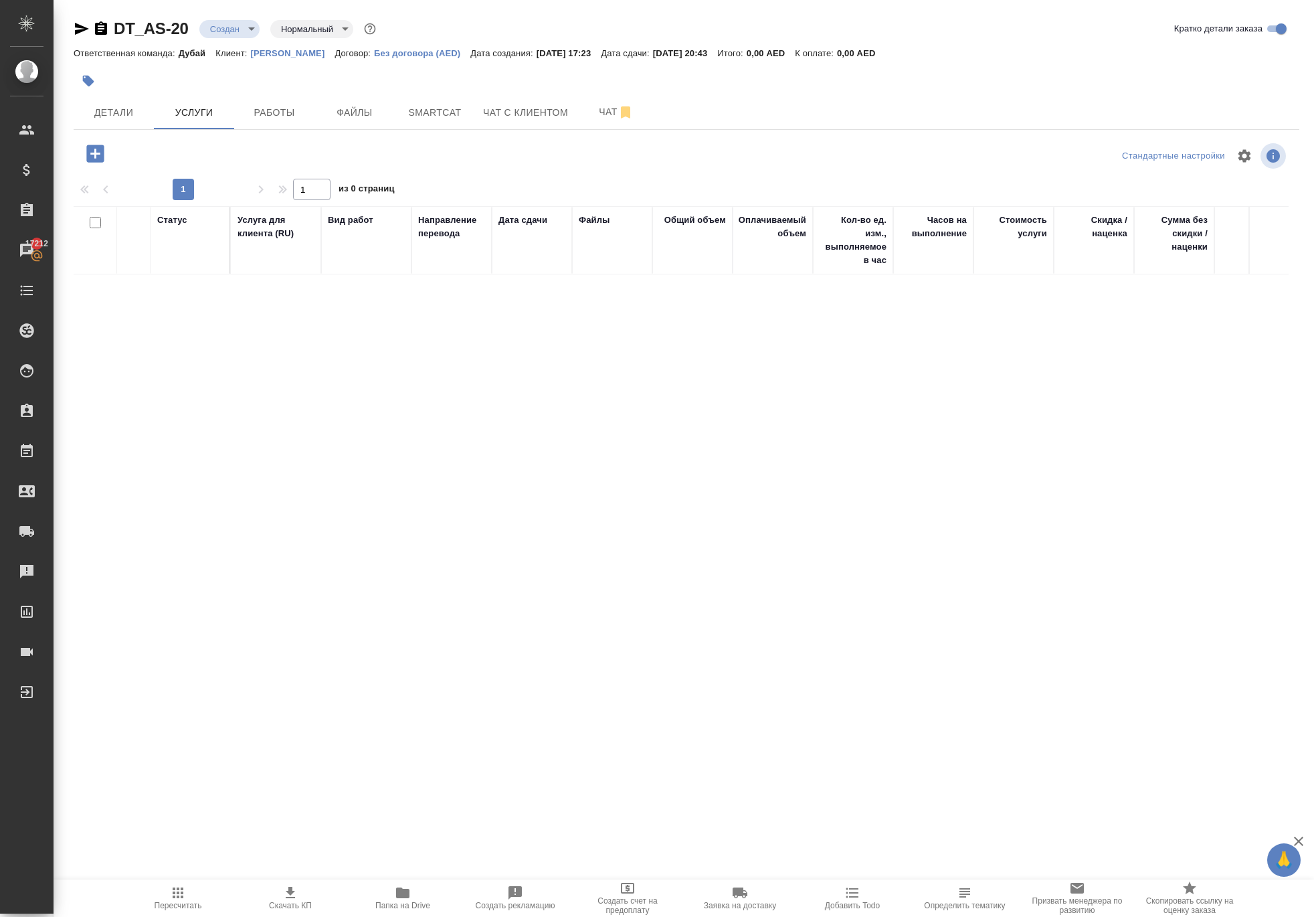
click at [107, 165] on icon "button" at bounding box center [95, 153] width 23 height 23
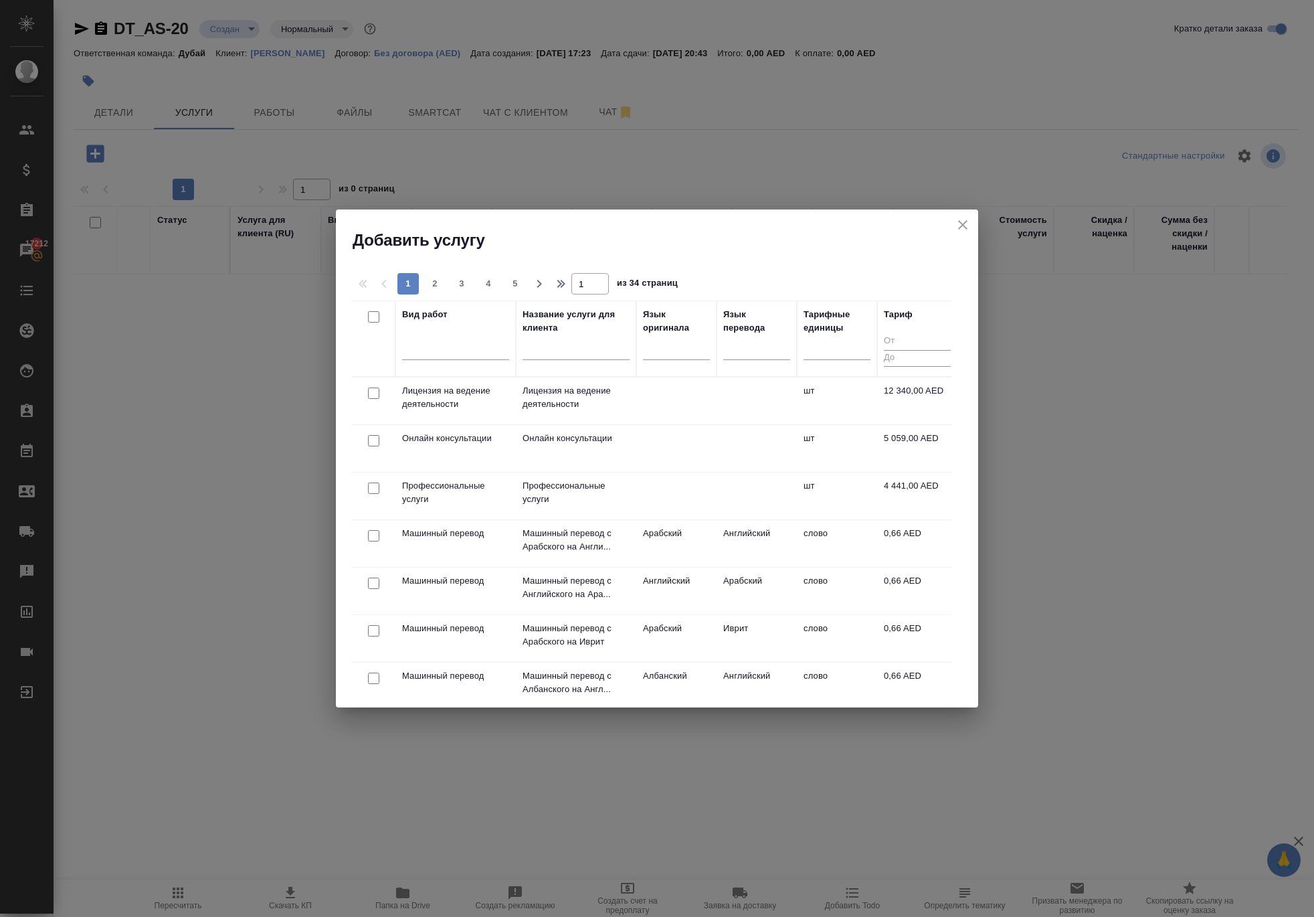
click at [390, 447] on td at bounding box center [374, 448] width 44 height 47
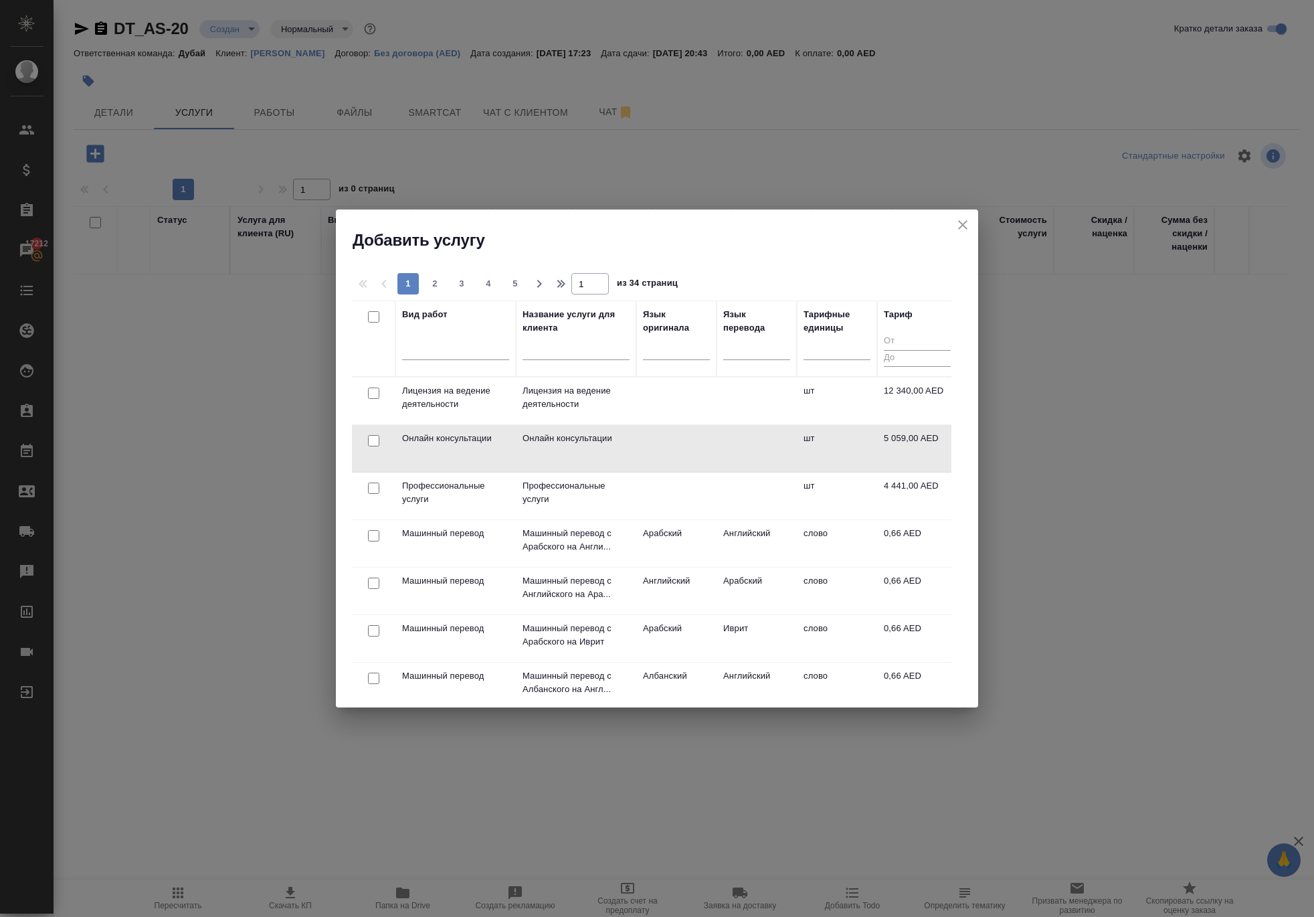
click at [375, 446] on input "checkbox" at bounding box center [373, 440] width 11 height 11
checkbox input "true"
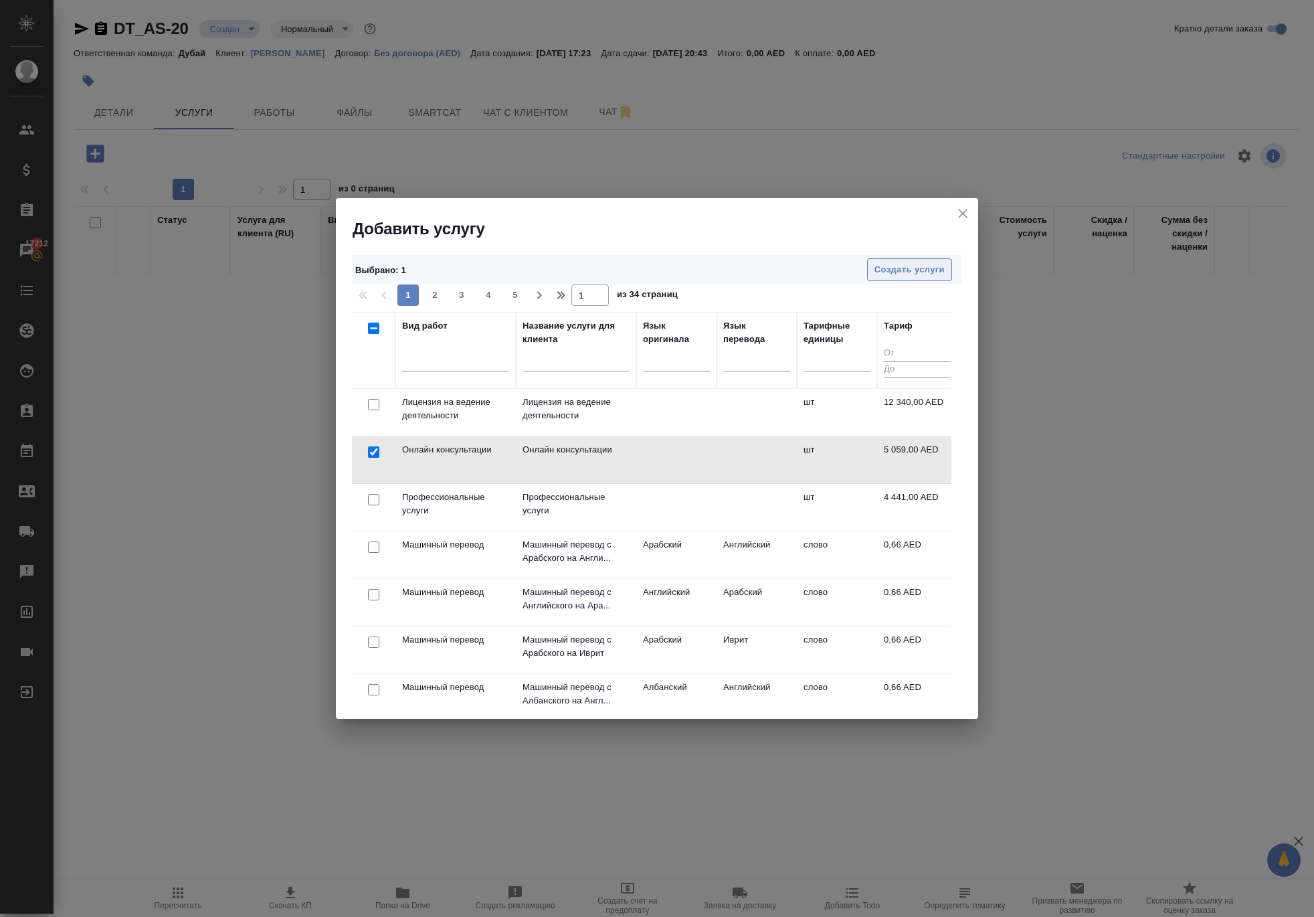
click at [898, 265] on span "Создать услуги" at bounding box center [910, 269] width 70 height 15
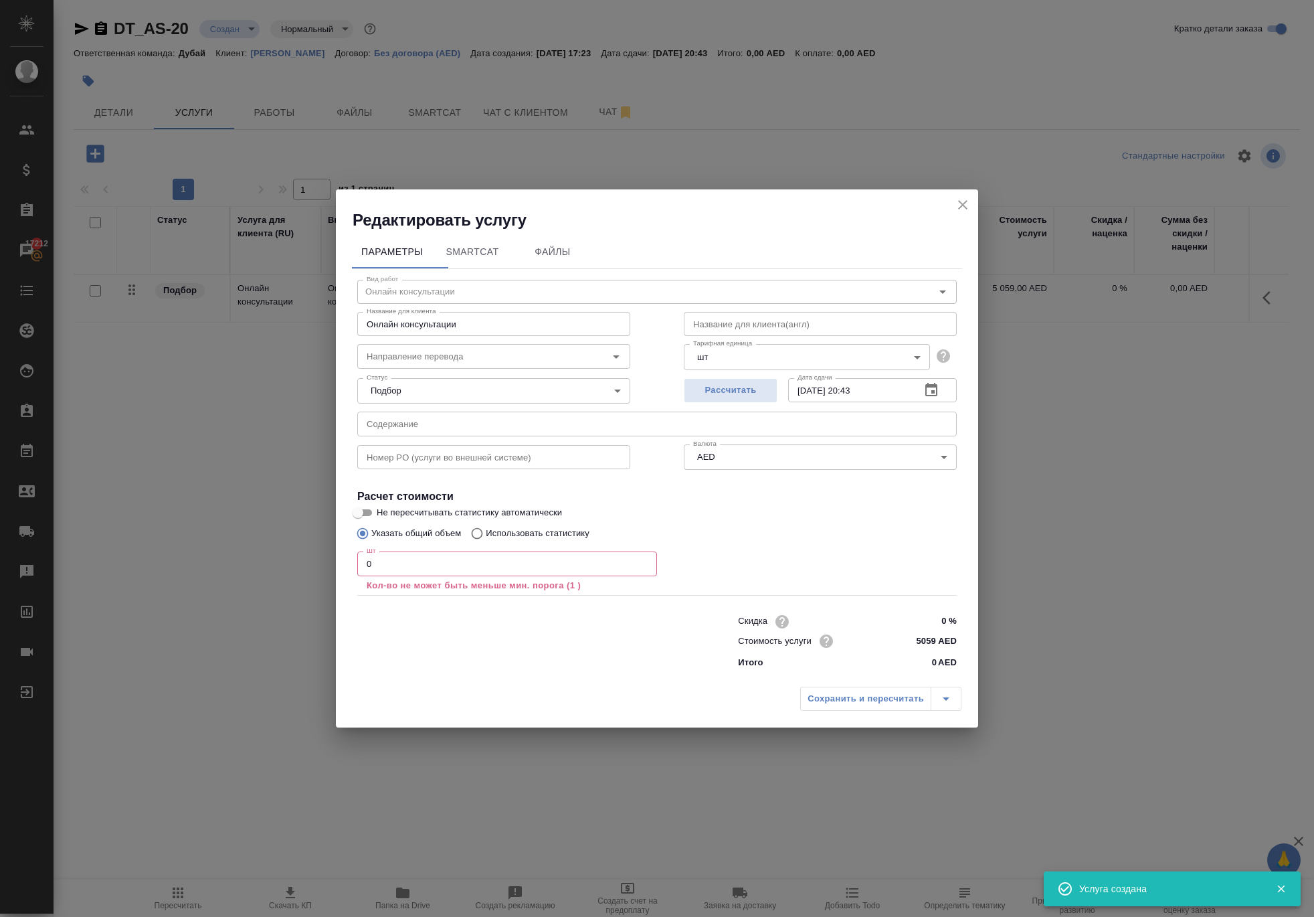
click at [434, 553] on input "0" at bounding box center [507, 563] width 300 height 24
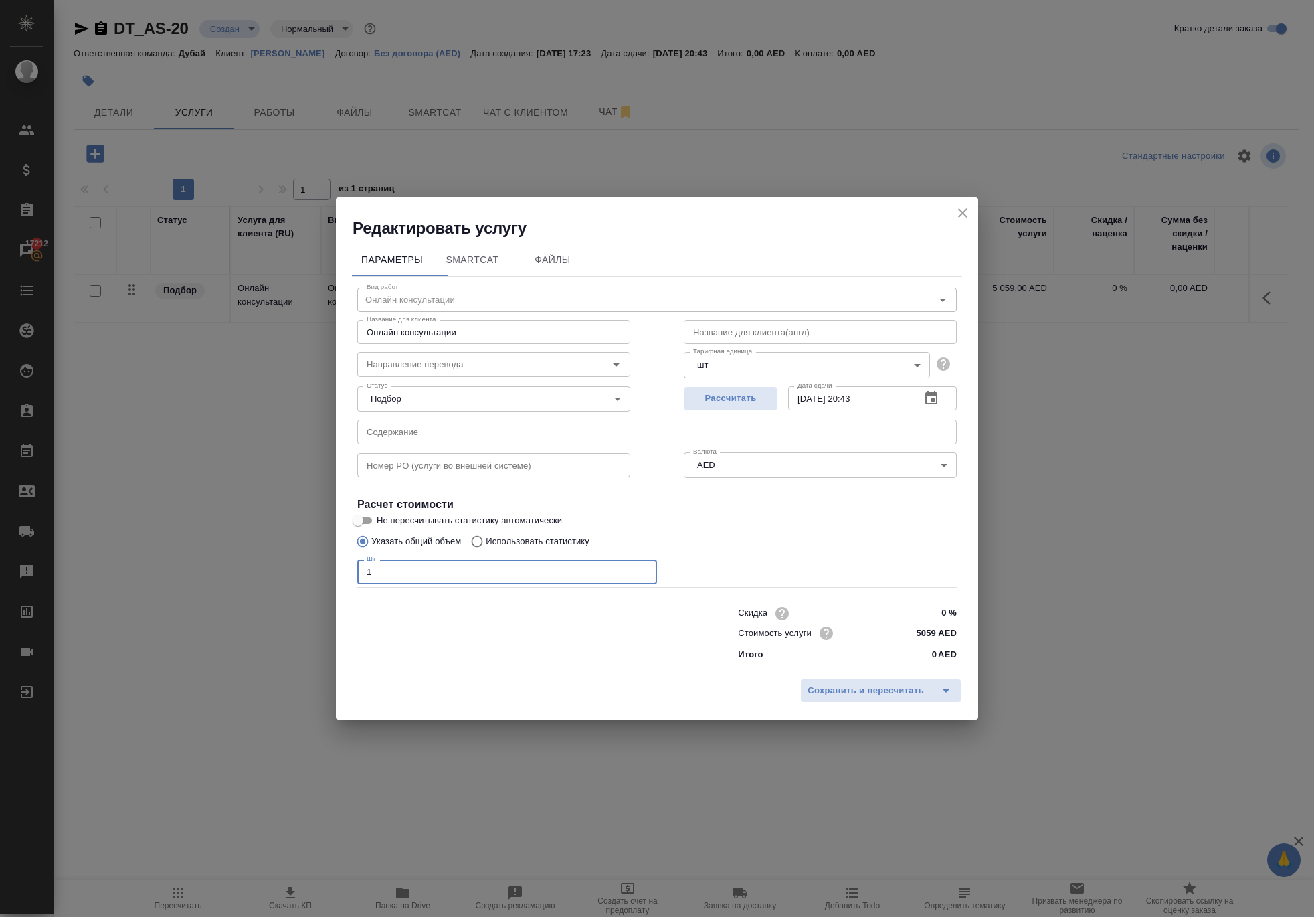
type input "1"
click at [770, 320] on input "text" at bounding box center [820, 332] width 273 height 24
paste input "⁠Contract amendment"
type input "⁠Contract amendment"
drag, startPoint x: 506, startPoint y: 297, endPoint x: 296, endPoint y: 276, distance: 211.2
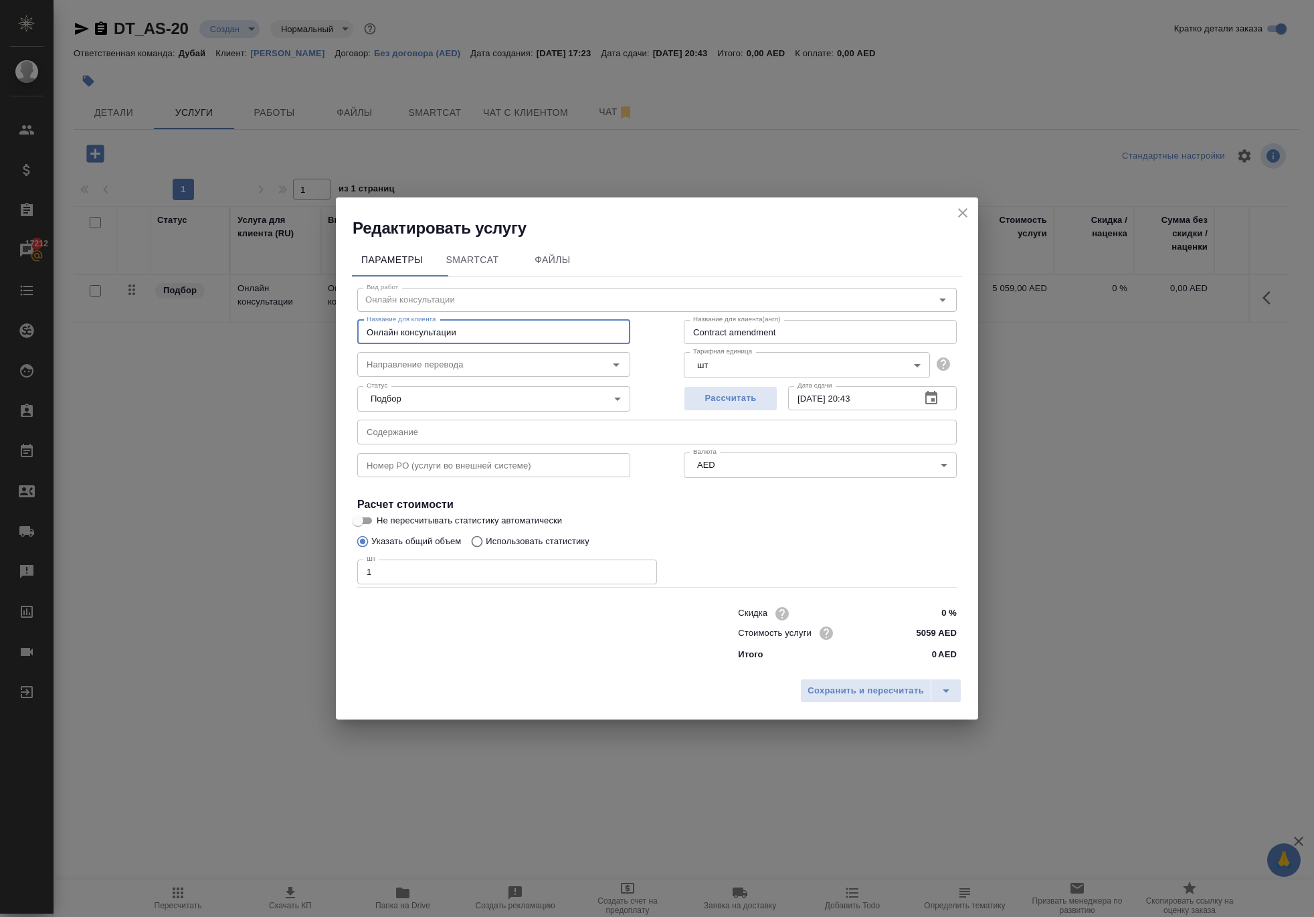
click at [296, 276] on div "Редактировать услугу Параметры SmartCat Файлы Вид работ [PERSON_NAME] консульта…" at bounding box center [657, 458] width 1314 height 917
paste input "⁠Contract amendment"
type input "⁠Contract amendment"
click at [838, 699] on span "Сохранить и пересчитать" at bounding box center [866, 690] width 116 height 15
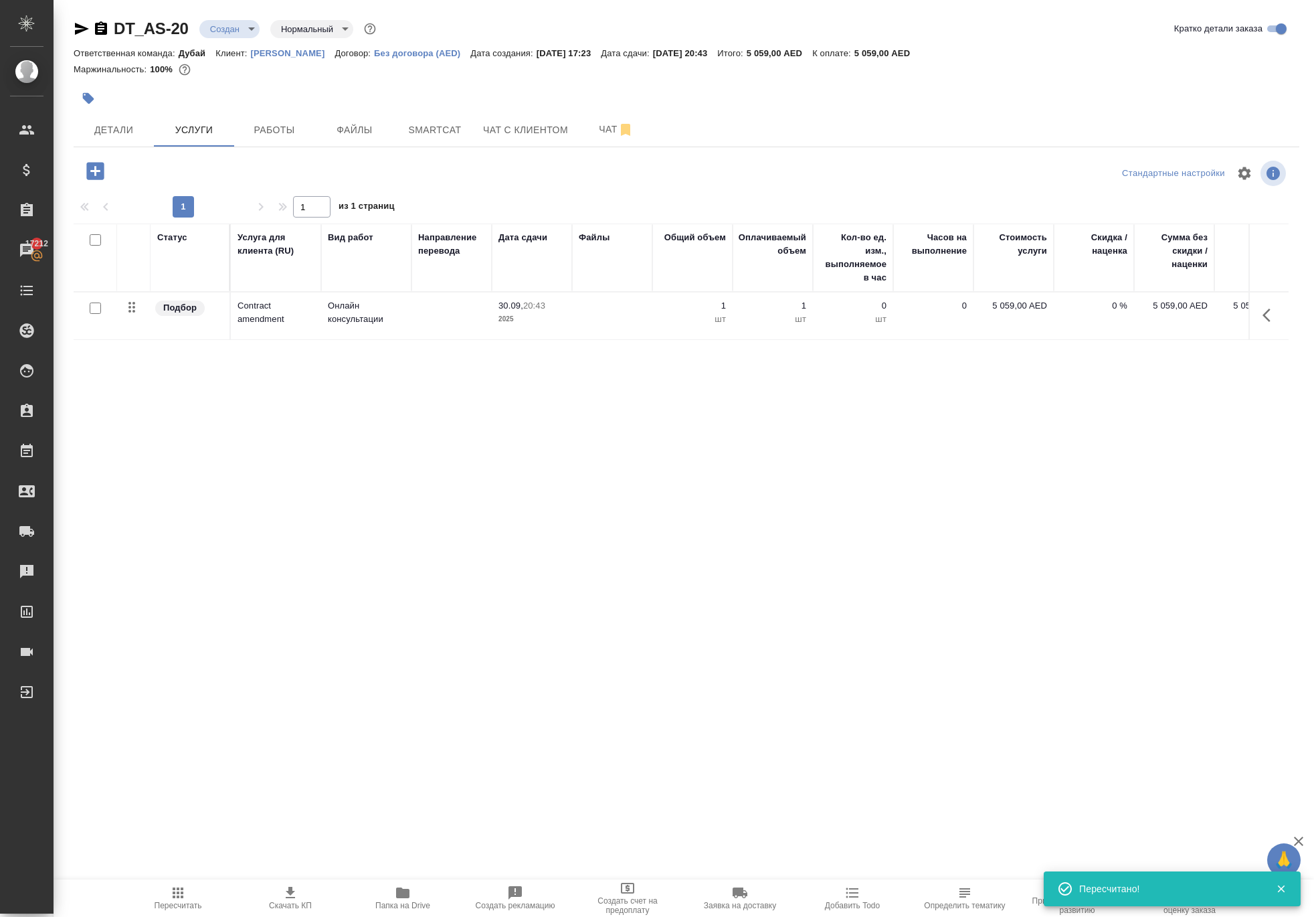
click at [104, 179] on icon "button" at bounding box center [94, 170] width 17 height 17
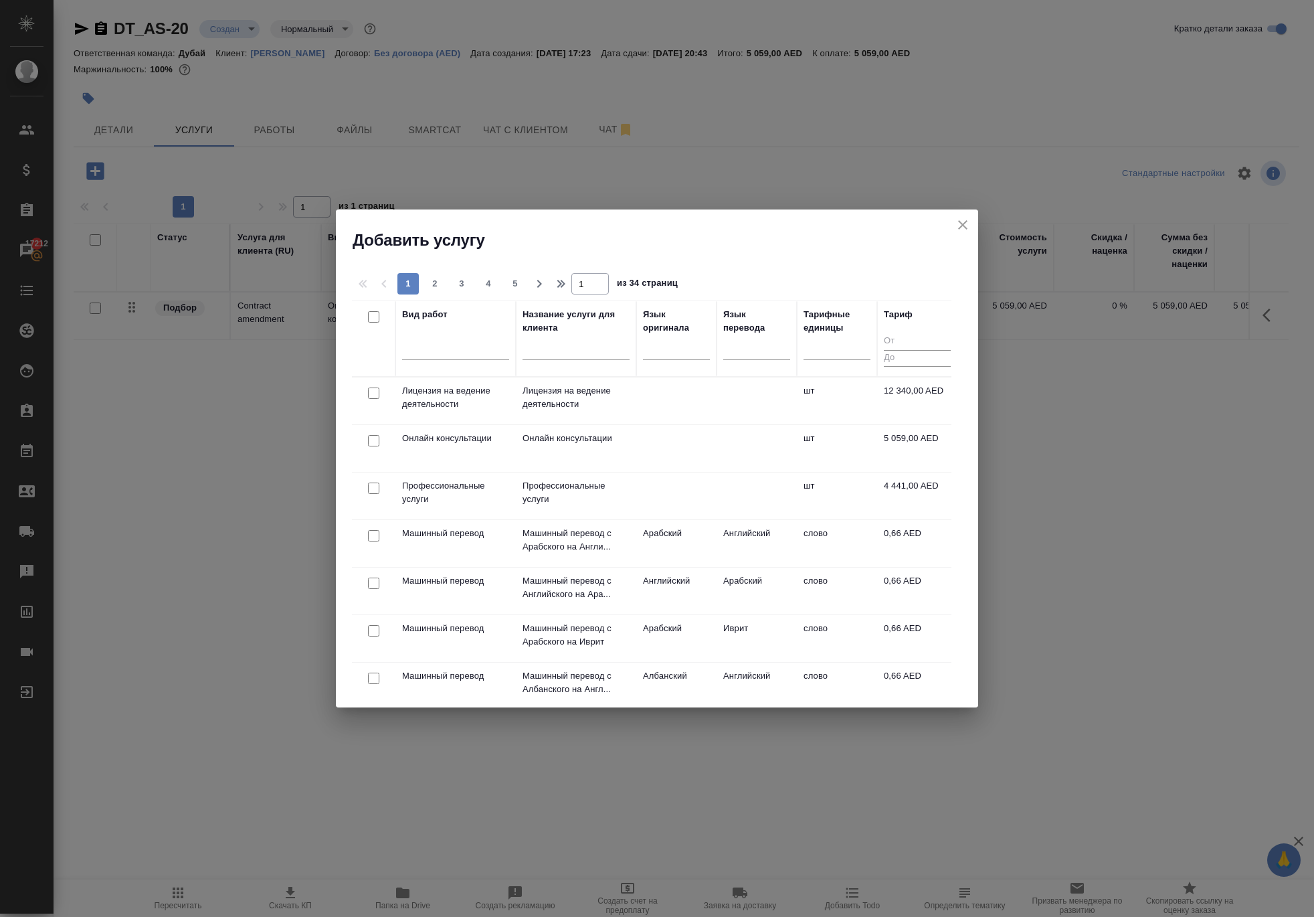
click at [376, 494] on input "checkbox" at bounding box center [373, 488] width 11 height 11
checkbox input "true"
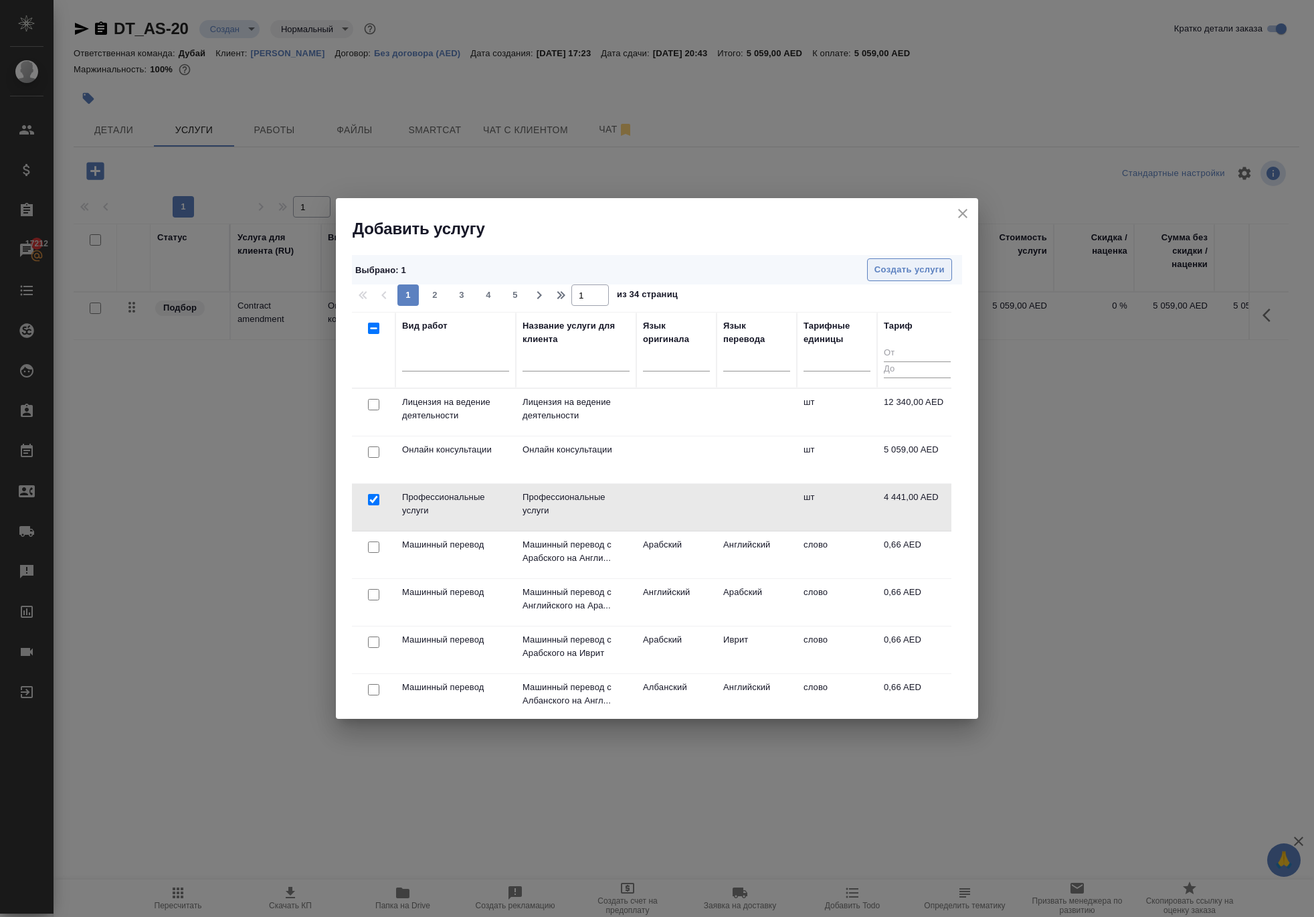
click at [878, 265] on span "Создать услуги" at bounding box center [910, 269] width 70 height 15
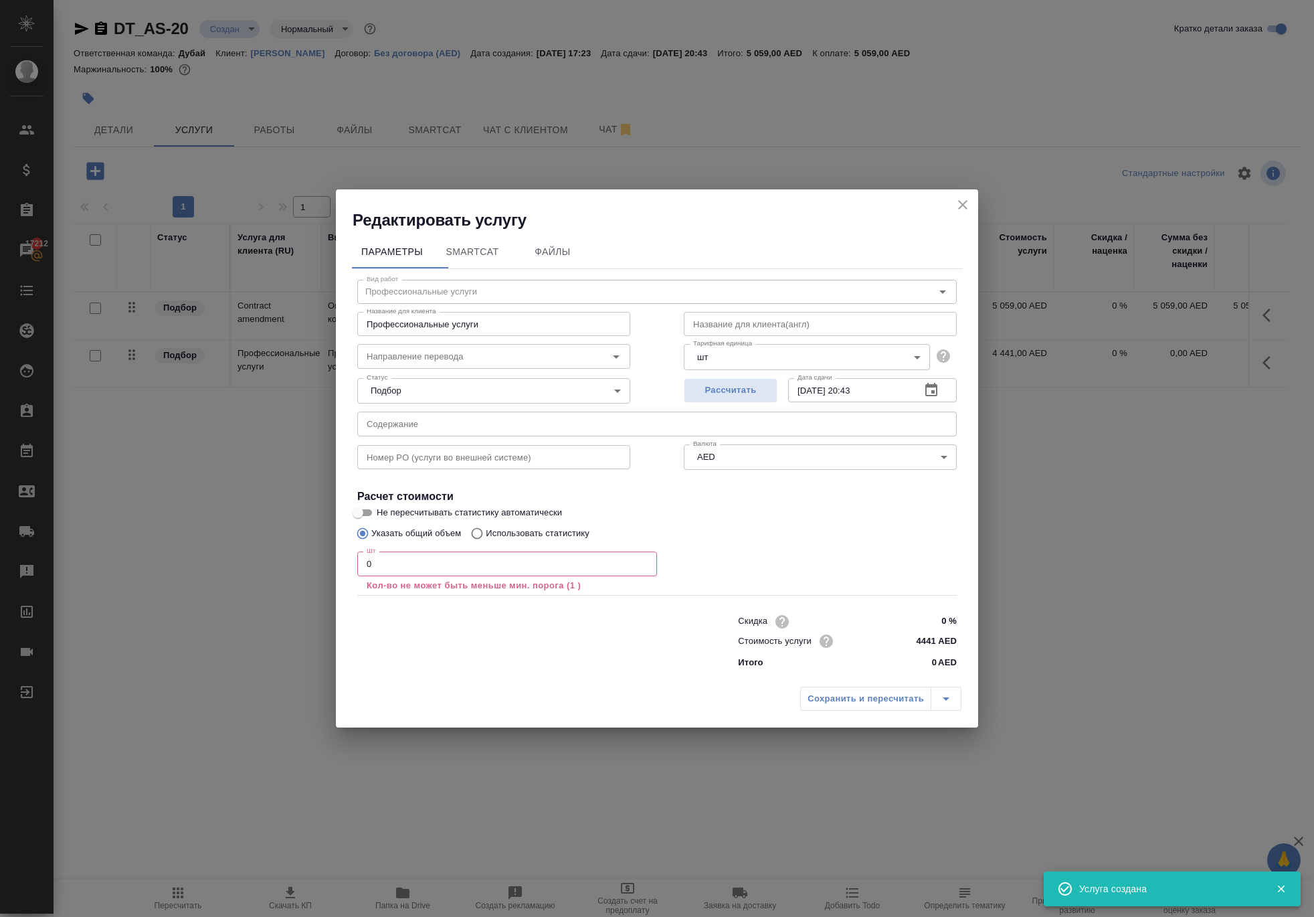
click at [592, 551] on input "0" at bounding box center [507, 563] width 300 height 24
type input "1"
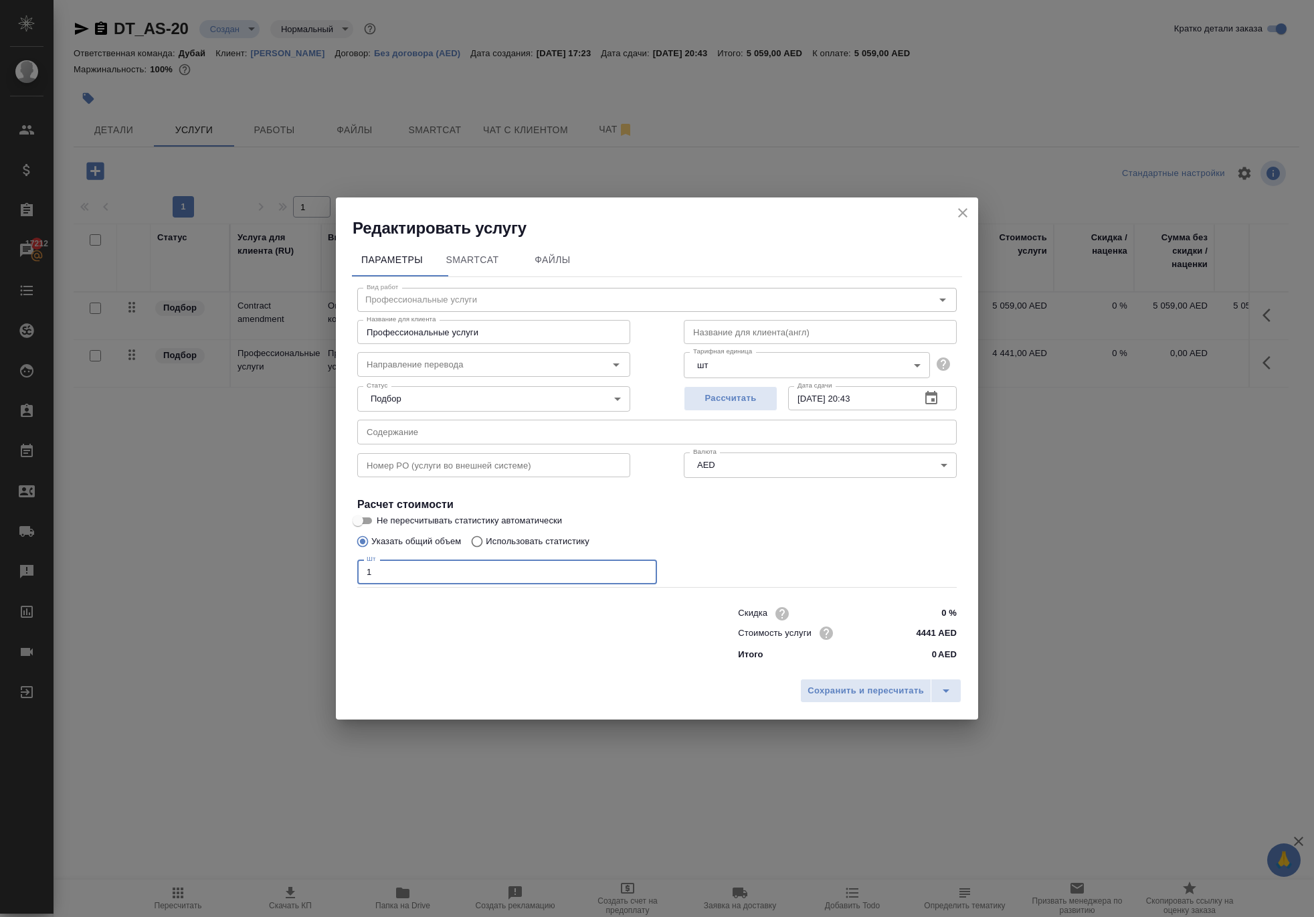
click at [869, 320] on input "text" at bounding box center [820, 332] width 273 height 24
paste input "Professional services"
type input "Professional services"
click at [572, 320] on input "Профессиональные услуги" at bounding box center [493, 332] width 273 height 24
paste input "Professional services"
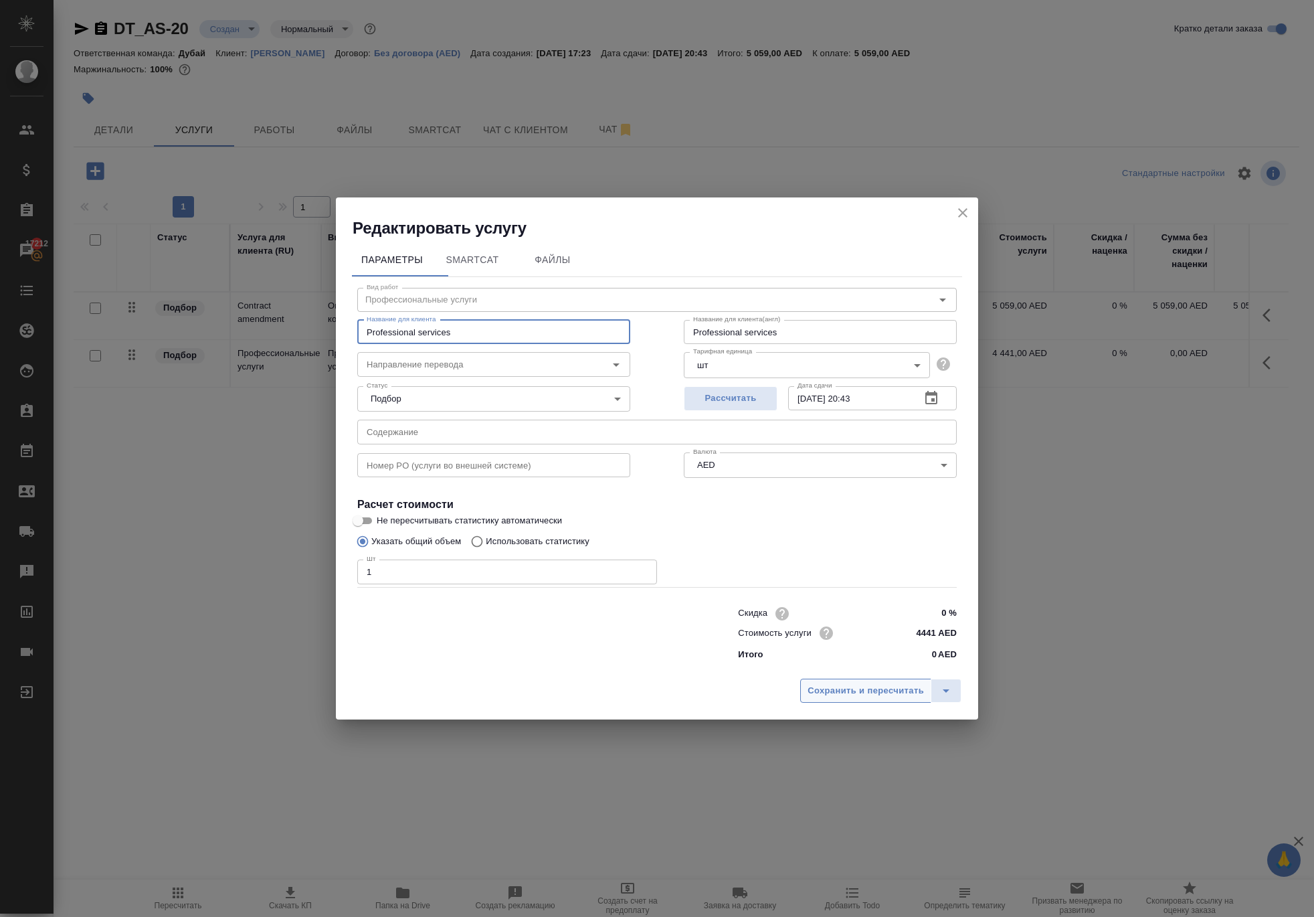
type input "Professional services"
click at [809, 699] on span "Сохранить и пересчитать" at bounding box center [866, 690] width 116 height 15
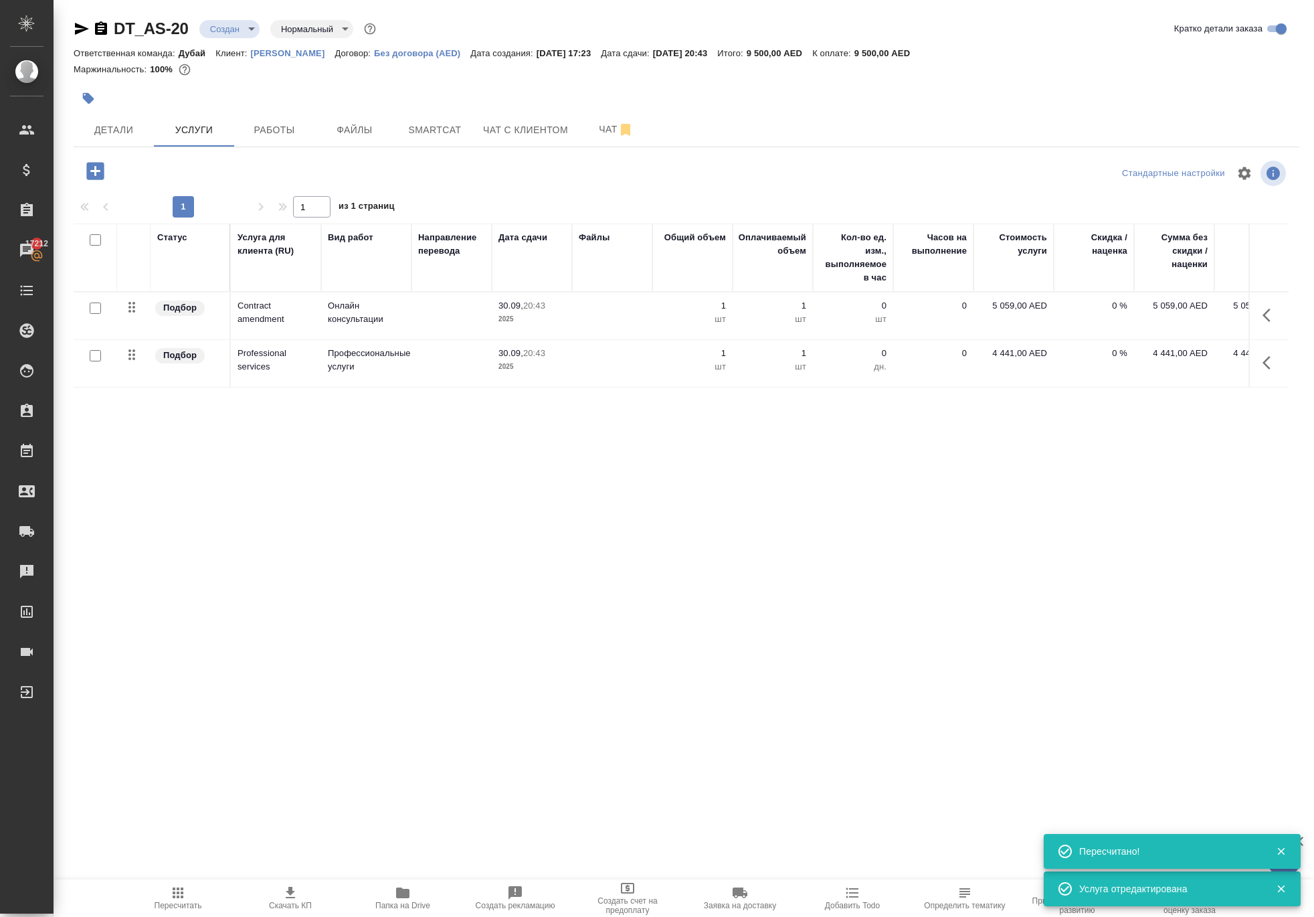
click at [1000, 313] on p "5 059,00 AED" at bounding box center [1014, 305] width 67 height 13
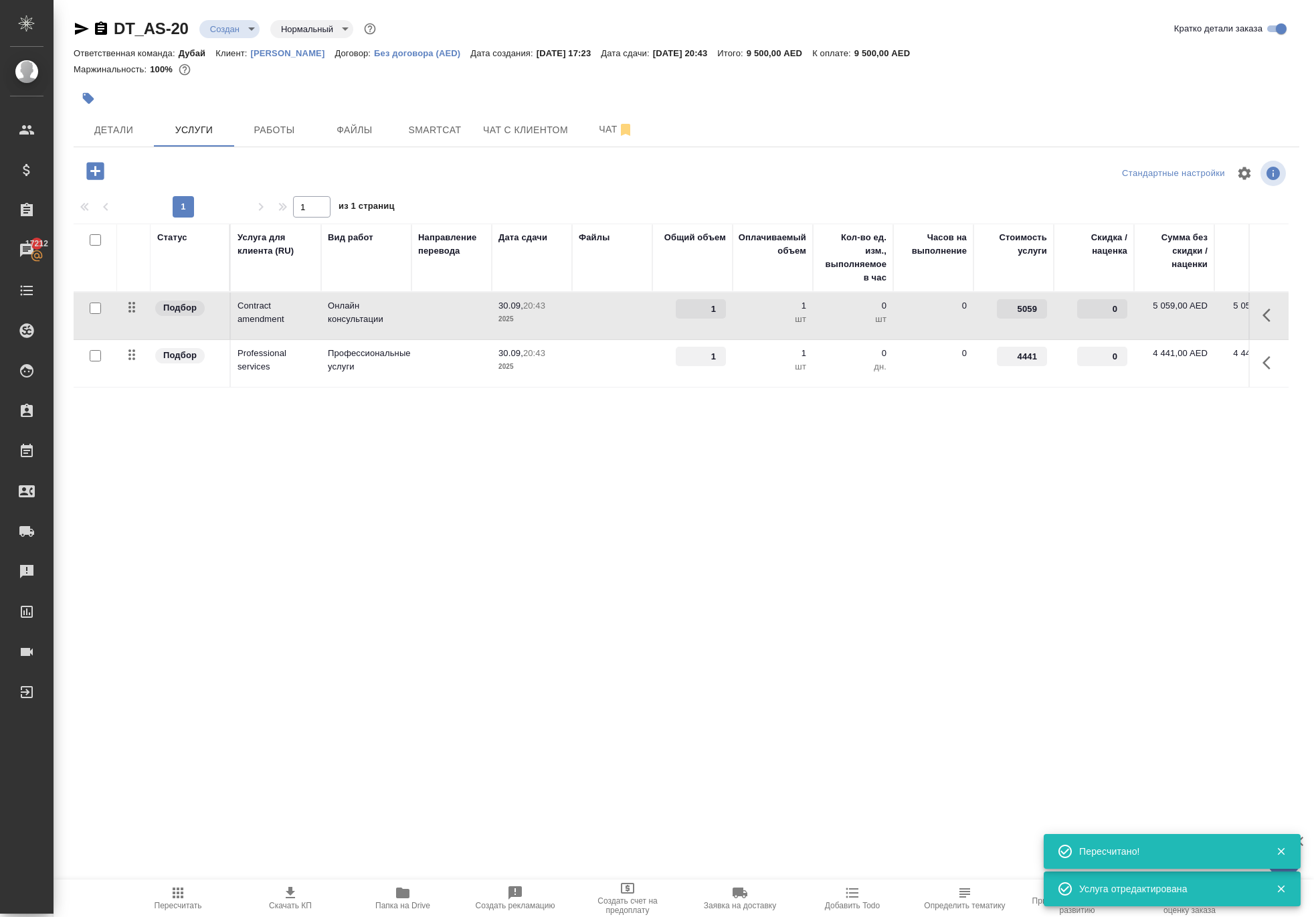
click at [1021, 319] on input "5059" at bounding box center [1022, 308] width 50 height 19
click at [1021, 319] on input "5059" at bounding box center [1022, 309] width 49 height 19
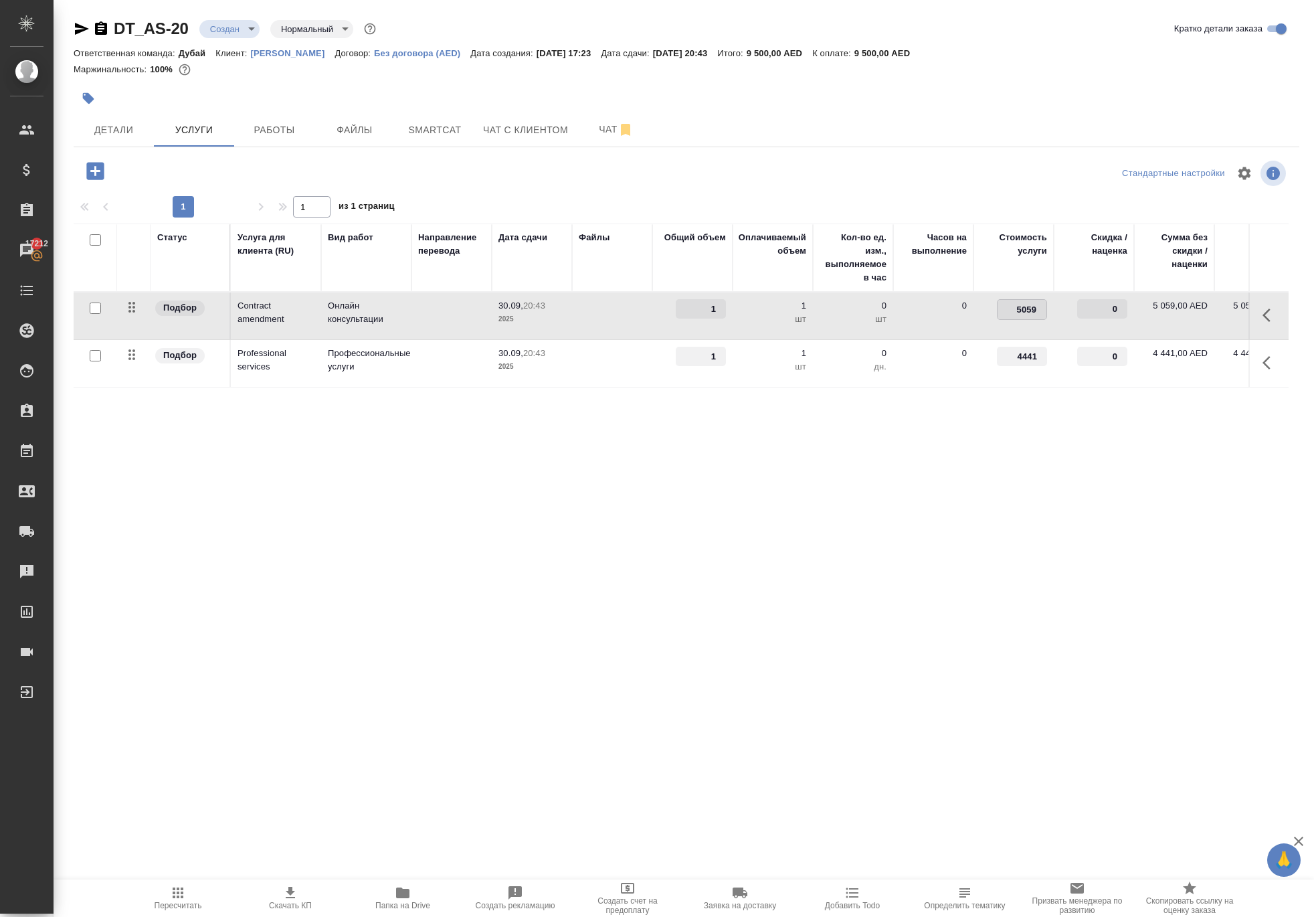
paste input "627"
type input "627"
click at [910, 511] on div "Статус Услуга для клиента (RU) Вид работ Направление перевода Дата сдачи Файлы …" at bounding box center [681, 368] width 1215 height 288
click at [1017, 366] on input "4441" at bounding box center [1022, 356] width 50 height 19
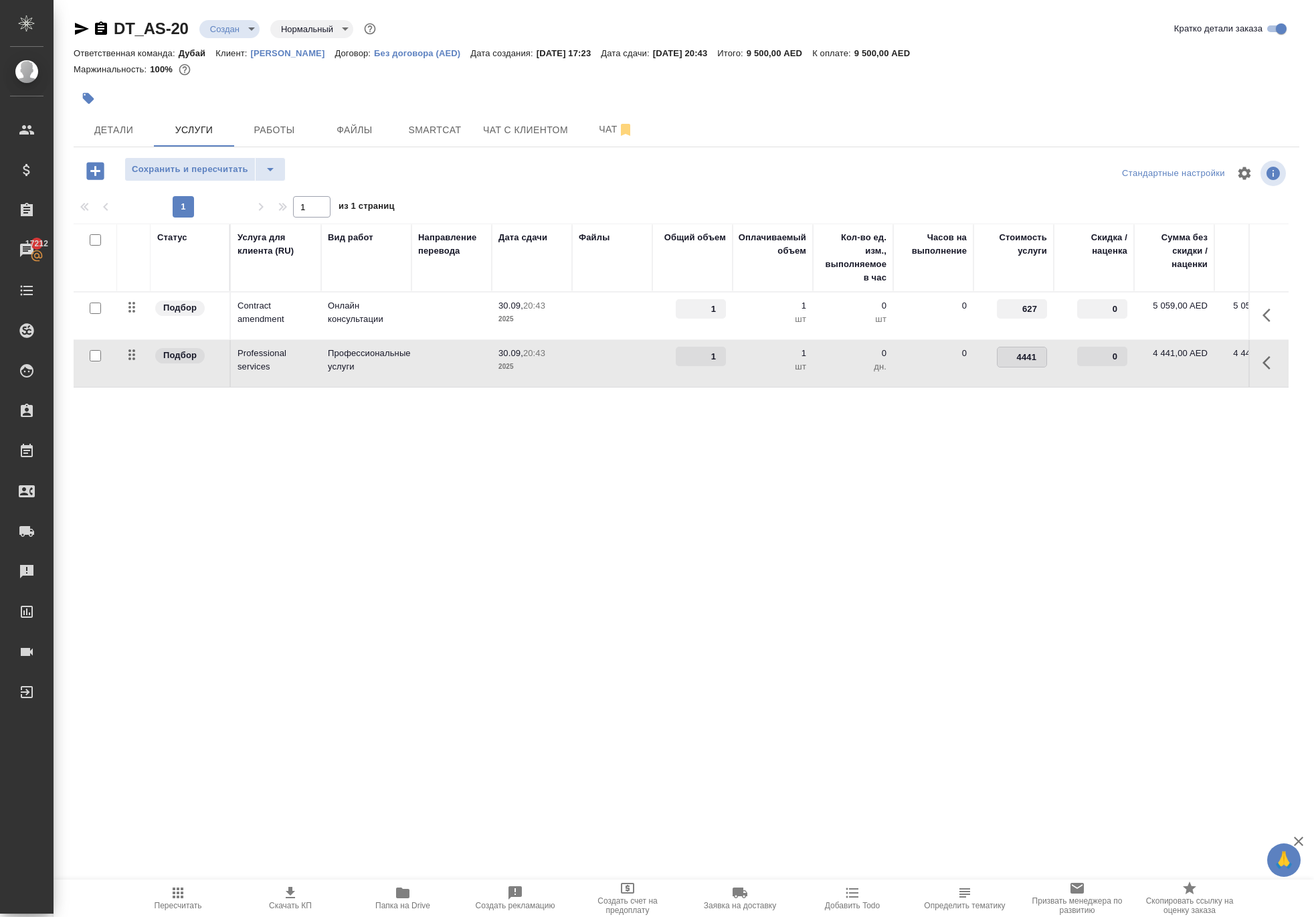
click at [1017, 367] on input "4441" at bounding box center [1022, 356] width 49 height 19
type input "157.5"
click at [946, 685] on div ".cls-1 fill:#fff; AWATERA [PERSON_NAME] Спецификации Заказы 17212 Чаты Todo Про…" at bounding box center [657, 458] width 1314 height 917
click at [248, 177] on span "Сохранить и пересчитать" at bounding box center [190, 169] width 116 height 15
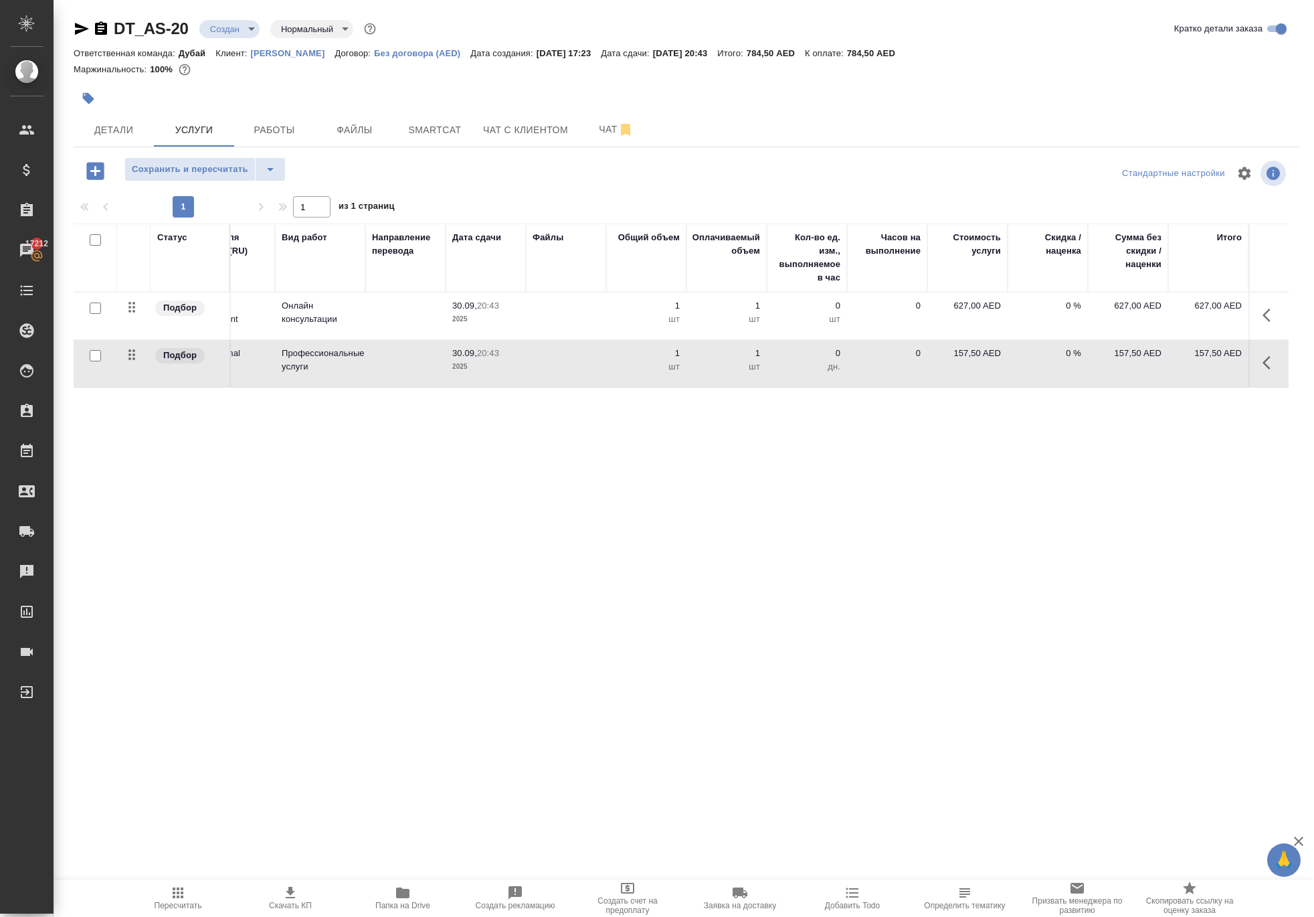
scroll to position [0, 47]
click at [103, 183] on icon "button" at bounding box center [95, 170] width 23 height 23
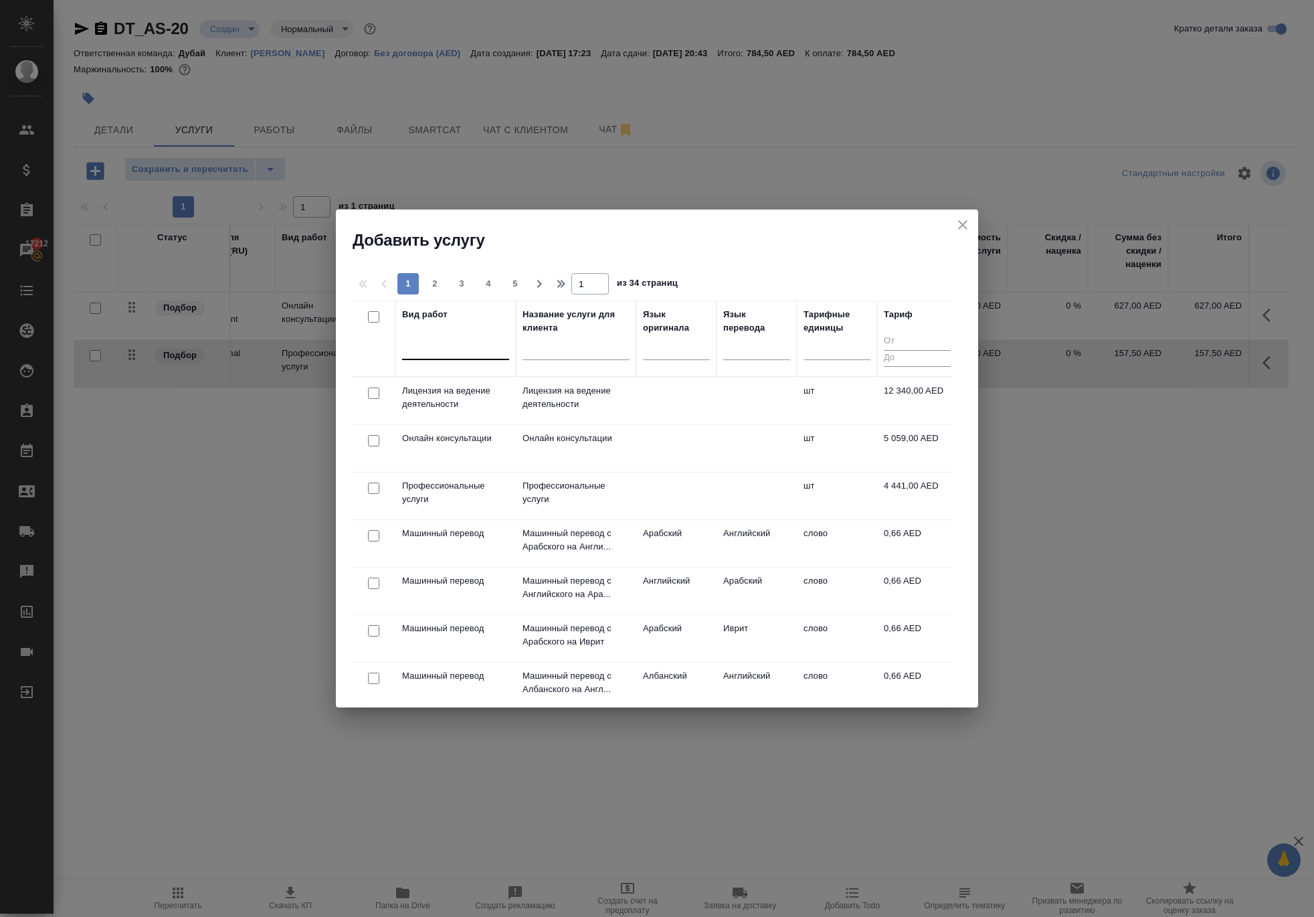
click at [481, 340] on div at bounding box center [455, 346] width 107 height 19
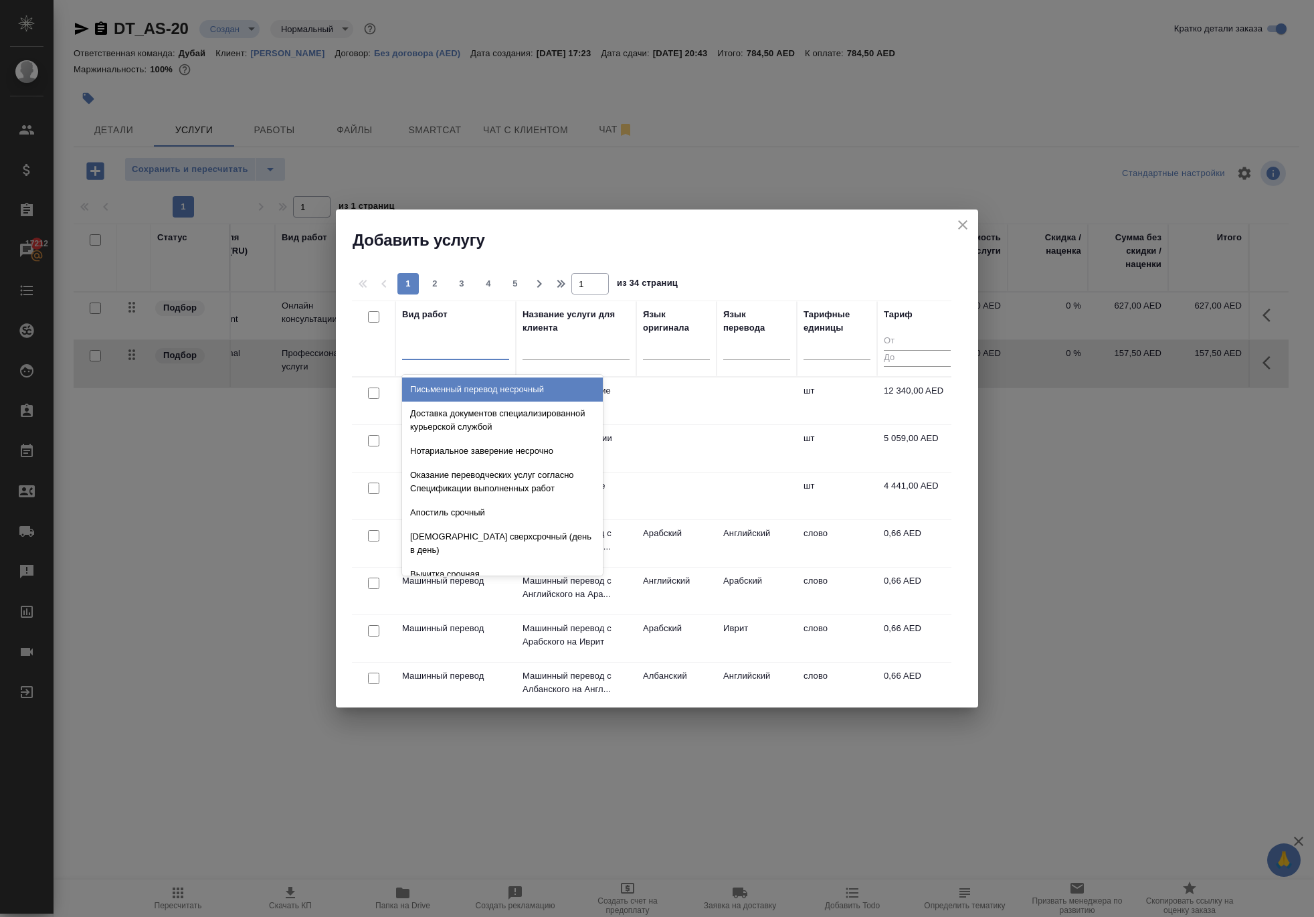
type input "h"
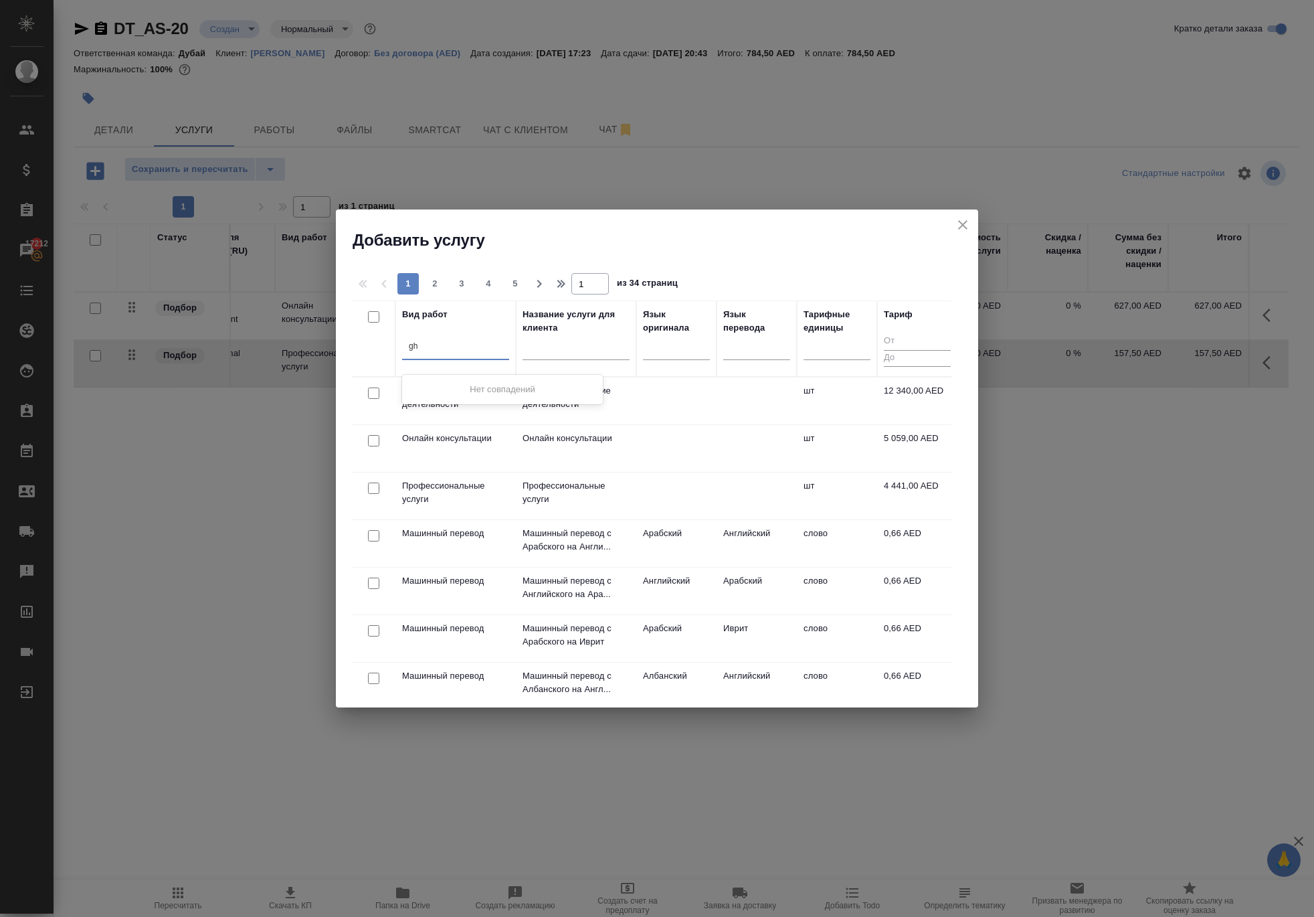
type input "g"
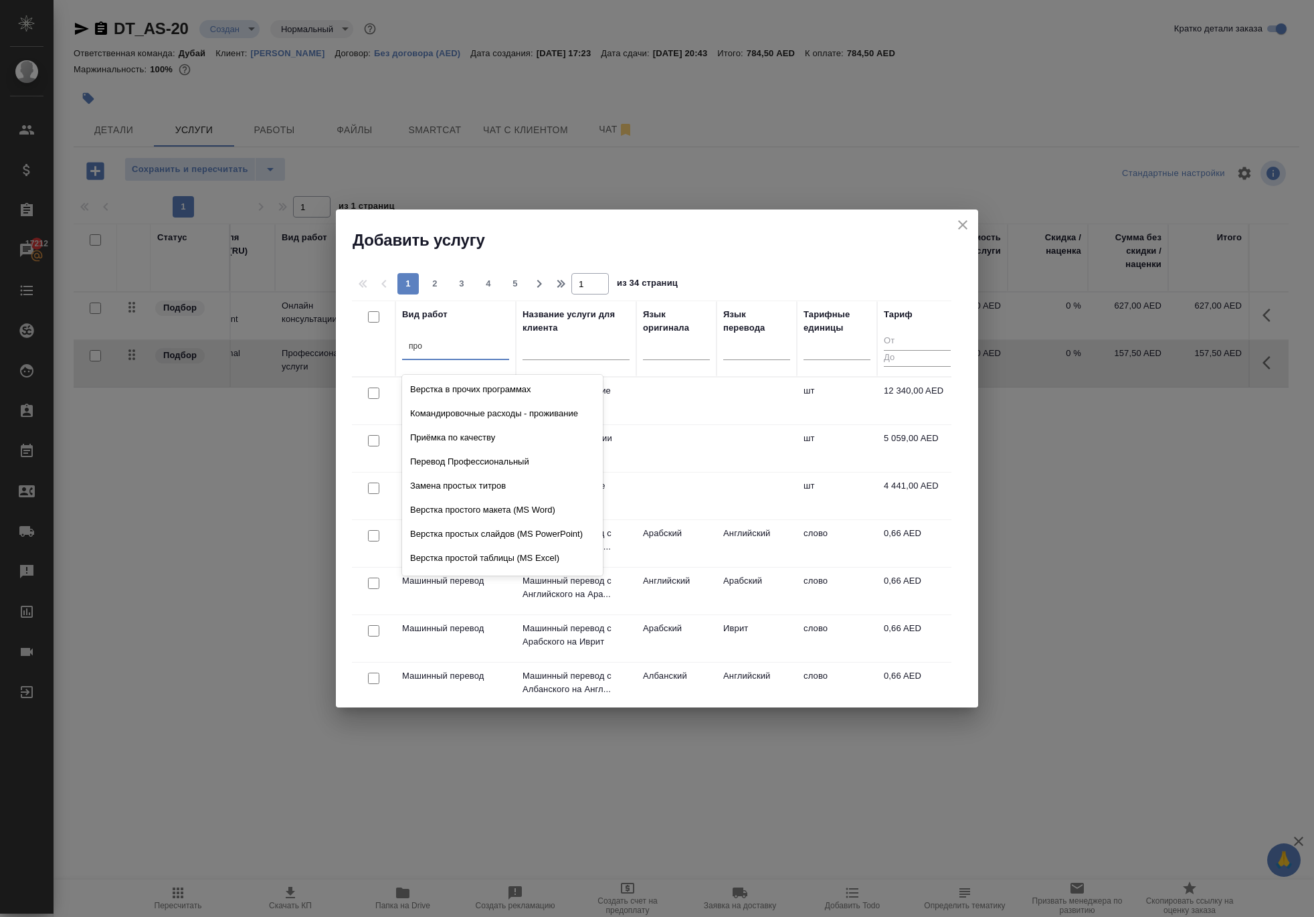
type input "проф"
click at [503, 474] on div "Профессиональные услуги" at bounding box center [502, 462] width 201 height 24
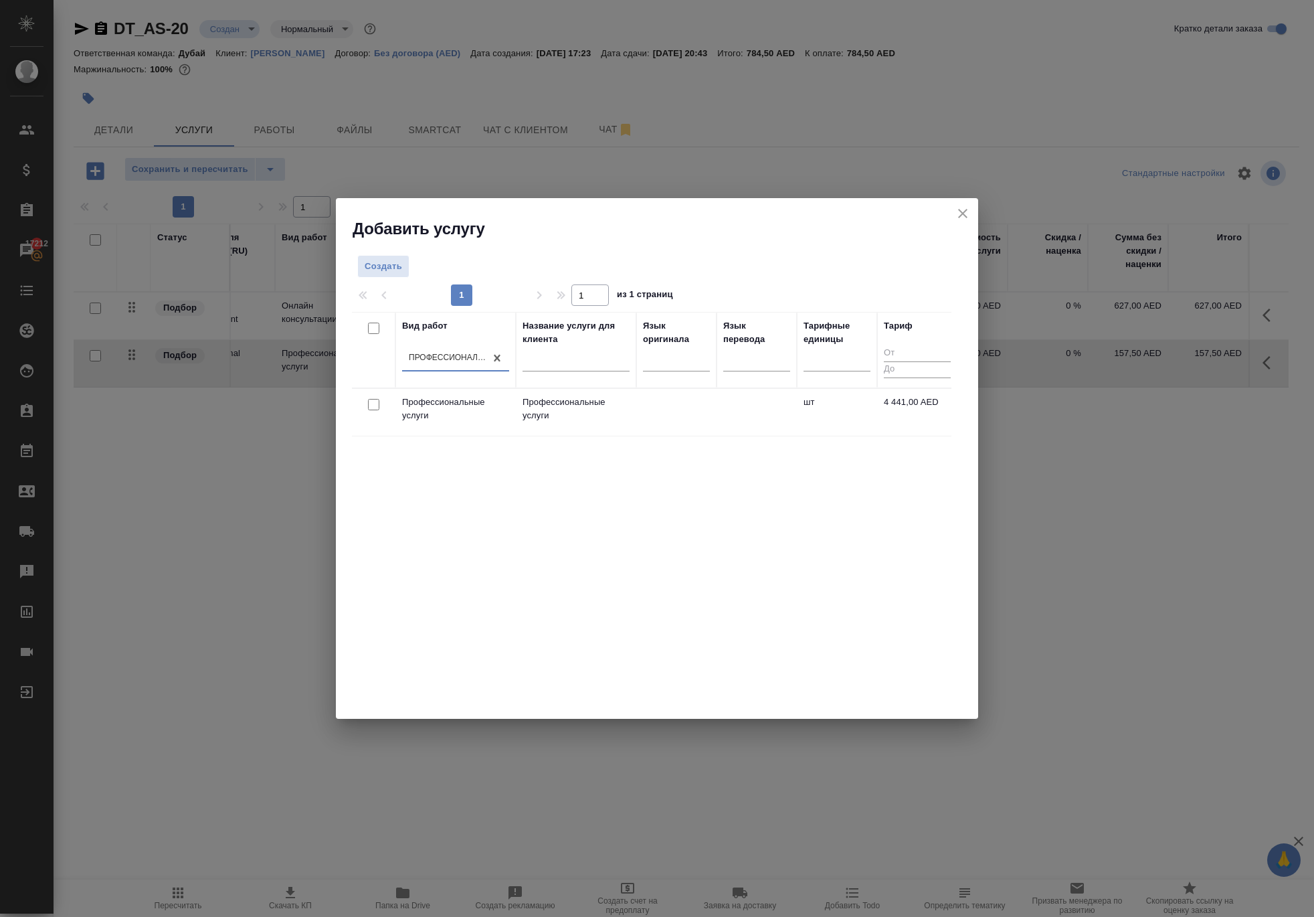
click at [768, 416] on td at bounding box center [757, 412] width 80 height 47
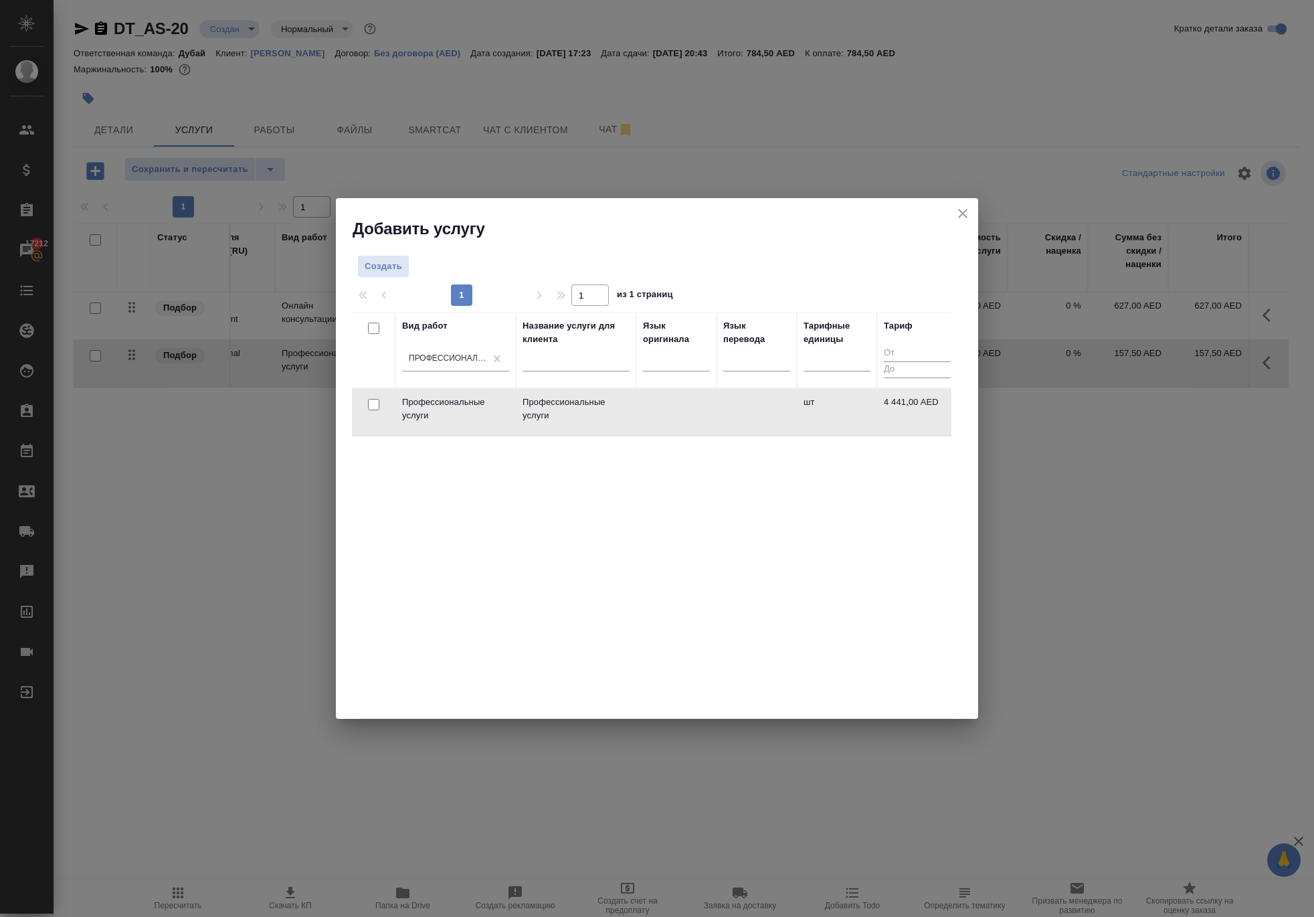
click at [373, 410] on input "checkbox" at bounding box center [373, 404] width 11 height 11
checkbox input "true"
click at [901, 268] on span "Создать услуги" at bounding box center [910, 269] width 70 height 15
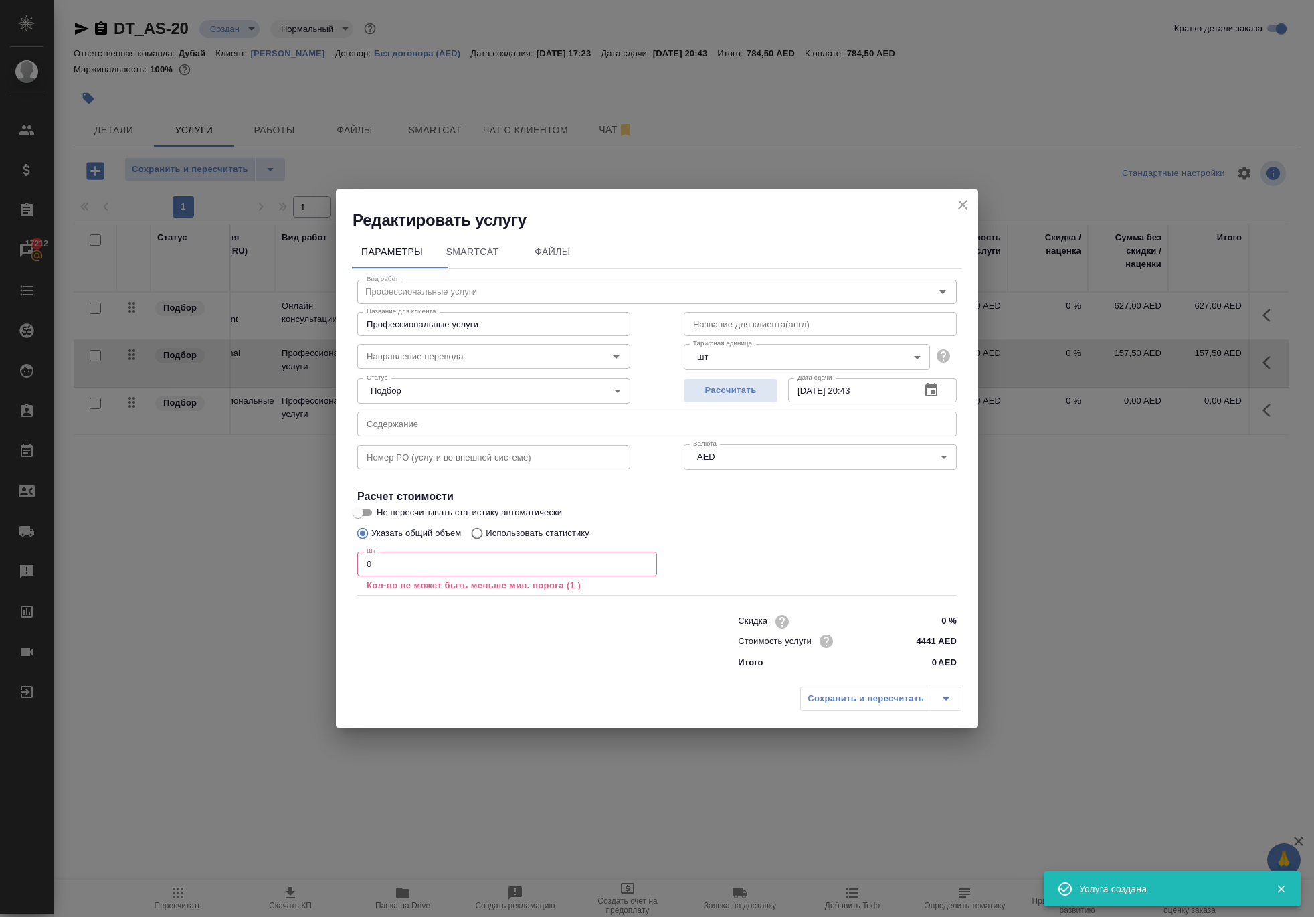
click at [955, 197] on icon "close" at bounding box center [963, 205] width 16 height 16
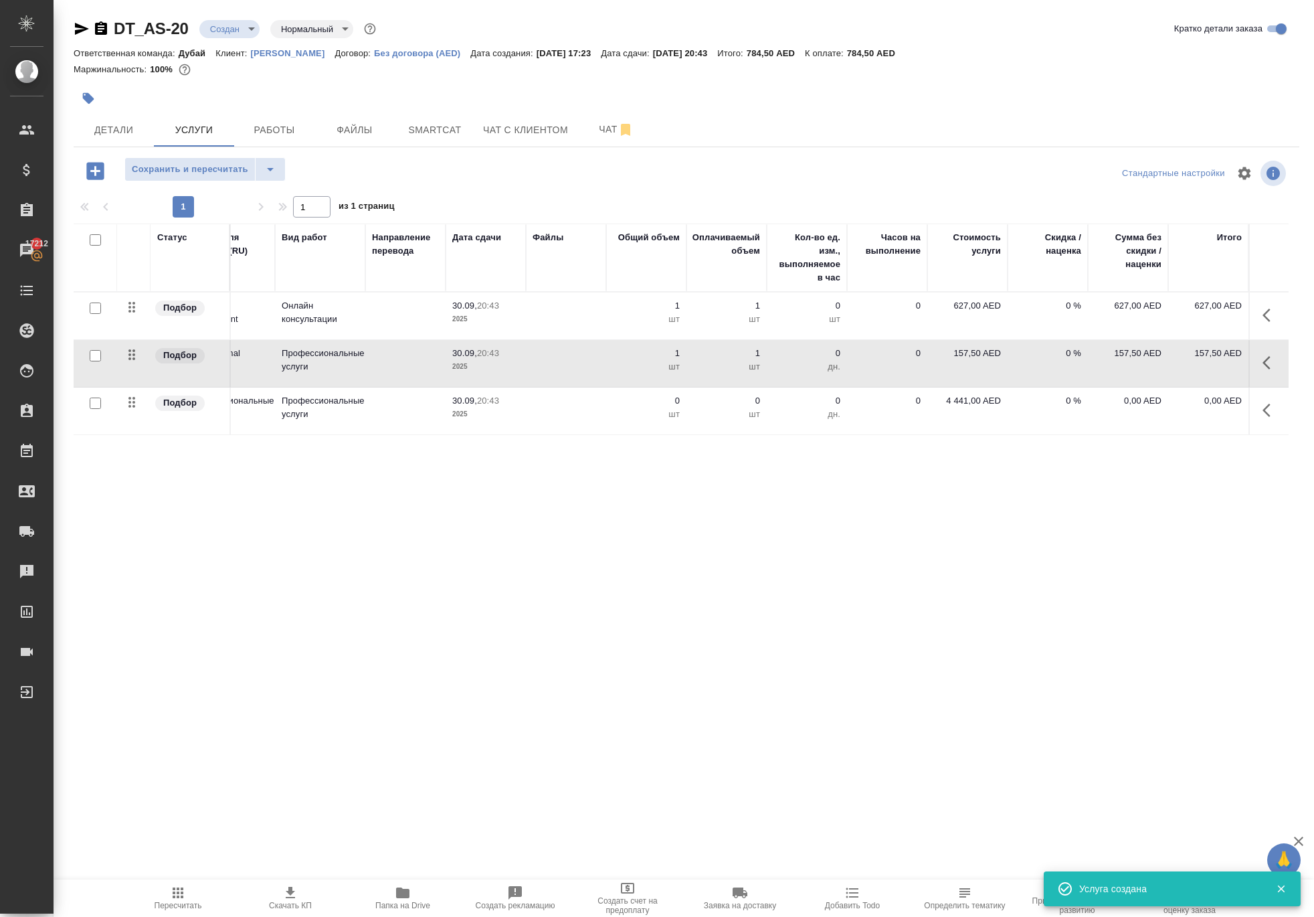
click at [1263, 417] on icon "button" at bounding box center [1267, 410] width 8 height 13
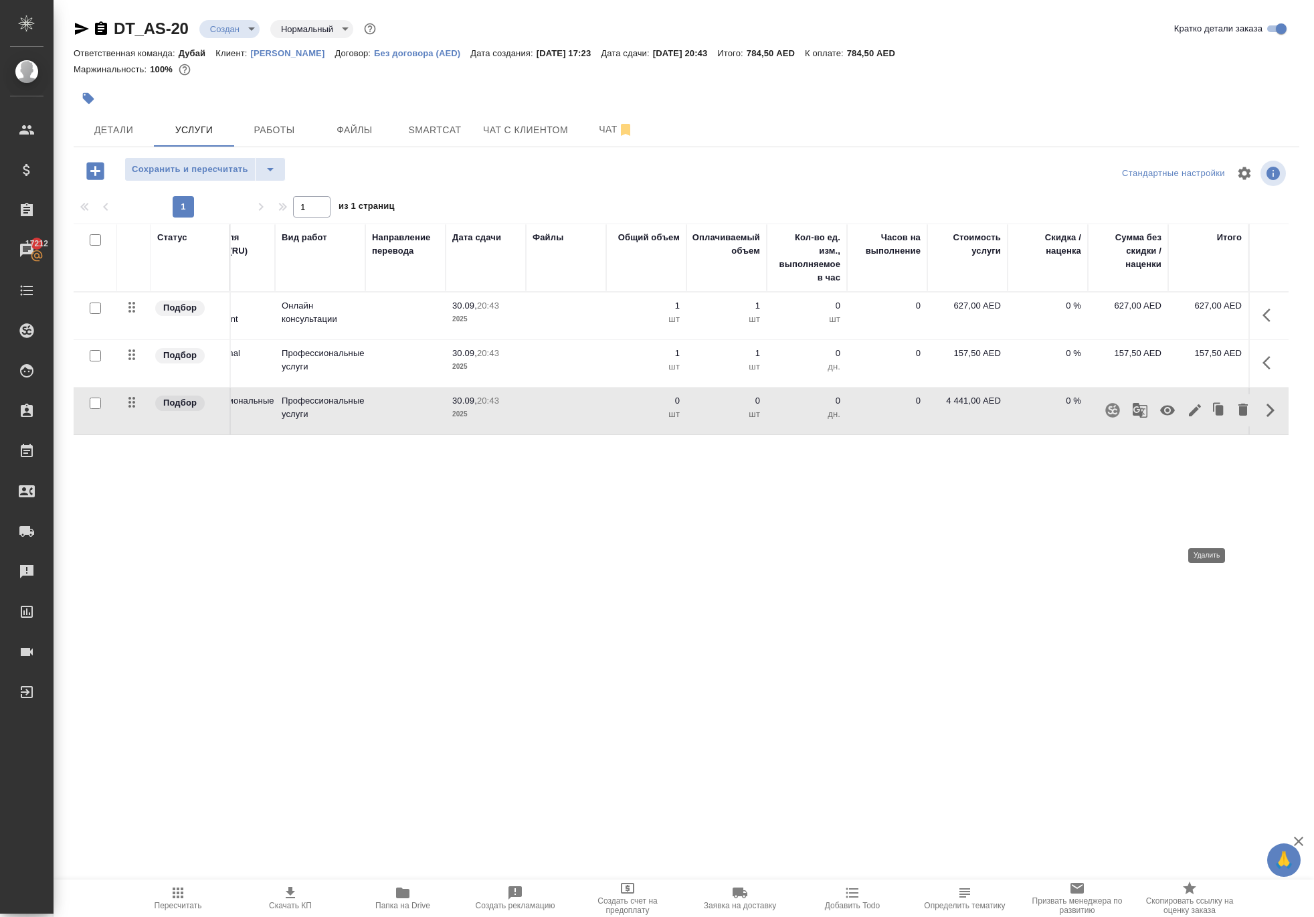
click at [1239, 416] on icon "button" at bounding box center [1243, 410] width 9 height 12
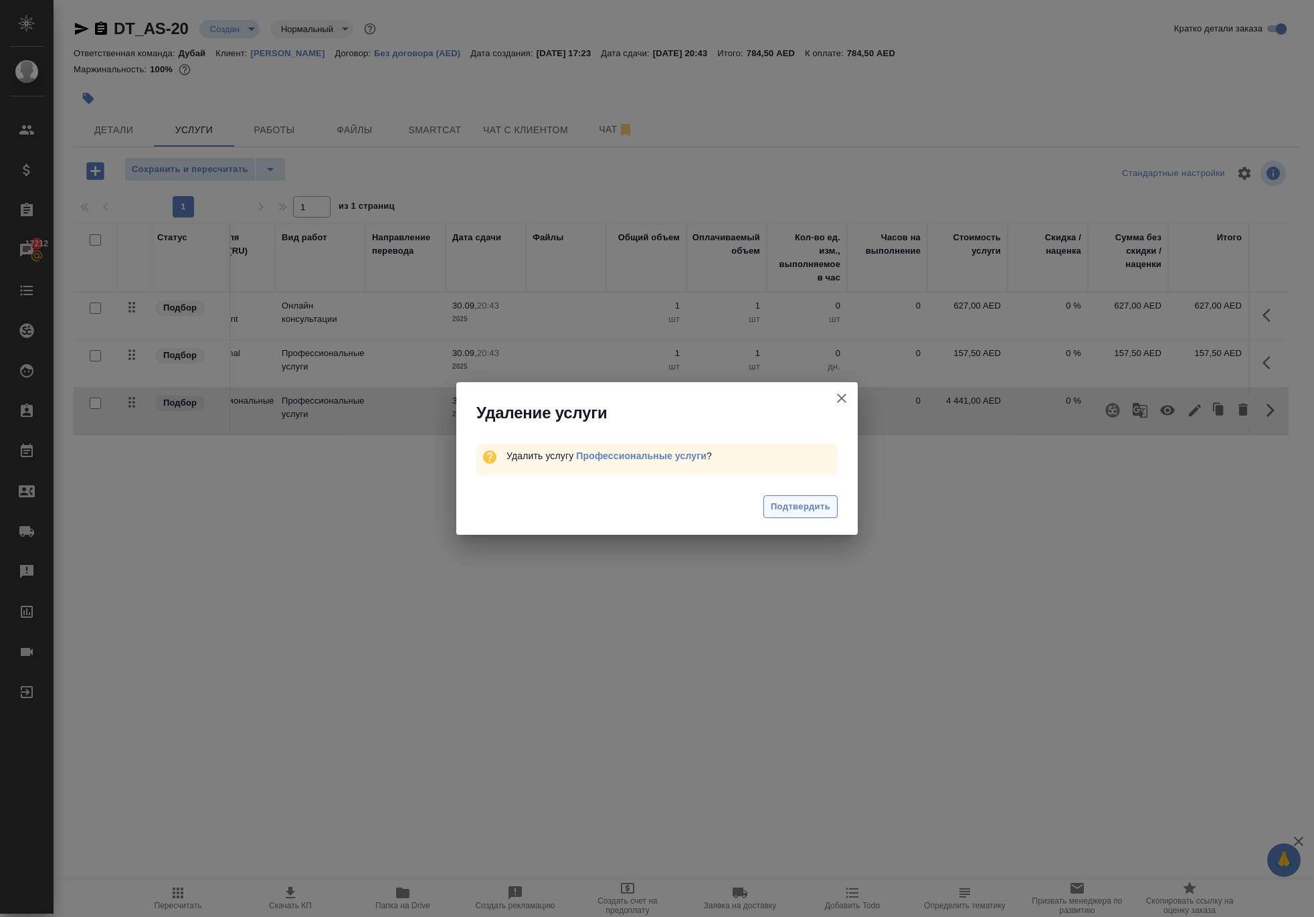
click at [774, 514] on span "Подтвердить" at bounding box center [801, 506] width 60 height 15
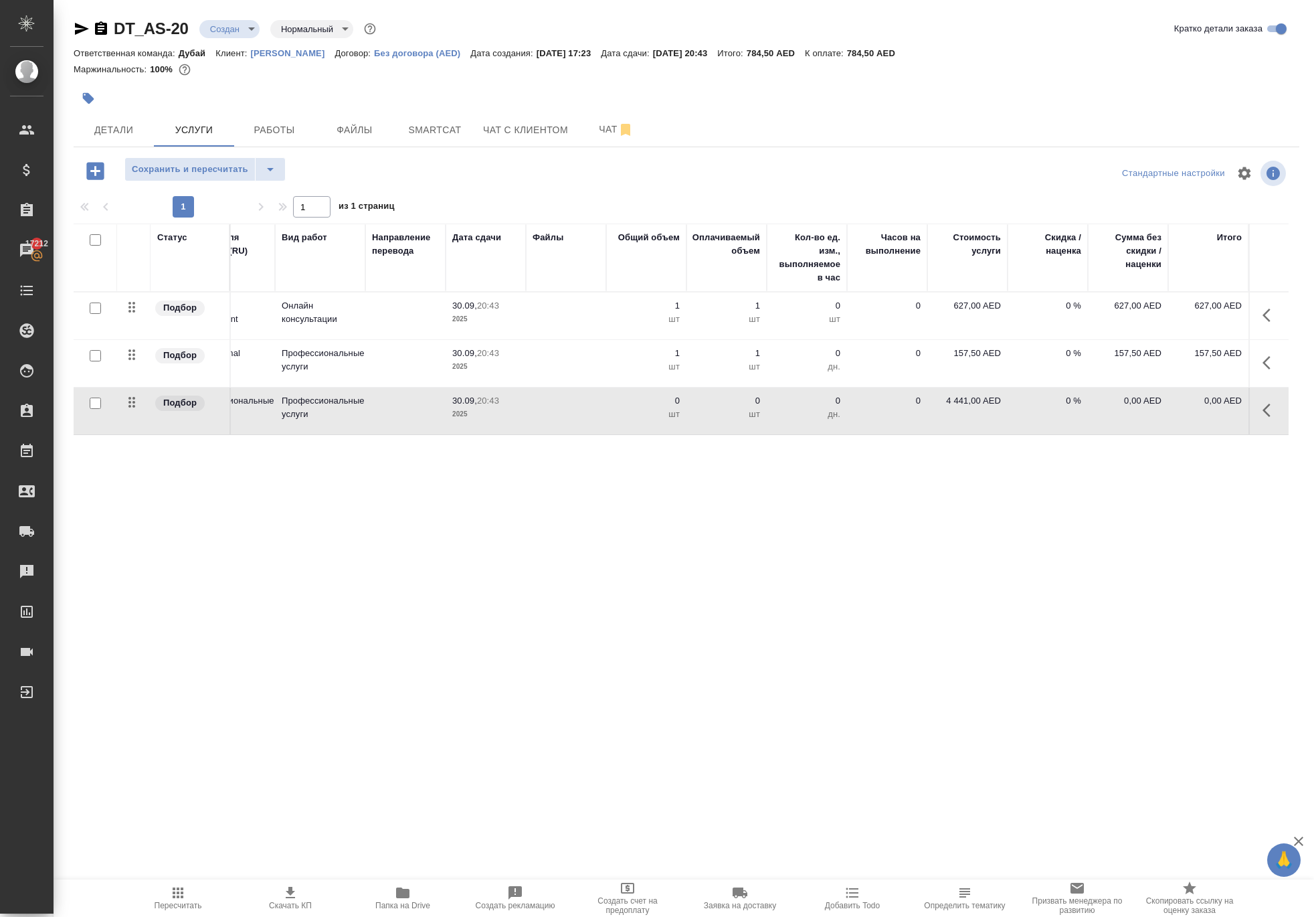
click at [107, 183] on icon "button" at bounding box center [95, 170] width 23 height 23
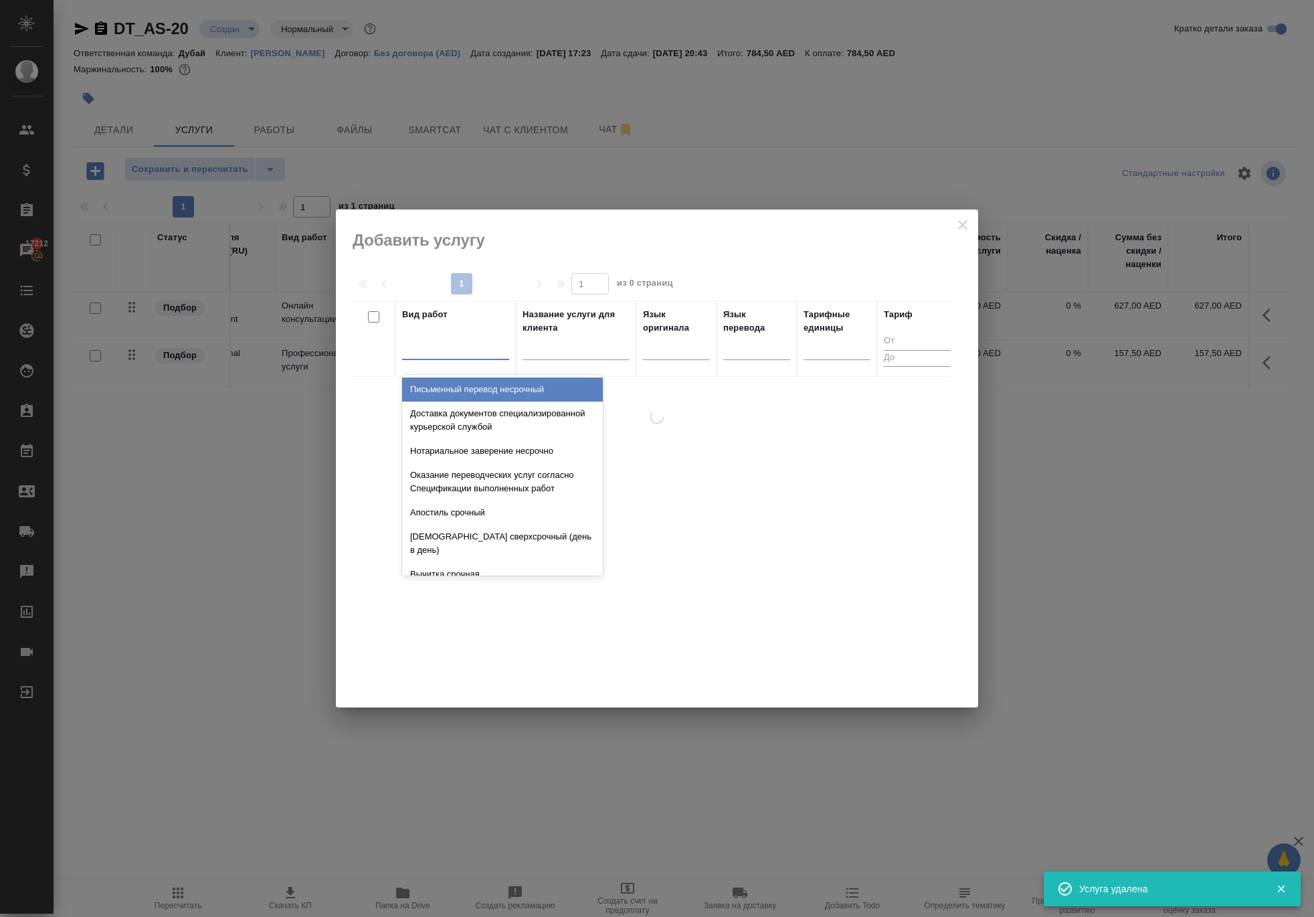
click at [435, 343] on div at bounding box center [455, 346] width 107 height 19
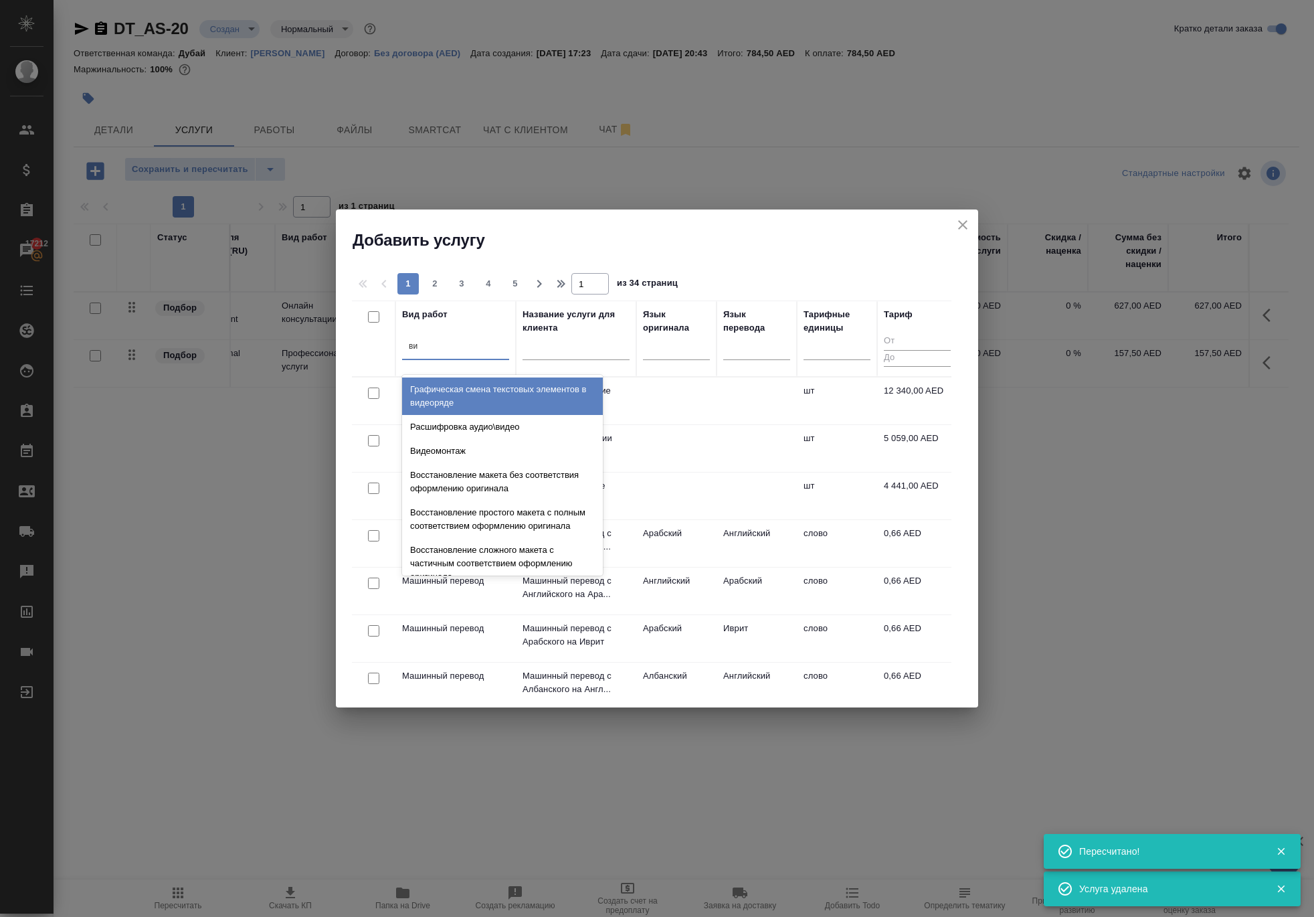
type input "виз"
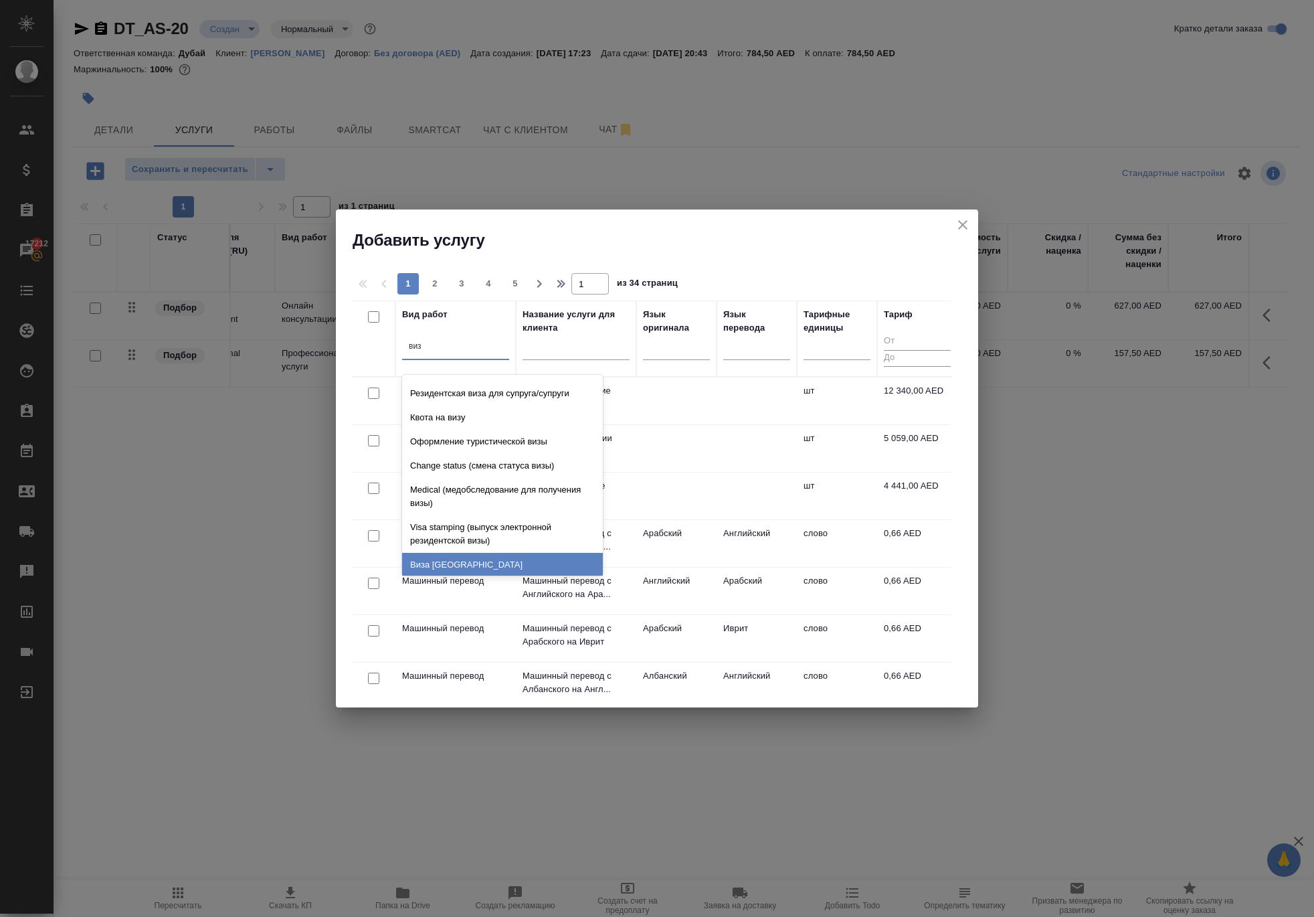
scroll to position [0, 0]
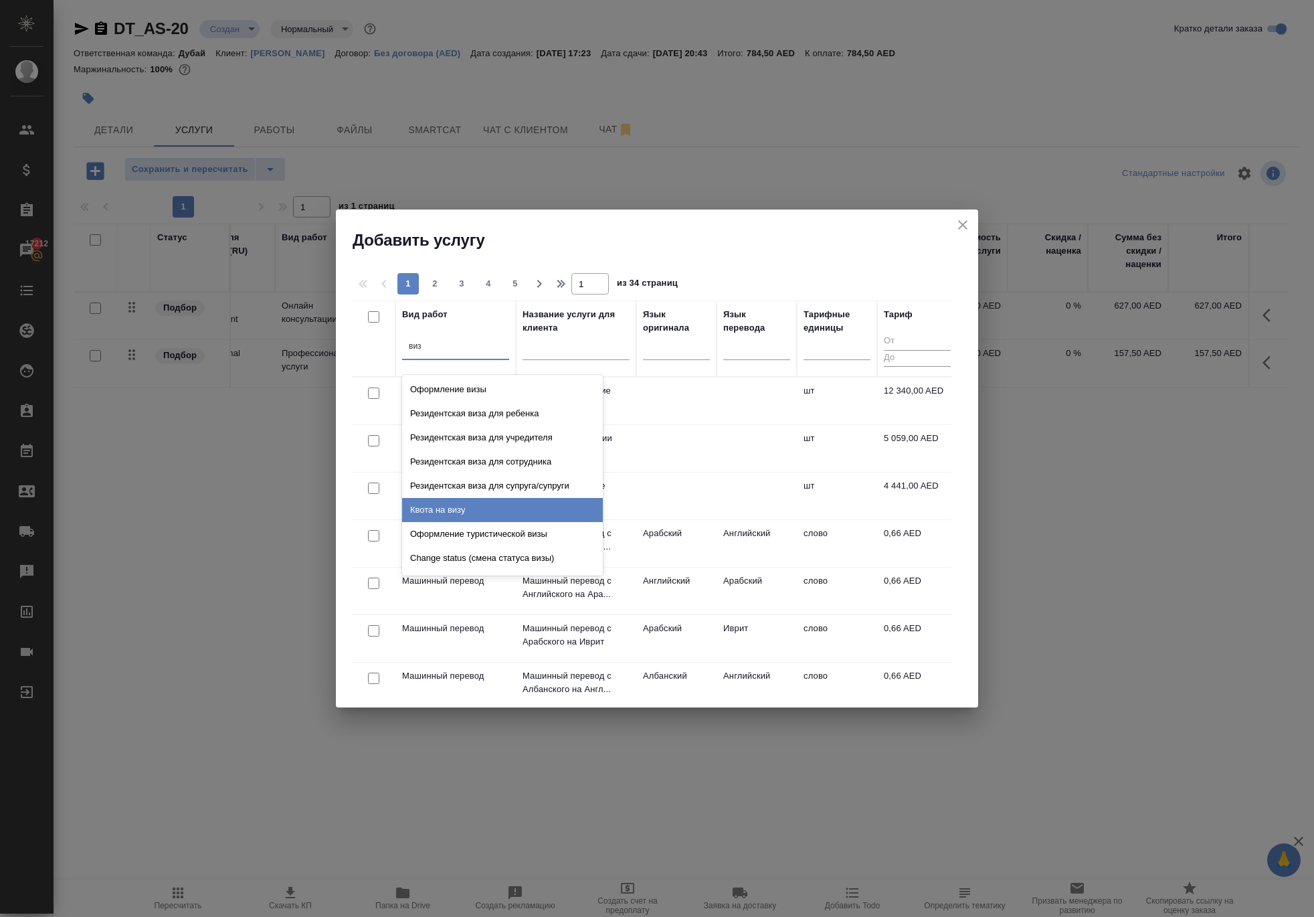
click at [495, 522] on div "Квота на визу" at bounding box center [502, 510] width 201 height 24
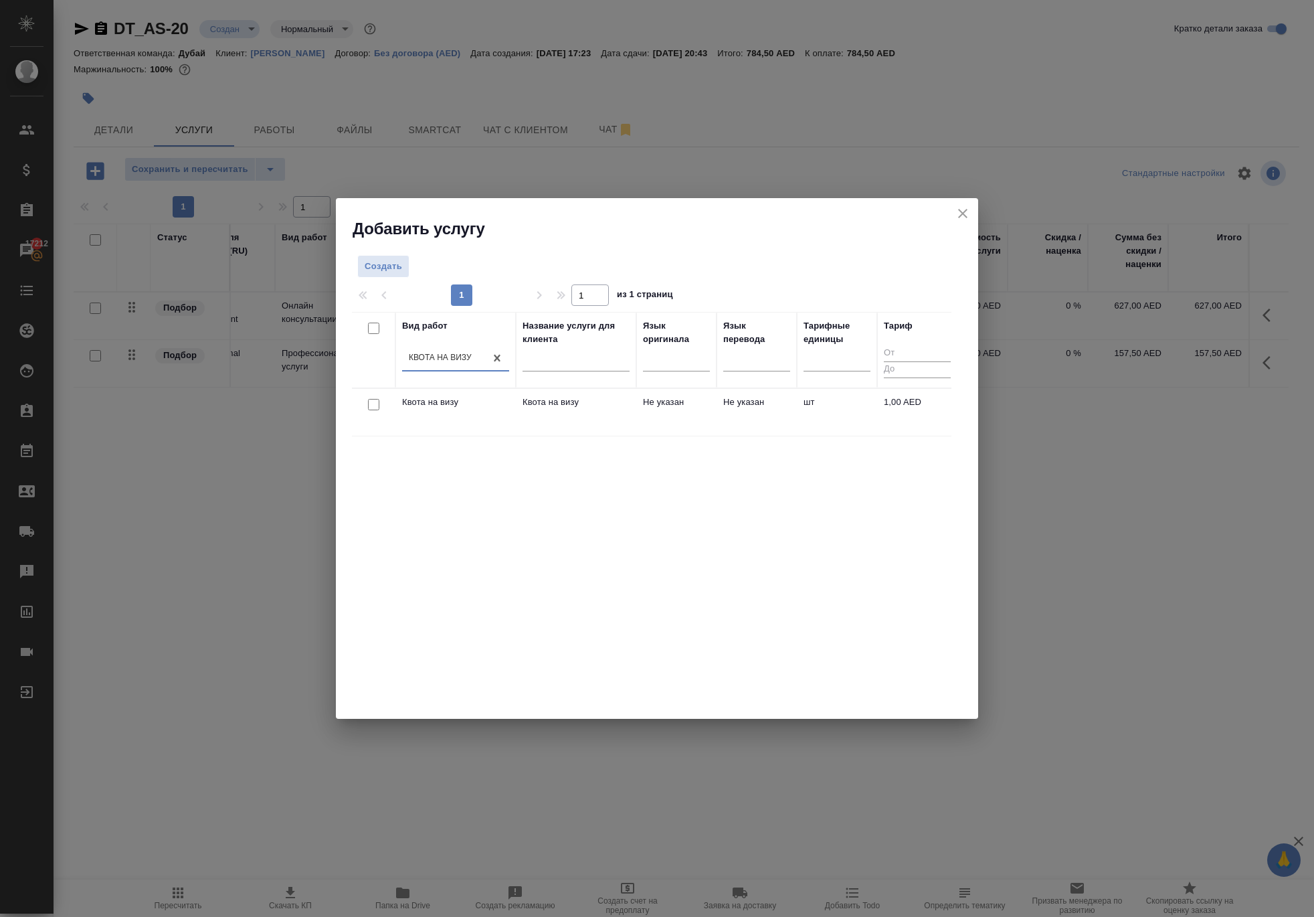
click at [375, 404] on div at bounding box center [374, 405] width 30 height 19
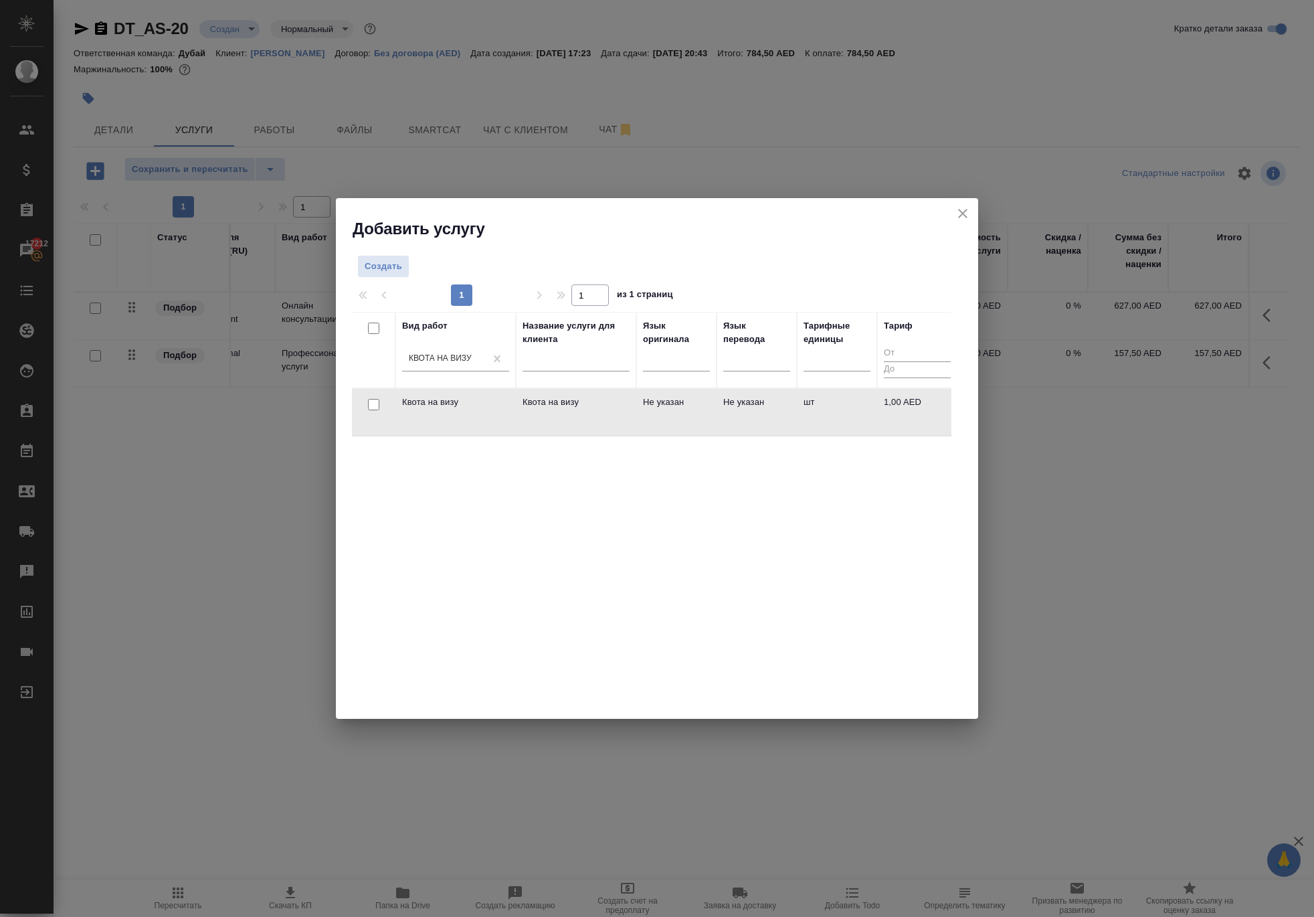
click at [376, 410] on input "checkbox" at bounding box center [373, 404] width 11 height 11
checkbox input "true"
click at [883, 265] on span "Создать услуги" at bounding box center [910, 269] width 70 height 15
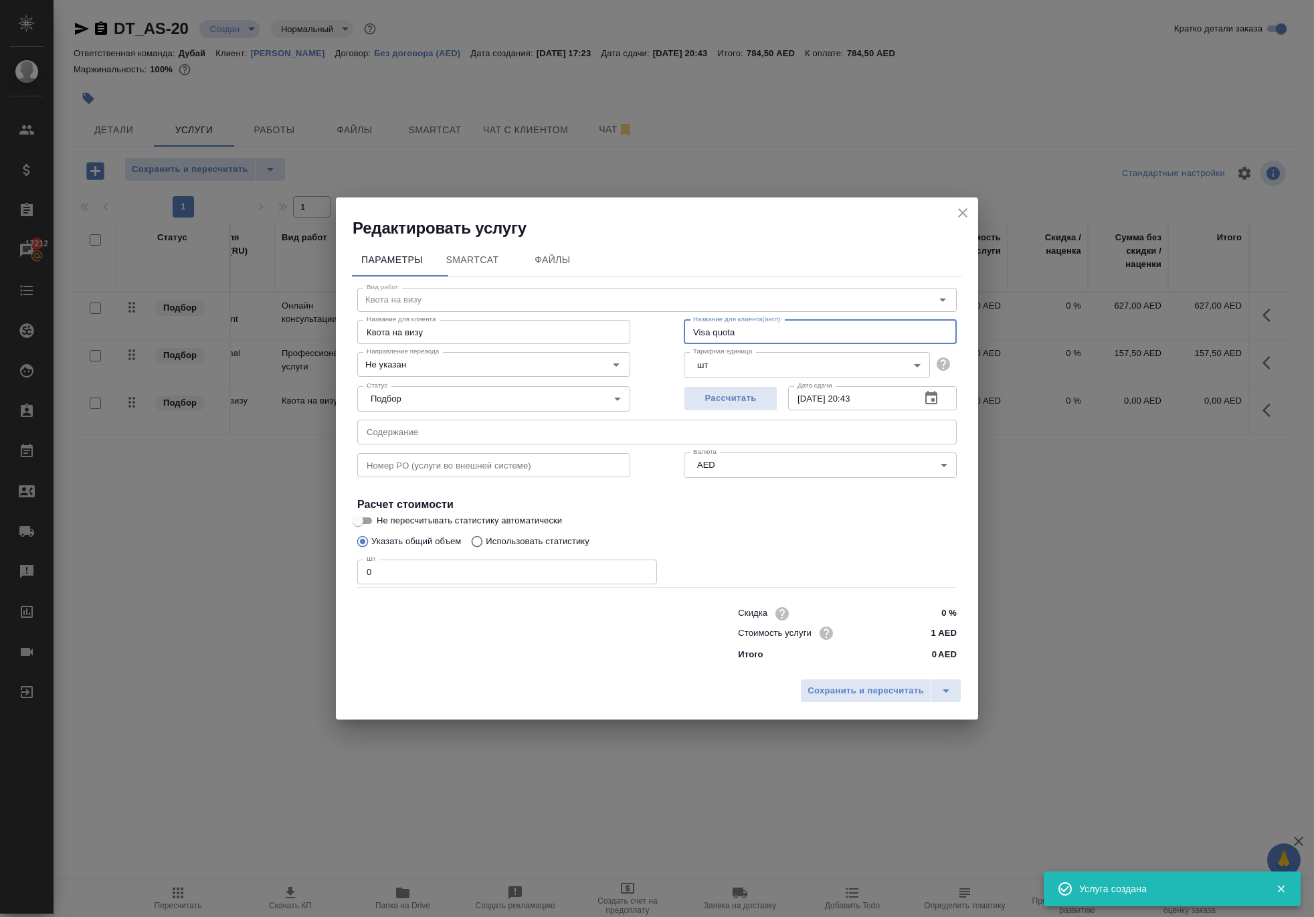
drag, startPoint x: 771, startPoint y: 292, endPoint x: 592, endPoint y: 292, distance: 179.4
click at [592, 292] on div "Название для клиента Квота на визу Название для клиента Название для клиента(ан…" at bounding box center [657, 331] width 653 height 86
paste input "Professional services"
type input "Professional services"
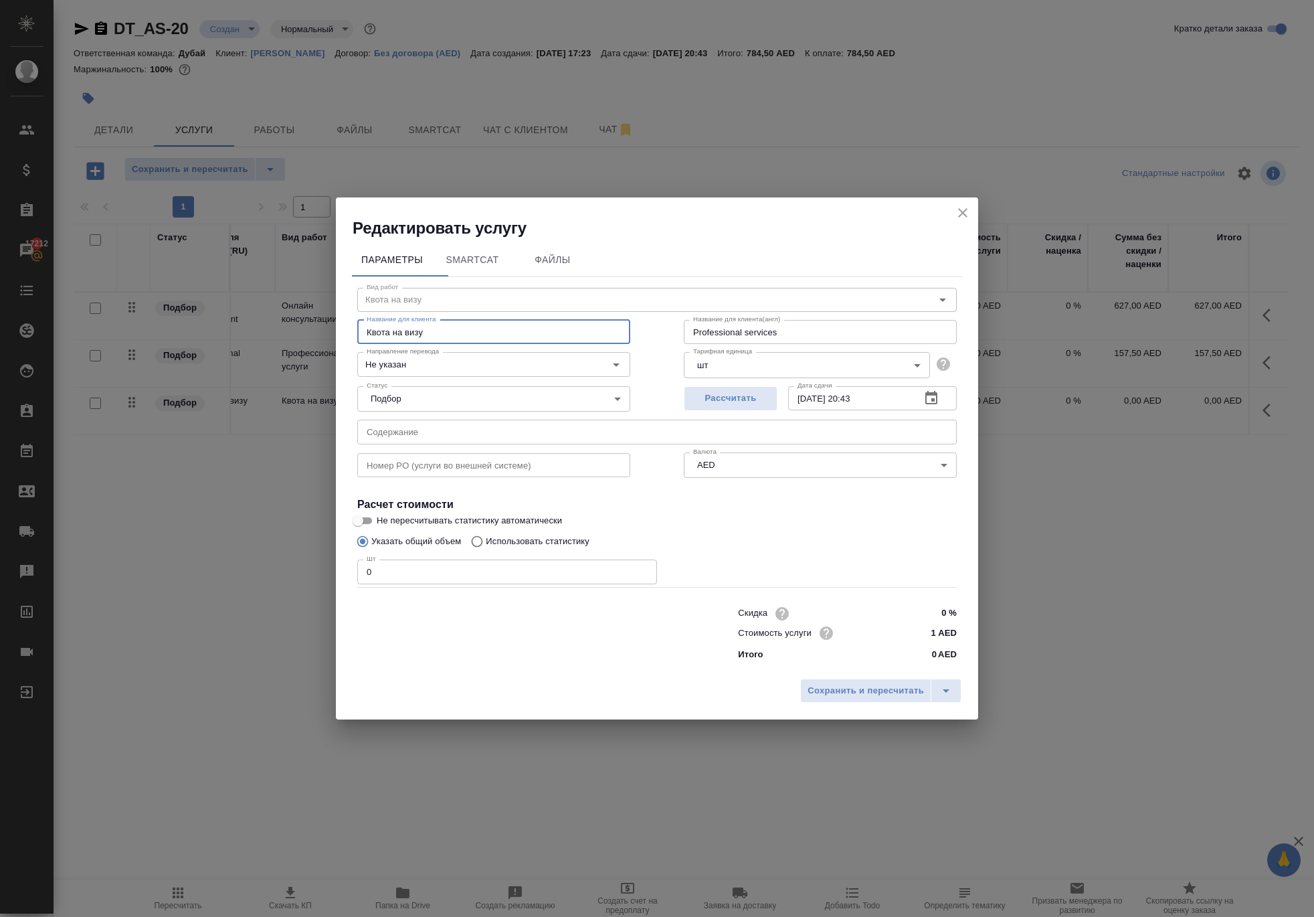
drag, startPoint x: 459, startPoint y: 288, endPoint x: 340, endPoint y: 288, distance: 119.1
click at [340, 288] on div "Параметры SmartCat Файлы Вид работ Квота на визу Вид работ Название для клиента…" at bounding box center [657, 456] width 643 height 434
paste input "Professional services"
type input "Professional services"
click at [467, 572] on input "0" at bounding box center [507, 572] width 300 height 24
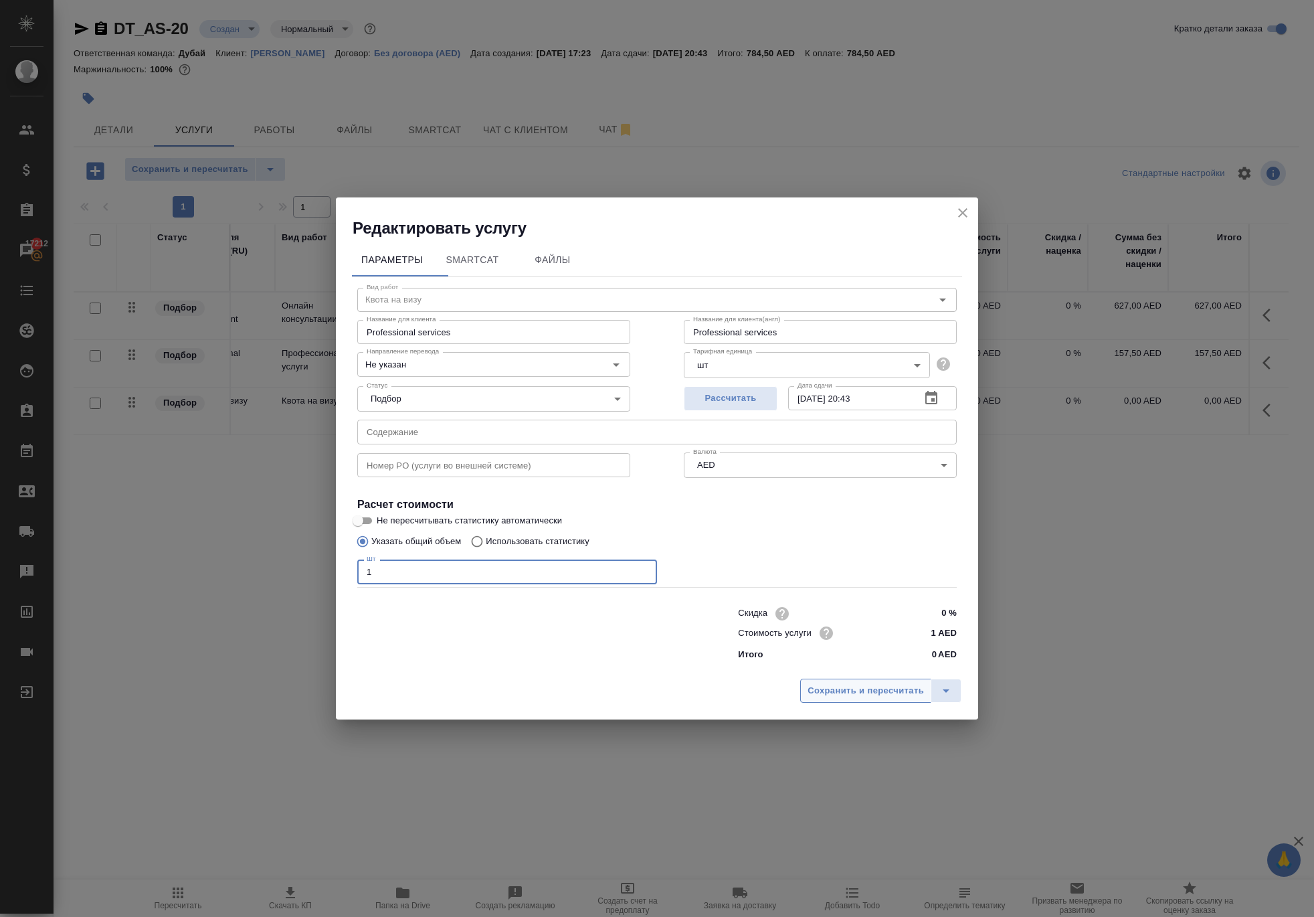
type input "1"
click at [800, 703] on button "Сохранить и пересчитать" at bounding box center [865, 691] width 131 height 24
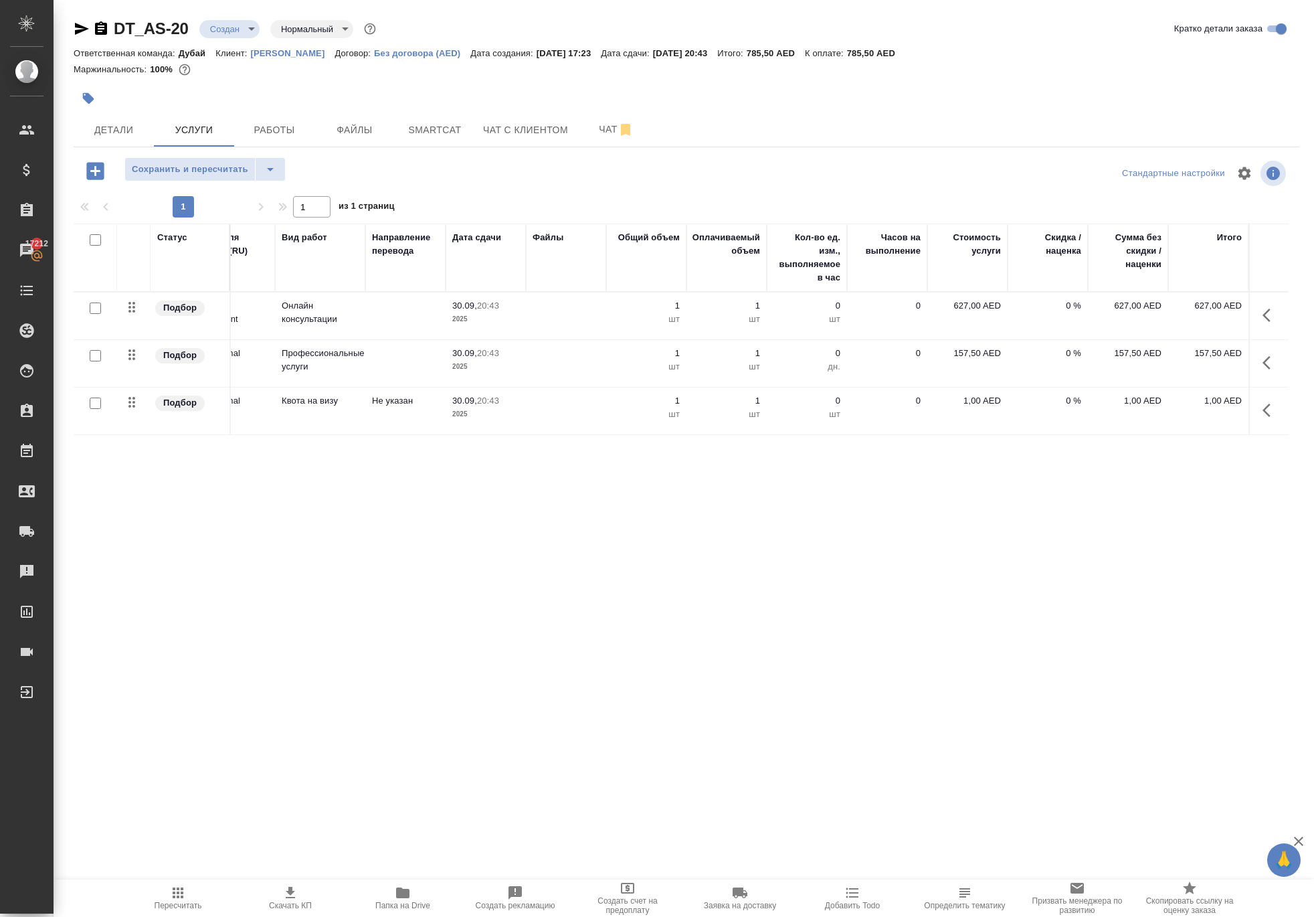
scroll to position [0, 47]
click at [1126, 408] on p "1,00 AED" at bounding box center [1128, 400] width 67 height 13
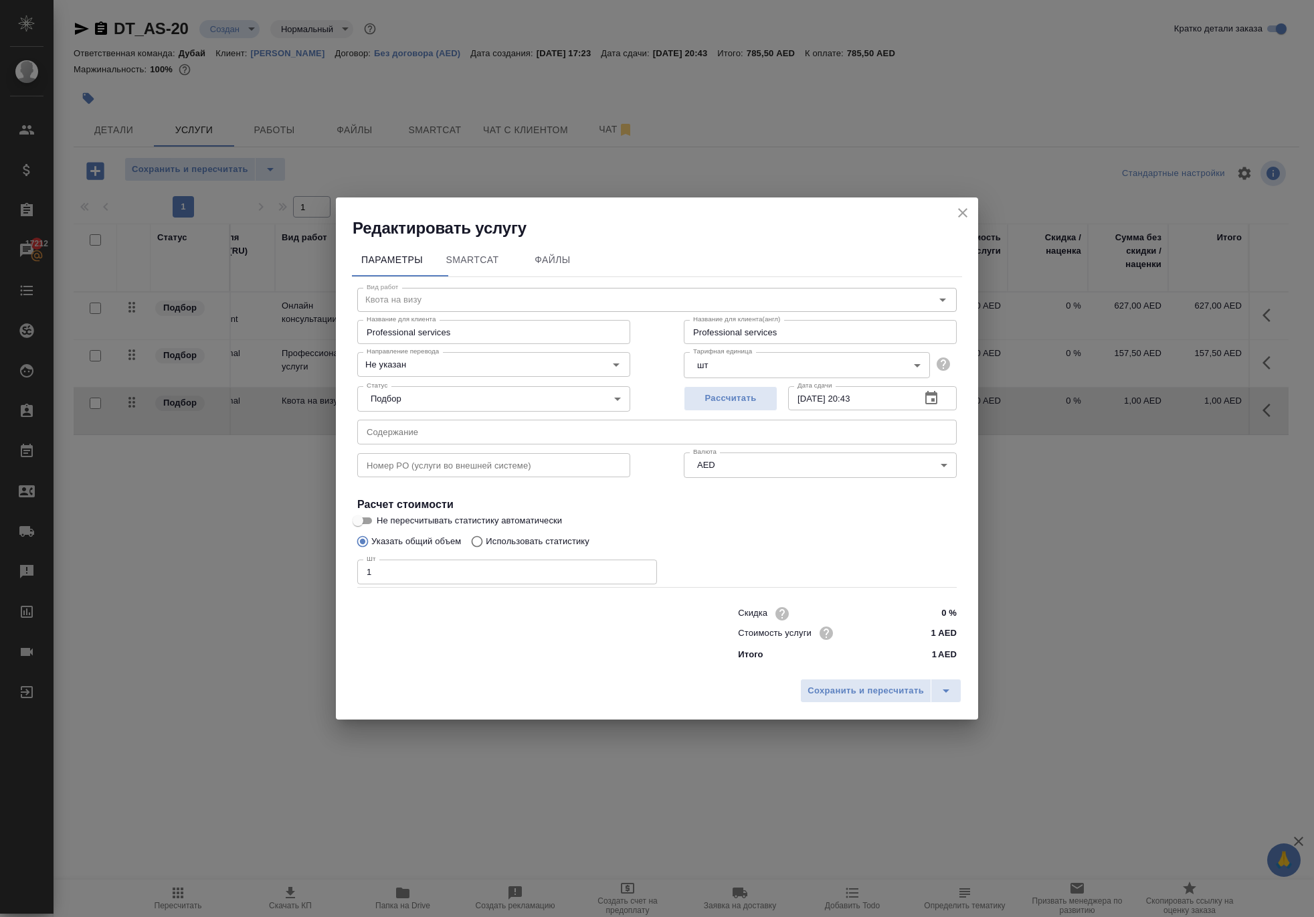
click at [958, 205] on icon "close" at bounding box center [963, 213] width 16 height 16
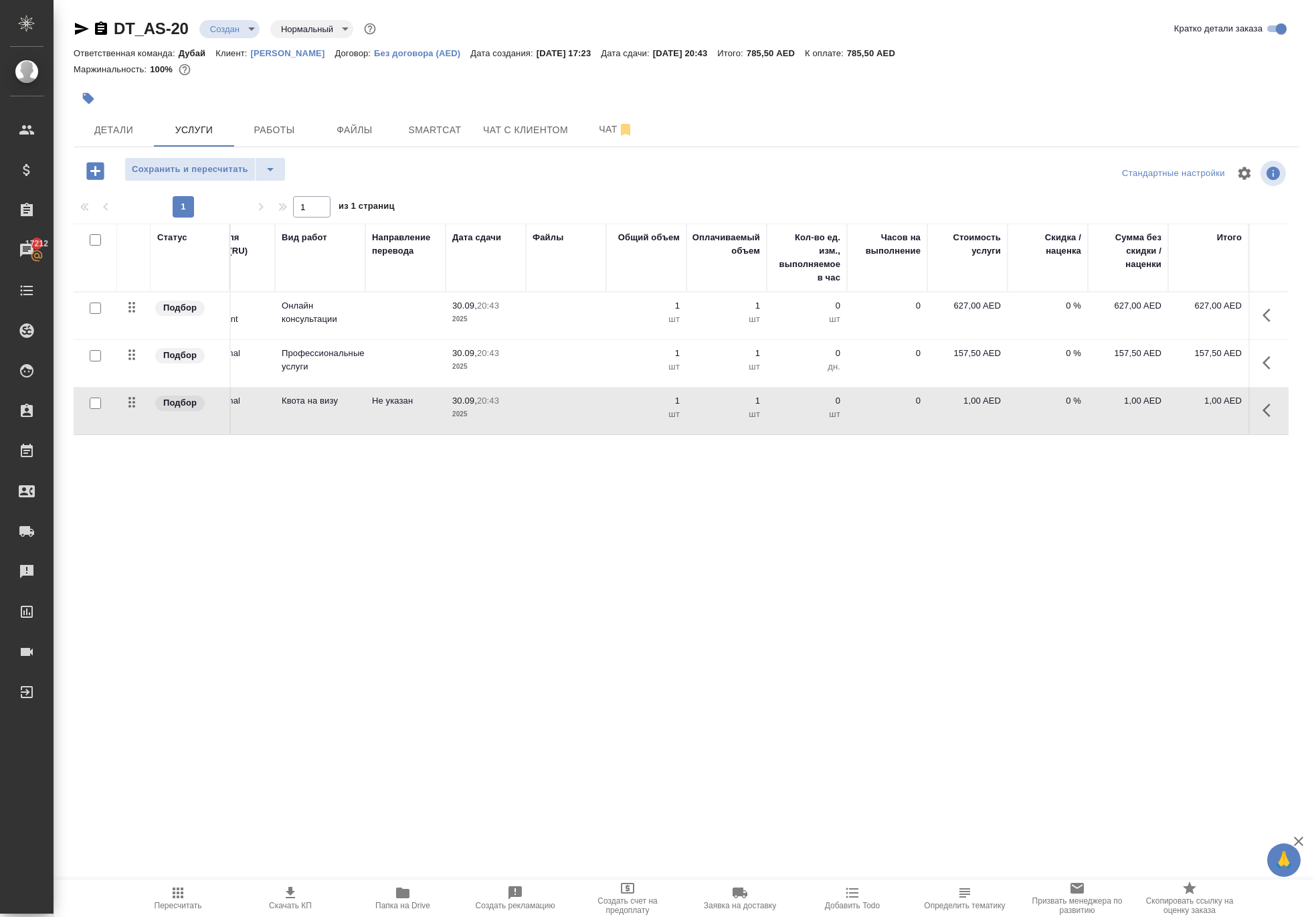
click at [948, 408] on p "1,00 AED" at bounding box center [967, 400] width 67 height 13
click at [969, 414] on input "1" at bounding box center [976, 403] width 50 height 19
type input "157"
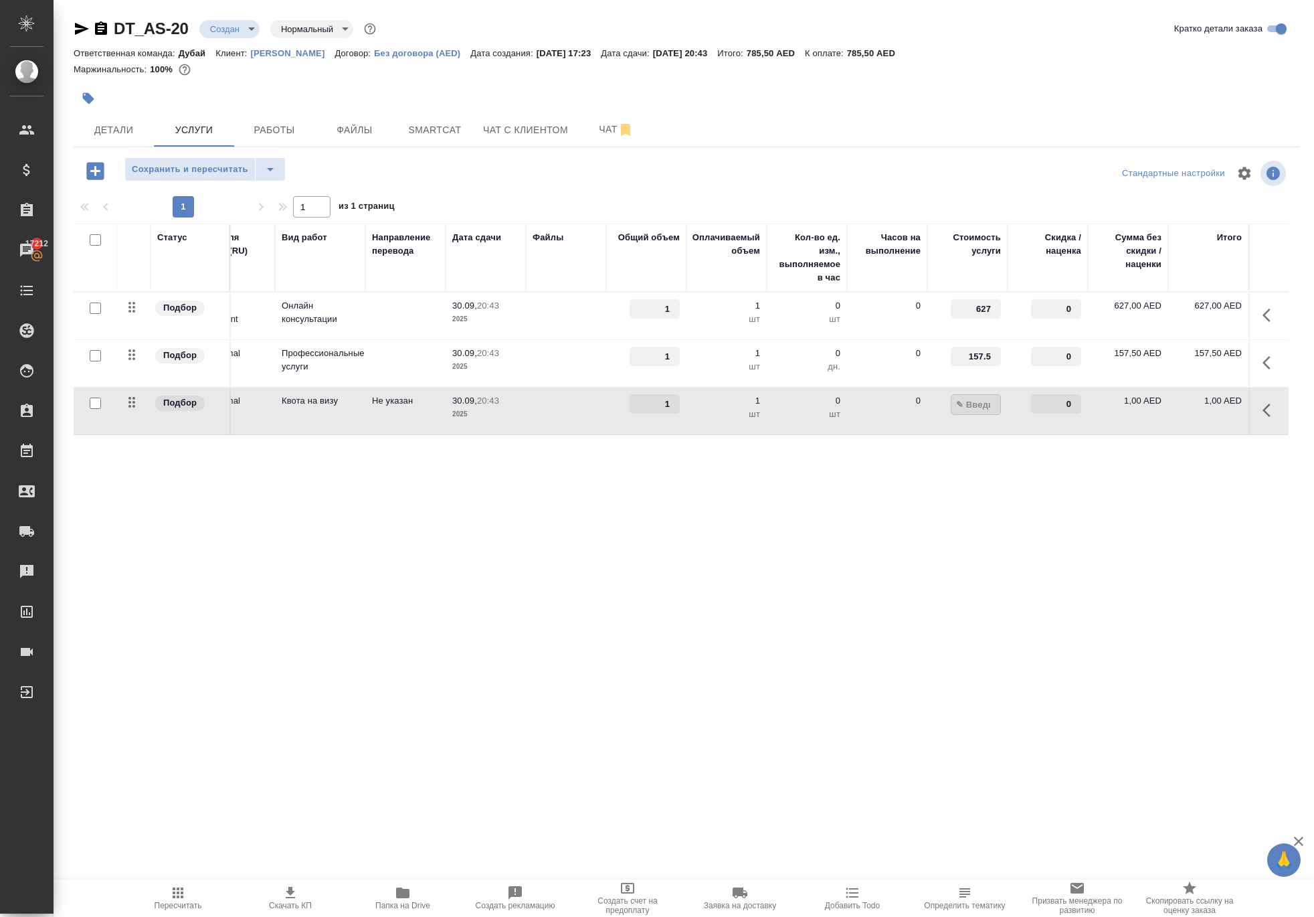
type input "157.5"
click at [946, 704] on div ".cls-1 fill:#fff; AWATERA Solokha Petro Клиенты Спецификации Заказы 17212 Чаты …" at bounding box center [657, 458] width 1314 height 917
click at [248, 177] on span "Сохранить и пересчитать" at bounding box center [190, 169] width 116 height 15
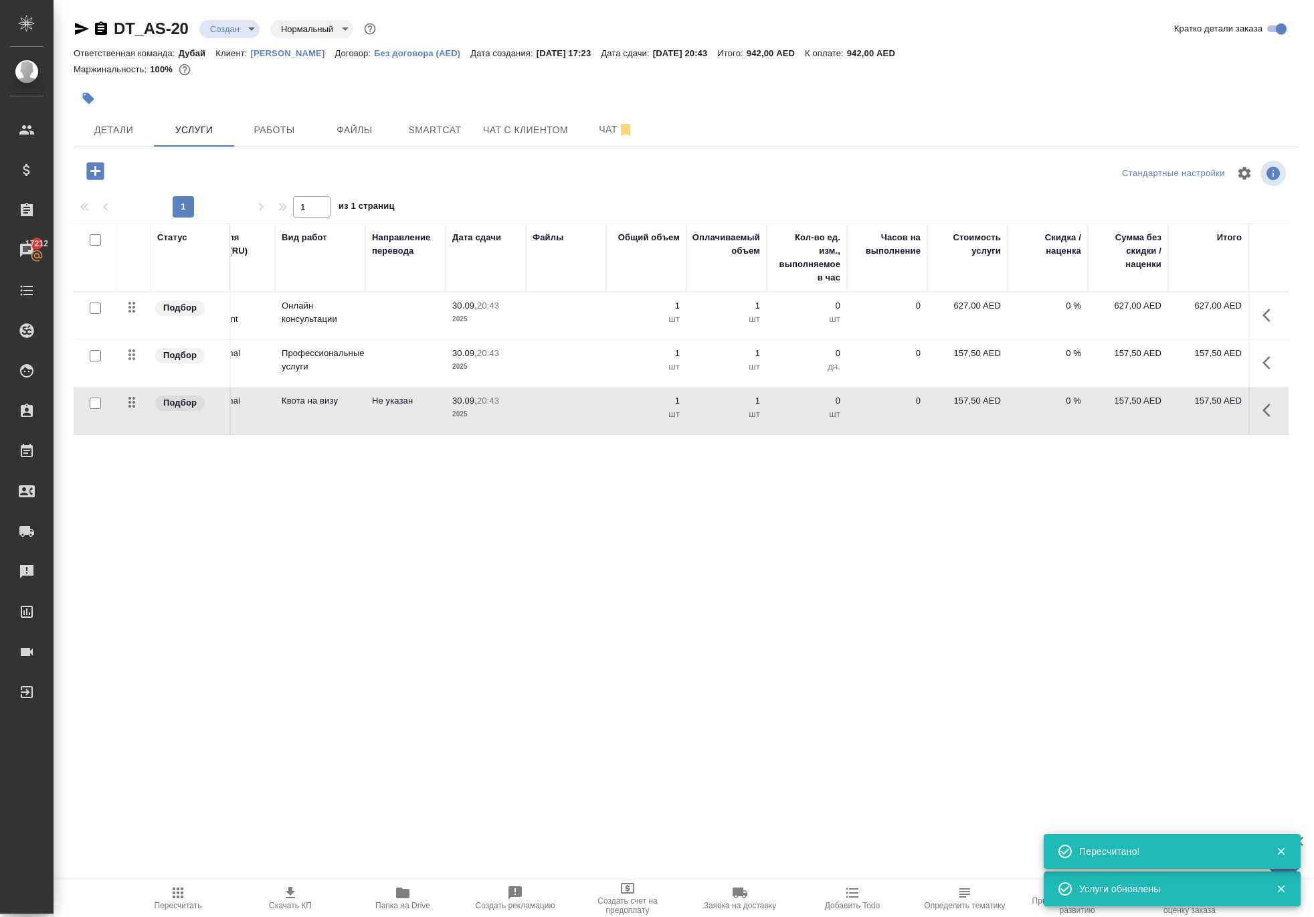
scroll to position [0, 0]
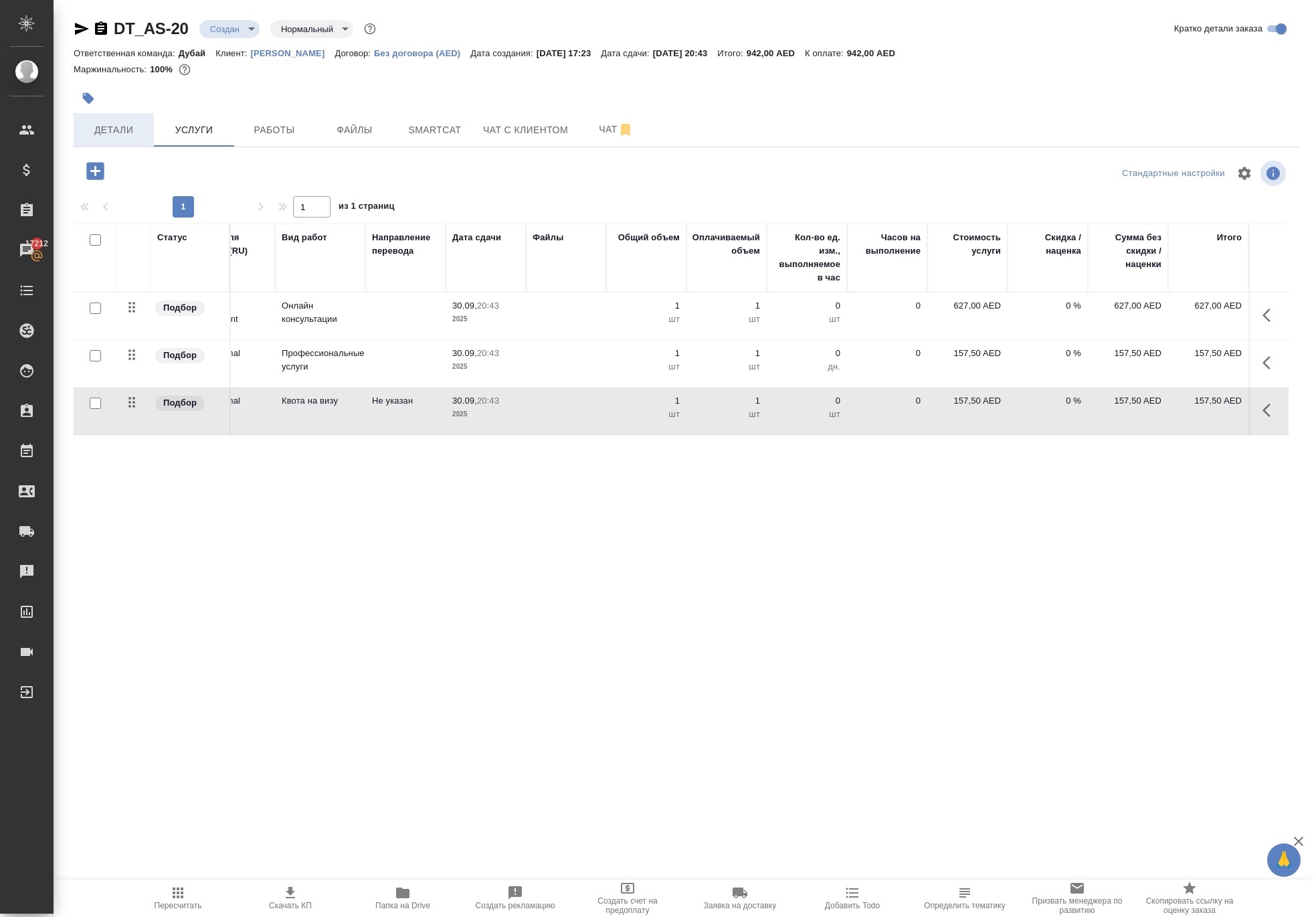
click at [108, 139] on span "Детали" at bounding box center [114, 130] width 64 height 17
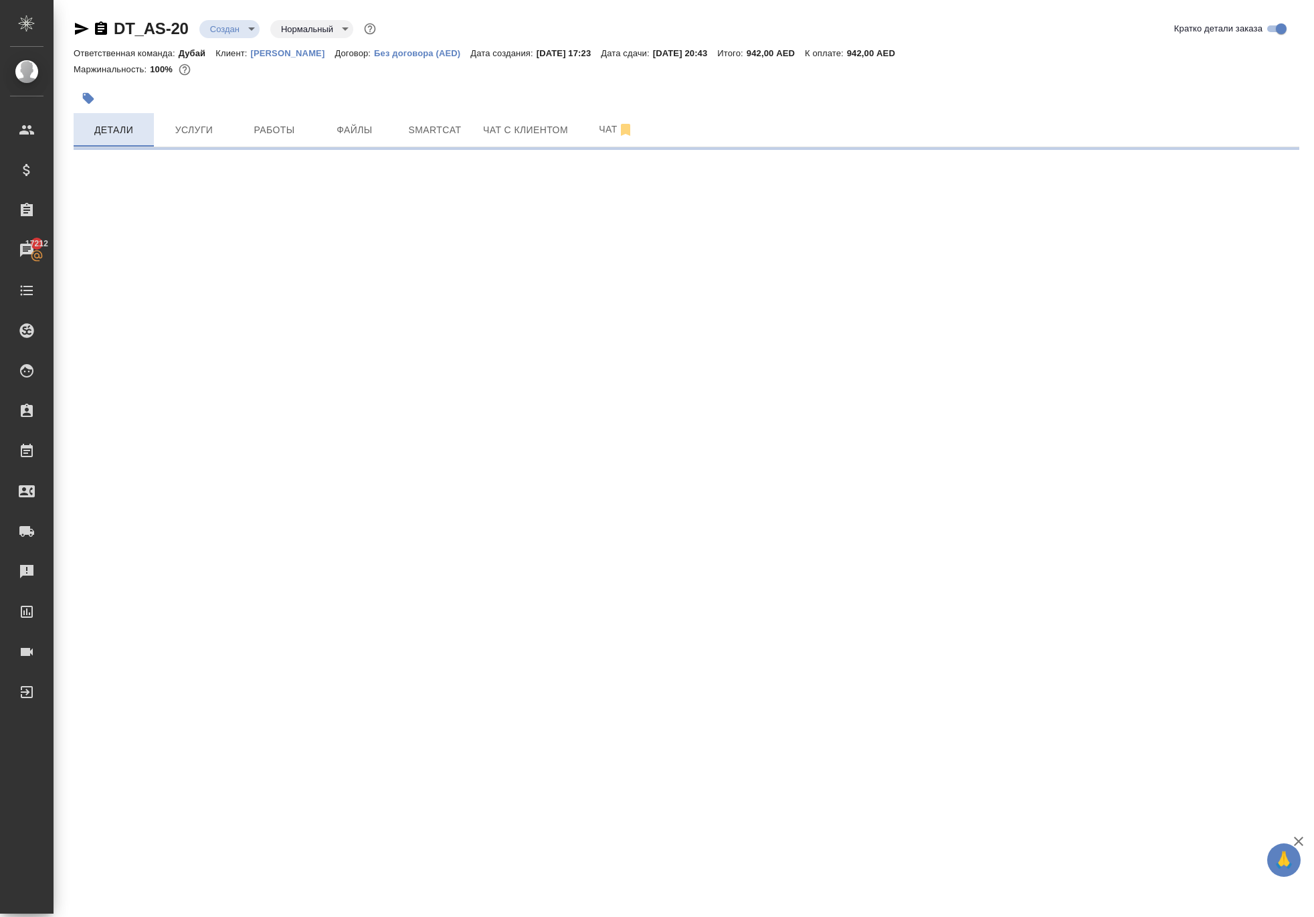
select select "RU"
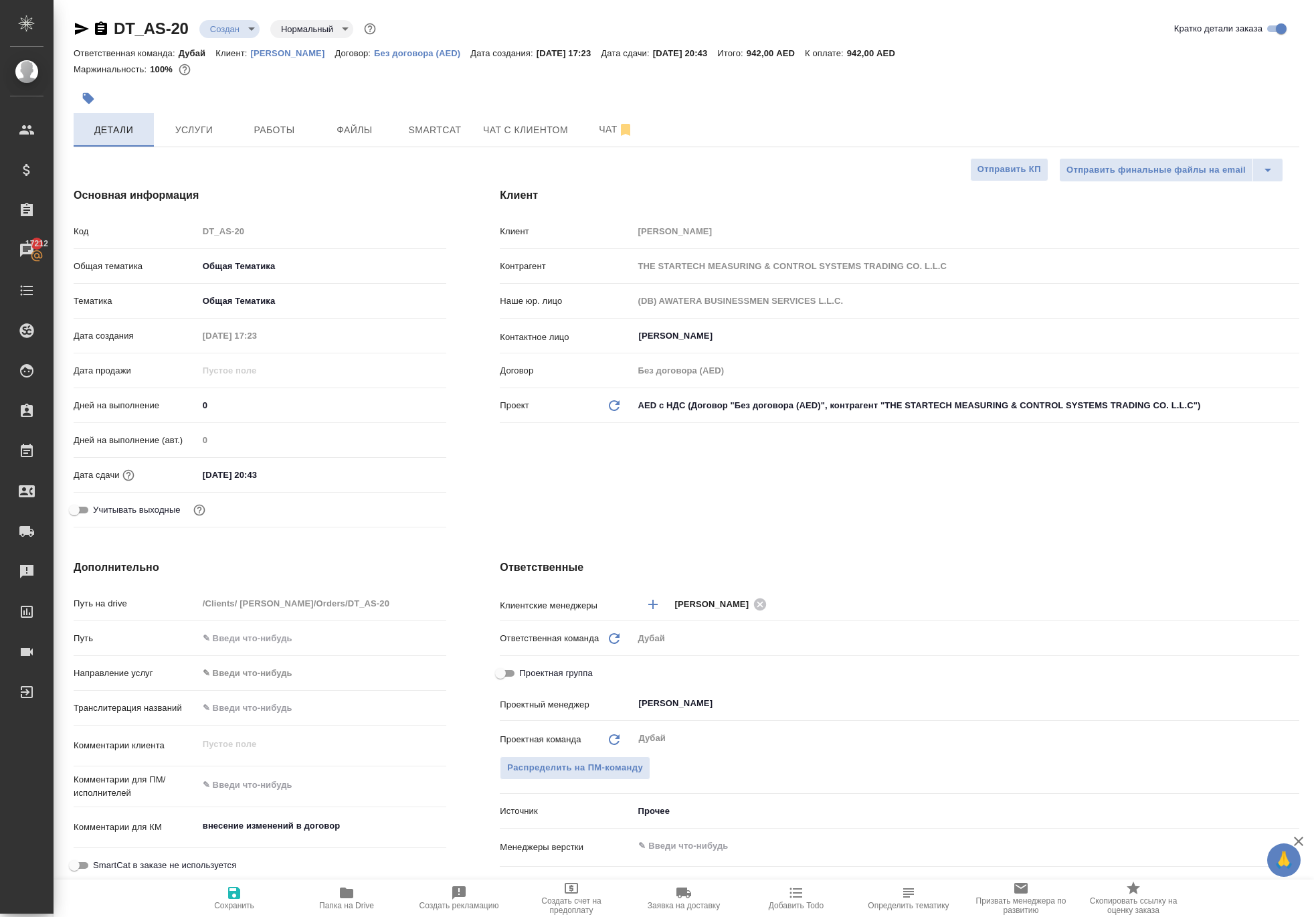
type textarea "x"
click at [181, 139] on span "Услуги" at bounding box center [194, 130] width 64 height 17
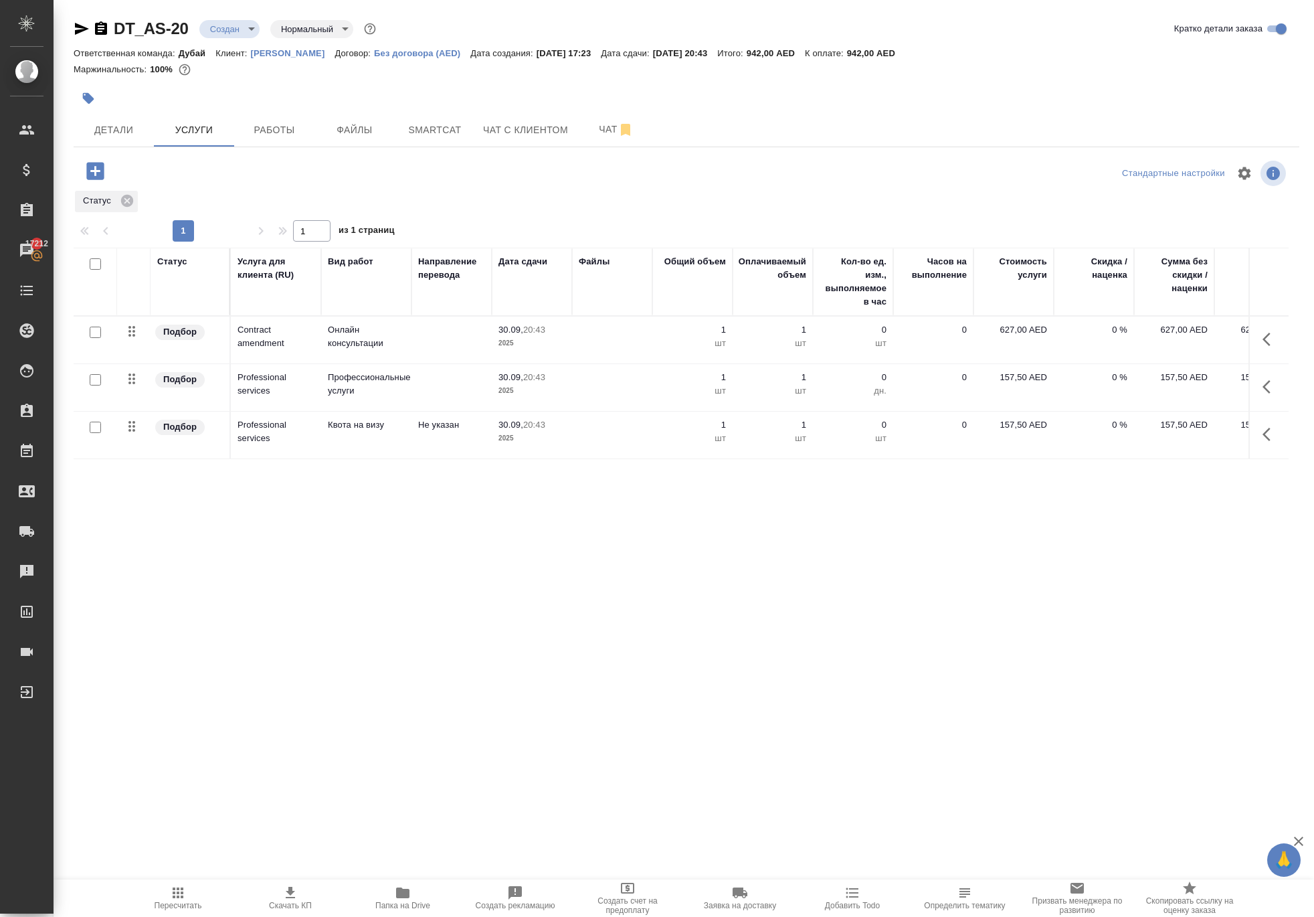
click at [1266, 442] on icon "button" at bounding box center [1271, 434] width 16 height 16
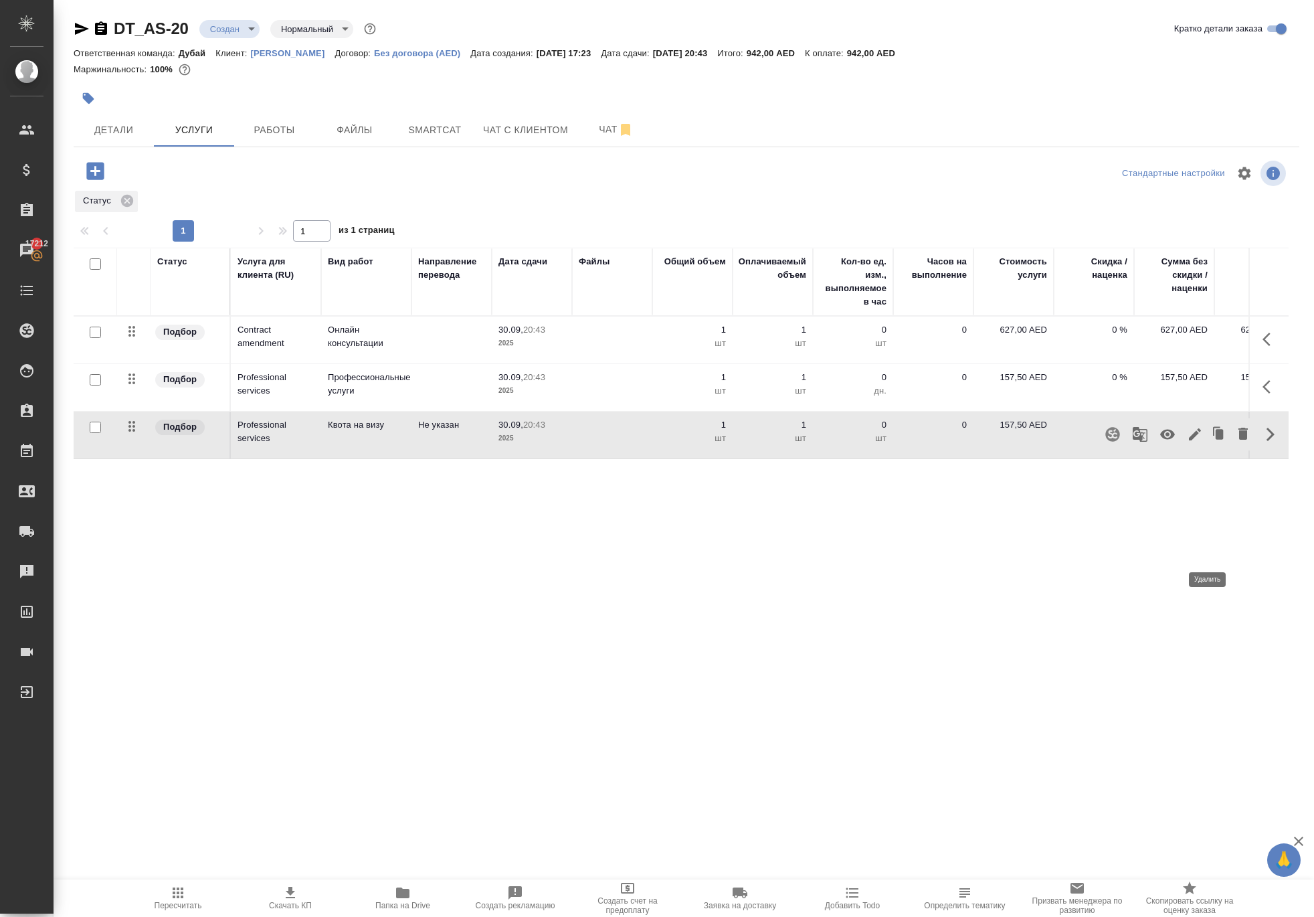
click at [1239, 440] on icon "button" at bounding box center [1243, 434] width 9 height 12
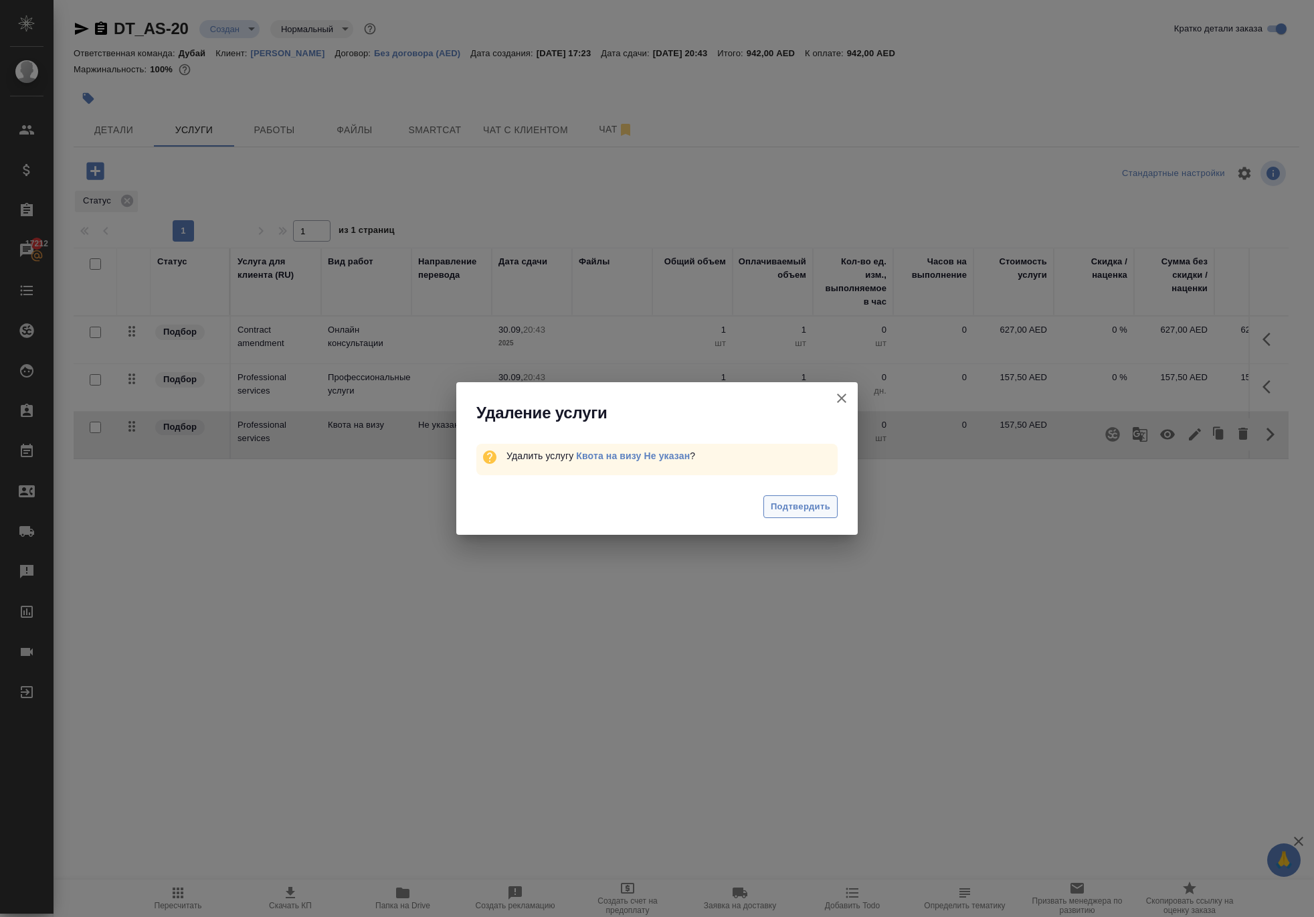
click at [771, 515] on span "Подтвердить" at bounding box center [801, 506] width 60 height 15
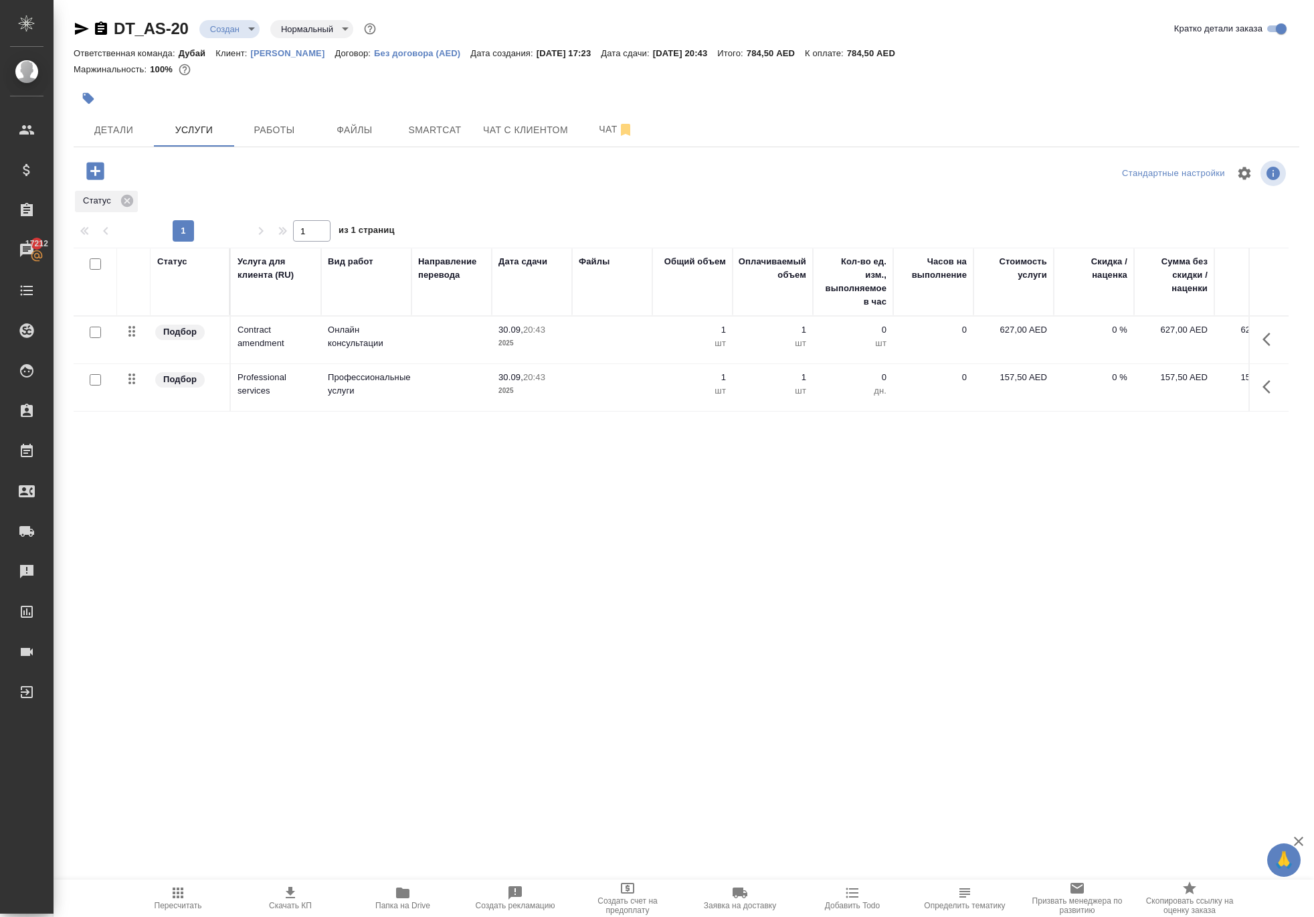
click at [173, 887] on icon "button" at bounding box center [178, 892] width 11 height 11
click at [183, 897] on icon "button" at bounding box center [178, 892] width 11 height 11
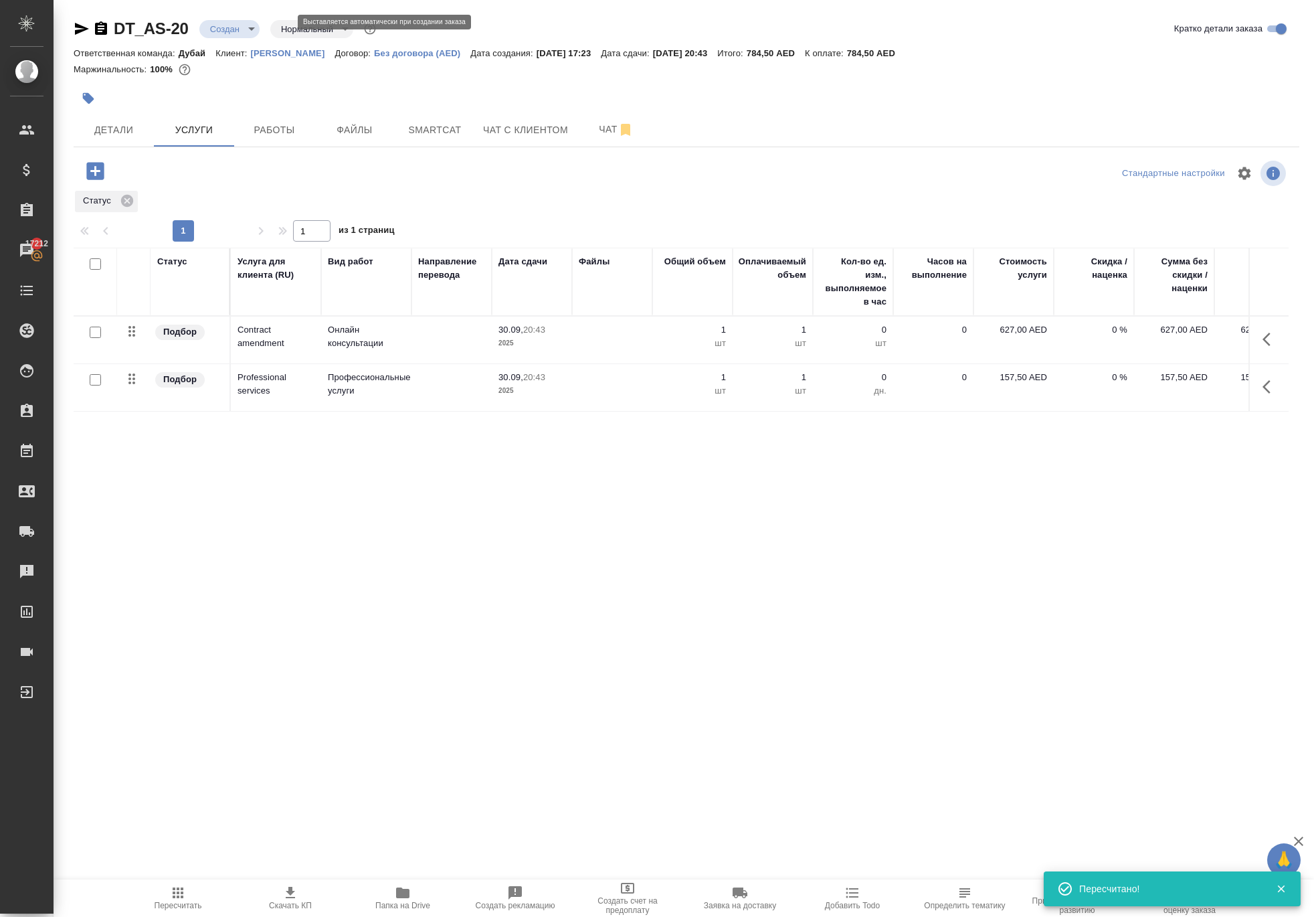
click at [278, 36] on body "🙏 .cls-1 fill:#fff; AWATERA Solokha Petro Клиенты Спецификации Заказы 17212 Чат…" at bounding box center [657, 458] width 1314 height 917
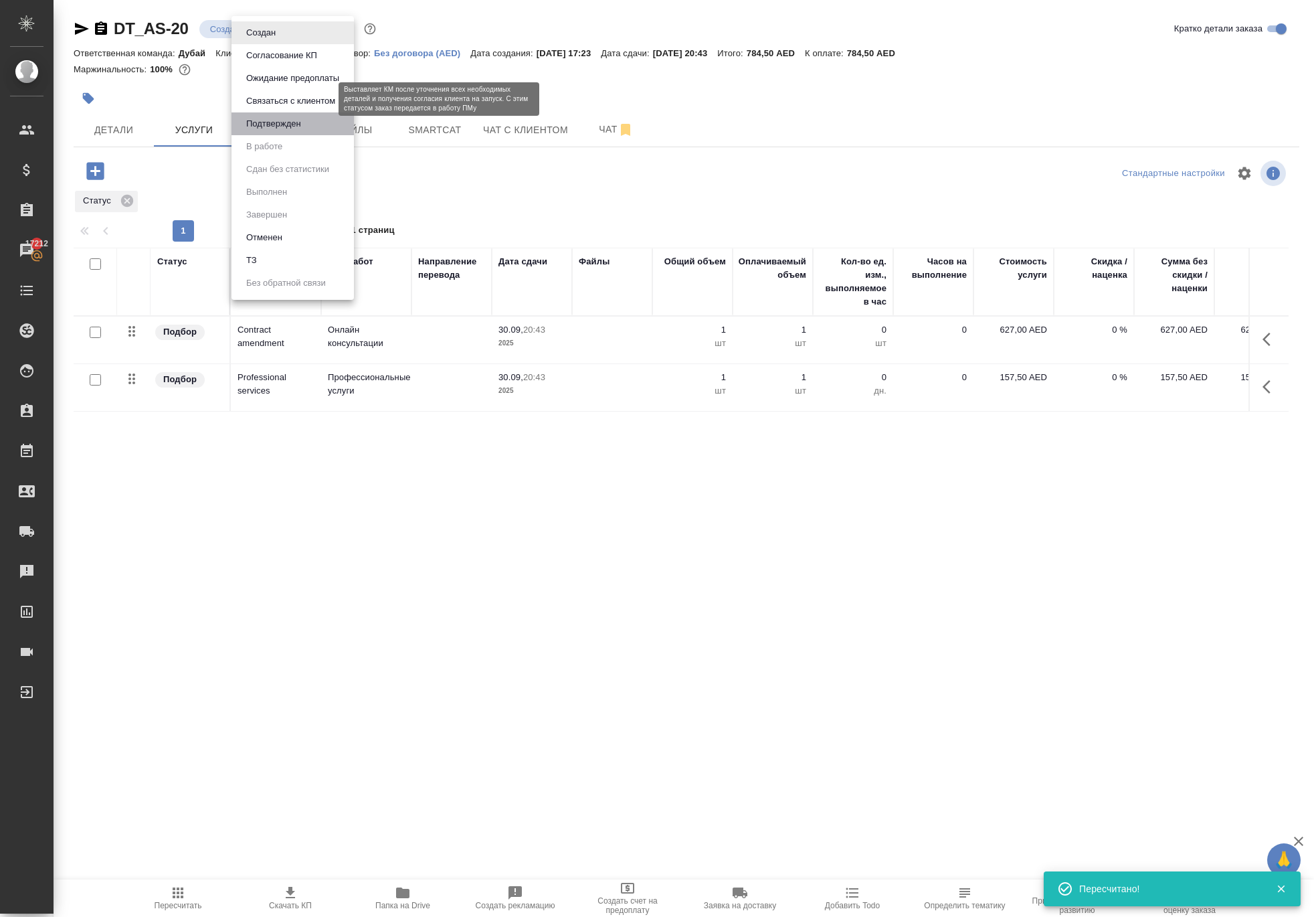
click at [289, 130] on button "Подтвержден" at bounding box center [273, 123] width 63 height 15
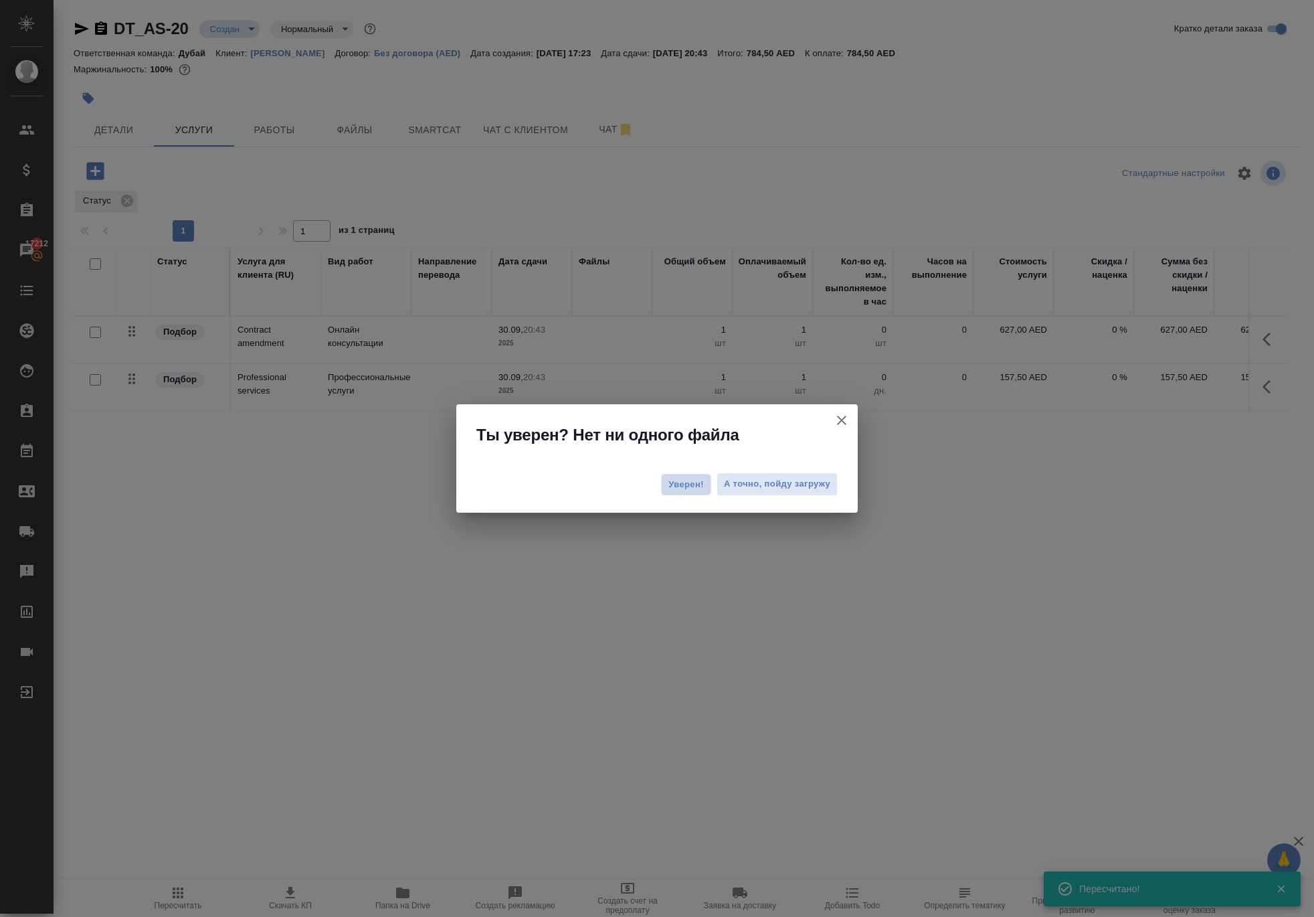
click at [669, 491] on span "Уверен!" at bounding box center [686, 484] width 35 height 13
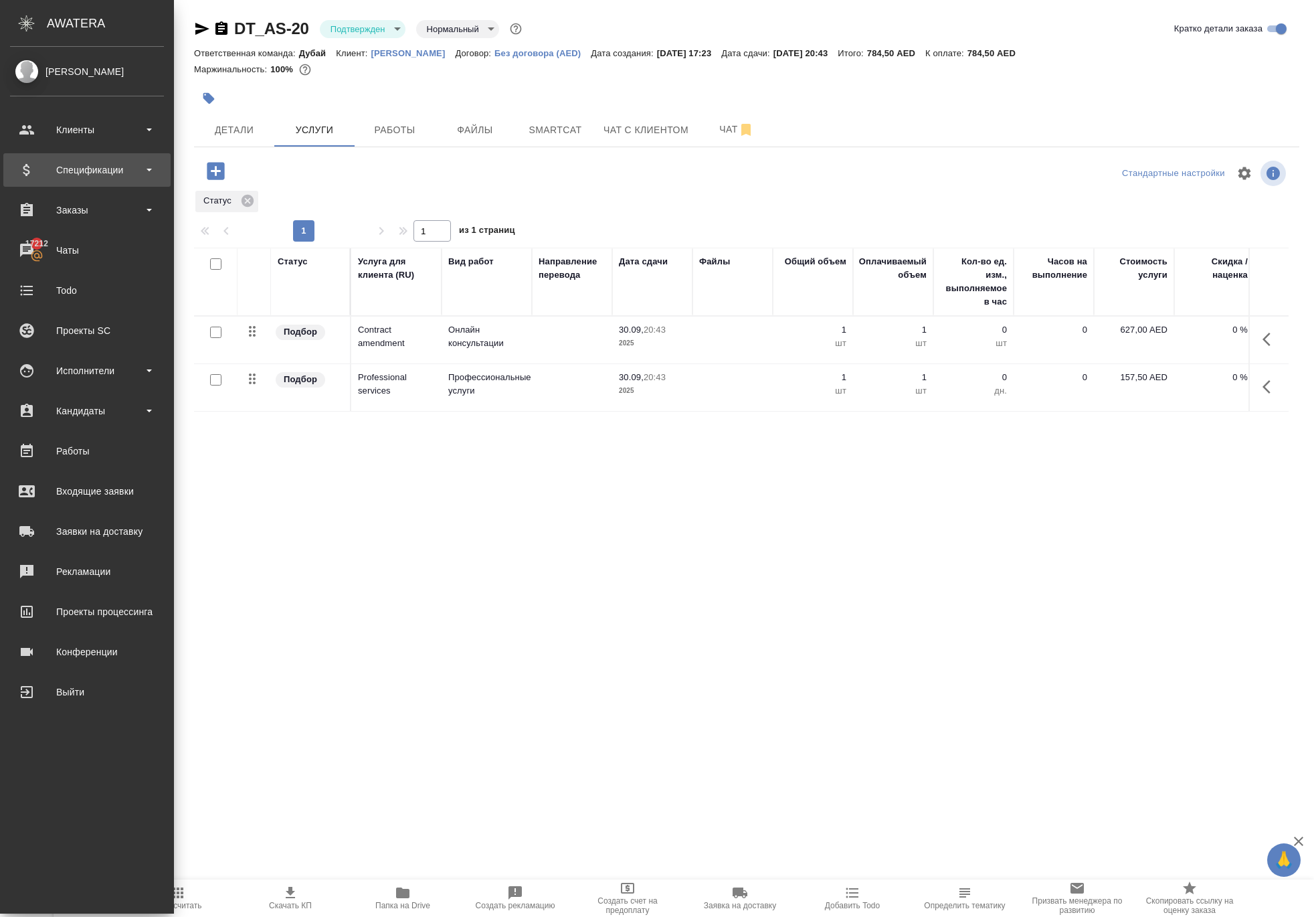
click at [92, 177] on div "Спецификации" at bounding box center [87, 170] width 154 height 20
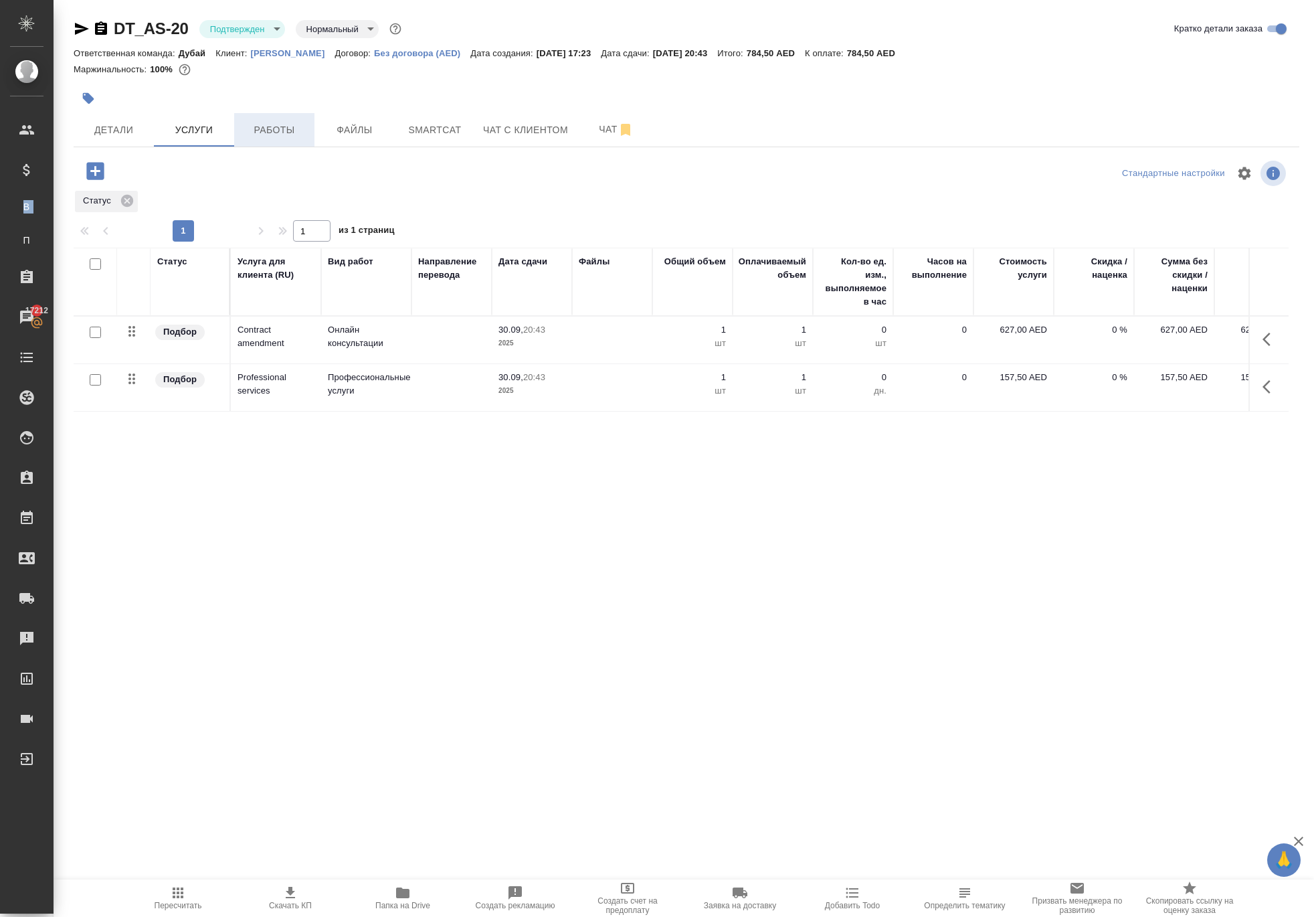
click at [270, 139] on span "Работы" at bounding box center [274, 130] width 64 height 17
click at [1263, 395] on icon "button" at bounding box center [1271, 387] width 16 height 16
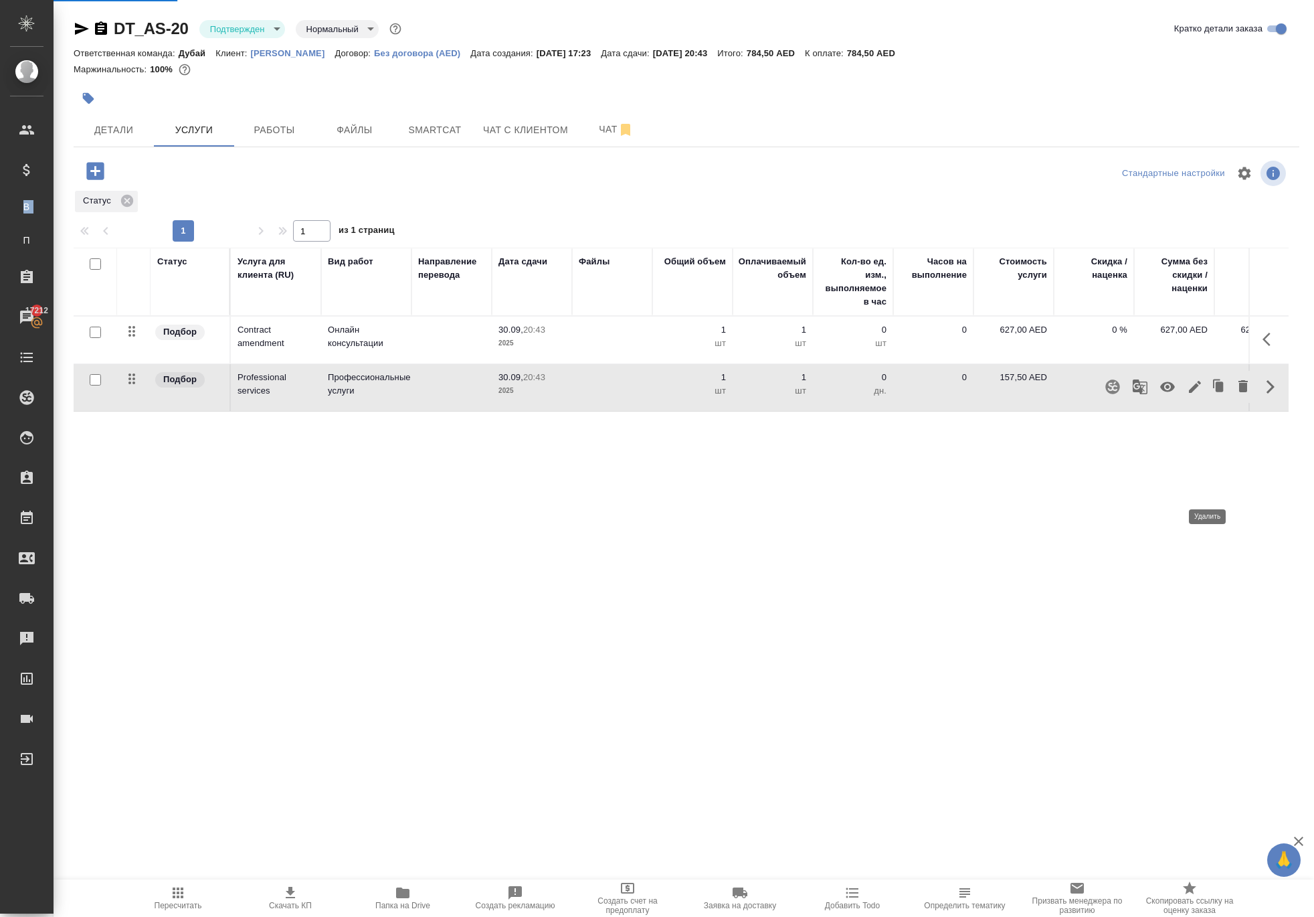
click at [1239, 392] on icon "button" at bounding box center [1243, 386] width 9 height 12
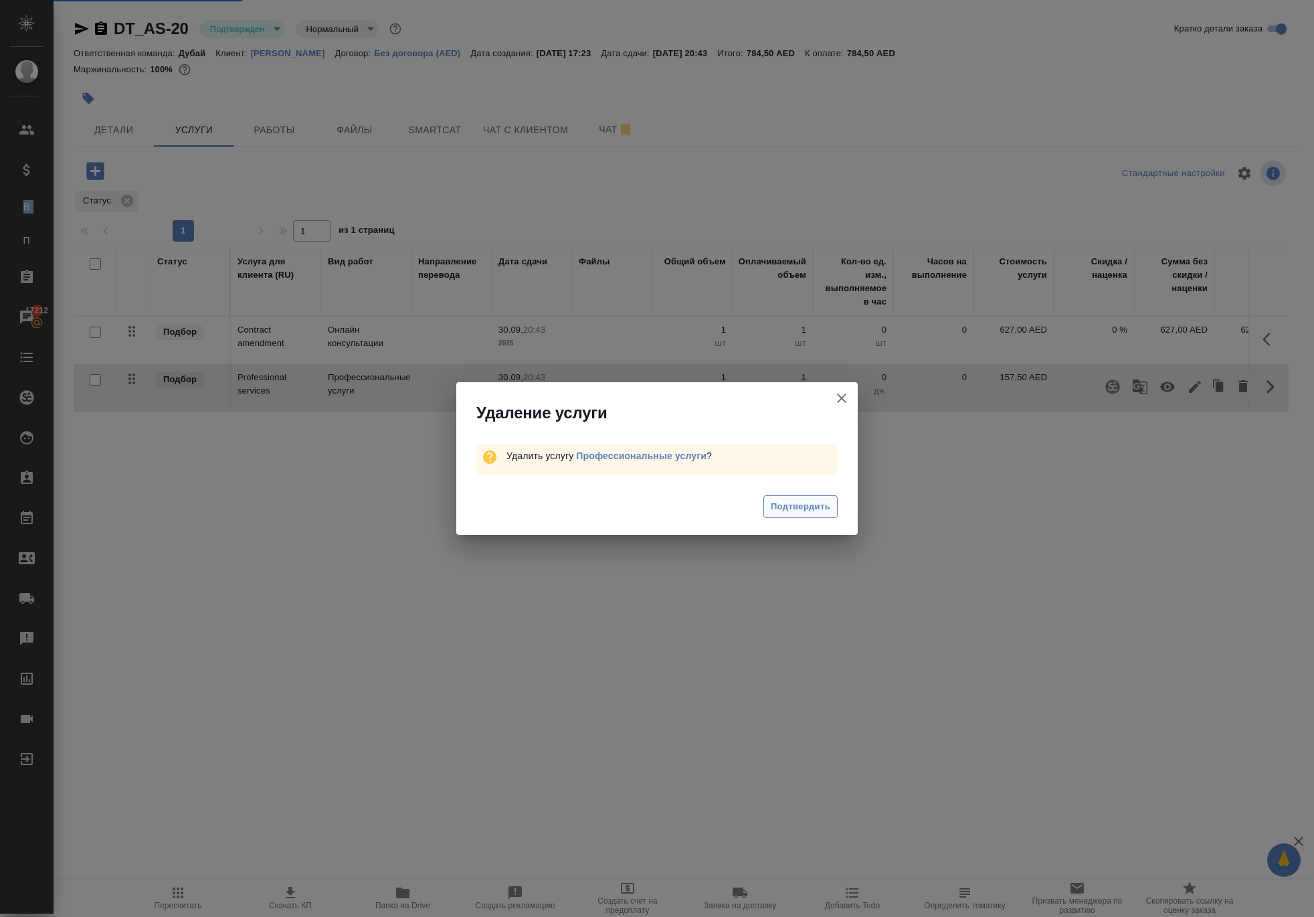
click at [815, 519] on button "Подтвердить" at bounding box center [801, 506] width 74 height 23
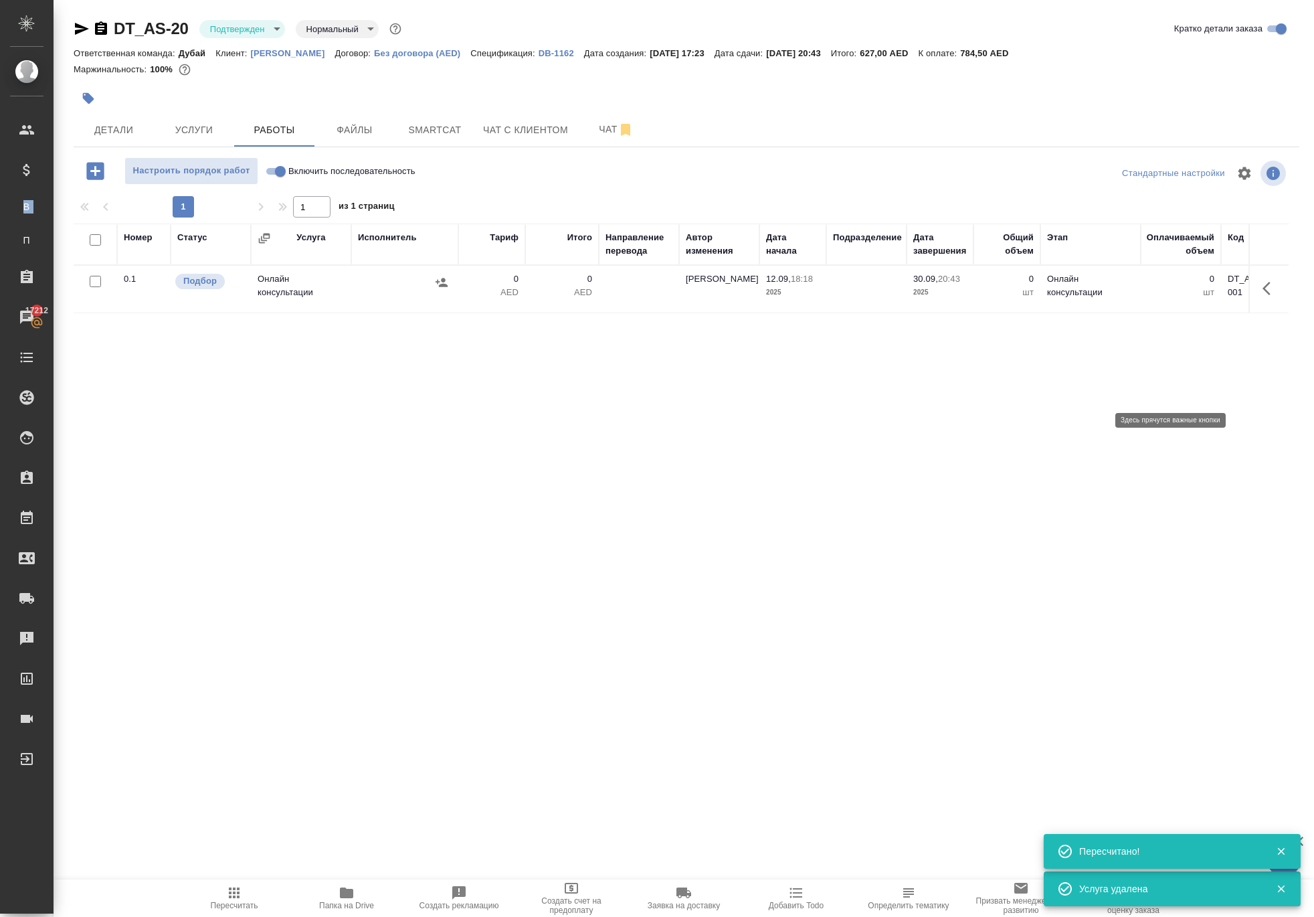
click at [1263, 296] on icon "button" at bounding box center [1271, 288] width 16 height 16
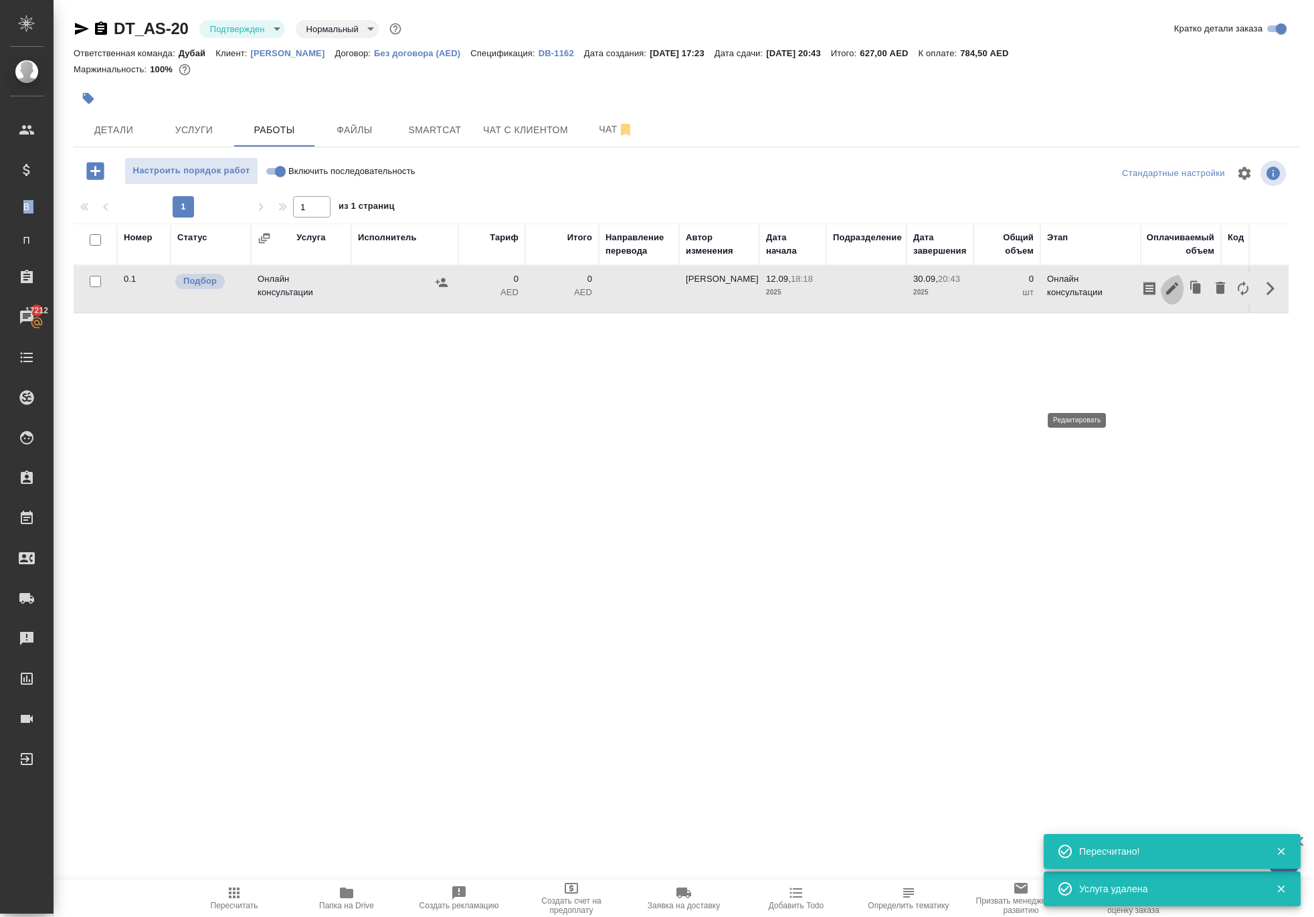
click at [1167, 294] on icon "button" at bounding box center [1173, 288] width 12 height 12
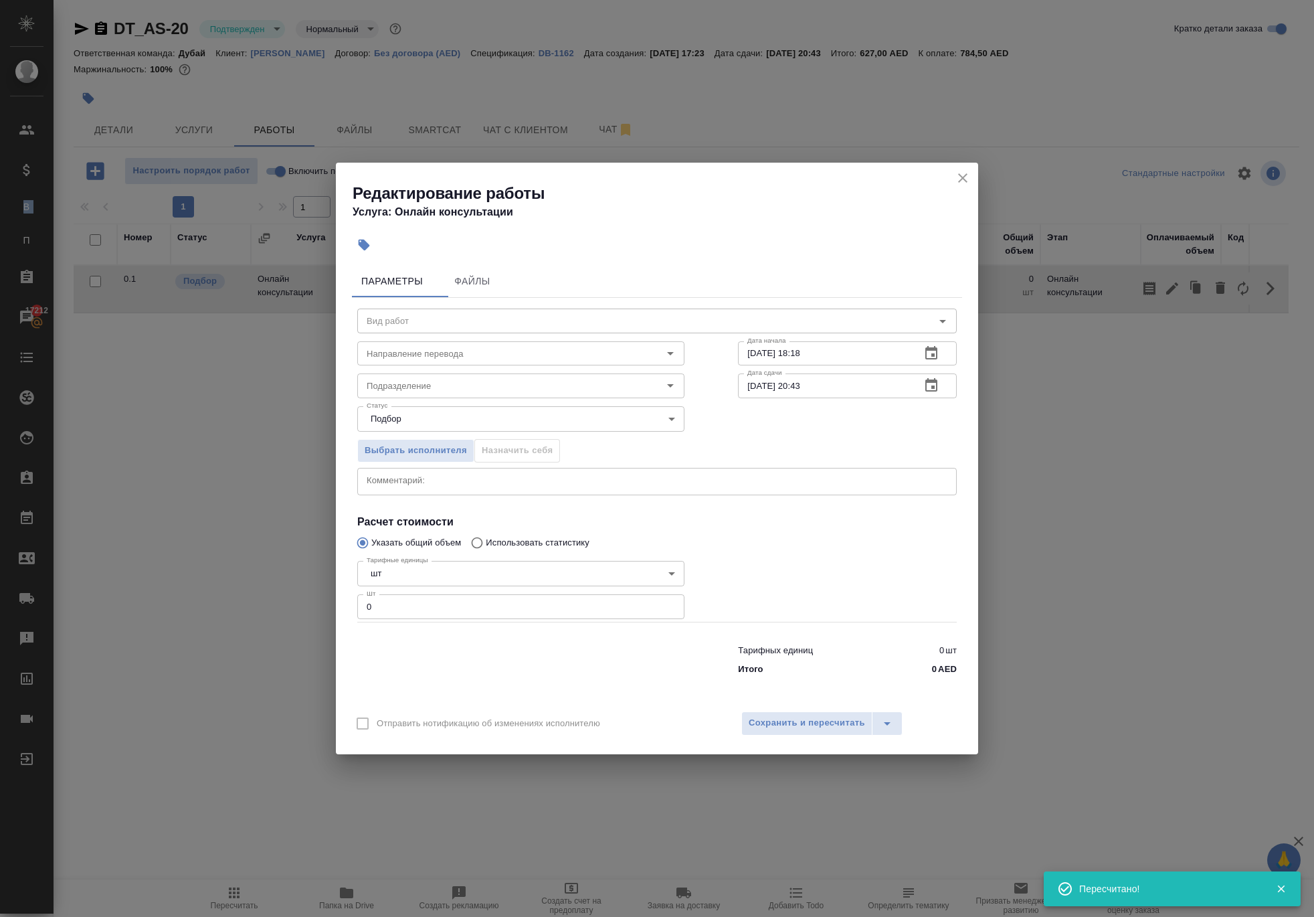
click at [505, 618] on input "0" at bounding box center [520, 606] width 327 height 24
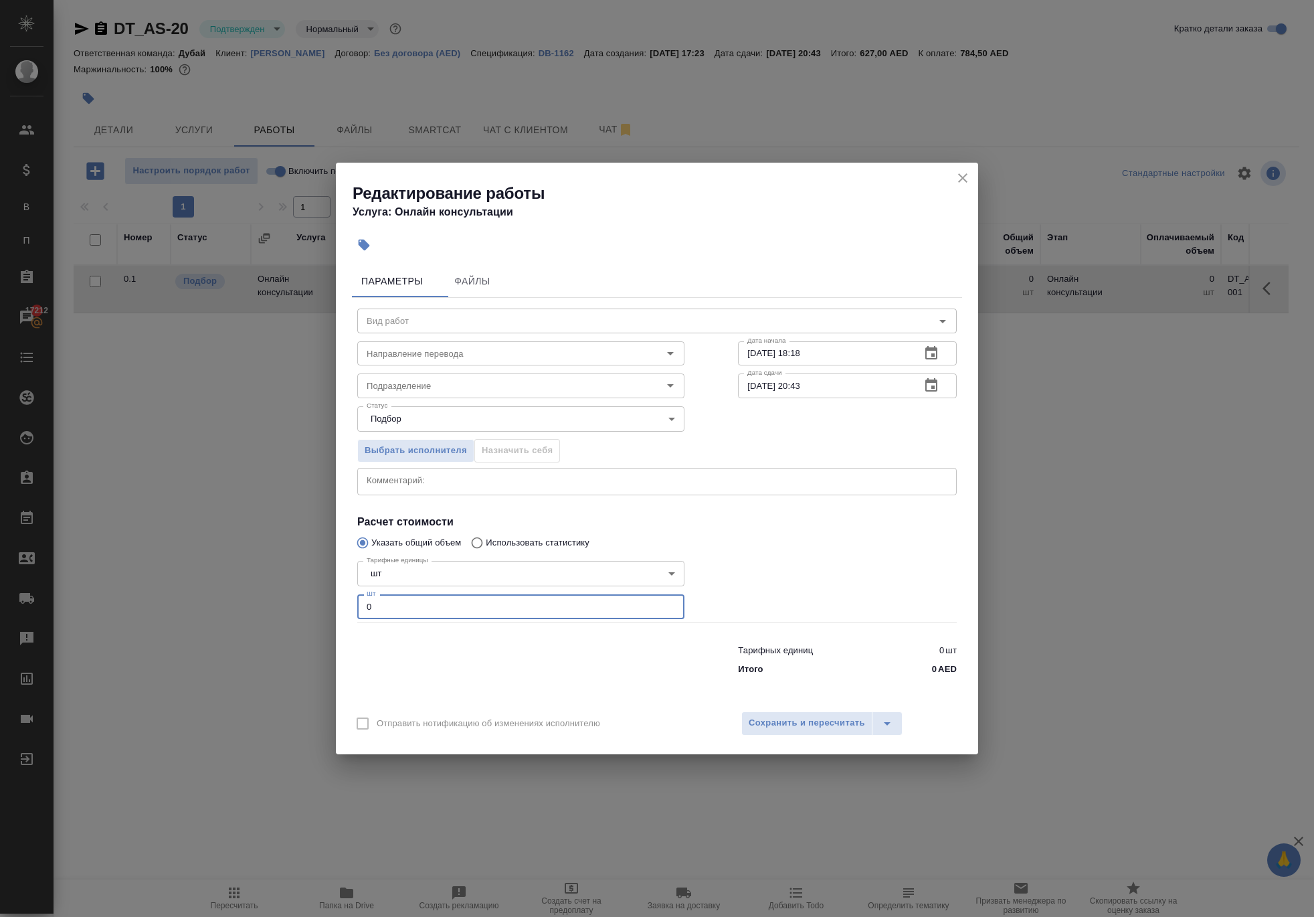
type input "1"
click at [415, 408] on body "🙏 .cls-1 fill:#fff; AWATERA Solokha Petro Клиенты Спецификации В Все спецификац…" at bounding box center [657, 458] width 1314 height 917
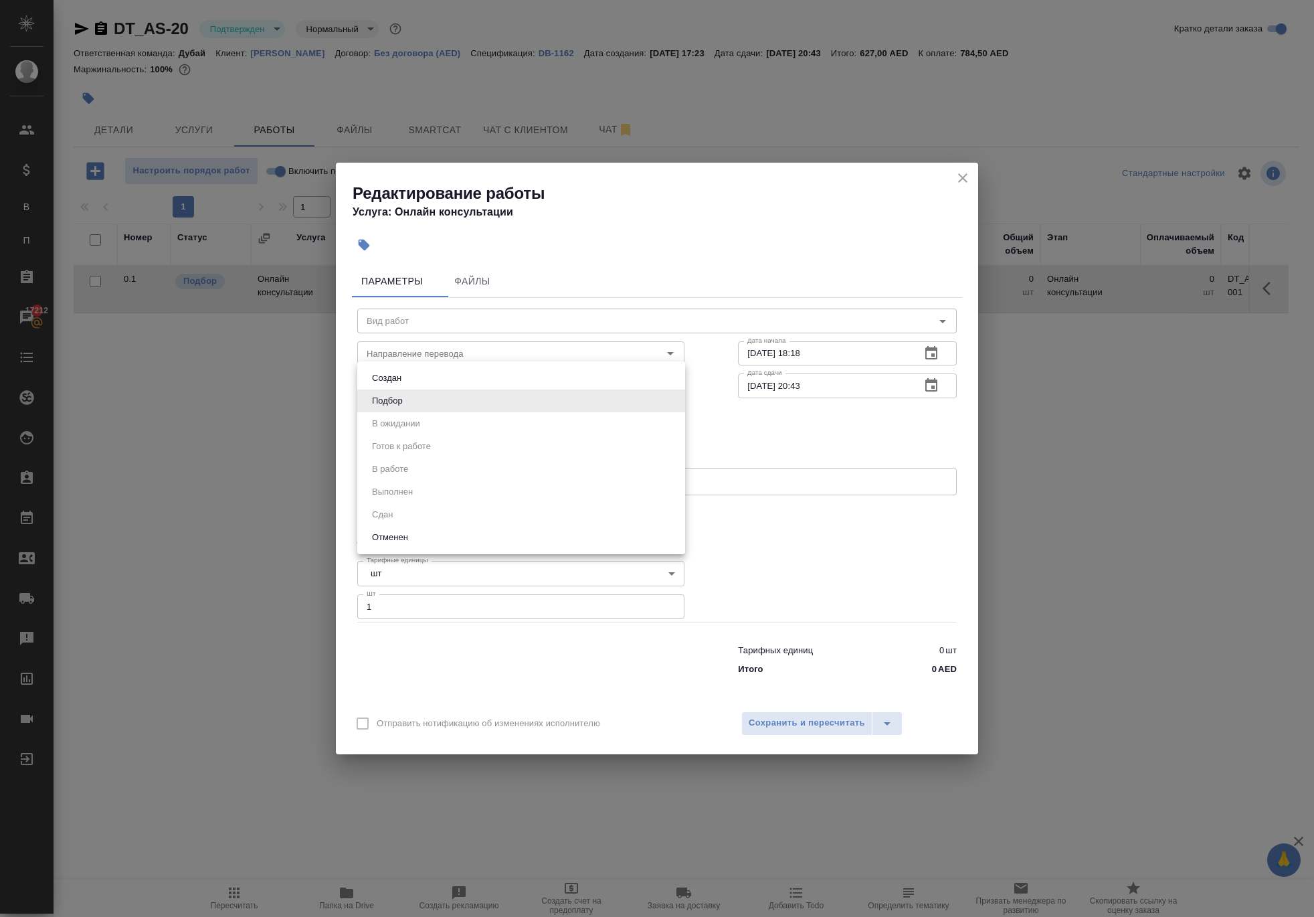
click at [858, 744] on div at bounding box center [657, 458] width 1314 height 917
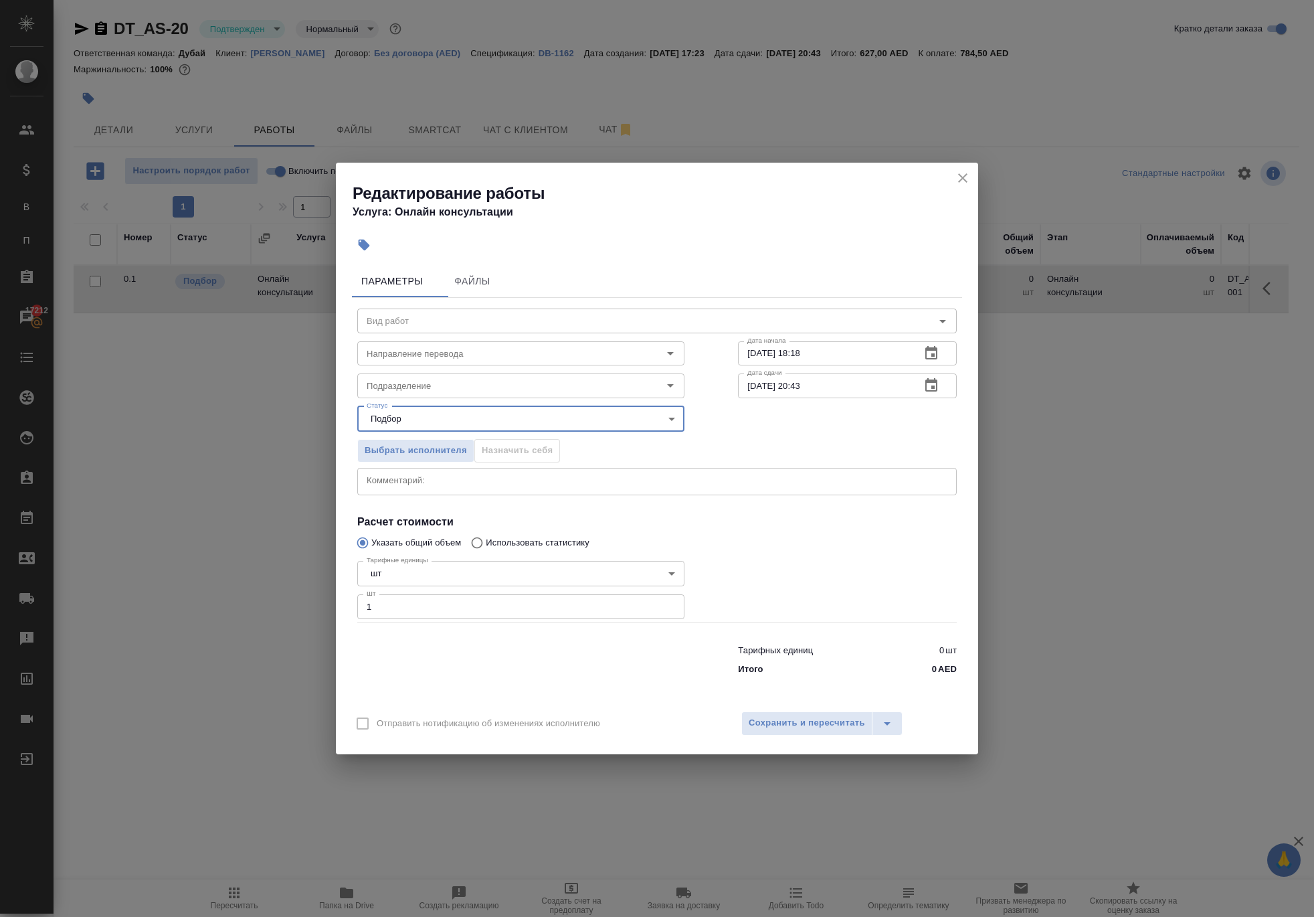
click at [858, 731] on span "Сохранить и пересчитать" at bounding box center [807, 722] width 116 height 15
click at [814, 731] on span "Сохранить и пересчитать" at bounding box center [807, 722] width 116 height 15
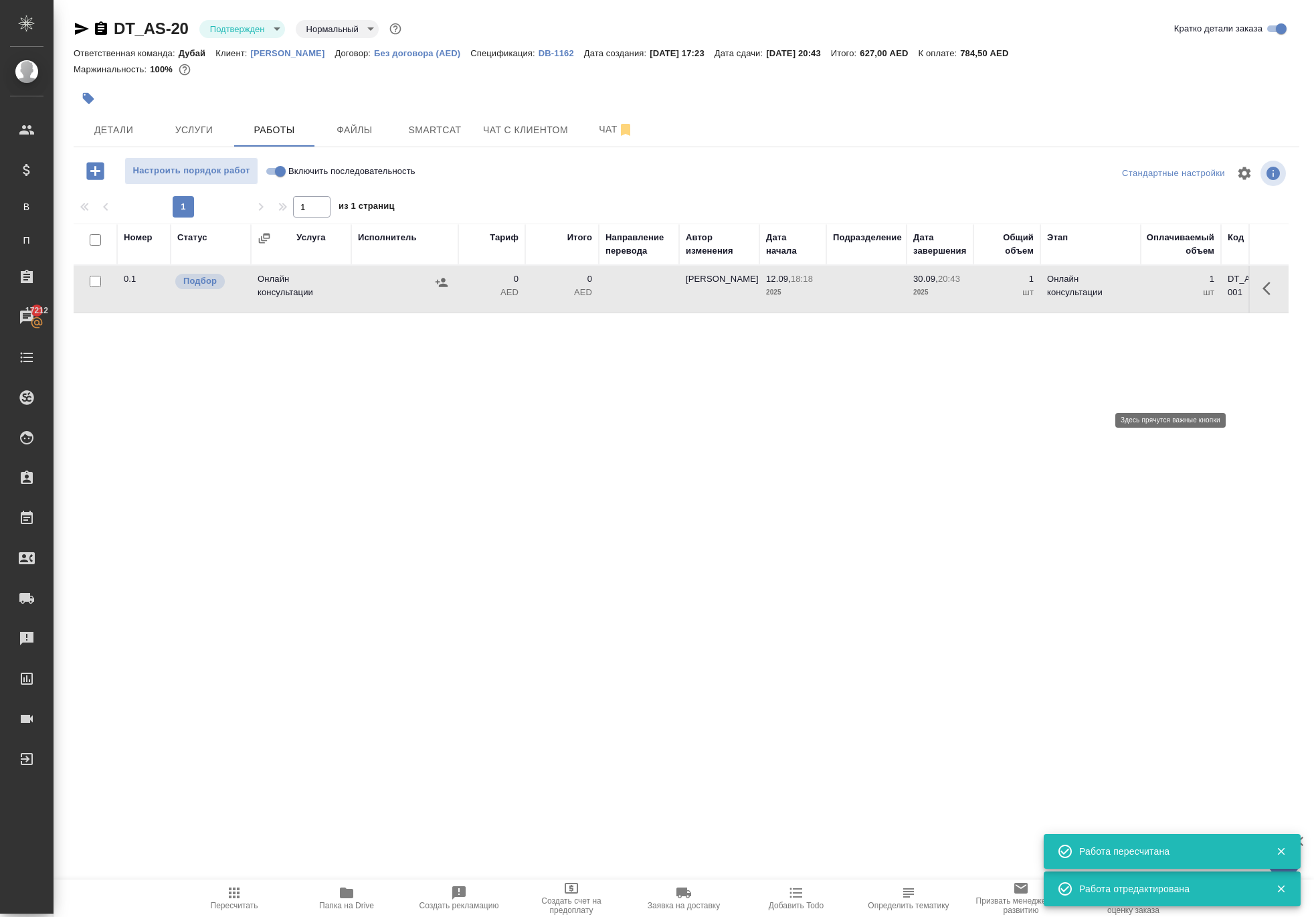
click at [1268, 296] on icon "button" at bounding box center [1271, 288] width 16 height 16
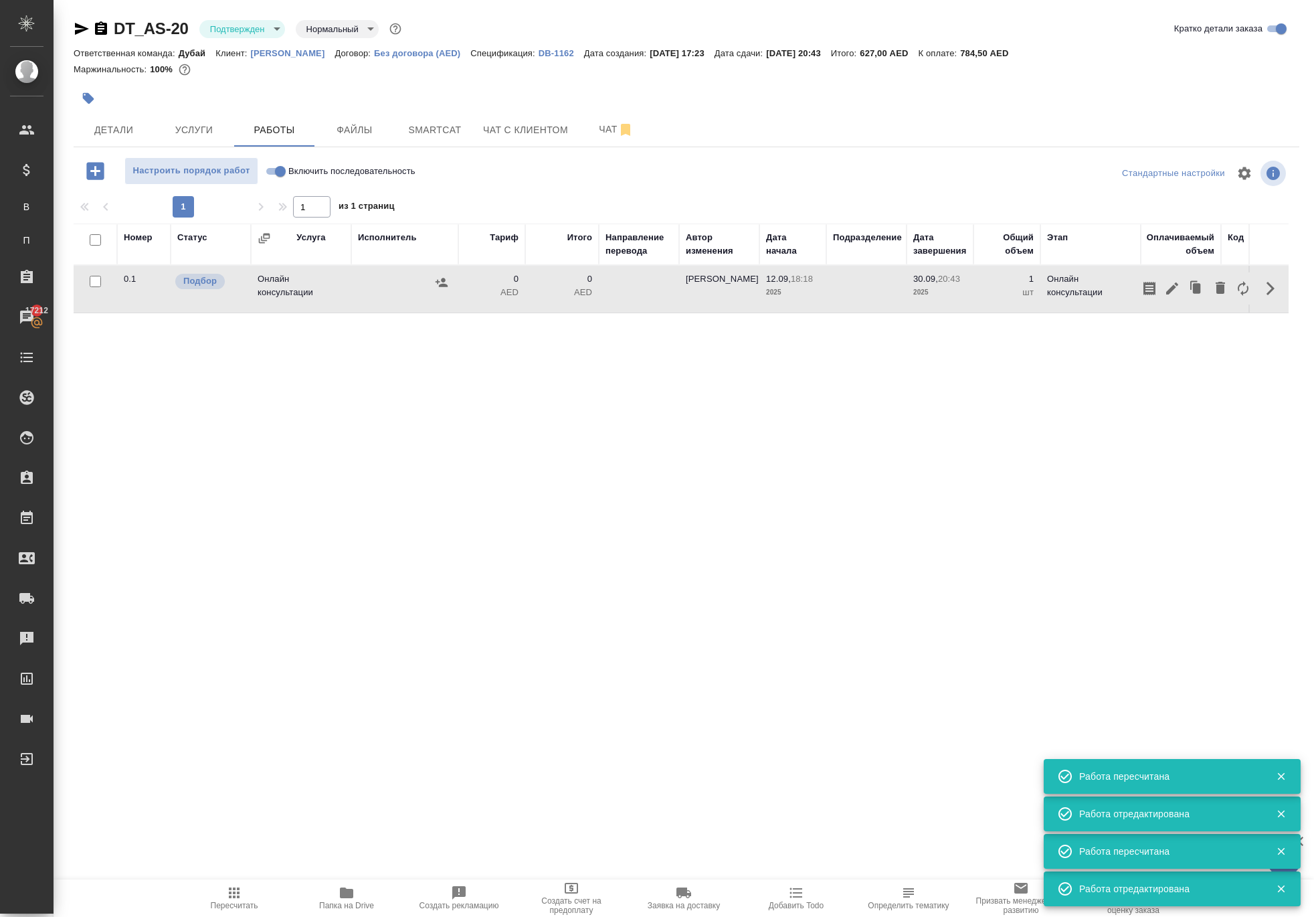
click at [1165, 296] on icon "button" at bounding box center [1173, 288] width 16 height 16
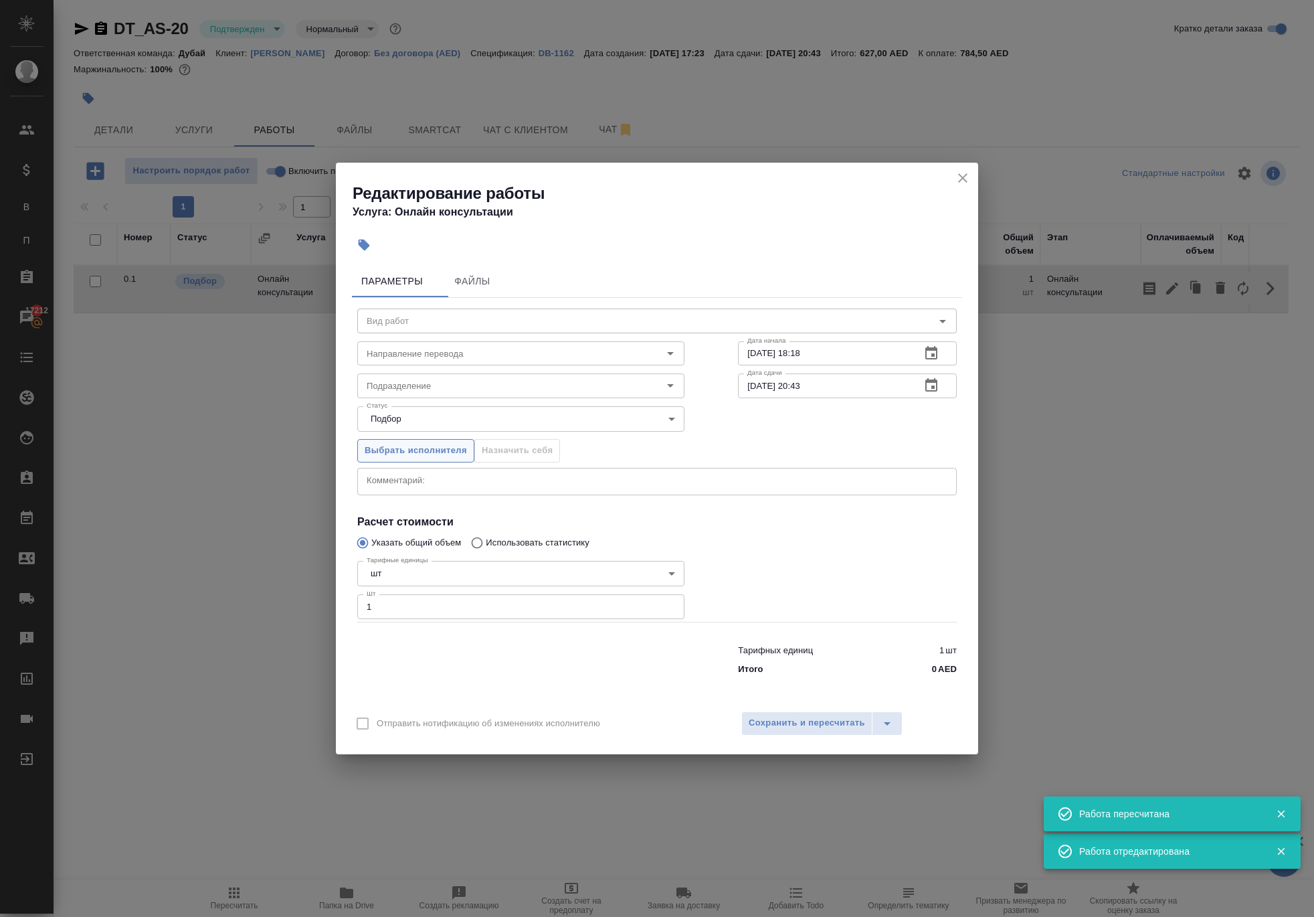
click at [450, 443] on span "Выбрать исполнителя" at bounding box center [416, 450] width 102 height 15
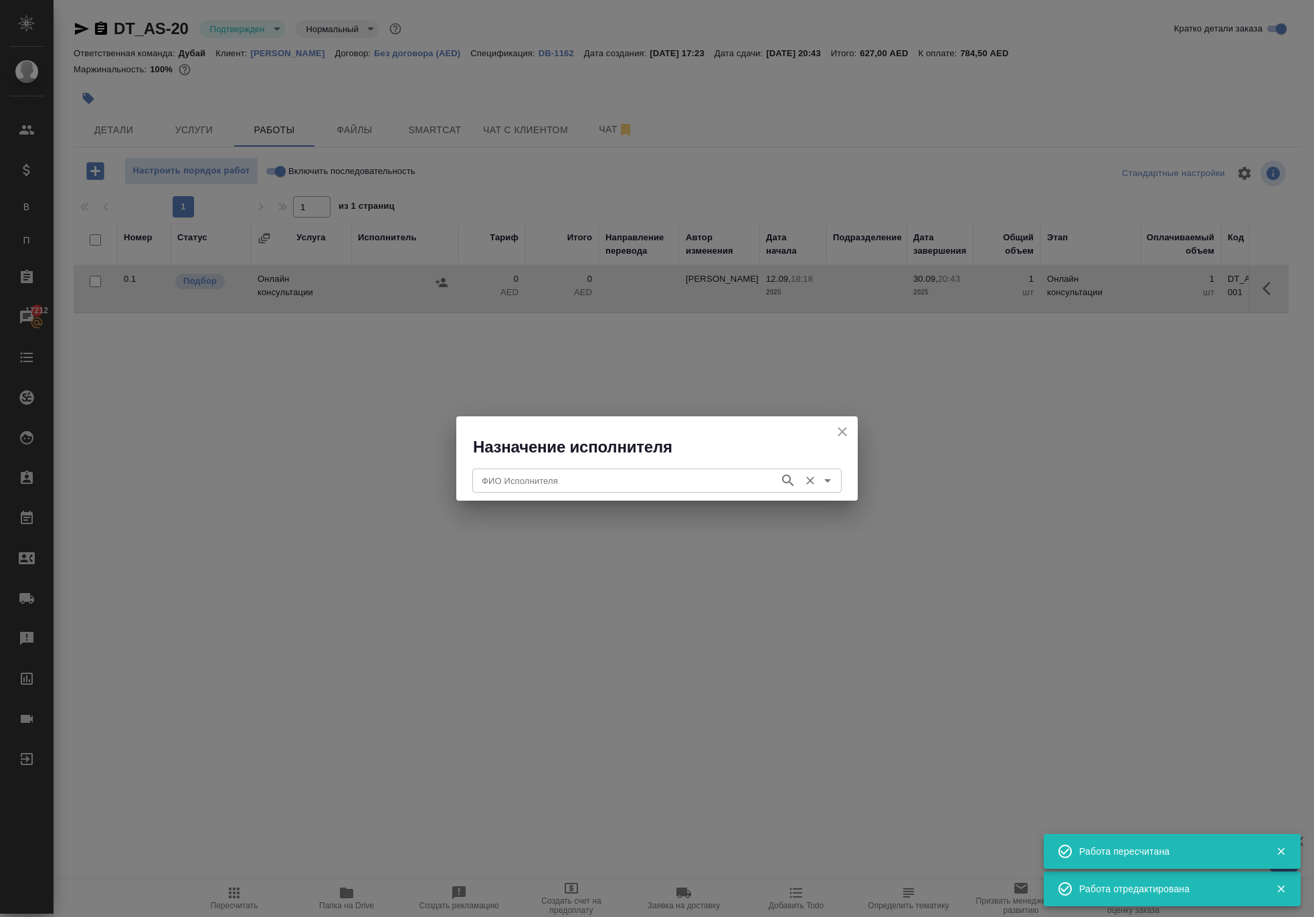
click at [491, 474] on input "ФИО Исполнителя" at bounding box center [625, 481] width 296 height 16
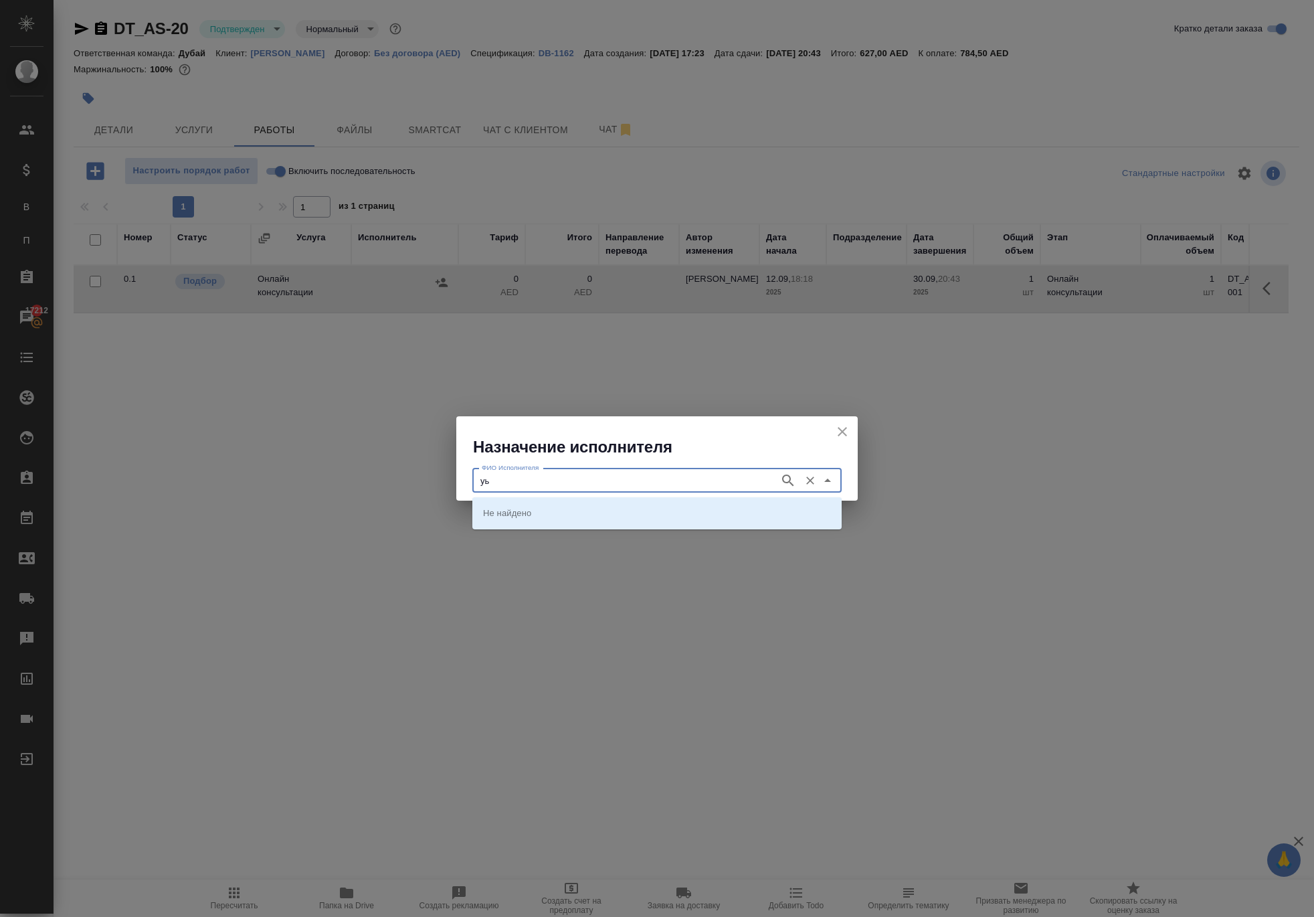
type input "у"
type input "embiz"
click at [523, 506] on p "Embiz BusinessService" at bounding box center [529, 512] width 92 height 13
type input "Embiz BusinessService"
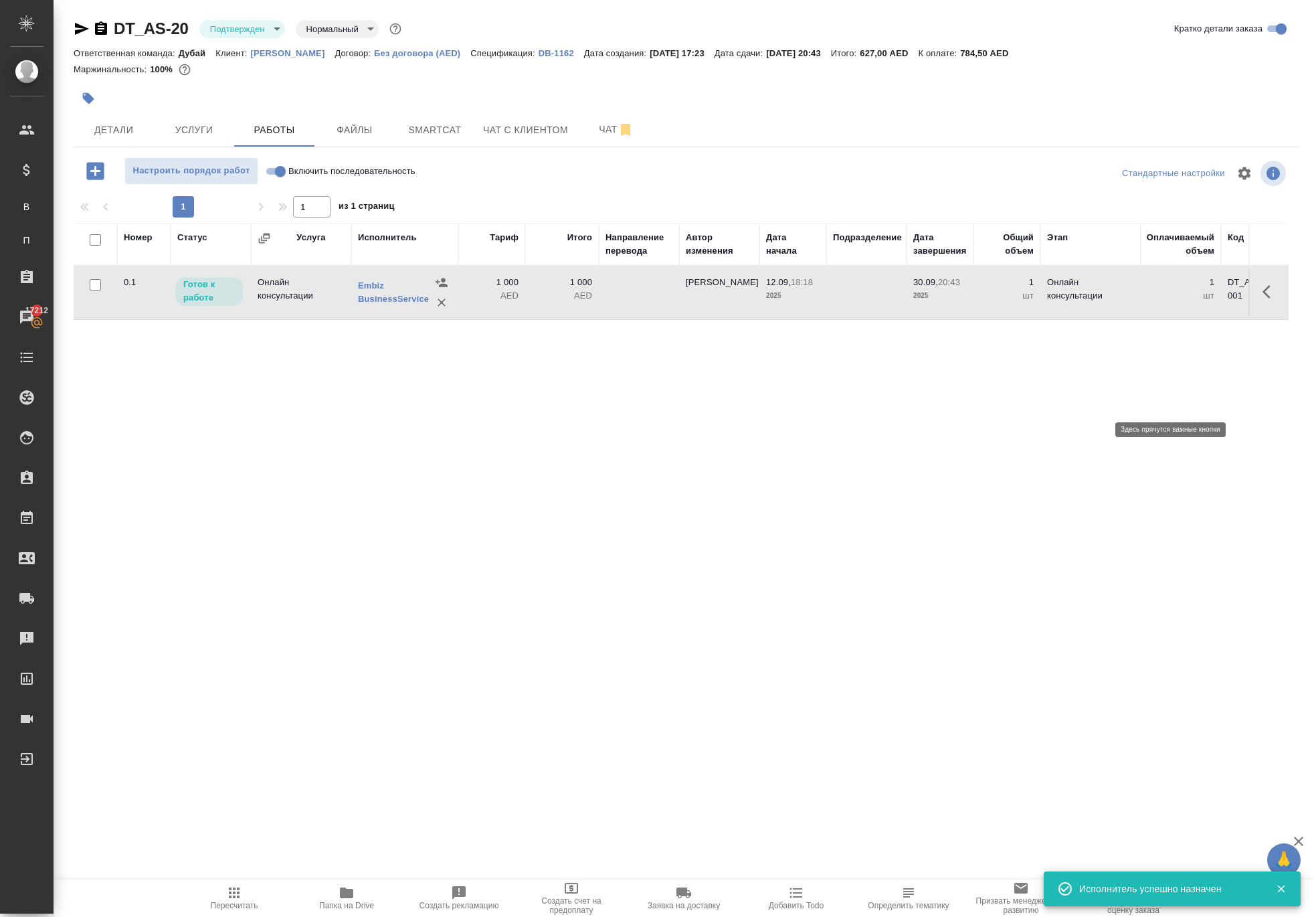
click at [1263, 300] on icon "button" at bounding box center [1271, 292] width 16 height 16
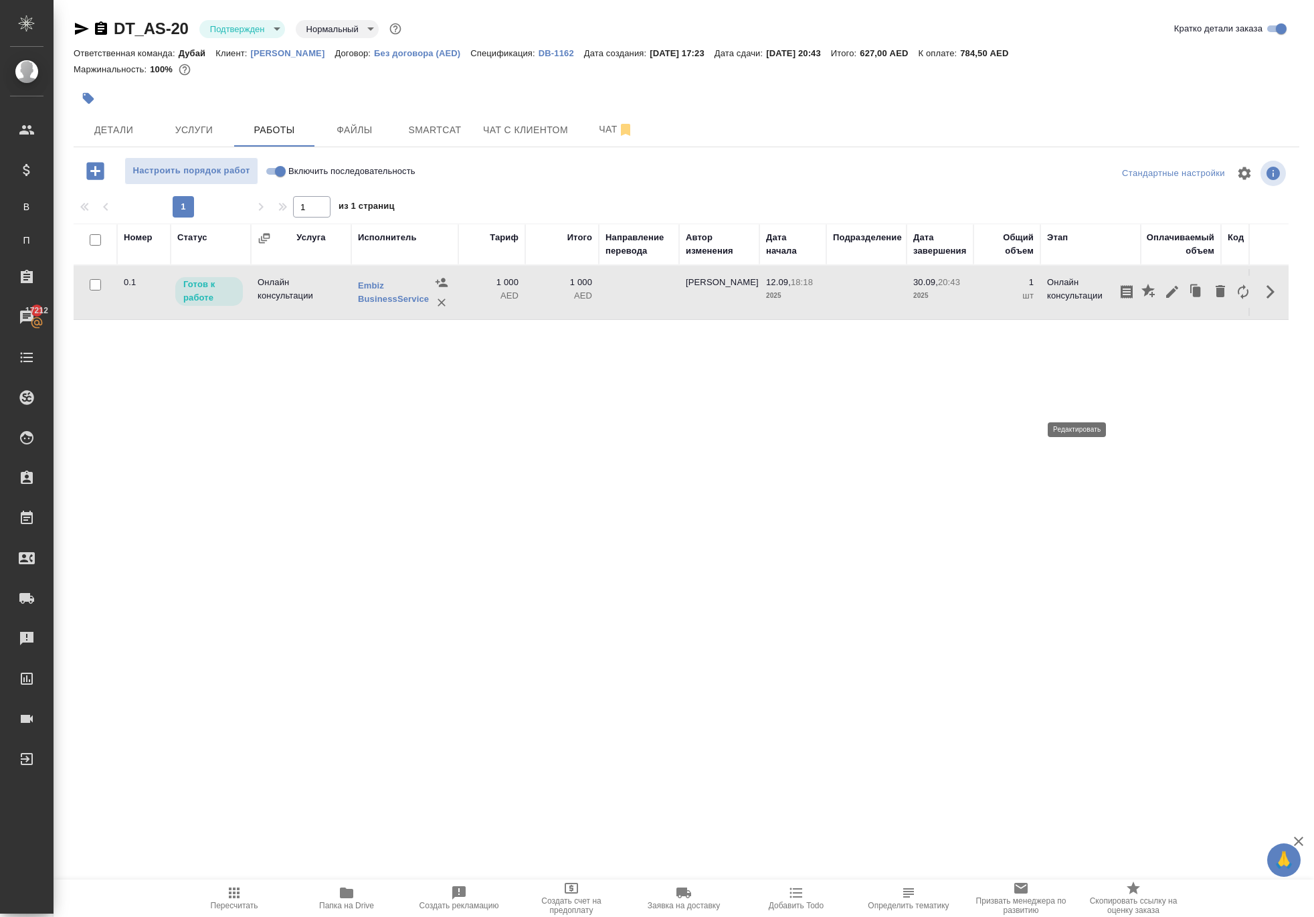
click at [1167, 298] on icon "button" at bounding box center [1173, 292] width 12 height 12
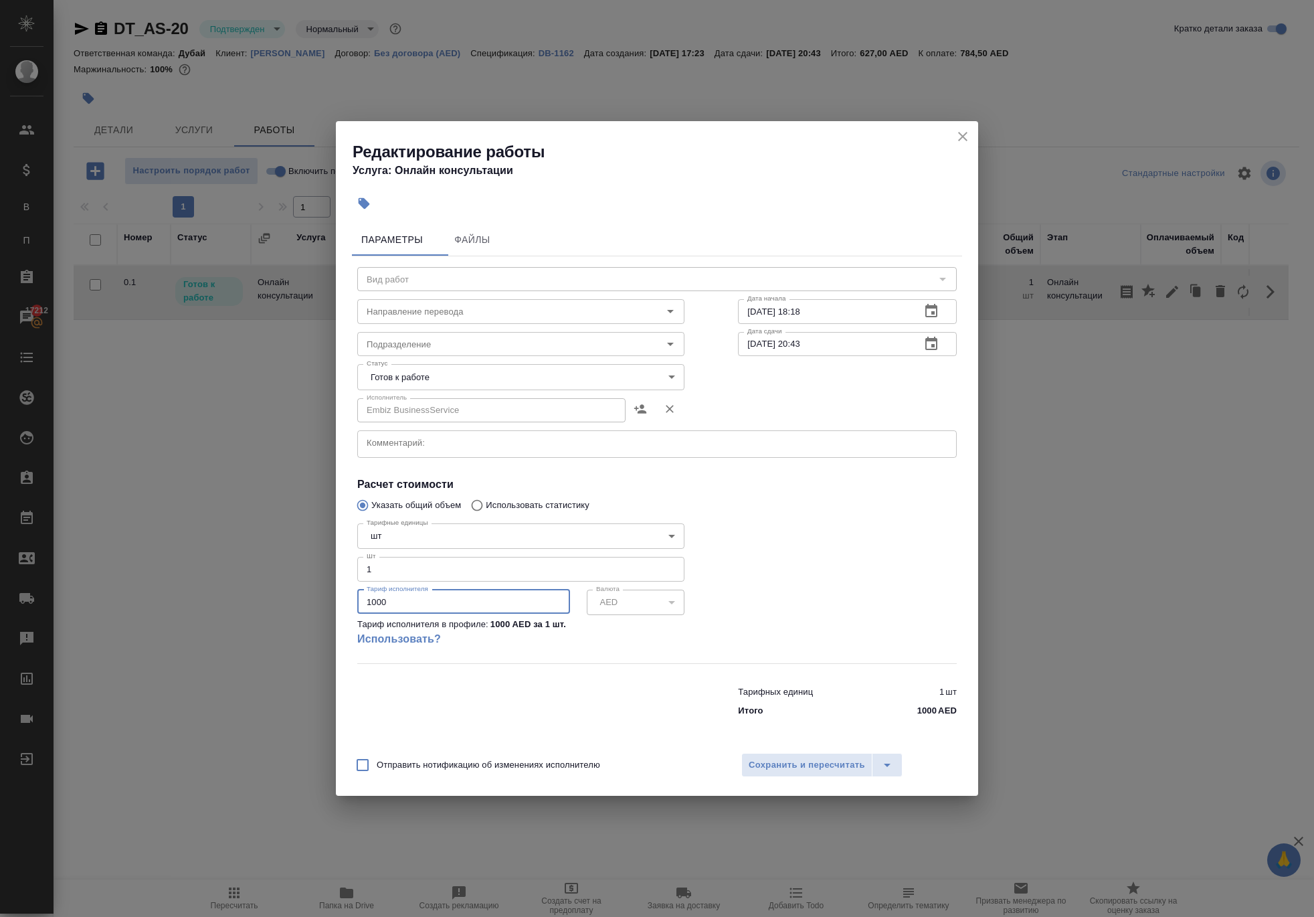
drag, startPoint x: 452, startPoint y: 617, endPoint x: 211, endPoint y: 505, distance: 265.9
click at [214, 511] on div "Редактирование работы Услуга: Онлайн консультации Параметры Файлы Вид работ Вид…" at bounding box center [657, 458] width 1314 height 917
paste input "8"
type input "180"
click at [403, 360] on body "🙏 .cls-1 fill:#fff; AWATERA Solokha Petro Клиенты Спецификации В Все спецификац…" at bounding box center [657, 458] width 1314 height 917
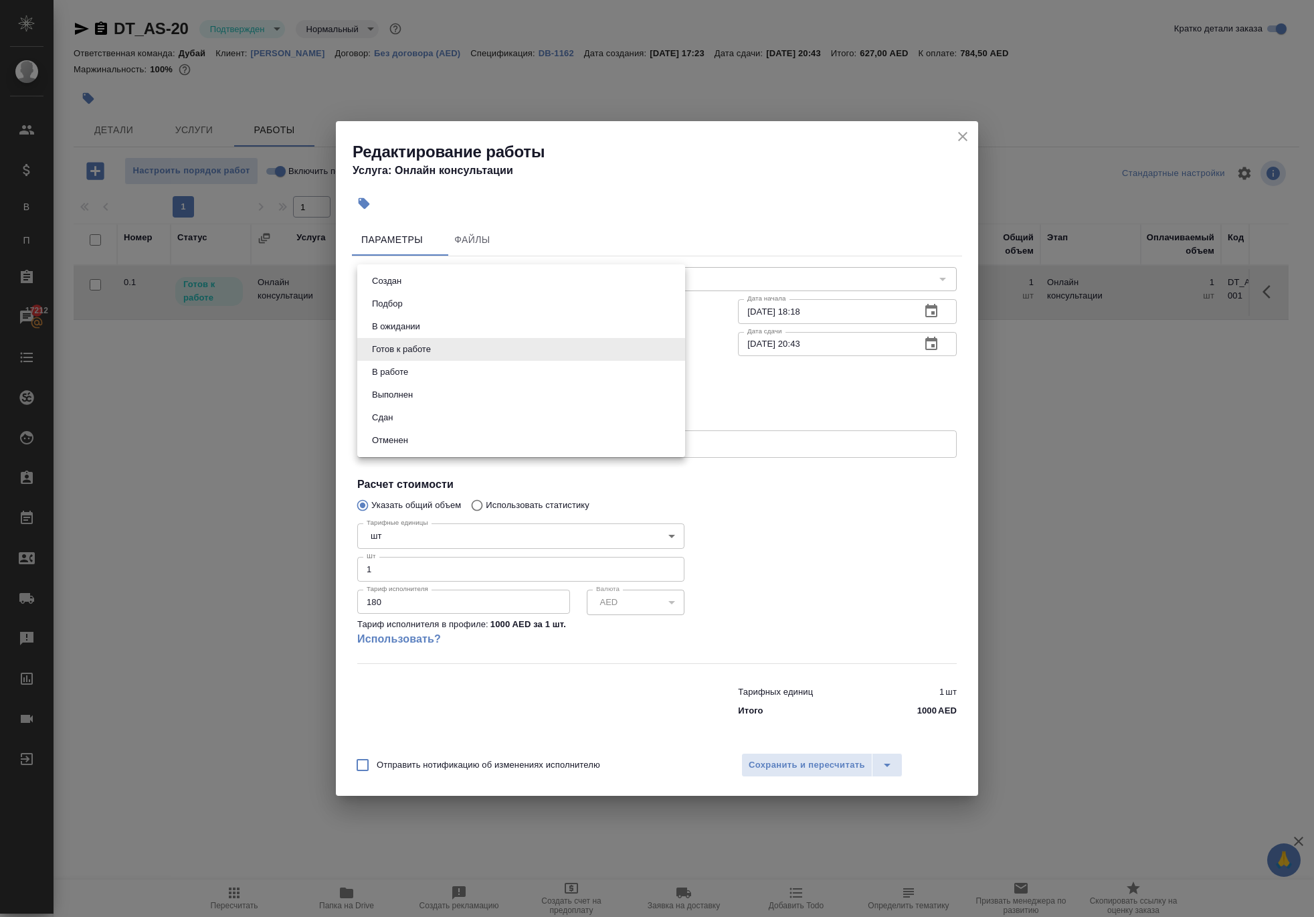
click at [423, 424] on li "Сдан" at bounding box center [521, 417] width 328 height 23
type input "closed"
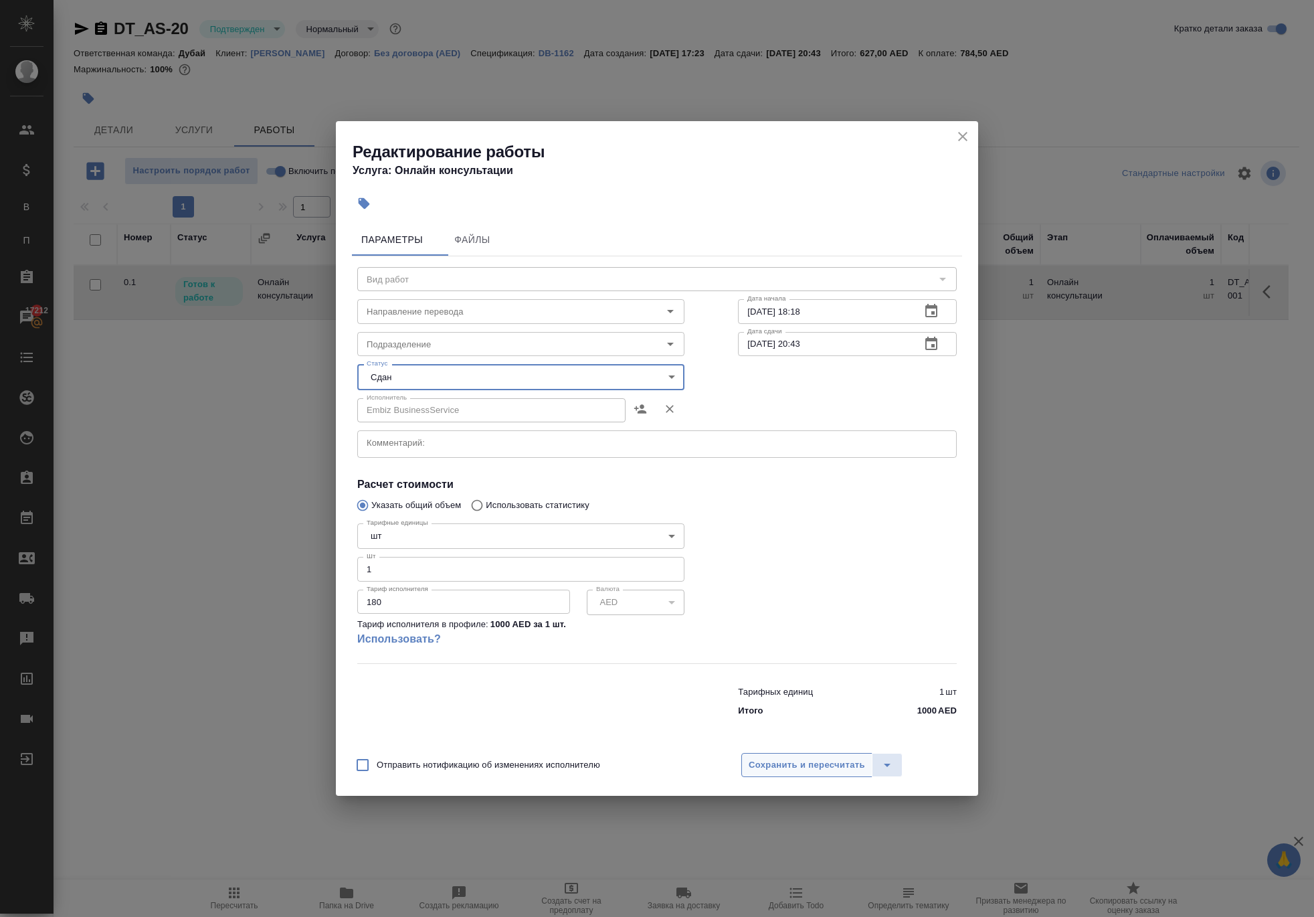
click at [799, 773] on span "Сохранить и пересчитать" at bounding box center [807, 765] width 116 height 15
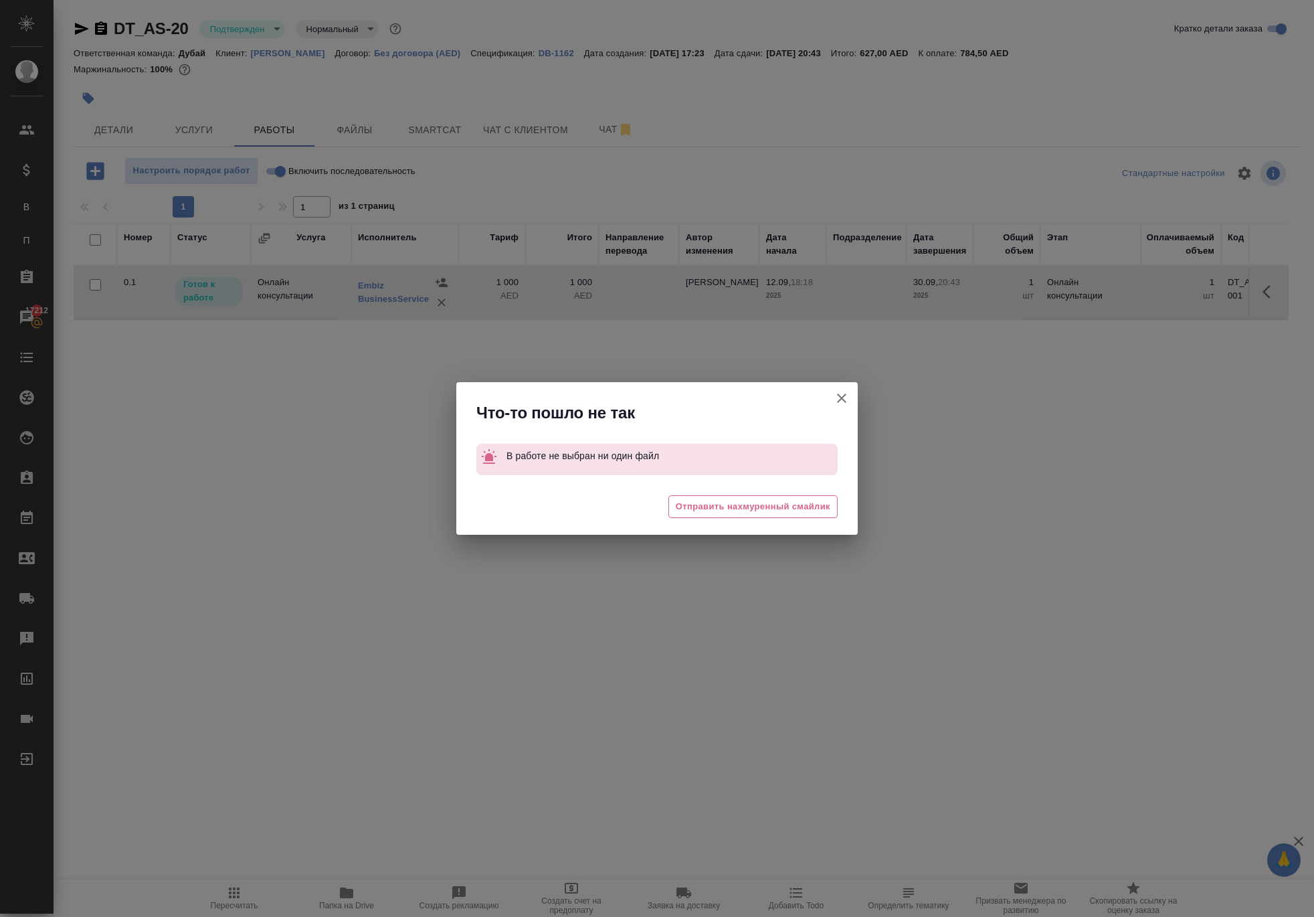
click at [835, 390] on icon "button" at bounding box center [842, 398] width 16 height 16
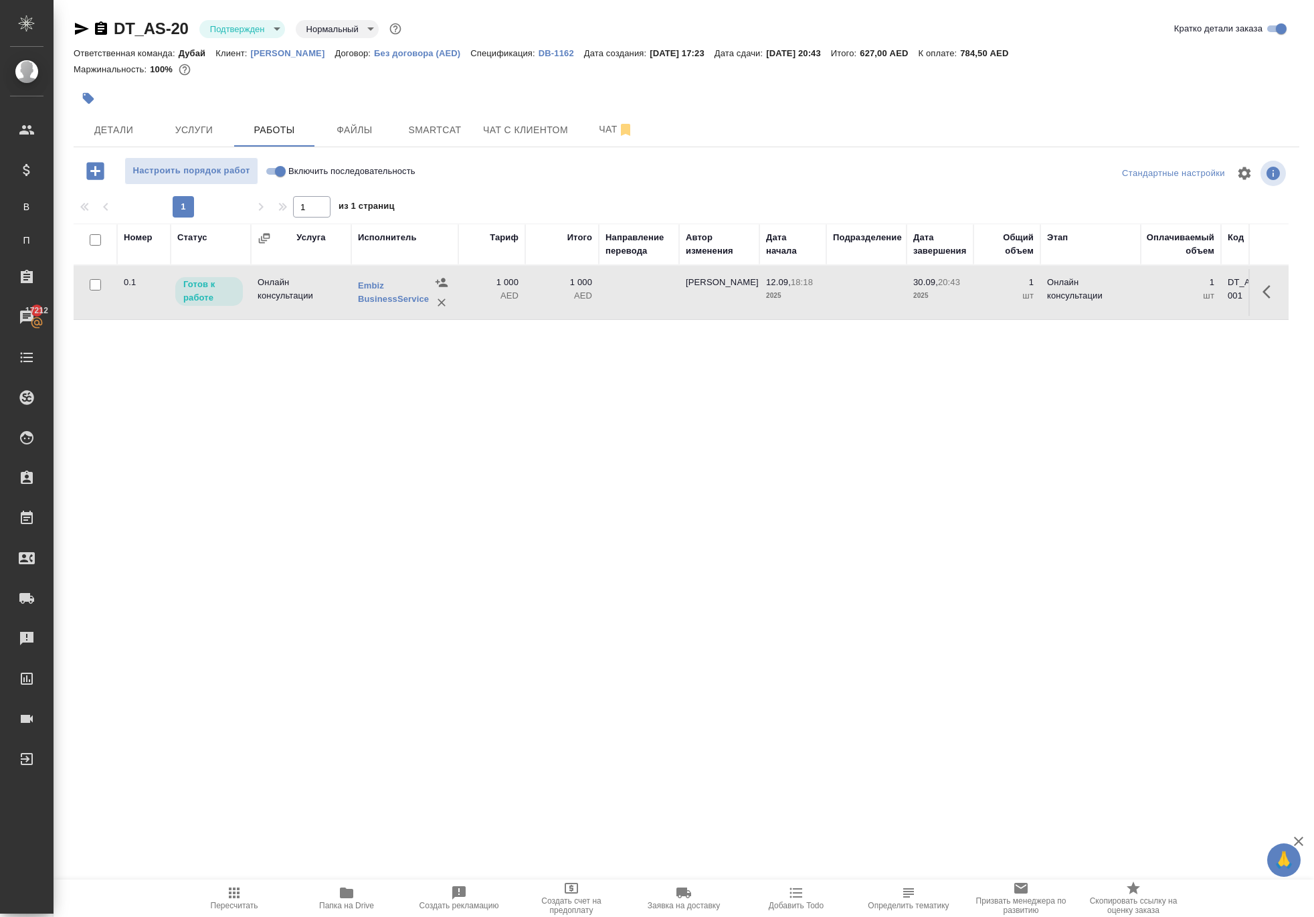
click at [294, 179] on input "Включить последовательность" at bounding box center [280, 171] width 48 height 16
checkbox input "true"
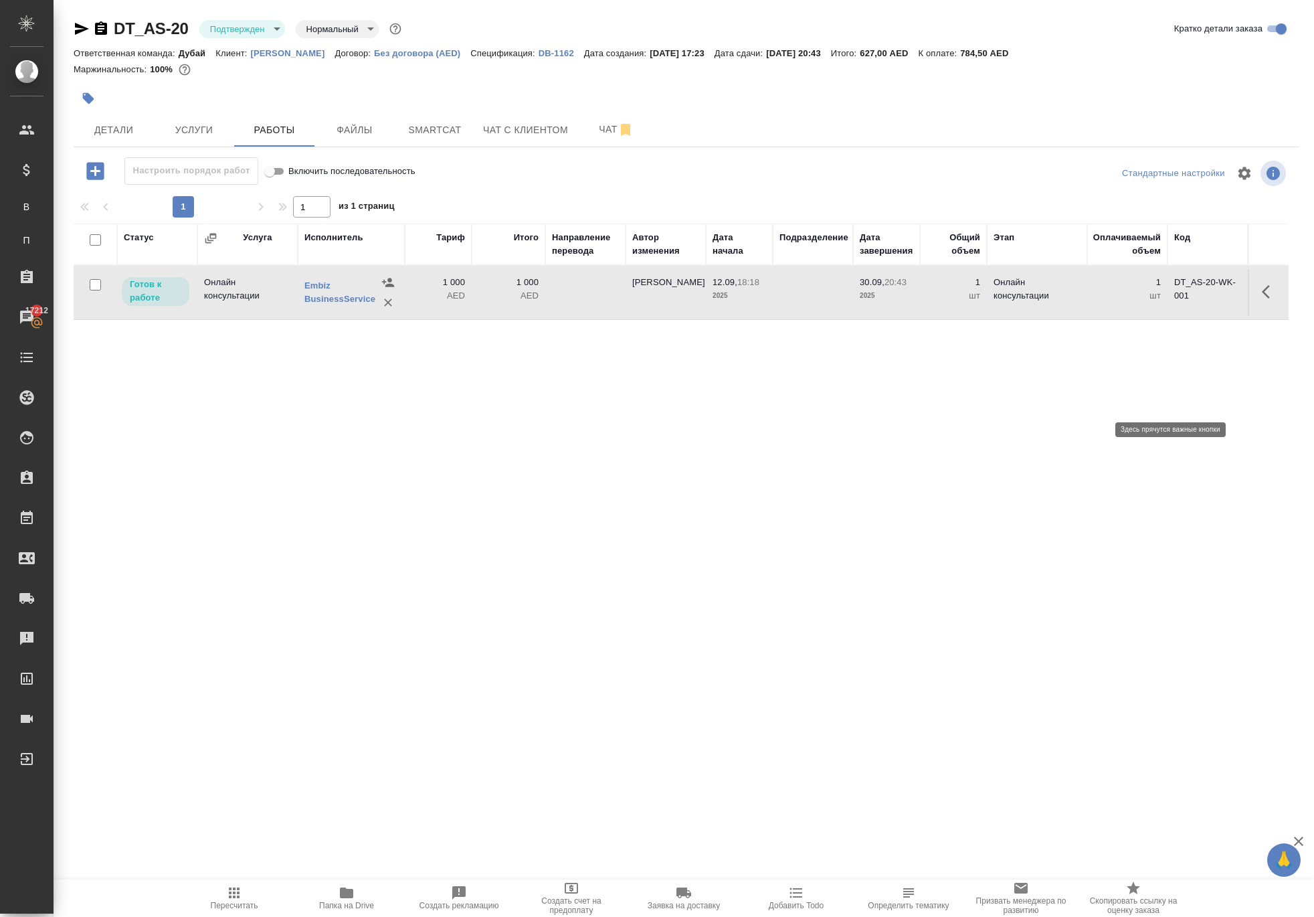
click at [1262, 300] on icon "button" at bounding box center [1270, 292] width 16 height 16
click at [1164, 300] on icon "button" at bounding box center [1172, 292] width 16 height 16
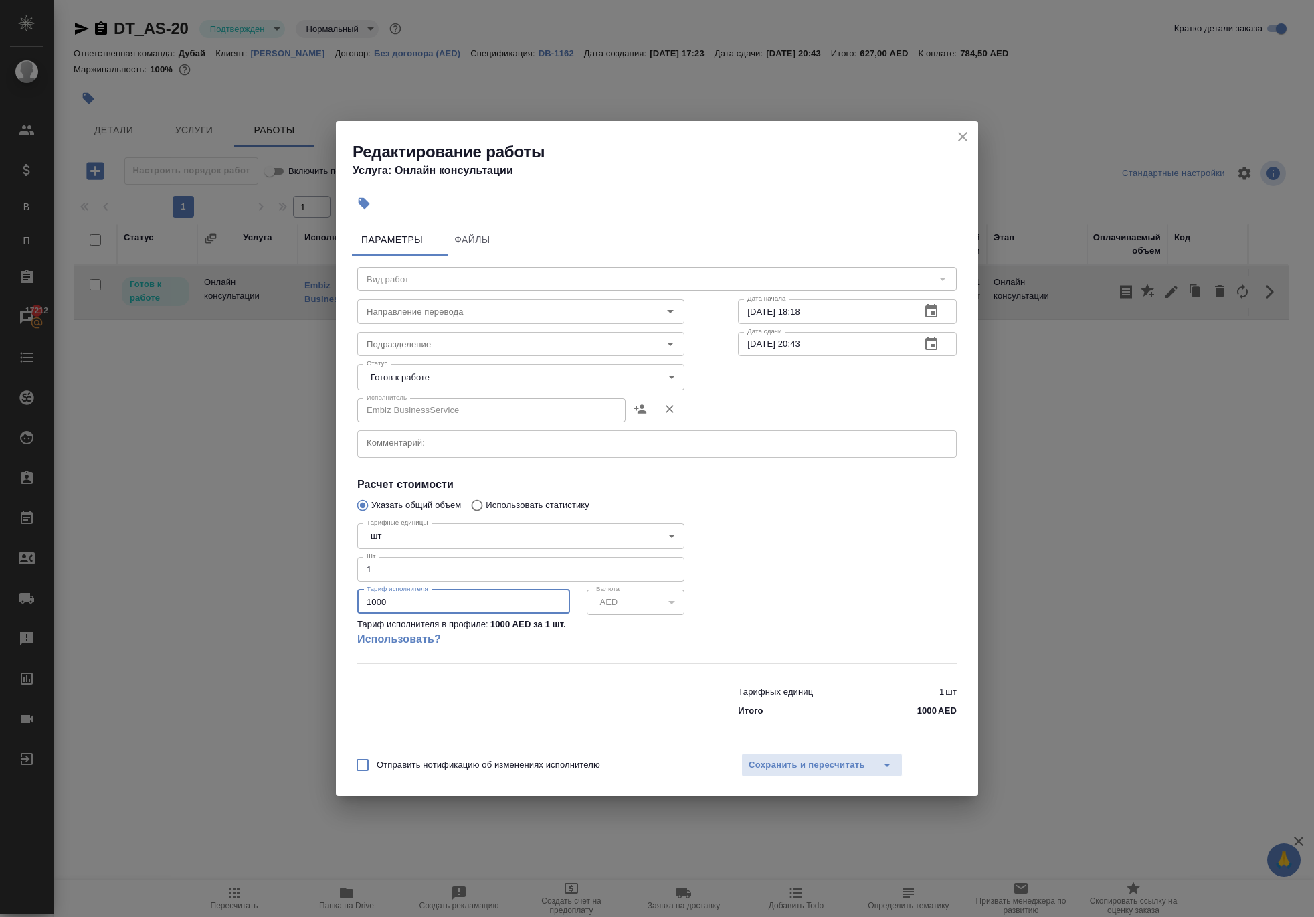
drag, startPoint x: 460, startPoint y: 610, endPoint x: 274, endPoint y: 609, distance: 186.1
click at [277, 609] on div "Редактирование работы Услуга: Онлайн консультации Параметры Файлы Вид работ Вид…" at bounding box center [657, 458] width 1314 height 917
click at [410, 610] on input "1000" at bounding box center [463, 602] width 213 height 24
paste input "8"
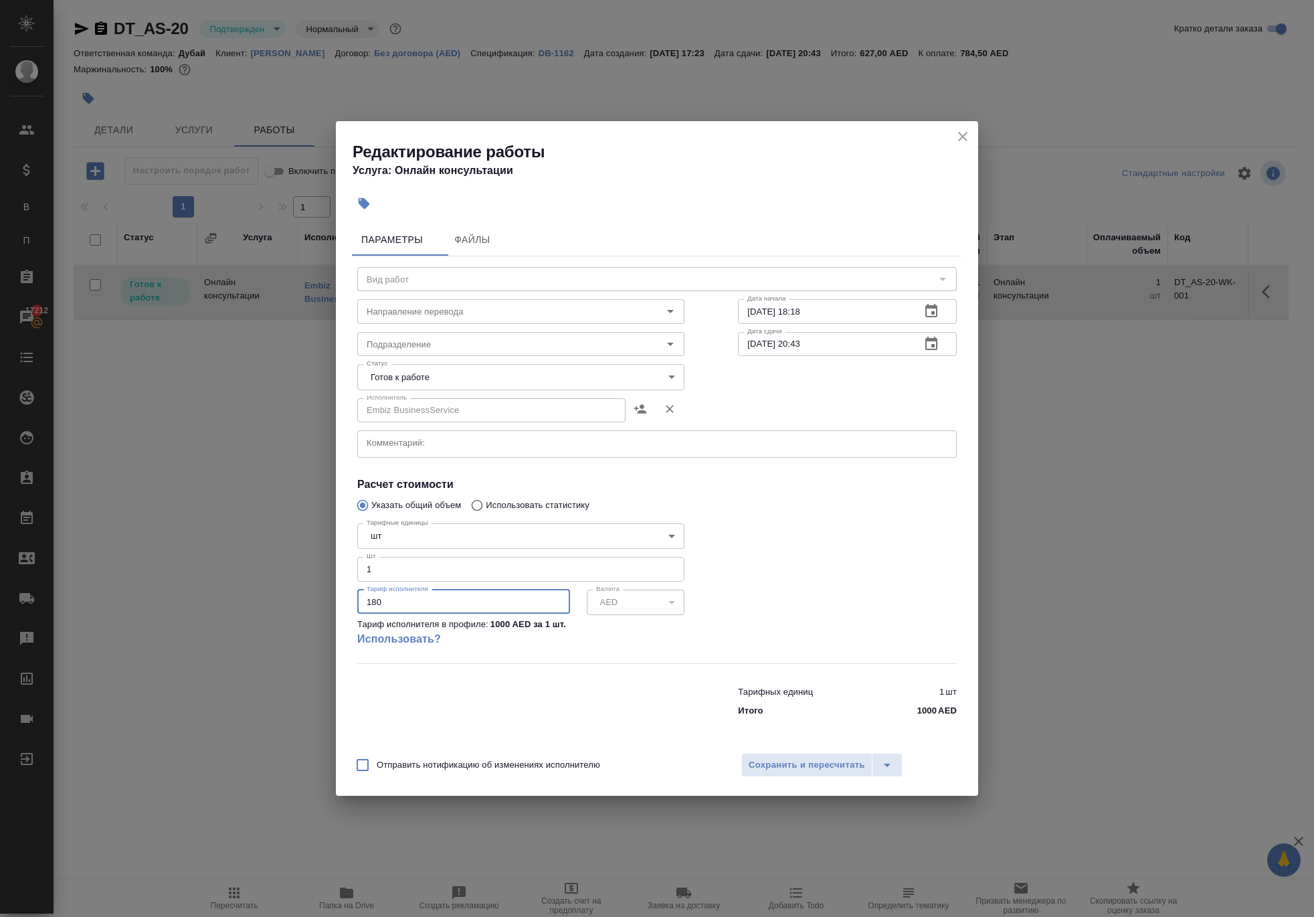
type input "180"
click at [404, 367] on body "🙏 .cls-1 fill:#fff; AWATERA Solokha Petro Клиенты Спецификации В Все спецификац…" at bounding box center [657, 458] width 1314 height 917
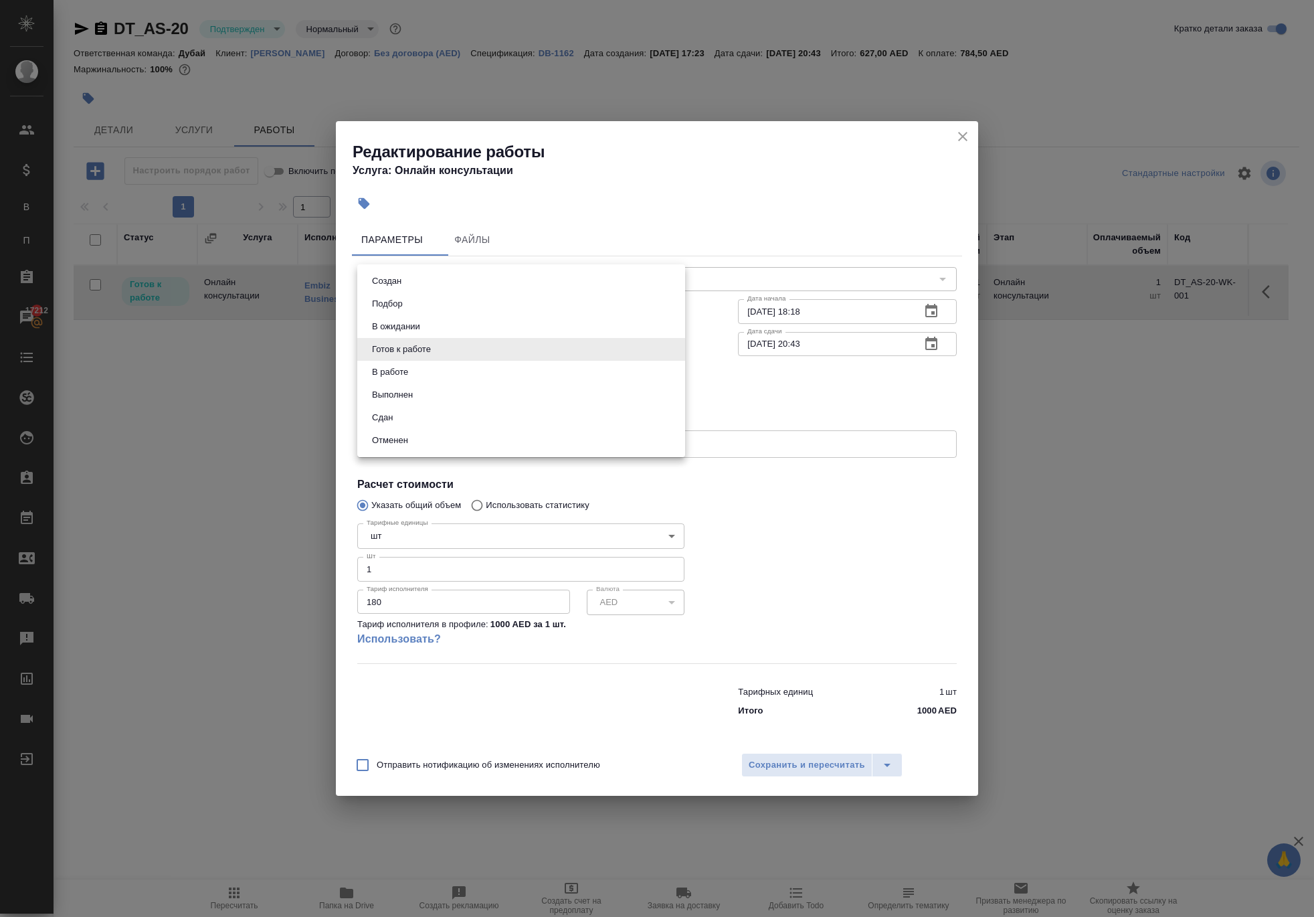
click at [419, 428] on li "Сдан" at bounding box center [521, 417] width 328 height 23
type input "closed"
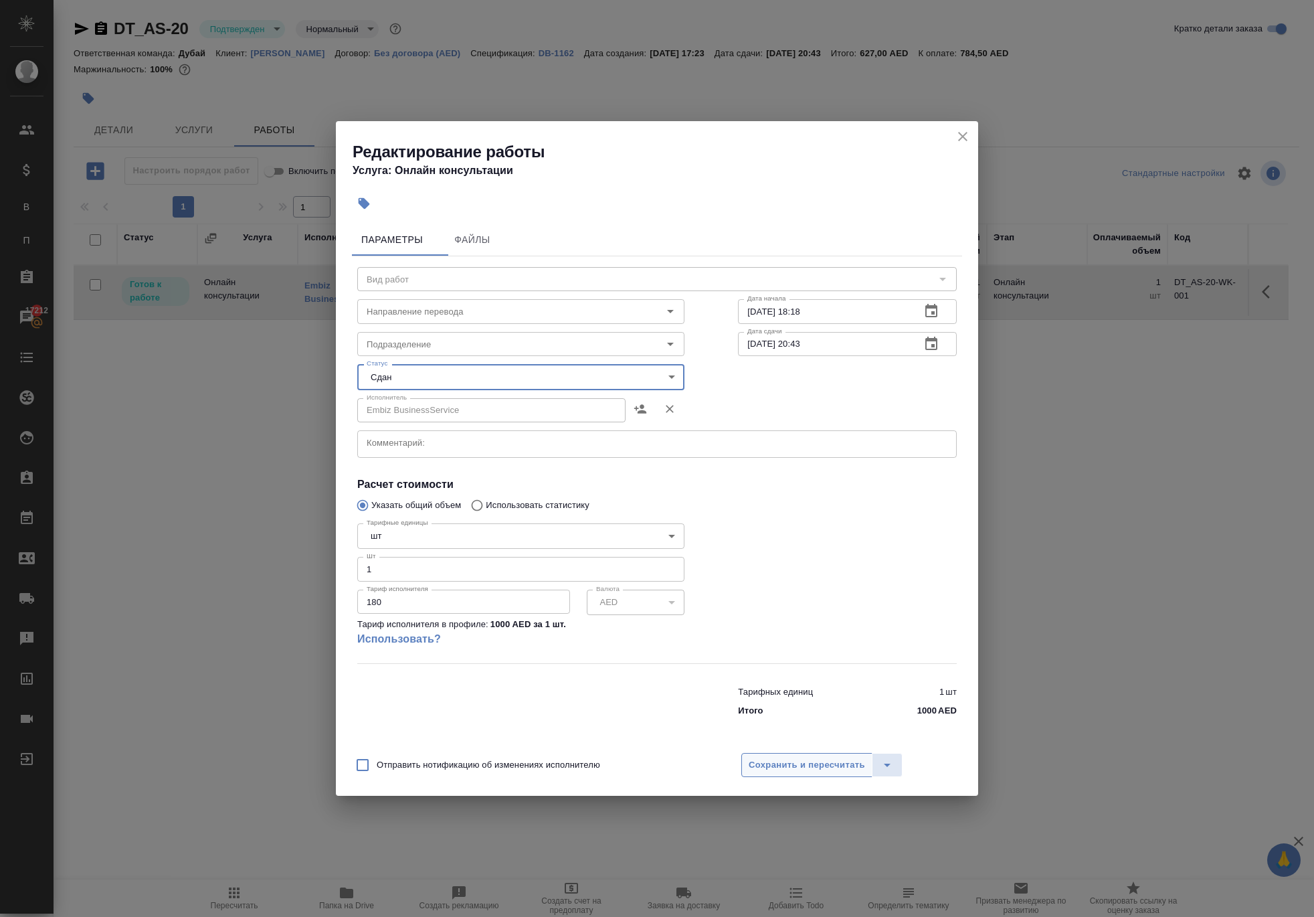
click at [809, 773] on span "Сохранить и пересчитать" at bounding box center [807, 765] width 116 height 15
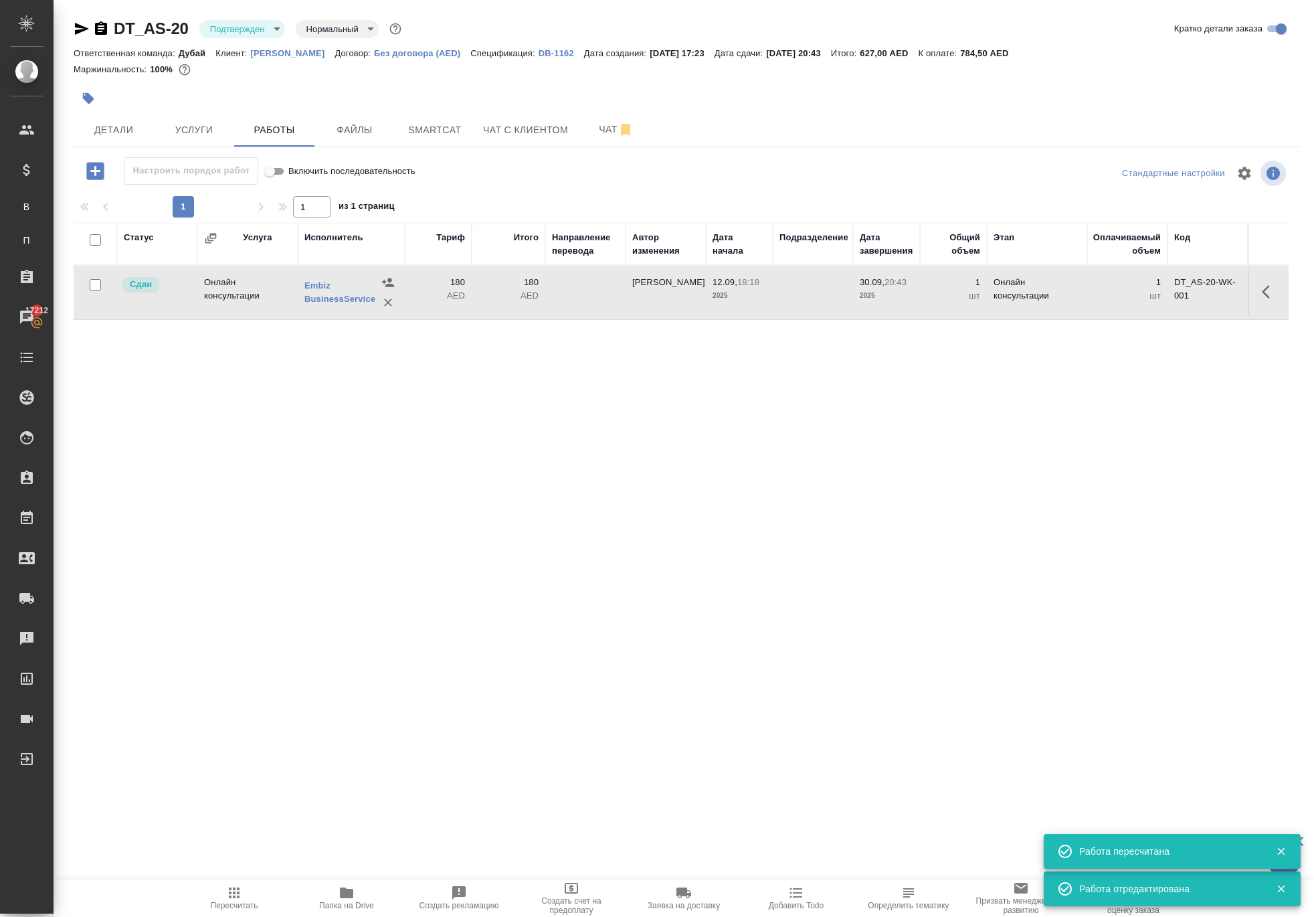
click at [570, 316] on td at bounding box center [585, 292] width 80 height 47
click at [795, 316] on td at bounding box center [813, 292] width 80 height 47
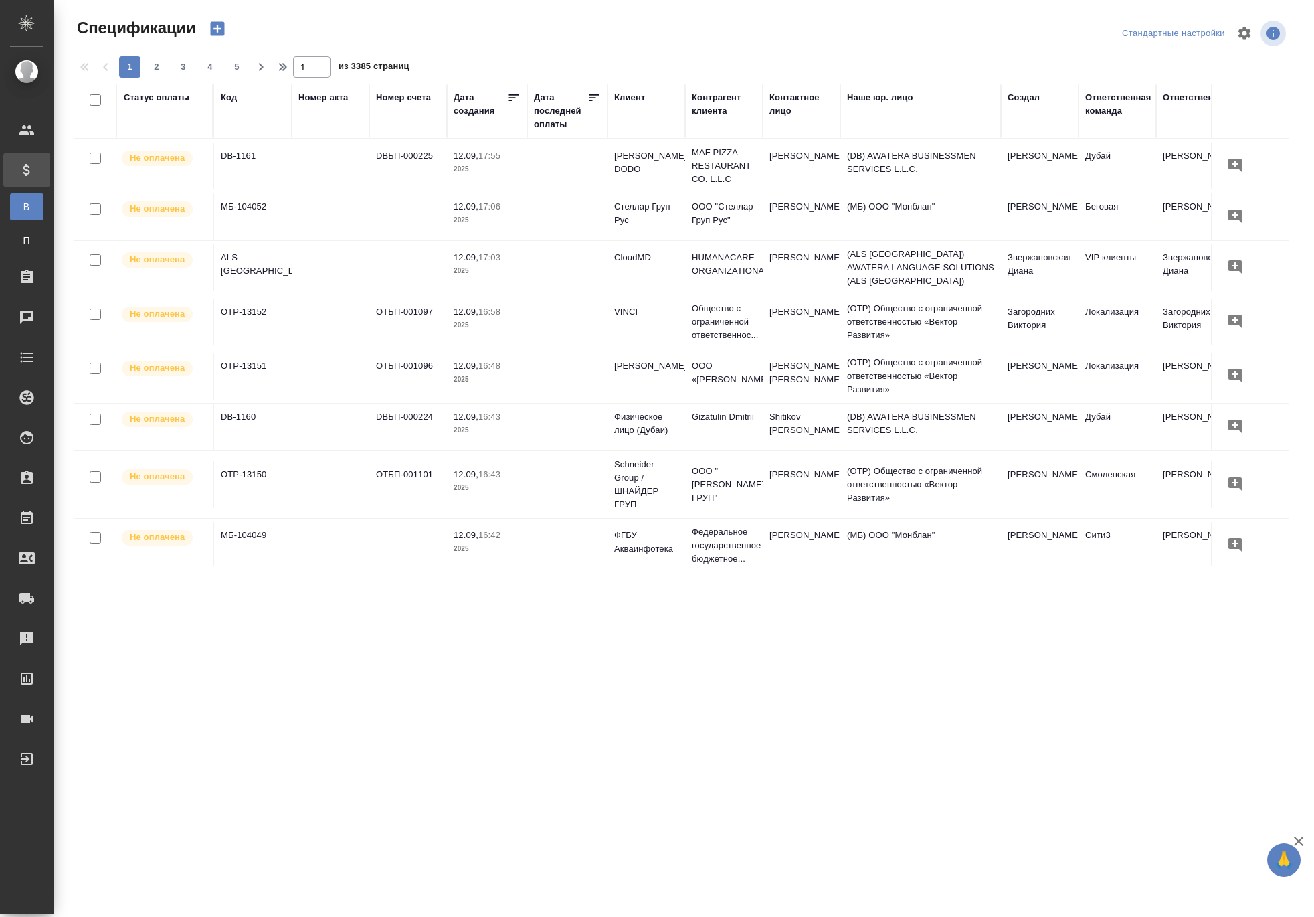
click at [227, 38] on icon "button" at bounding box center [217, 28] width 19 height 19
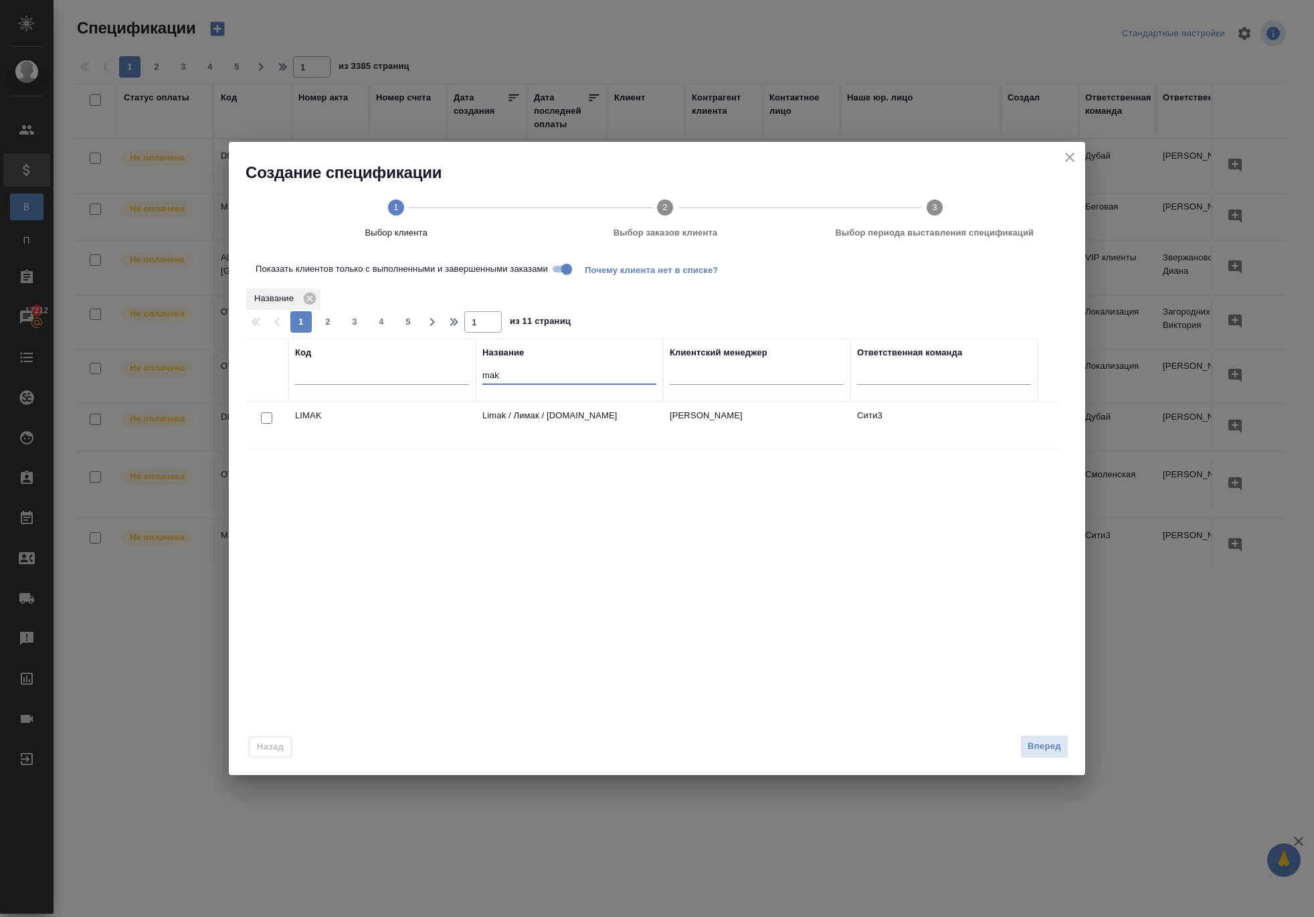
drag, startPoint x: 526, startPoint y: 391, endPoint x: 396, endPoint y: 380, distance: 130.3
click at [398, 383] on tr "Код Название mak Клиентский менеджер Ответственная команда" at bounding box center [641, 370] width 793 height 63
type input "ф"
type input "[PERSON_NAME]"
click at [273, 428] on div at bounding box center [267, 418] width 30 height 19
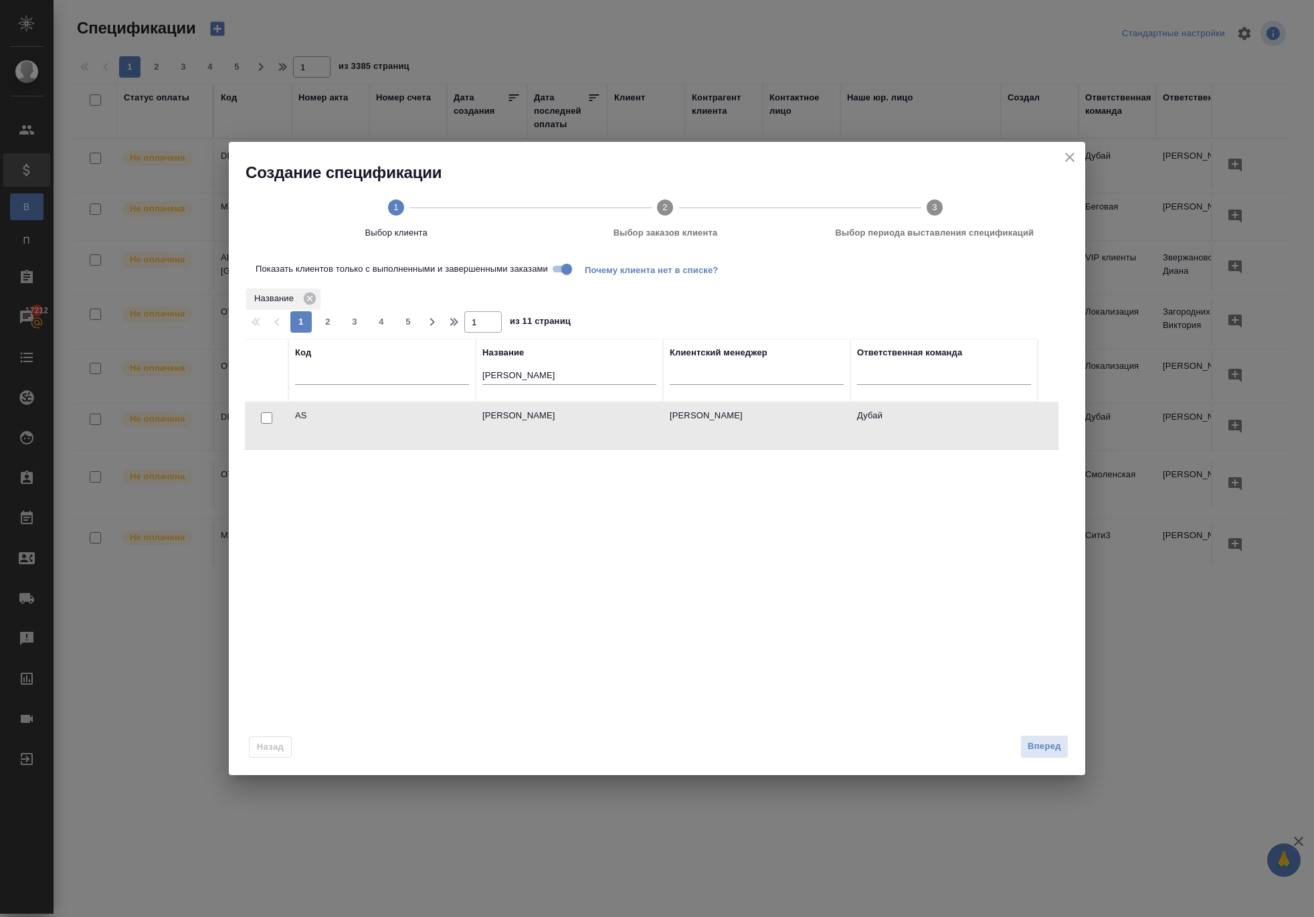
click at [268, 424] on input "checkbox" at bounding box center [266, 417] width 11 height 11
checkbox input "true"
click at [1021, 747] on button "Вперед" at bounding box center [1045, 746] width 48 height 23
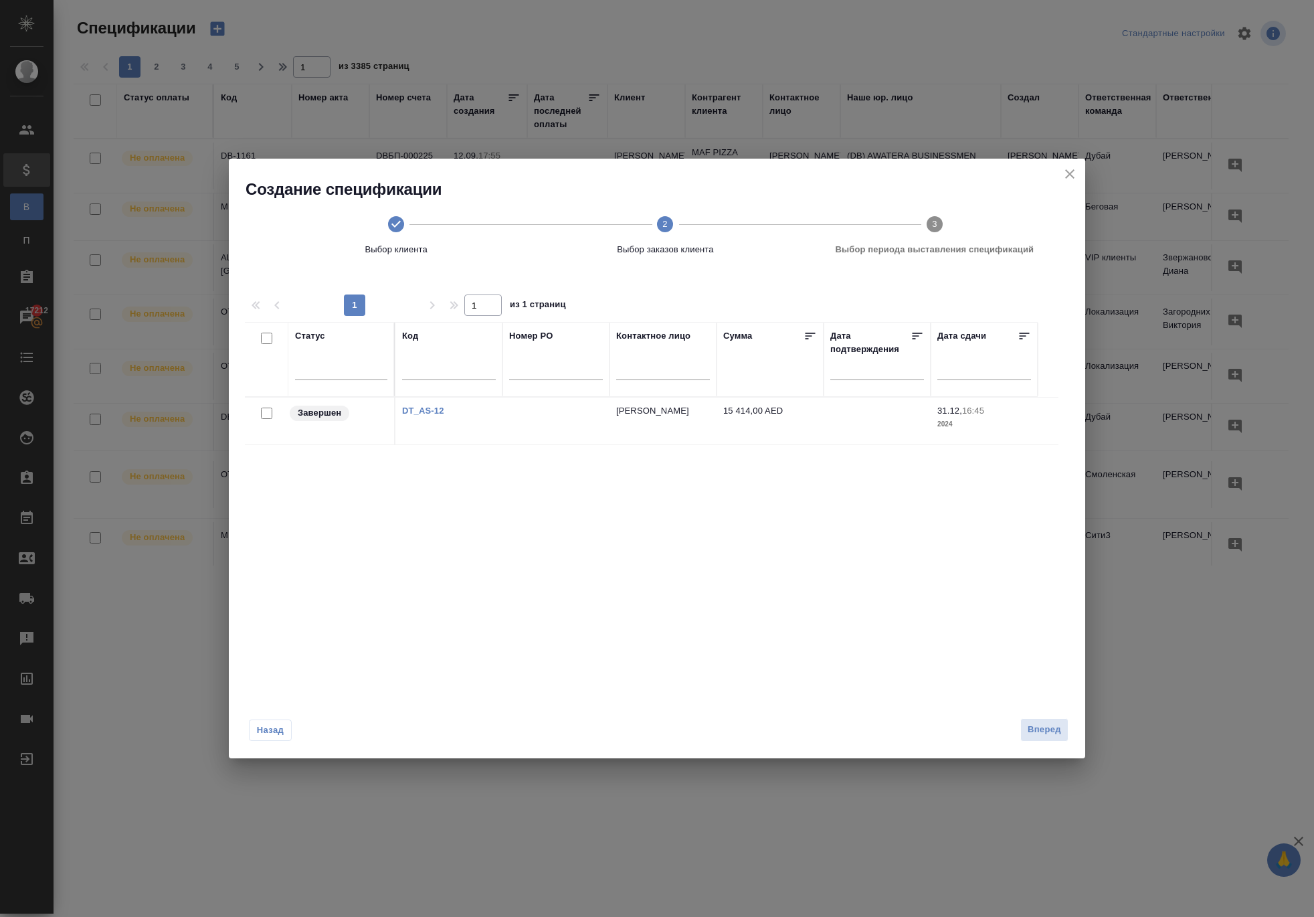
click at [277, 737] on span "Назад" at bounding box center [270, 730] width 28 height 13
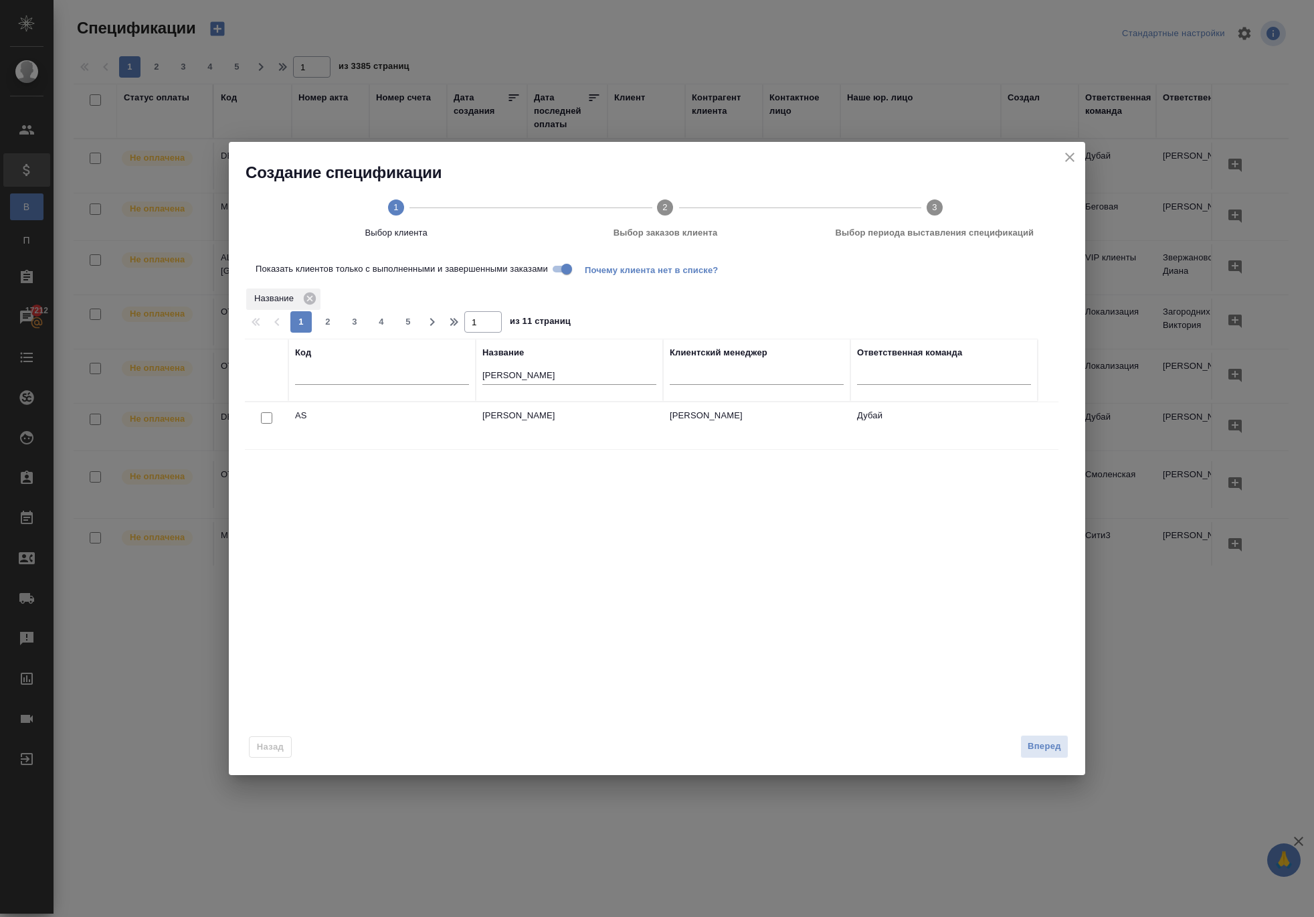
click at [591, 277] on input "Показать клиентов только с выполненными и завершенными заказами" at bounding box center [567, 269] width 48 height 16
click at [265, 424] on input "checkbox" at bounding box center [266, 417] width 11 height 11
checkbox input "true"
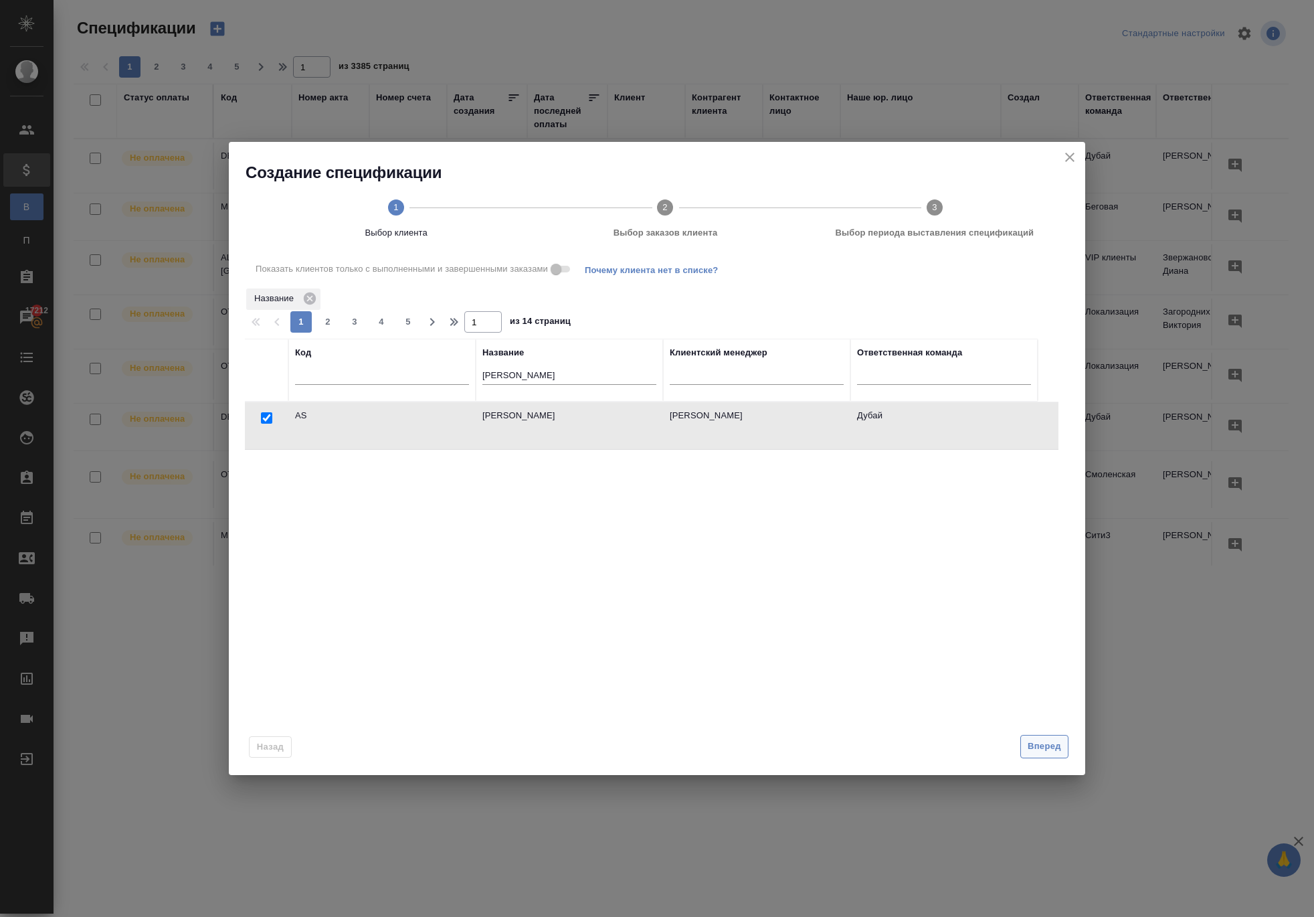
click at [1028, 754] on span "Вперед" at bounding box center [1044, 746] width 33 height 15
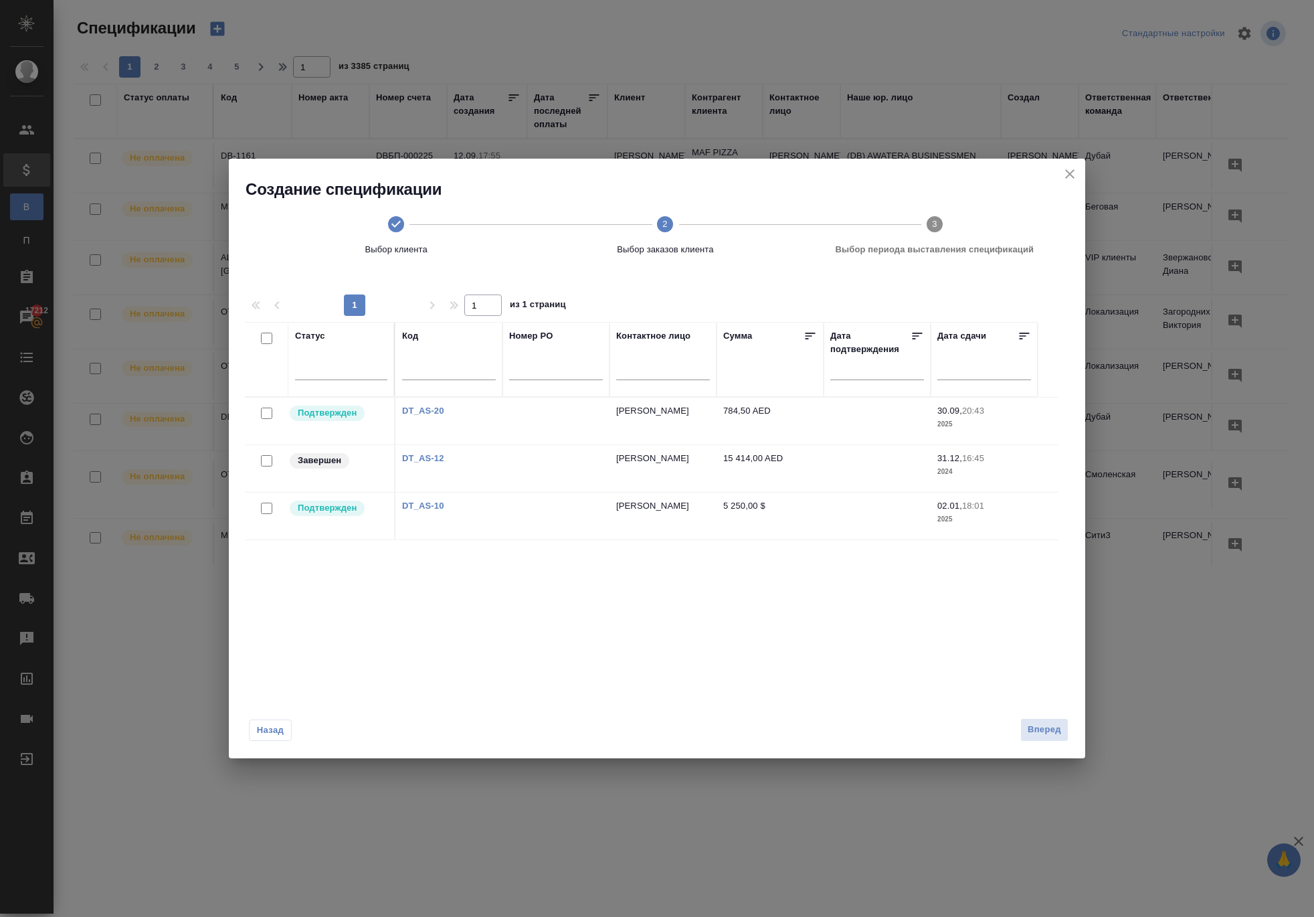
click at [272, 423] on div at bounding box center [267, 413] width 30 height 19
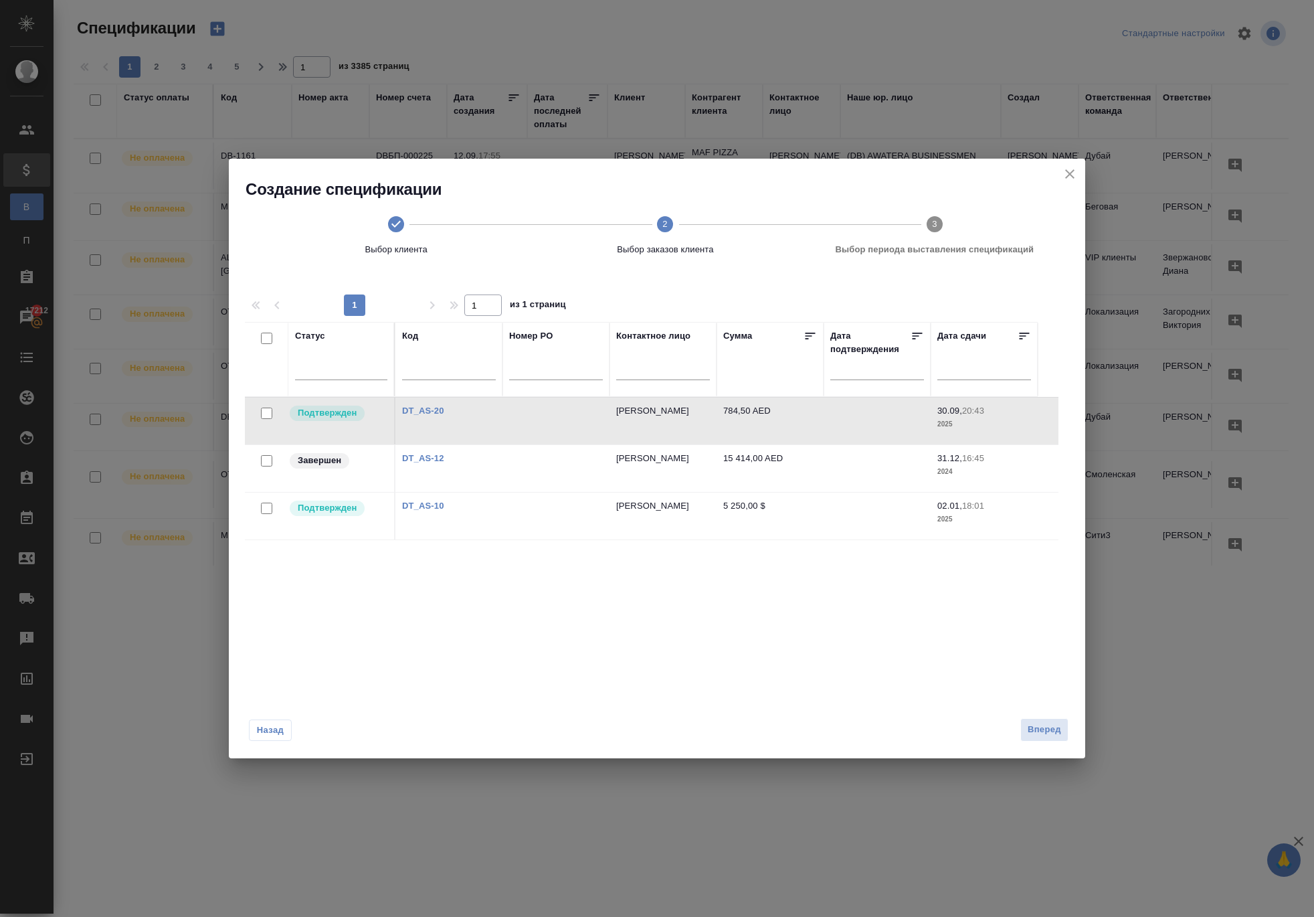
click at [266, 419] on input "checkbox" at bounding box center [266, 413] width 11 height 11
checkbox input "true"
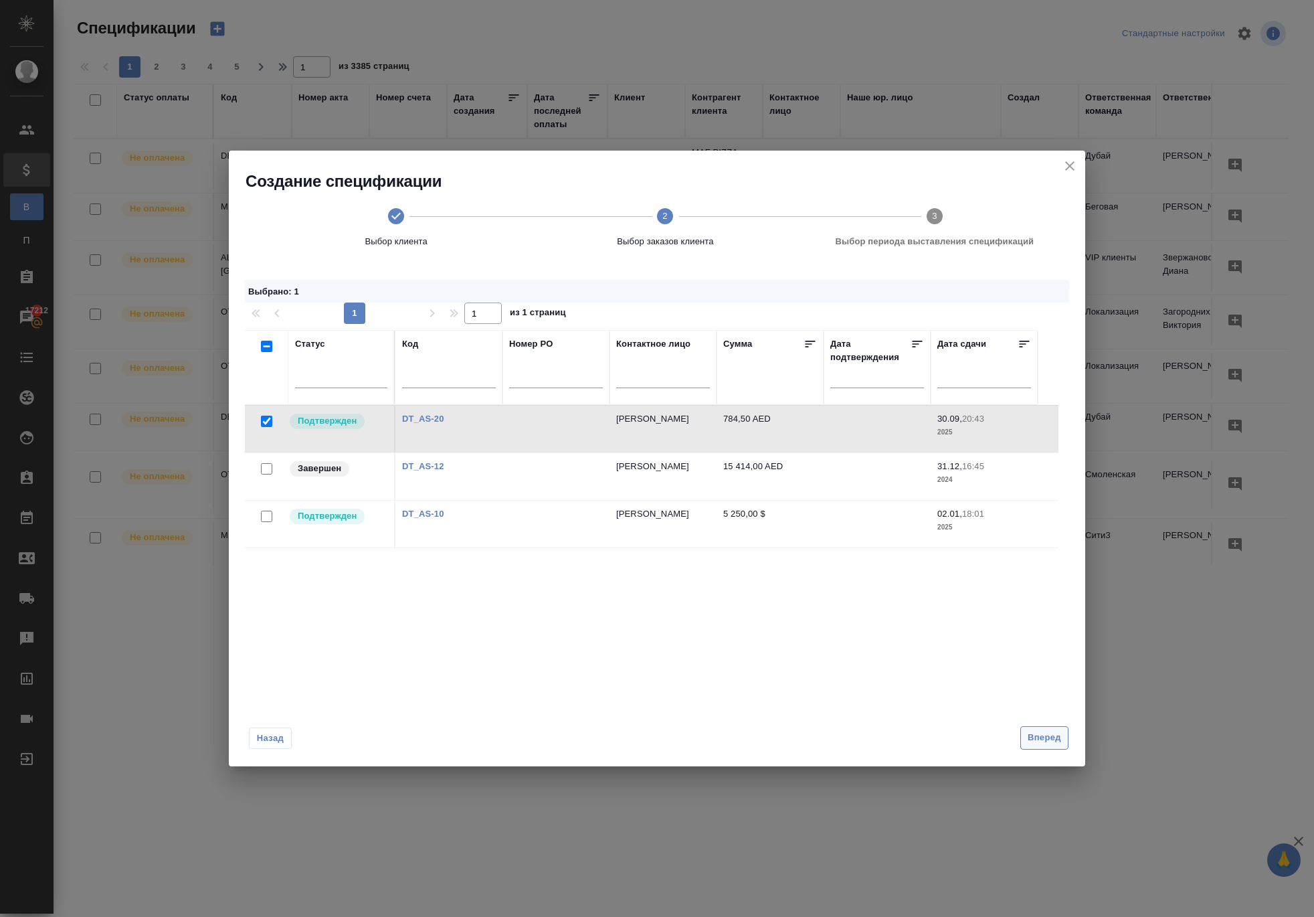
click at [1040, 746] on span "Вперед" at bounding box center [1044, 737] width 33 height 15
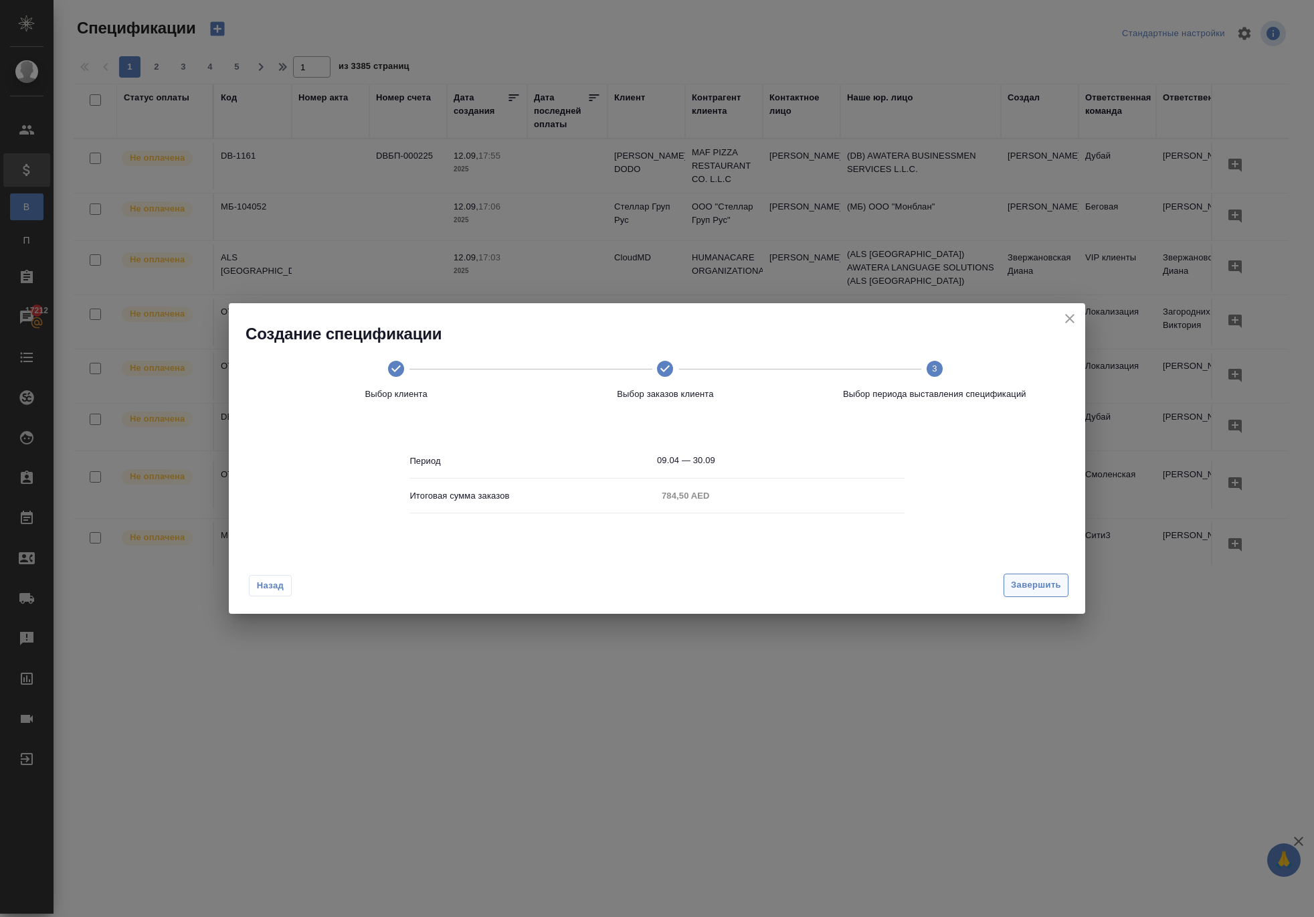
click at [1020, 593] on span "Завершить" at bounding box center [1036, 585] width 50 height 15
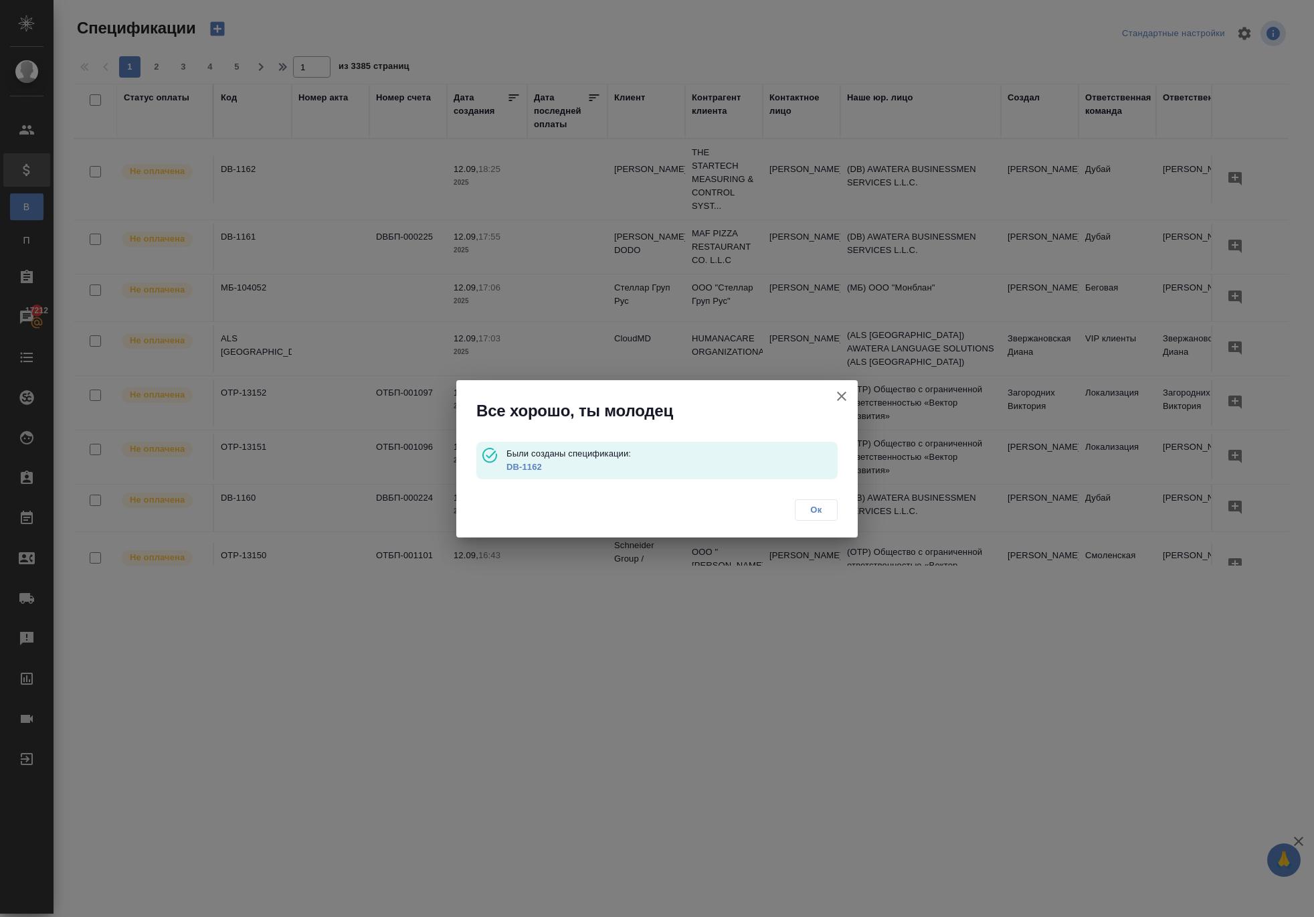
click at [541, 462] on link "DB-1162" at bounding box center [524, 467] width 35 height 10
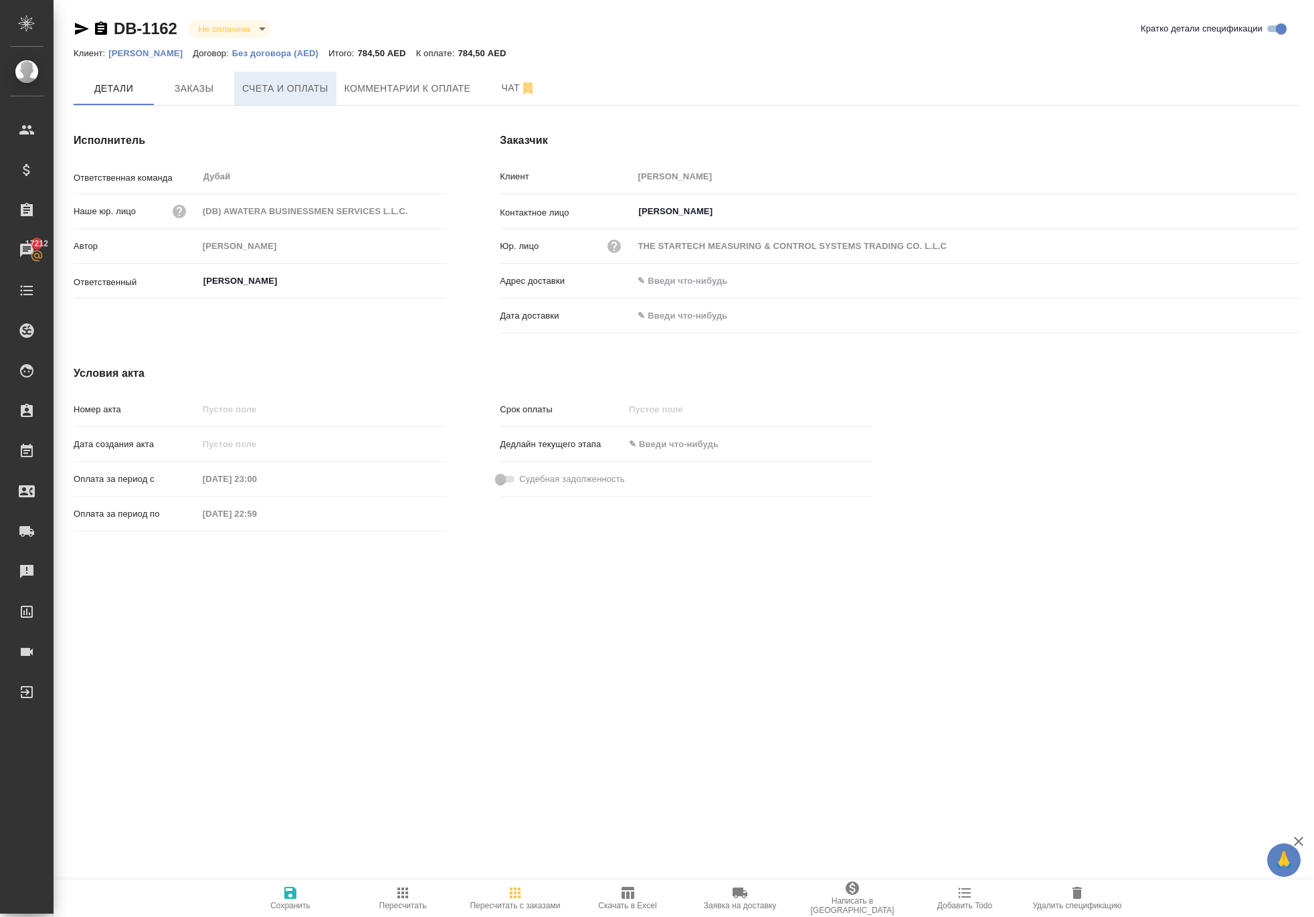
click at [323, 97] on span "Счета и оплаты" at bounding box center [285, 88] width 86 height 17
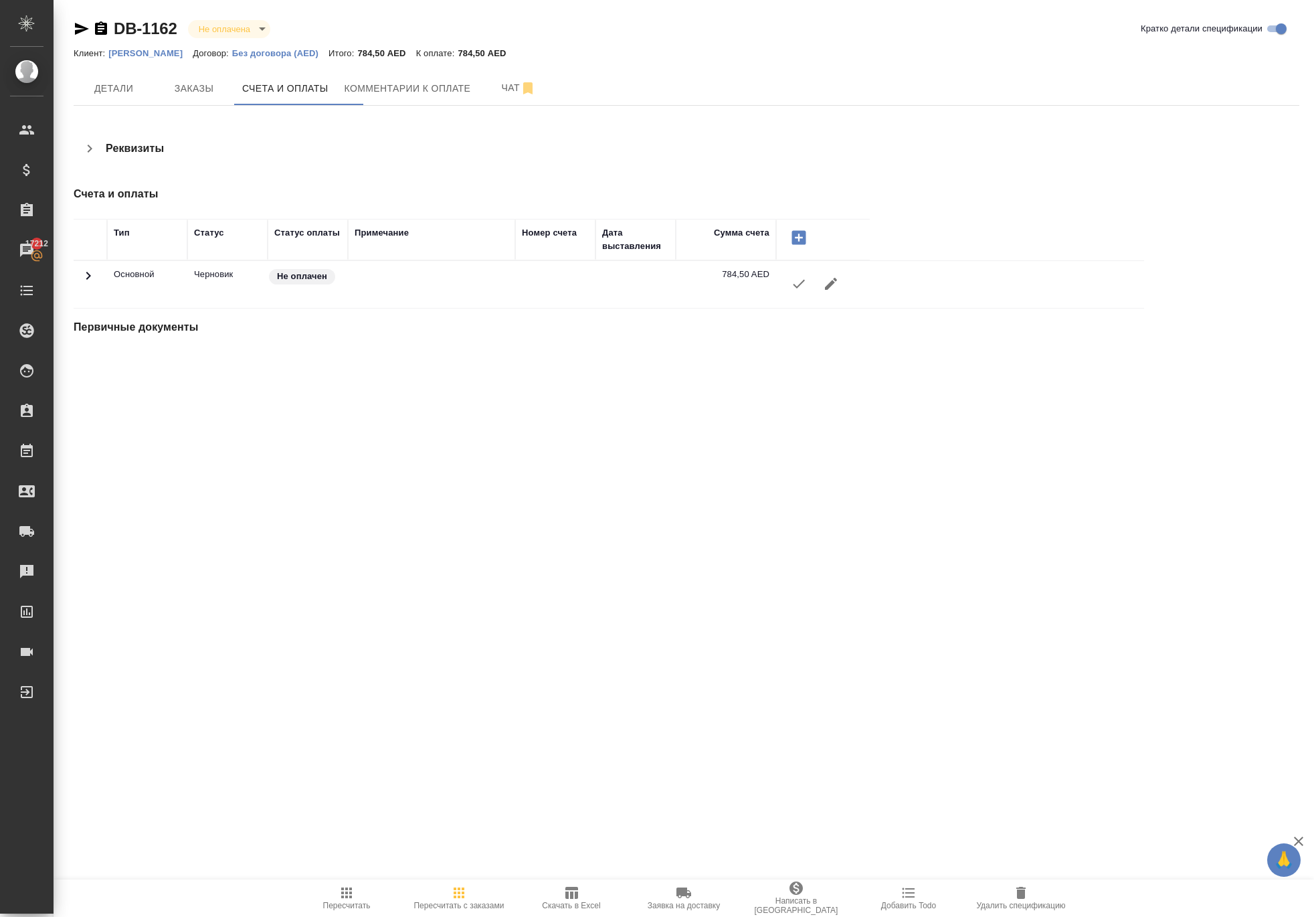
click at [800, 292] on icon "button" at bounding box center [799, 284] width 16 height 16
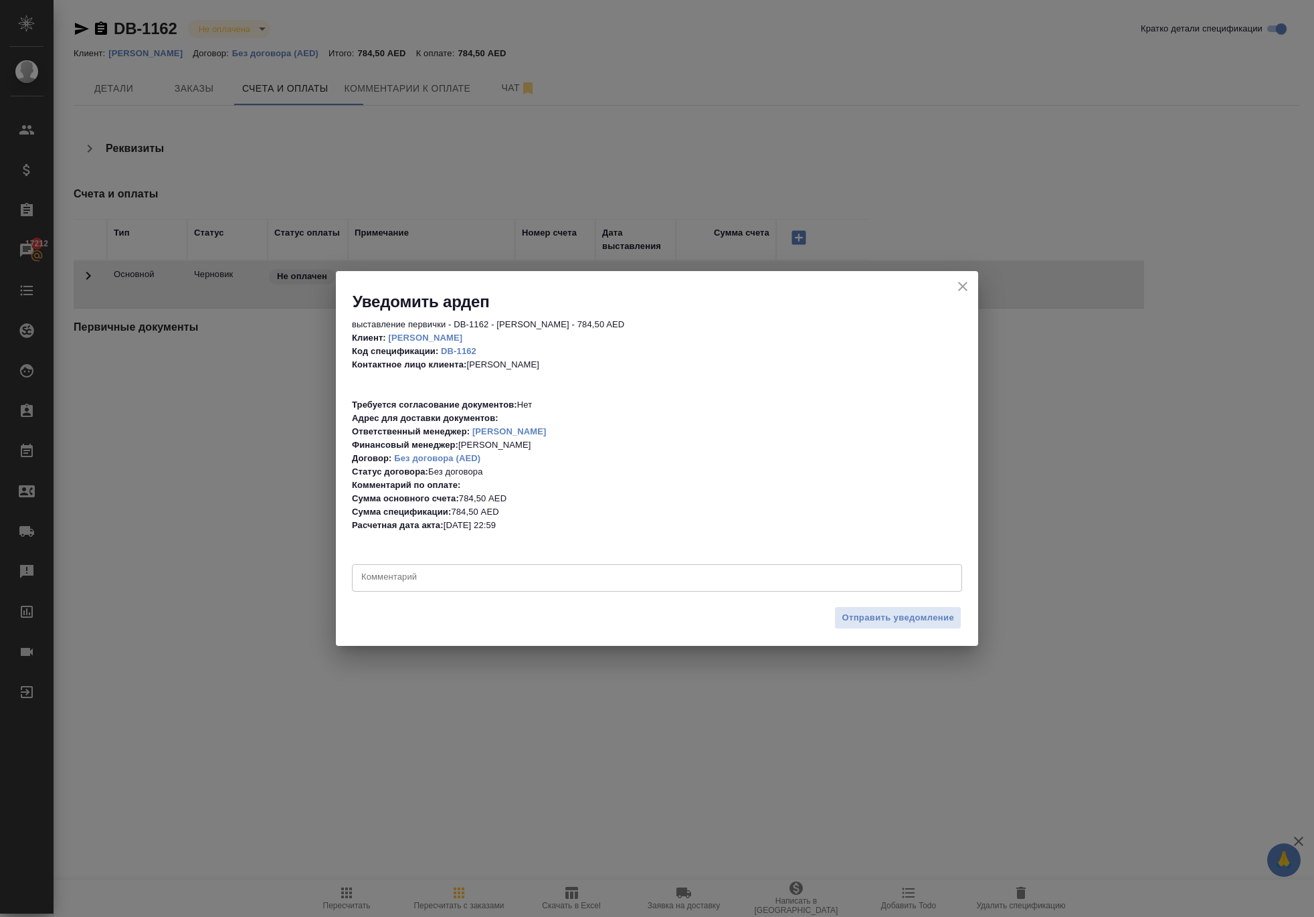
click at [550, 572] on textarea at bounding box center [657, 577] width 592 height 13
paste textarea "⁠Contract amendment"
paste textarea "627"
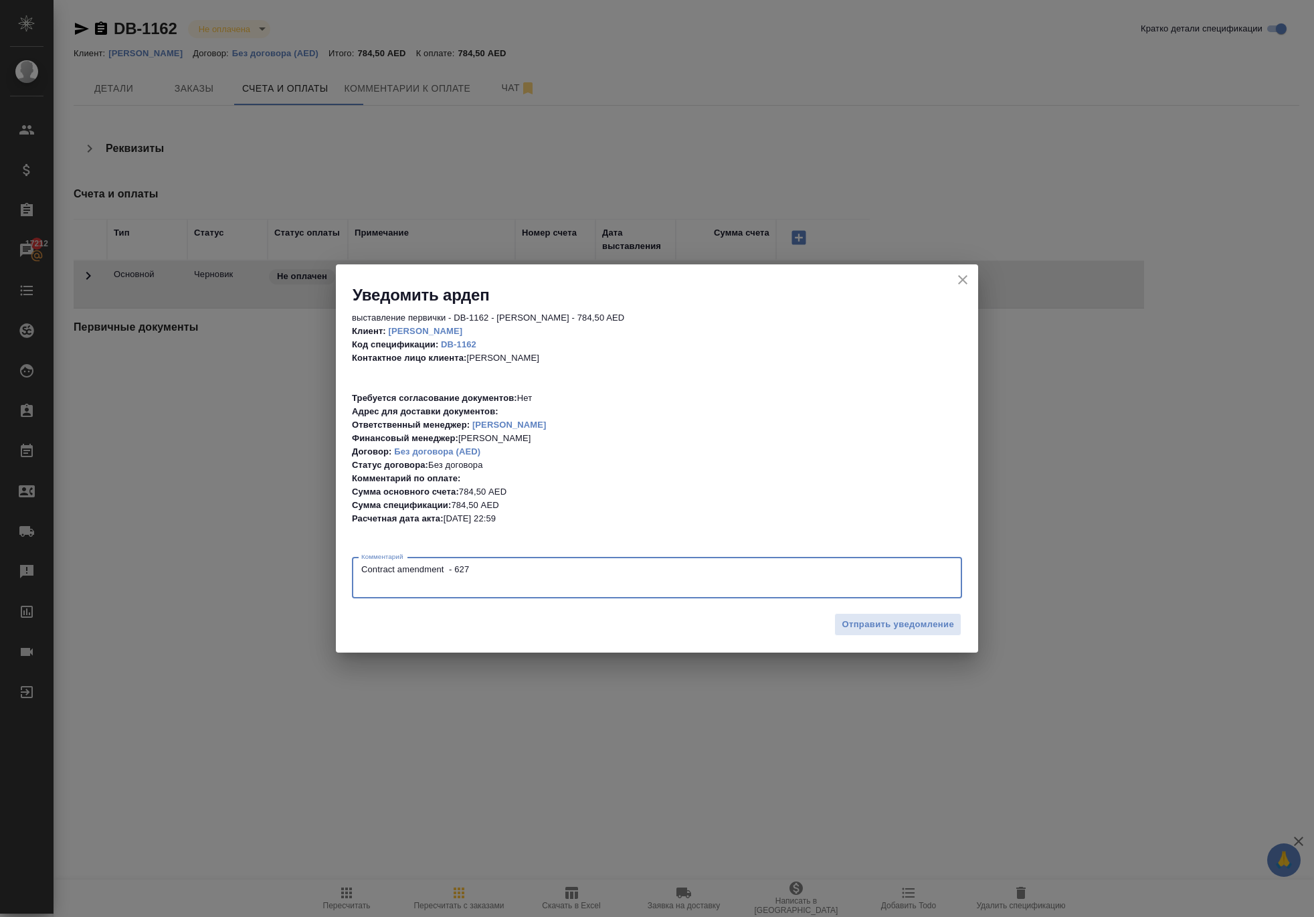
paste textarea "Professional services"
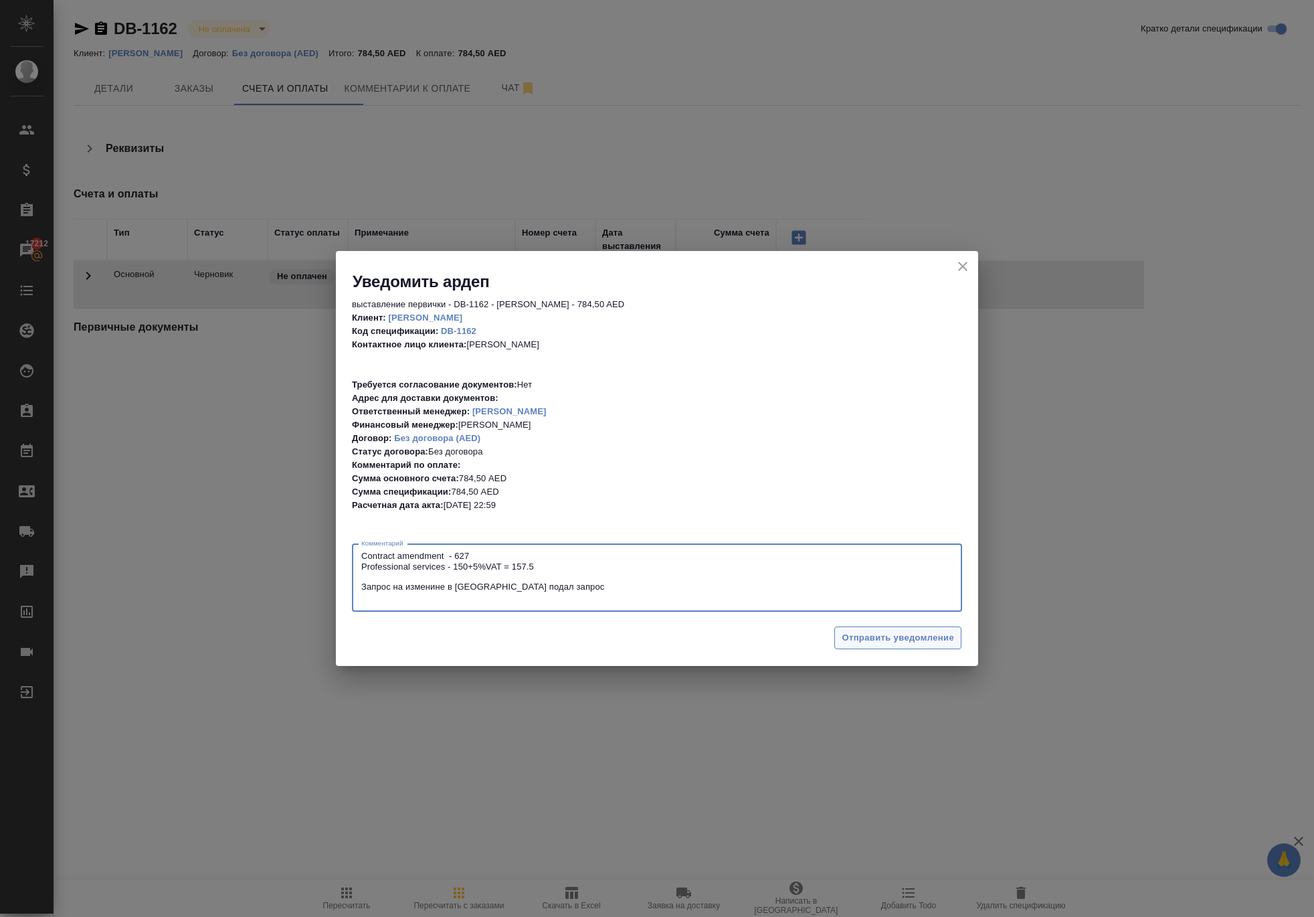
type textarea "⁠Contract amendment - 627 Professional services - 150+5%VAT = 157.5 Запрос на и…"
click at [842, 636] on span "Отправить уведомление" at bounding box center [898, 637] width 112 height 15
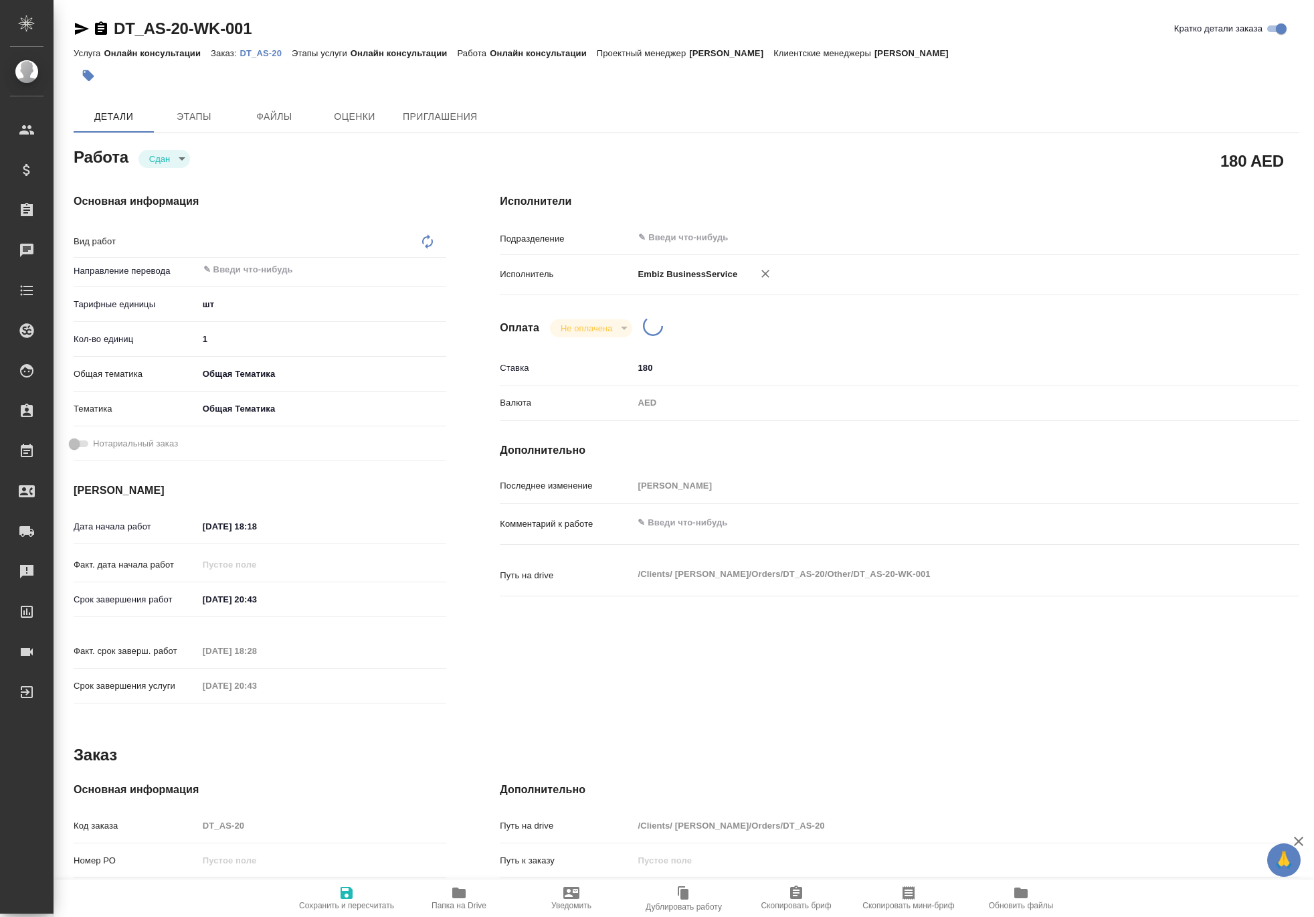
type textarea "x"
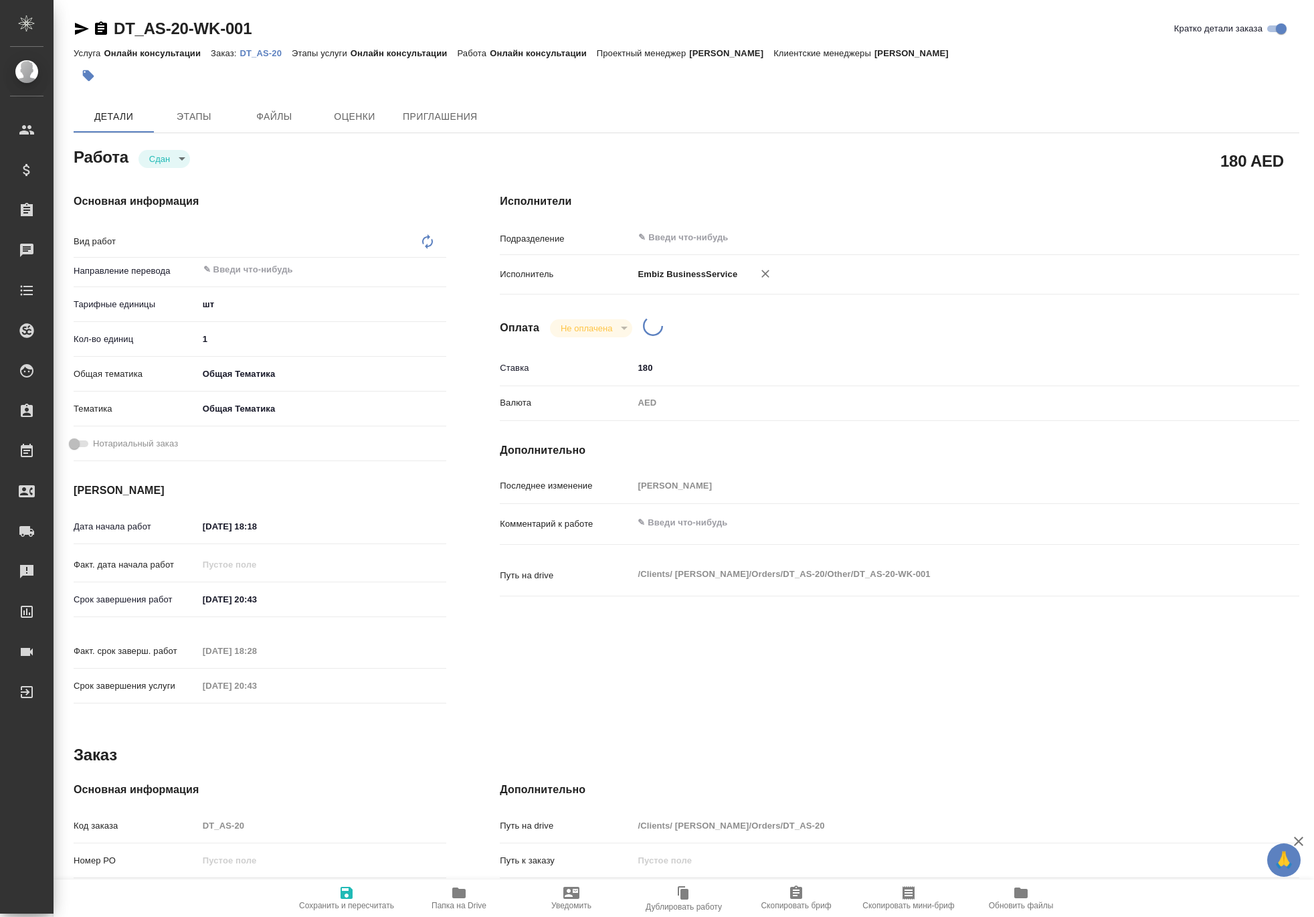
type textarea "x"
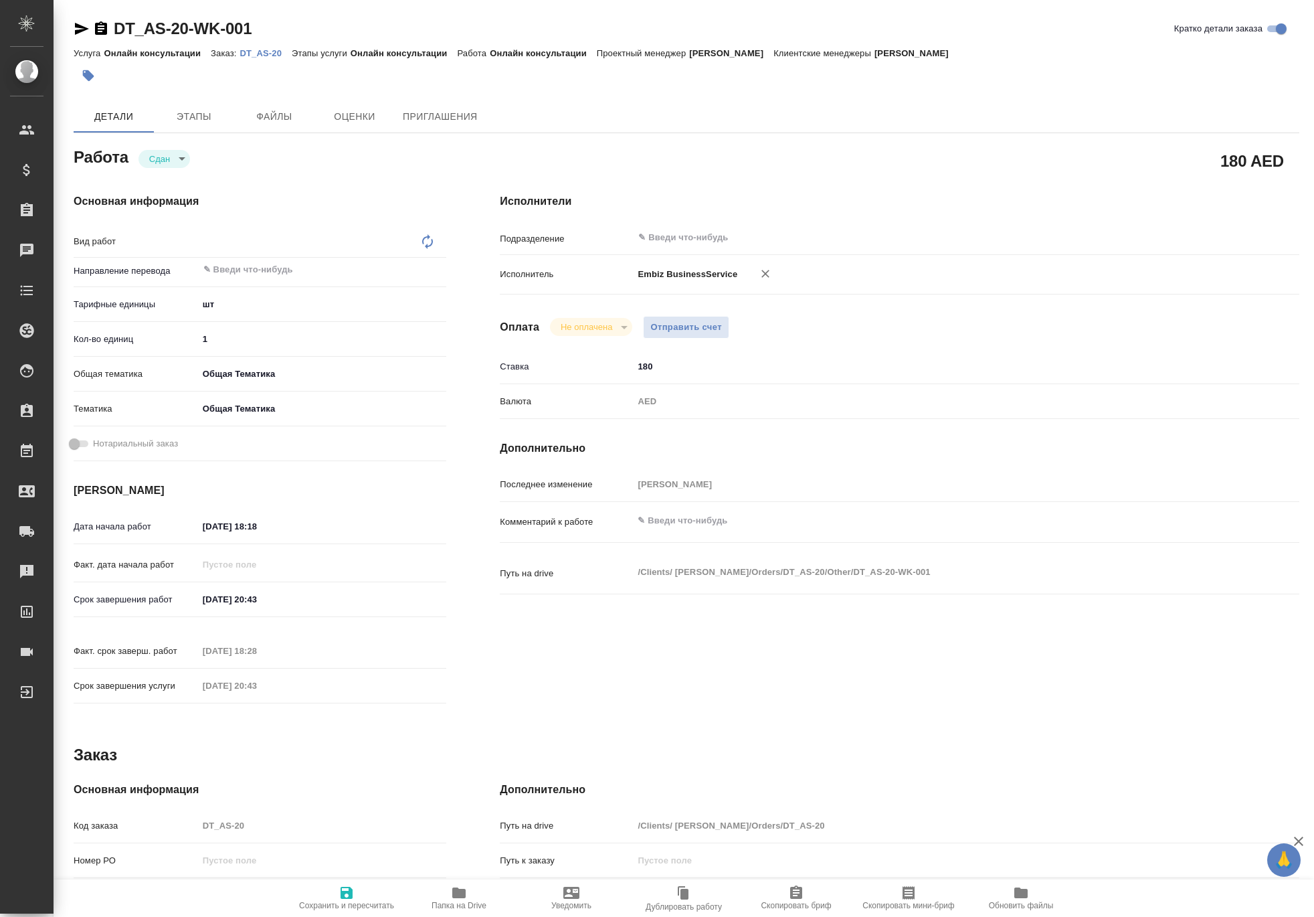
type textarea "x"
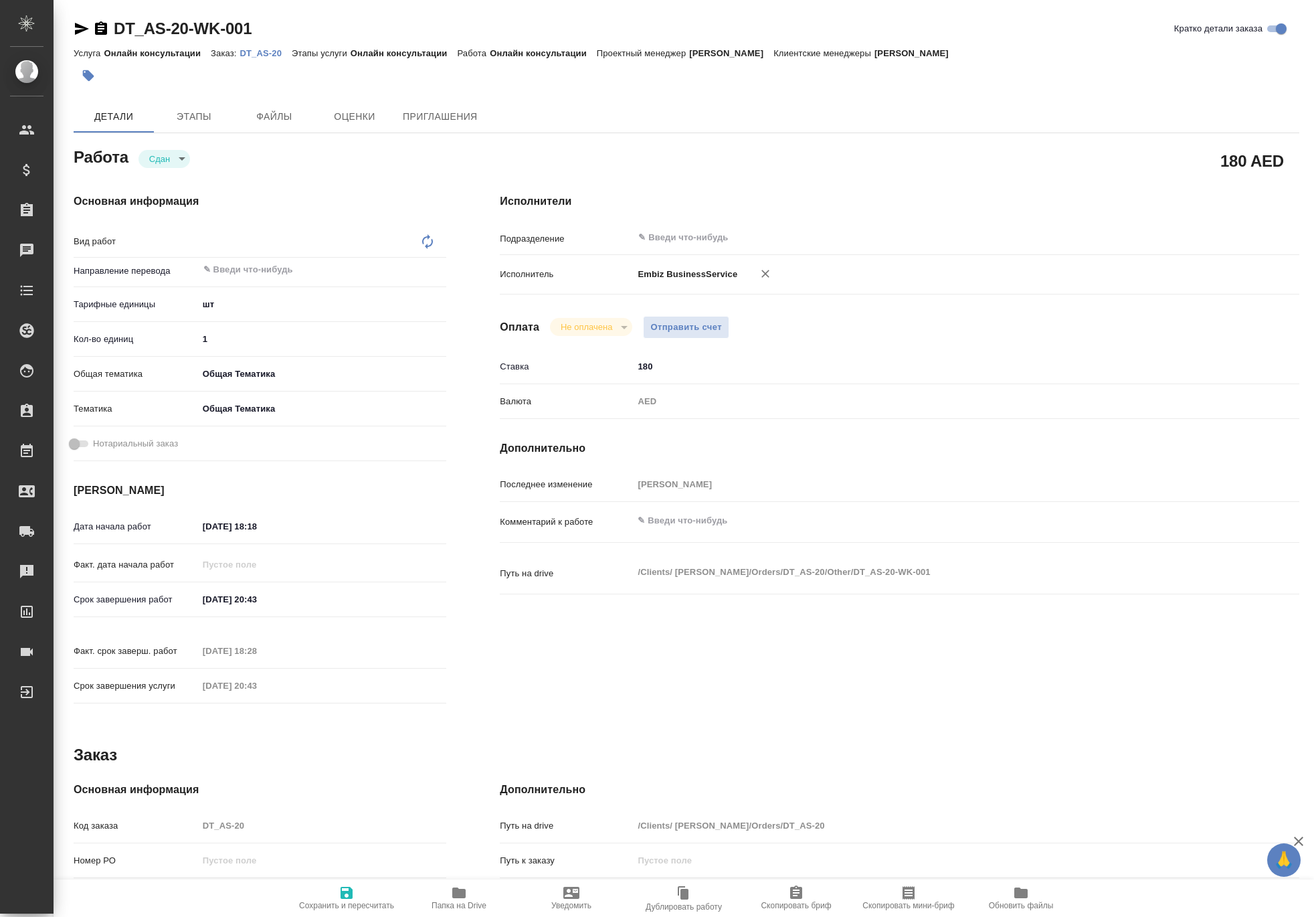
type textarea "x"
click at [722, 335] on span "Отправить счет" at bounding box center [687, 327] width 72 height 15
type textarea "x"
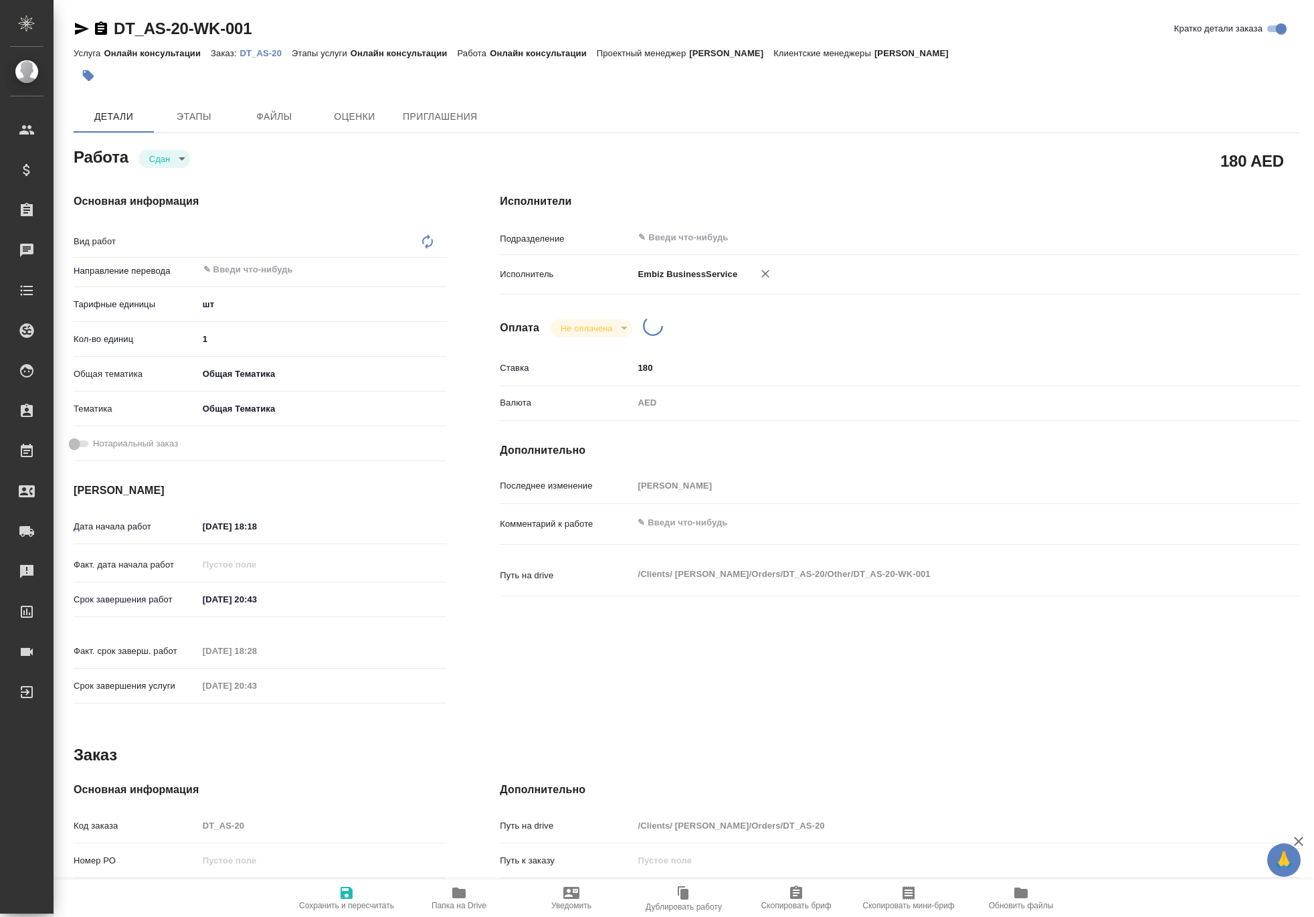
type textarea "x"
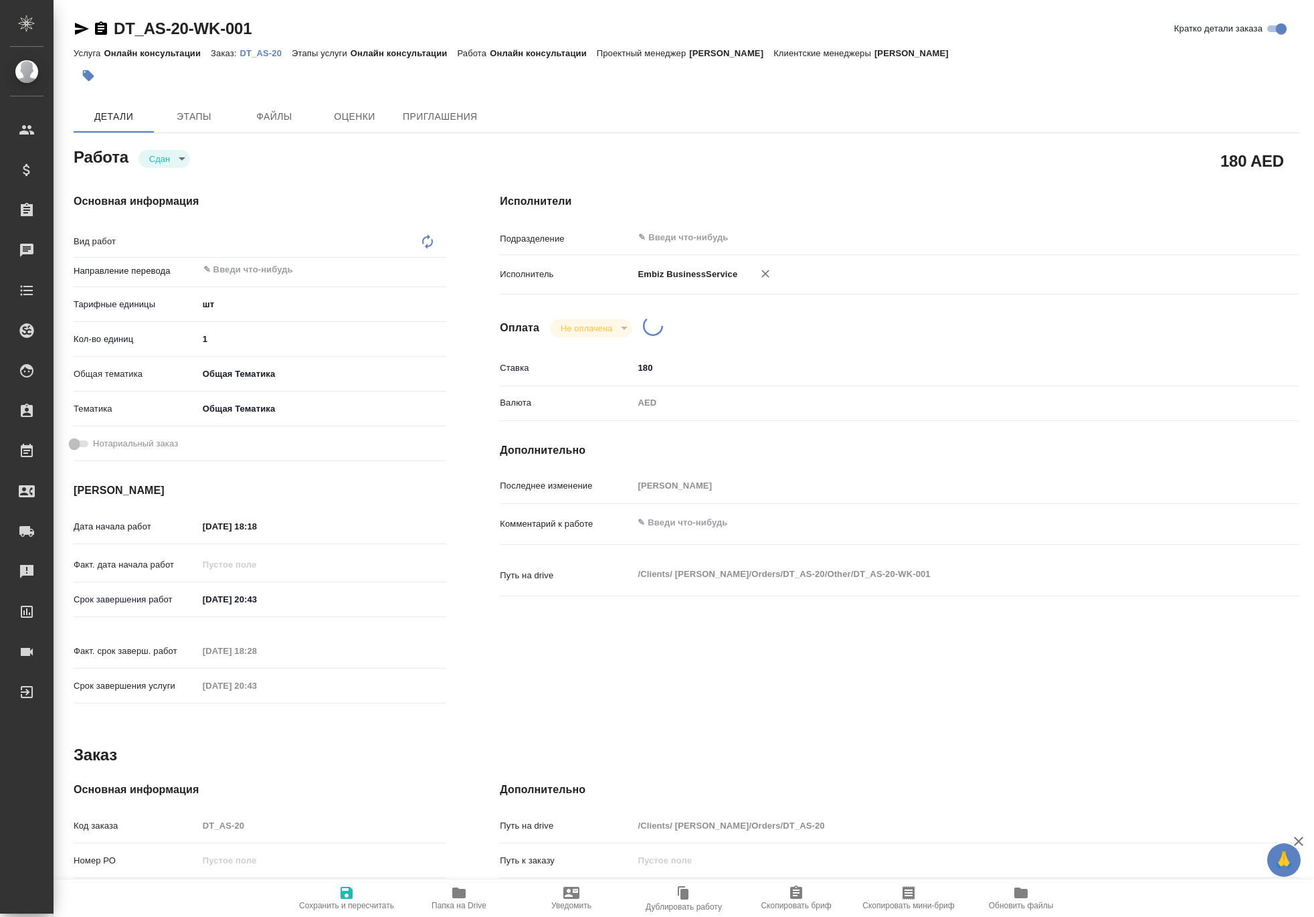
type textarea "x"
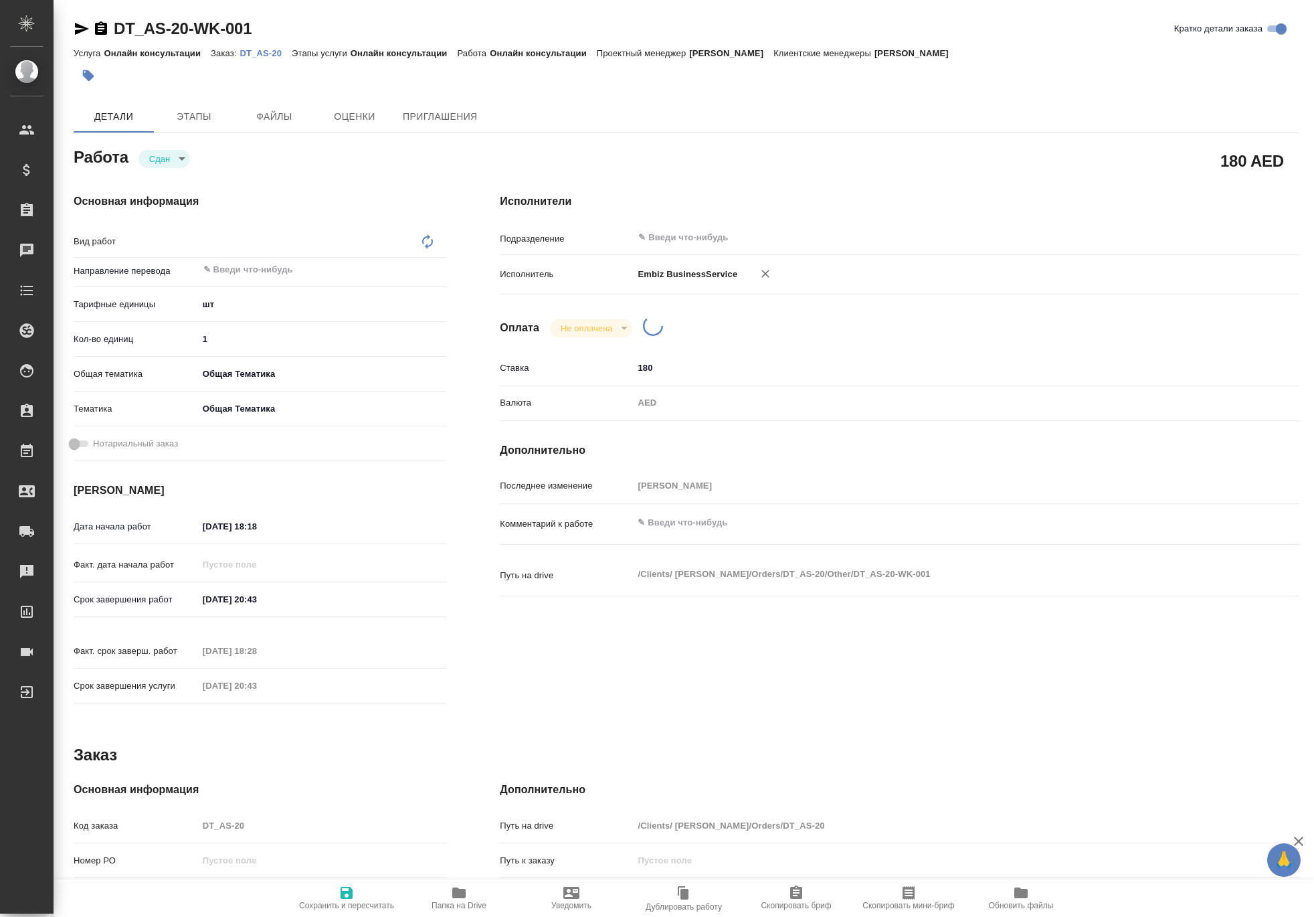
type textarea "x"
click at [722, 335] on span "Отправить счет" at bounding box center [687, 327] width 72 height 15
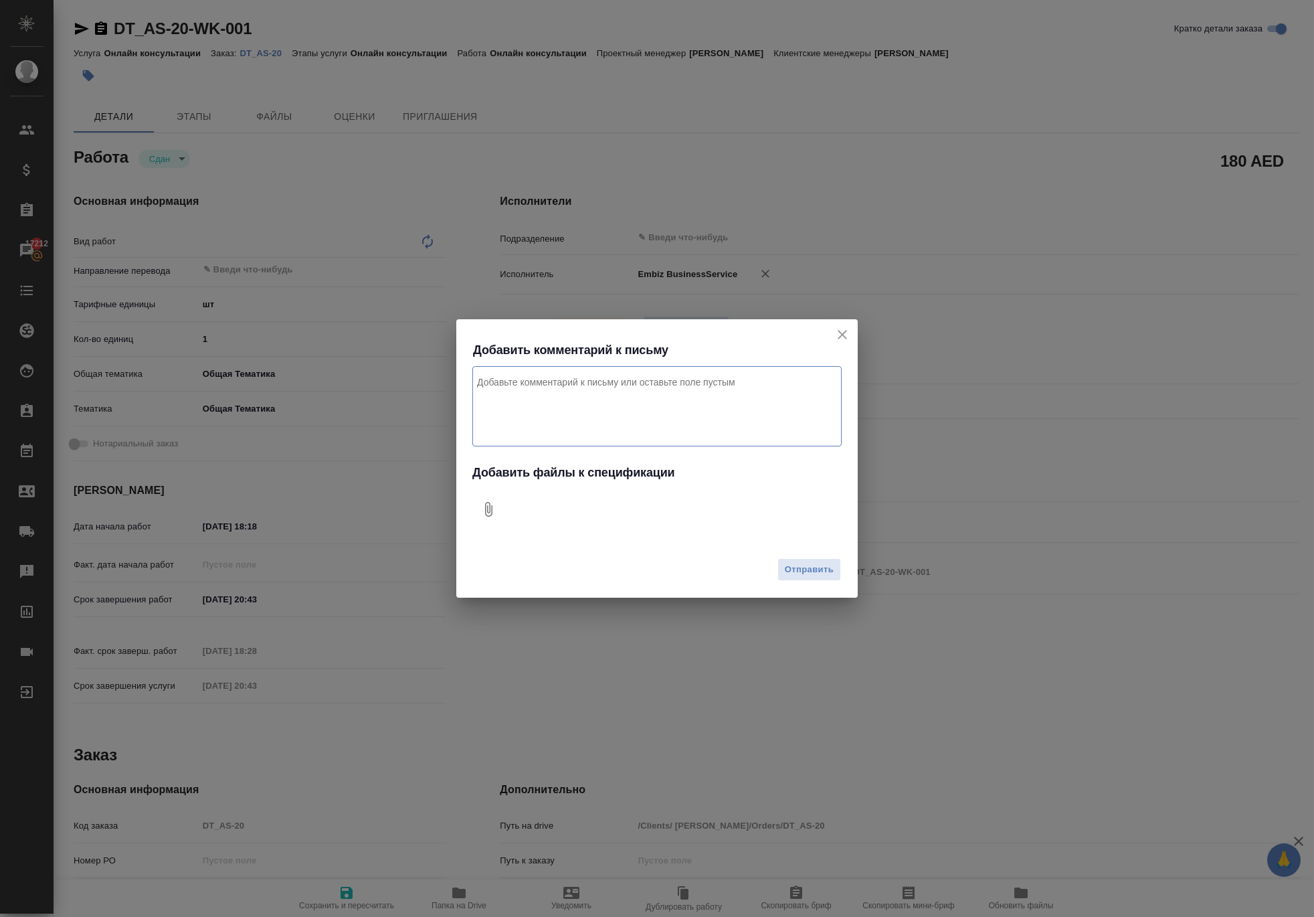
click at [493, 506] on icon "Добавить файлы к спецификации" at bounding box center [488, 509] width 7 height 15
click at [511, 379] on textarea "Комментарий к письму" at bounding box center [657, 406] width 369 height 80
type textarea "j"
type textarea "оплата за изменение договора для клиента. Проект Дубай"
click at [790, 577] on span "Отправить" at bounding box center [809, 569] width 49 height 15
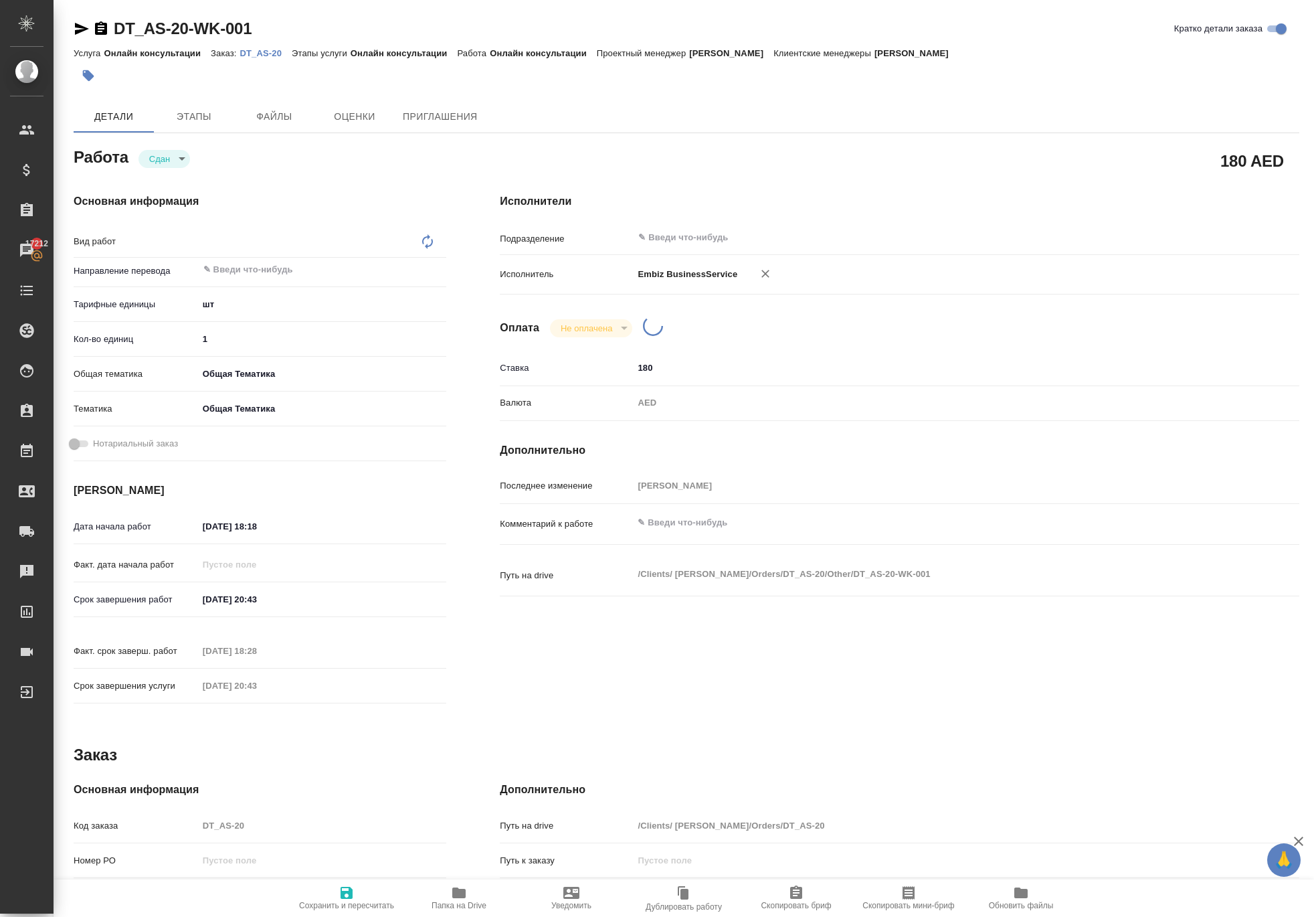
type textarea "x"
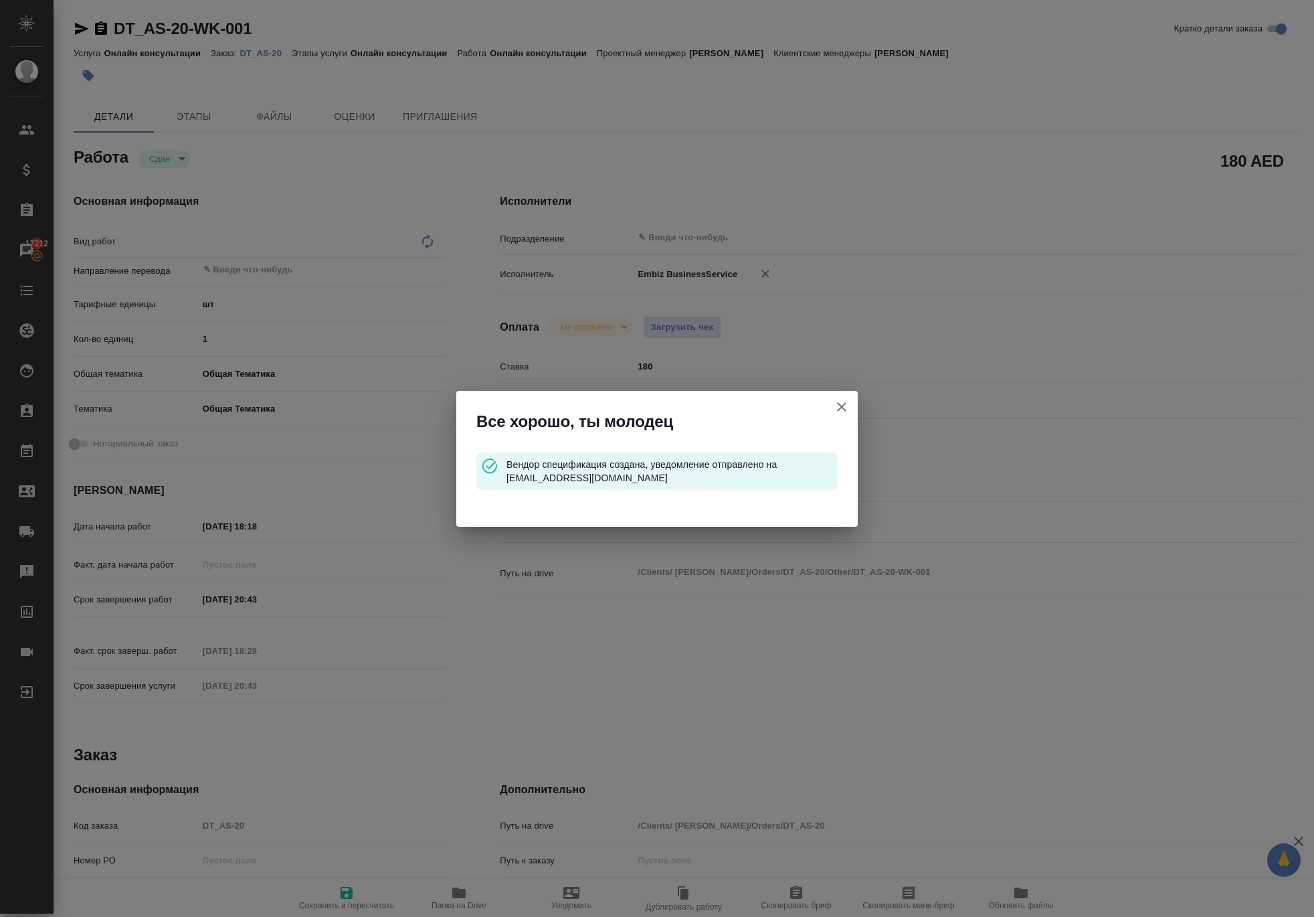
type input "closed"
type textarea "x"
type input "5a8b1489cc6b4906c91bfdc1"
type input "1"
type input "obtem"
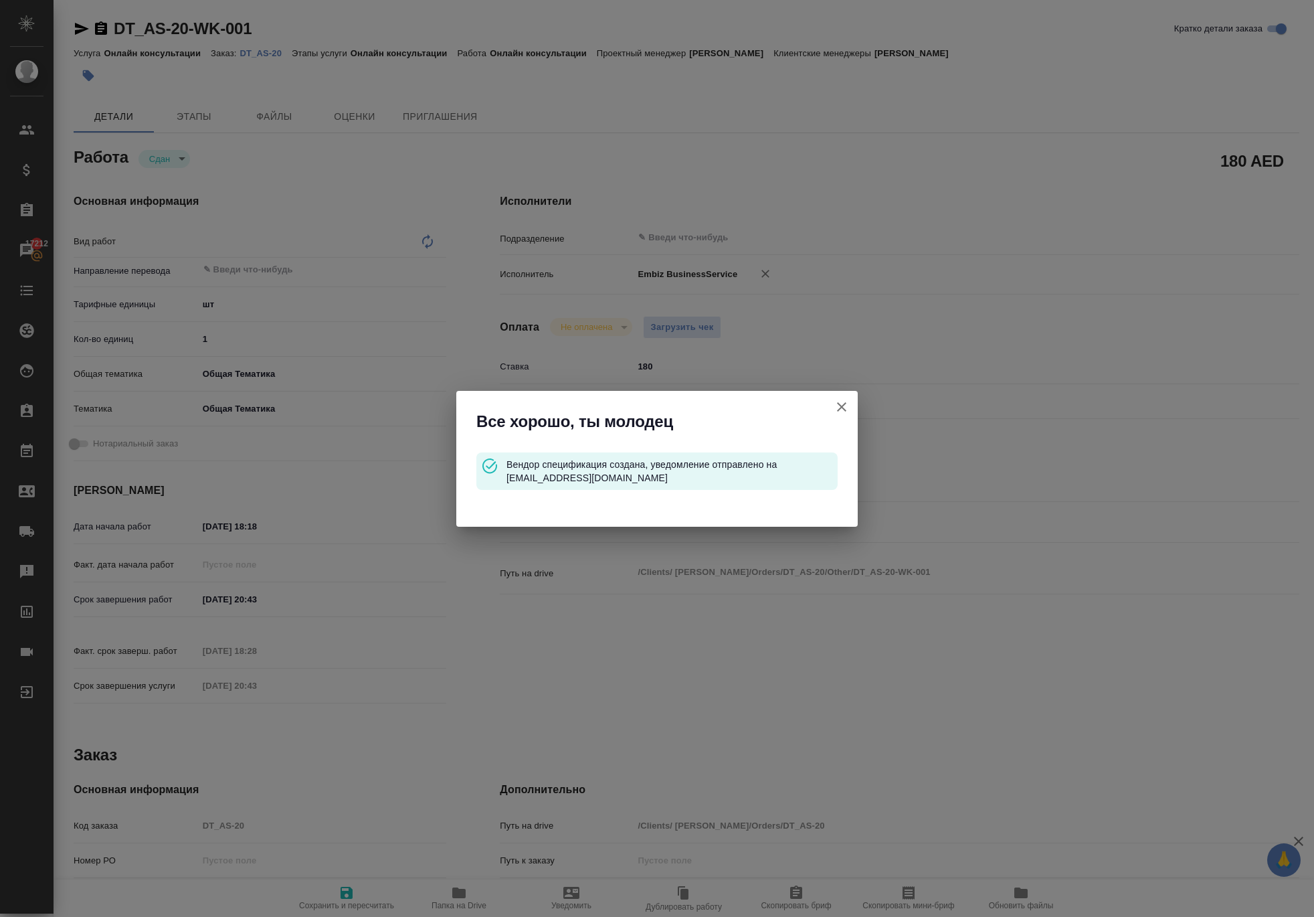
type input "6012b1ca196b0e5c9229a120"
type input "[DATE] 18:18"
type input "[DATE] 20:43"
type input "[DATE] 18:28"
type input "[DATE] 20:43"
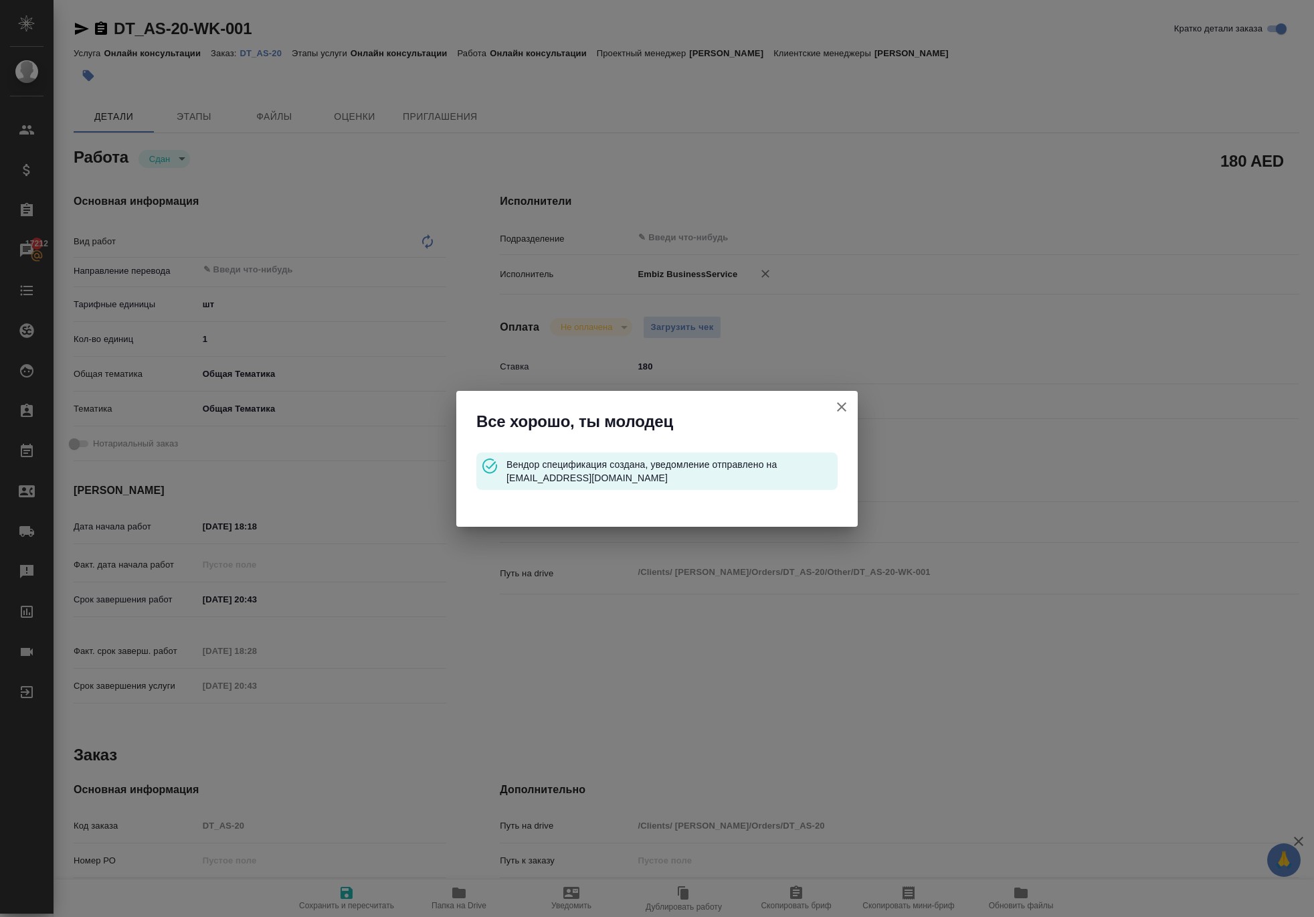
type input "notPayed"
type input "180"
type input "AED"
type input "[PERSON_NAME]"
type textarea "x"
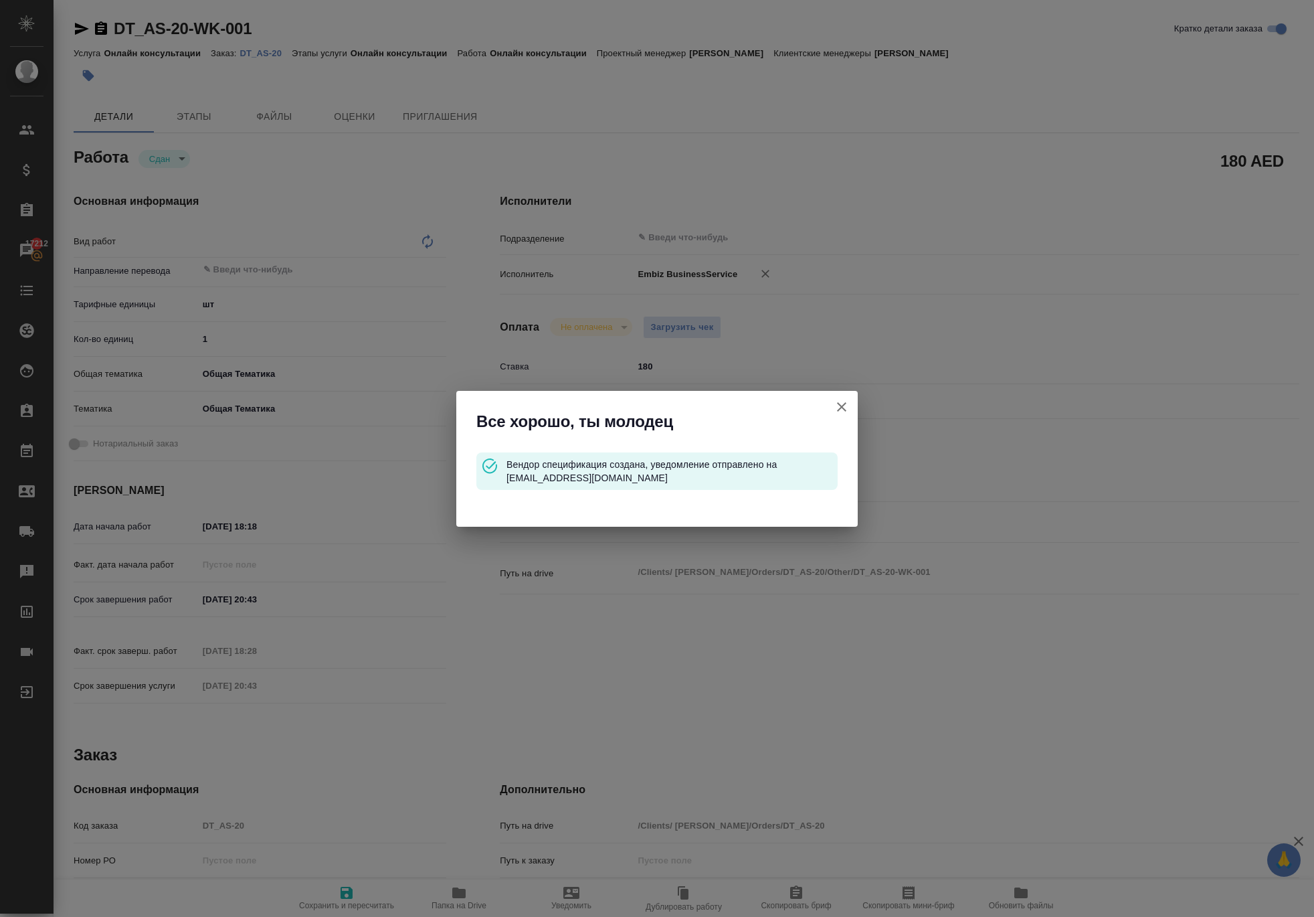
type textarea "/Clients/ [PERSON_NAME]/Orders/DT_AS-20/Other/DT_AS-20-WK-001"
type textarea "x"
type input "DT_AS-20"
type input "Онлайн консультации"
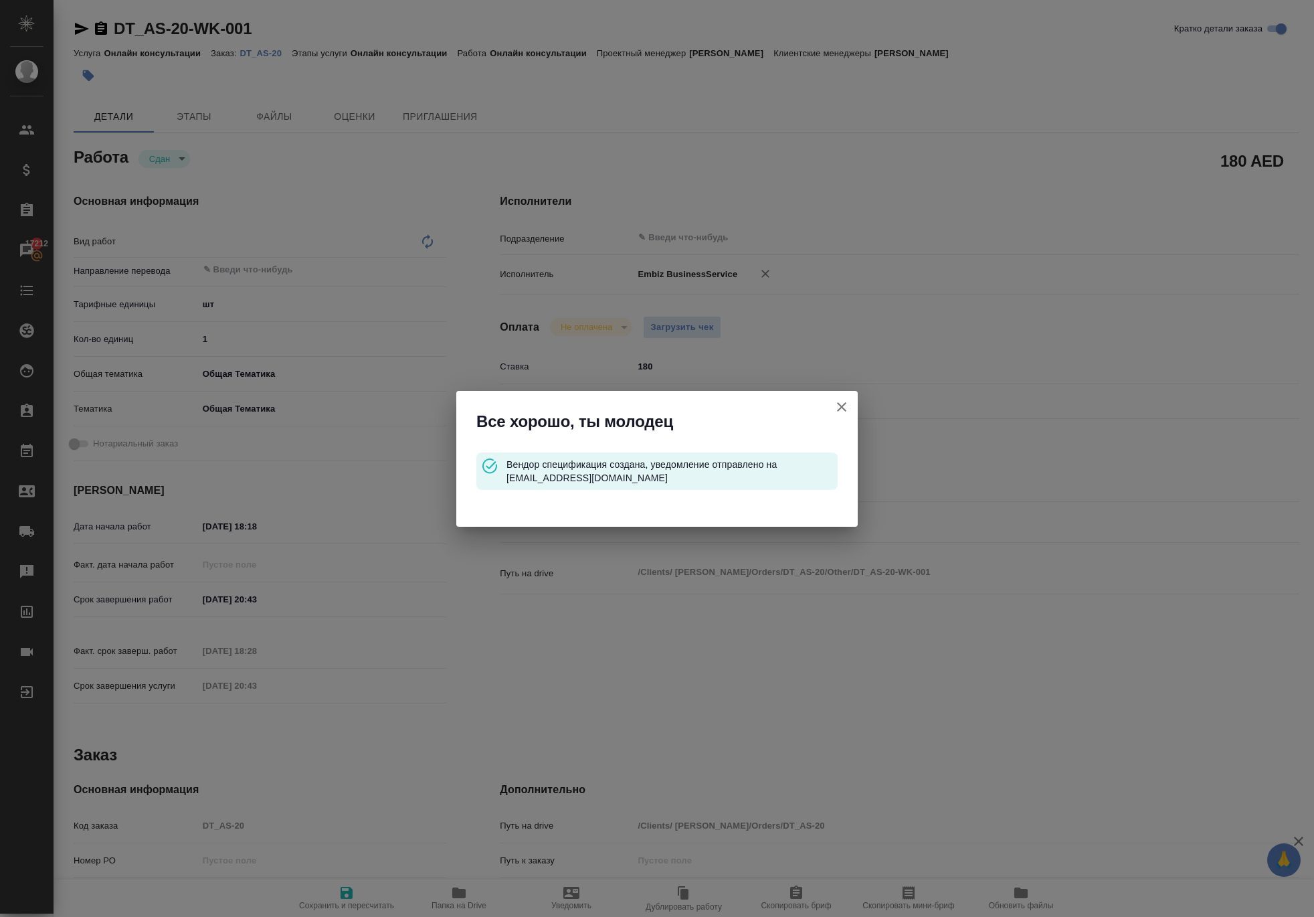
type input "[PERSON_NAME]"
type input "/Clients/ [PERSON_NAME]/Orders/DT_AS-20"
type textarea "x"
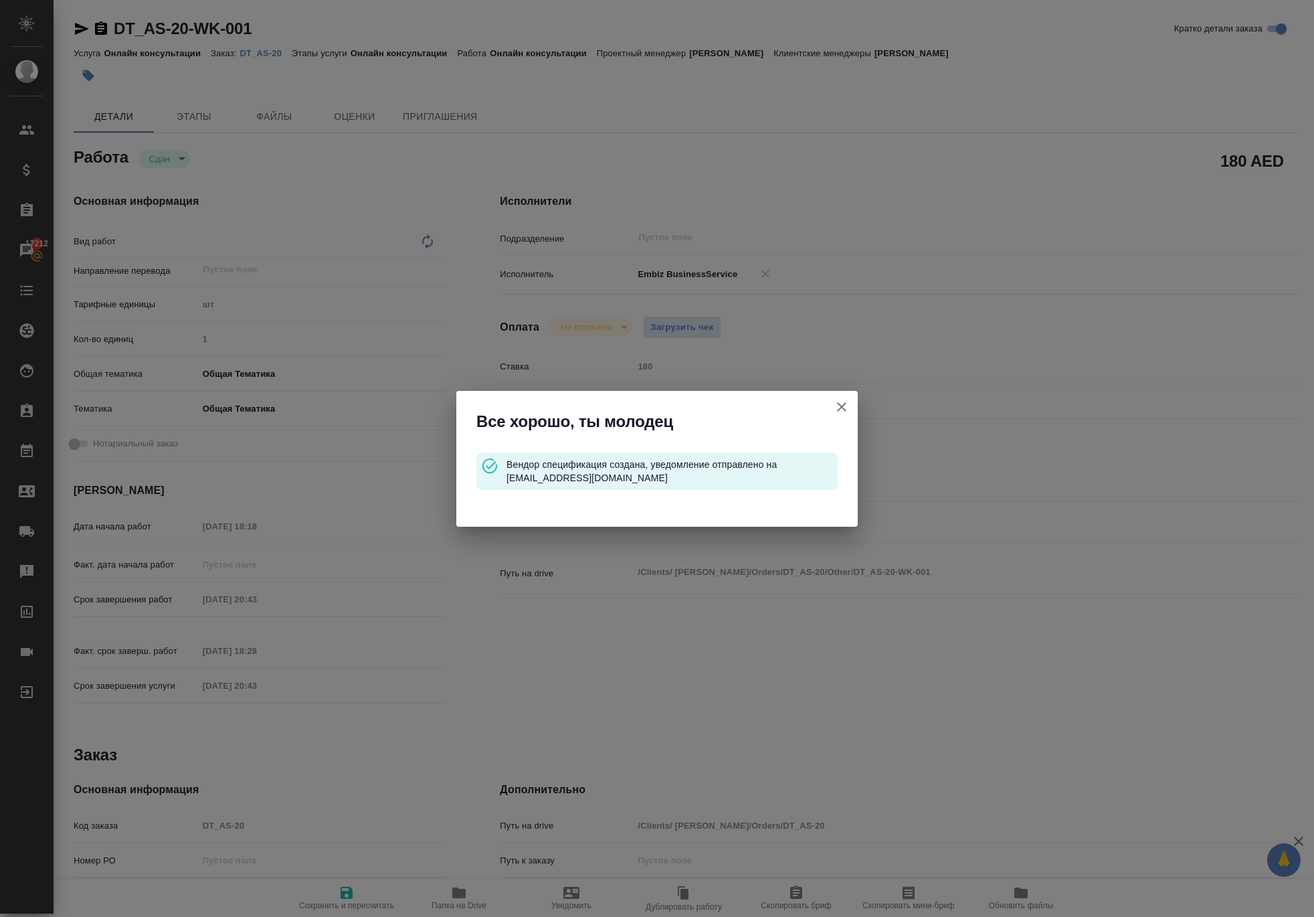
type textarea "x"
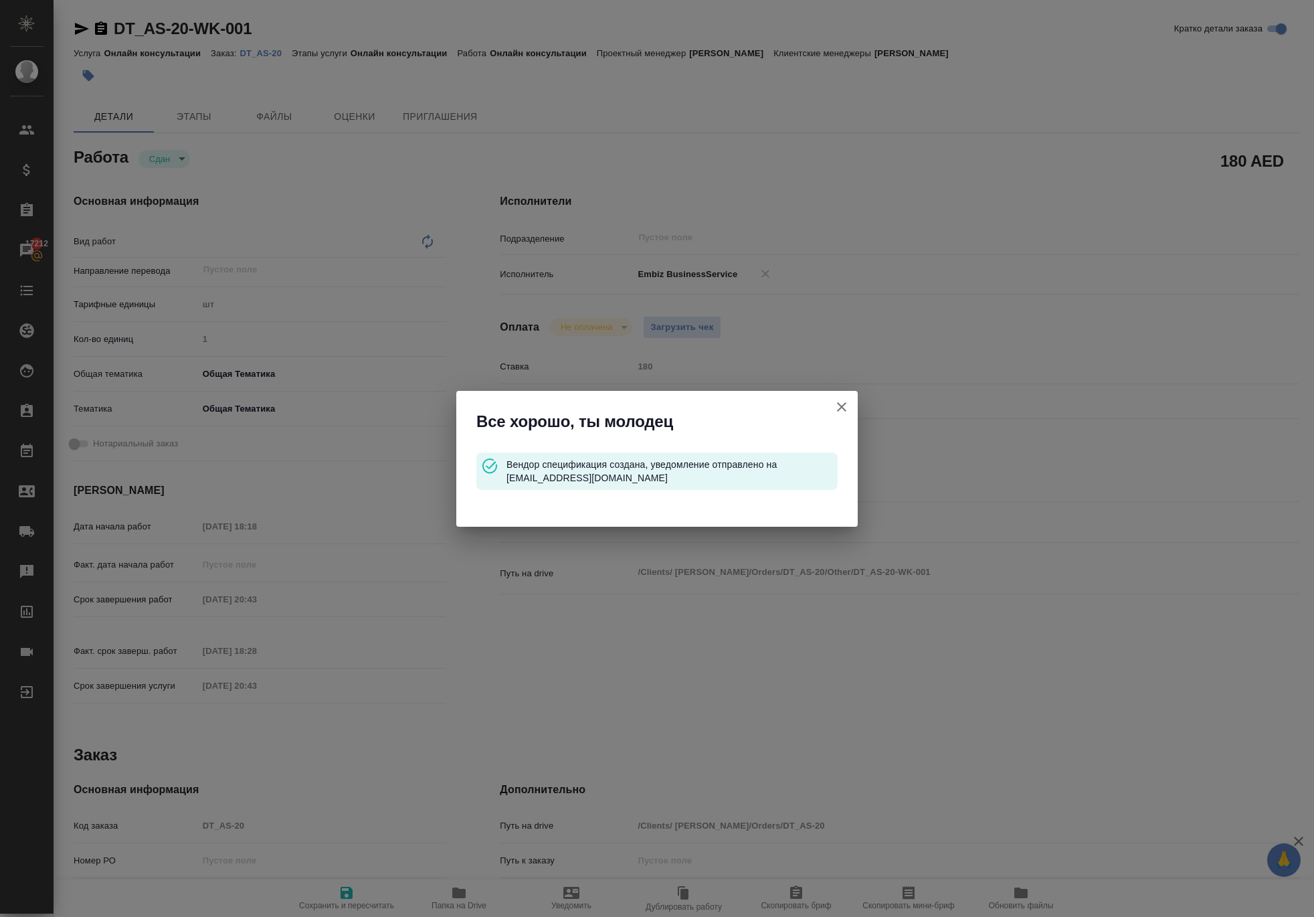
type textarea "x"
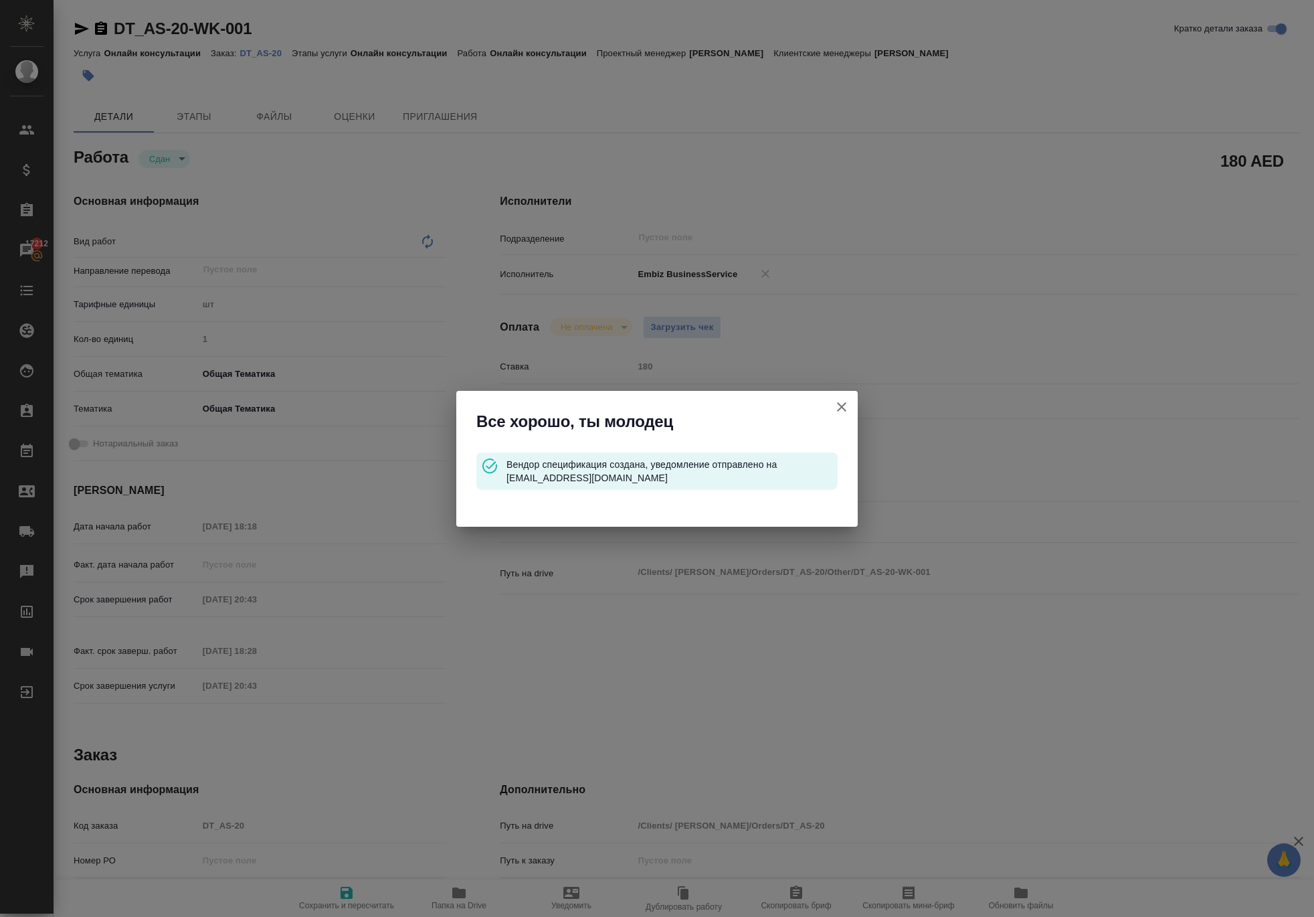
type textarea "x"
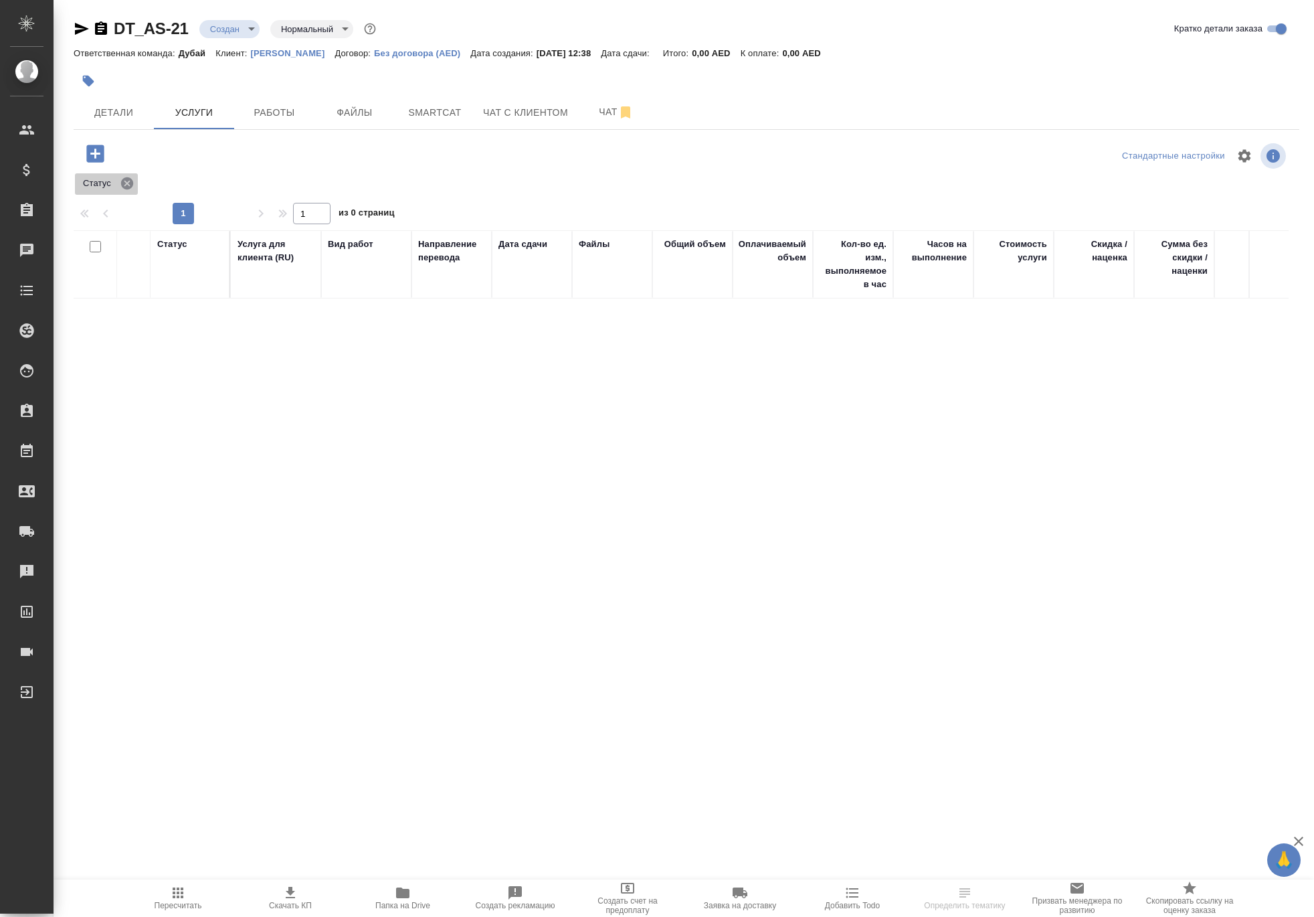
click at [135, 191] on icon at bounding box center [127, 183] width 15 height 15
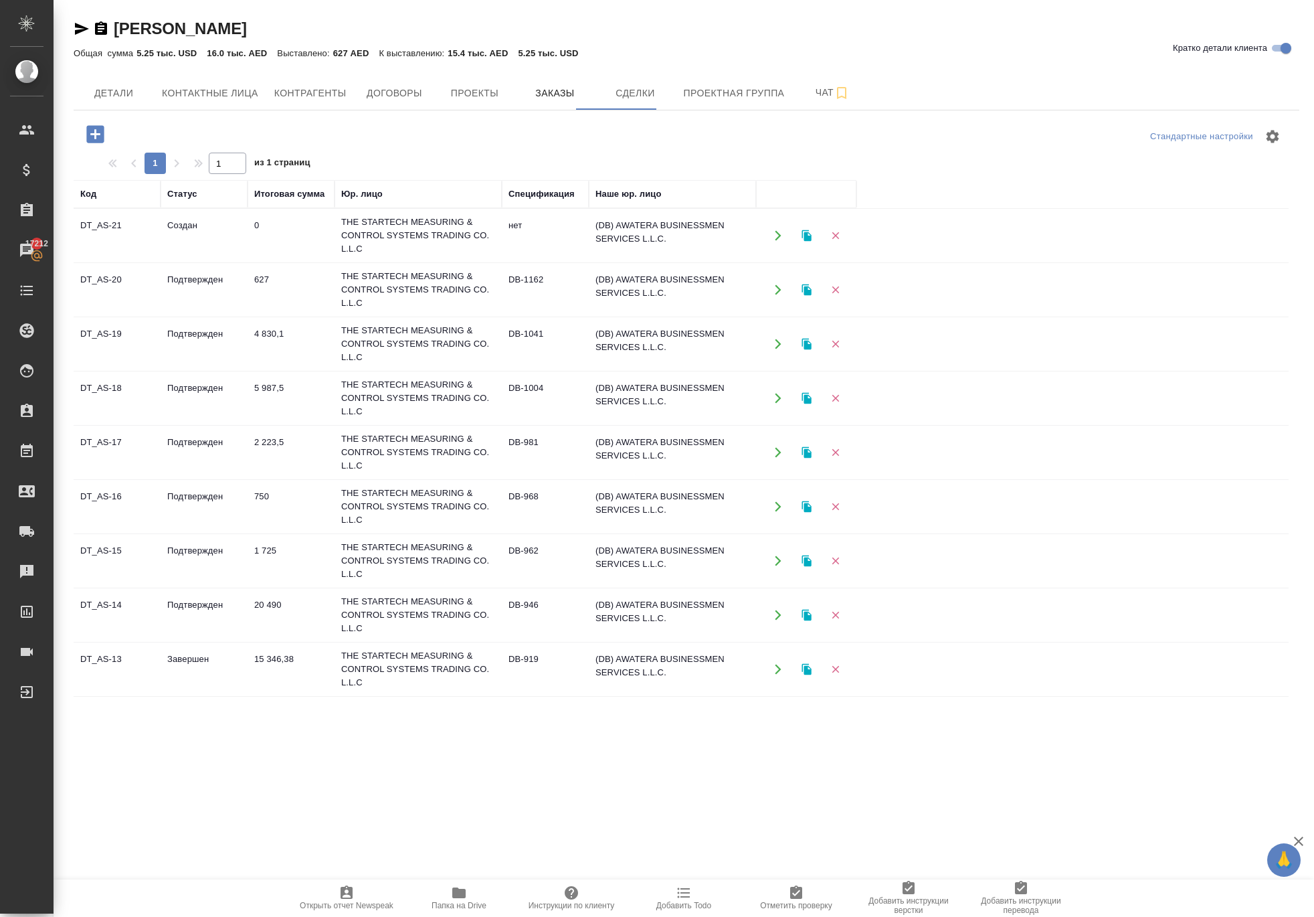
click at [772, 296] on icon "button" at bounding box center [778, 290] width 12 height 12
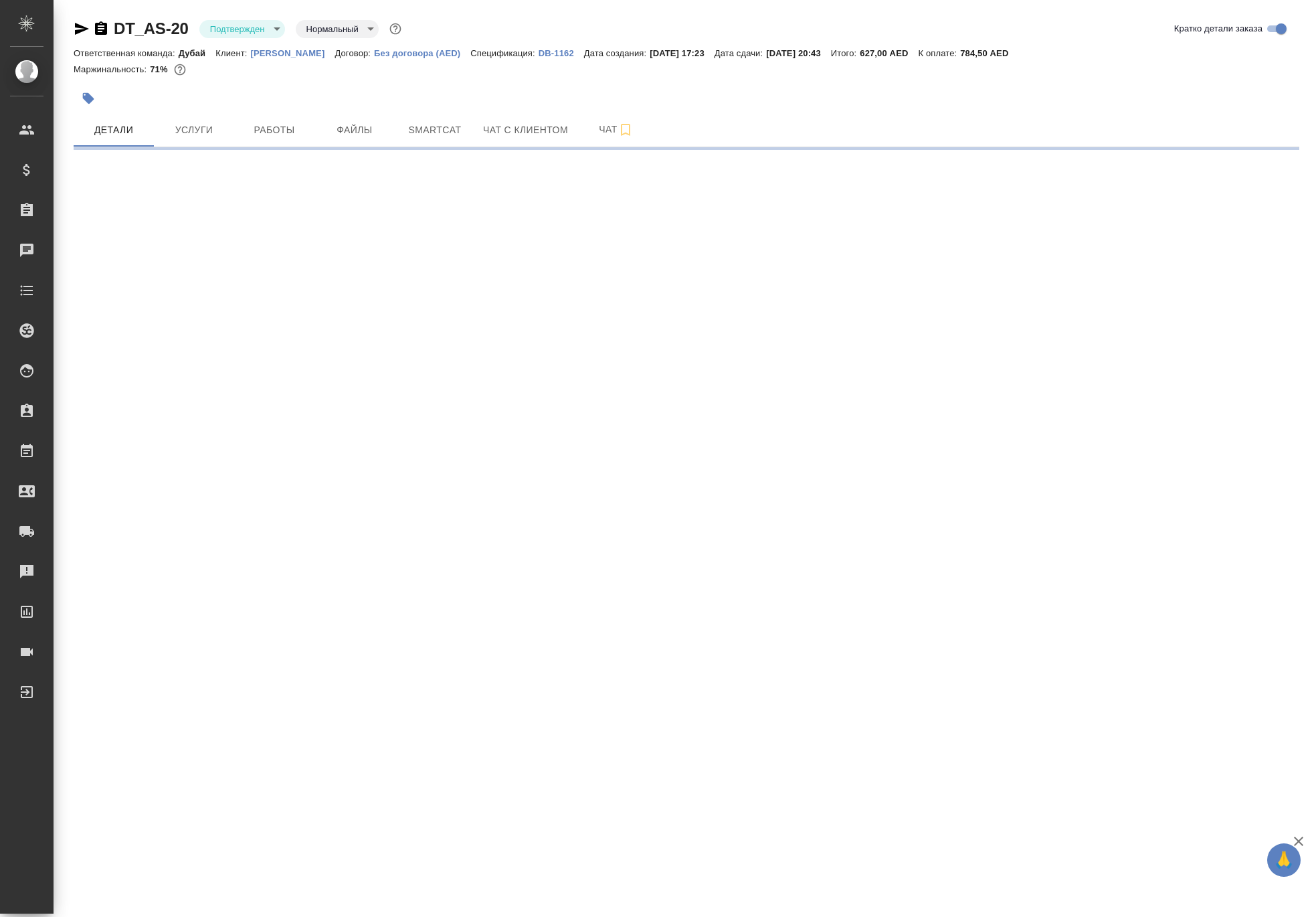
select select "RU"
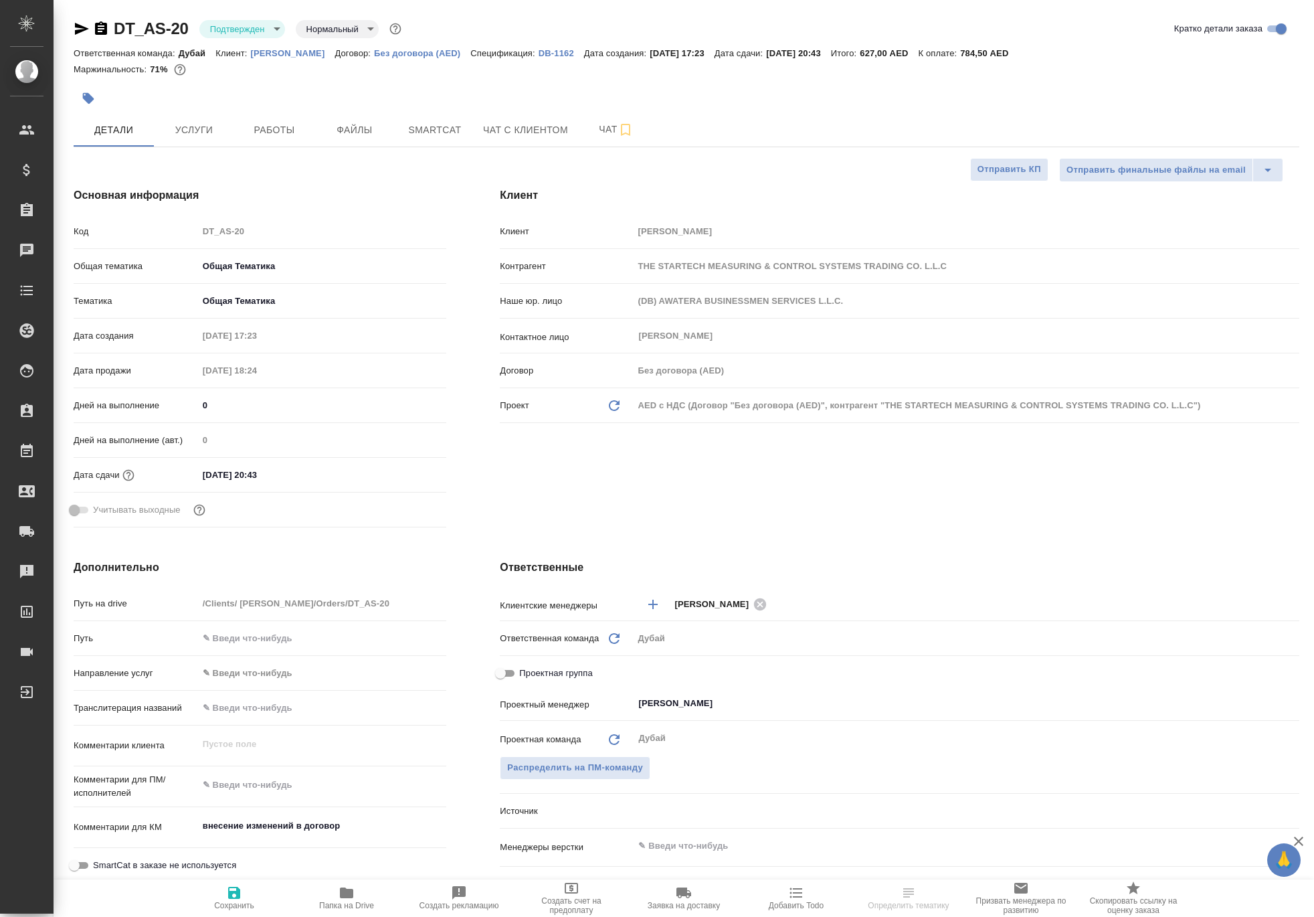
type textarea "x"
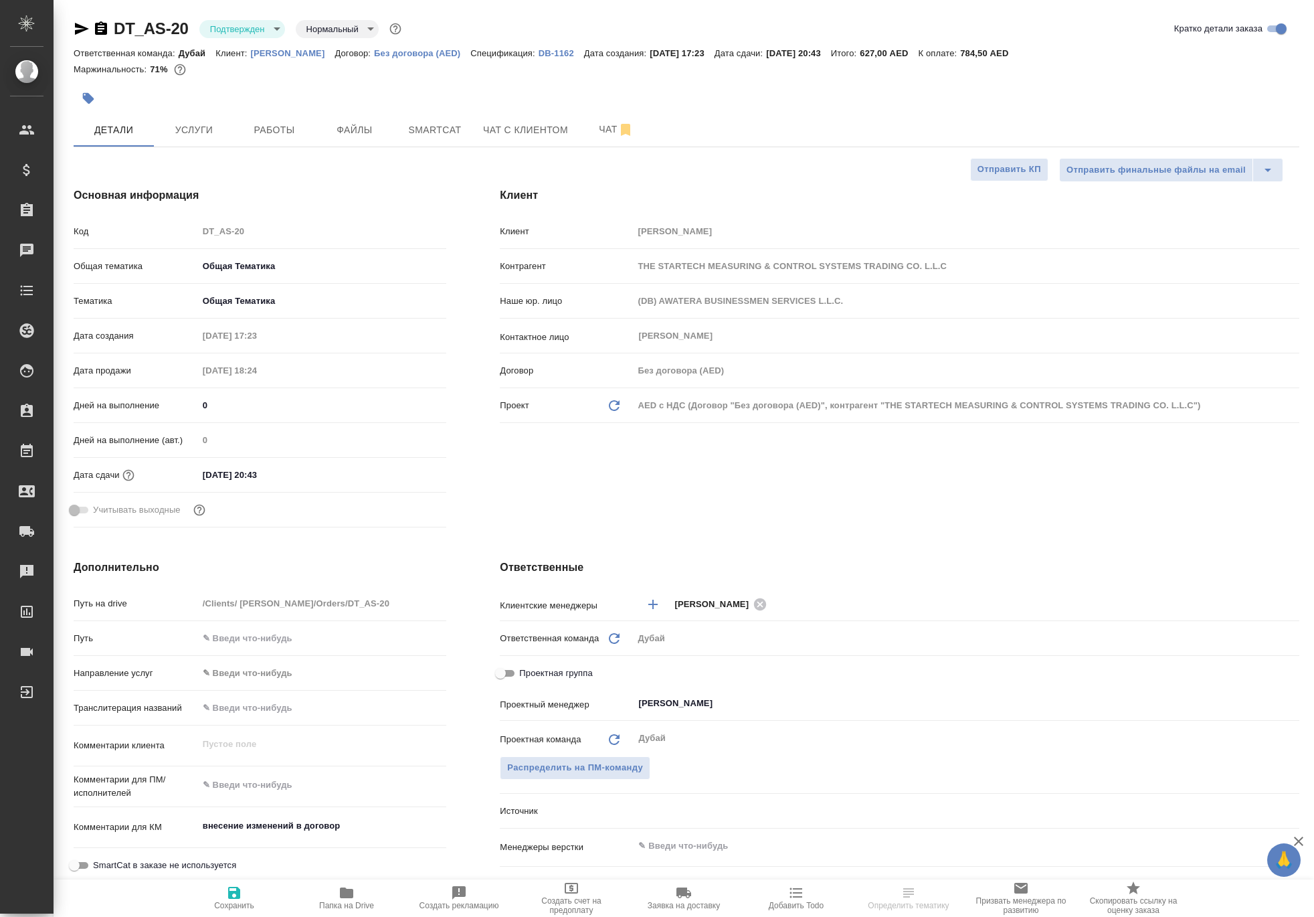
type textarea "x"
click at [203, 139] on span "Услуги" at bounding box center [194, 130] width 64 height 17
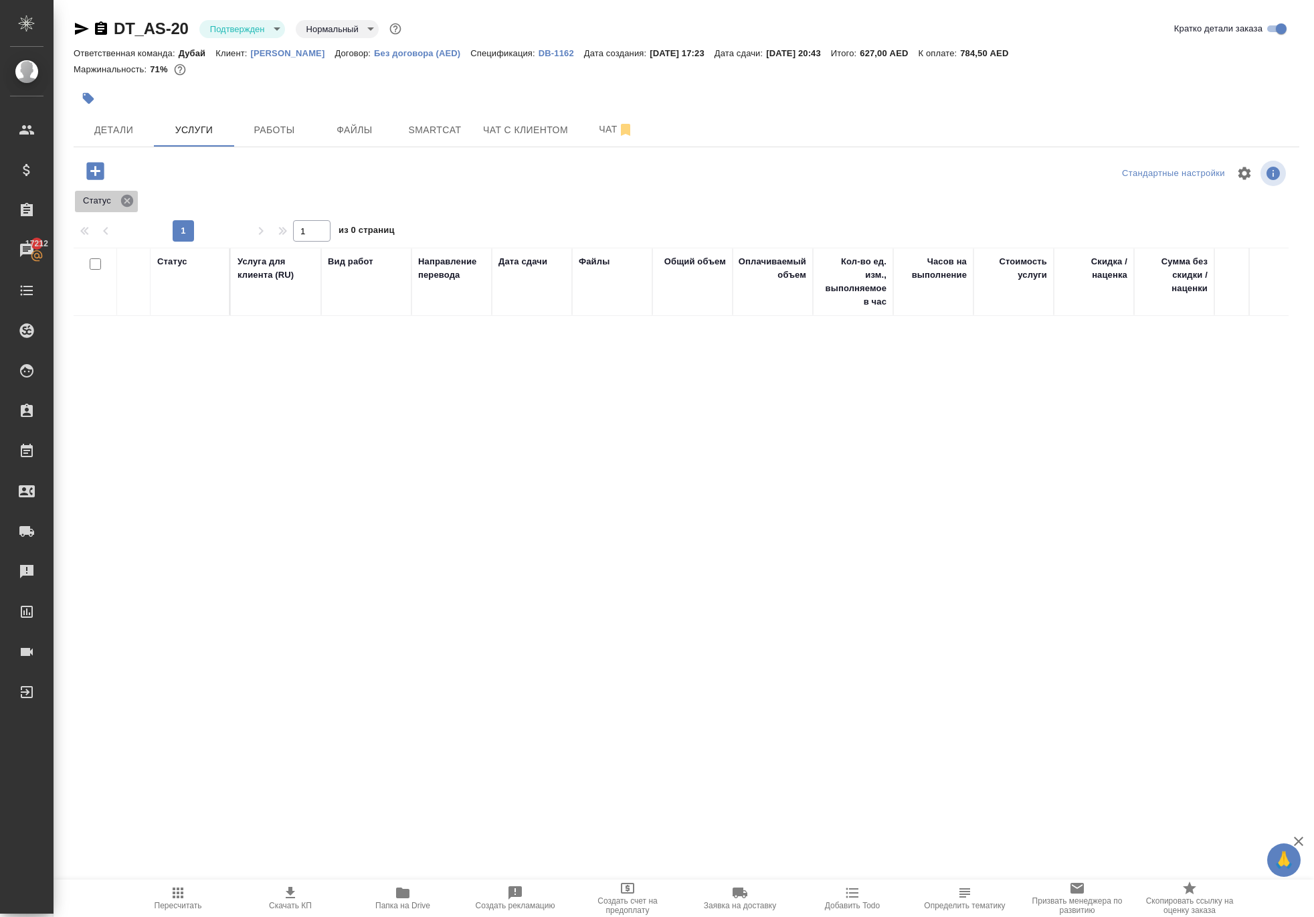
click at [135, 208] on icon at bounding box center [127, 200] width 15 height 15
click at [276, 147] on button "Работы" at bounding box center [274, 129] width 80 height 33
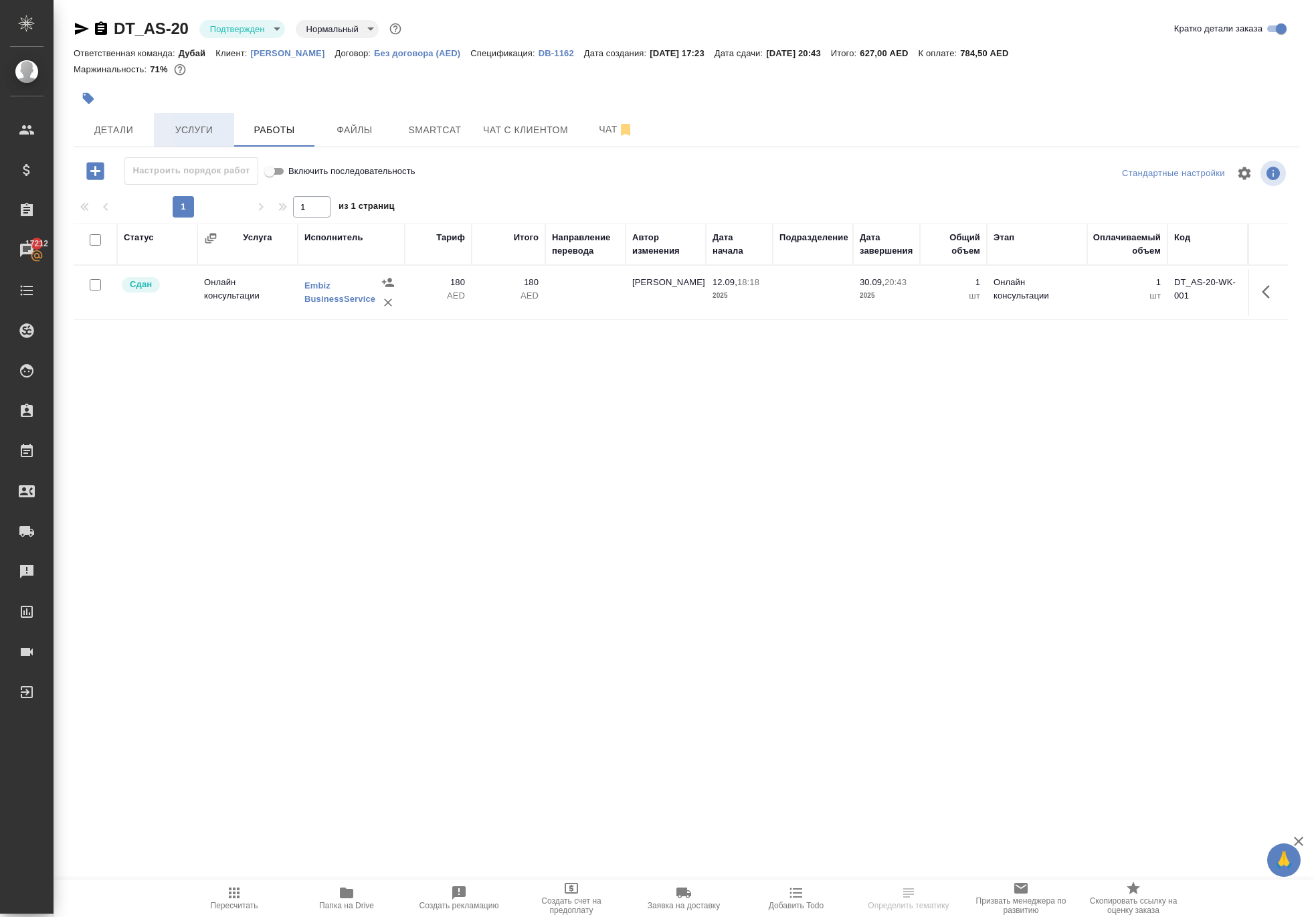
click at [175, 139] on span "Услуги" at bounding box center [194, 130] width 64 height 17
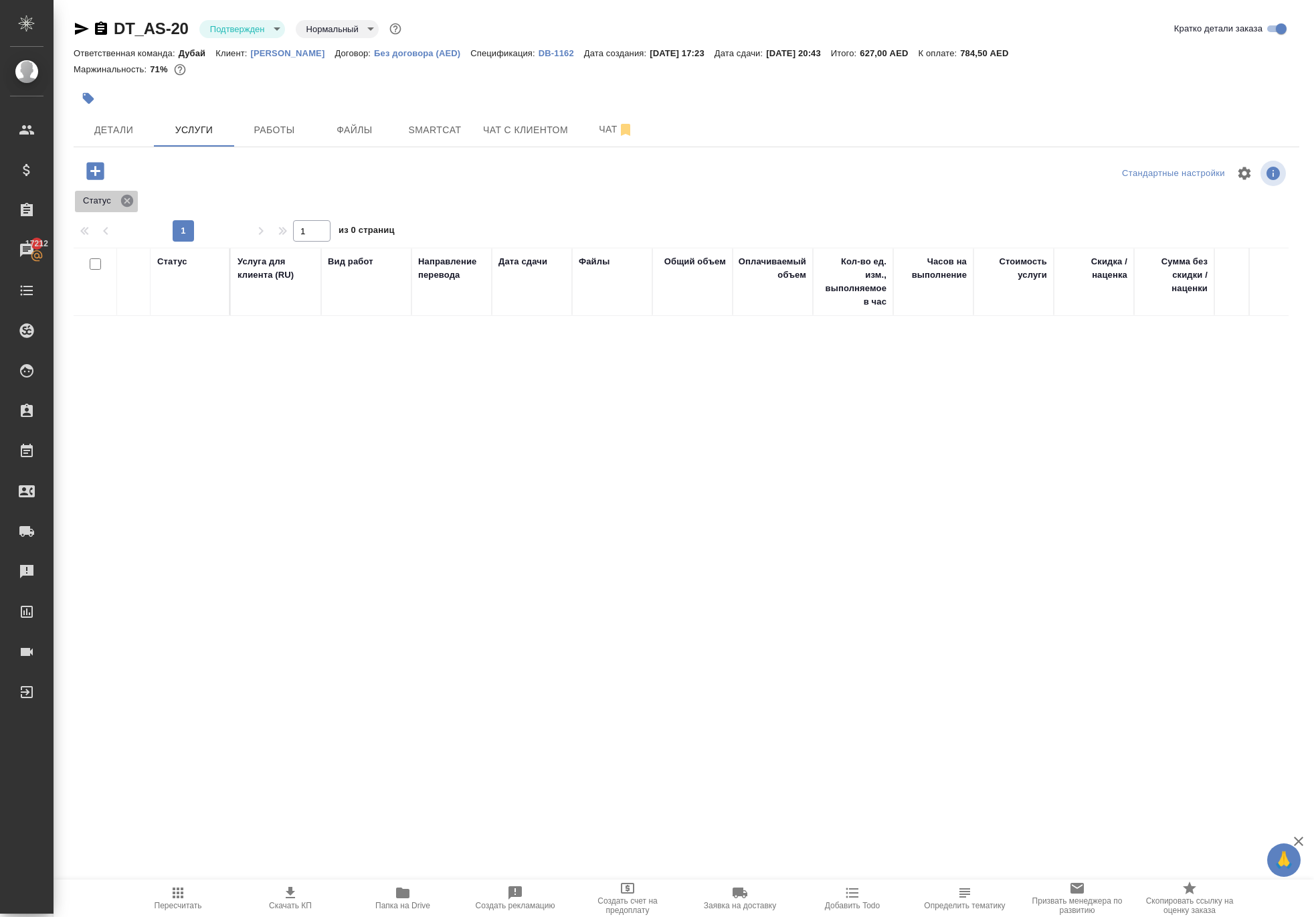
click at [135, 208] on icon at bounding box center [127, 200] width 15 height 15
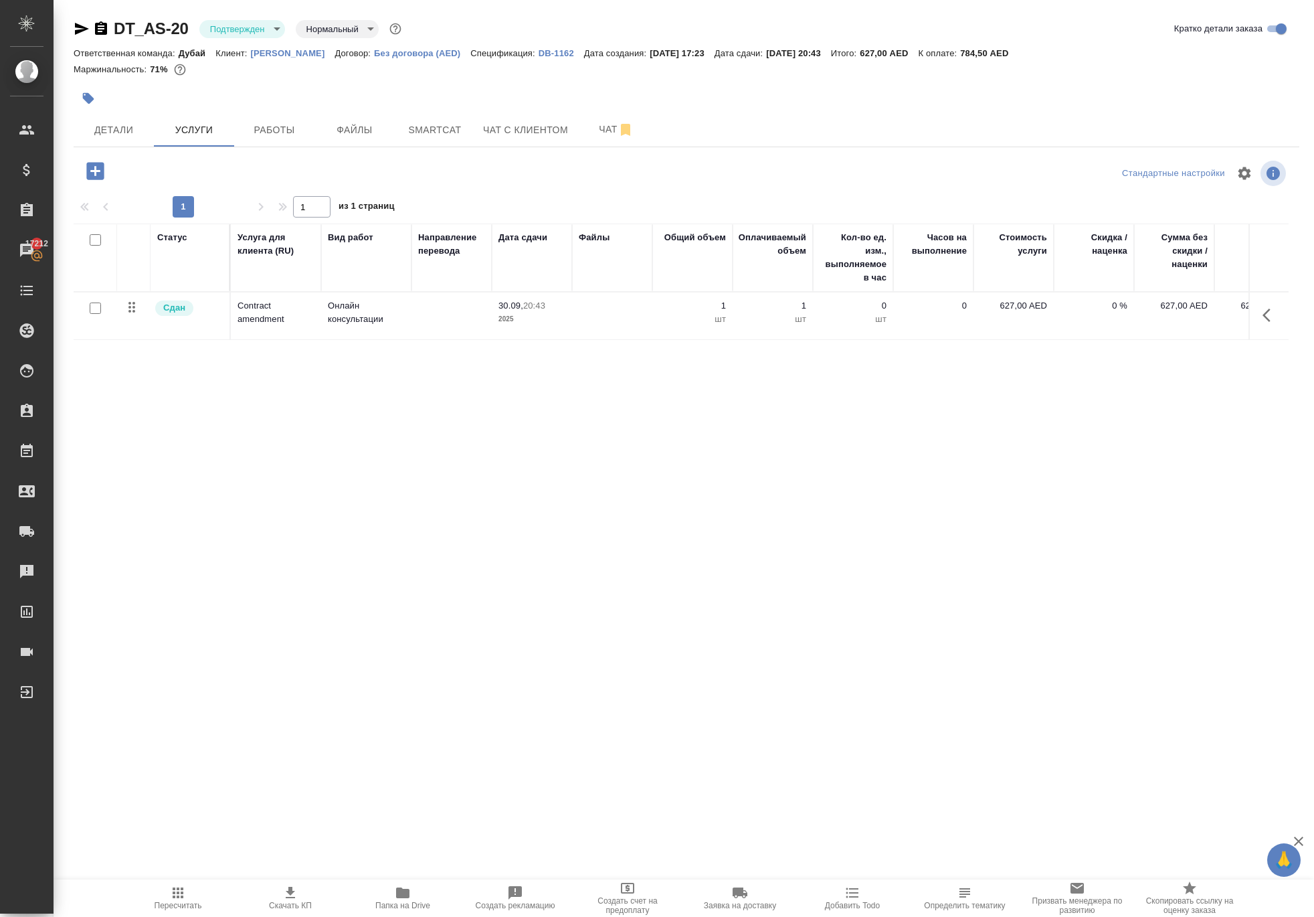
click at [106, 183] on icon "button" at bounding box center [95, 170] width 23 height 23
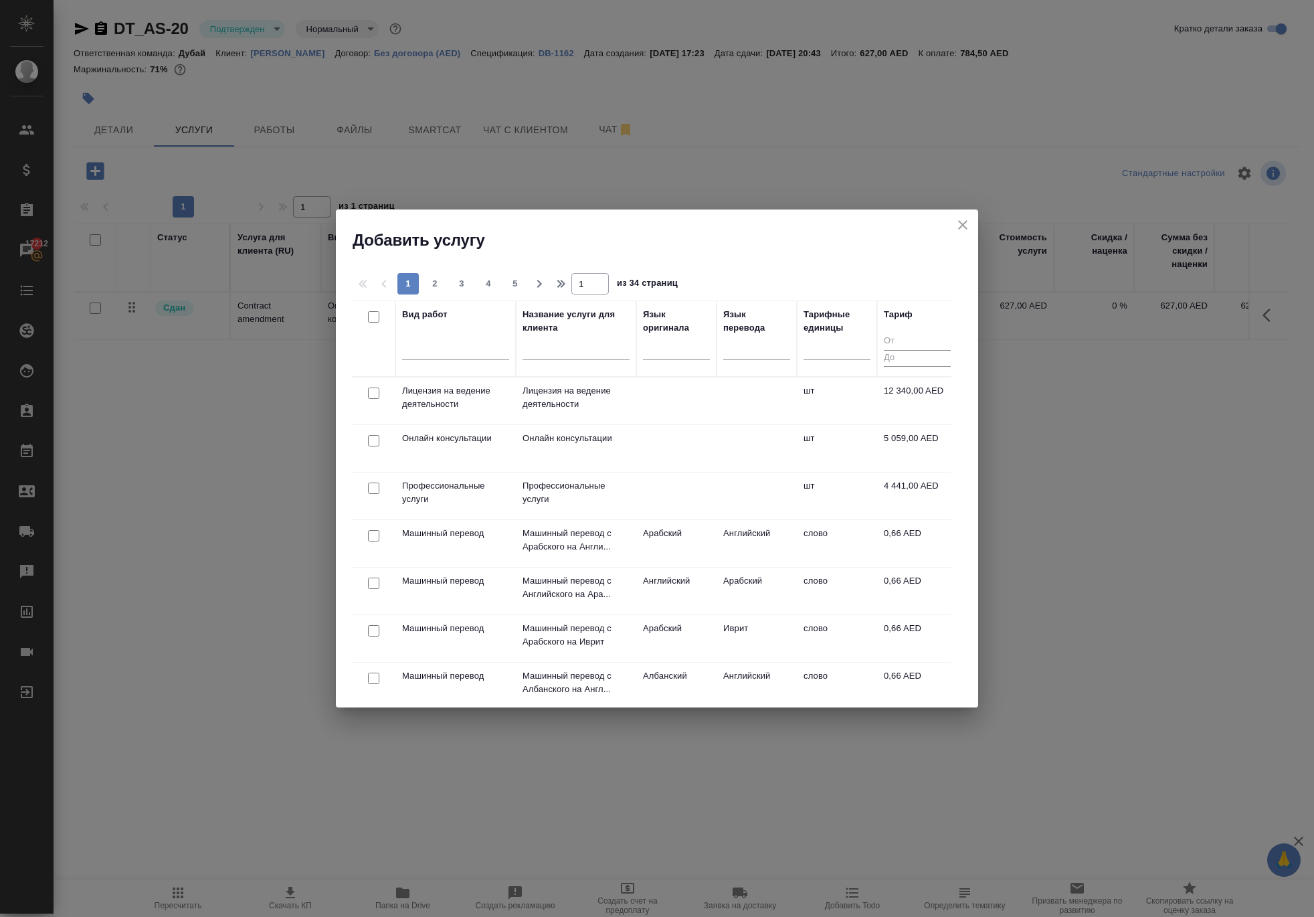
click at [372, 494] on input "checkbox" at bounding box center [373, 488] width 11 height 11
checkbox input "true"
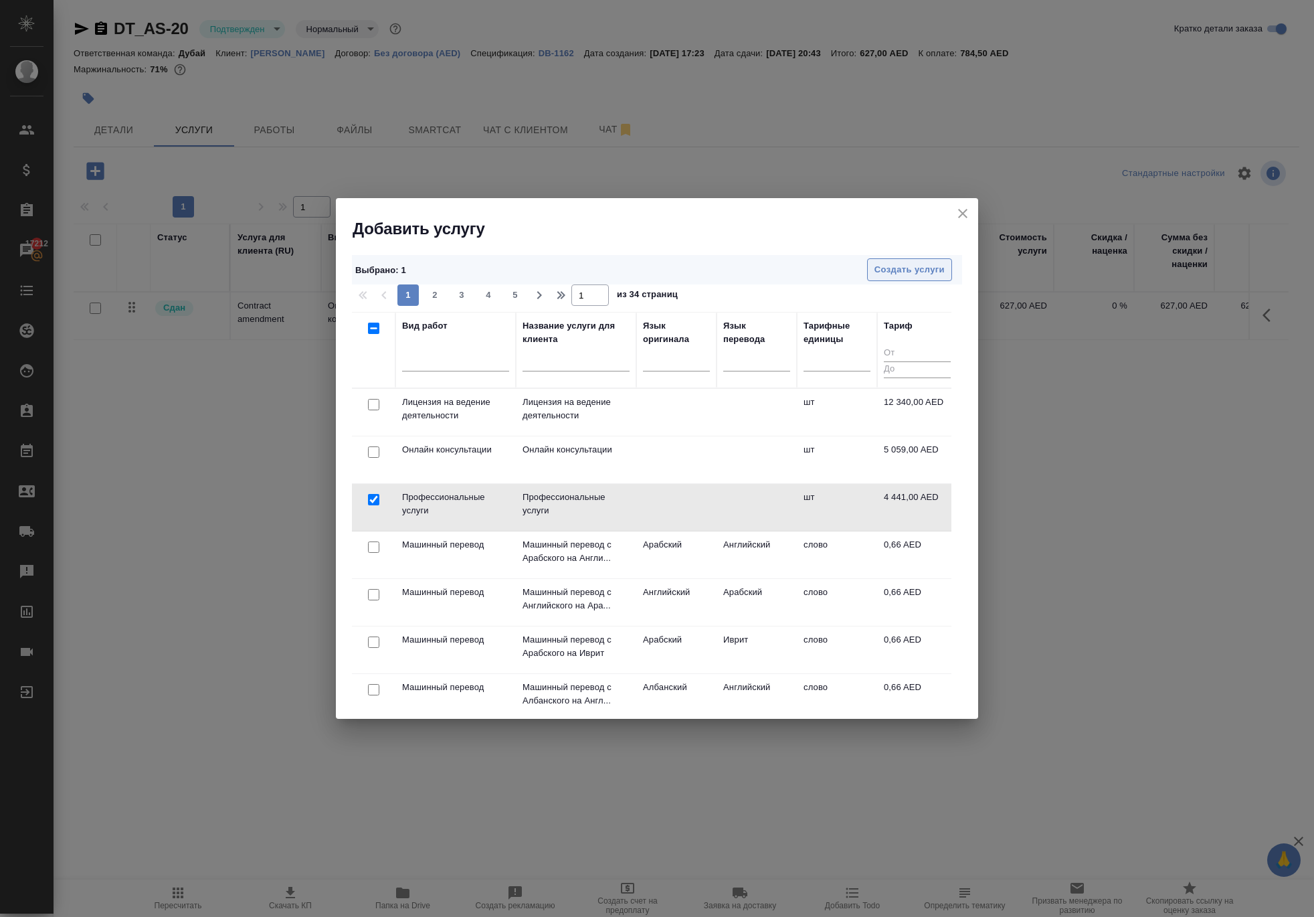
click at [902, 262] on span "Создать услуги" at bounding box center [910, 269] width 70 height 15
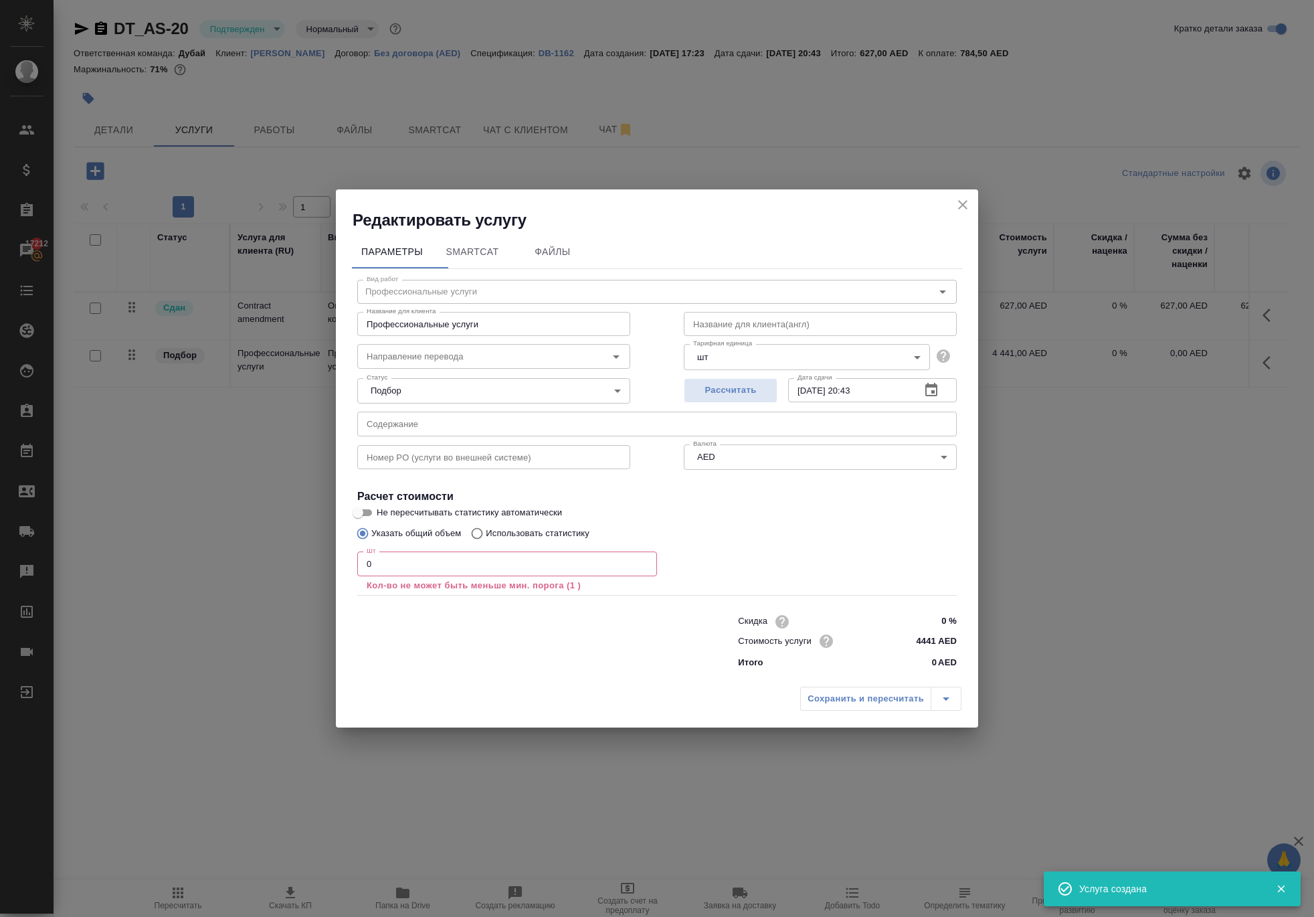
click at [495, 556] on input "0" at bounding box center [507, 563] width 300 height 24
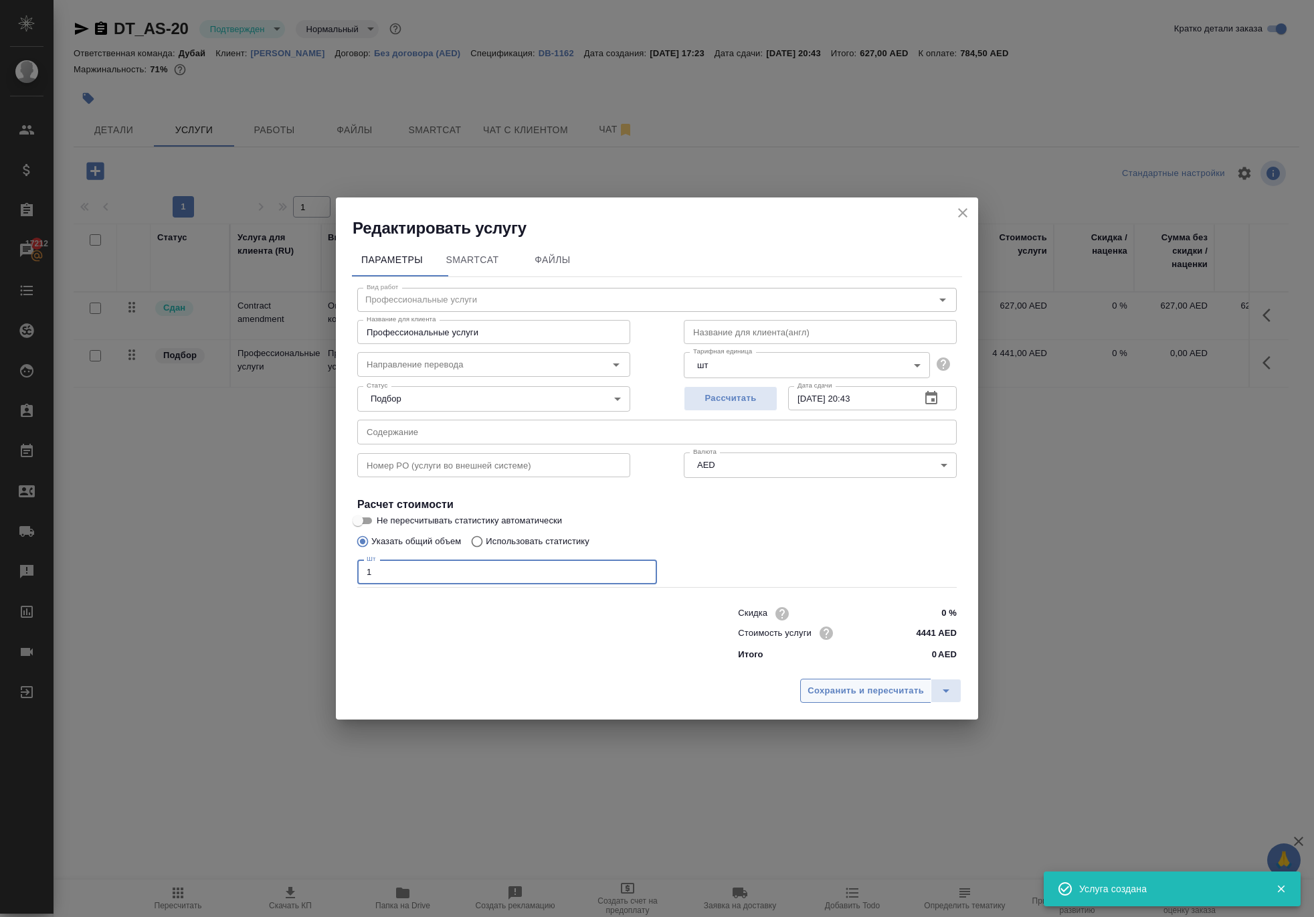
type input "1"
click at [808, 699] on span "Сохранить и пересчитать" at bounding box center [866, 690] width 116 height 15
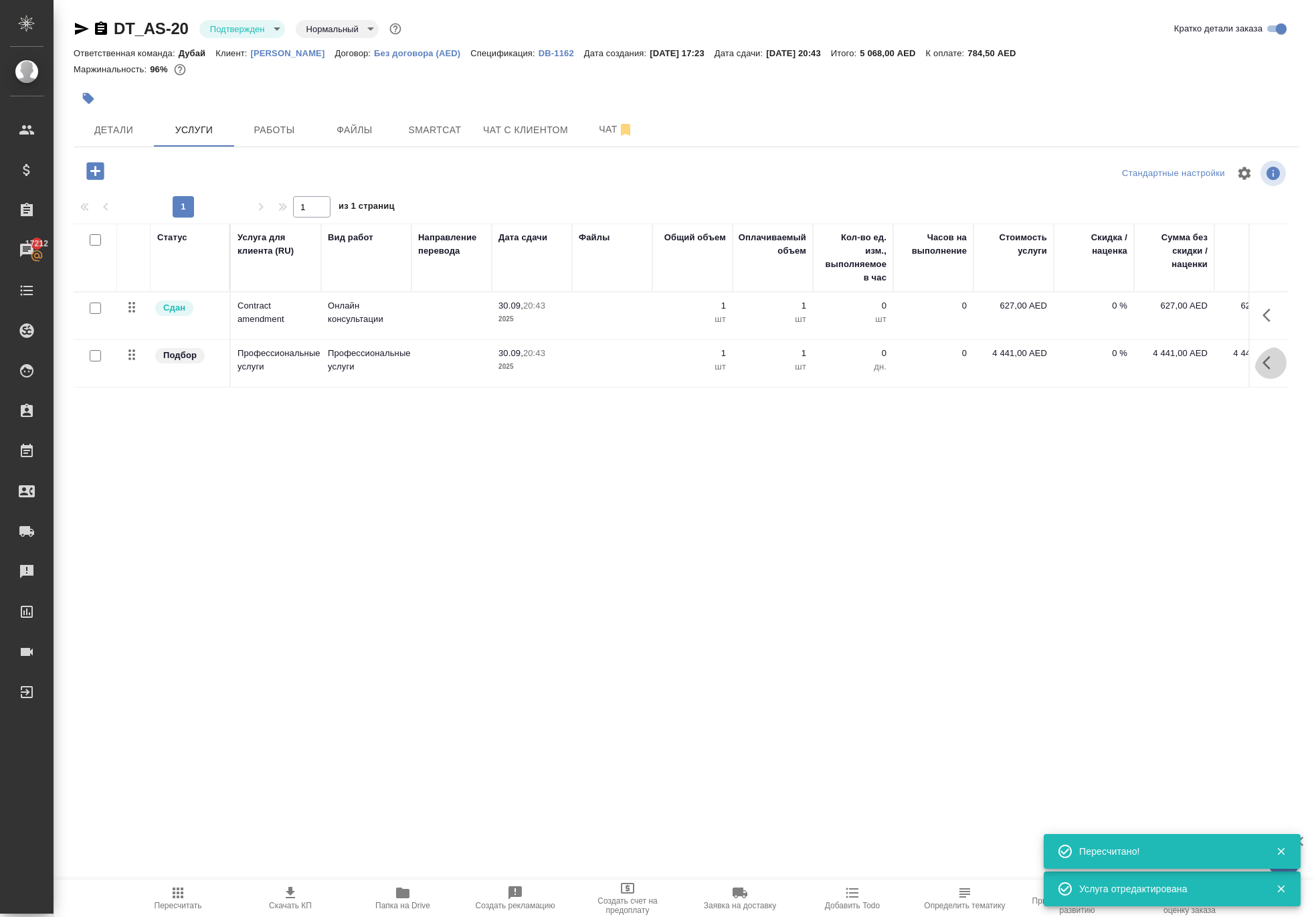
click at [1268, 371] on icon "button" at bounding box center [1271, 363] width 16 height 16
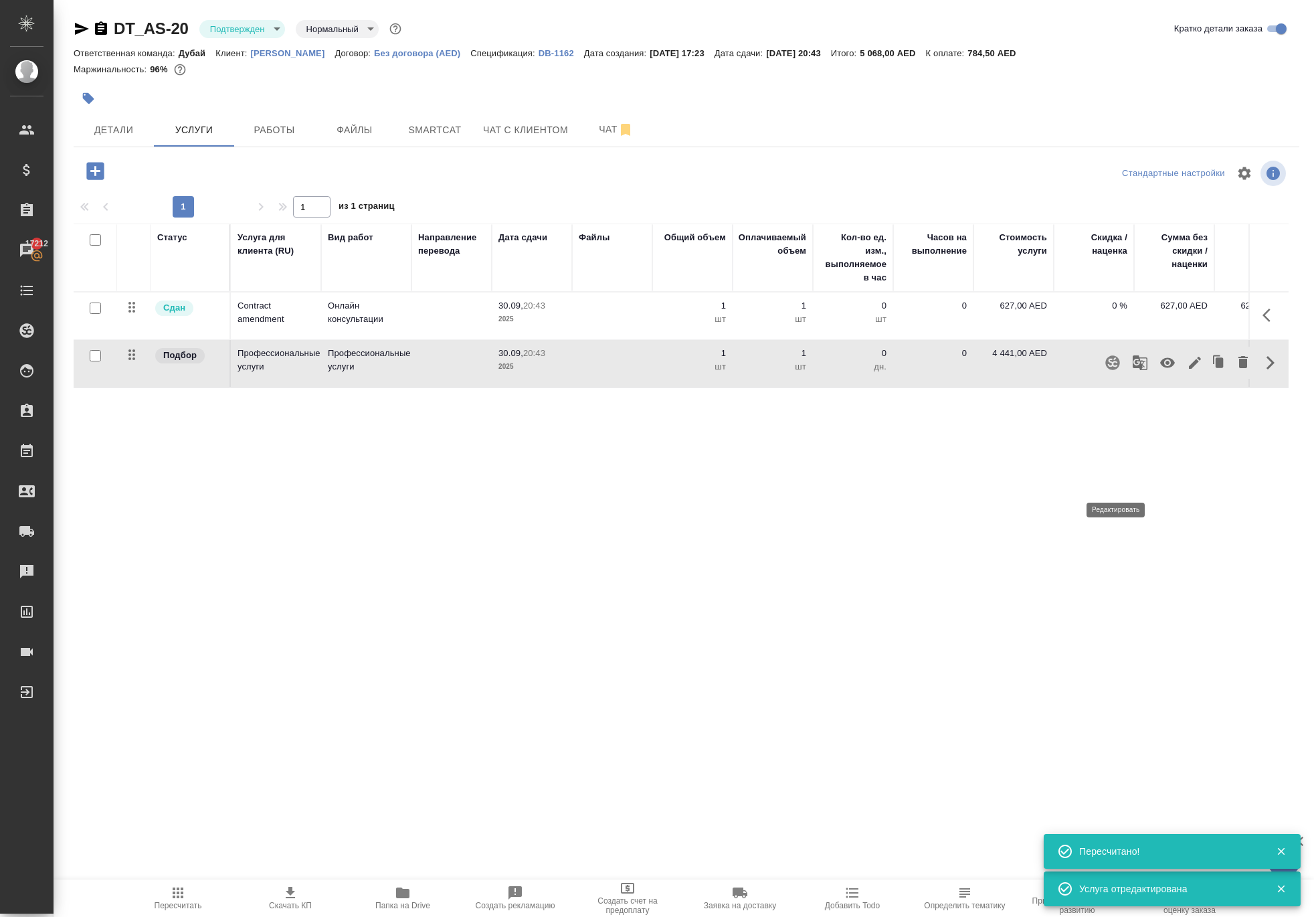
click at [1187, 371] on icon "button" at bounding box center [1195, 363] width 16 height 16
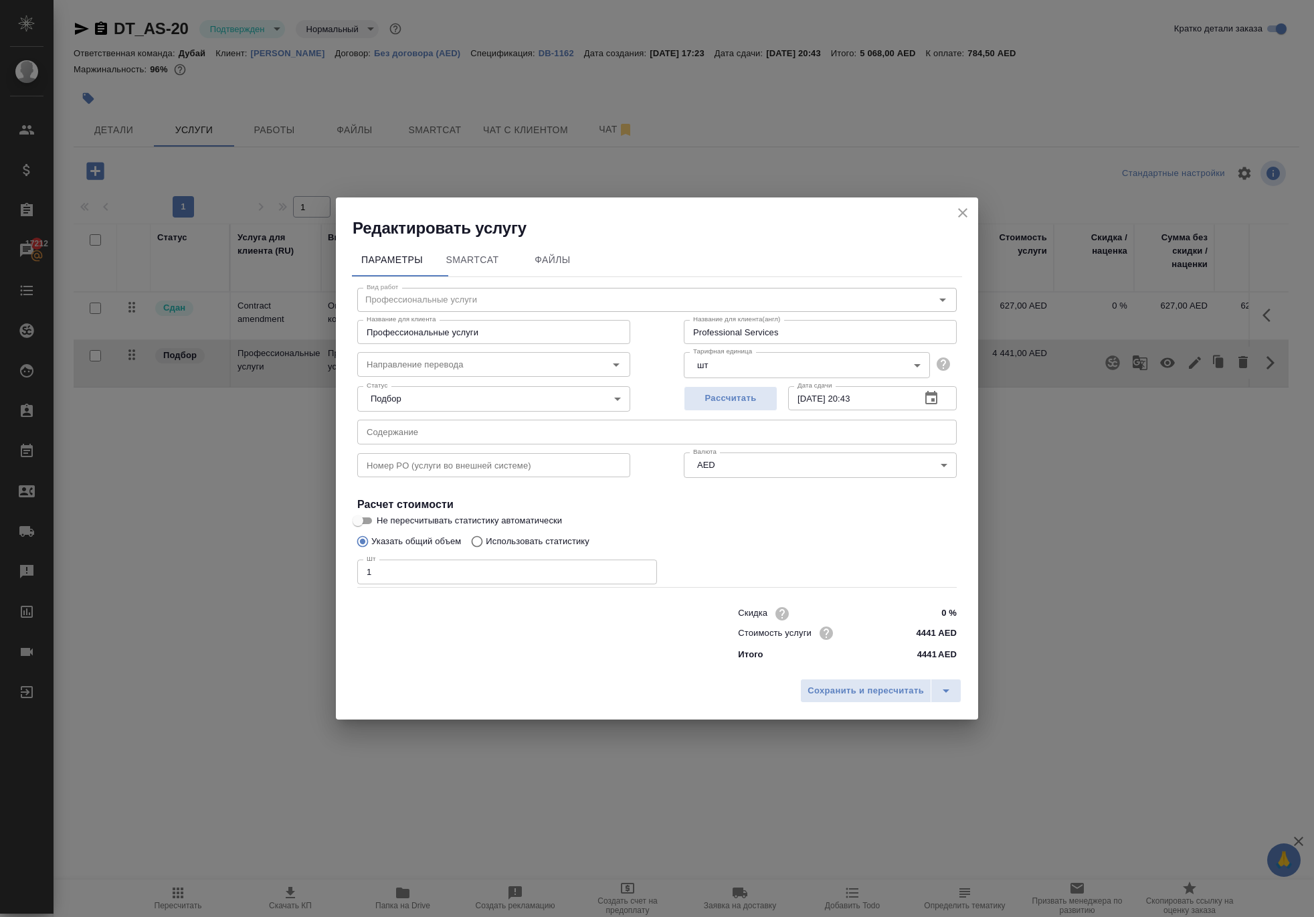
click at [961, 205] on icon "close" at bounding box center [963, 213] width 16 height 16
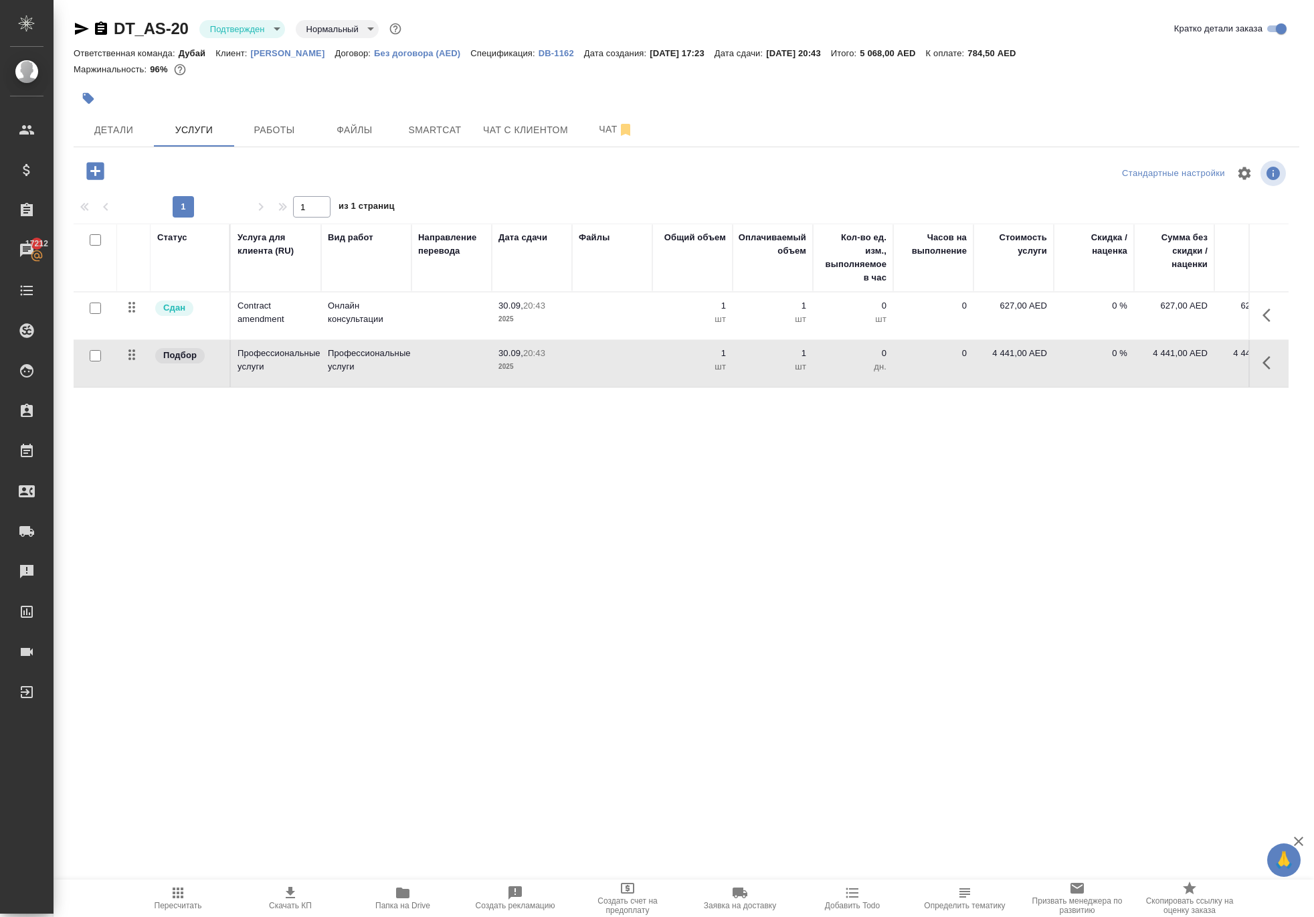
click at [1003, 360] on p "4 441,00 AED" at bounding box center [1014, 353] width 67 height 13
click at [1017, 366] on input "4441" at bounding box center [1022, 356] width 50 height 19
click at [1017, 367] on input "4441" at bounding box center [1022, 356] width 49 height 19
type input "157"
type input "157.5"
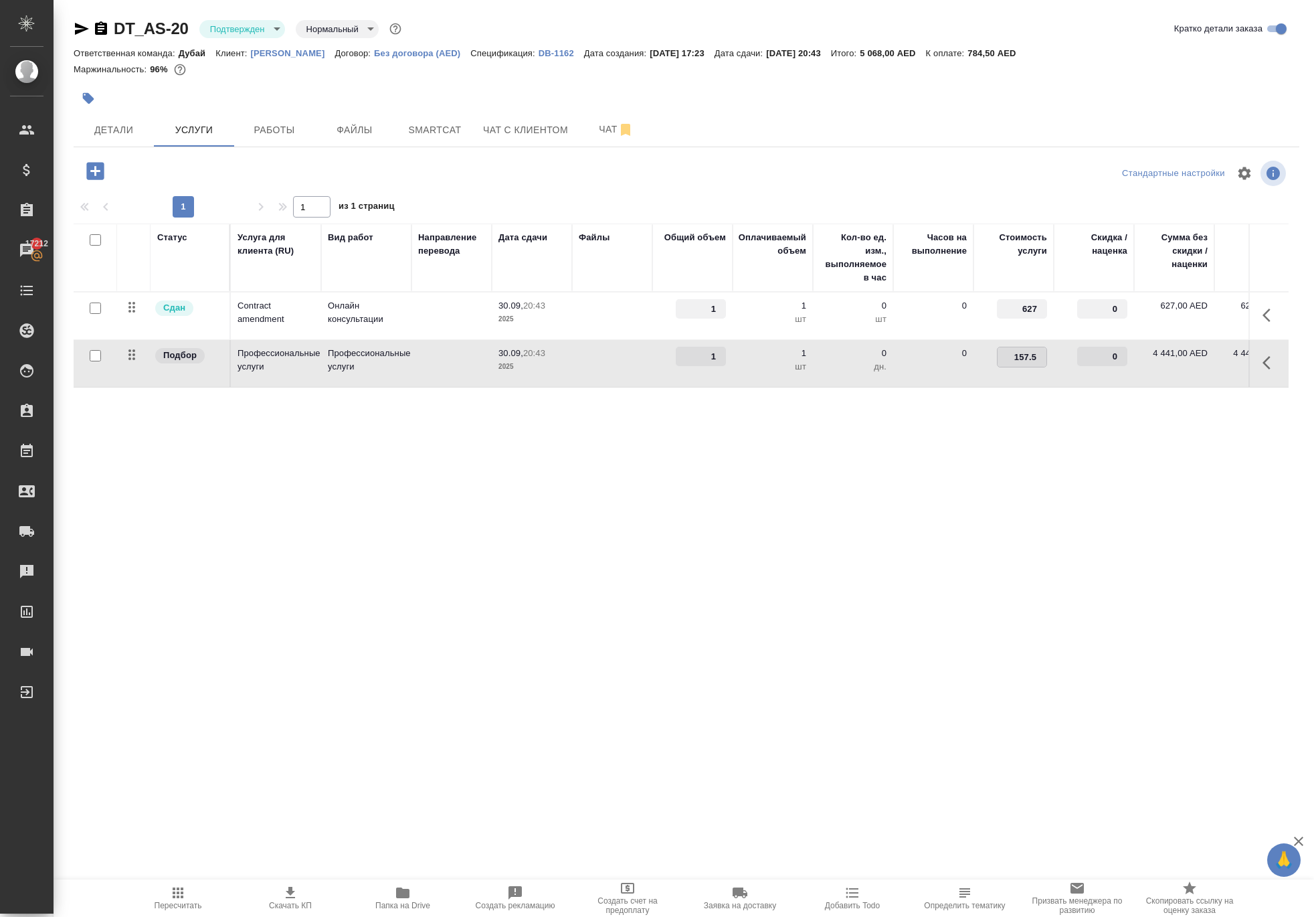
click at [970, 511] on div "Статус Услуга для клиента (RU) Вид работ Направление перевода Дата сдачи Файлы …" at bounding box center [681, 368] width 1215 height 288
click at [248, 177] on span "Сохранить и пересчитать" at bounding box center [190, 169] width 116 height 15
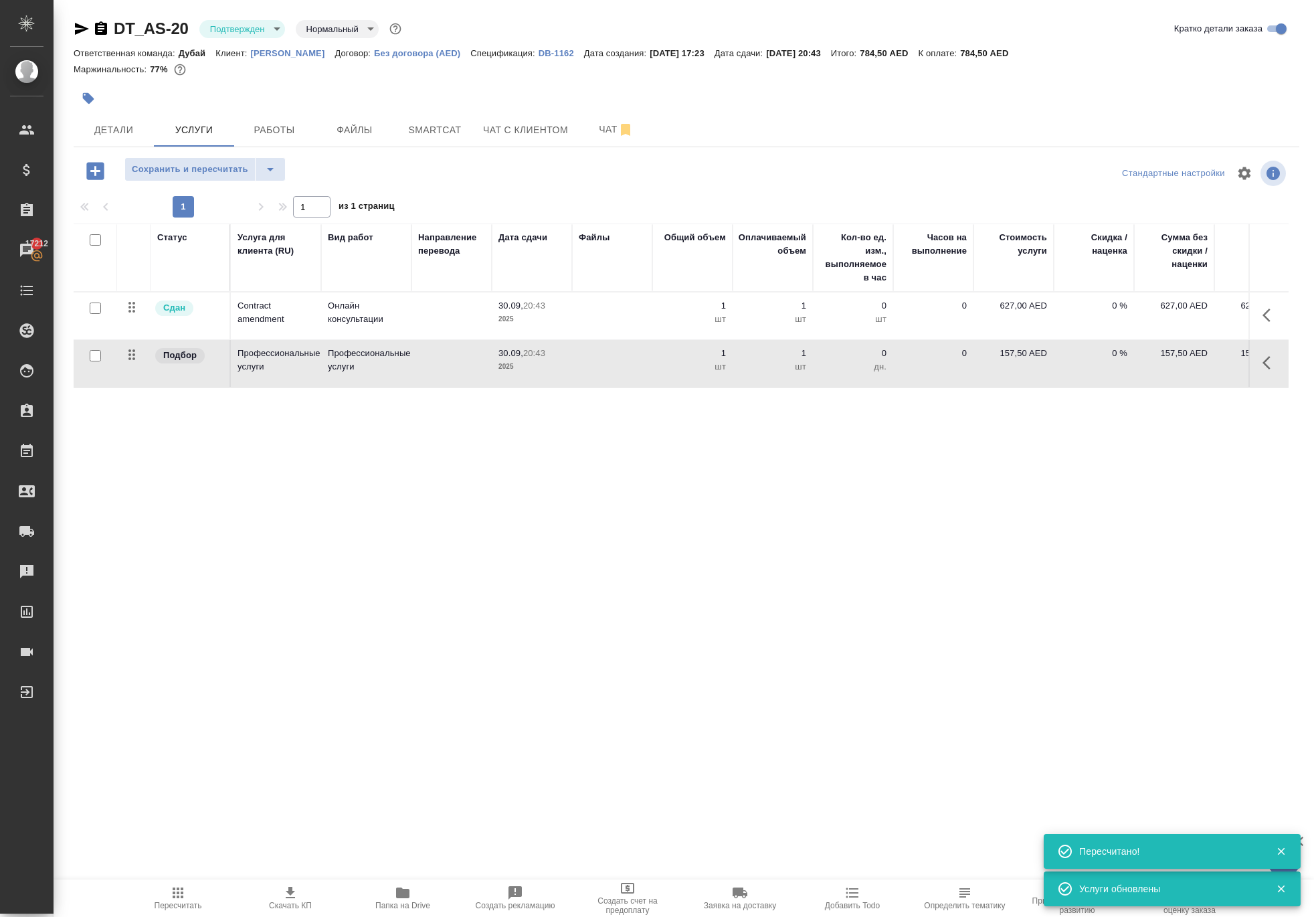
click at [248, 177] on span "Сохранить и пересчитать" at bounding box center [190, 169] width 116 height 15
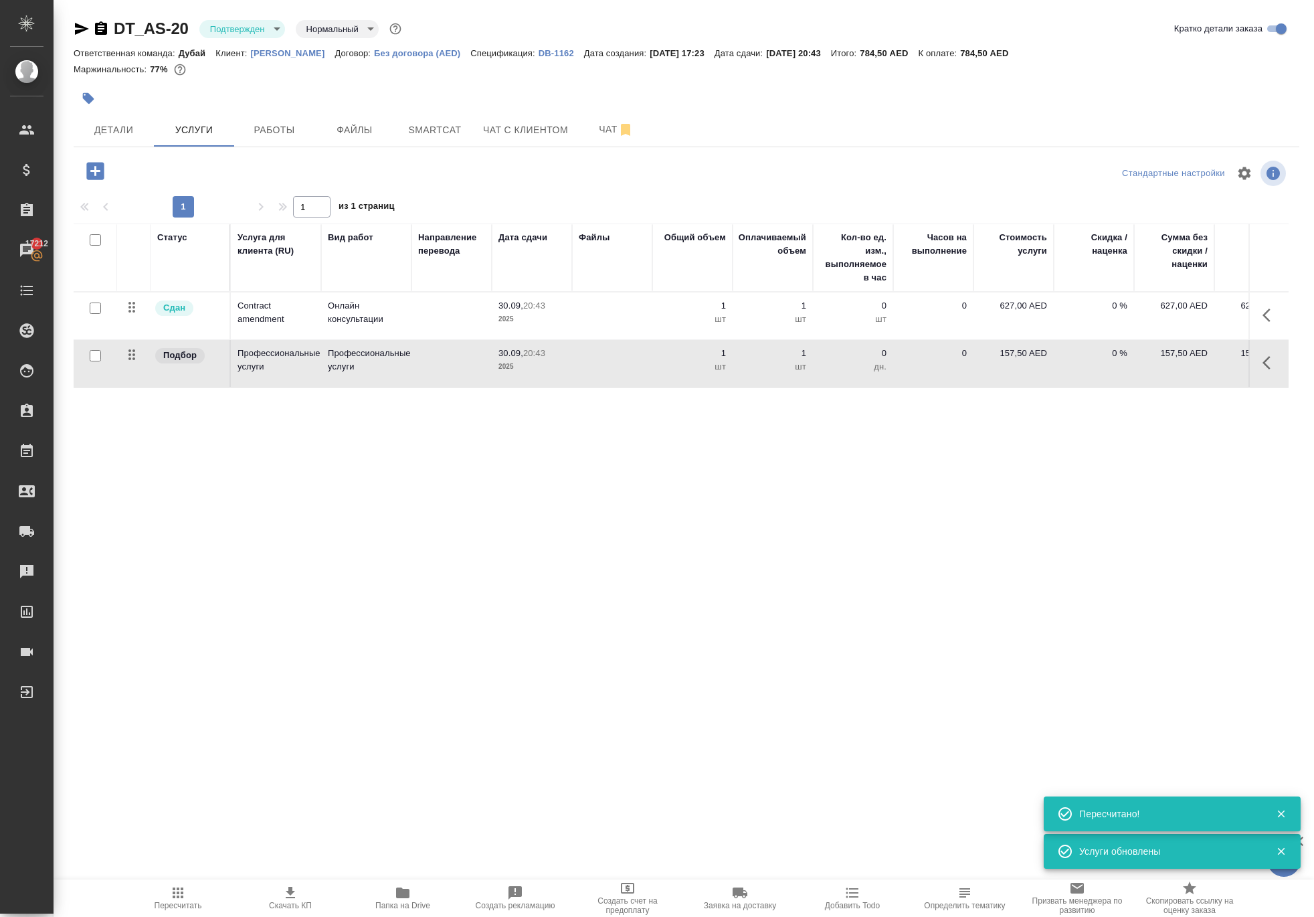
click at [173, 898] on icon "button" at bounding box center [178, 892] width 11 height 11
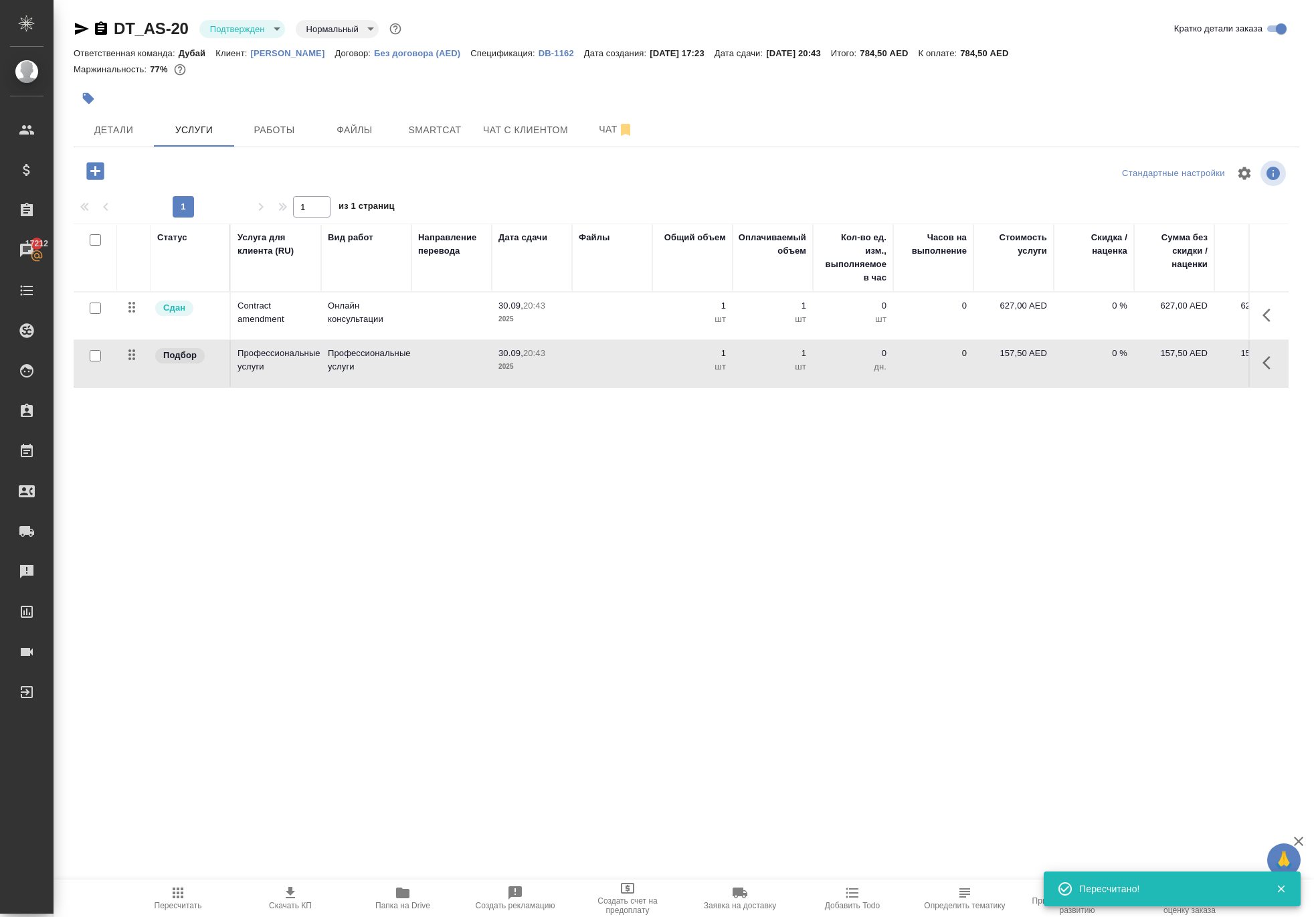
click at [584, 58] on p "DB-1162" at bounding box center [562, 53] width 46 height 10
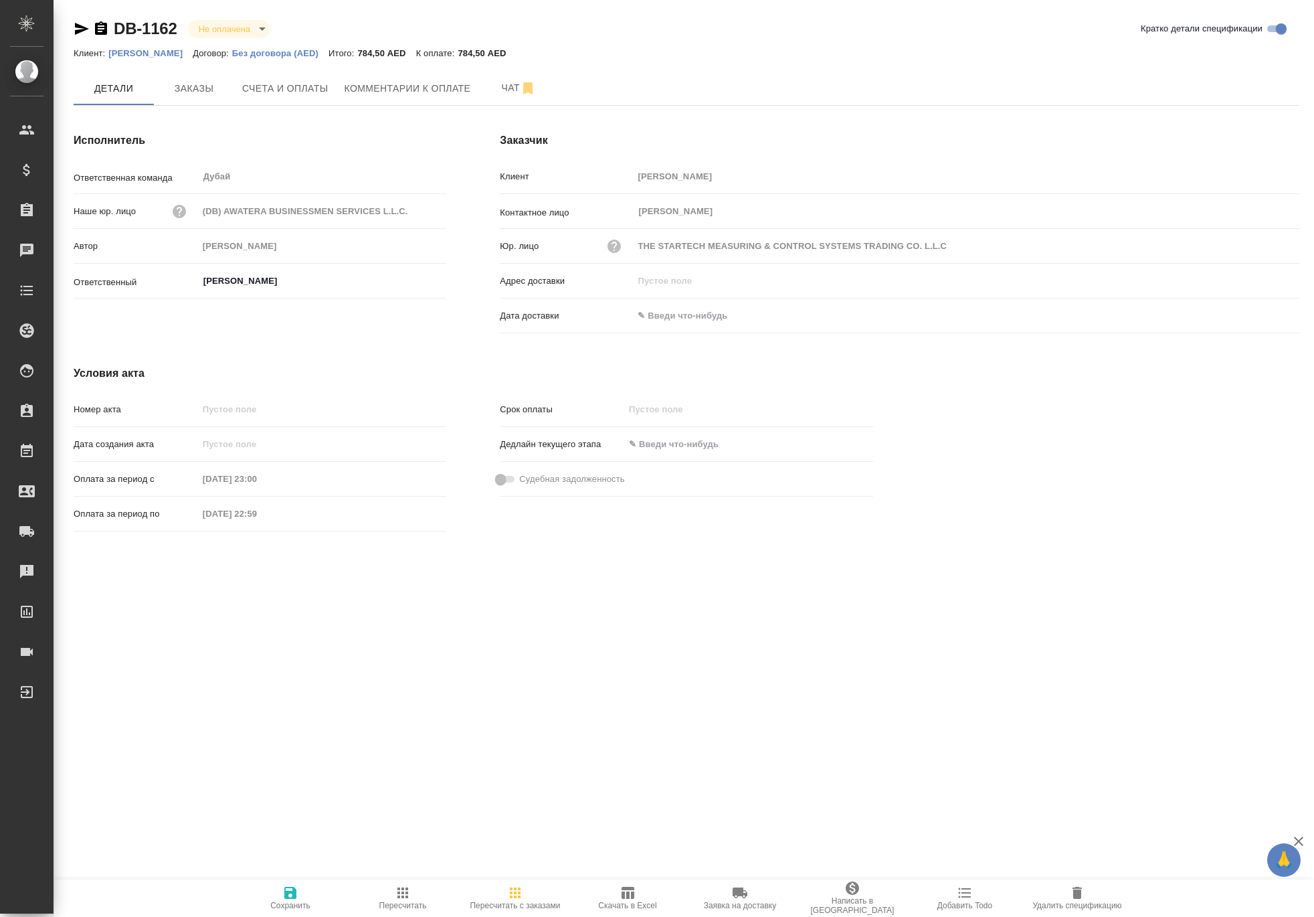
click at [402, 891] on icon "button" at bounding box center [403, 892] width 11 height 11
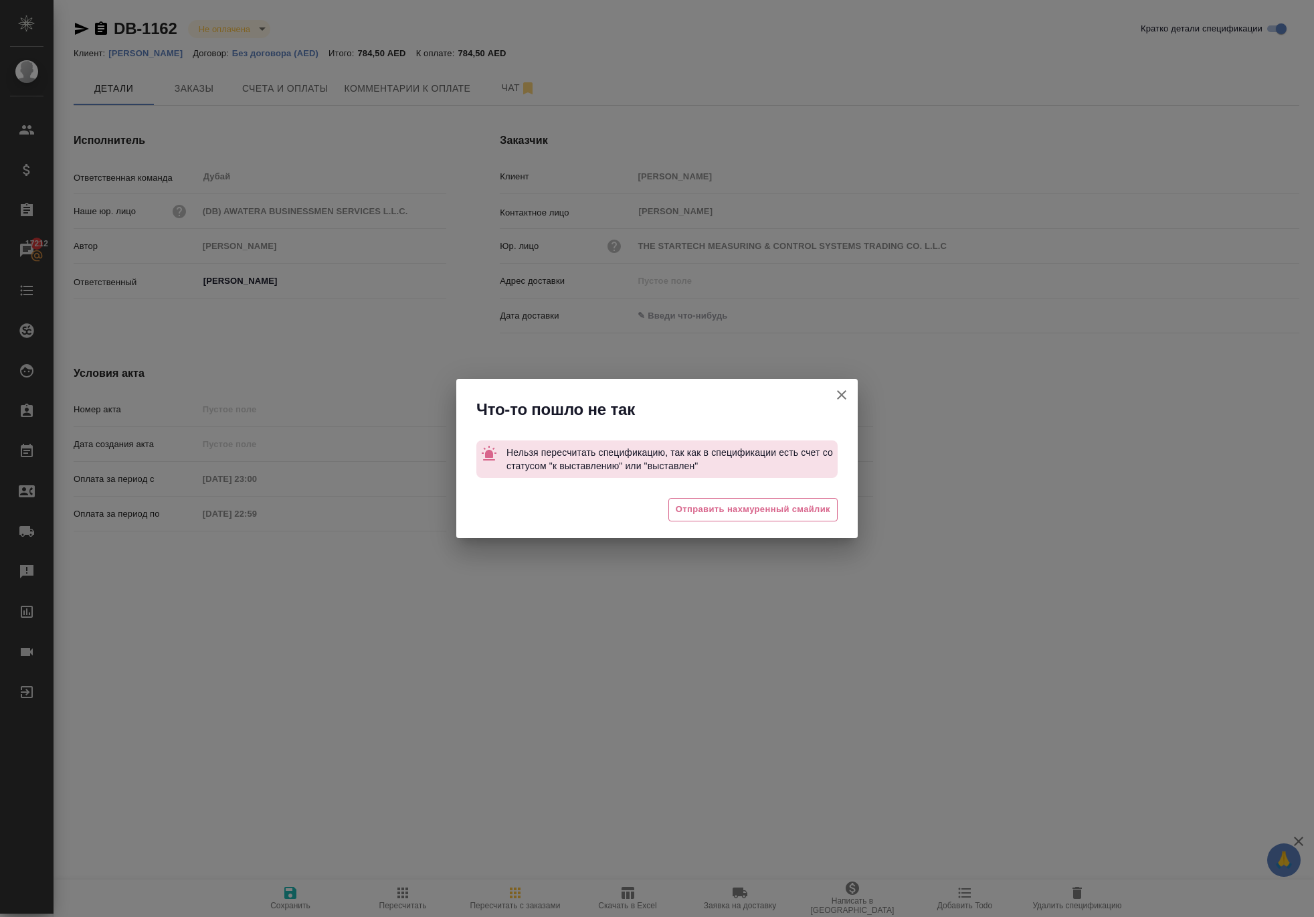
click at [834, 387] on icon "button" at bounding box center [842, 395] width 16 height 16
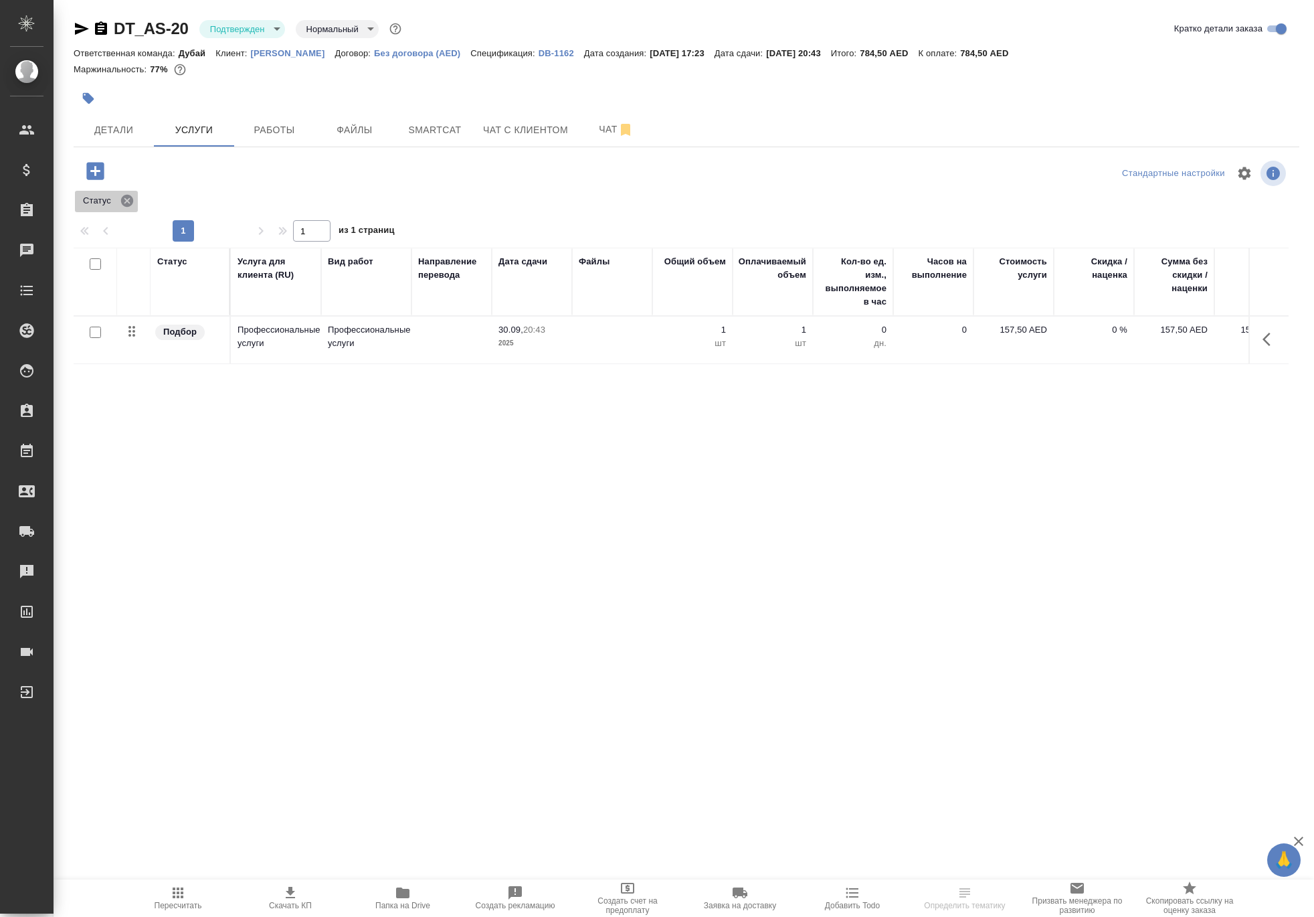
click at [133, 207] on icon at bounding box center [127, 201] width 12 height 12
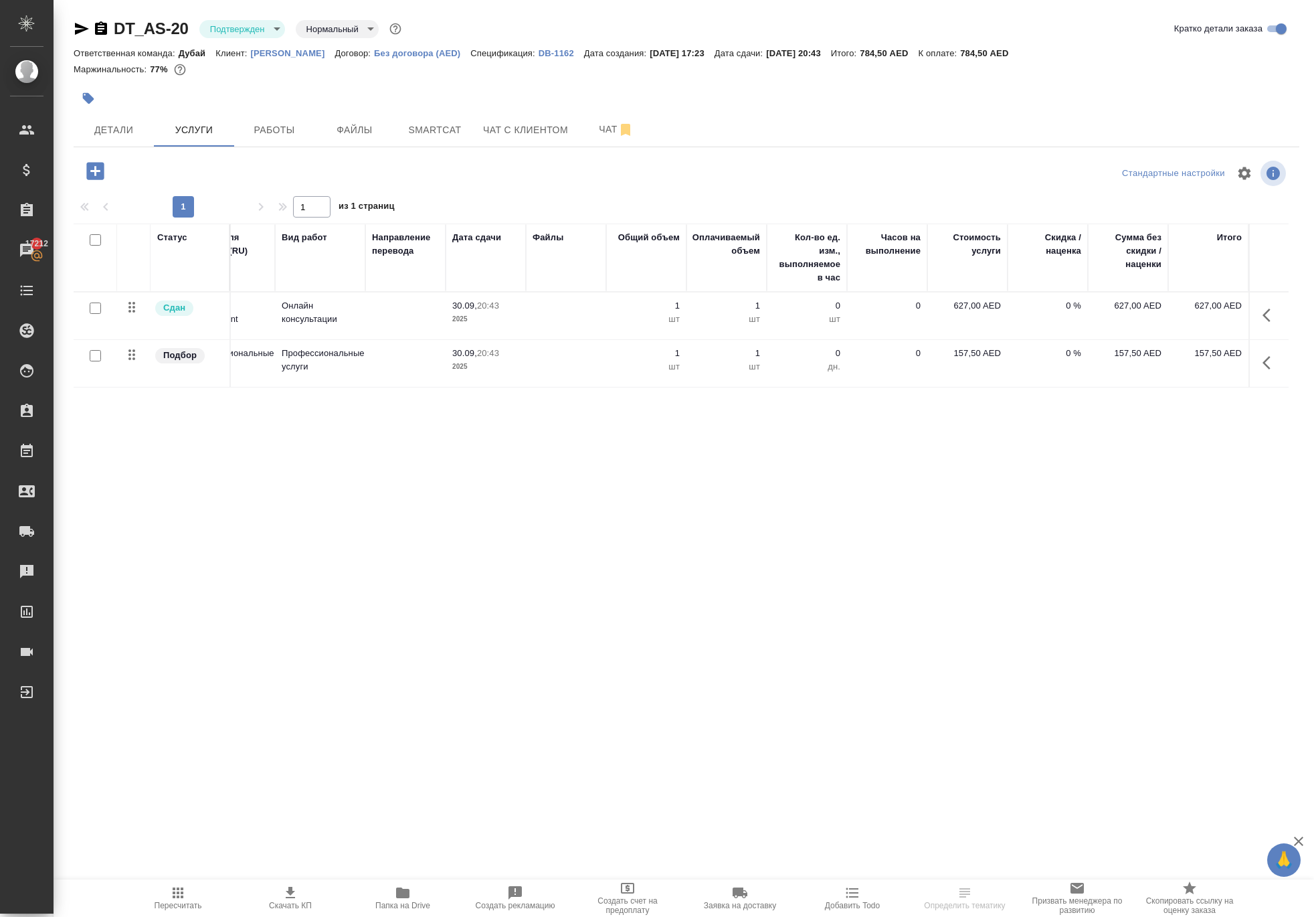
scroll to position [0, 47]
click at [174, 890] on icon "button" at bounding box center [178, 893] width 16 height 16
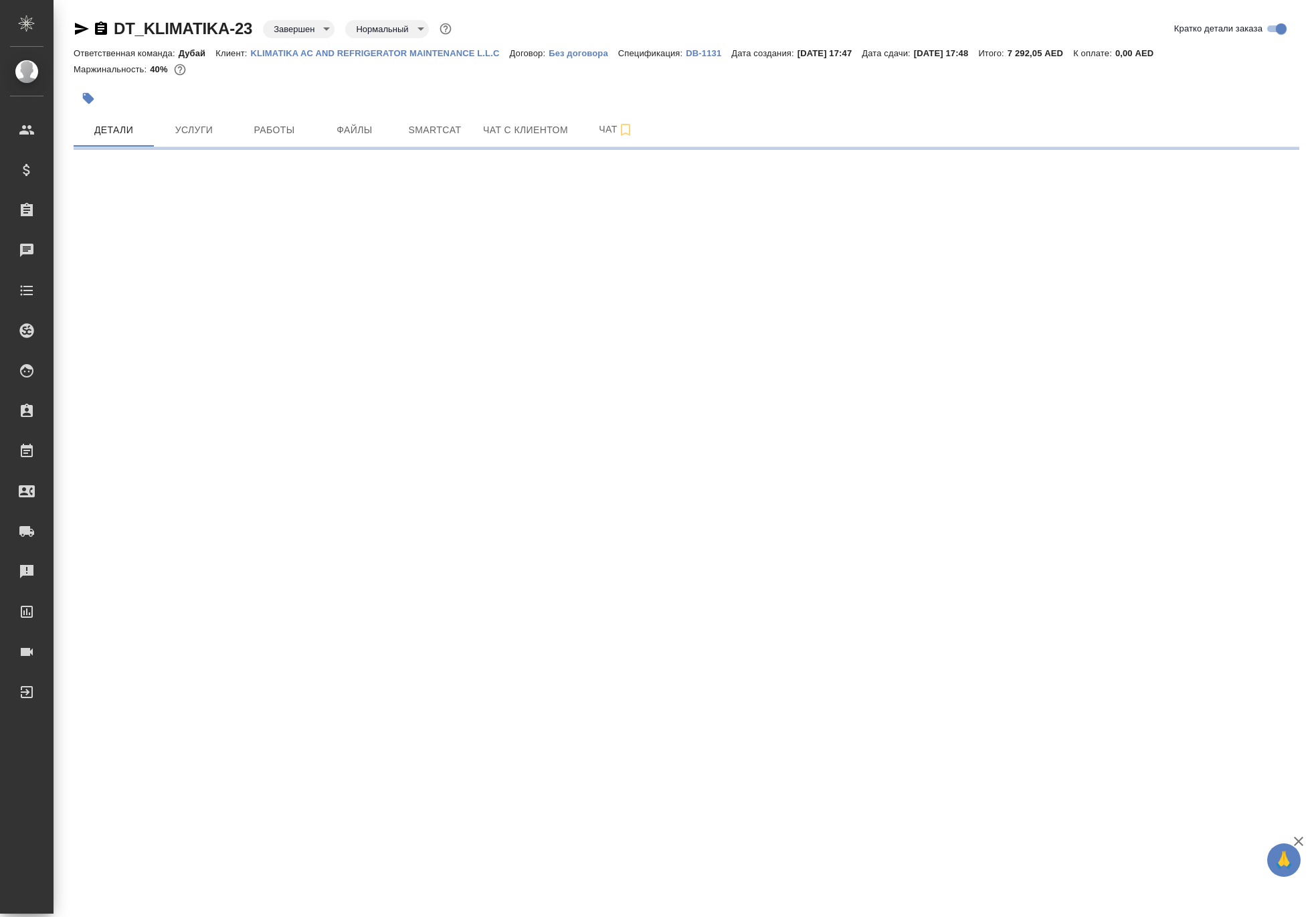
select select "RU"
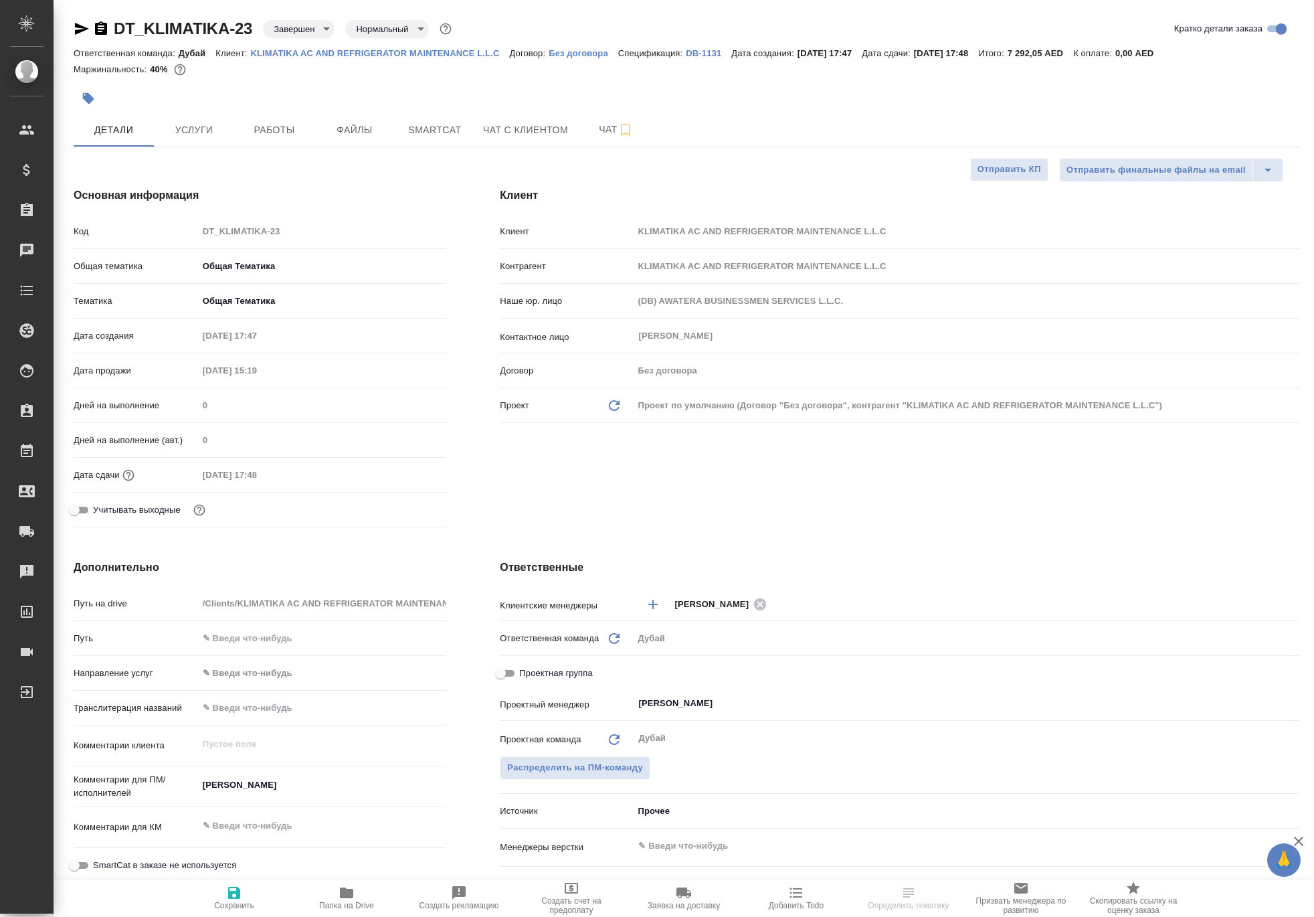
type textarea "x"
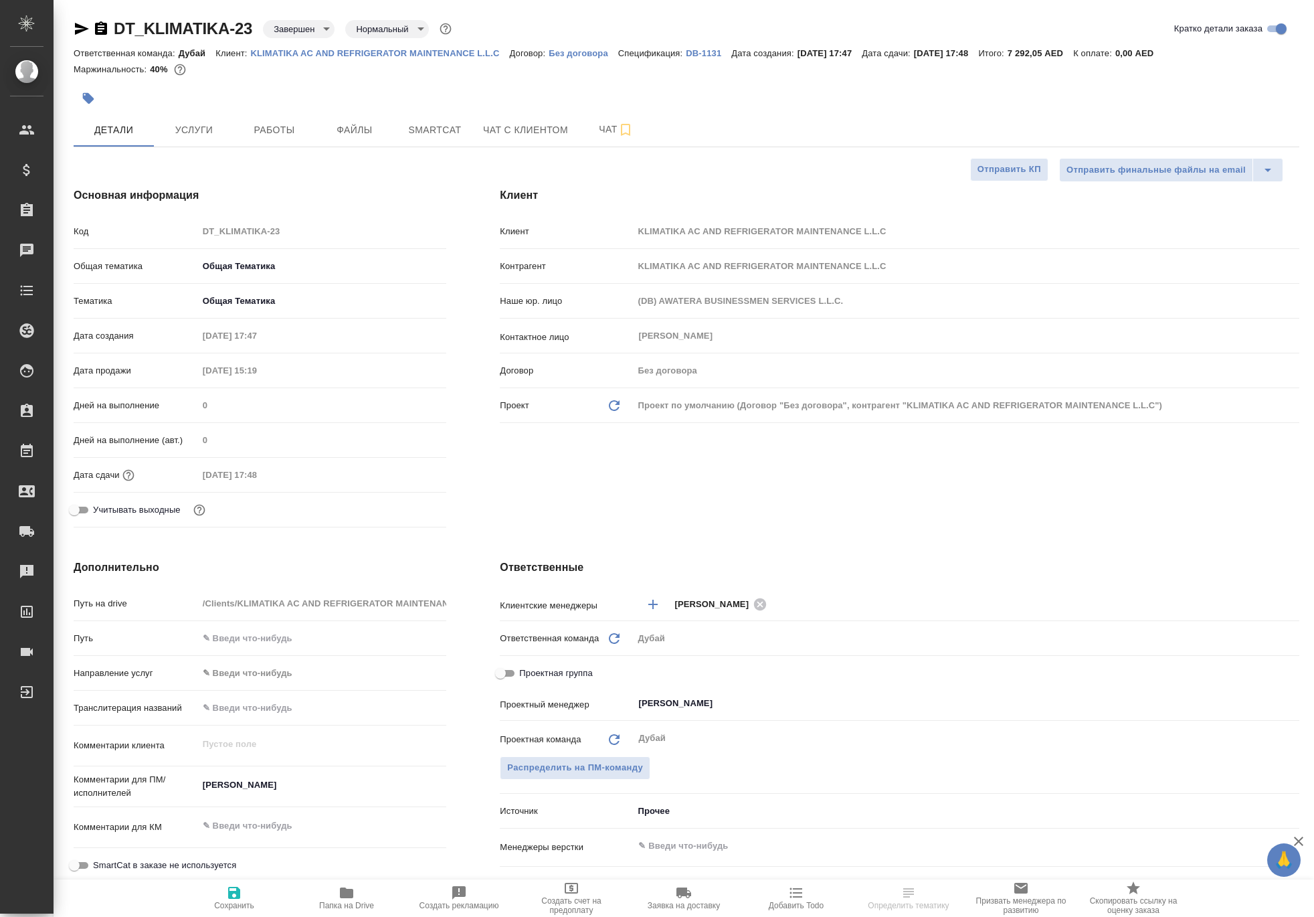
type textarea "x"
click at [199, 139] on span "Услуги" at bounding box center [194, 130] width 64 height 17
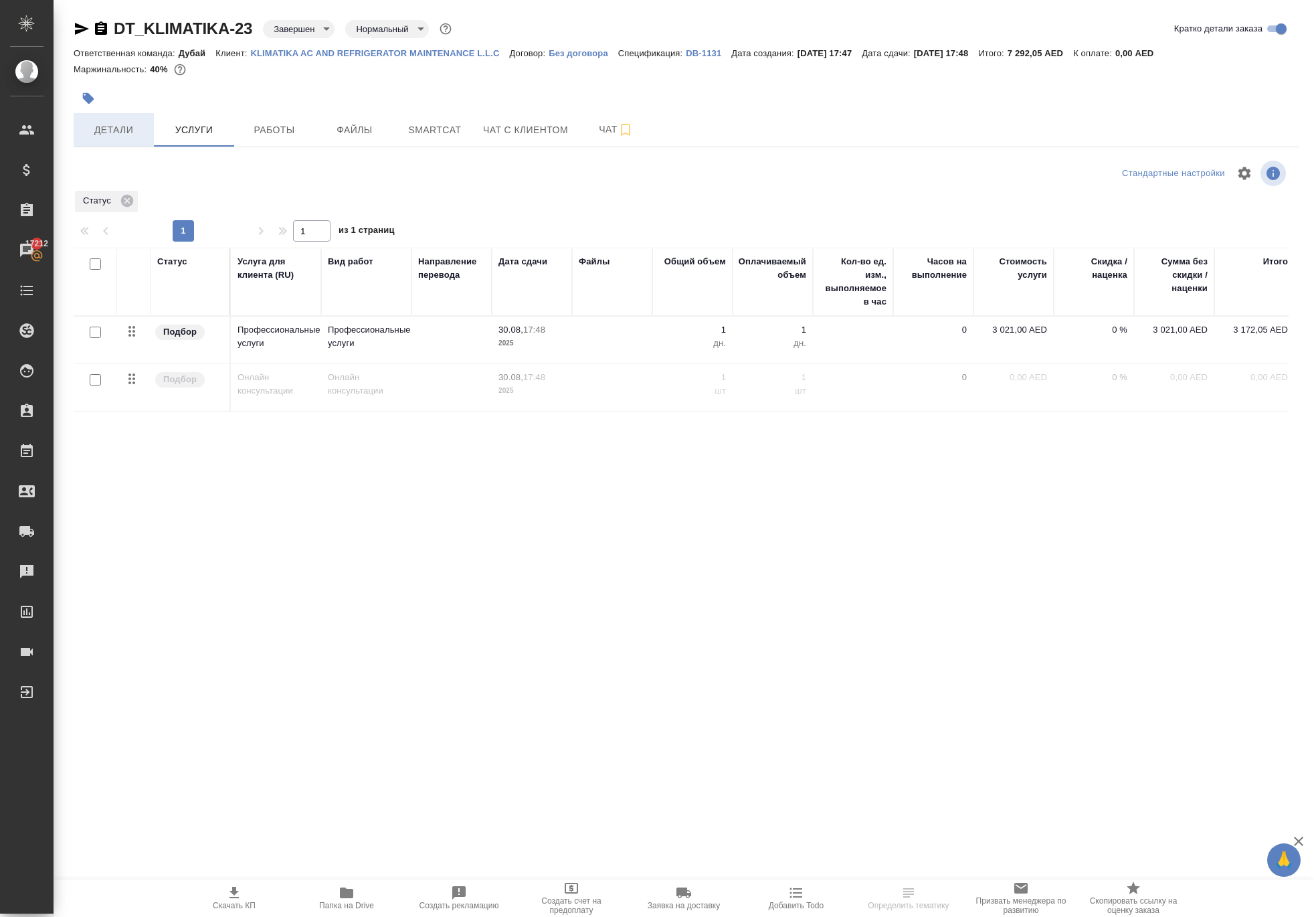
click at [142, 139] on span "Детали" at bounding box center [114, 130] width 64 height 17
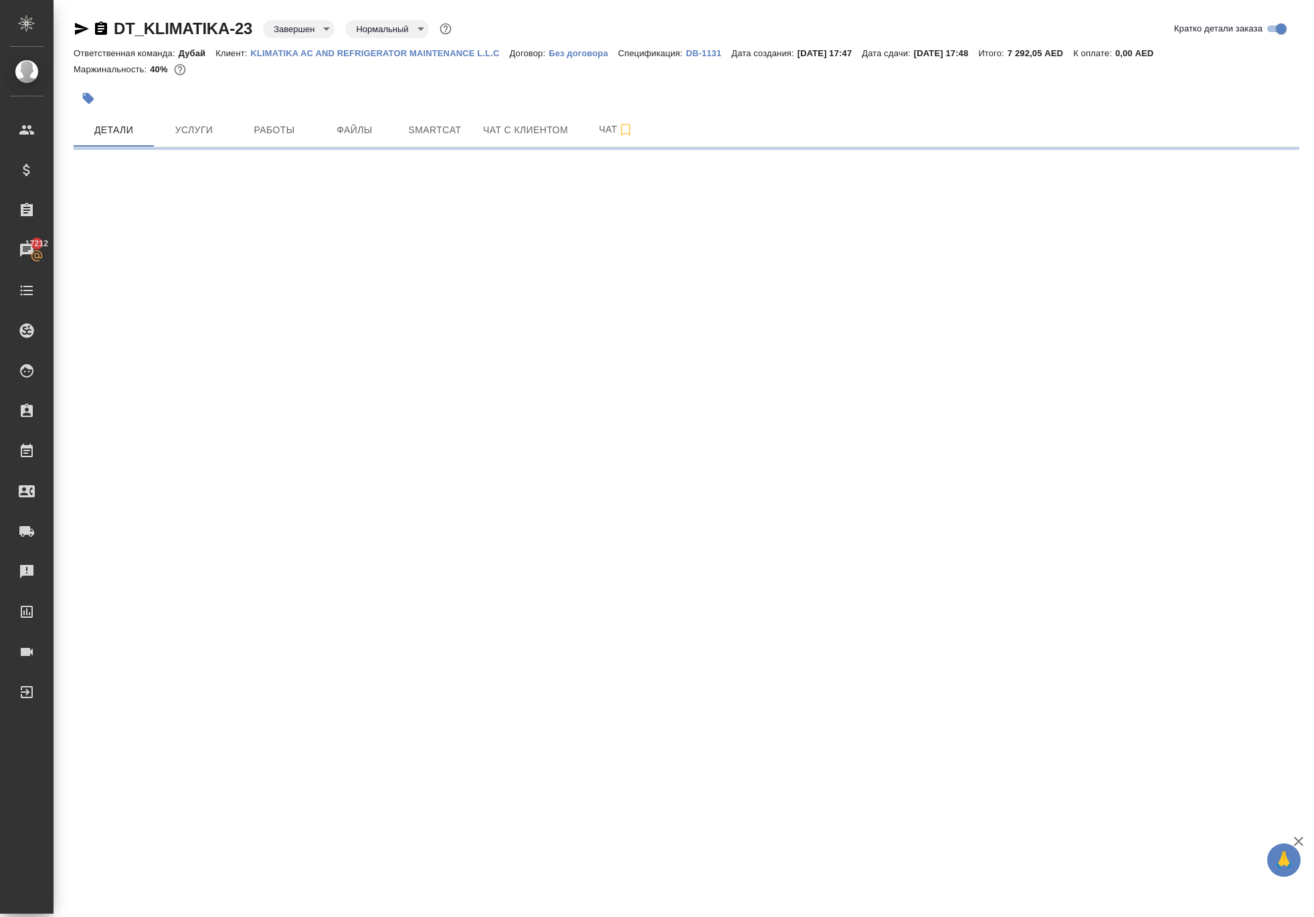
select select "RU"
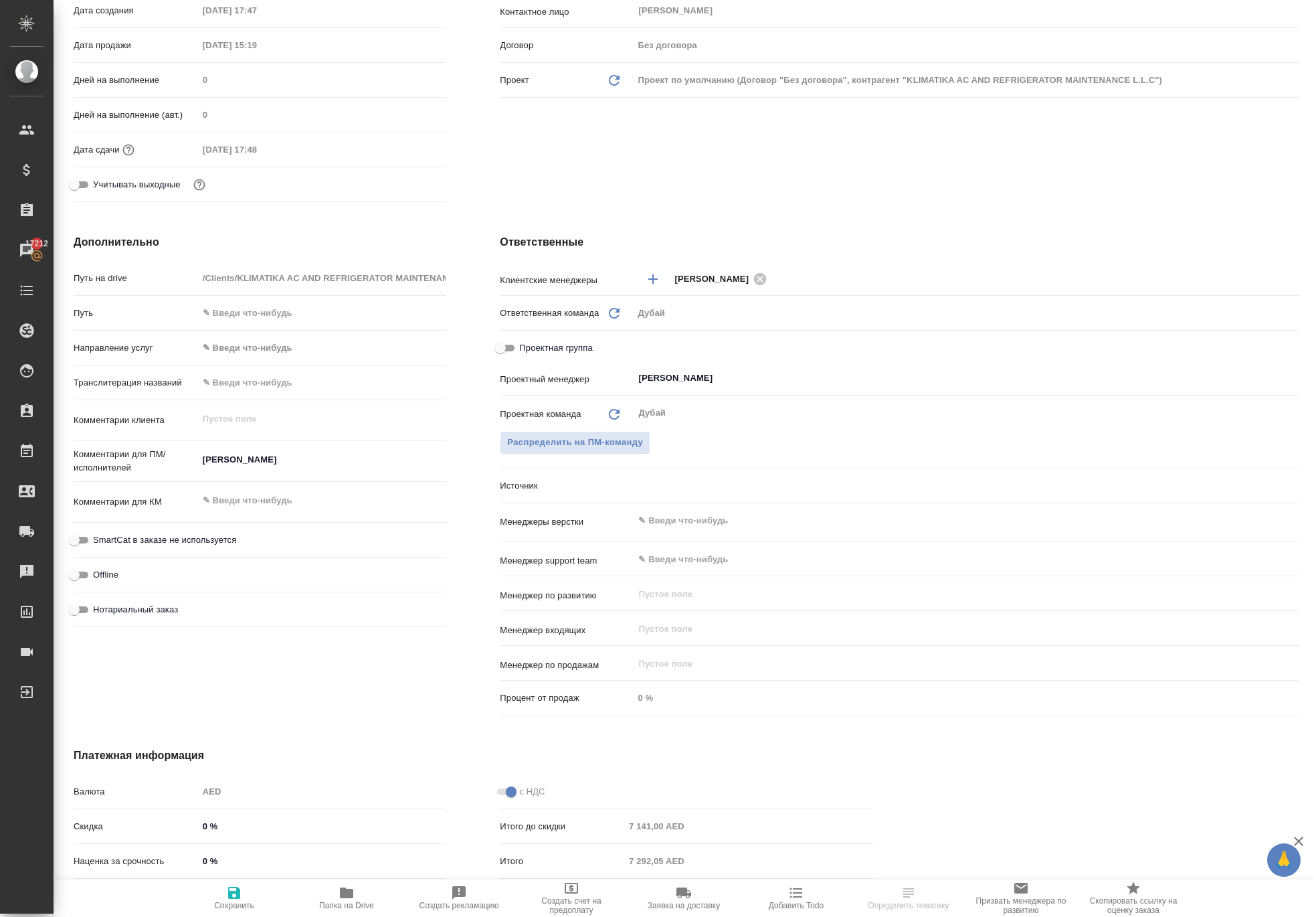
type textarea "x"
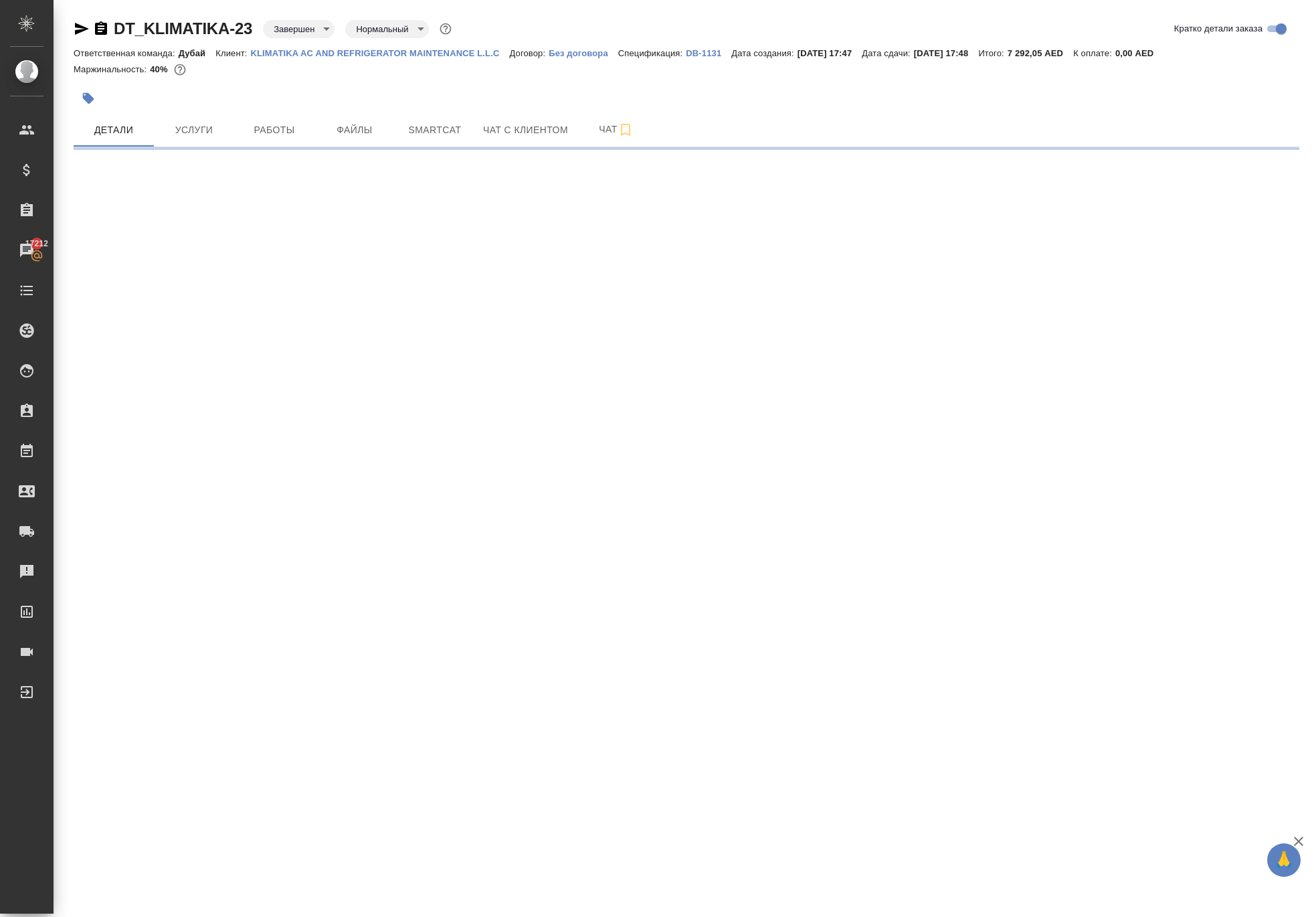
click at [197, 113] on div at bounding box center [482, 98] width 817 height 29
select select "RU"
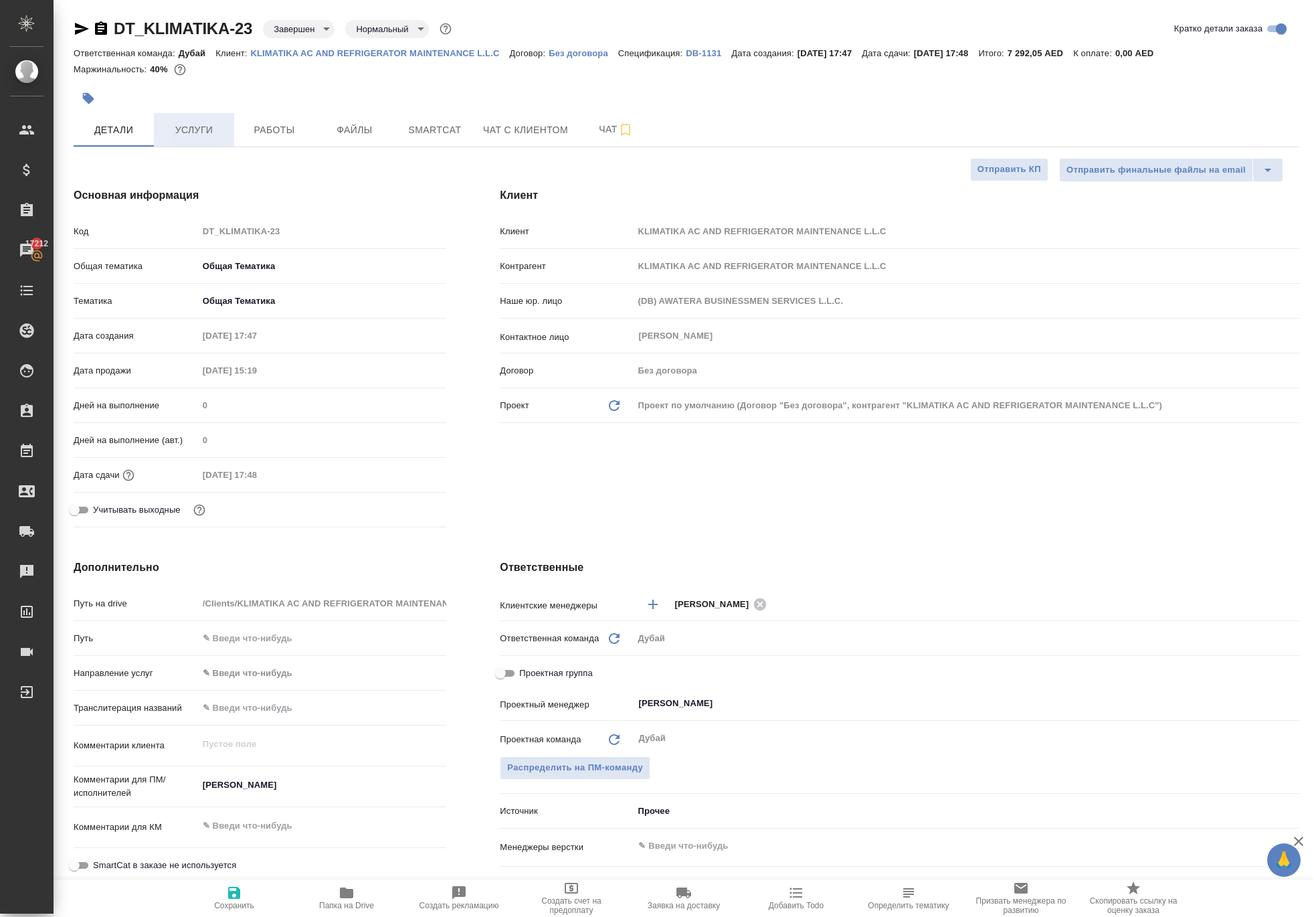
type textarea "x"
click at [202, 139] on span "Услуги" at bounding box center [194, 130] width 64 height 17
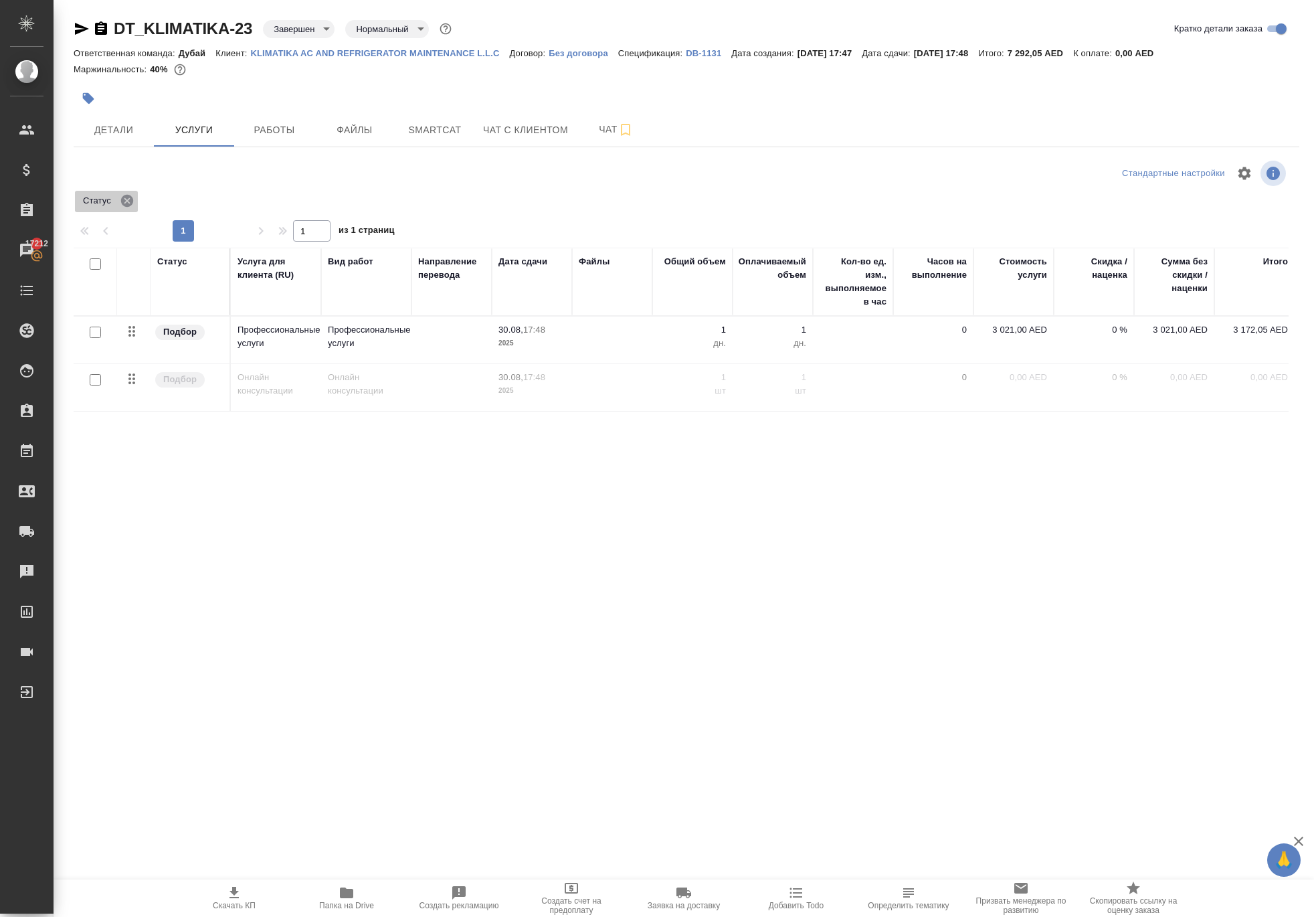
click at [133, 207] on icon at bounding box center [127, 201] width 12 height 12
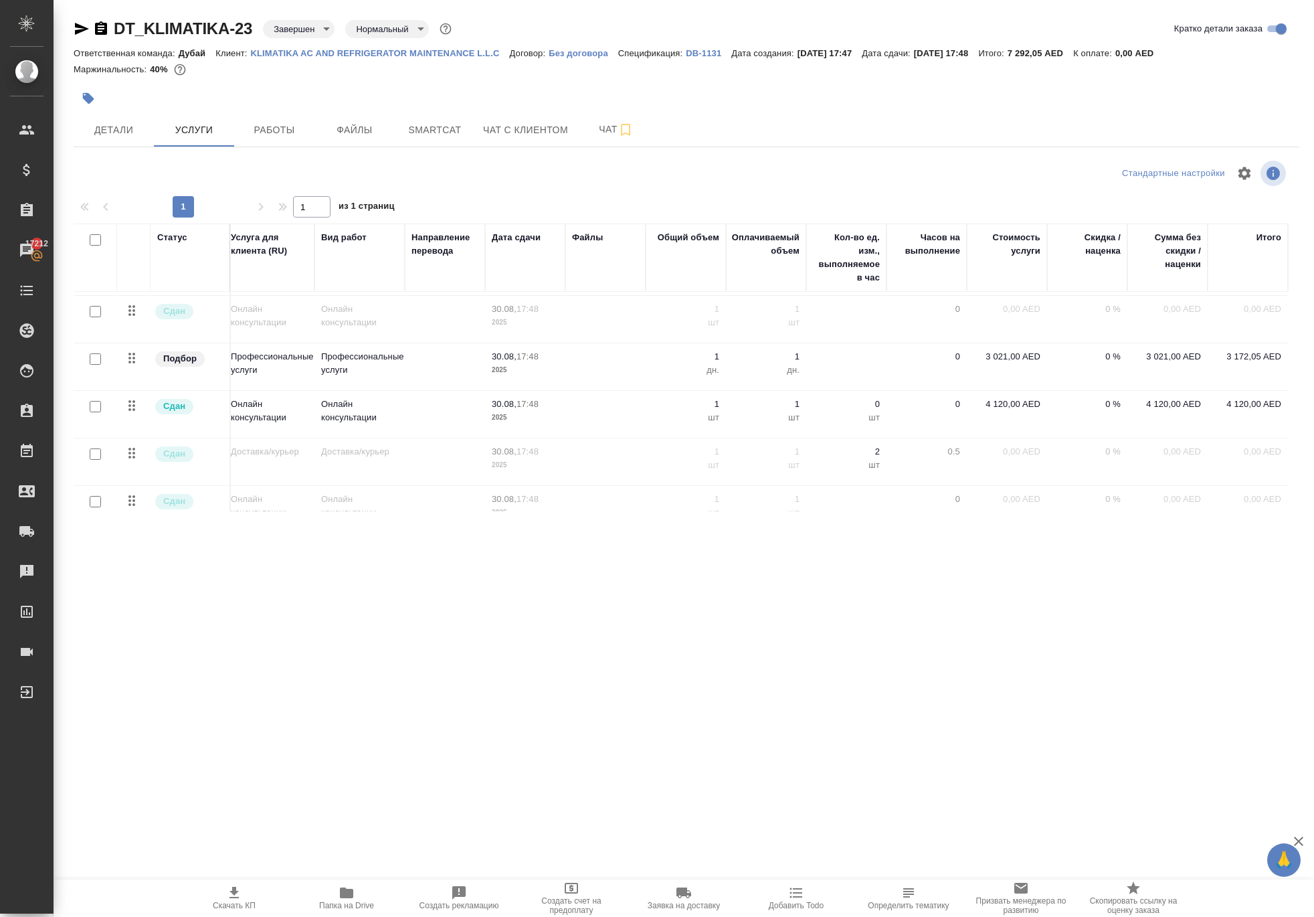
scroll to position [44, 9]
click at [277, 139] on span "Работы" at bounding box center [274, 130] width 64 height 17
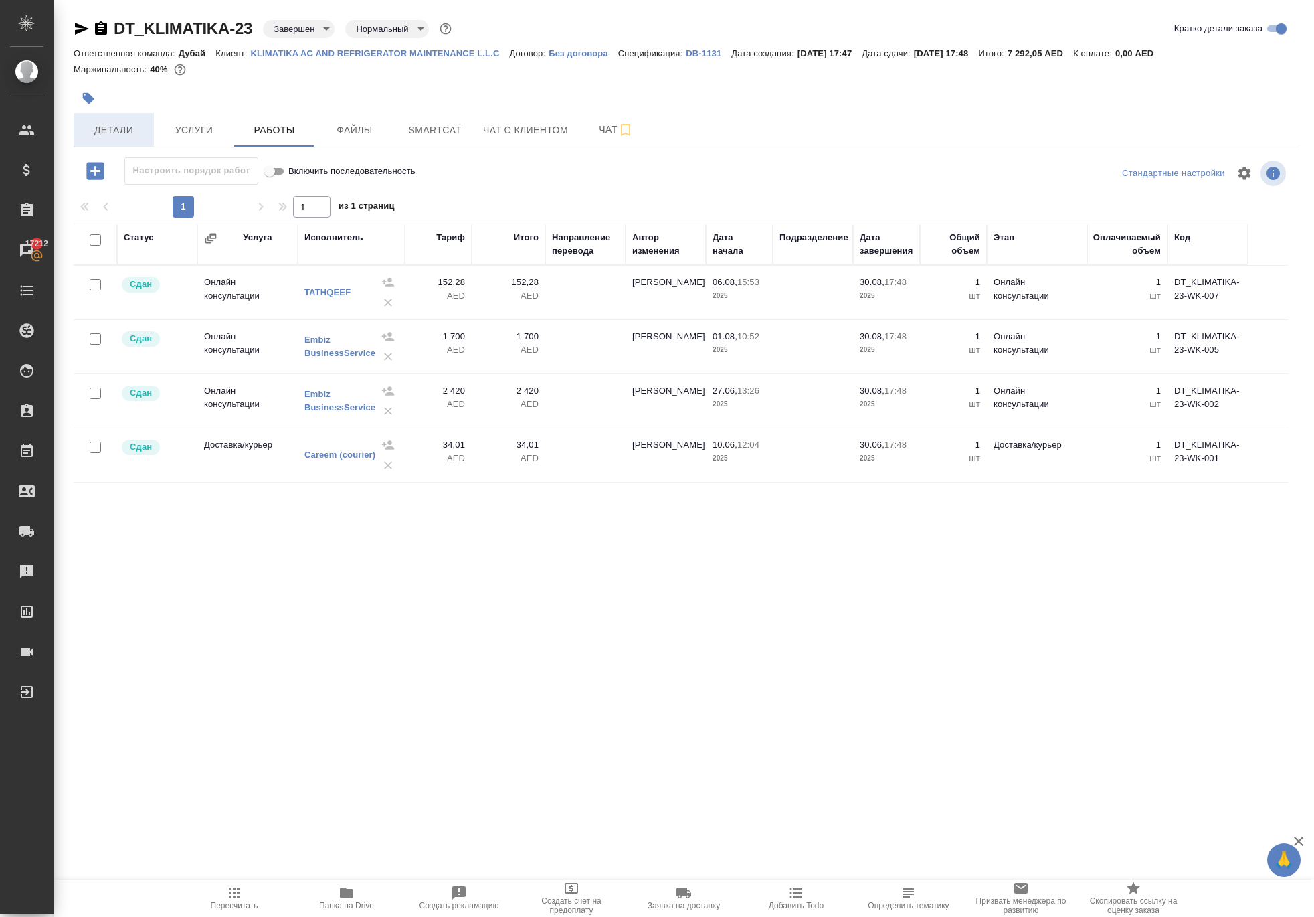
click at [131, 139] on span "Детали" at bounding box center [114, 130] width 64 height 17
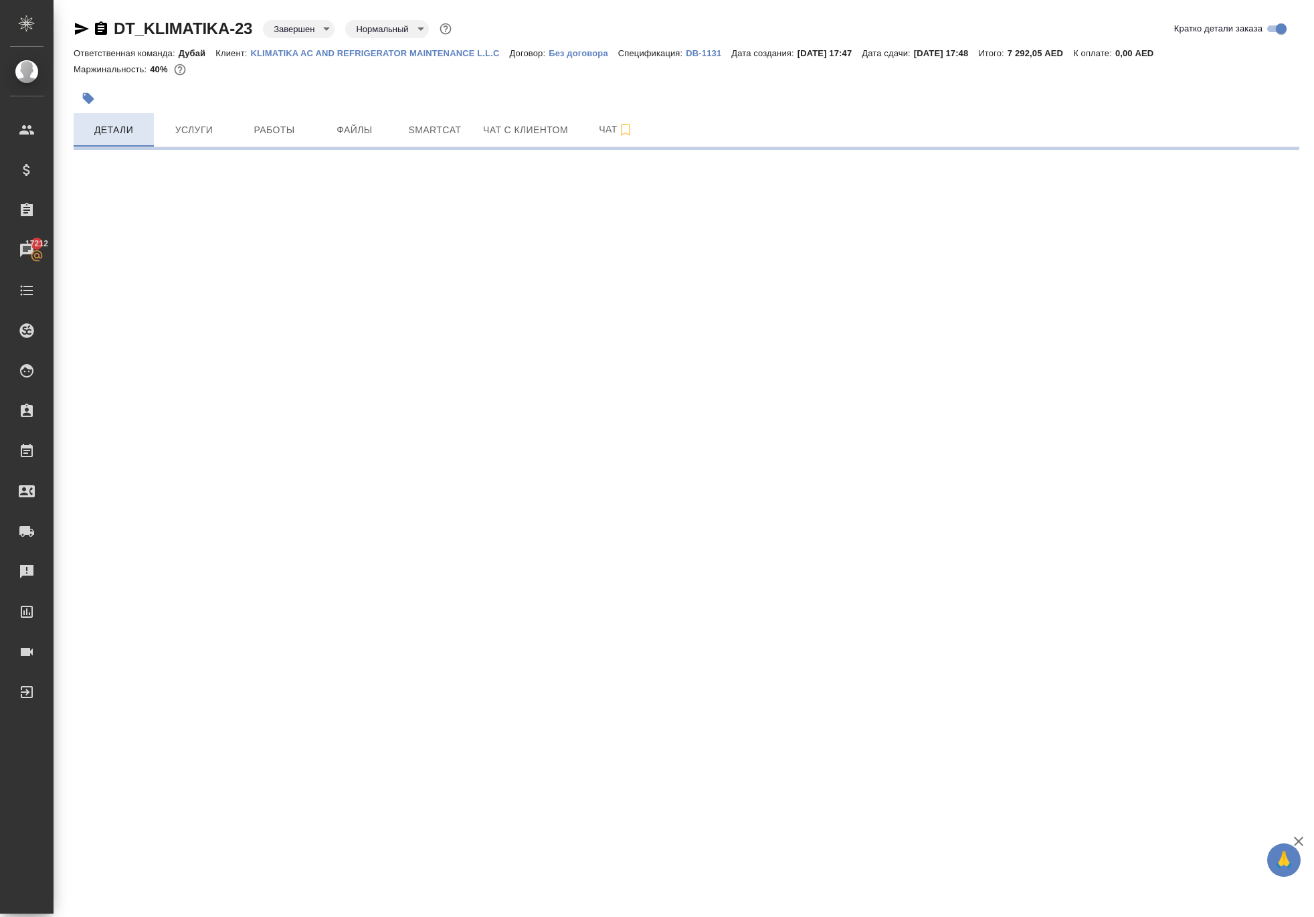
select select "RU"
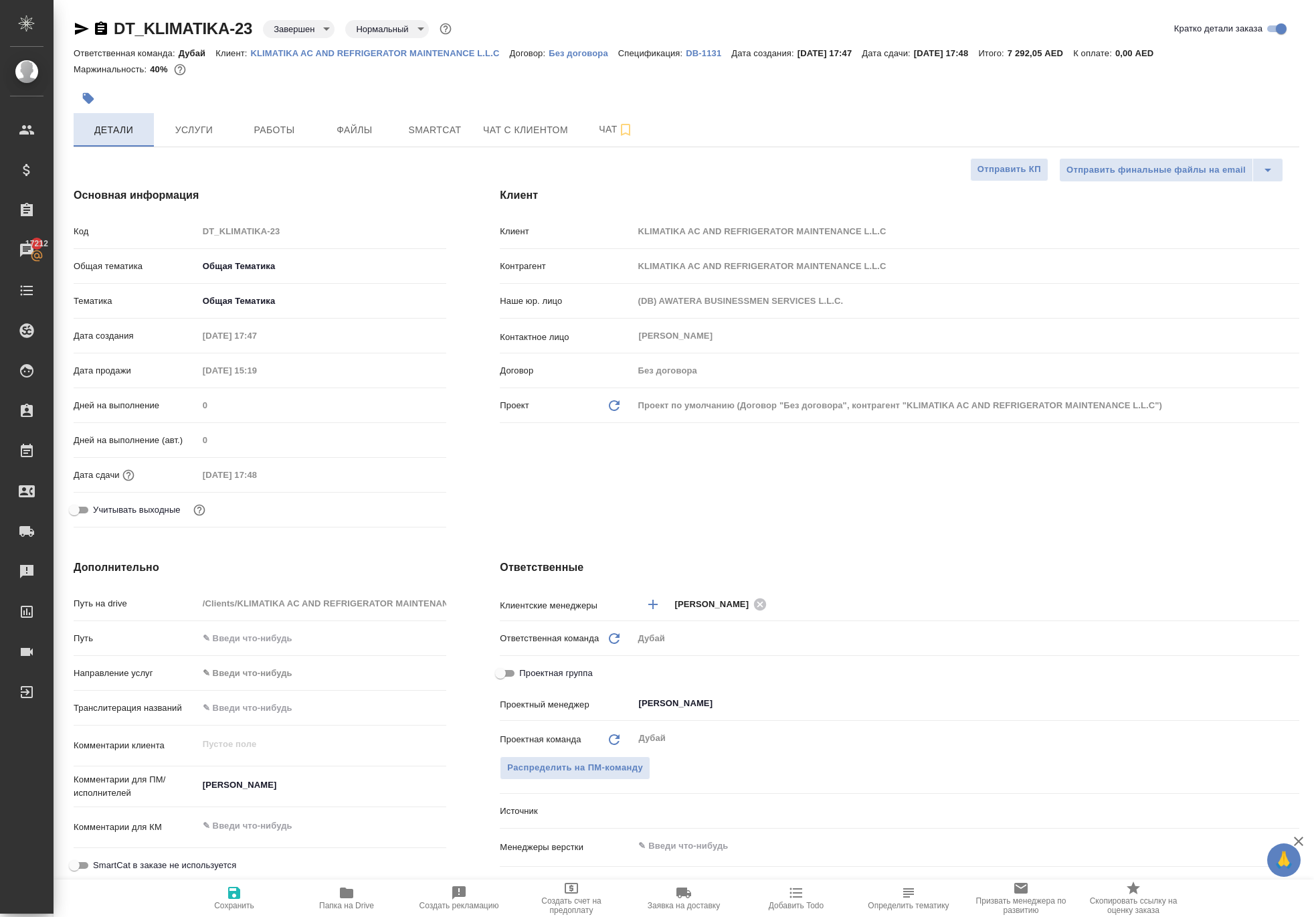
type textarea "x"
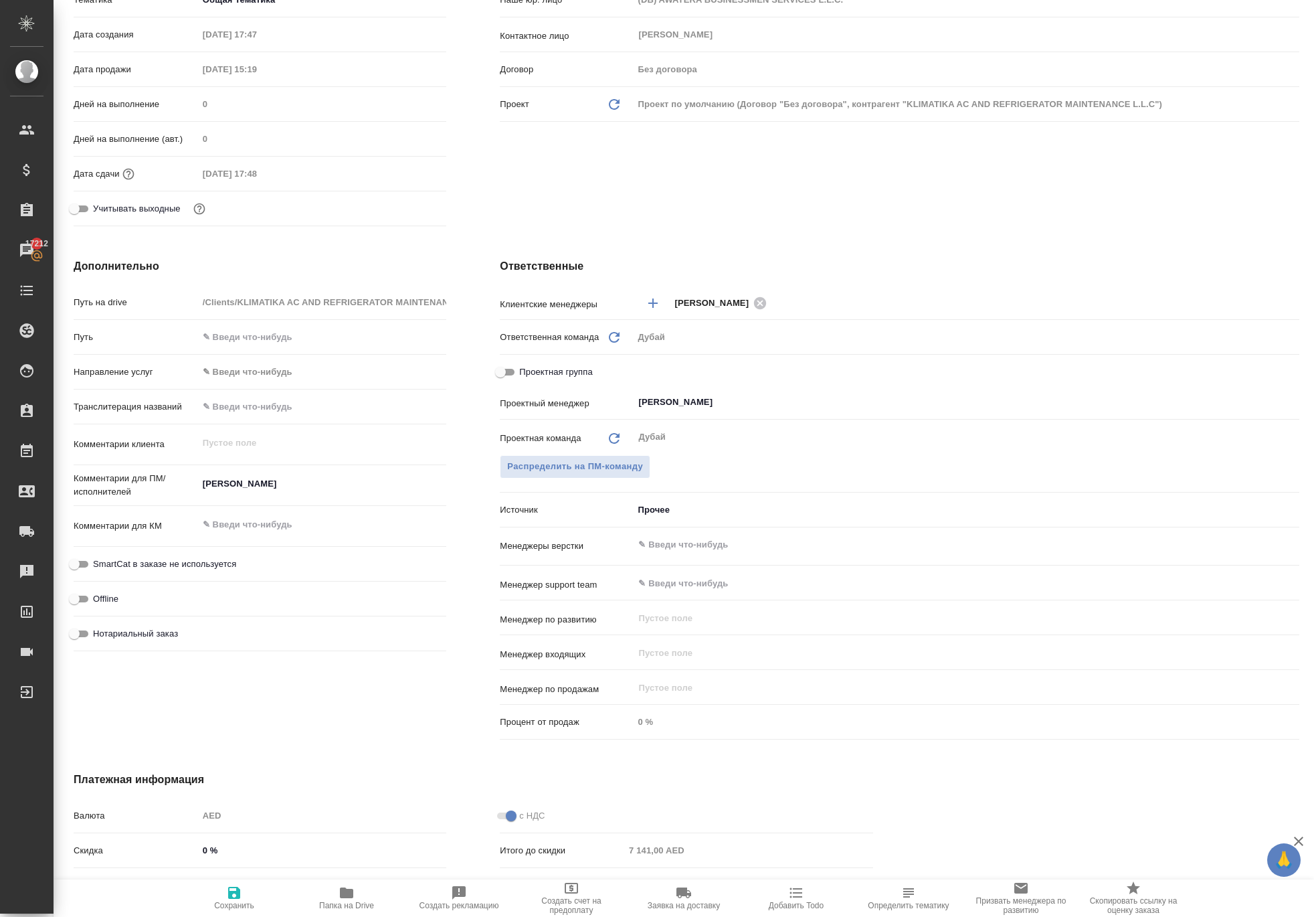
scroll to position [332, 0]
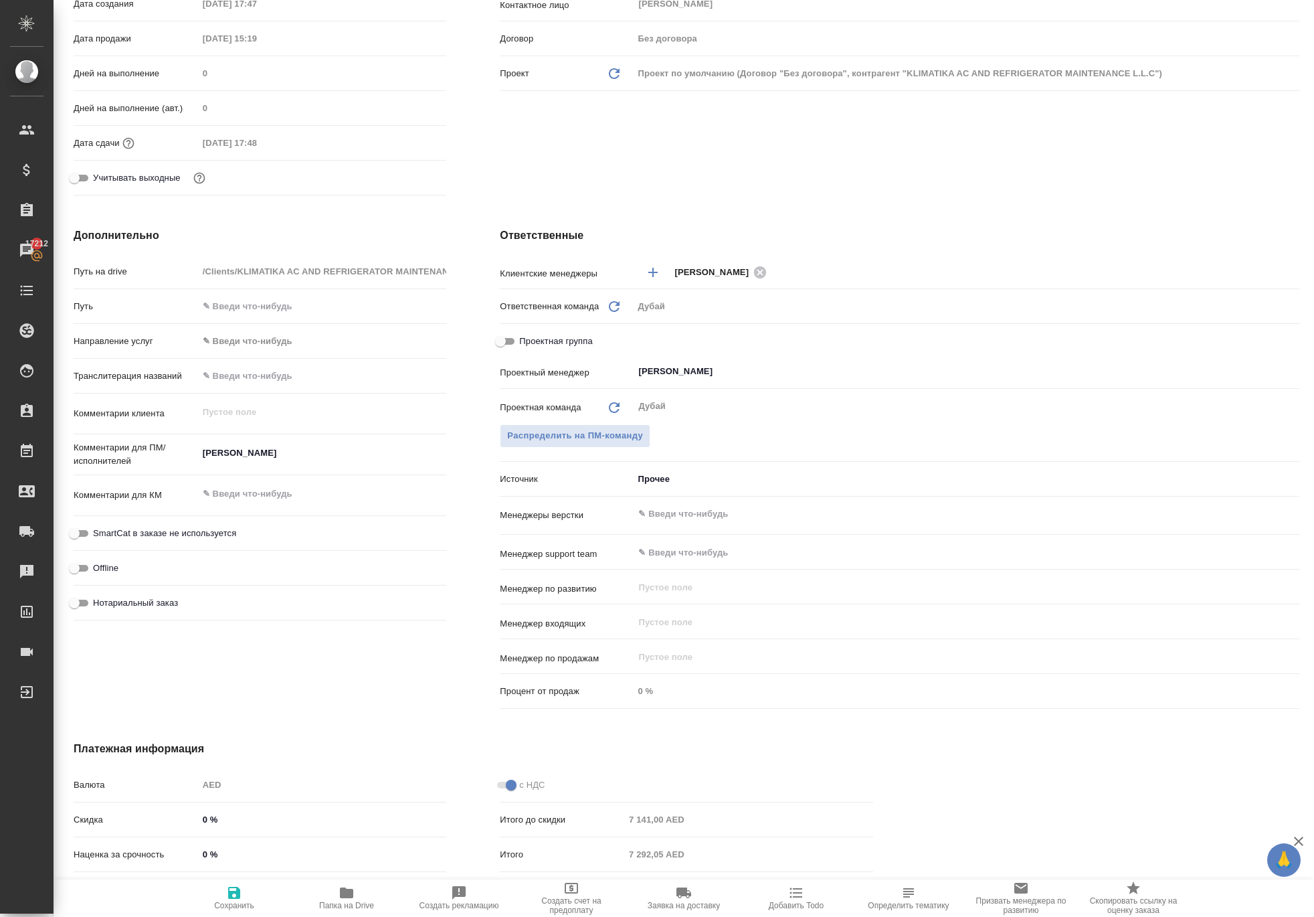
type textarea "x"
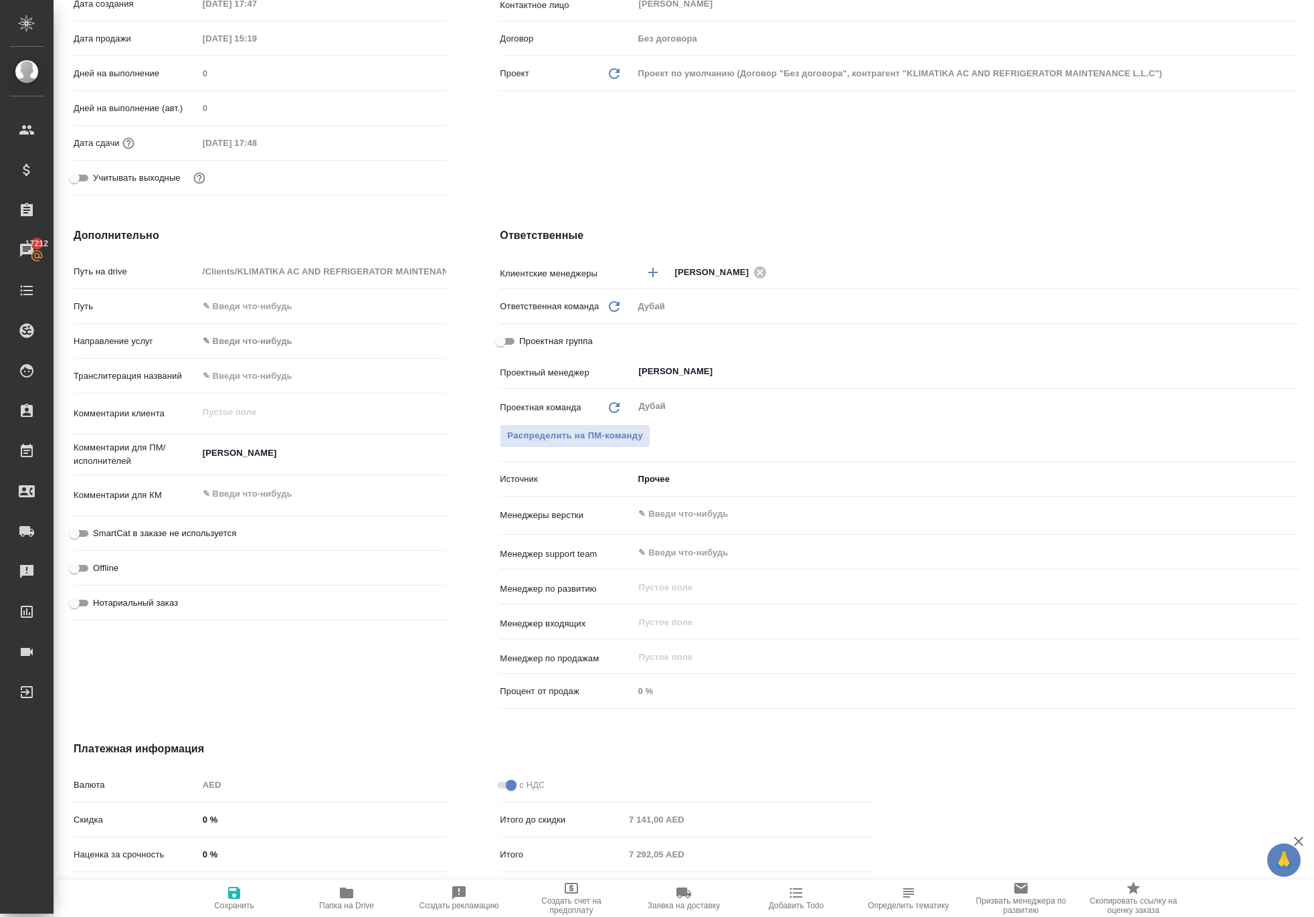
type textarea "x"
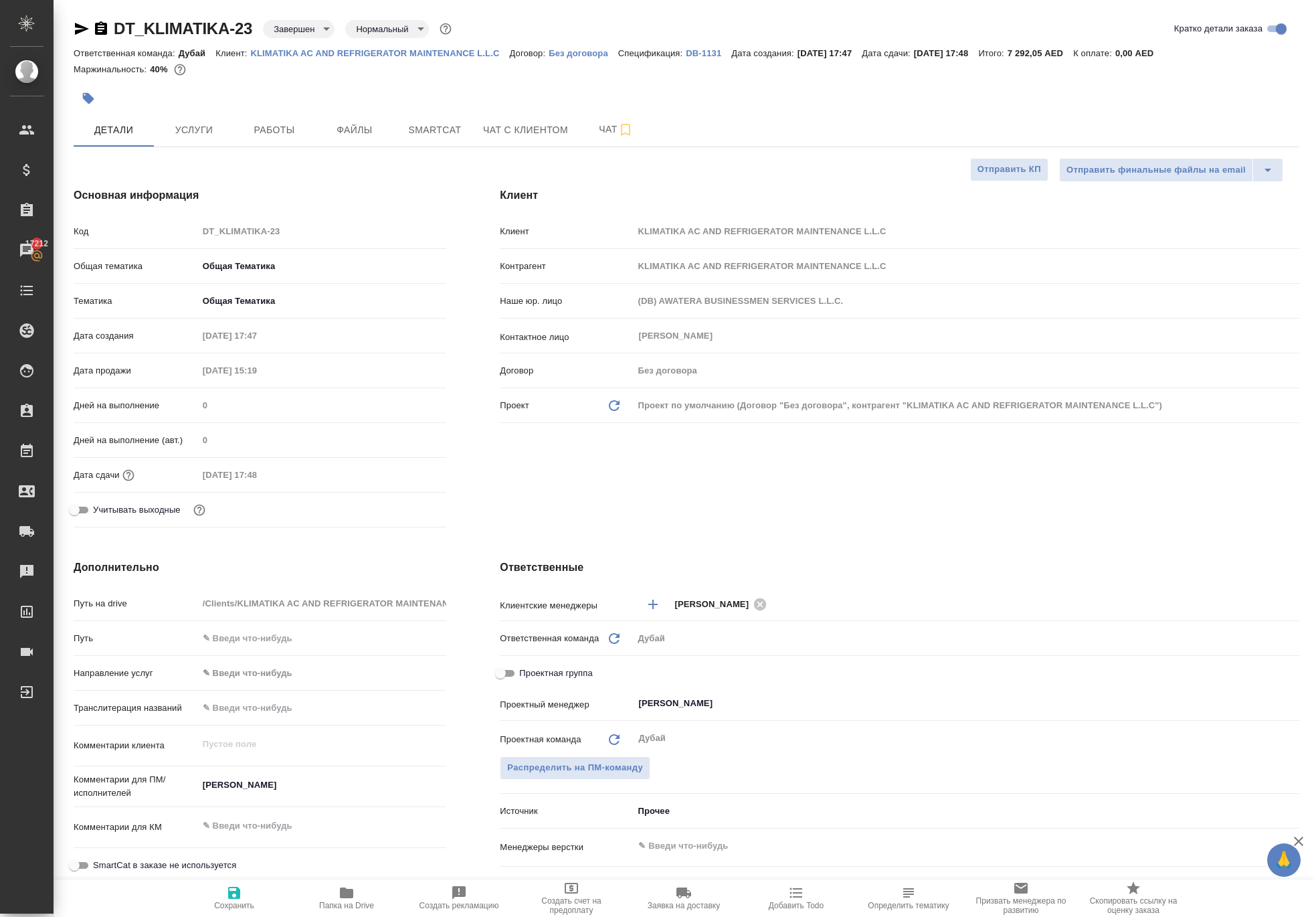
scroll to position [0, 0]
click at [205, 139] on span "Услуги" at bounding box center [194, 130] width 64 height 17
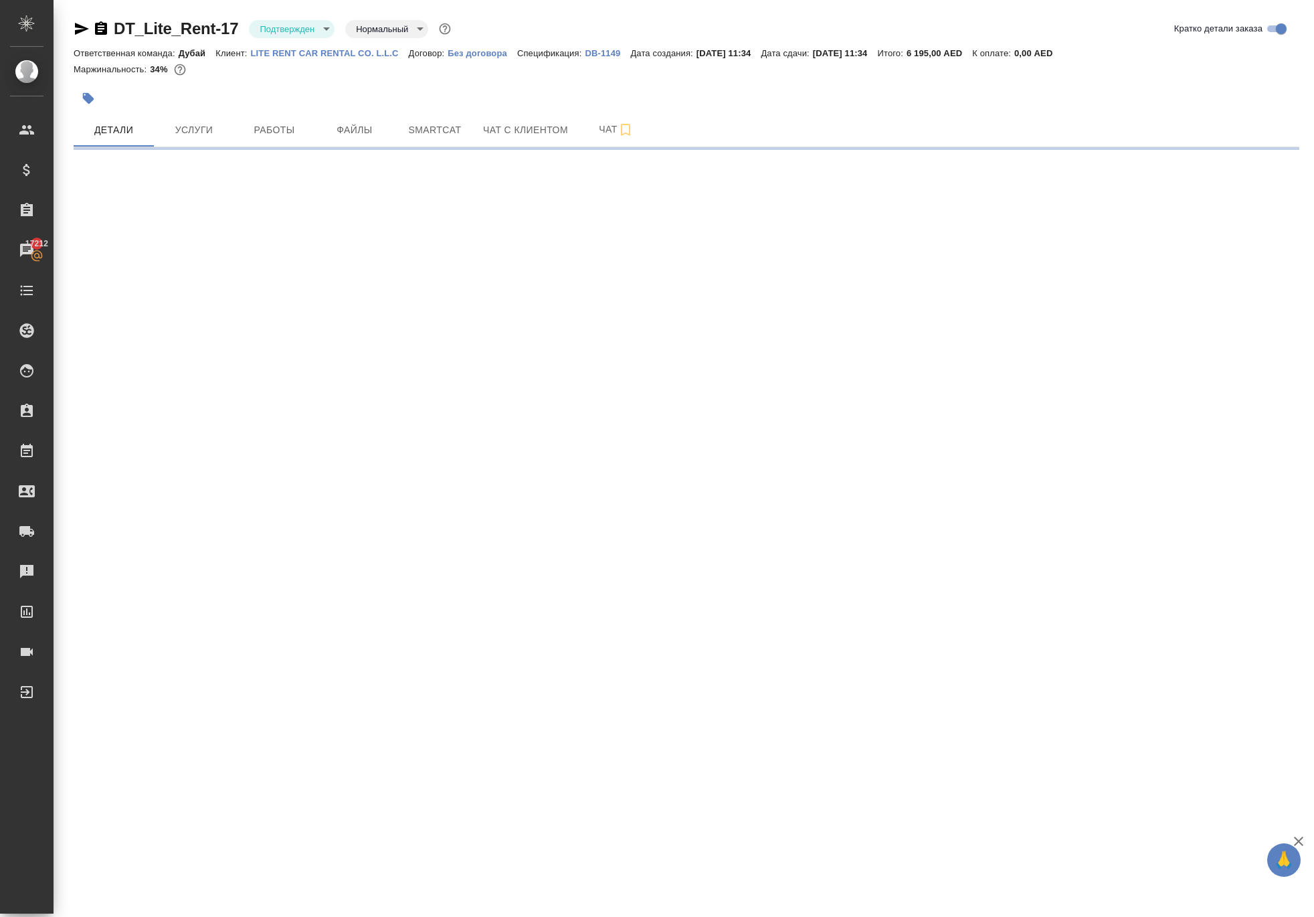
select select "RU"
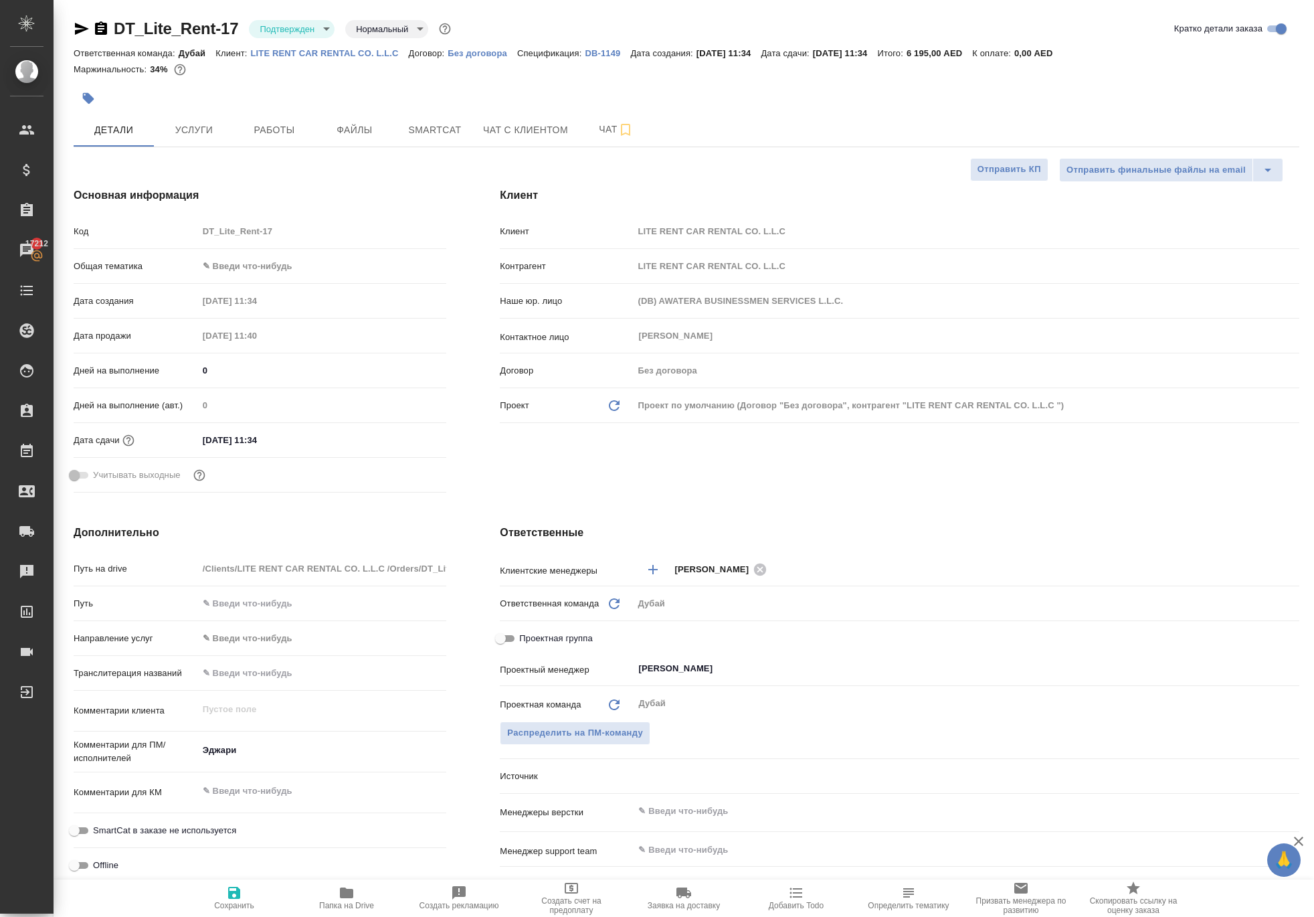
type textarea "x"
click at [202, 139] on span "Услуги" at bounding box center [194, 130] width 64 height 17
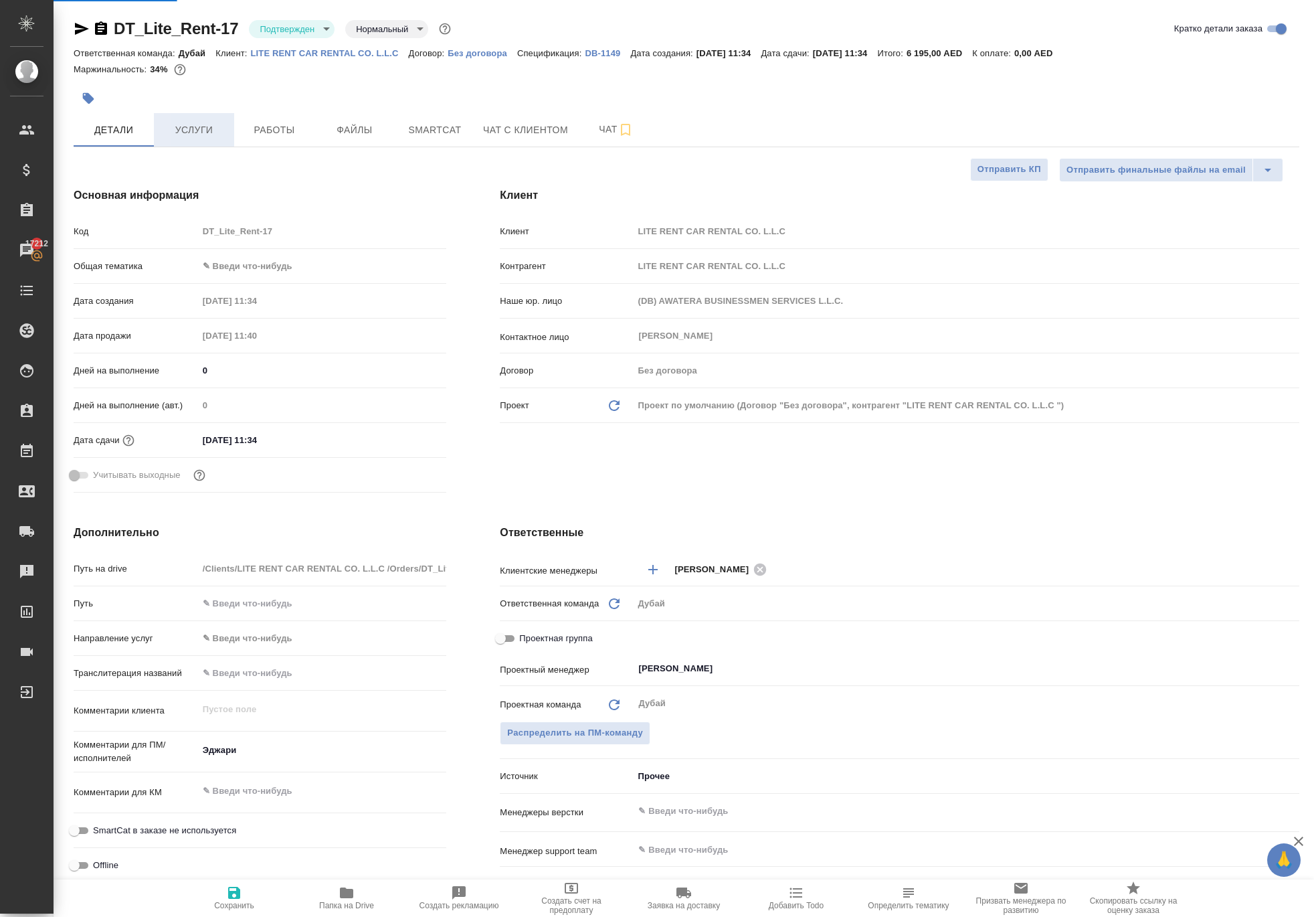
click at [213, 139] on span "Услуги" at bounding box center [194, 130] width 64 height 17
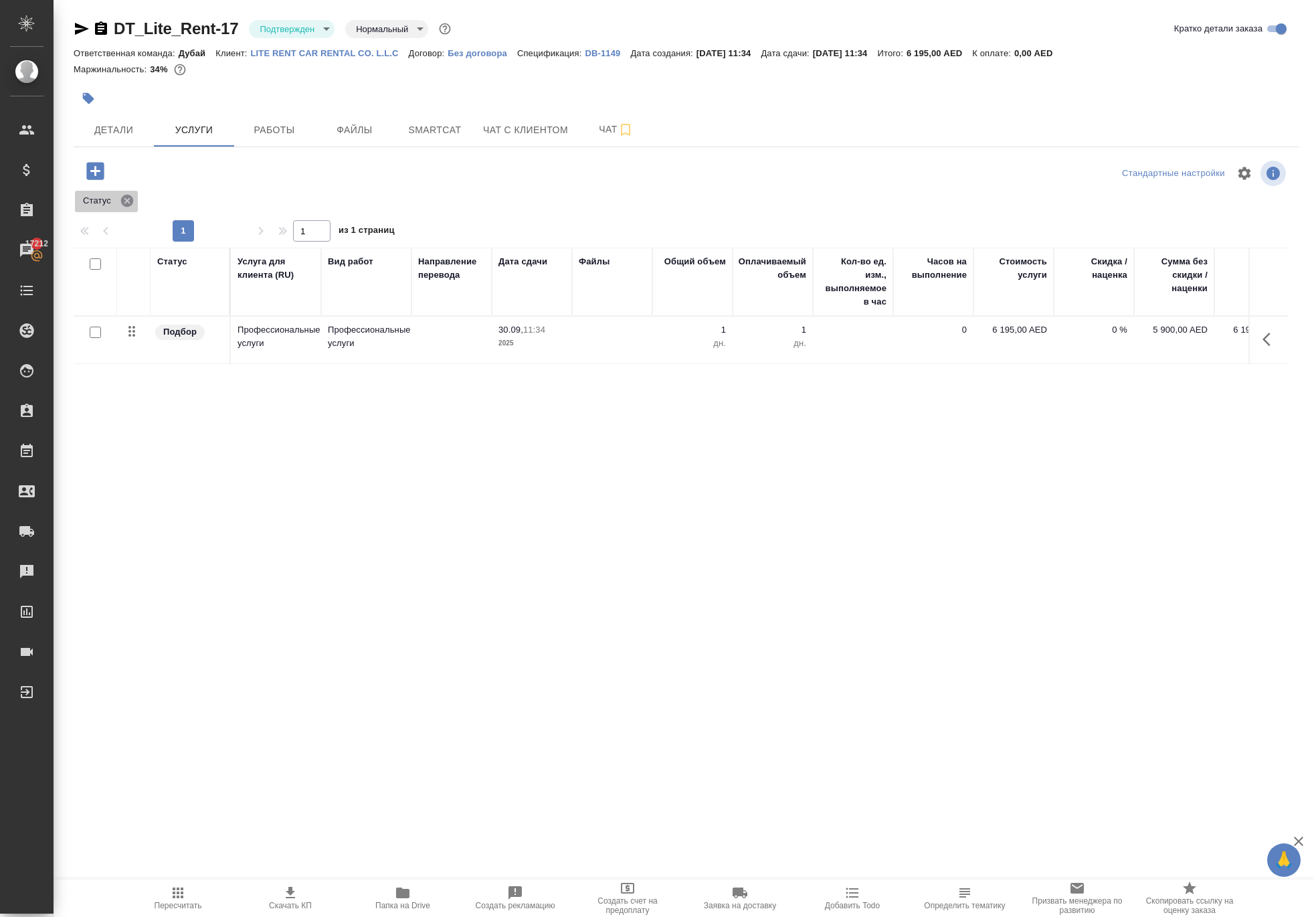
click at [133, 207] on icon at bounding box center [127, 201] width 12 height 12
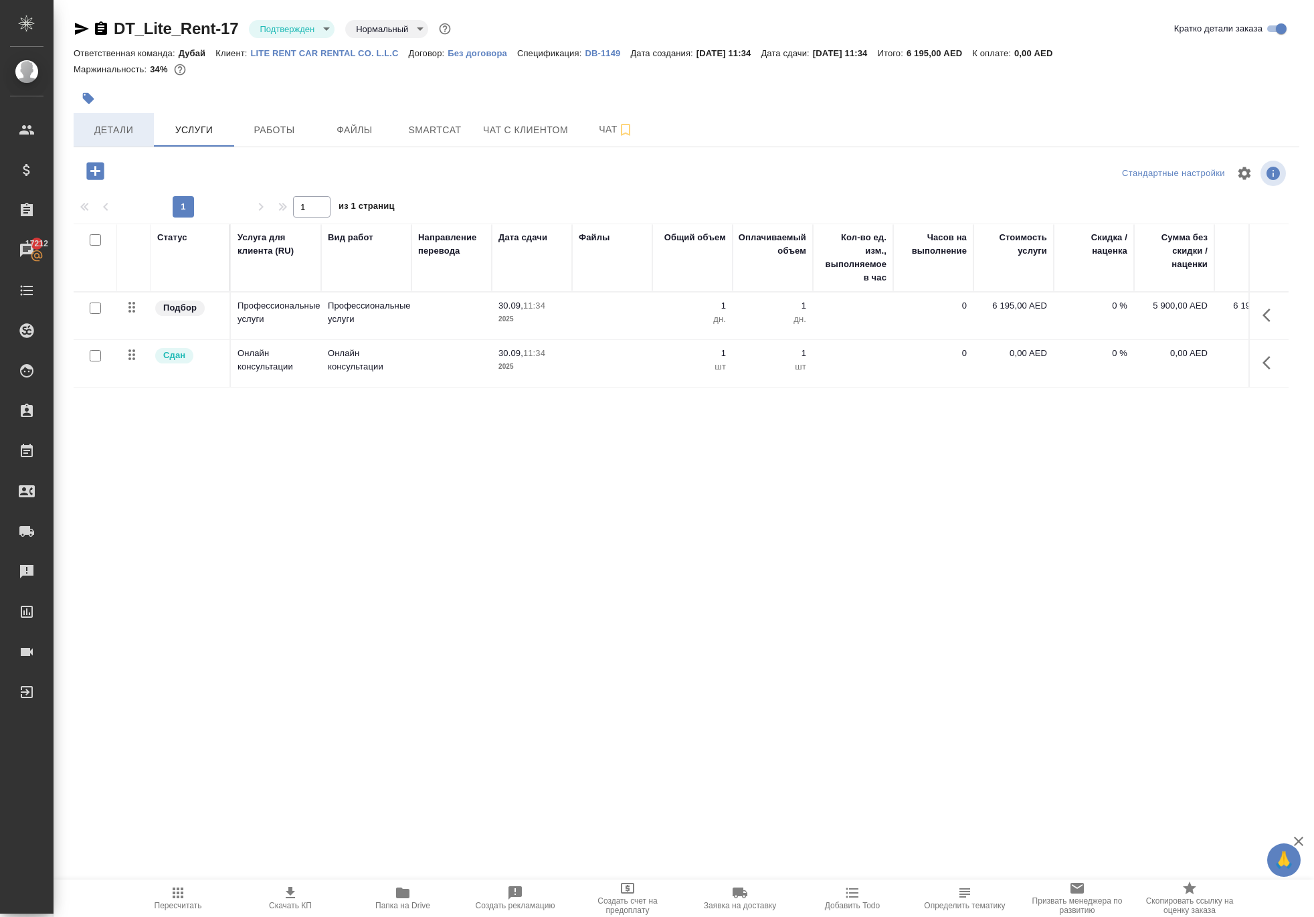
click at [115, 139] on span "Детали" at bounding box center [114, 130] width 64 height 17
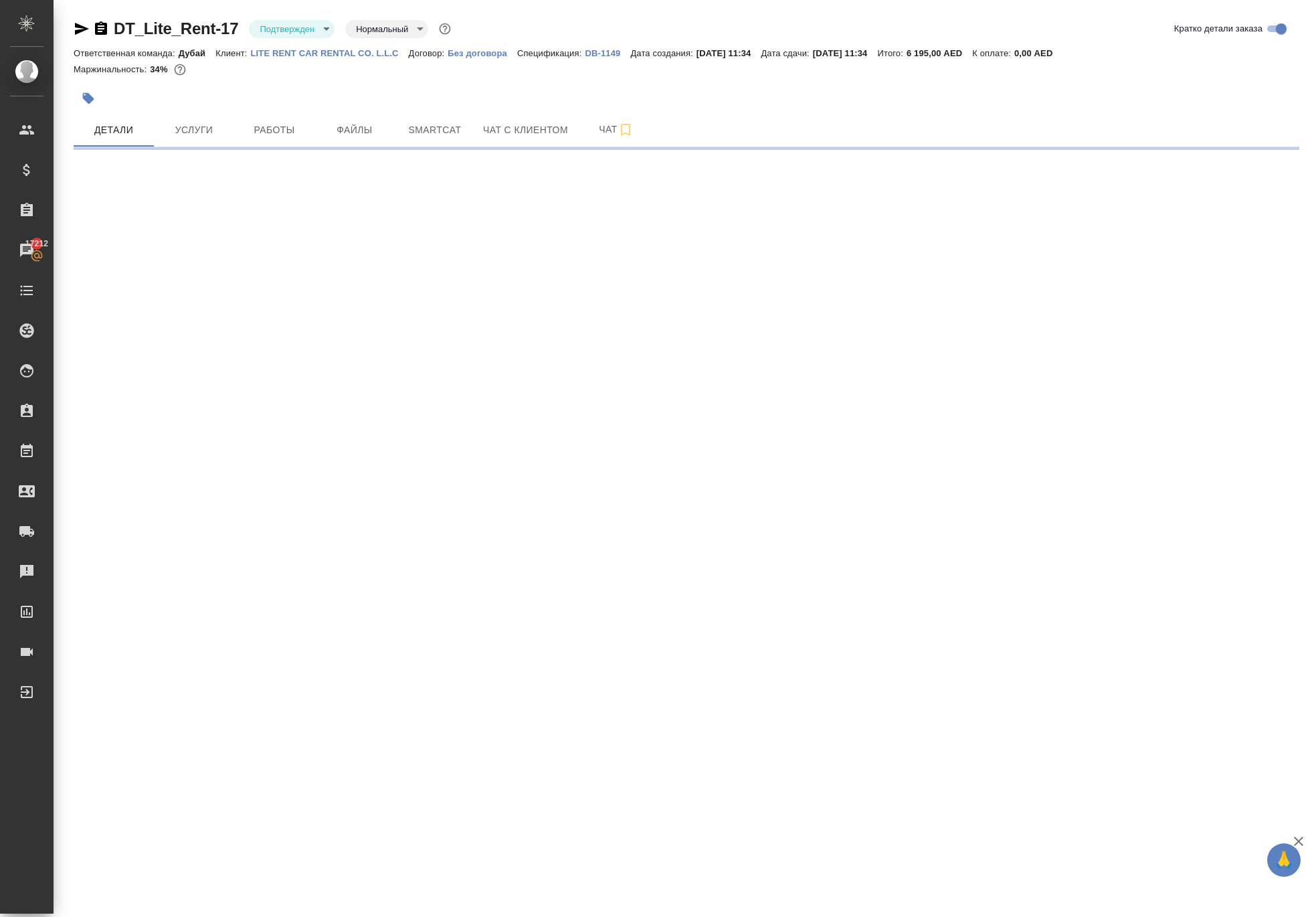
select select "RU"
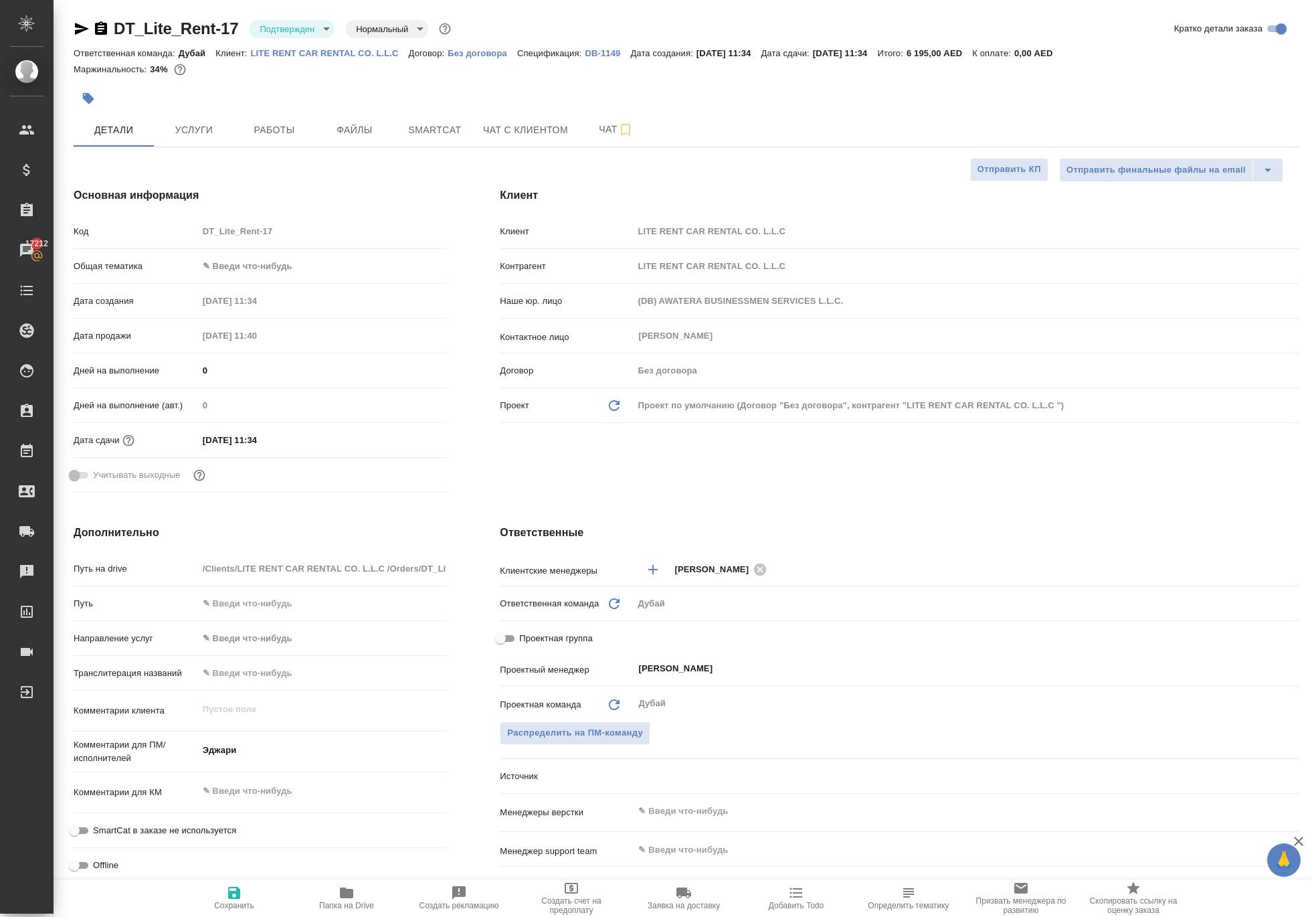
type textarea "x"
click at [257, 139] on span "Работы" at bounding box center [274, 130] width 64 height 17
